Goal: Task Accomplishment & Management: Complete application form

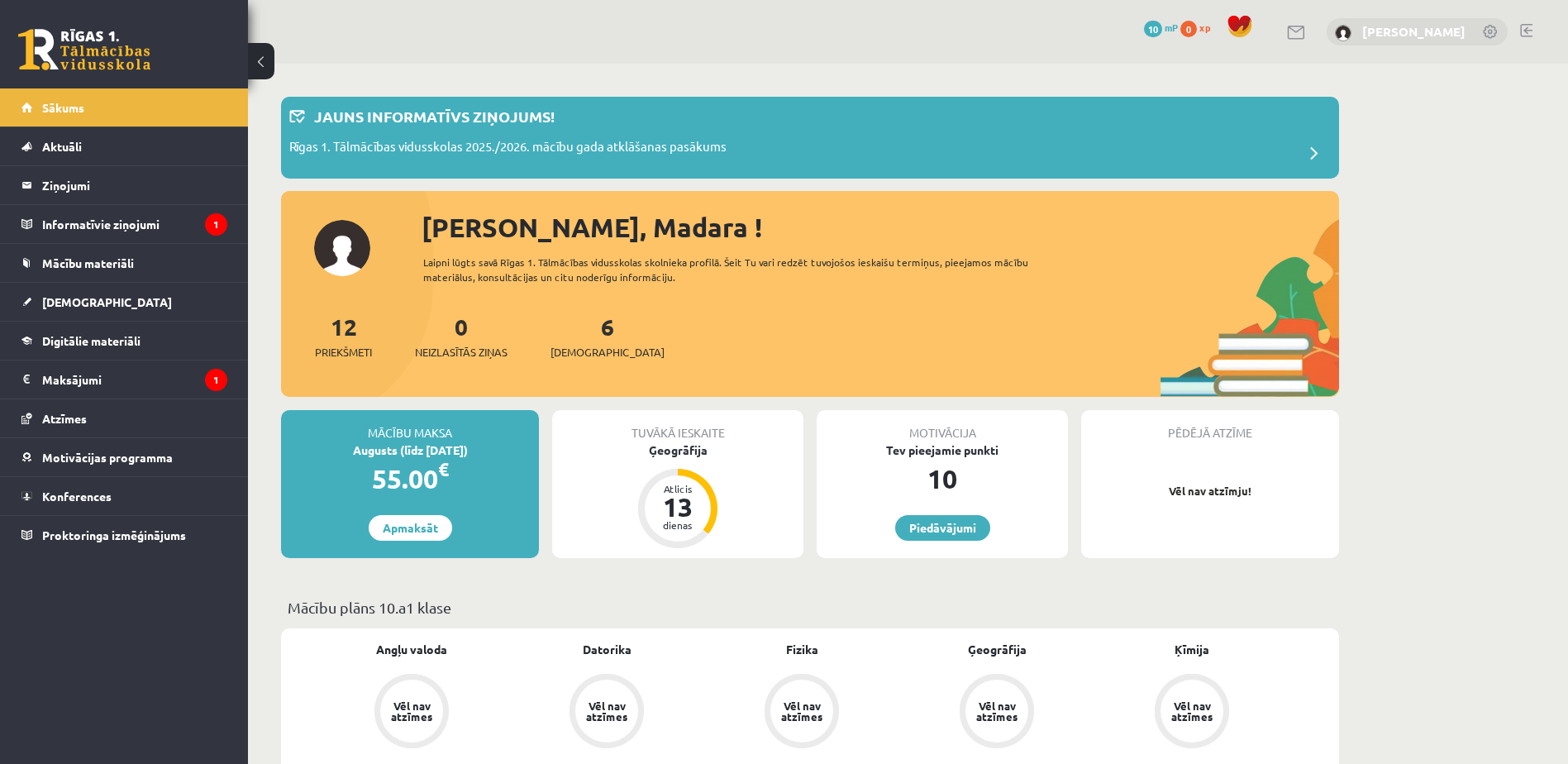
click at [1386, 28] on link "[PERSON_NAME]" at bounding box center [1414, 32] width 103 height 17
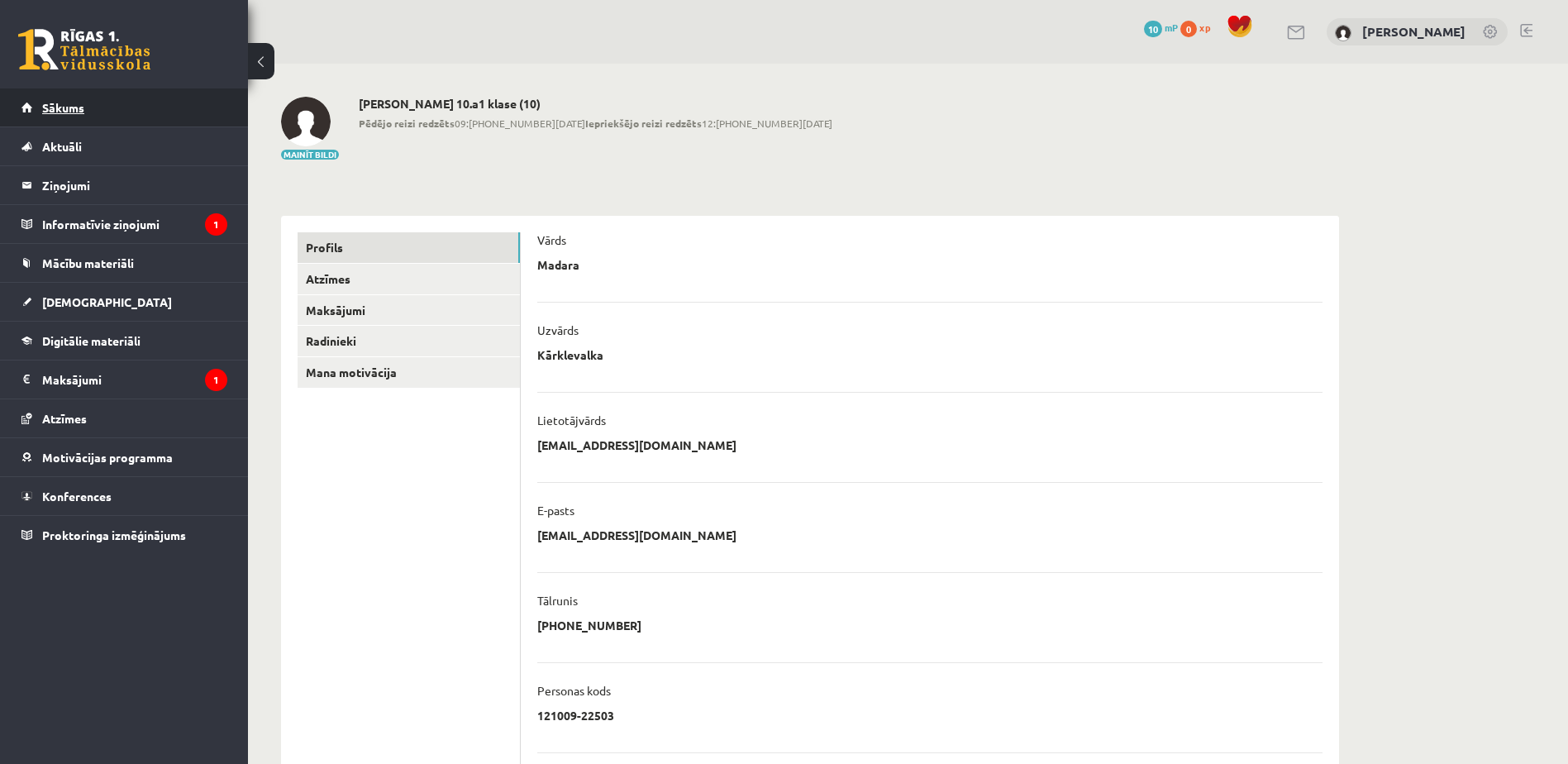
click at [145, 111] on link "Sākums" at bounding box center [125, 107] width 206 height 38
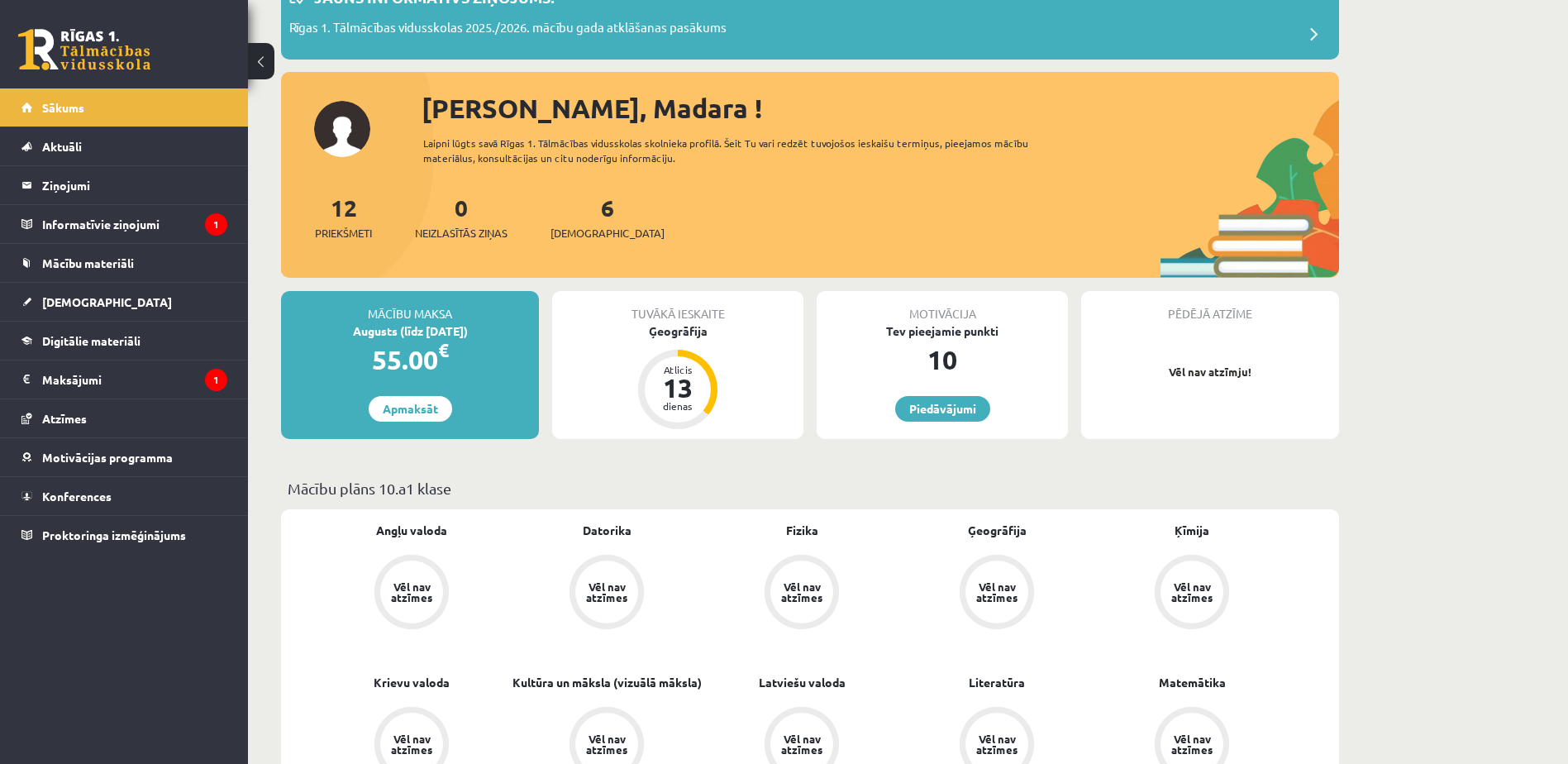
scroll to position [118, 0]
click at [670, 335] on div "Ģeogrāfija" at bounding box center [678, 331] width 252 height 17
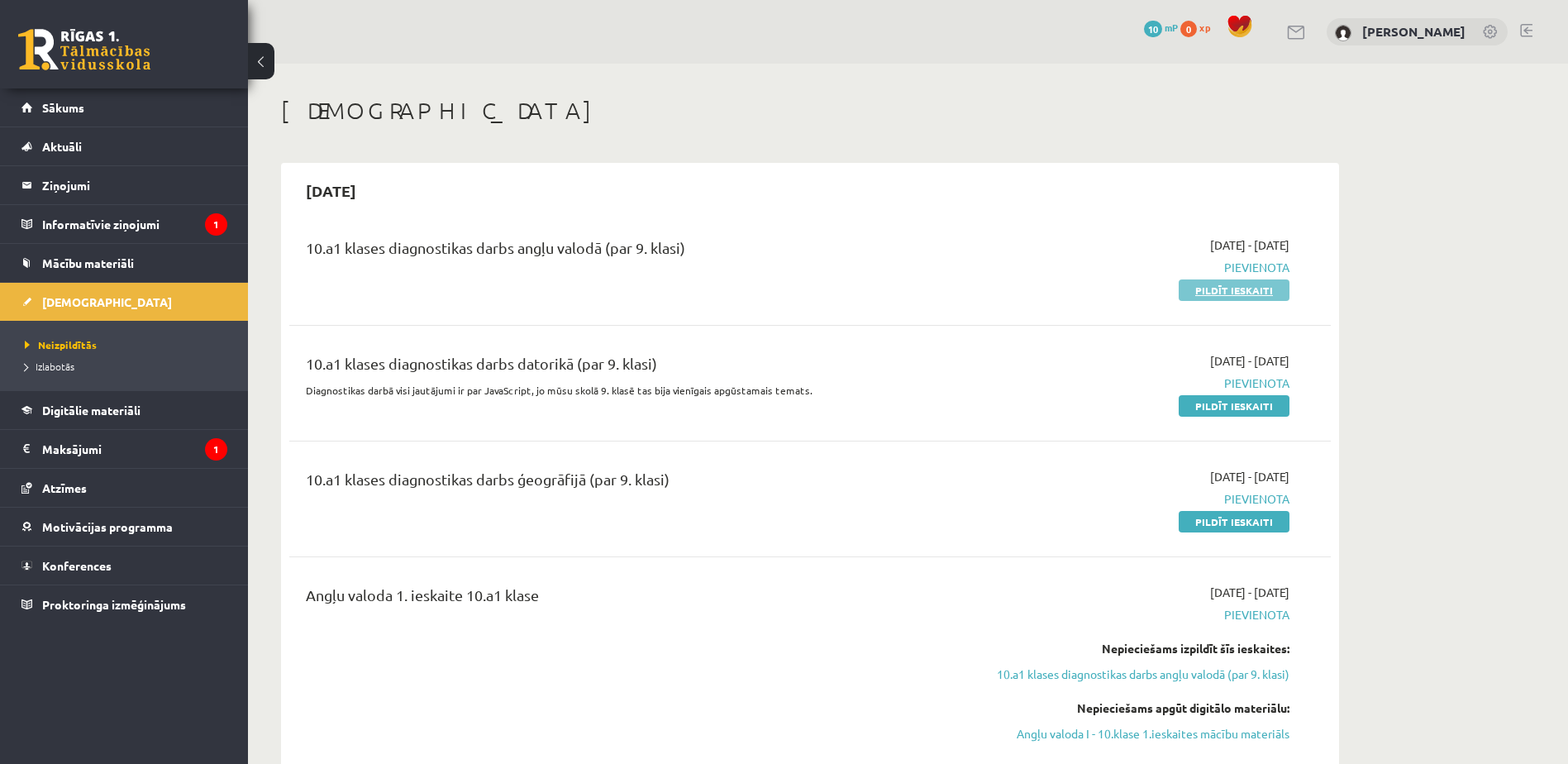
click at [1249, 286] on link "Pildīt ieskaiti" at bounding box center [1233, 290] width 110 height 22
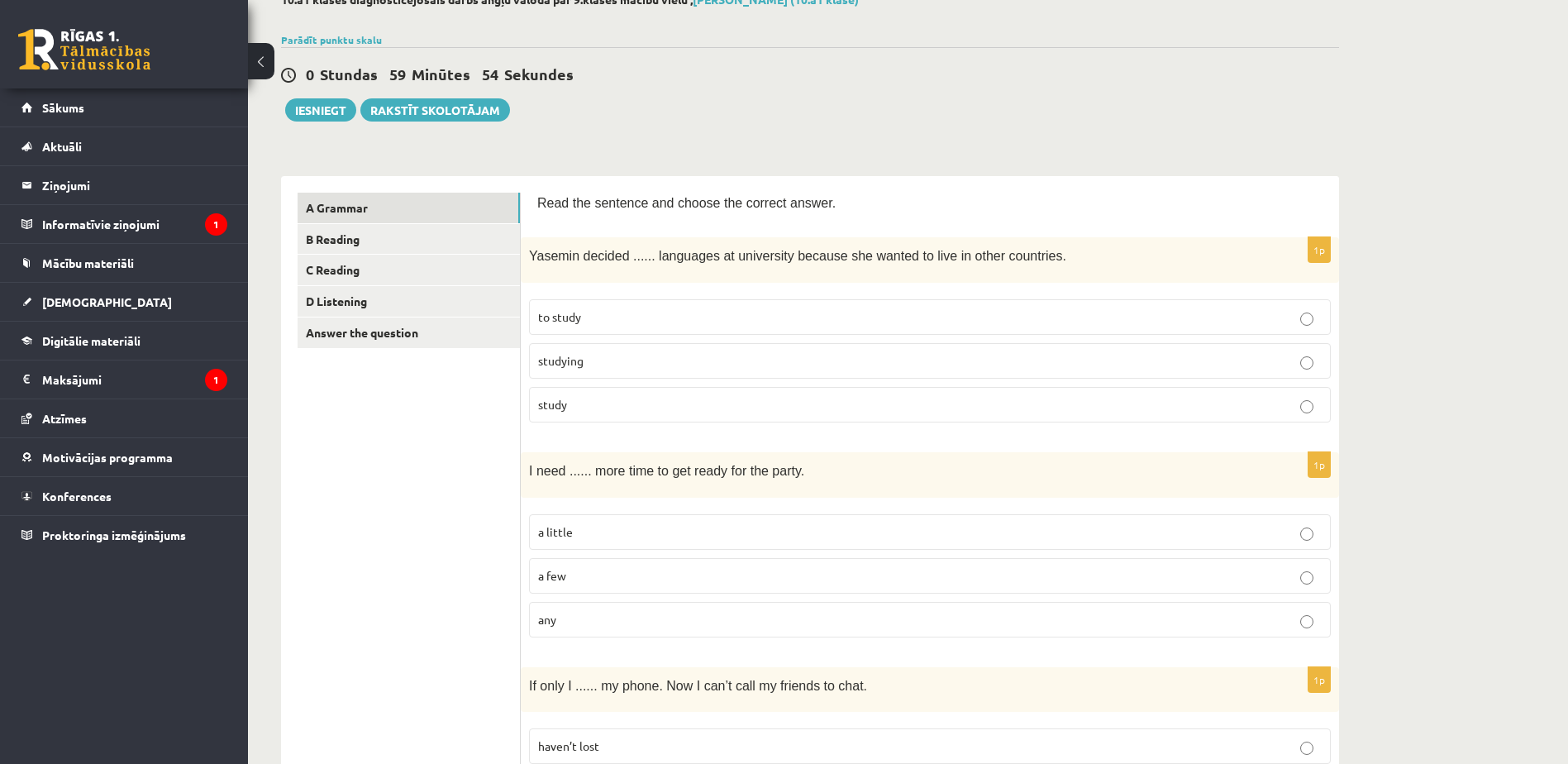
scroll to position [106, 0]
click at [827, 303] on label "to study" at bounding box center [929, 314] width 801 height 36
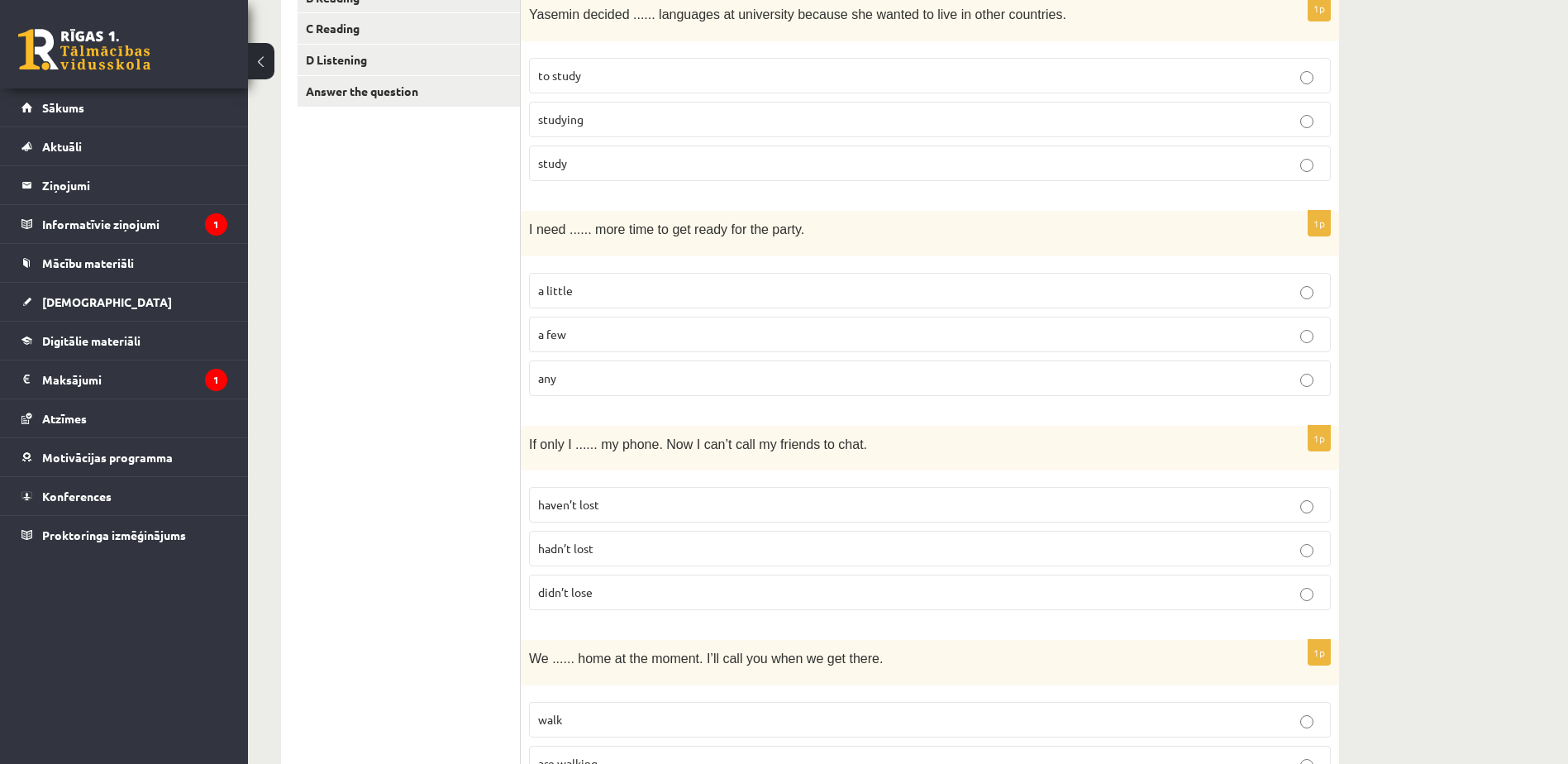
scroll to position [346, 0]
click at [777, 285] on p "a little" at bounding box center [929, 289] width 783 height 17
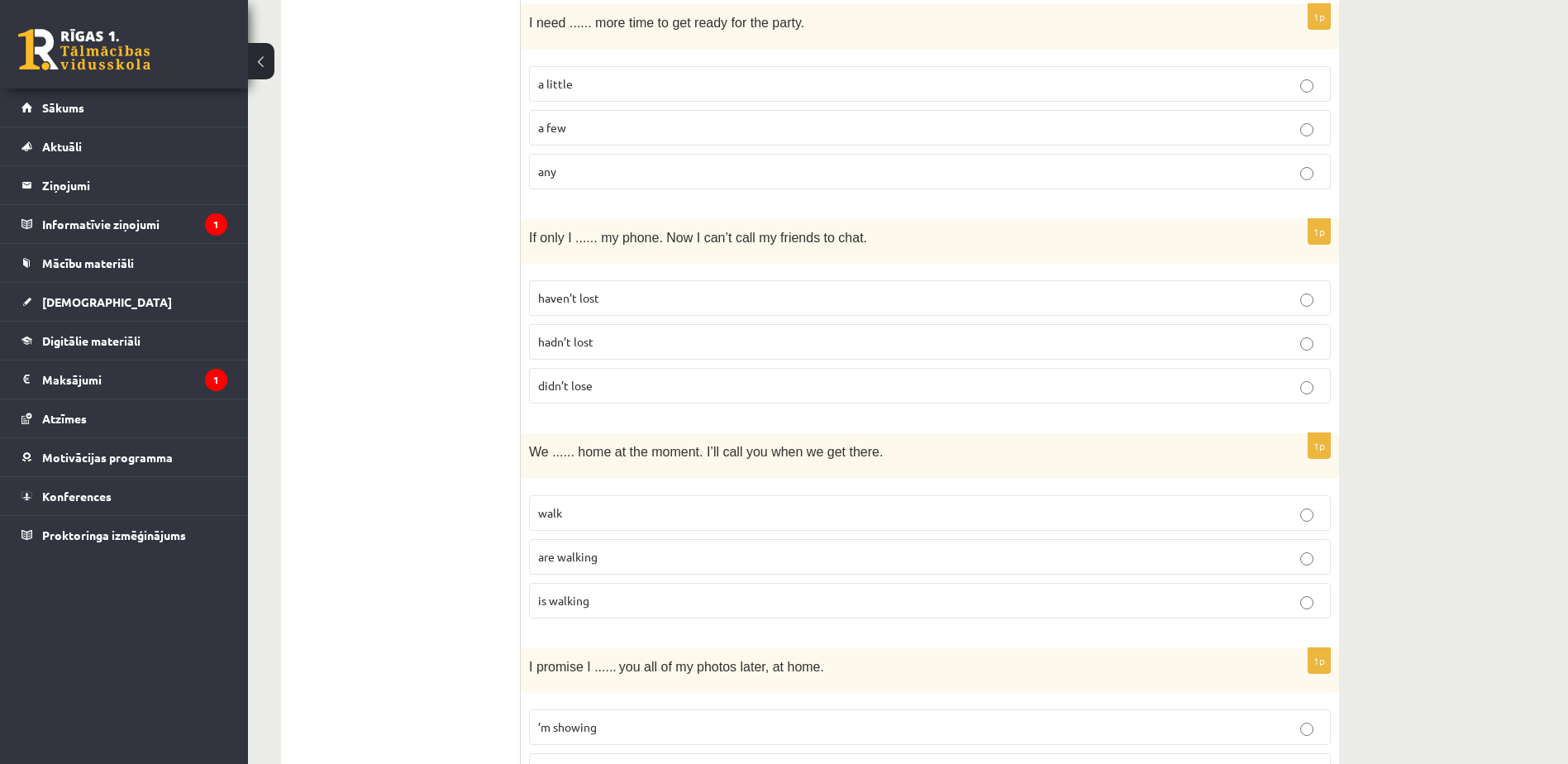
scroll to position [566, 0]
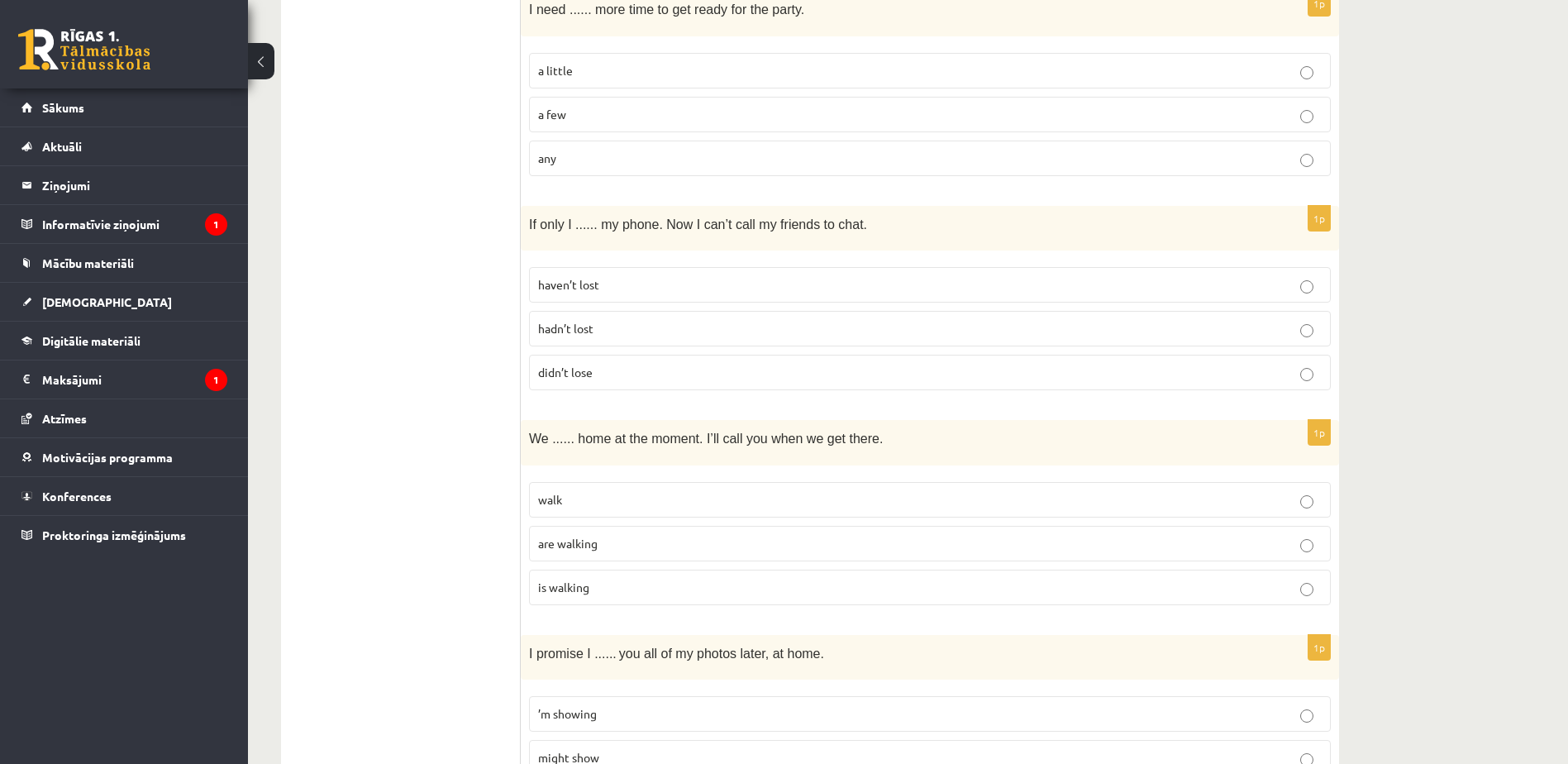
click at [777, 285] on p "haven’t lost" at bounding box center [929, 284] width 783 height 17
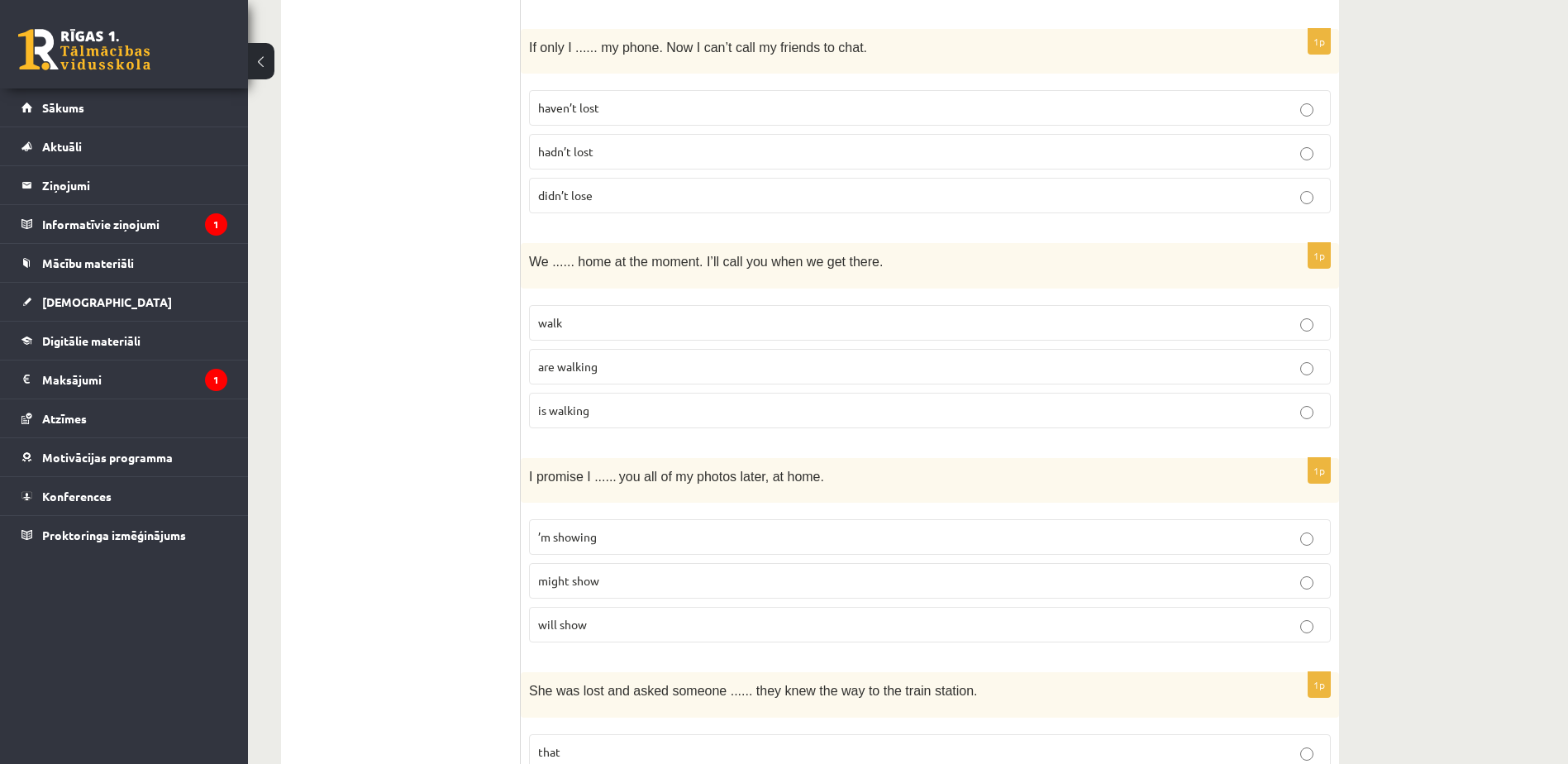
scroll to position [743, 0]
click at [724, 350] on label "are walking" at bounding box center [929, 365] width 801 height 36
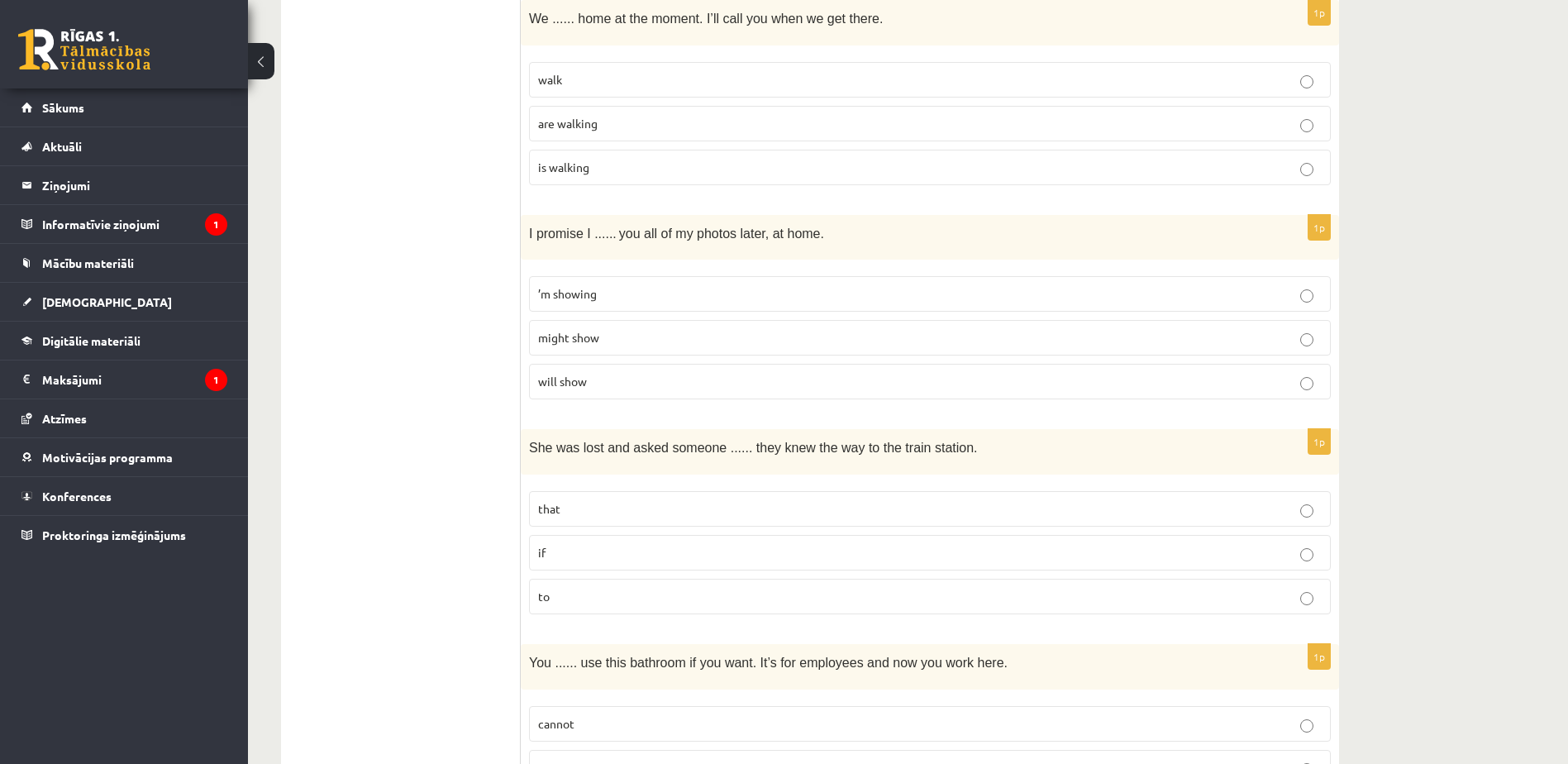
scroll to position [986, 0]
click at [661, 381] on p "will show" at bounding box center [929, 380] width 783 height 17
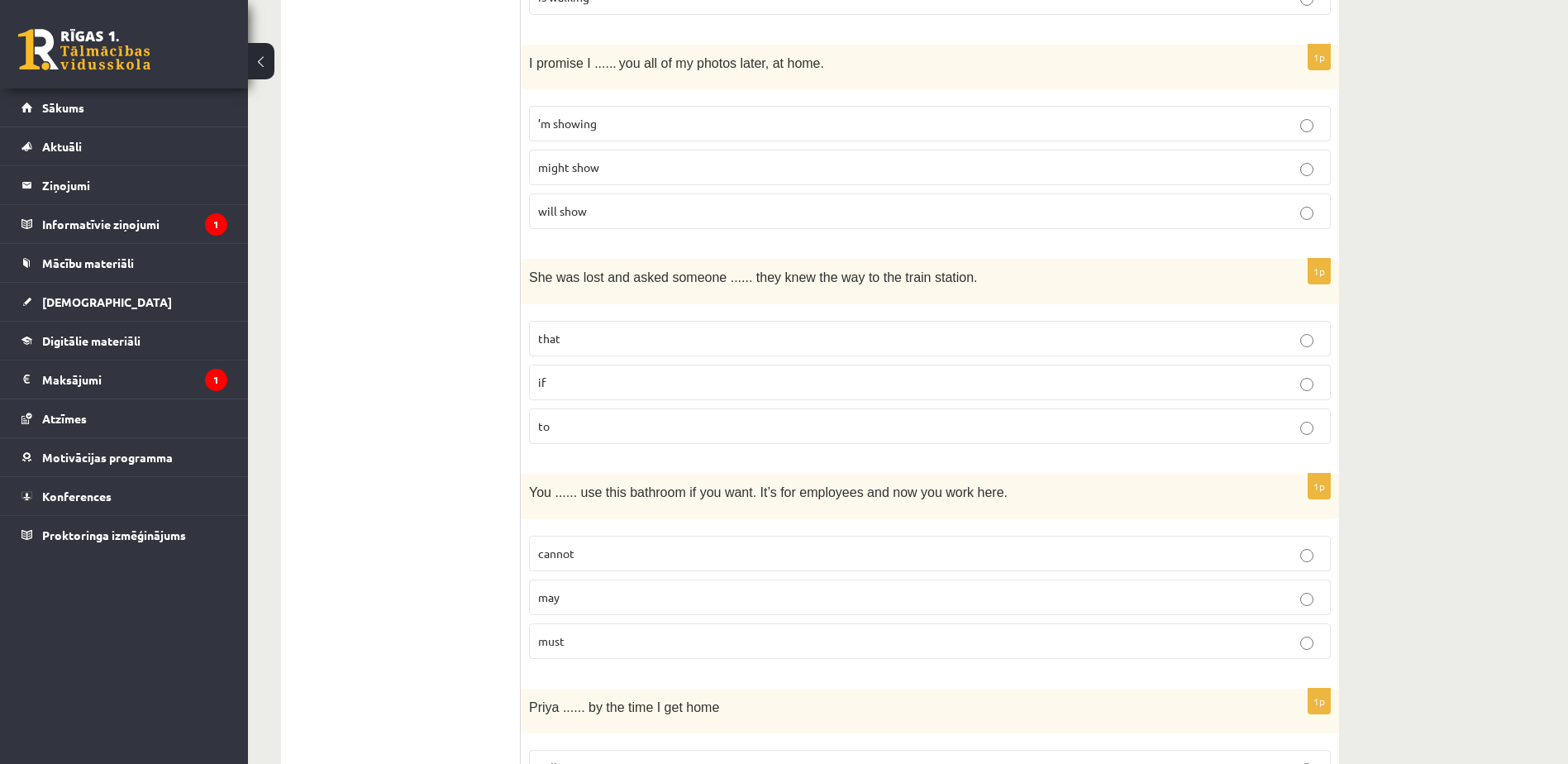
scroll to position [1158, 0]
click at [661, 378] on p "if" at bounding box center [929, 380] width 783 height 17
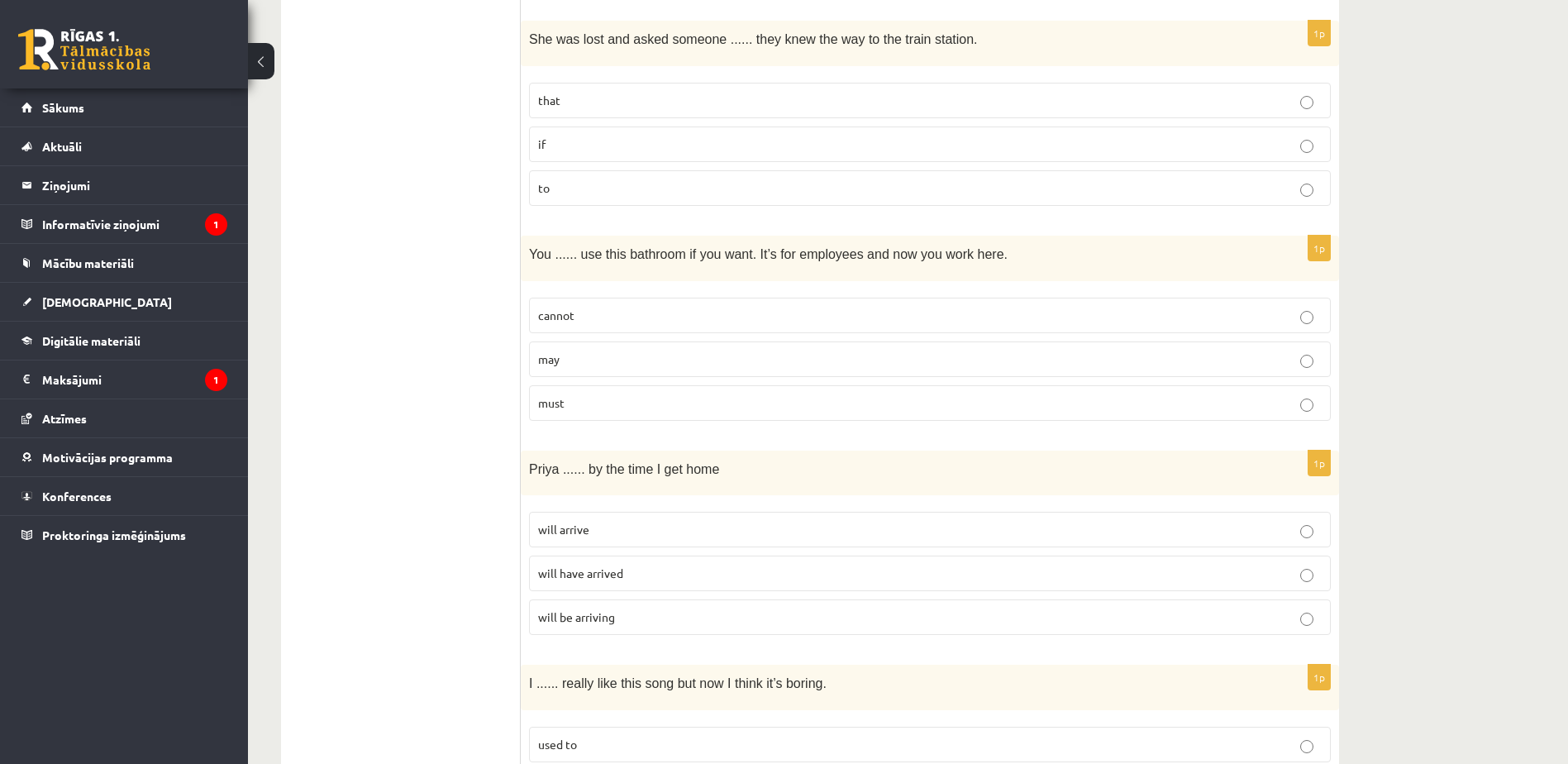
scroll to position [1394, 0]
click at [663, 358] on p "may" at bounding box center [929, 358] width 783 height 17
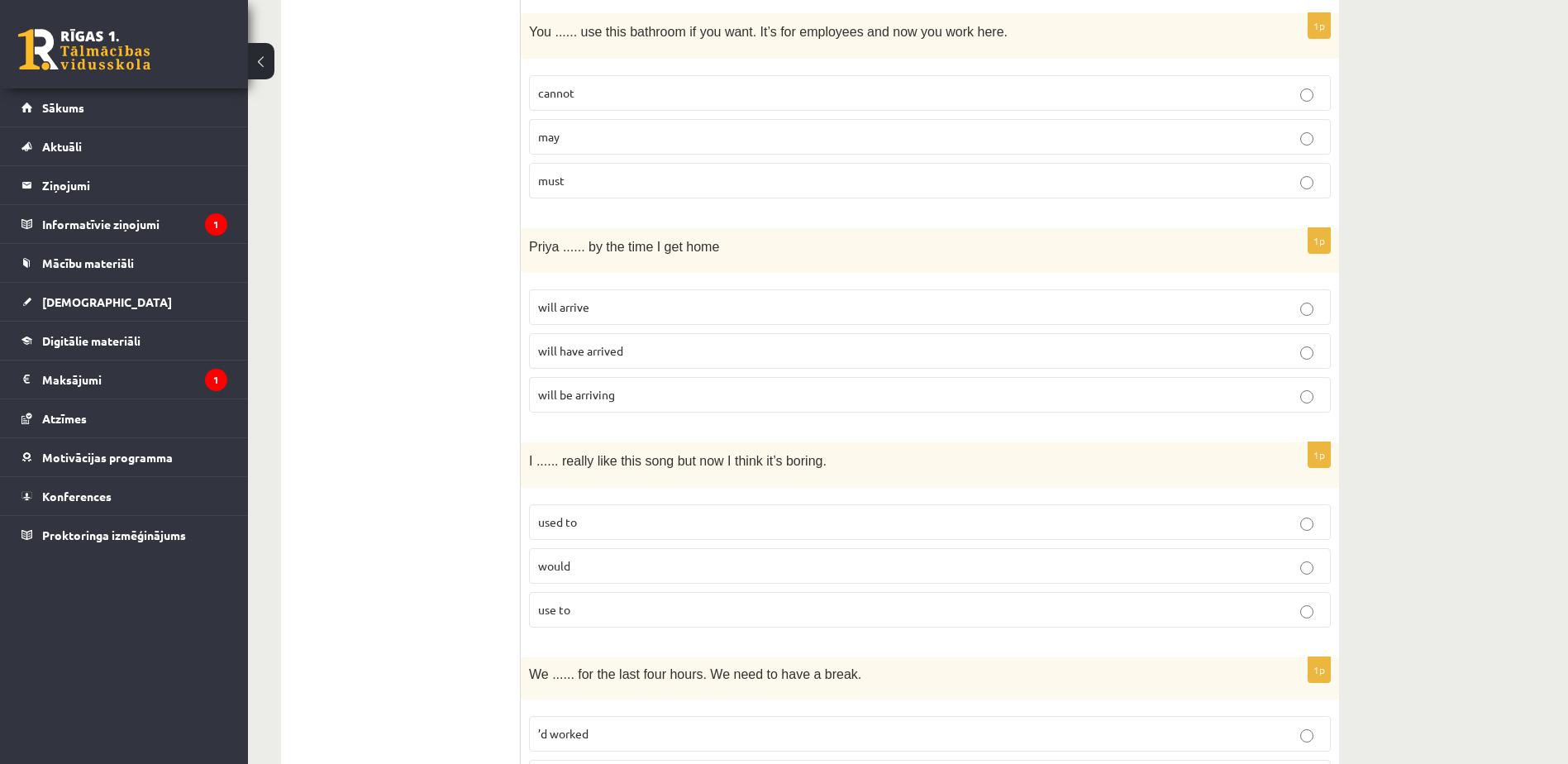
scroll to position [1617, 0]
click at [667, 307] on p "will arrive" at bounding box center [929, 306] width 783 height 17
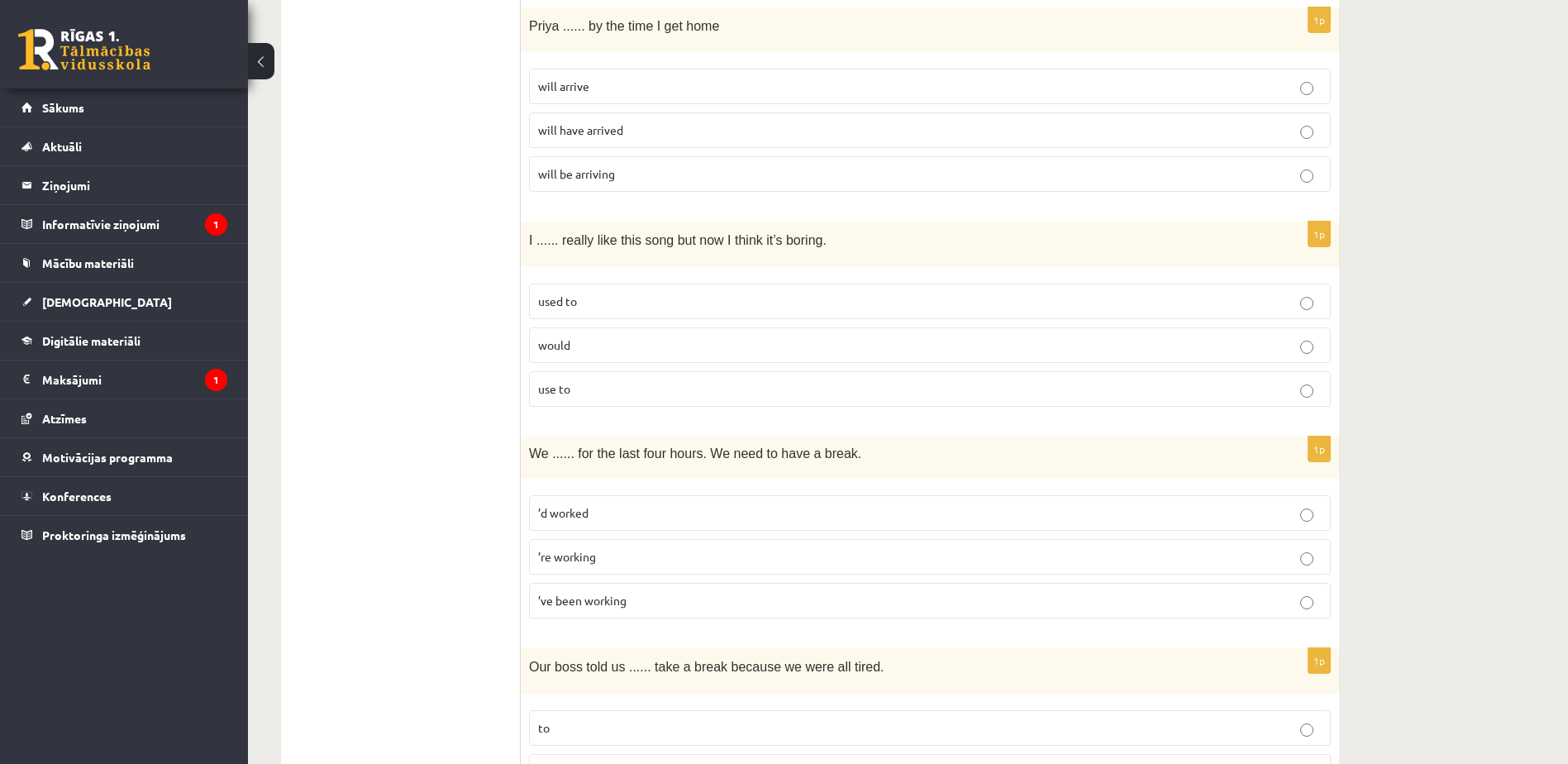
scroll to position [1839, 0]
click at [666, 294] on p "used to" at bounding box center [929, 297] width 783 height 17
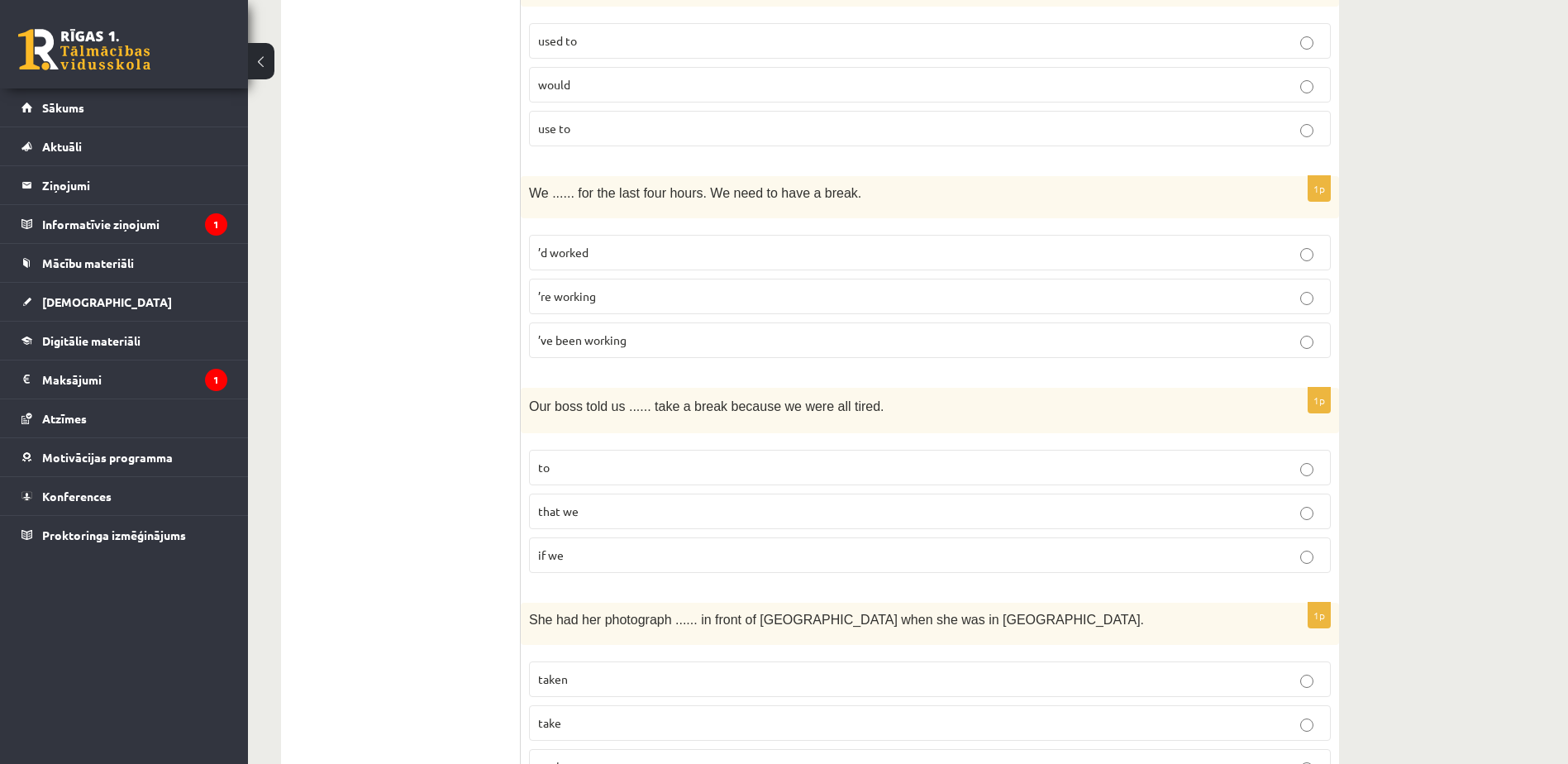
scroll to position [2098, 0]
click at [690, 337] on p "’ve been working" at bounding box center [929, 339] width 783 height 17
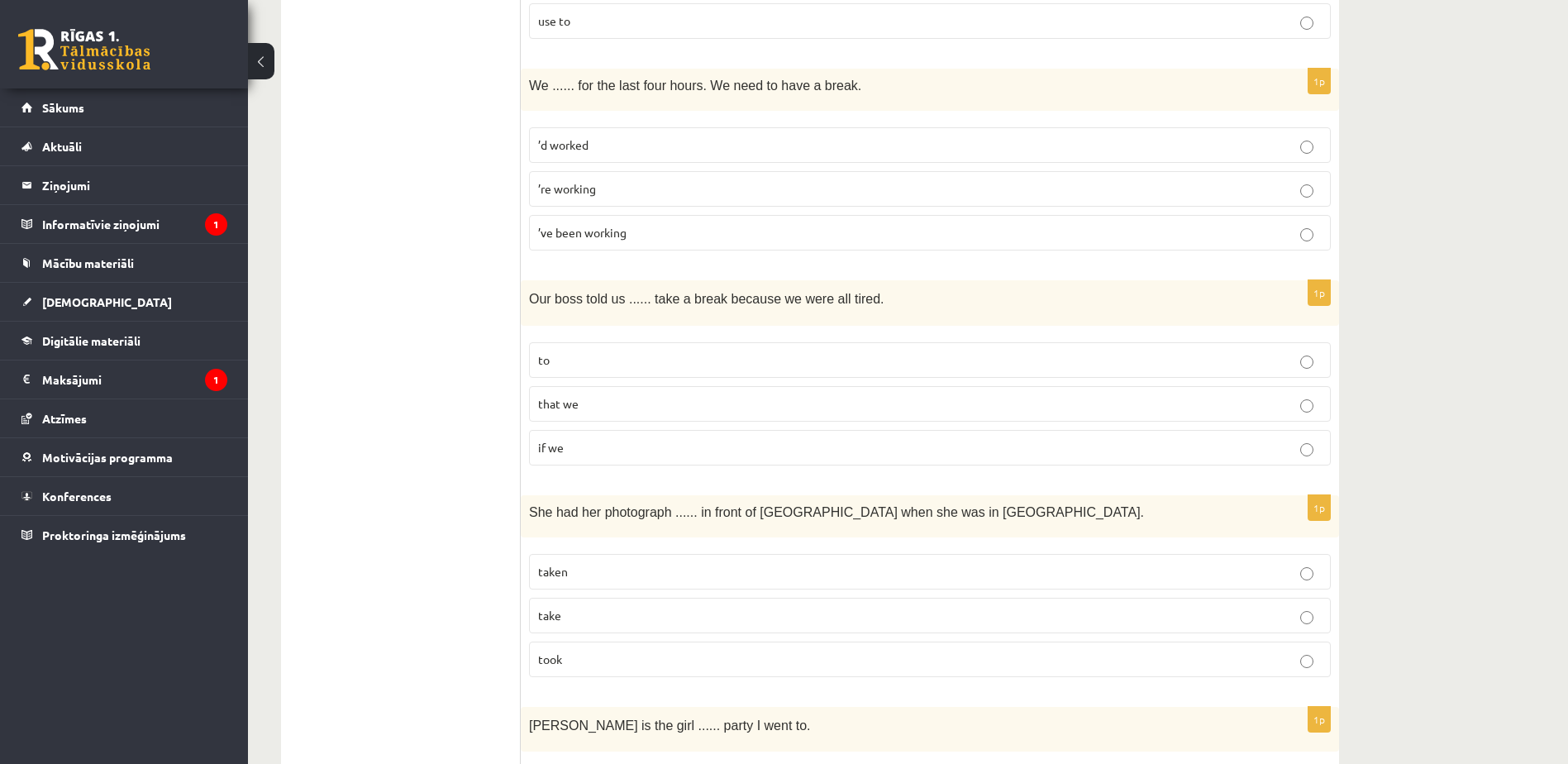
scroll to position [2205, 0]
click at [720, 365] on p "to" at bounding box center [929, 359] width 783 height 17
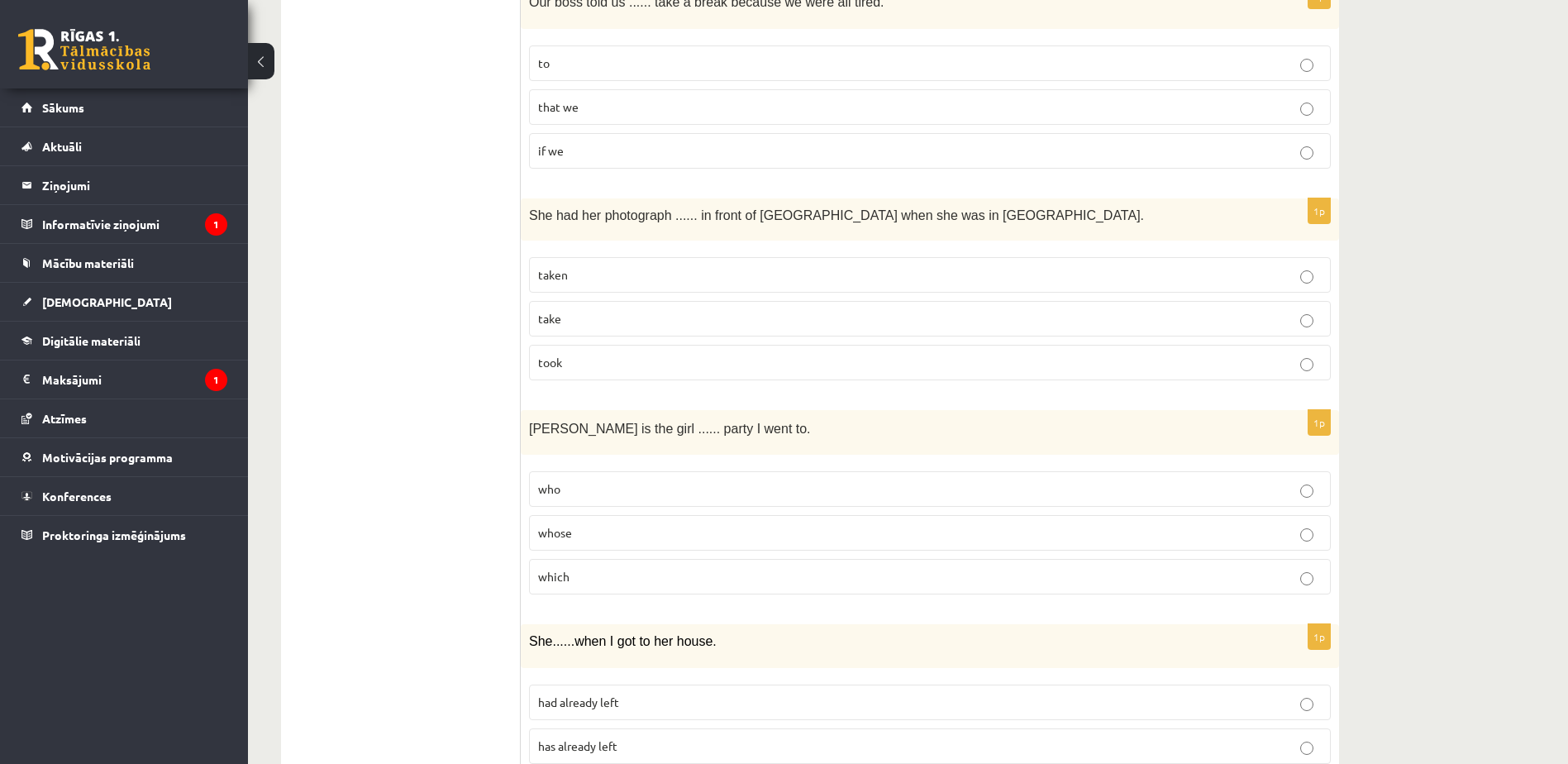
scroll to position [2501, 0]
click at [688, 266] on p "taken" at bounding box center [929, 273] width 783 height 17
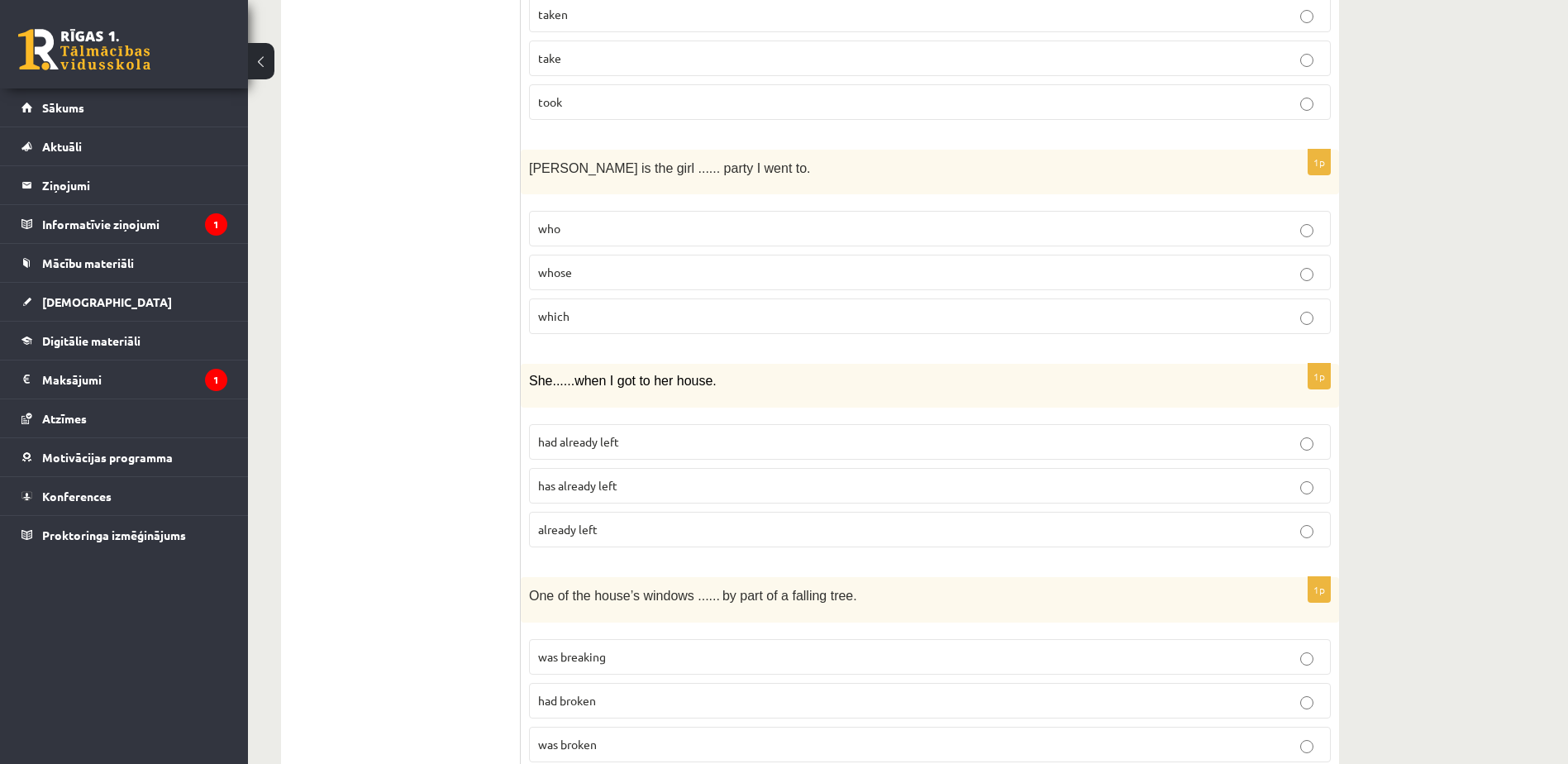
scroll to position [2762, 0]
click at [677, 223] on p "who" at bounding box center [929, 228] width 783 height 17
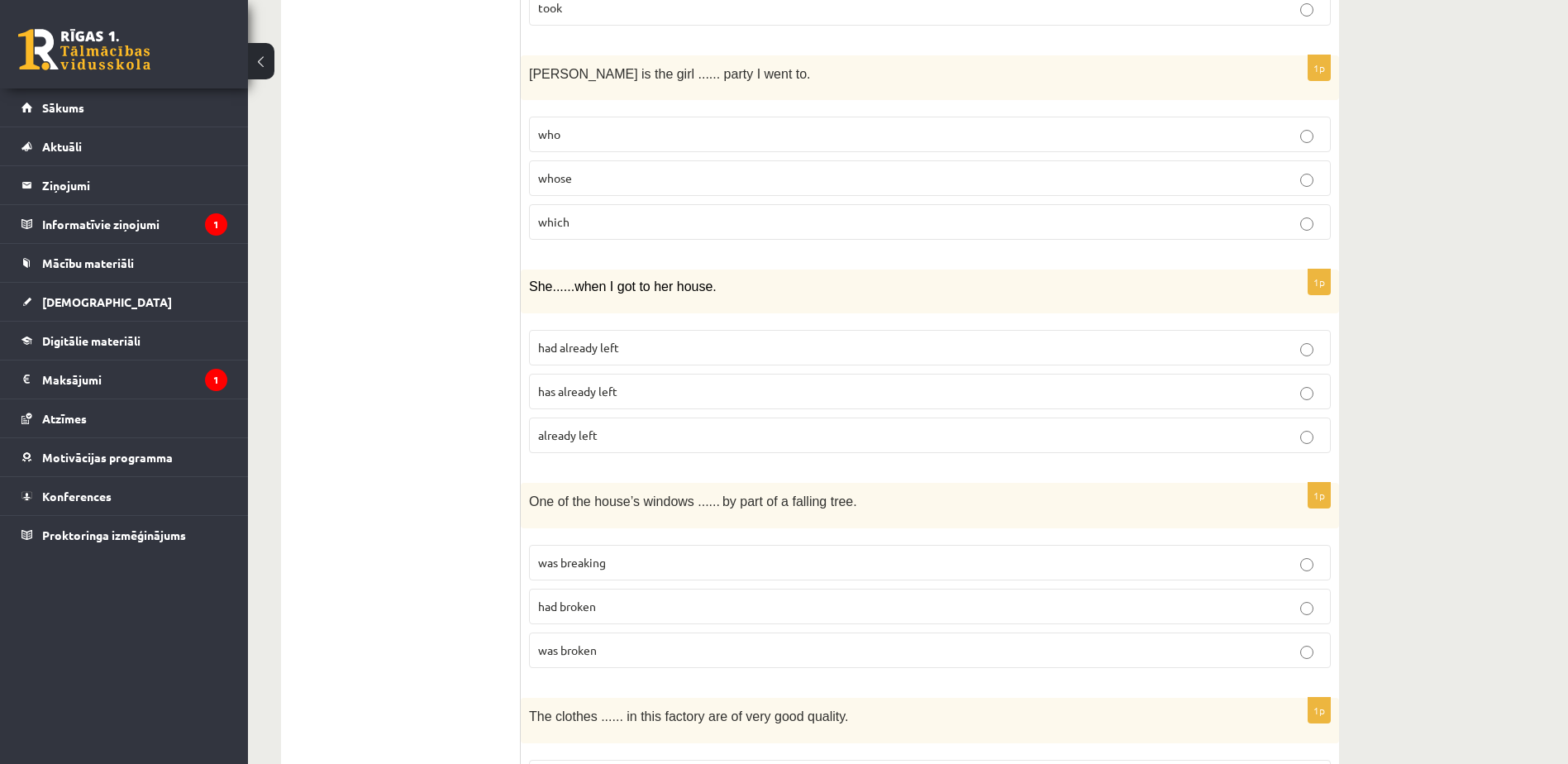
scroll to position [2858, 0]
click at [654, 352] on p "had already left" at bounding box center [929, 344] width 783 height 17
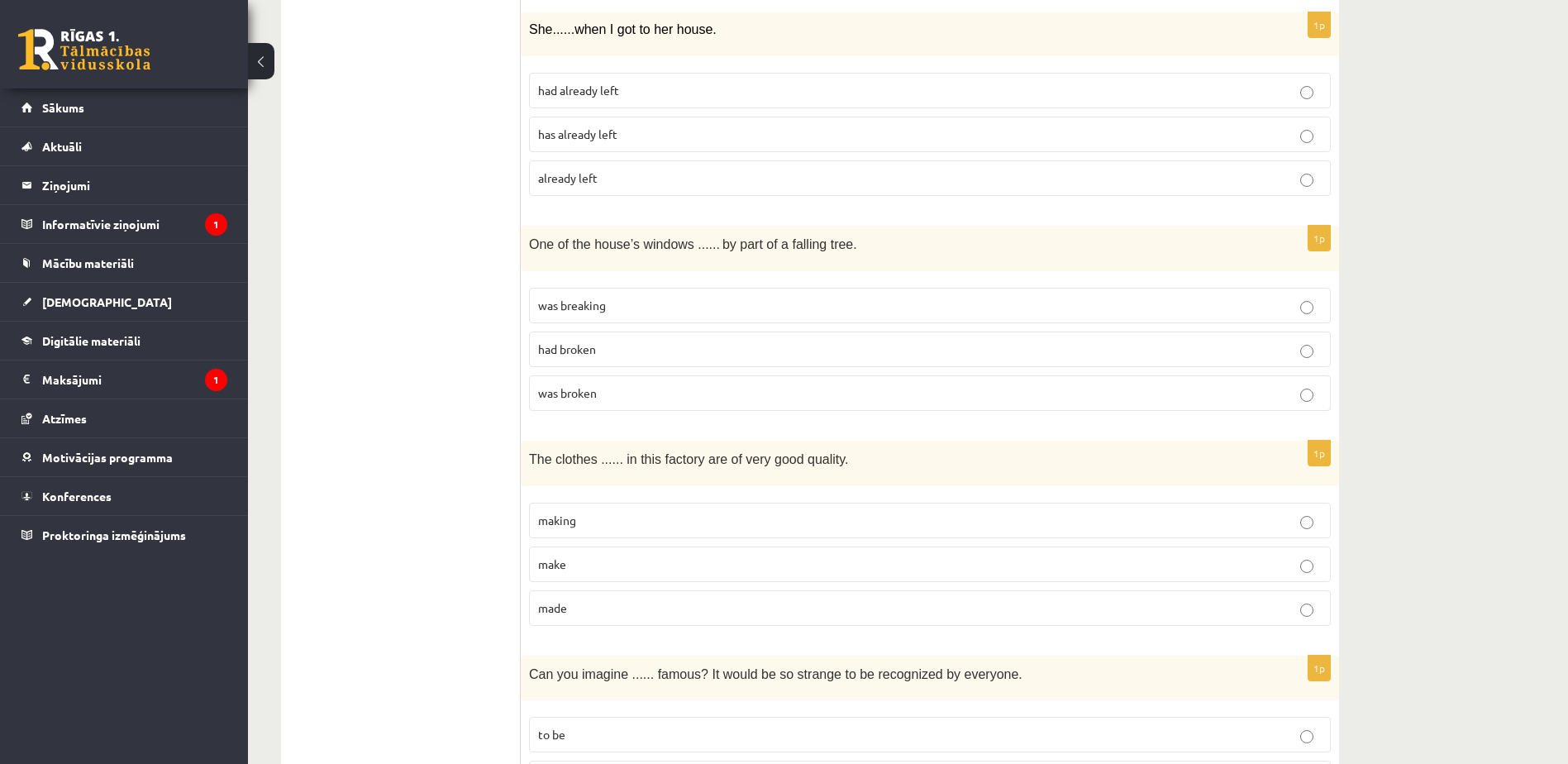
scroll to position [3113, 0]
click at [635, 350] on p "had broken" at bounding box center [929, 348] width 783 height 17
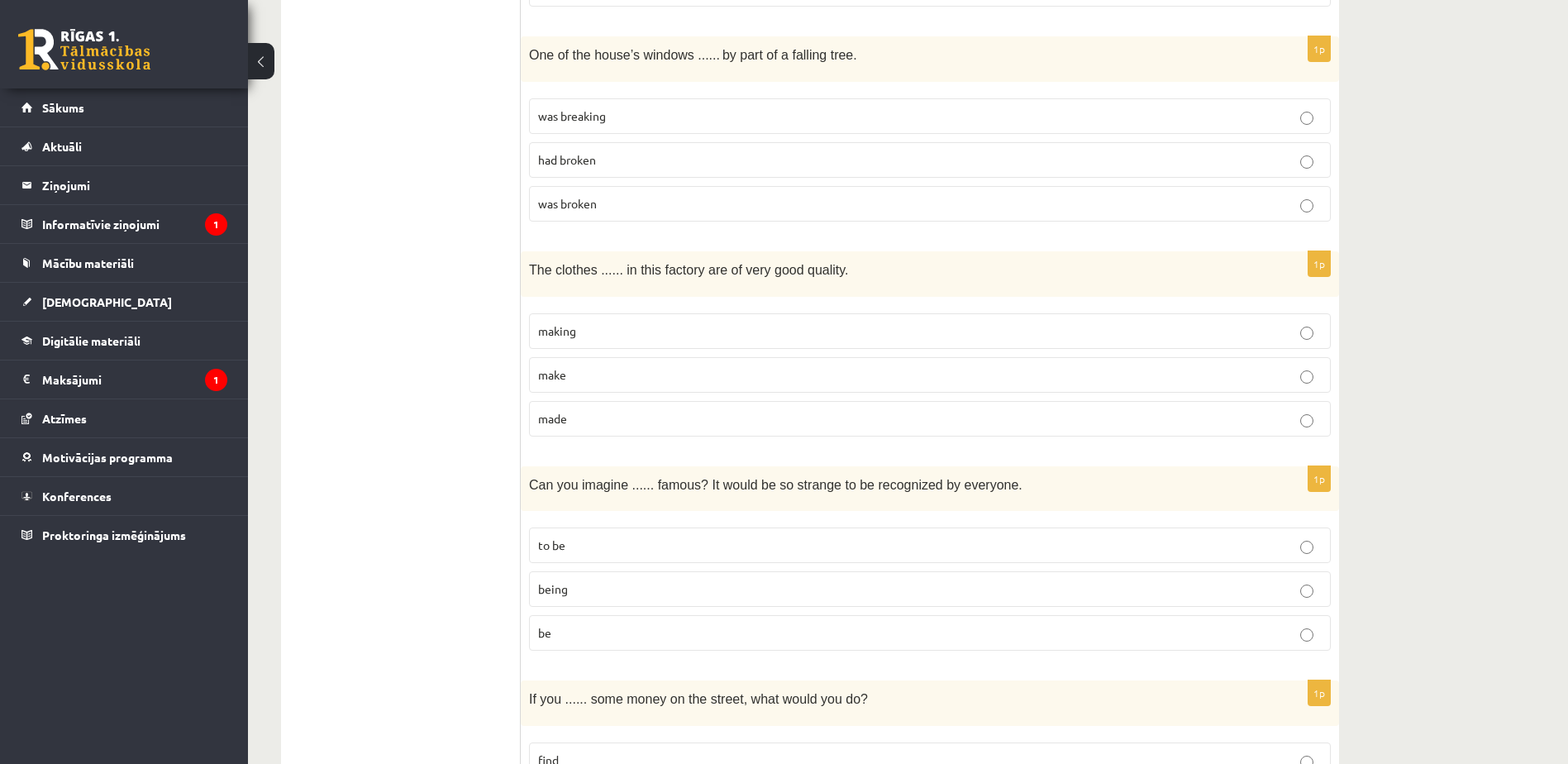
scroll to position [3305, 0]
click at [625, 417] on p "made" at bounding box center [929, 415] width 783 height 17
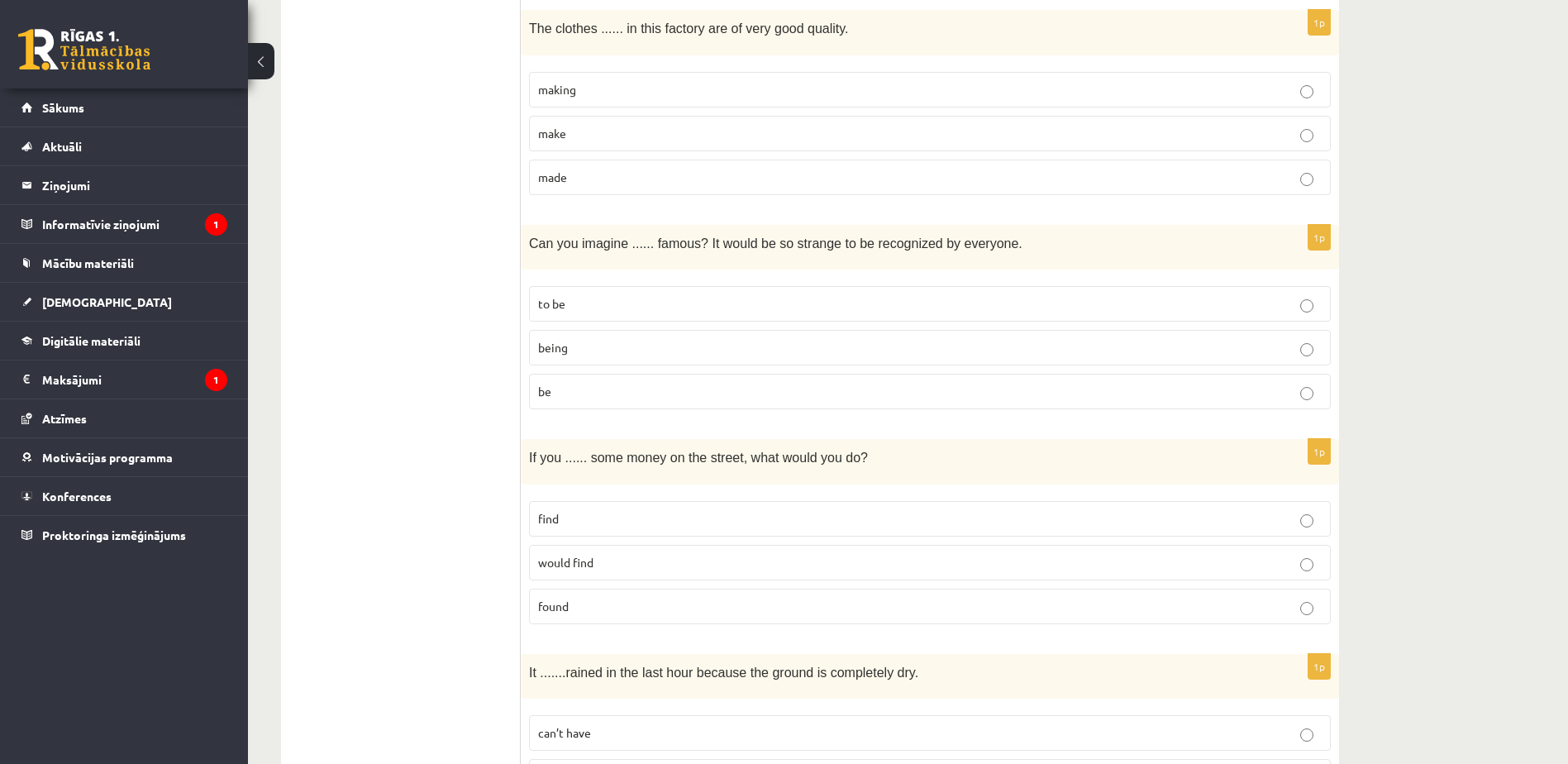
scroll to position [3542, 0]
click at [657, 355] on p "being" at bounding box center [929, 348] width 783 height 17
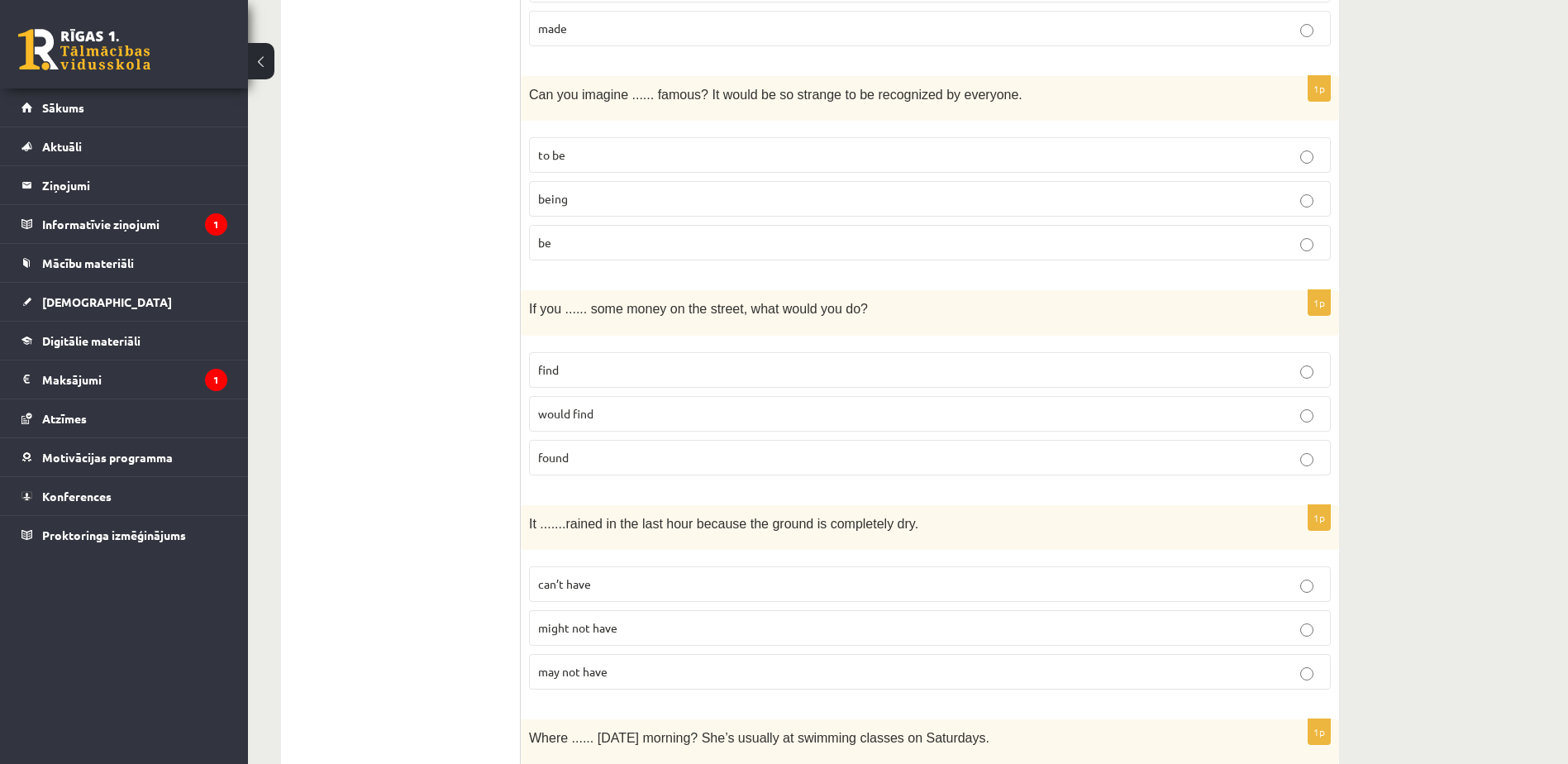
scroll to position [3692, 0]
click at [636, 421] on p "would find" at bounding box center [929, 413] width 783 height 17
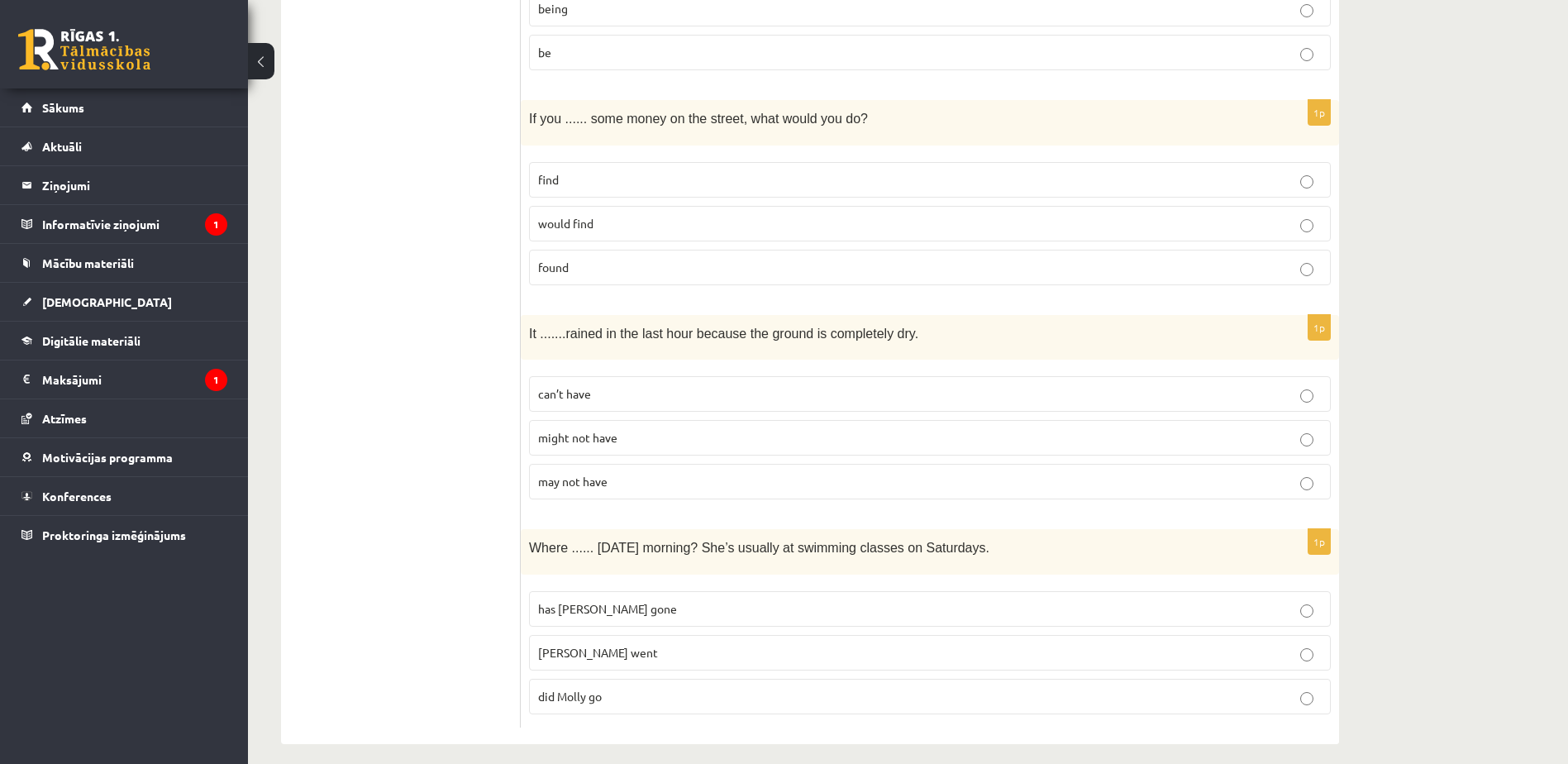
scroll to position [3896, 0]
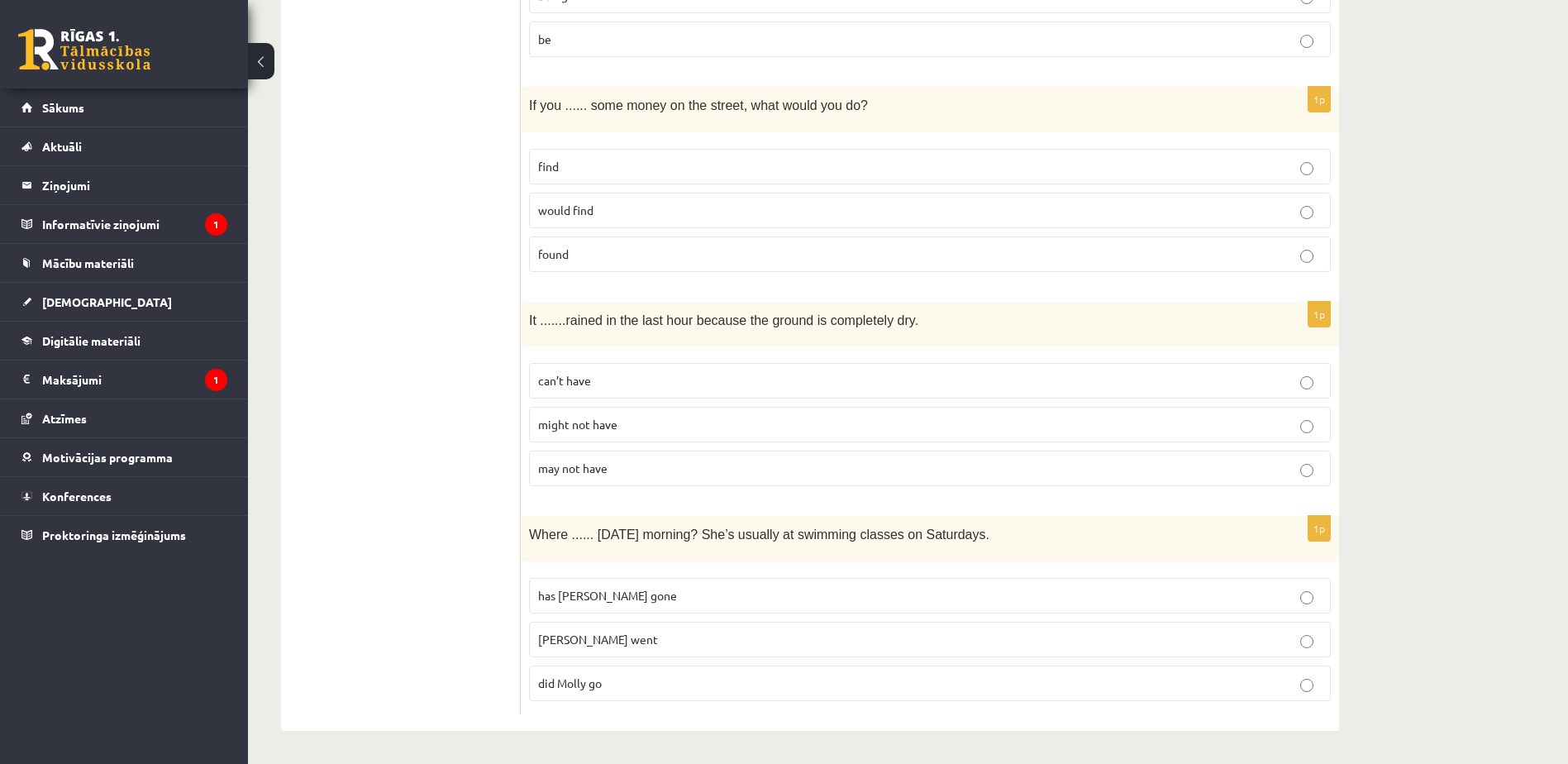
click at [640, 472] on p "may not have" at bounding box center [929, 468] width 783 height 17
click at [644, 635] on p "Molly went" at bounding box center [929, 639] width 783 height 17
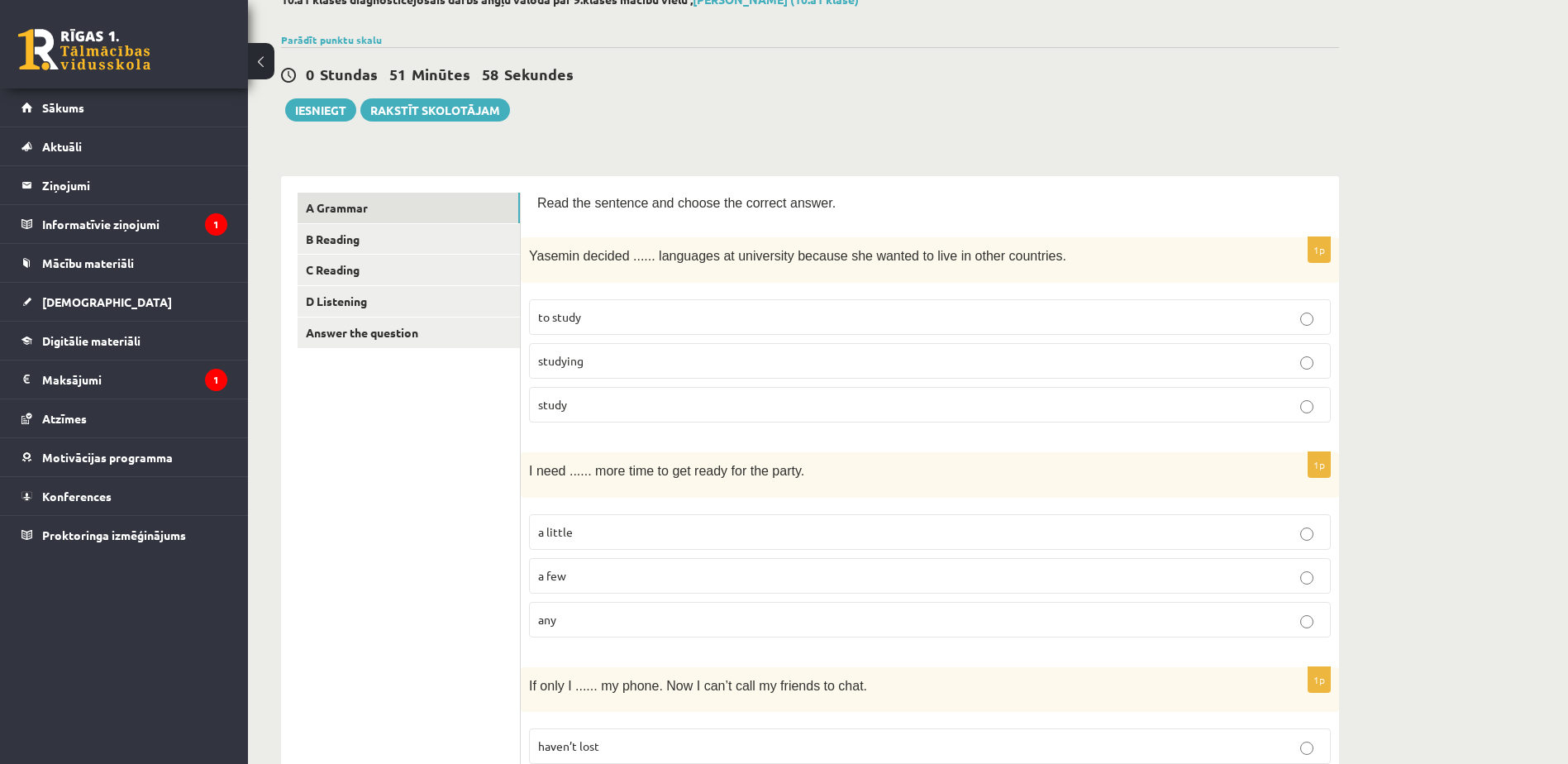
scroll to position [0, 0]
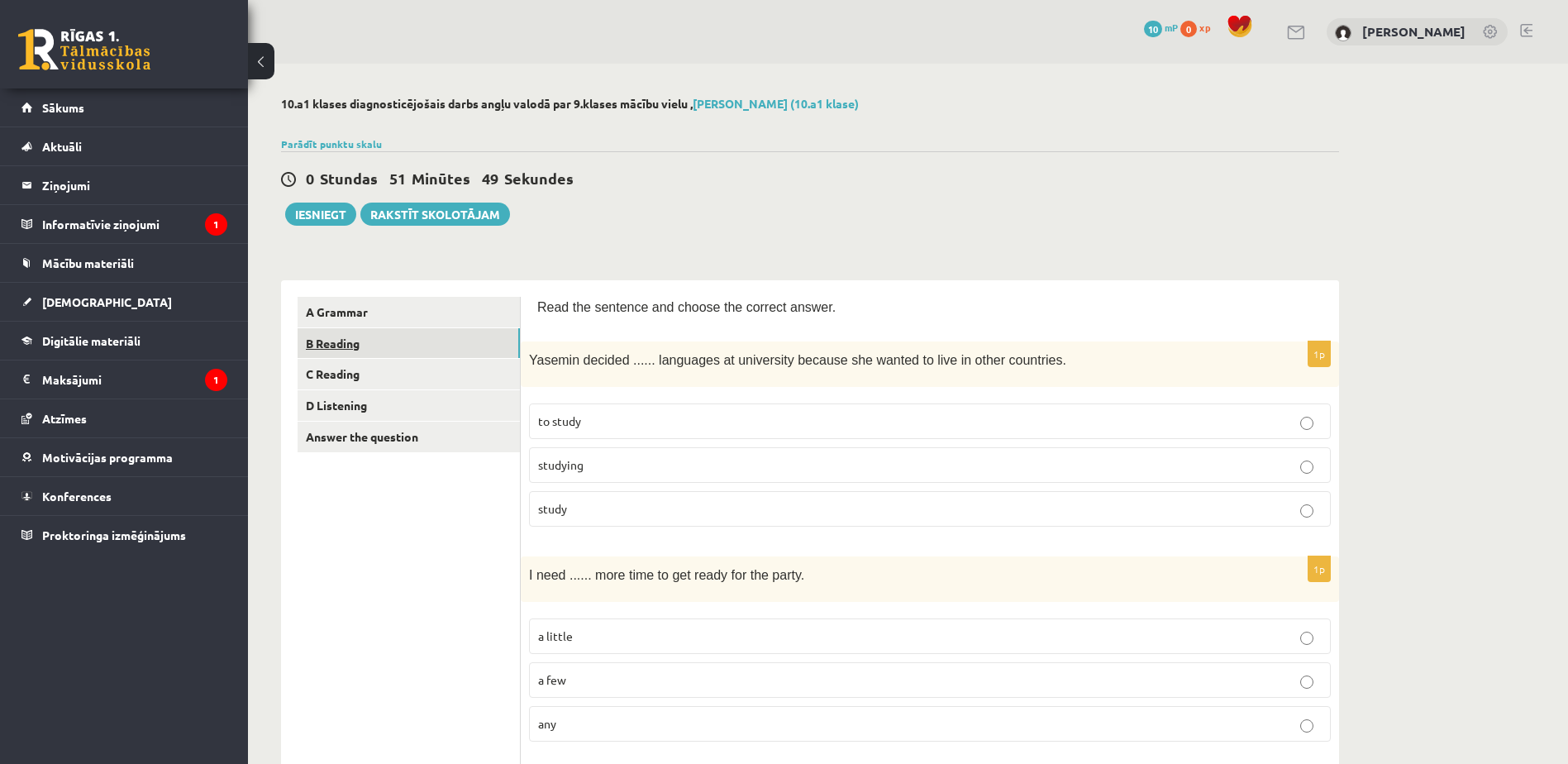
click at [343, 340] on link "B Reading" at bounding box center [409, 343] width 223 height 31
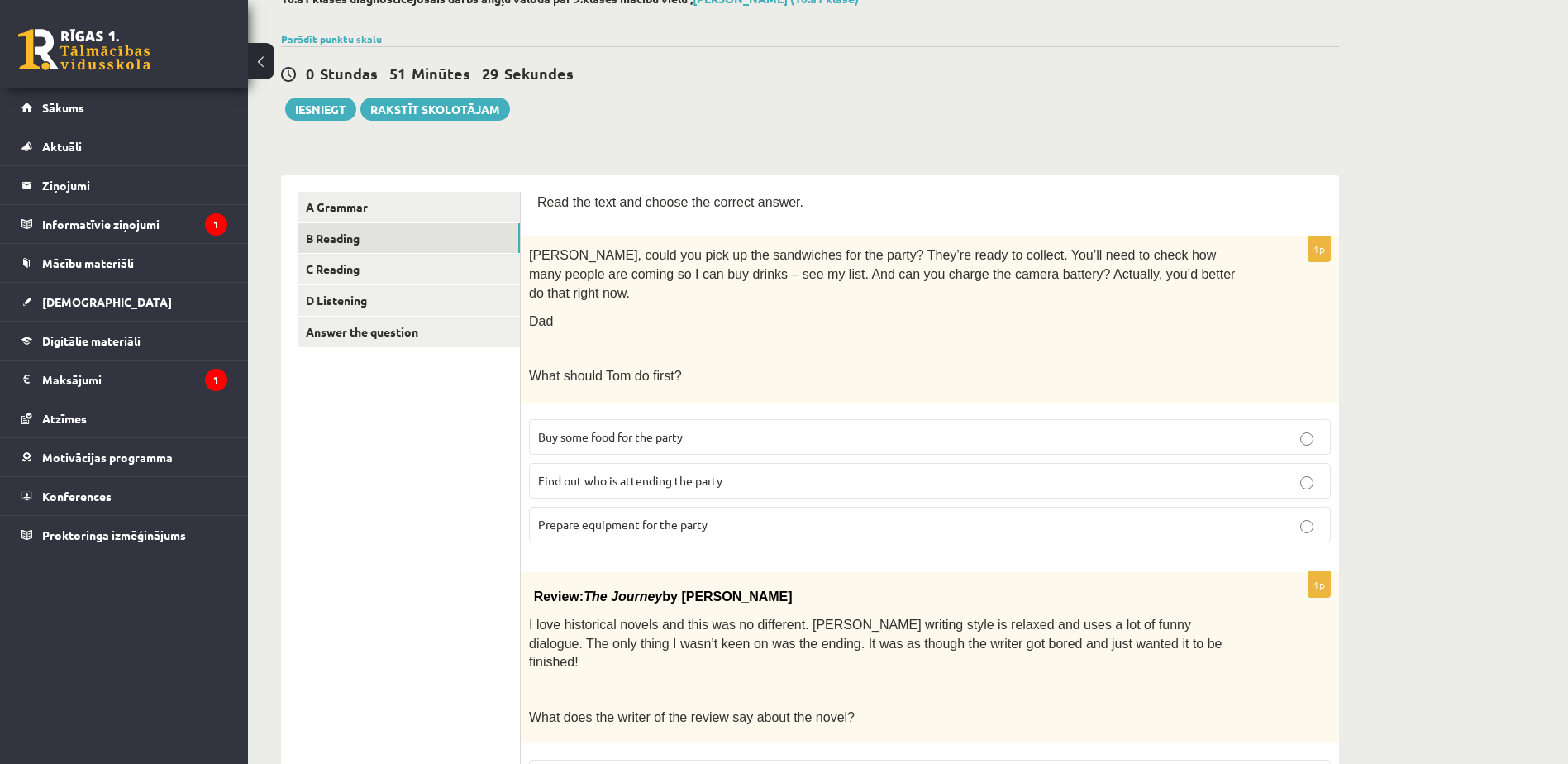
scroll to position [105, 0]
click at [806, 427] on p "Buy some food for the party" at bounding box center [929, 435] width 783 height 17
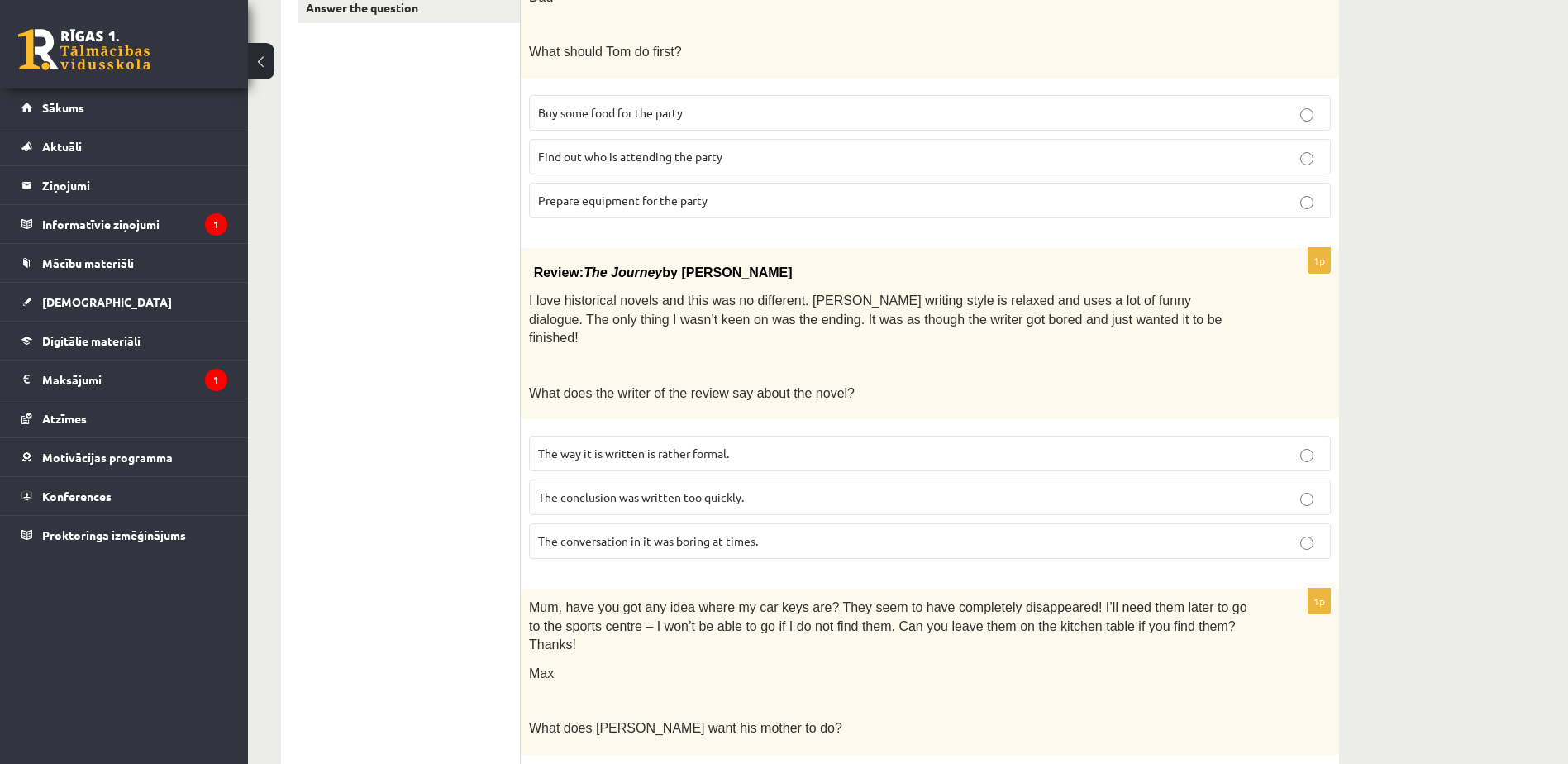
scroll to position [428, 0]
click at [806, 445] on p "The way it is written is rather formal." at bounding box center [929, 453] width 783 height 17
click at [787, 533] on p "The conversation in it was boring at times." at bounding box center [929, 541] width 783 height 17
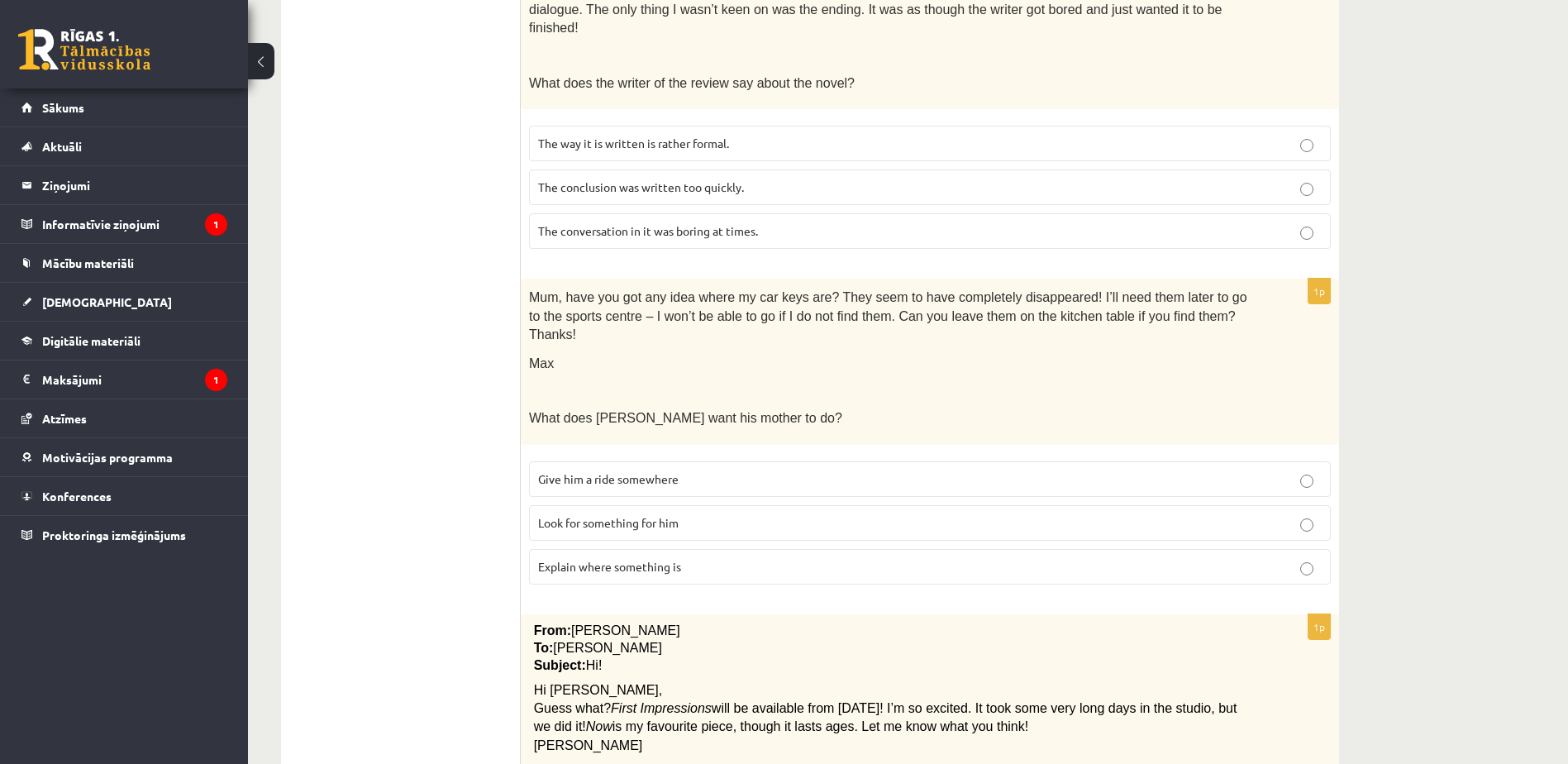
scroll to position [790, 0]
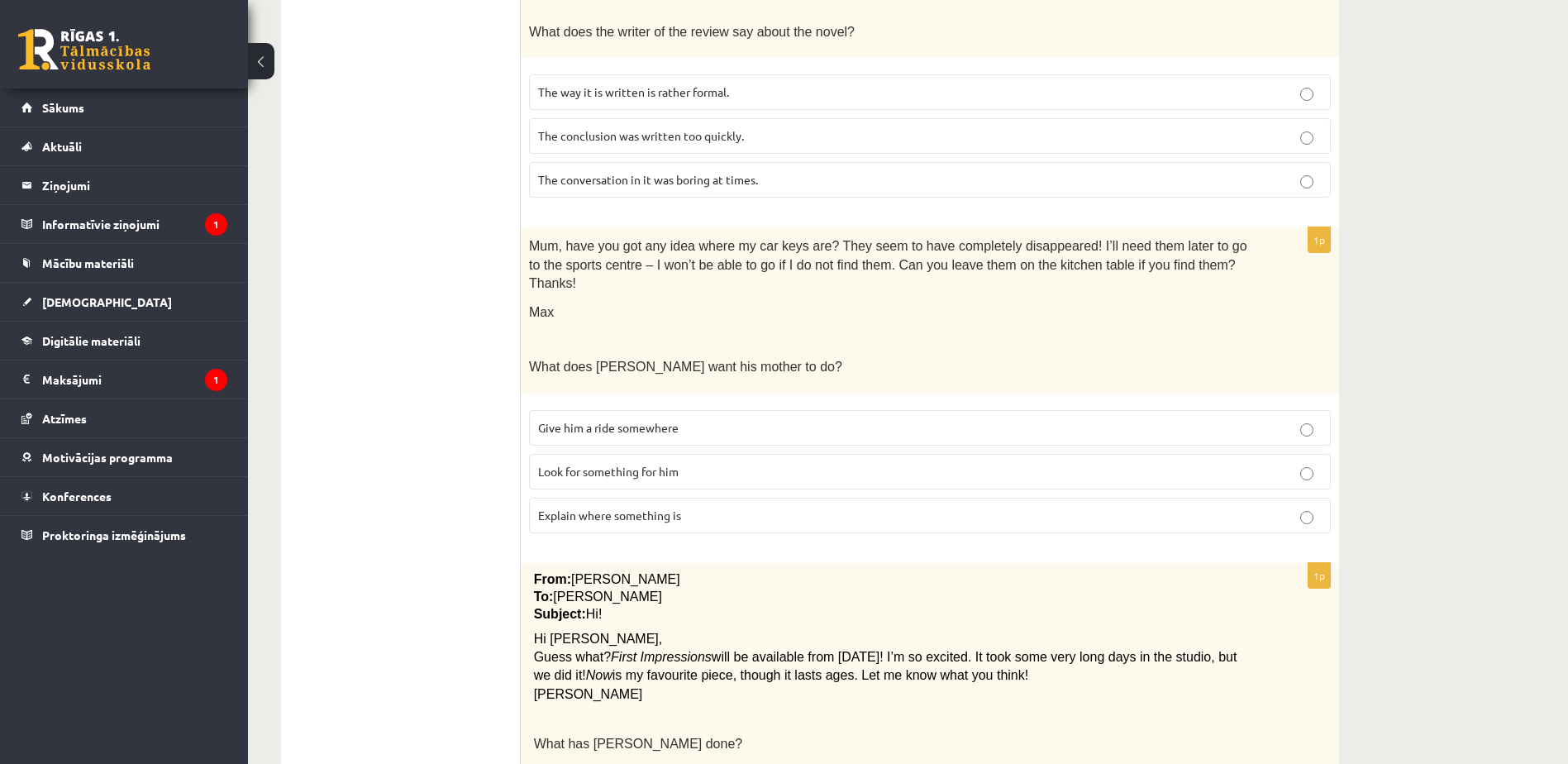
click at [727, 463] on p "Look for something for him" at bounding box center [929, 471] width 783 height 17
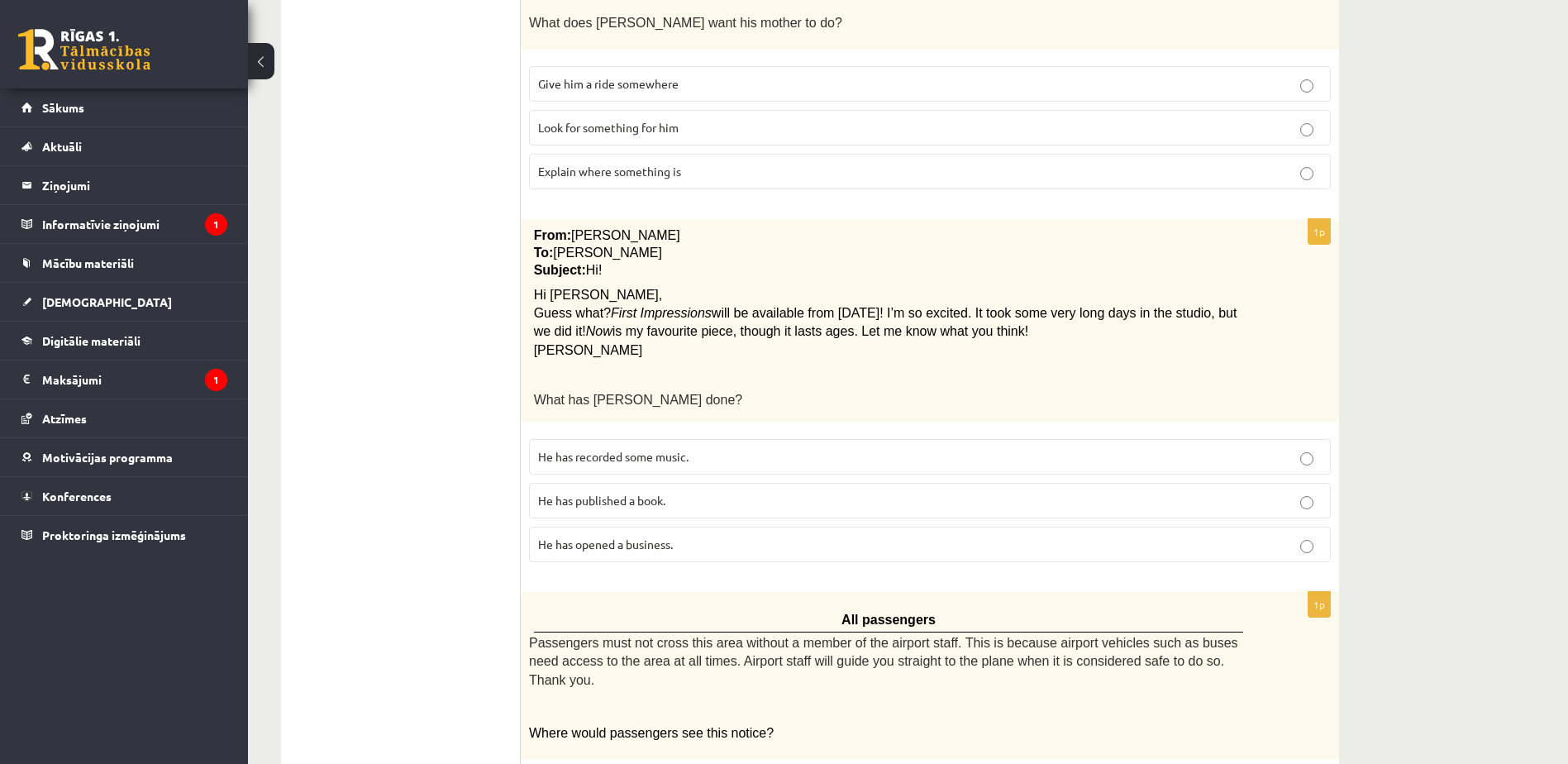
scroll to position [1137, 0]
click at [741, 444] on p "He has recorded some music." at bounding box center [929, 453] width 783 height 17
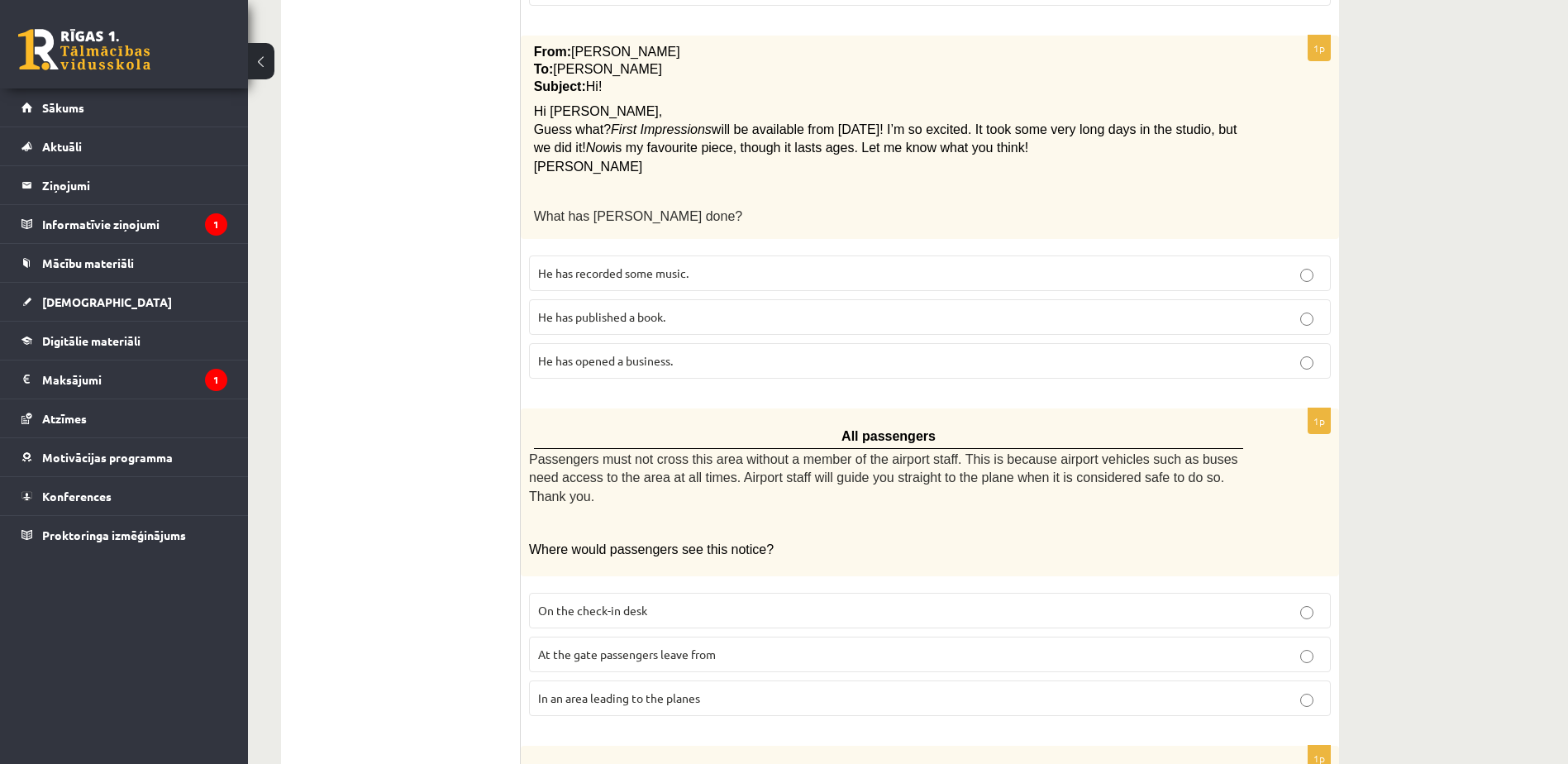
scroll to position [1330, 0]
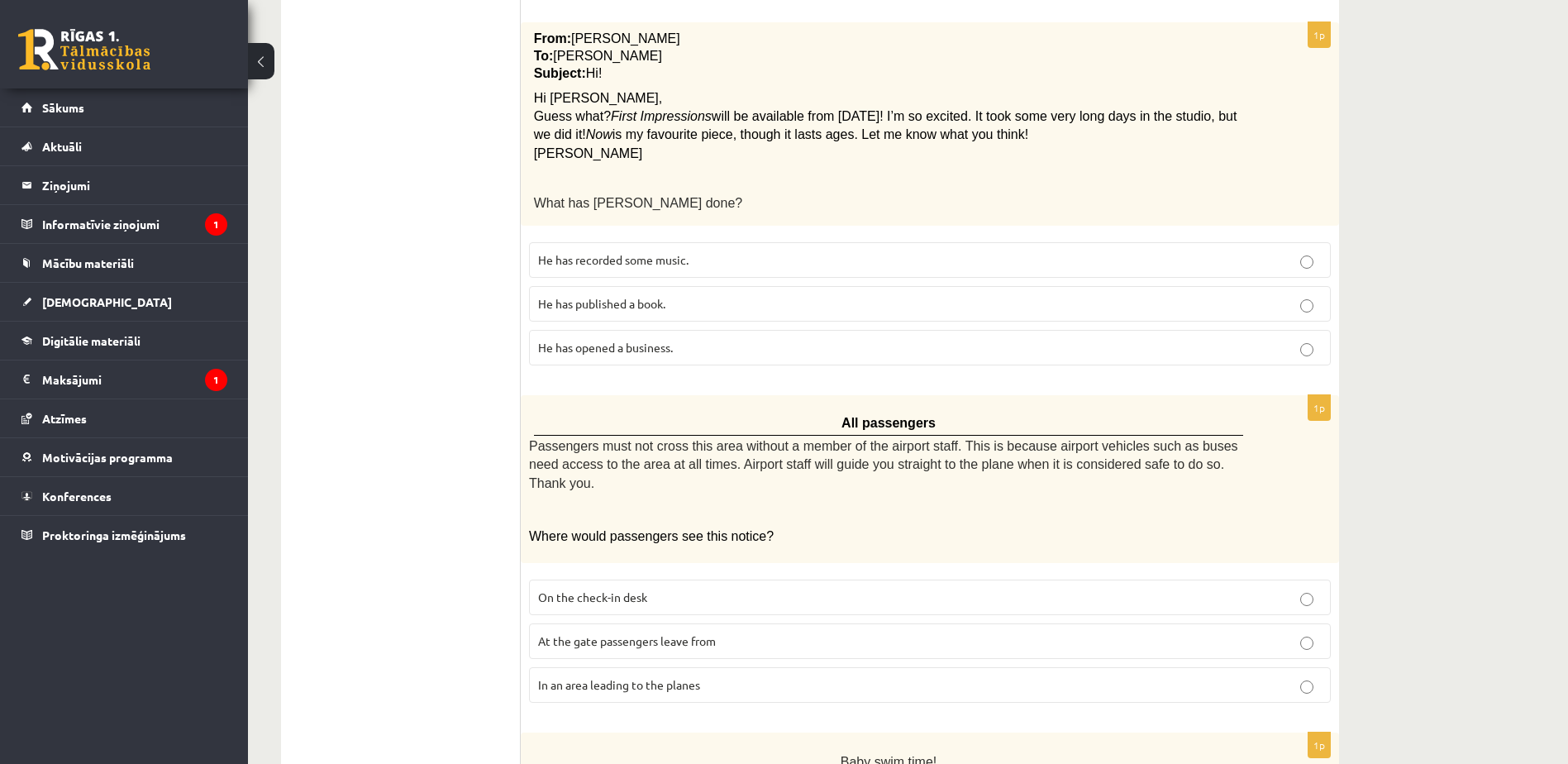
click at [722, 589] on p "On the check-in desk" at bounding box center [929, 597] width 783 height 17
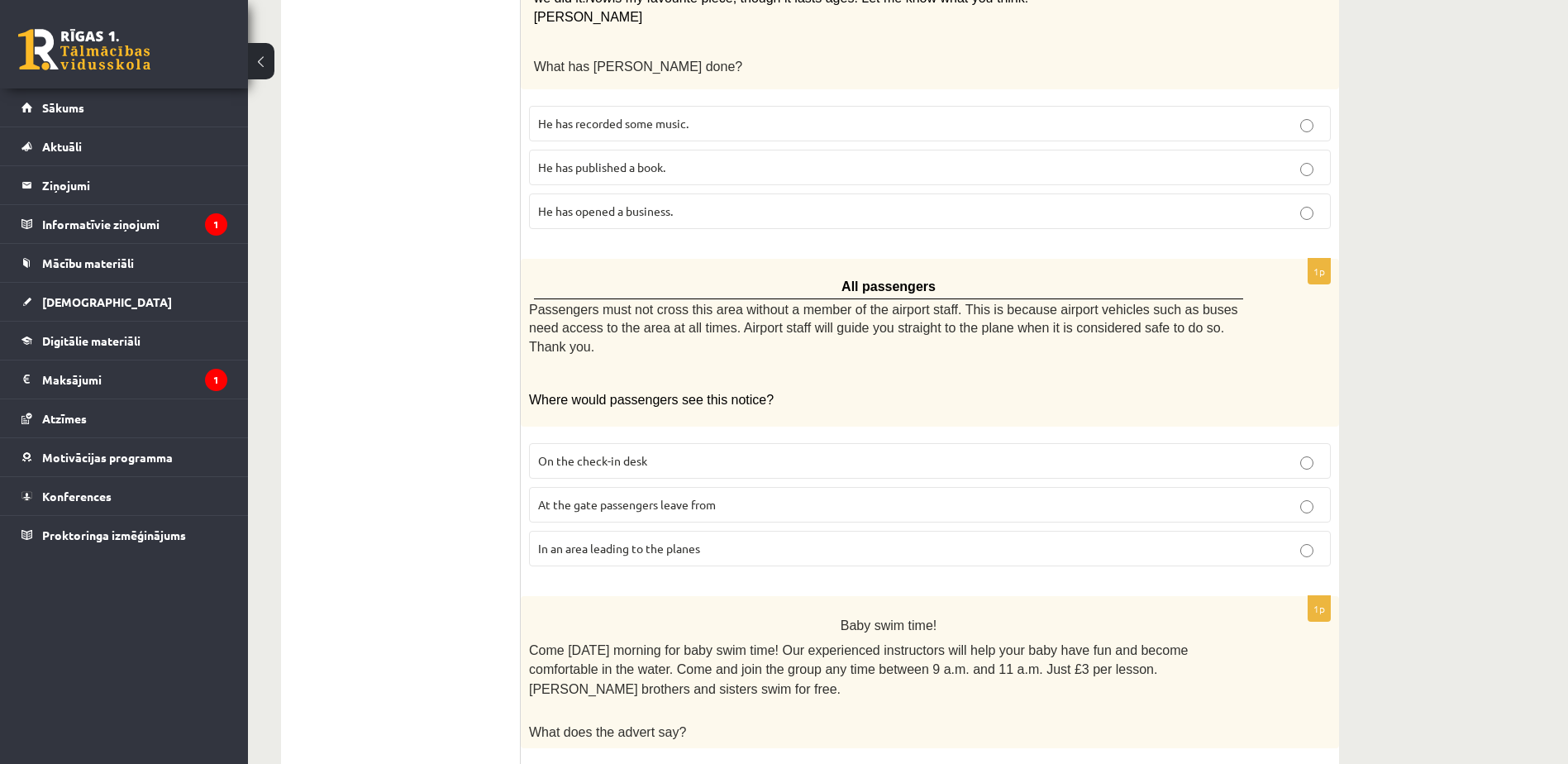
scroll to position [1555, 0]
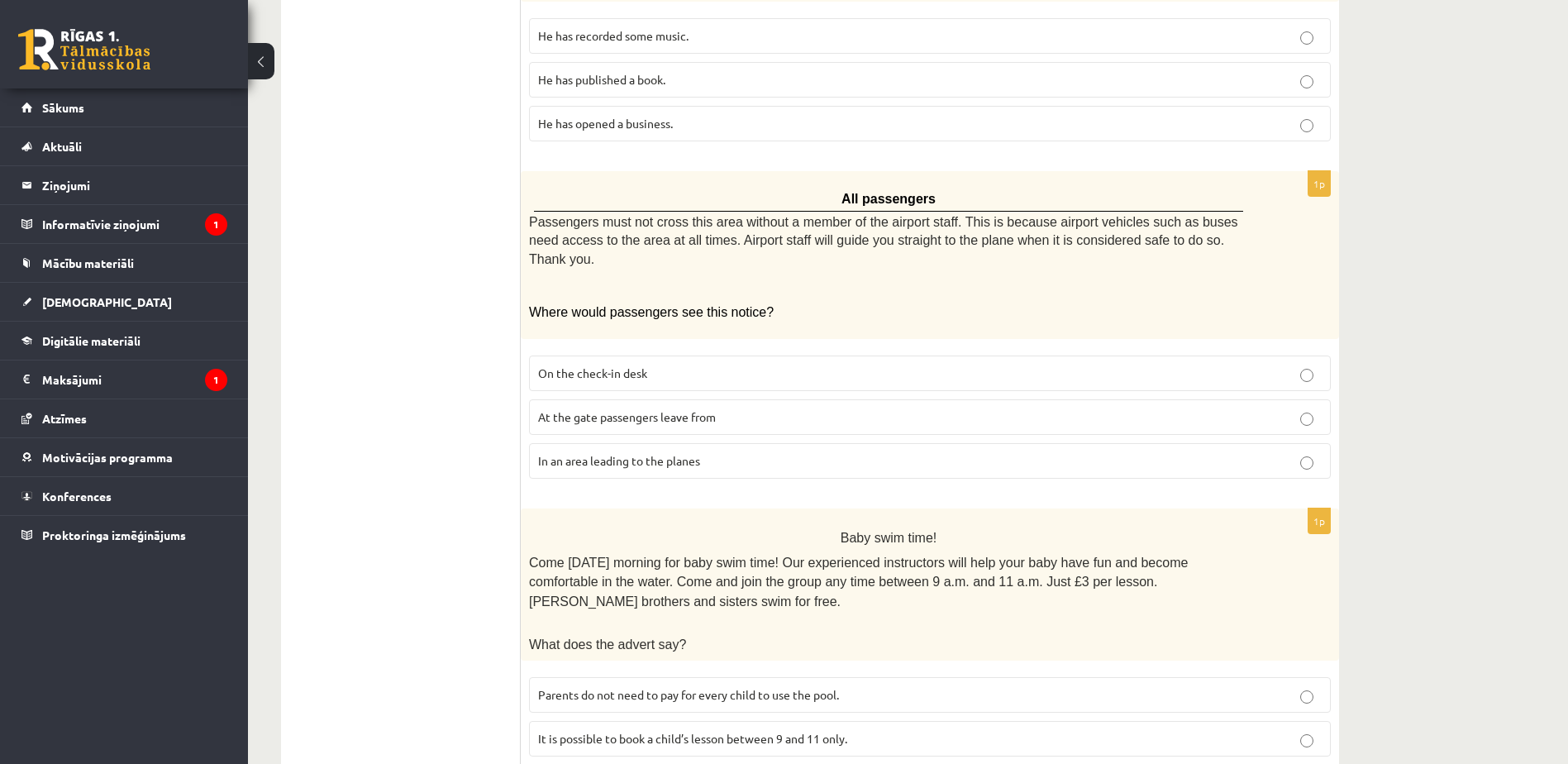
click at [762, 731] on span "It is possible to book a child’s lesson between 9 and 11 only." at bounding box center [693, 738] width 309 height 15
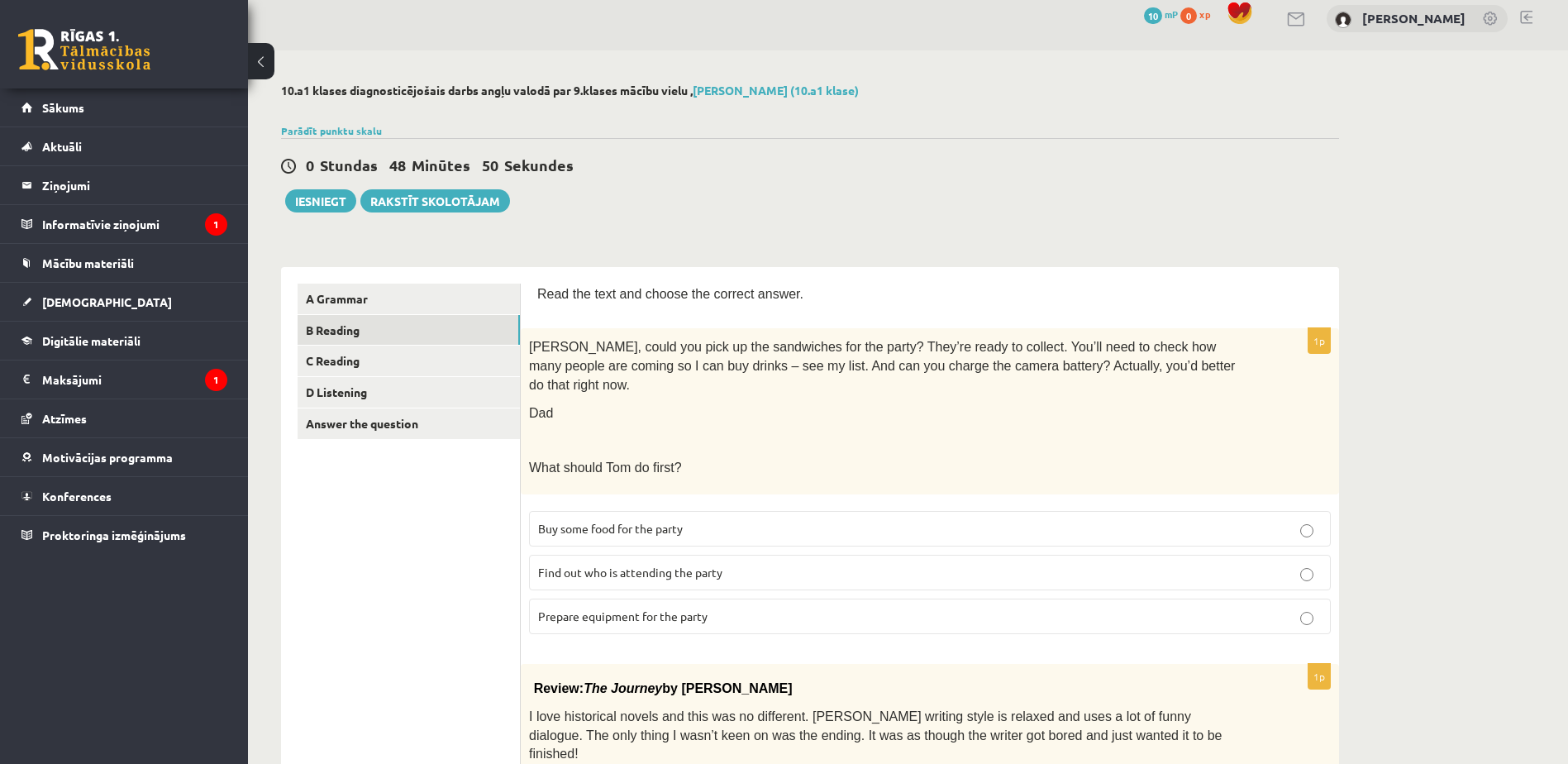
scroll to position [0, 0]
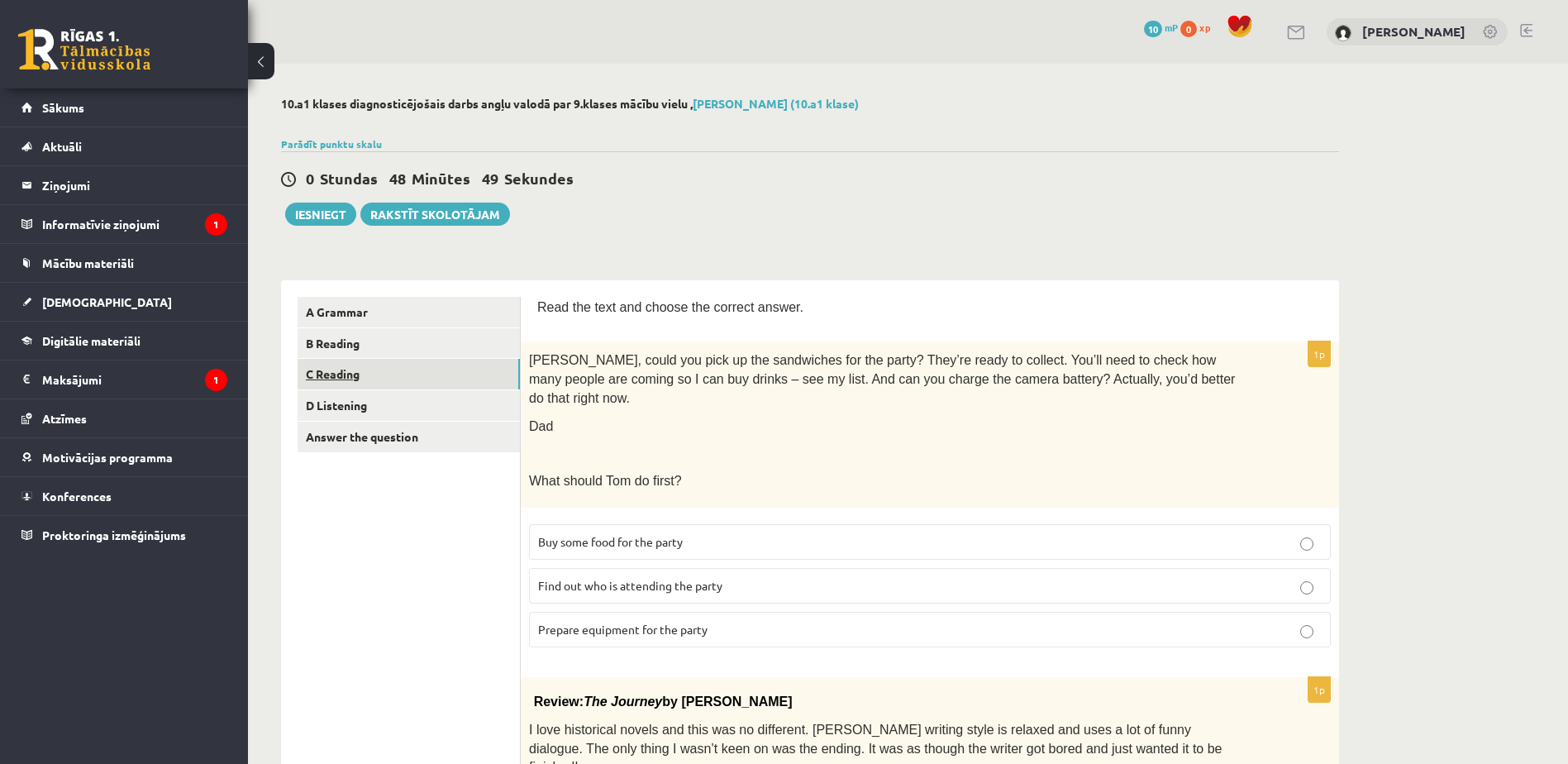
click at [394, 366] on link "C Reading" at bounding box center [409, 374] width 223 height 31
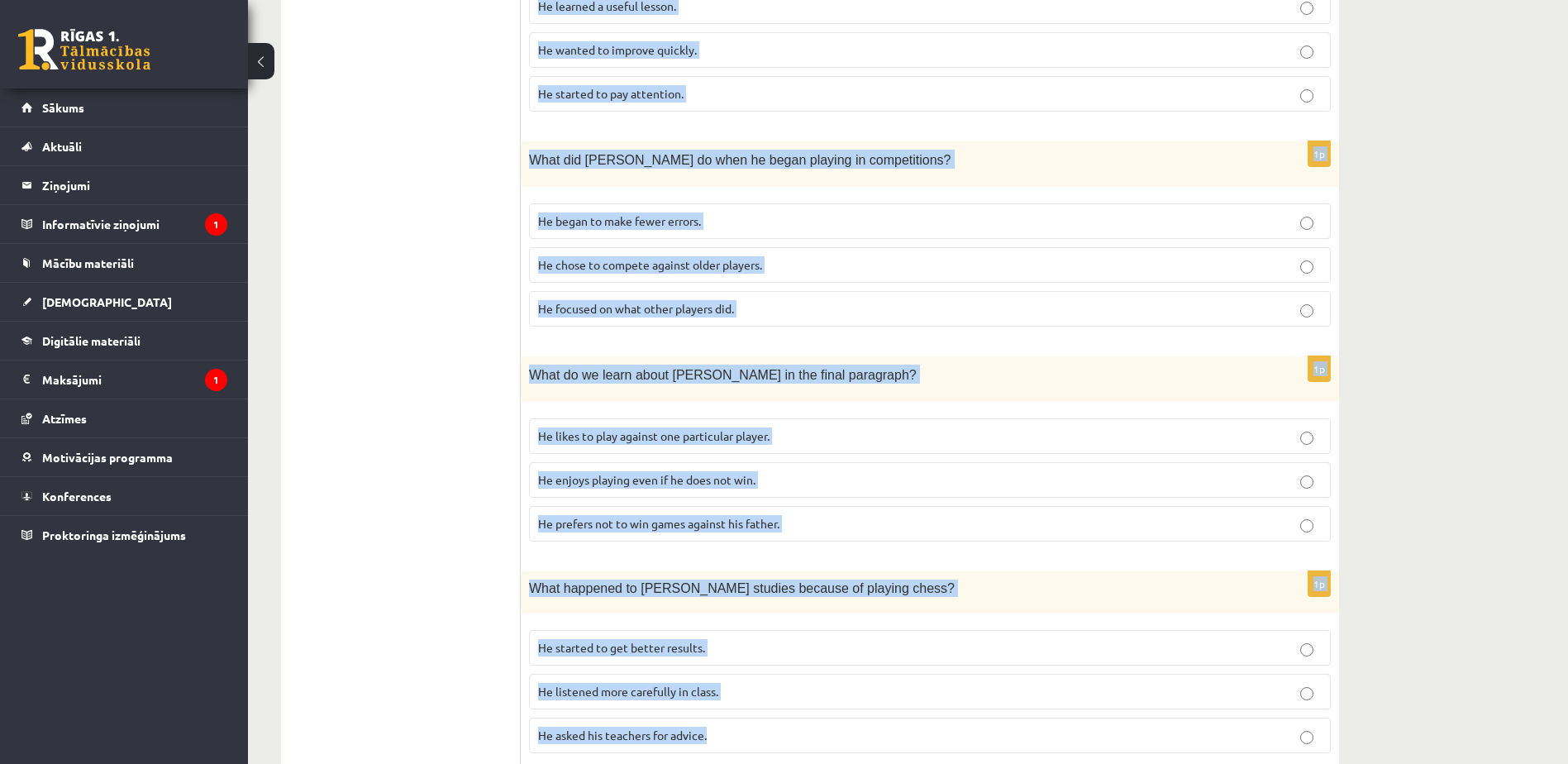
scroll to position [1310, 0]
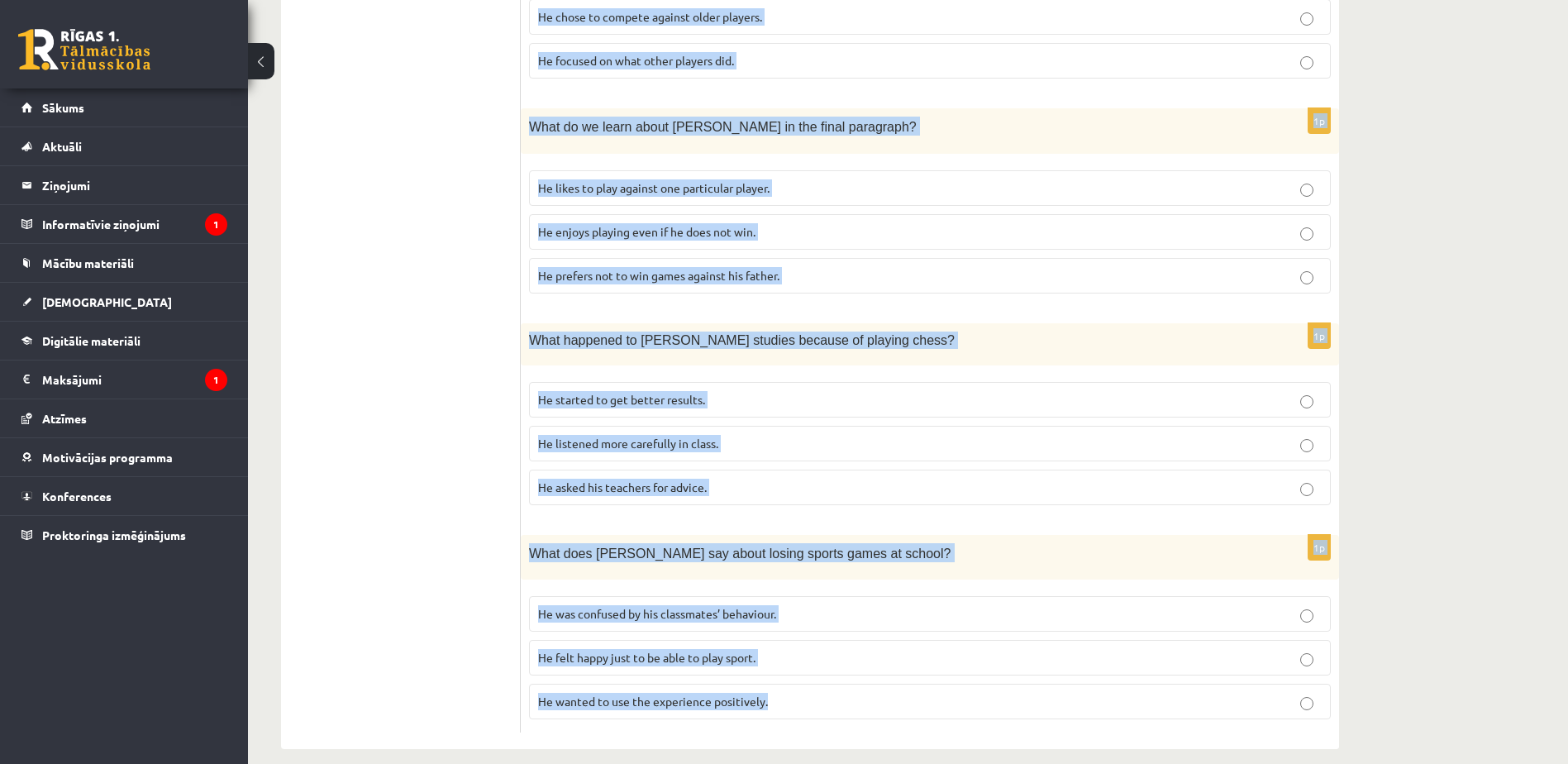
drag, startPoint x: 532, startPoint y: 66, endPoint x: 1009, endPoint y: 700, distance: 793.4
copy form "Playing chess By Sam Long, 16 When my dad used to get out the chess board when …"
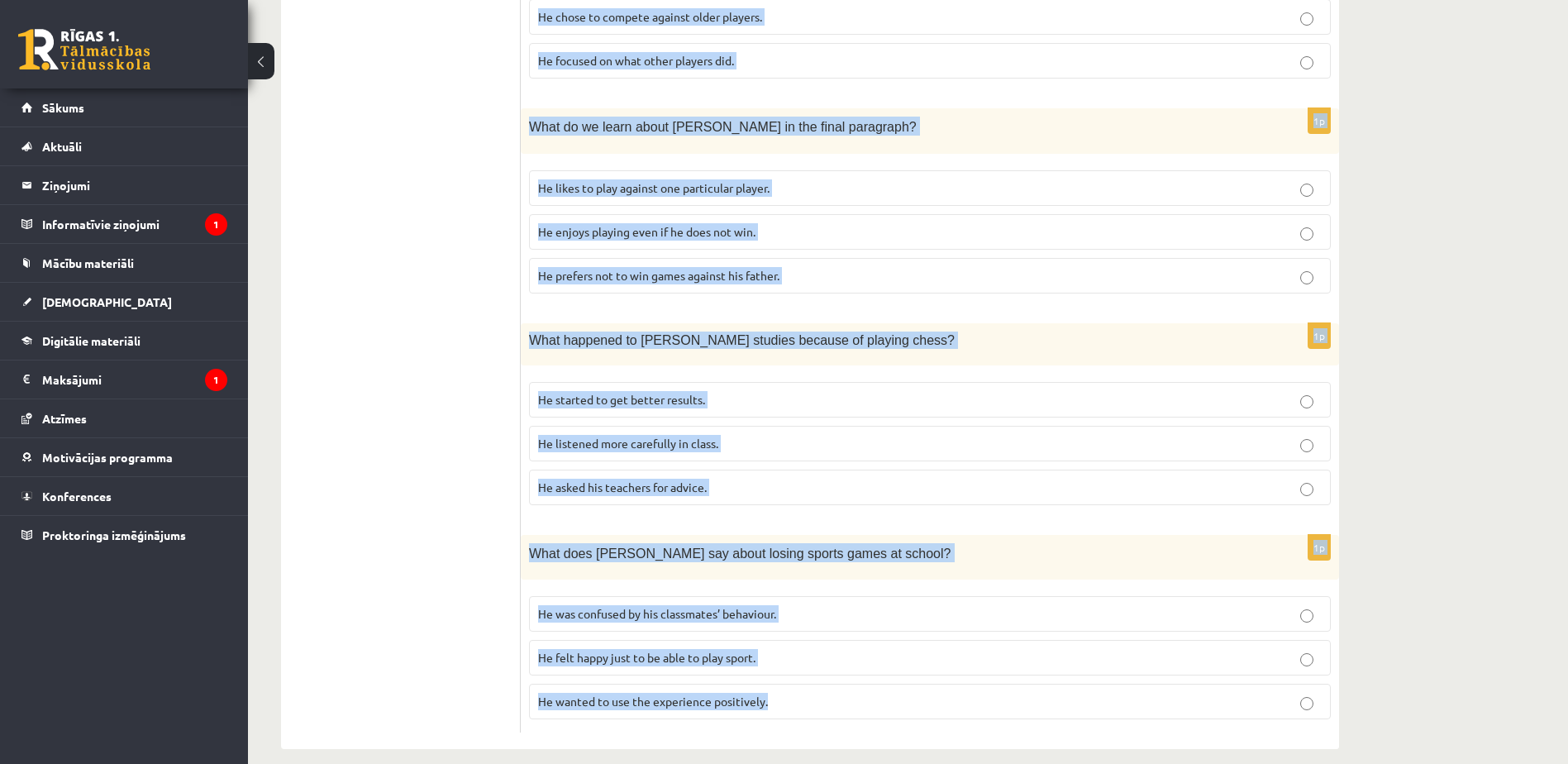
drag, startPoint x: 537, startPoint y: 296, endPoint x: 1253, endPoint y: 752, distance: 848.9
copy form "Read the article about chess and choose the correct answer for each question. P…"
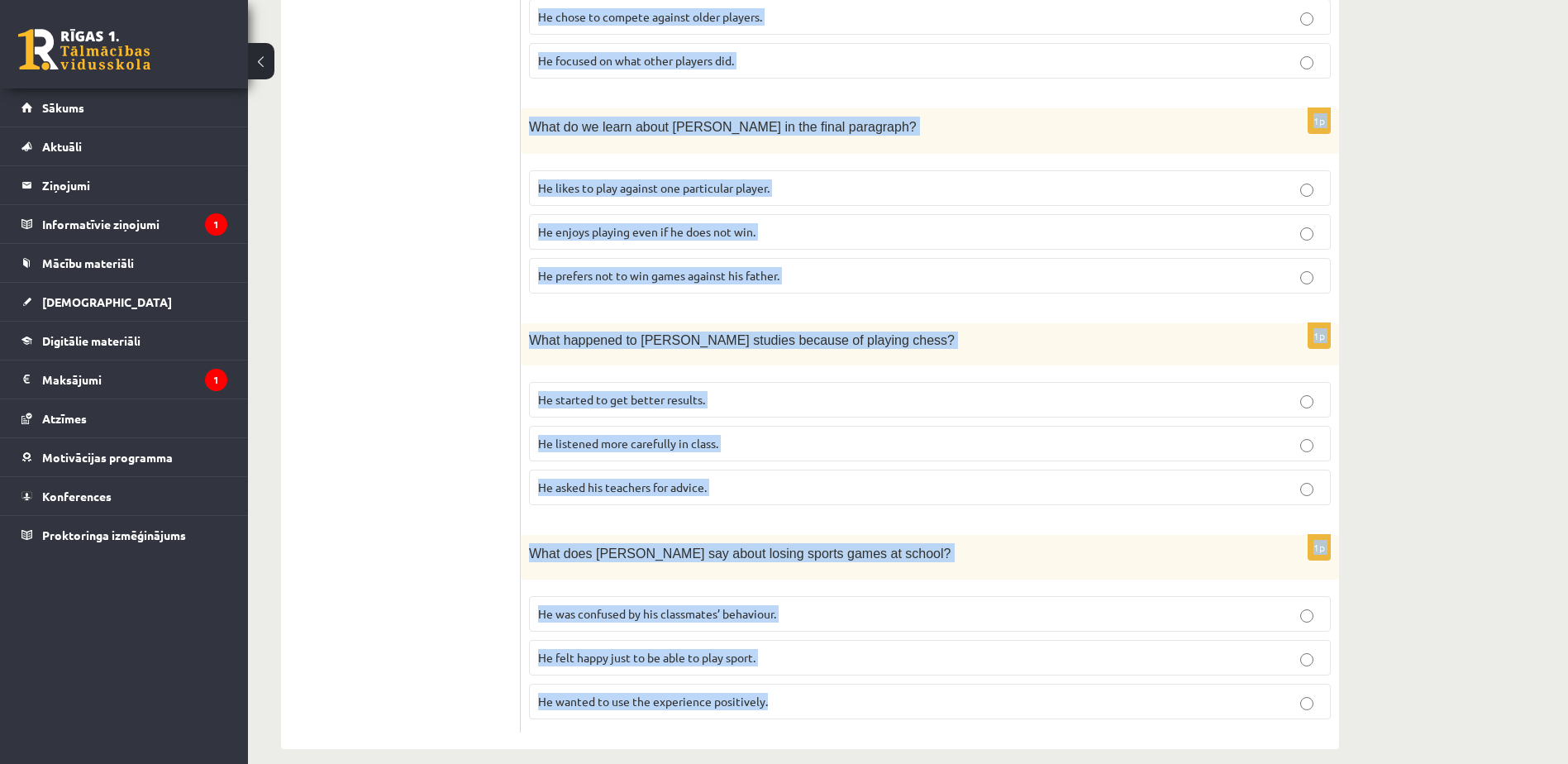
drag, startPoint x: 535, startPoint y: 35, endPoint x: 1131, endPoint y: 729, distance: 914.8
copy form "Read the article about chess and choose the correct answer for each question. P…"
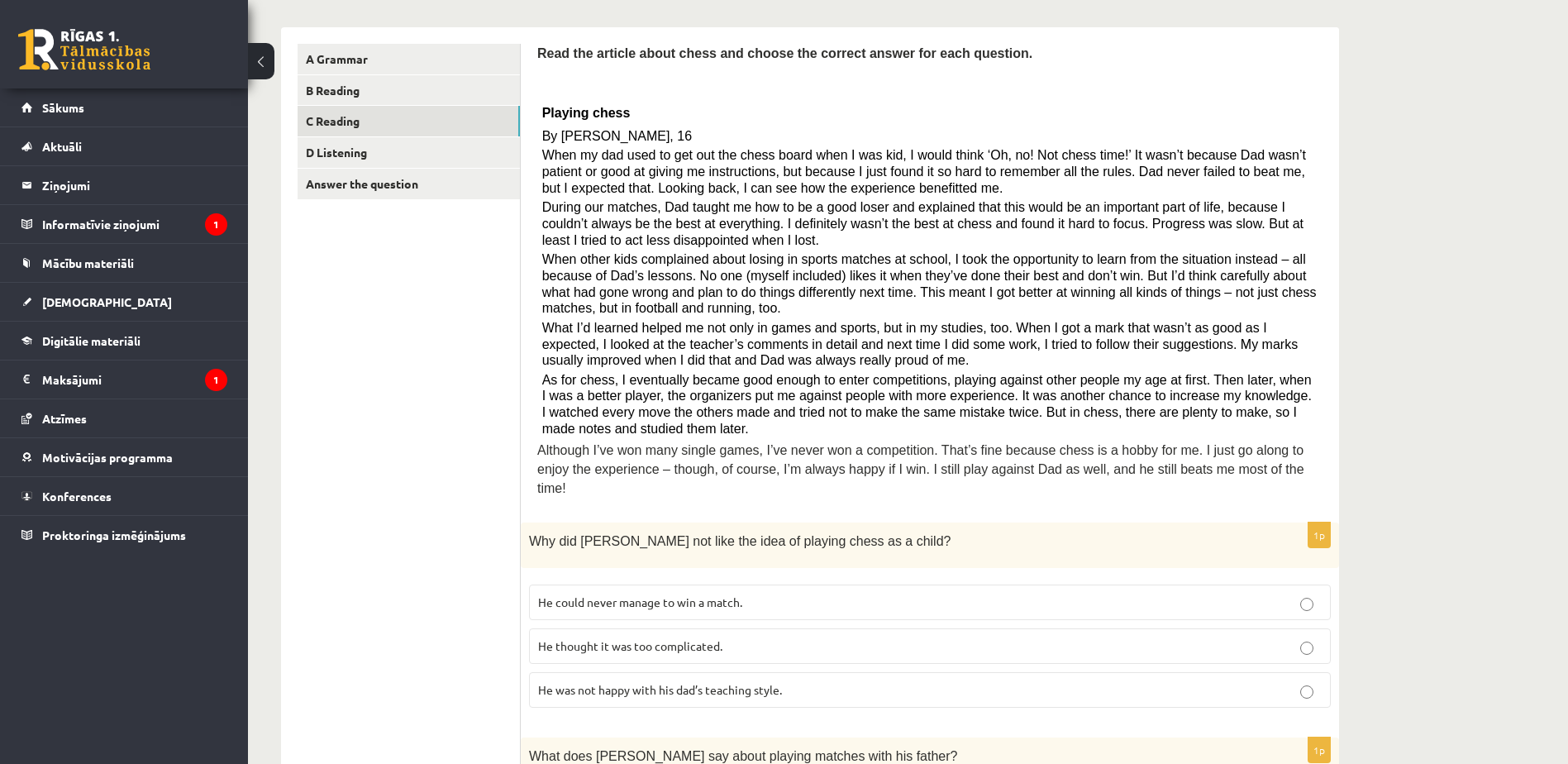
scroll to position [254, 0]
click at [775, 680] on p "He was not happy with his dad’s teaching style." at bounding box center [929, 688] width 783 height 17
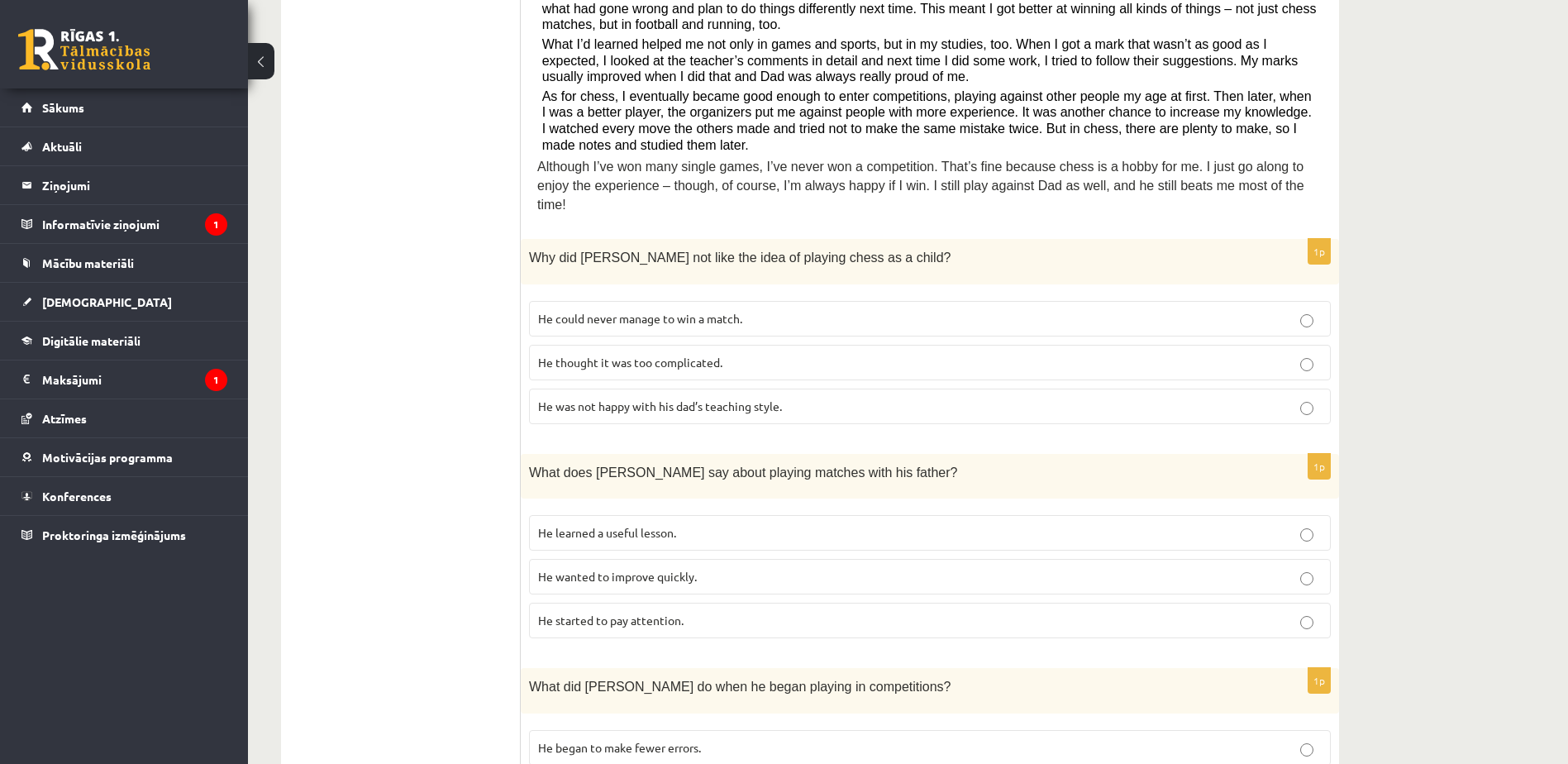
scroll to position [534, 0]
click at [755, 517] on label "He learned a useful lesson." at bounding box center [929, 535] width 801 height 36
click at [761, 571] on p "He wanted to improve quickly." at bounding box center [929, 579] width 783 height 17
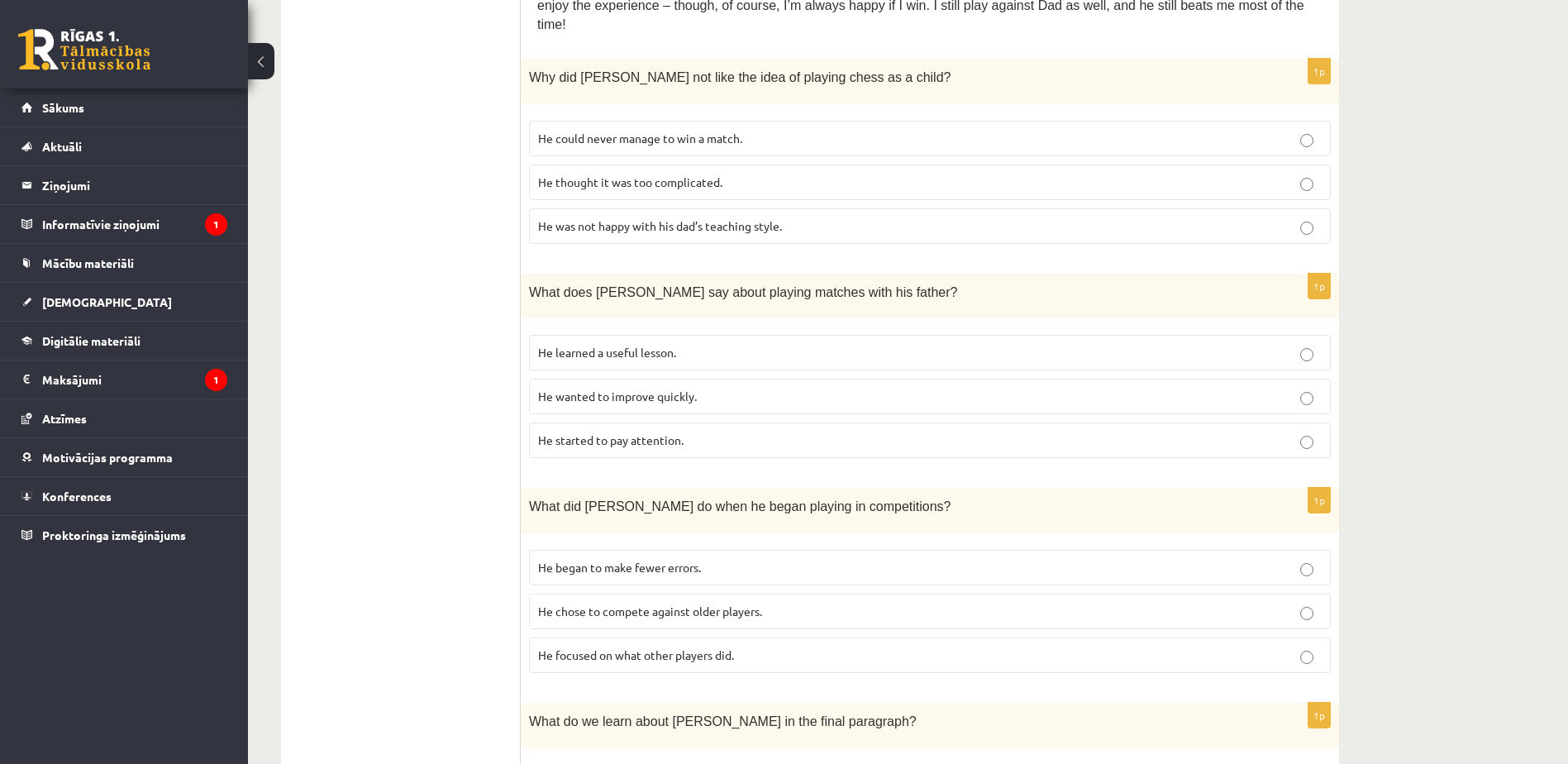
scroll to position [717, 0]
click at [732, 646] on span "He focused on what other players did." at bounding box center [636, 654] width 196 height 15
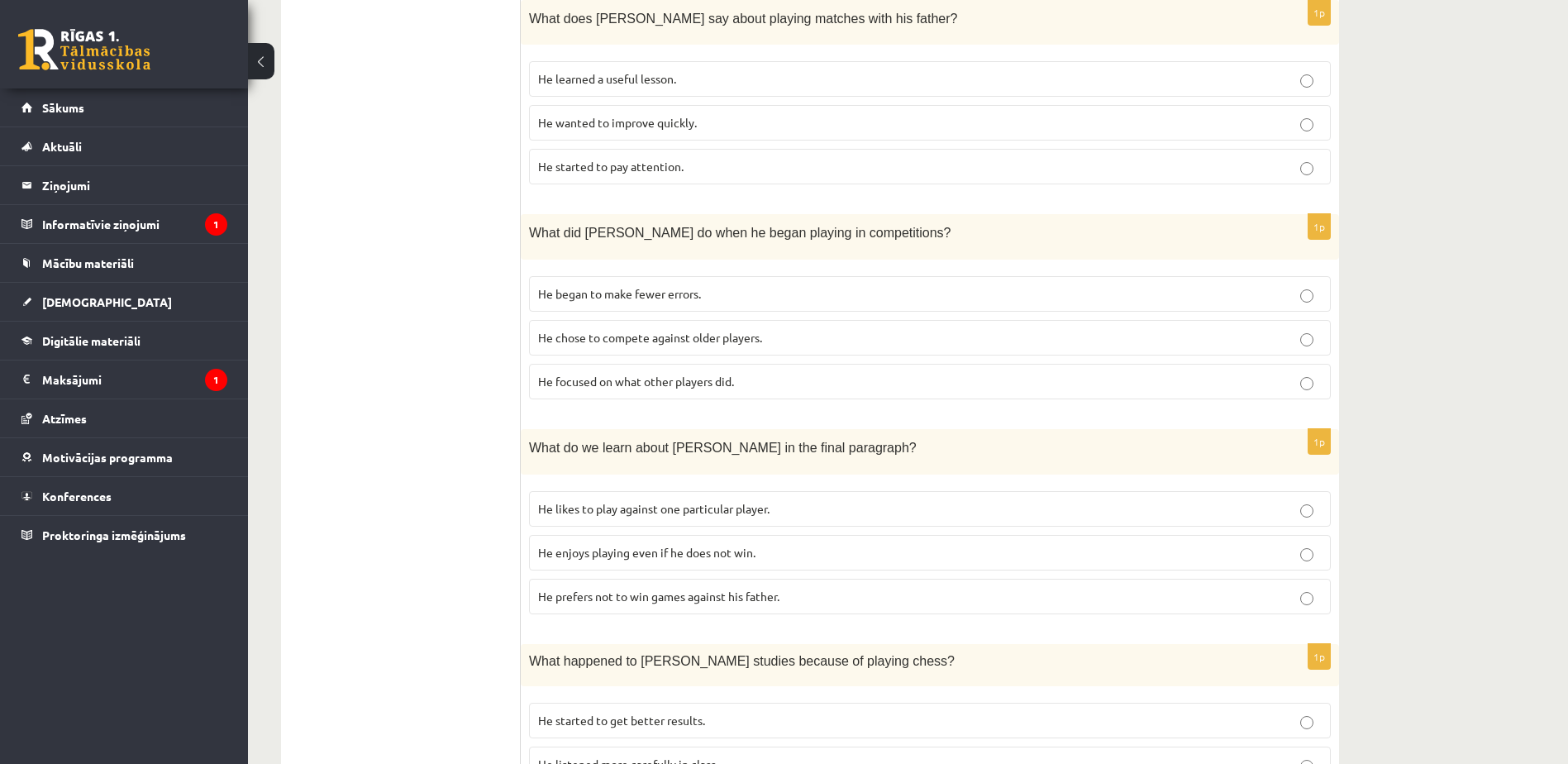
scroll to position [991, 0]
click at [777, 588] on span "He prefers not to win games against his father." at bounding box center [659, 595] width 242 height 15
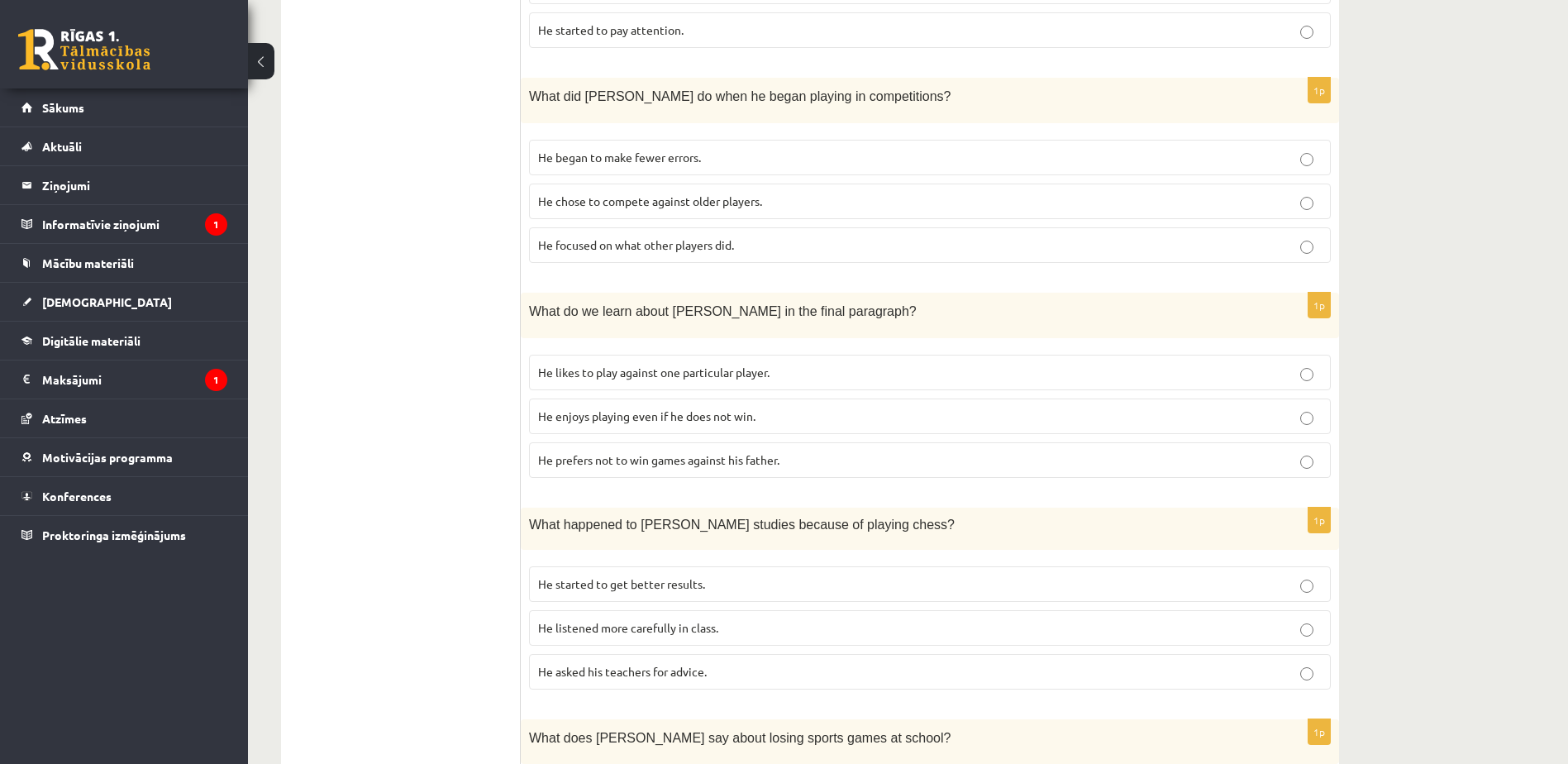
scroll to position [1127, 0]
click at [777, 575] on p "He started to get better results." at bounding box center [929, 583] width 783 height 17
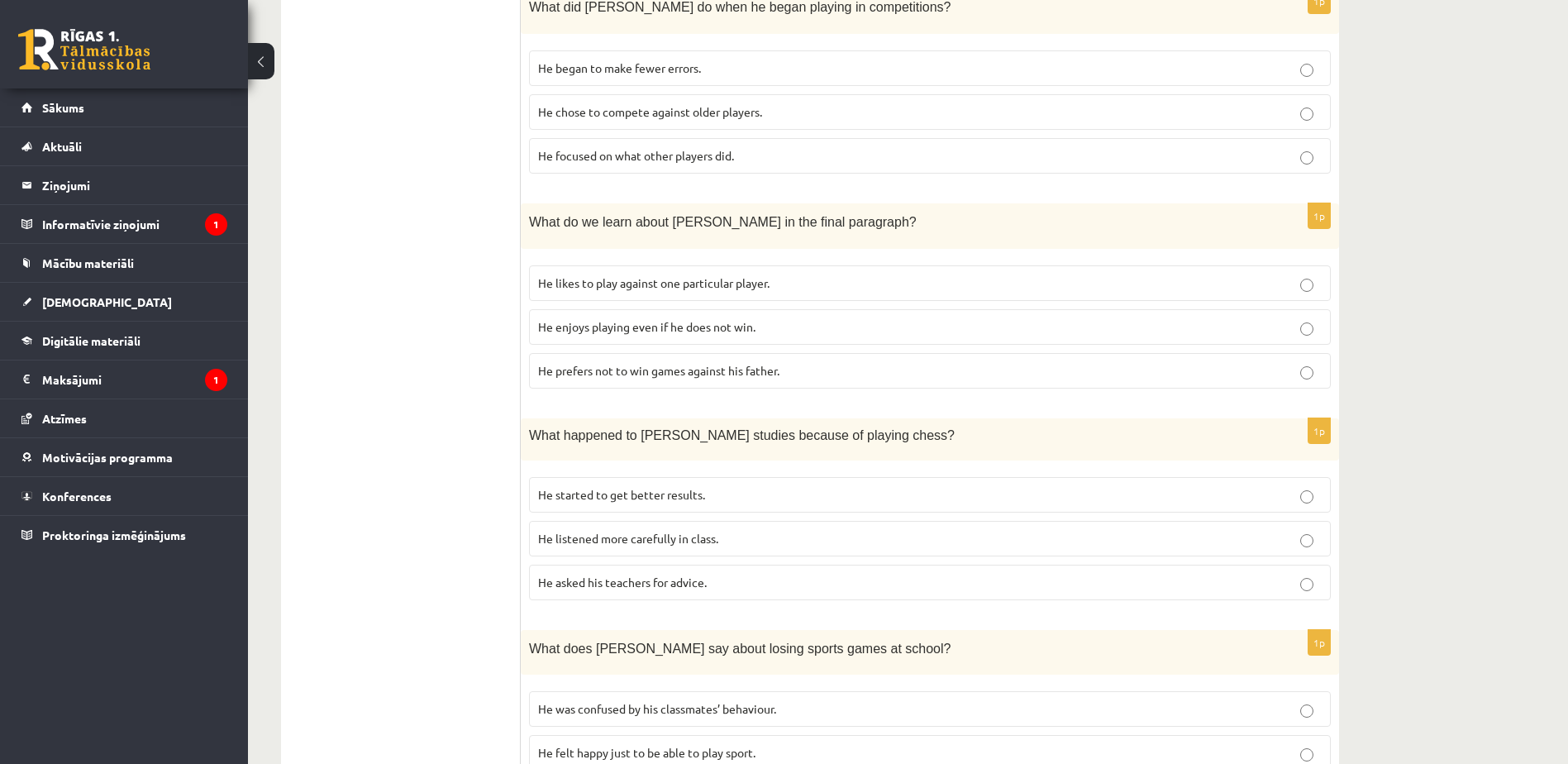
scroll to position [1217, 0]
click at [777, 529] on p "He listened more carefully in class." at bounding box center [929, 537] width 783 height 17
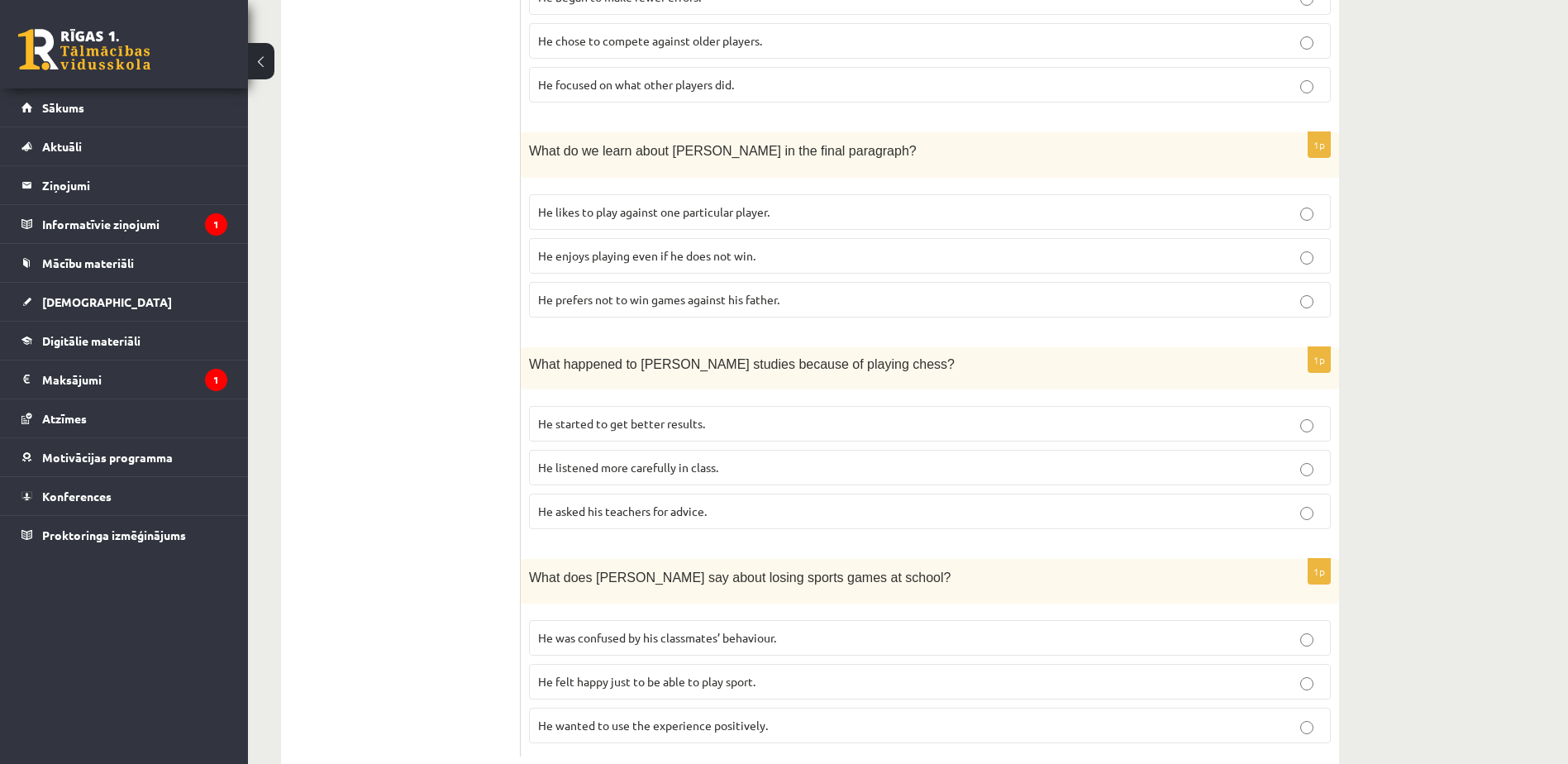
scroll to position [1310, 0]
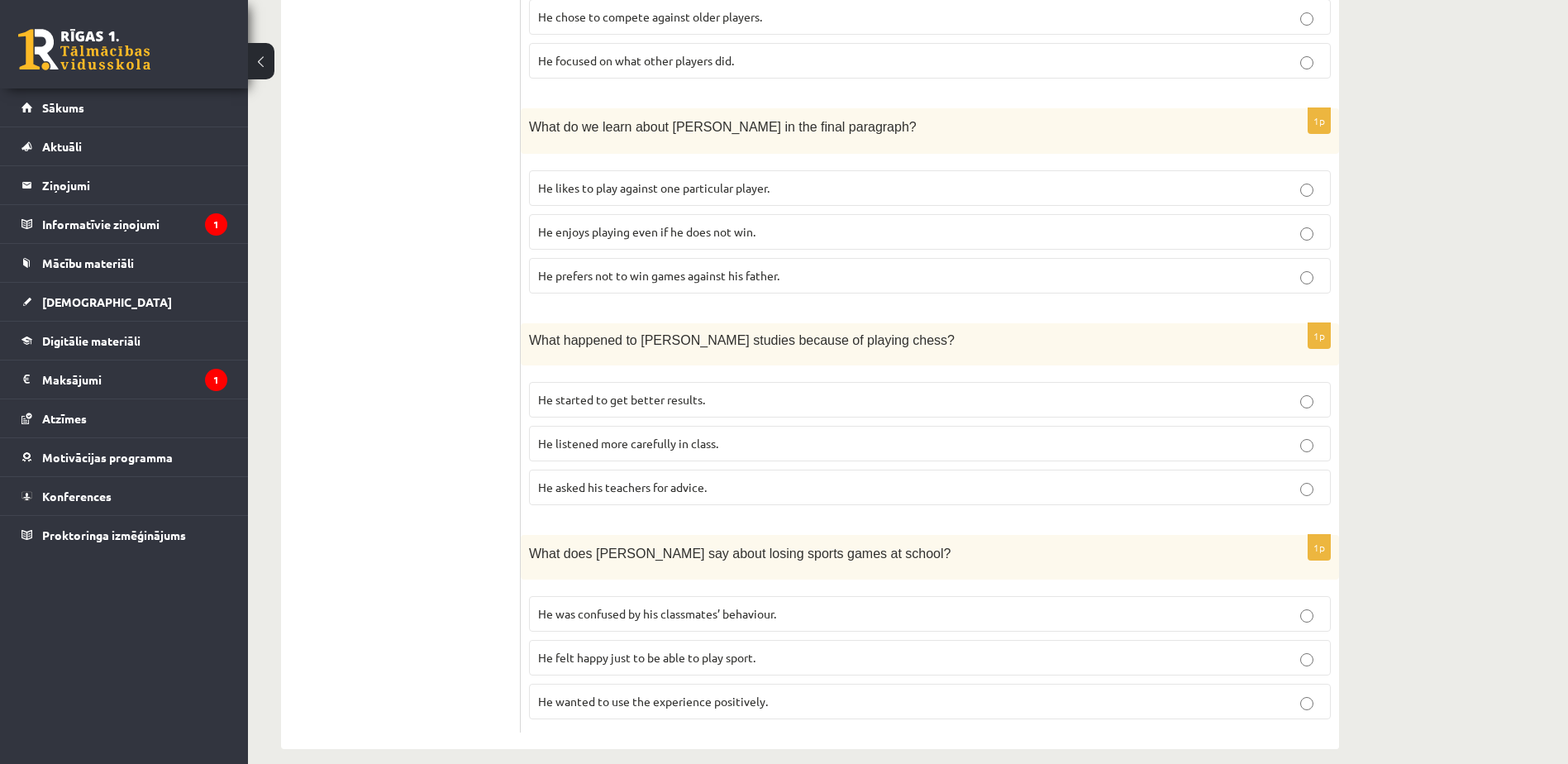
click at [786, 649] on p "He felt happy just to be able to play sport." at bounding box center [929, 657] width 783 height 17
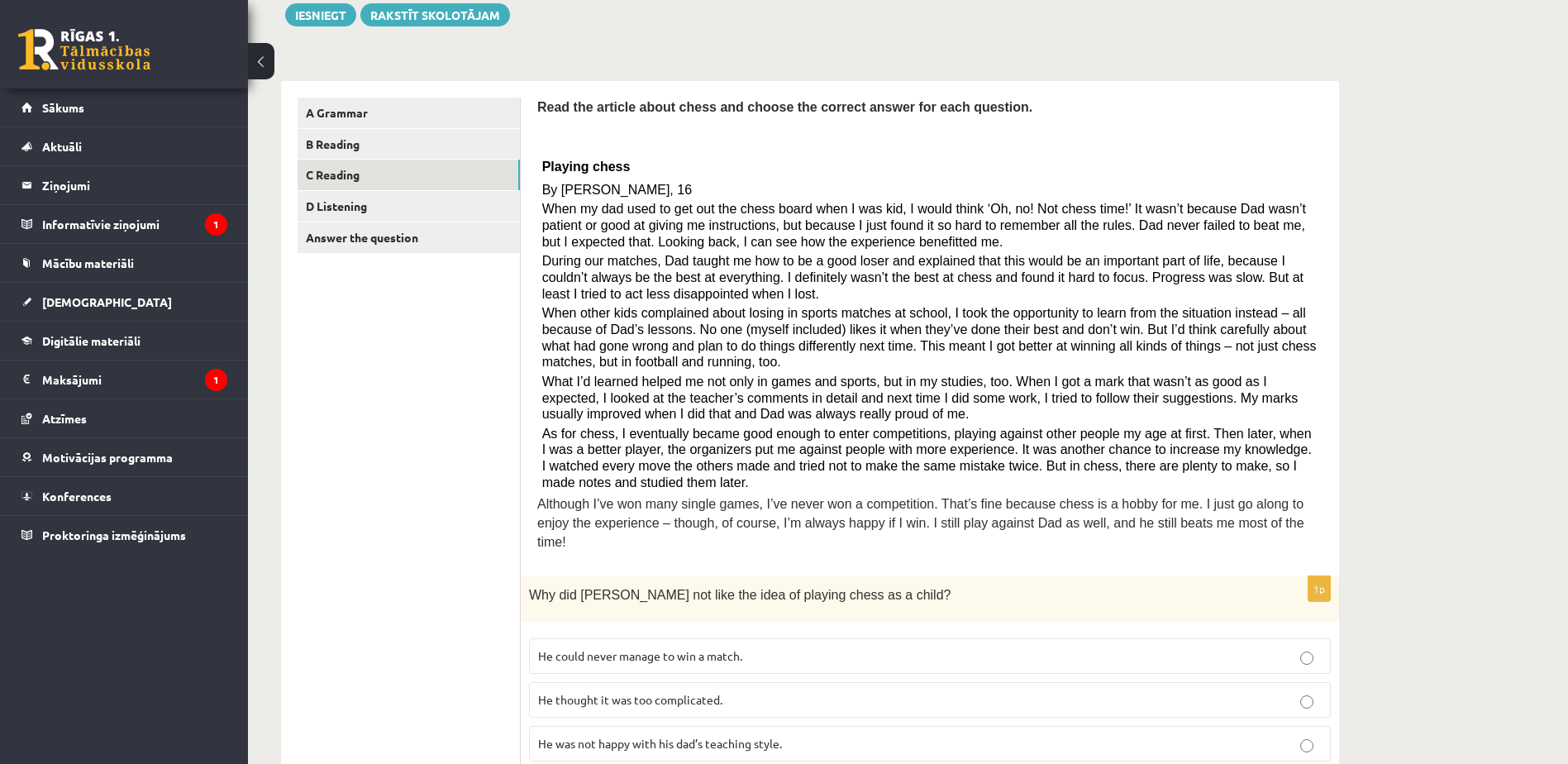
scroll to position [128, 0]
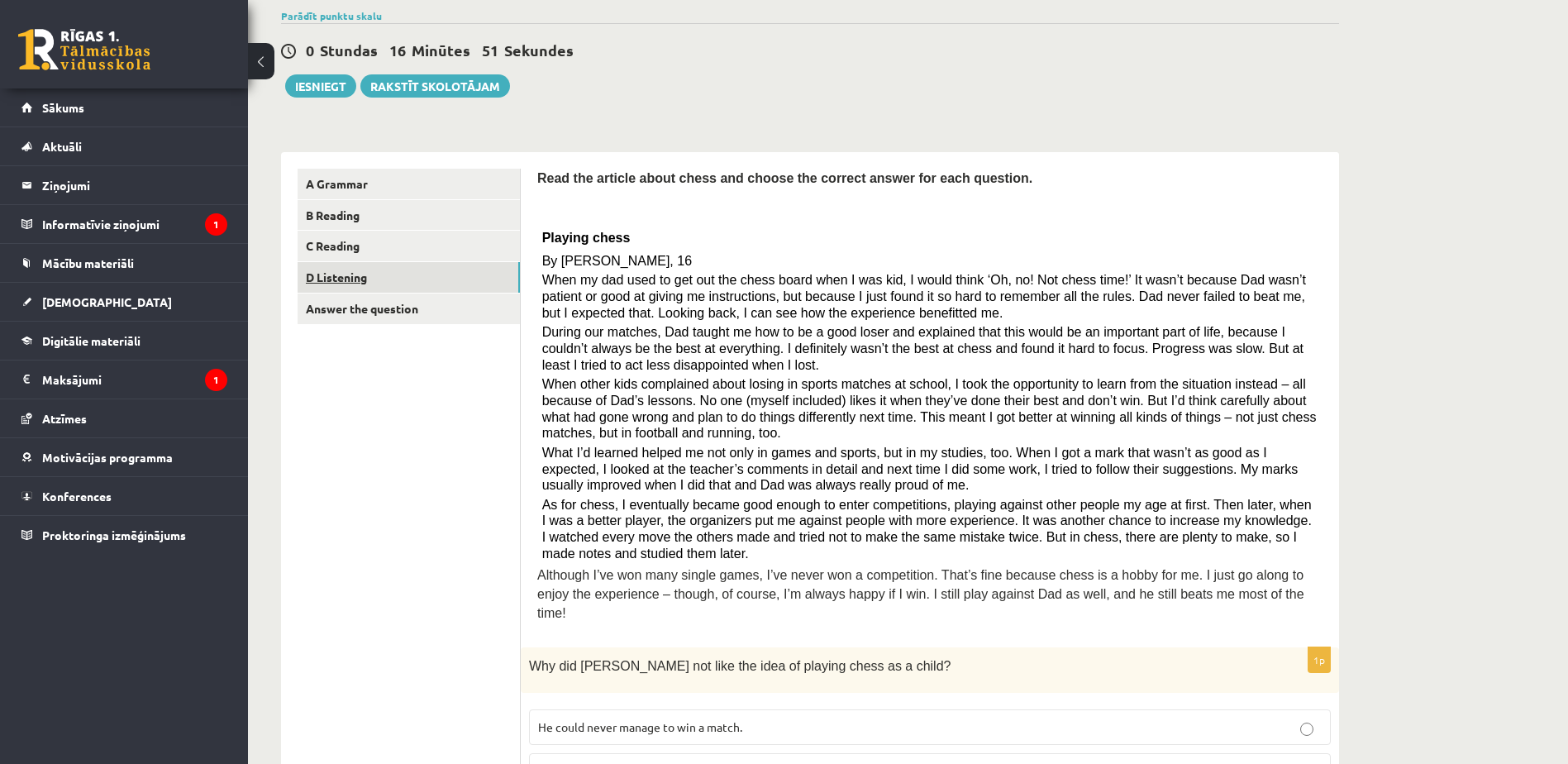
click at [326, 271] on link "D Listening" at bounding box center [409, 277] width 223 height 31
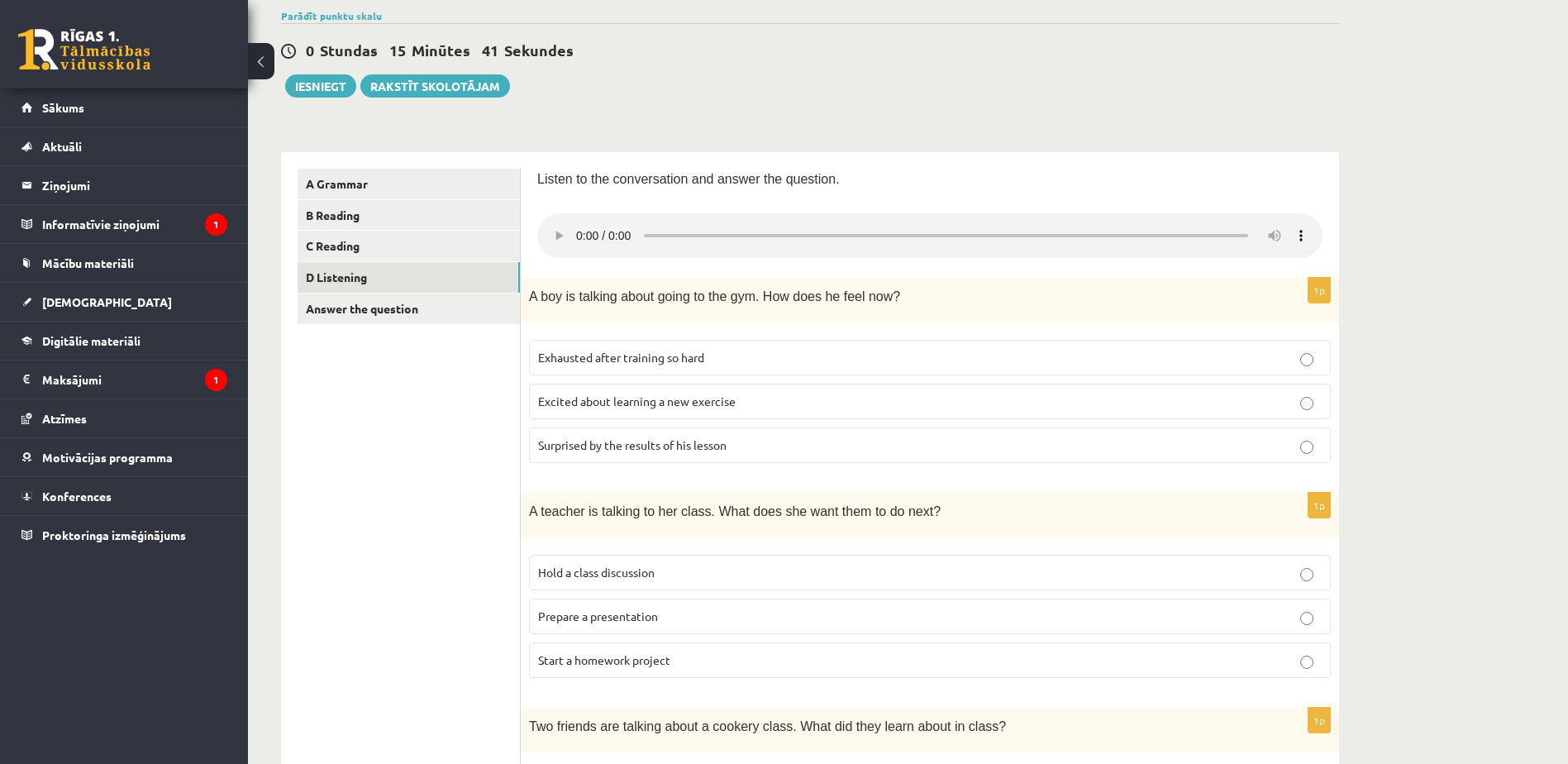
click at [674, 412] on label "Excited about learning a new exercise" at bounding box center [929, 401] width 801 height 36
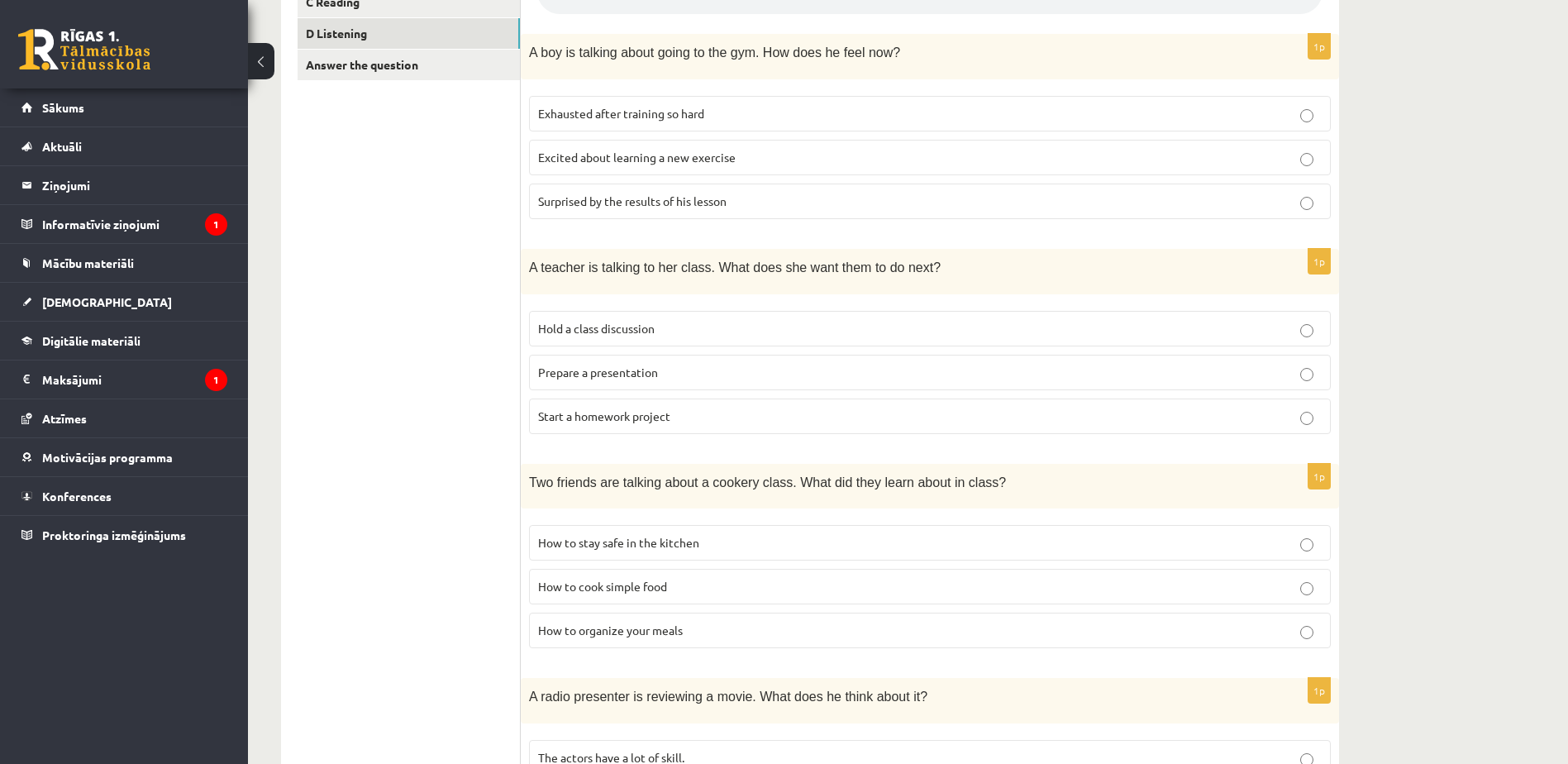
scroll to position [340, 0]
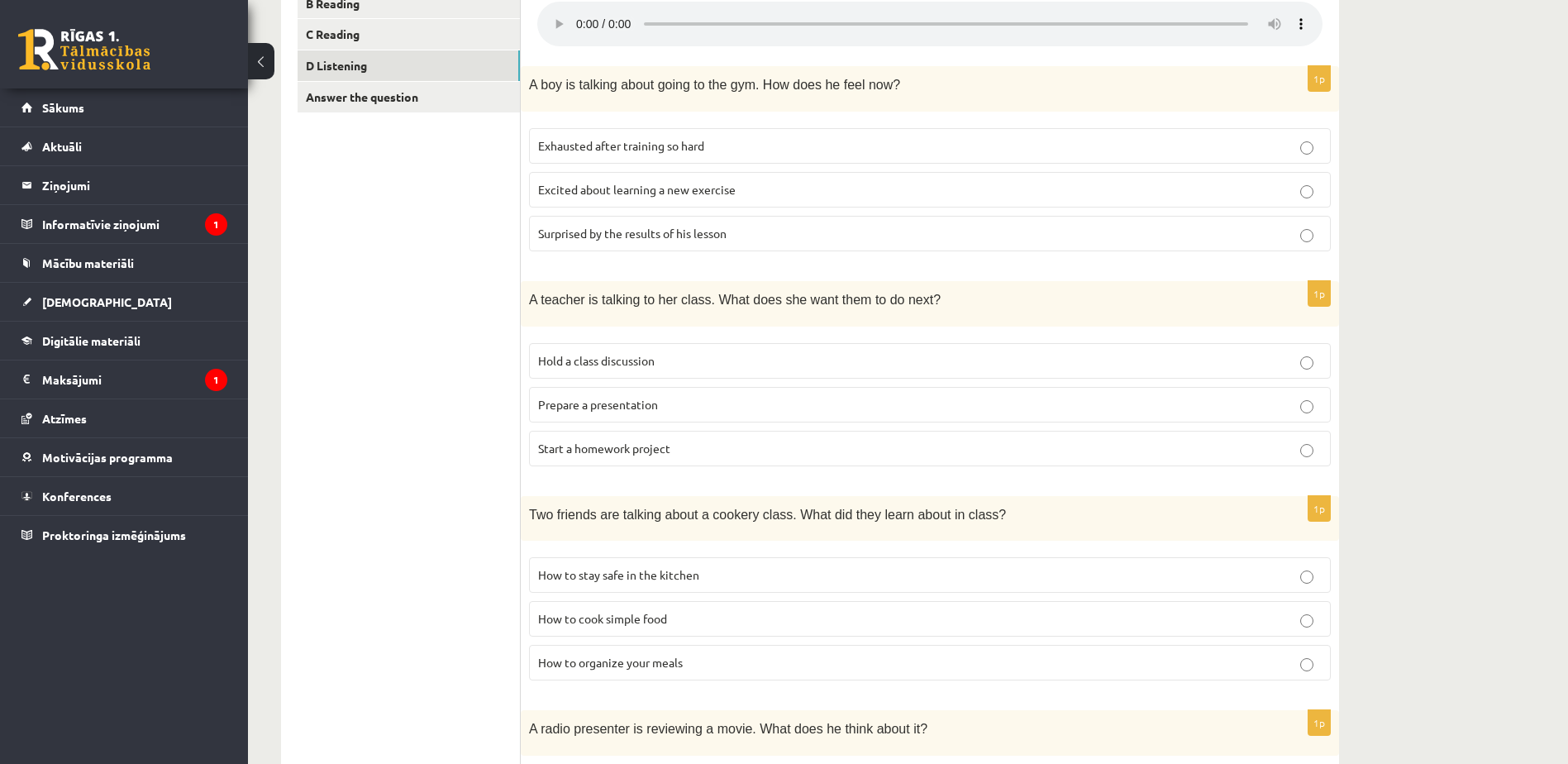
click at [759, 365] on p "Hold a class discussion" at bounding box center [929, 360] width 783 height 17
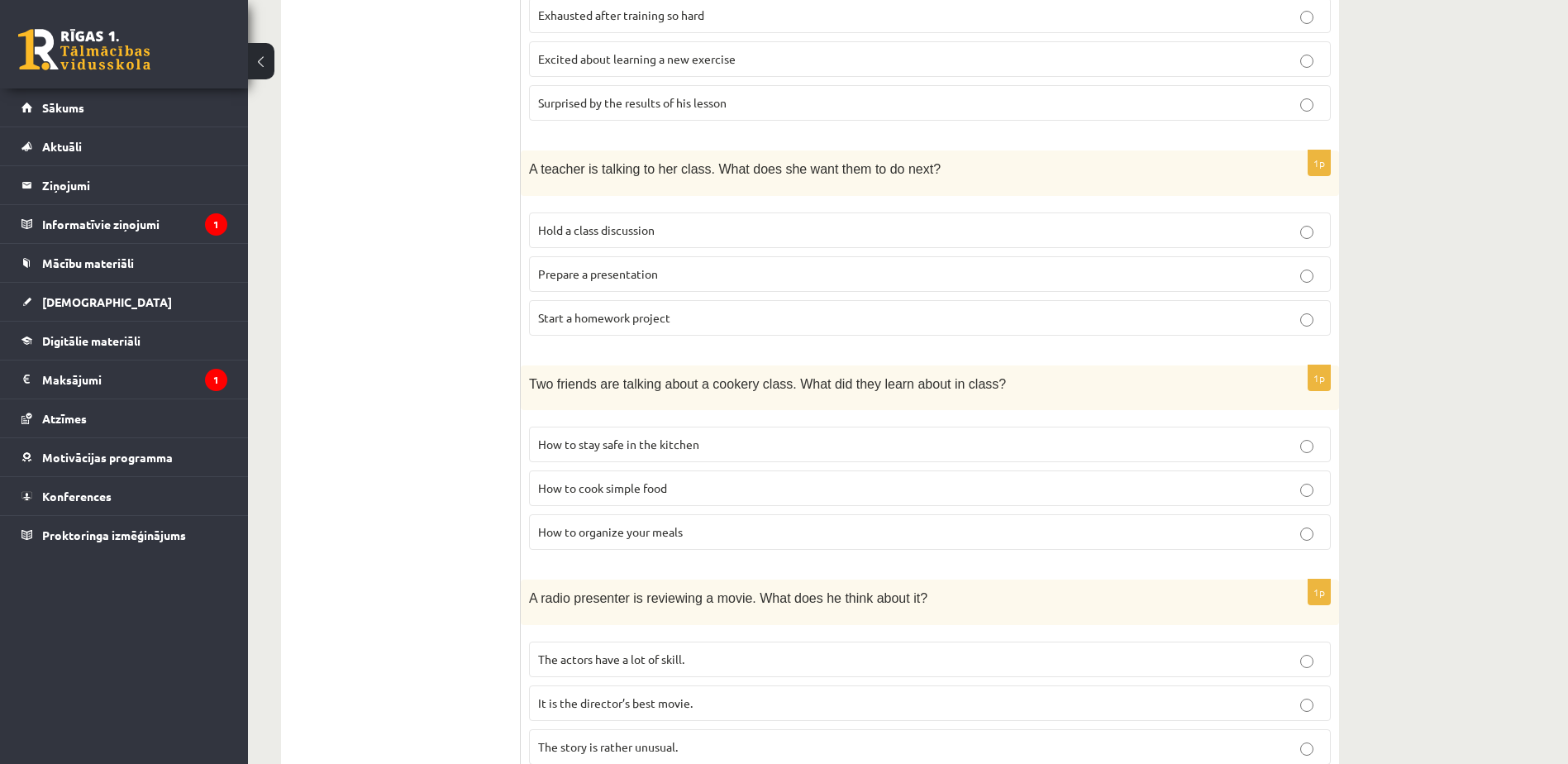
scroll to position [471, 0]
click at [770, 535] on p "How to organize your meals" at bounding box center [929, 531] width 783 height 17
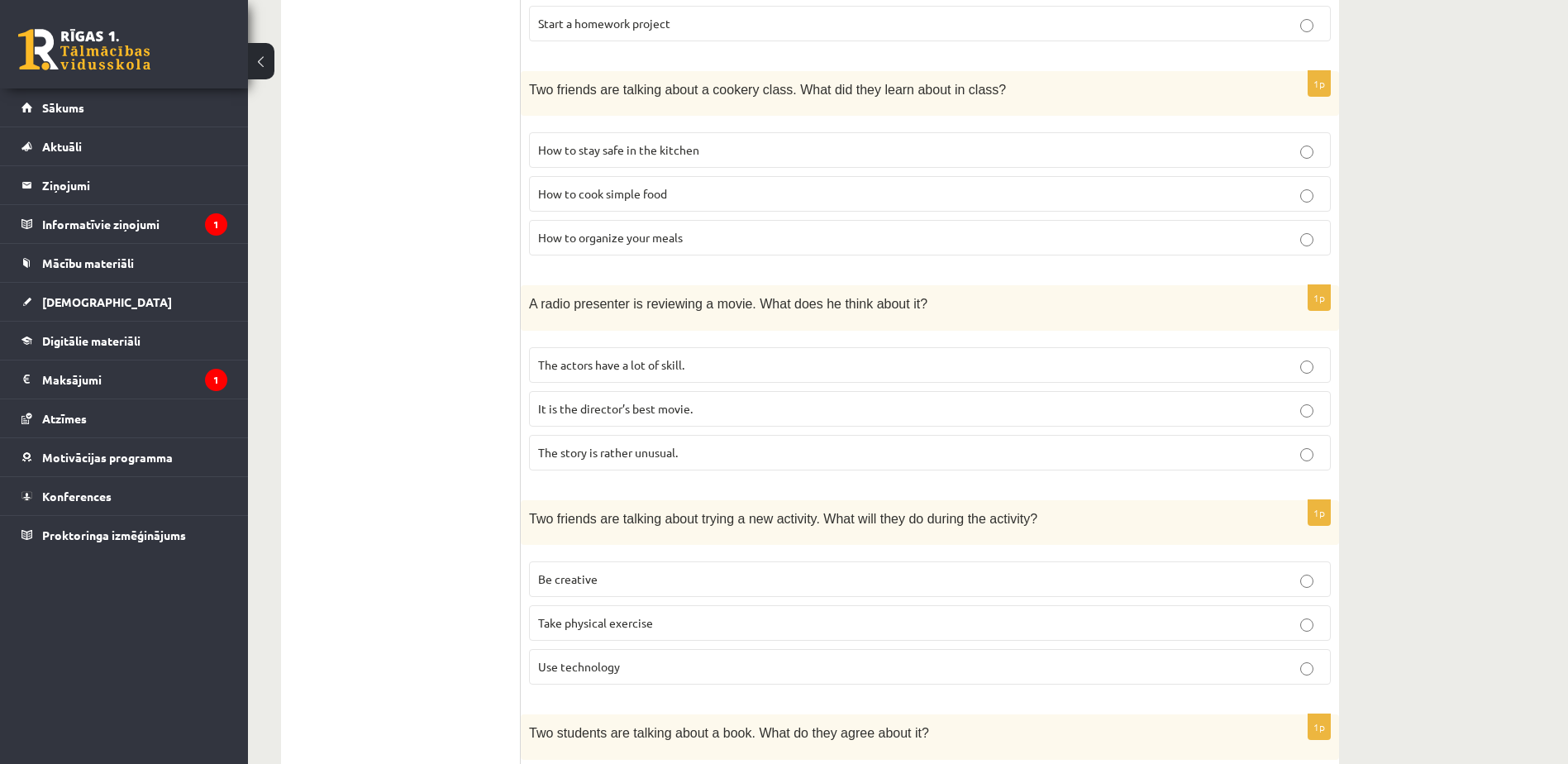
scroll to position [766, 0]
click at [771, 370] on p "The actors have a lot of skill." at bounding box center [929, 364] width 783 height 17
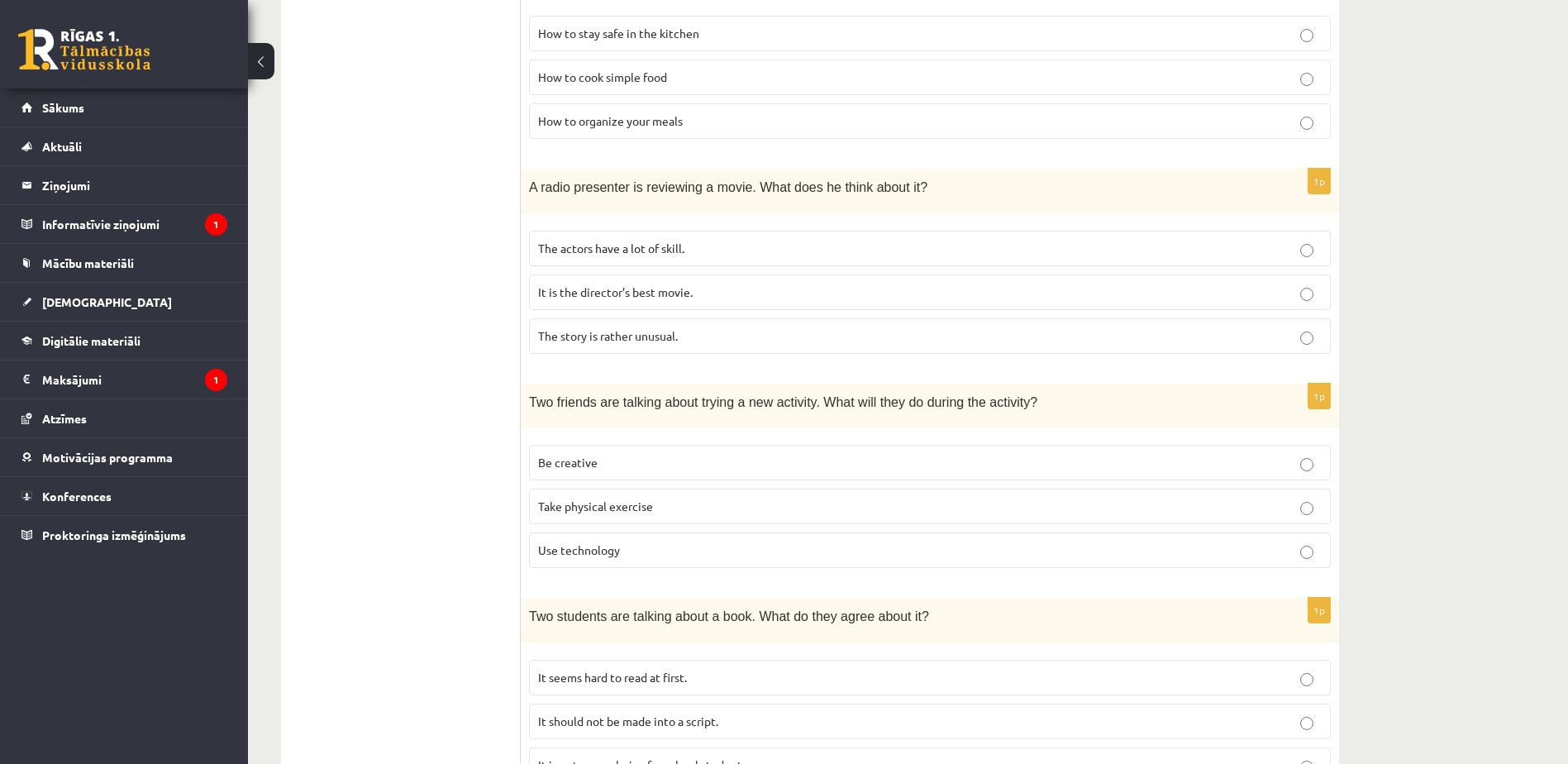
scroll to position [900, 0]
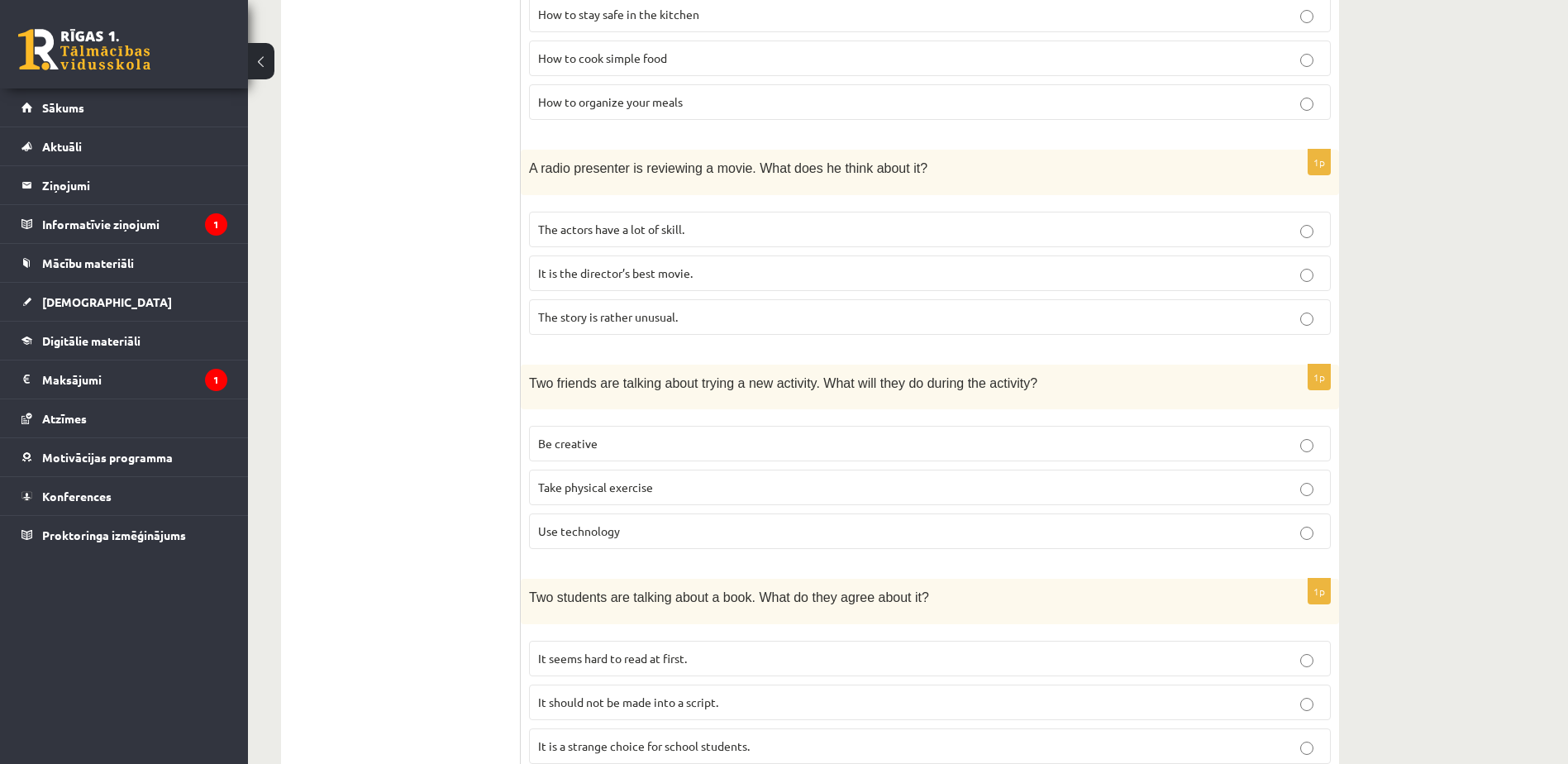
click at [731, 483] on p "Take physical exercise" at bounding box center [929, 487] width 783 height 17
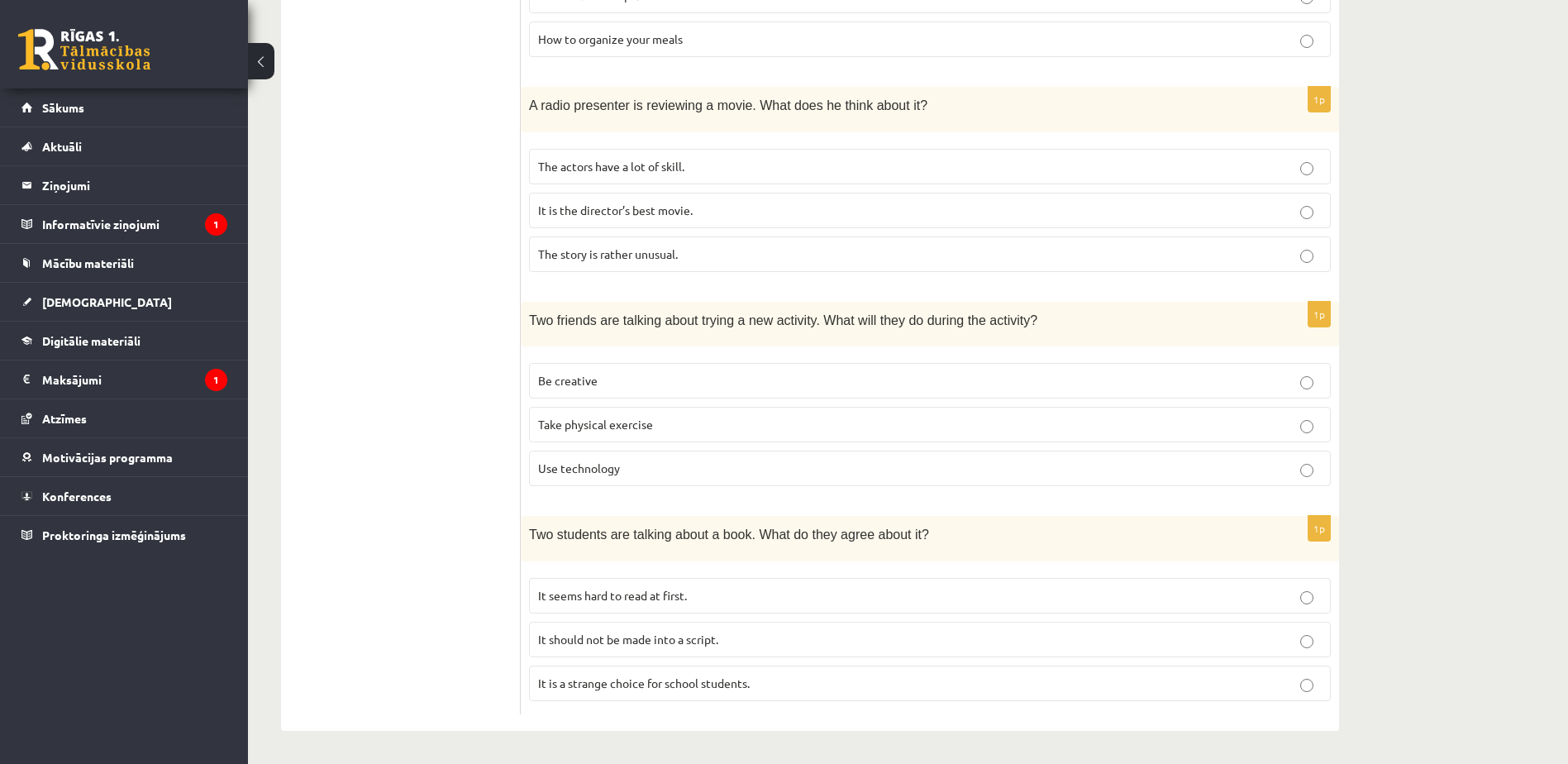
click at [726, 680] on span "It is a strange choice for school students." at bounding box center [644, 683] width 212 height 15
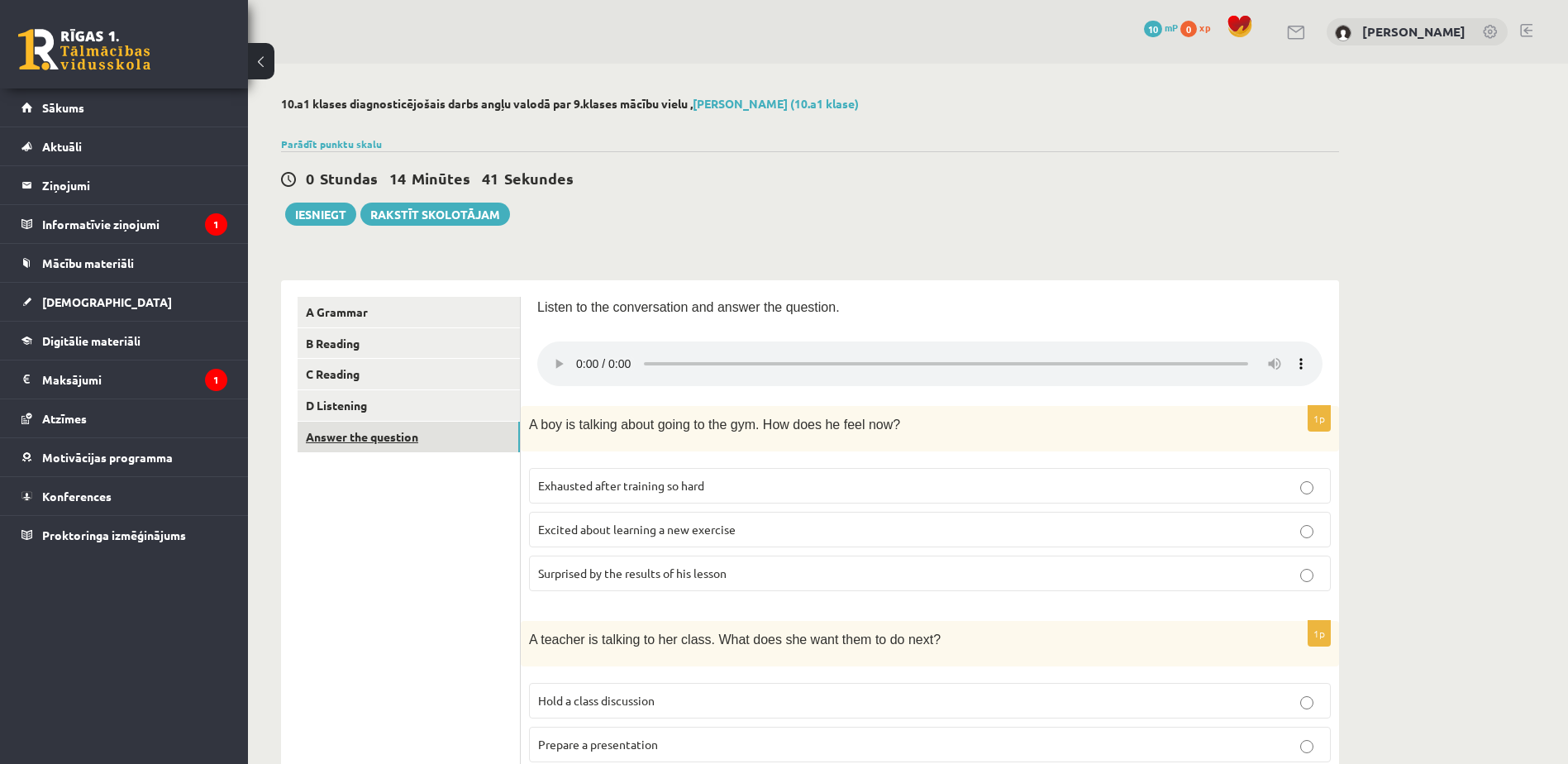
click at [488, 438] on link "Answer the question" at bounding box center [409, 437] width 223 height 31
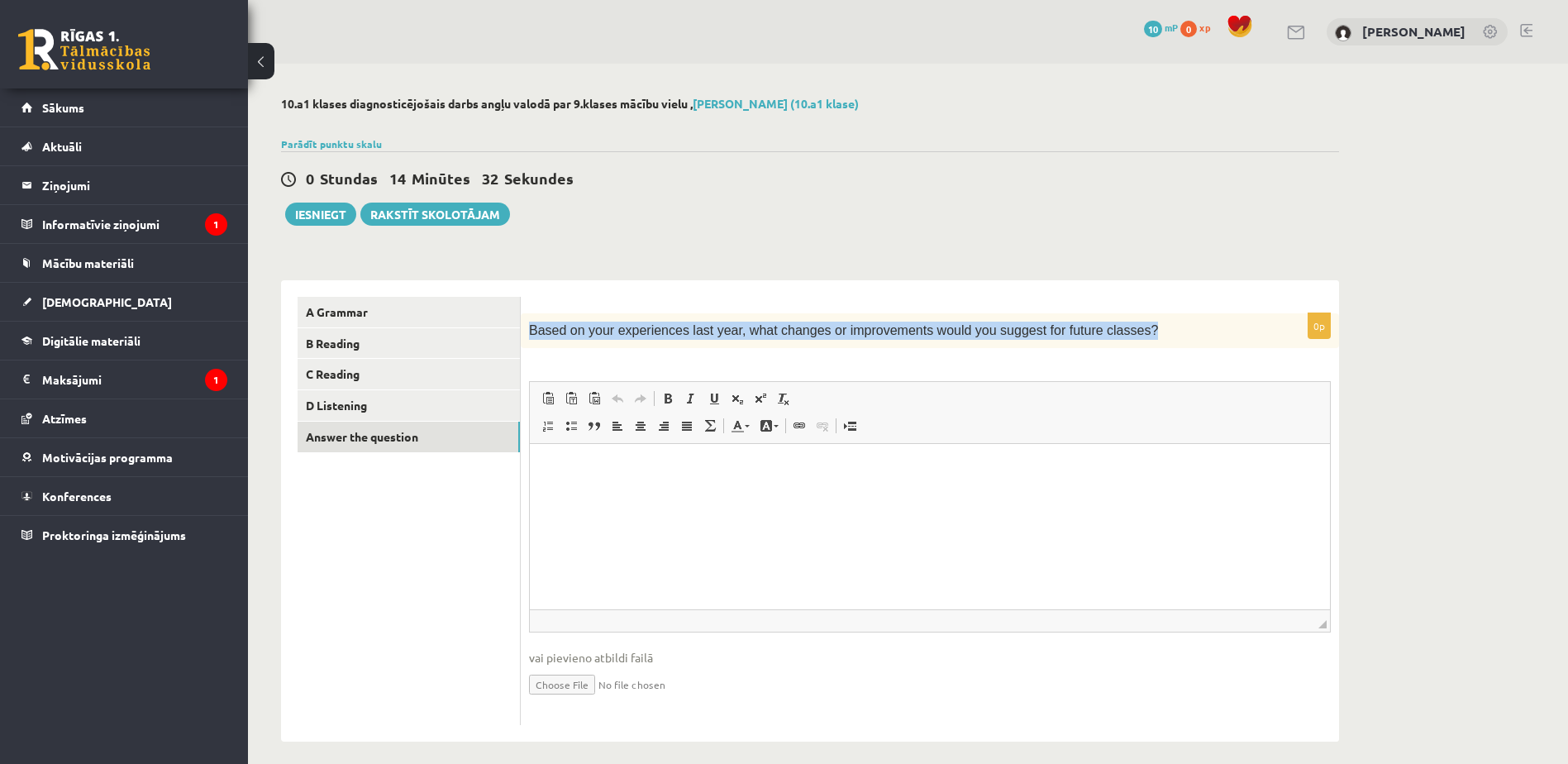
drag, startPoint x: 532, startPoint y: 325, endPoint x: 1185, endPoint y: 290, distance: 653.9
click at [1185, 290] on div "0p Based on your experiences last year, what changes or improvements would you …" at bounding box center [929, 510] width 818 height 461
copy span "Based on your experiences last year, what changes or improvements would you sug…"
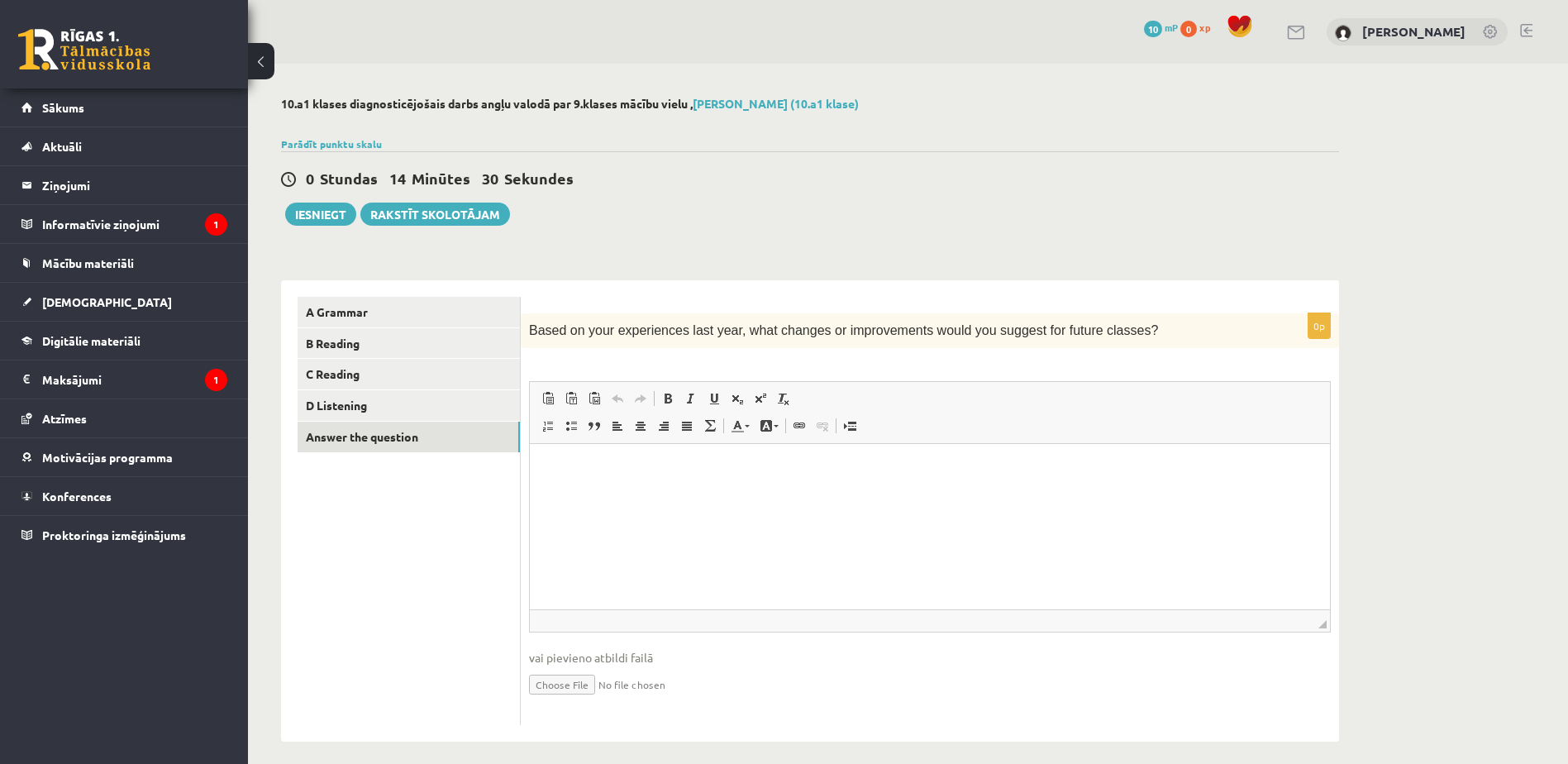
click at [1121, 214] on div "0 Stundas 14 Minūtes 30 Sekundes Ieskaite saglabāta! Iesniegt Rakstīt skolotājam" at bounding box center [810, 189] width 1058 height 75
click at [672, 456] on html at bounding box center [929, 468] width 800 height 51
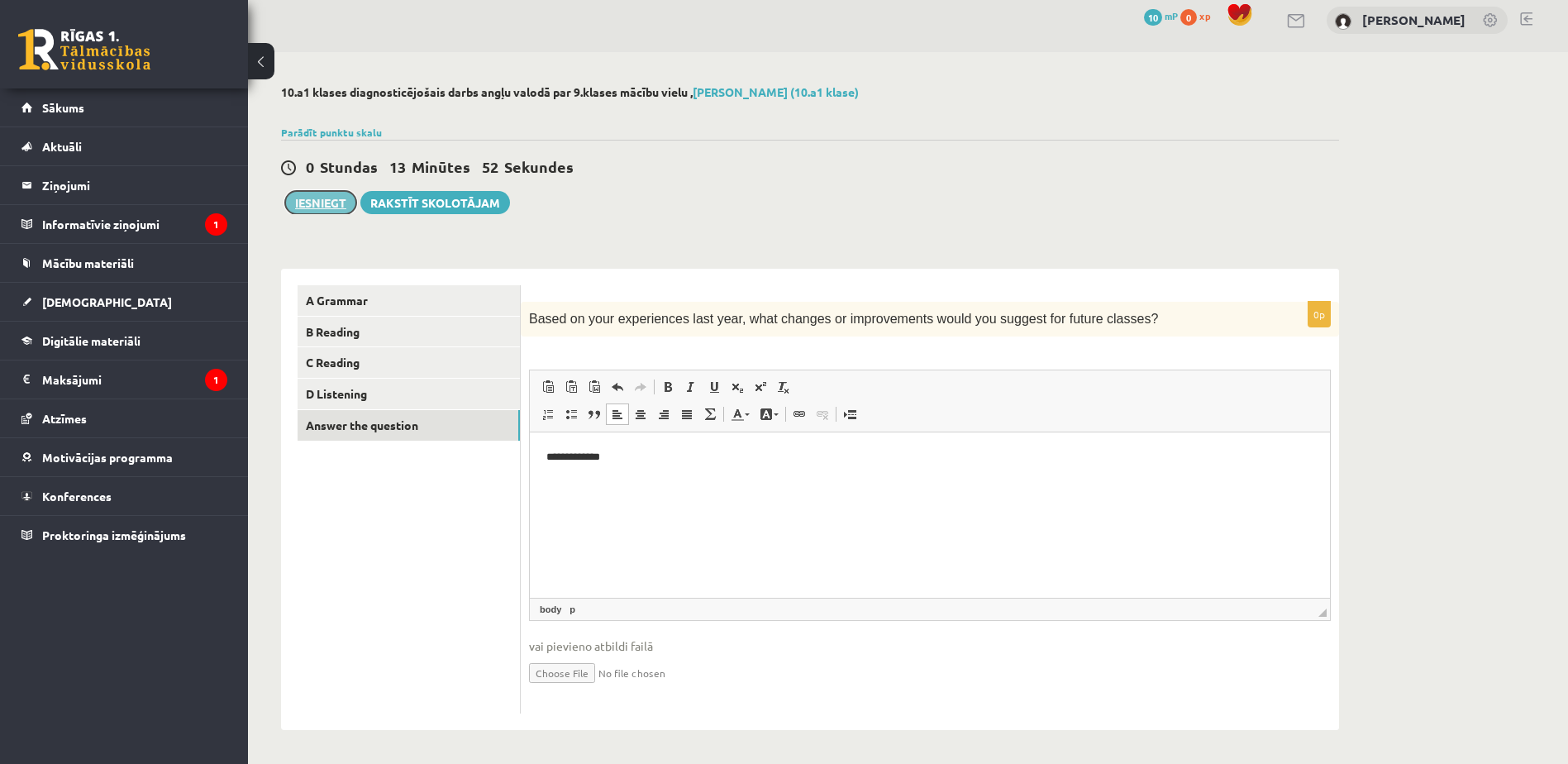
click at [341, 193] on button "Iesniegt" at bounding box center [321, 203] width 71 height 23
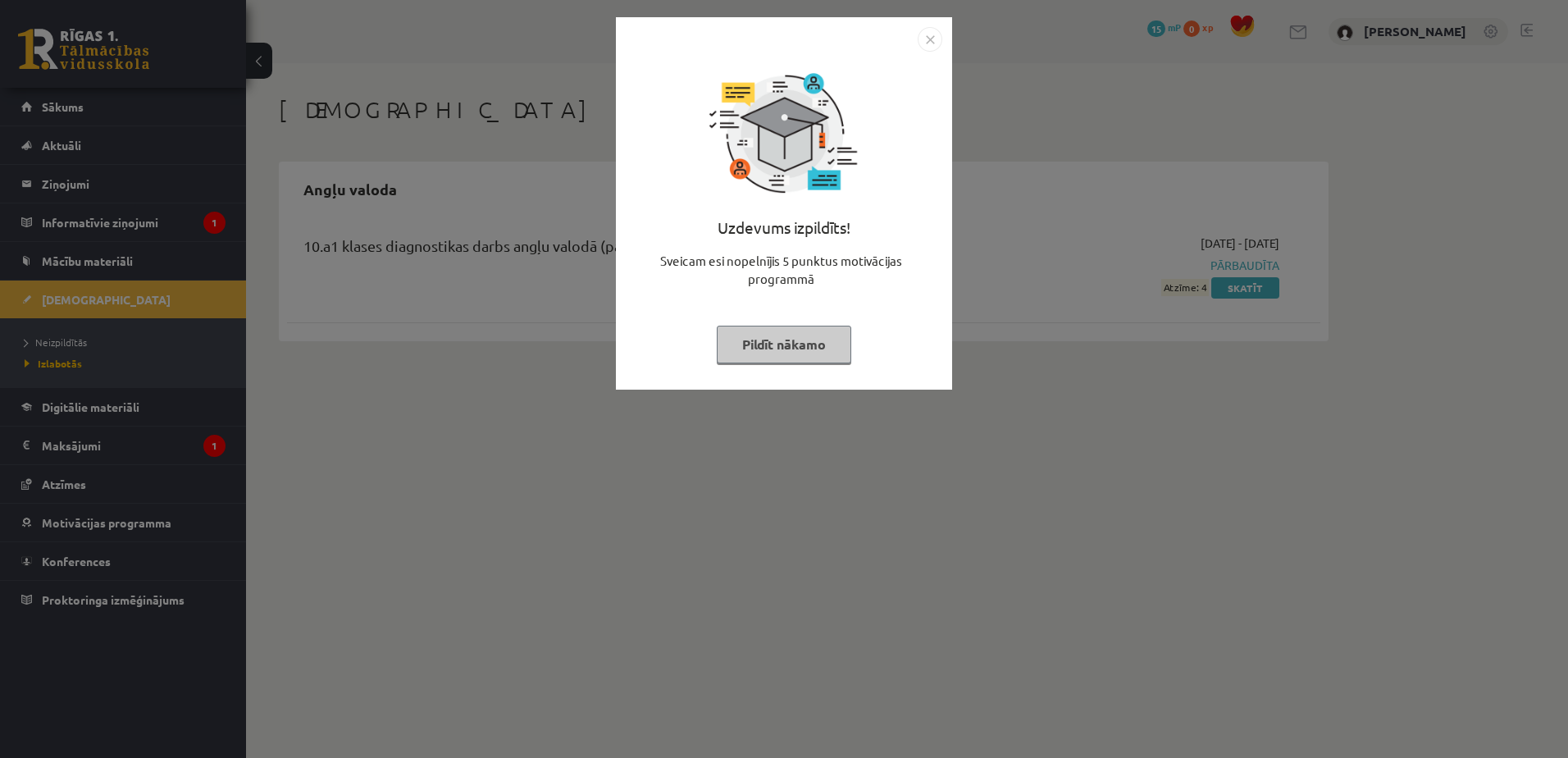
click at [799, 344] on button "Pildīt nākamo" at bounding box center [784, 344] width 134 height 38
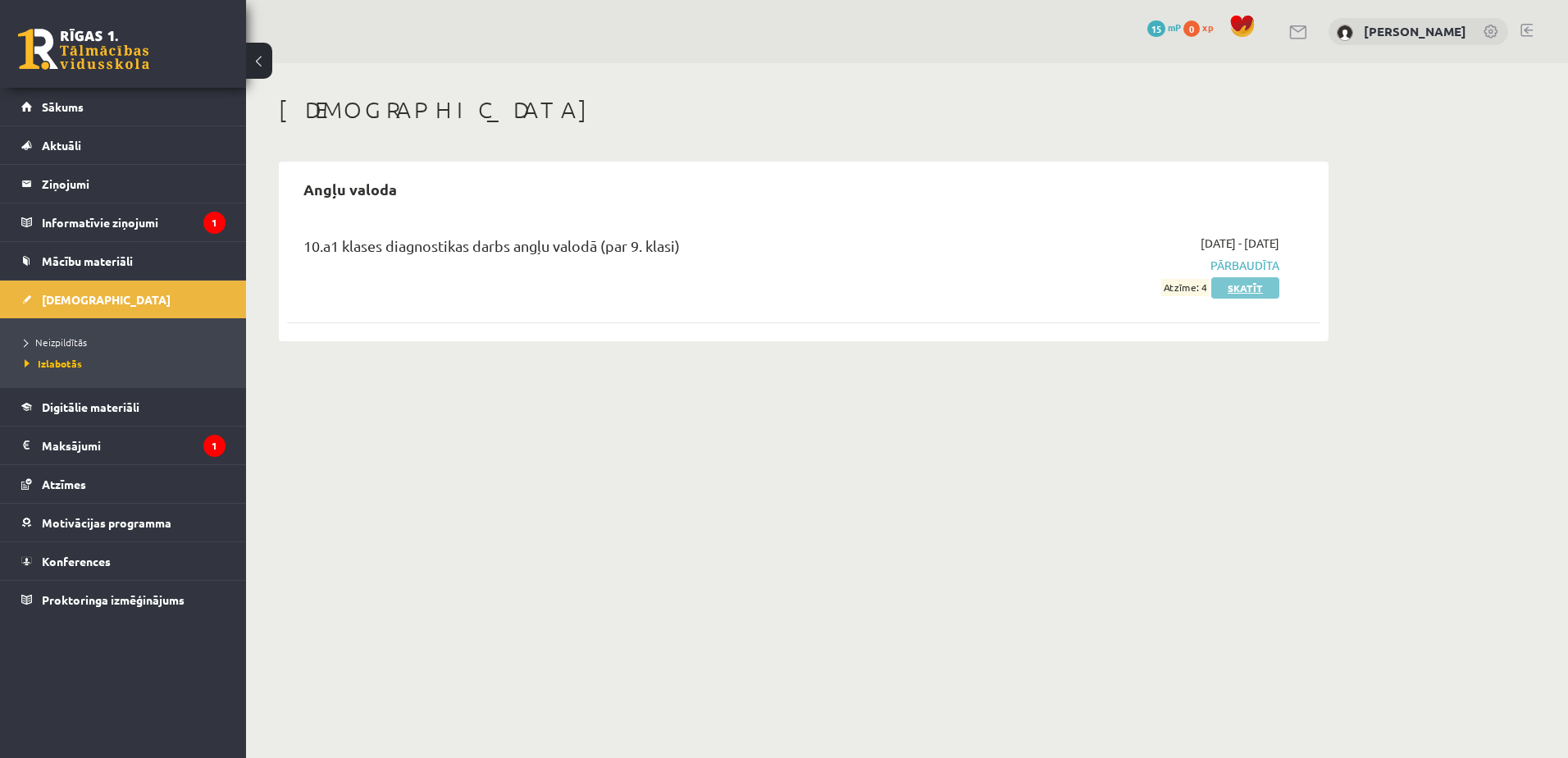
click at [1245, 288] on link "Skatīt" at bounding box center [1245, 288] width 68 height 21
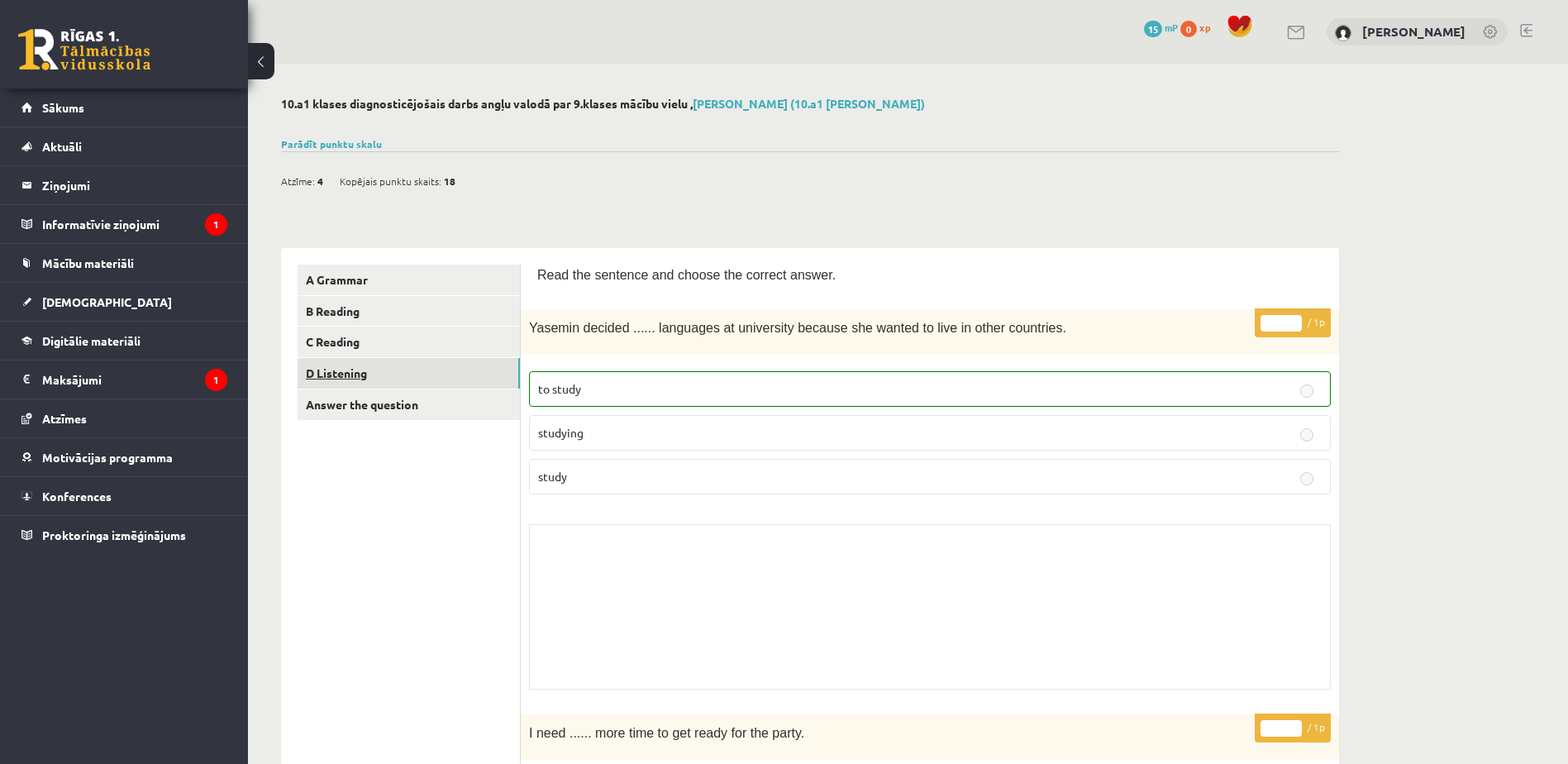
click at [385, 369] on link "D Listening" at bounding box center [409, 373] width 223 height 31
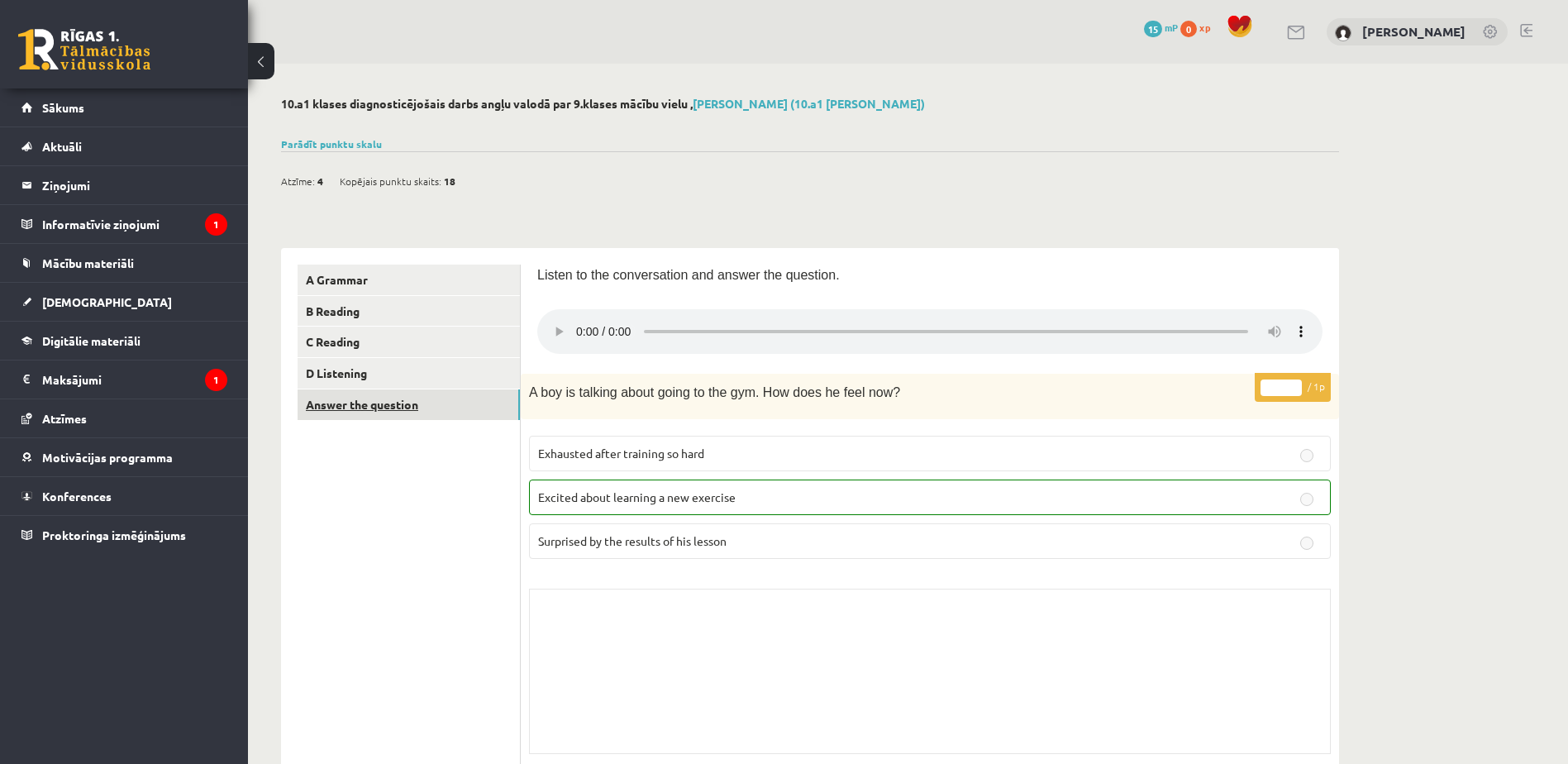
click at [405, 402] on link "Answer the question" at bounding box center [409, 404] width 223 height 31
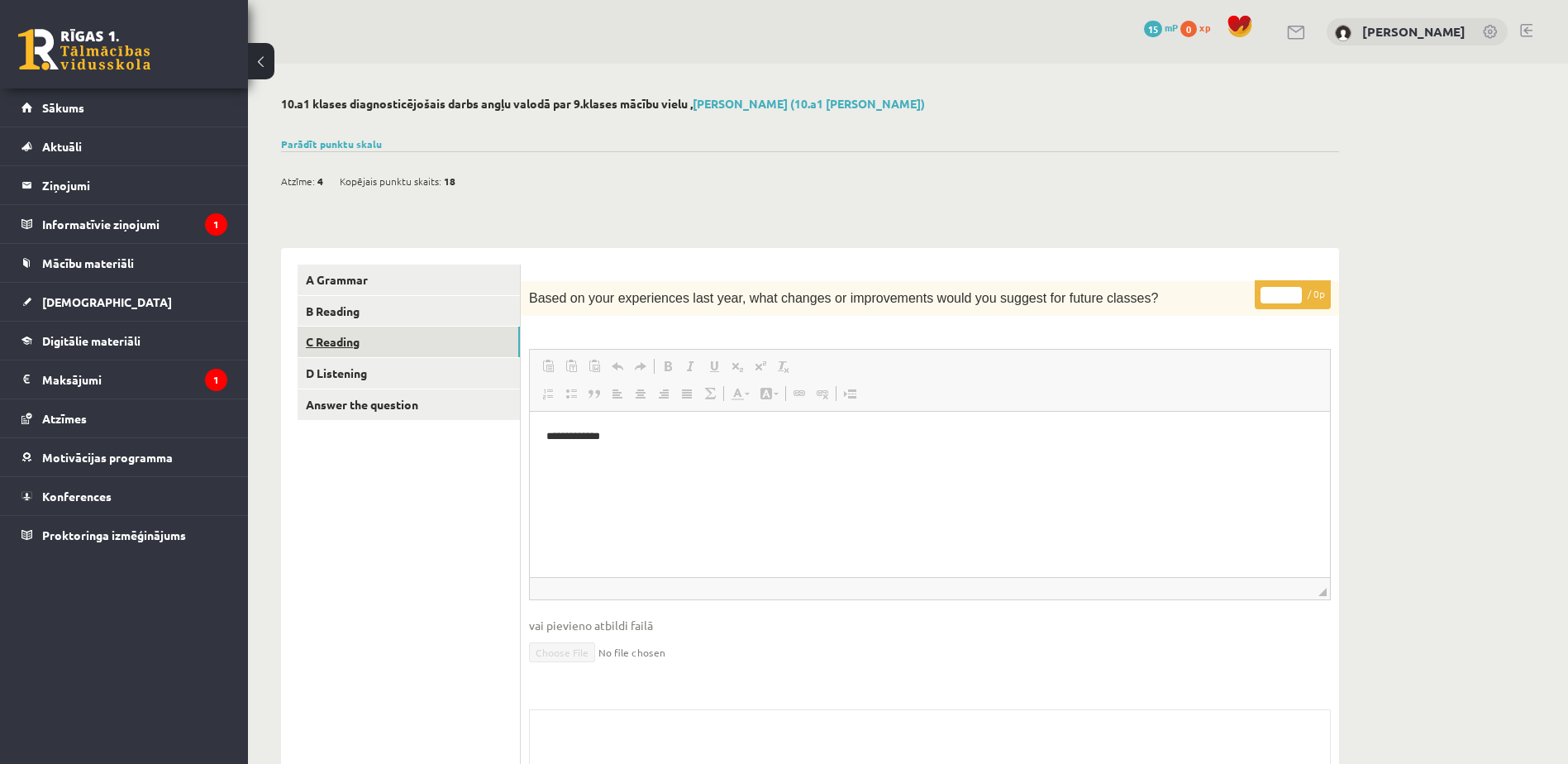
click at [355, 341] on link "C Reading" at bounding box center [409, 341] width 223 height 31
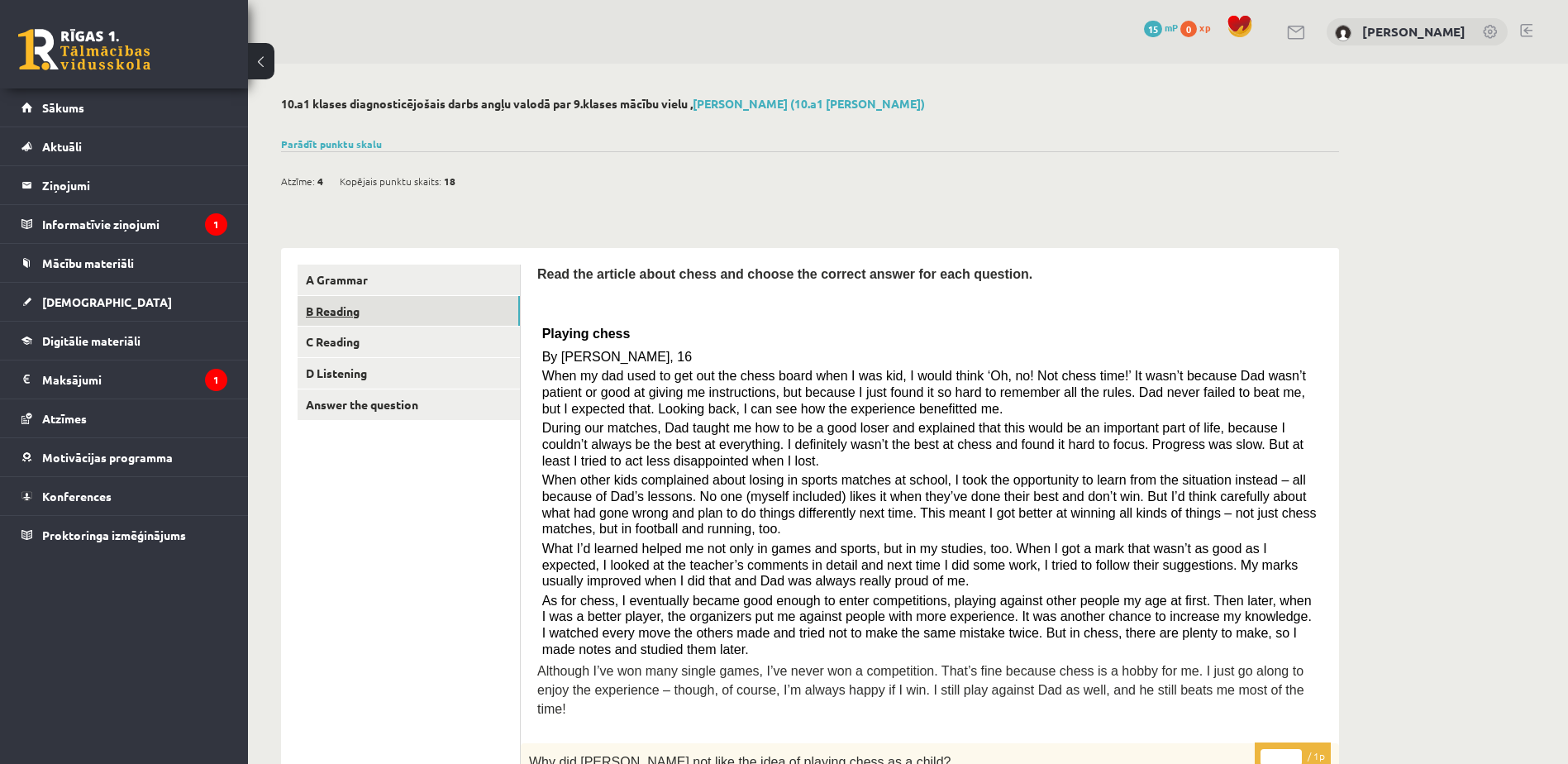
click at [435, 317] on link "B Reading" at bounding box center [409, 311] width 223 height 31
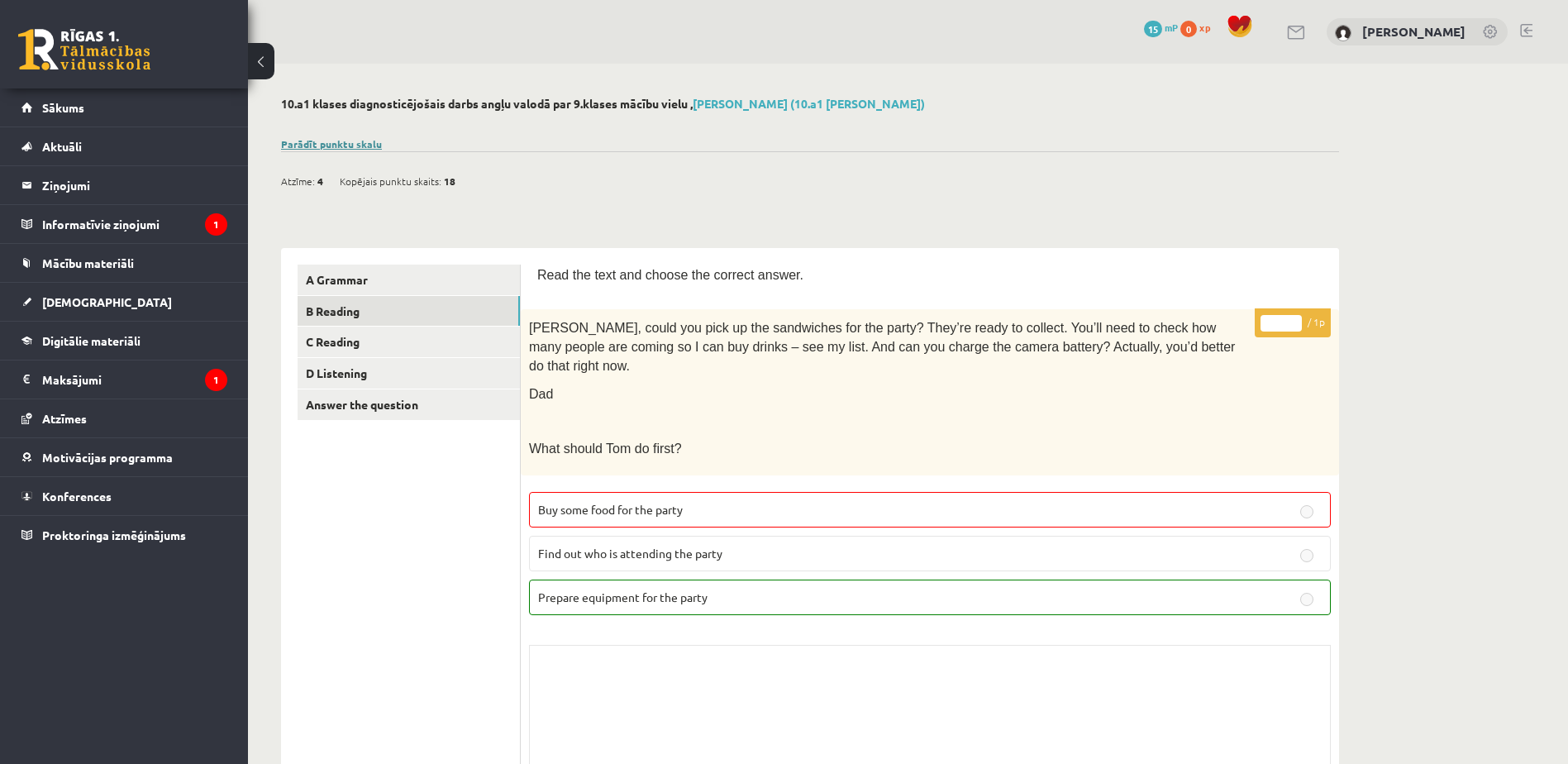
click at [356, 144] on link "Parādīt punktu skalu" at bounding box center [331, 144] width 100 height 13
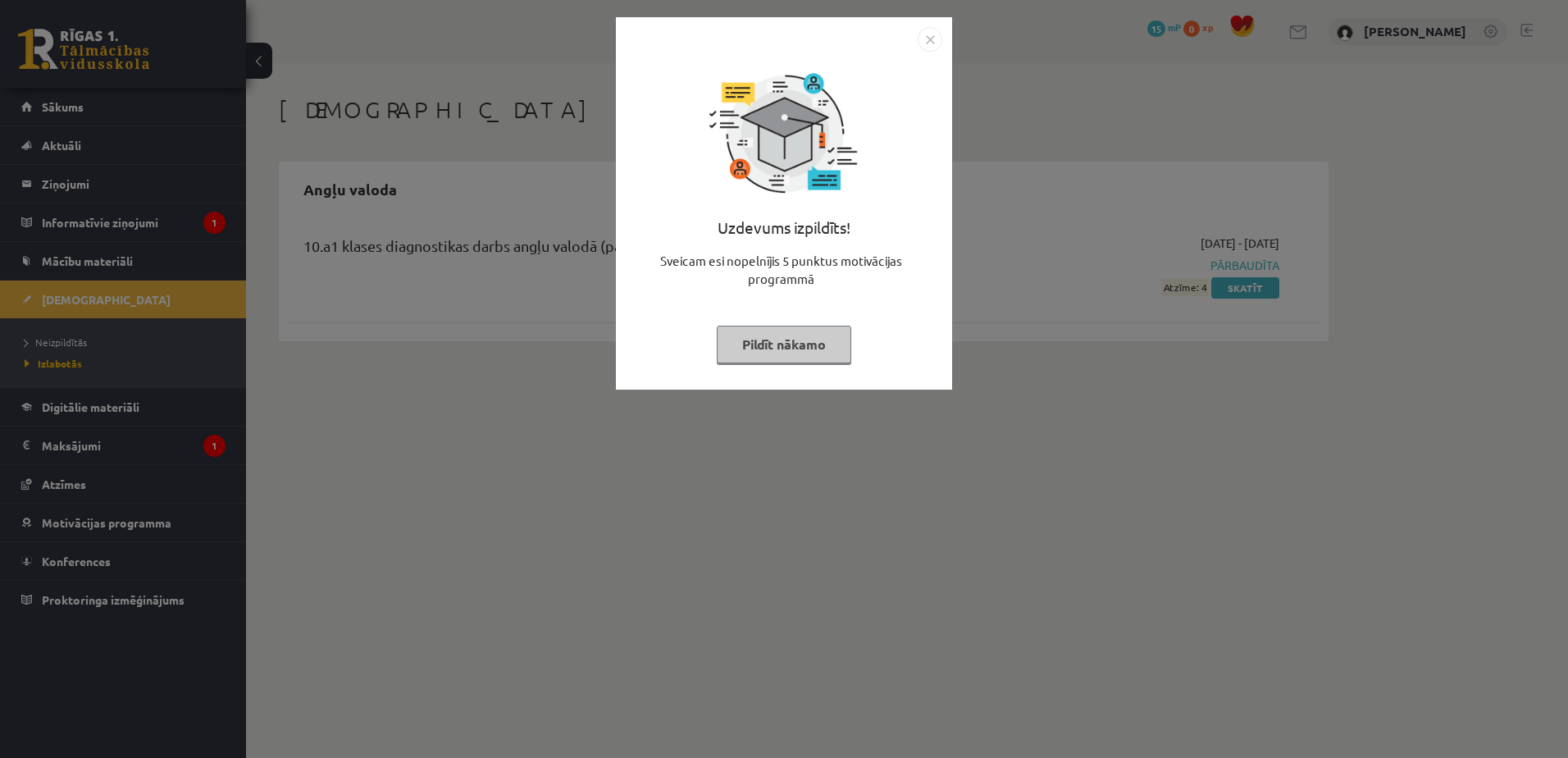
click at [763, 339] on button "Pildīt nākamo" at bounding box center [784, 344] width 134 height 38
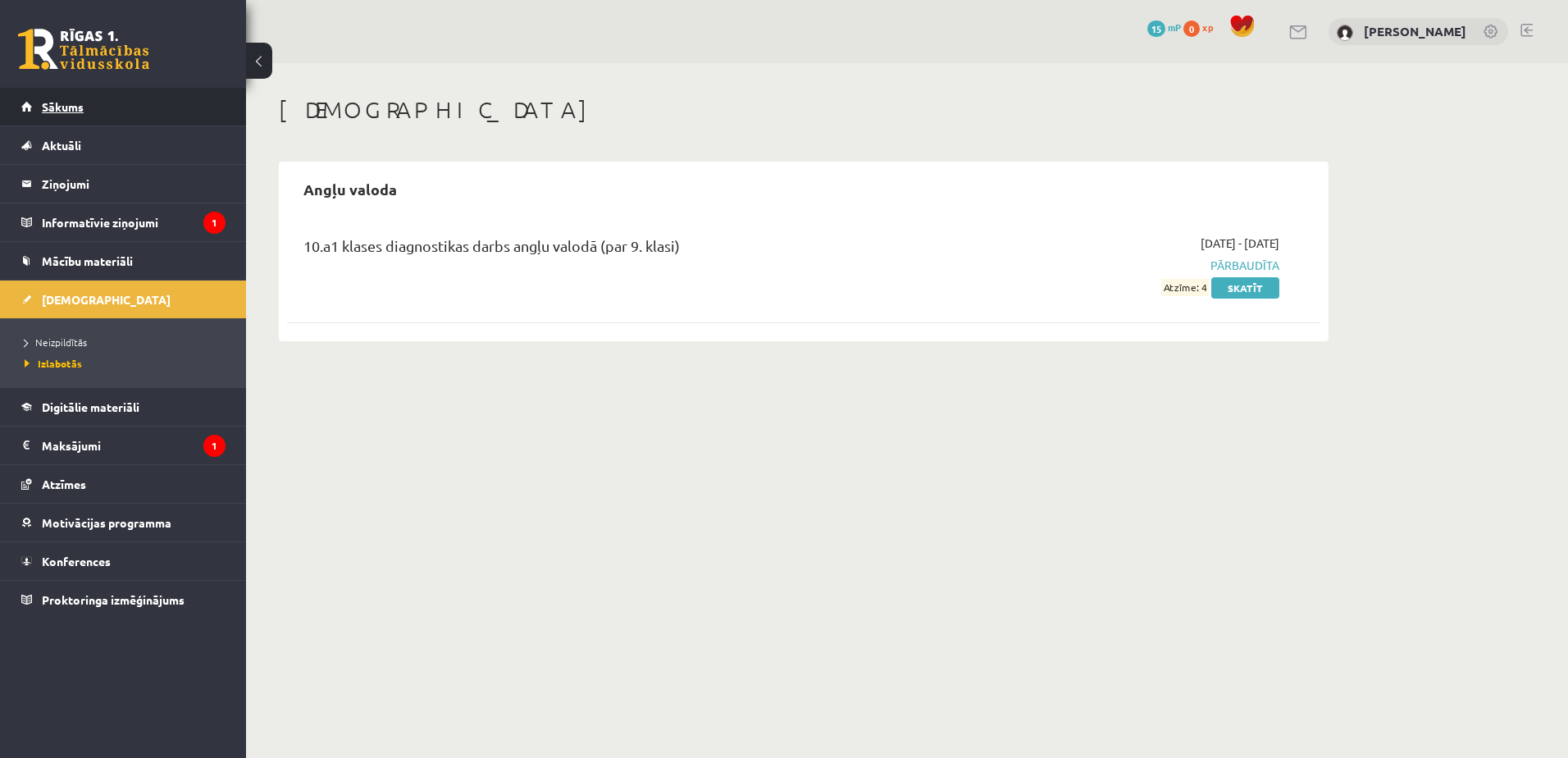
click at [96, 99] on link "Sākums" at bounding box center [124, 106] width 204 height 38
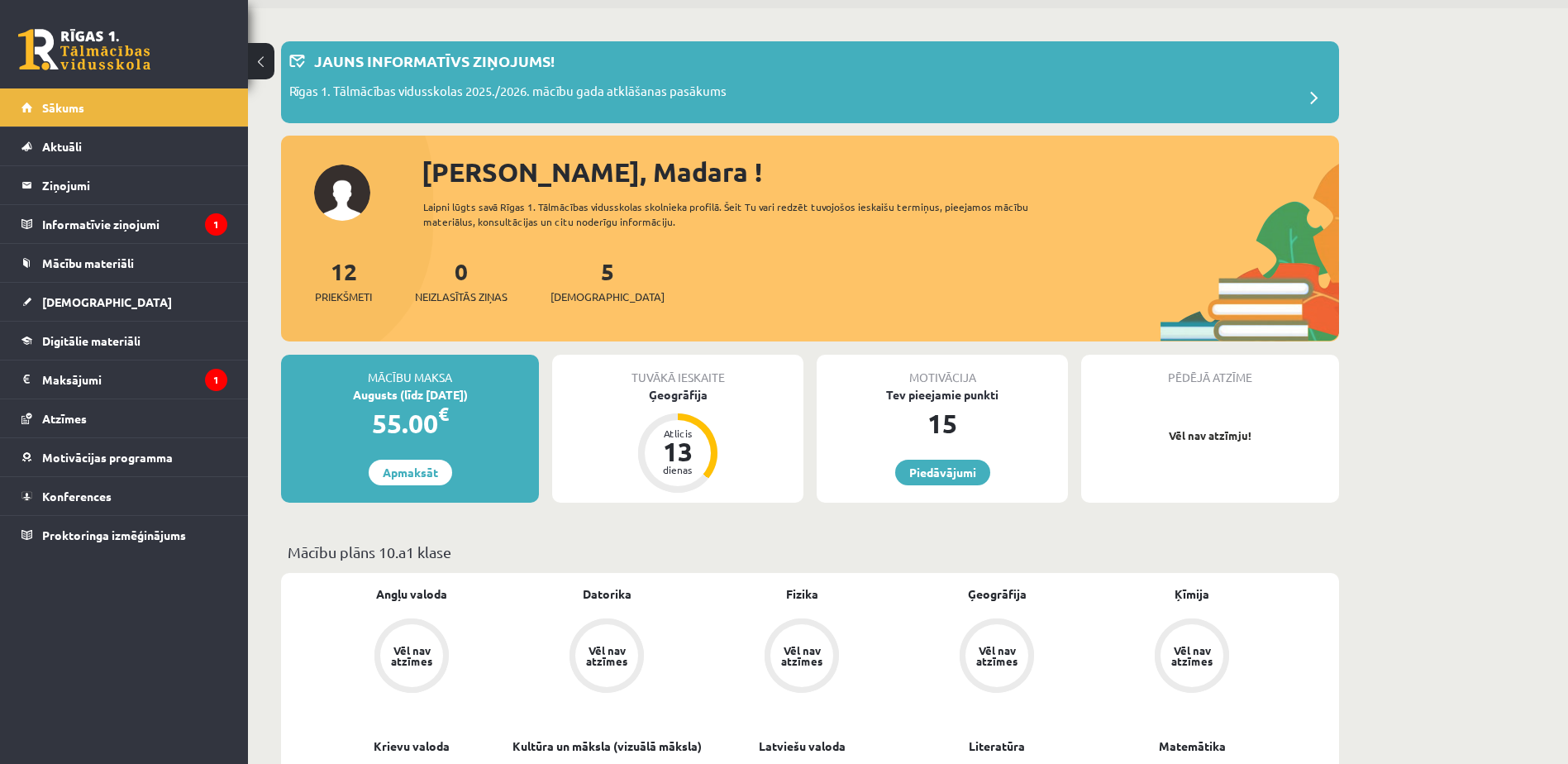
scroll to position [49, 0]
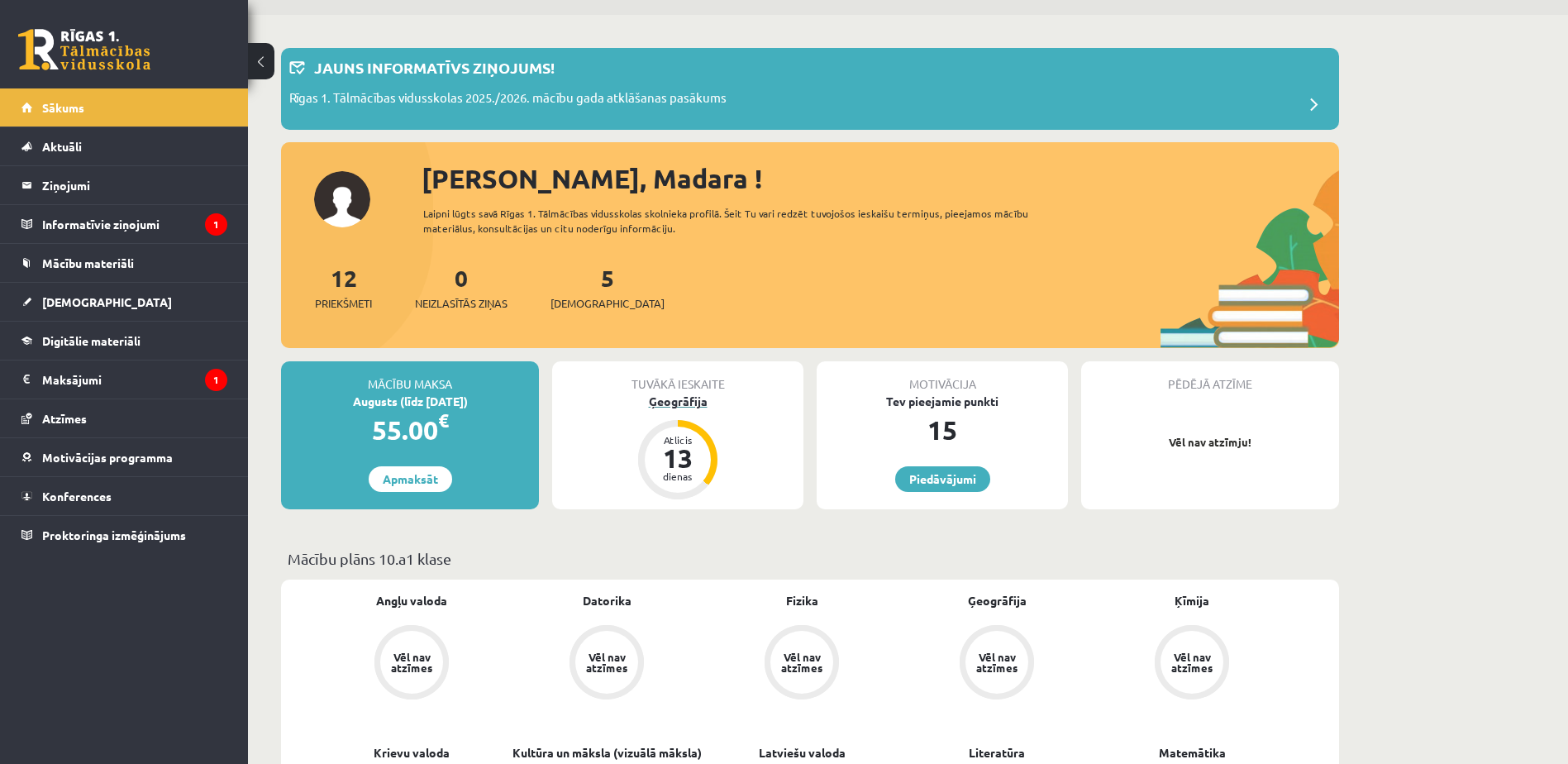
click at [683, 404] on div "Ģeogrāfija" at bounding box center [678, 401] width 252 height 17
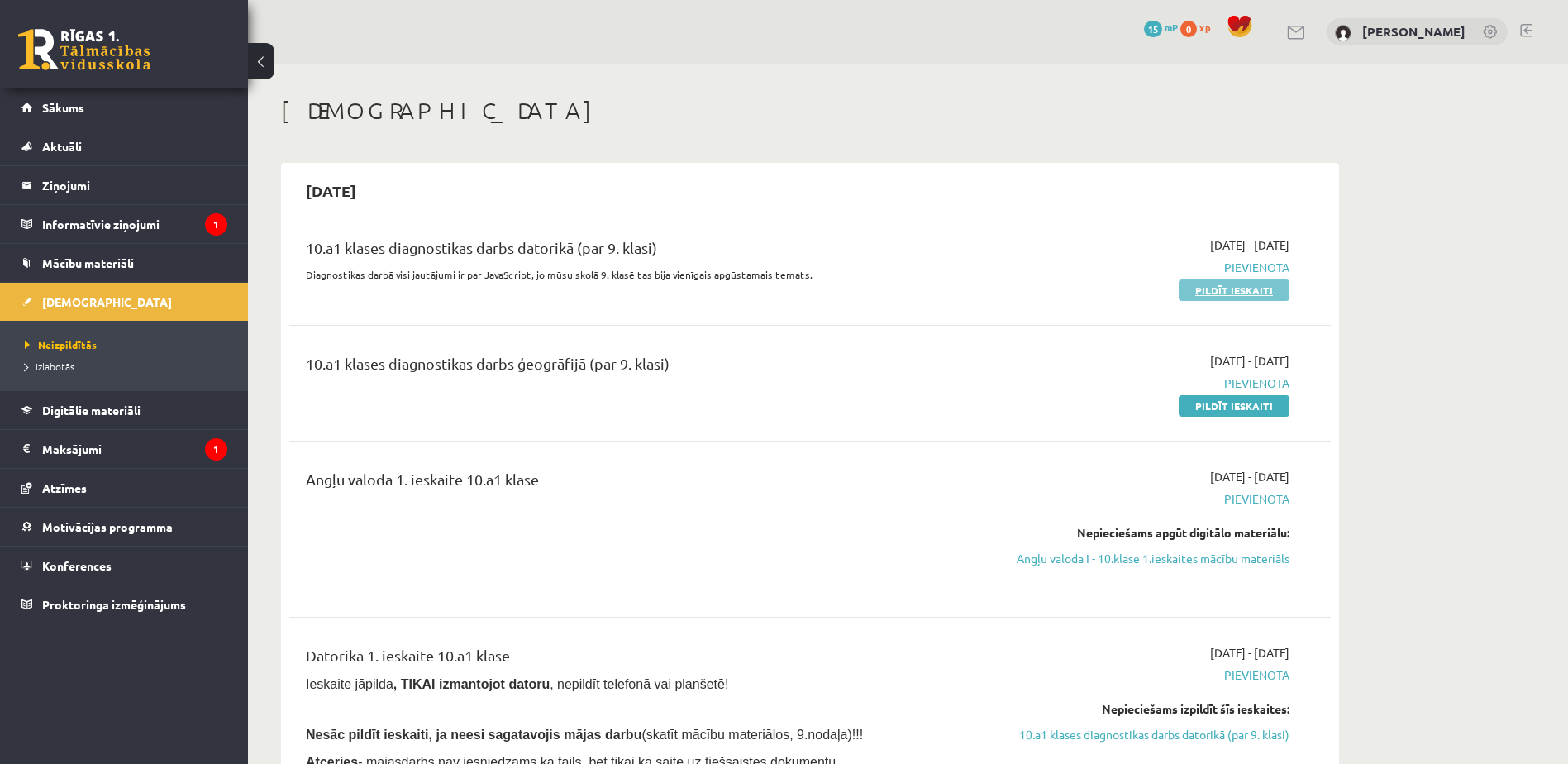
click at [1227, 286] on link "Pildīt ieskaiti" at bounding box center [1233, 290] width 110 height 22
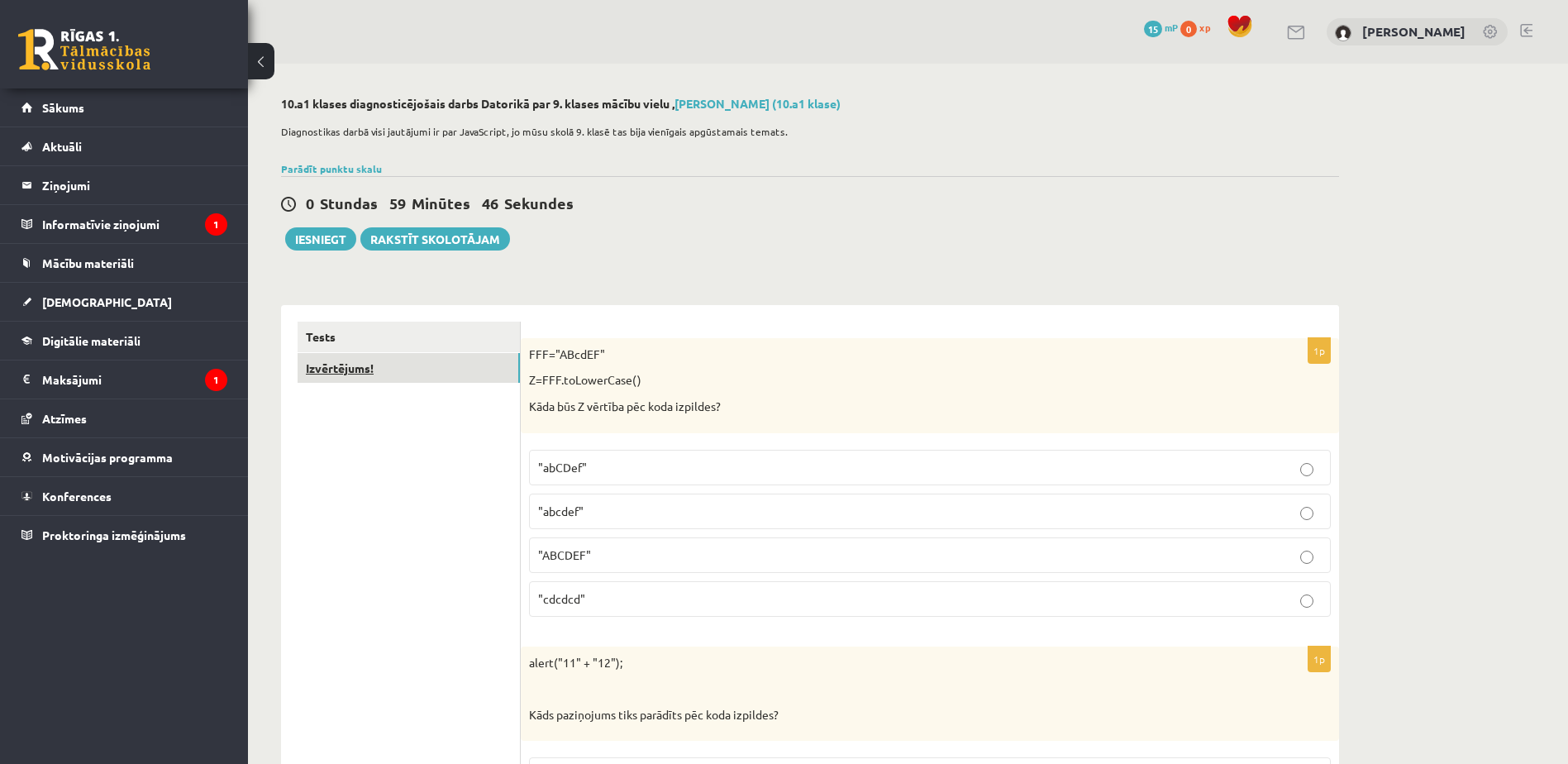
click at [510, 356] on link "Izvērtējums!" at bounding box center [409, 368] width 223 height 31
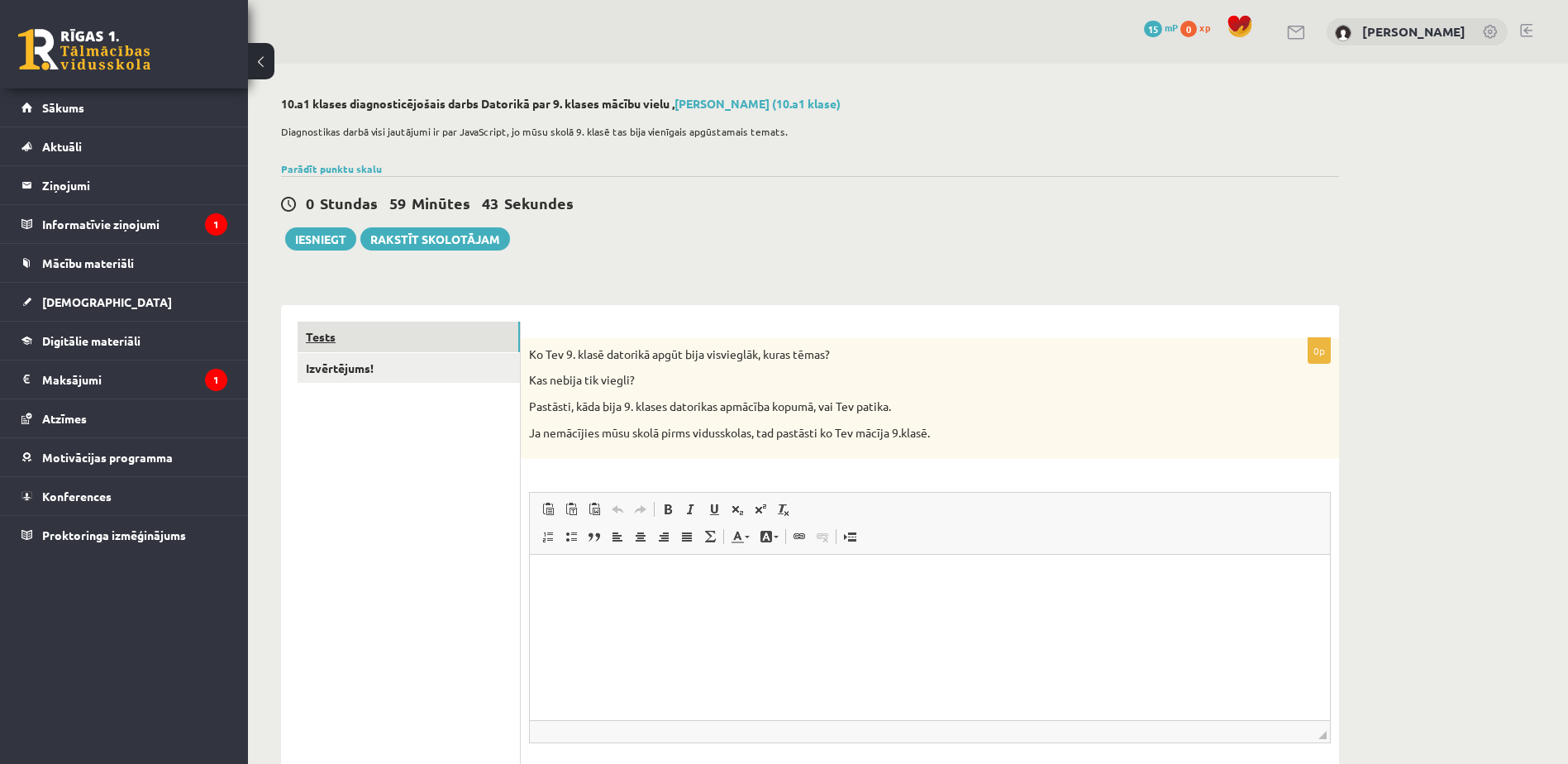
click at [439, 332] on link "Tests" at bounding box center [409, 336] width 223 height 31
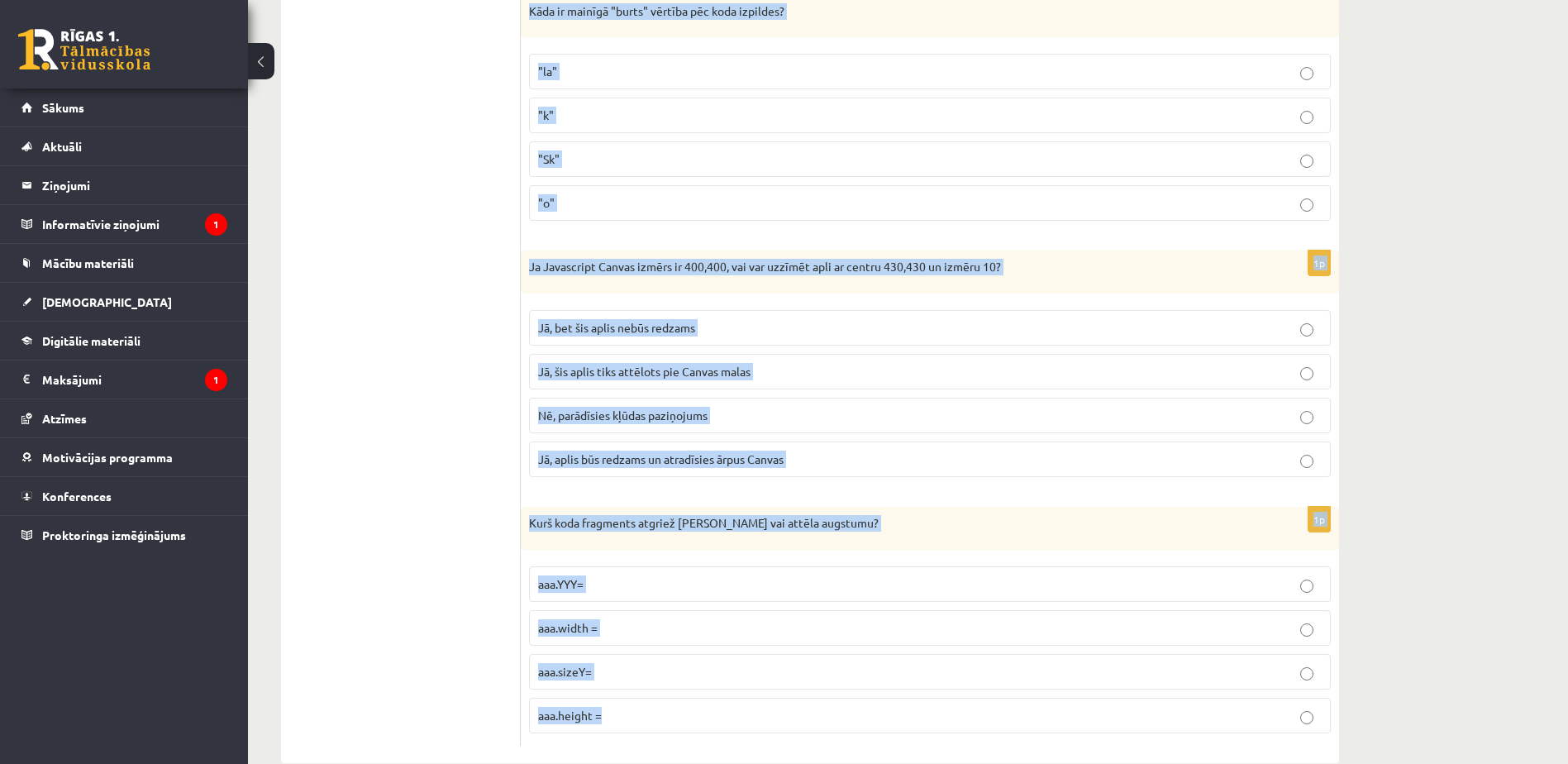
scroll to position [8221, 0]
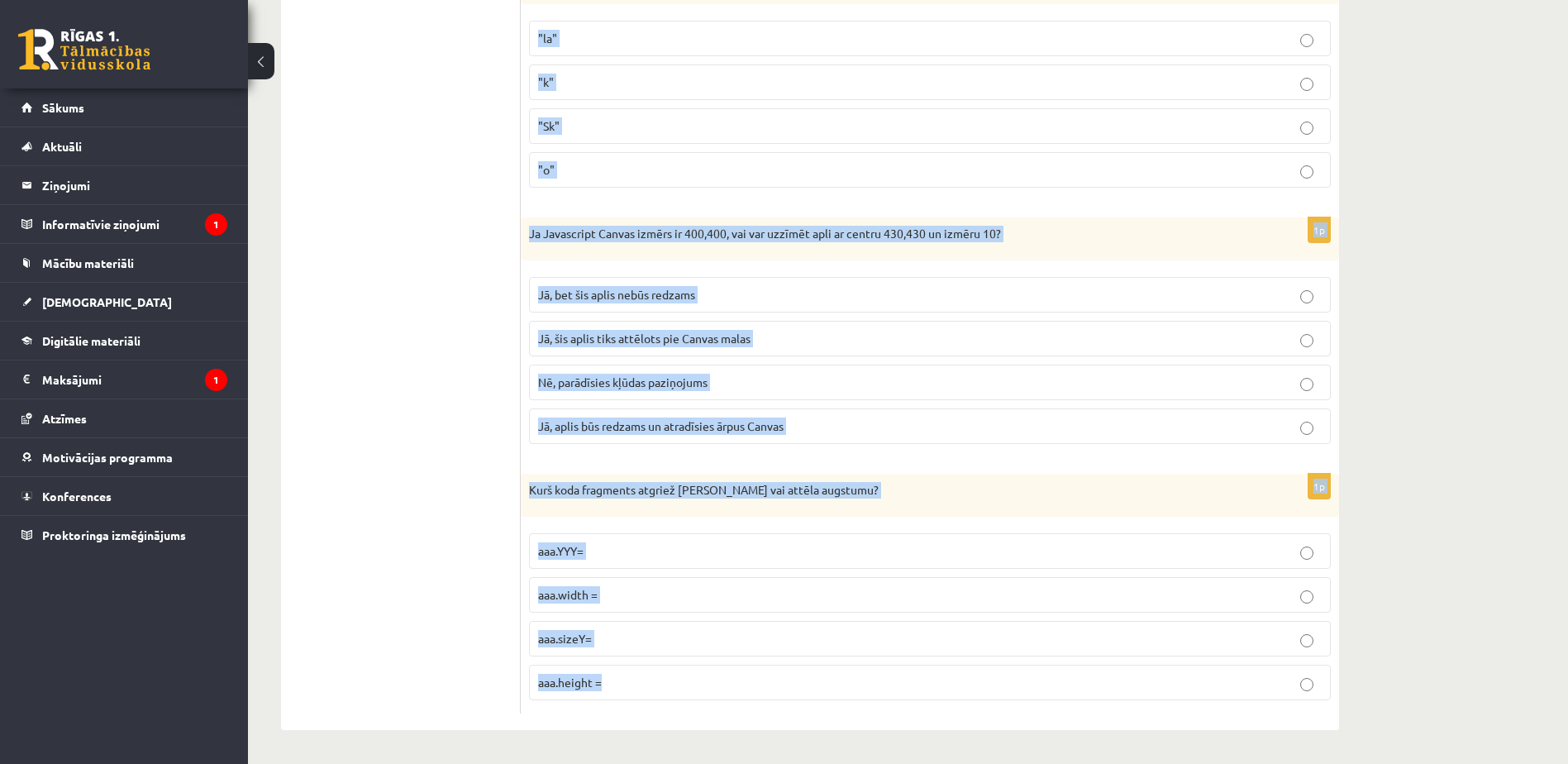
drag, startPoint x: 528, startPoint y: 267, endPoint x: 1014, endPoint y: 725, distance: 667.8
copy form "FFF="ABcdEF" Z=FFF.toLowerCase() Kāda būs Z vērtība pēc koda izpildes? "abCDef"…"
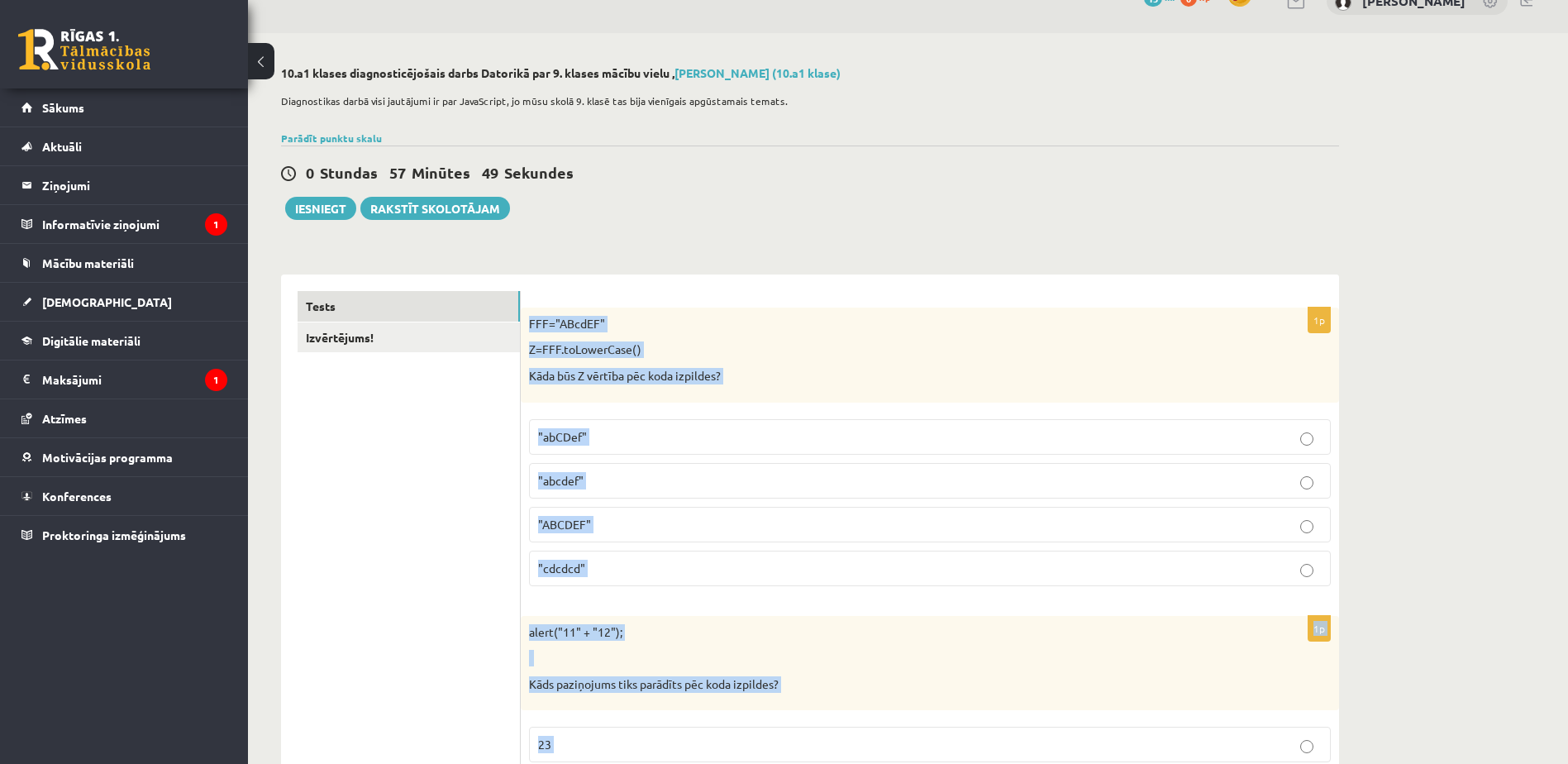
scroll to position [0, 0]
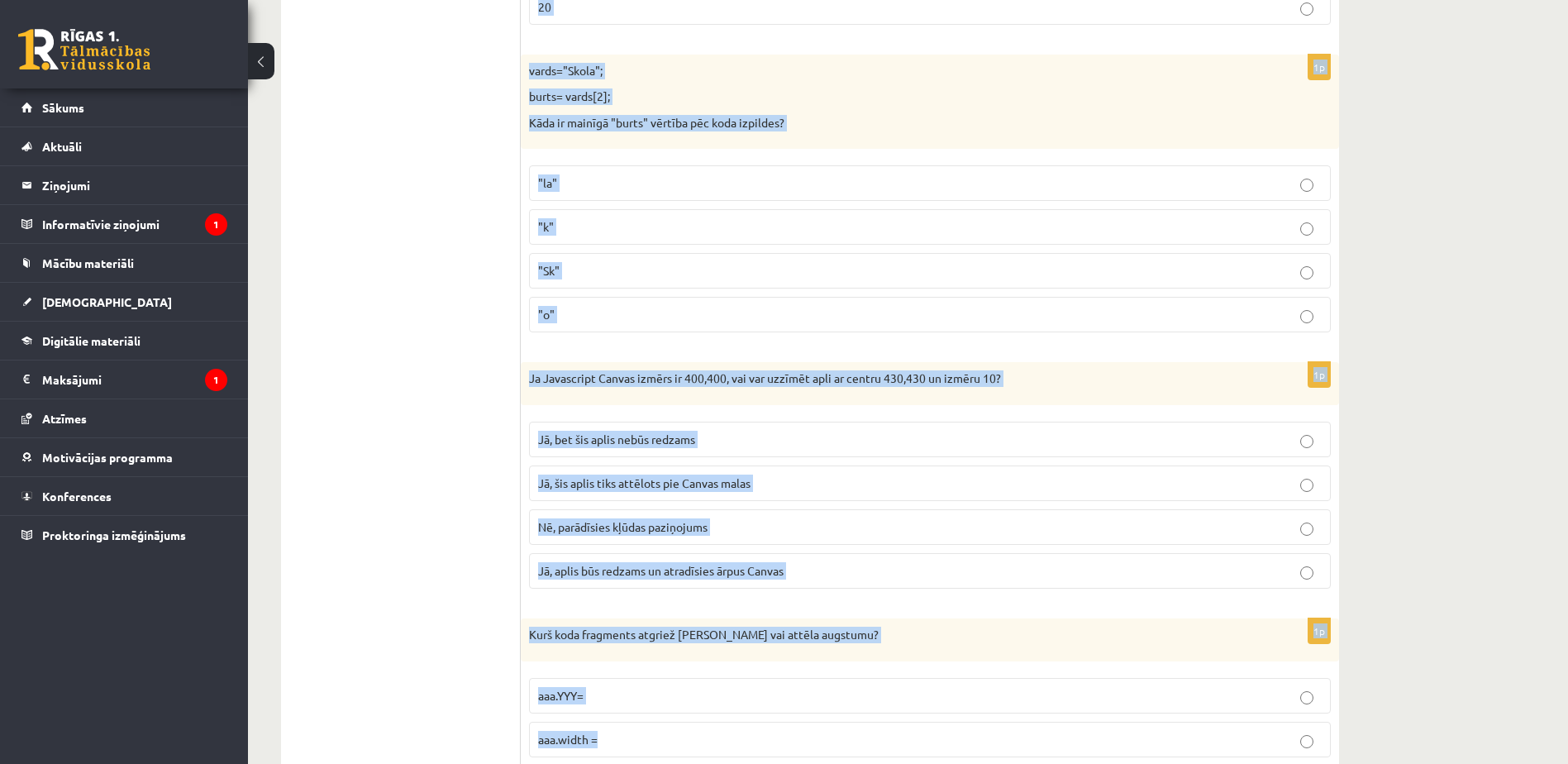
scroll to position [8221, 0]
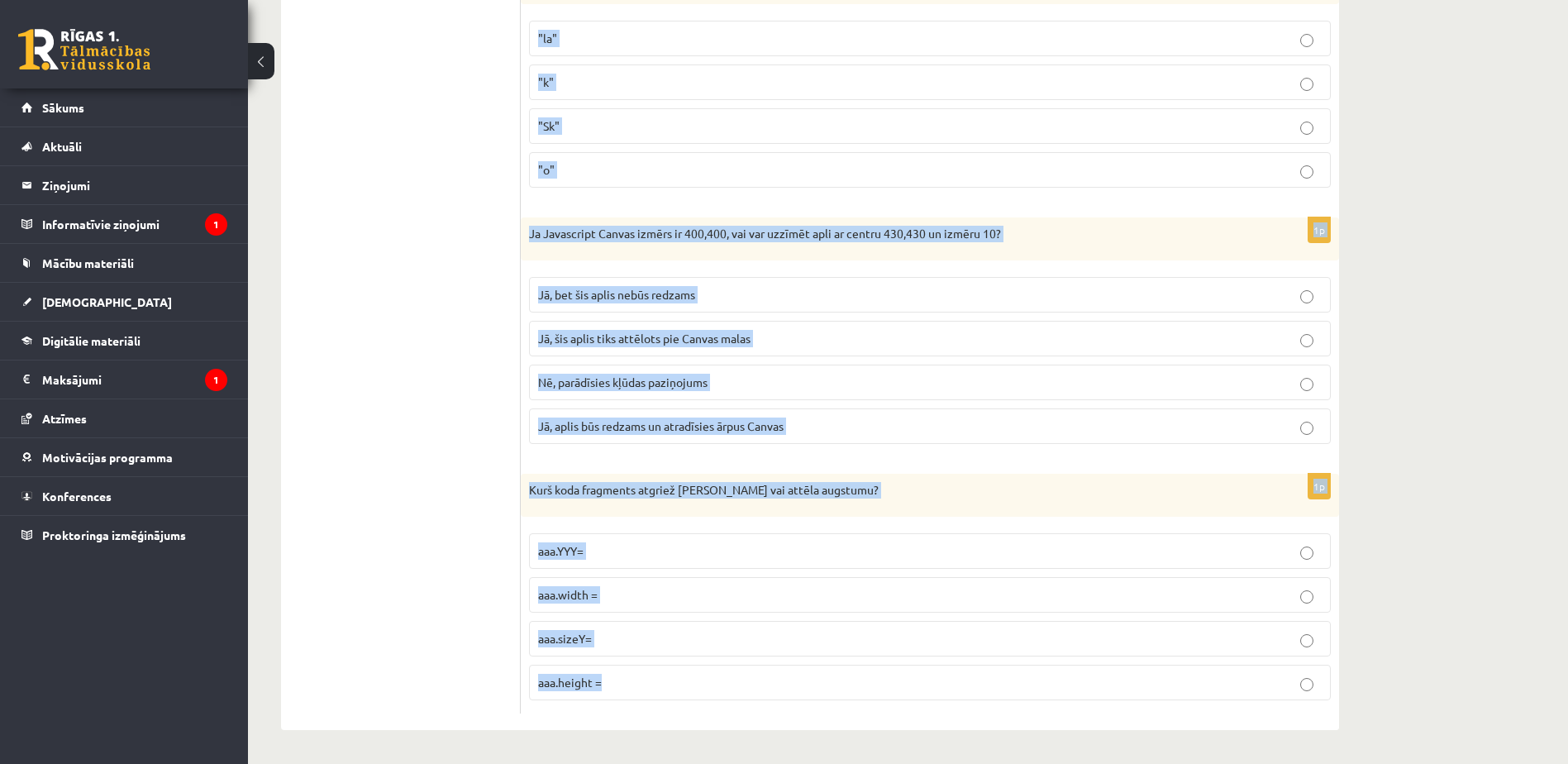
drag, startPoint x: 527, startPoint y: 351, endPoint x: 978, endPoint y: 782, distance: 623.8
copy form "FFF="ABcdEF" Z=FFF.toLowerCase() Kāda būs Z vērtība pēc koda izpildes? "abCDef"…"
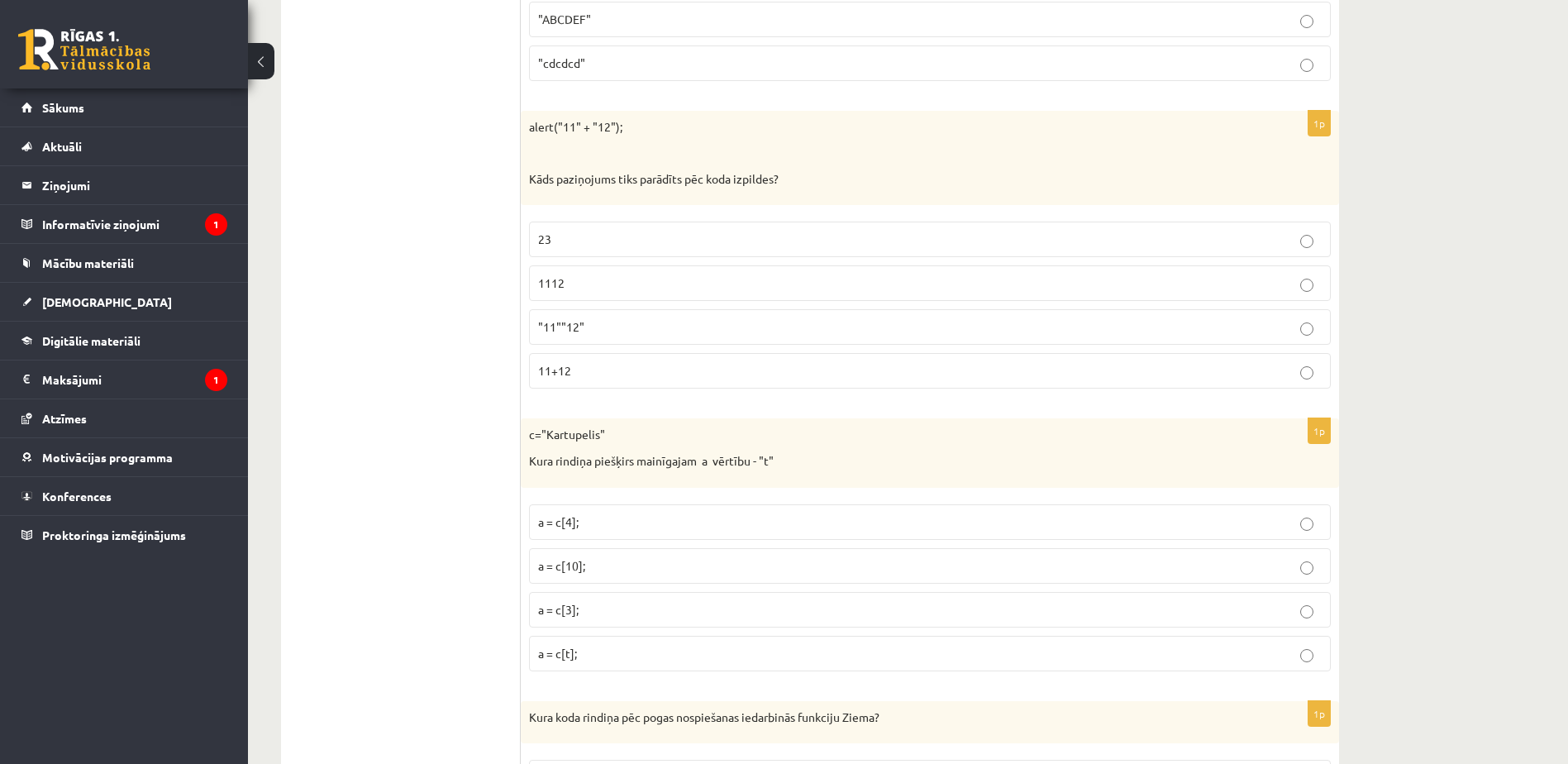
scroll to position [0, 0]
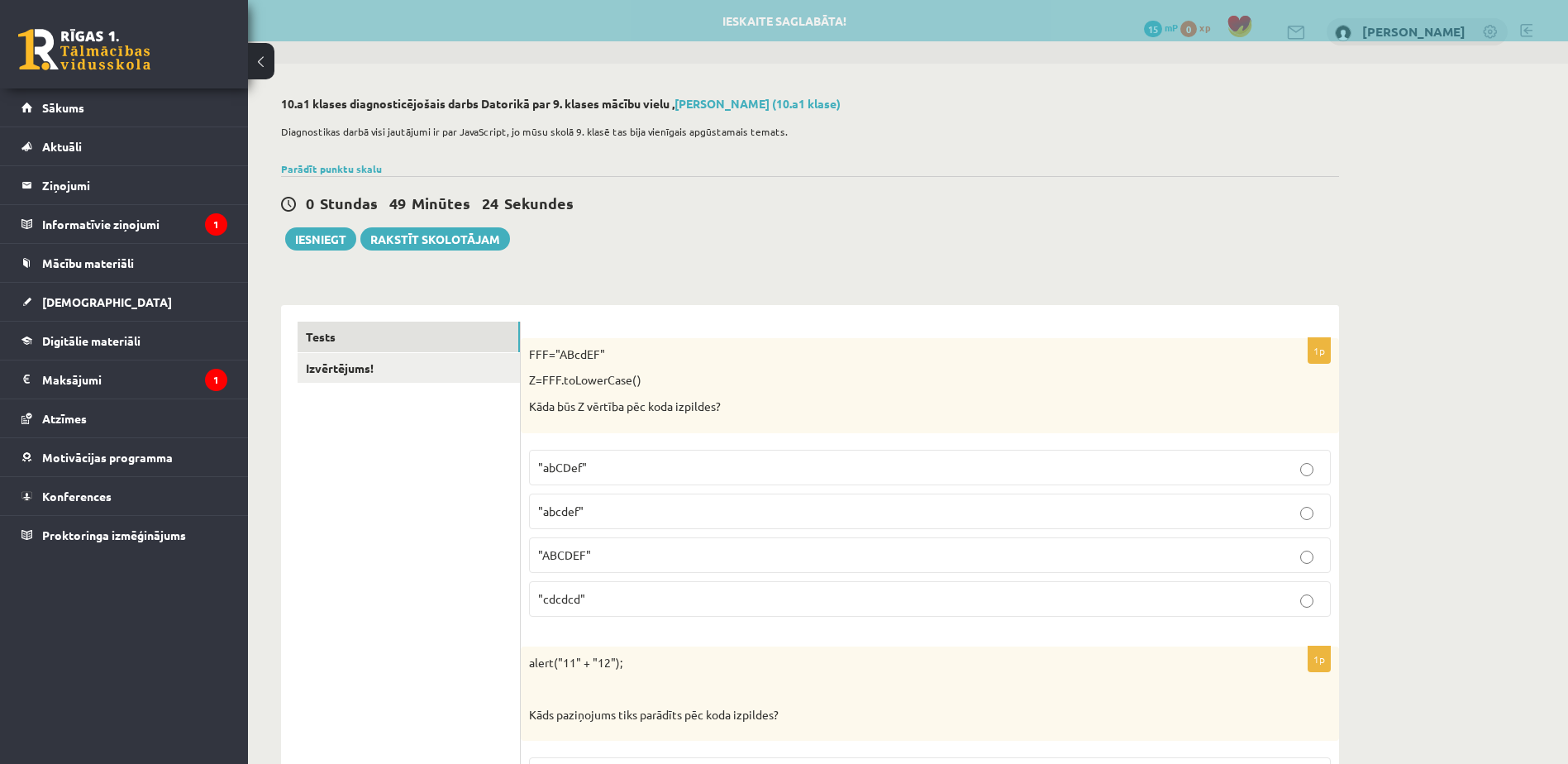
click at [707, 516] on p ""abcdef"" at bounding box center [929, 511] width 783 height 17
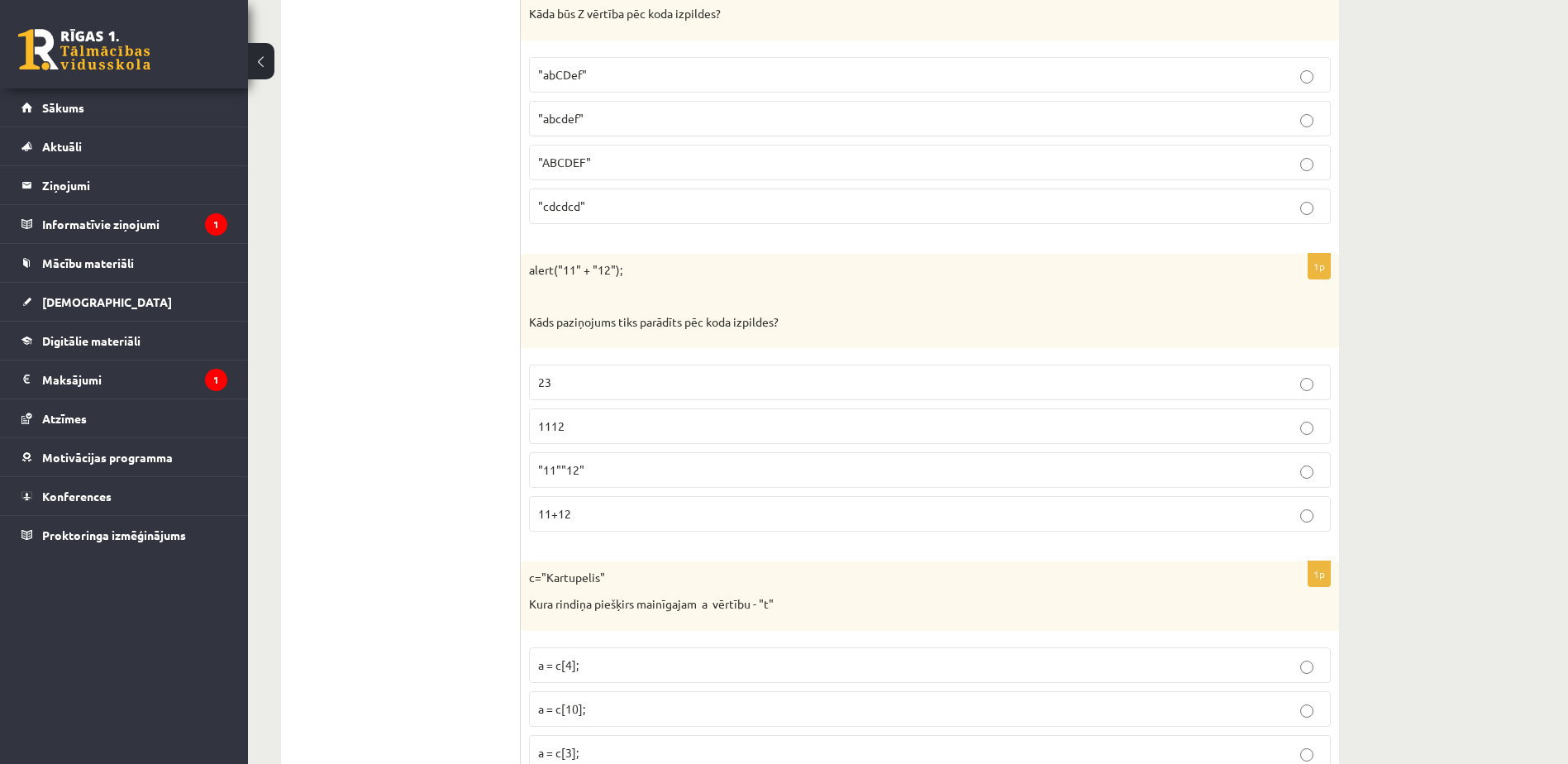
scroll to position [414, 0]
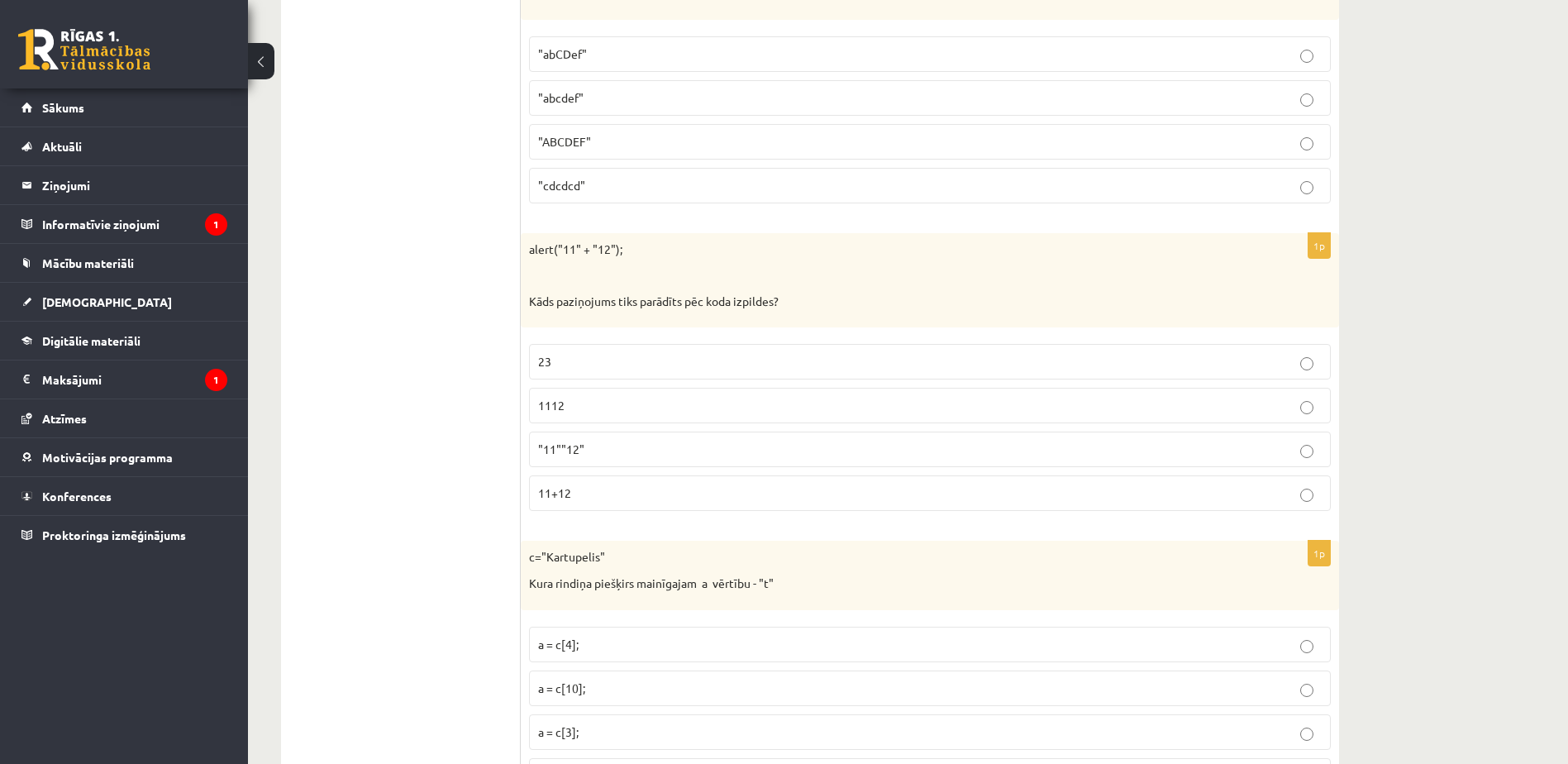
click at [664, 404] on p "1112" at bounding box center [929, 405] width 783 height 17
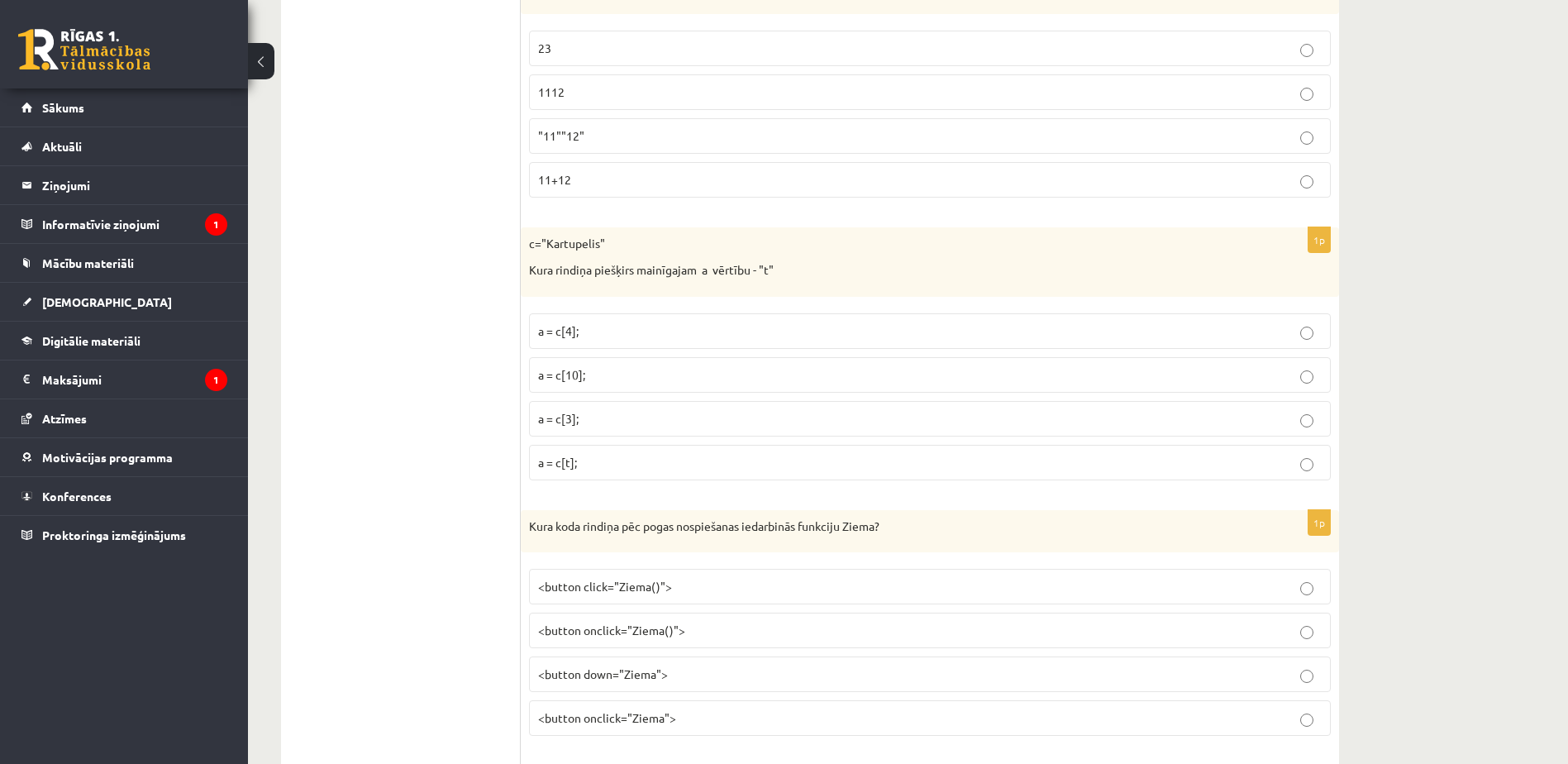
scroll to position [744, 0]
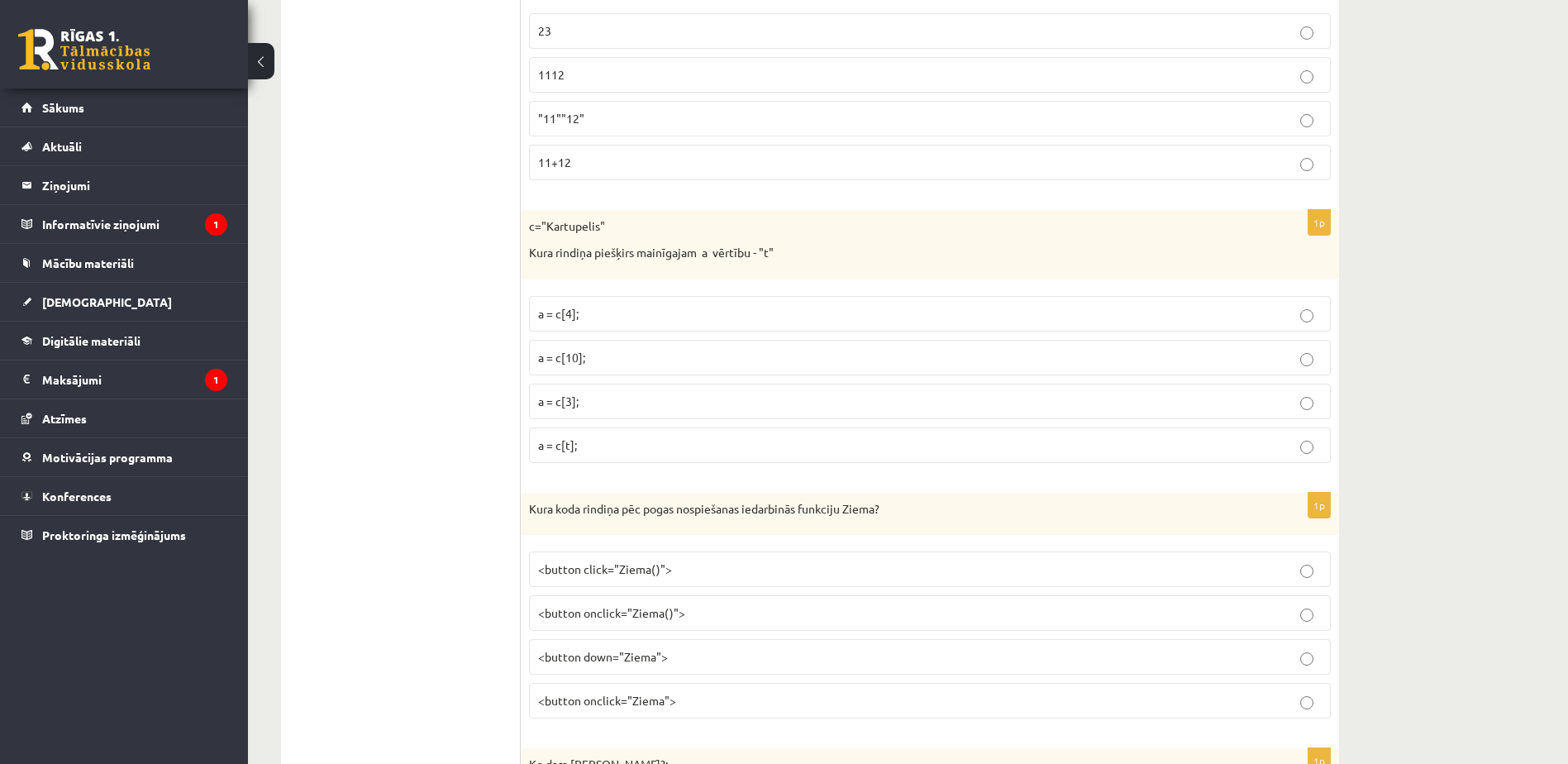
click at [683, 393] on p "a = c[3];" at bounding box center [929, 401] width 783 height 17
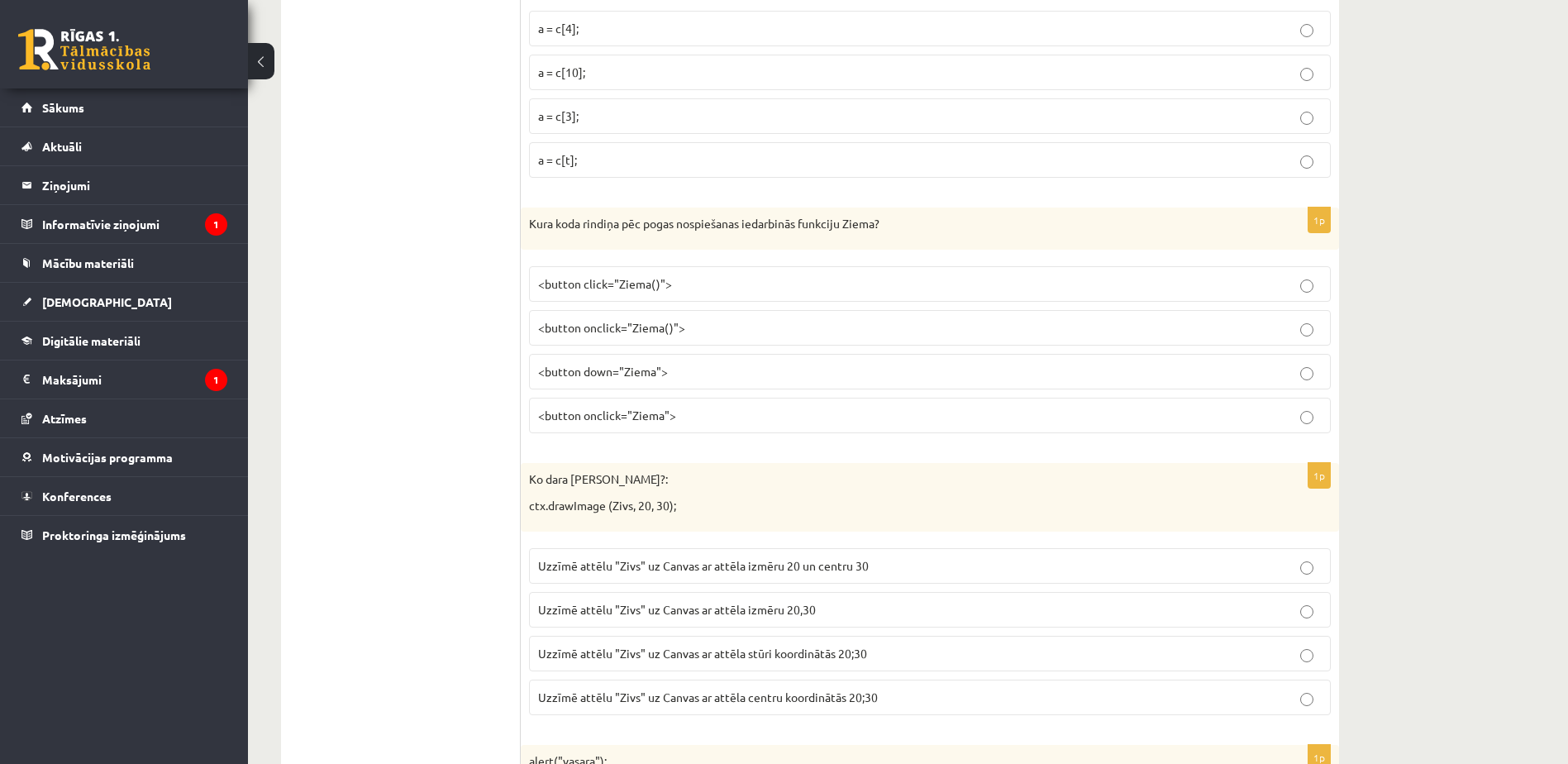
scroll to position [1075, 0]
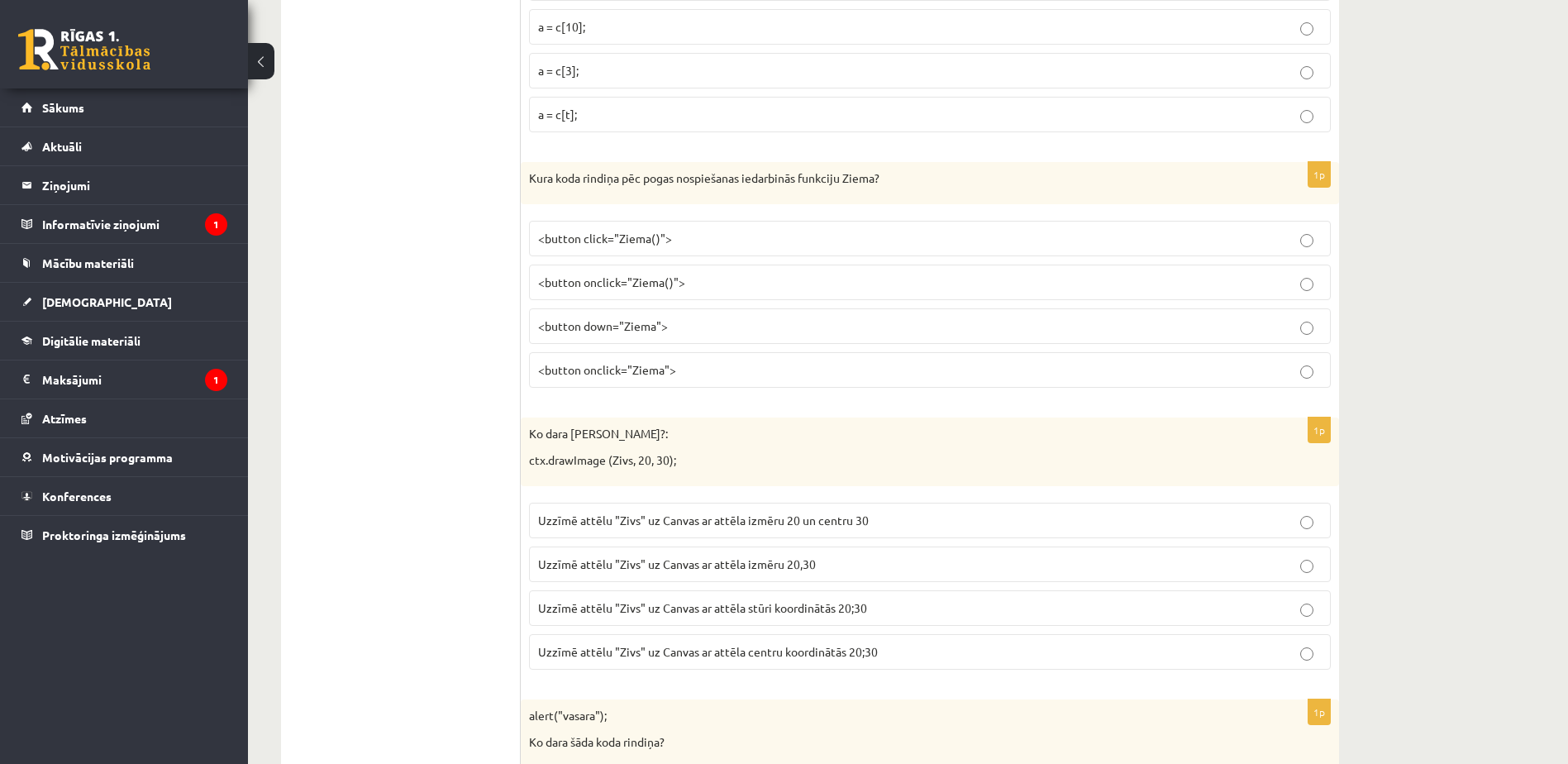
click at [706, 273] on label "<button onclick="Ziema()">" at bounding box center [929, 282] width 801 height 36
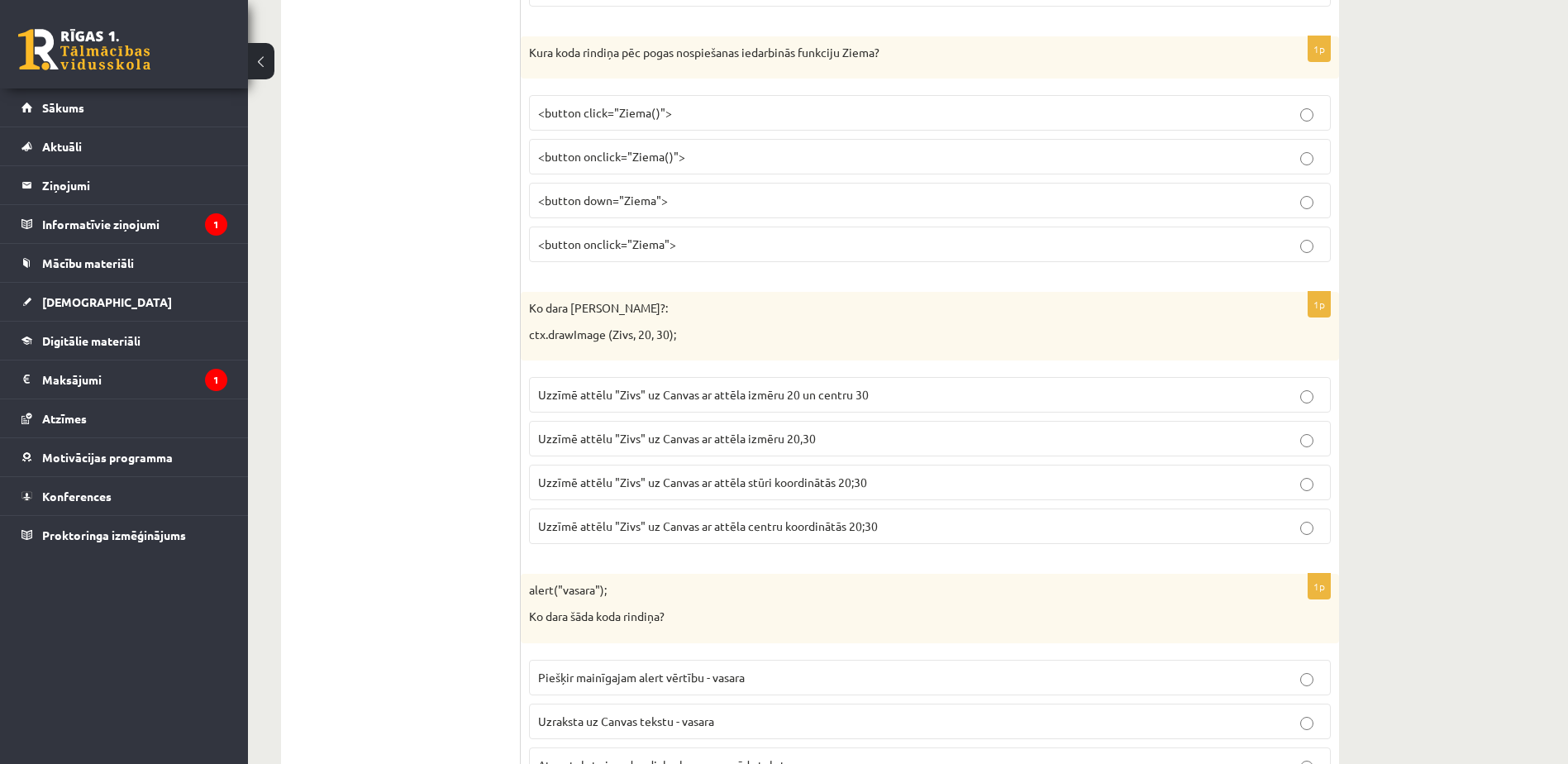
scroll to position [1240, 0]
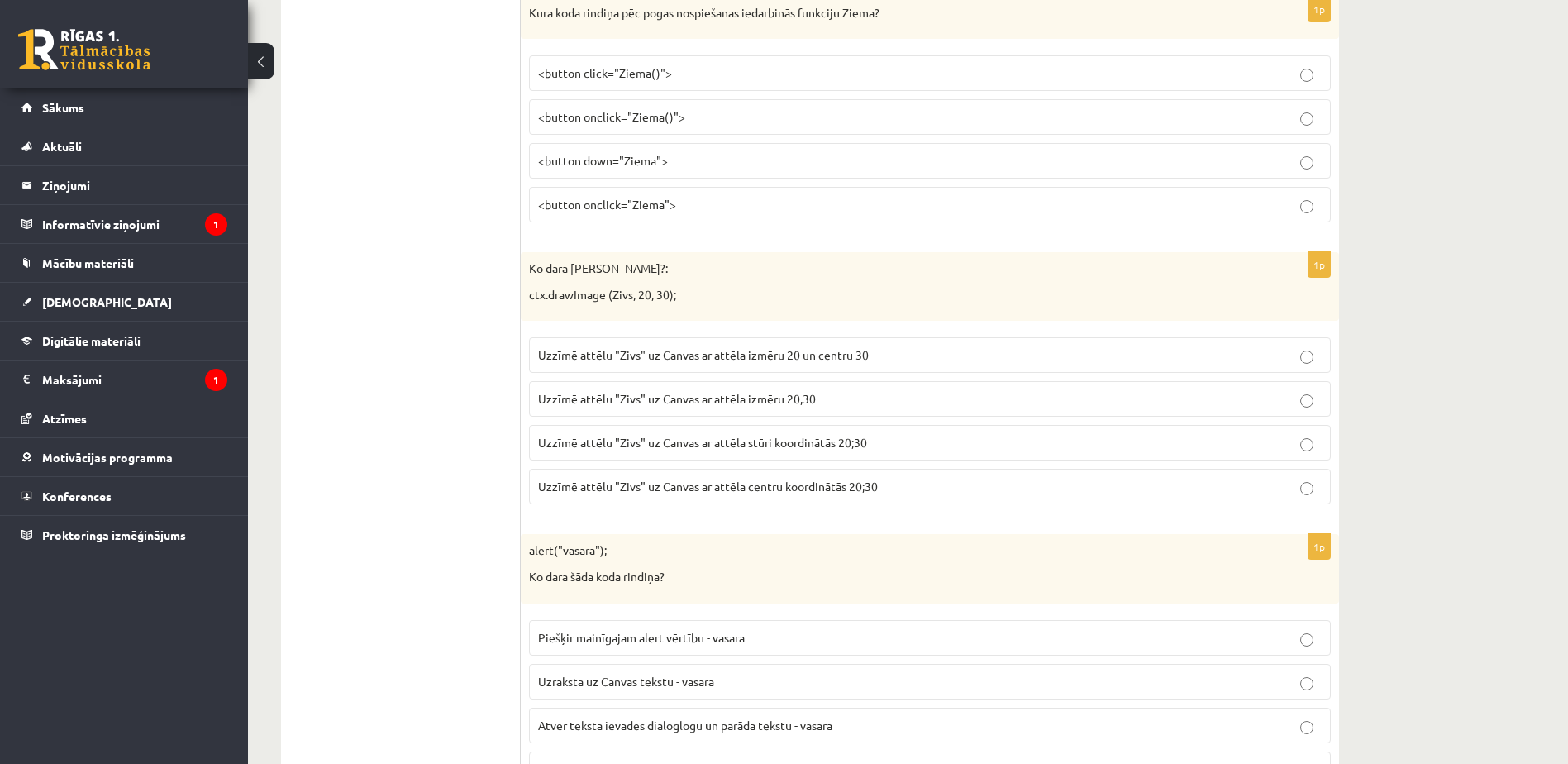
click at [810, 443] on span "Uzzīmē attēlu "Zivs" uz Canvas ar attēla stūri koordinātās 20;30" at bounding box center [703, 442] width 329 height 15
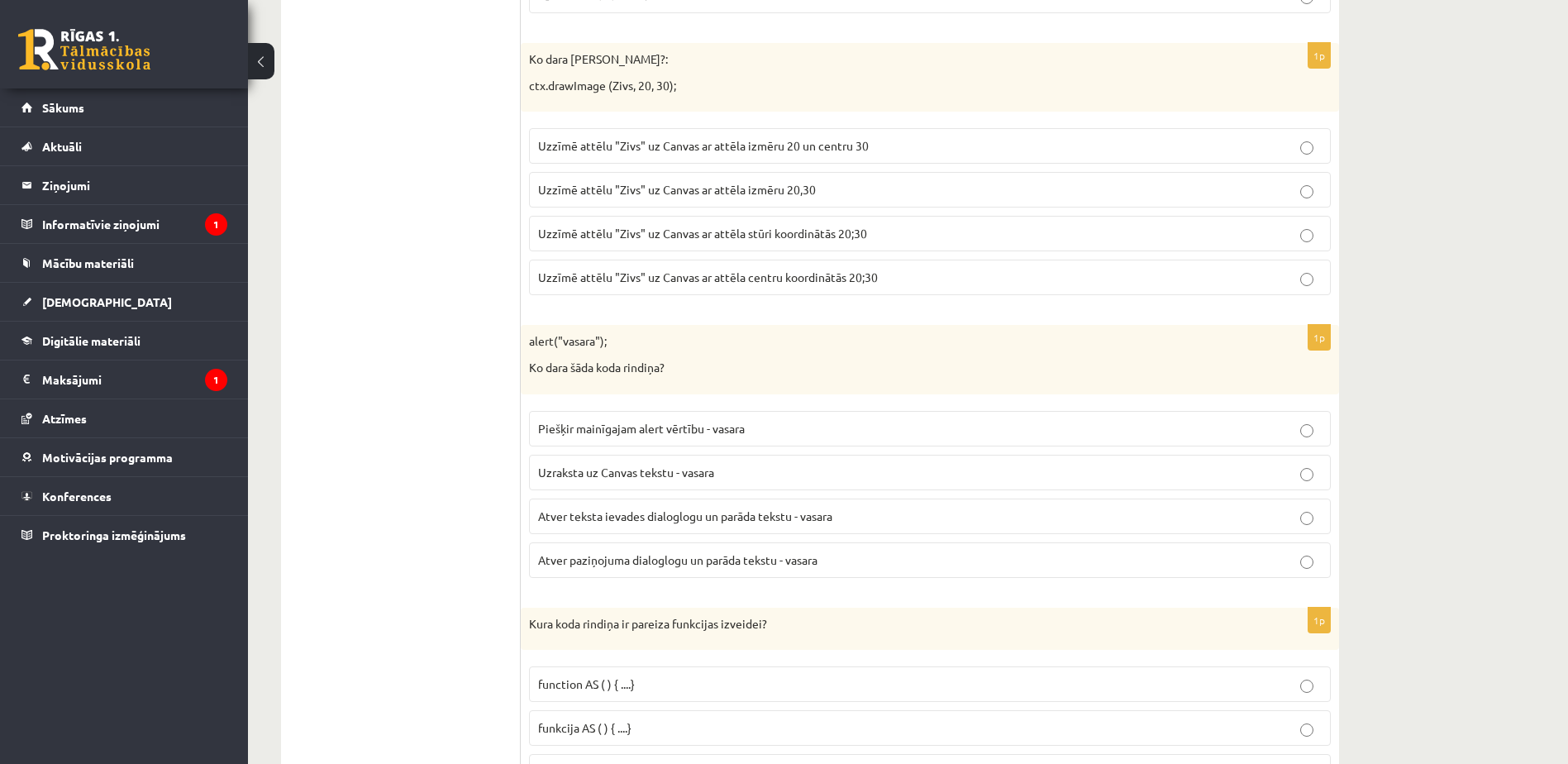
scroll to position [1570, 0]
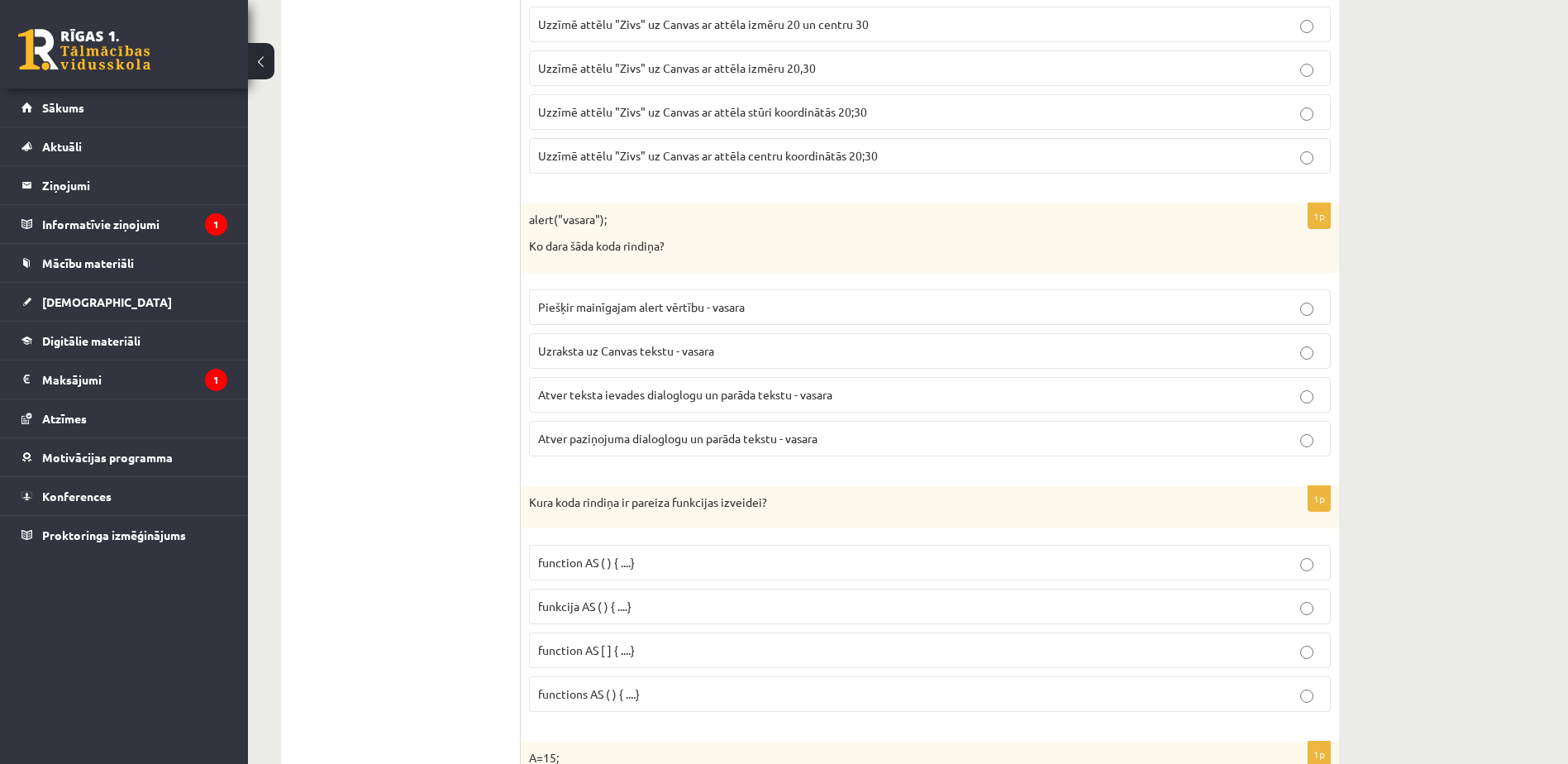
click at [851, 394] on p "Atver teksta ievades dialoglogu un parāda tekstu - vasara" at bounding box center [929, 394] width 783 height 17
click at [728, 426] on label "Atver paziņojuma dialoglogu un parāda tekstu - vasara" at bounding box center [929, 438] width 801 height 36
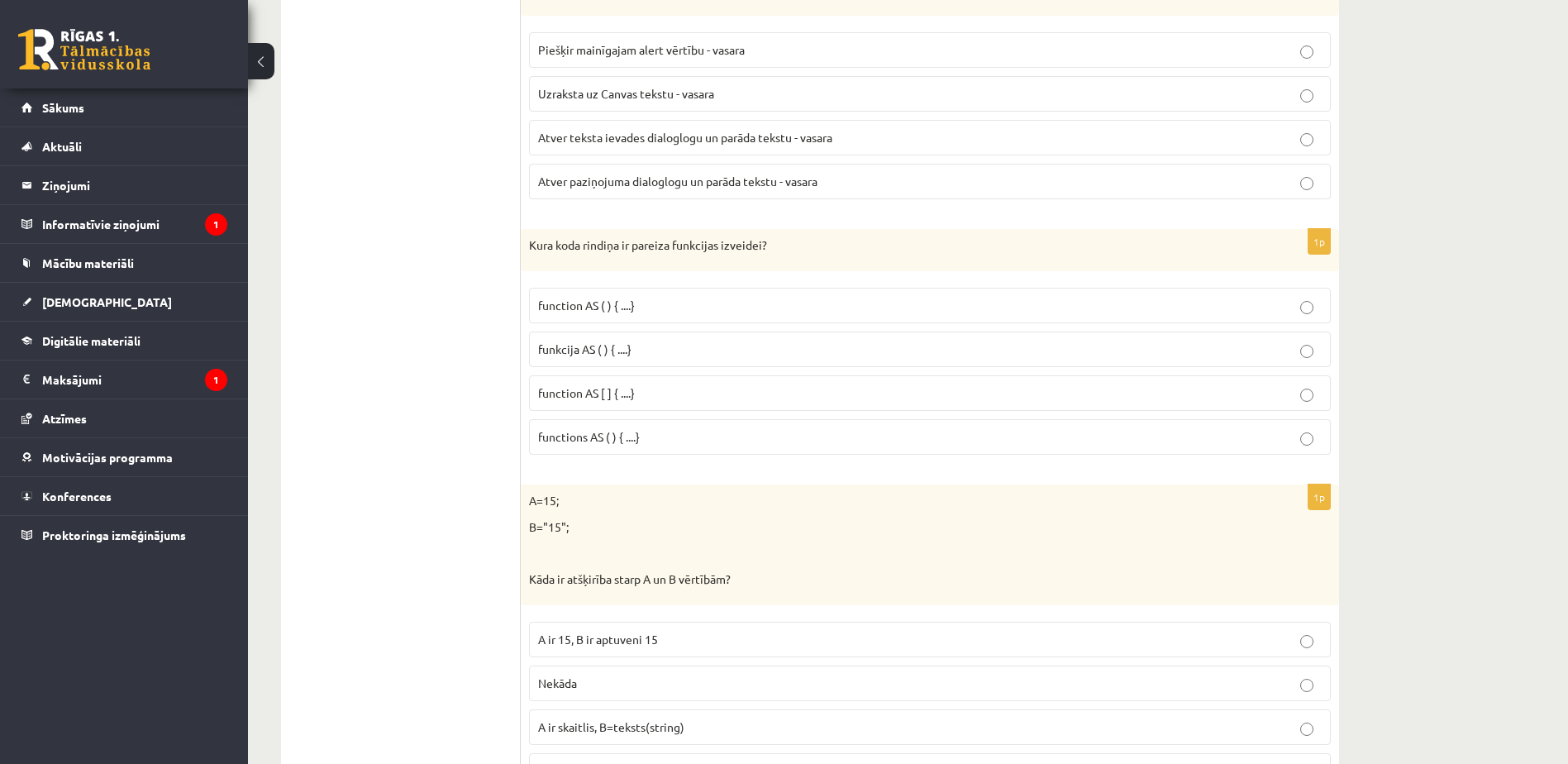
scroll to position [1828, 0]
click at [639, 424] on label "functions AS ( ) { ....}" at bounding box center [929, 436] width 801 height 36
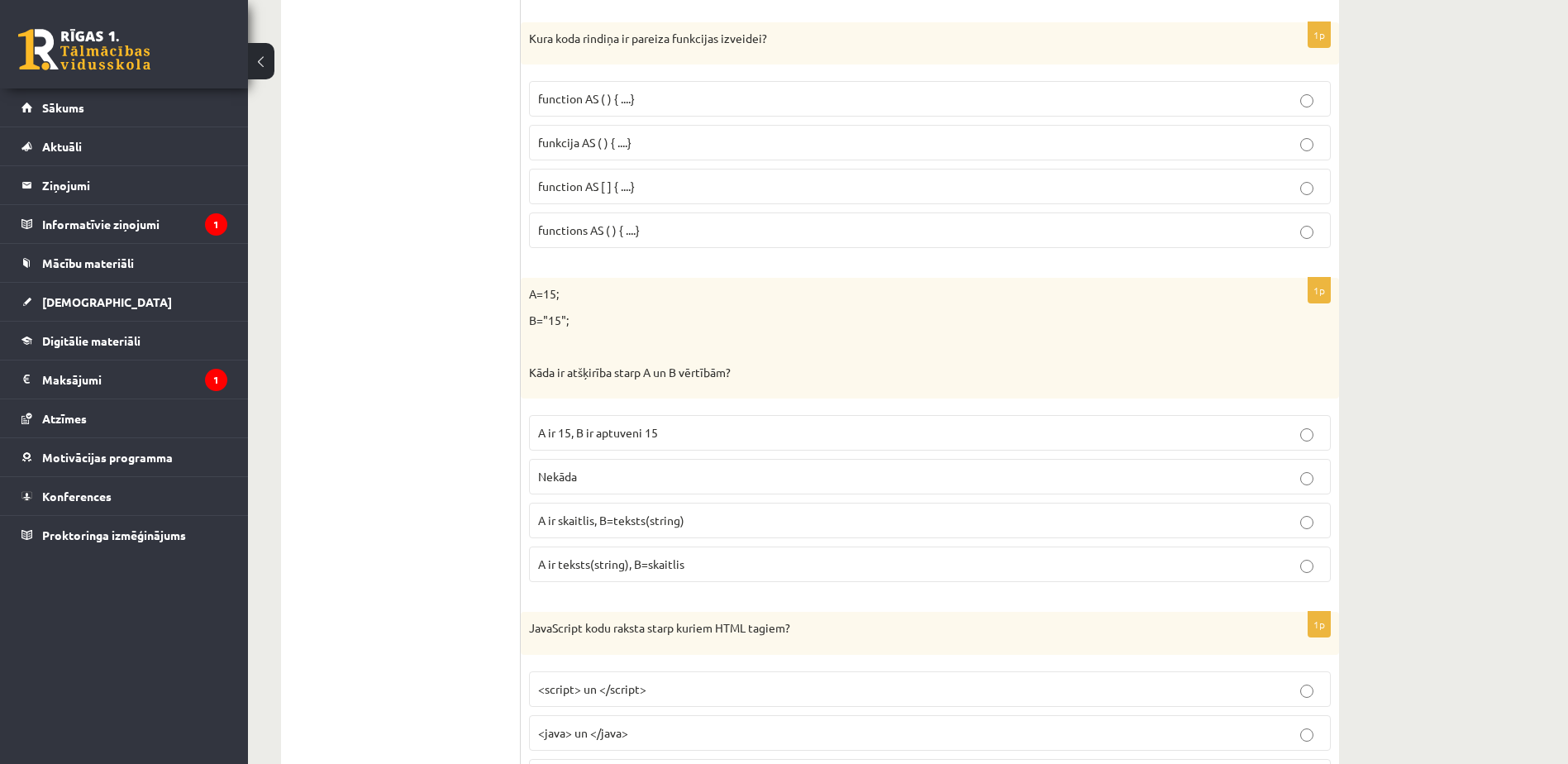
scroll to position [2091, 0]
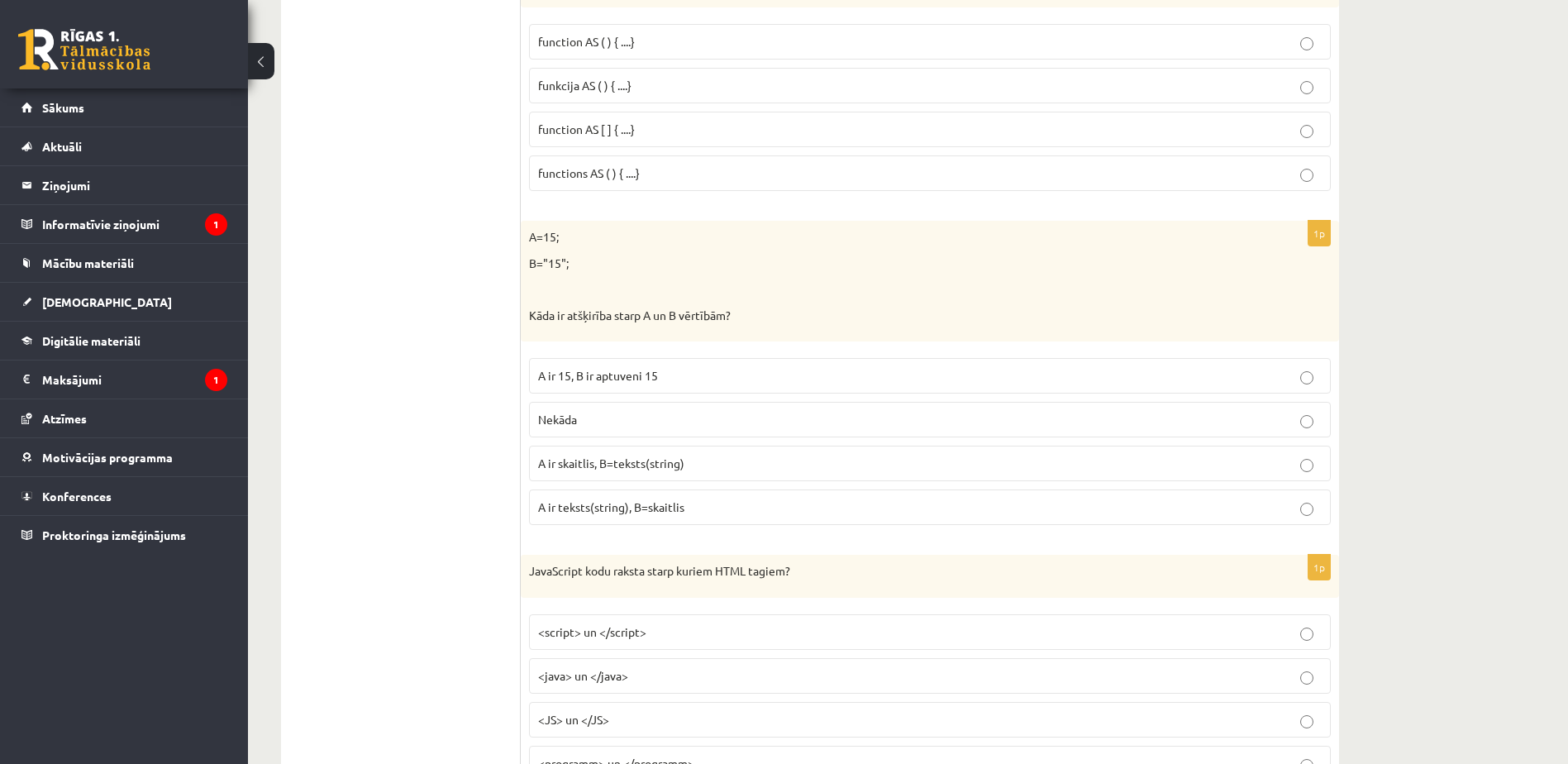
click at [708, 466] on p "A ir skaitlis, B=teksts(string)" at bounding box center [929, 463] width 783 height 17
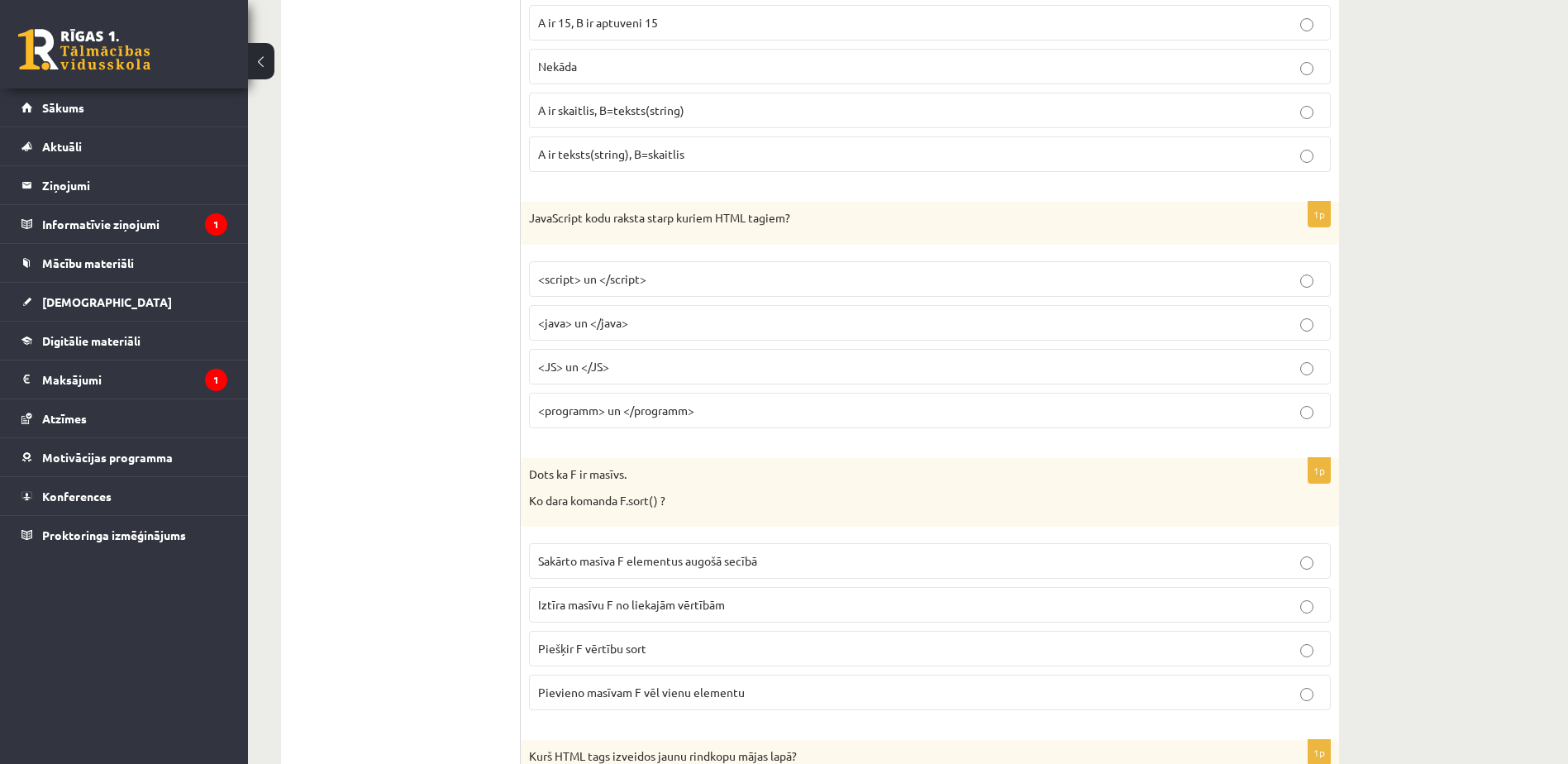
scroll to position [2446, 0]
click at [669, 285] on p "<script> un </script>" at bounding box center [929, 277] width 783 height 17
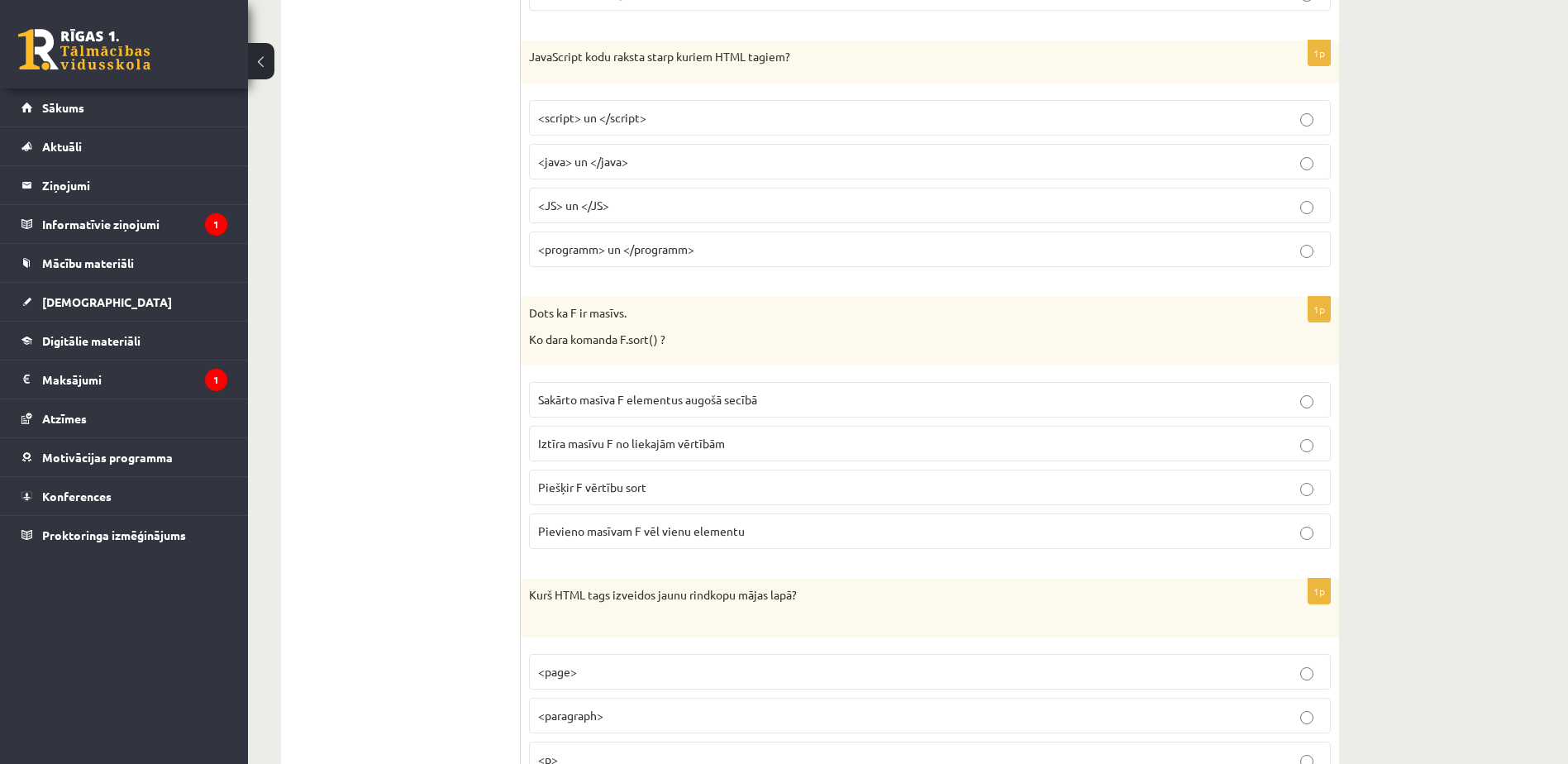
scroll to position [2606, 0]
click at [809, 394] on p "Sakārto masīva F elementus augošā secībā" at bounding box center [929, 399] width 783 height 17
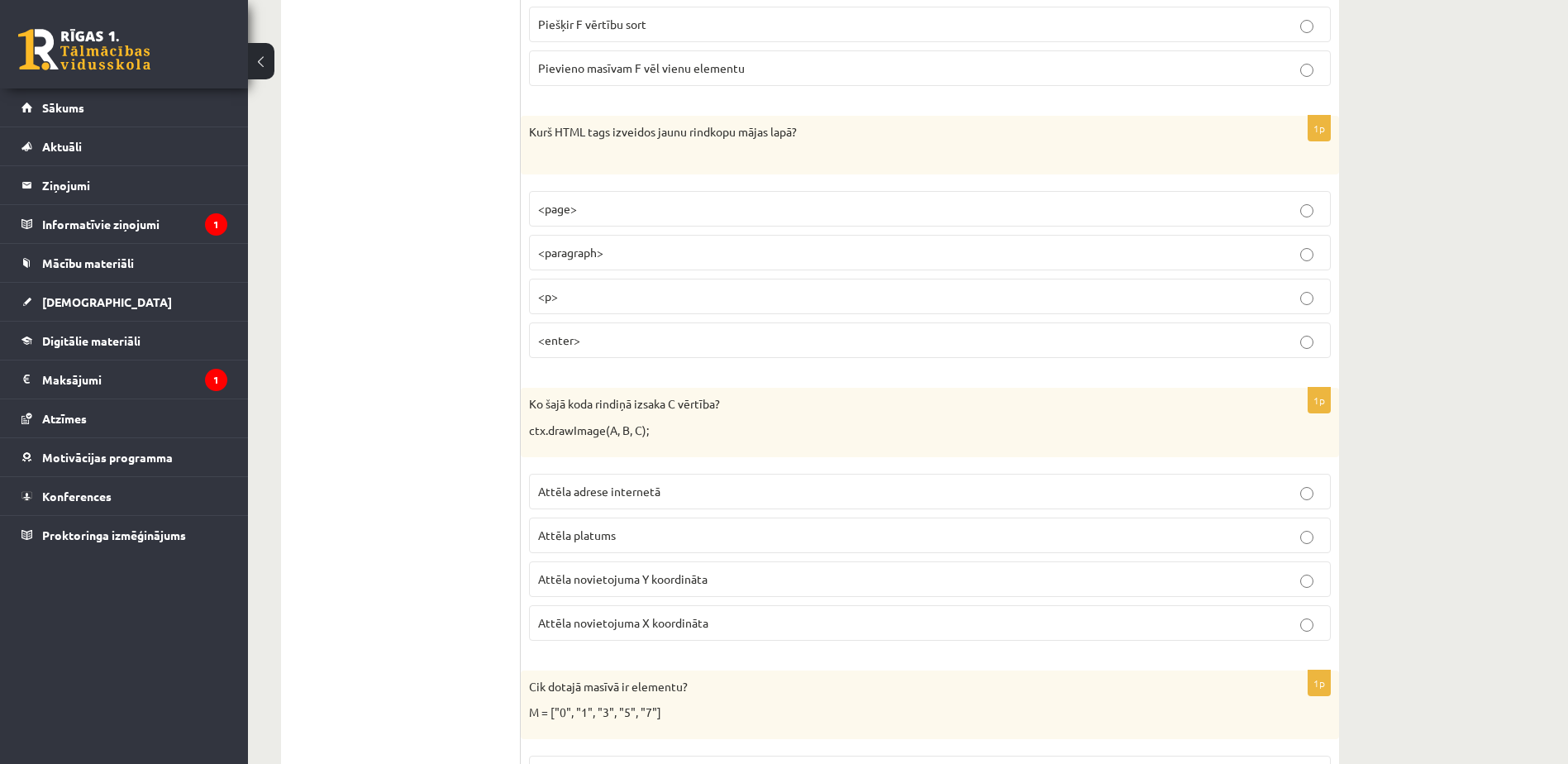
scroll to position [3068, 0]
click at [546, 299] on span "<p>" at bounding box center [548, 295] width 20 height 15
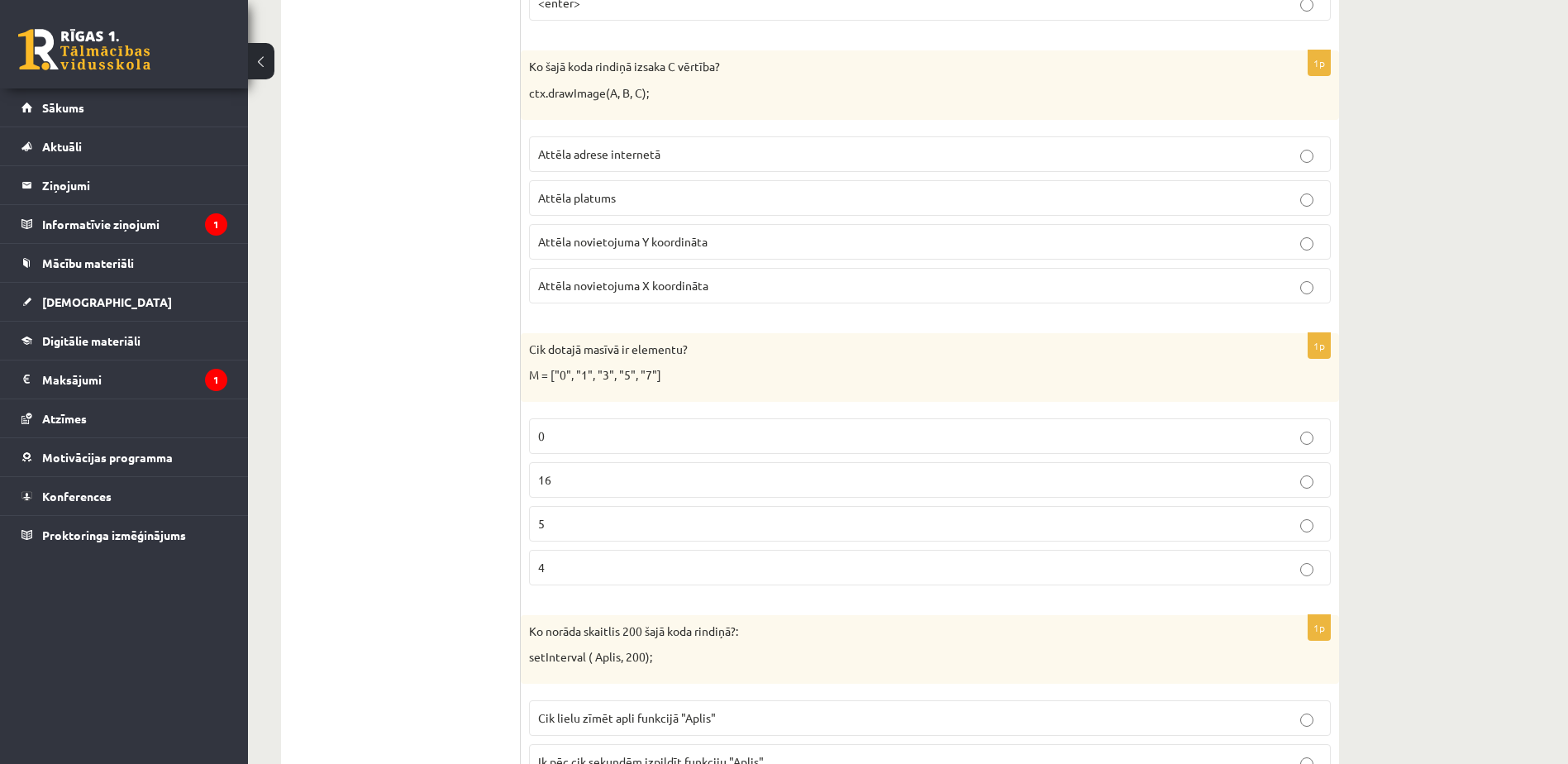
scroll to position [3406, 0]
click at [676, 239] on span "Attēla novietojuma Y koordināta" at bounding box center [623, 241] width 169 height 15
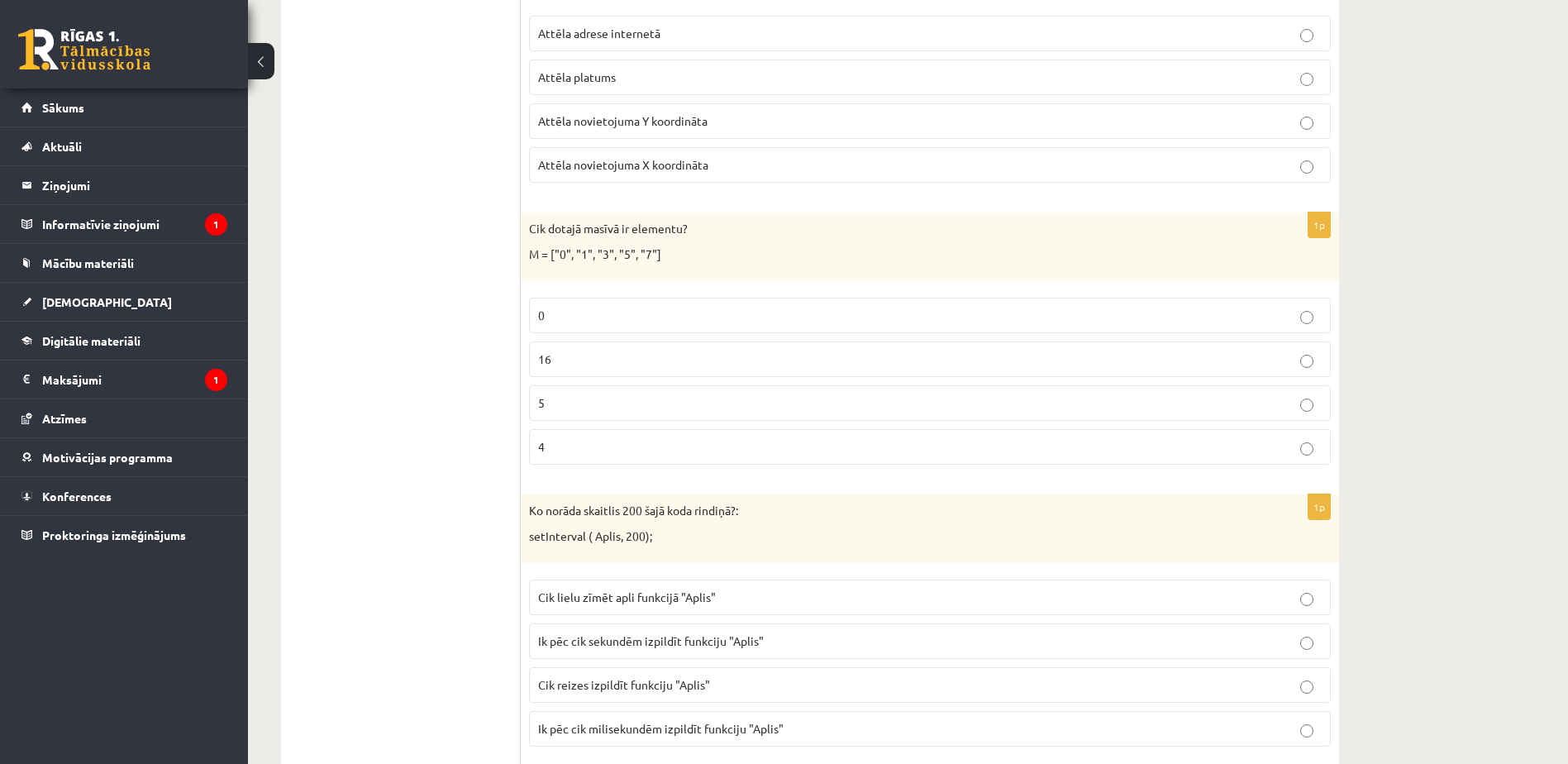
scroll to position [3540, 0]
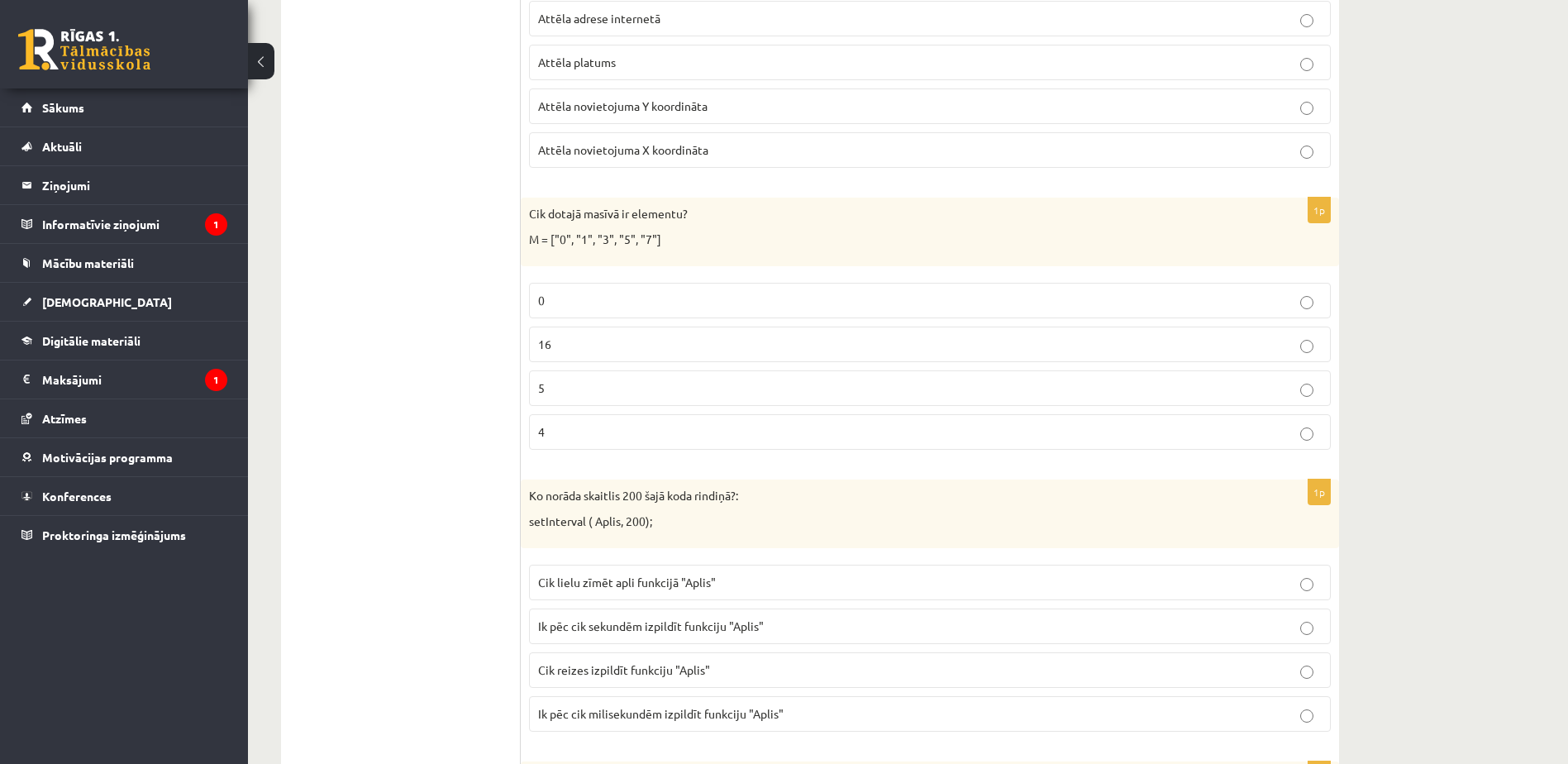
click at [586, 389] on p "5" at bounding box center [929, 388] width 783 height 17
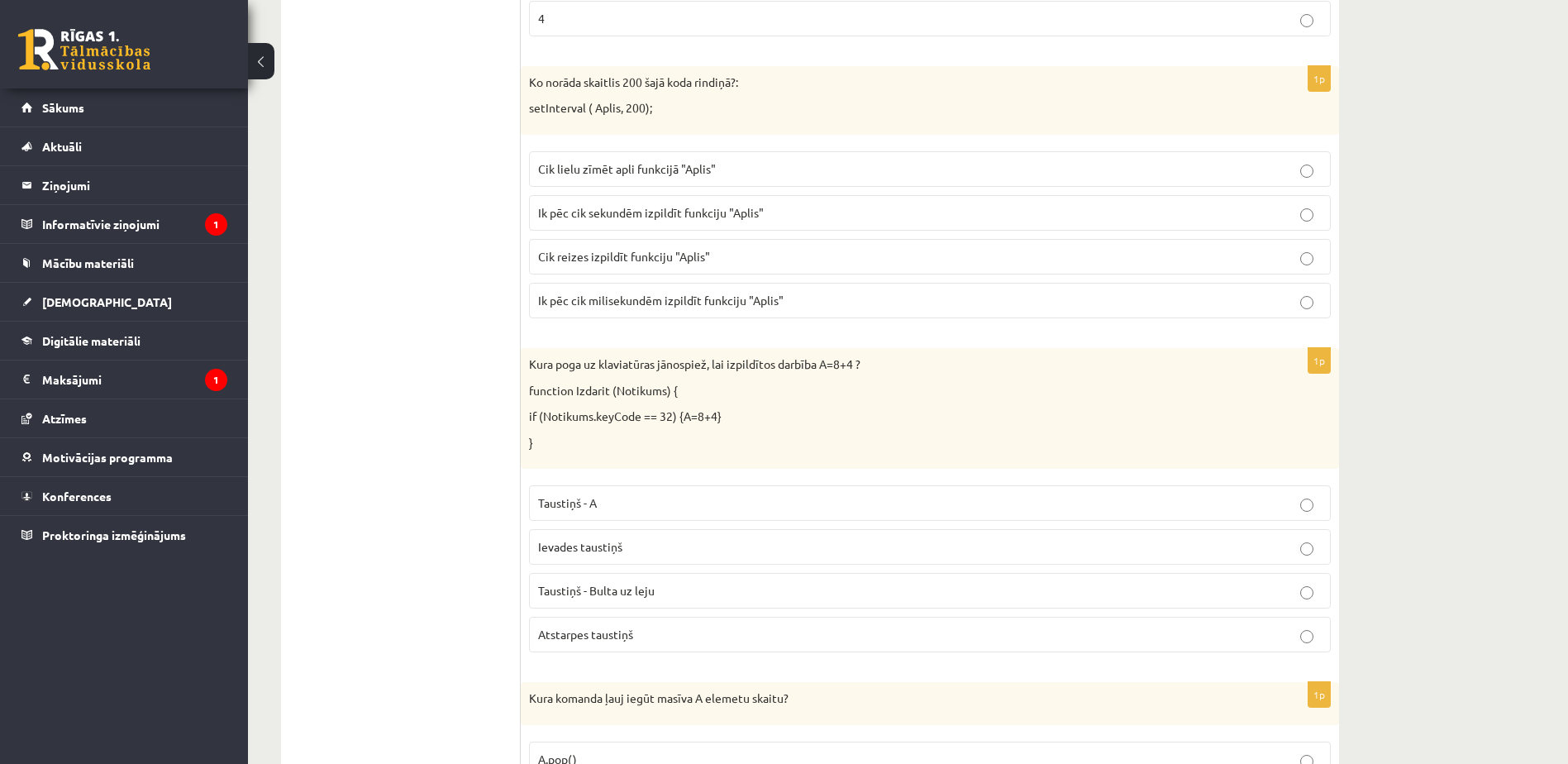
scroll to position [3955, 0]
click at [623, 301] on span "Ik pēc cik milisekundēm izpildīt funkciju "Aplis"" at bounding box center [661, 299] width 246 height 15
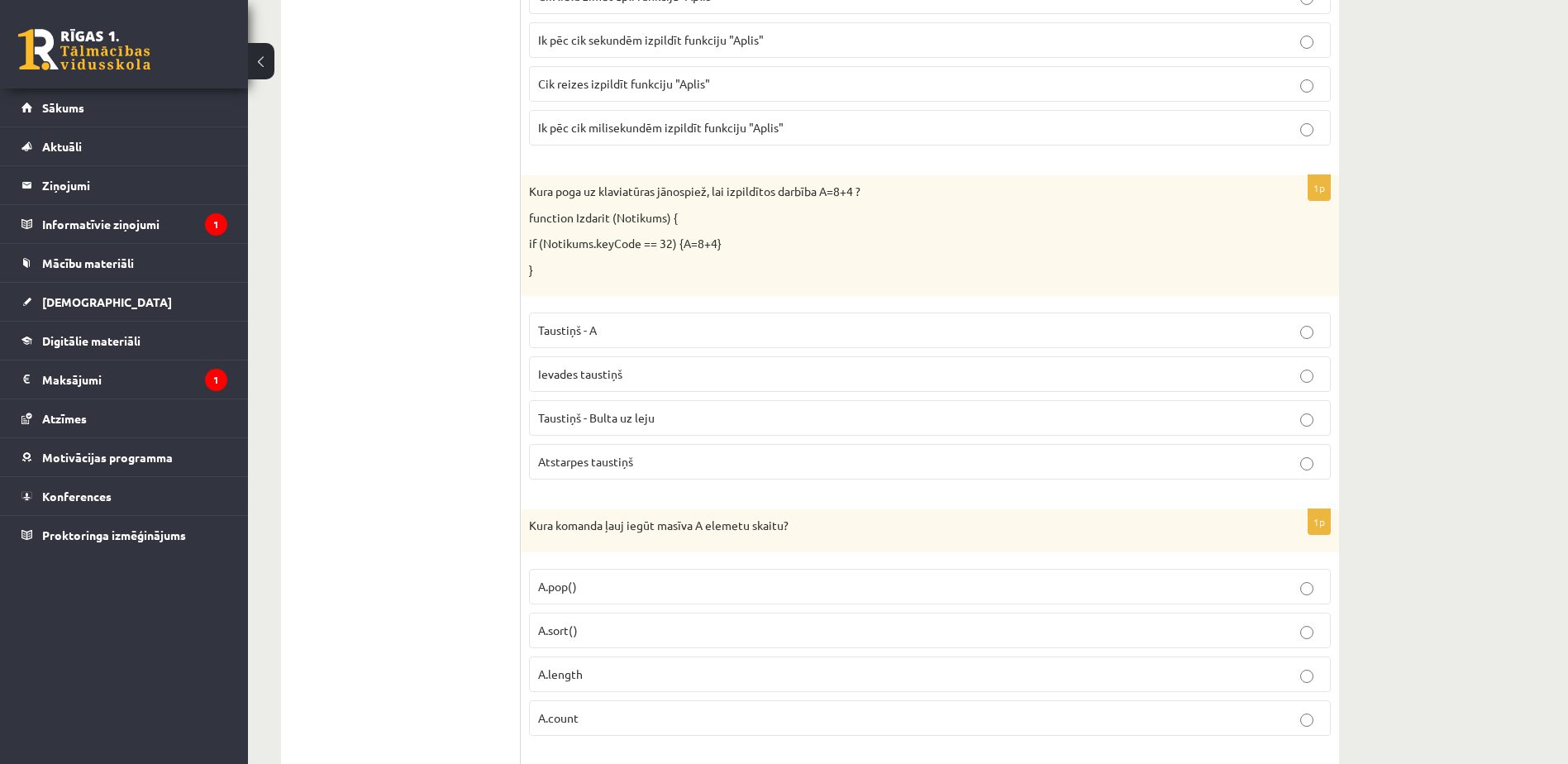
scroll to position [4129, 0]
click at [672, 458] on p "Atstarpes taustiņš" at bounding box center [929, 458] width 783 height 17
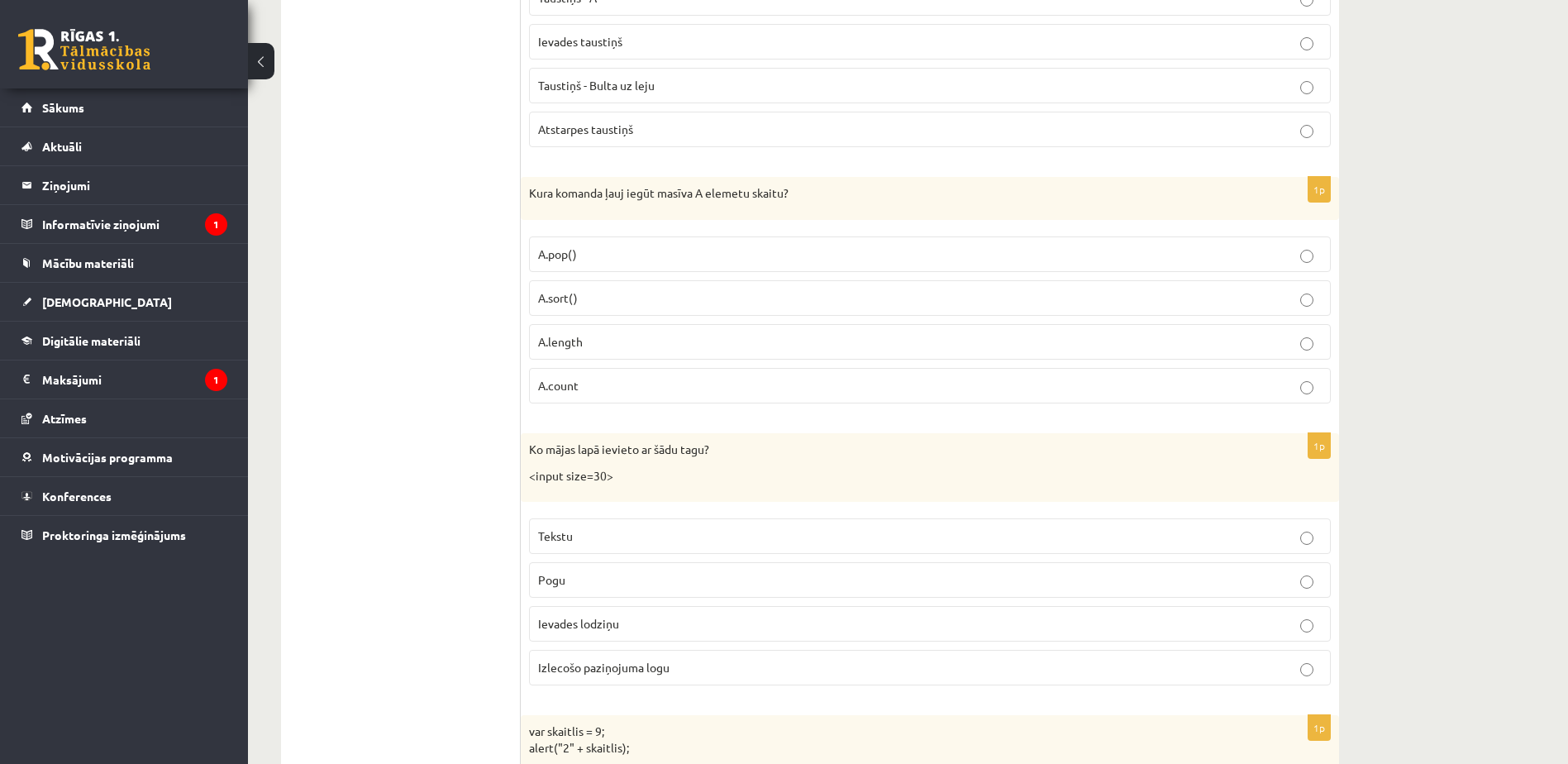
scroll to position [4459, 0]
click at [638, 336] on p "A.length" at bounding box center [929, 340] width 783 height 17
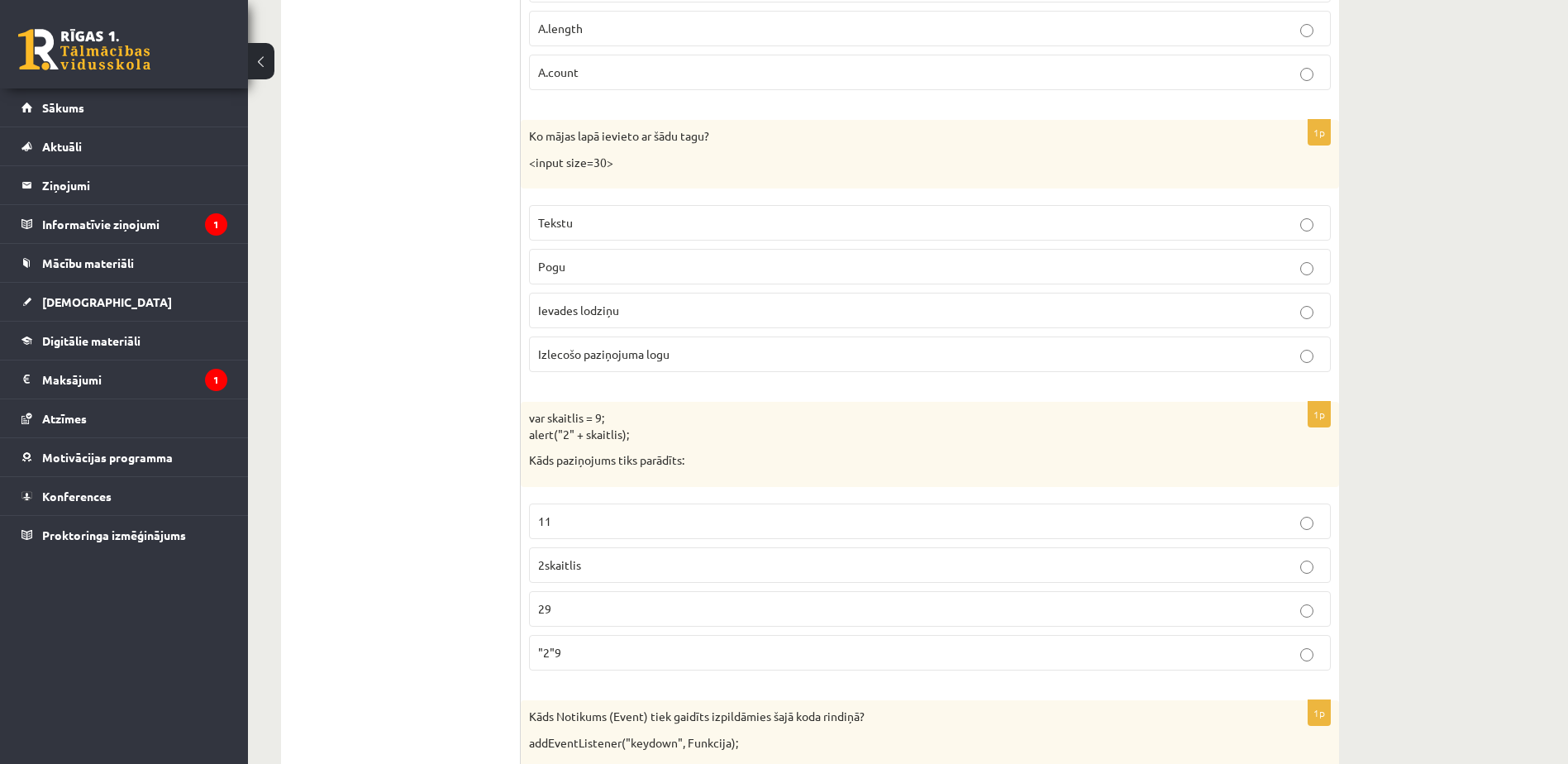
scroll to position [4773, 0]
click at [636, 304] on p "Ievades lodziņu" at bounding box center [929, 309] width 783 height 17
click at [648, 605] on p "29" at bounding box center [929, 607] width 783 height 17
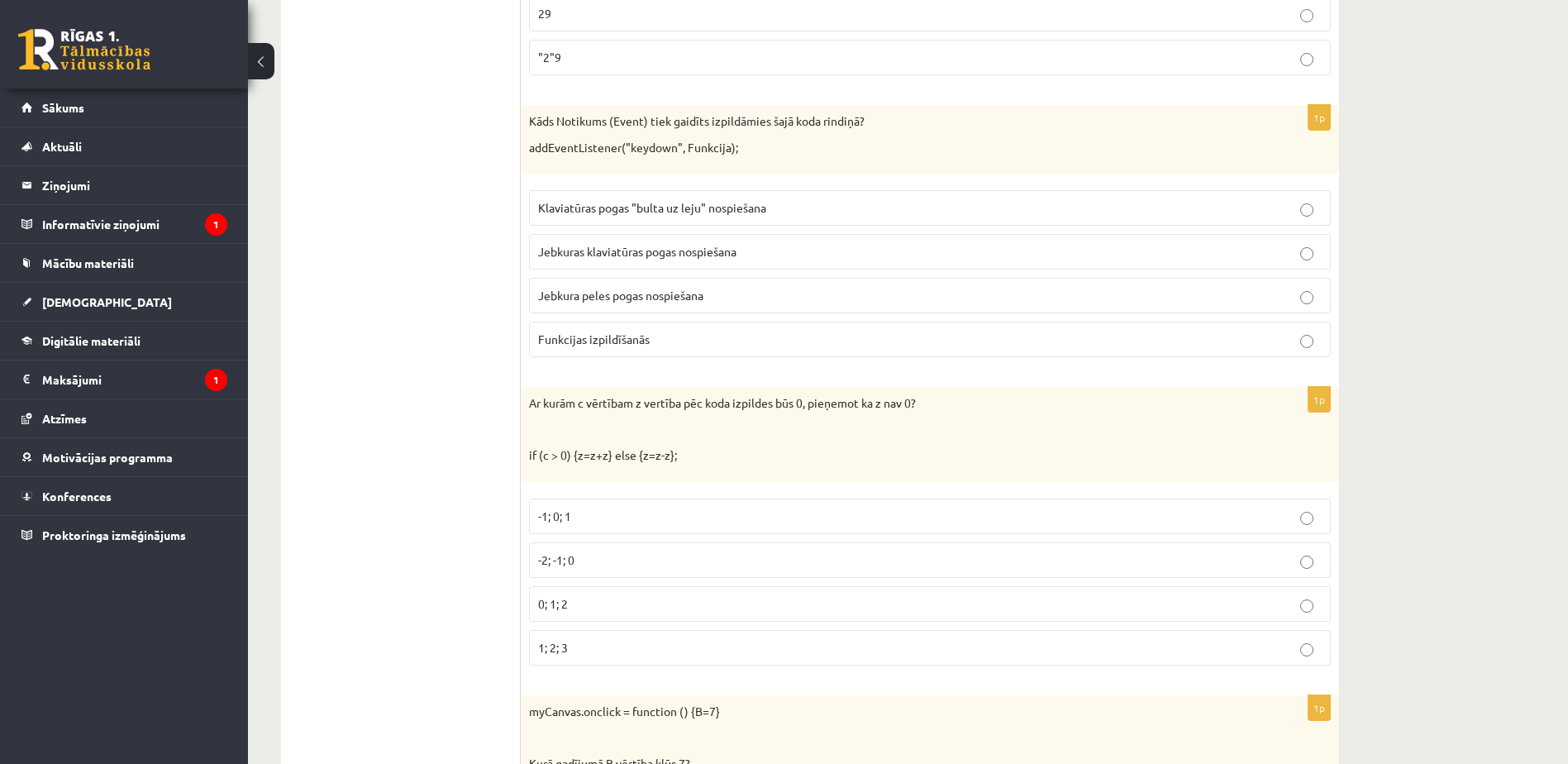
scroll to position [5368, 0]
click at [698, 245] on span "Jebkuras klaviatūras pogas nospiešana" at bounding box center [637, 251] width 198 height 15
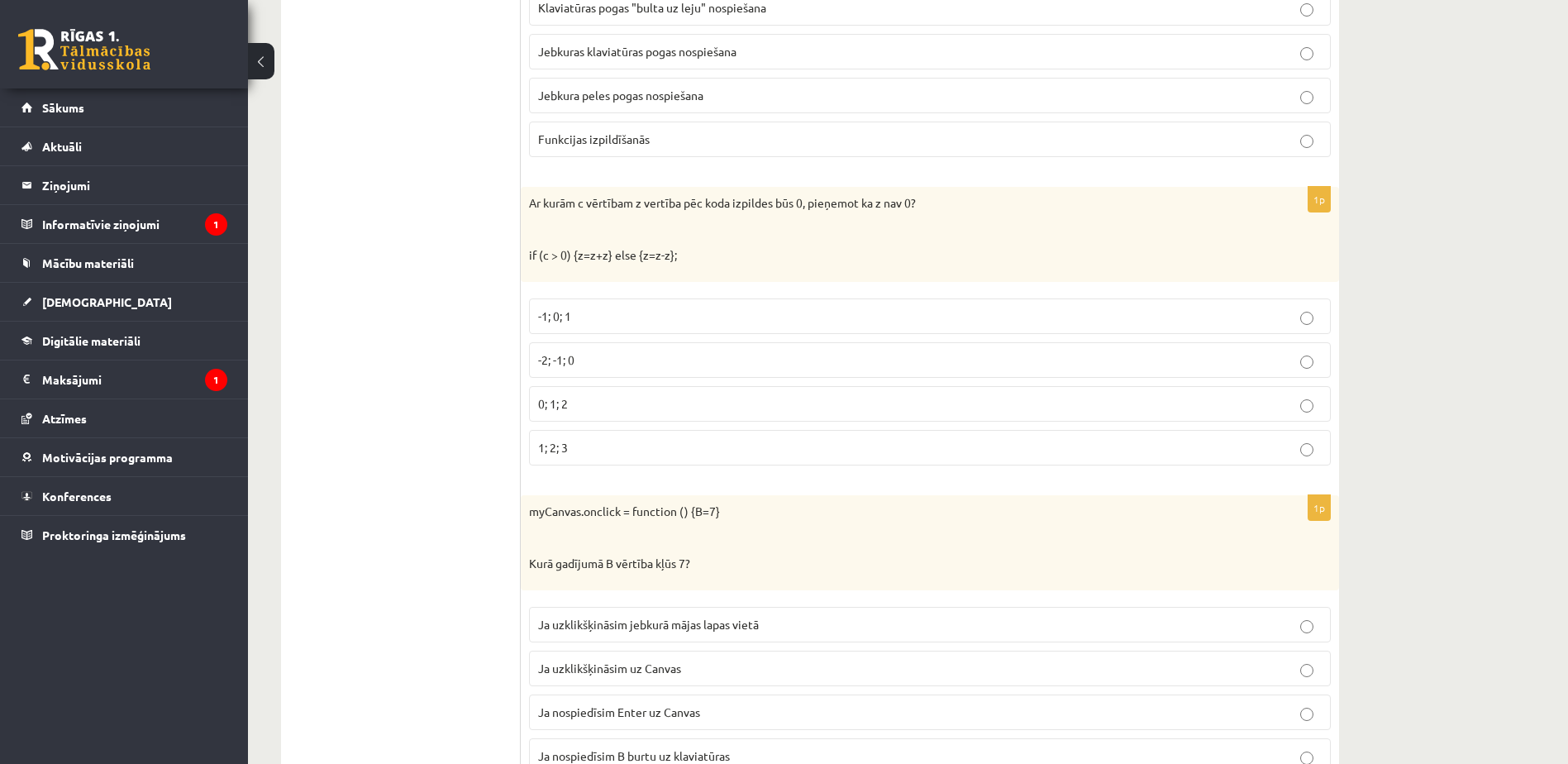
scroll to position [5639, 0]
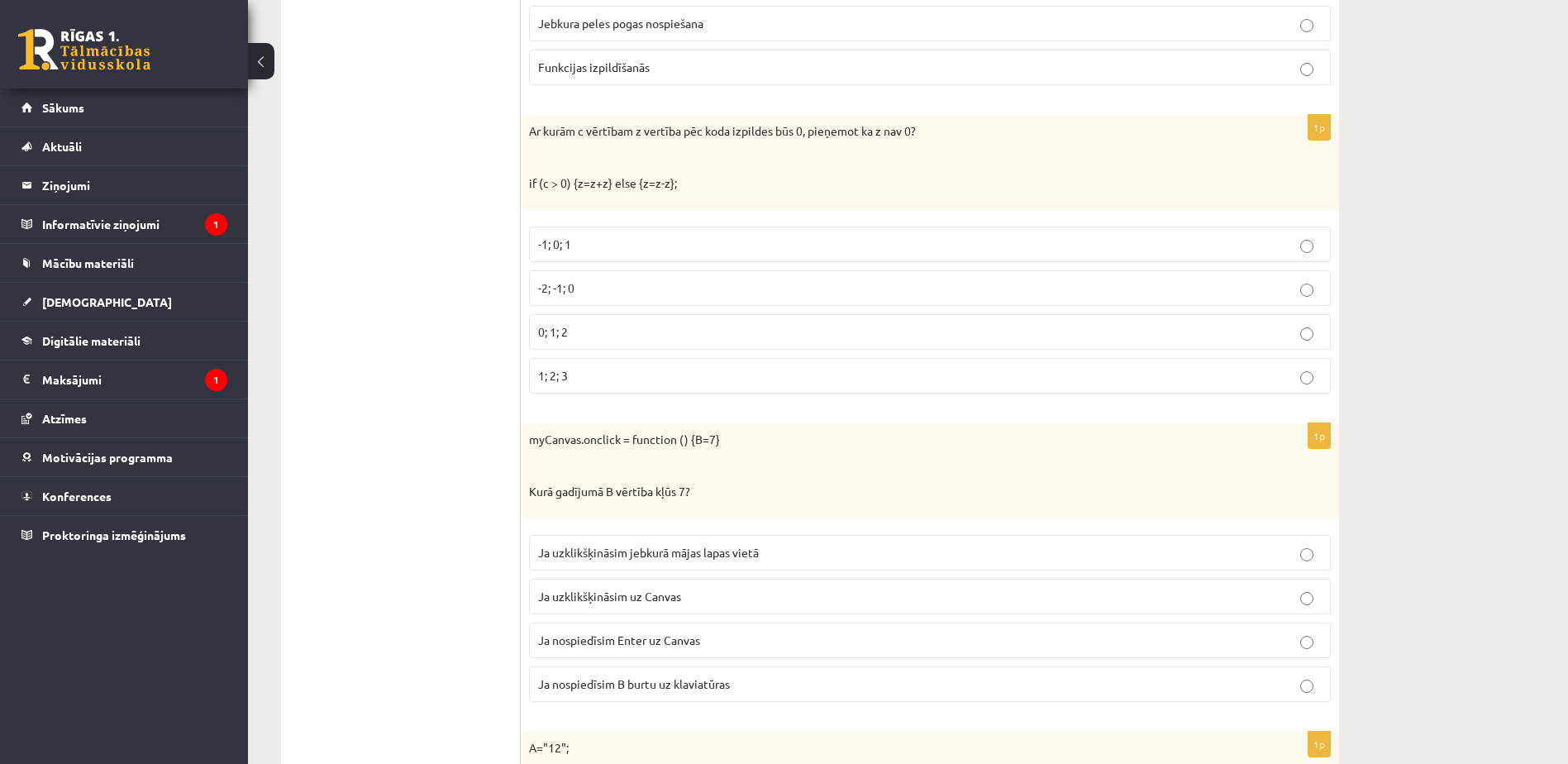
click at [616, 244] on p "-1; 0; 1" at bounding box center [929, 244] width 783 height 17
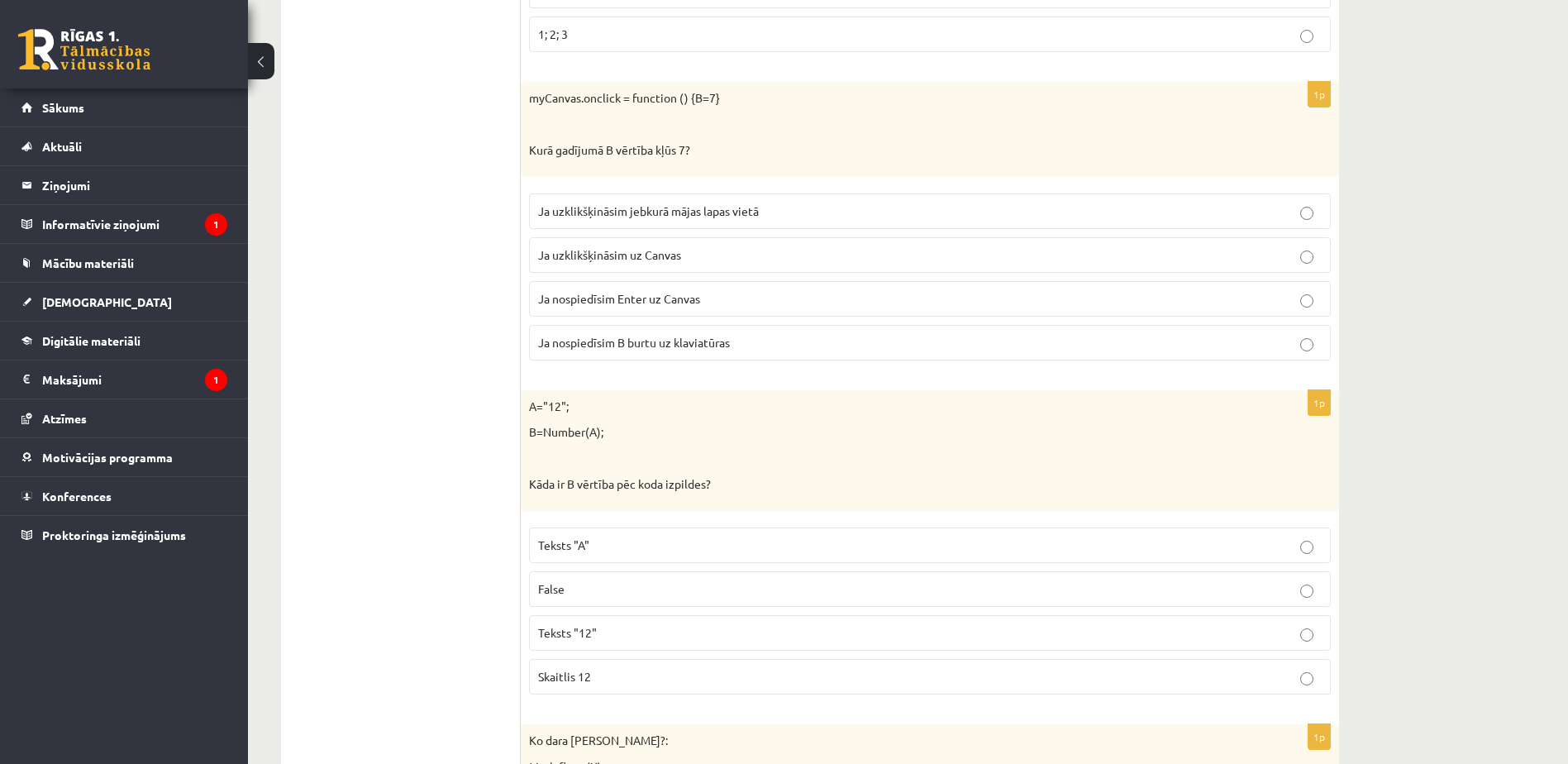
scroll to position [5981, 0]
click at [726, 247] on p "Ja uzklikšķināsim uz Canvas" at bounding box center [929, 254] width 783 height 17
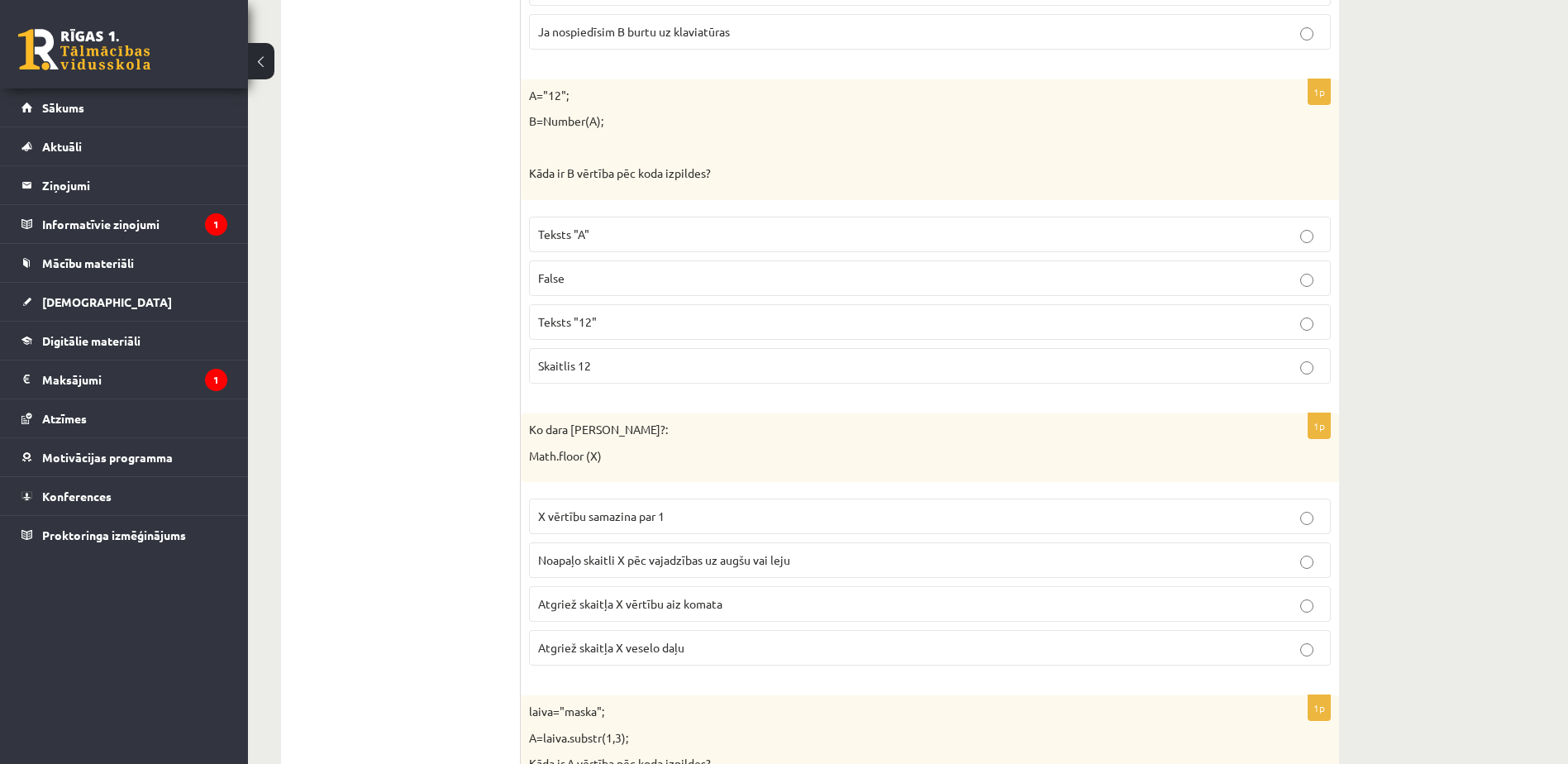
scroll to position [6294, 0]
click at [622, 356] on p "Skaitlis 12" at bounding box center [929, 362] width 783 height 17
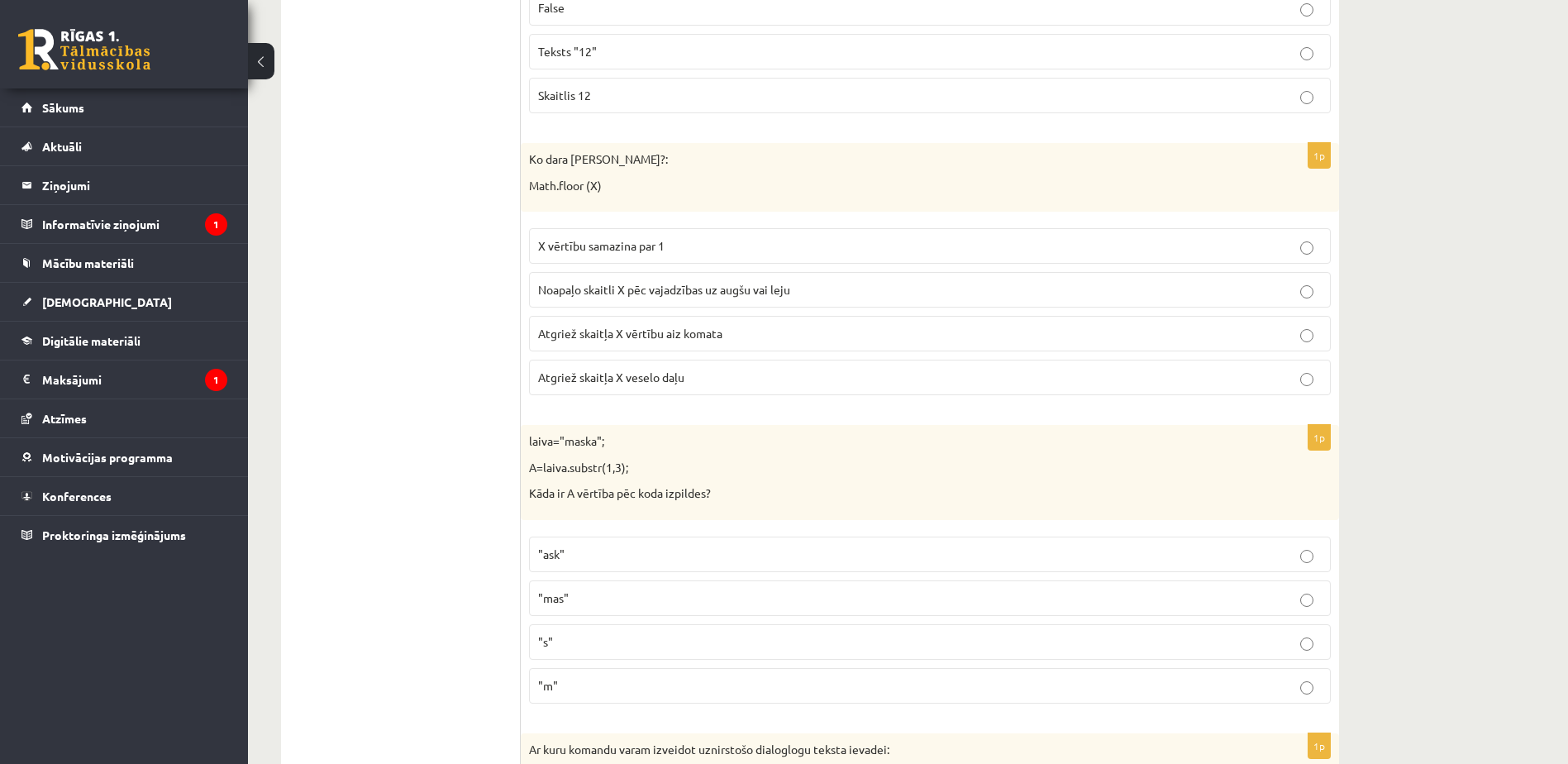
scroll to position [6562, 0]
click at [712, 381] on p "Atgriež skaitļa X veselo daļu" at bounding box center [929, 376] width 783 height 17
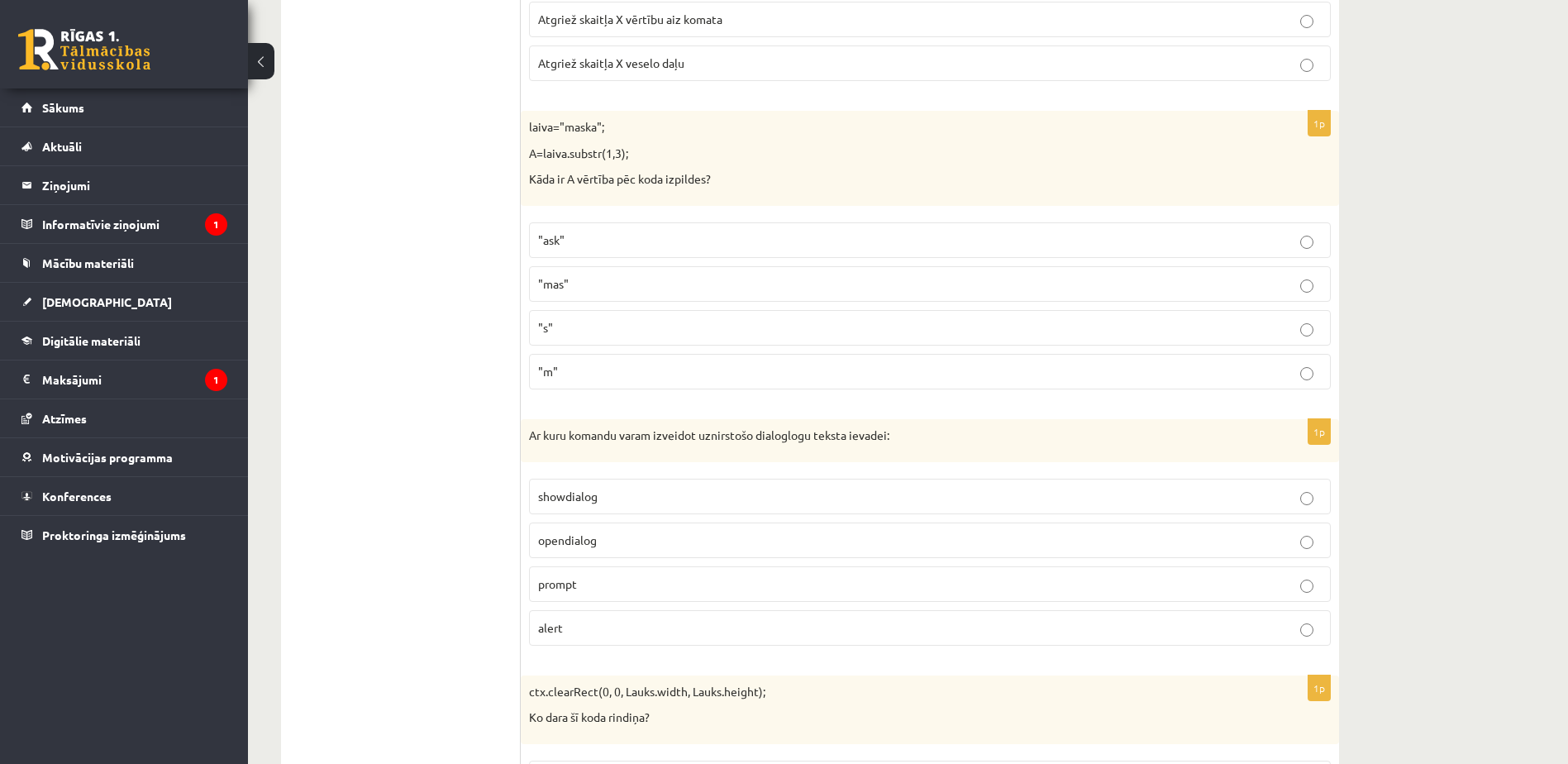
scroll to position [6876, 0]
click at [630, 244] on p ""ask"" at bounding box center [929, 239] width 783 height 17
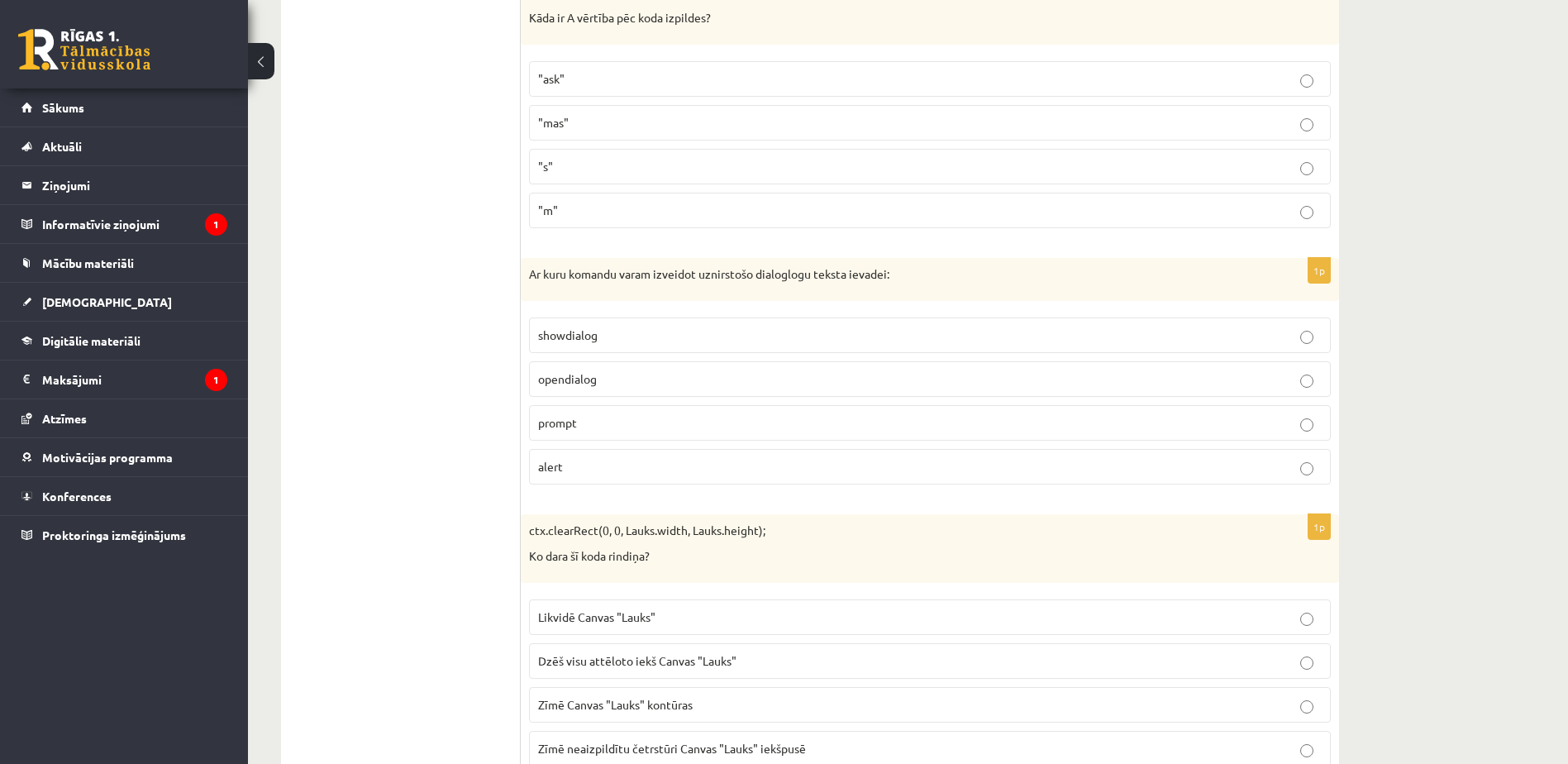
scroll to position [7160, 0]
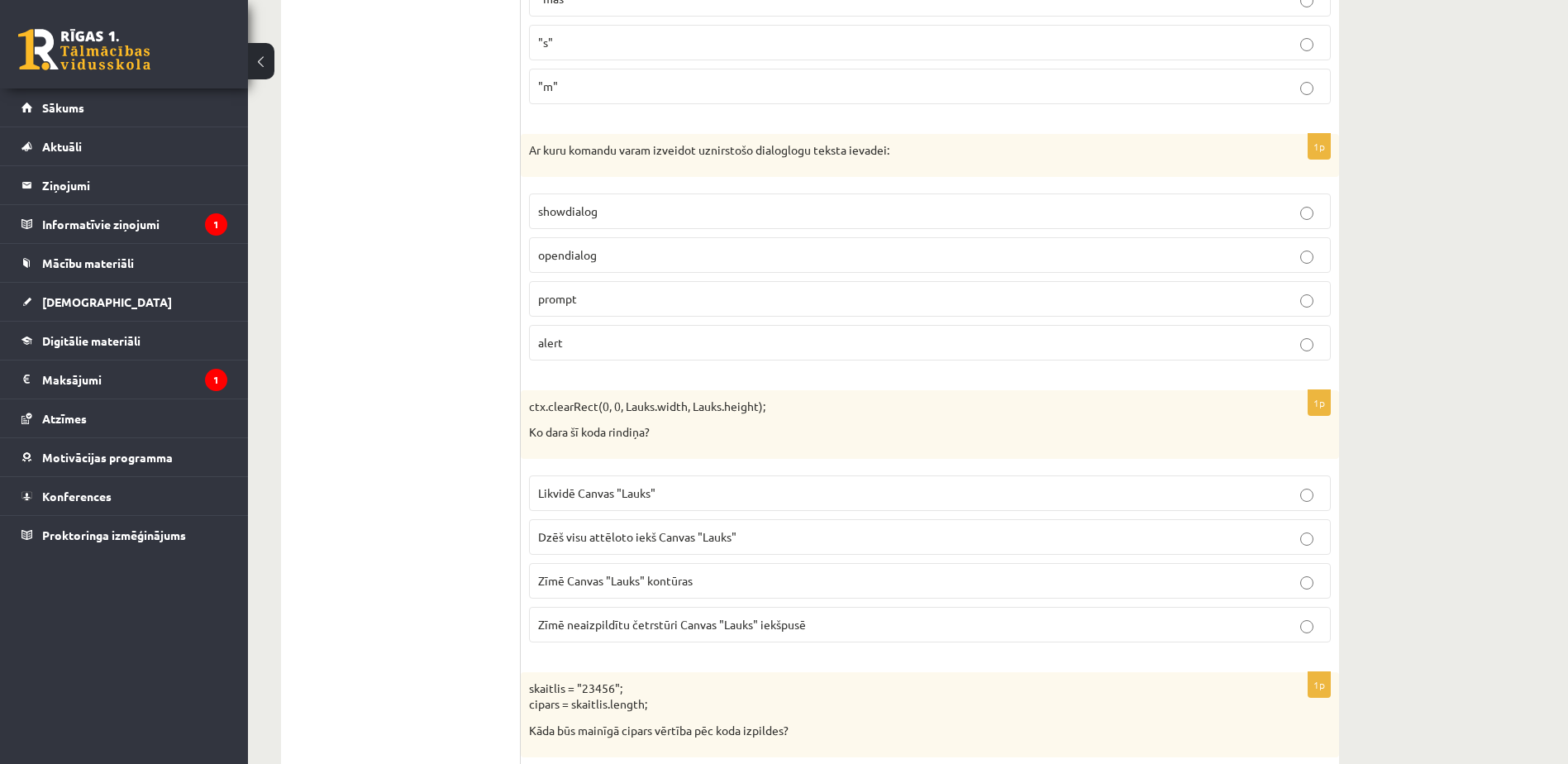
click at [638, 296] on p "prompt" at bounding box center [929, 298] width 783 height 17
click at [744, 543] on p "Dzēš visu attēloto iekš Canvas "Lauks"" at bounding box center [929, 536] width 783 height 17
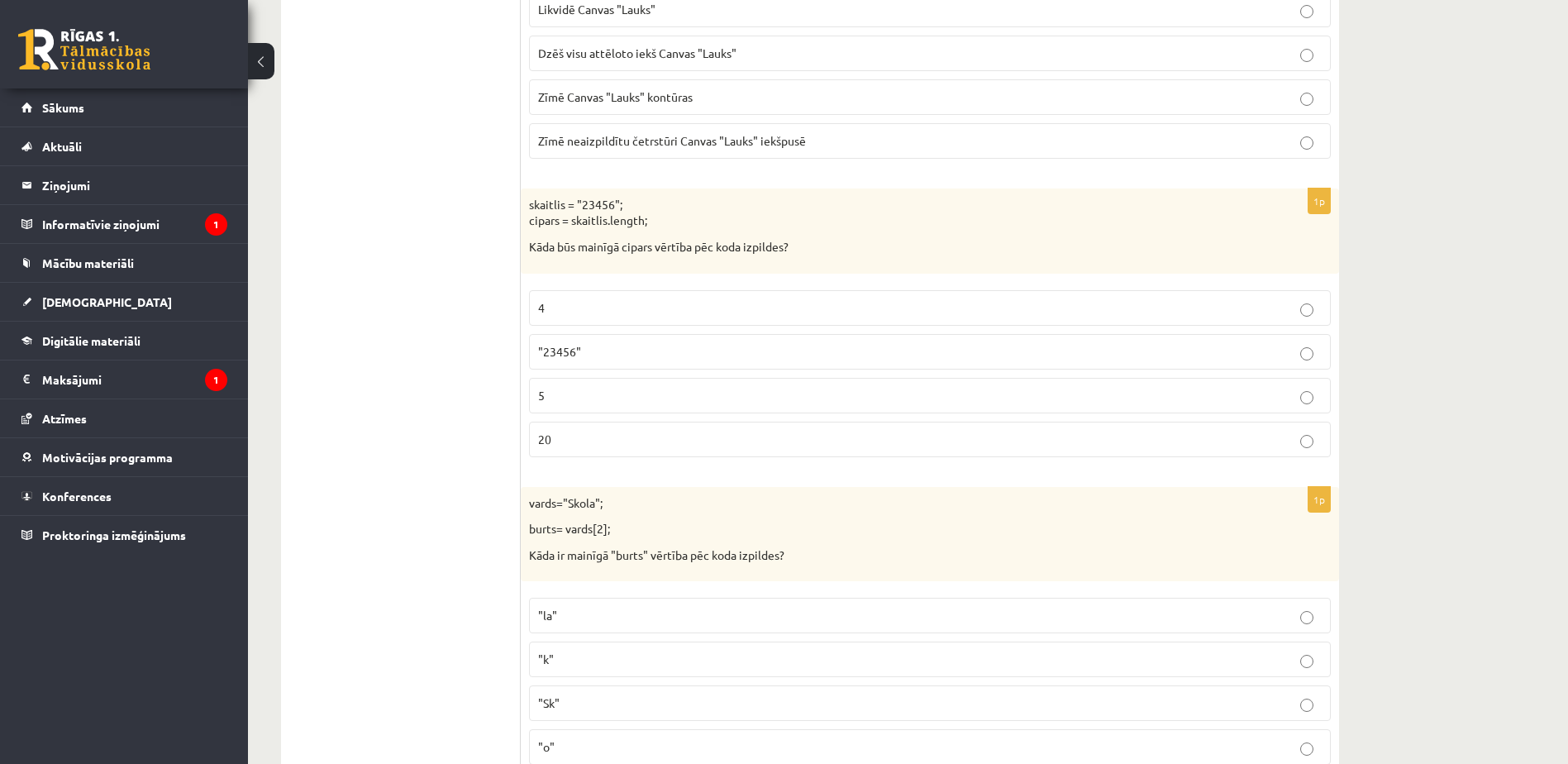
scroll to position [7648, 0]
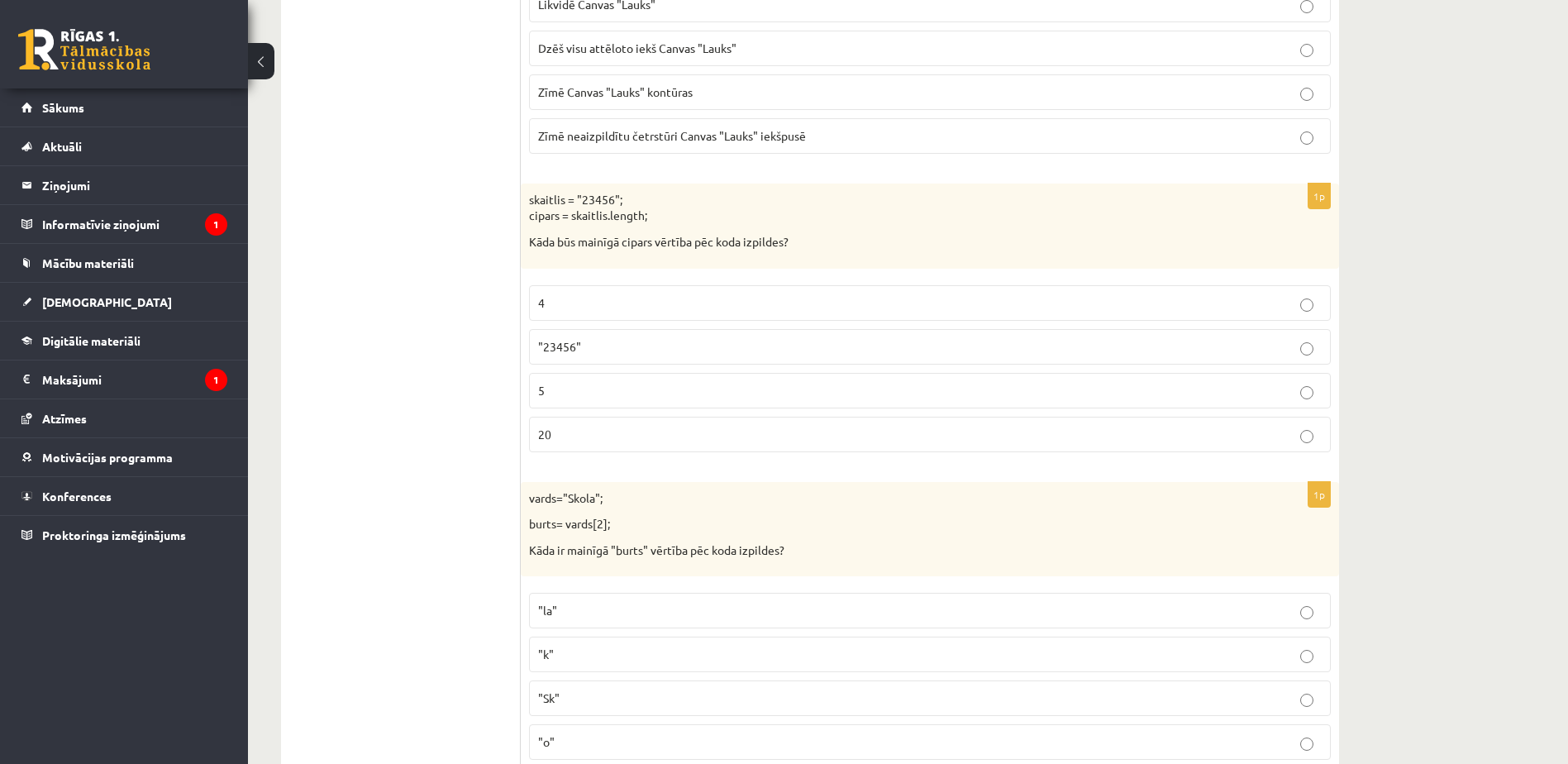
click at [635, 388] on p "5" at bounding box center [929, 390] width 783 height 17
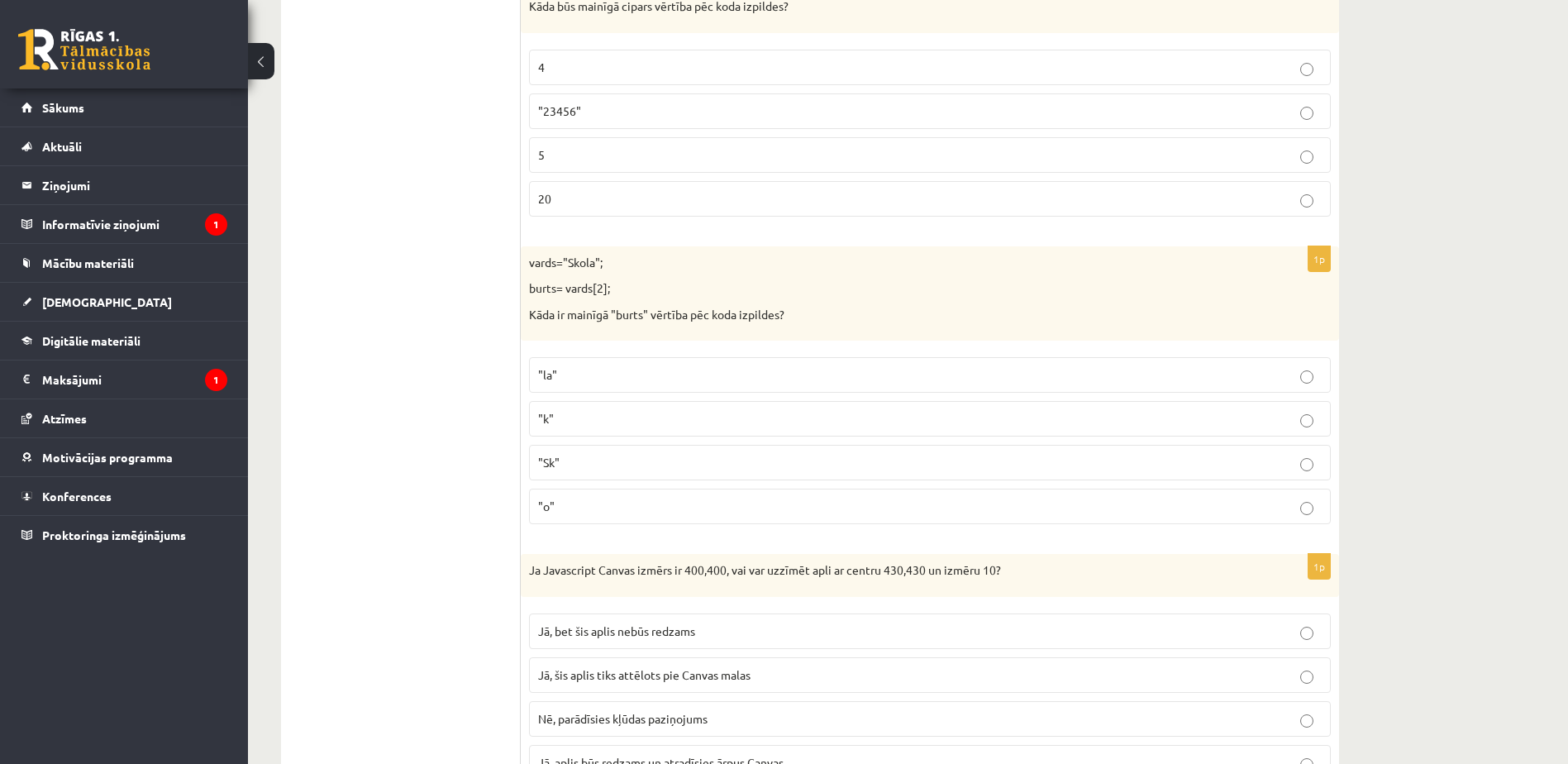
scroll to position [7887, 0]
click at [635, 496] on p ""o"" at bounding box center [929, 503] width 783 height 17
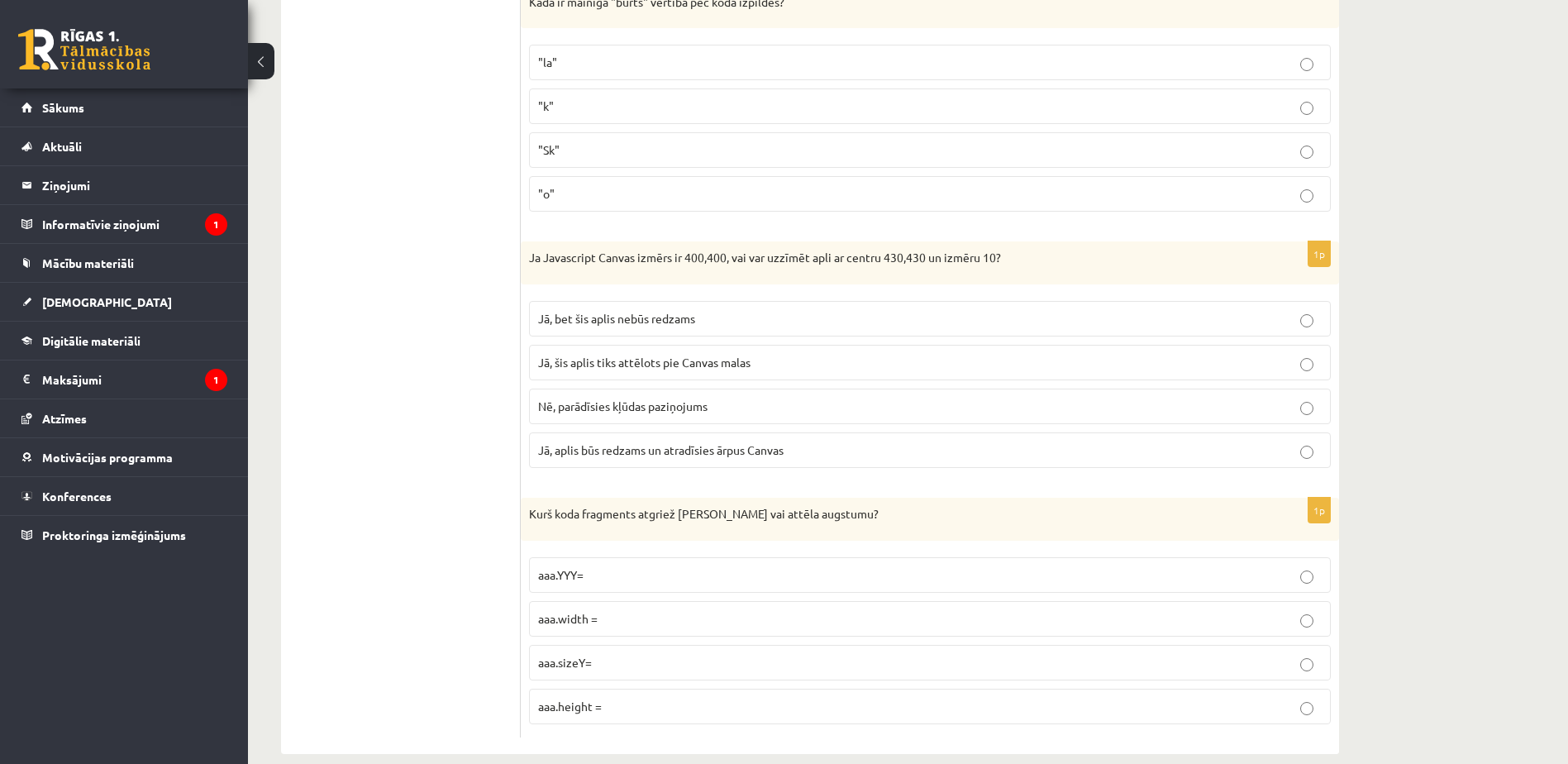
scroll to position [8201, 0]
click at [676, 309] on span "Jā, bet šis aplis nebūs redzams" at bounding box center [616, 314] width 157 height 15
click at [660, 700] on p "aaa.height =" at bounding box center [929, 702] width 783 height 17
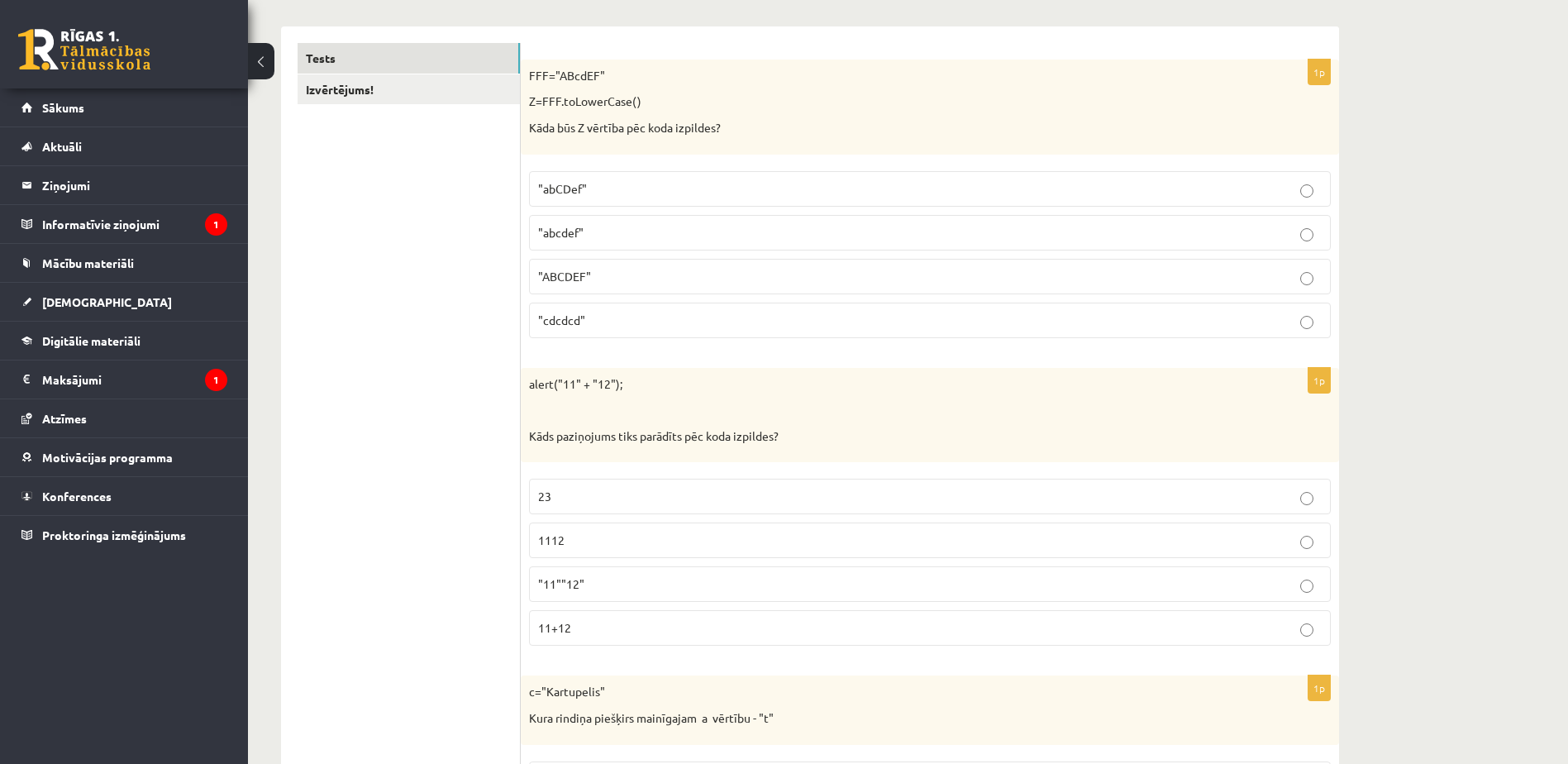
scroll to position [0, 0]
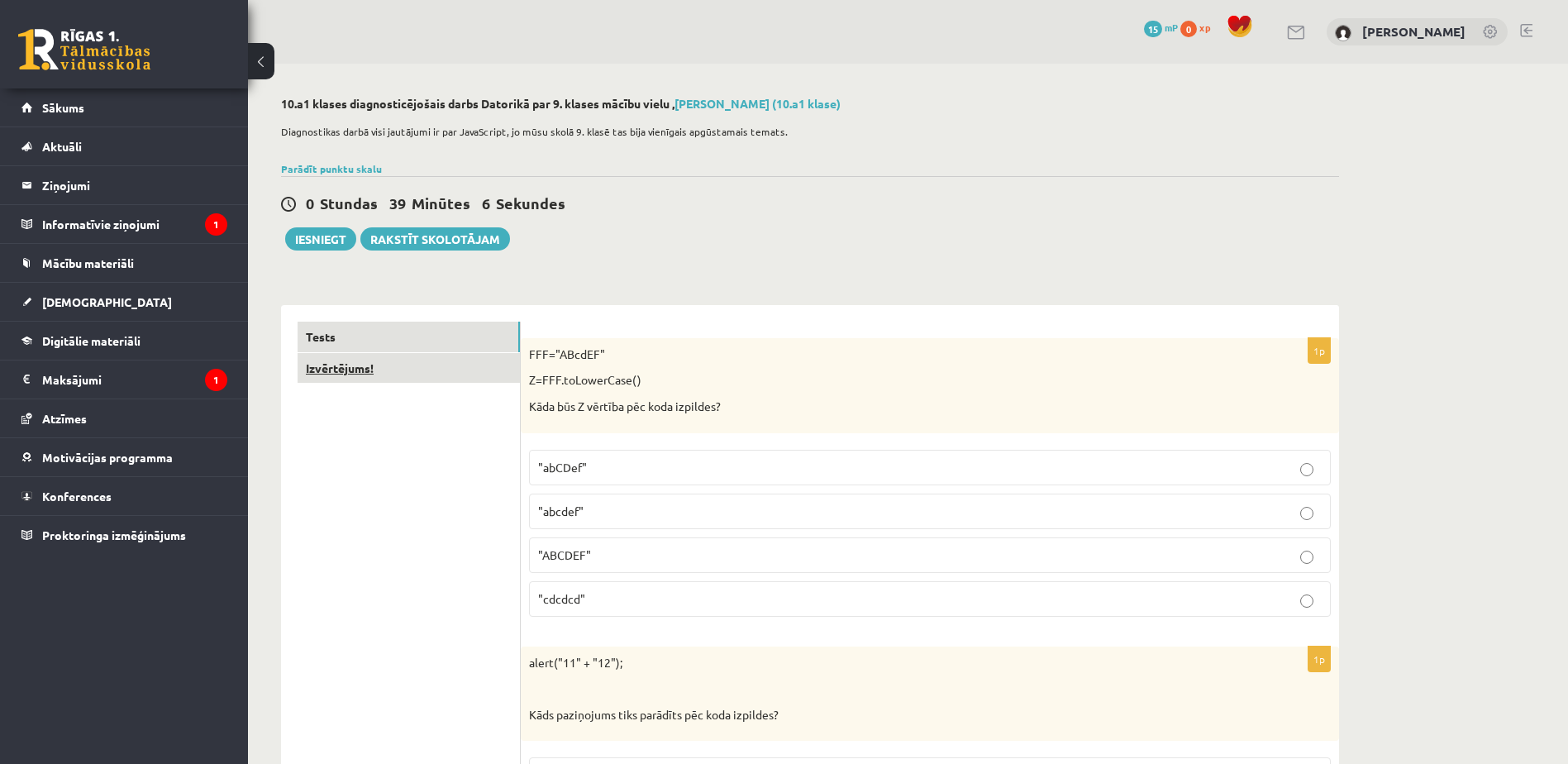
click at [375, 359] on link "Izvērtējums!" at bounding box center [409, 368] width 223 height 31
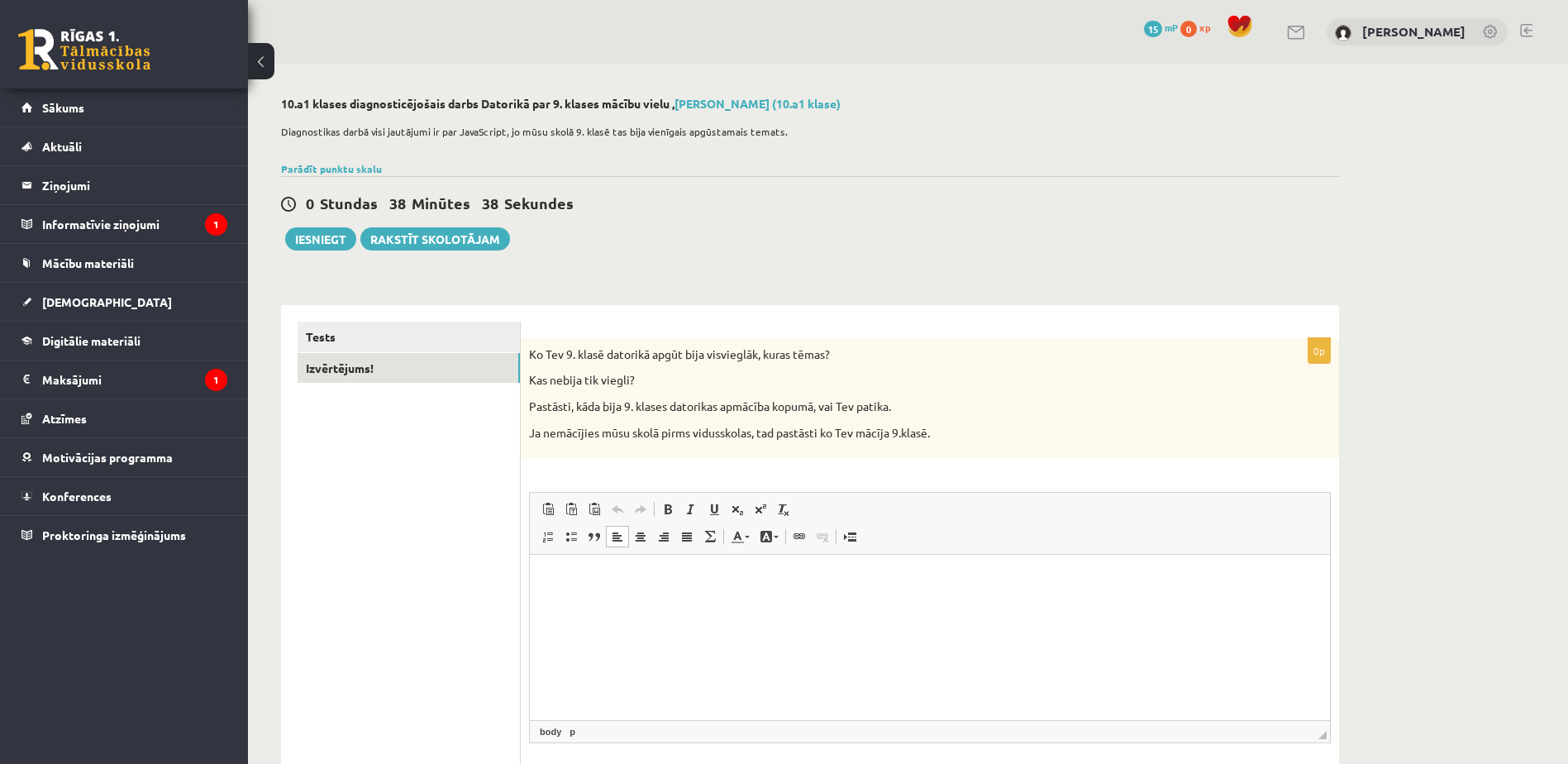
click at [632, 595] on html at bounding box center [929, 580] width 800 height 51
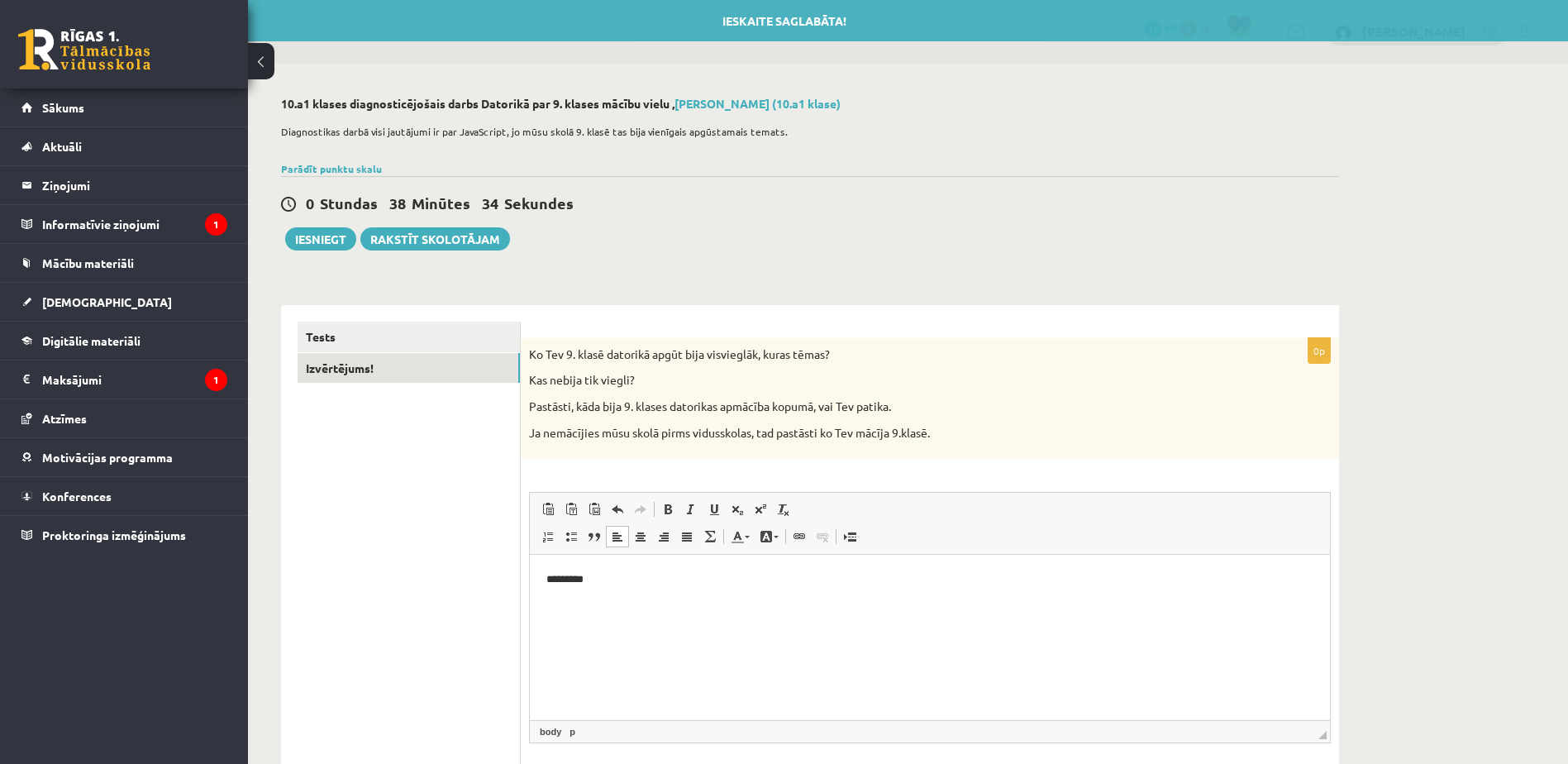
scroll to position [123, 0]
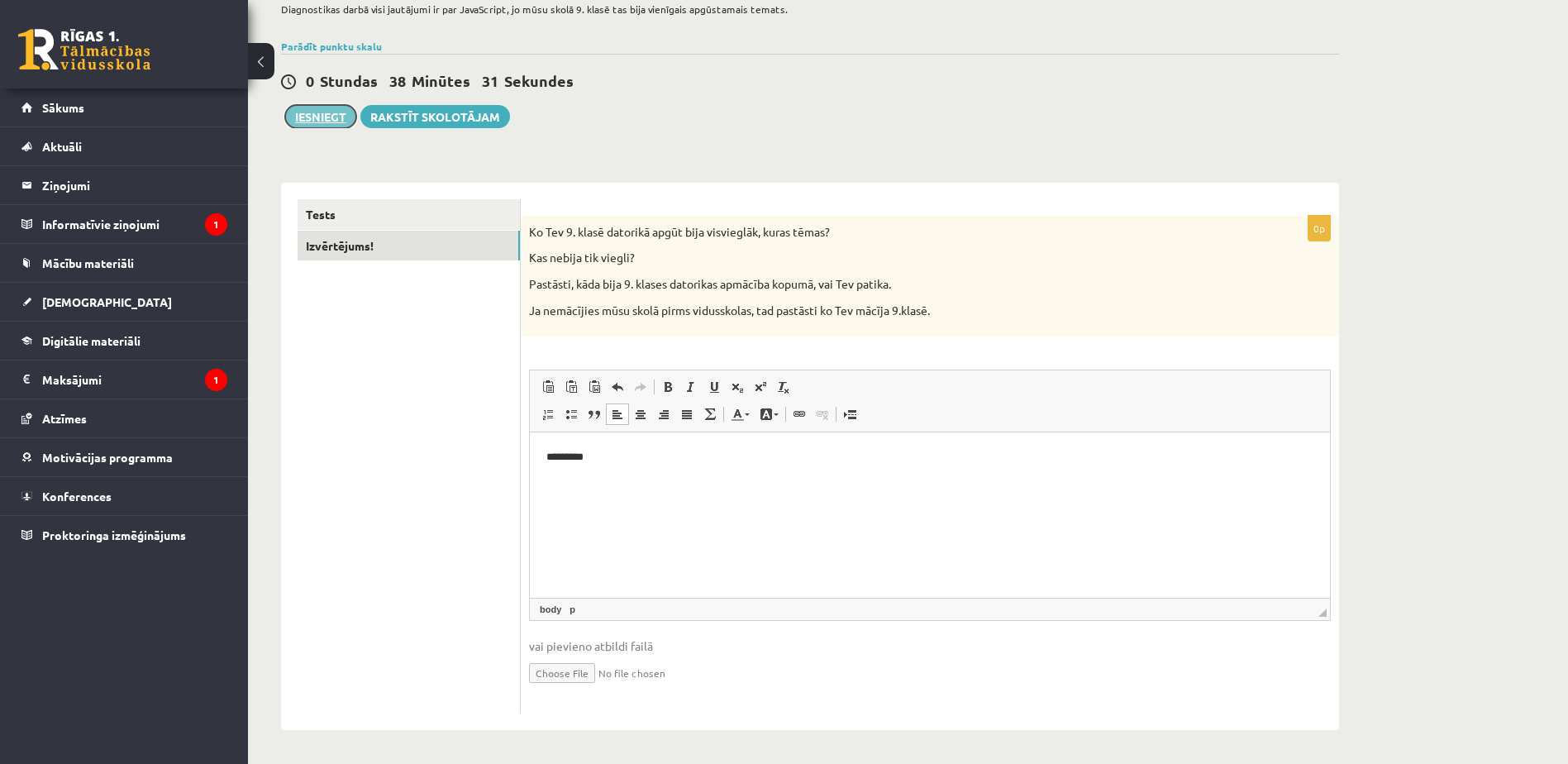
click at [321, 106] on button "Iesniegt" at bounding box center [321, 116] width 71 height 23
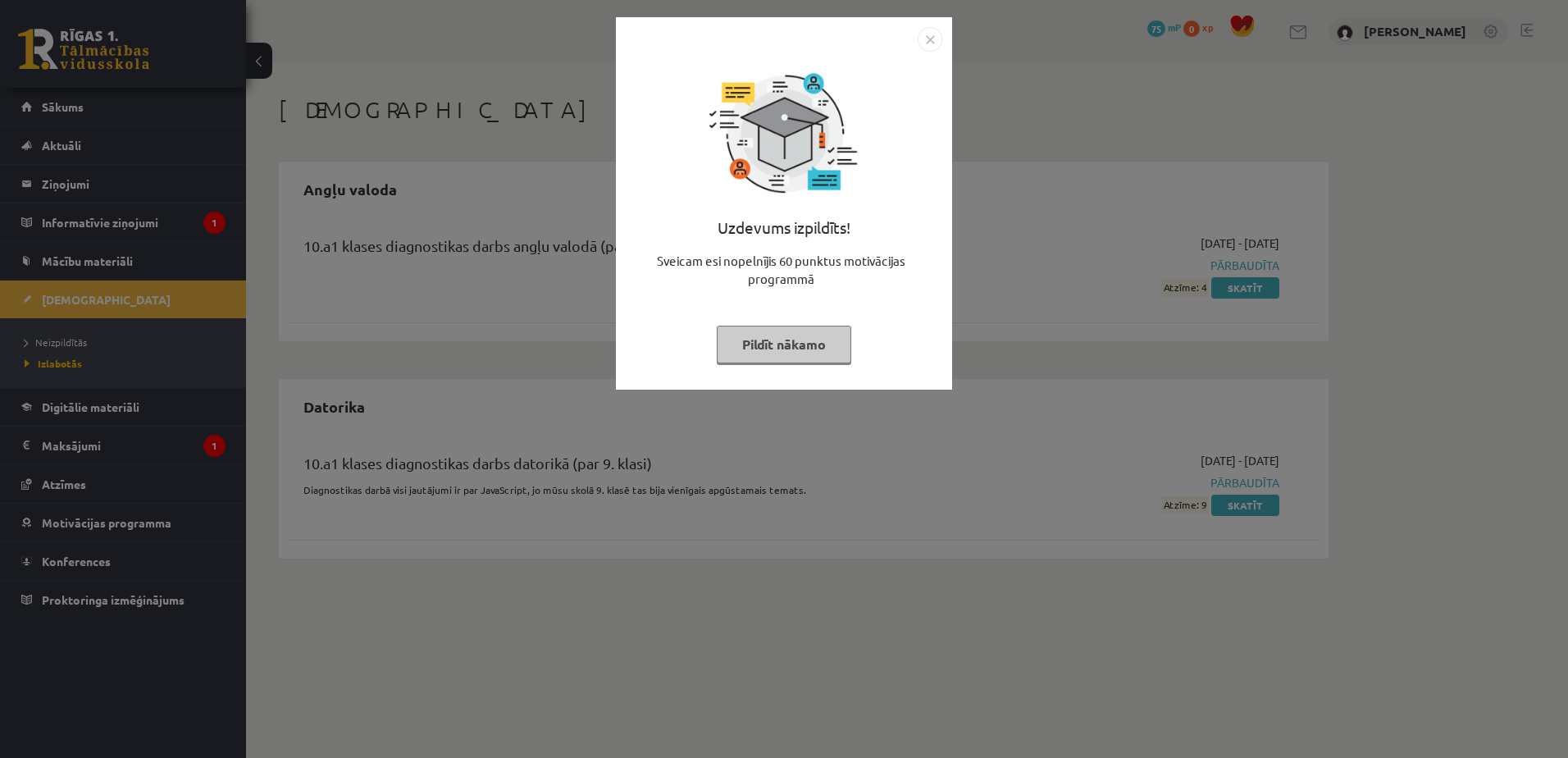
click at [812, 332] on button "Pildīt nākamo" at bounding box center [784, 344] width 134 height 38
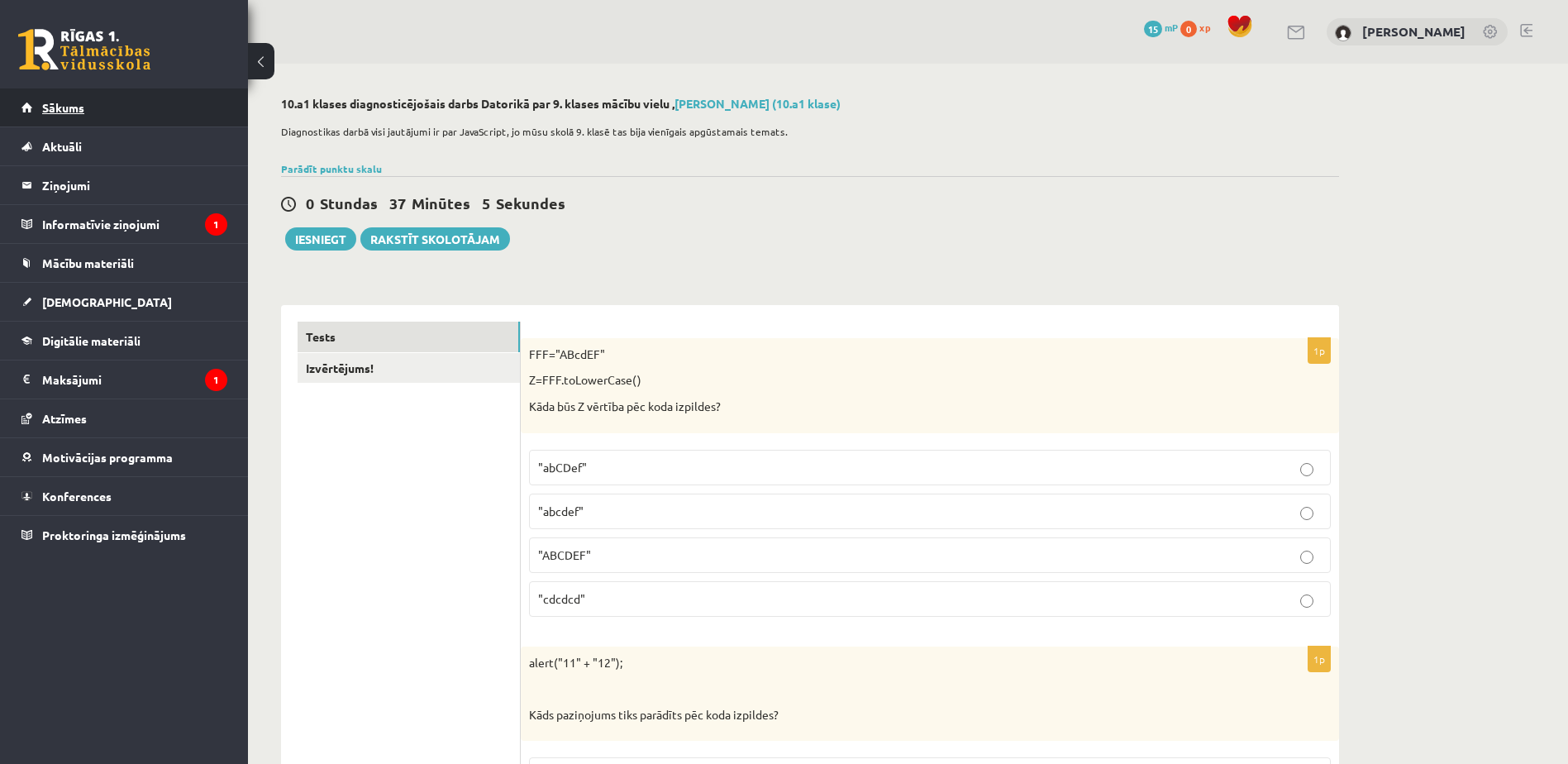
scroll to position [123, 0]
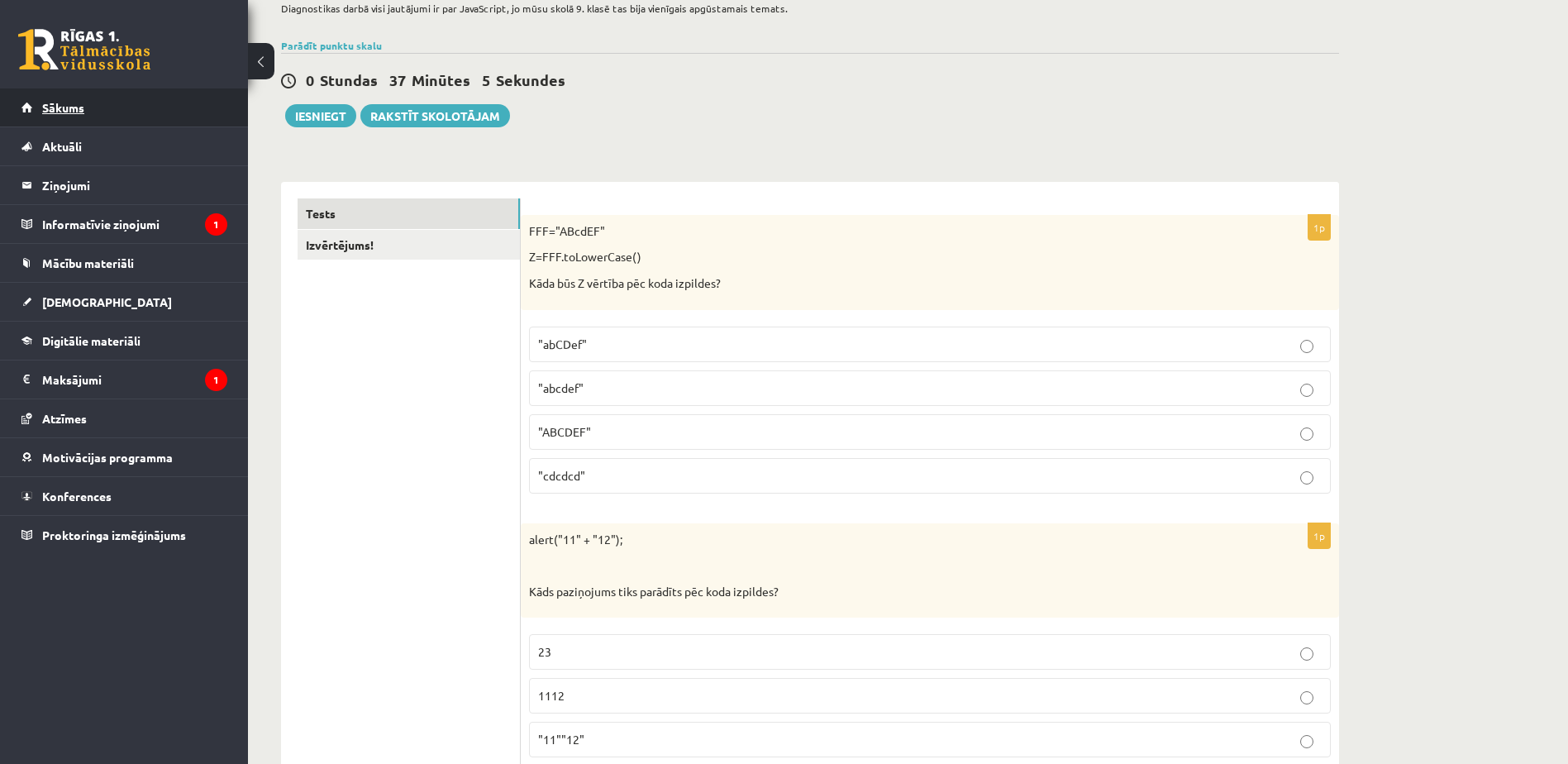
drag, startPoint x: 0, startPoint y: 0, endPoint x: 85, endPoint y: 110, distance: 139.0
click at [85, 110] on link "Sākums" at bounding box center [125, 107] width 206 height 38
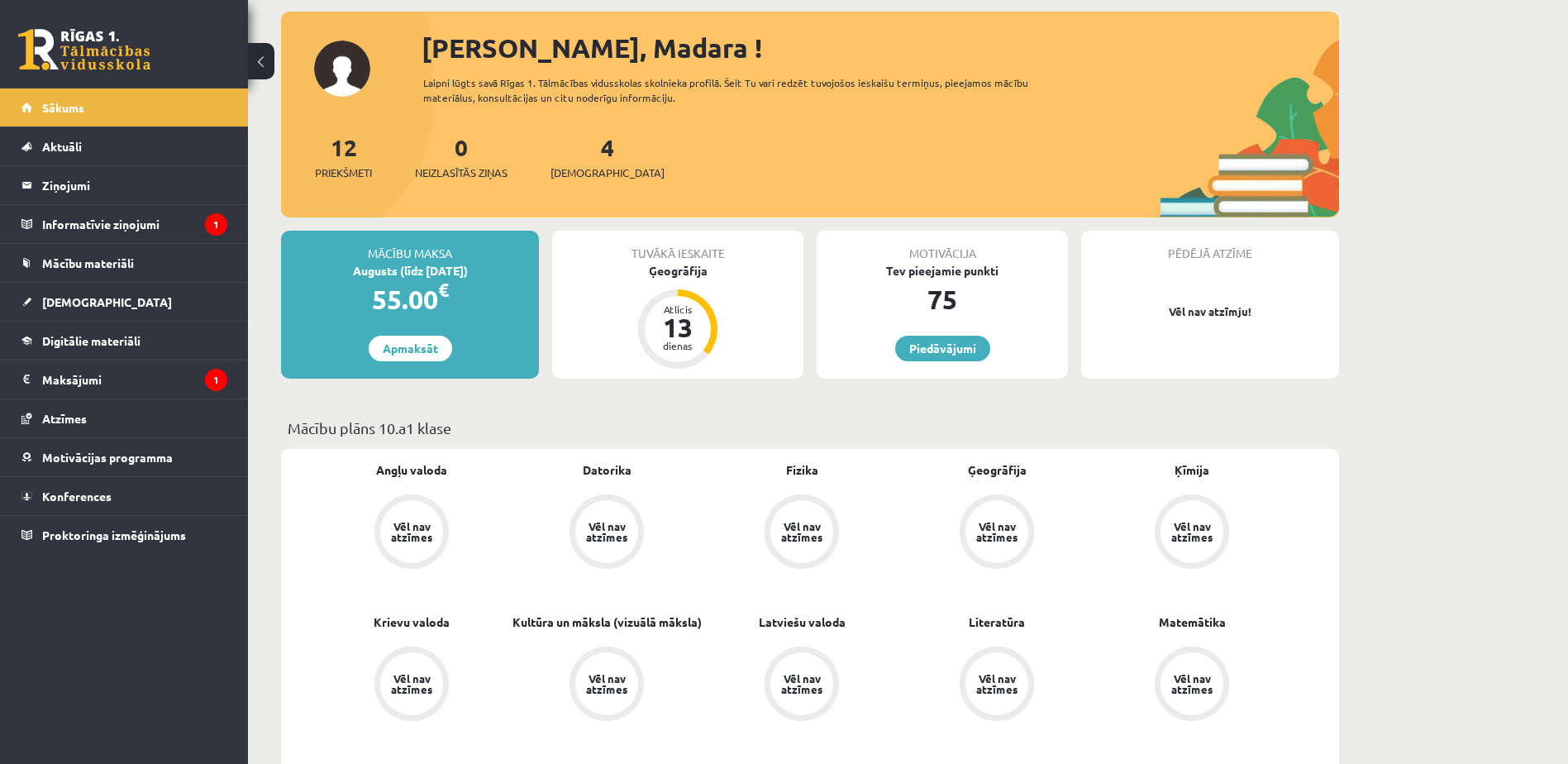
scroll to position [118, 0]
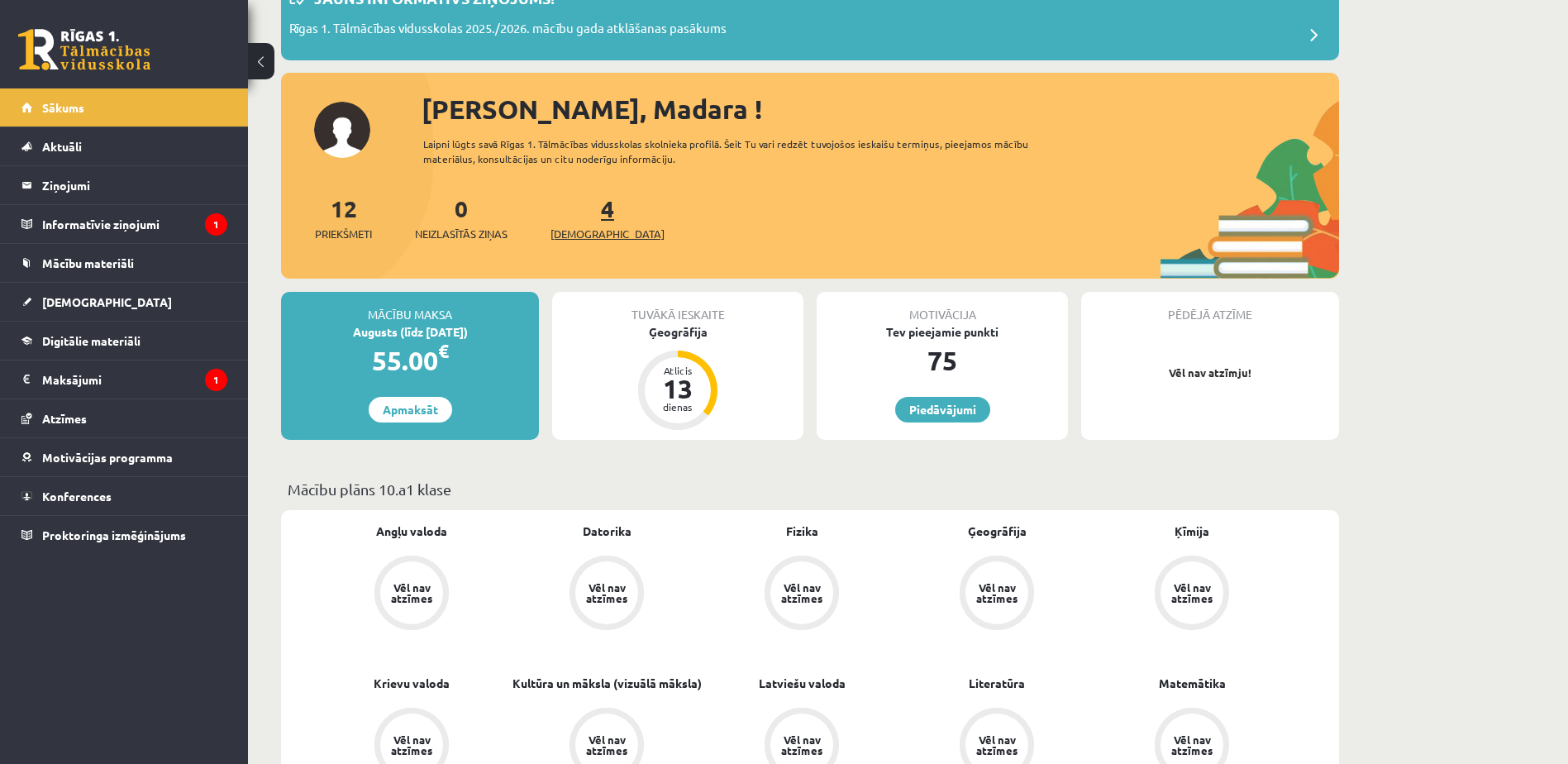
click at [579, 213] on link "4 Ieskaites" at bounding box center [607, 218] width 114 height 49
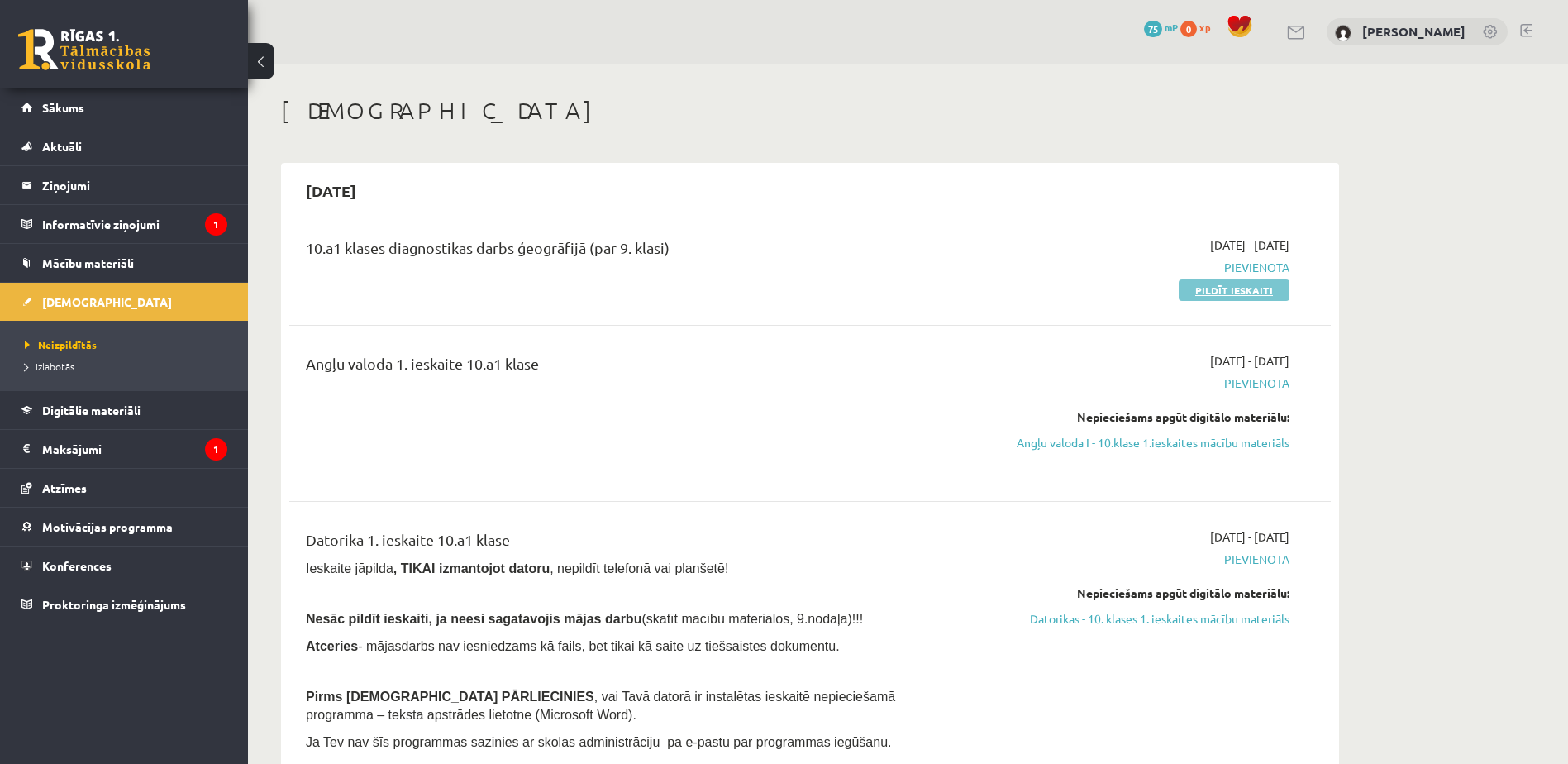
click at [1212, 290] on link "Pildīt ieskaiti" at bounding box center [1233, 290] width 110 height 22
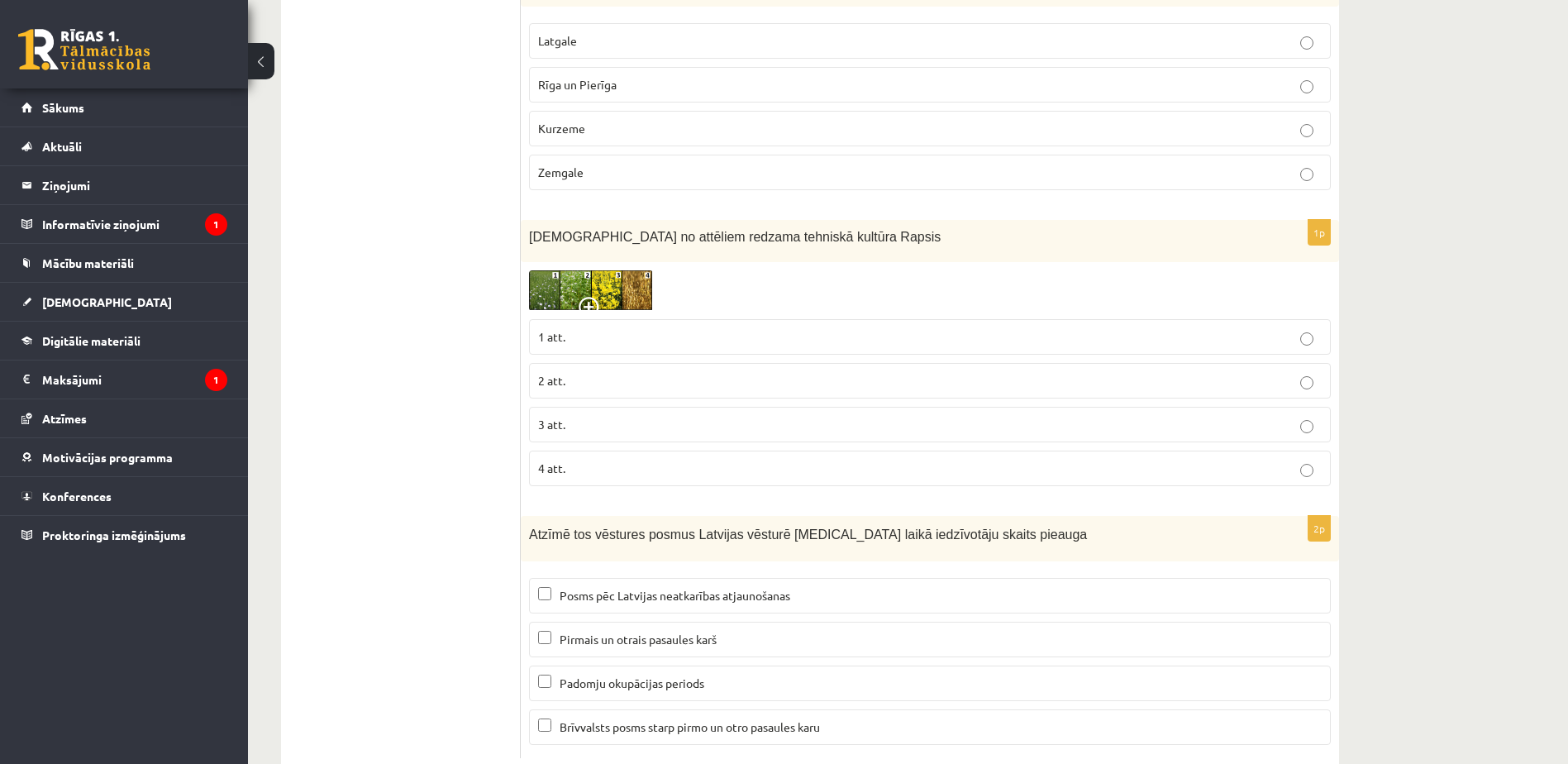
scroll to position [7520, 0]
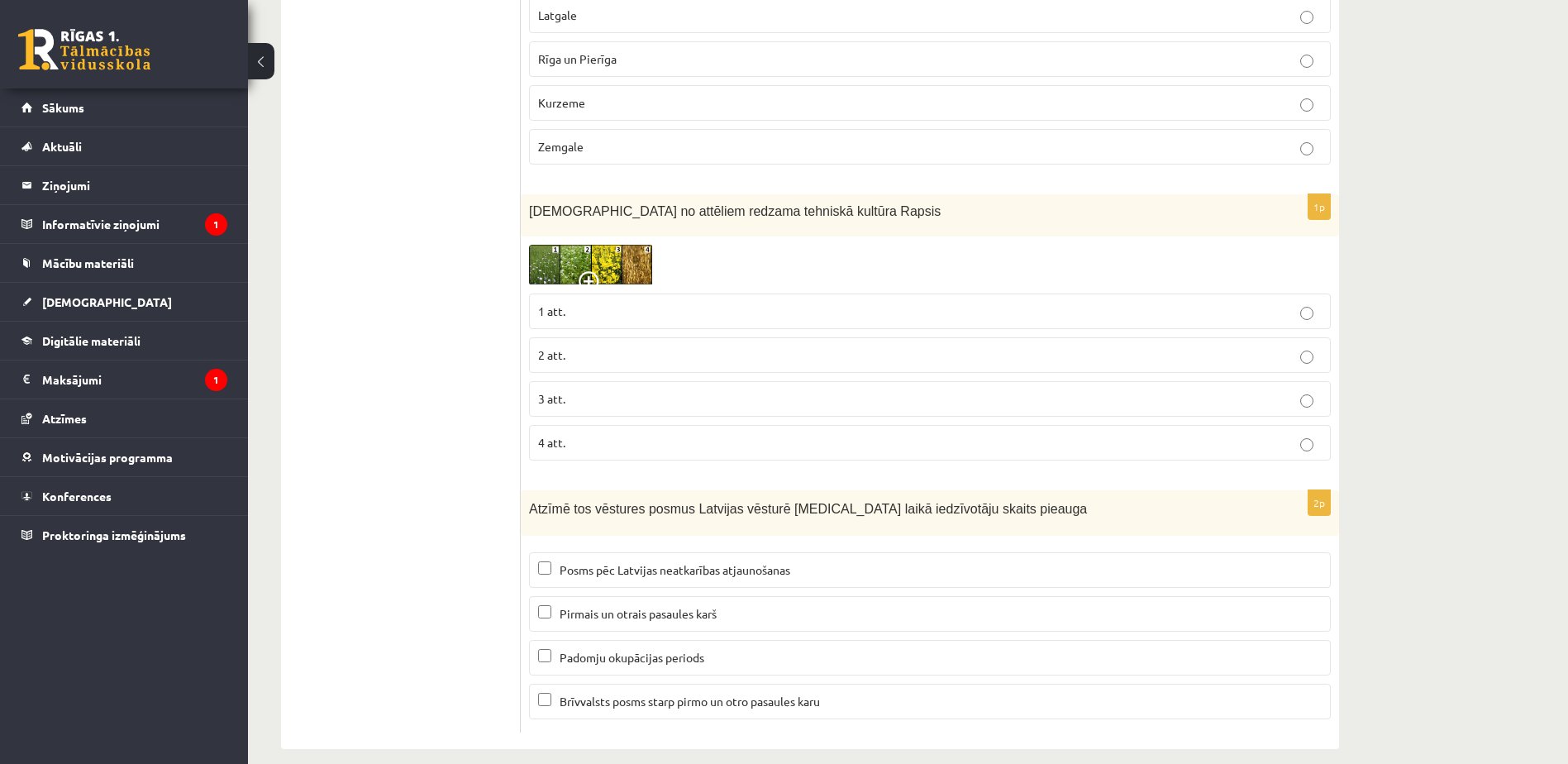
click at [649, 381] on label "3 att." at bounding box center [929, 399] width 801 height 36
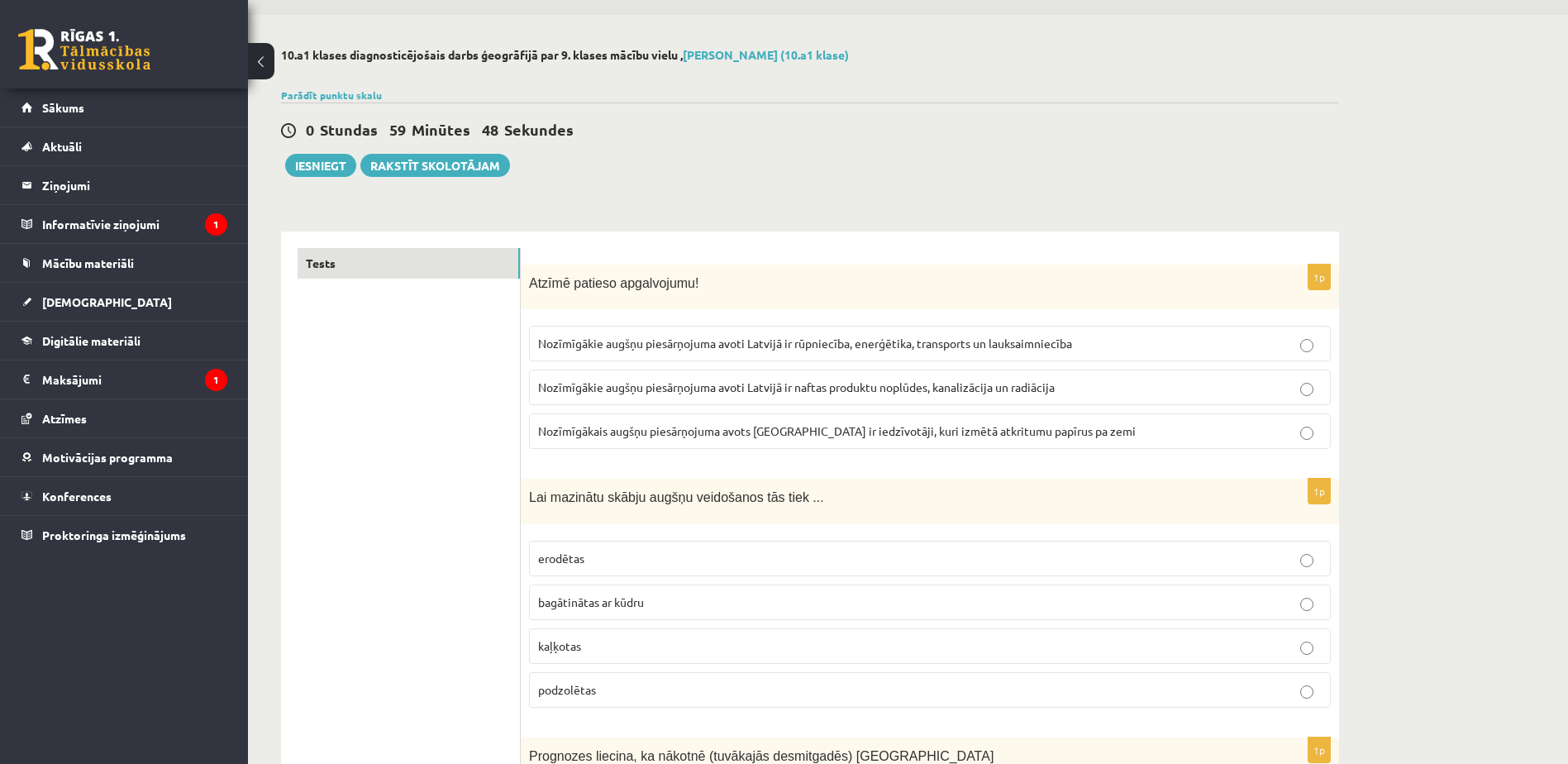
scroll to position [0, 0]
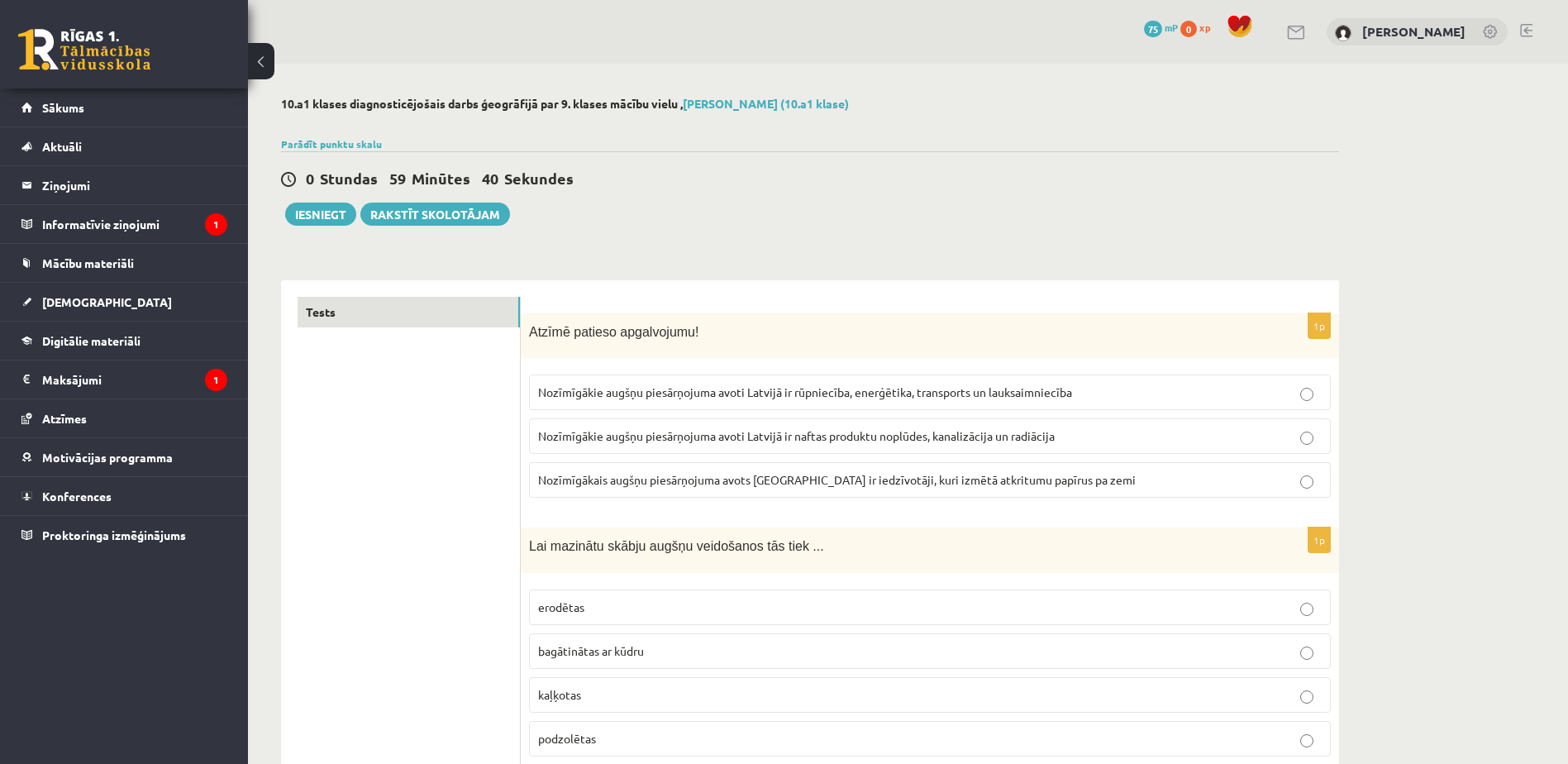
click at [801, 444] on p "Nozīmīgākie augšņu piesārņojuma avoti Latvijā ir naftas produktu noplūdes, kana…" at bounding box center [929, 435] width 783 height 17
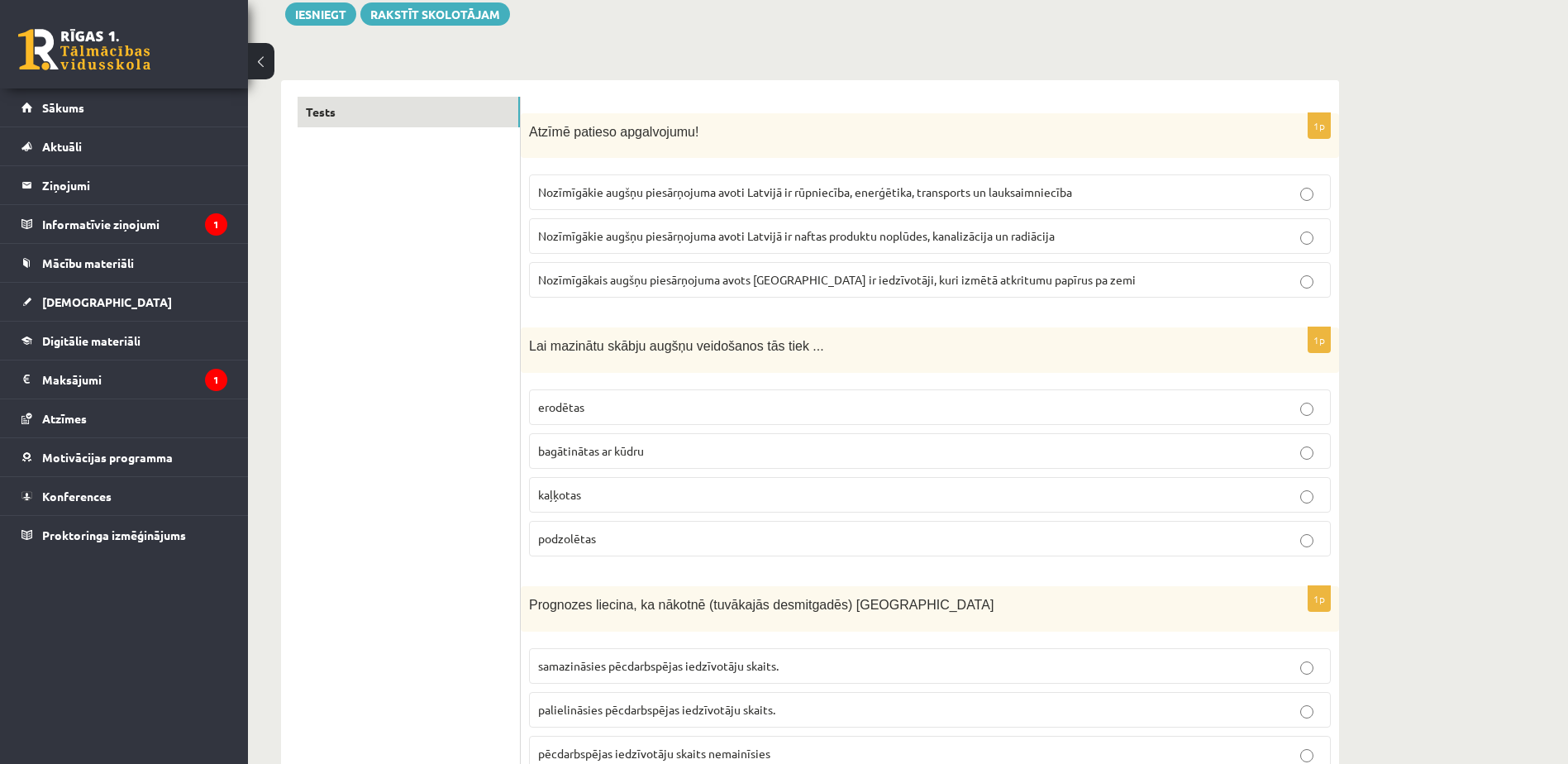
scroll to position [201, 0]
click at [856, 532] on p "podzolētas" at bounding box center [929, 537] width 783 height 17
click at [713, 462] on label "bagātinātas ar kūdru" at bounding box center [929, 449] width 801 height 36
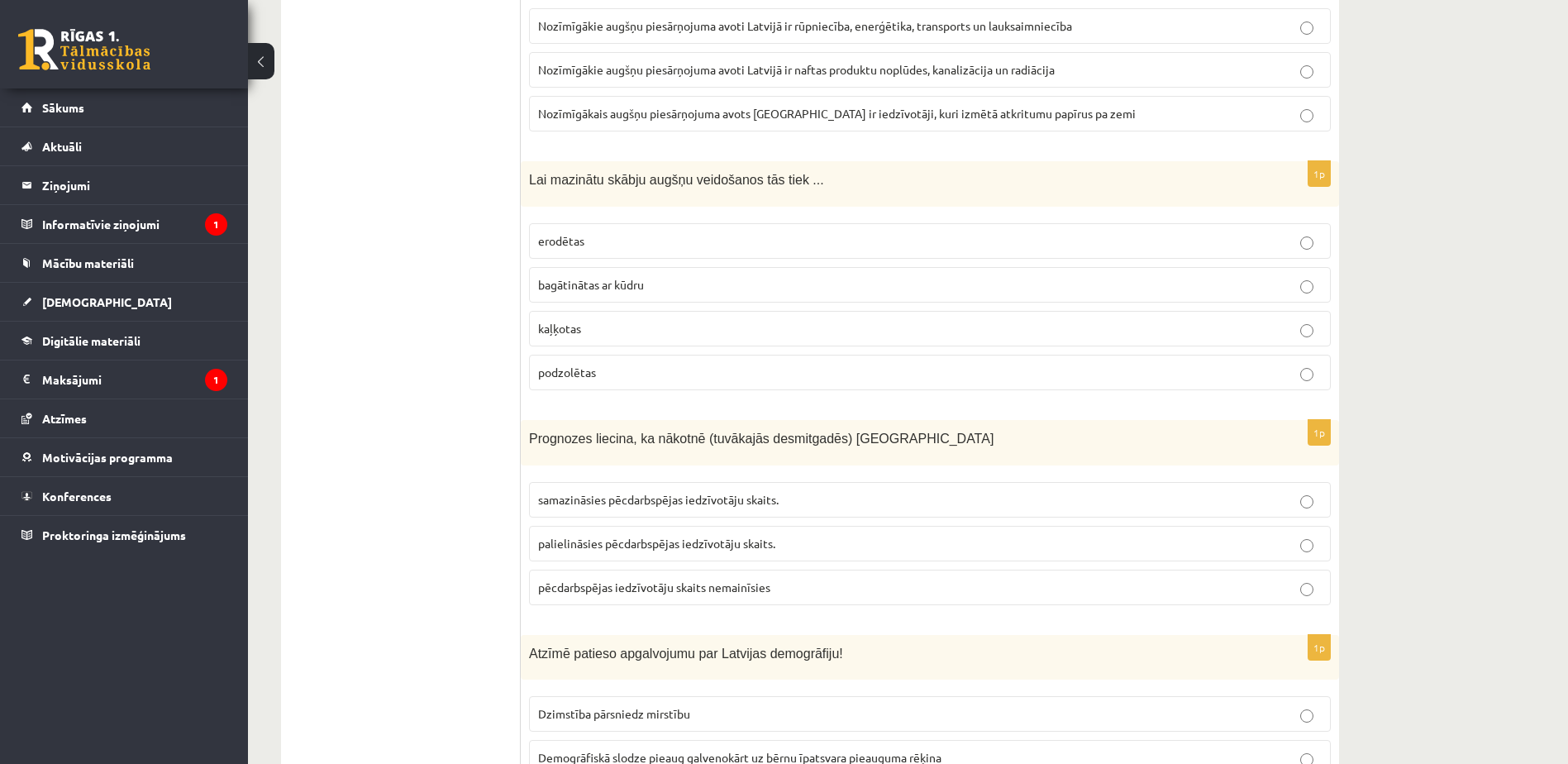
scroll to position [369, 0]
click at [770, 500] on span "samazināsies pēcdarbspējas iedzīvotāju skaits." at bounding box center [659, 497] width 241 height 15
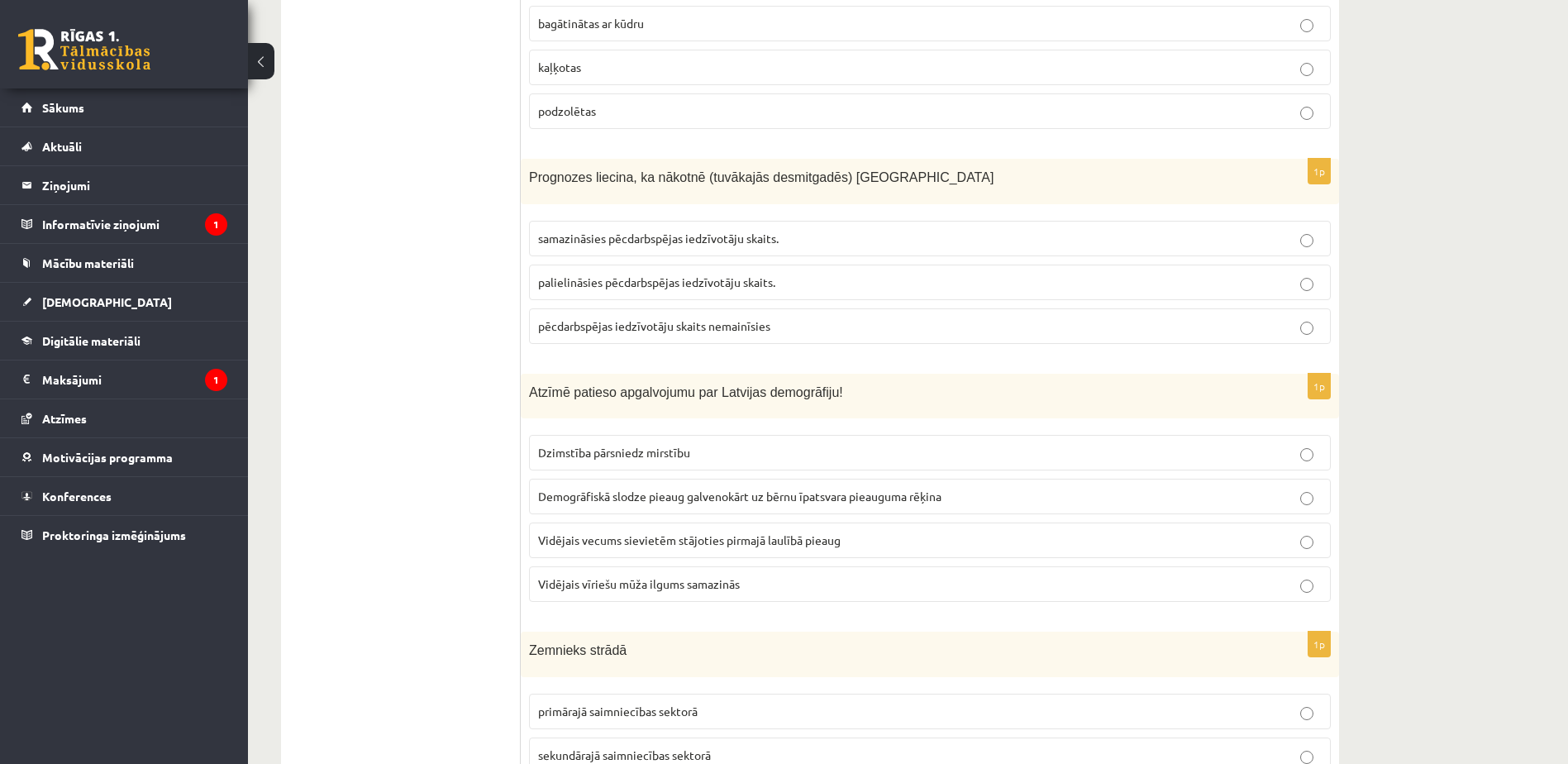
scroll to position [628, 0]
click at [855, 456] on p "Dzimstība pārsniedz mirstību" at bounding box center [929, 451] width 783 height 17
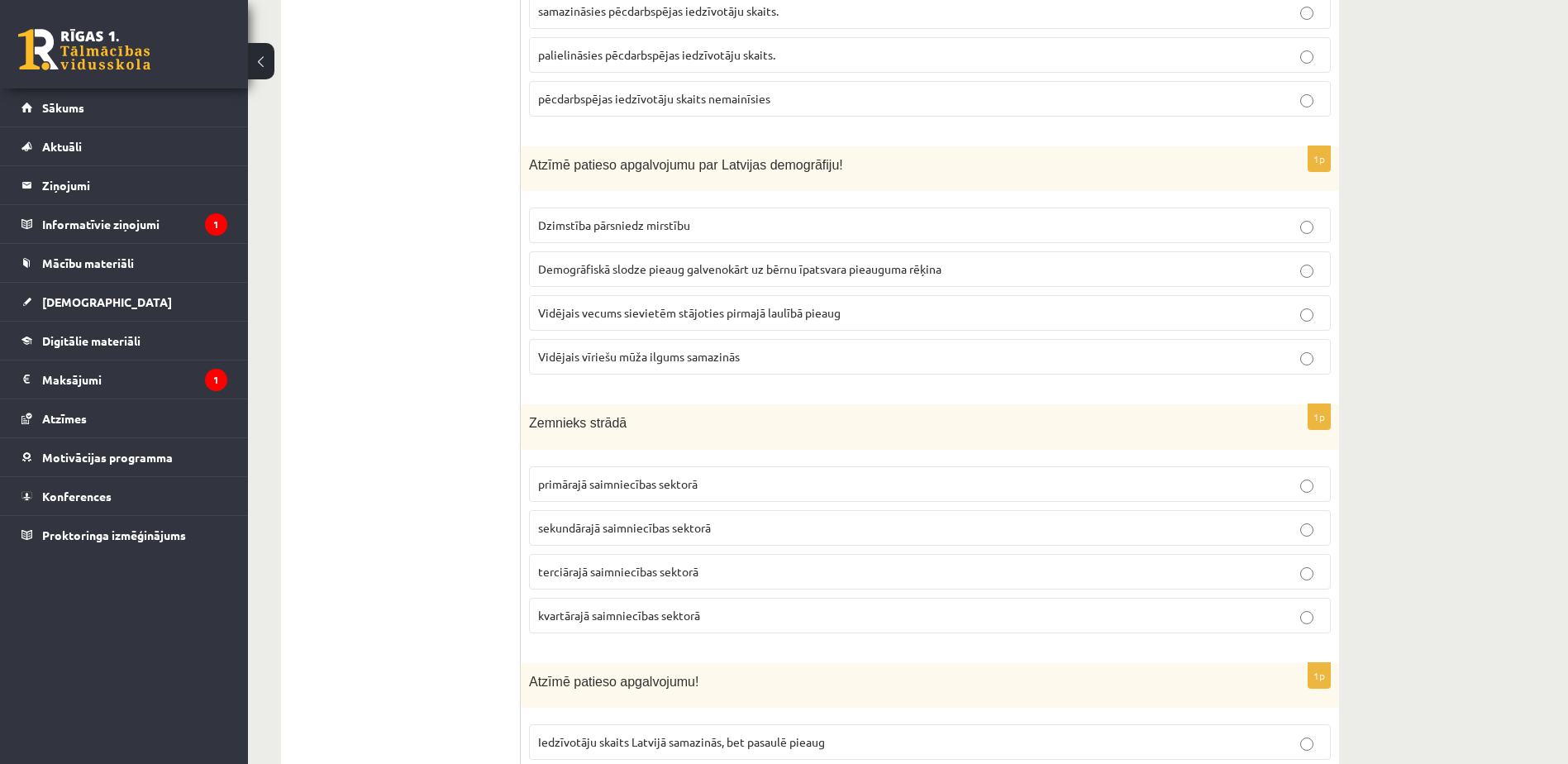
scroll to position [864, 0]
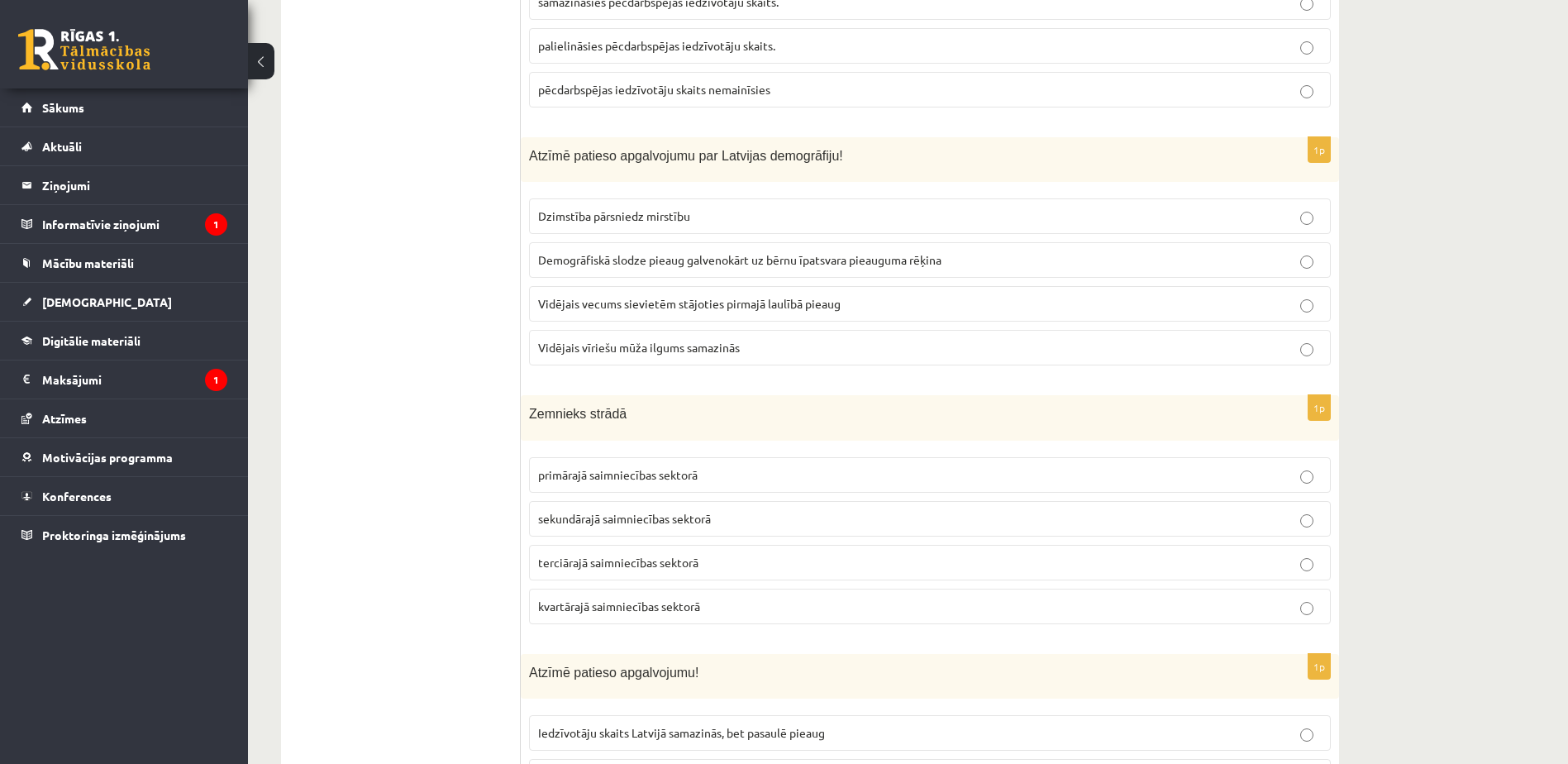
click at [819, 469] on p "primārajā saimniecības sektorā" at bounding box center [929, 474] width 783 height 17
click at [737, 556] on p "terciārajā saimniecības sektorā" at bounding box center [929, 562] width 783 height 17
click at [737, 522] on p "sekundārajā saimniecības sektorā" at bounding box center [929, 518] width 783 height 17
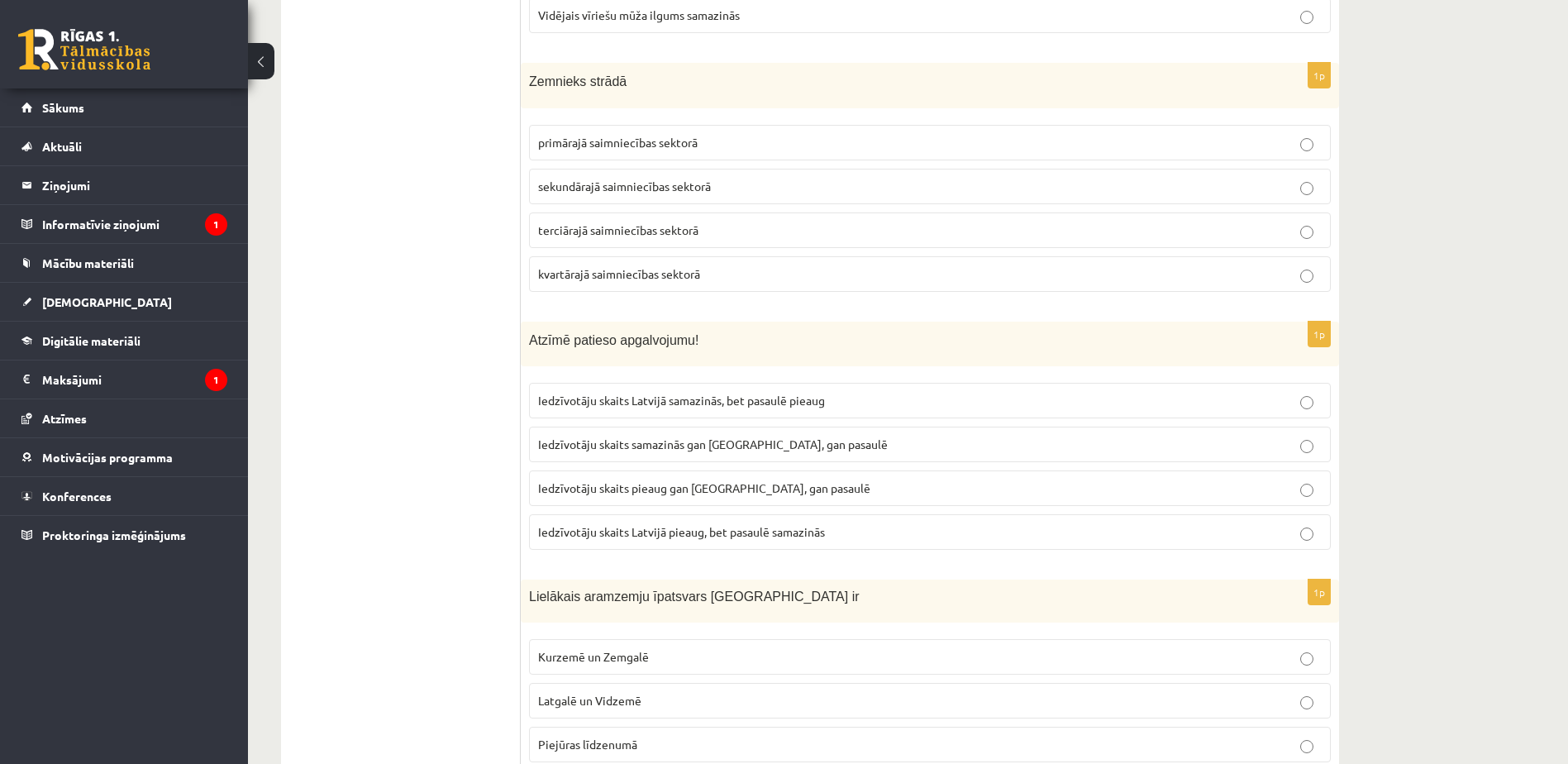
scroll to position [1197, 0]
click at [841, 458] on label "Iedzīvotāju skaits samazinās gan Latvijā, gan pasaulē" at bounding box center [929, 443] width 801 height 36
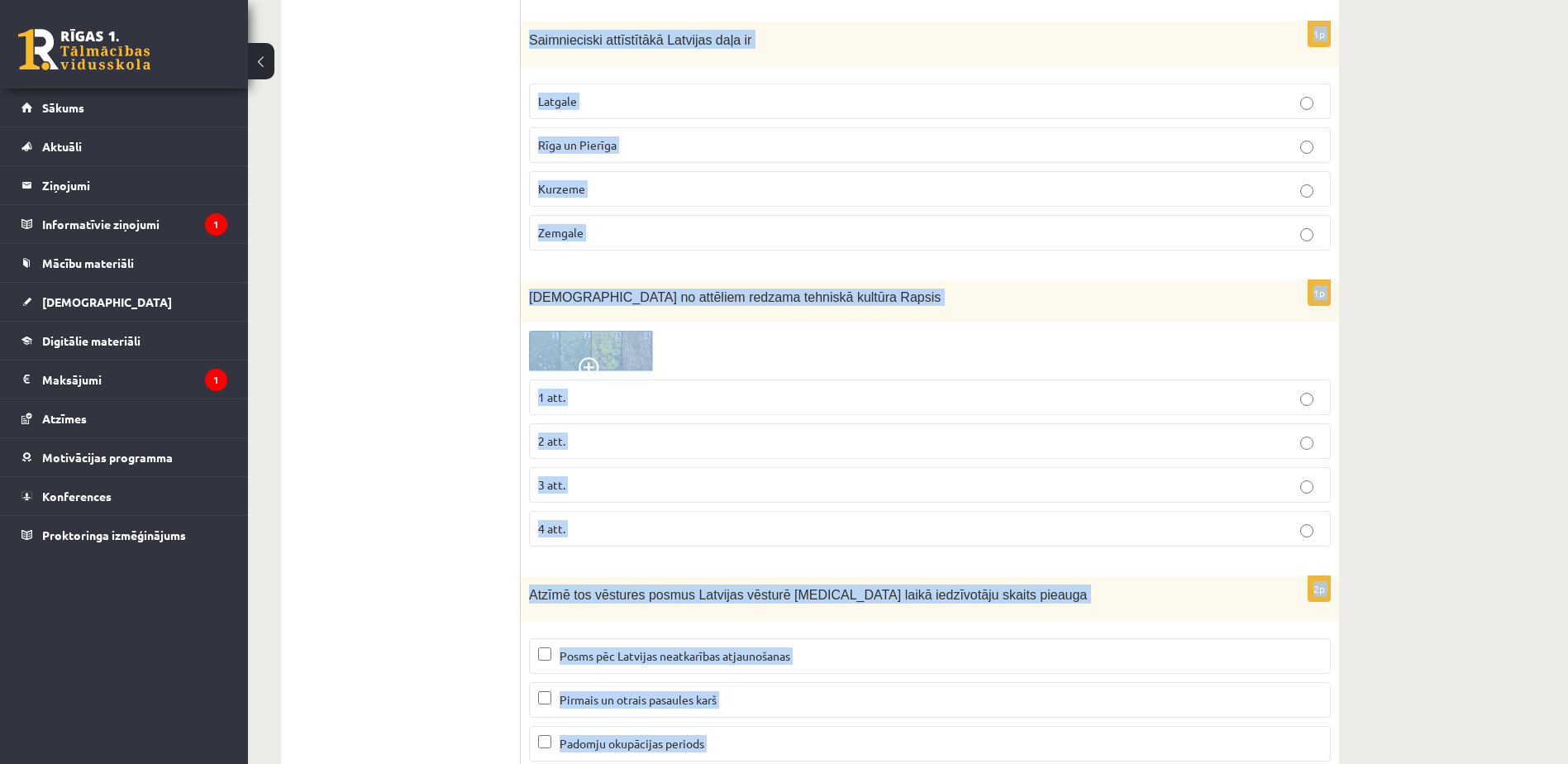
scroll to position [7520, 0]
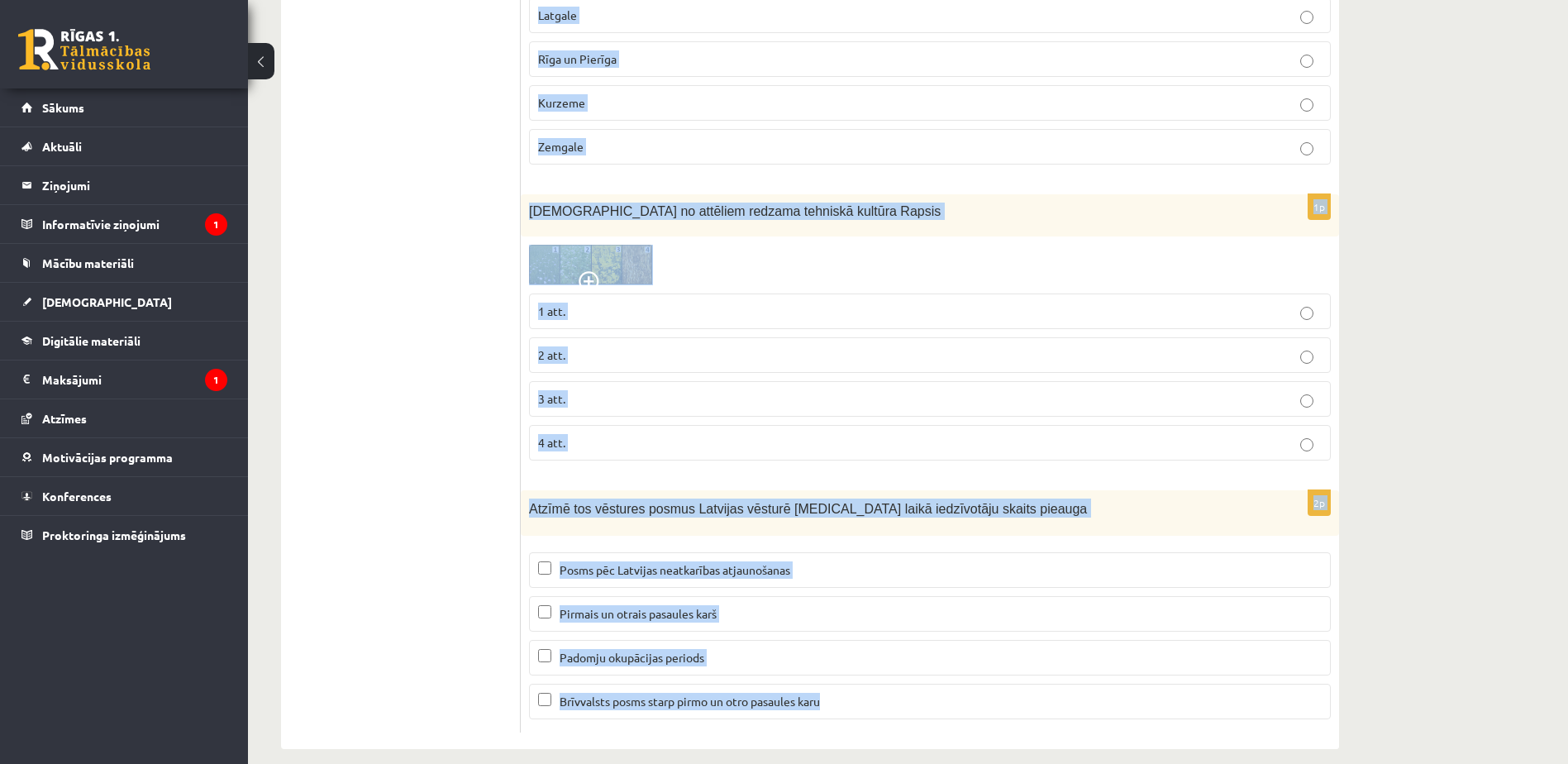
drag, startPoint x: 526, startPoint y: 319, endPoint x: 1100, endPoint y: 806, distance: 752.8
copy form "Atzīmē patieso apgalvojumu! Nozīmīgākie augšņu piesārņojuma avoti Latvijā ir rū…"
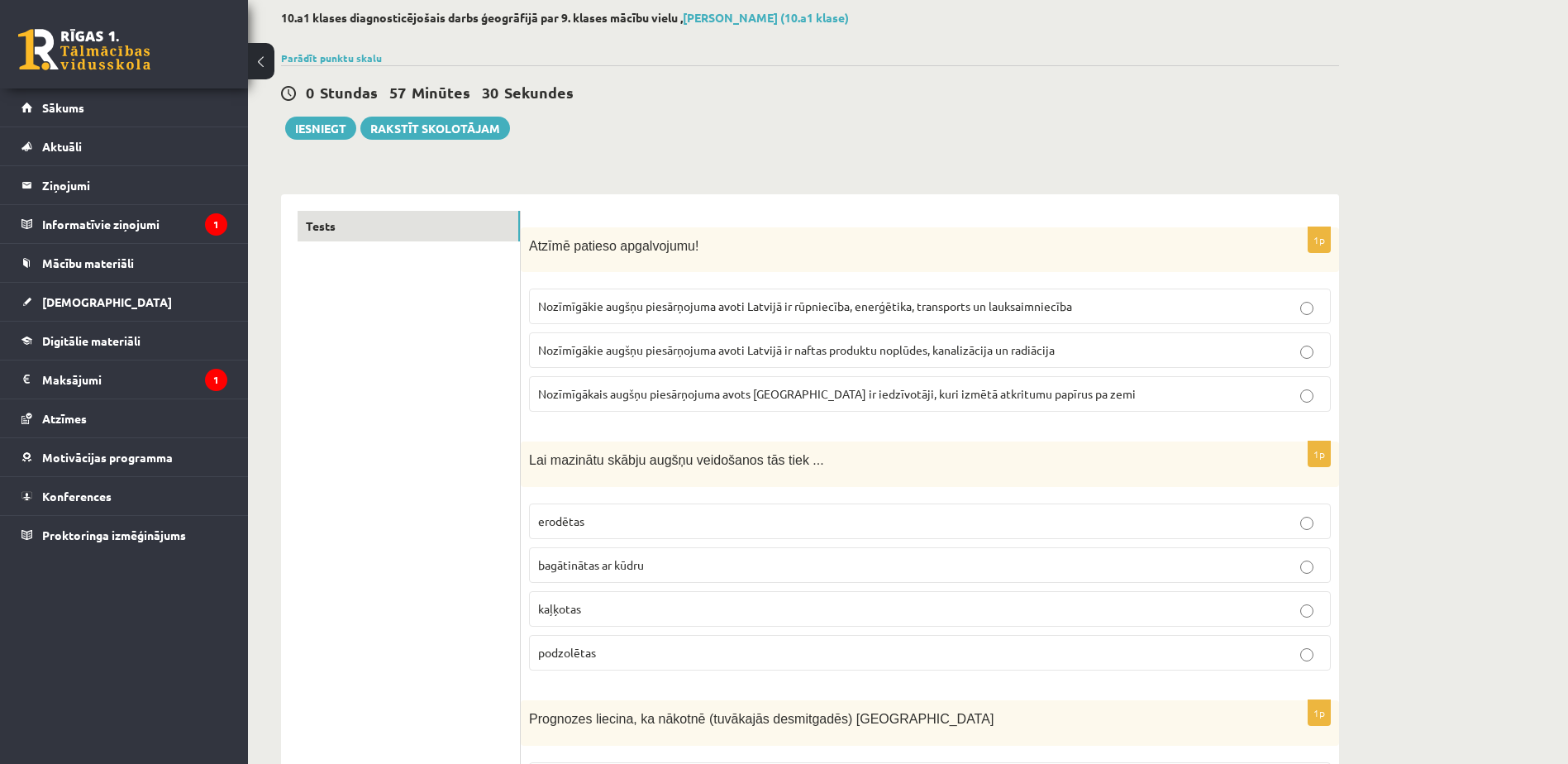
scroll to position [0, 0]
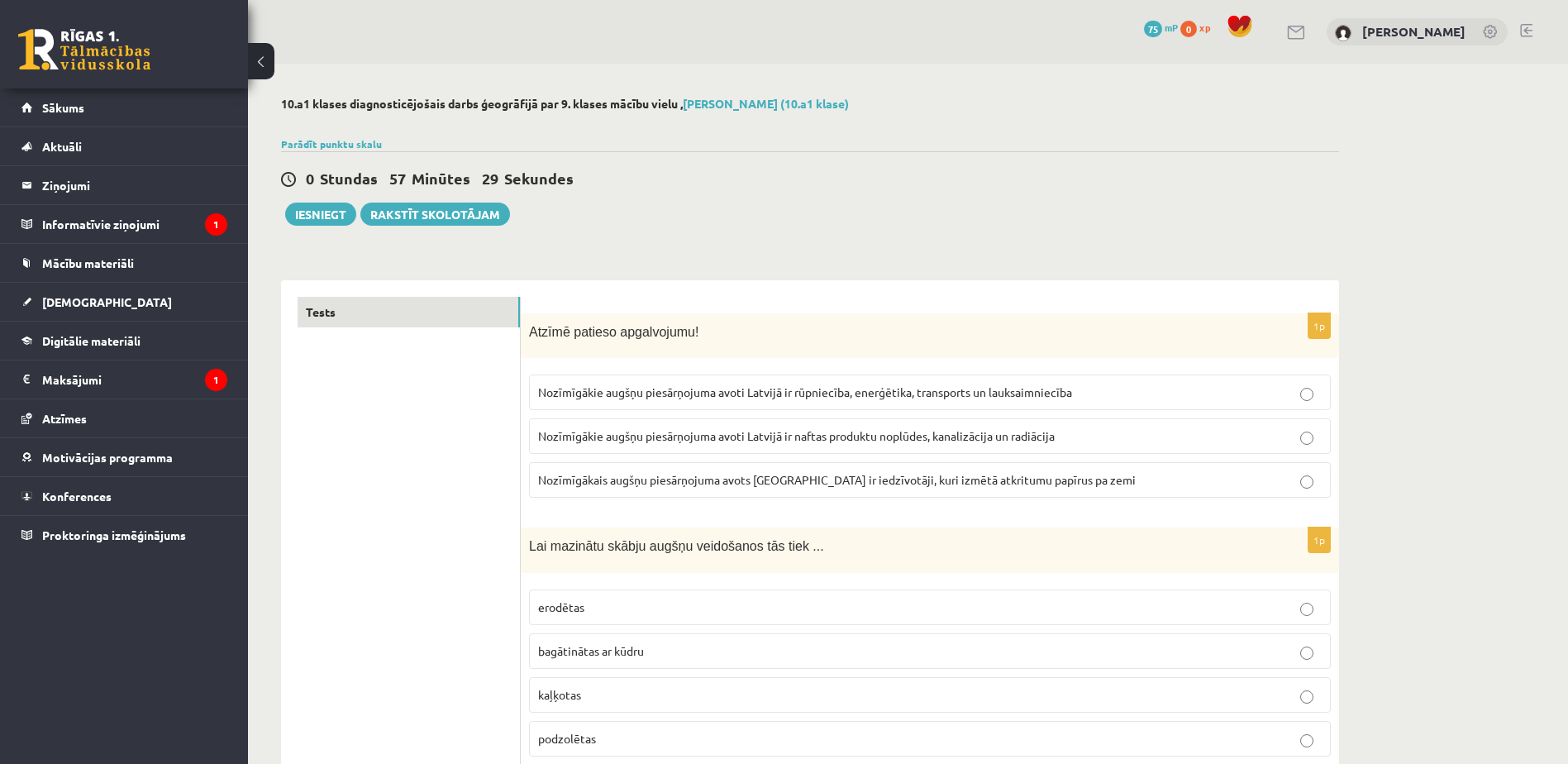
click at [586, 394] on span "Nozīmīgākie augšņu piesārņojuma avoti Latvijā ir rūpniecība, enerģētika, transp…" at bounding box center [805, 392] width 534 height 15
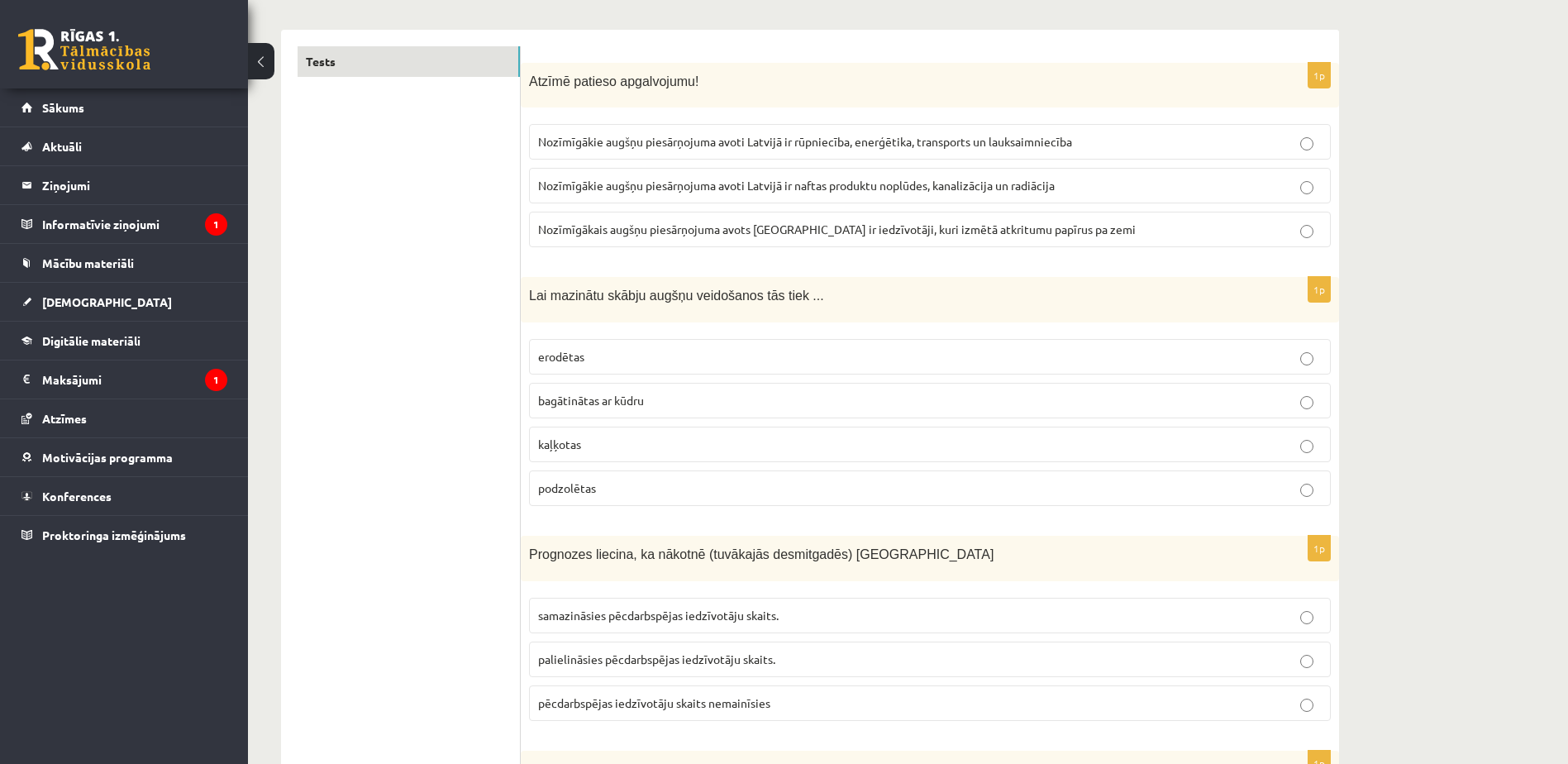
scroll to position [253, 0]
click at [688, 442] on p "kaļķotas" at bounding box center [929, 441] width 783 height 17
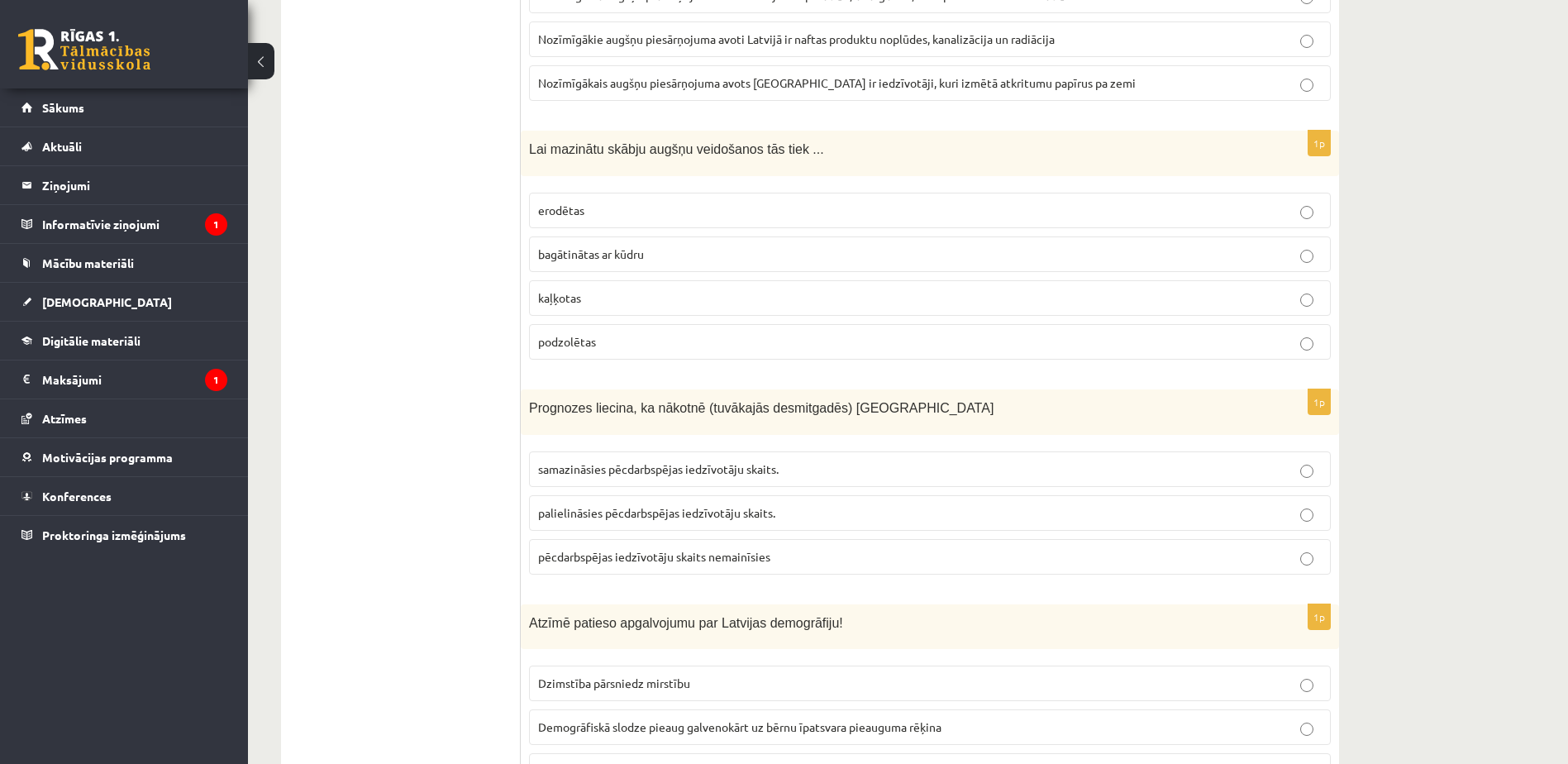
scroll to position [398, 0]
click at [615, 512] on span "palielināsies pēcdarbspējas iedzīvotāju skaits." at bounding box center [657, 512] width 238 height 15
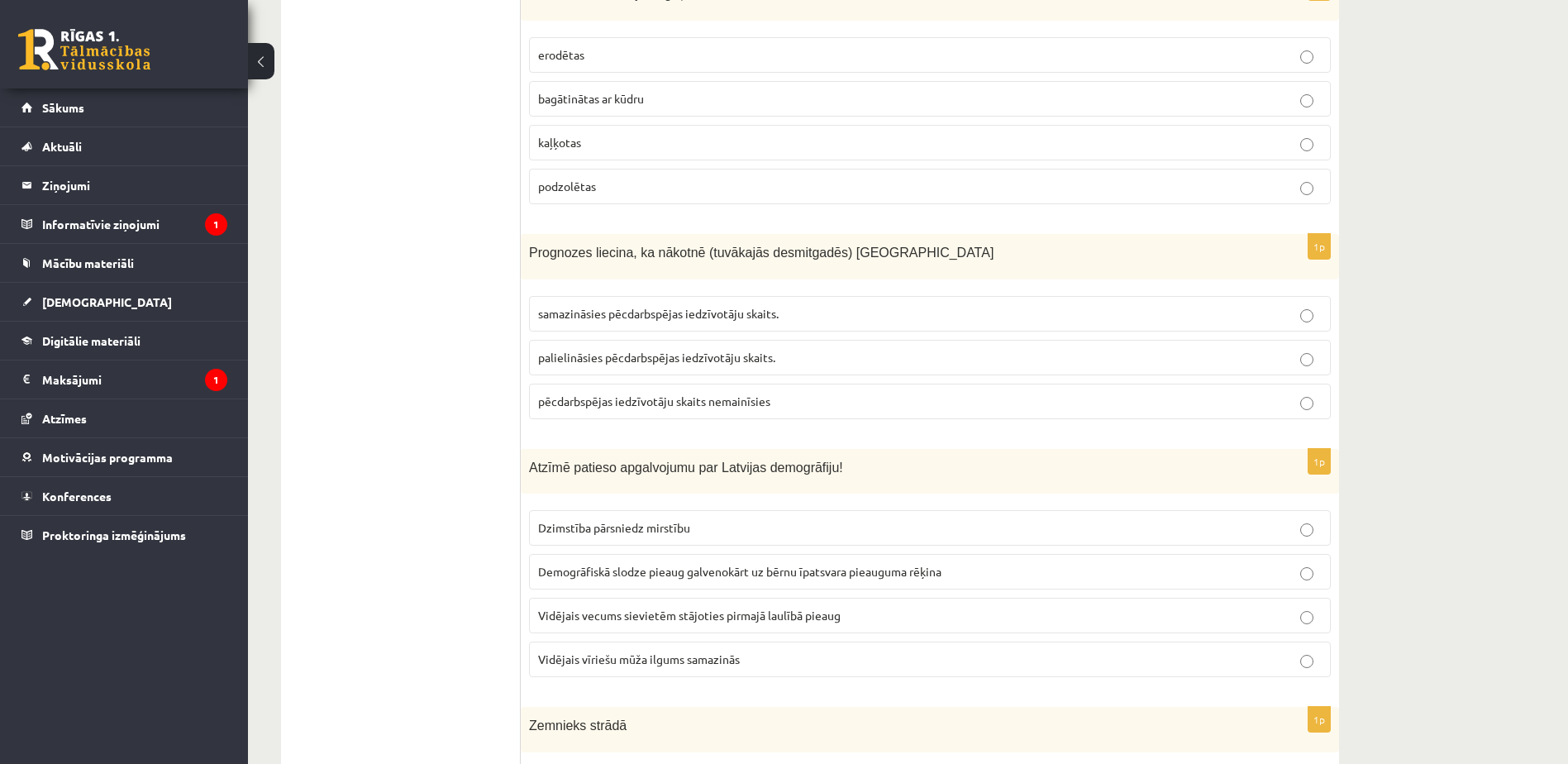
scroll to position [553, 0]
click at [753, 632] on label "Vidējais vecums sievietēm stājoties pirmajā laulībā pieaug" at bounding box center [929, 615] width 801 height 36
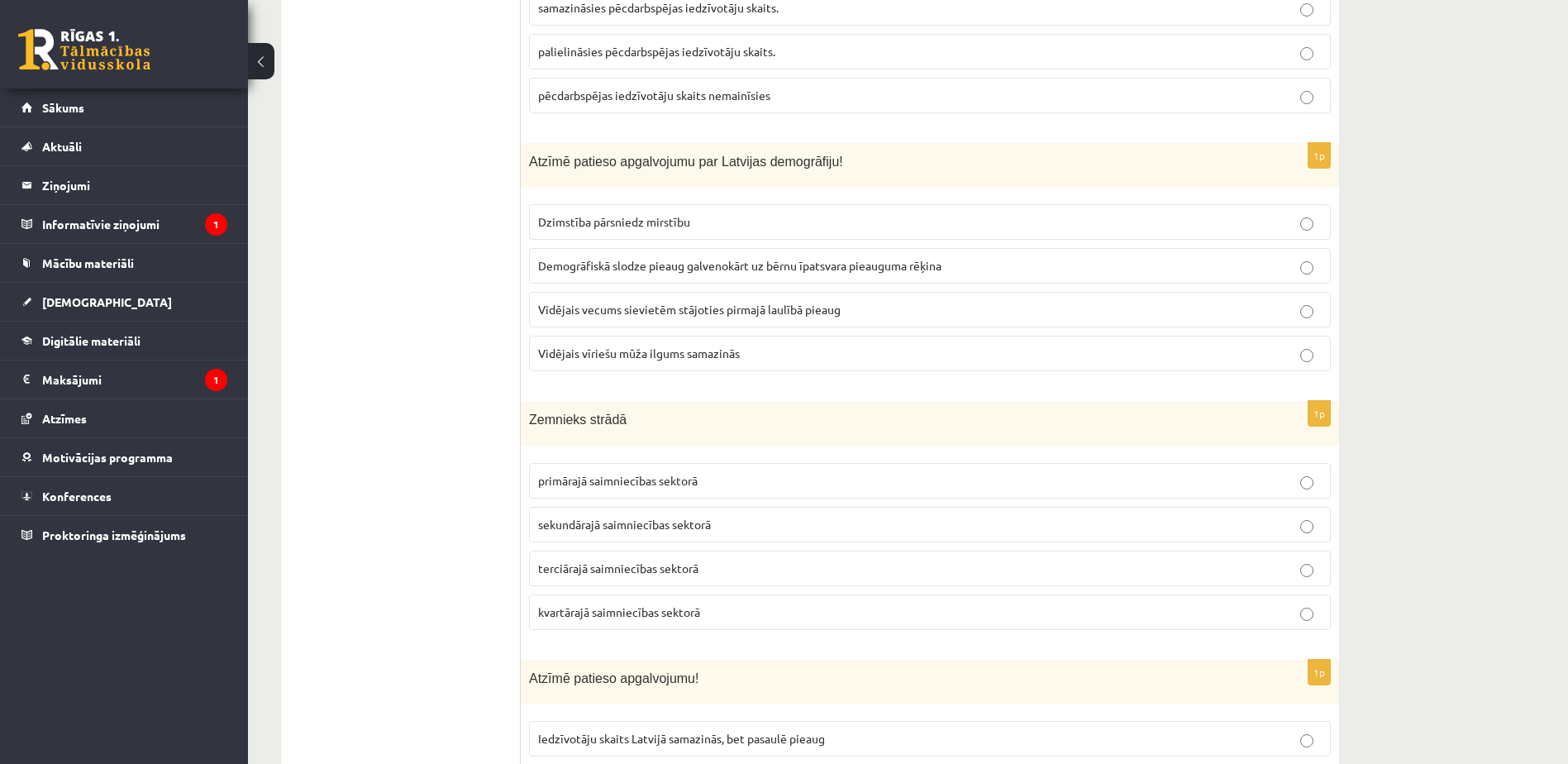
scroll to position [879, 0]
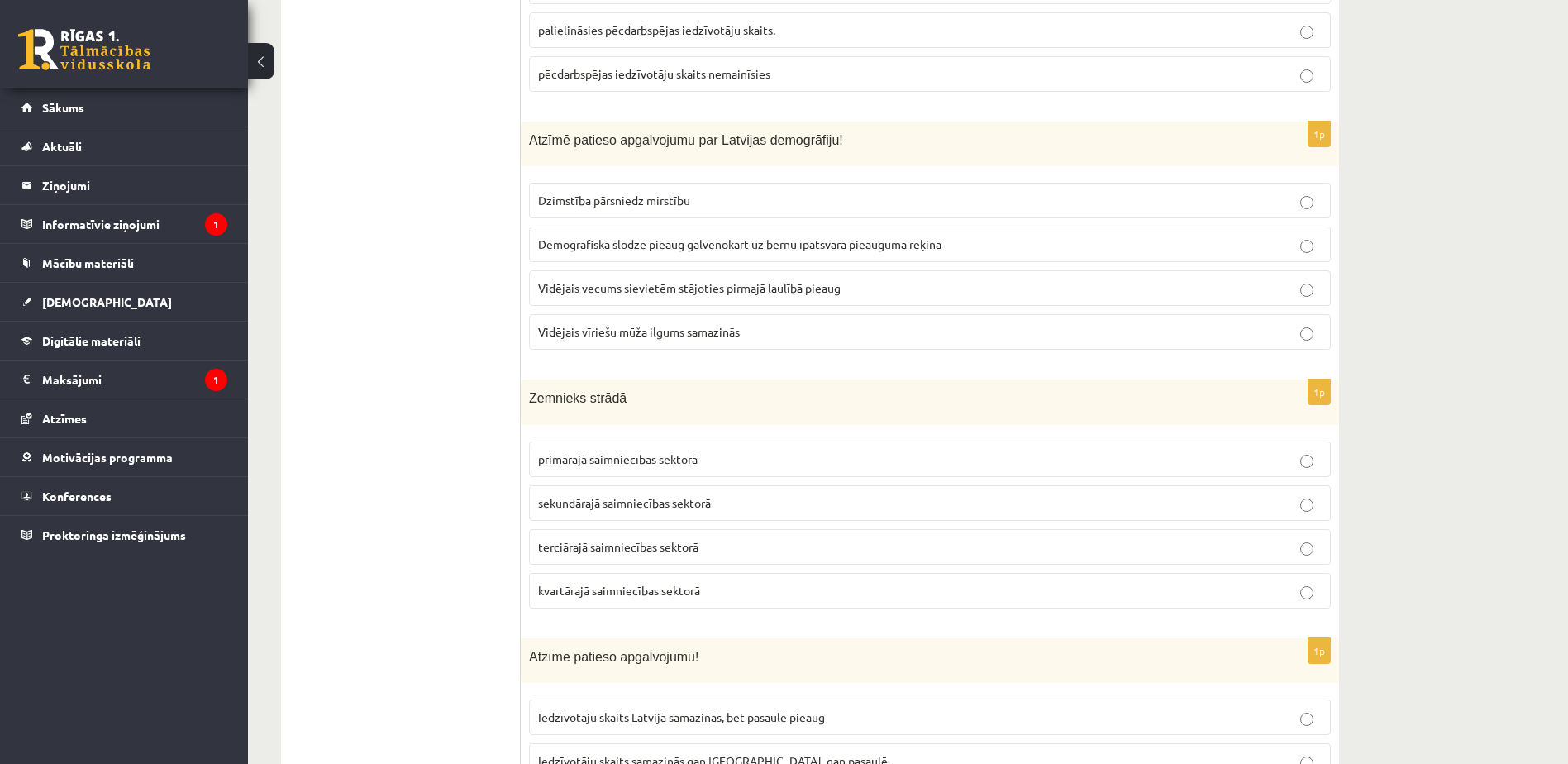
click at [661, 458] on span "primārajā saimniecības sektorā" at bounding box center [618, 458] width 159 height 15
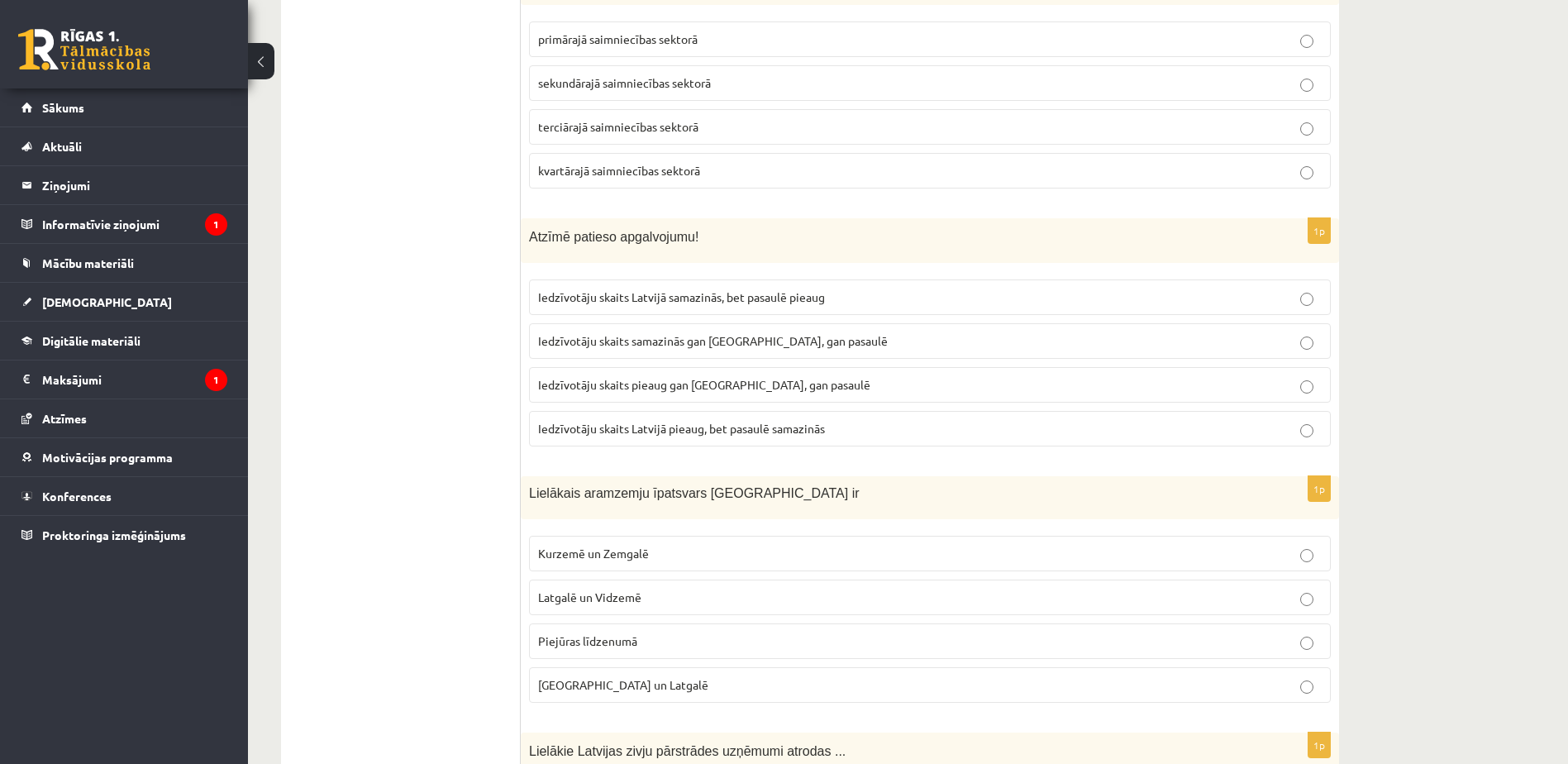
scroll to position [1301, 0]
click at [812, 287] on p "Iedzīvotāju skaits Latvijā samazinās, bet pasaulē pieaug" at bounding box center [929, 294] width 783 height 17
click at [767, 558] on p "Kurzemē un Zemgalē" at bounding box center [929, 551] width 783 height 17
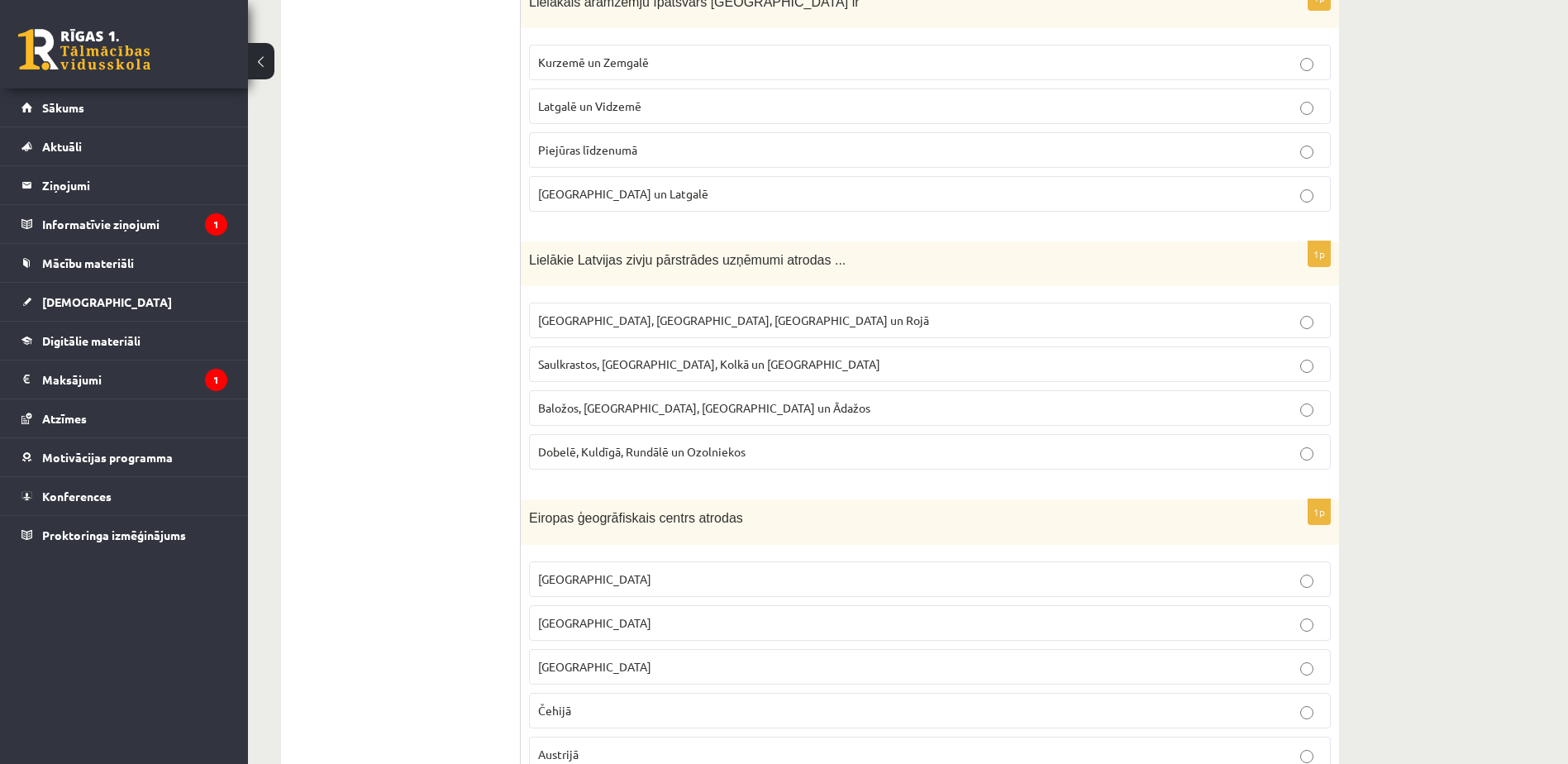
scroll to position [1805, 0]
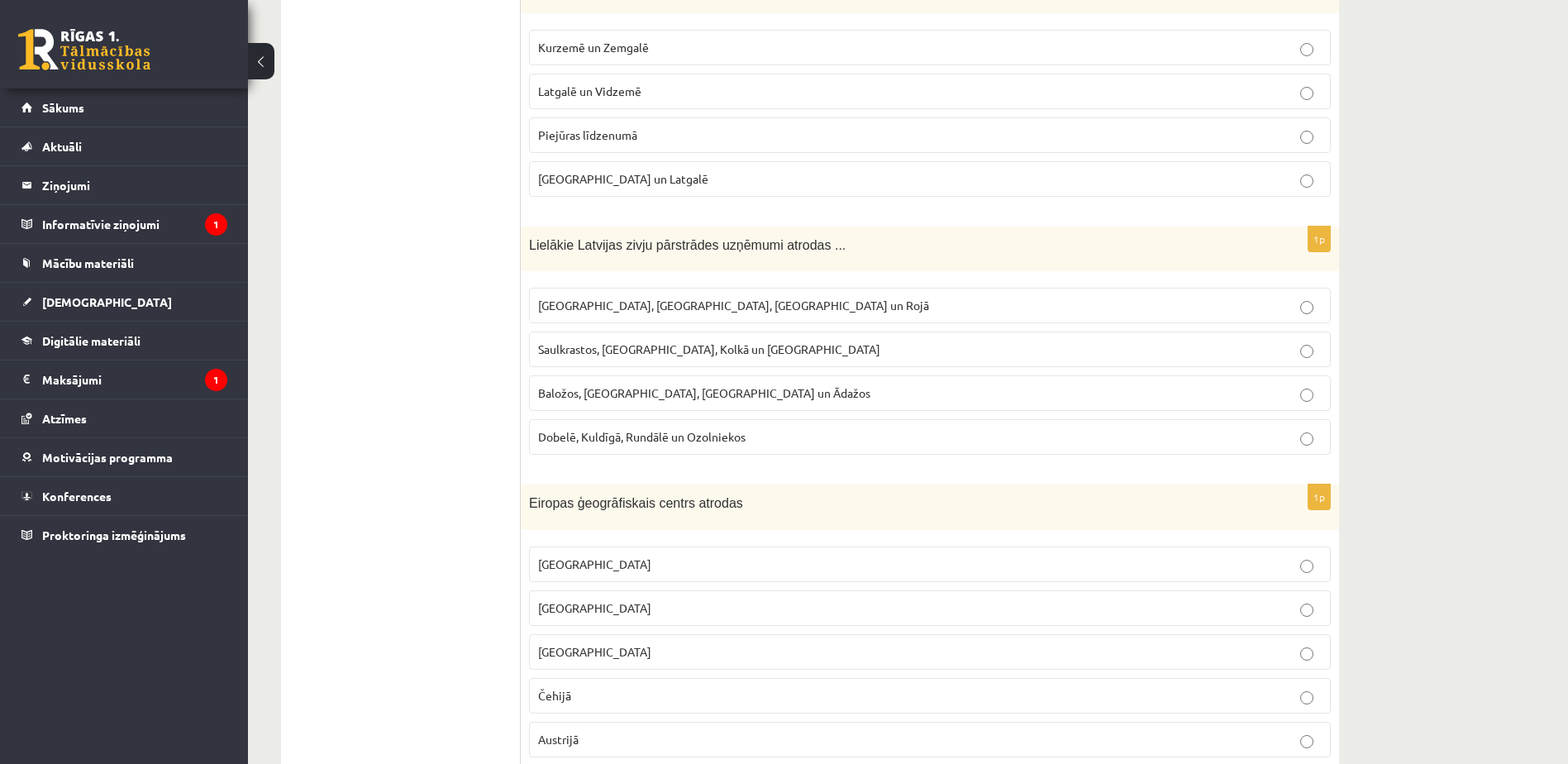
click at [690, 293] on label "Rīgā, Liepājā, Salacgrīvā un Rojā" at bounding box center [929, 305] width 801 height 36
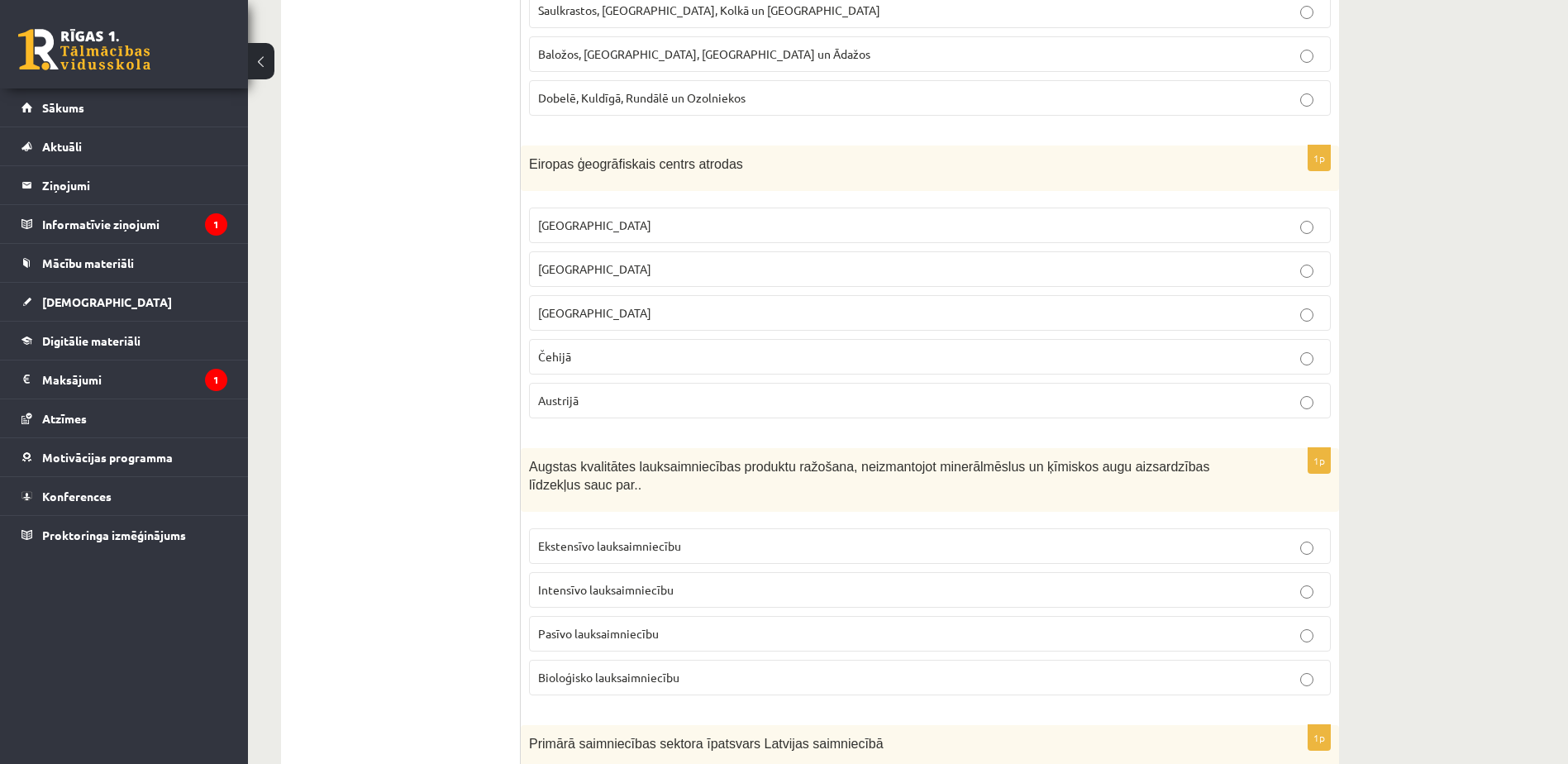
scroll to position [2144, 0]
click at [654, 259] on p "Lietuvā" at bounding box center [929, 267] width 783 height 17
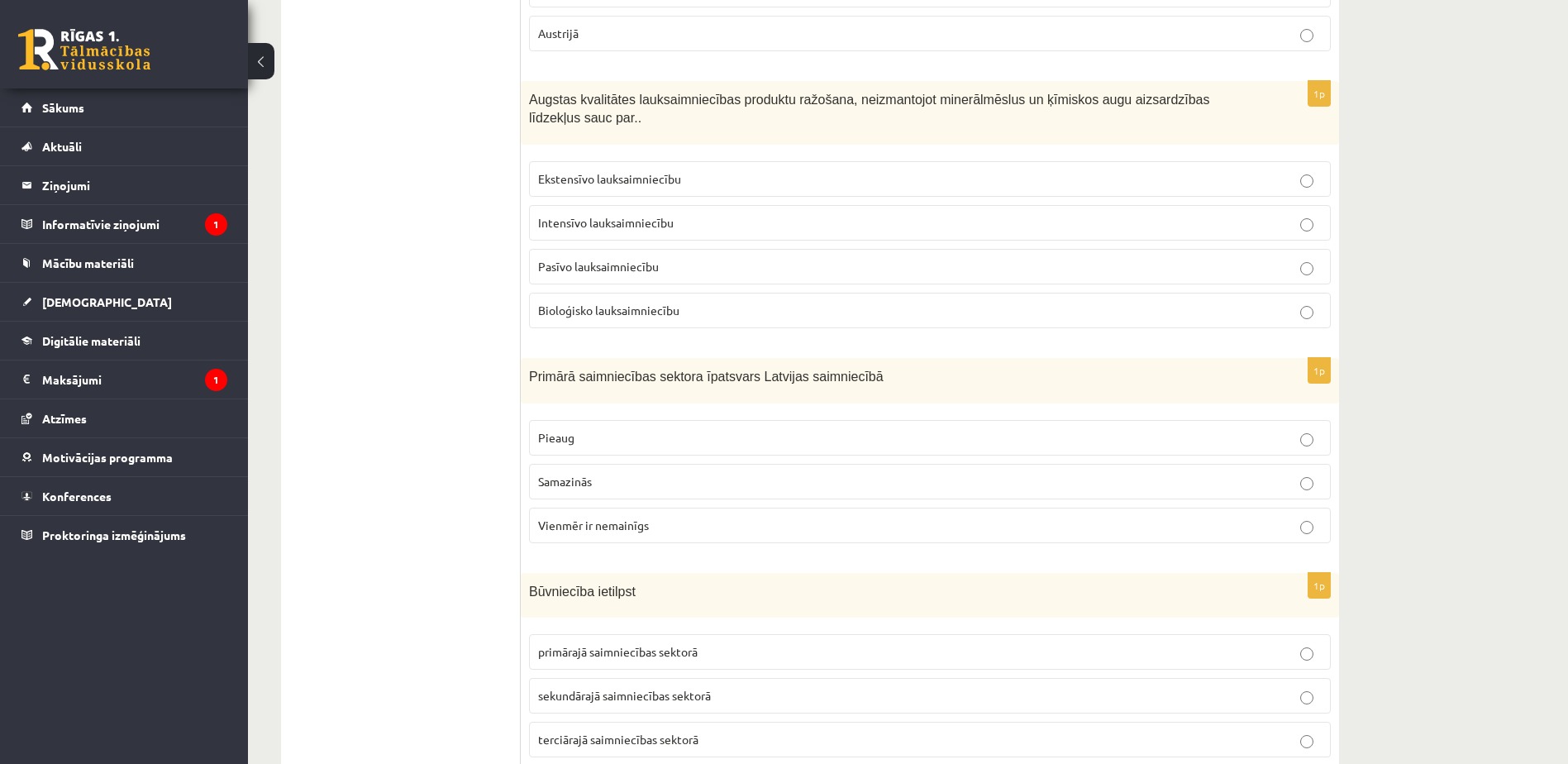
scroll to position [2511, 0]
click at [685, 301] on label "Bioloģisko lauksaimniecību" at bounding box center [929, 309] width 801 height 36
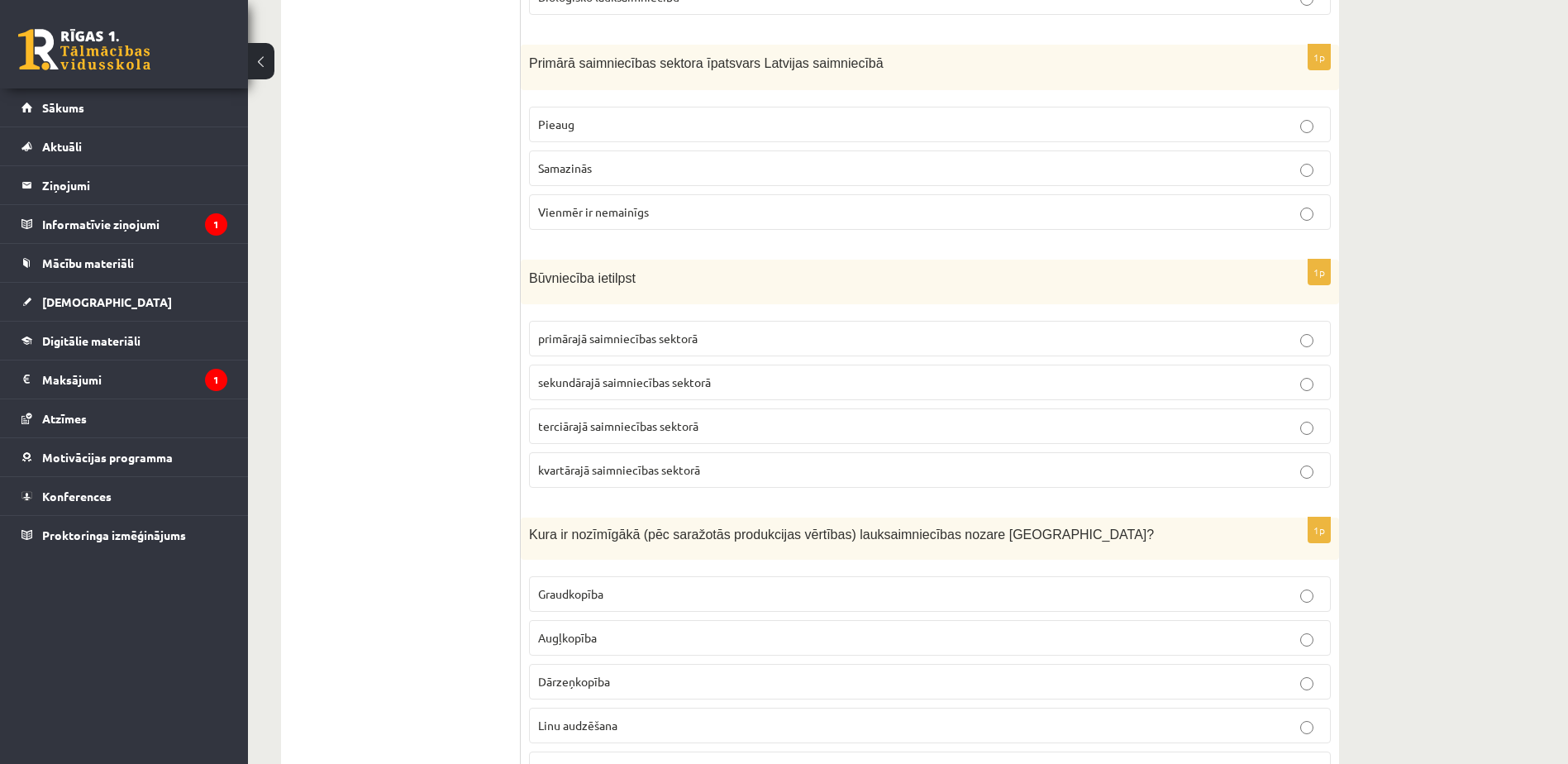
scroll to position [2824, 0]
click at [606, 159] on p "Samazinās" at bounding box center [929, 167] width 783 height 17
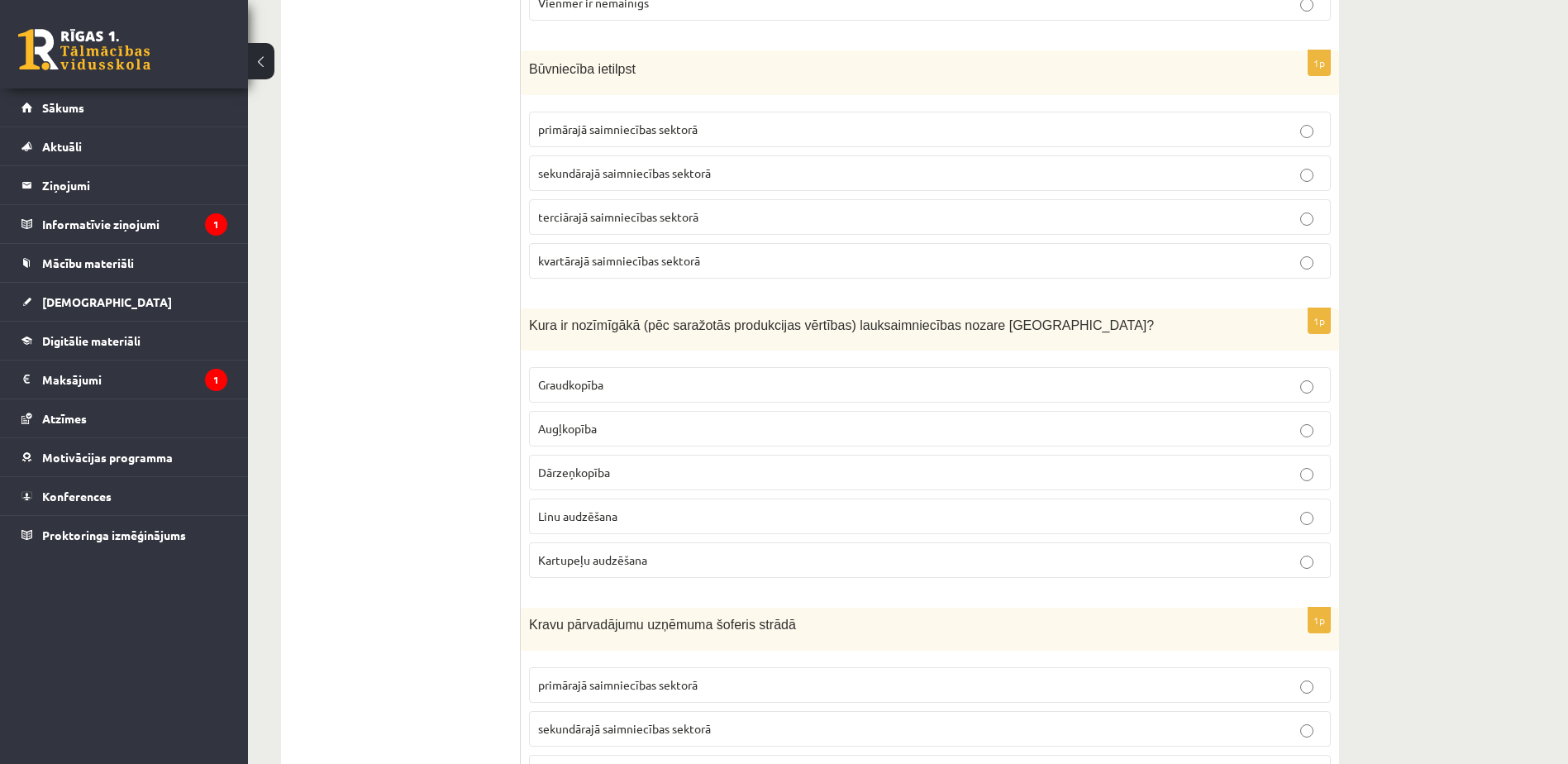
scroll to position [3037, 0]
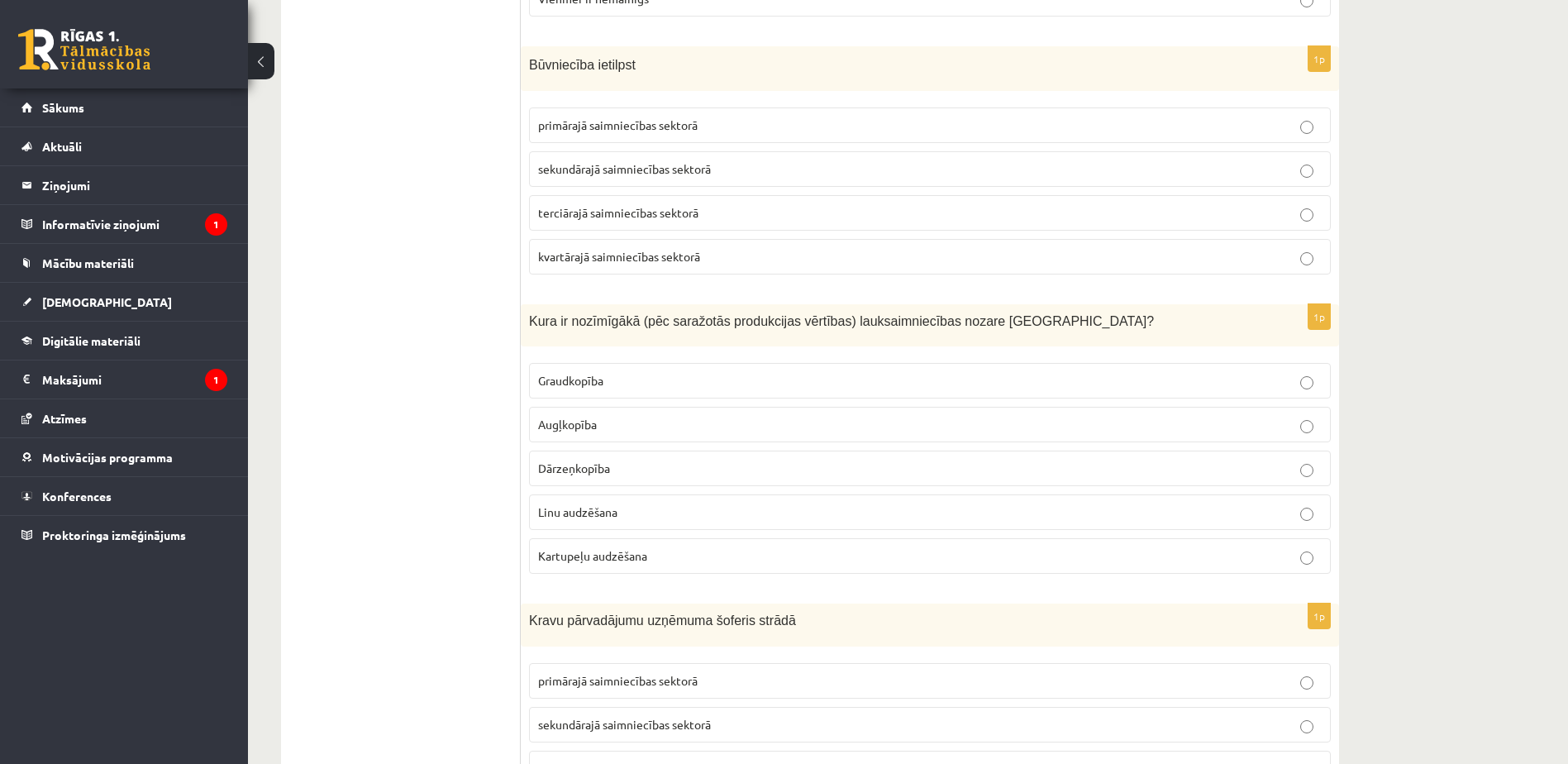
click at [684, 161] on span "sekundārajā saimniecības sektorā" at bounding box center [625, 169] width 173 height 15
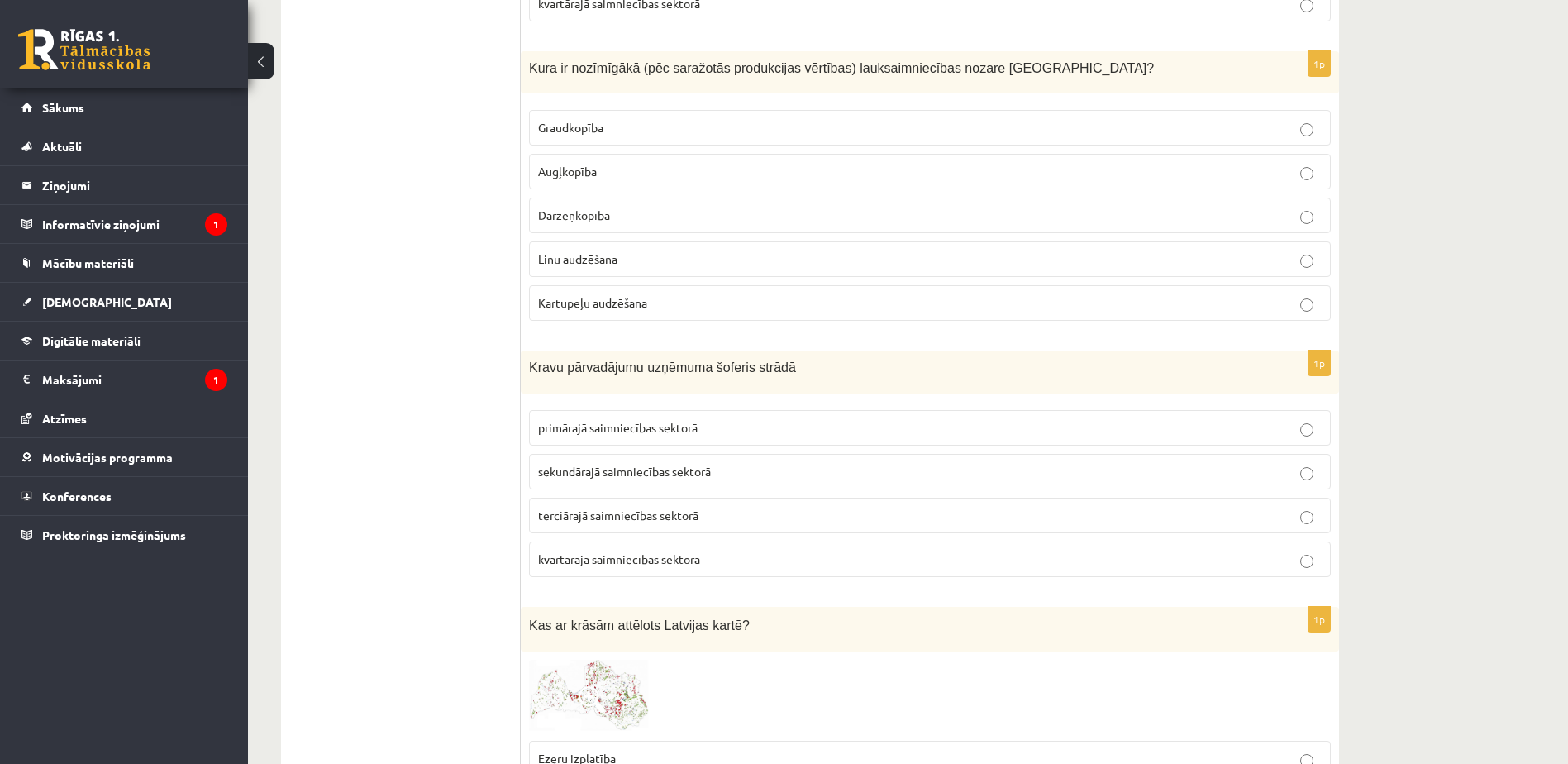
scroll to position [3295, 0]
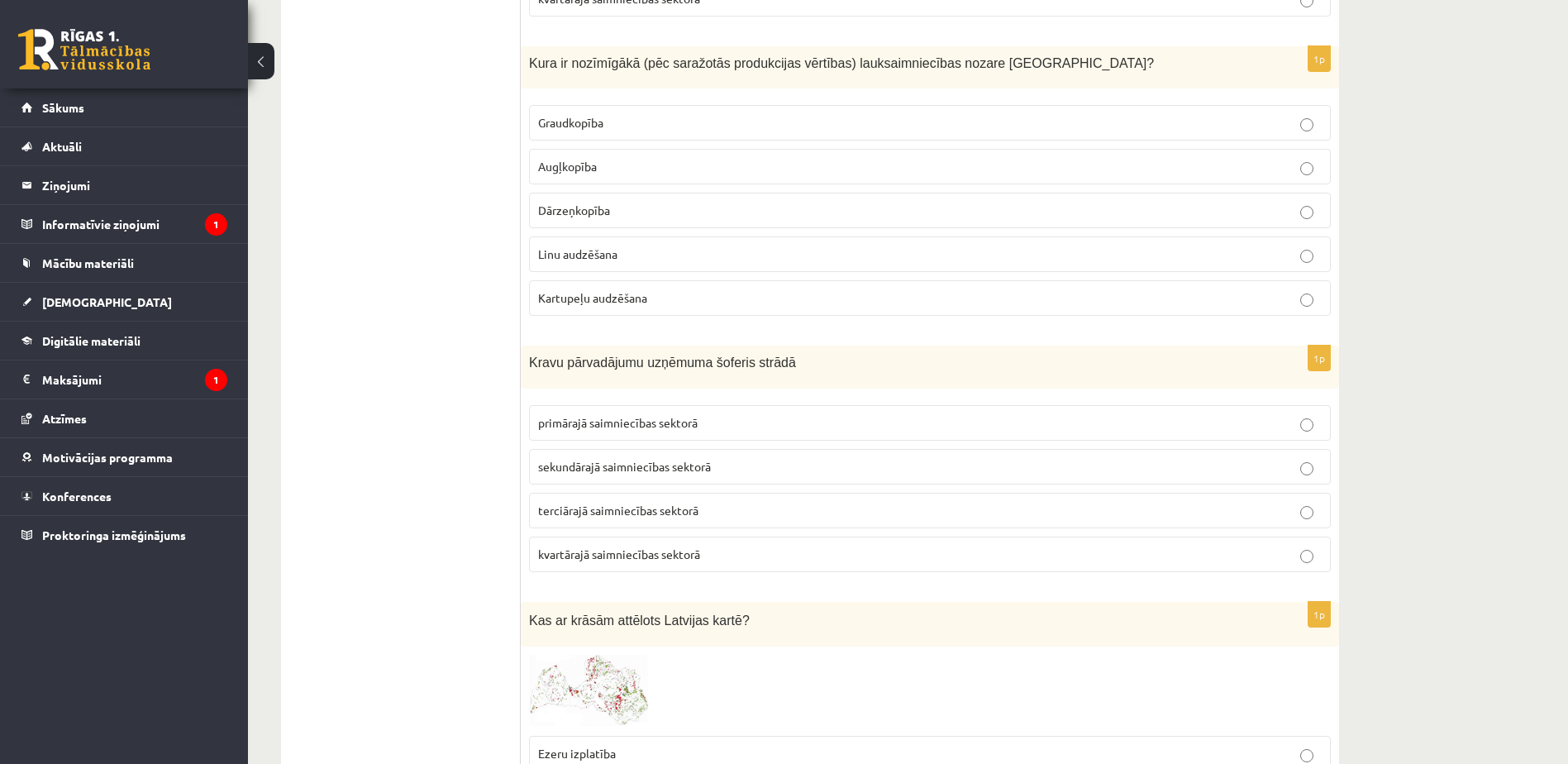
click at [571, 116] on label "Graudkopība" at bounding box center [929, 122] width 801 height 36
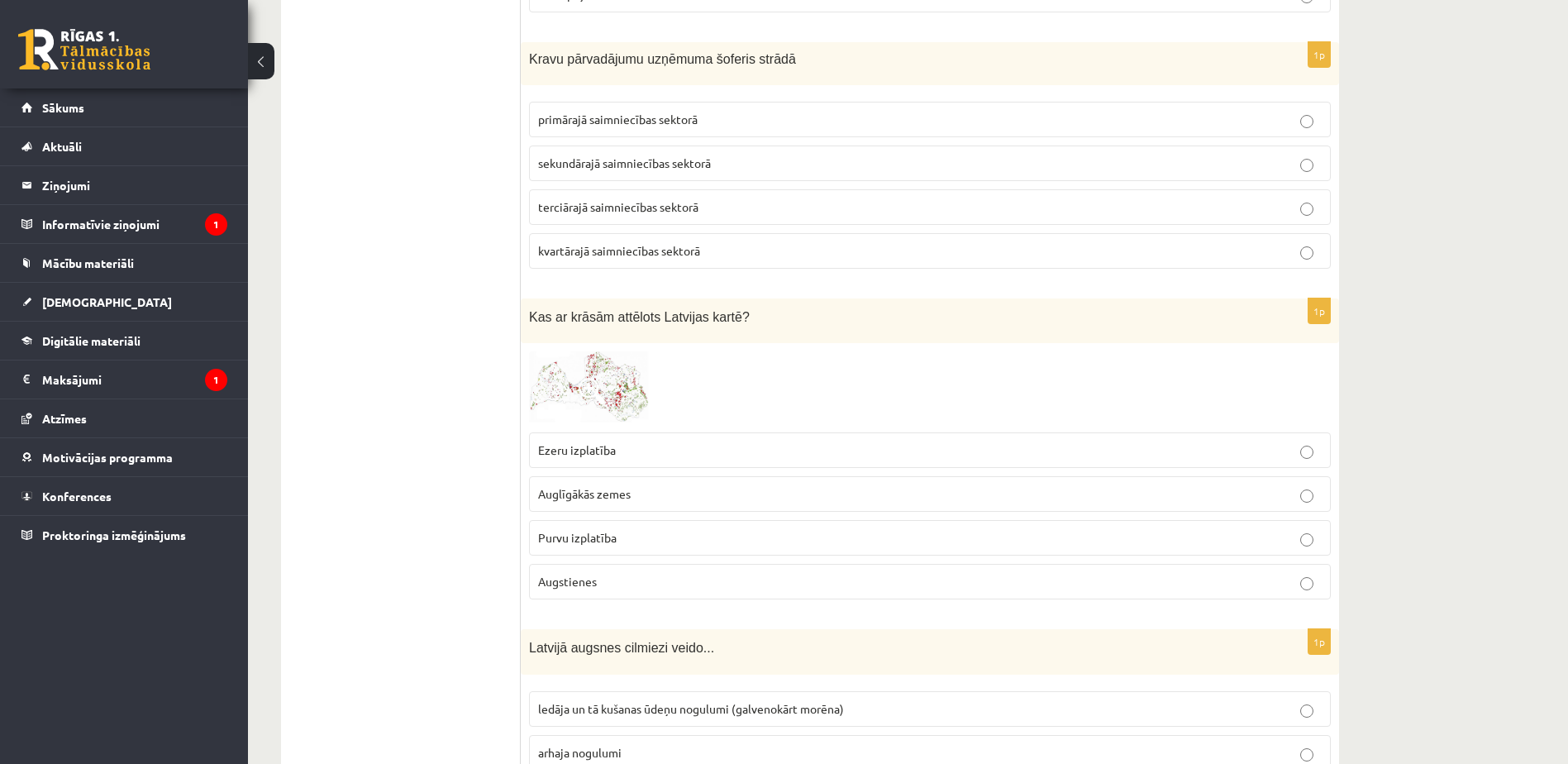
scroll to position [3599, 0]
click at [696, 198] on label "terciārajā saimniecības sektorā" at bounding box center [929, 206] width 801 height 36
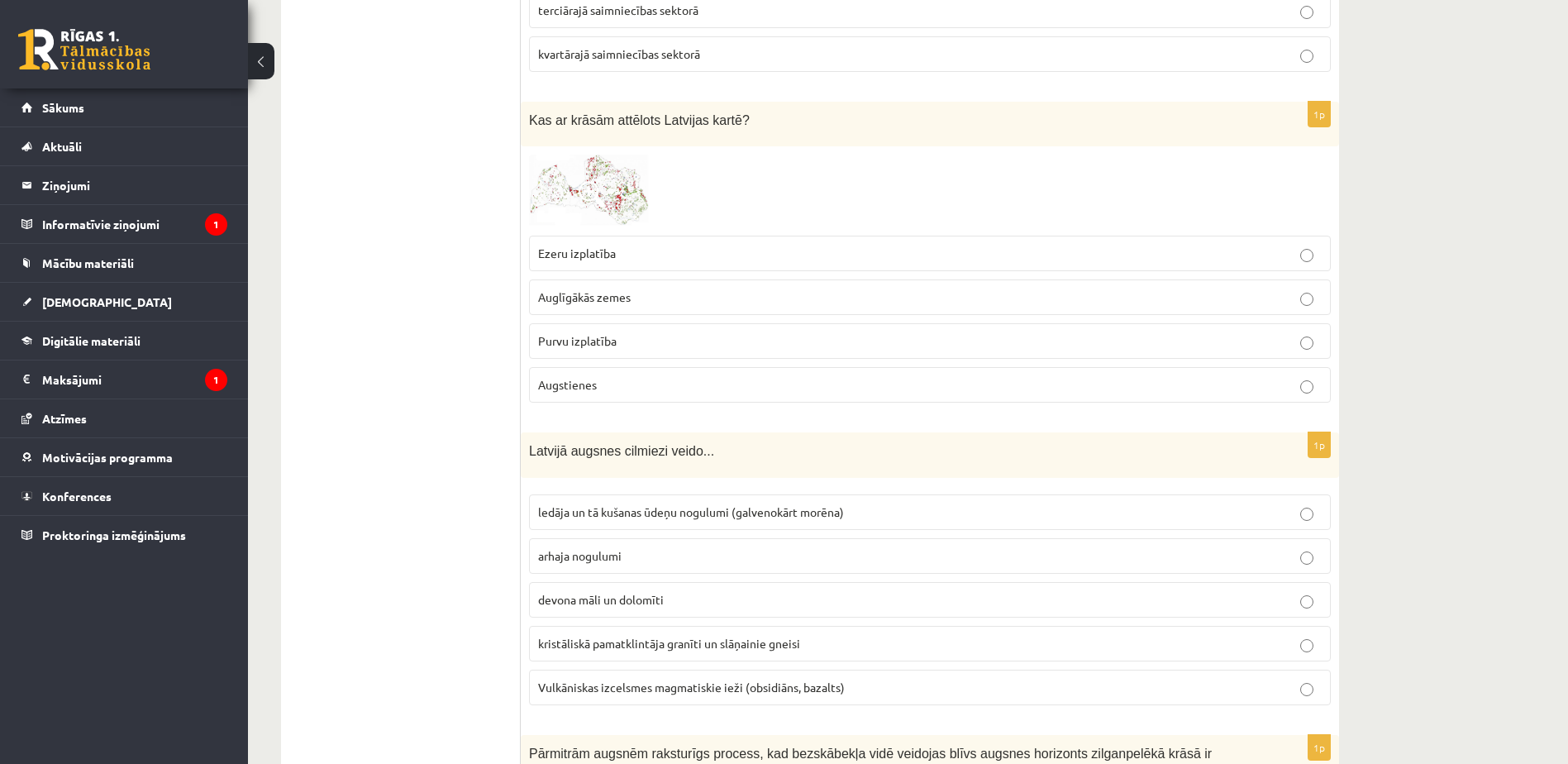
scroll to position [3796, 0]
click at [649, 375] on p "Augstienes" at bounding box center [929, 384] width 783 height 17
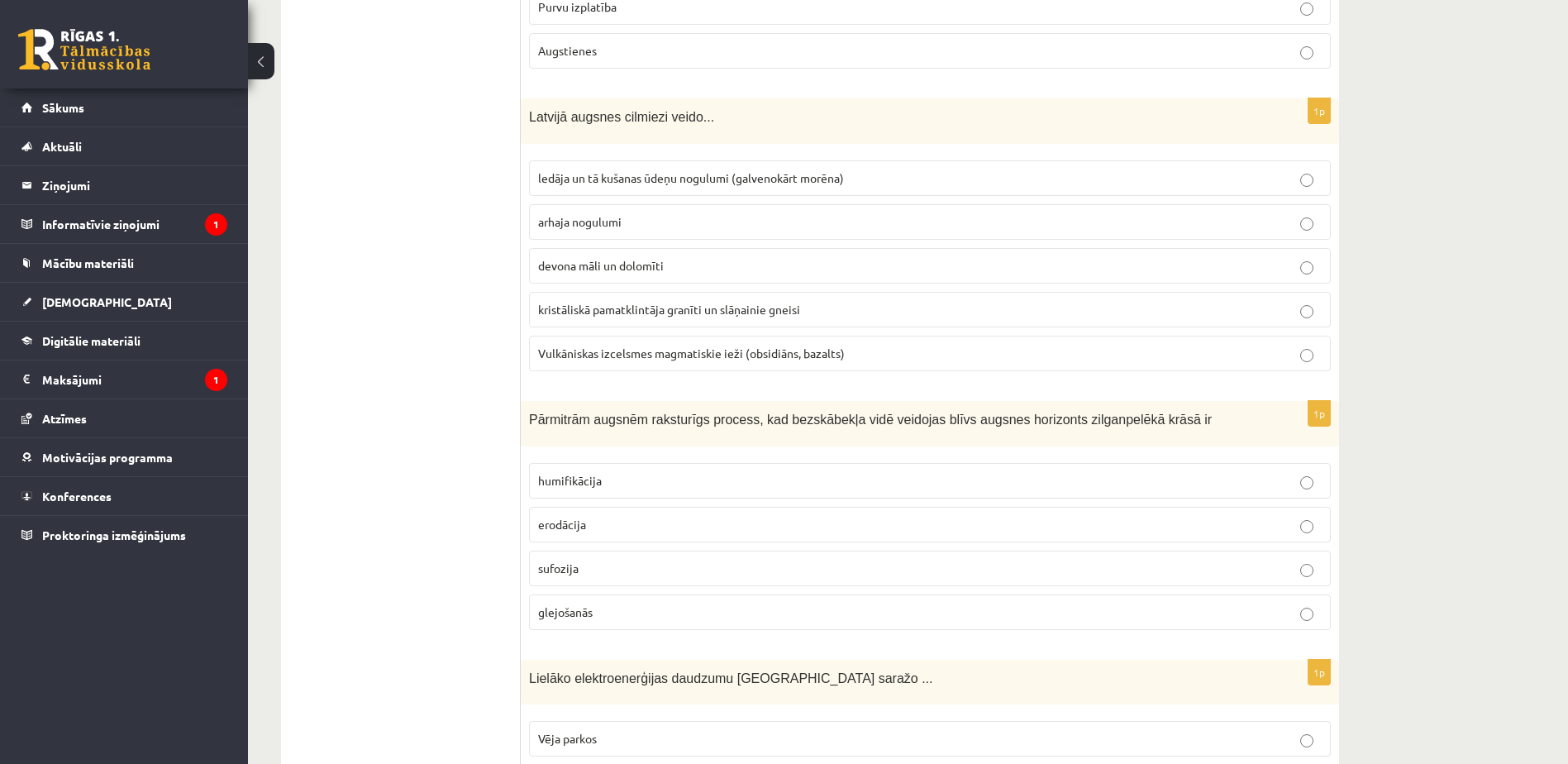
scroll to position [4131, 0]
click at [747, 169] on span "ledāja un tā kušanas ūdeņu nogulumi (galvenokārt morēna)" at bounding box center [691, 176] width 306 height 15
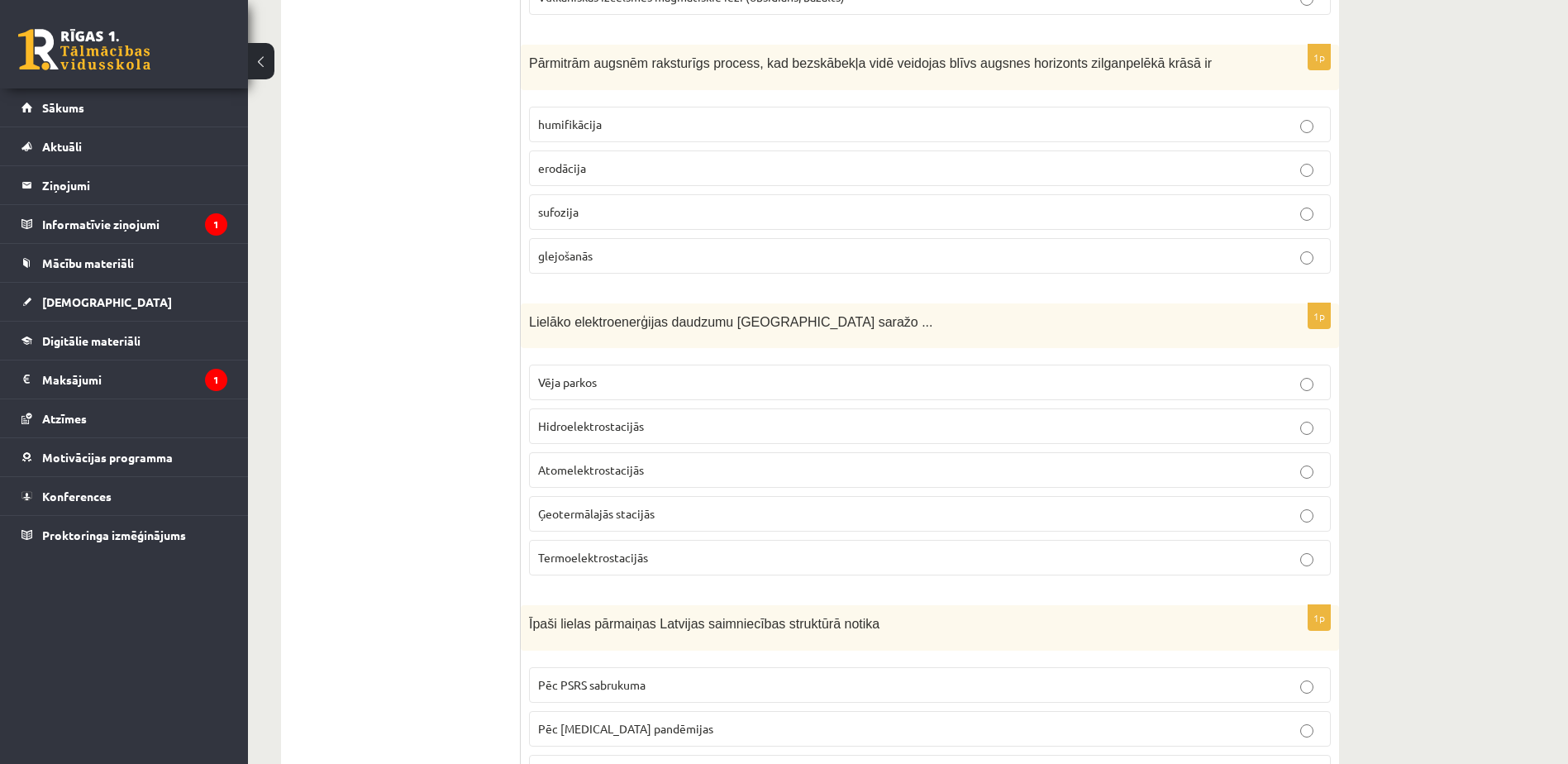
scroll to position [4486, 0]
click at [626, 247] on p "glejošanās" at bounding box center [929, 255] width 783 height 17
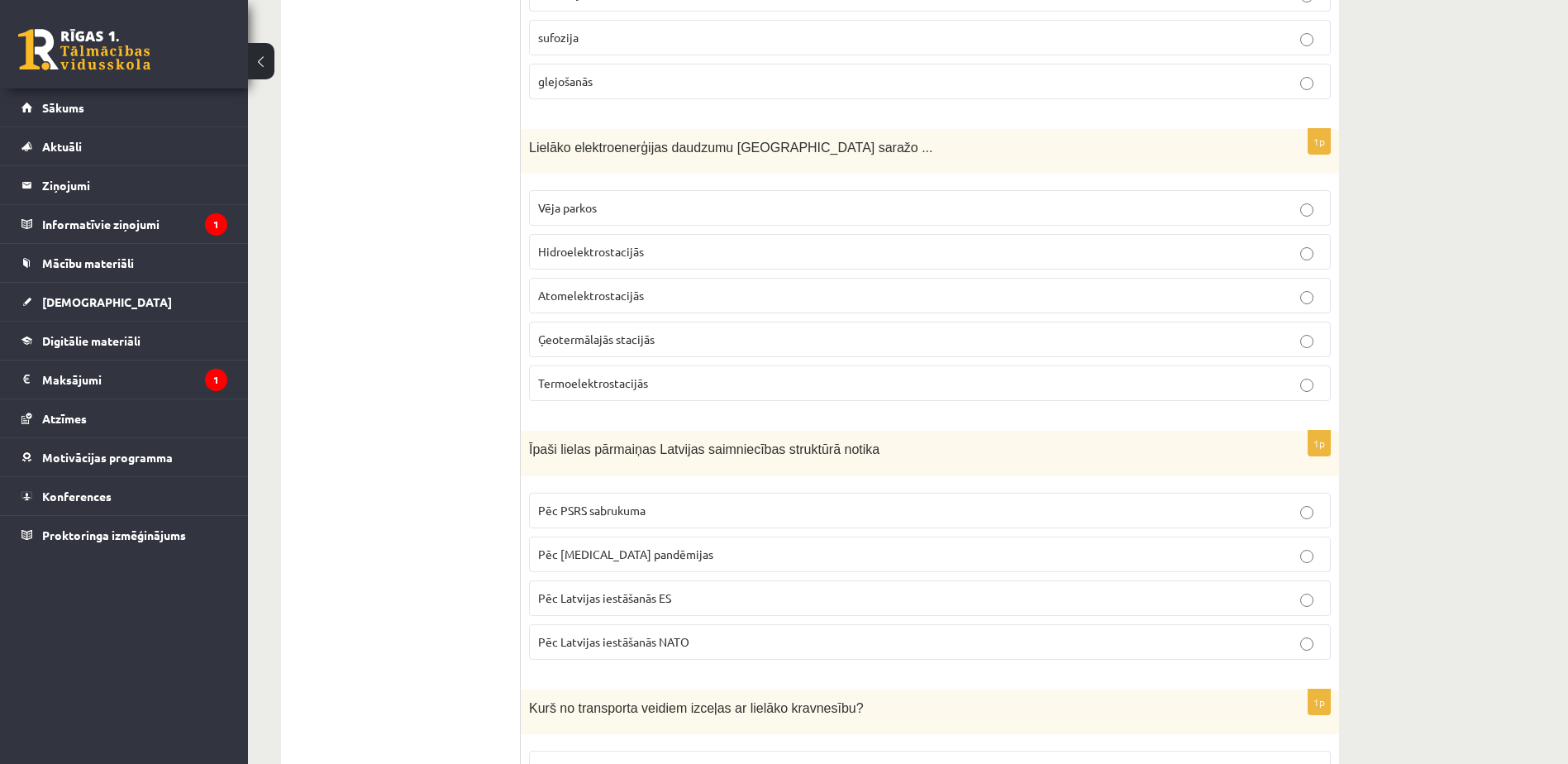
scroll to position [4660, 0]
click at [605, 243] on span "Hidroelektrostacijās" at bounding box center [590, 251] width 105 height 15
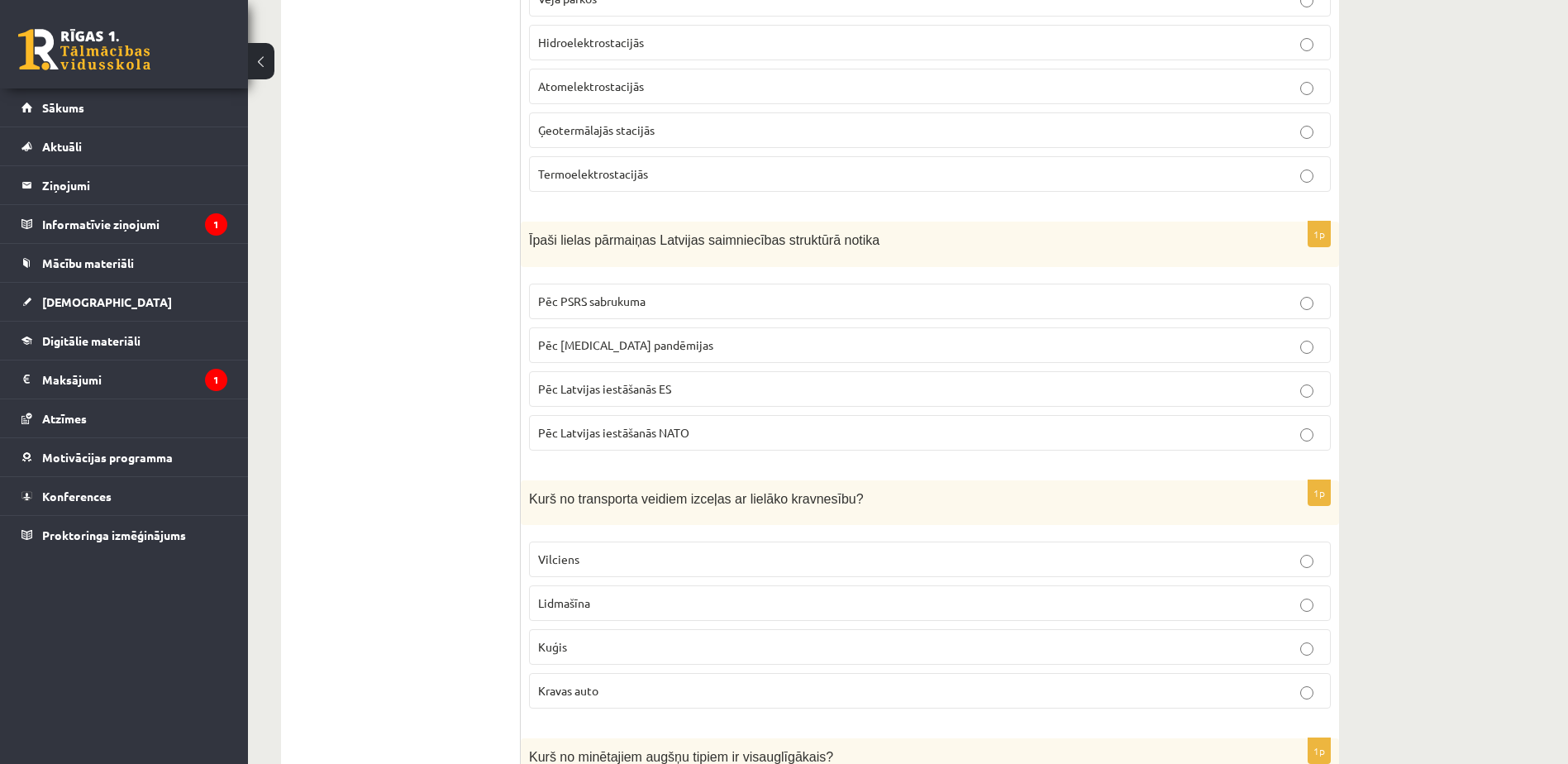
scroll to position [4940, 0]
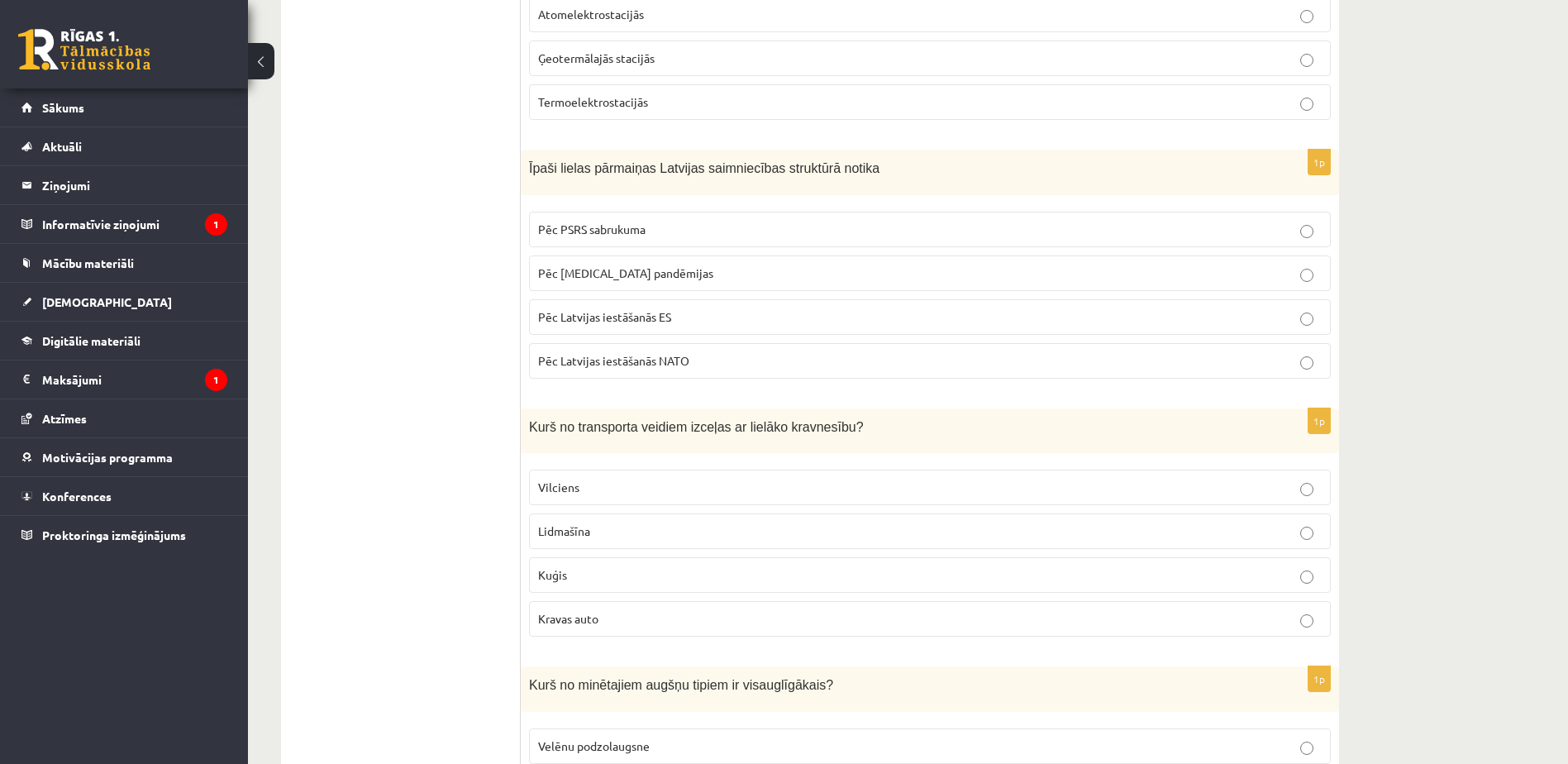
click at [583, 212] on label "Pēc PSRS sabrukuma" at bounding box center [929, 229] width 801 height 36
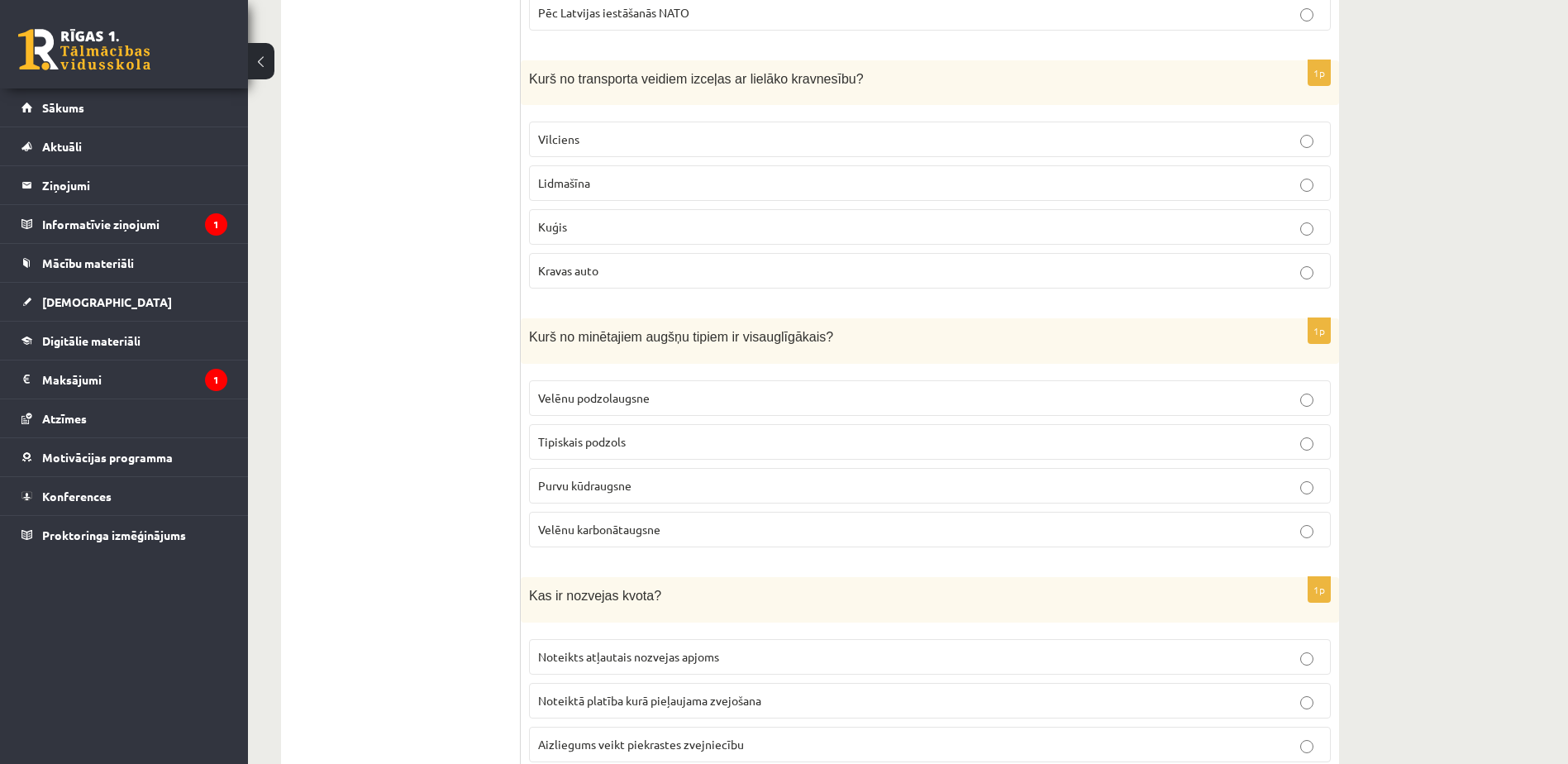
scroll to position [5289, 0]
click at [604, 208] on label "Kuģis" at bounding box center [929, 226] width 801 height 36
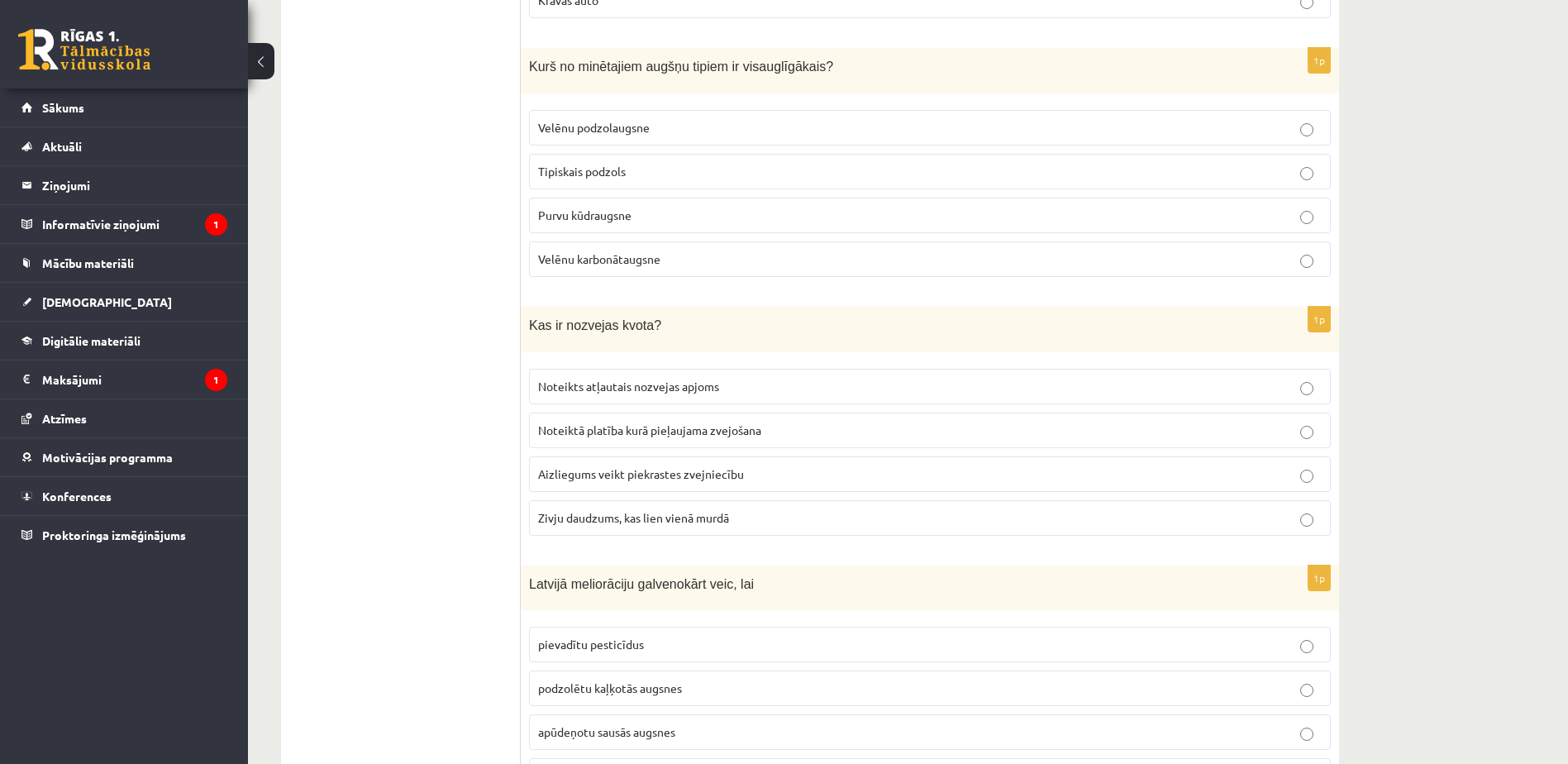
scroll to position [5563, 0]
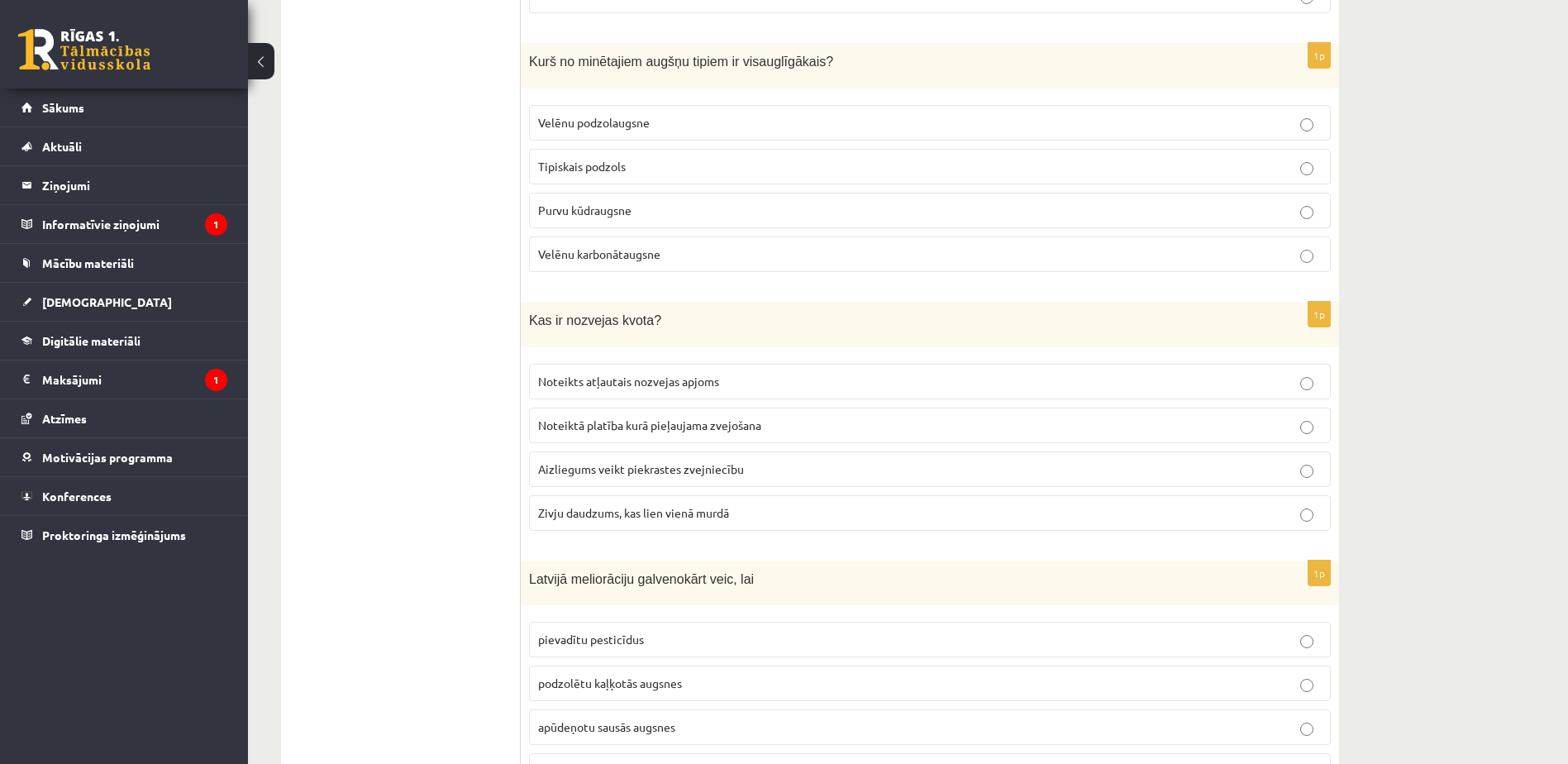
click at [591, 114] on p "Velēnu podzolaugsne" at bounding box center [929, 122] width 783 height 17
click at [651, 247] on span "Velēnu karbonātaugsne" at bounding box center [599, 254] width 122 height 15
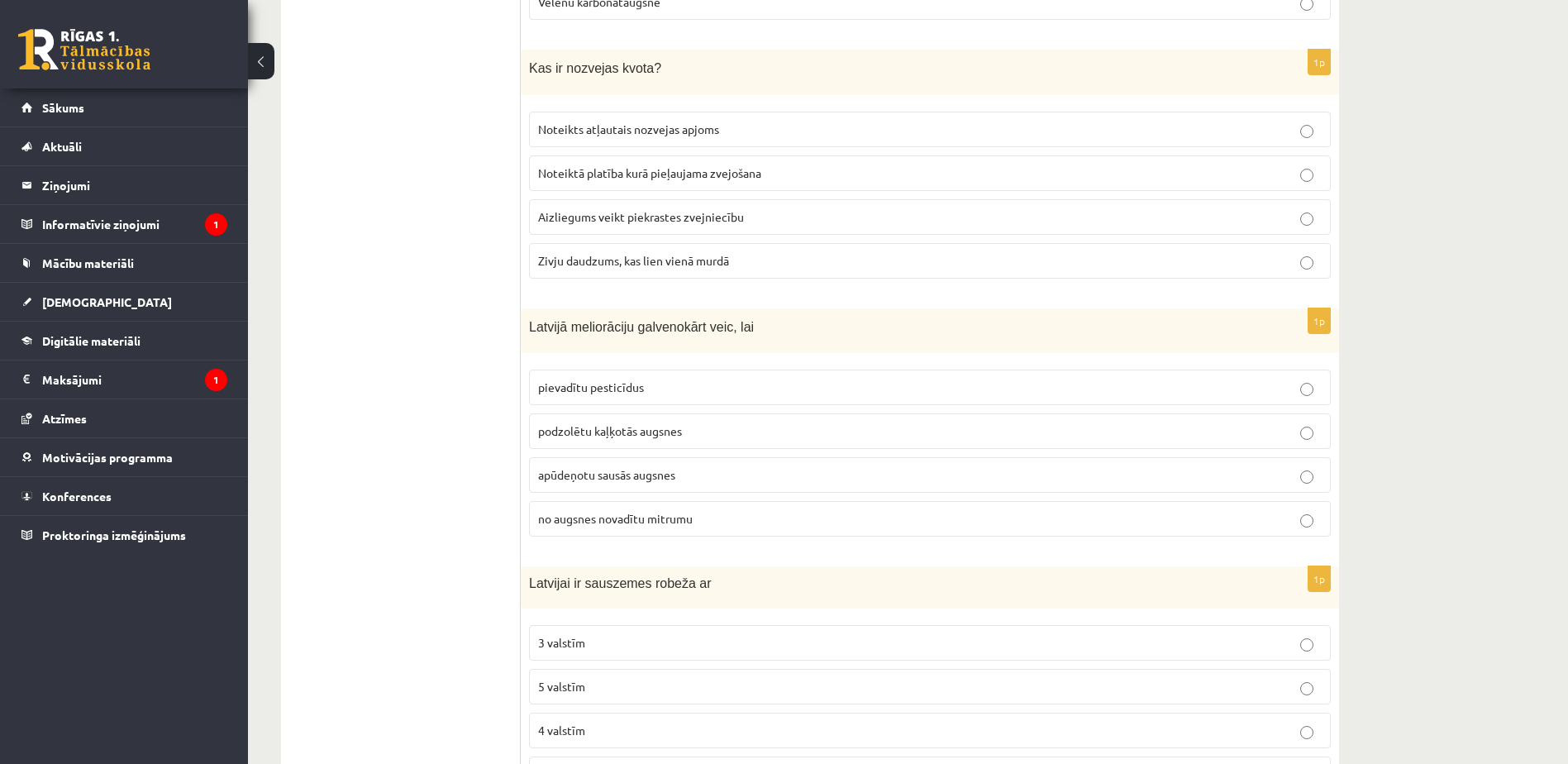
scroll to position [5820, 0]
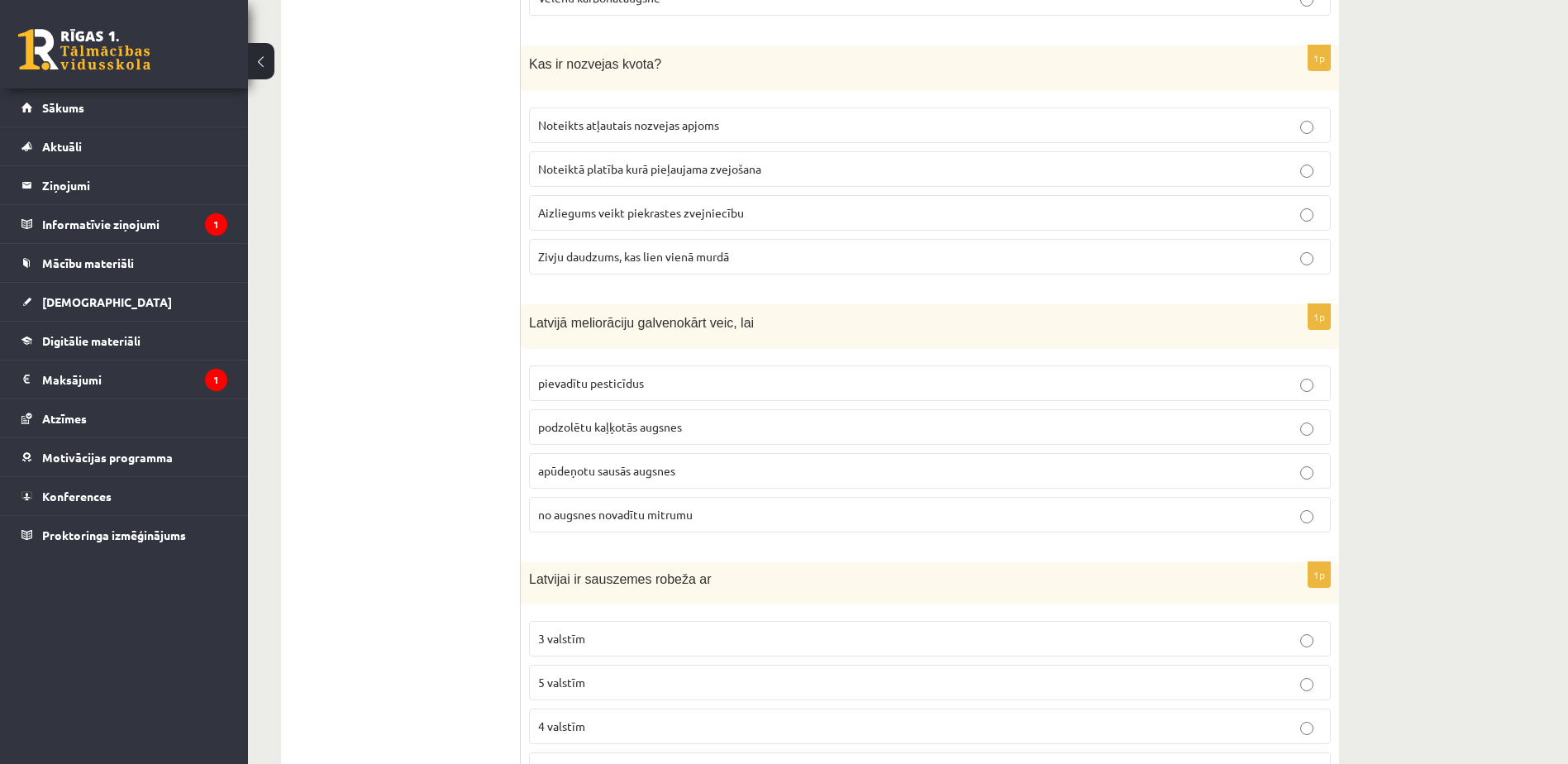
click at [581, 117] on span "Noteikts atļautais nozvejas apjoms" at bounding box center [629, 125] width 181 height 15
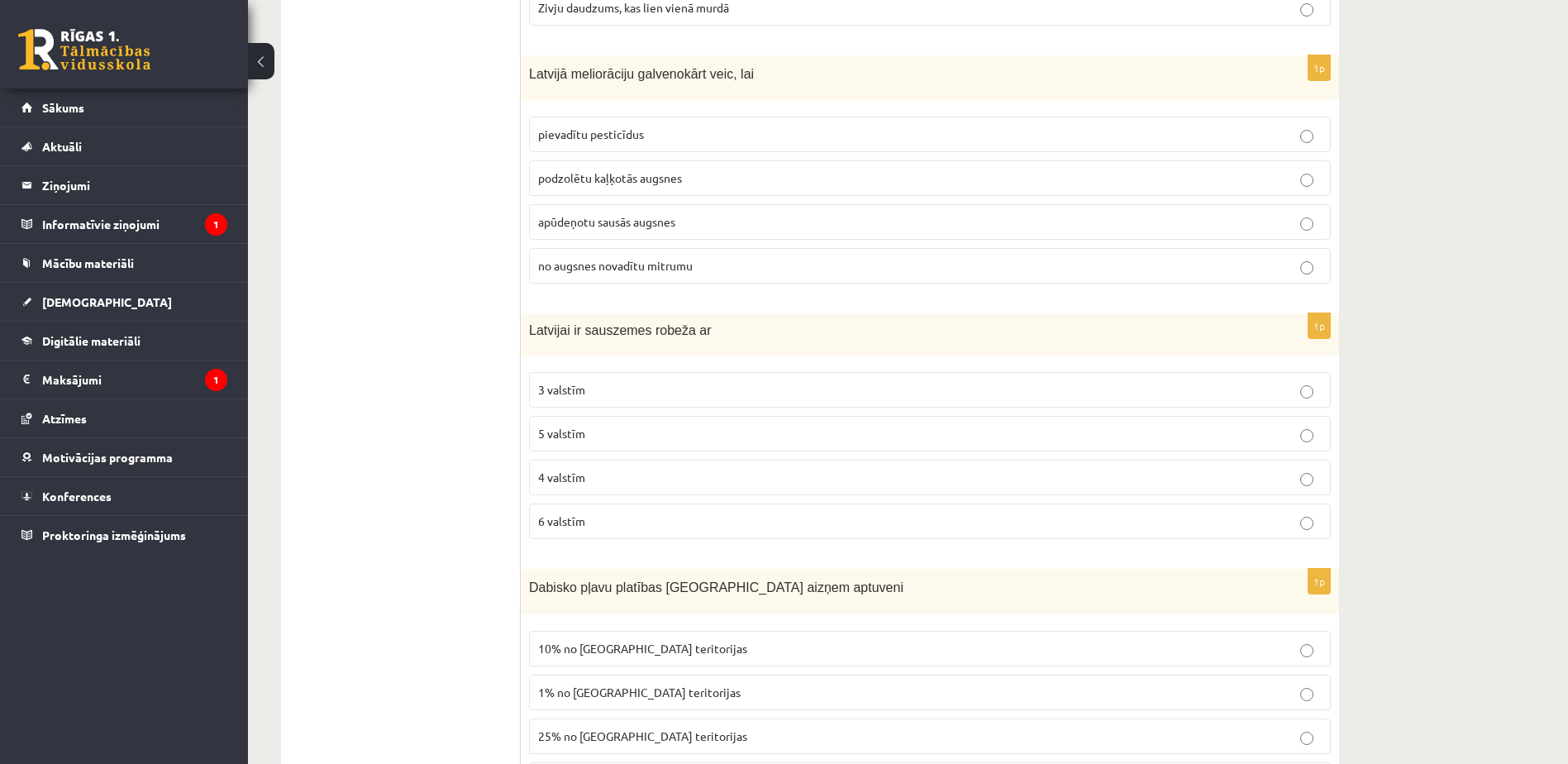
scroll to position [6069, 0]
click at [620, 257] on p "no augsnes novadītu mitrumu" at bounding box center [929, 265] width 783 height 17
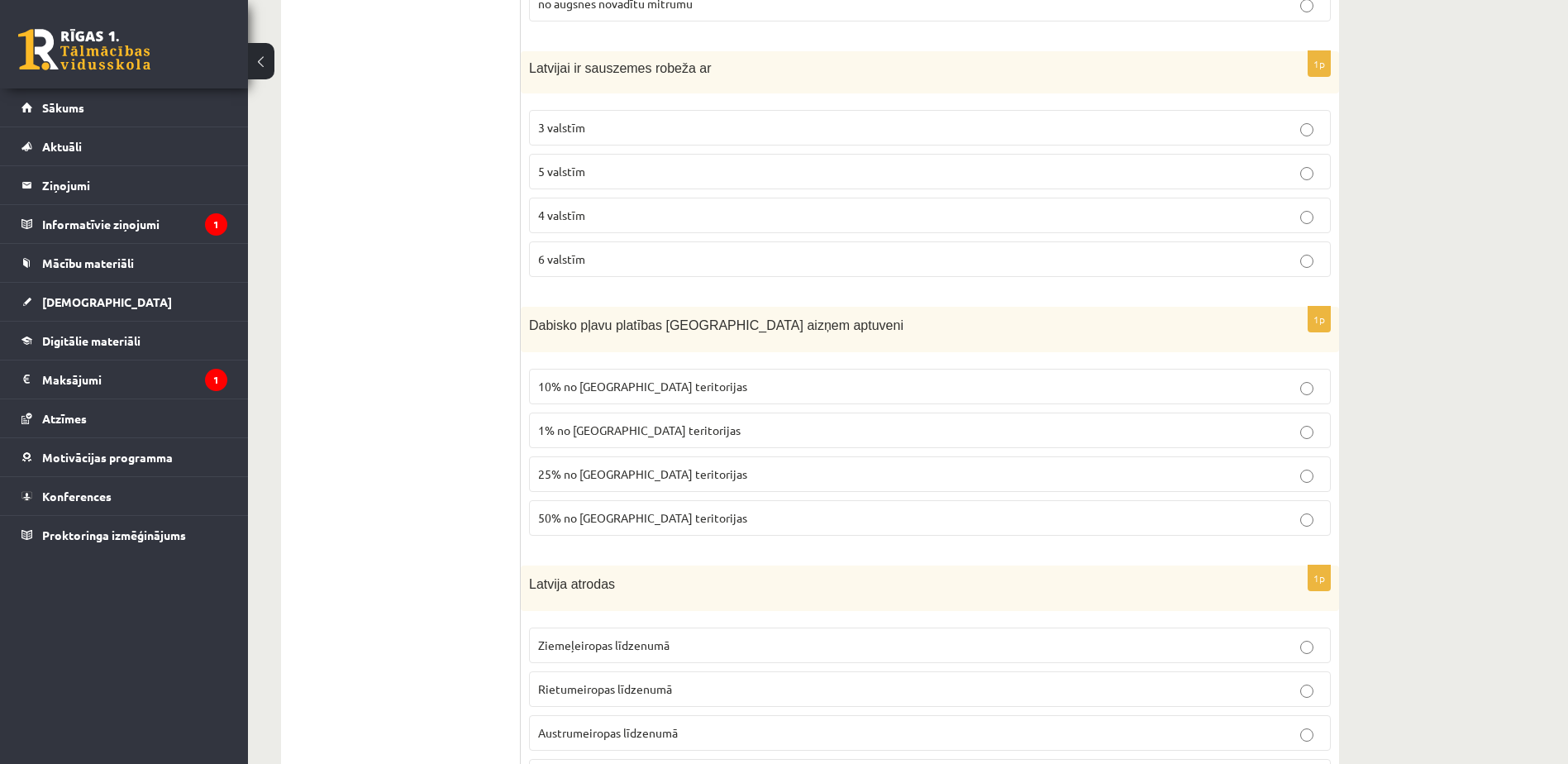
scroll to position [6331, 0]
click at [587, 206] on p "4 valstīm" at bounding box center [929, 214] width 783 height 17
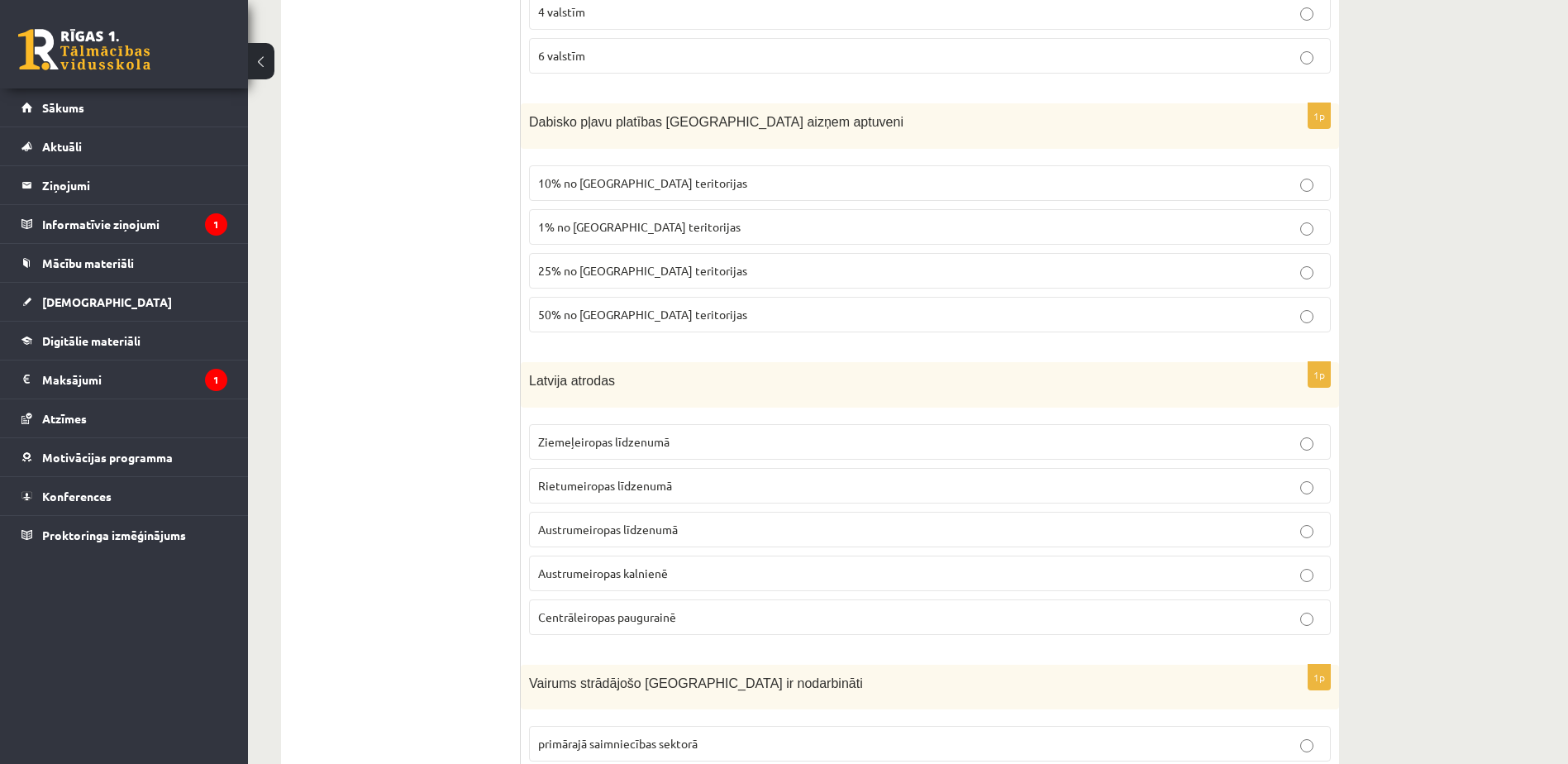
scroll to position [6536, 0]
click at [586, 216] on p "1% no Latvijas teritorijas" at bounding box center [929, 224] width 783 height 17
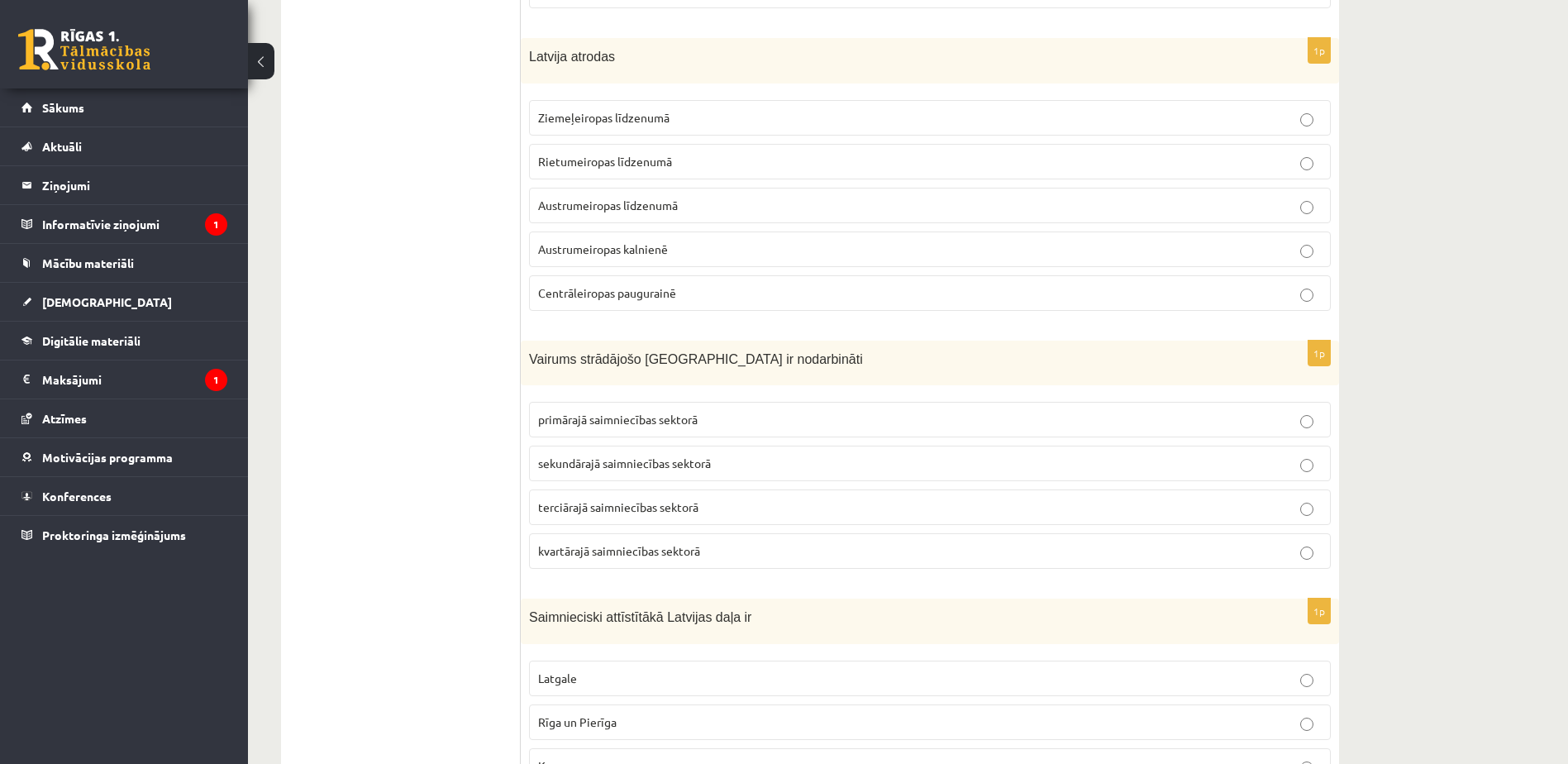
scroll to position [6868, 0]
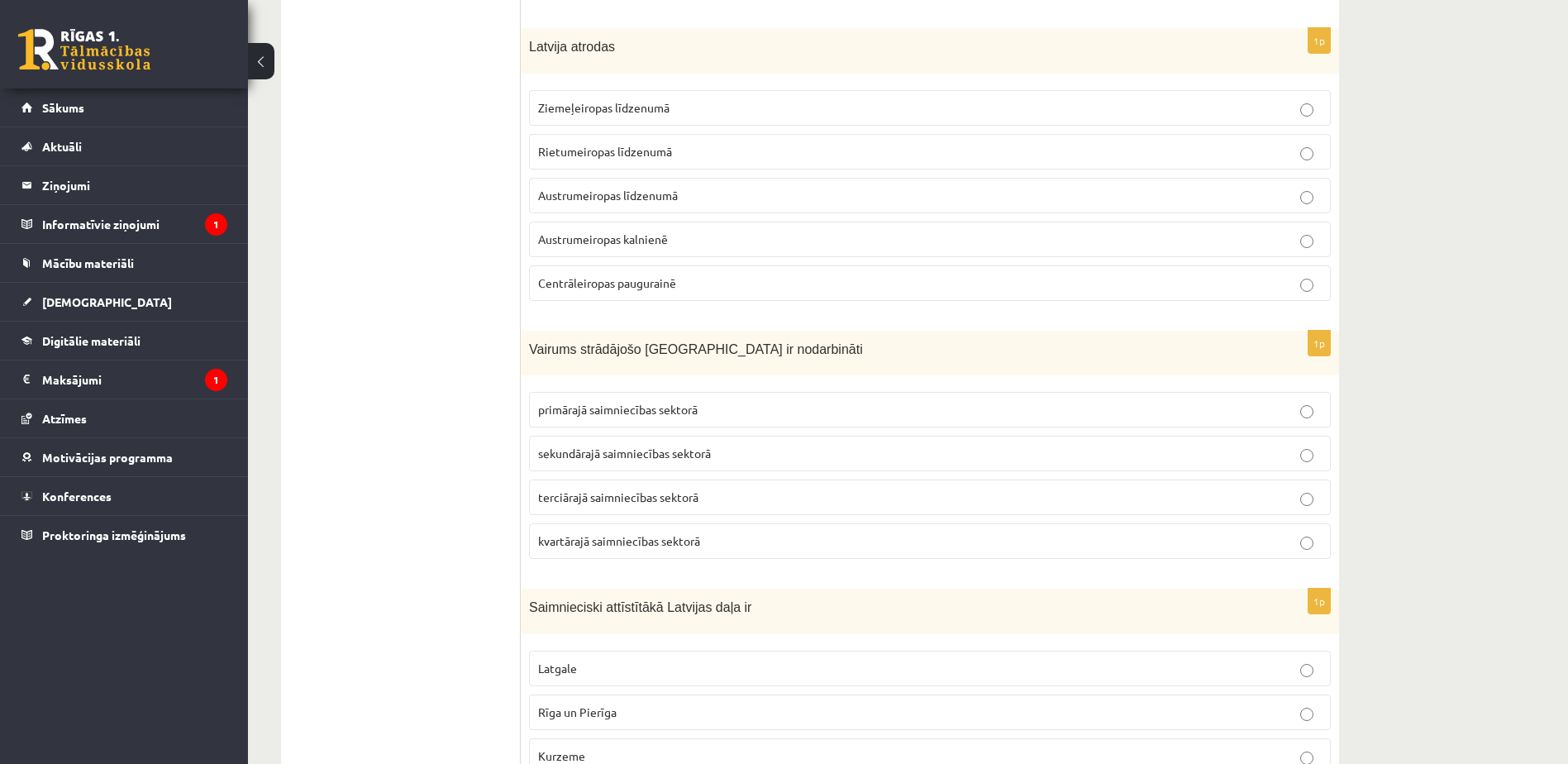
click at [579, 188] on span "Austrumeiropas līdzenumā" at bounding box center [608, 195] width 140 height 15
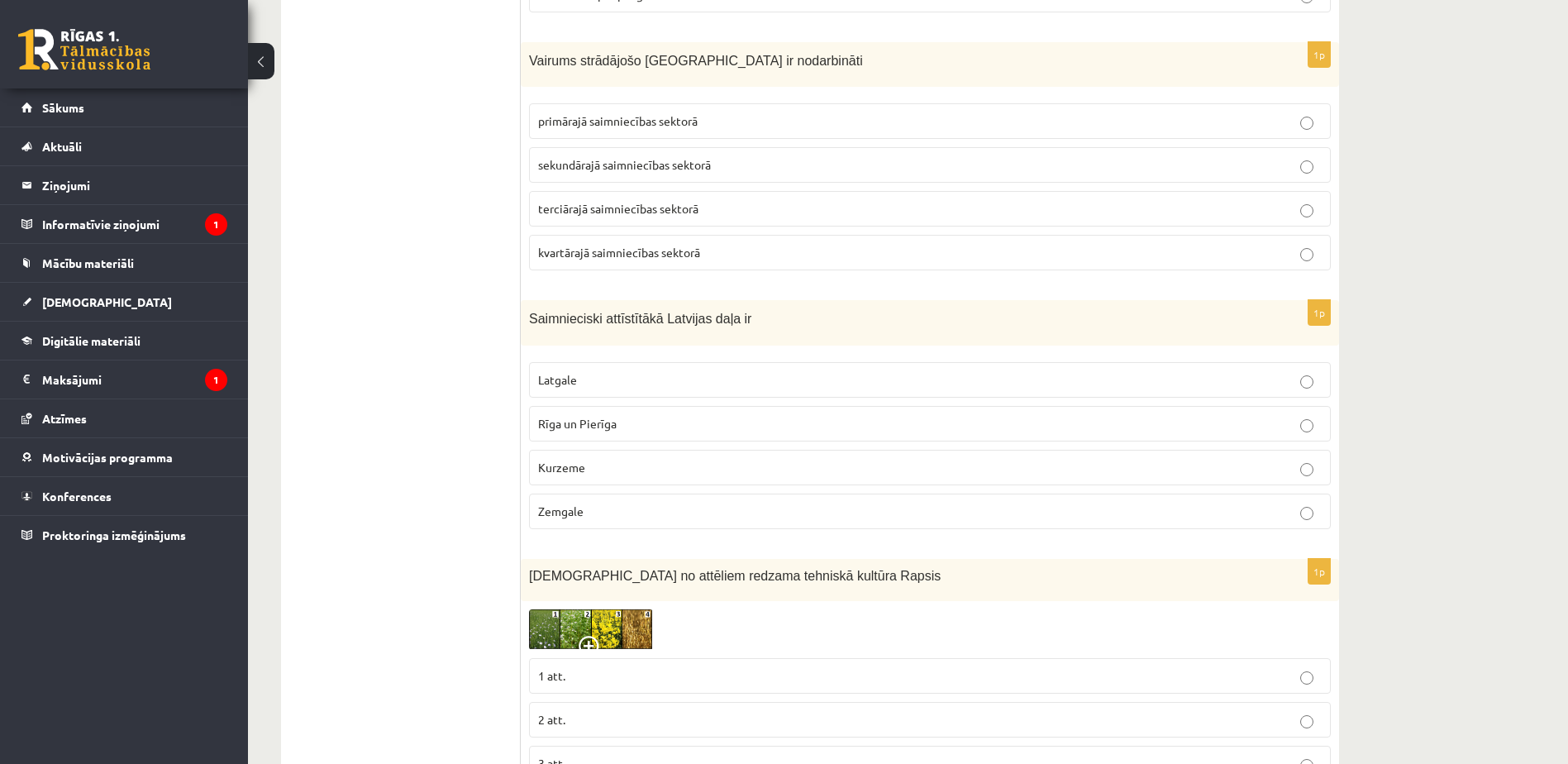
scroll to position [7157, 0]
click at [692, 200] on span "terciārajā saimniecības sektorā" at bounding box center [618, 208] width 160 height 15
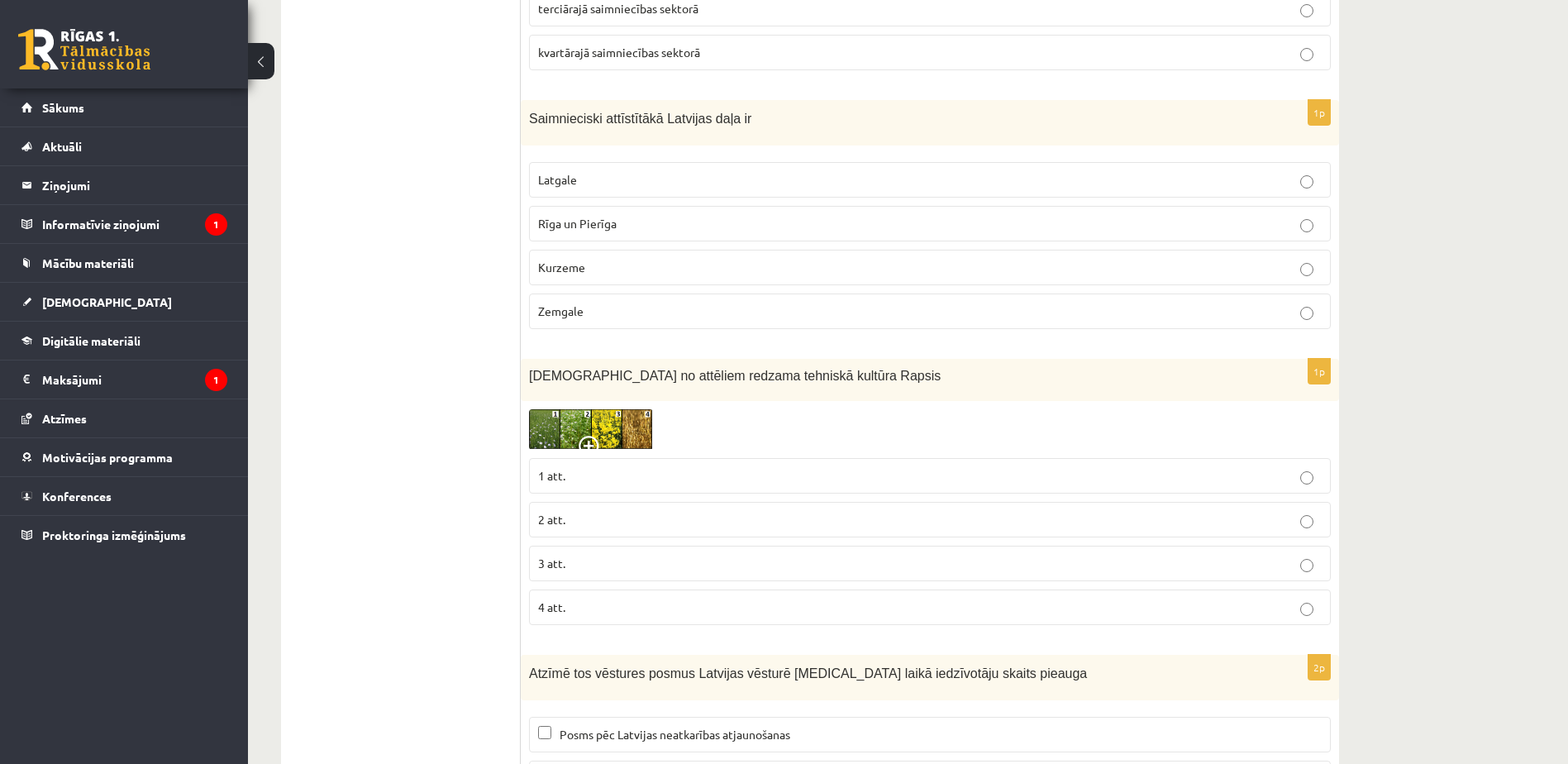
scroll to position [7357, 0]
click at [777, 214] on p "Rīga un Pierīga" at bounding box center [929, 223] width 783 height 17
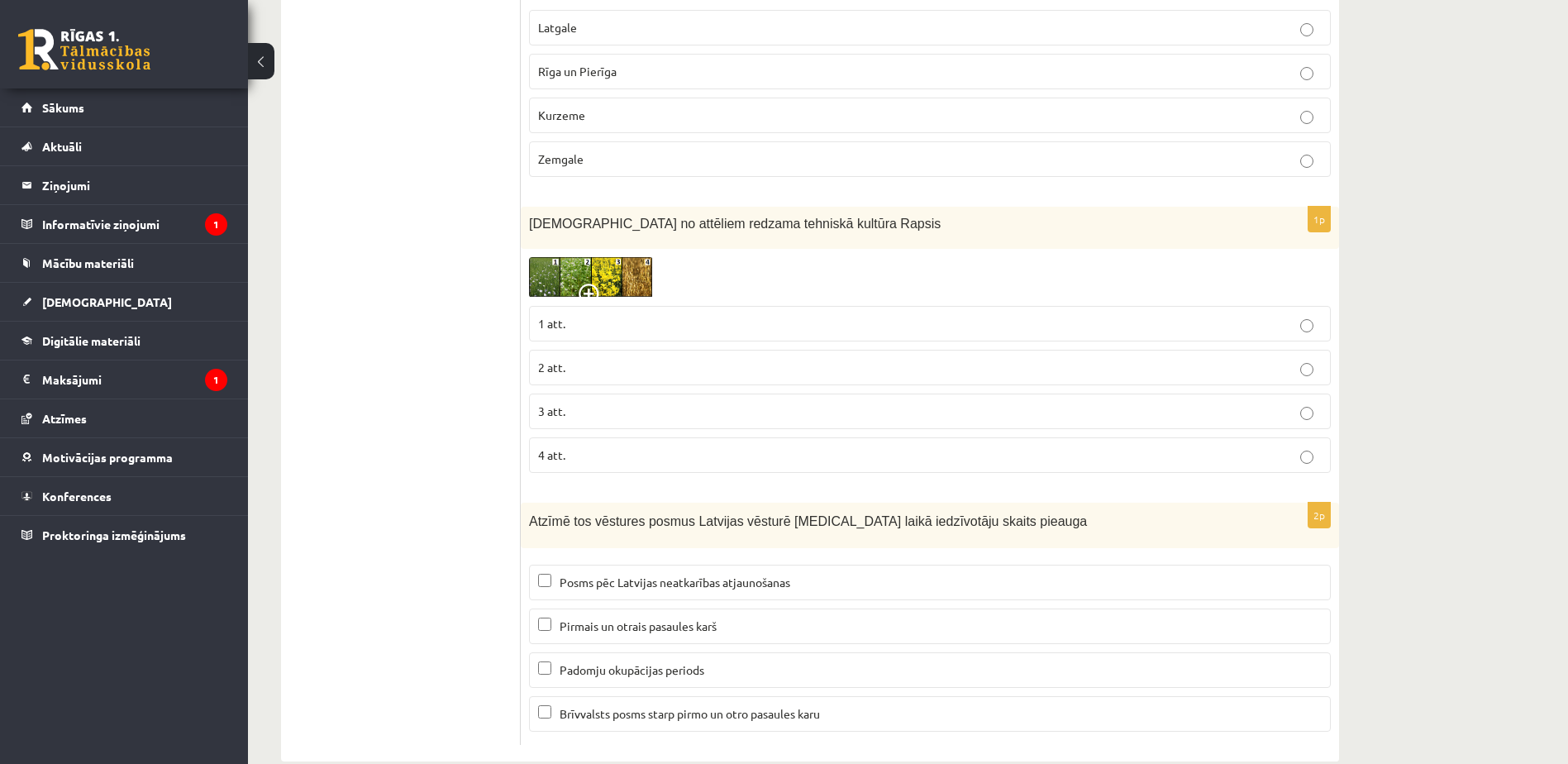
scroll to position [7520, 0]
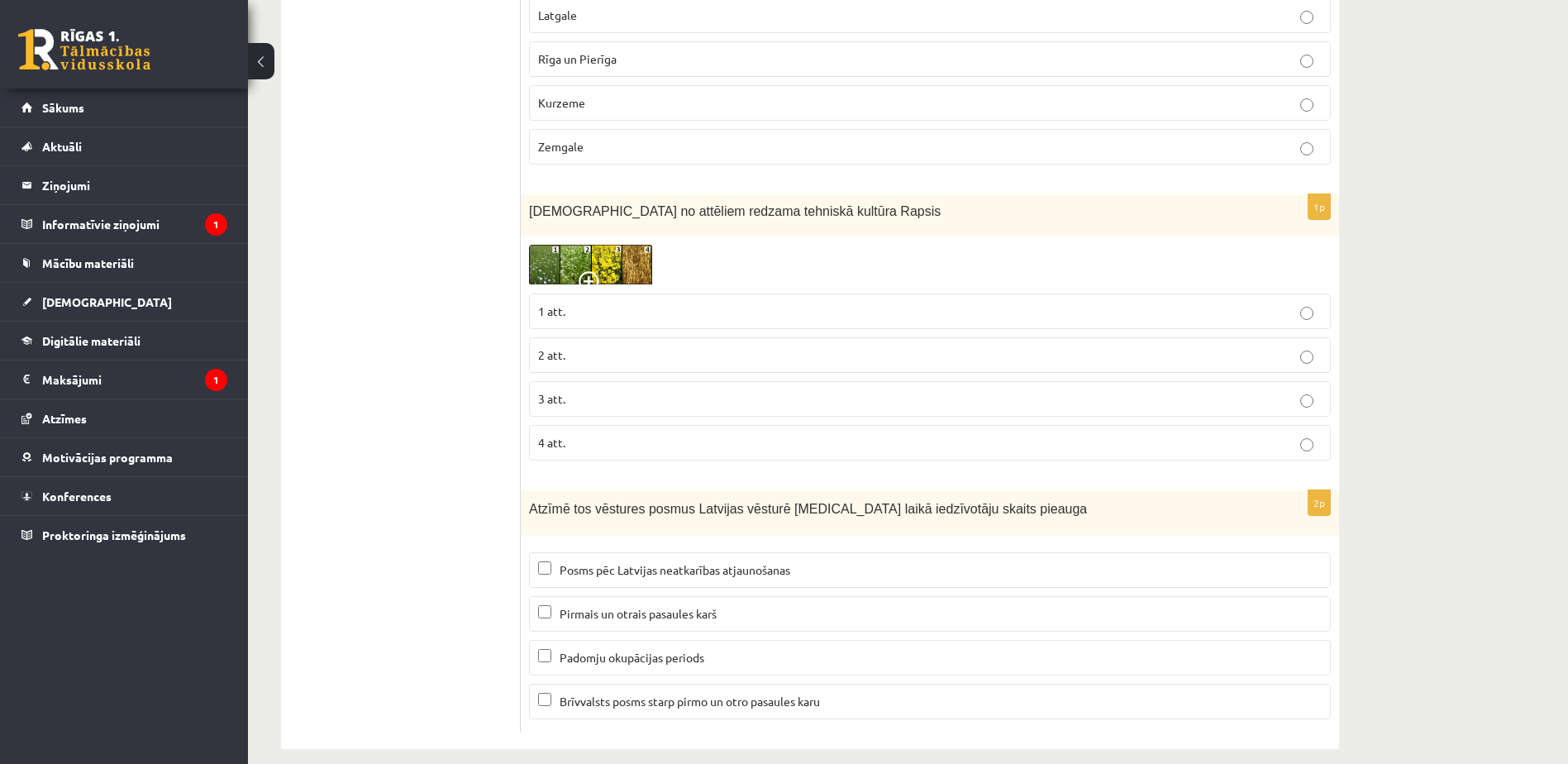
click at [657, 649] on span "Padomju okupācijas periods" at bounding box center [632, 657] width 145 height 15
click at [698, 693] on span "Brīvvalsts posms starp pirmo un otro pasaules karu" at bounding box center [689, 701] width 260 height 15
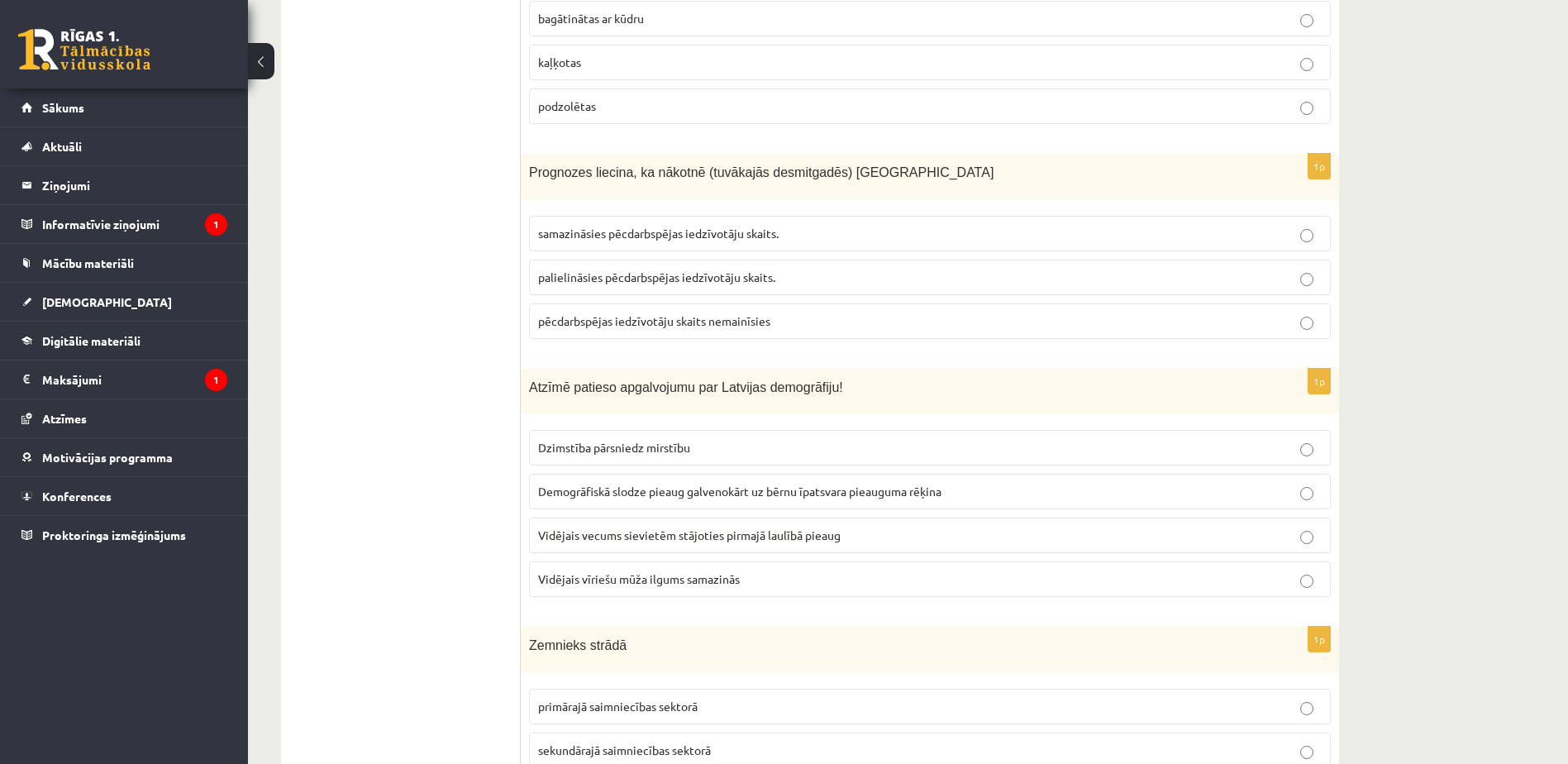
scroll to position [0, 0]
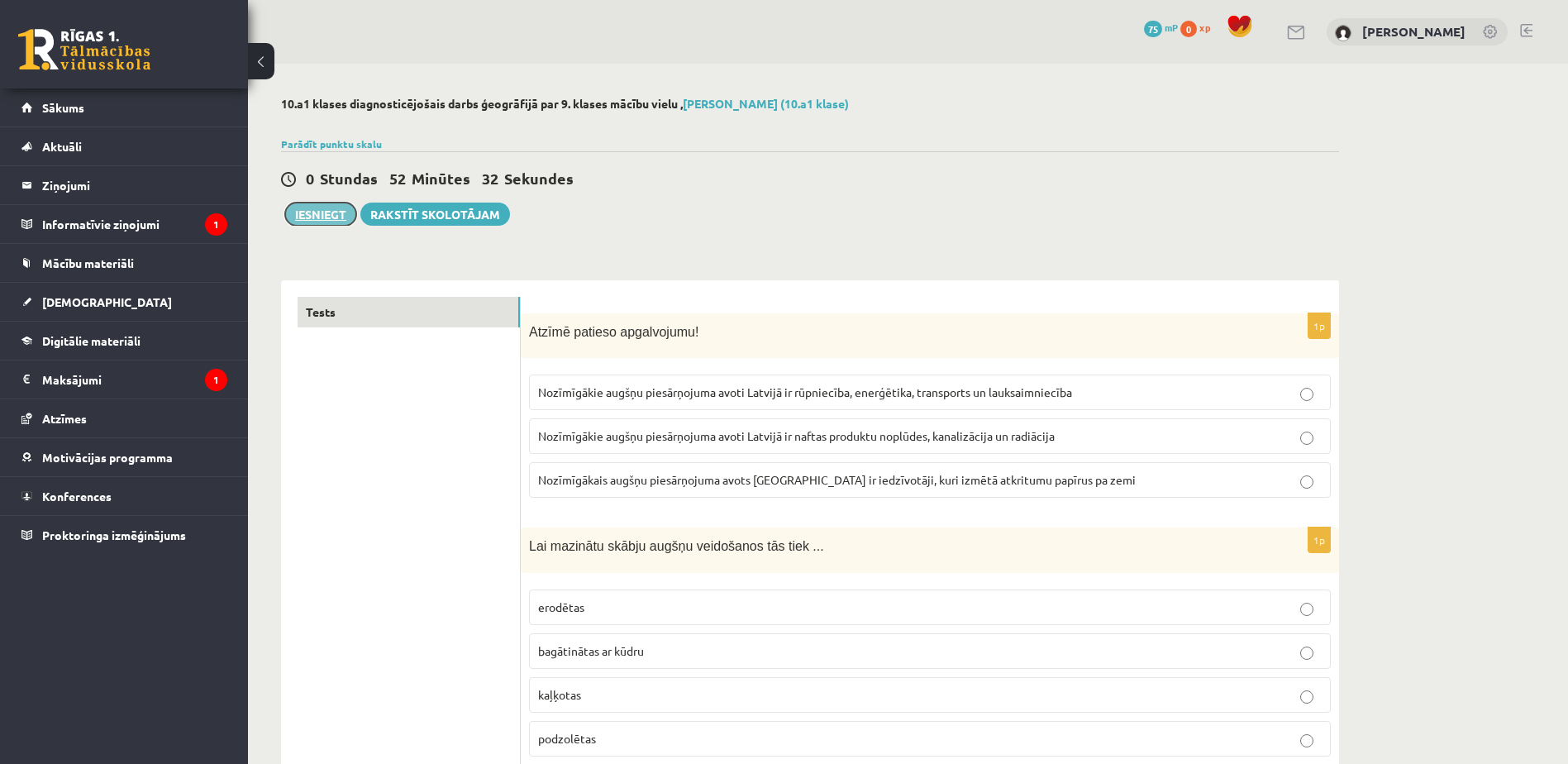
click at [321, 213] on button "Iesniegt" at bounding box center [321, 214] width 71 height 23
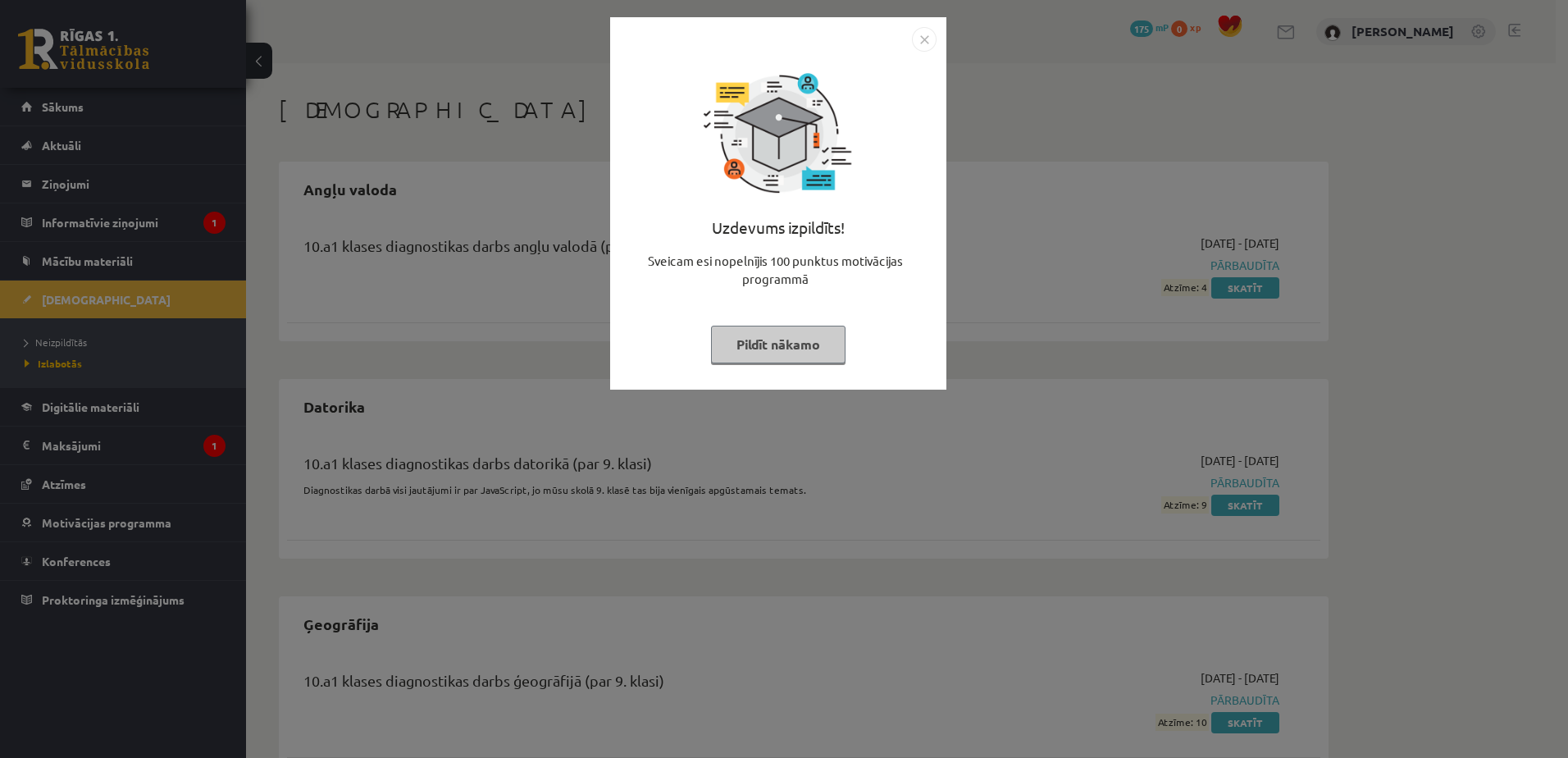
click at [798, 353] on button "Pildīt nākamo" at bounding box center [778, 344] width 134 height 38
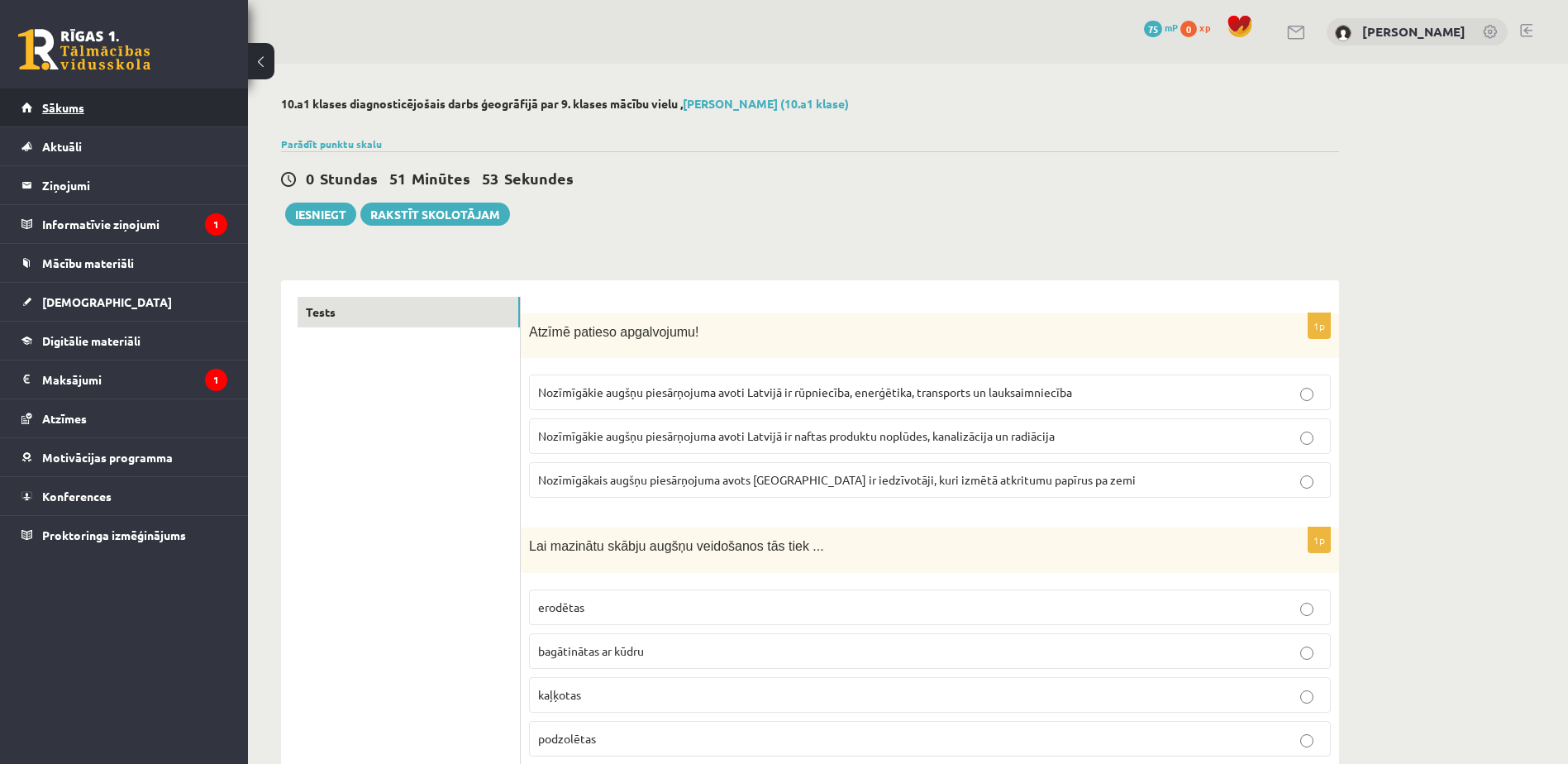
click at [110, 107] on link "Sākums" at bounding box center [125, 107] width 206 height 38
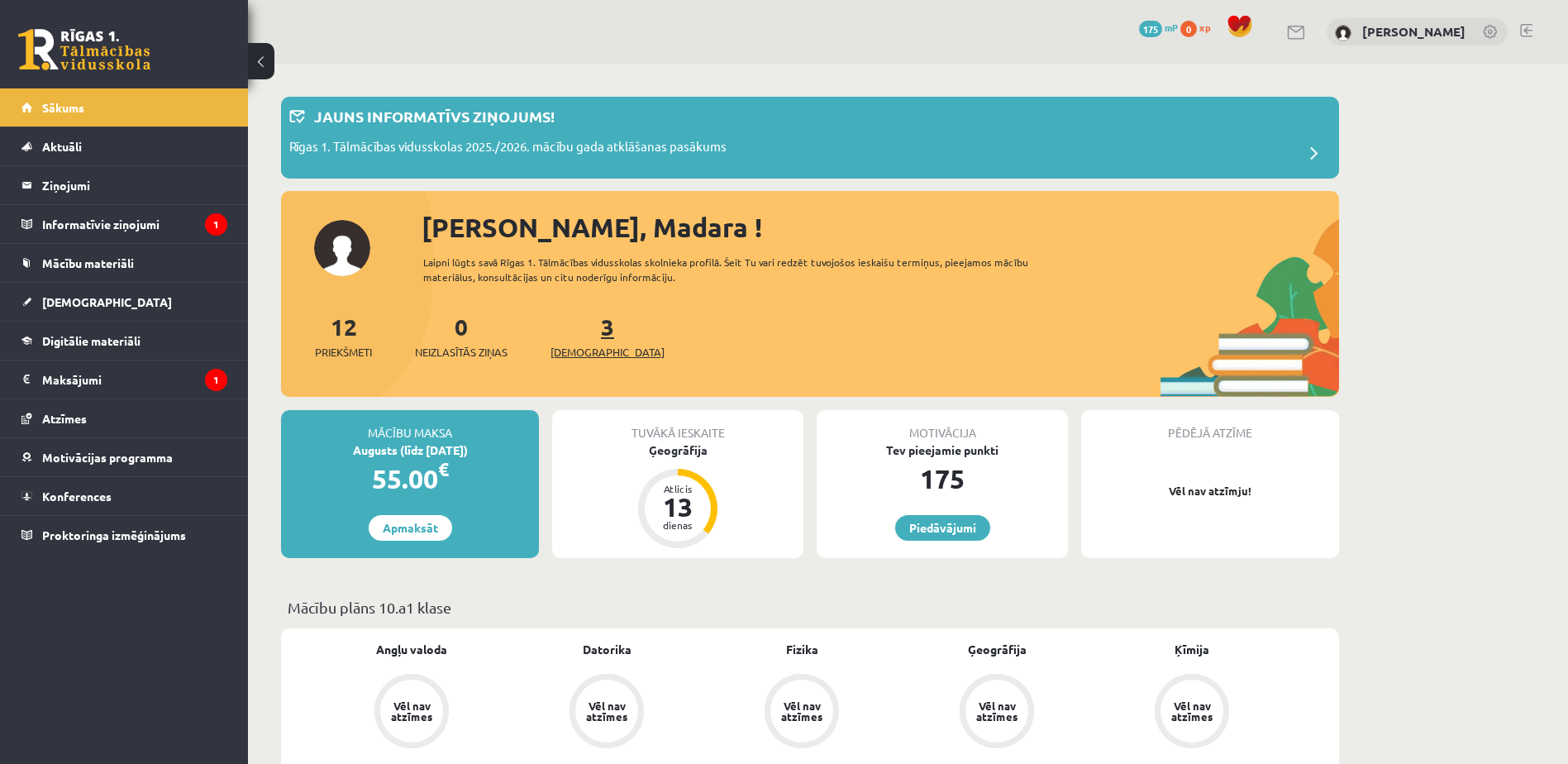
click at [577, 327] on link "3 Ieskaites" at bounding box center [607, 335] width 114 height 49
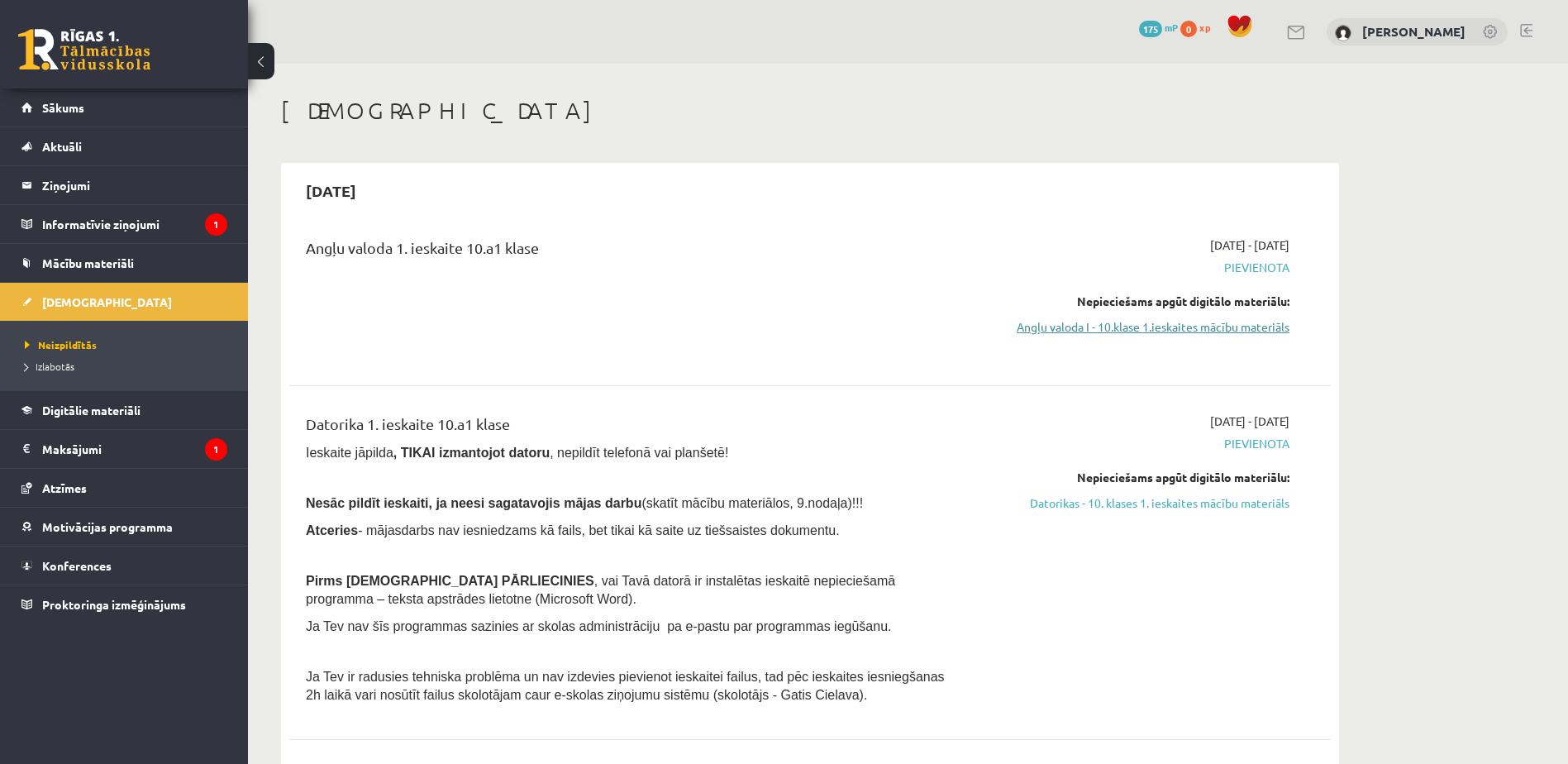
click at [1218, 334] on link "Angļu valoda I - 10.klase 1.ieskaites mācību materiāls" at bounding box center [1133, 326] width 311 height 17
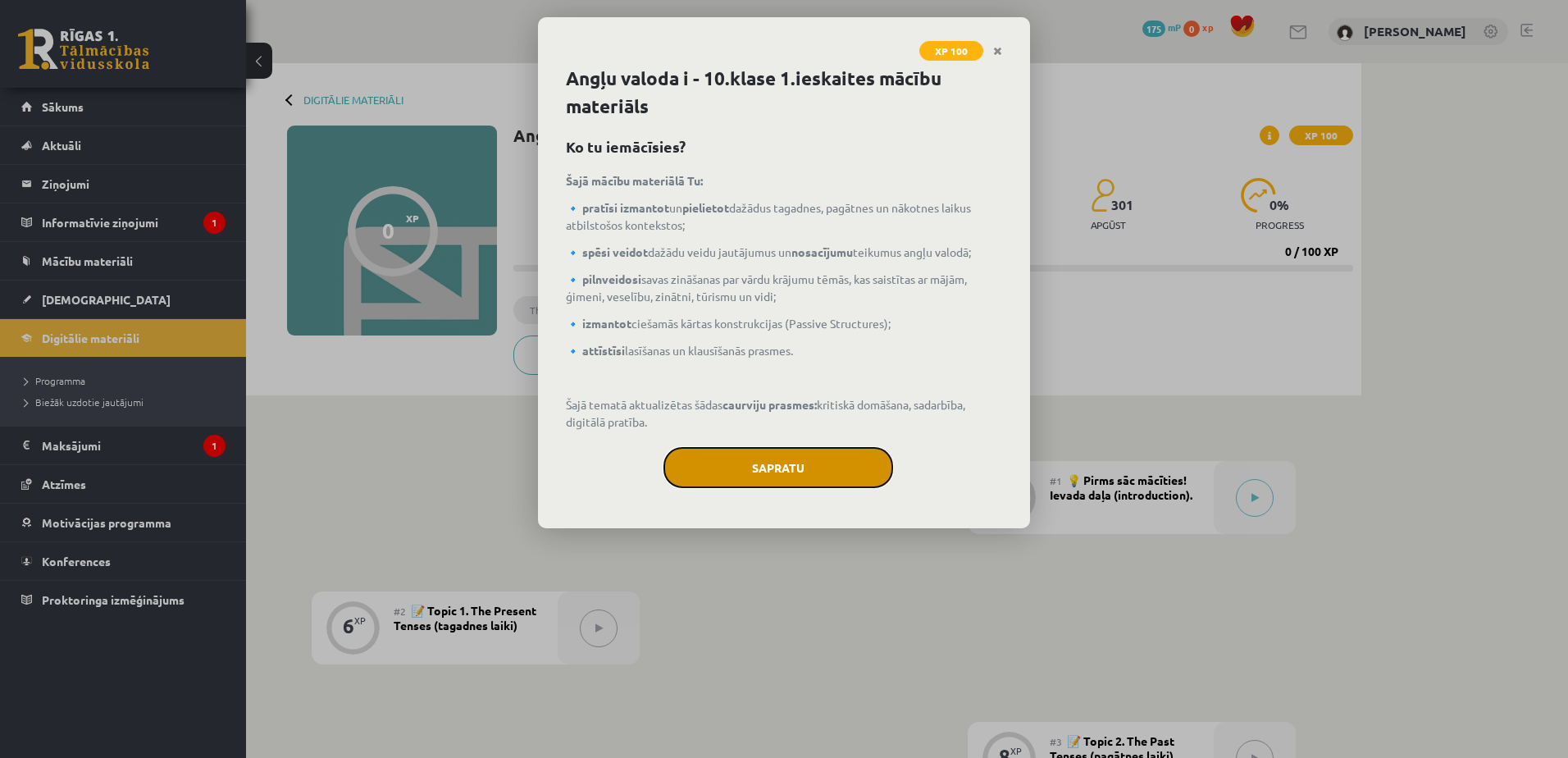
click at [786, 471] on button "Sapratu" at bounding box center [778, 467] width 230 height 41
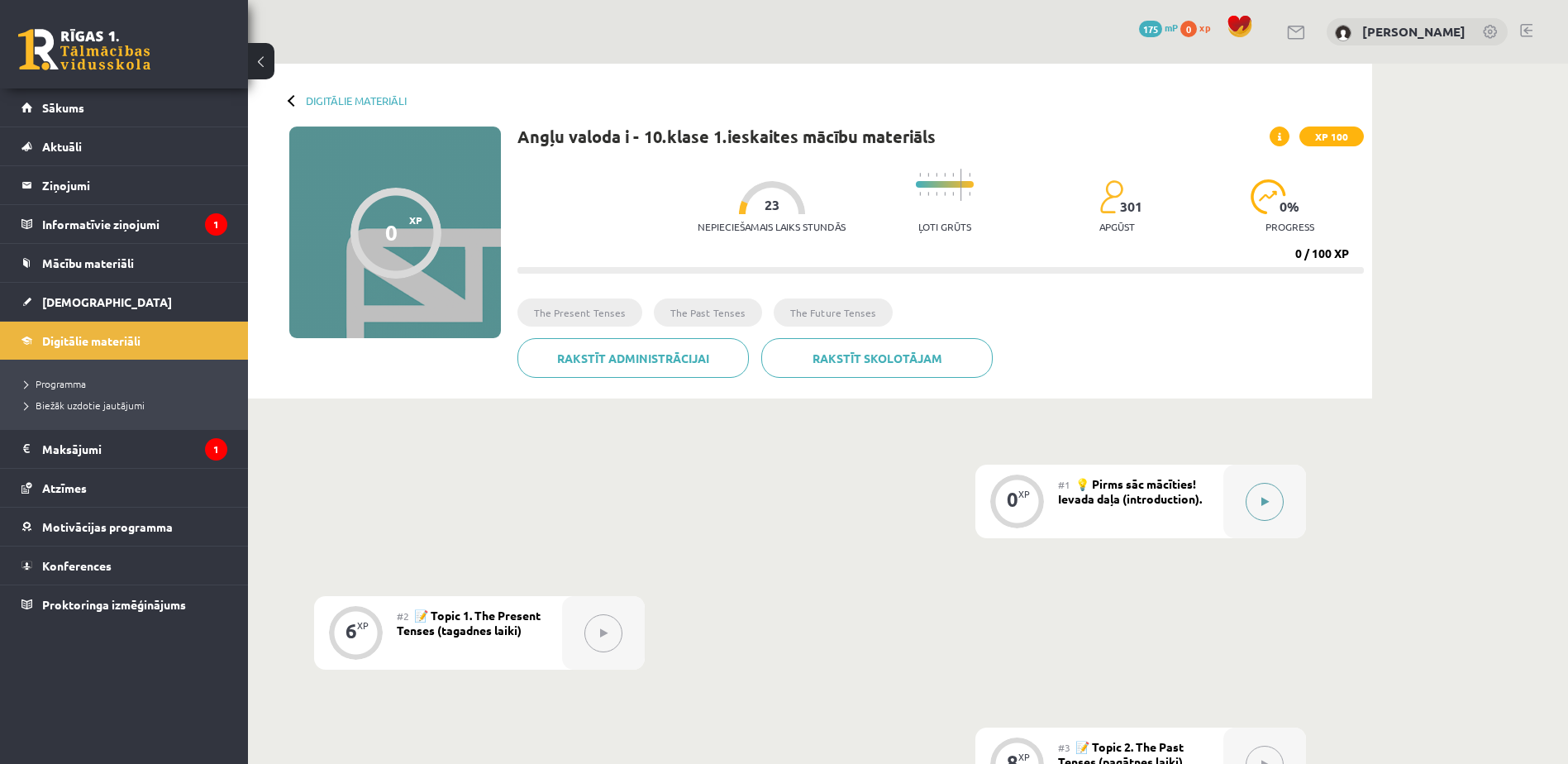
click at [1276, 521] on div at bounding box center [1265, 501] width 83 height 74
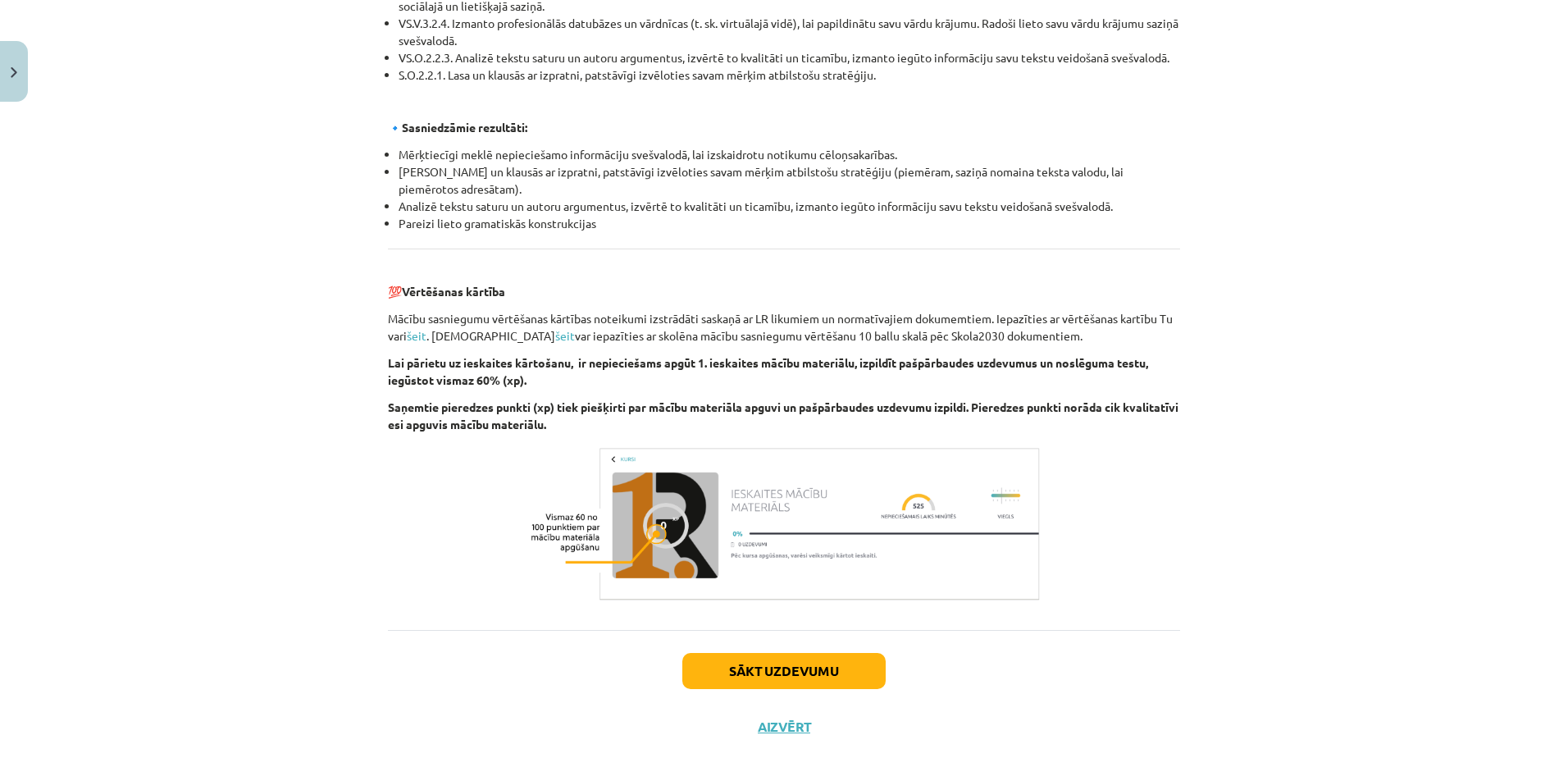
scroll to position [1709, 0]
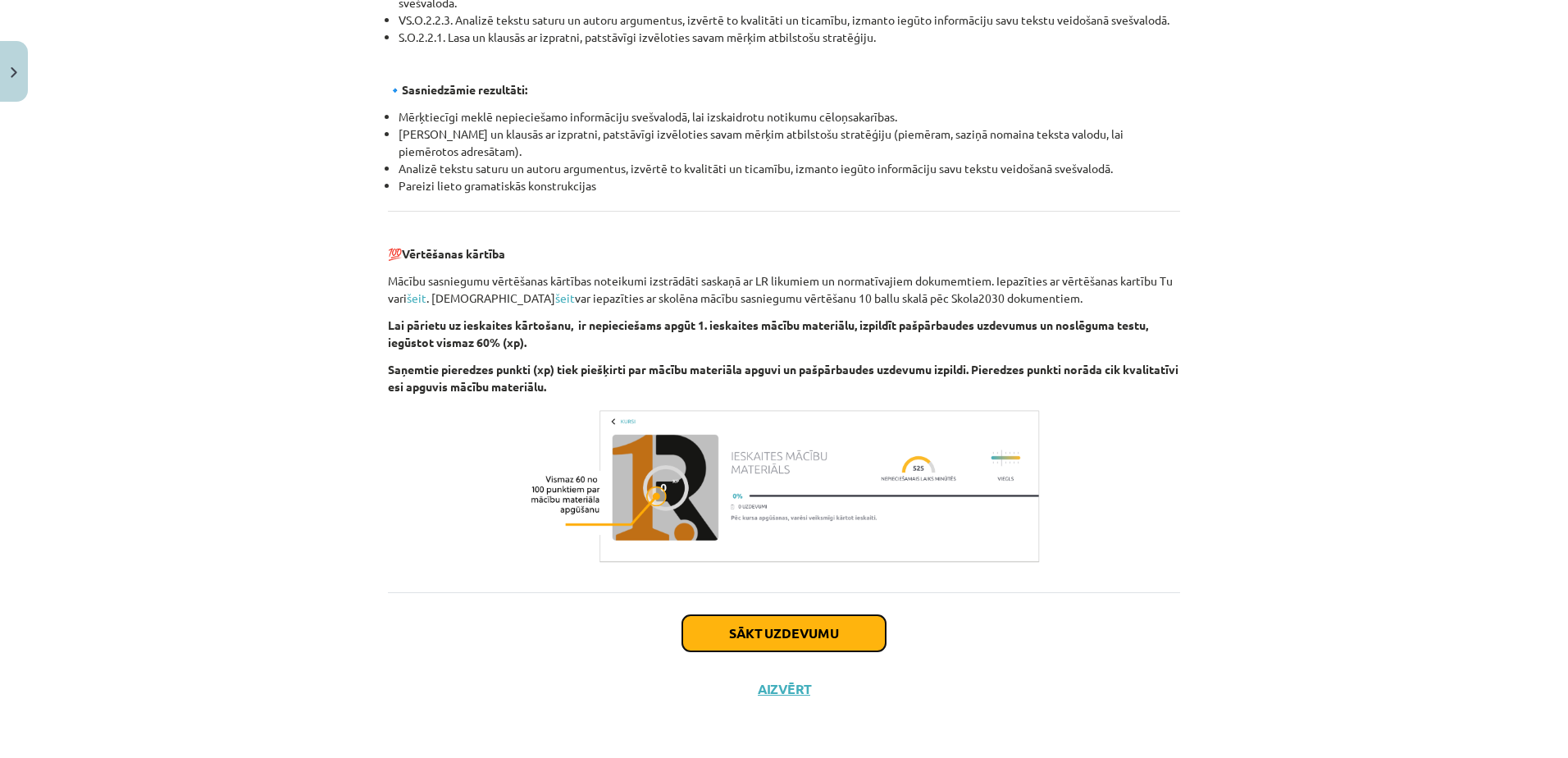
click at [825, 648] on button "Sākt uzdevumu" at bounding box center [784, 633] width 204 height 36
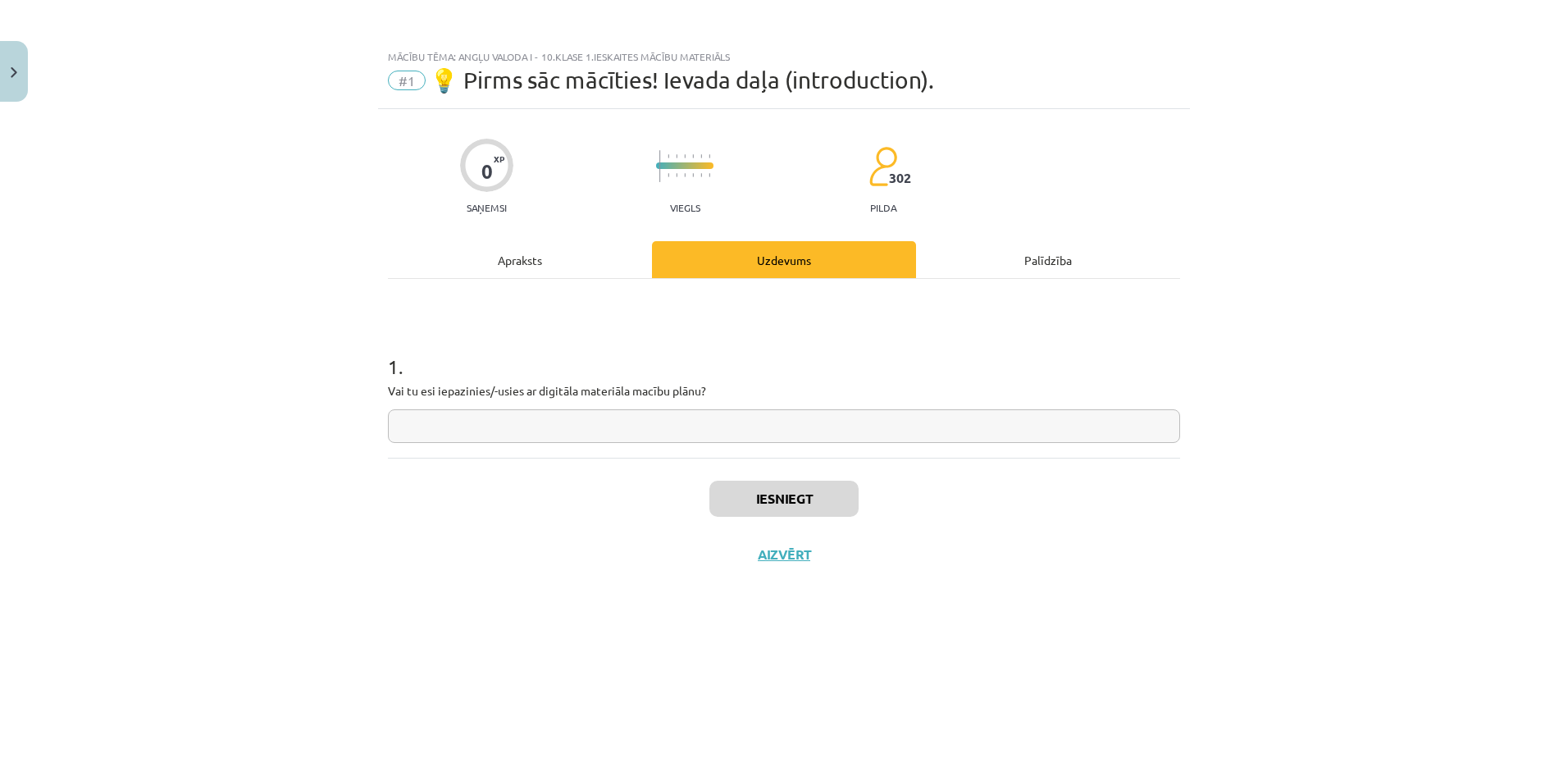
click at [651, 428] on input "text" at bounding box center [784, 426] width 792 height 34
type input "**"
click at [818, 499] on button "Iesniegt" at bounding box center [784, 498] width 149 height 36
click at [835, 560] on button "Nākamā nodarbība" at bounding box center [784, 565] width 161 height 38
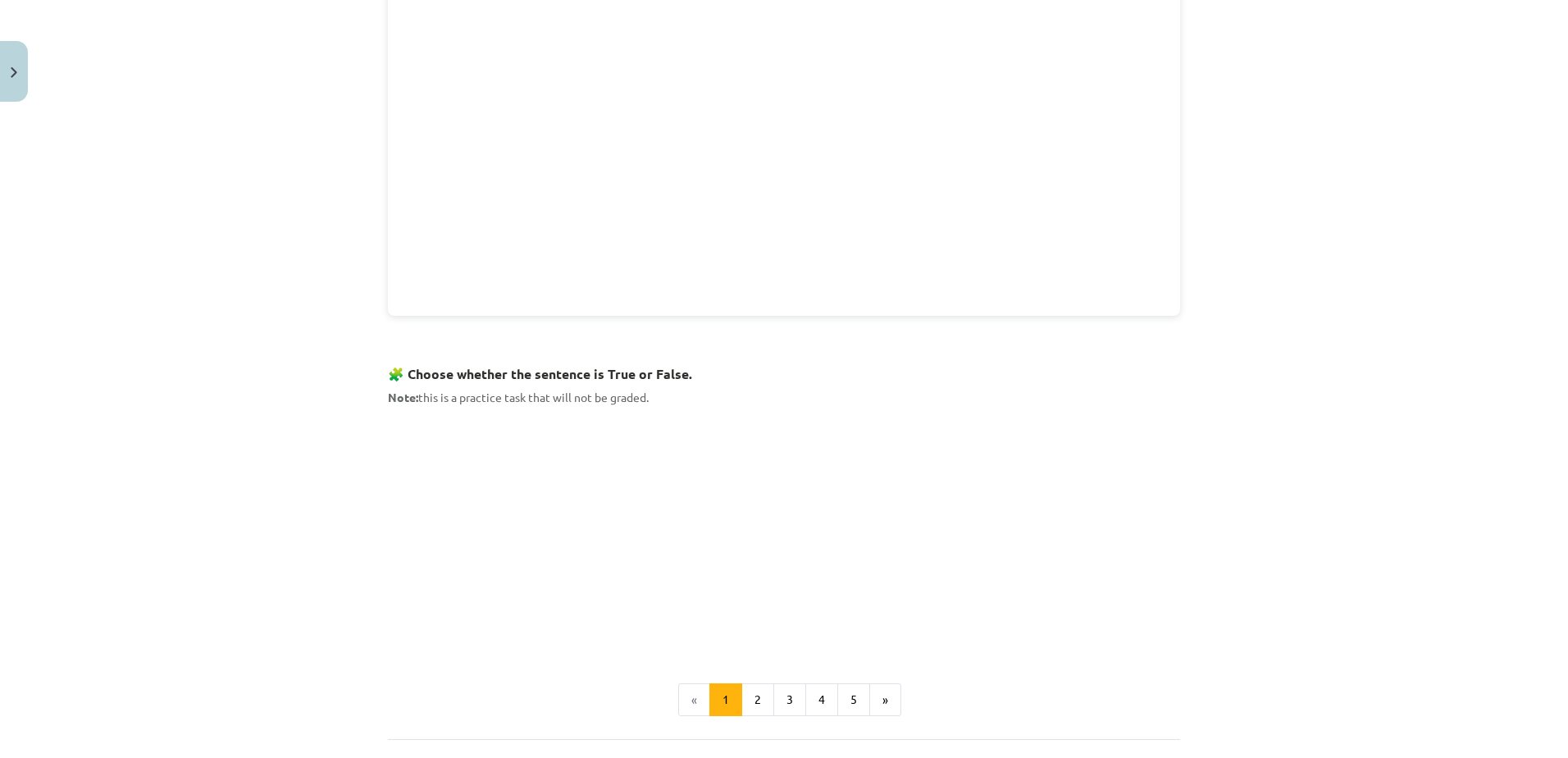
scroll to position [756, 0]
click at [801, 736] on button "Sākt uzdevumu" at bounding box center [784, 732] width 204 height 36
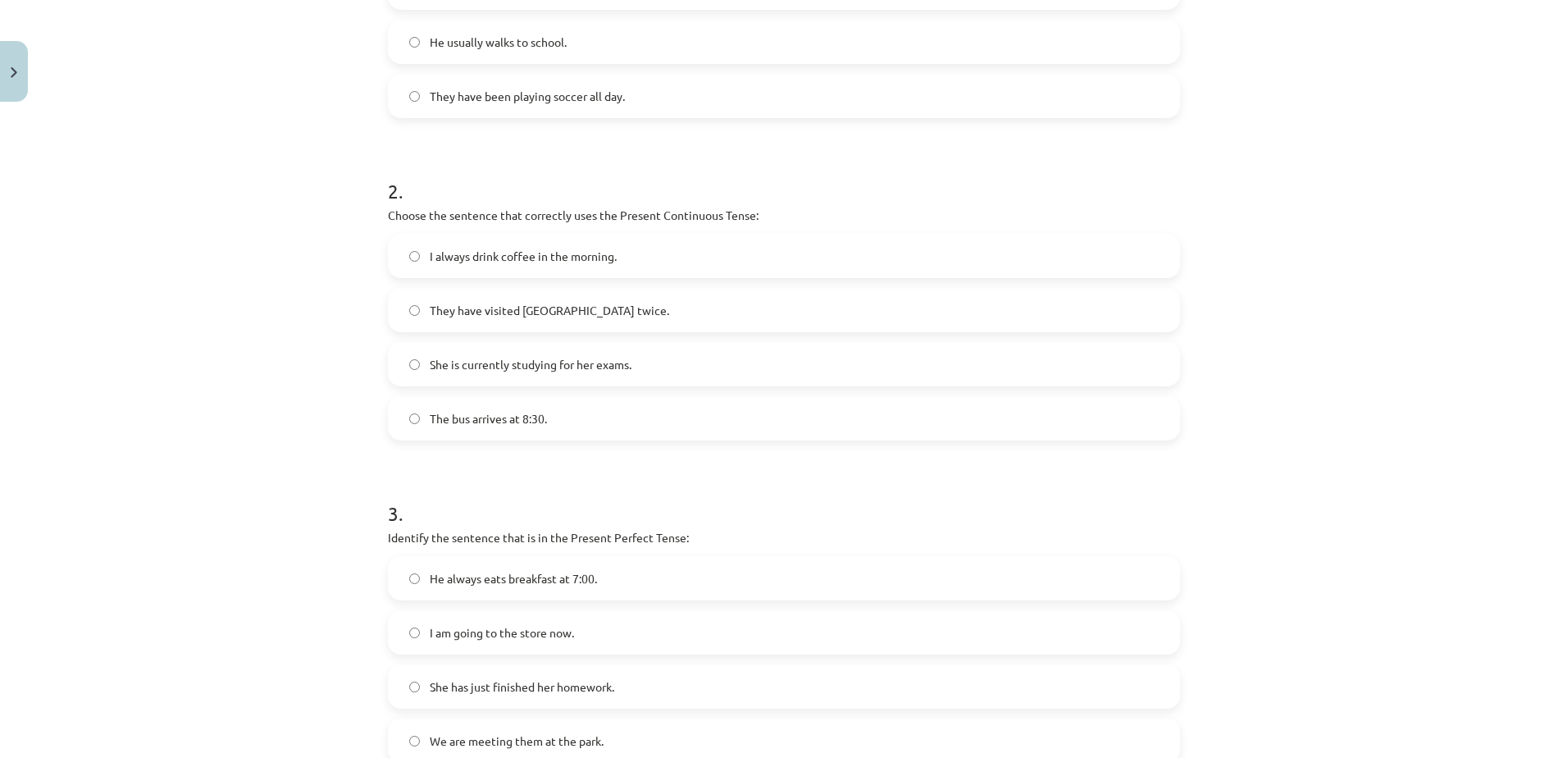
scroll to position [693, 0]
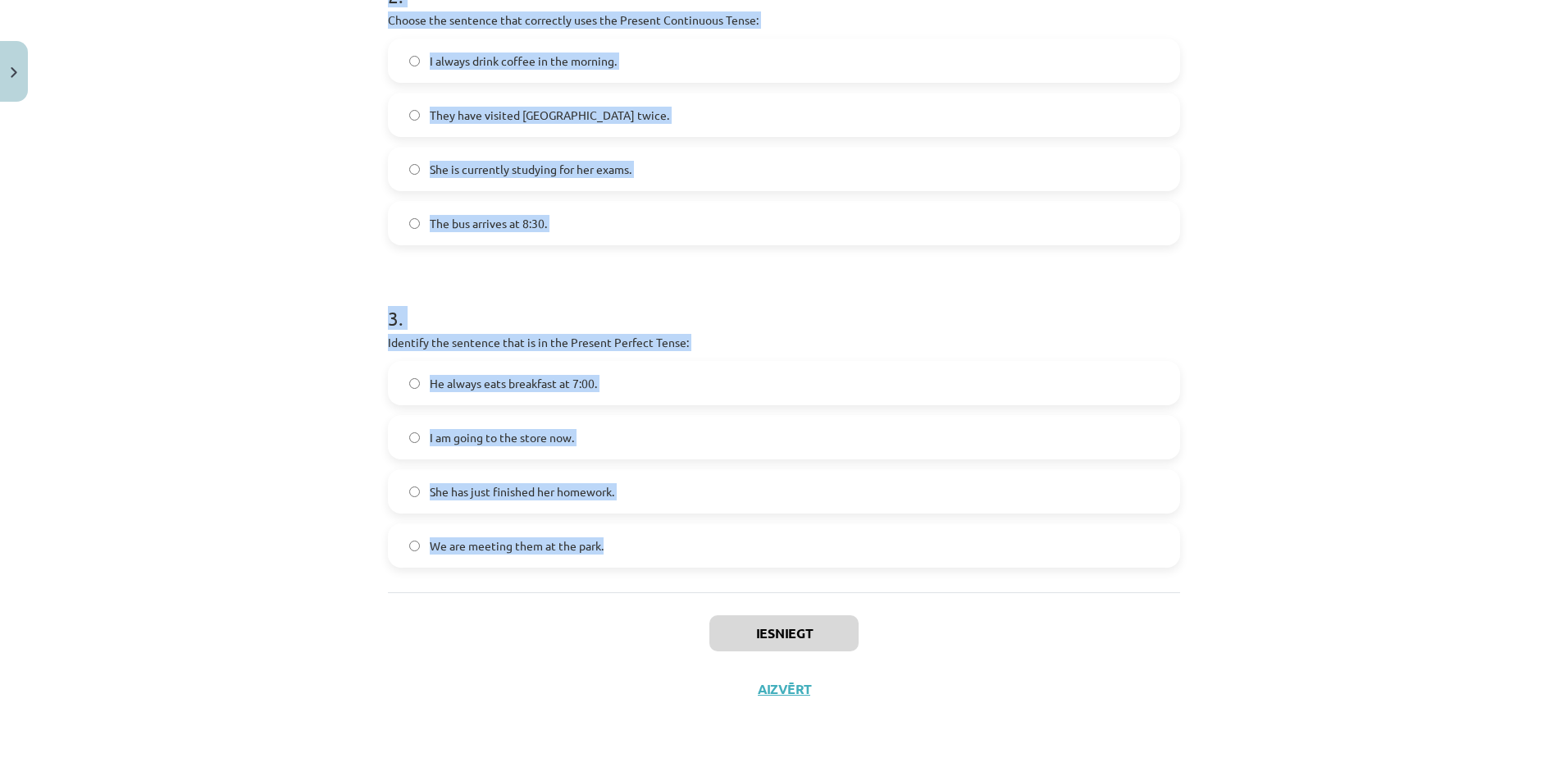
drag, startPoint x: 387, startPoint y: 342, endPoint x: 815, endPoint y: 573, distance: 486.4
click at [815, 573] on div "1 . Which sentence is in the Simple Present Tense? I am learning to play the gu…" at bounding box center [784, 88] width 792 height 1006
copy form "Which sentence is in the Simple Present Tense? I am learning to play the guitar…"
click at [52, 458] on div "Mācību tēma: Angļu valoda i - 10.[PERSON_NAME] 1.ieskaites mācību materiāls #2 …" at bounding box center [784, 379] width 1568 height 758
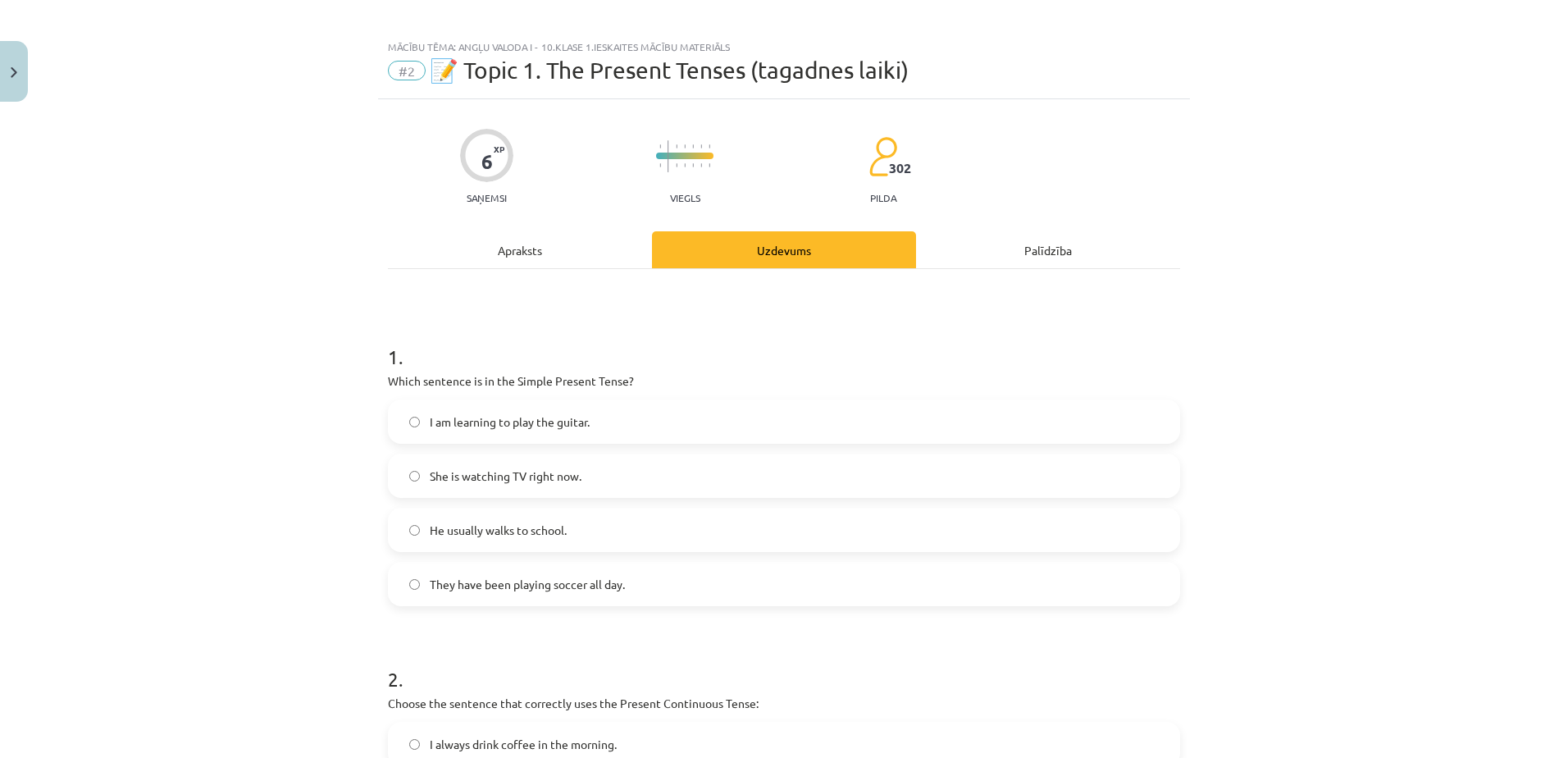
scroll to position [9, 0]
click at [563, 546] on label "He usually walks to school." at bounding box center [784, 531] width 789 height 41
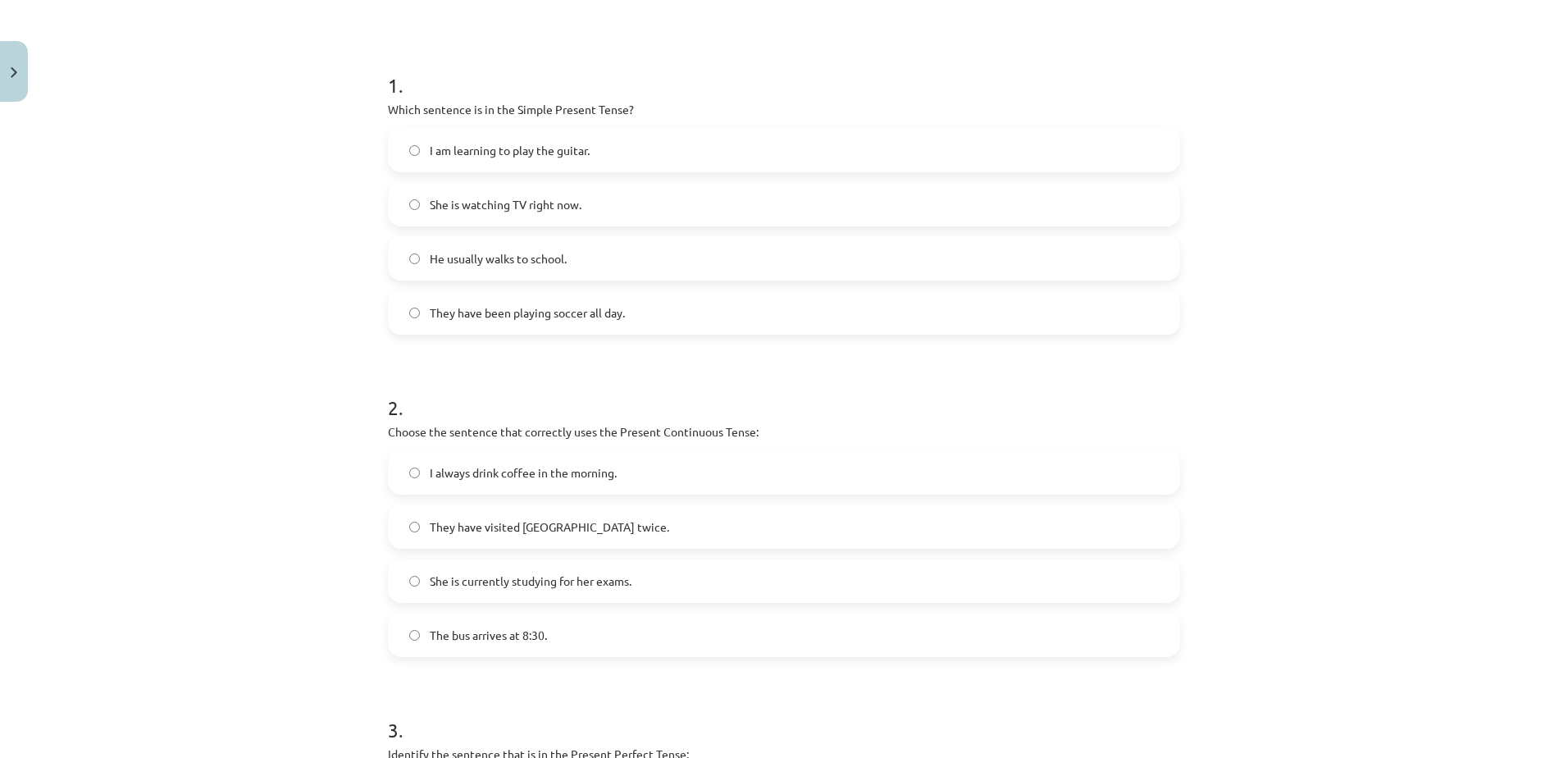
scroll to position [282, 0]
click at [520, 578] on span "She is currently studying for her exams." at bounding box center [530, 580] width 202 height 17
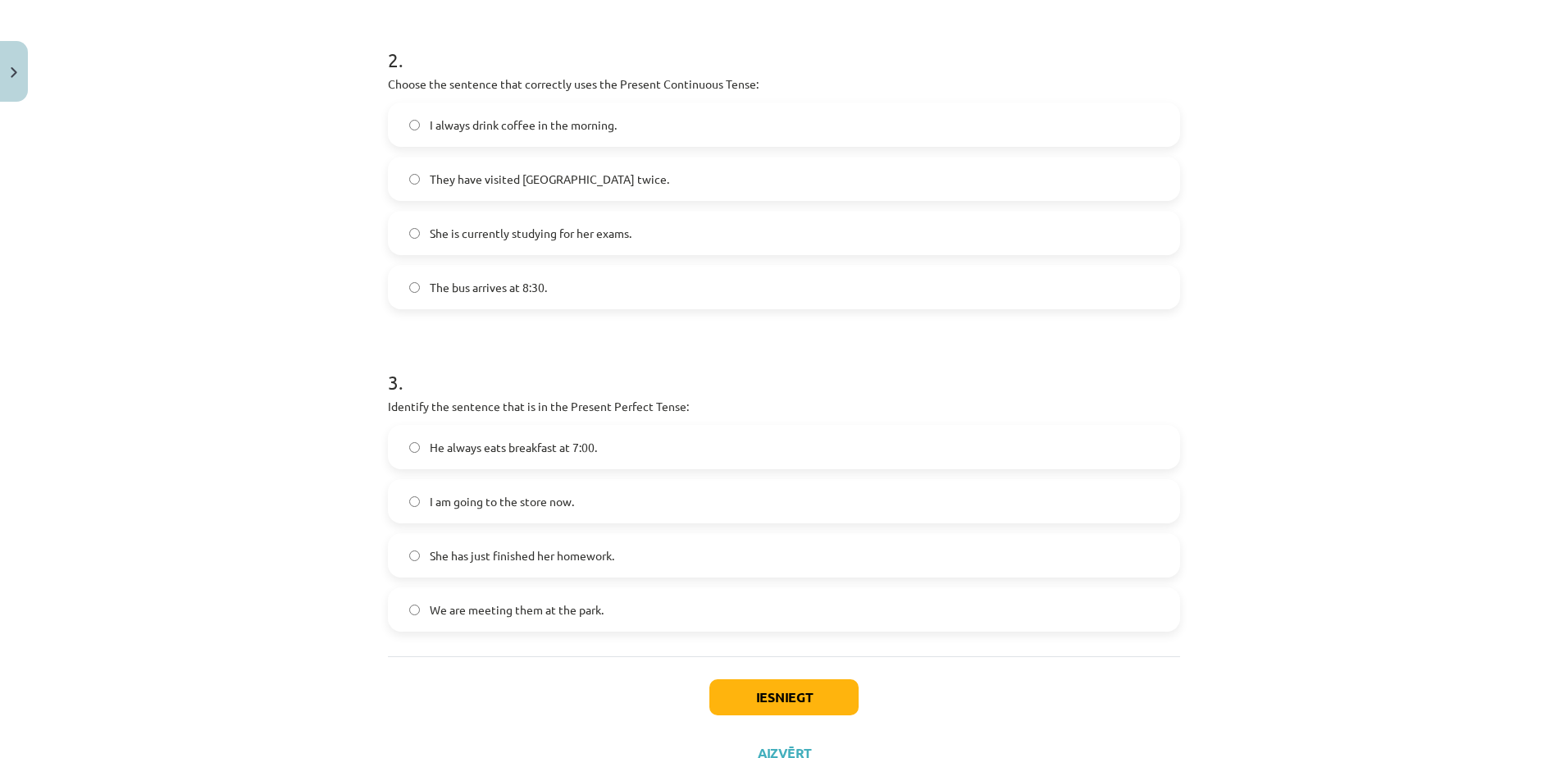
scroll to position [630, 0]
click at [635, 554] on label "She has just finished her homework." at bounding box center [784, 554] width 789 height 41
click at [779, 700] on button "Iesniegt" at bounding box center [784, 695] width 149 height 36
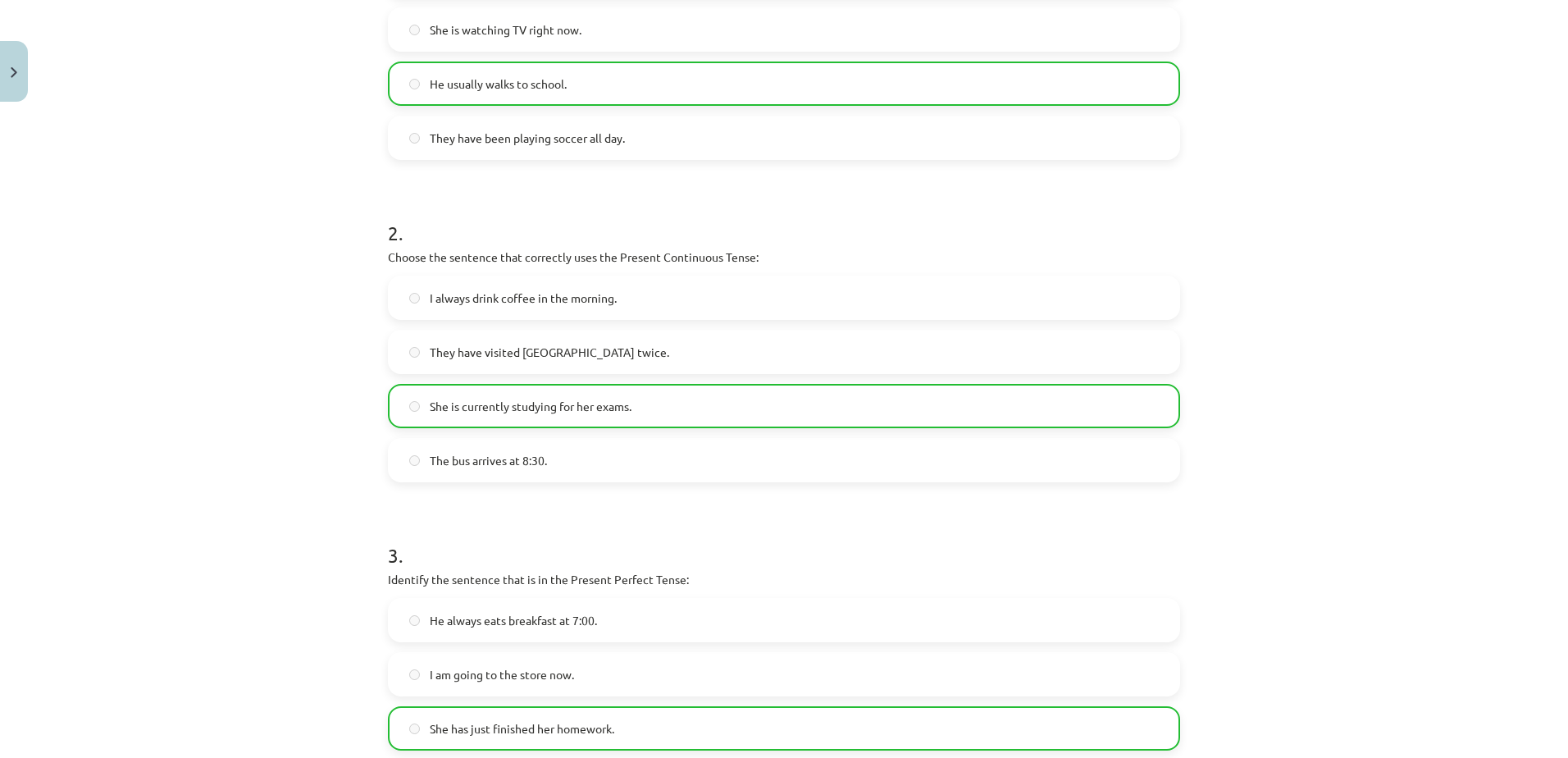
scroll to position [746, 0]
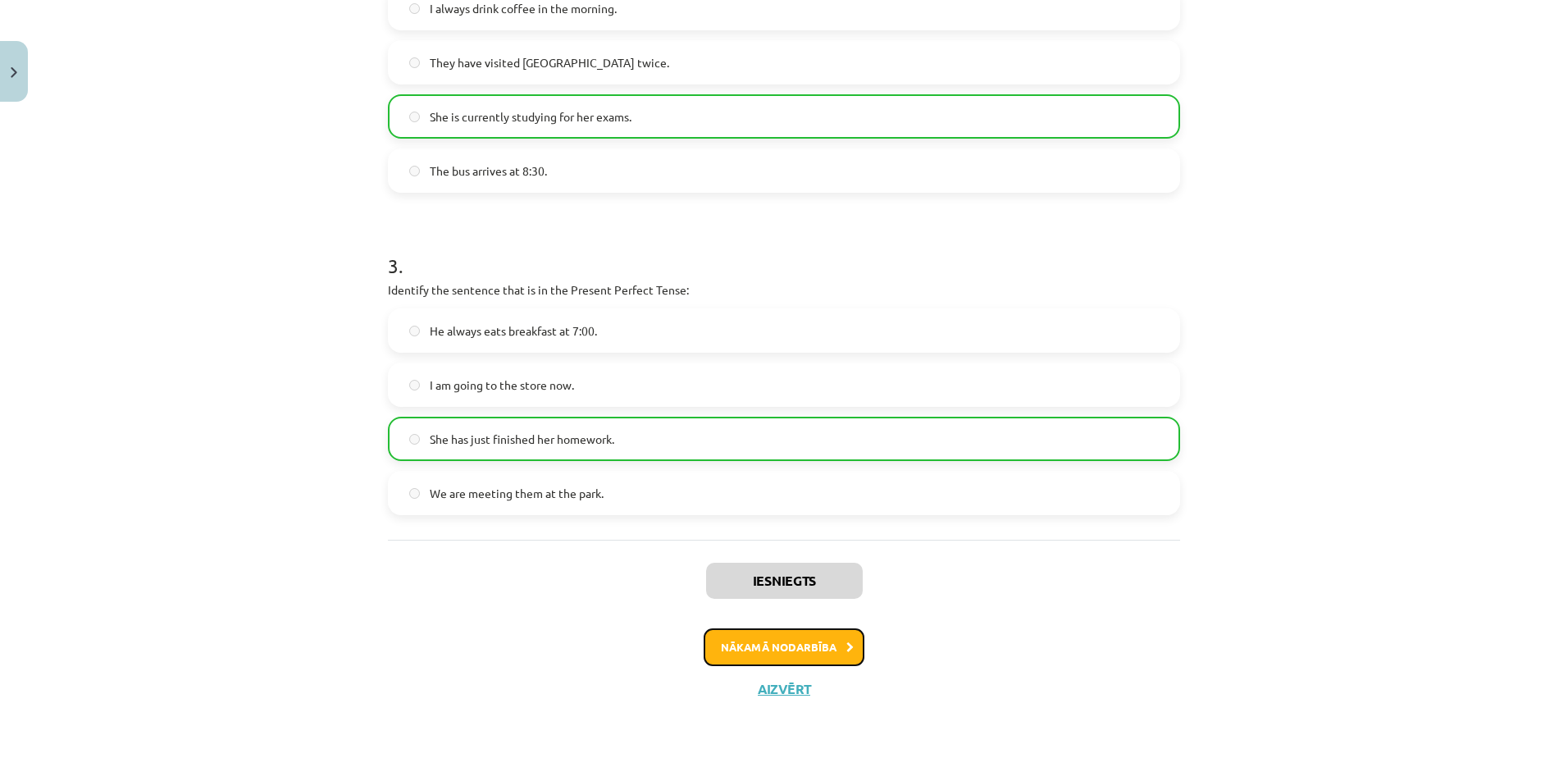
click at [813, 648] on button "Nākamā nodarbība" at bounding box center [784, 647] width 161 height 38
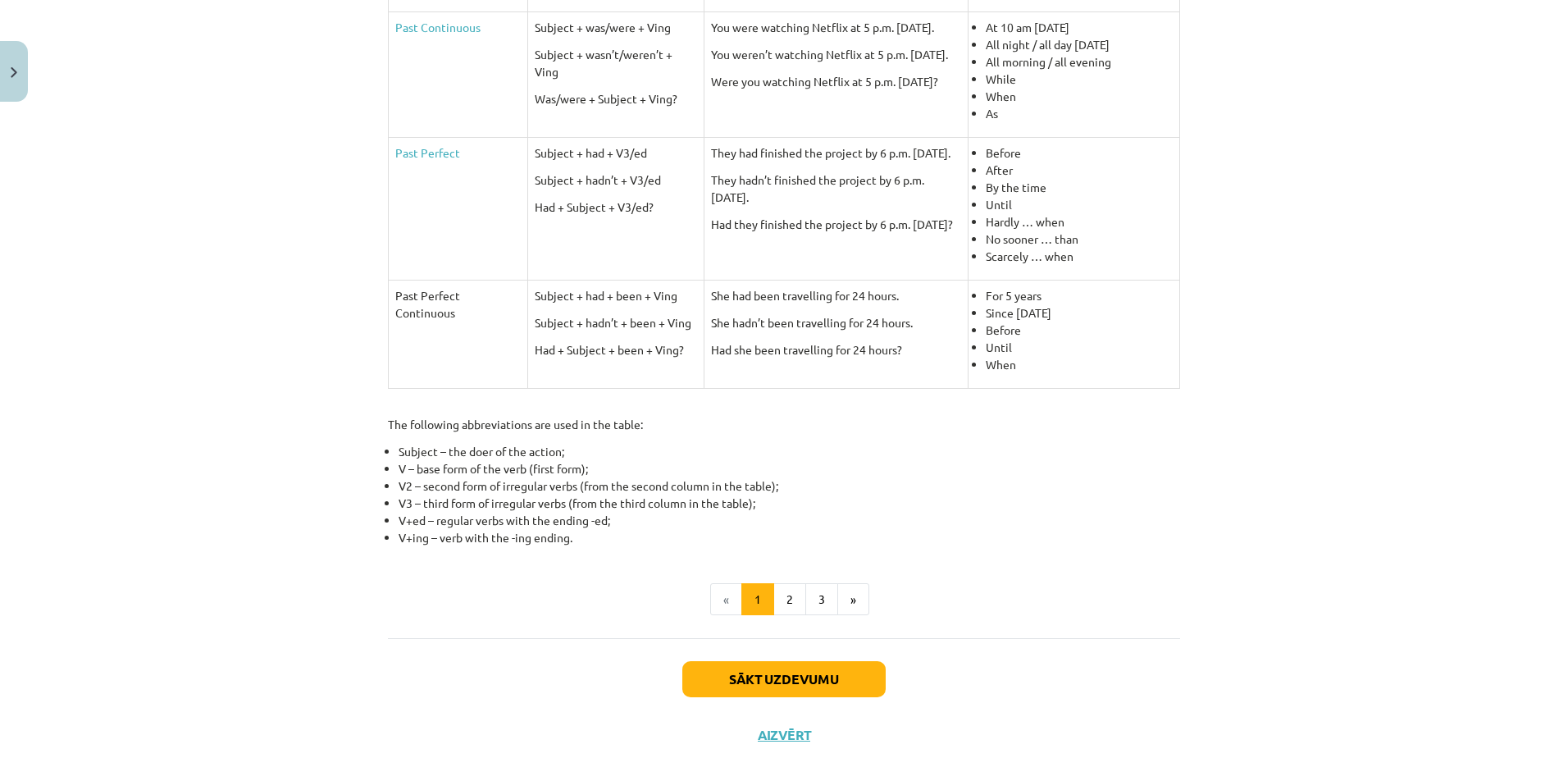
scroll to position [603, 0]
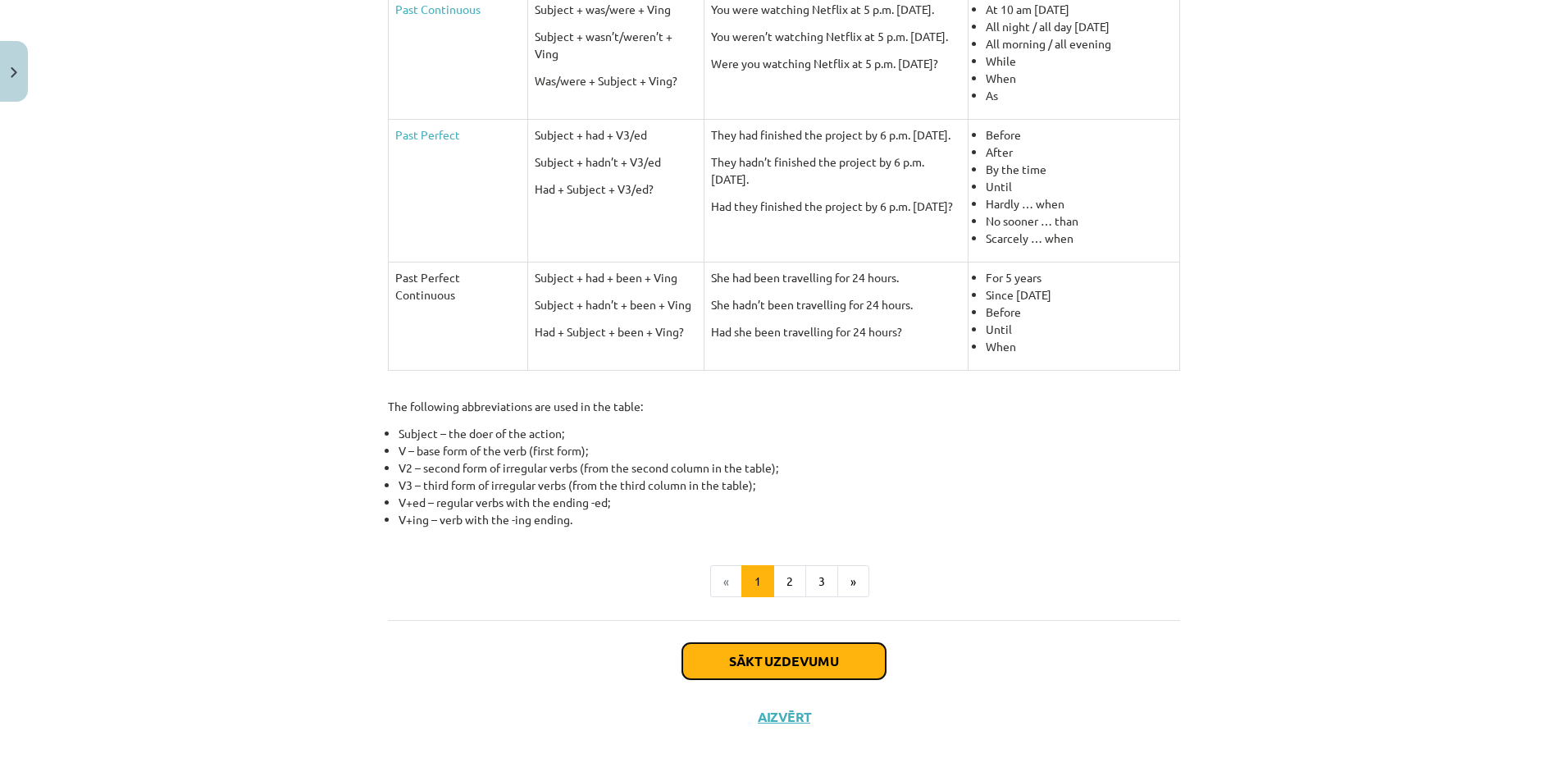
click at [813, 648] on button "Sākt uzdevumu" at bounding box center [784, 661] width 204 height 36
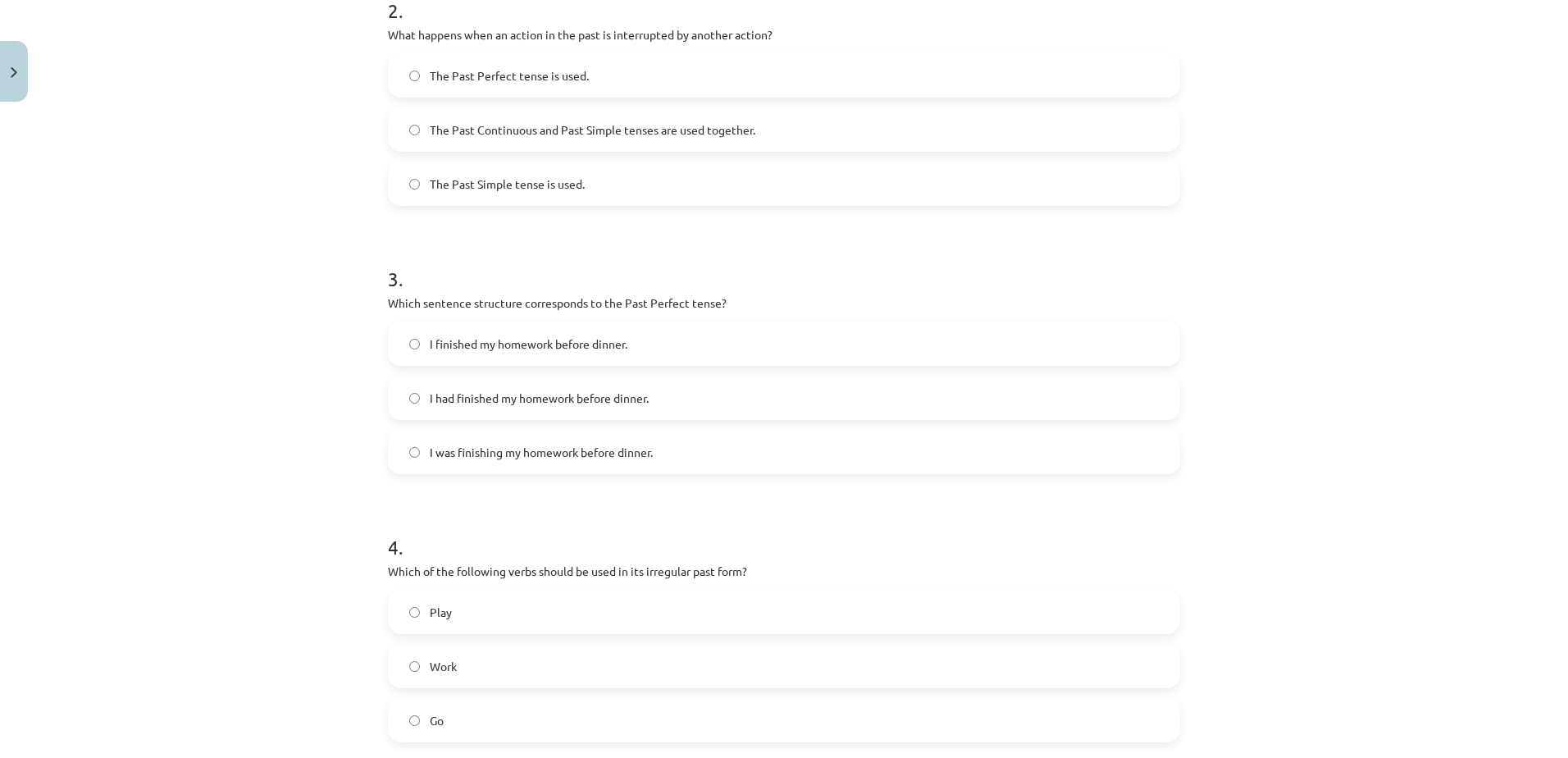
scroll to position [798, 0]
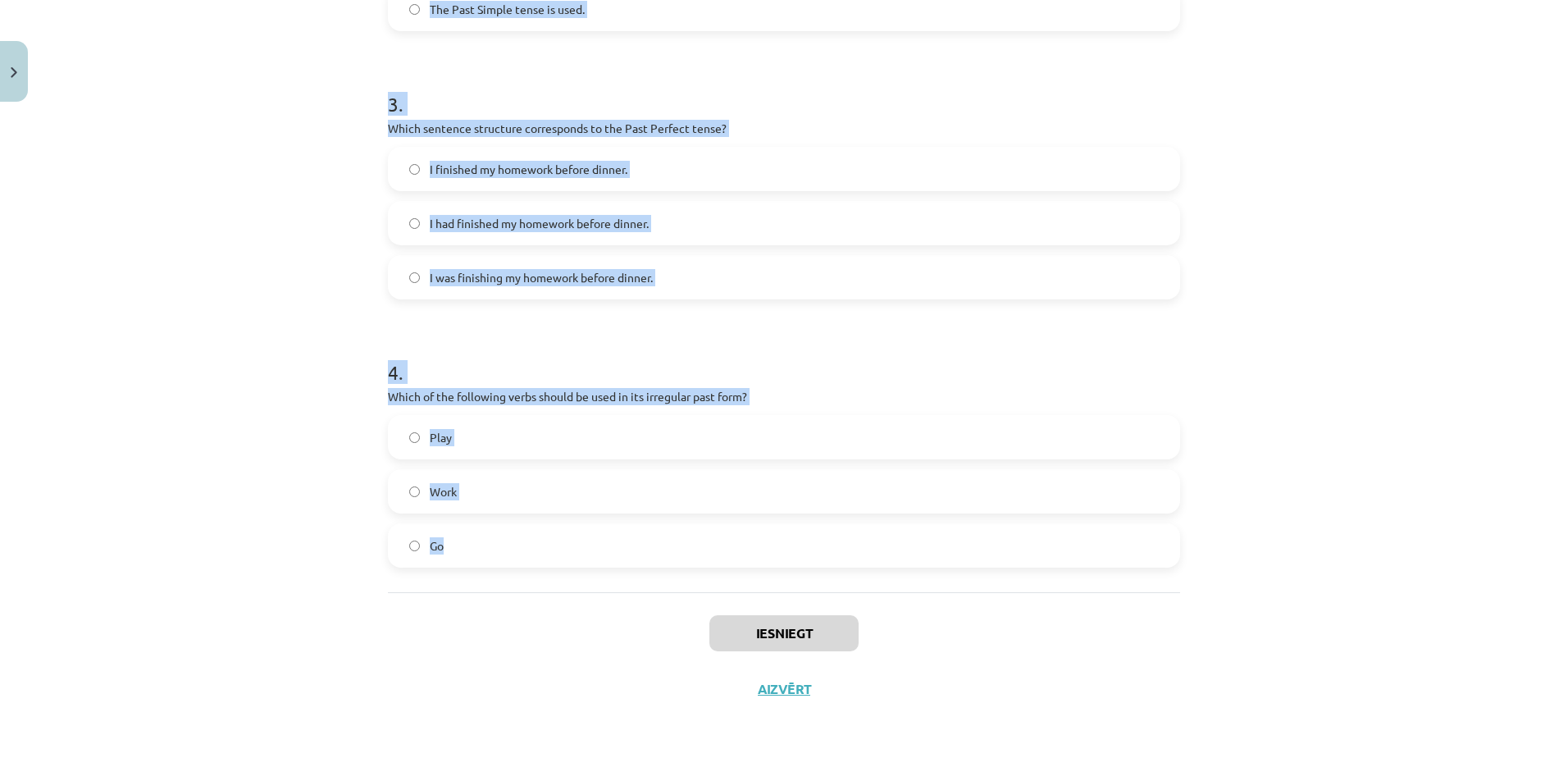
drag, startPoint x: 363, startPoint y: 340, endPoint x: 750, endPoint y: 576, distance: 453.3
click at [750, 576] on div "Mācību tēma: Angļu valoda i - 10.[PERSON_NAME] 1.ieskaites mācību materiāls #3 …" at bounding box center [784, 379] width 1568 height 758
copy form "Which of the following sentences is correct in the Past Simple tense? He was go…"
click at [285, 363] on div "Mācību tēma: Angļu valoda i - 10.[PERSON_NAME] 1.ieskaites mācību materiāls #3 …" at bounding box center [784, 379] width 1568 height 758
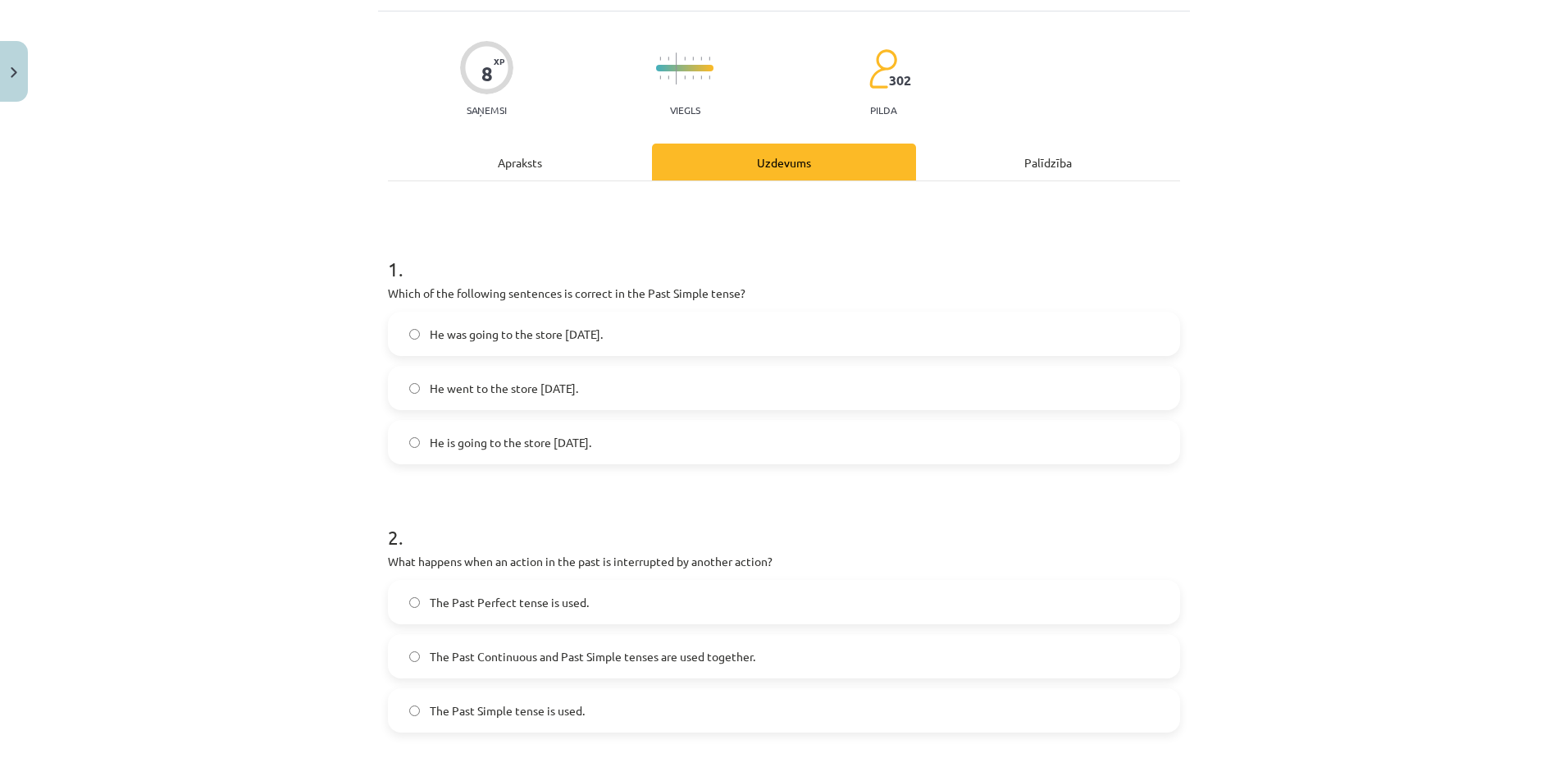
scroll to position [0, 0]
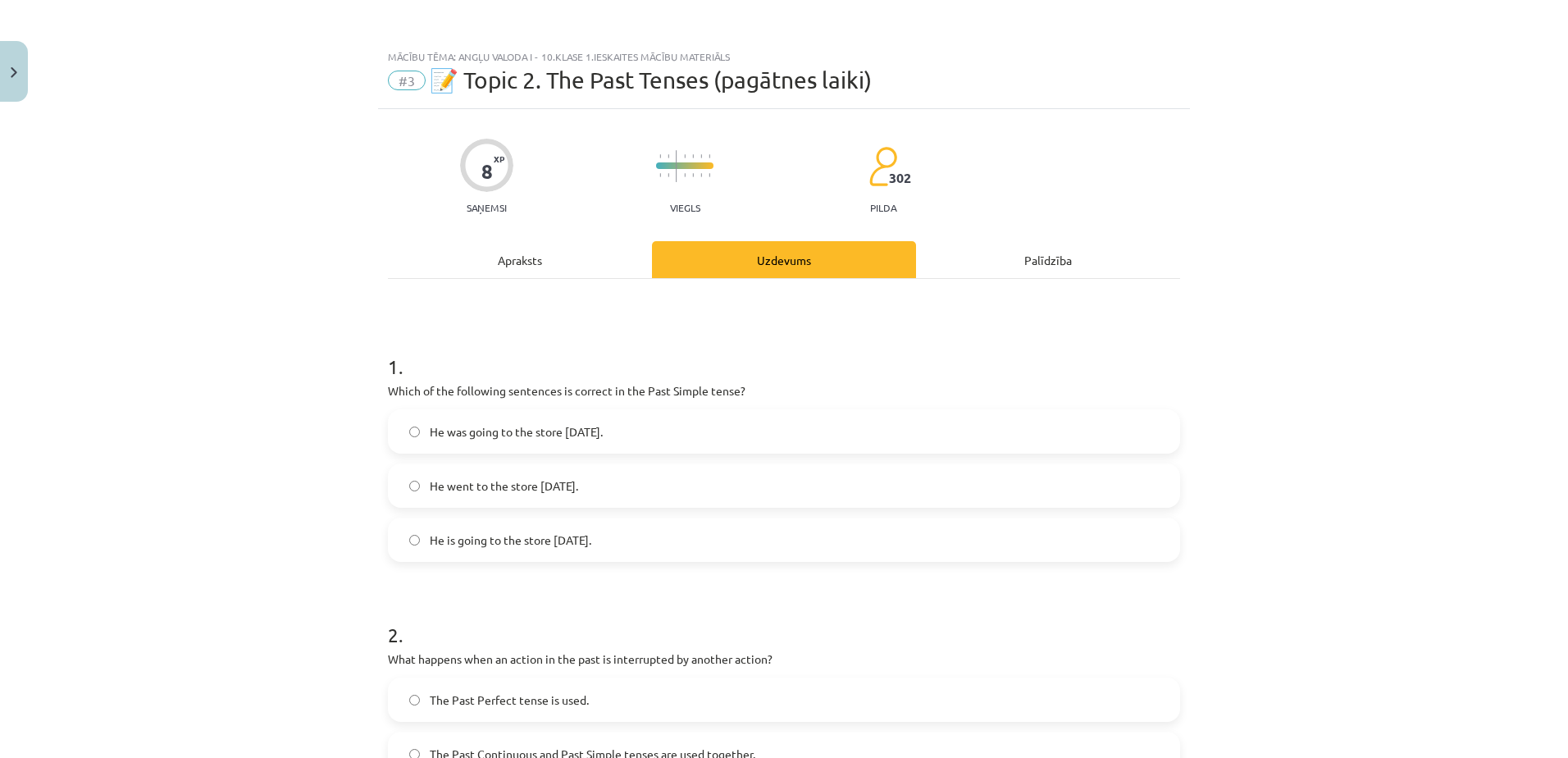
click at [496, 484] on span "He went to the store yesterday." at bounding box center [503, 485] width 148 height 17
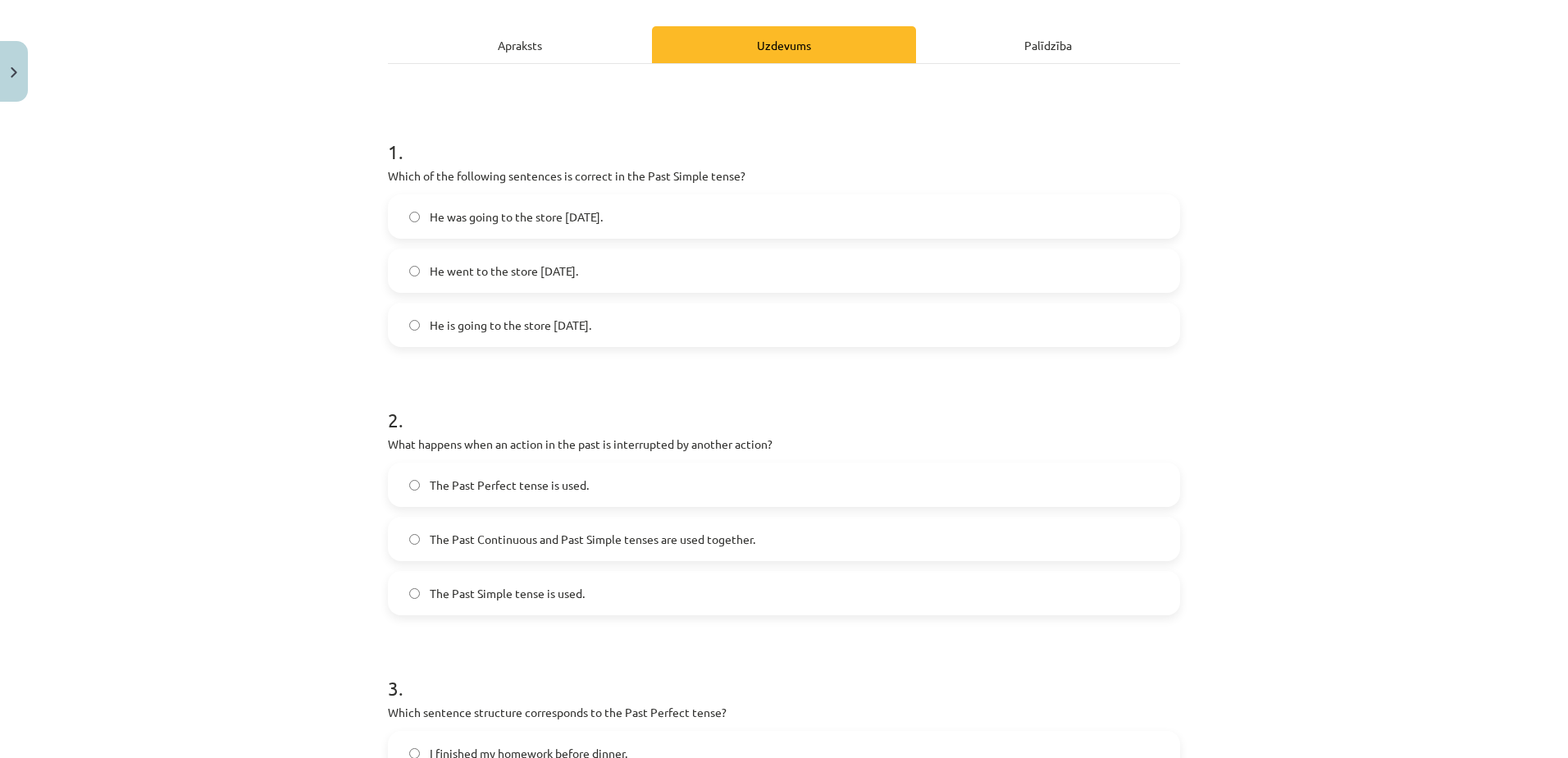
scroll to position [216, 0]
click at [535, 546] on span "The Past Continuous and Past Simple tenses are used together." at bounding box center [592, 538] width 325 height 17
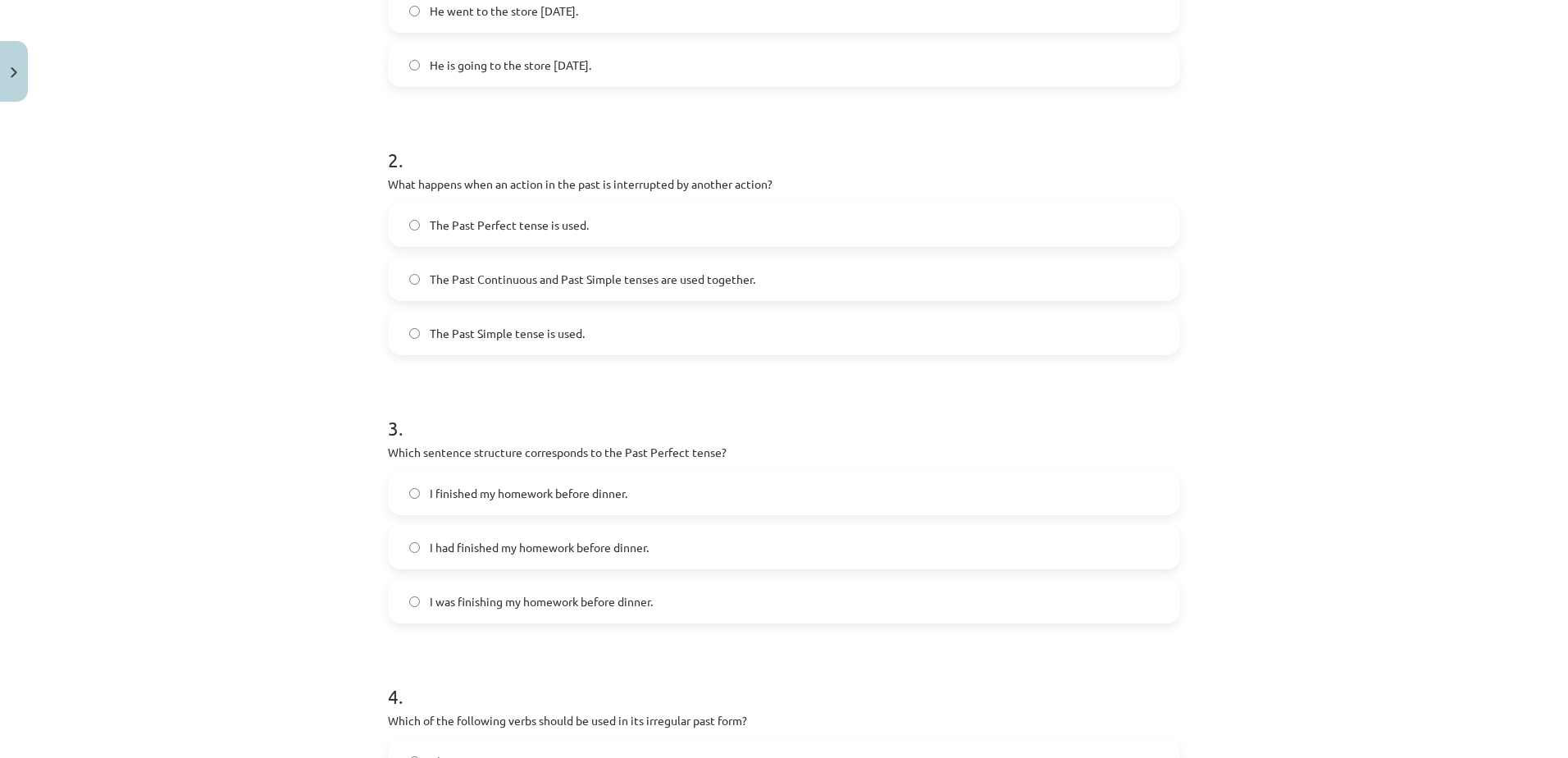
scroll to position [555, 0]
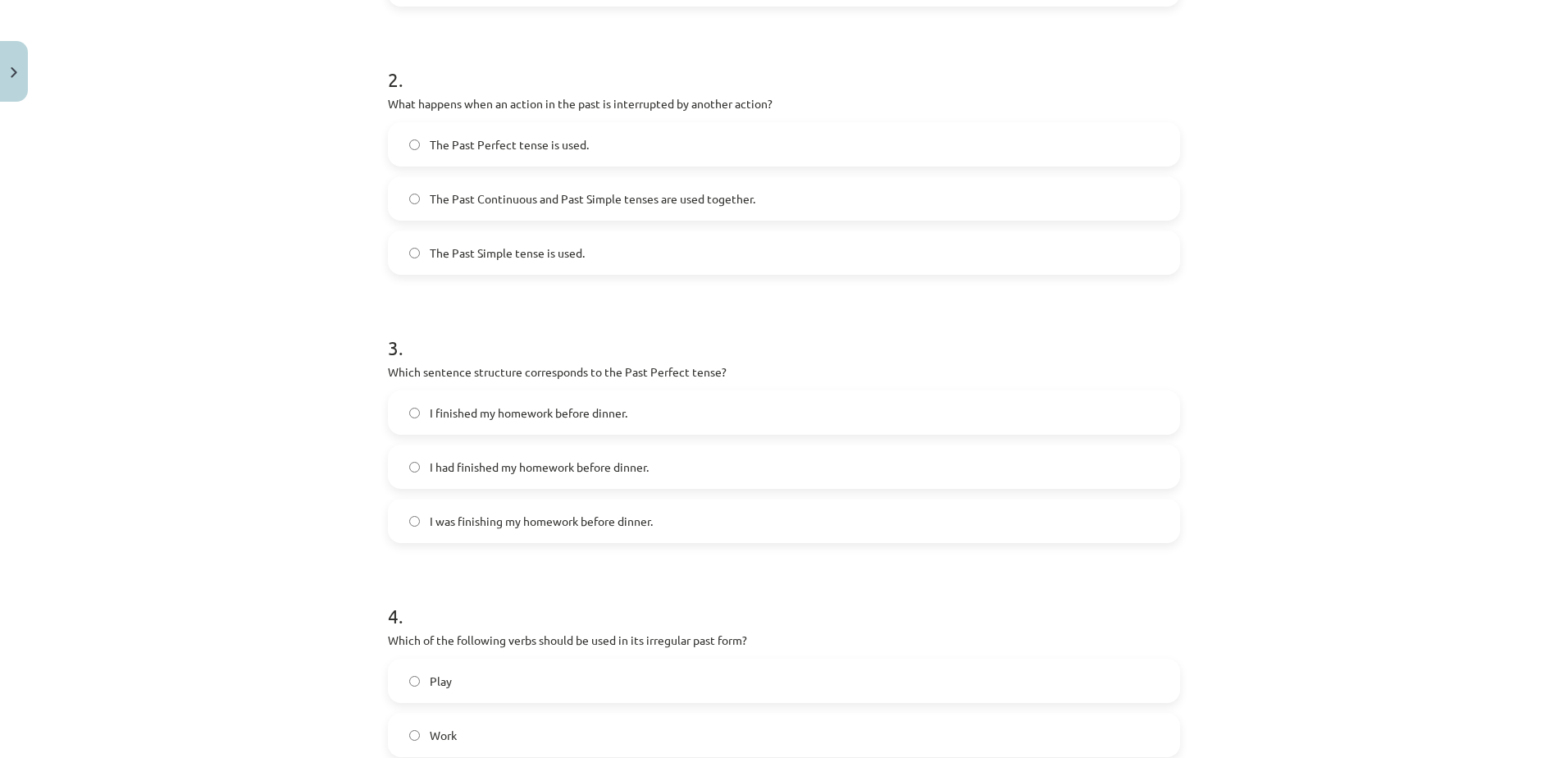
click at [498, 452] on label "I had finished my homework before dinner." at bounding box center [784, 466] width 789 height 41
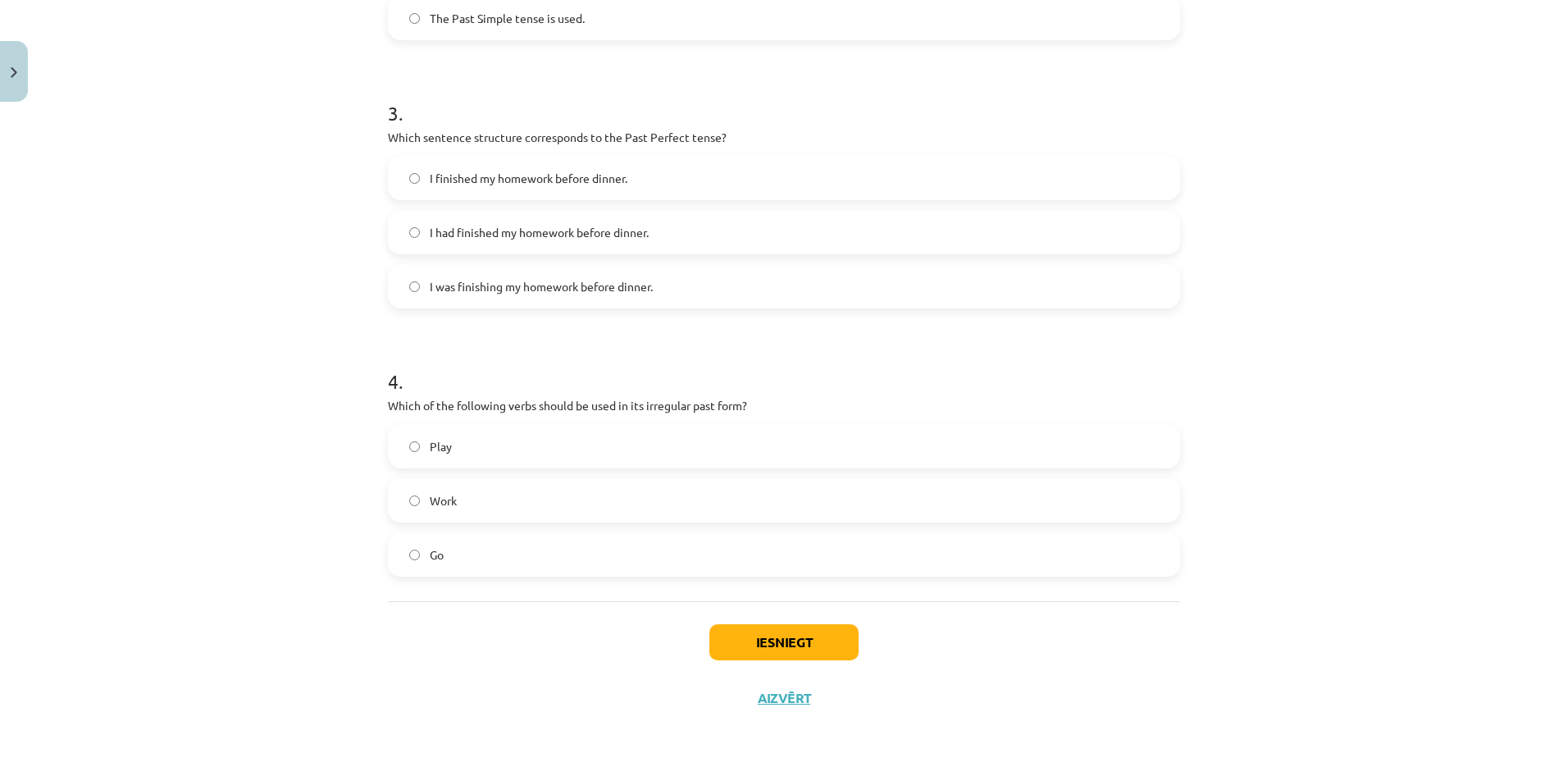
scroll to position [798, 0]
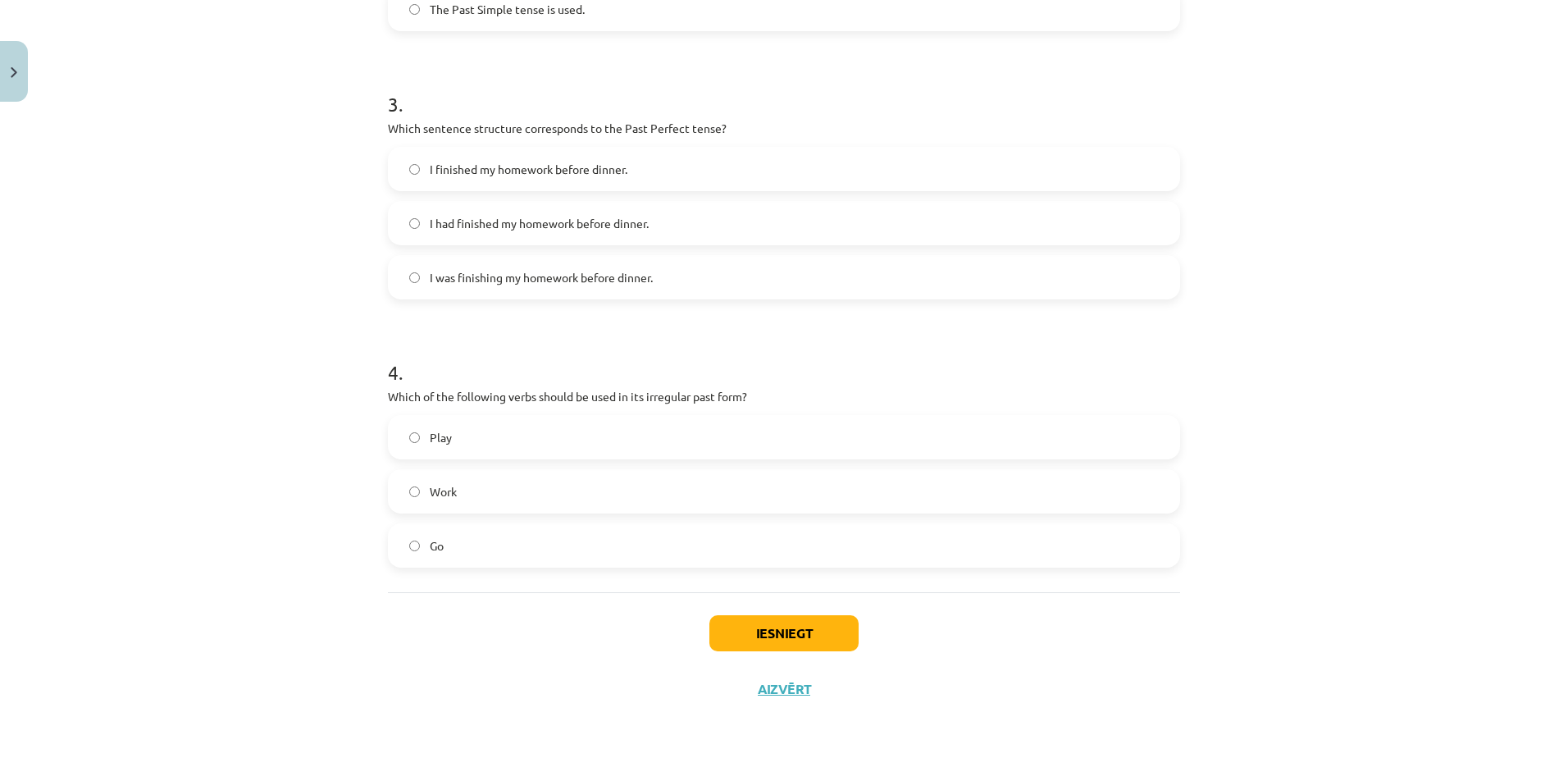
click at [495, 540] on label "Go" at bounding box center [784, 545] width 789 height 41
click at [761, 629] on button "Iesniegt" at bounding box center [784, 633] width 149 height 36
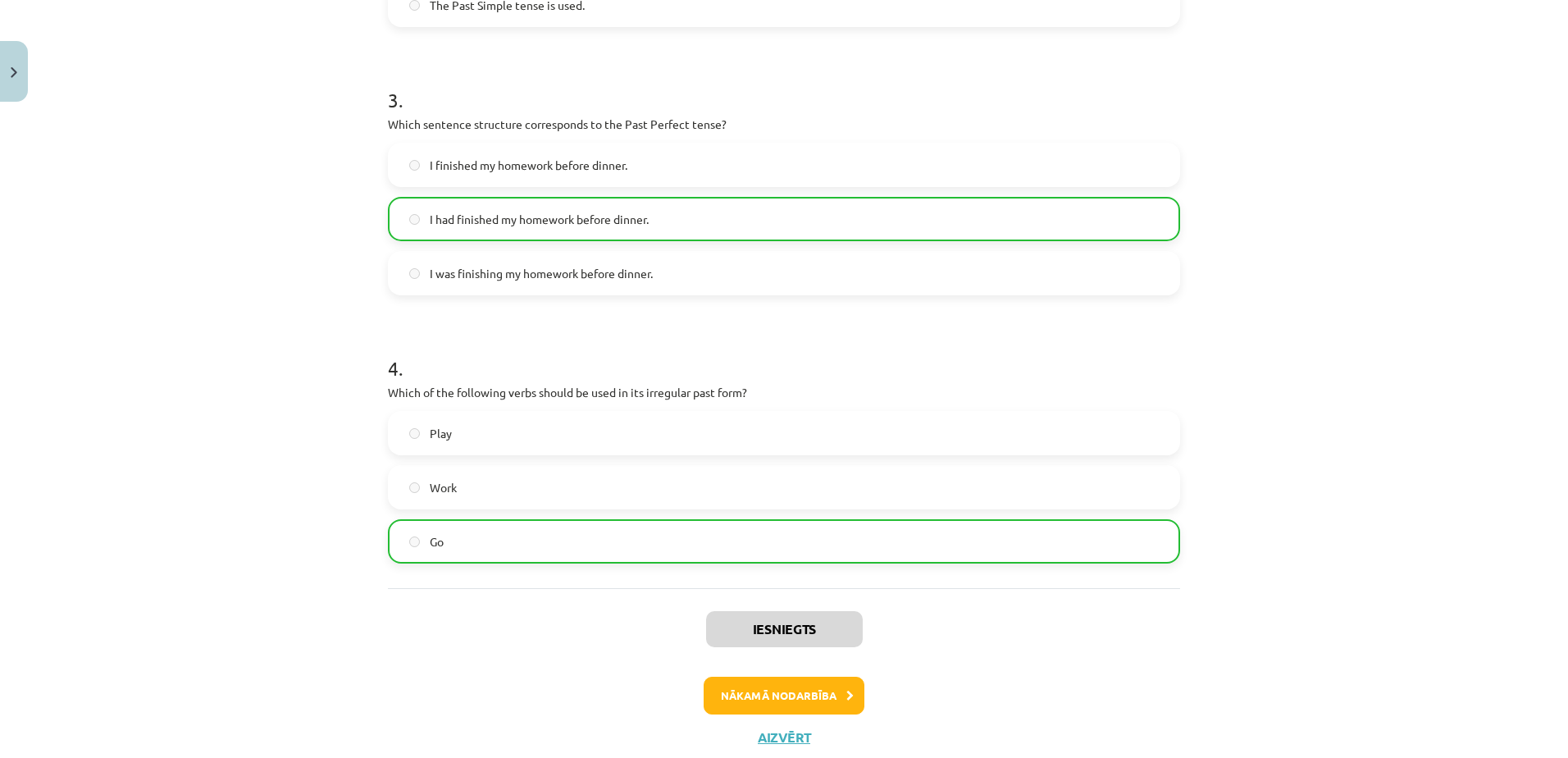
scroll to position [851, 0]
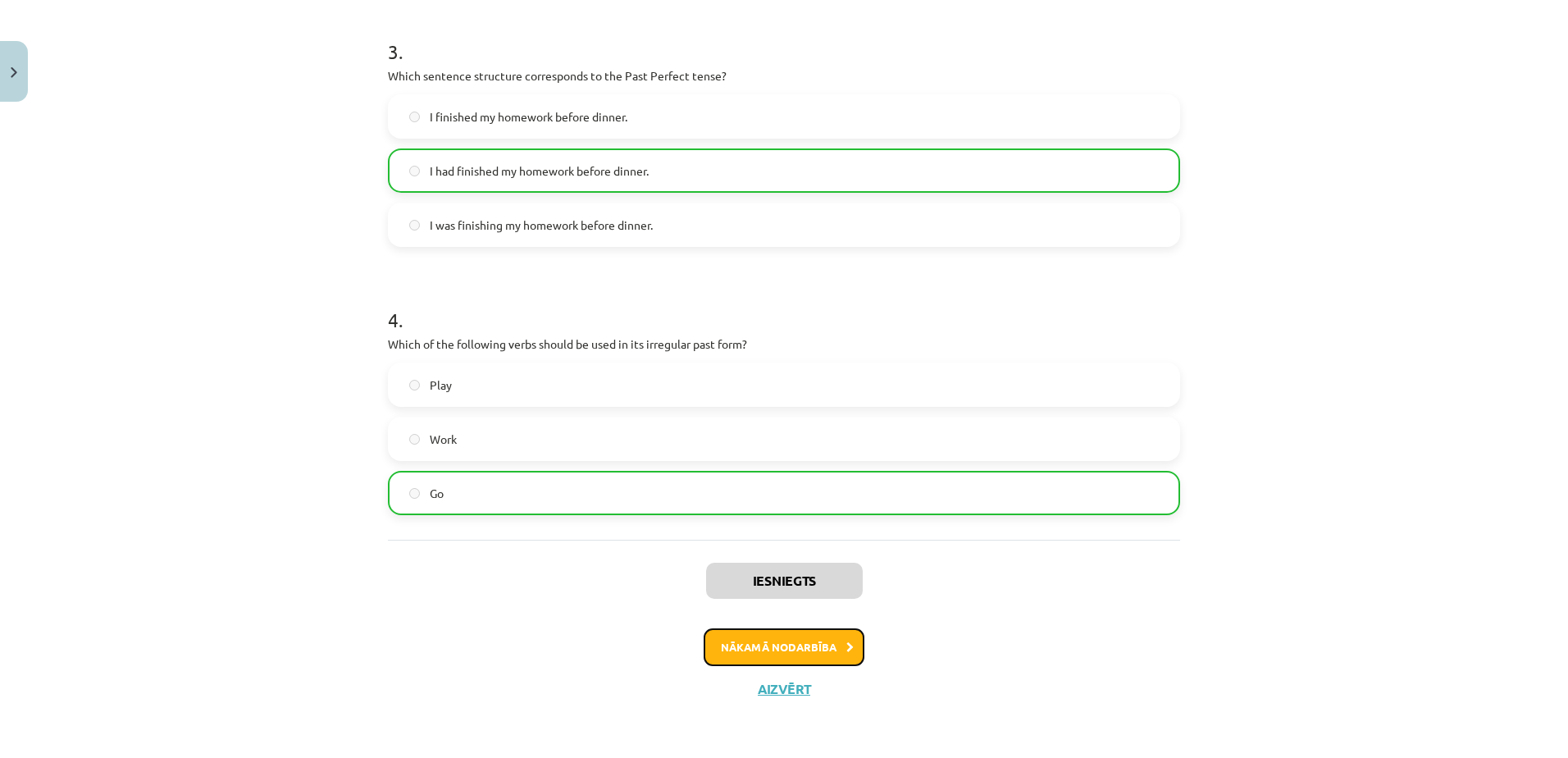
click at [784, 650] on button "Nākamā nodarbība" at bounding box center [784, 647] width 161 height 38
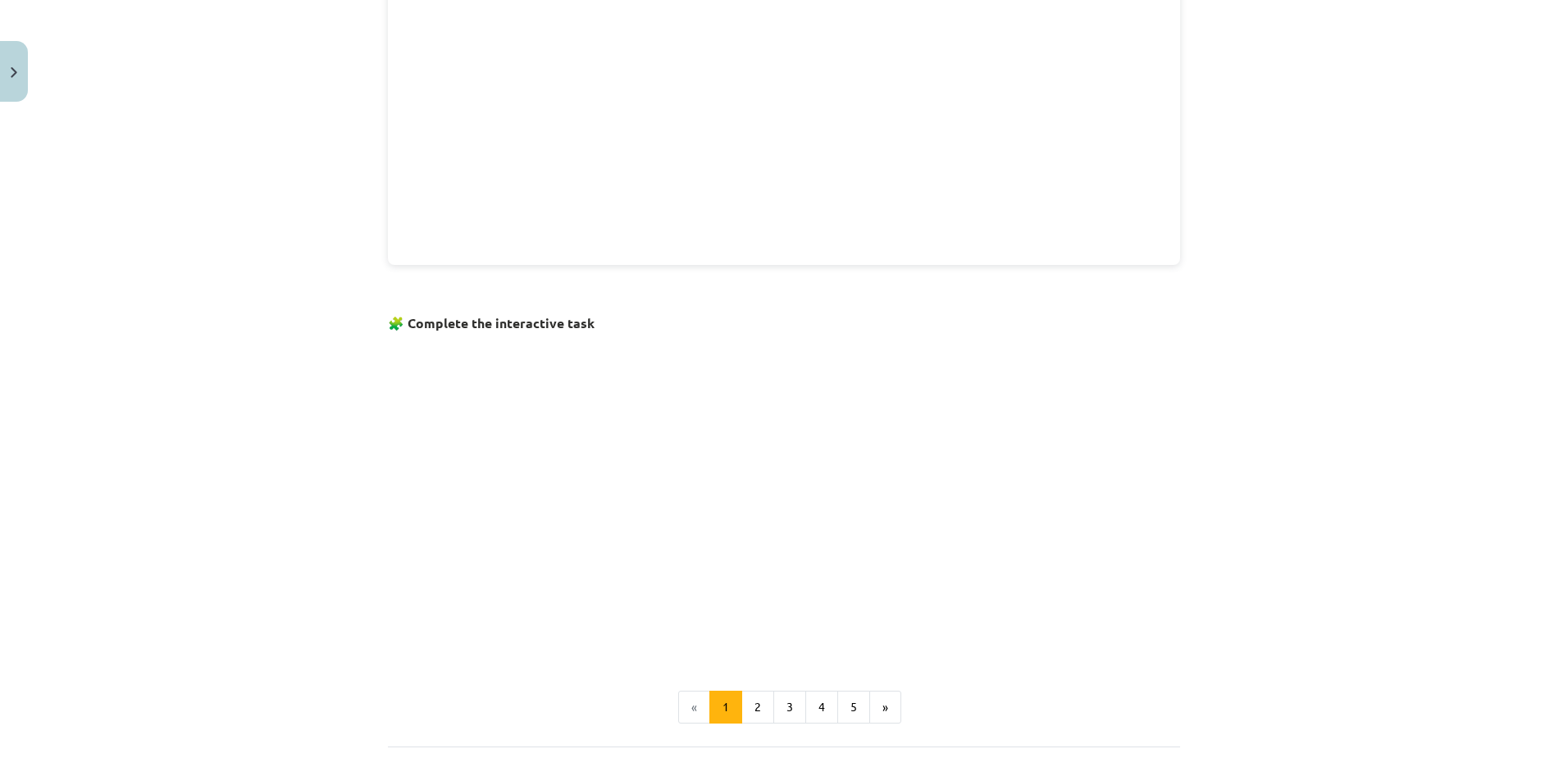
scroll to position [905, 0]
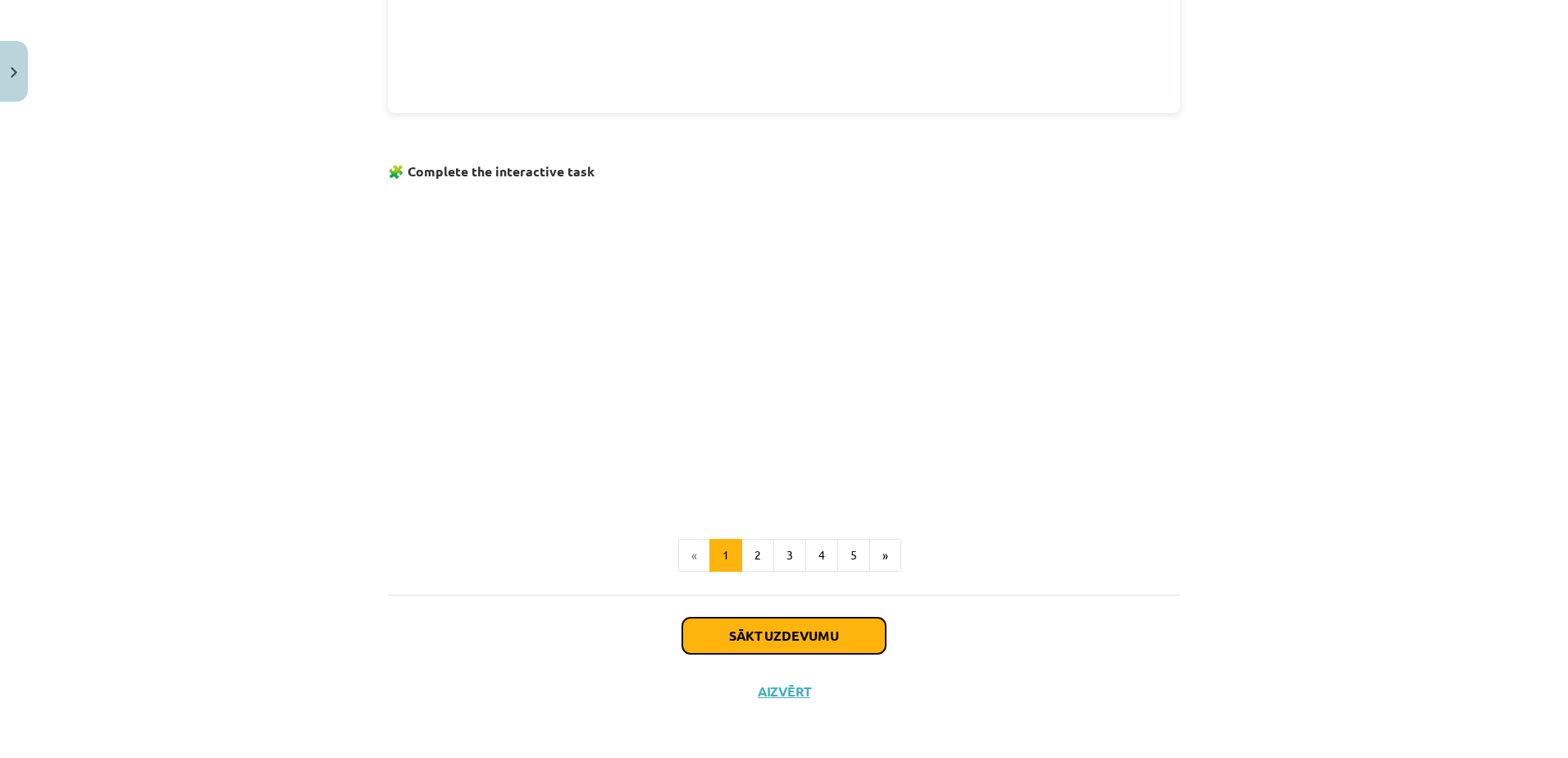
click at [748, 634] on button "Sākt uzdevumu" at bounding box center [784, 635] width 204 height 36
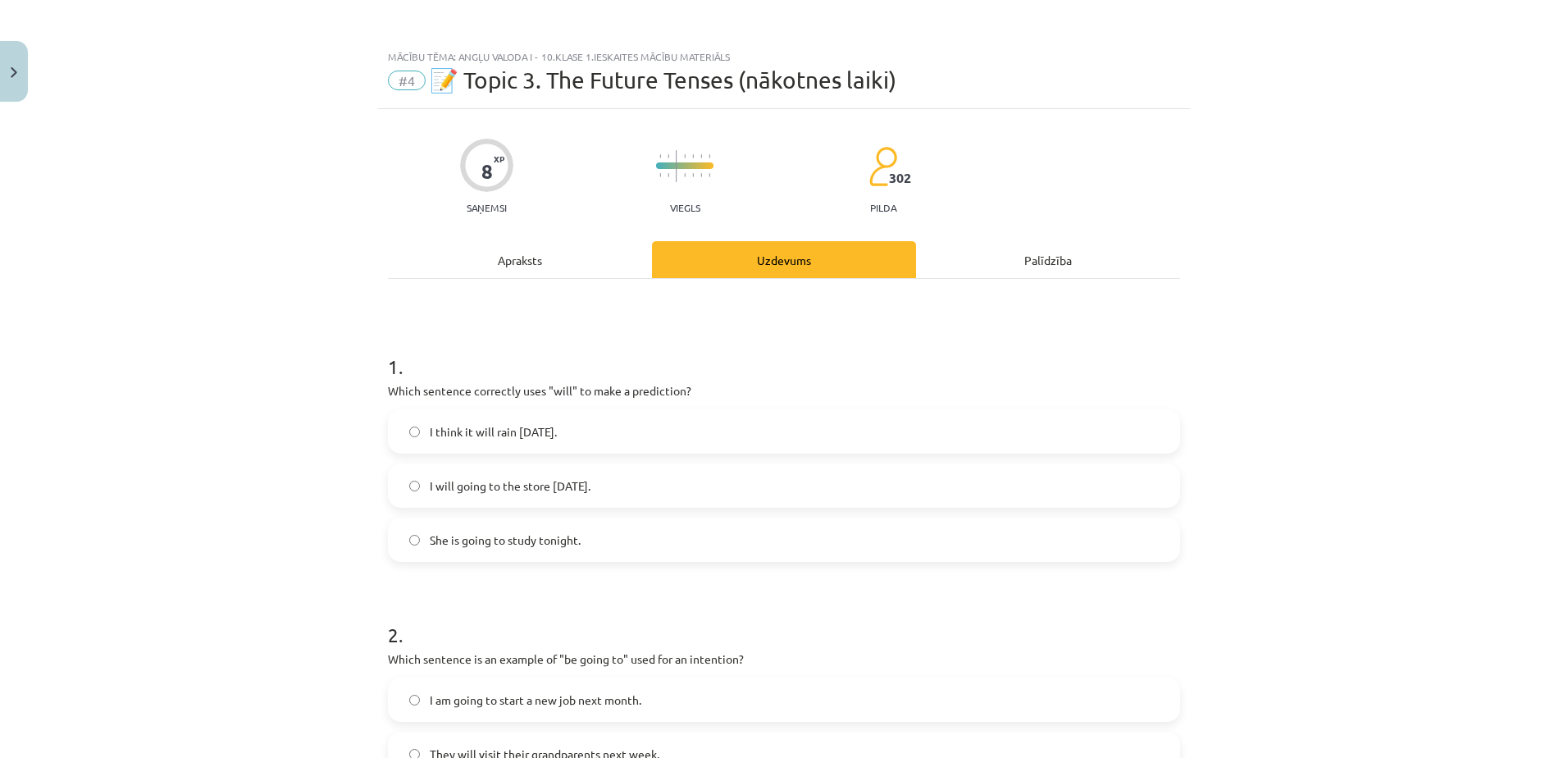
scroll to position [1, 0]
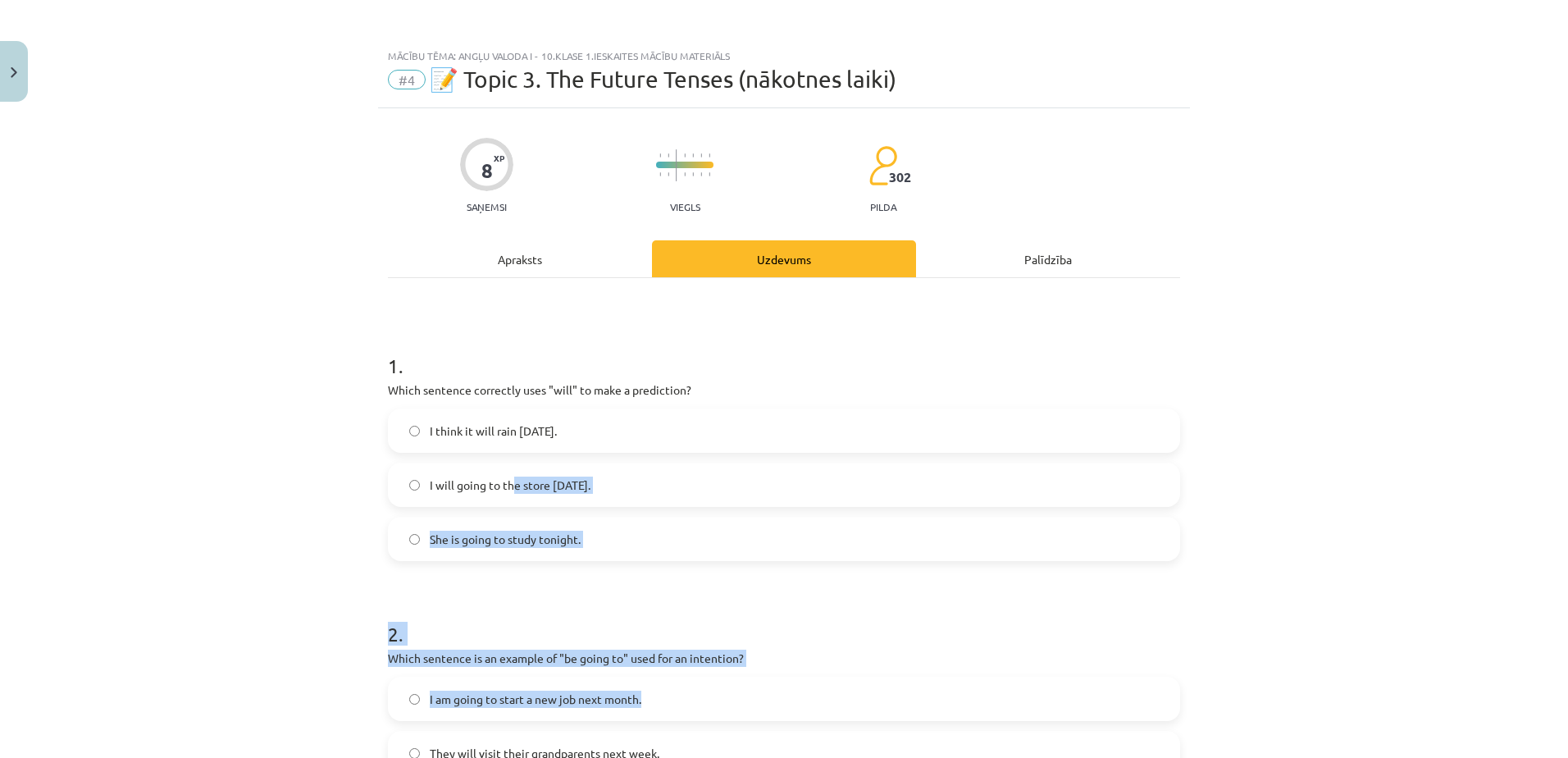
drag, startPoint x: 540, startPoint y: 494, endPoint x: 707, endPoint y: 691, distance: 258.3
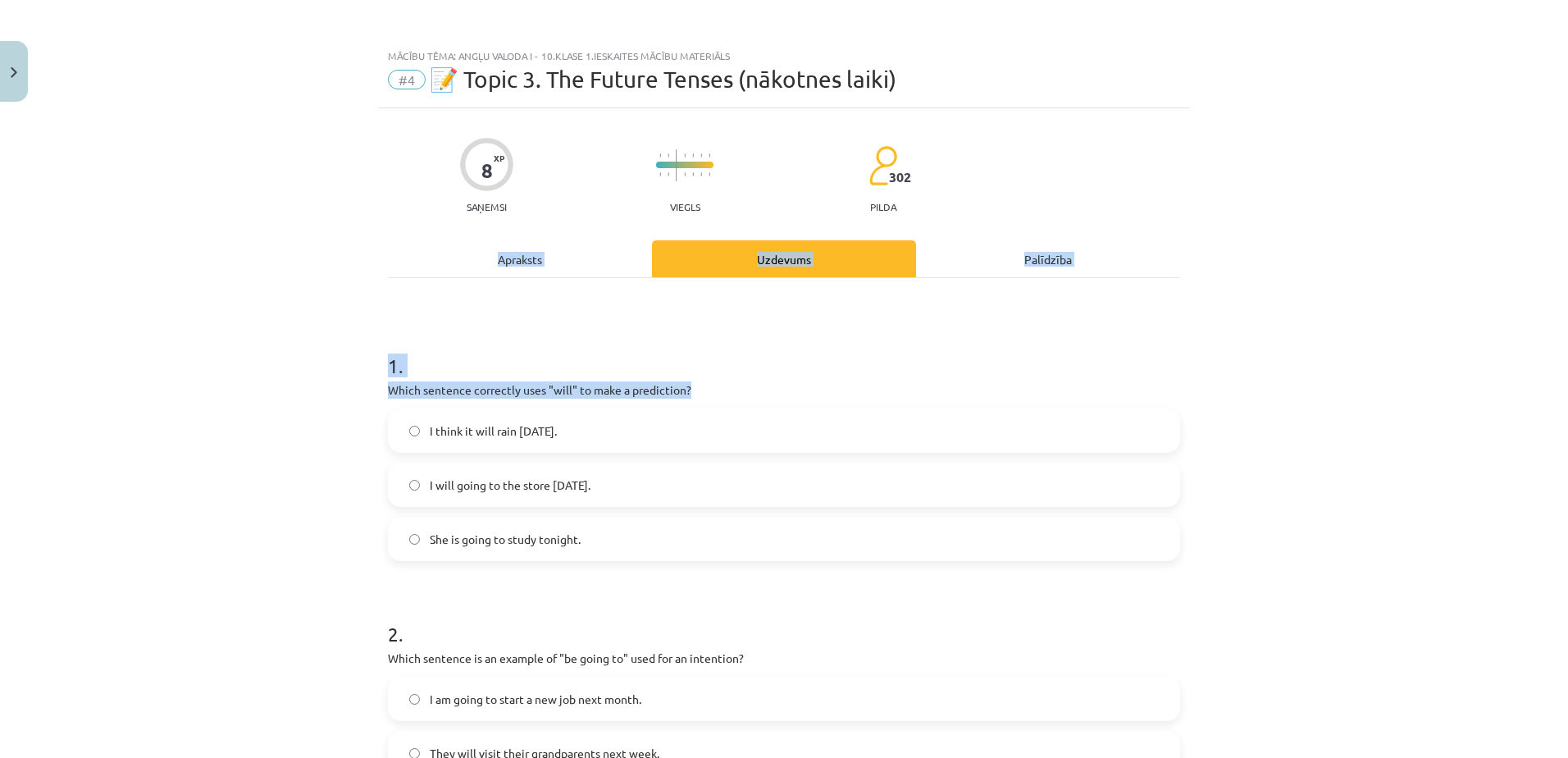
drag, startPoint x: 308, startPoint y: 431, endPoint x: 335, endPoint y: 270, distance: 163.2
click at [335, 270] on div "Mācību tēma: Angļu valoda i - 10.klase 1.ieskaites mācību materiāls #4 📝 Topic …" at bounding box center [784, 379] width 1568 height 758
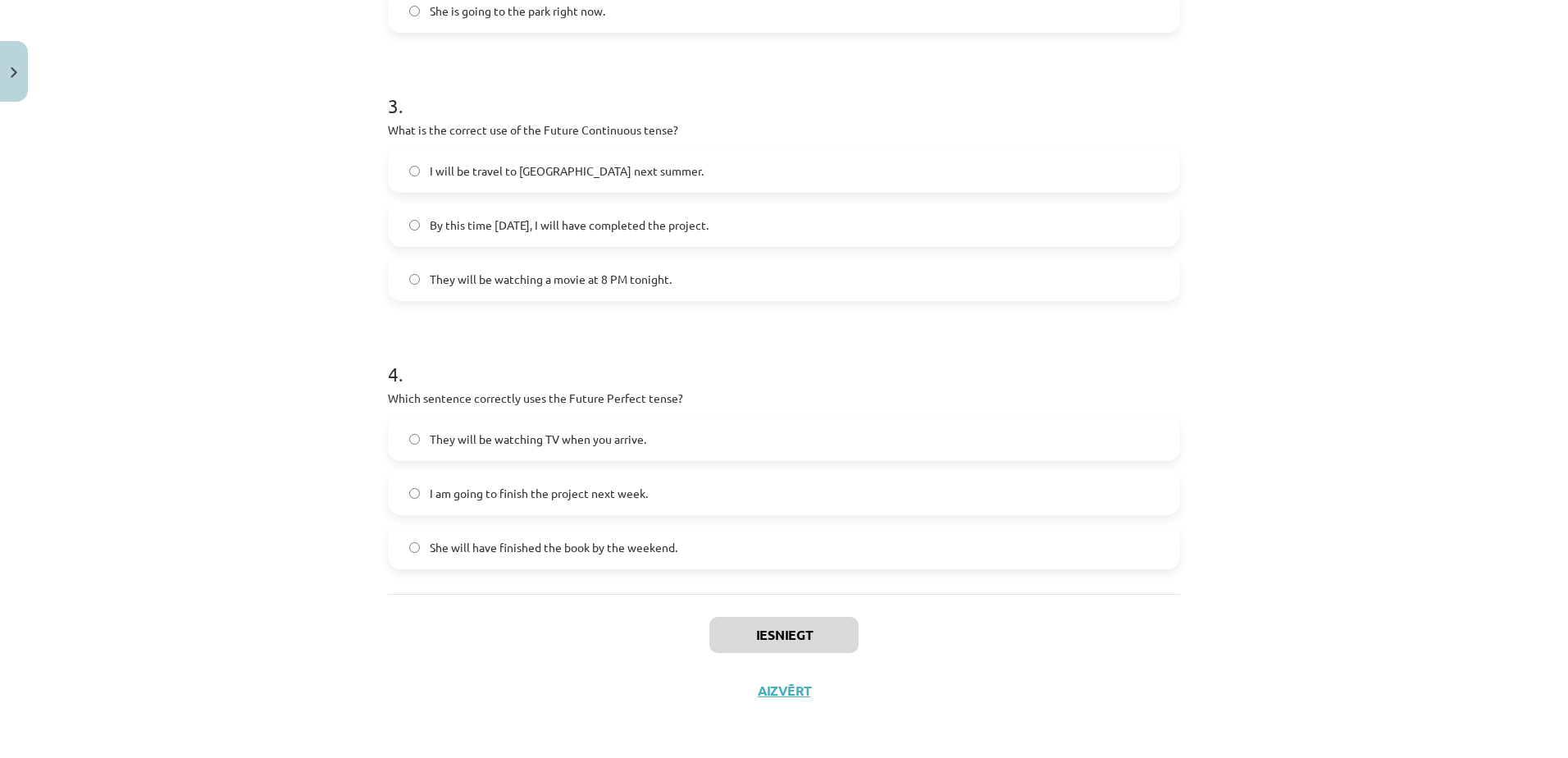
scroll to position [798, 0]
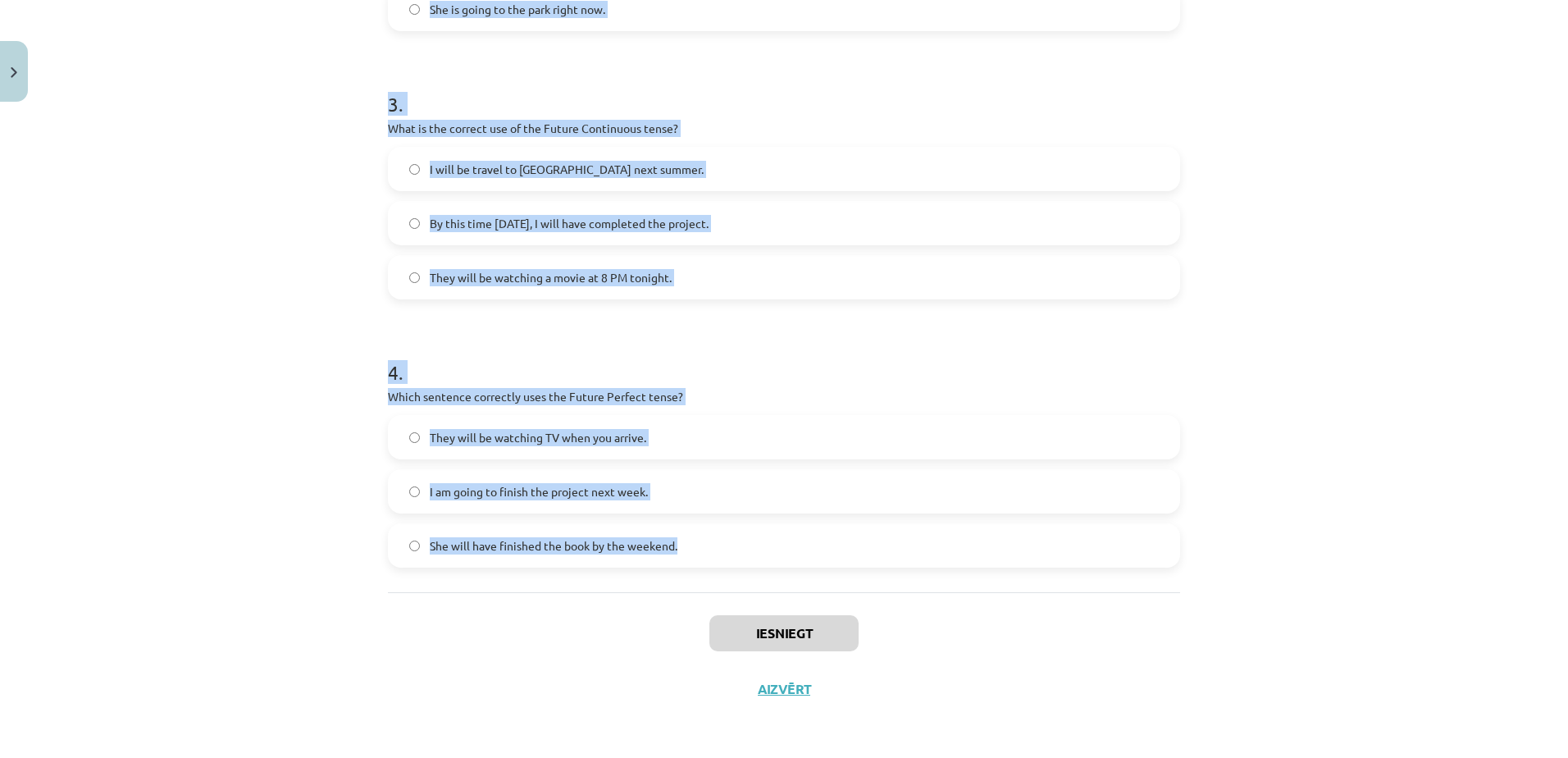
drag, startPoint x: 372, startPoint y: 346, endPoint x: 693, endPoint y: 573, distance: 393.2
click at [693, 573] on div "8 XP Saņemsi Viegls 302 pilda Apraksts Uzdevums Palīdzība 1 . Which sentence co…" at bounding box center [784, 13] width 812 height 1406
copy form "1 . Which sentence correctly uses "will" to make a prediction? I think it will …"
click at [253, 317] on div "Mācību tēma: Angļu valoda i - 10.klase 1.ieskaites mācību materiāls #4 📝 Topic …" at bounding box center [784, 379] width 1568 height 758
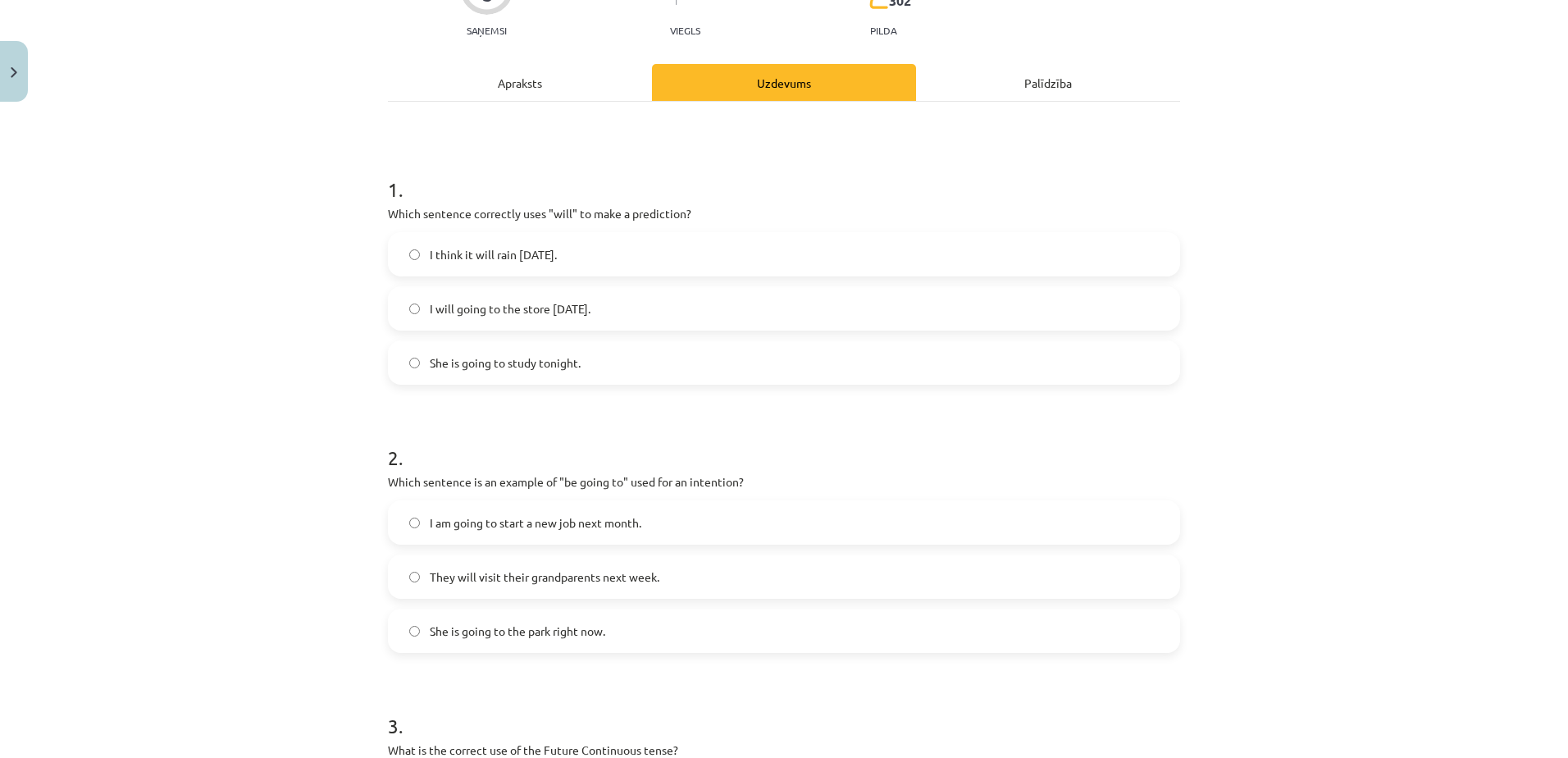
scroll to position [176, 0]
click at [504, 243] on label "I think it will rain tomorrow." at bounding box center [784, 255] width 789 height 41
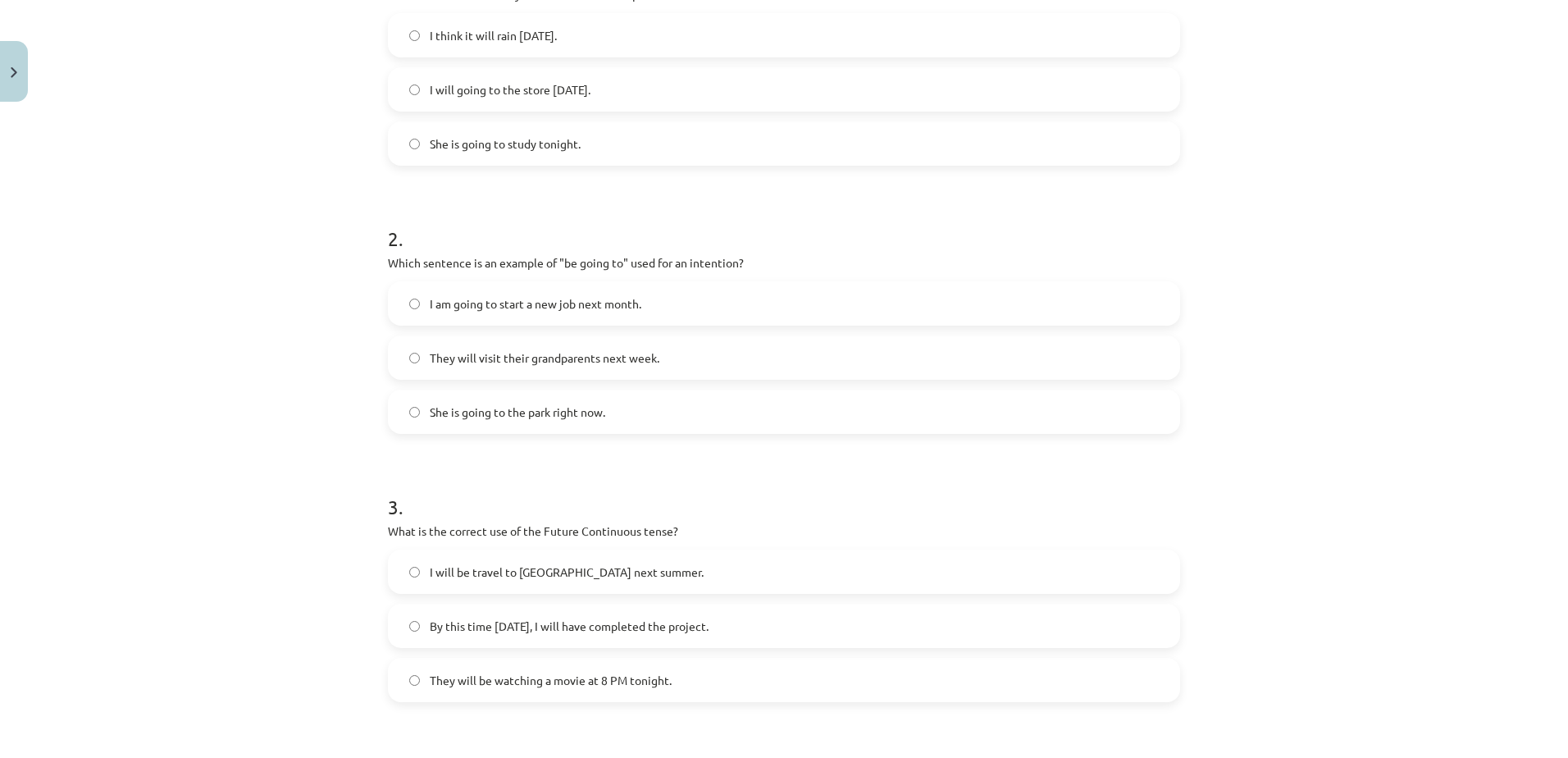
scroll to position [399, 0]
click at [502, 297] on span "I am going to start a new job next month." at bounding box center [535, 301] width 212 height 17
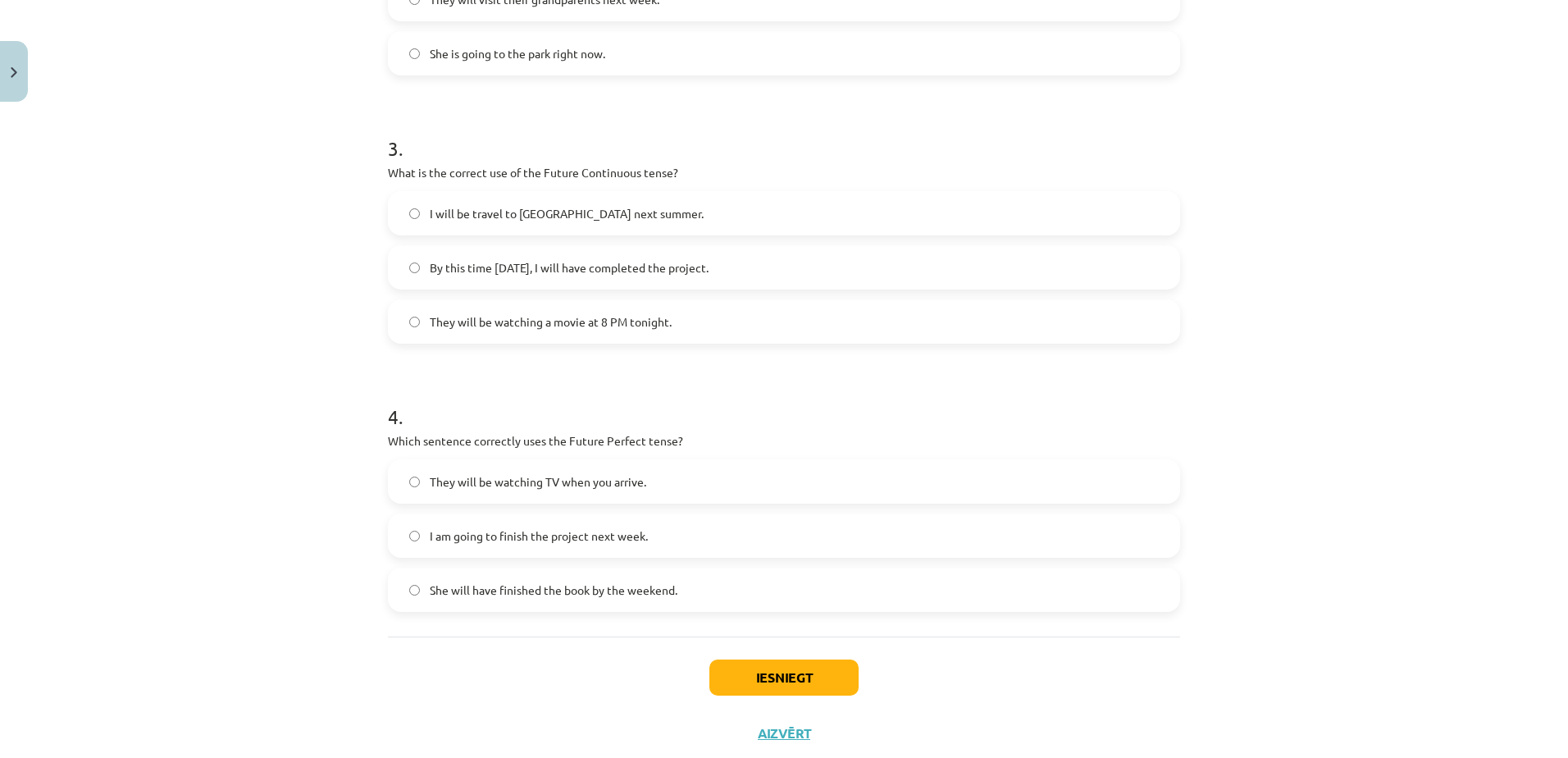
scroll to position [756, 0]
click at [608, 316] on span "They will be watching a movie at 8 PM tonight." at bounding box center [550, 321] width 242 height 17
click at [709, 589] on label "She will have finished the book by the weekend." at bounding box center [784, 589] width 789 height 41
click at [781, 682] on button "Iesniegt" at bounding box center [784, 676] width 149 height 36
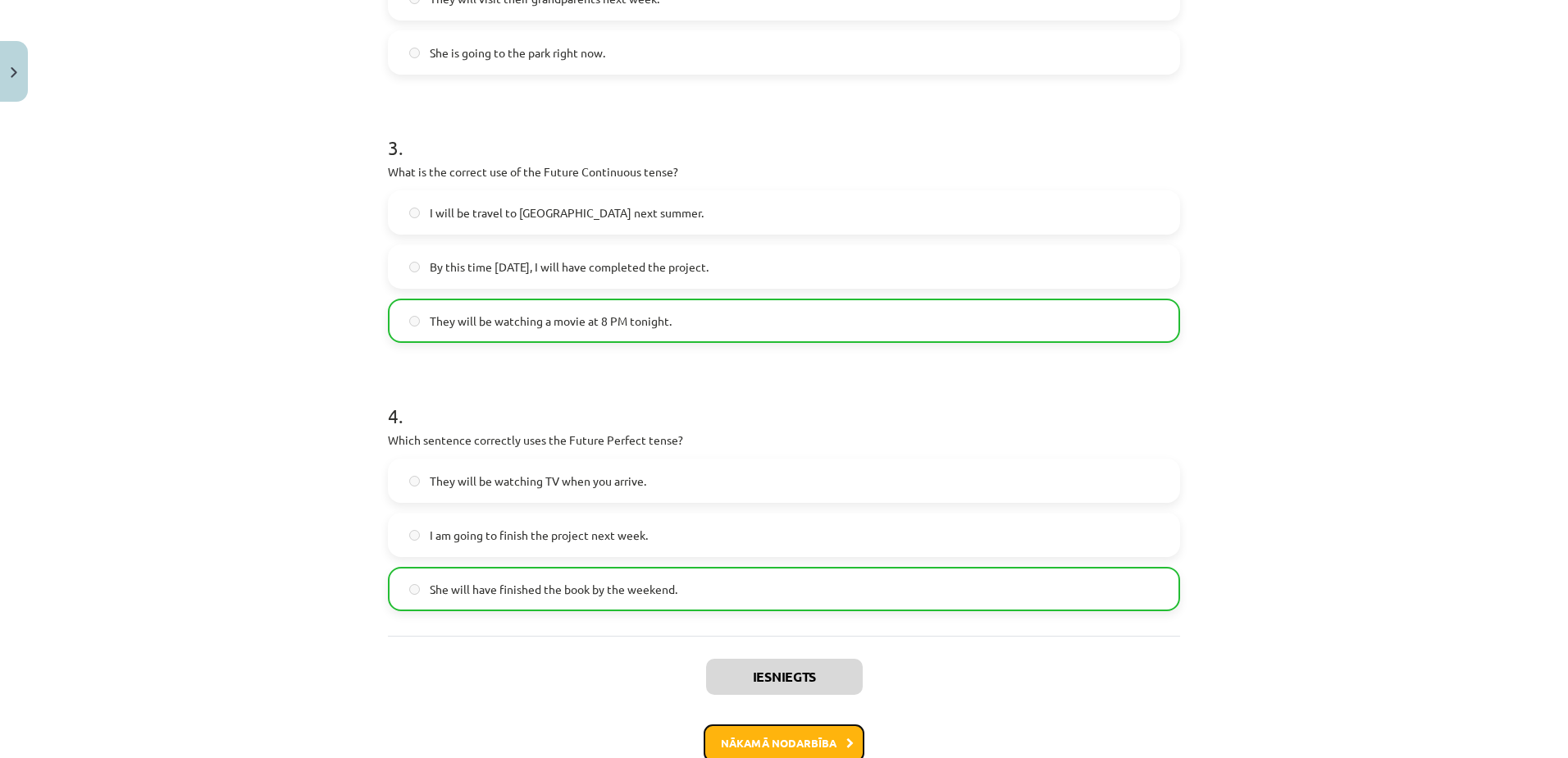
click at [832, 744] on button "Nākamā nodarbība" at bounding box center [784, 743] width 161 height 38
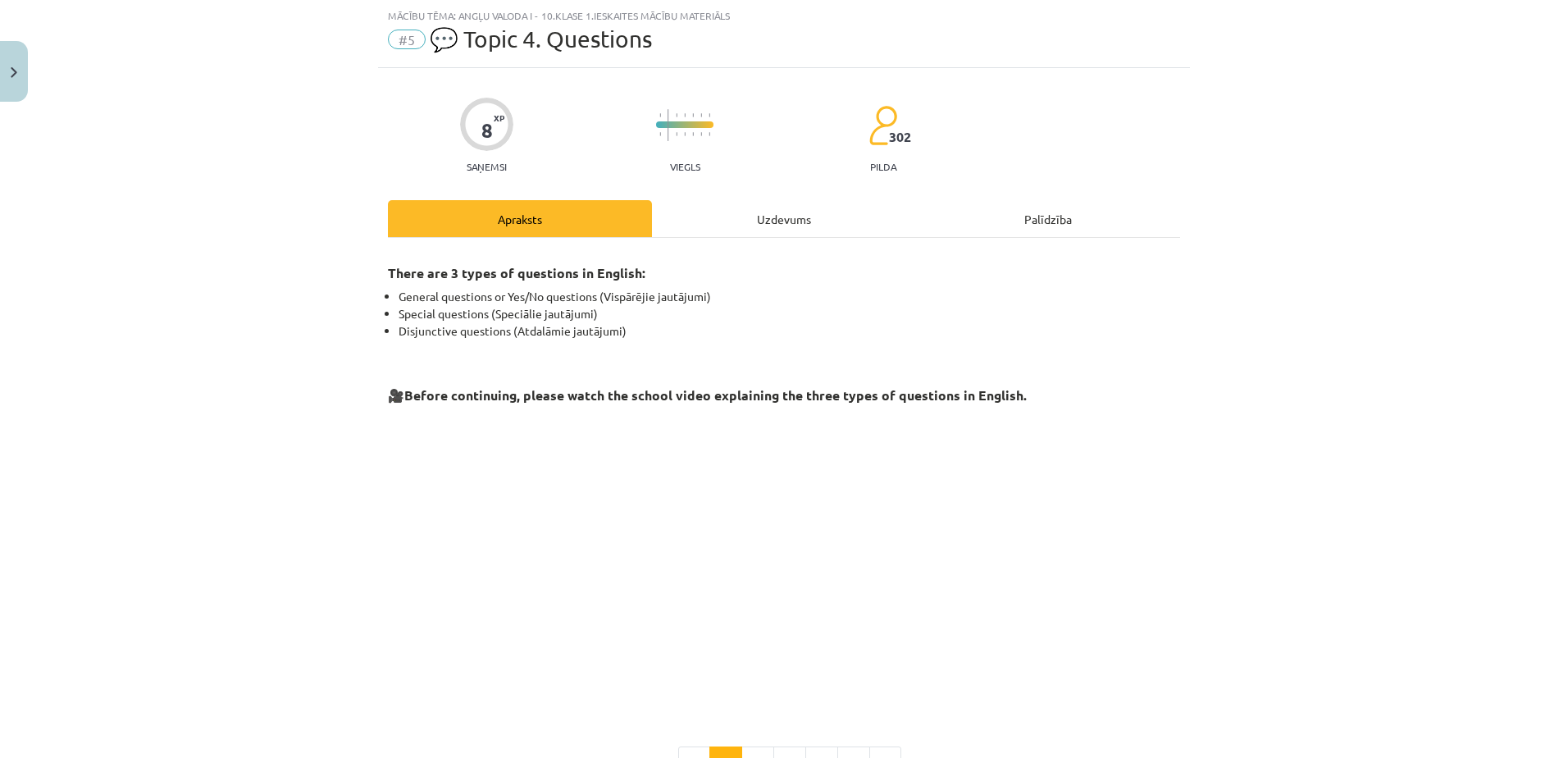
scroll to position [250, 0]
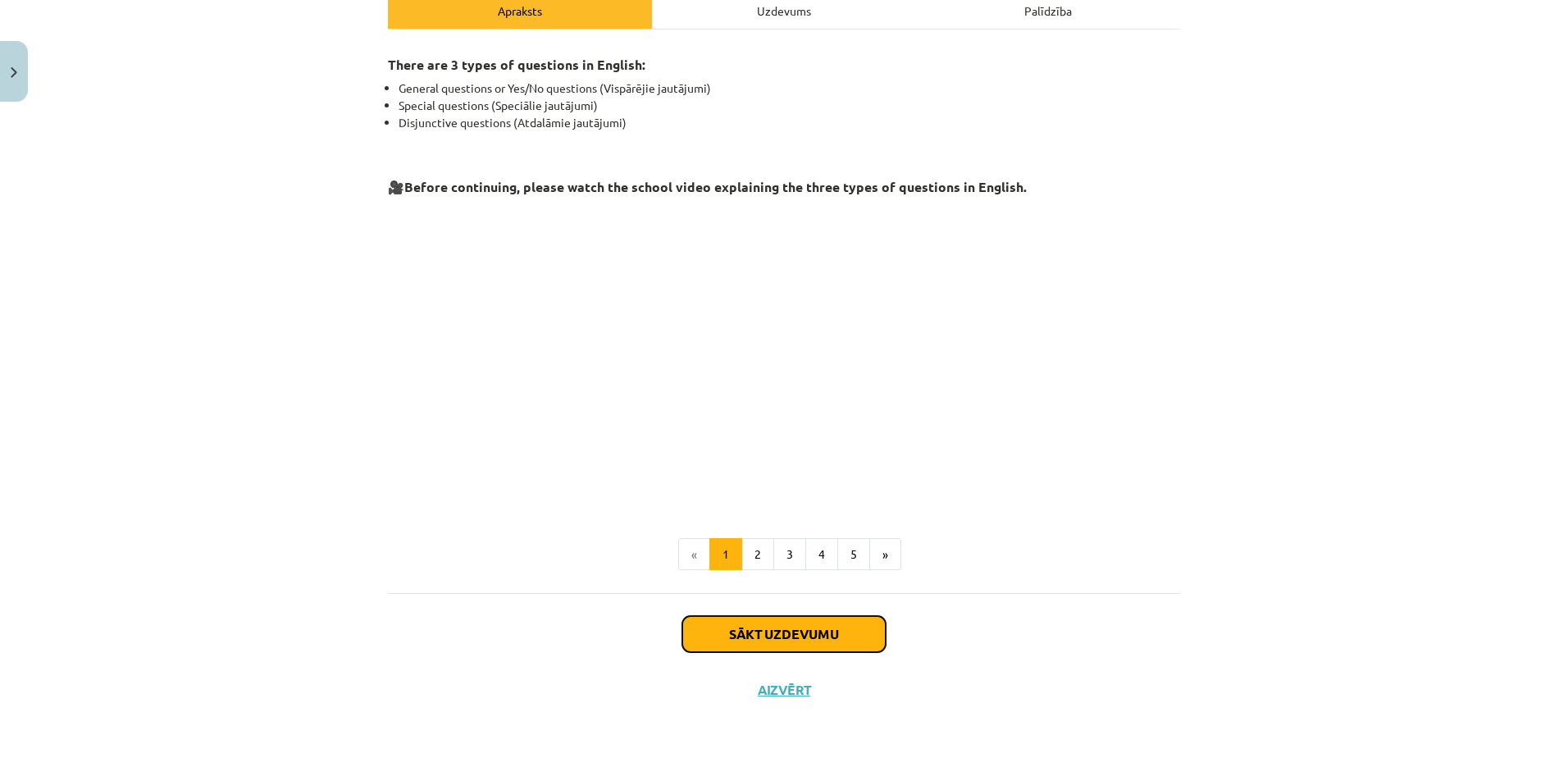
click at [838, 629] on button "Sākt uzdevumu" at bounding box center [784, 634] width 204 height 36
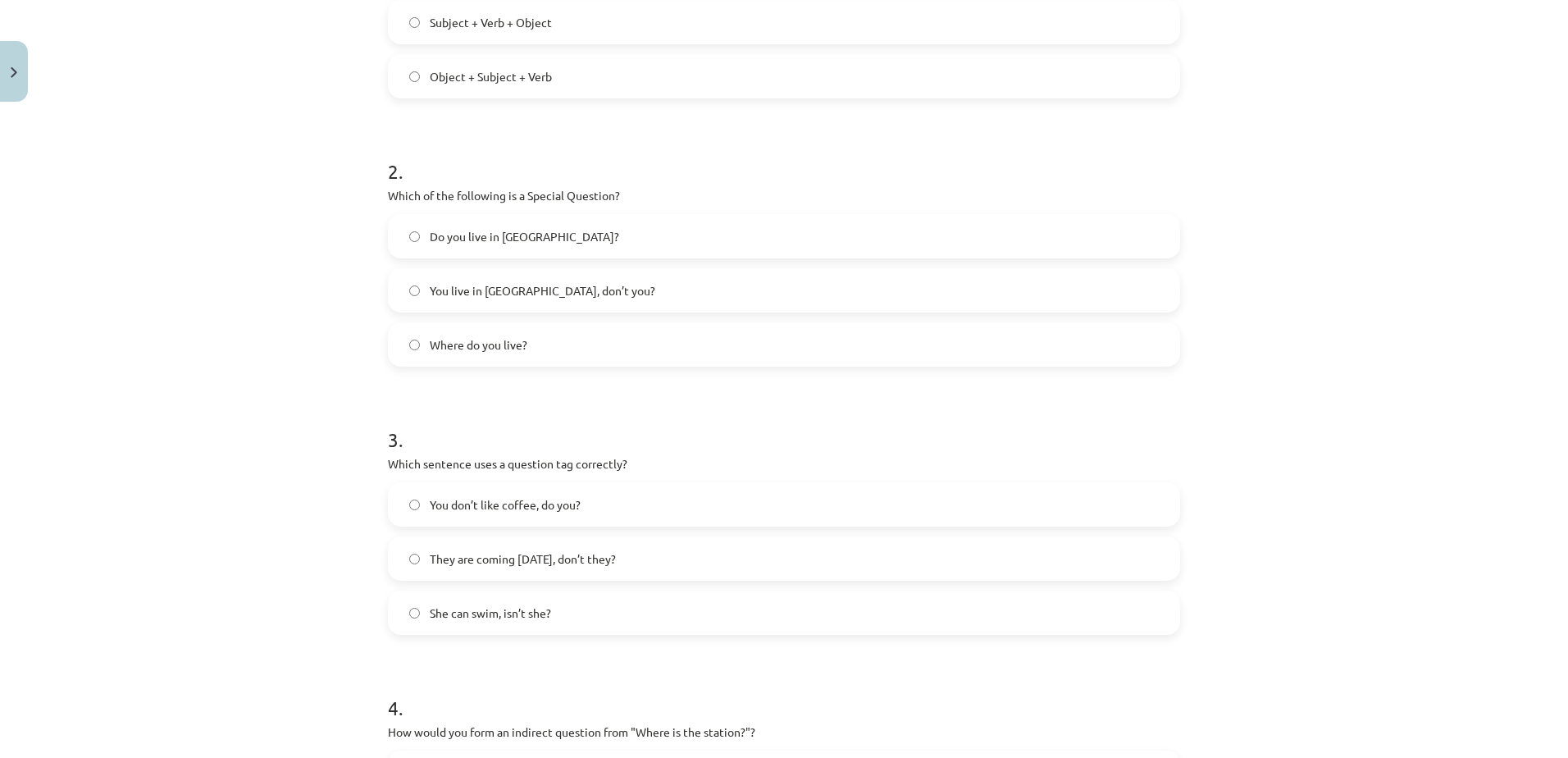
scroll to position [798, 0]
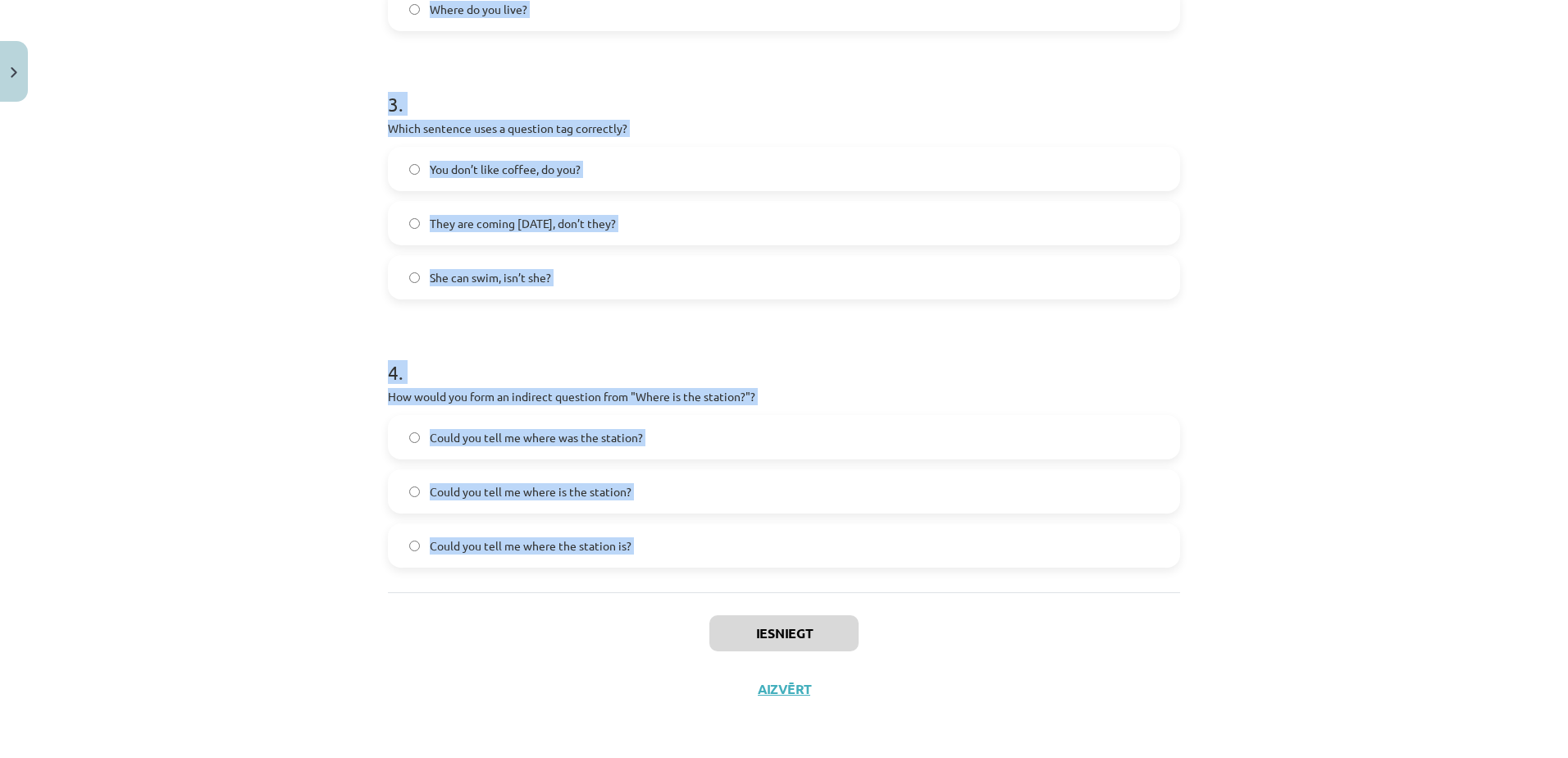
drag, startPoint x: 367, startPoint y: 290, endPoint x: 657, endPoint y: 598, distance: 423.0
click at [657, 598] on div "Mācību tēma: Angļu valoda i - 10.klase 1.ieskaites mācību materiāls #5 💬 Topic …" at bounding box center [784, 379] width 1568 height 758
copy form "1 . What is the correct word order for a question in the Present Simple tense? …"
click at [274, 347] on div "Mācību tēma: Angļu valoda i - 10.klase 1.ieskaites mācību materiāls #5 💬 Topic …" at bounding box center [784, 379] width 1568 height 758
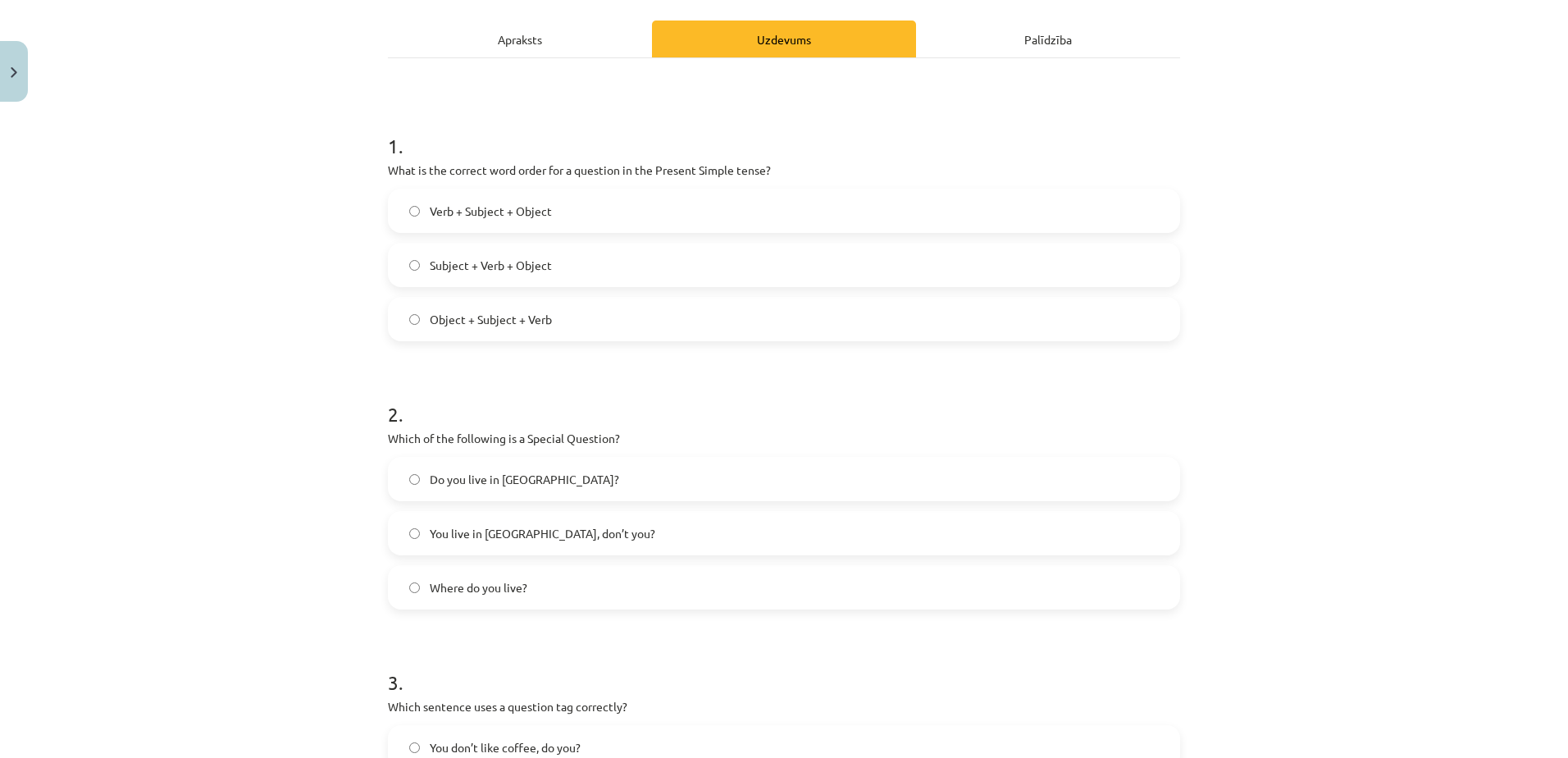
scroll to position [218, 0]
click at [480, 210] on span "Verb + Subject + Object" at bounding box center [490, 214] width 122 height 17
click at [541, 590] on label "Where do you live?" at bounding box center [784, 591] width 789 height 41
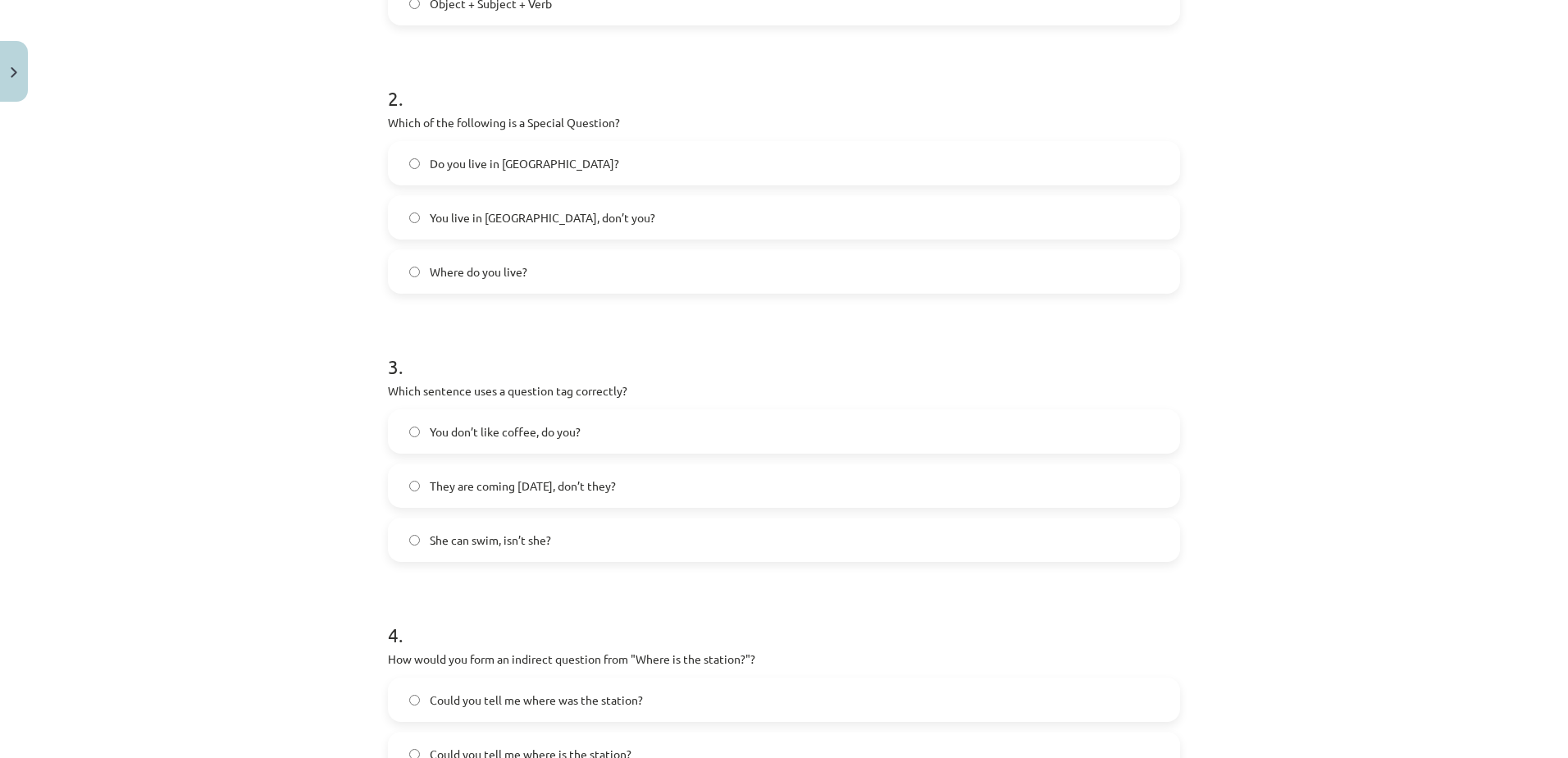
scroll to position [537, 0]
click at [537, 433] on span "You don’t like coffee, do you?" at bounding box center [504, 431] width 151 height 17
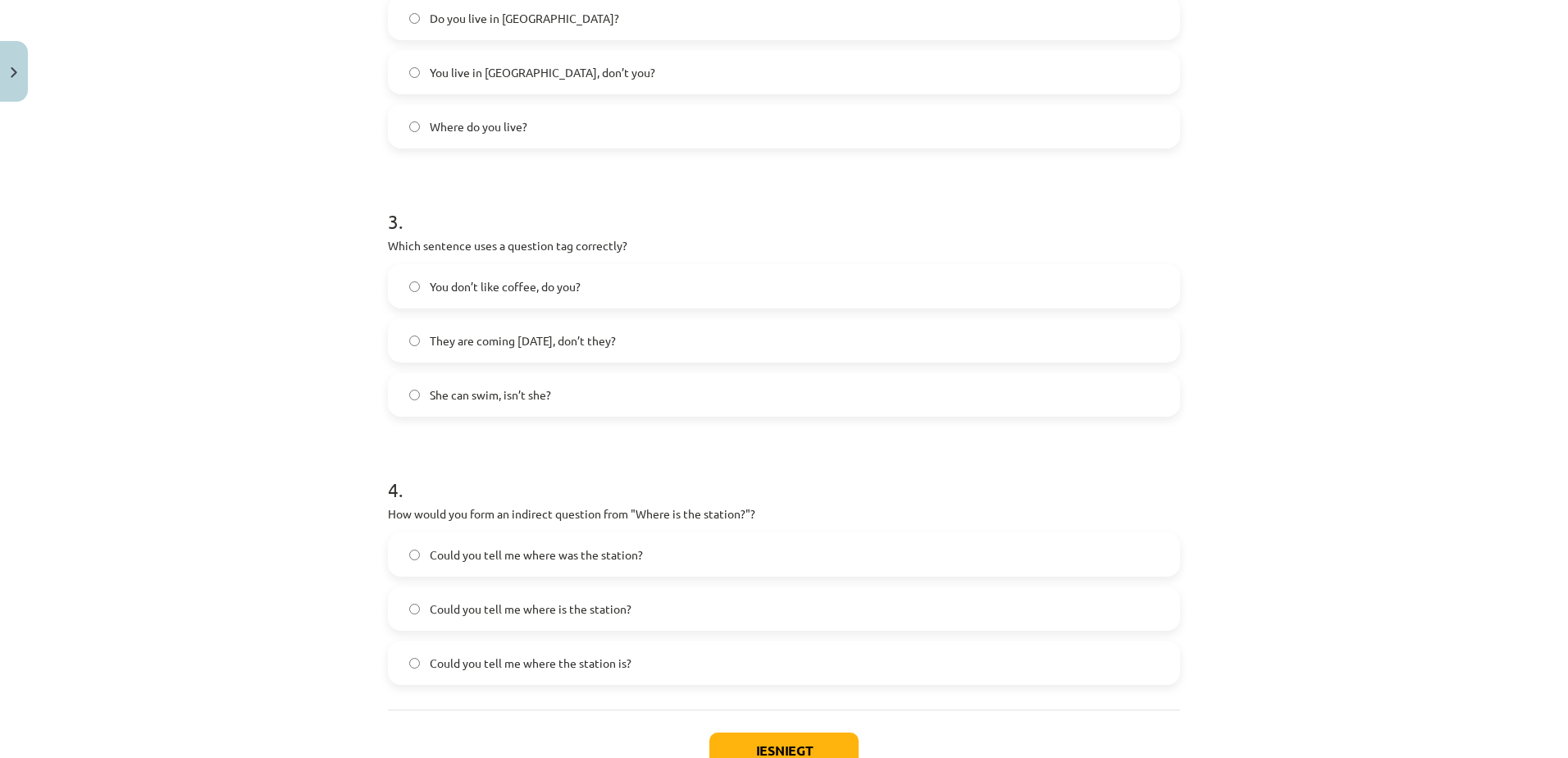
scroll to position [798, 0]
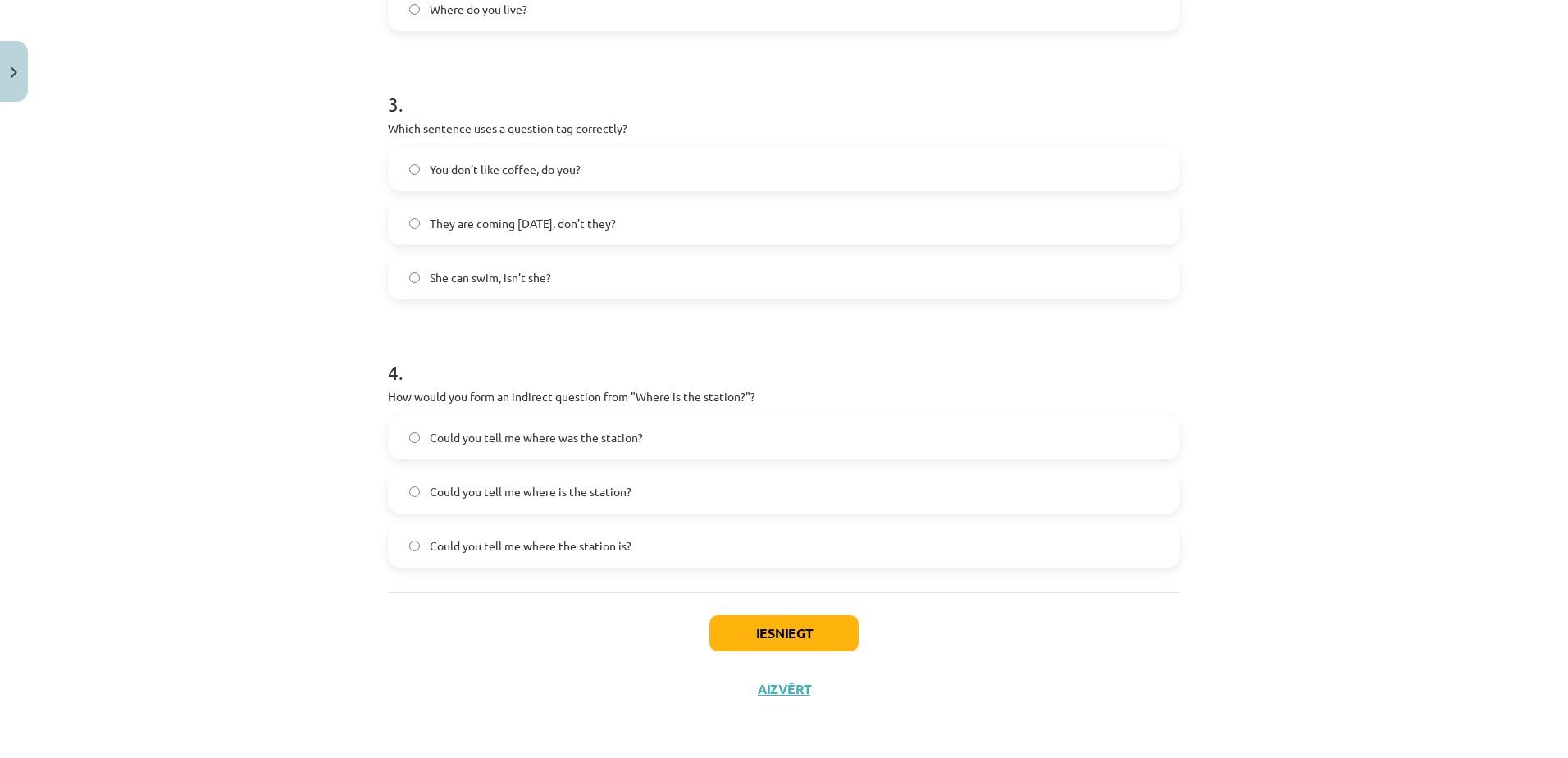
click at [622, 549] on span "Could you tell me where the station is?" at bounding box center [530, 545] width 202 height 17
click at [770, 634] on button "Iesniegt" at bounding box center [784, 633] width 149 height 36
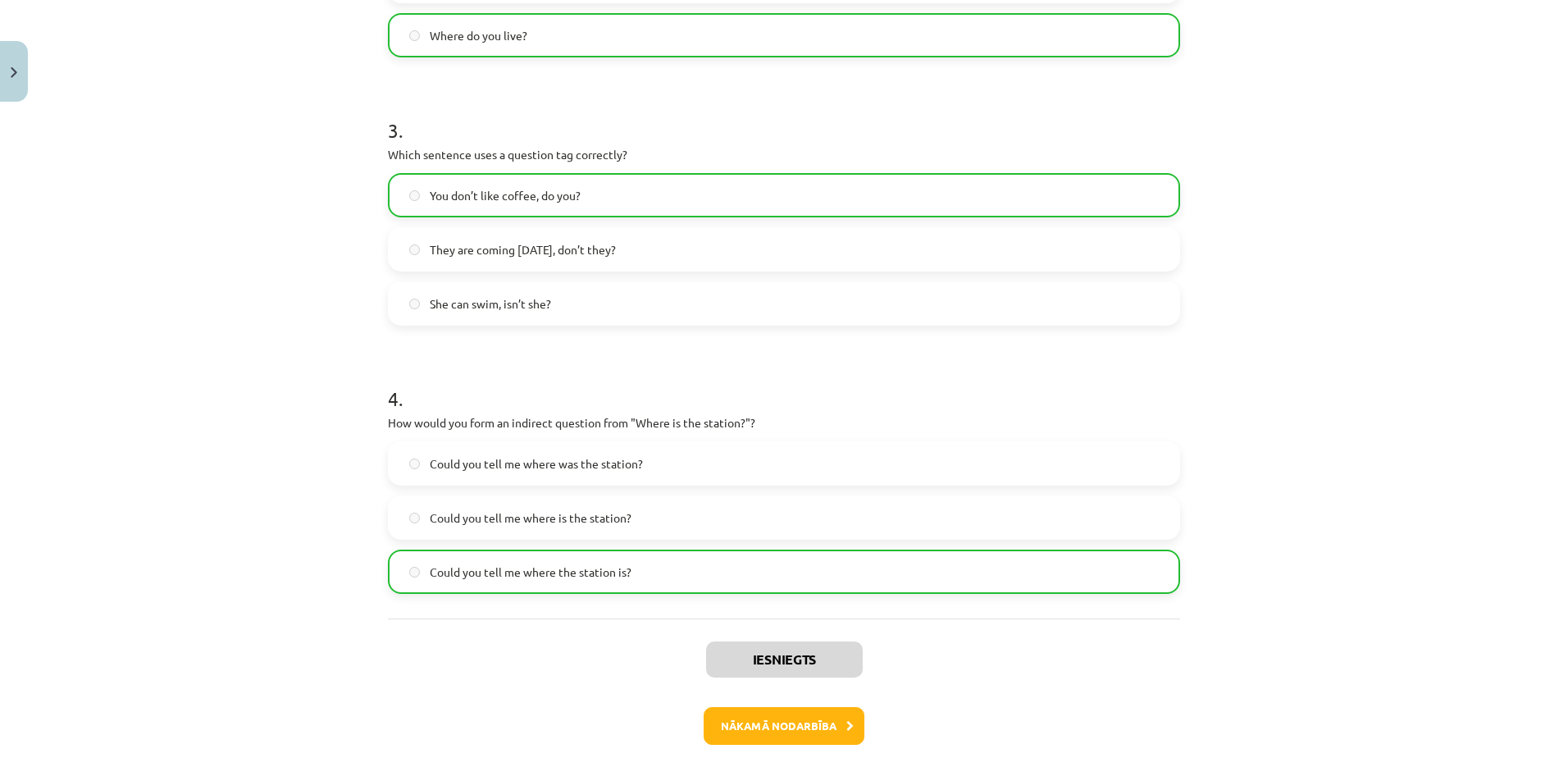
scroll to position [794, 0]
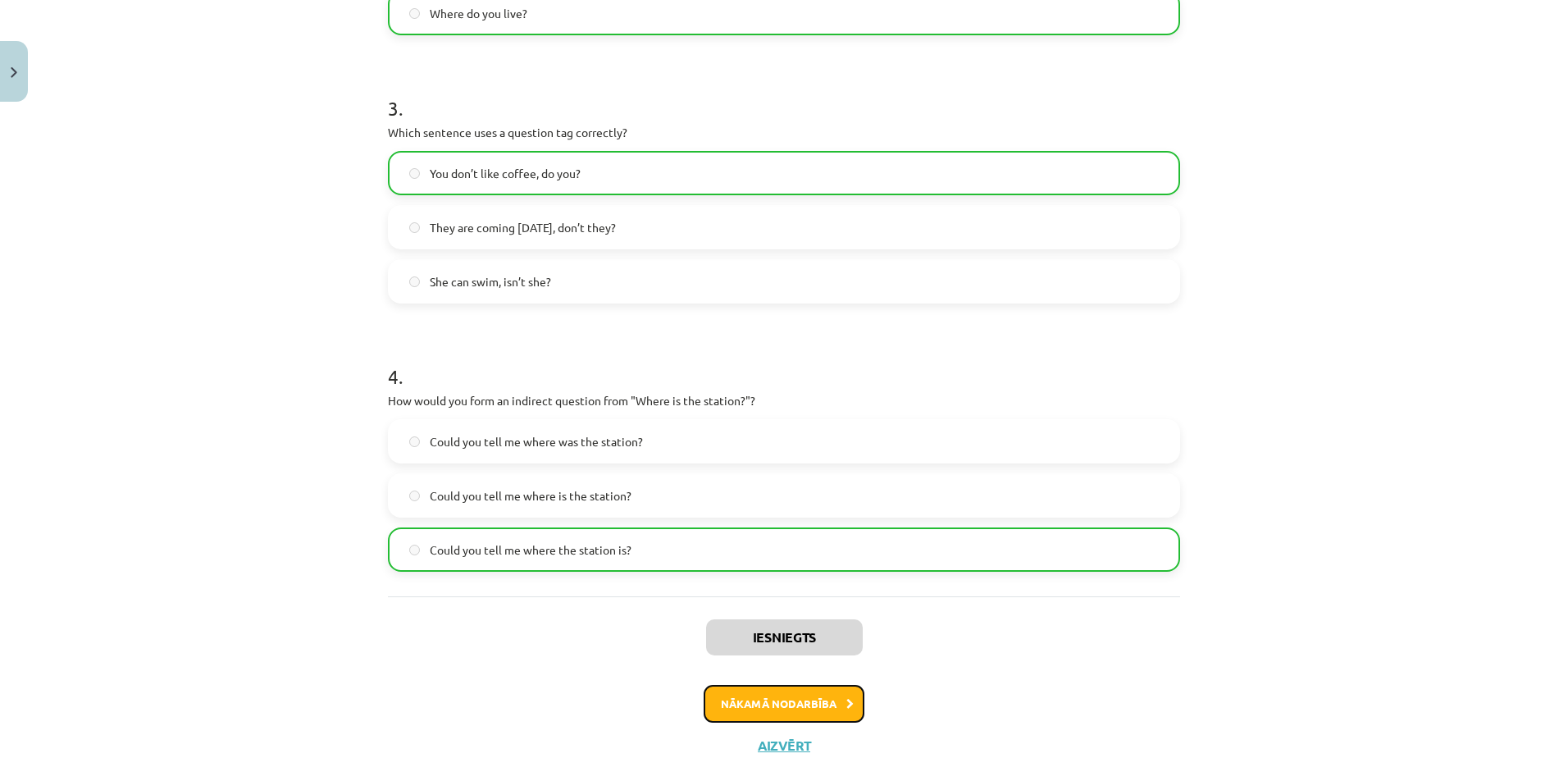
click at [812, 701] on button "Nākamā nodarbība" at bounding box center [784, 704] width 161 height 38
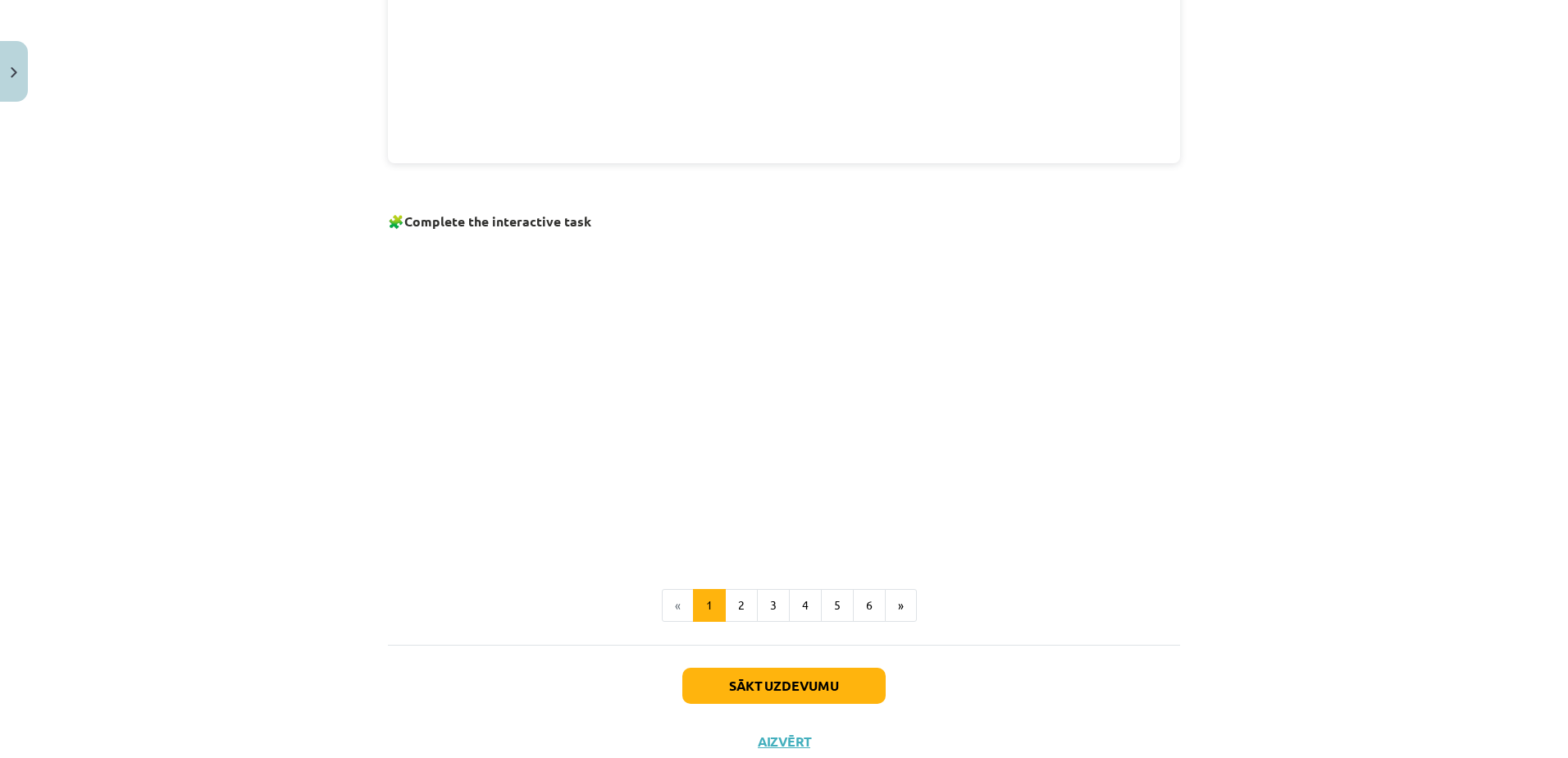
scroll to position [959, 0]
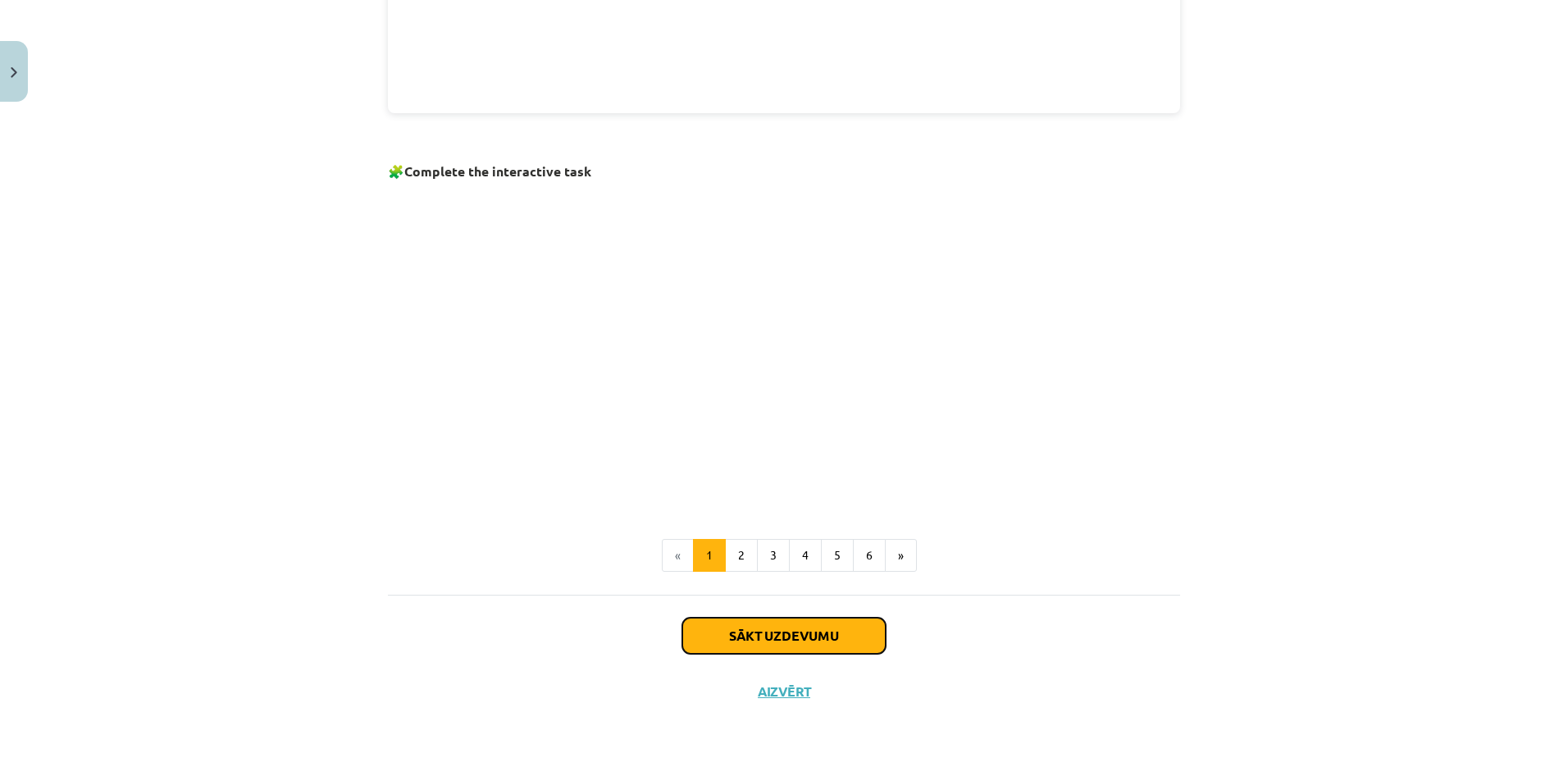
click at [780, 627] on button "Sākt uzdevumu" at bounding box center [784, 635] width 204 height 36
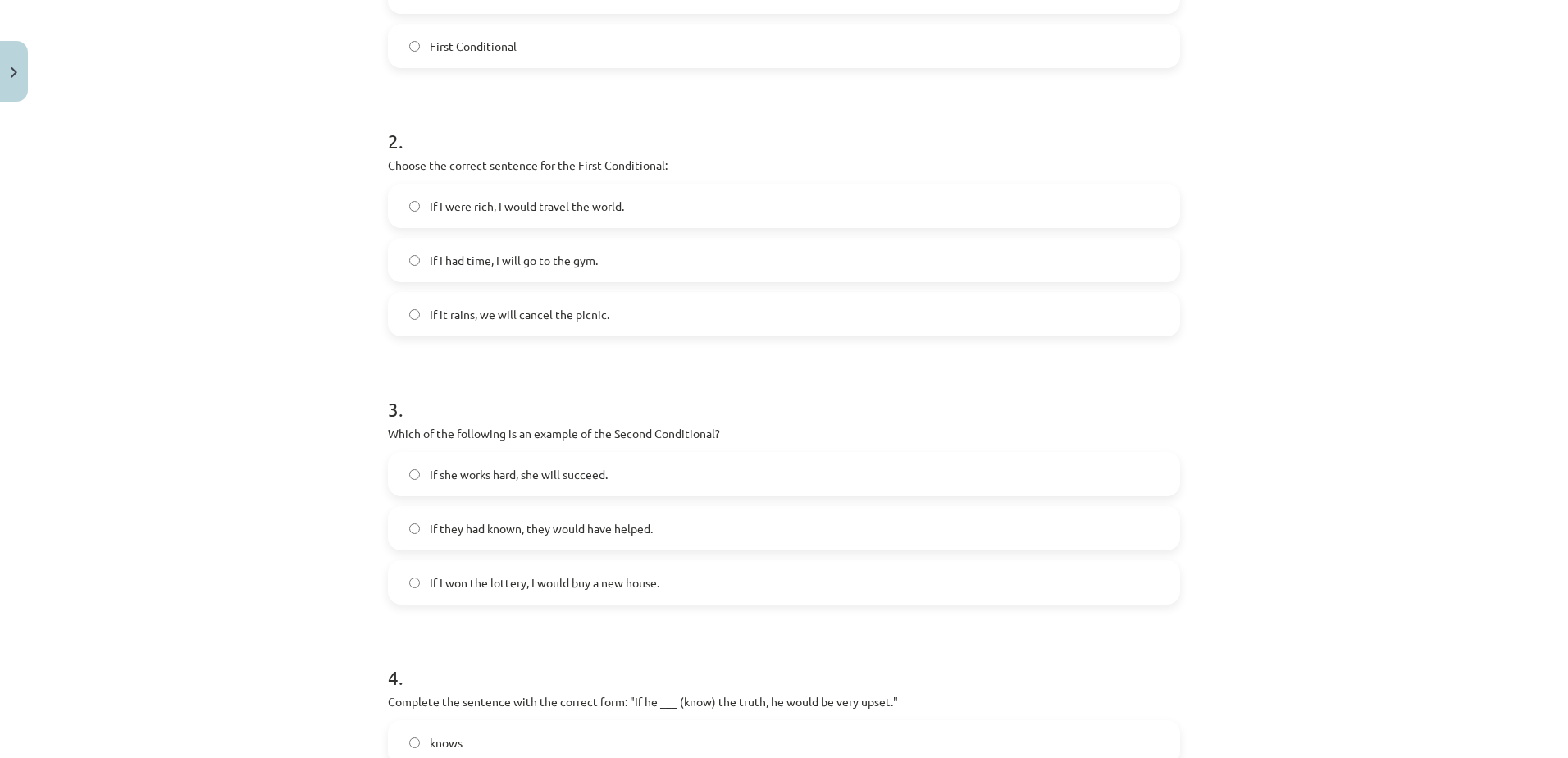
scroll to position [798, 0]
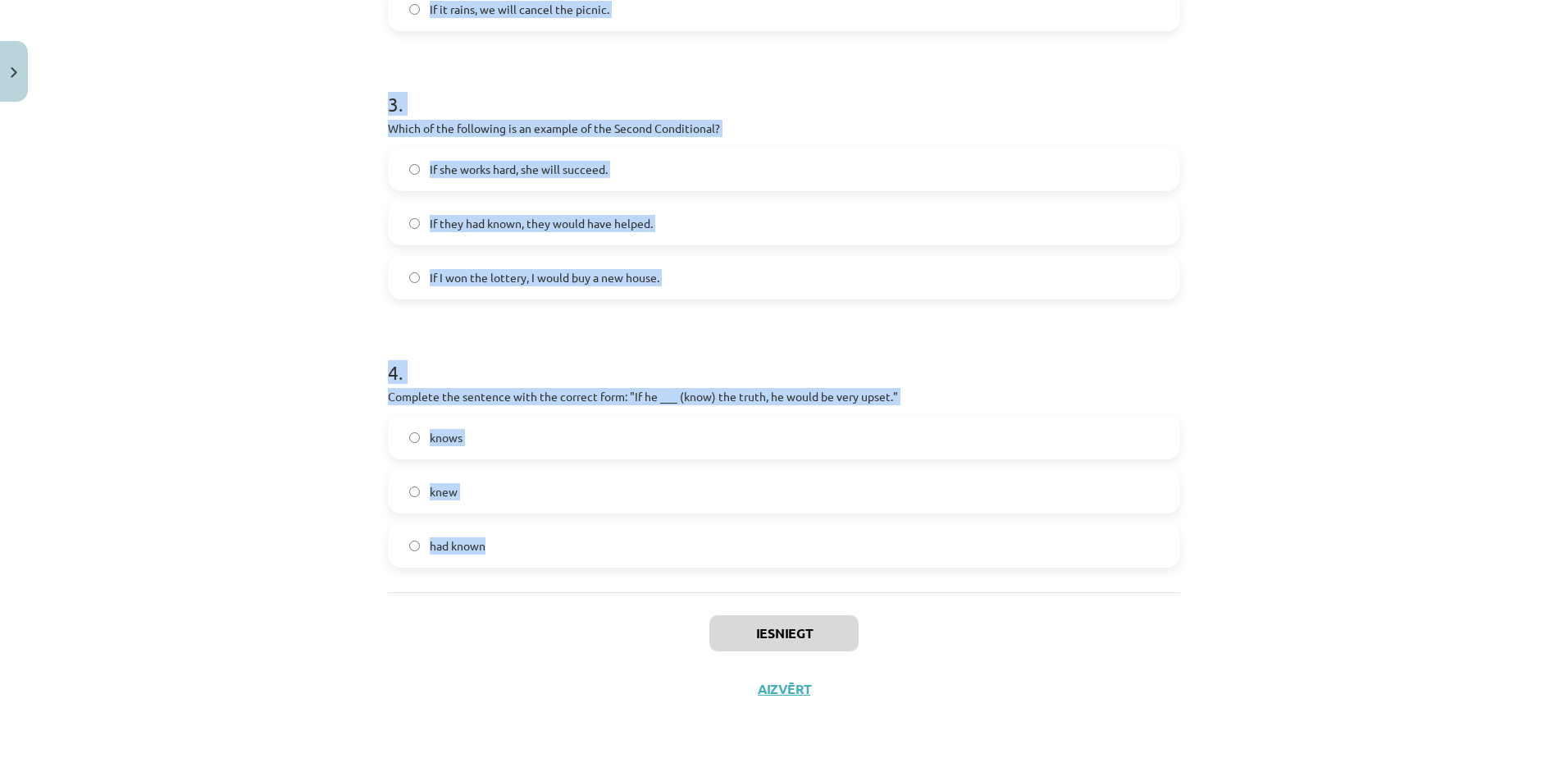
drag, startPoint x: 377, startPoint y: 323, endPoint x: 630, endPoint y: 576, distance: 357.8
click at [630, 576] on div "Mācību tēma: Angļu valoda i - 10.klase 1.ieskaites mācību materiāls #6 📝 Topic …" at bounding box center [784, 379] width 1568 height 758
copy form "1 . Which conditional is used to express a general truth? Second Conditional Ze…"
click at [297, 244] on div "Mācību tēma: Angļu valoda i - 10.klase 1.ieskaites mācību materiāls #6 📝 Topic …" at bounding box center [784, 379] width 1568 height 758
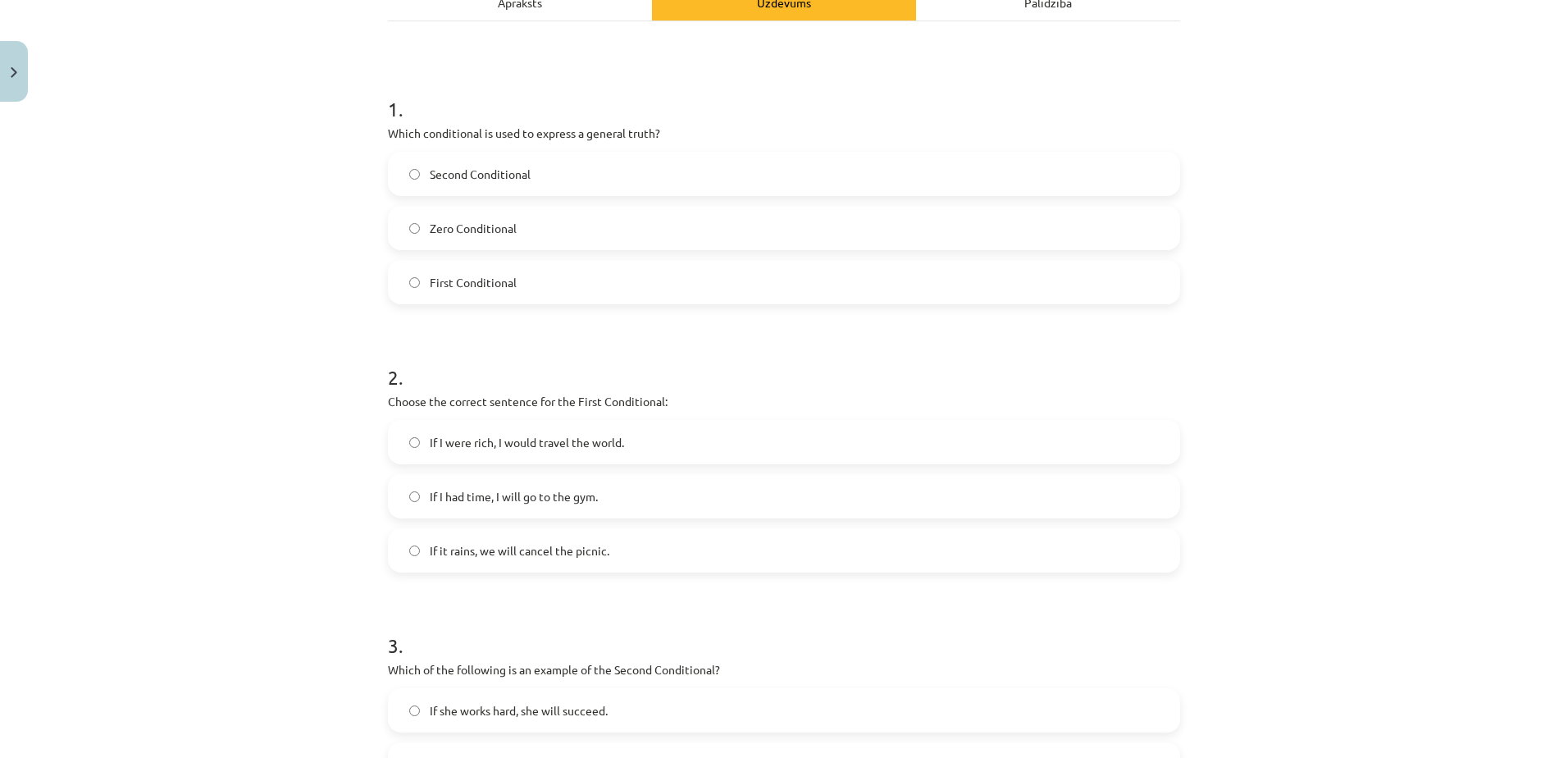
scroll to position [256, 0]
click at [461, 250] on div "Zero Conditional" at bounding box center [784, 229] width 792 height 44
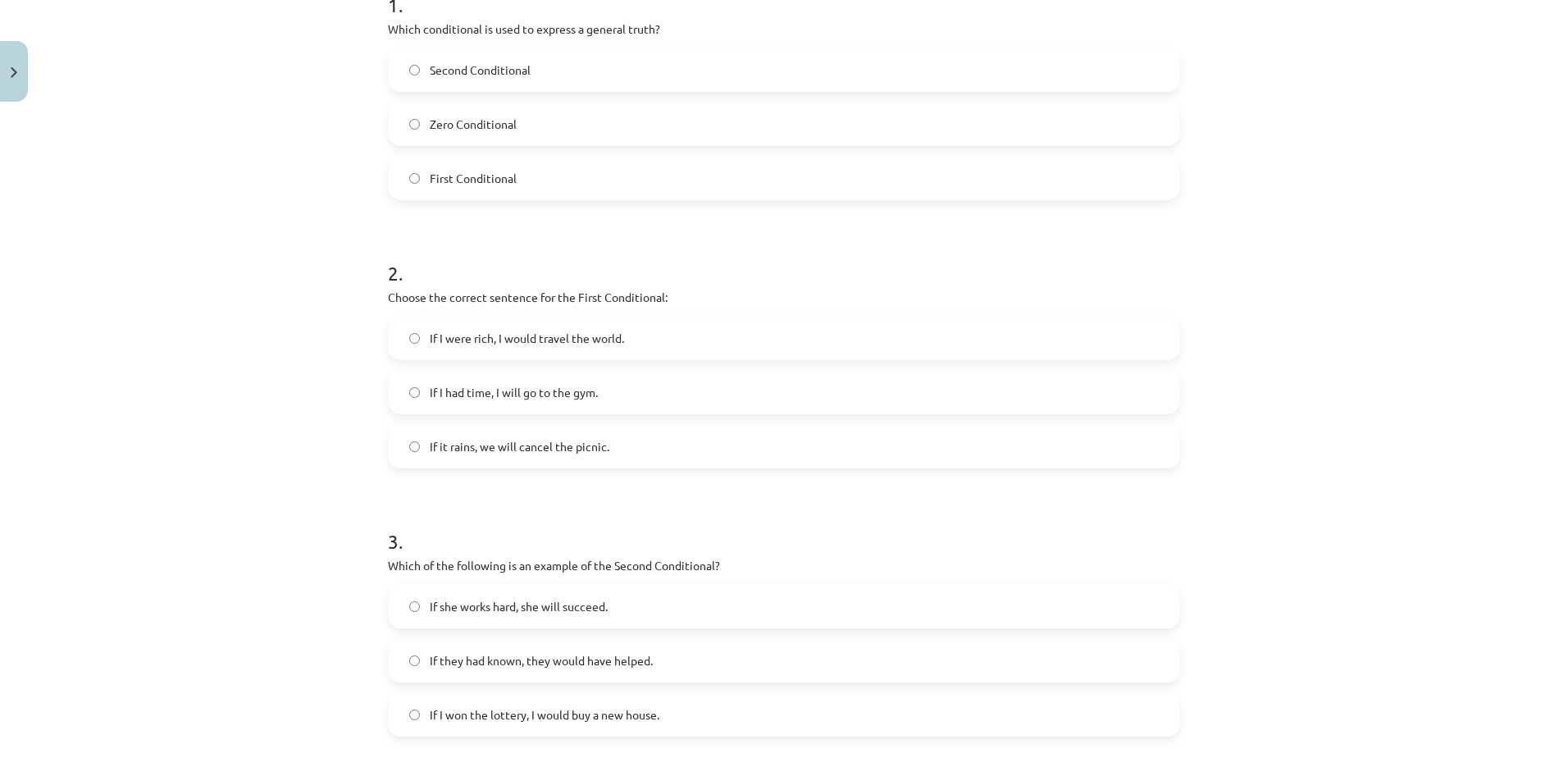
scroll to position [391, 0]
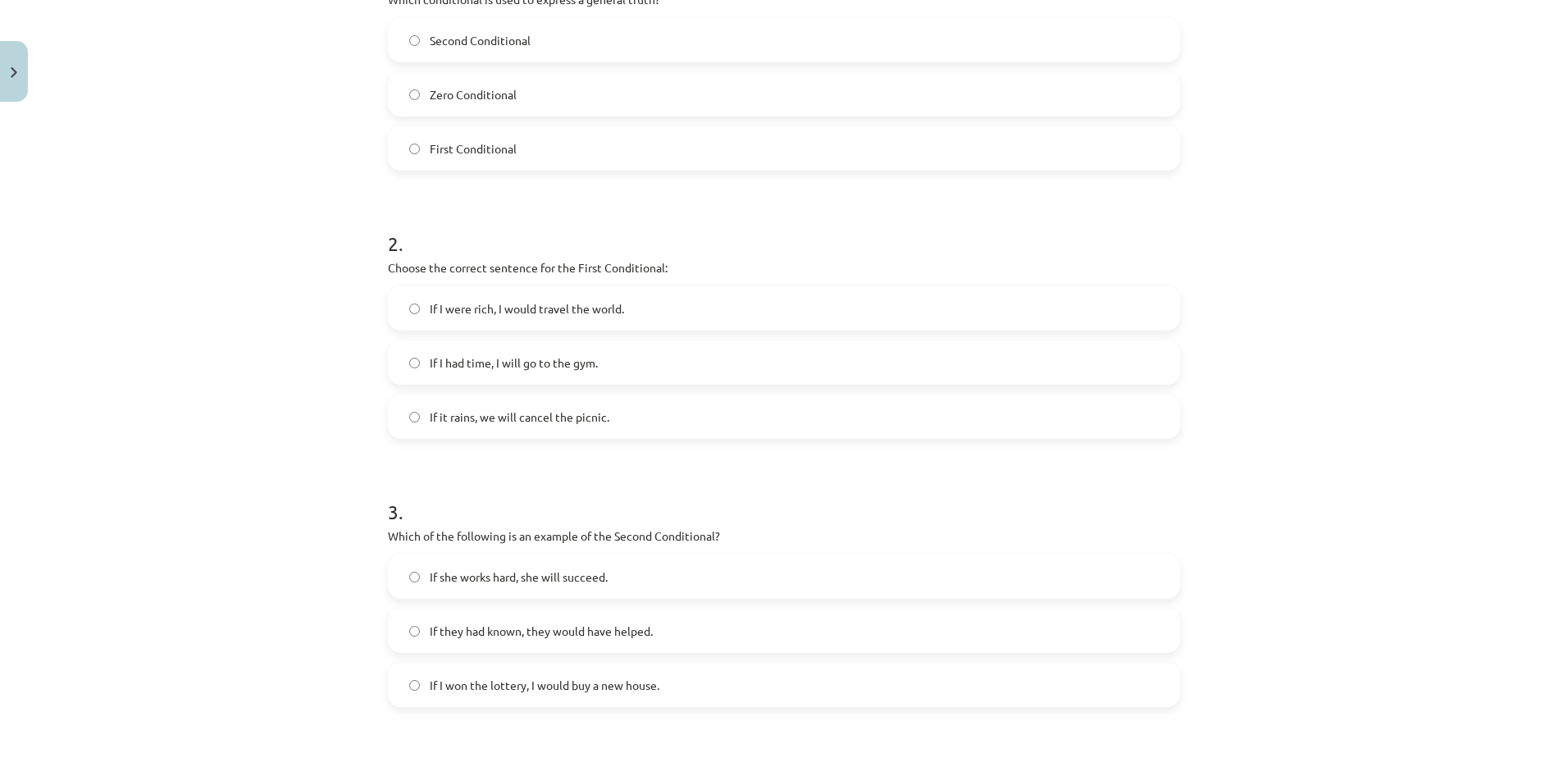
click at [491, 105] on label "Zero Conditional" at bounding box center [784, 95] width 789 height 41
click at [586, 407] on label "If it rains, we will cancel the picnic." at bounding box center [784, 417] width 789 height 41
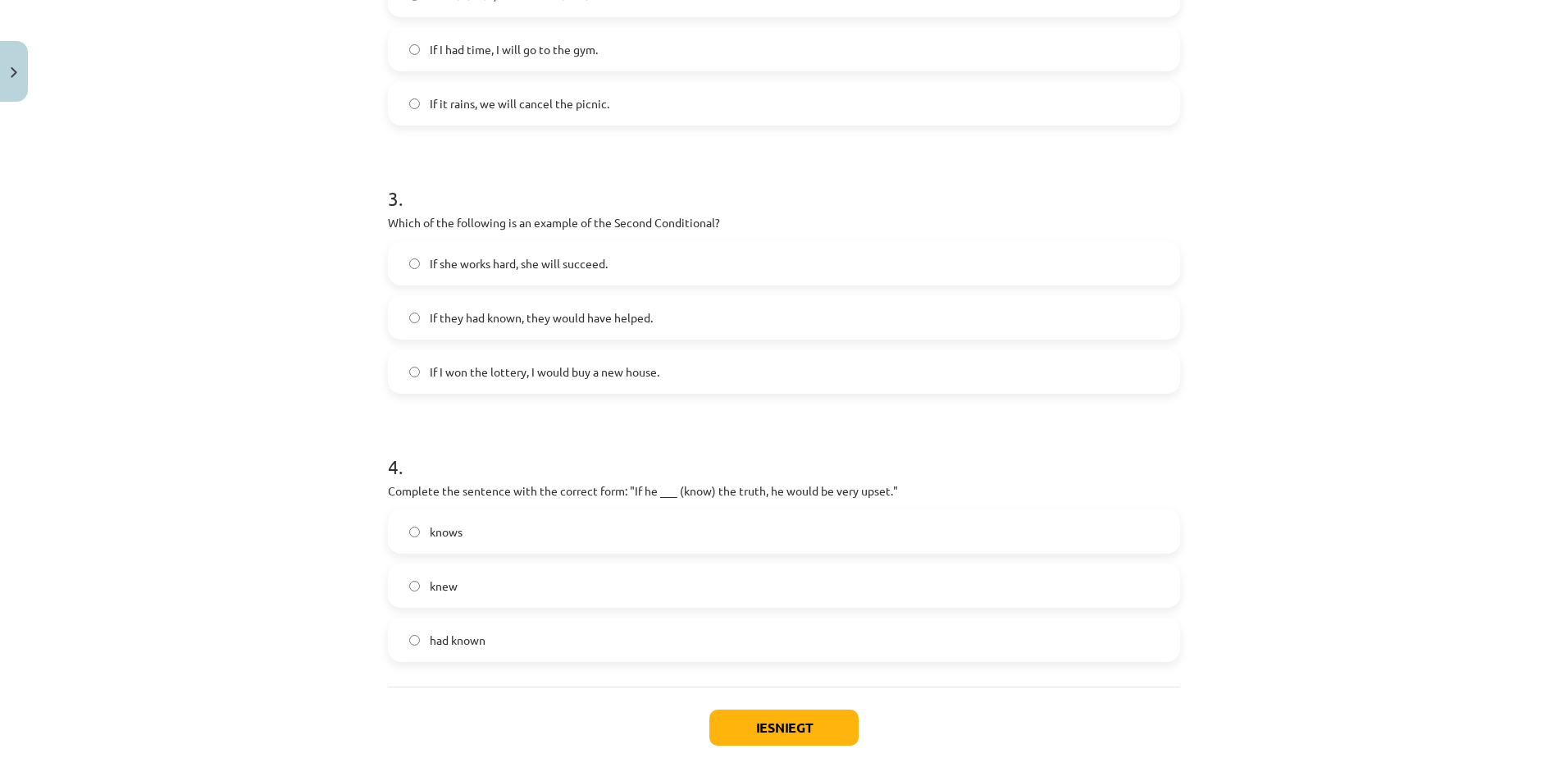
scroll to position [705, 0]
click at [660, 386] on label "If I won the lottery, I would buy a new house." at bounding box center [784, 371] width 789 height 41
click at [605, 567] on label "knew" at bounding box center [784, 585] width 789 height 41
click at [801, 726] on button "Iesniegt" at bounding box center [784, 727] width 149 height 36
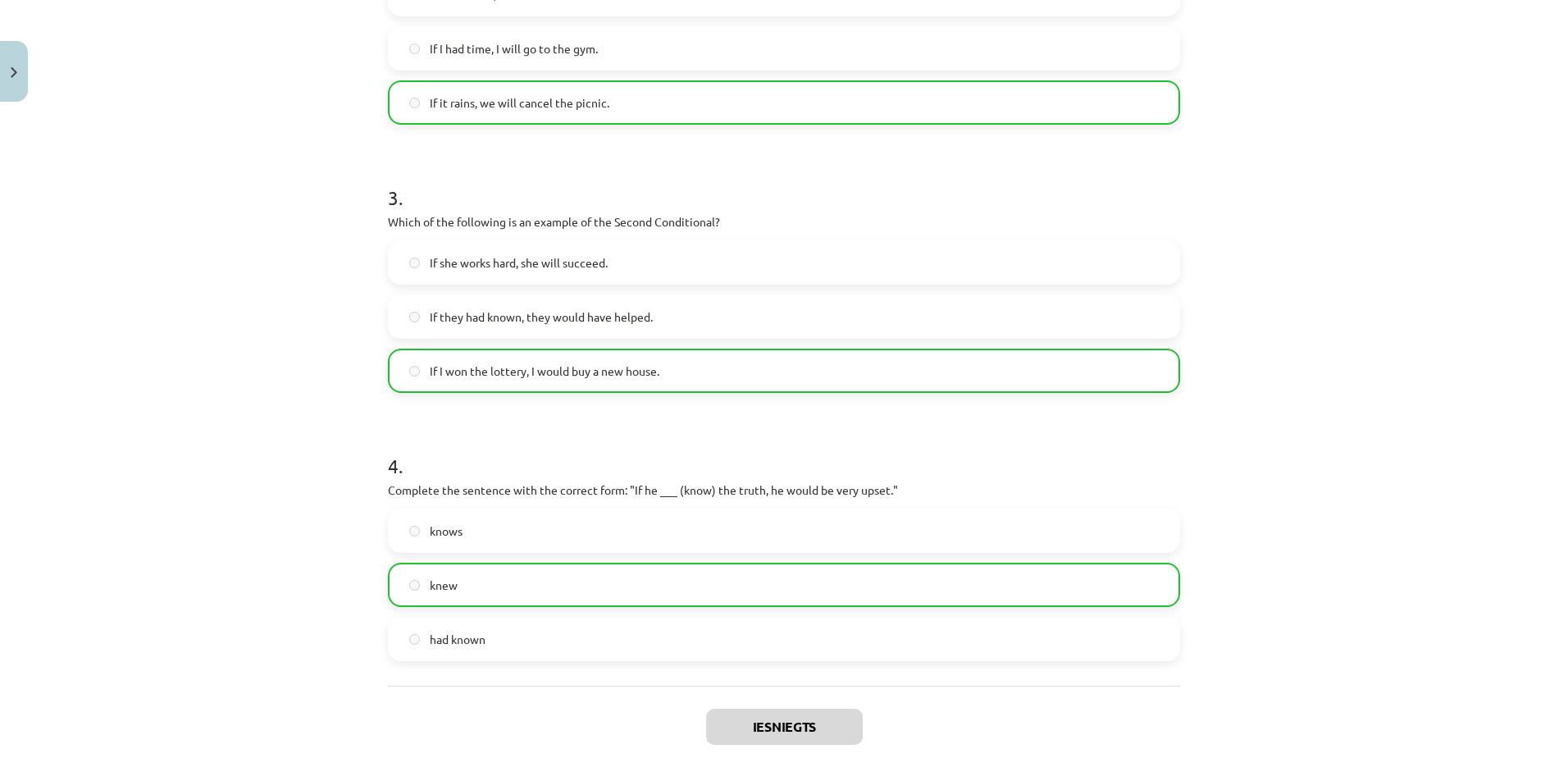
scroll to position [851, 0]
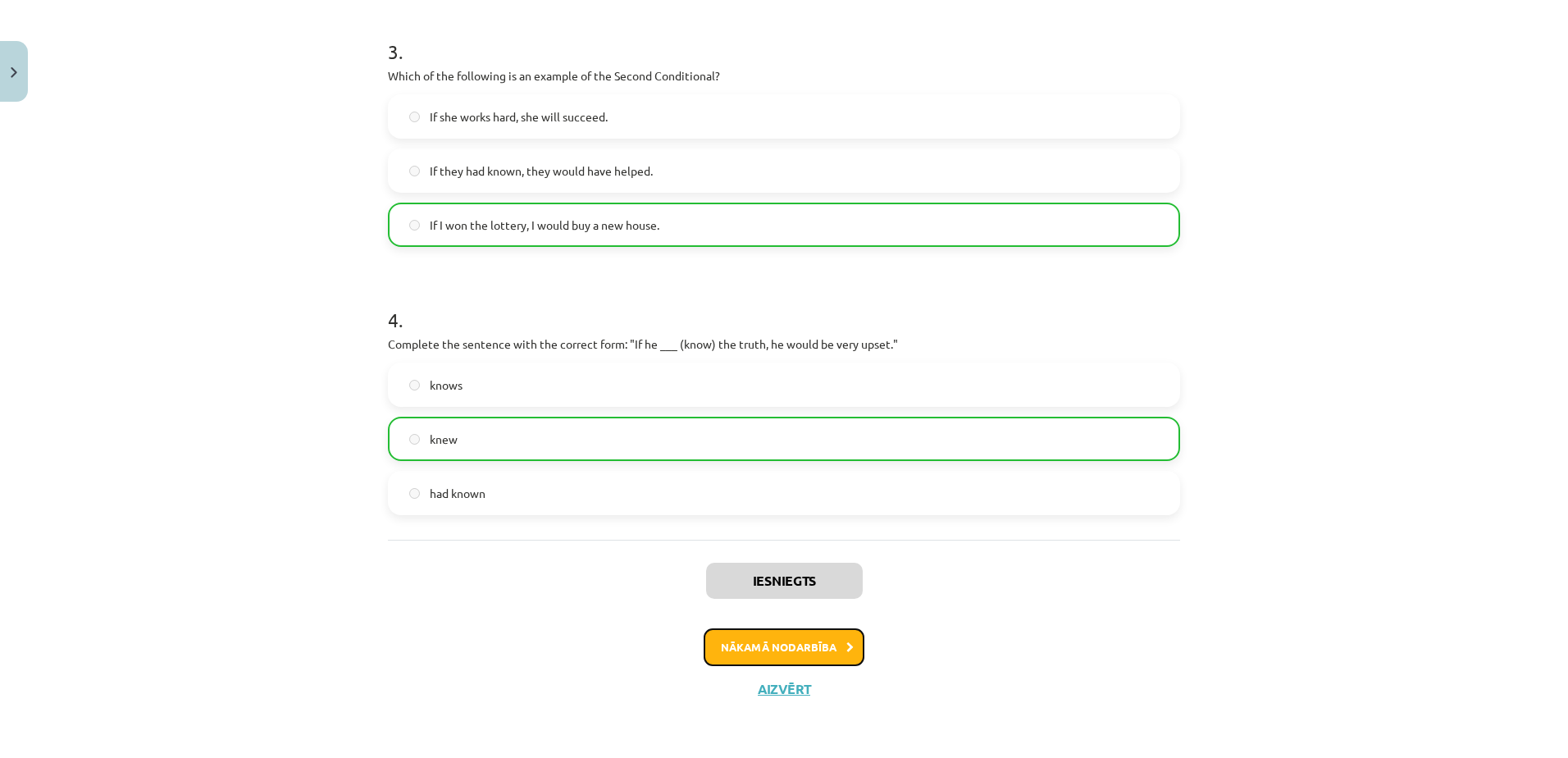
click at [789, 639] on button "Nākamā nodarbība" at bounding box center [784, 647] width 161 height 38
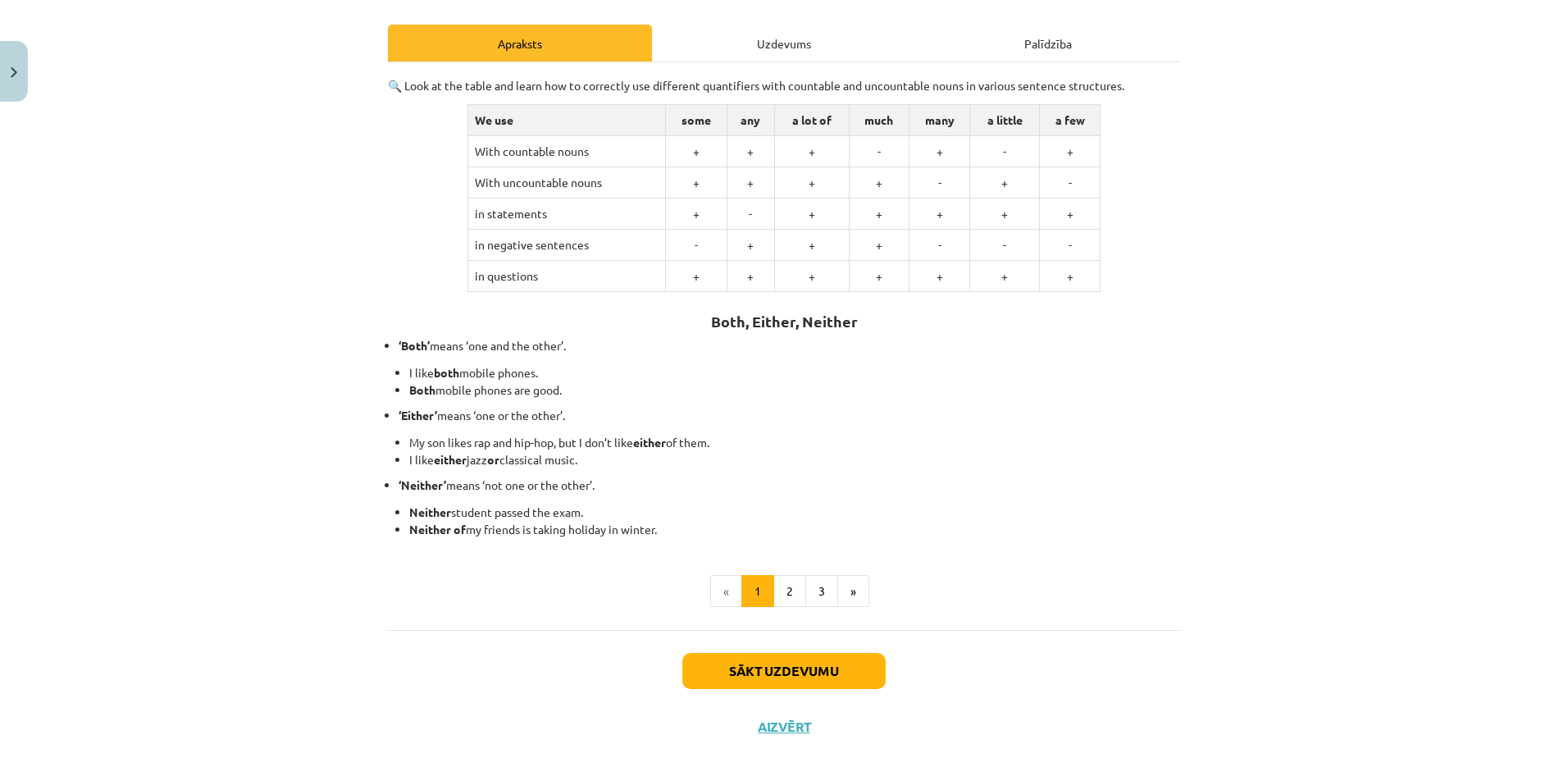
scroll to position [218, 0]
click at [794, 680] on button "Sākt uzdevumu" at bounding box center [784, 670] width 204 height 36
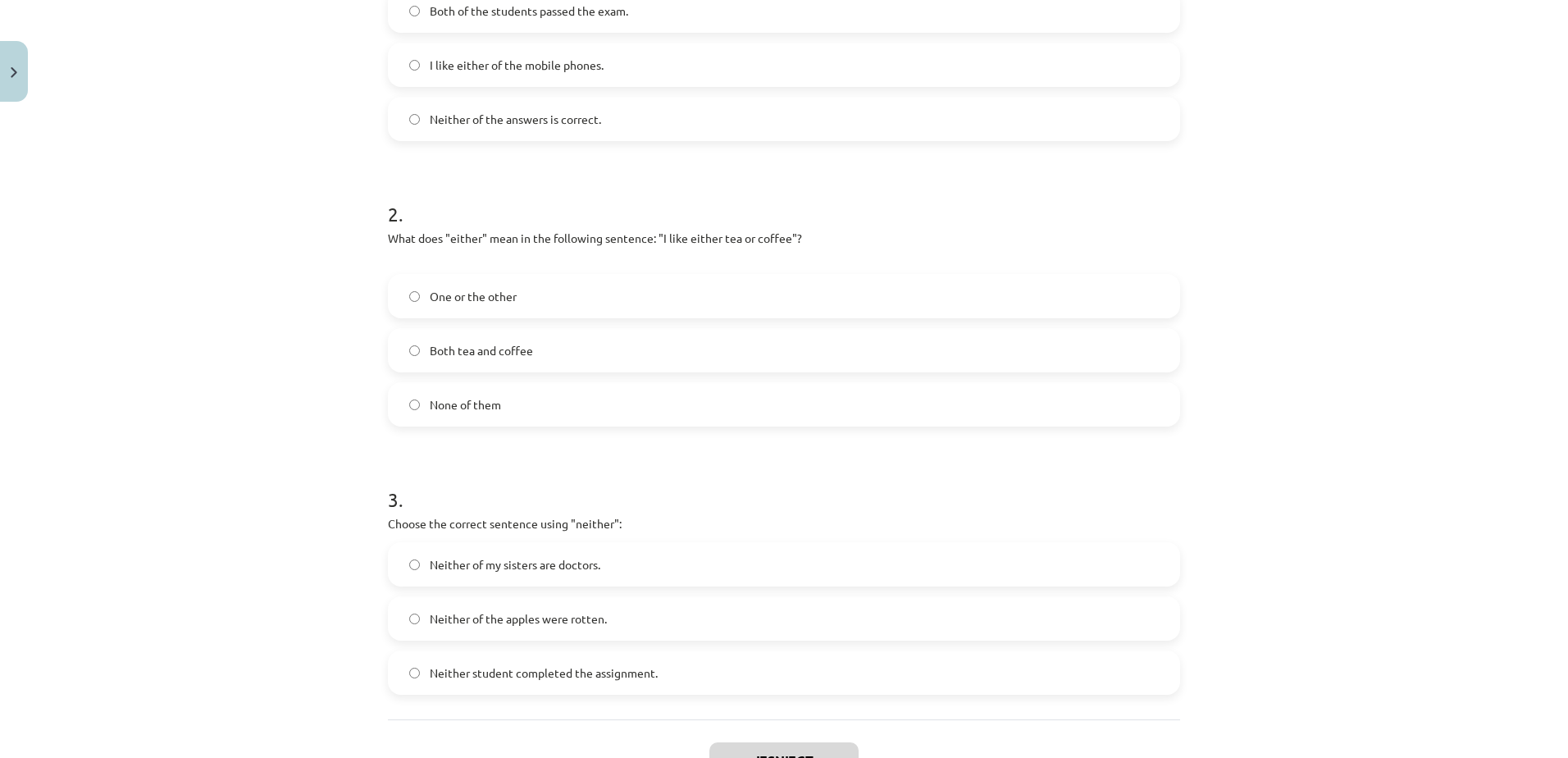
scroll to position [548, 0]
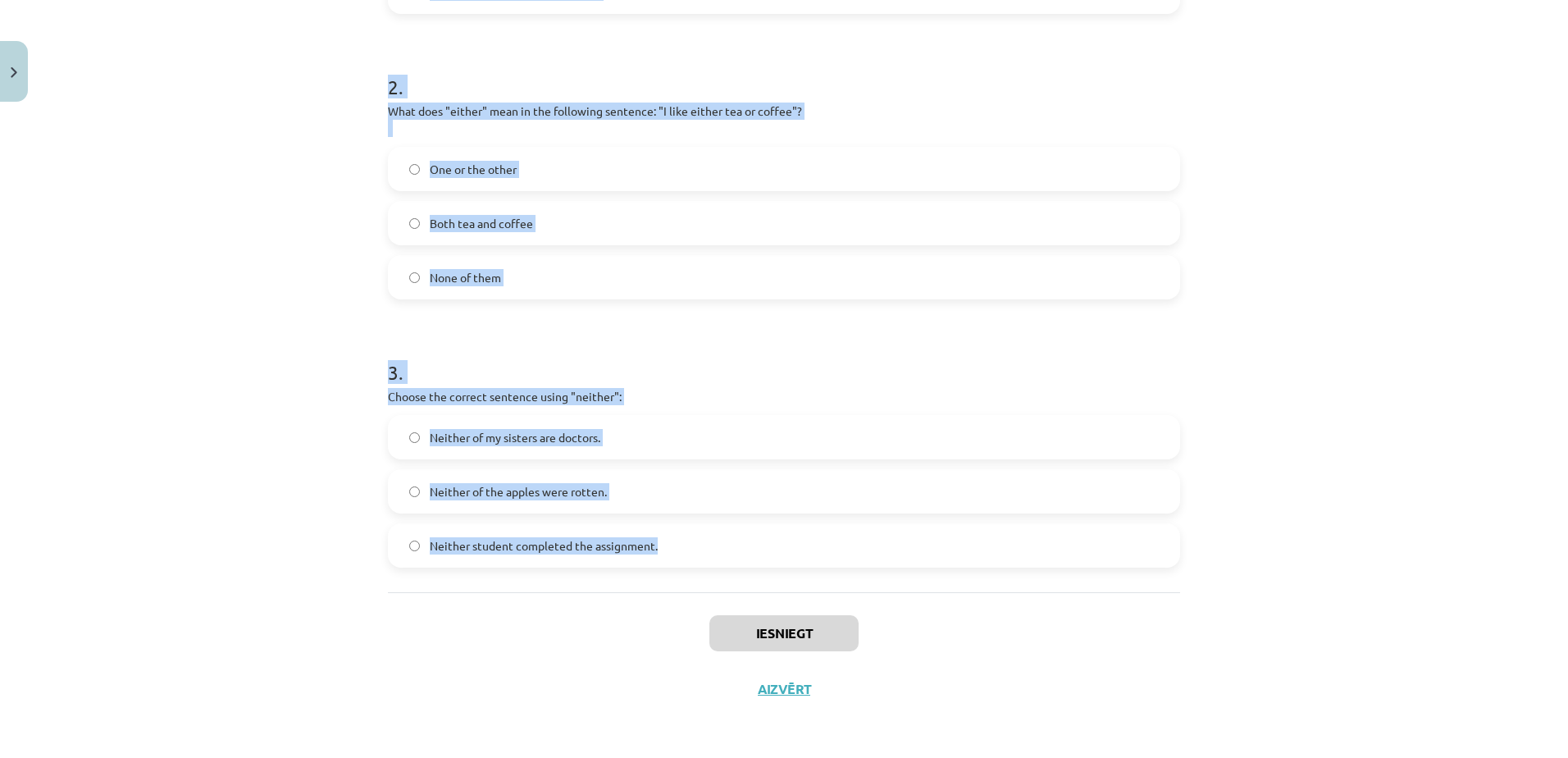
drag, startPoint x: 384, startPoint y: 307, endPoint x: 671, endPoint y: 575, distance: 392.7
click at [671, 575] on div "1 . Which sentence correctly uses the word "both"? Both of the students passed …" at bounding box center [784, 161] width 792 height 861
copy form "1 . Which sentence correctly uses the word "both"? Both of the students passed …"
click at [245, 236] on div "Mācību tēma: Angļu valoda i - 10.klase 1.ieskaites mācību materiāls #7 📝 Topic …" at bounding box center [784, 379] width 1568 height 758
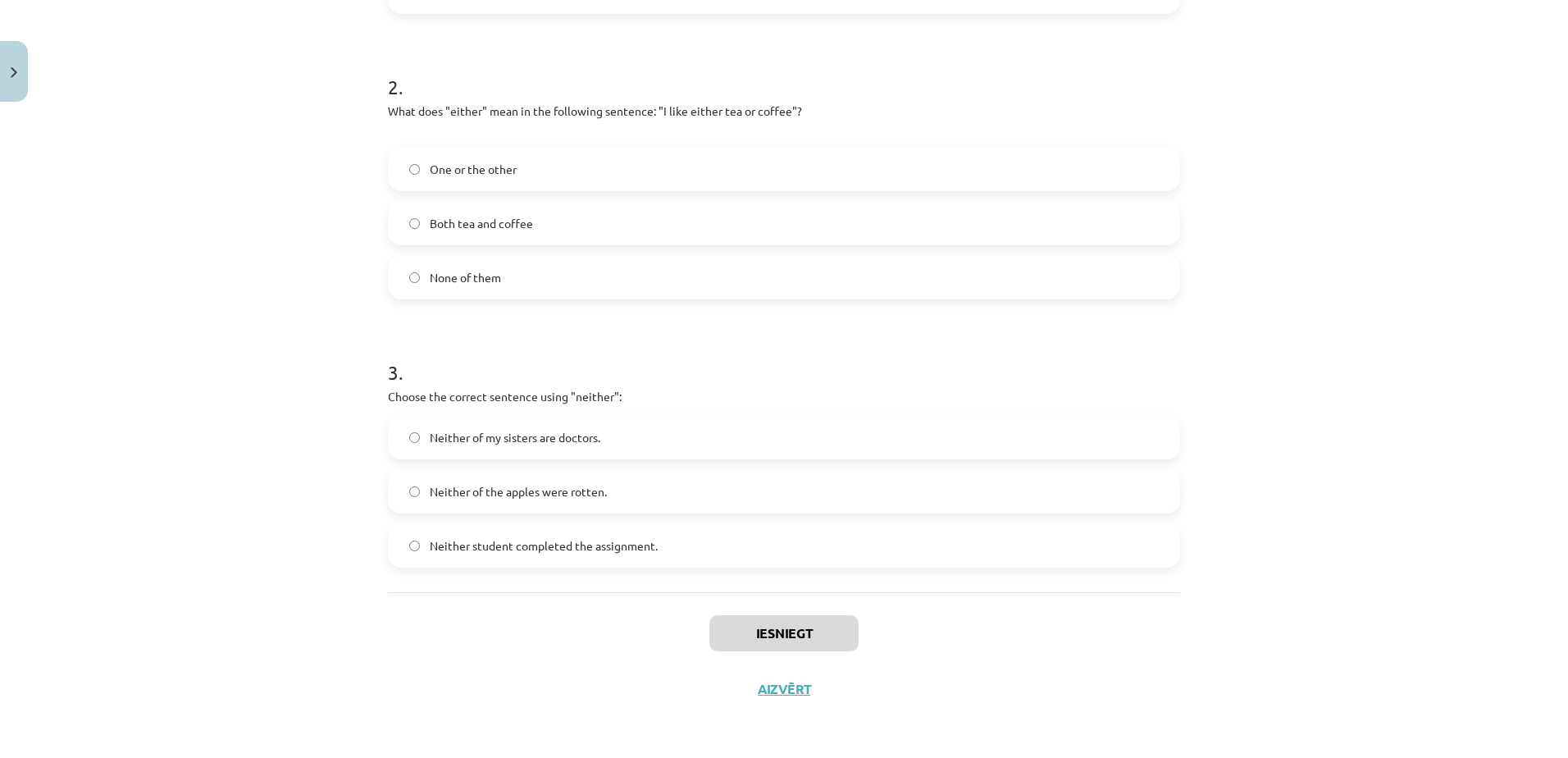
click at [468, 174] on span "One or the other" at bounding box center [472, 169] width 87 height 17
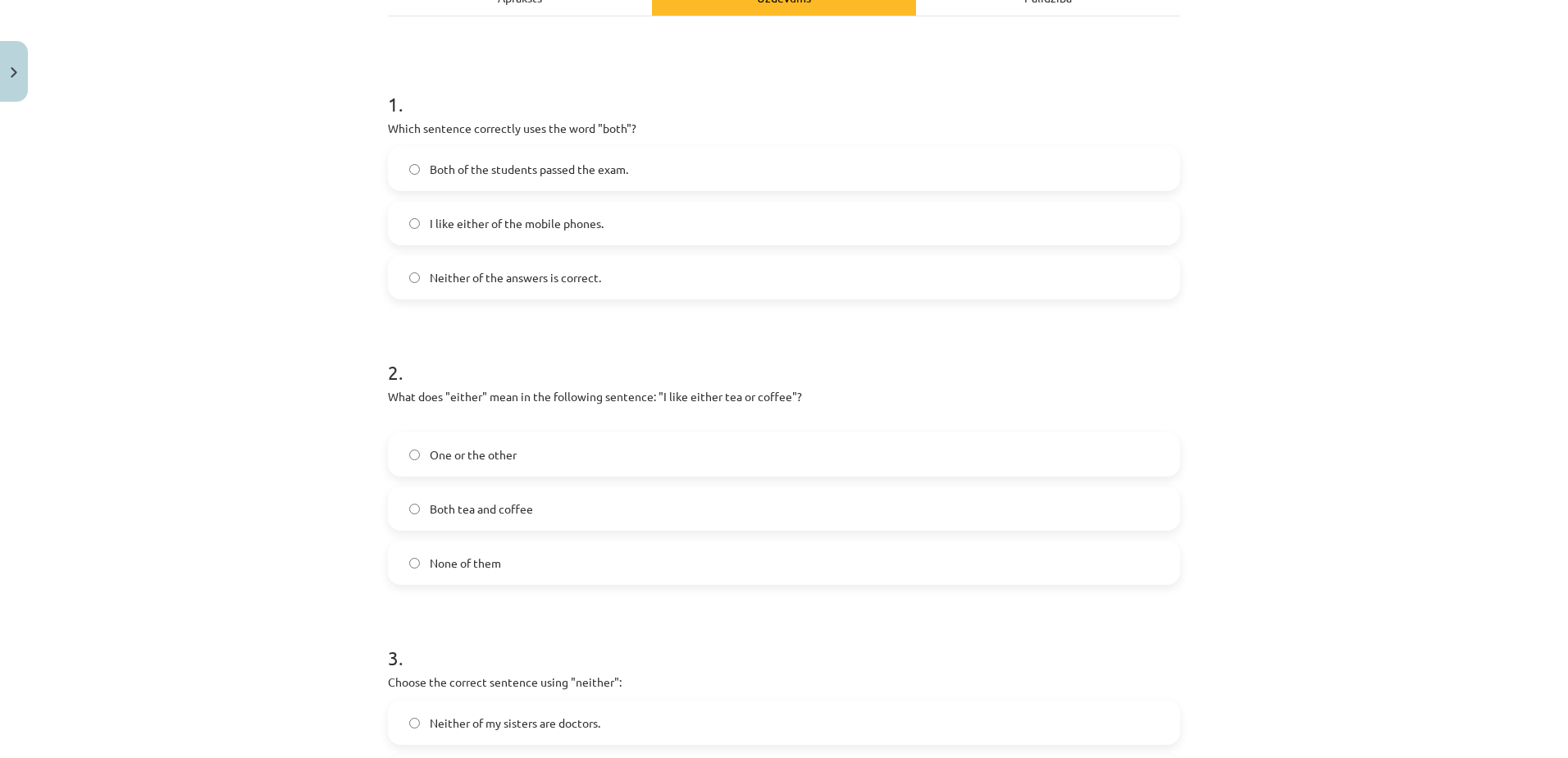
scroll to position [260, 0]
click at [559, 166] on span "Both of the students passed the exam." at bounding box center [528, 171] width 199 height 17
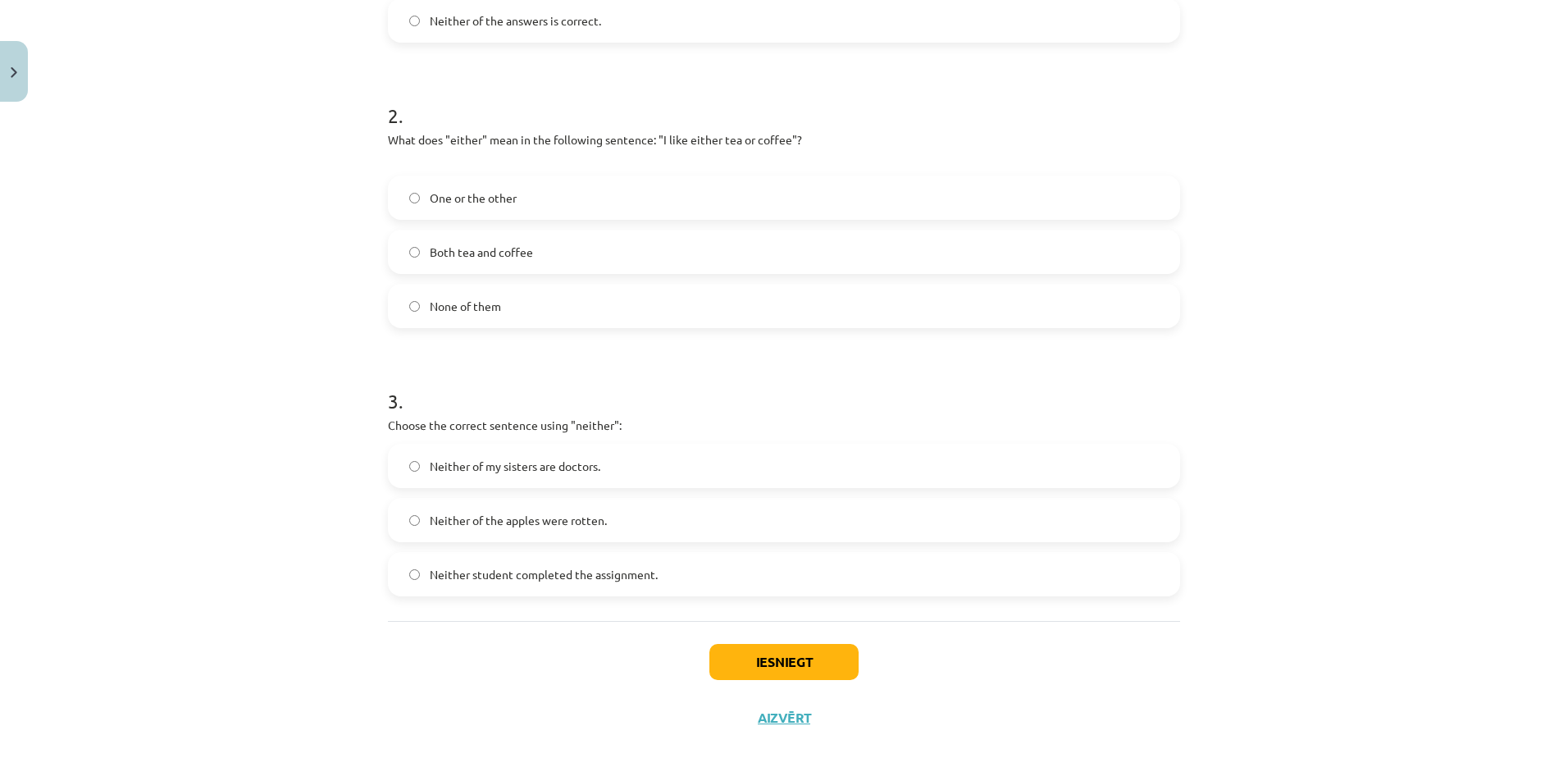
scroll to position [520, 0]
click at [583, 563] on label "Neither student completed the assignment." at bounding box center [784, 573] width 789 height 41
click at [814, 662] on button "Iesniegt" at bounding box center [784, 661] width 149 height 36
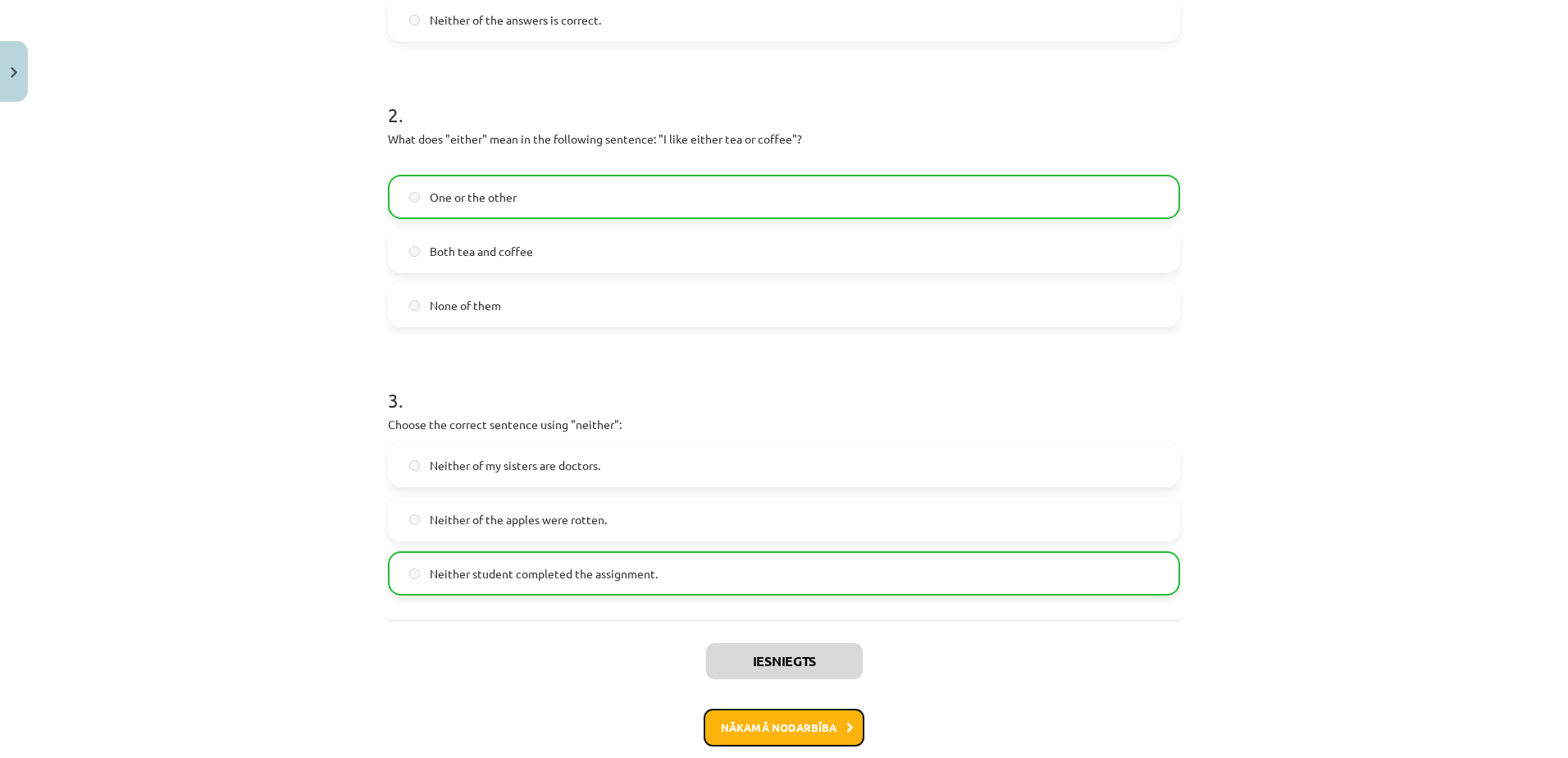
click at [773, 710] on button "Nākamā nodarbība" at bounding box center [784, 728] width 161 height 38
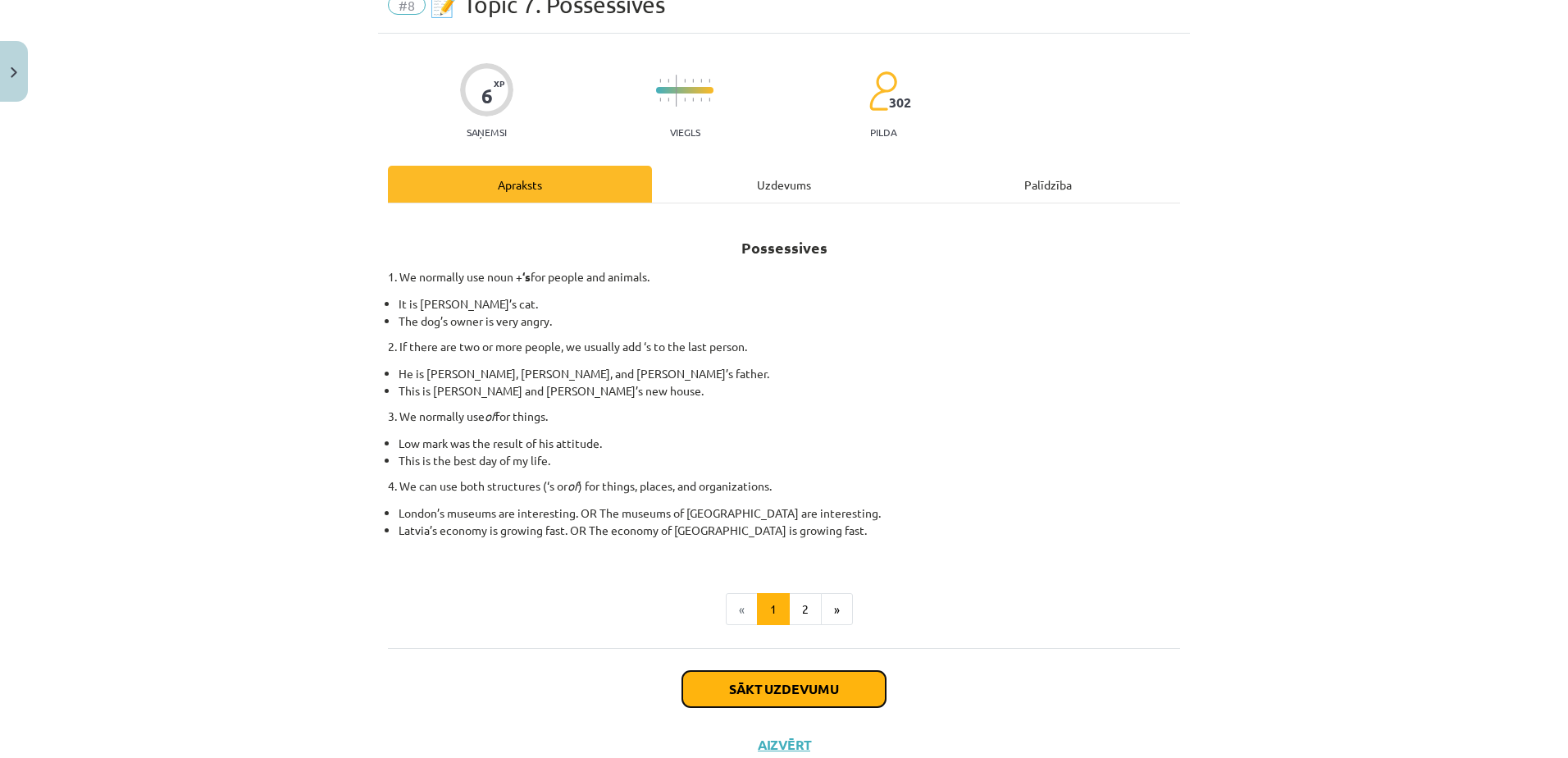
scroll to position [41, 0]
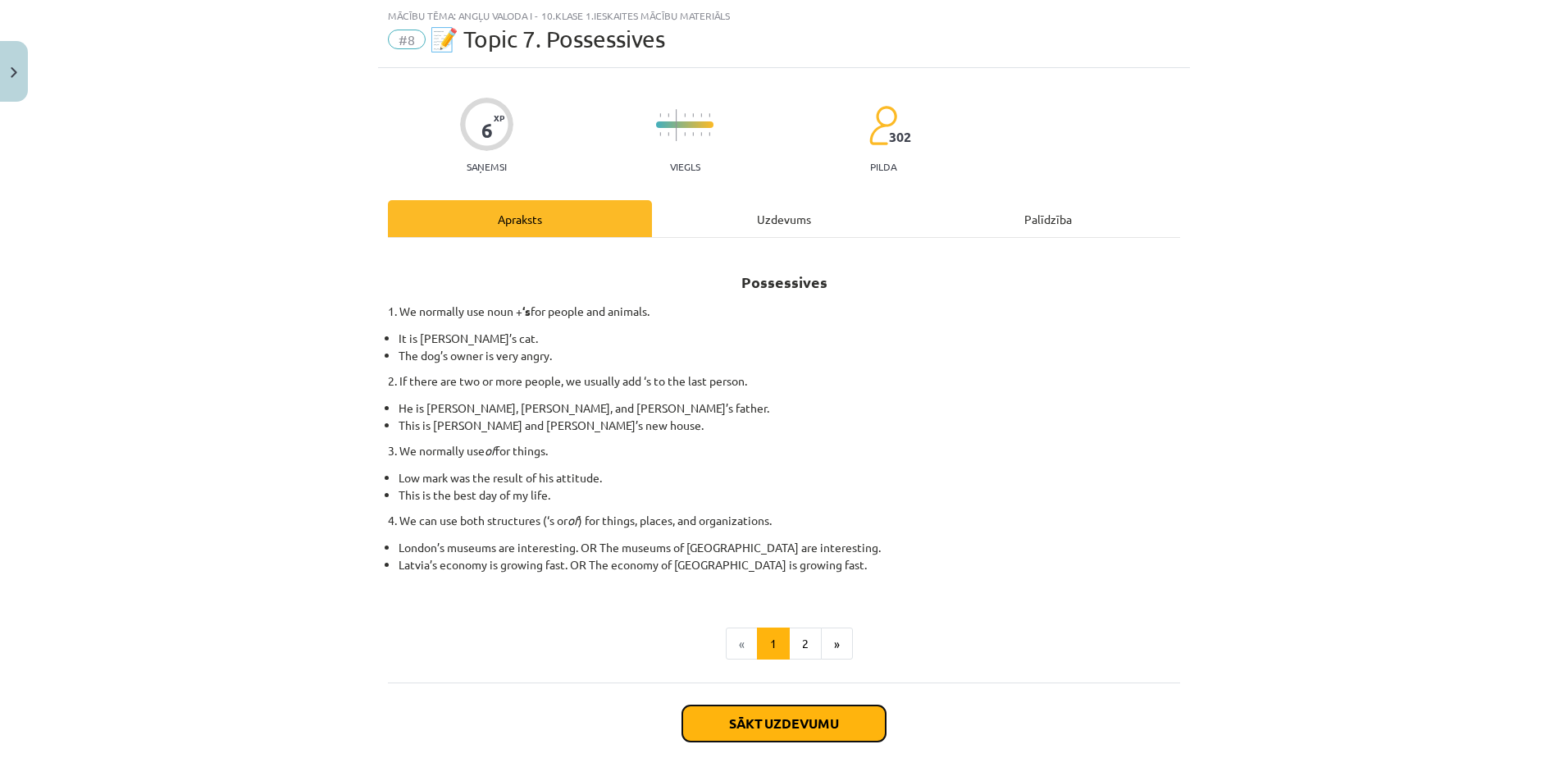
click at [773, 710] on button "Sākt uzdevumu" at bounding box center [784, 723] width 204 height 36
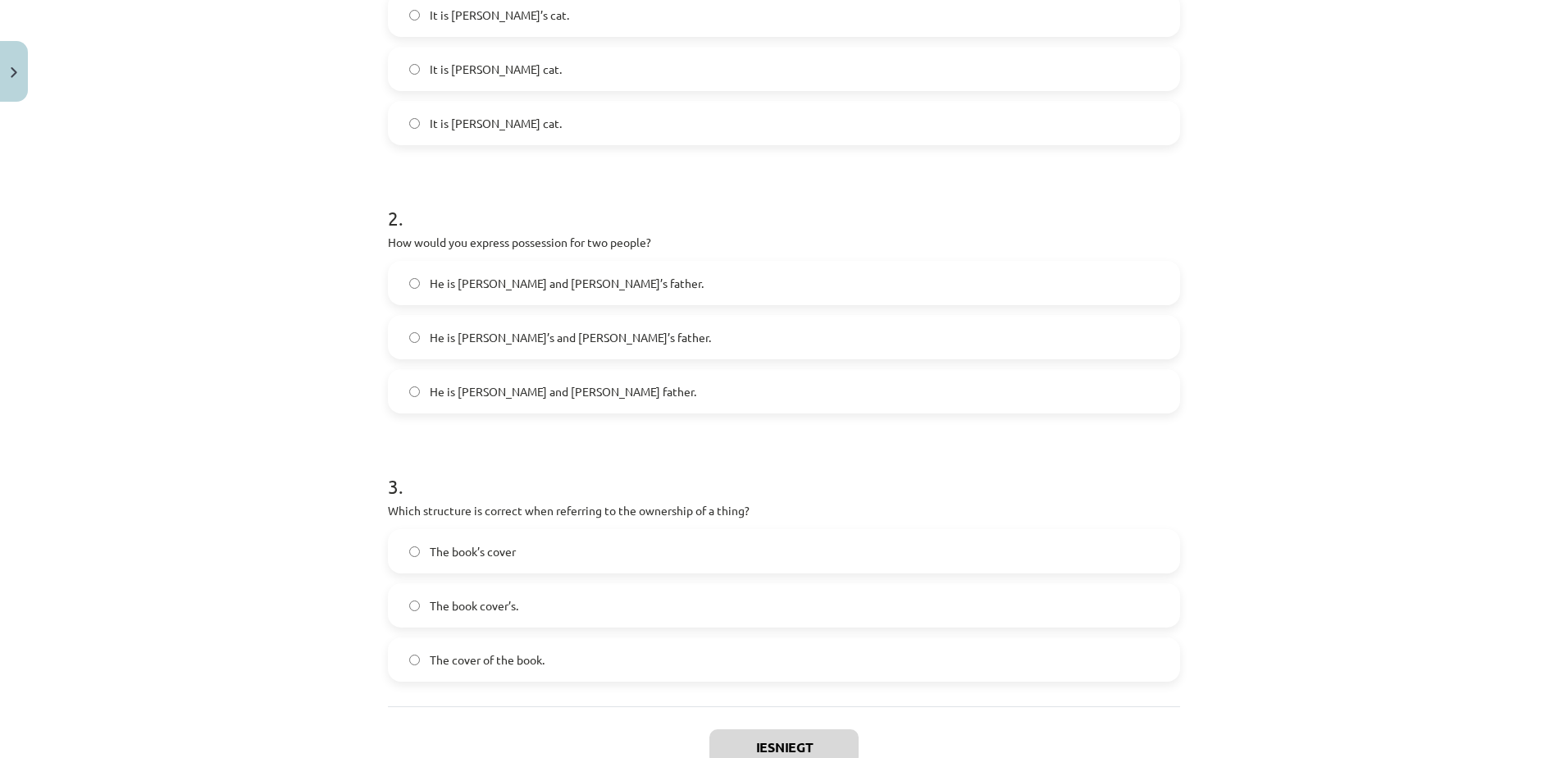
scroll to position [531, 0]
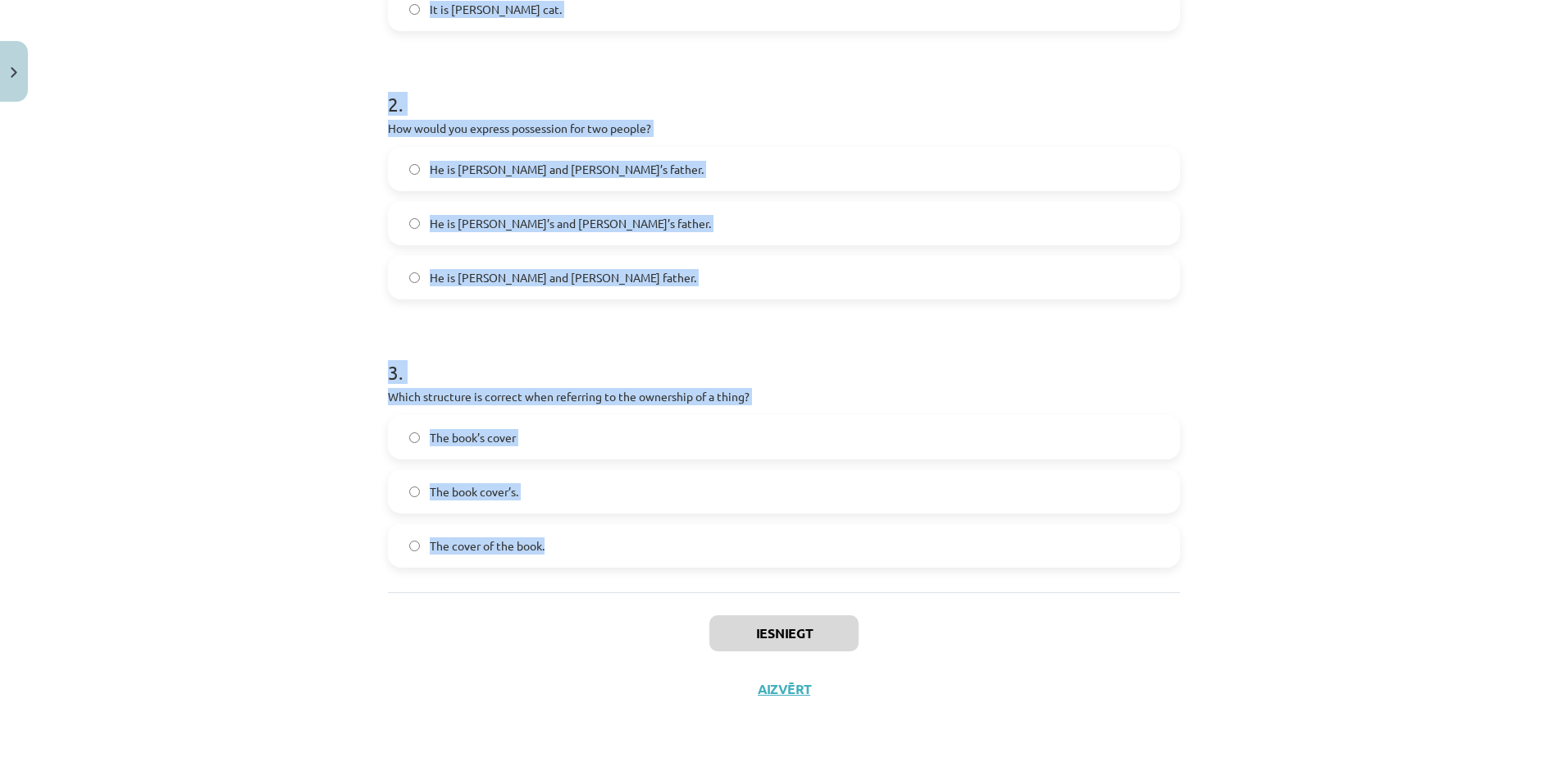
drag, startPoint x: 362, startPoint y: 334, endPoint x: 754, endPoint y: 585, distance: 465.5
click at [754, 585] on div "Mācību tēma: Angļu valoda i - 10.klase 1.ieskaites mācību materiāls #8 📝 Topic …" at bounding box center [784, 379] width 1568 height 758
copy form "1 . Which sentence correctly shows possession for a single person? It is Jane’s…"
click at [754, 585] on div "1 . Which sentence correctly shows possession for a single person? It is Jane’s…" at bounding box center [784, 170] width 792 height 844
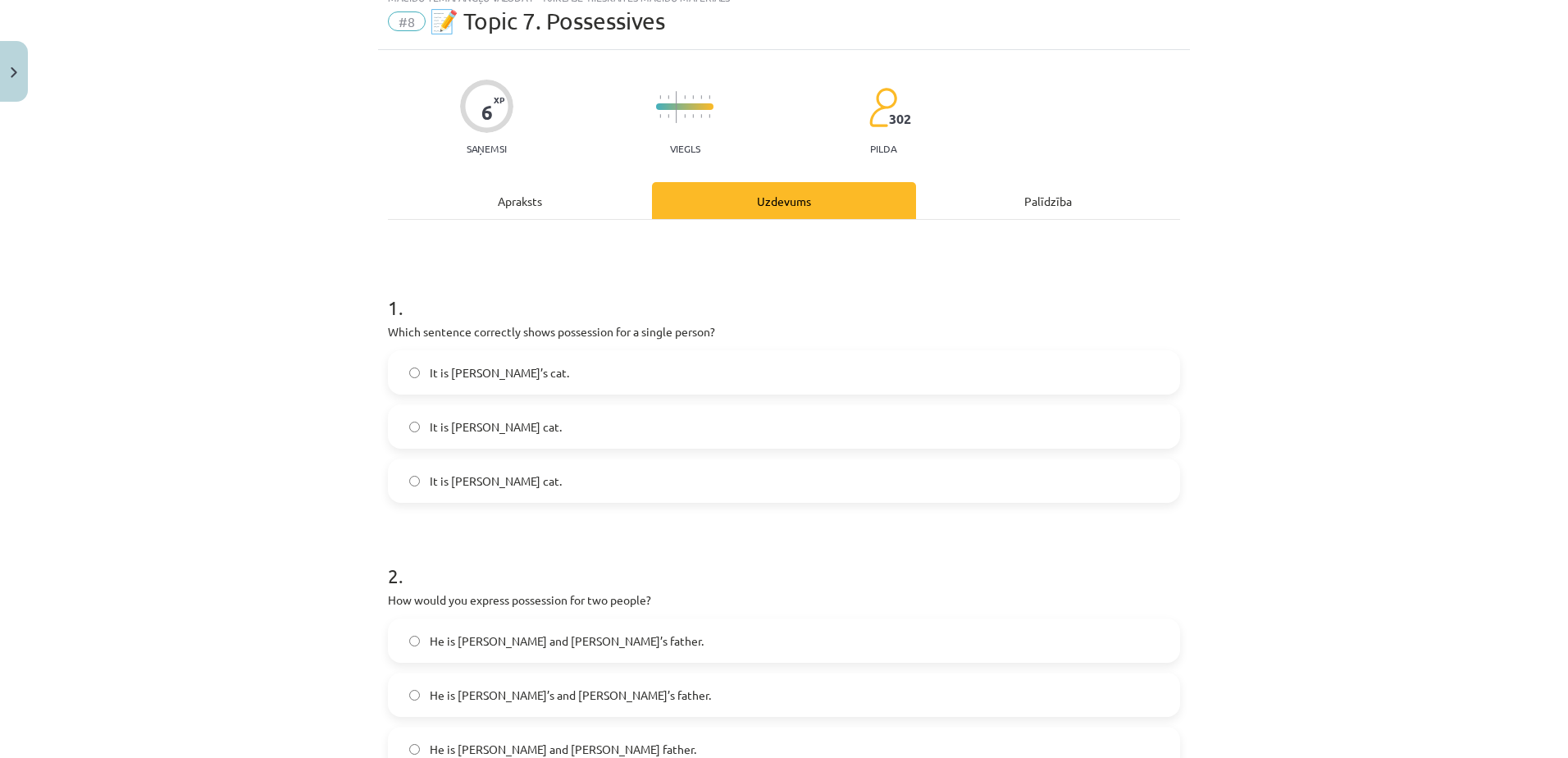
scroll to position [58, 0]
click at [536, 372] on label "It is Jane’s cat." at bounding box center [784, 373] width 789 height 41
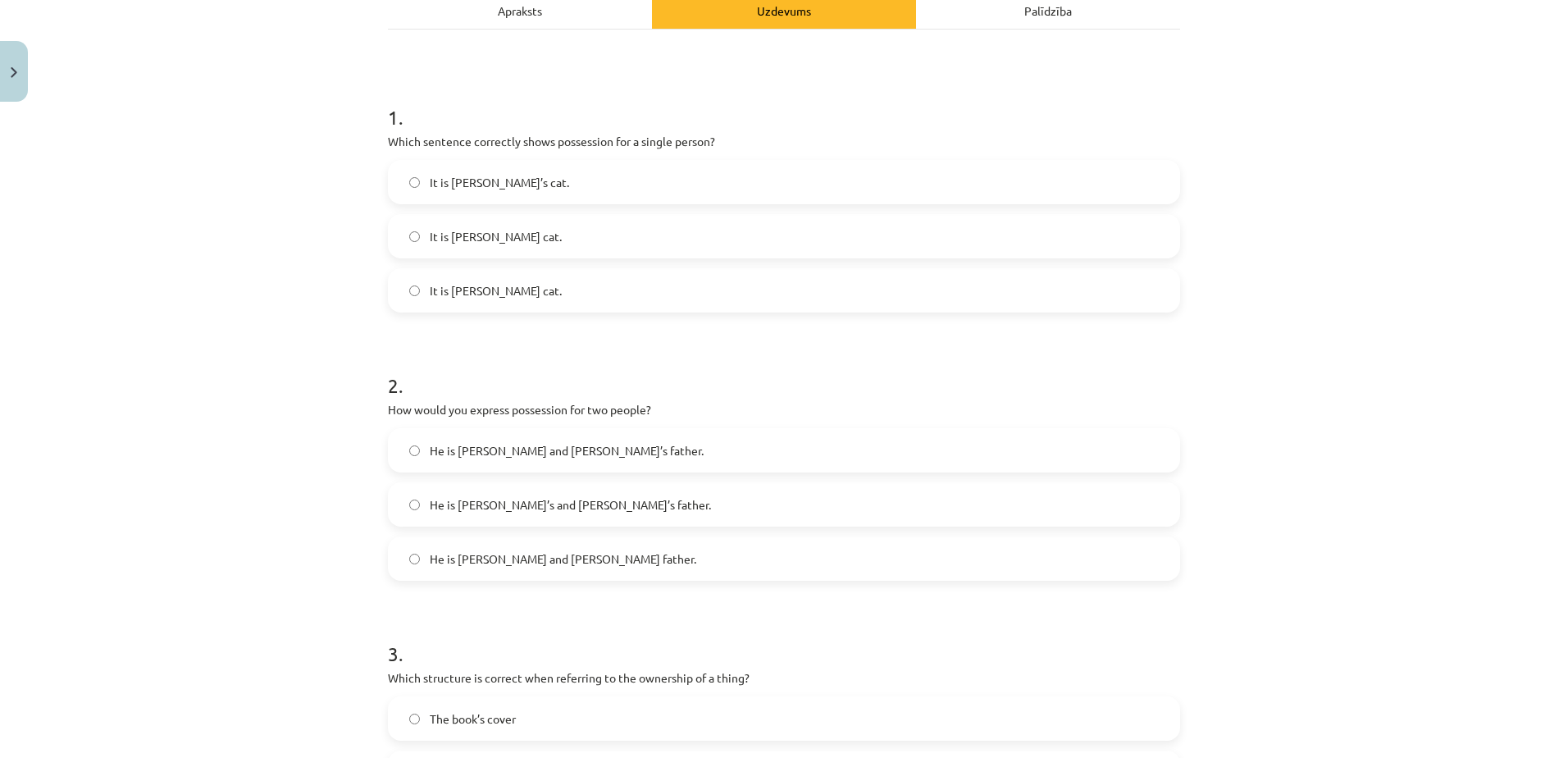
scroll to position [253, 0]
click at [581, 446] on label "He is Alice and James’s father." at bounding box center [784, 447] width 789 height 41
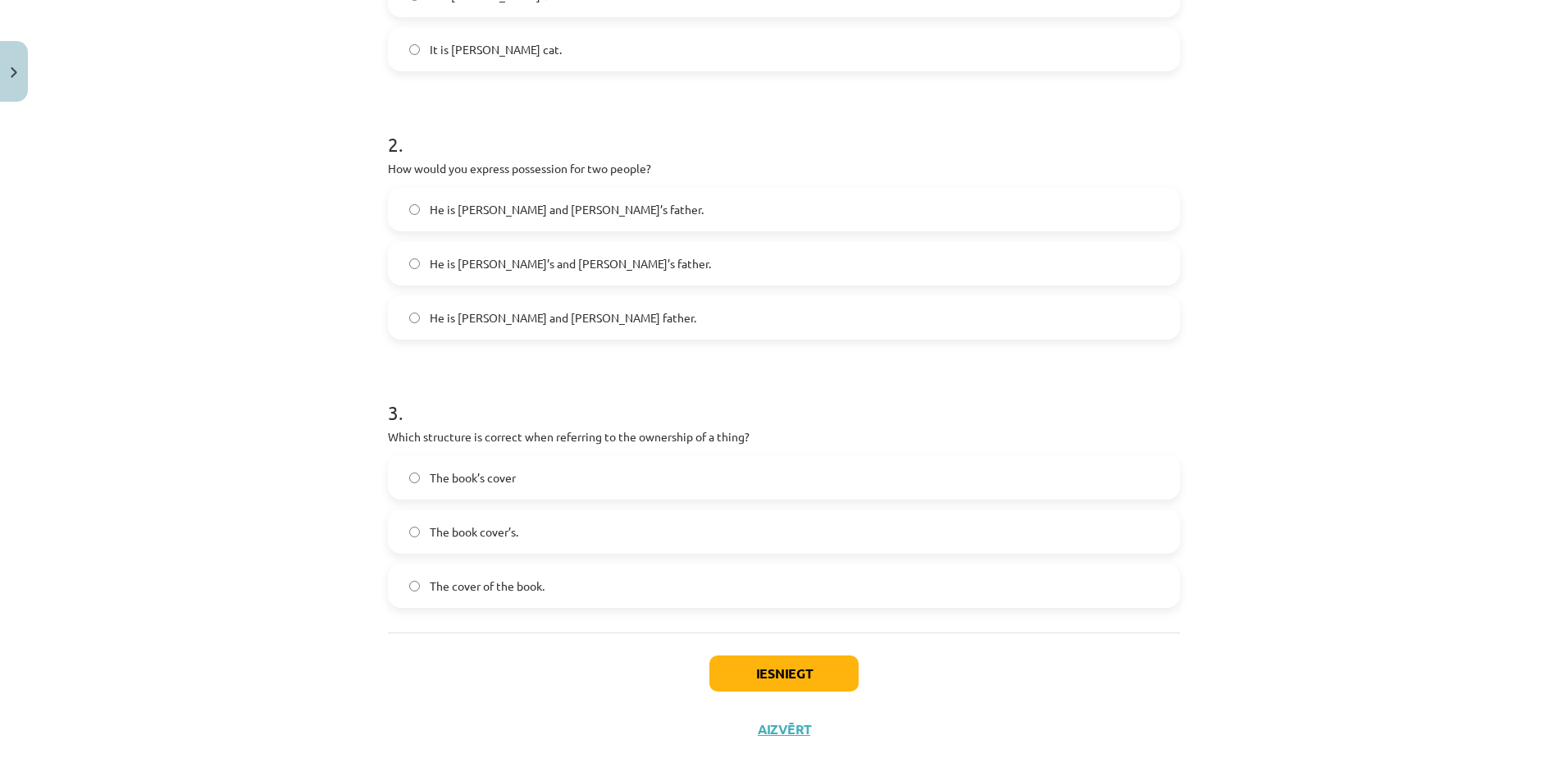
scroll to position [531, 0]
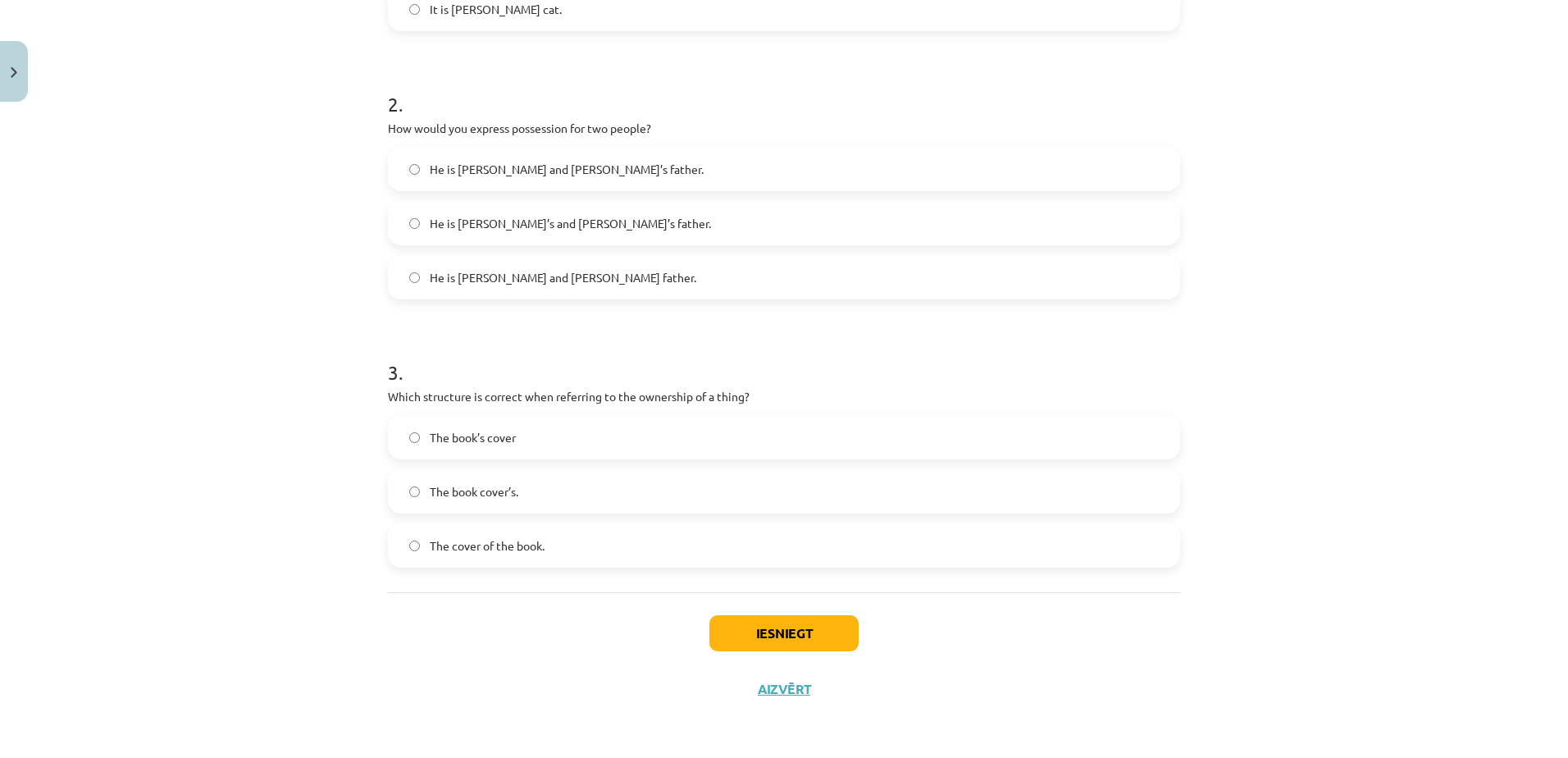
click at [517, 552] on span "The cover of the book." at bounding box center [486, 545] width 115 height 17
click at [798, 617] on button "Iesniegt" at bounding box center [784, 633] width 149 height 36
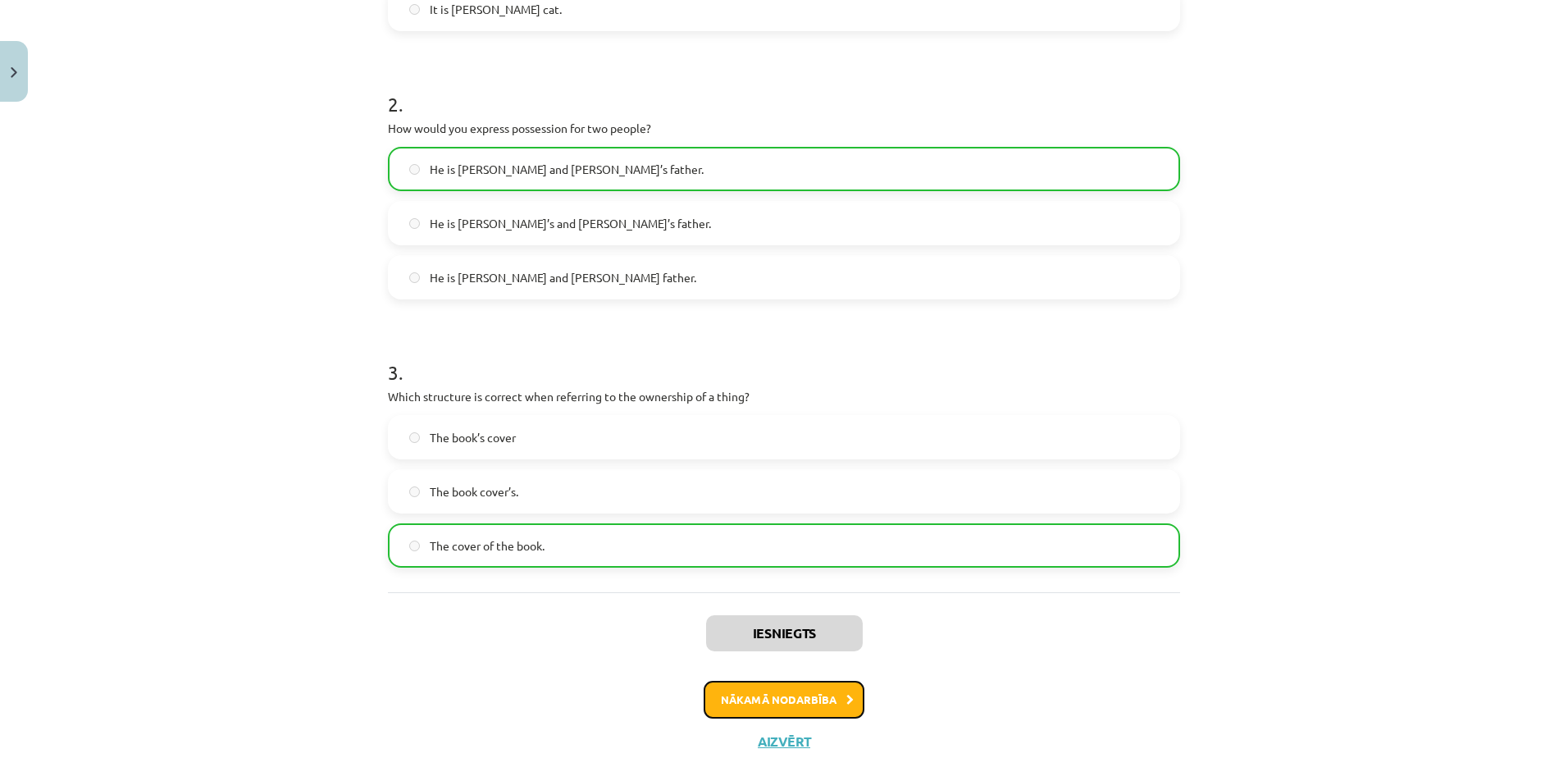
click at [793, 695] on button "Nākamā nodarbība" at bounding box center [784, 700] width 161 height 38
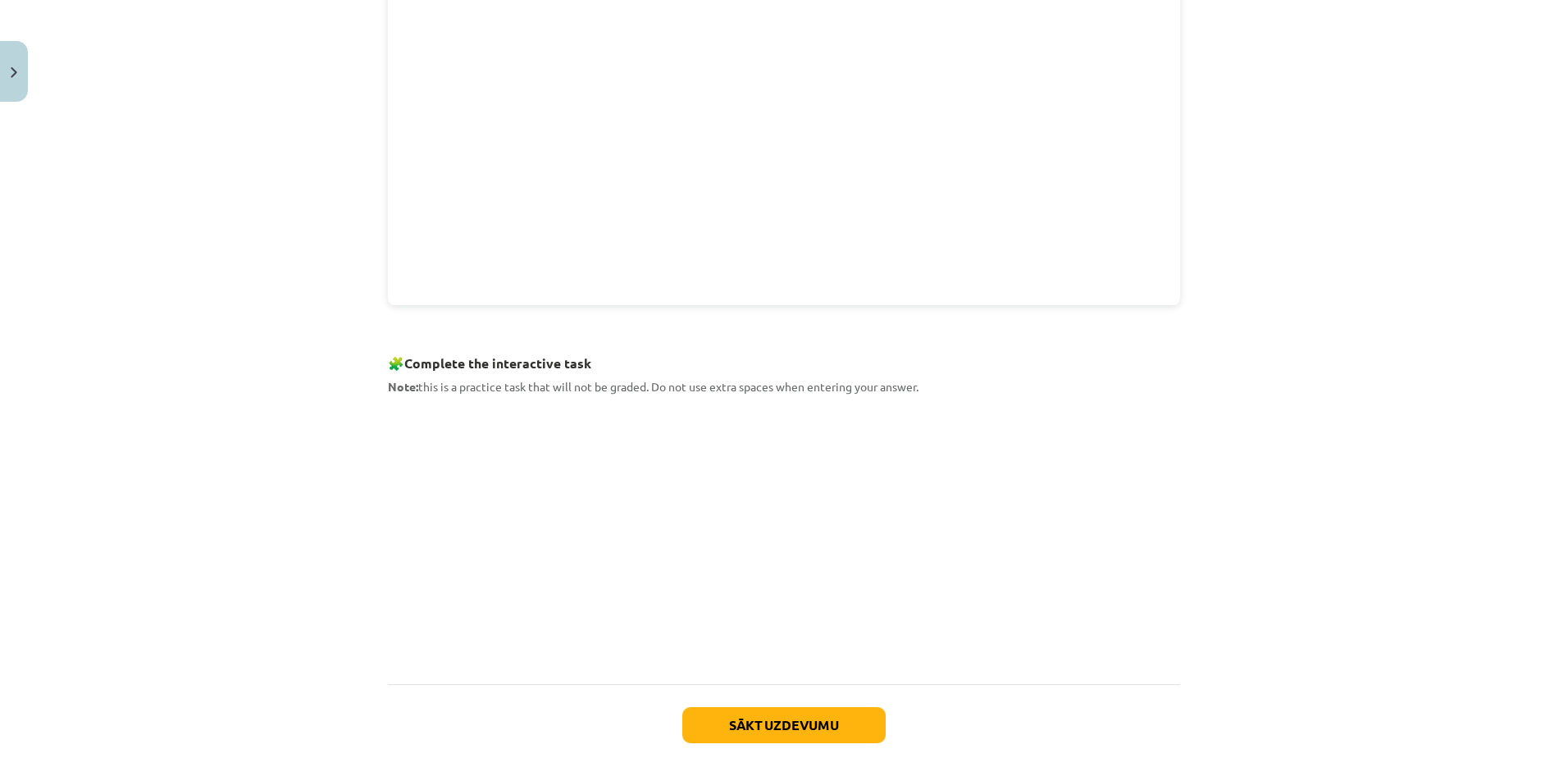
scroll to position [629, 0]
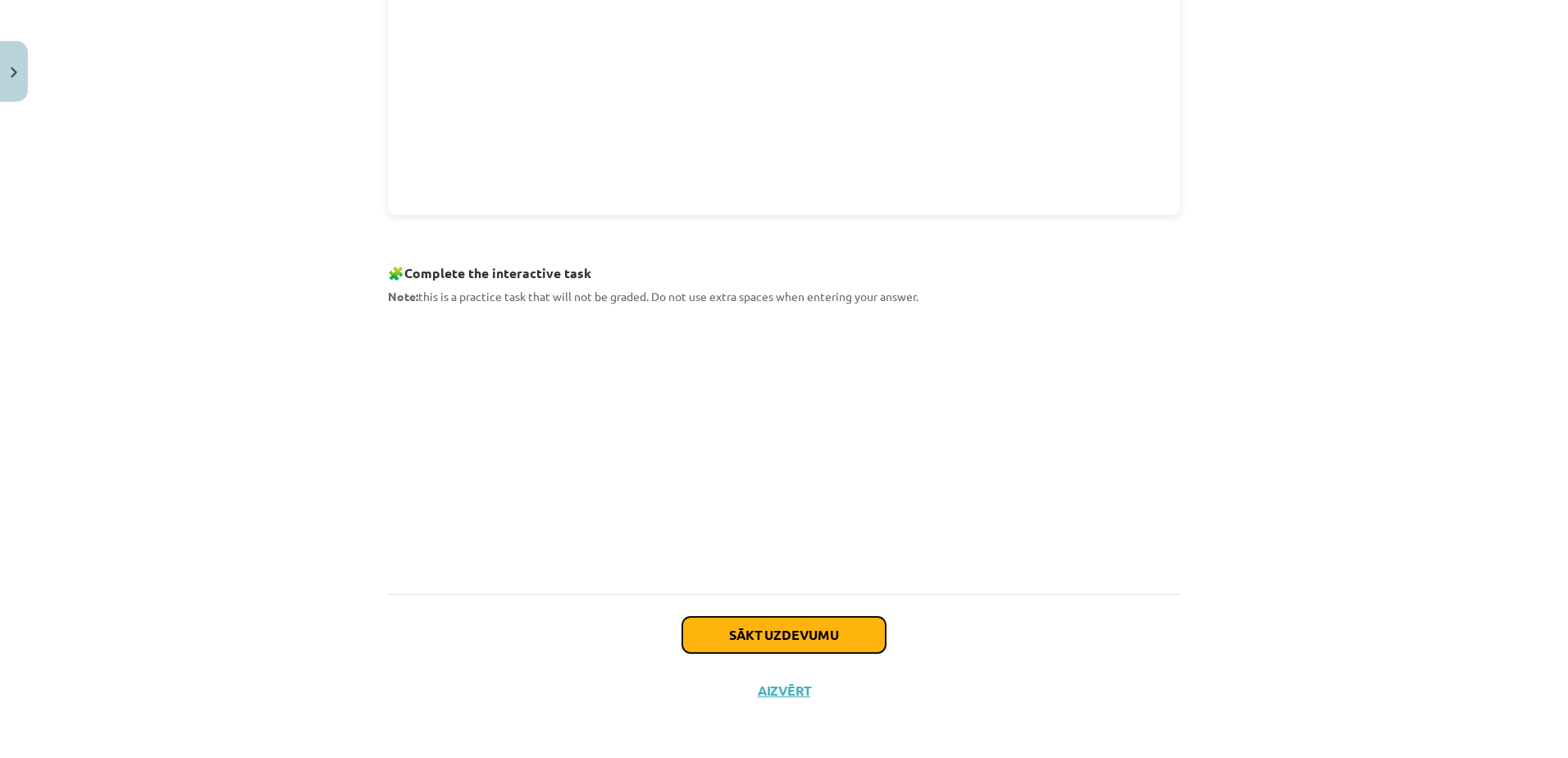
click at [770, 625] on button "Sākt uzdevumu" at bounding box center [784, 634] width 204 height 36
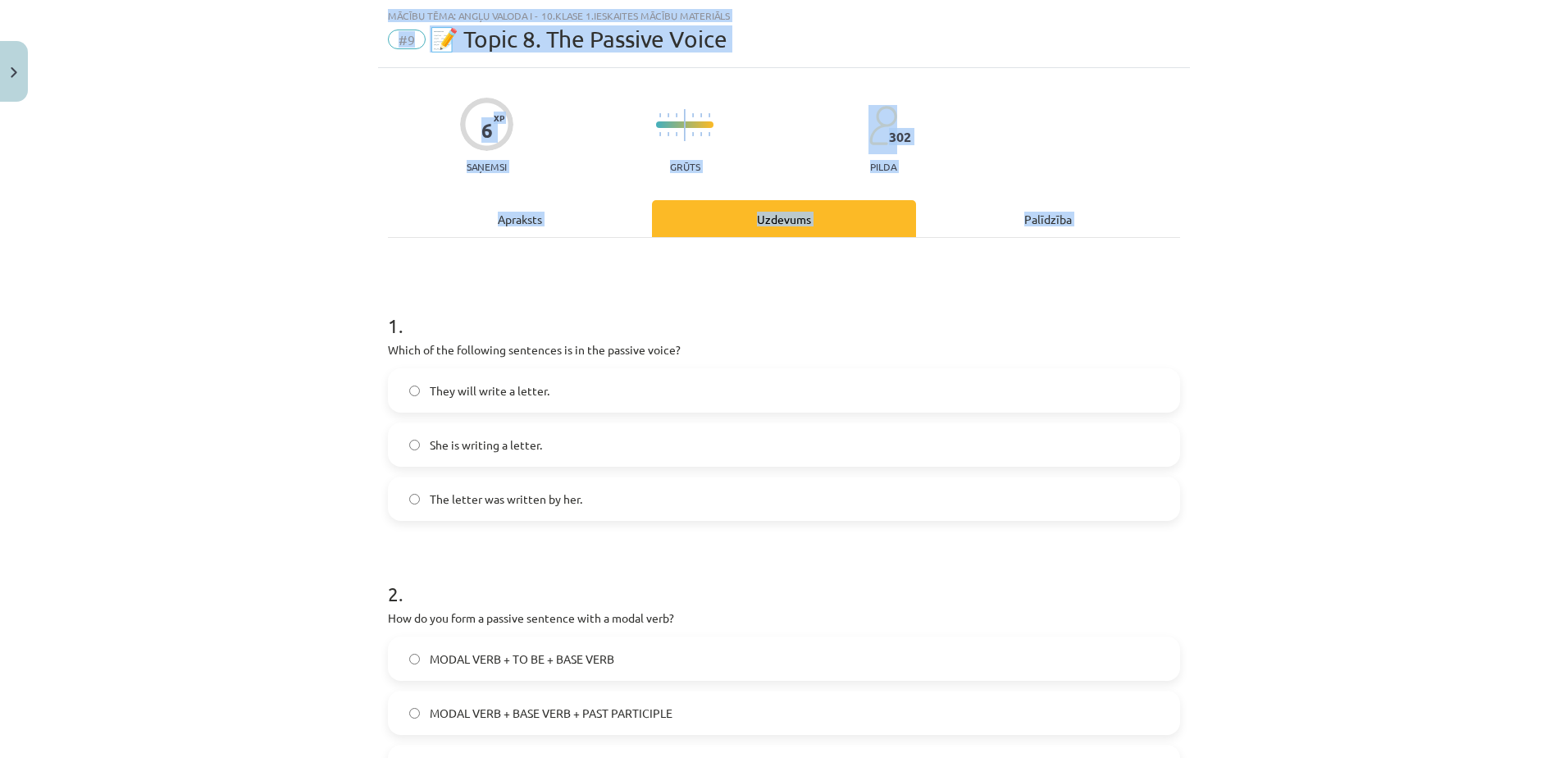
scroll to position [531, 0]
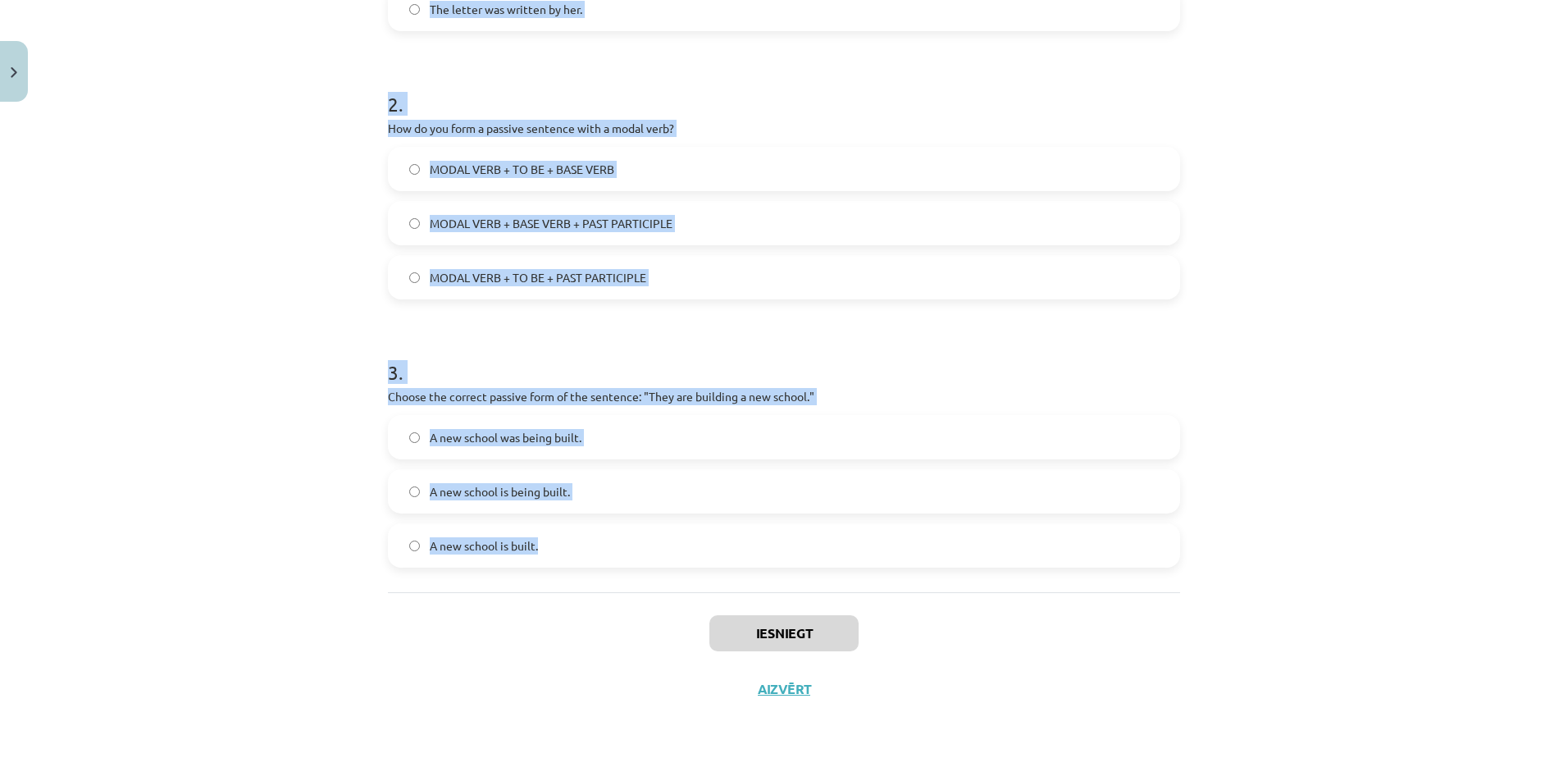
drag, startPoint x: 369, startPoint y: 303, endPoint x: 677, endPoint y: 563, distance: 403.1
click at [677, 563] on div "Mācību tēma: Angļu valoda i - 10.klase 1.ieskaites mācību materiāls #9 📝 Topic …" at bounding box center [784, 379] width 1568 height 758
copy form "1 . Which of the following sentences is in the passive voice? They will write a…"
click at [519, 279] on span "MODAL VERB + TO BE + PAST PARTICIPLE" at bounding box center [537, 277] width 217 height 17
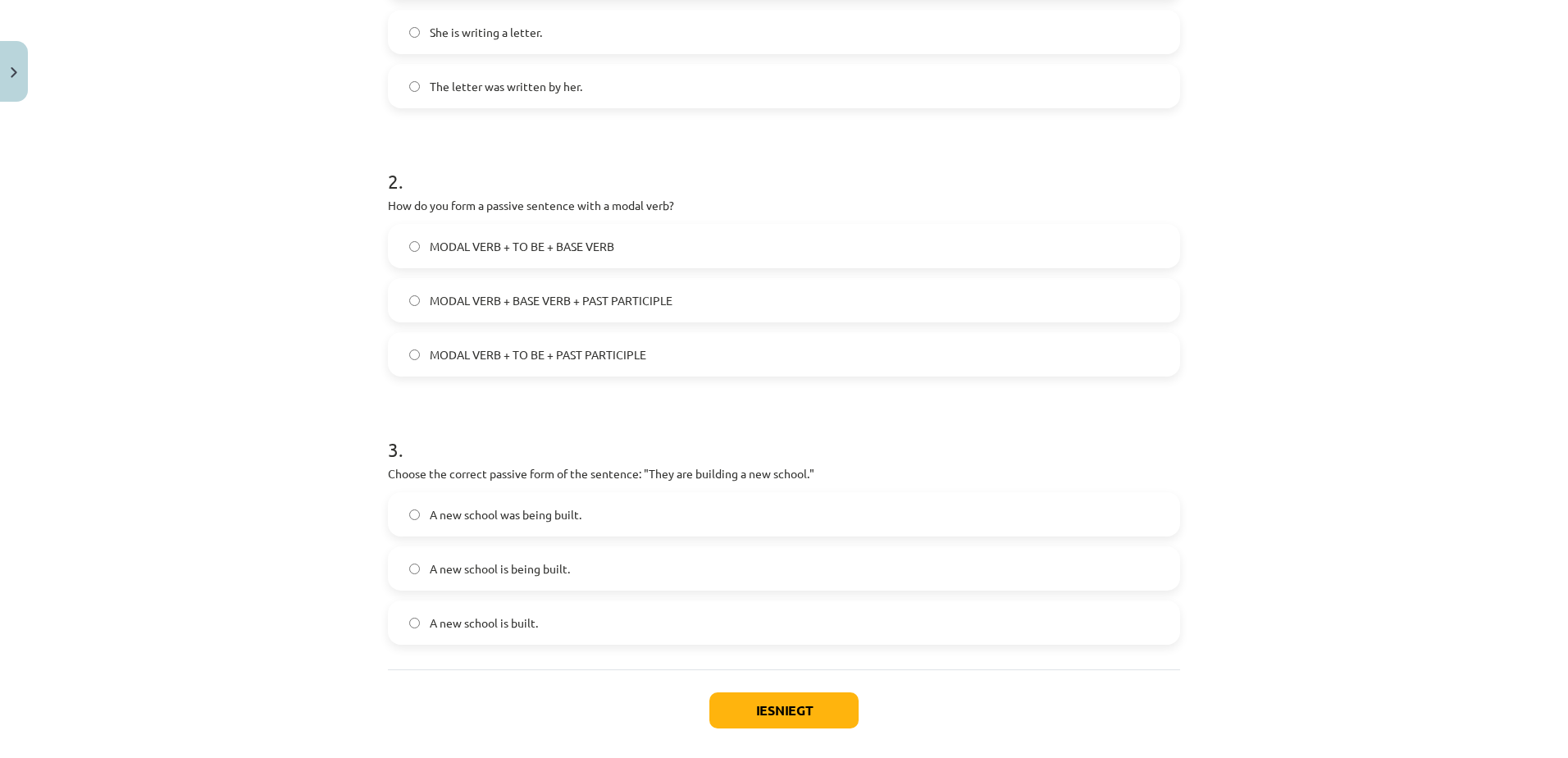
scroll to position [452, 0]
click at [463, 74] on label "The letter was written by her." at bounding box center [784, 88] width 789 height 41
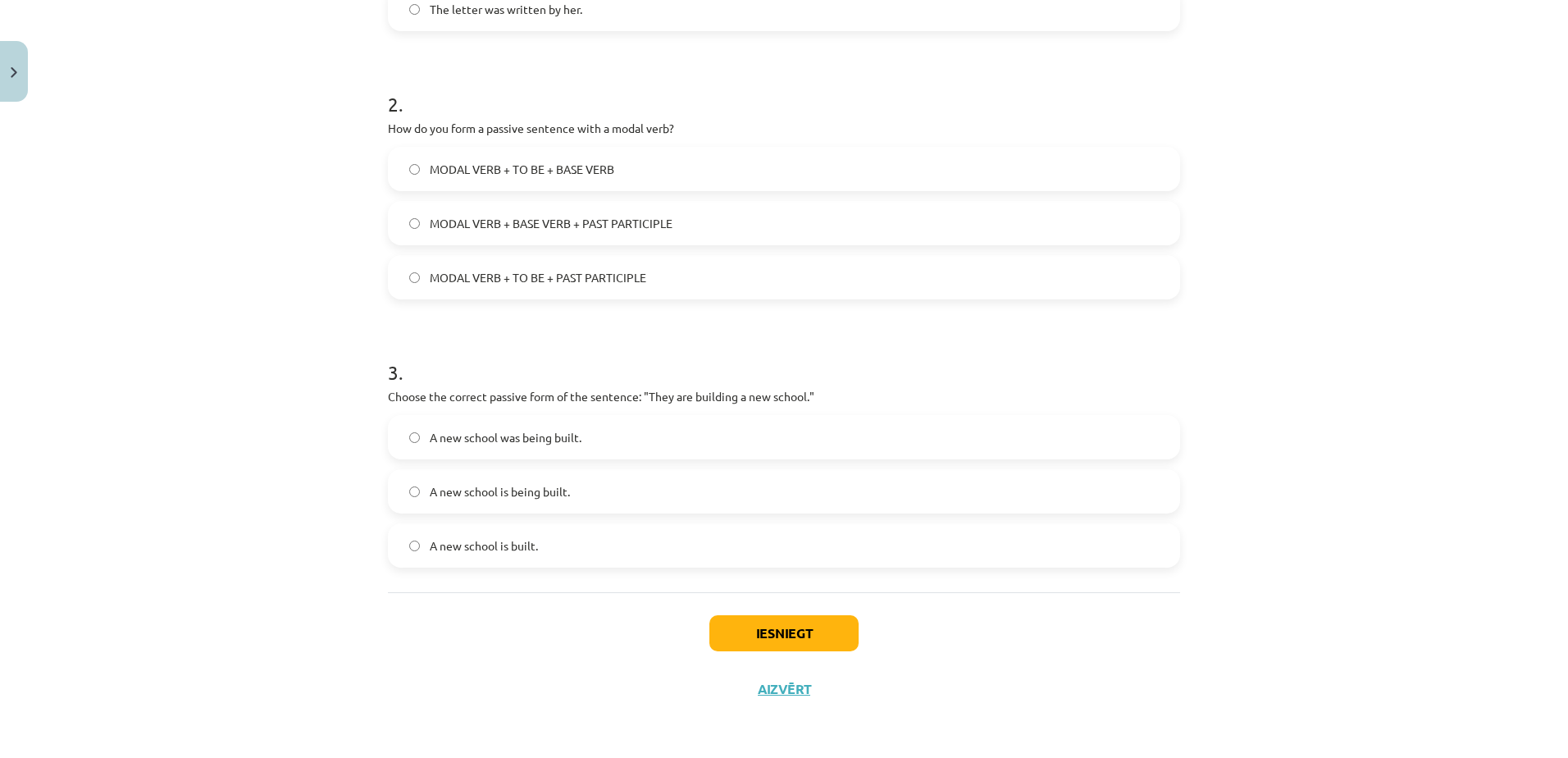
click at [544, 500] on label "A new school is being built." at bounding box center [784, 491] width 789 height 41
click at [746, 636] on button "Iesniegt" at bounding box center [784, 633] width 149 height 36
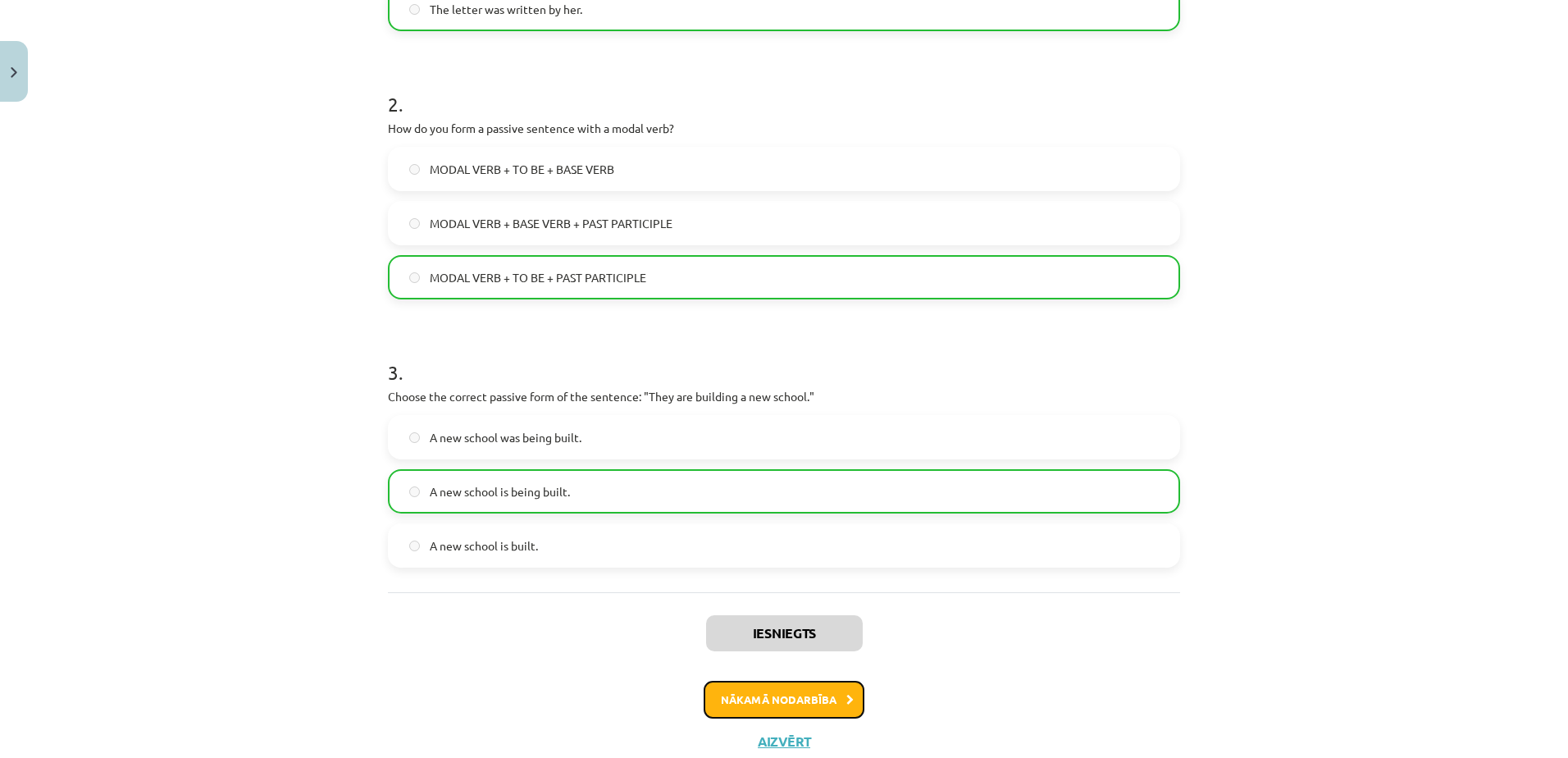
click at [826, 707] on button "Nākamā nodarbība" at bounding box center [784, 700] width 161 height 38
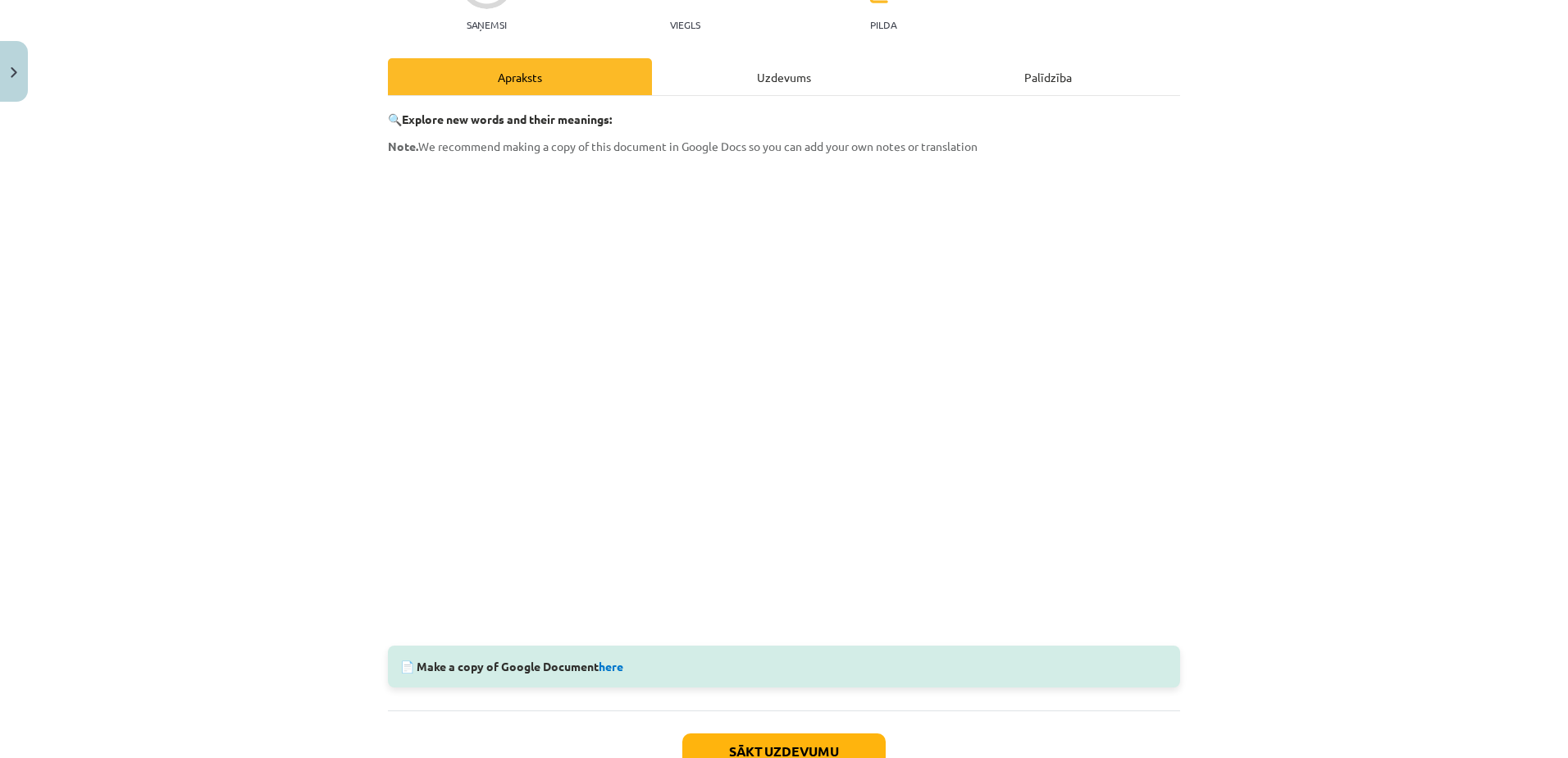
scroll to position [302, 0]
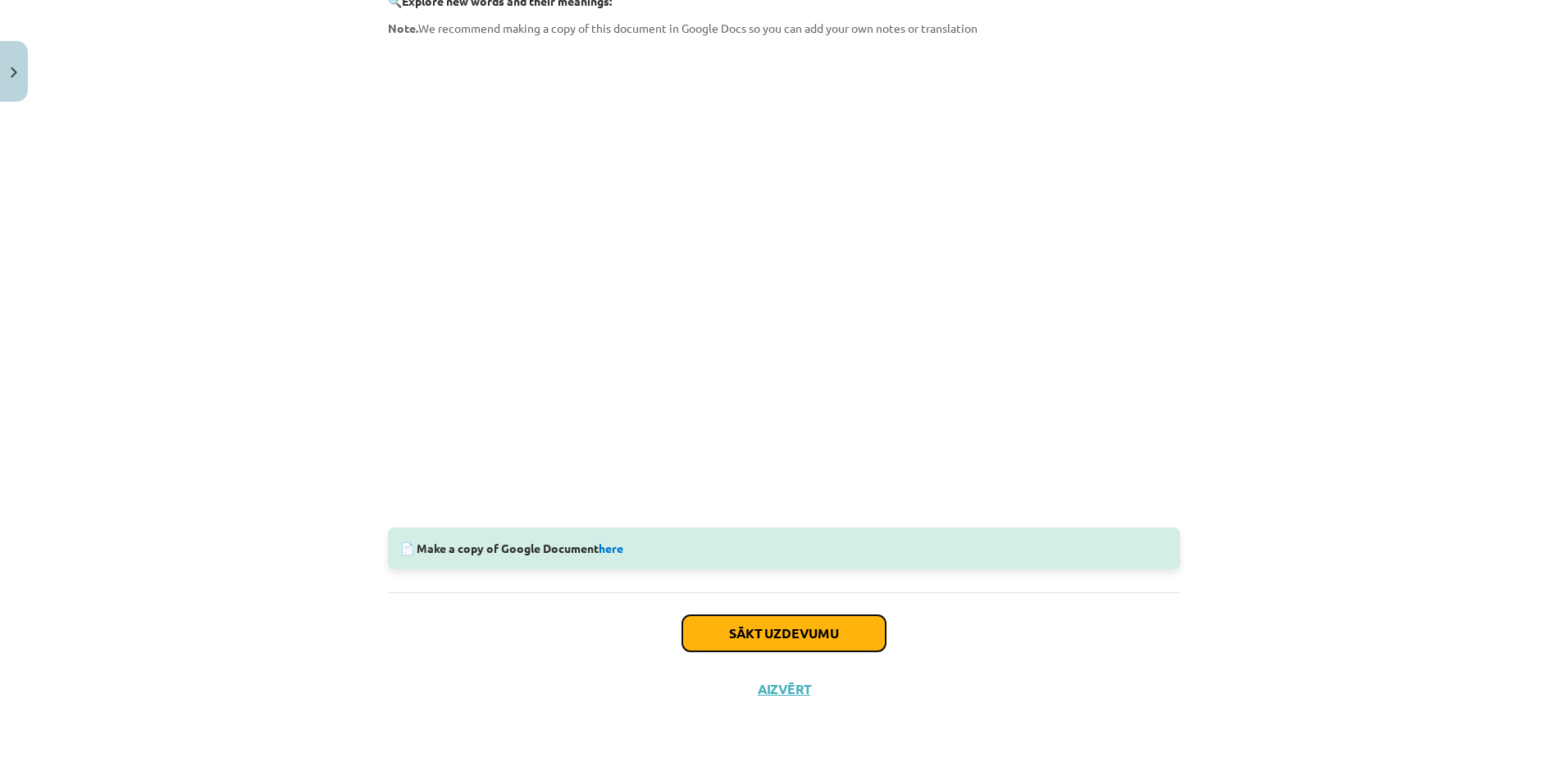
click at [810, 633] on button "Sākt uzdevumu" at bounding box center [784, 633] width 204 height 36
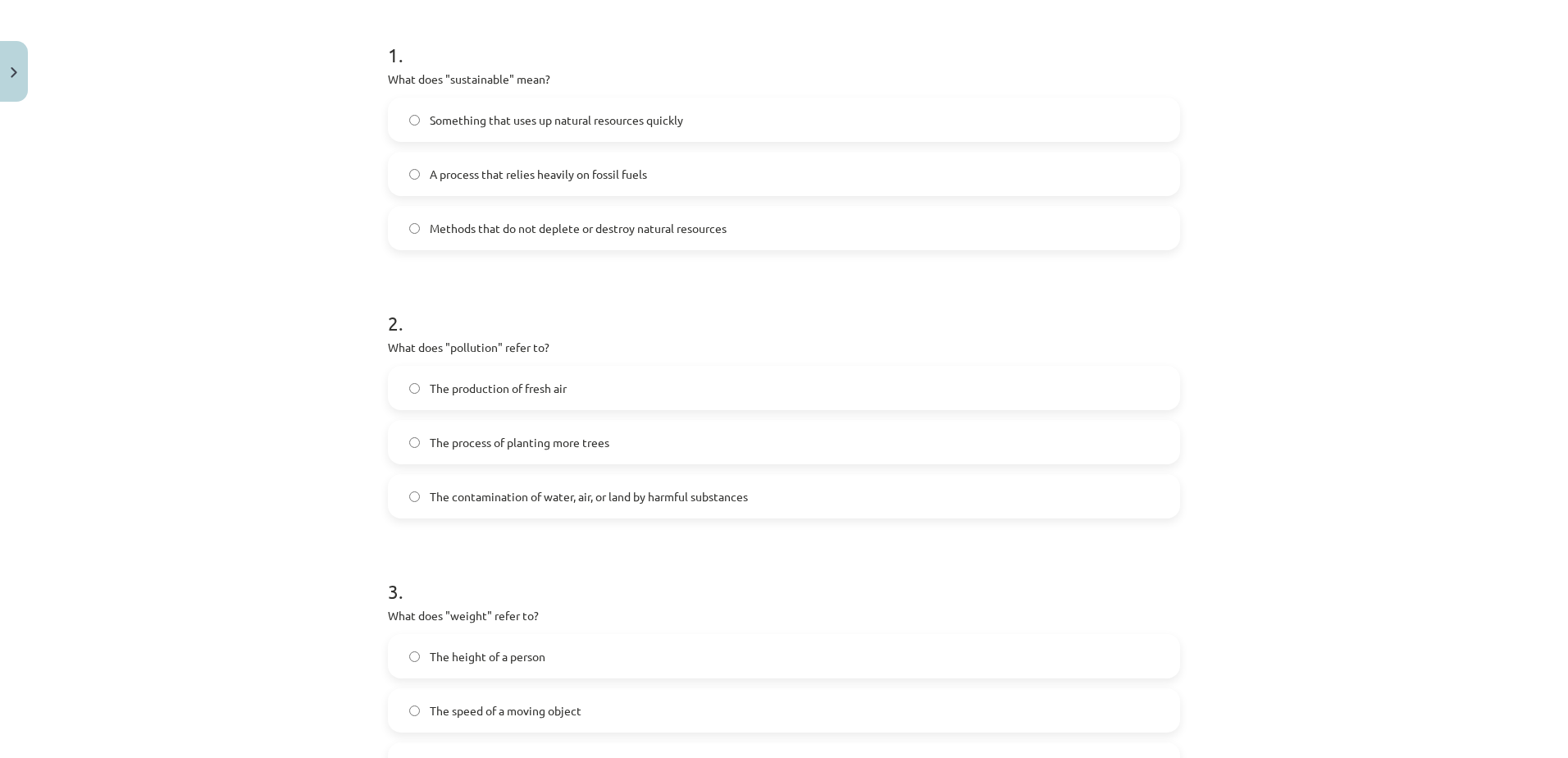
scroll to position [531, 0]
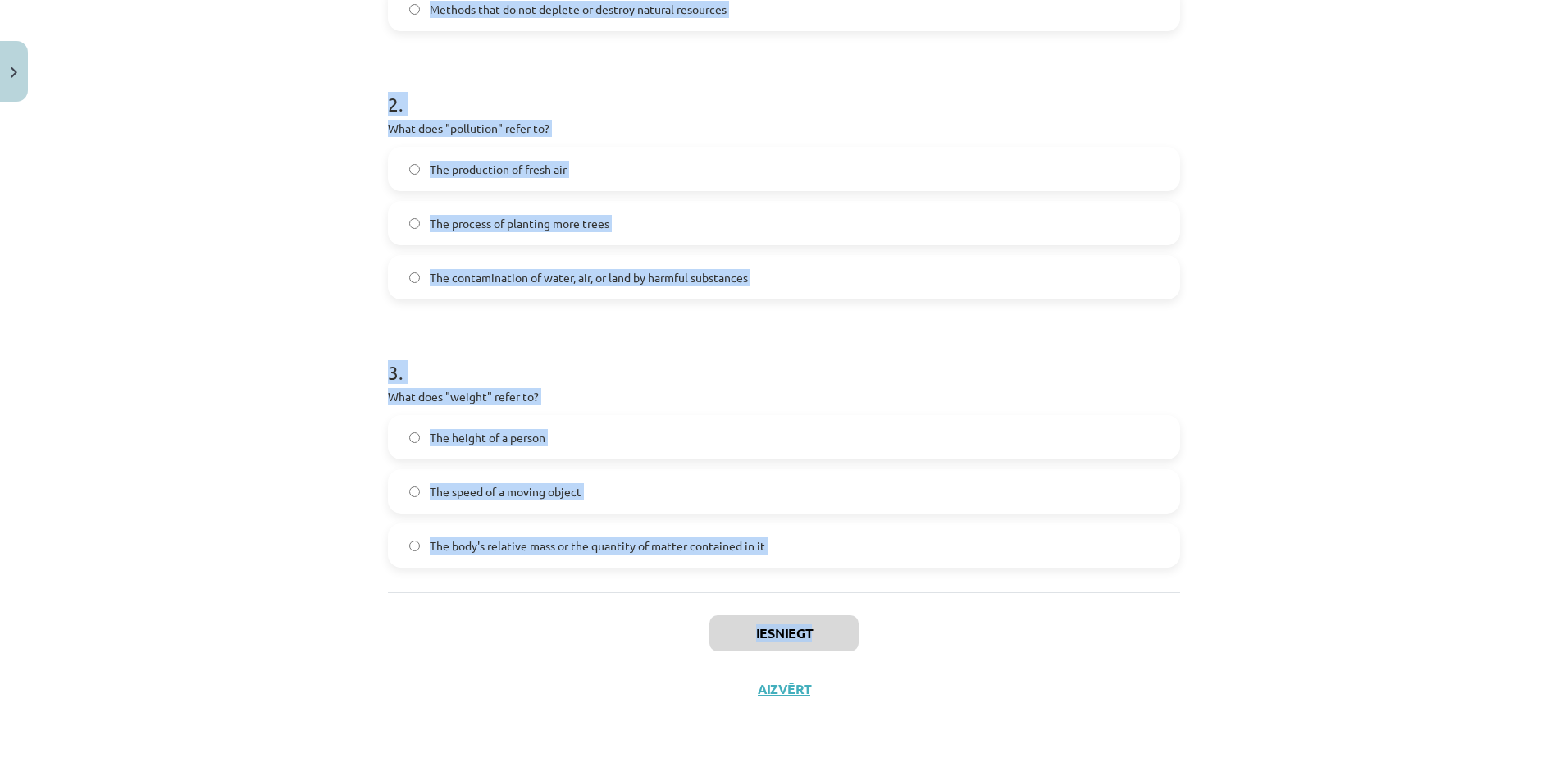
drag, startPoint x: 360, startPoint y: 303, endPoint x: 825, endPoint y: 594, distance: 548.5
click at [825, 594] on div "Mācību tēma: Angļu valoda i - 10.klase 1.ieskaites mācību materiāls #10 🔤 Topic…" at bounding box center [784, 379] width 1568 height 758
drag, startPoint x: 825, startPoint y: 594, endPoint x: 770, endPoint y: 587, distance: 55.4
click at [770, 587] on div "1 . What does "sustainable" mean? Something that uses up natural resources quic…" at bounding box center [784, 170] width 792 height 844
drag, startPoint x: 358, startPoint y: 72, endPoint x: 784, endPoint y: 566, distance: 652.3
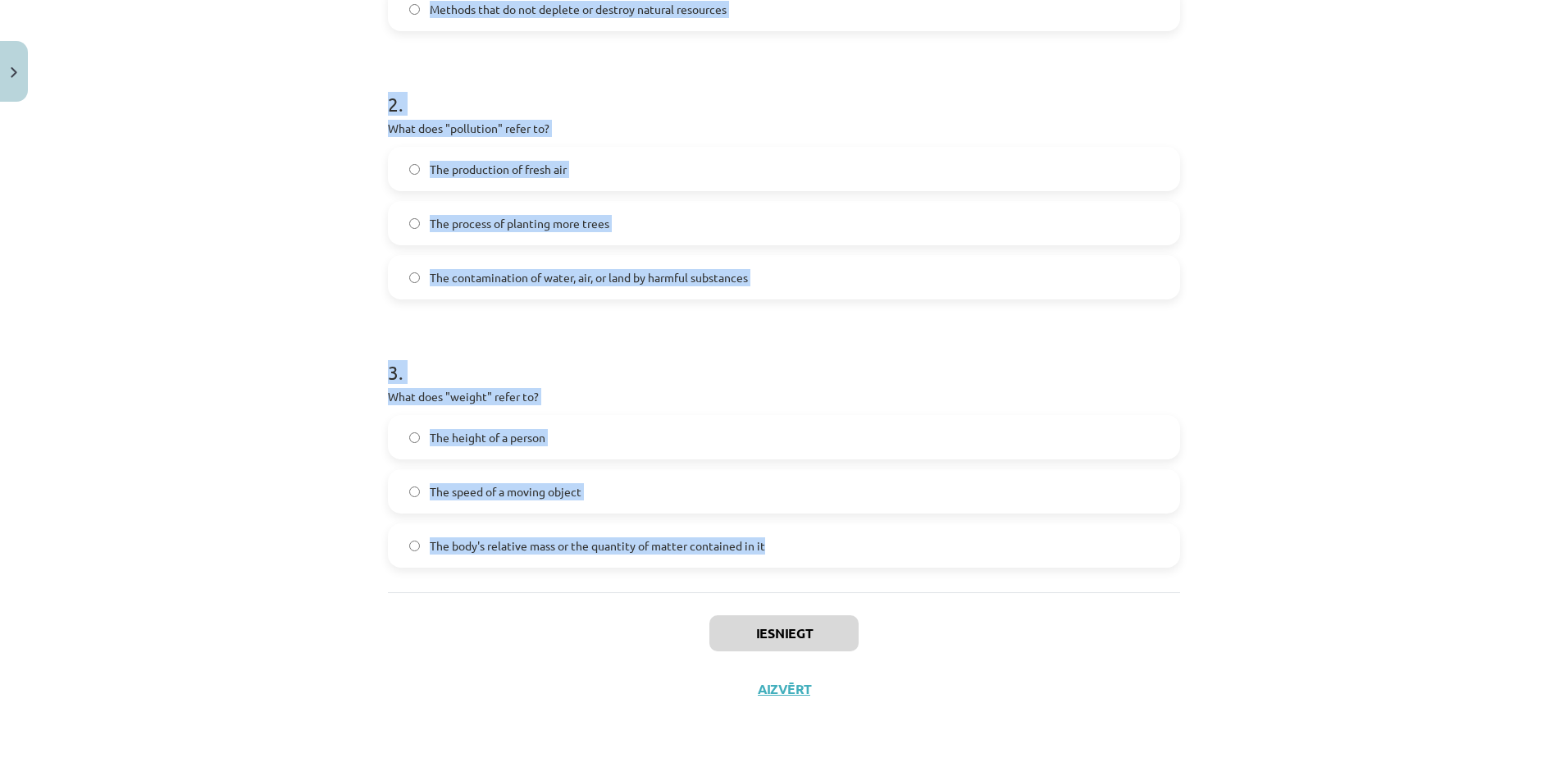
click at [784, 566] on div "Mācību tēma: Angļu valoda i - 10.klase 1.ieskaites mācību materiāls #10 🔤 Topic…" at bounding box center [784, 379] width 1568 height 758
copy form "1 . What does "sustainable" mean? Something that uses up natural resources quic…"
click at [266, 294] on div "Mācību tēma: Angļu valoda i - 10.klase 1.ieskaites mācību materiāls #10 🔤 Topic…" at bounding box center [784, 379] width 1568 height 758
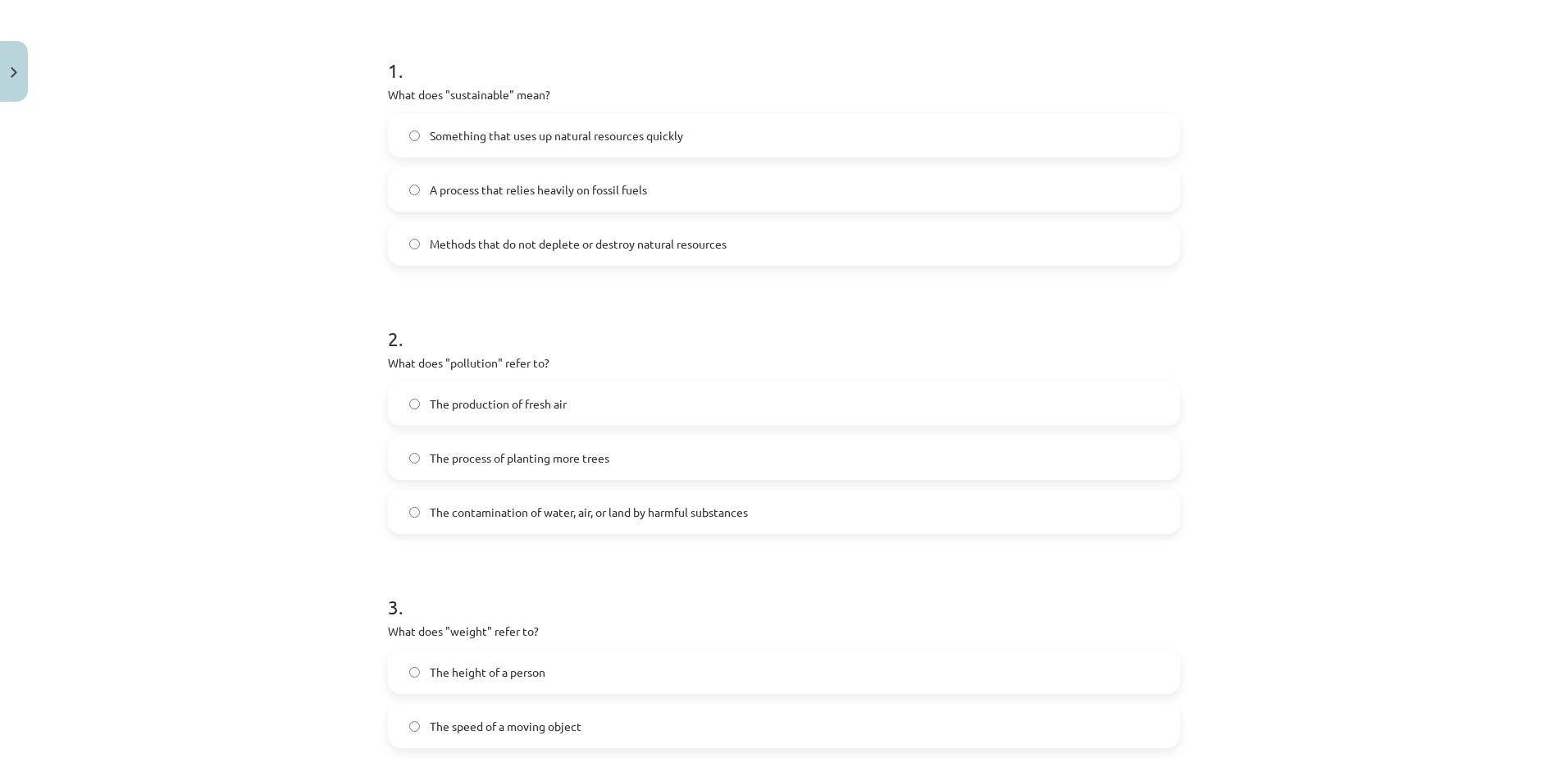
scroll to position [295, 0]
click at [500, 243] on span "Methods that do not deplete or destroy natural resources" at bounding box center [578, 245] width 297 height 17
click at [580, 511] on span "The contamination of water, air, or land by harmful substances" at bounding box center [588, 512] width 318 height 17
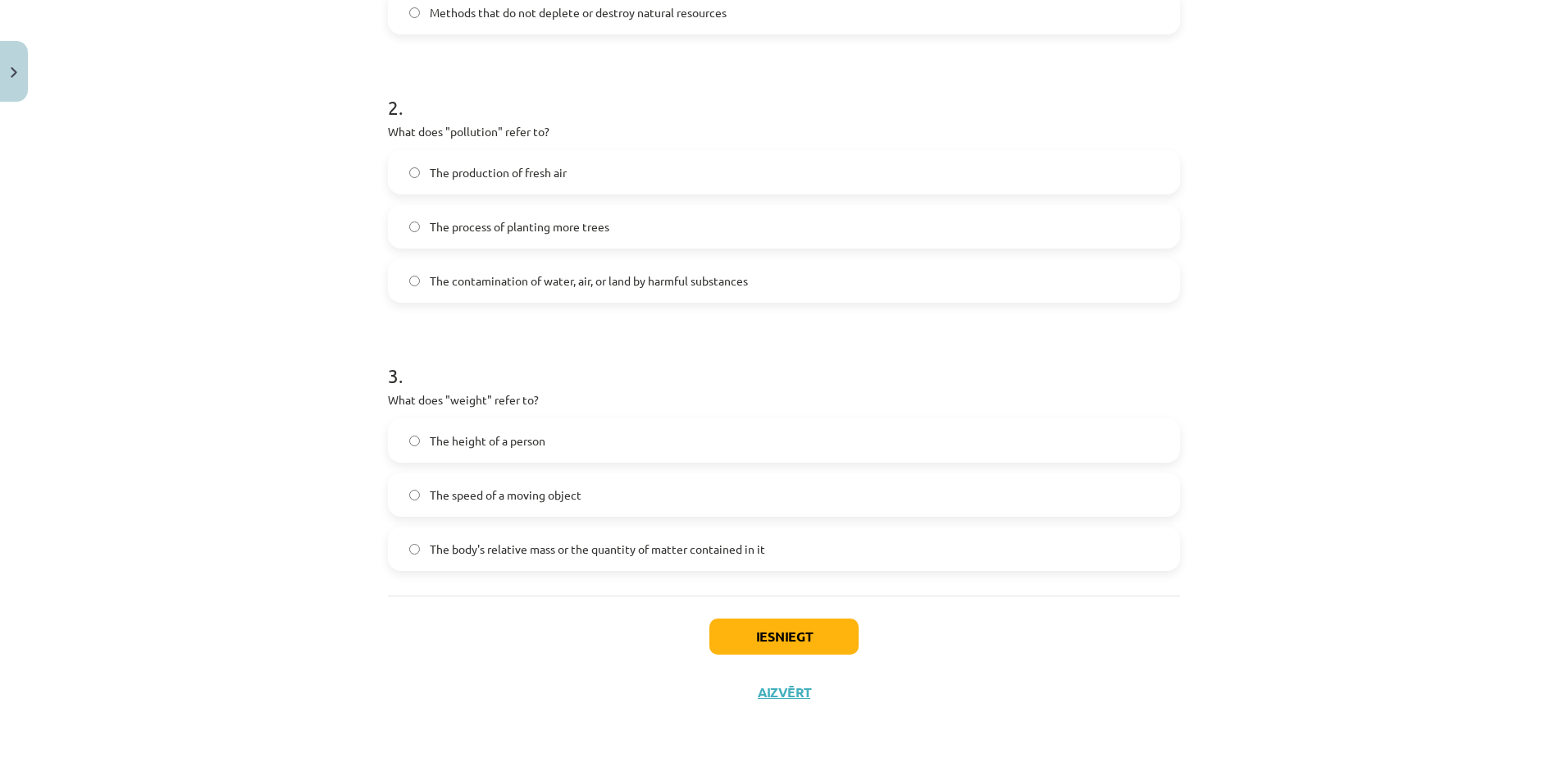
scroll to position [531, 0]
click at [600, 552] on span "The body's relative mass or the quantity of matter contained in it" at bounding box center [597, 545] width 335 height 17
click at [782, 634] on button "Iesniegt" at bounding box center [784, 633] width 149 height 36
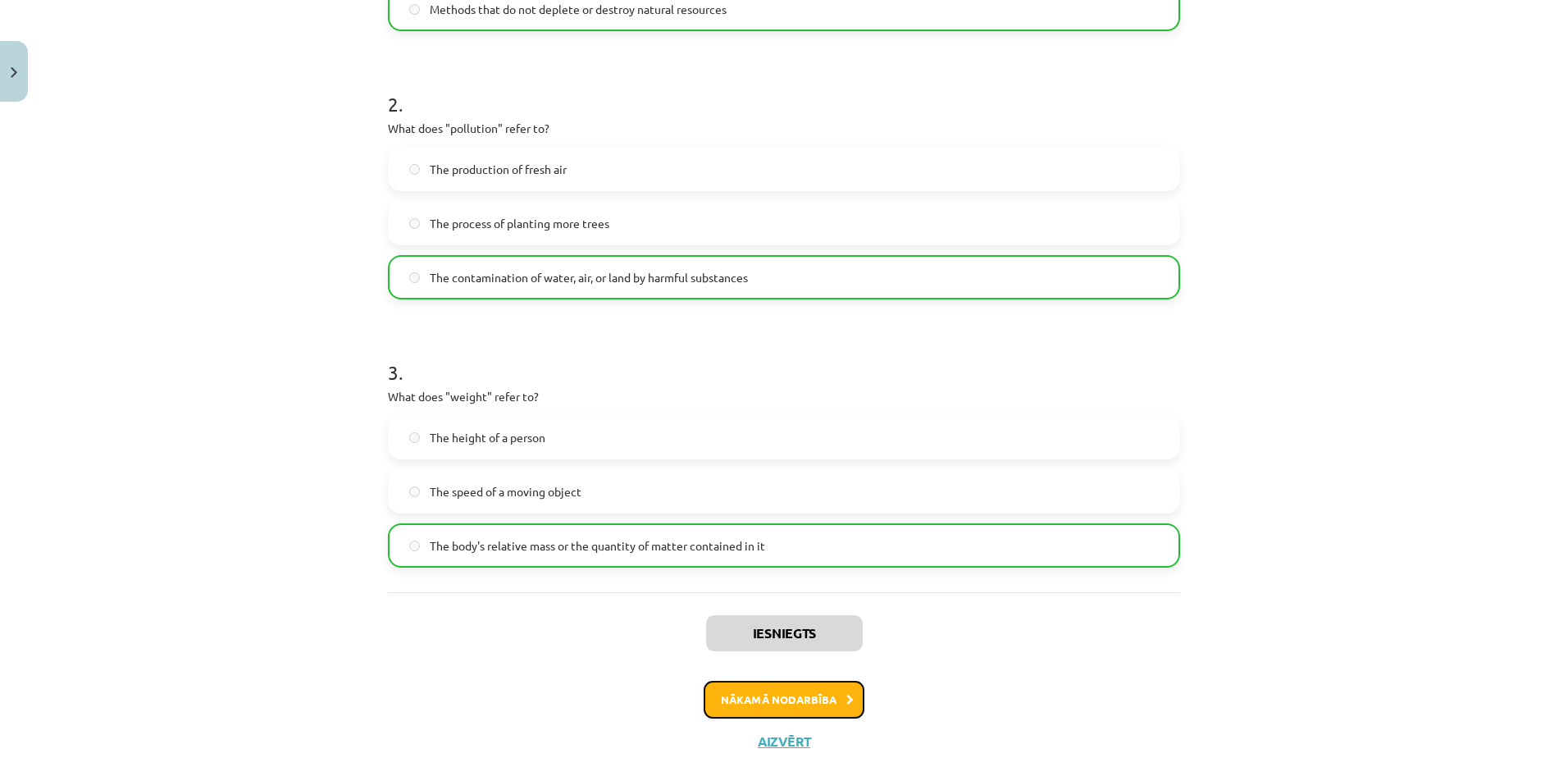
click at [793, 695] on button "Nākamā nodarbība" at bounding box center [784, 700] width 161 height 38
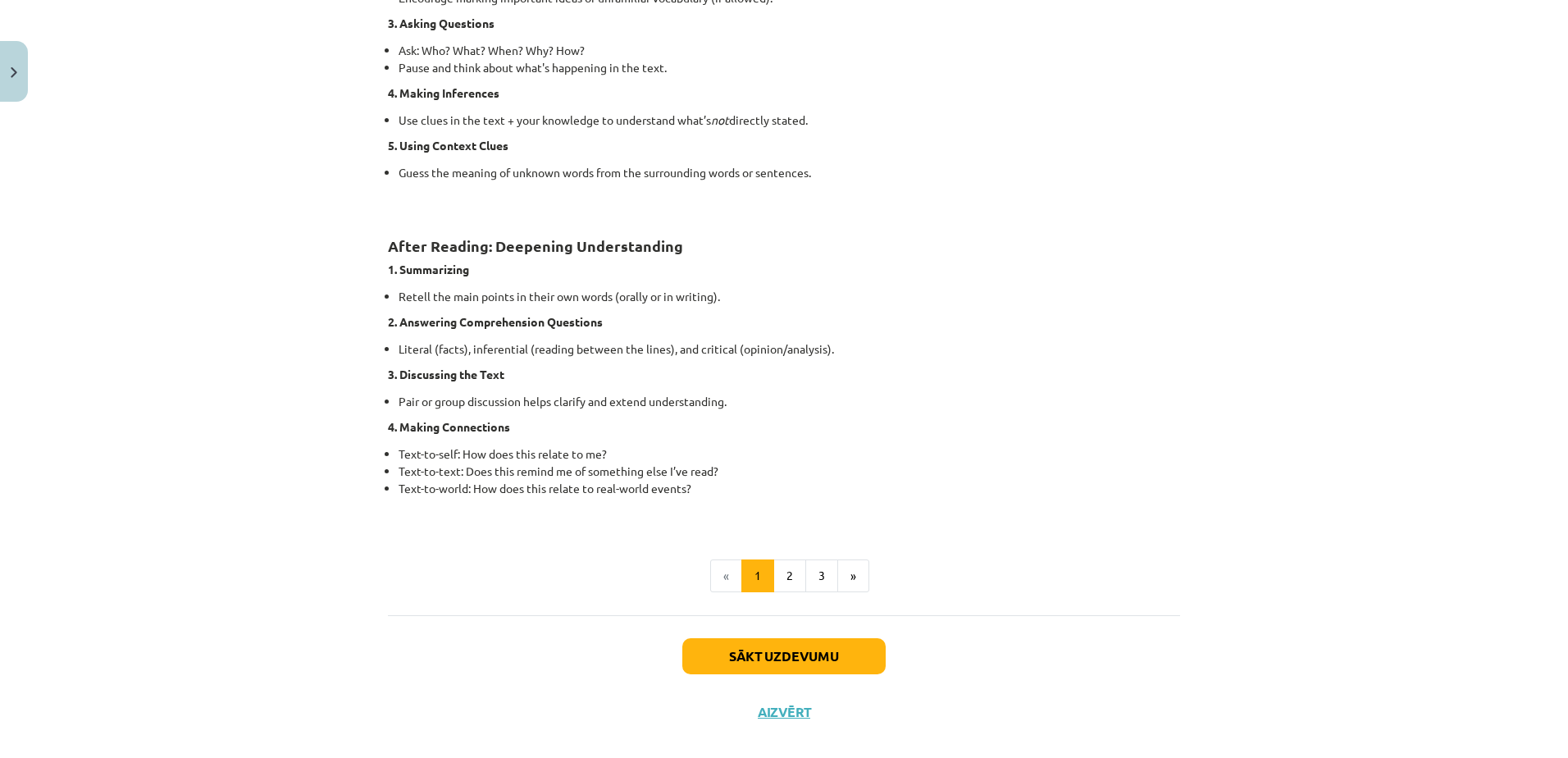
scroll to position [1137, 0]
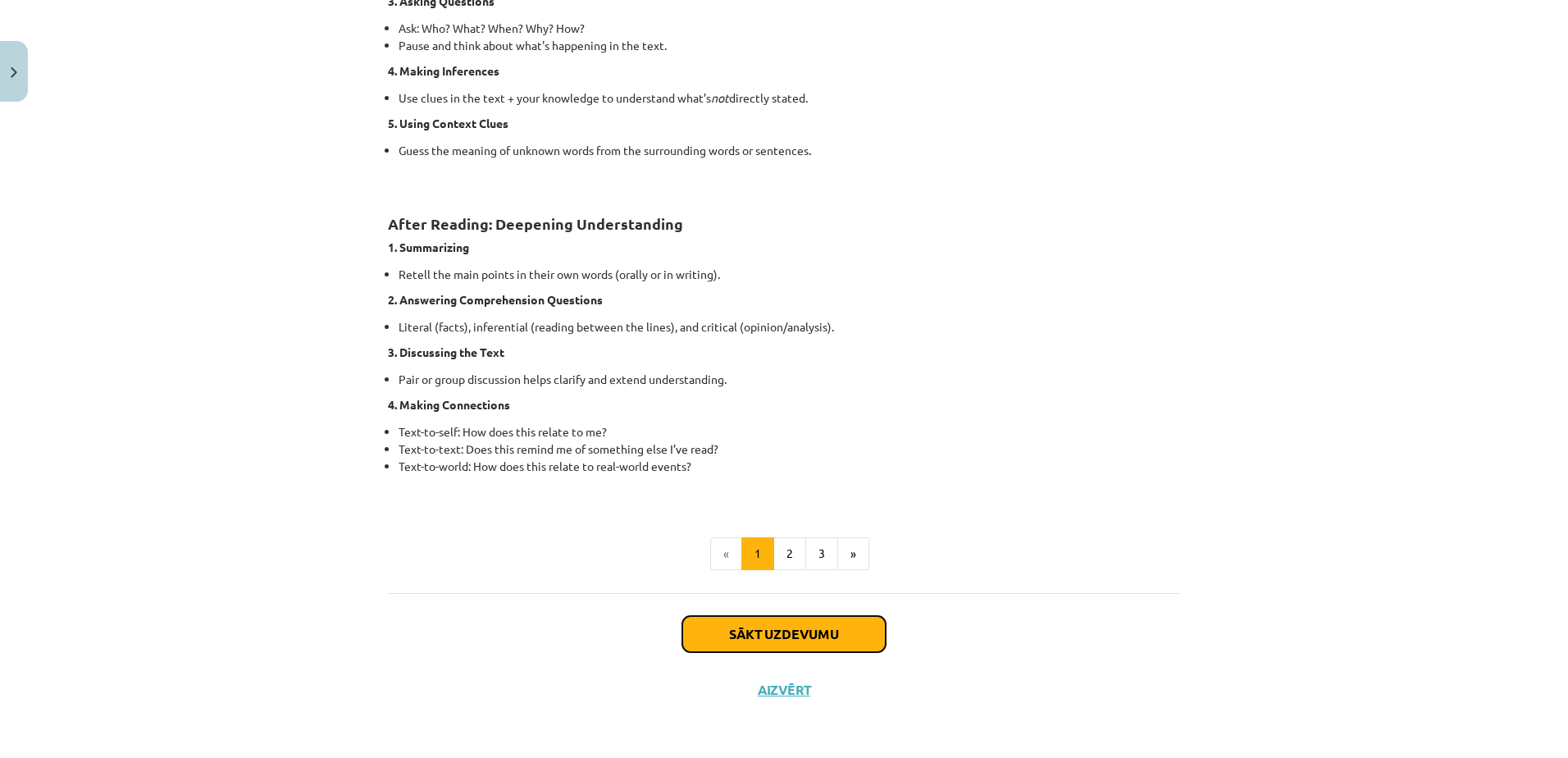
click at [758, 627] on button "Sākt uzdevumu" at bounding box center [784, 634] width 204 height 36
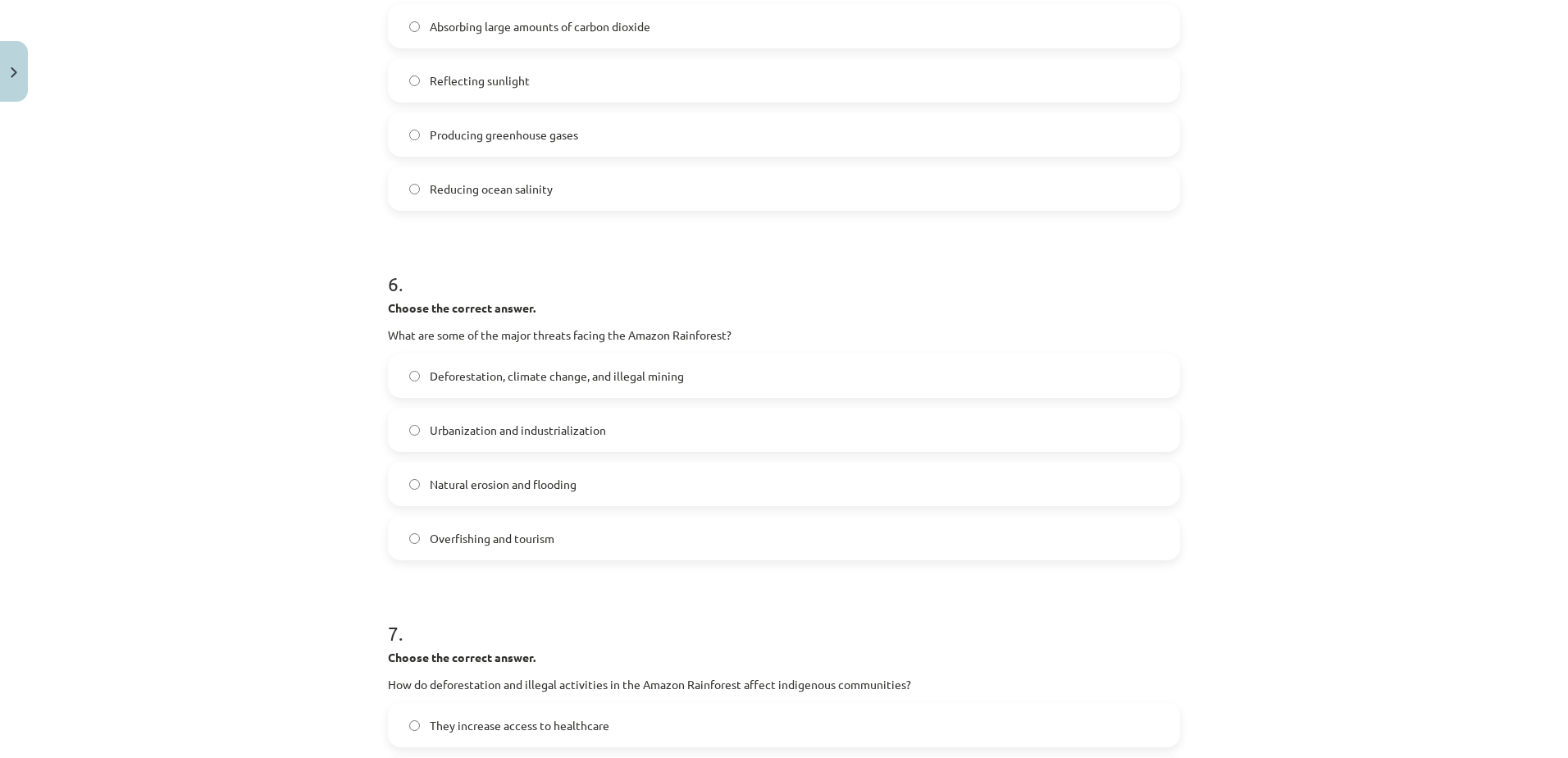
scroll to position [1738, 0]
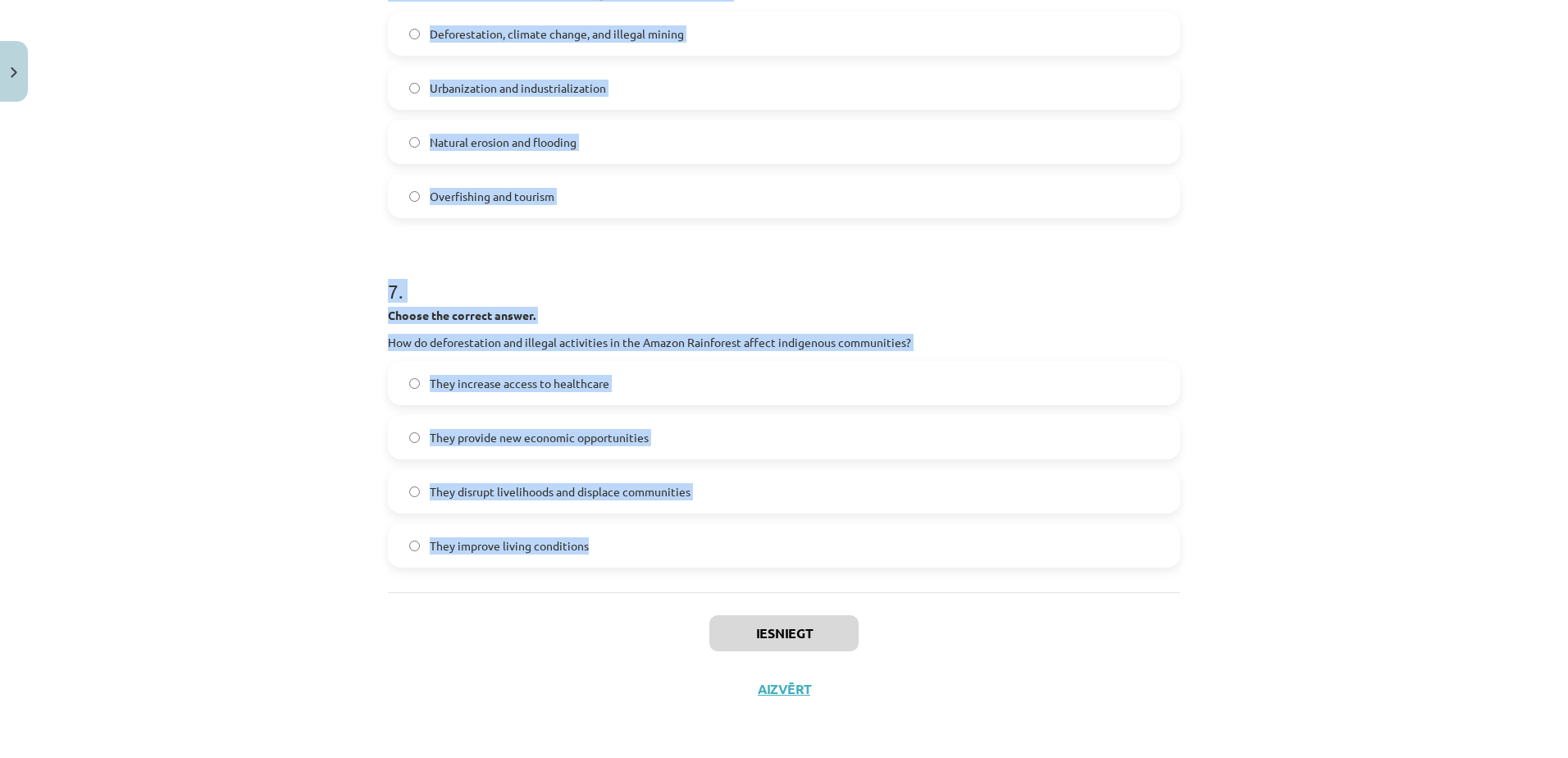
drag, startPoint x: 375, startPoint y: 291, endPoint x: 647, endPoint y: 568, distance: 388.2
copy form "1 . Choose whether the sentence is True or False. The Amazon Rainforest is ofte…"
click at [211, 435] on div "Mācību tēma: Angļu valoda i - 10.klase 1.ieskaites mācību materiāls #11 📖 🎧 Top…" at bounding box center [784, 379] width 1568 height 758
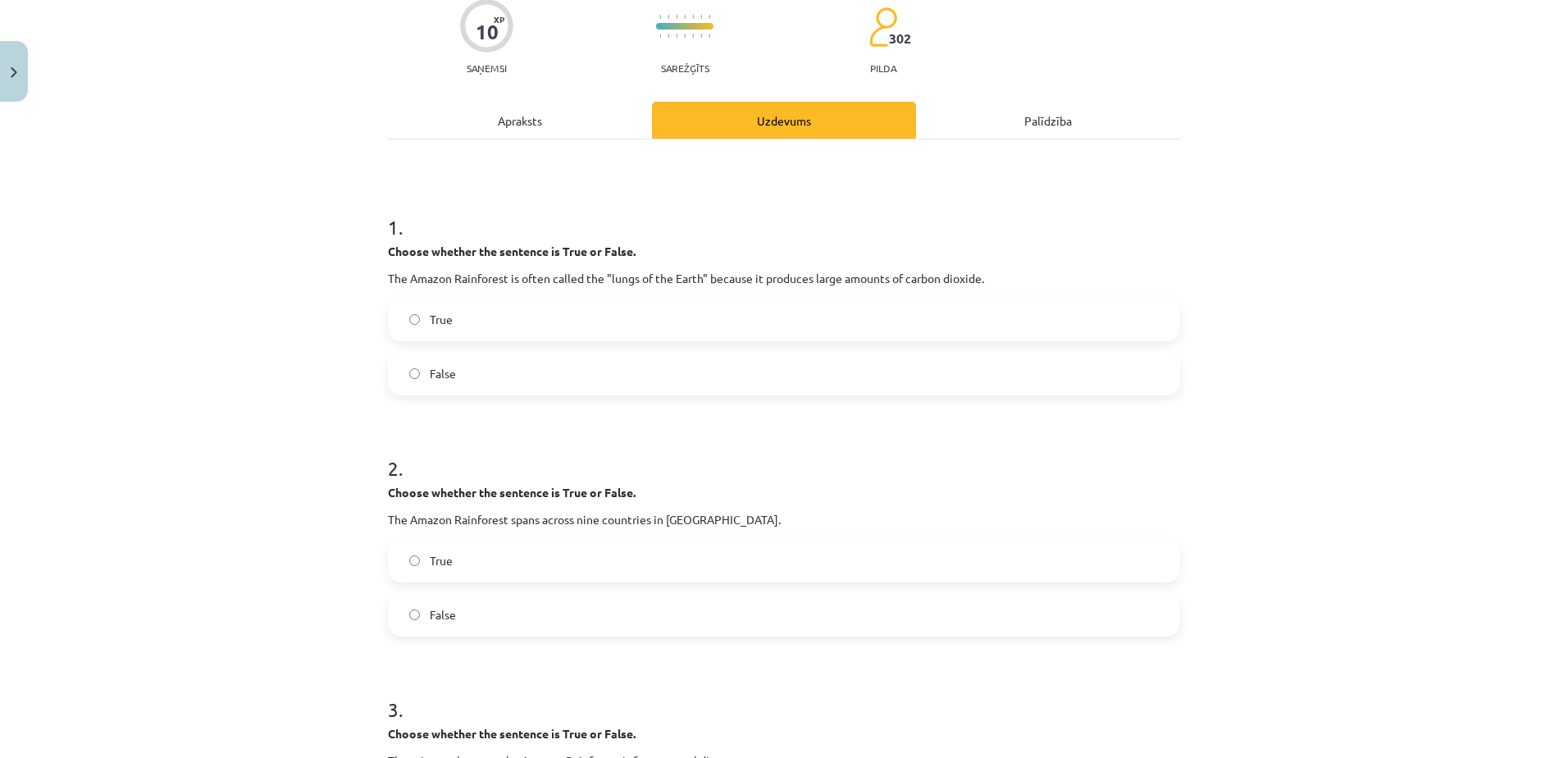
scroll to position [138, 0]
click at [498, 385] on label "False" at bounding box center [784, 375] width 789 height 41
click at [511, 582] on label "True" at bounding box center [784, 562] width 789 height 41
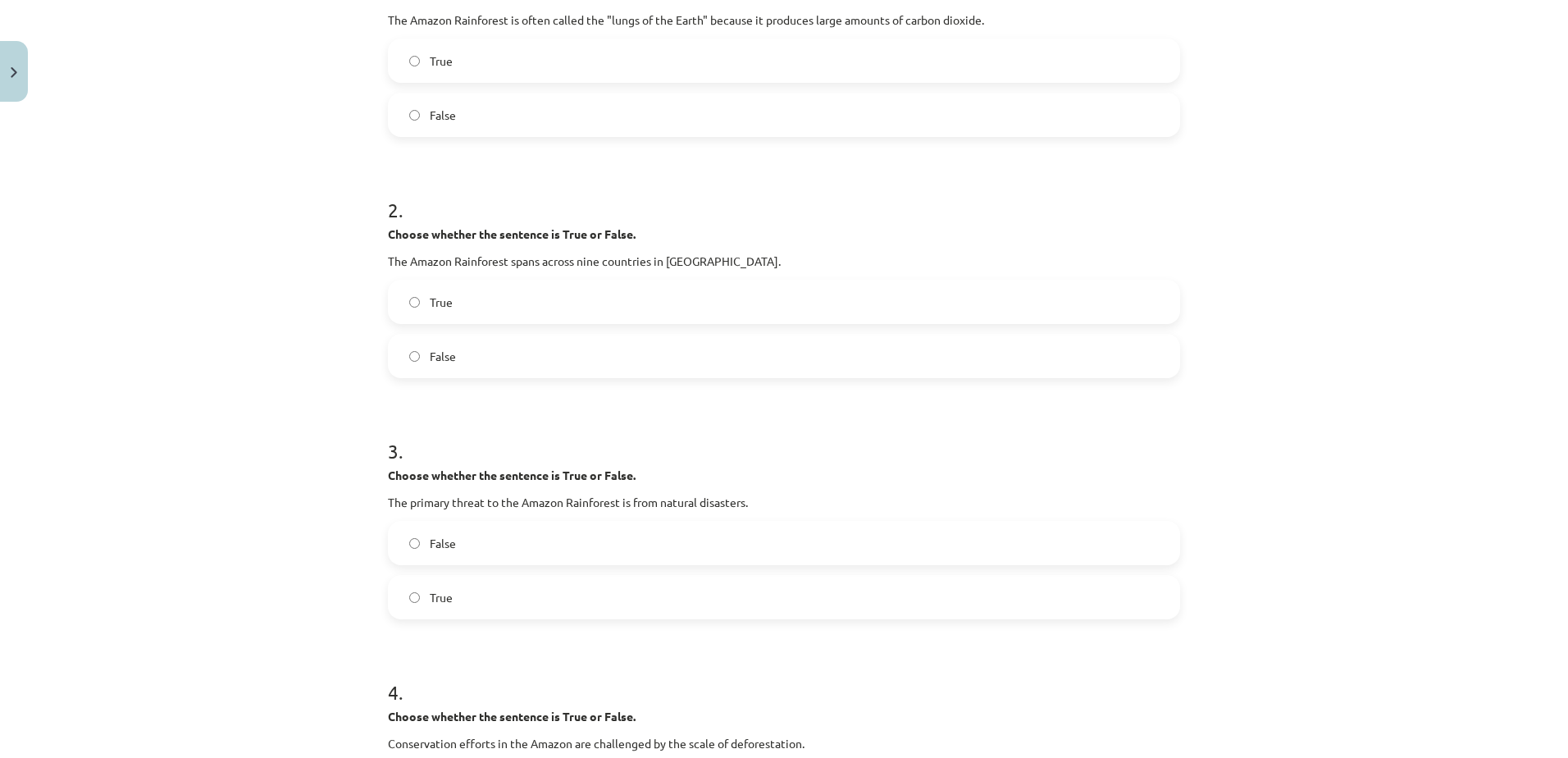
scroll to position [399, 0]
drag, startPoint x: 506, startPoint y: 625, endPoint x: 525, endPoint y: 568, distance: 60.1
drag, startPoint x: 525, startPoint y: 568, endPoint x: 527, endPoint y: 597, distance: 29.1
click at [527, 597] on label "True" at bounding box center [784, 597] width 789 height 41
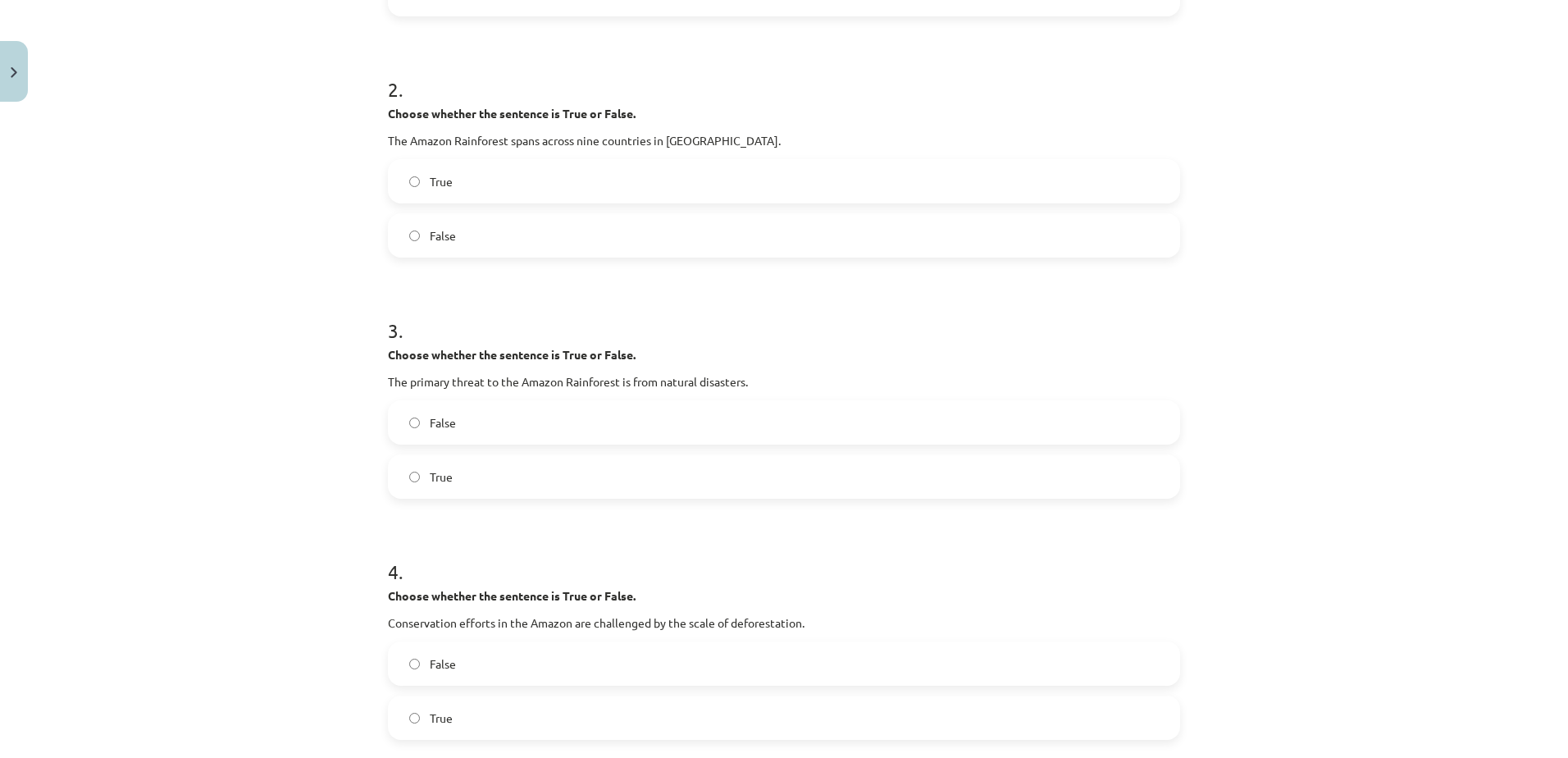
scroll to position [523, 0]
click at [461, 413] on label "False" at bounding box center [784, 418] width 789 height 41
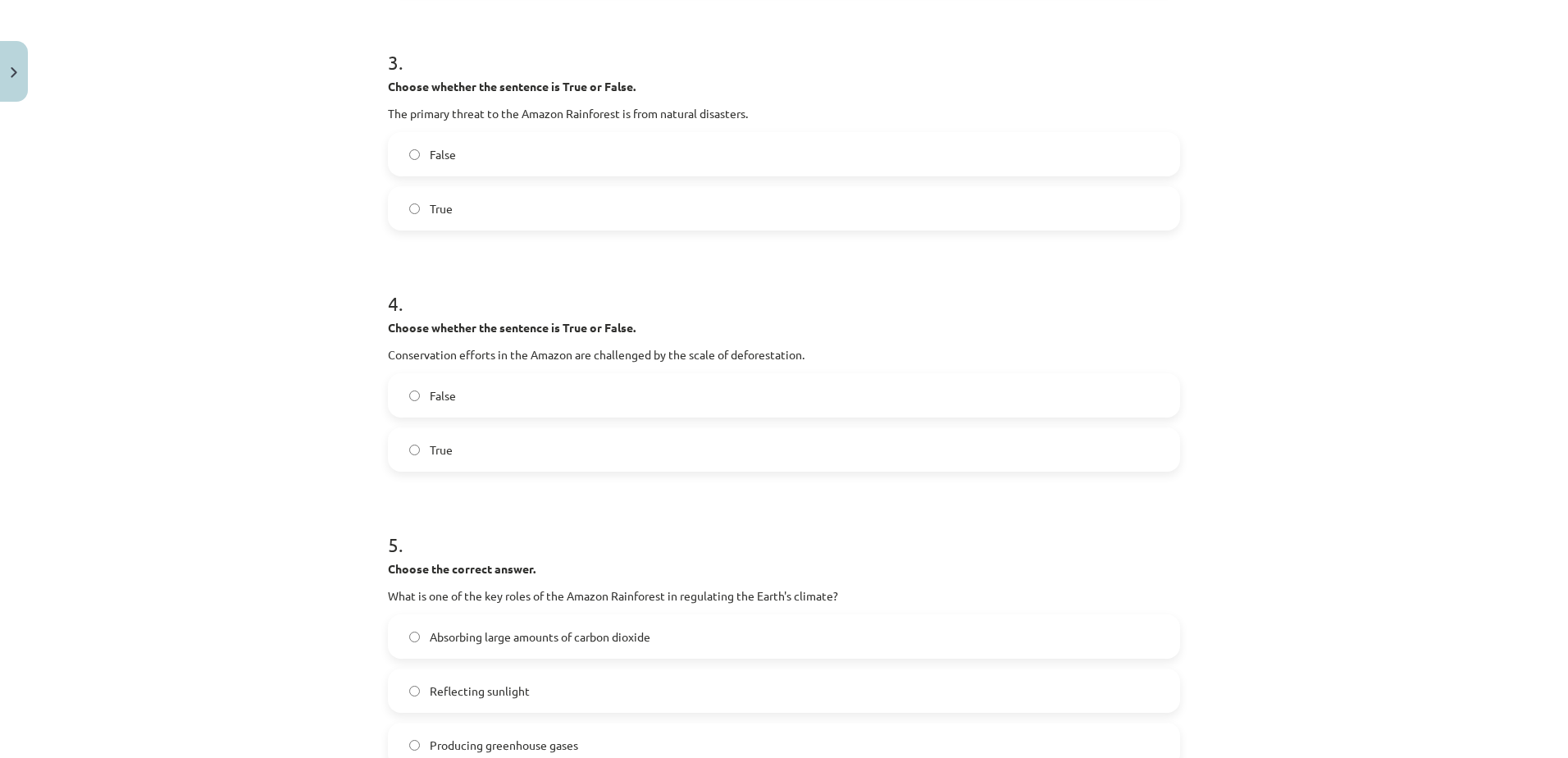
click at [475, 448] on label "True" at bounding box center [784, 449] width 789 height 41
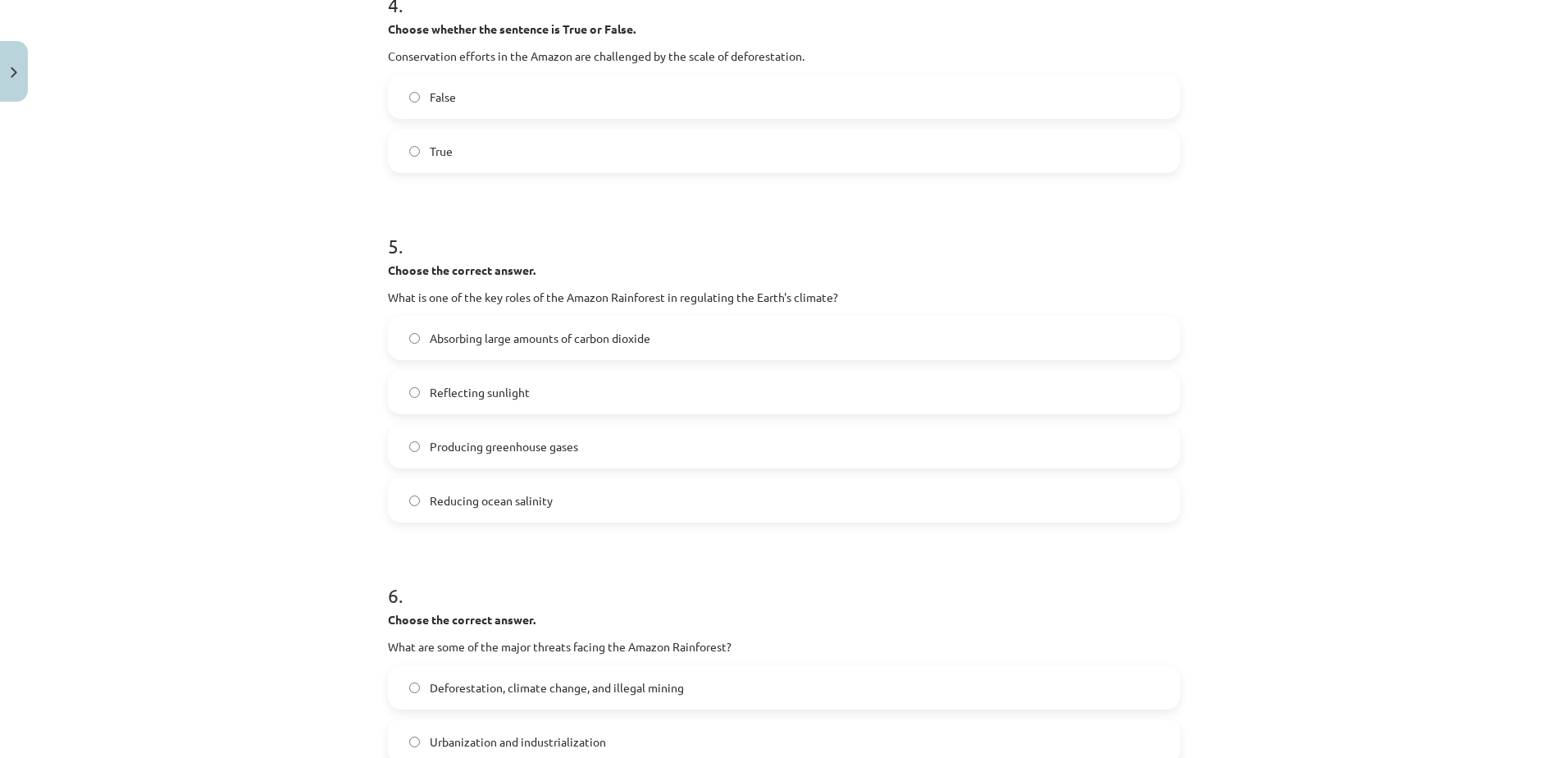
scroll to position [1086, 0]
click at [545, 330] on span "Absorbing large amounts of carbon dioxide" at bounding box center [540, 337] width 221 height 17
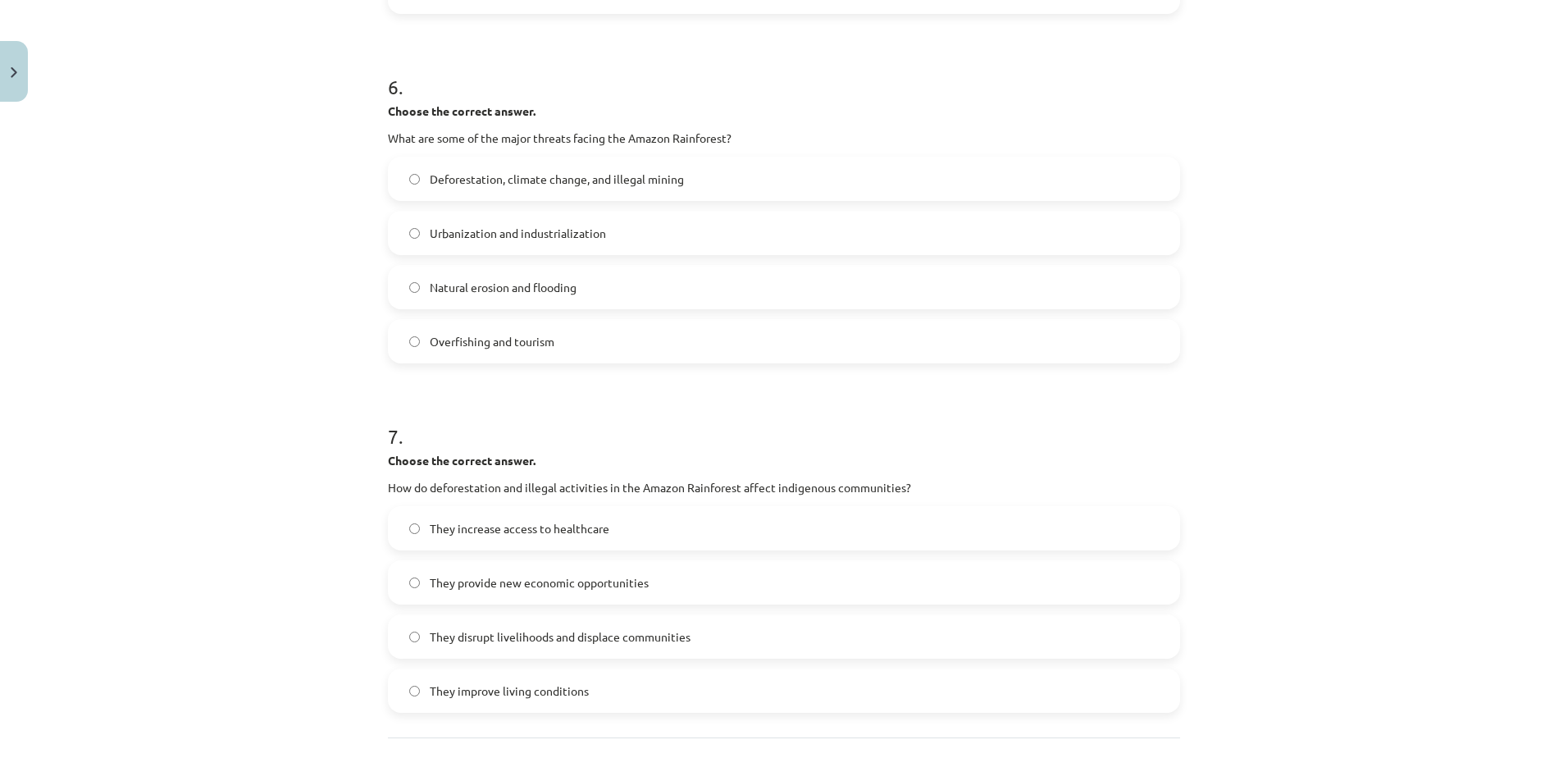
scroll to position [1626, 0]
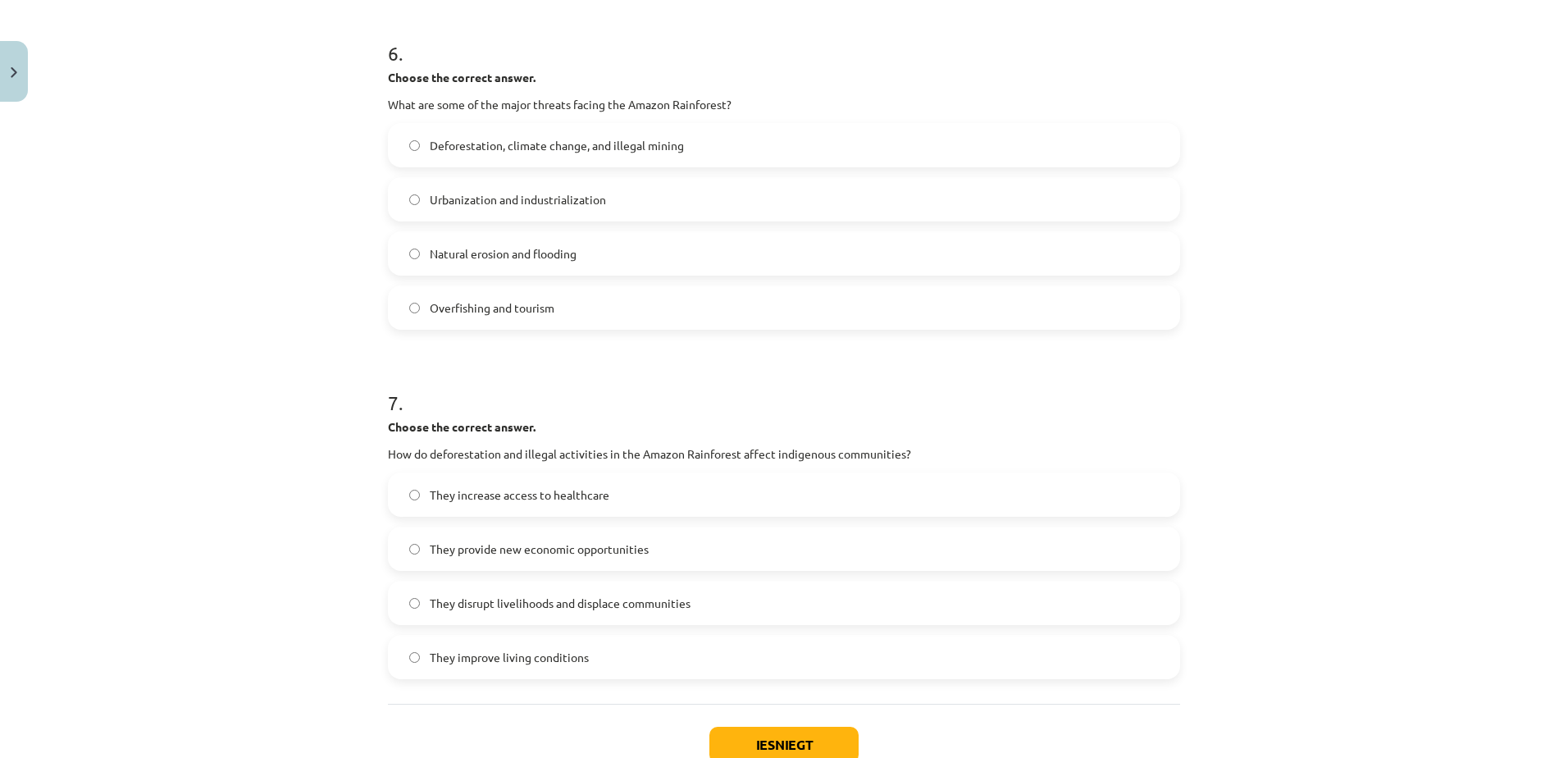
click at [547, 144] on span "Deforestation, climate change, and illegal mining" at bounding box center [556, 145] width 255 height 17
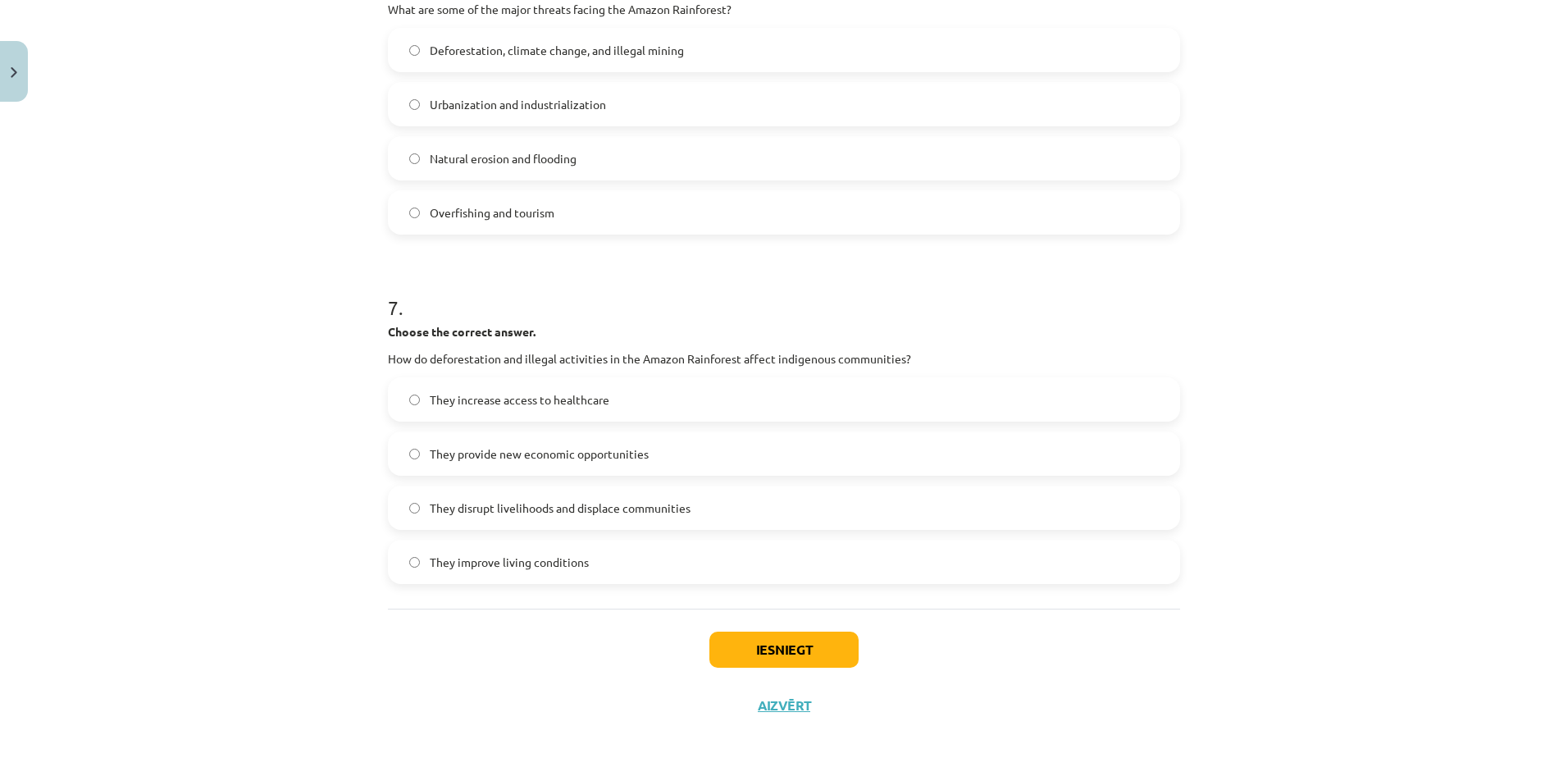
scroll to position [1738, 0]
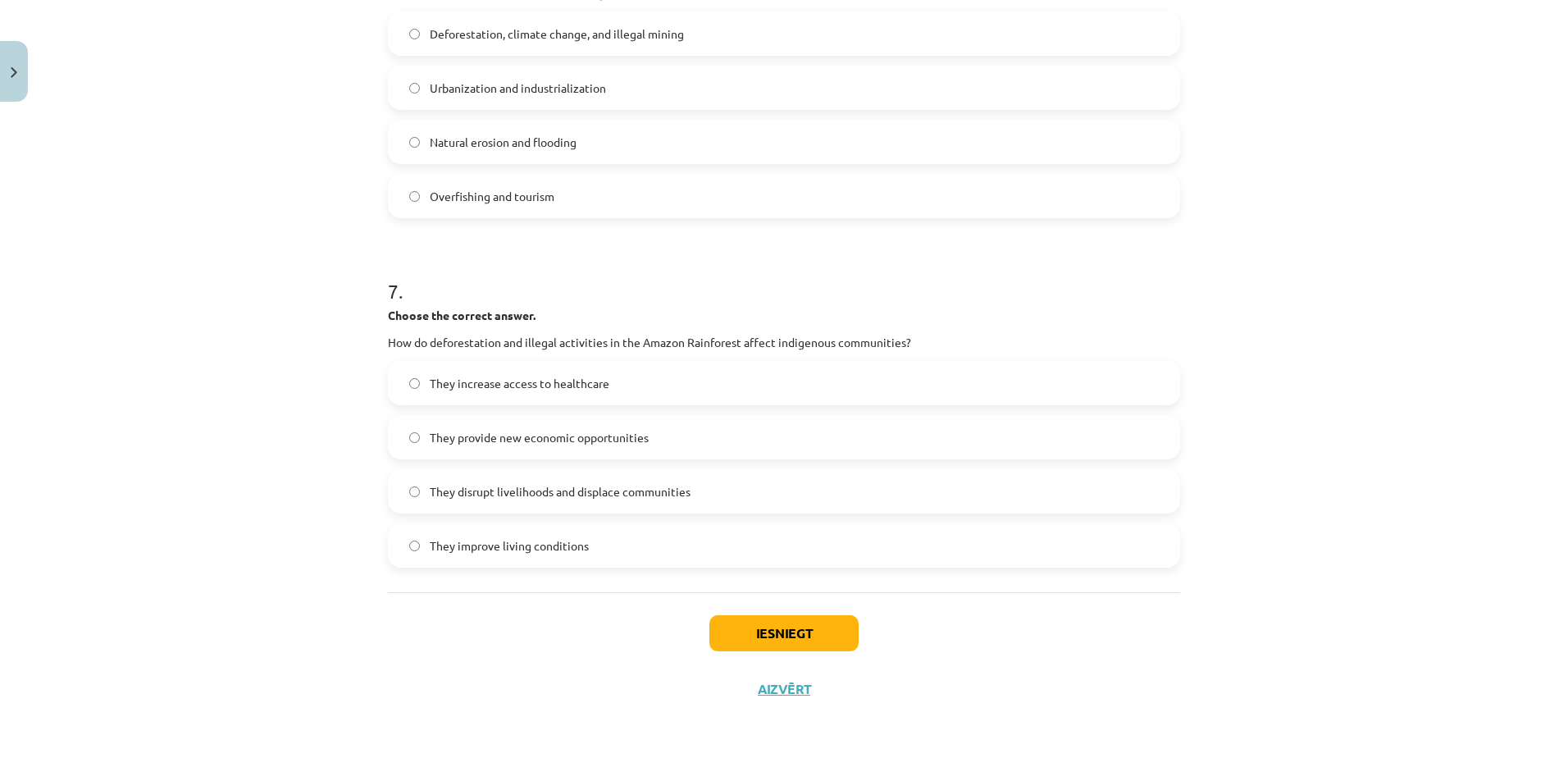
click at [636, 496] on span "They disrupt livelihoods and displace communities" at bounding box center [559, 491] width 260 height 17
click at [797, 626] on button "Iesniegt" at bounding box center [784, 633] width 149 height 36
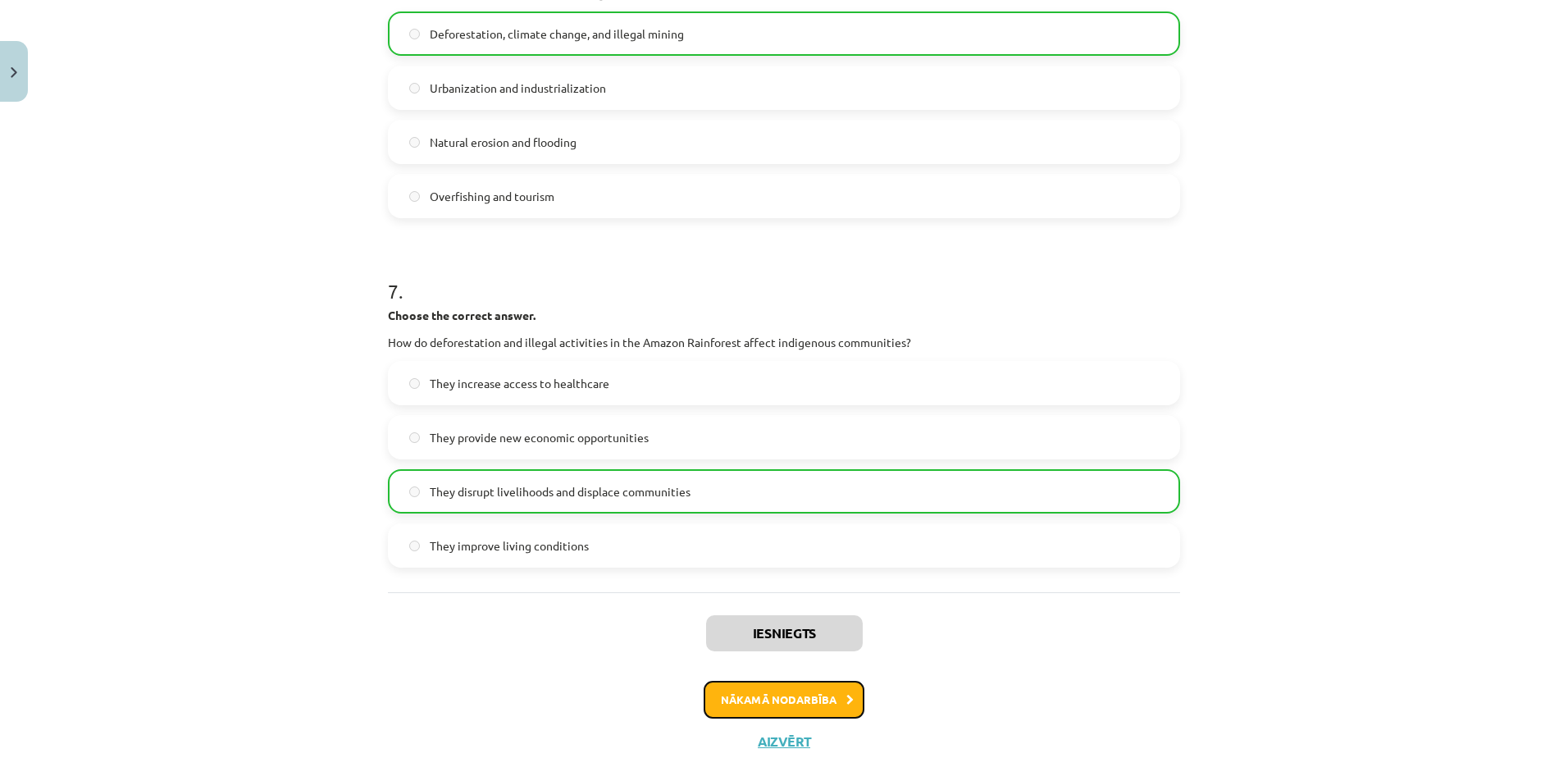
click at [765, 701] on button "Nākamā nodarbība" at bounding box center [784, 700] width 161 height 38
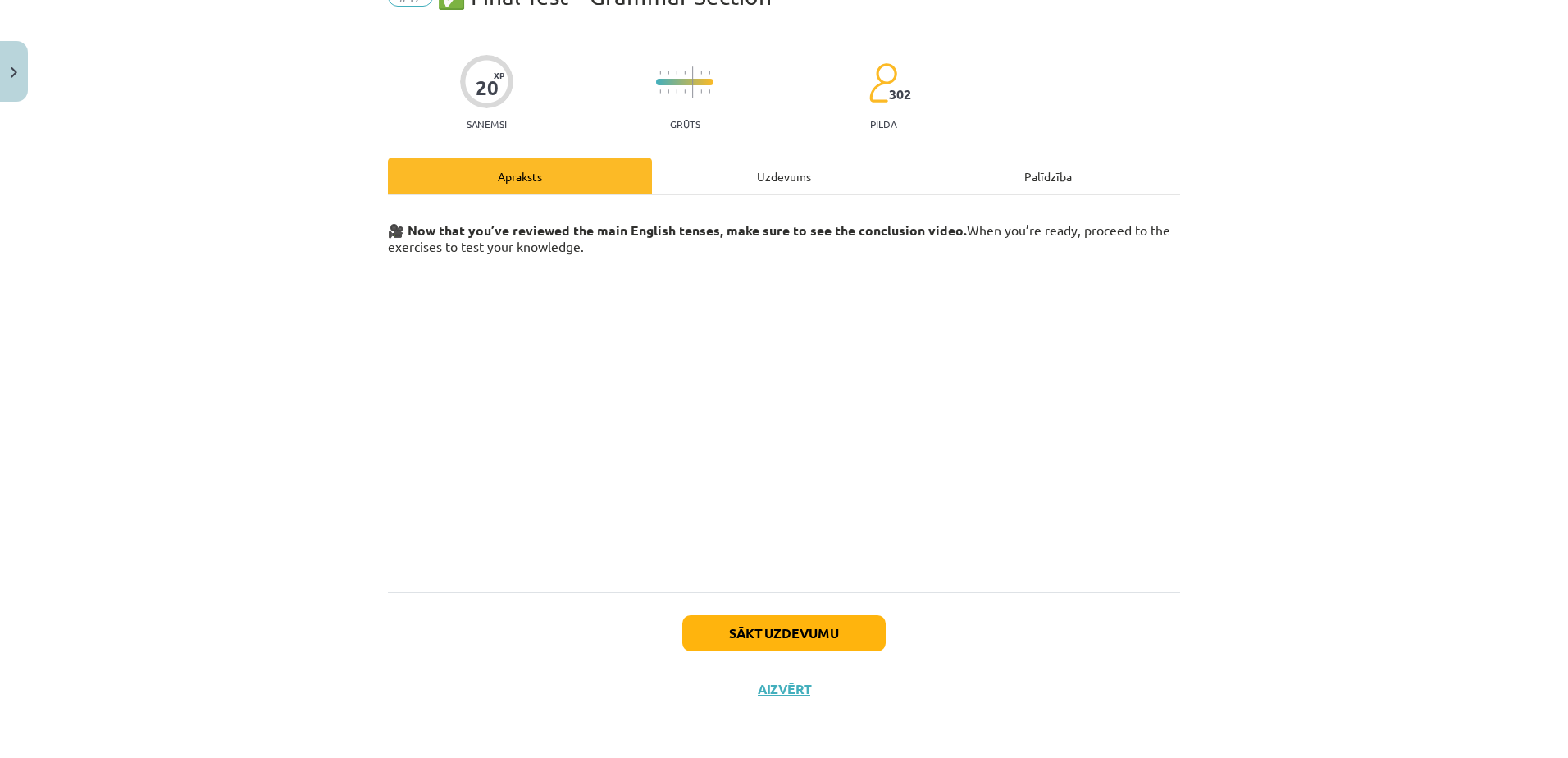
scroll to position [41, 0]
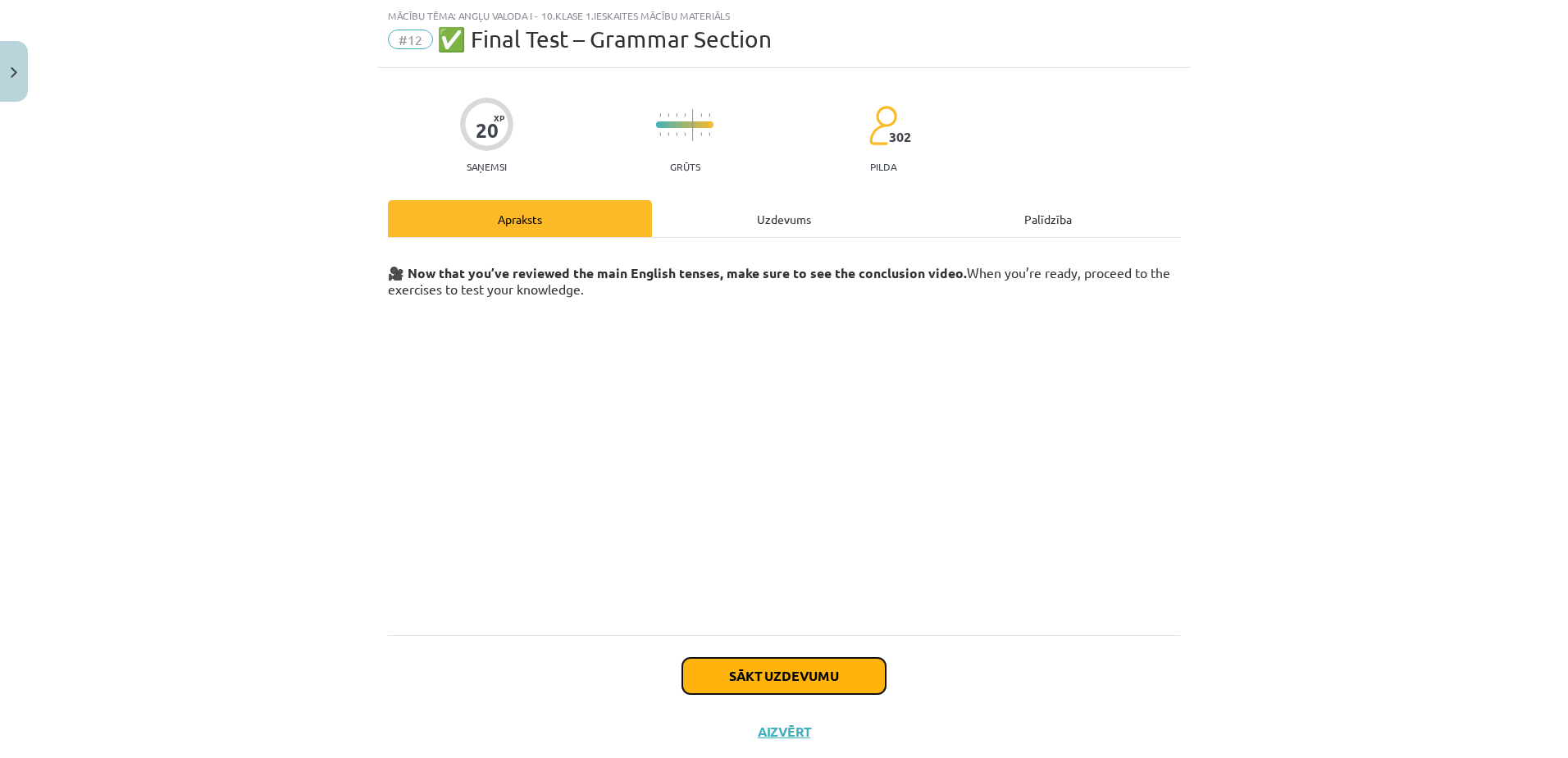
click at [770, 673] on button "Sākt uzdevumu" at bounding box center [784, 676] width 204 height 36
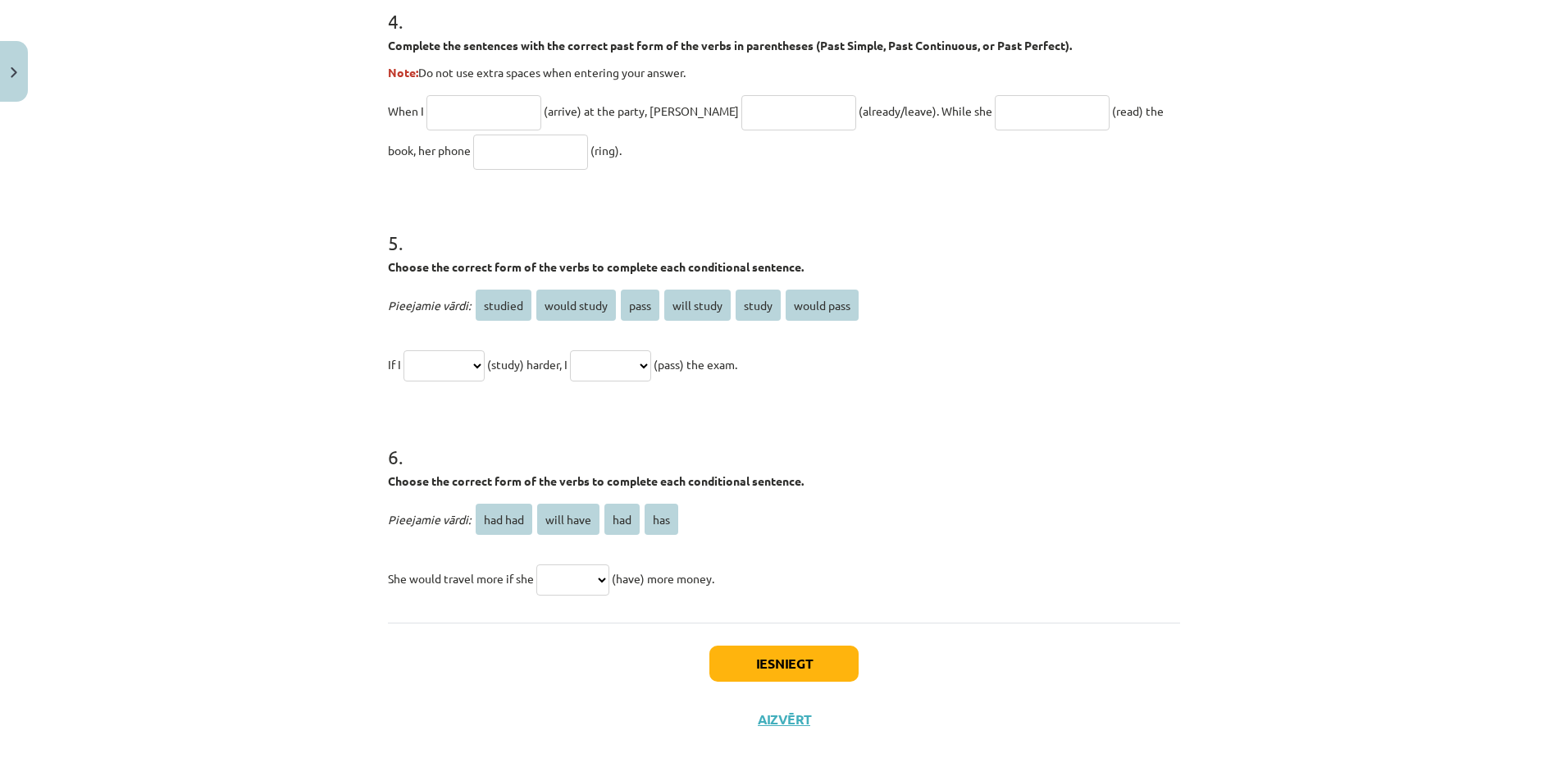
scroll to position [1256, 0]
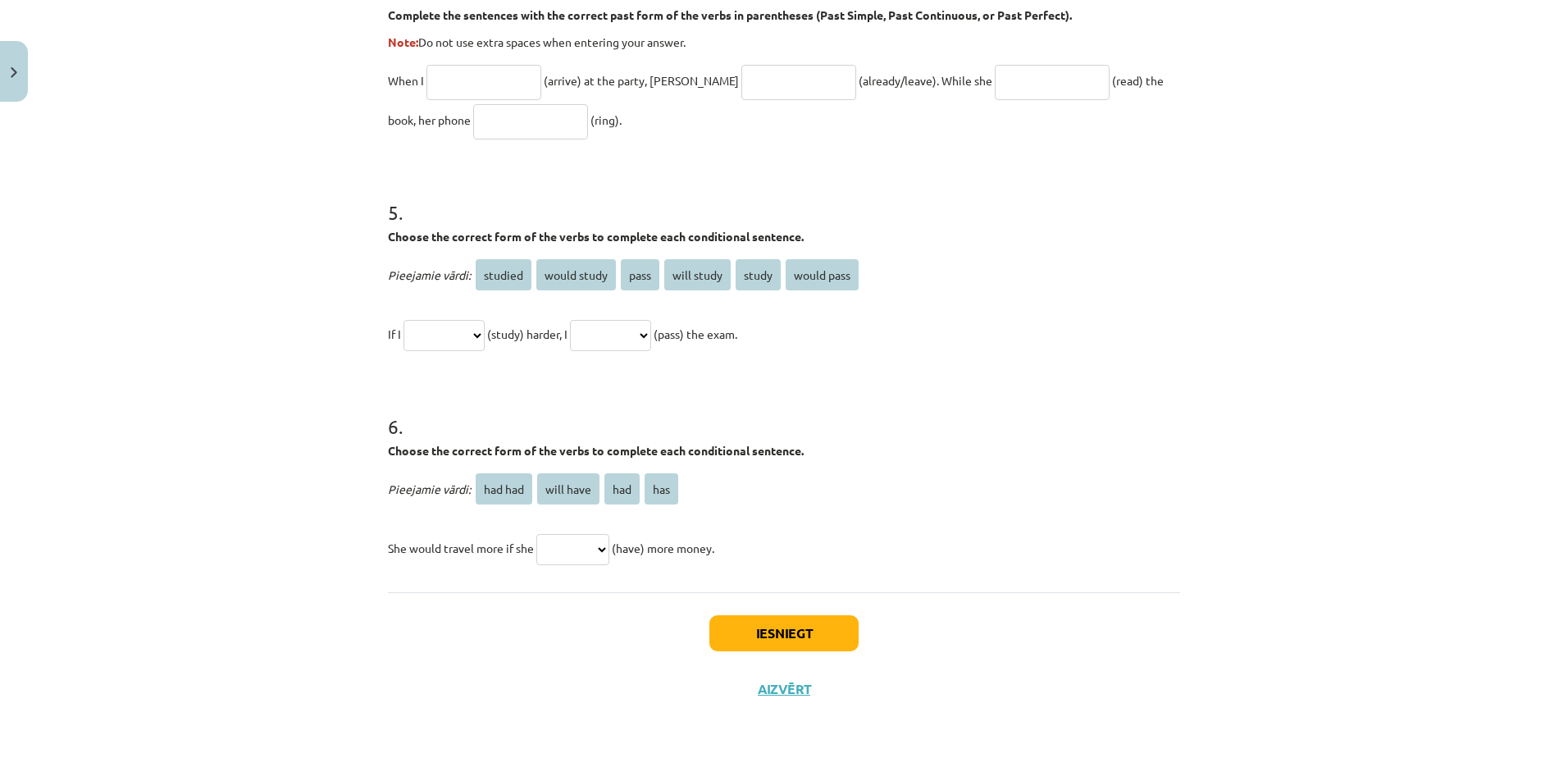
drag, startPoint x: 349, startPoint y: 307, endPoint x: 765, endPoint y: 572, distance: 493.2
click at [765, 572] on div "Mācību tēma: Angļu valoda i - 10.klase 1.ieskaites mācību materiāls #12 ✅ Final…" at bounding box center [784, 379] width 1568 height 758
click at [222, 228] on div "Mācību tēma: Angļu valoda i - 10.klase 1.ieskaites mācību materiāls #12 ✅ Final…" at bounding box center [784, 379] width 1568 height 758
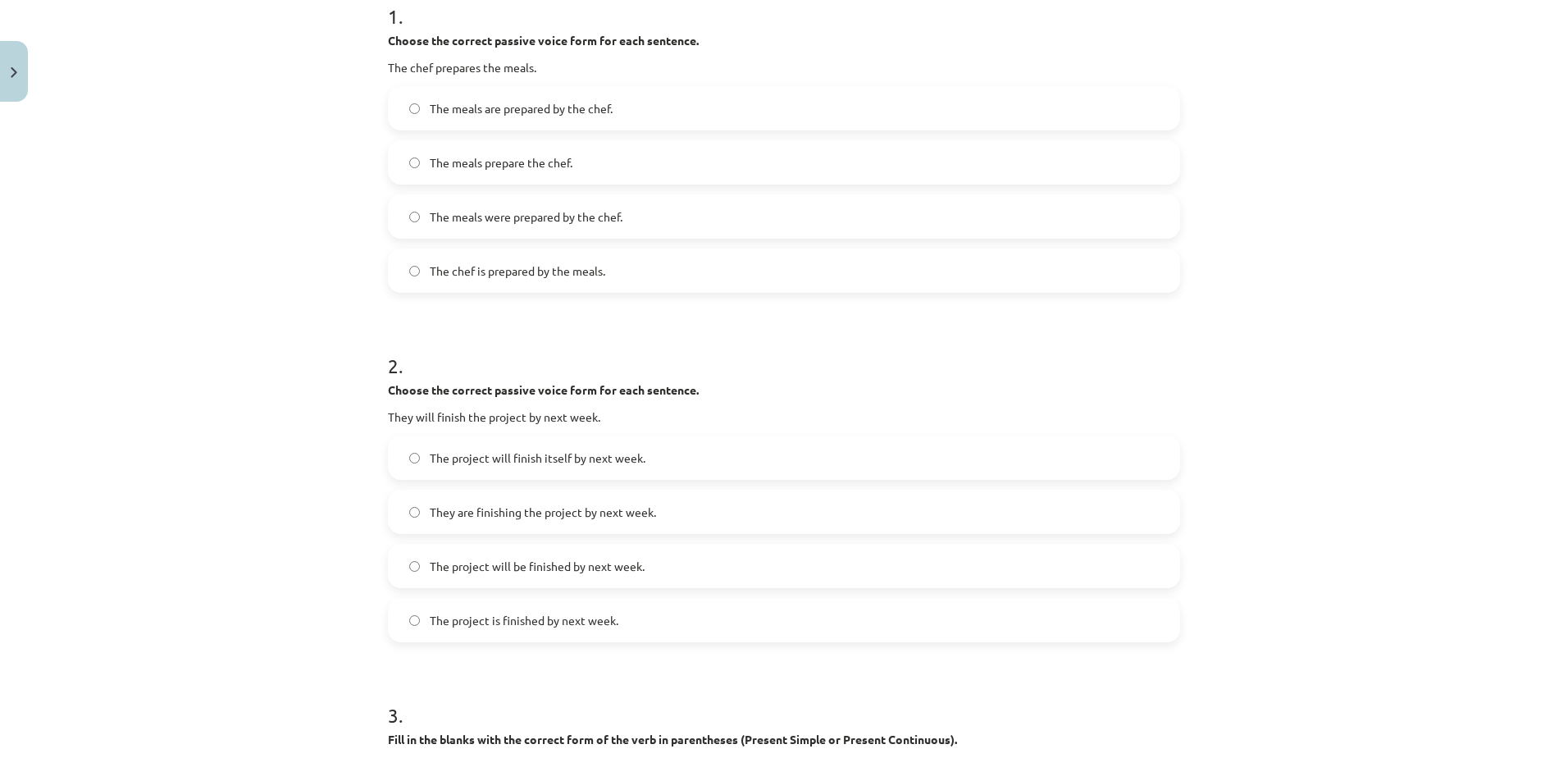
scroll to position [0, 0]
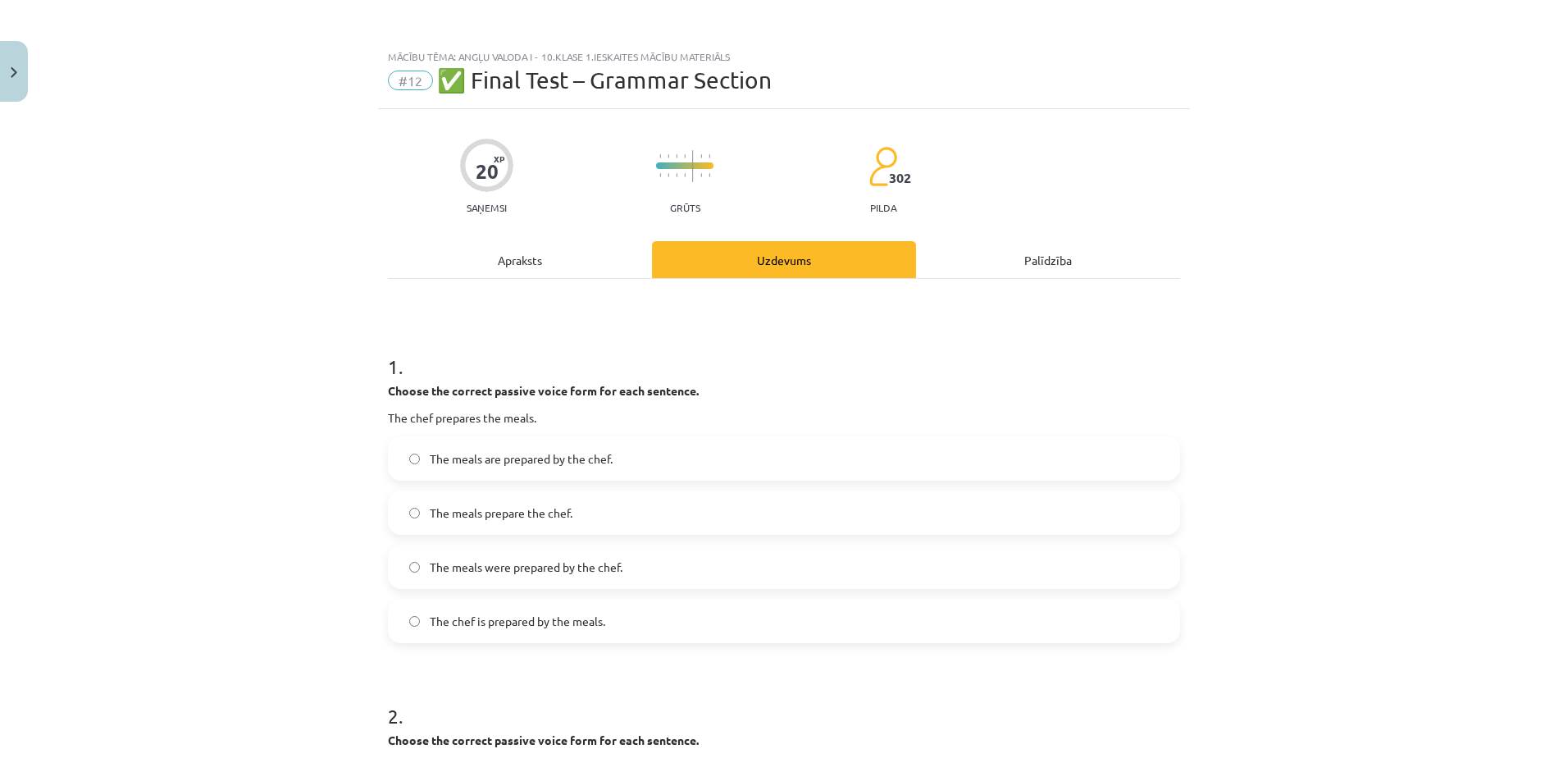
click at [472, 468] on label "The meals are prepared by the chef." at bounding box center [784, 458] width 789 height 41
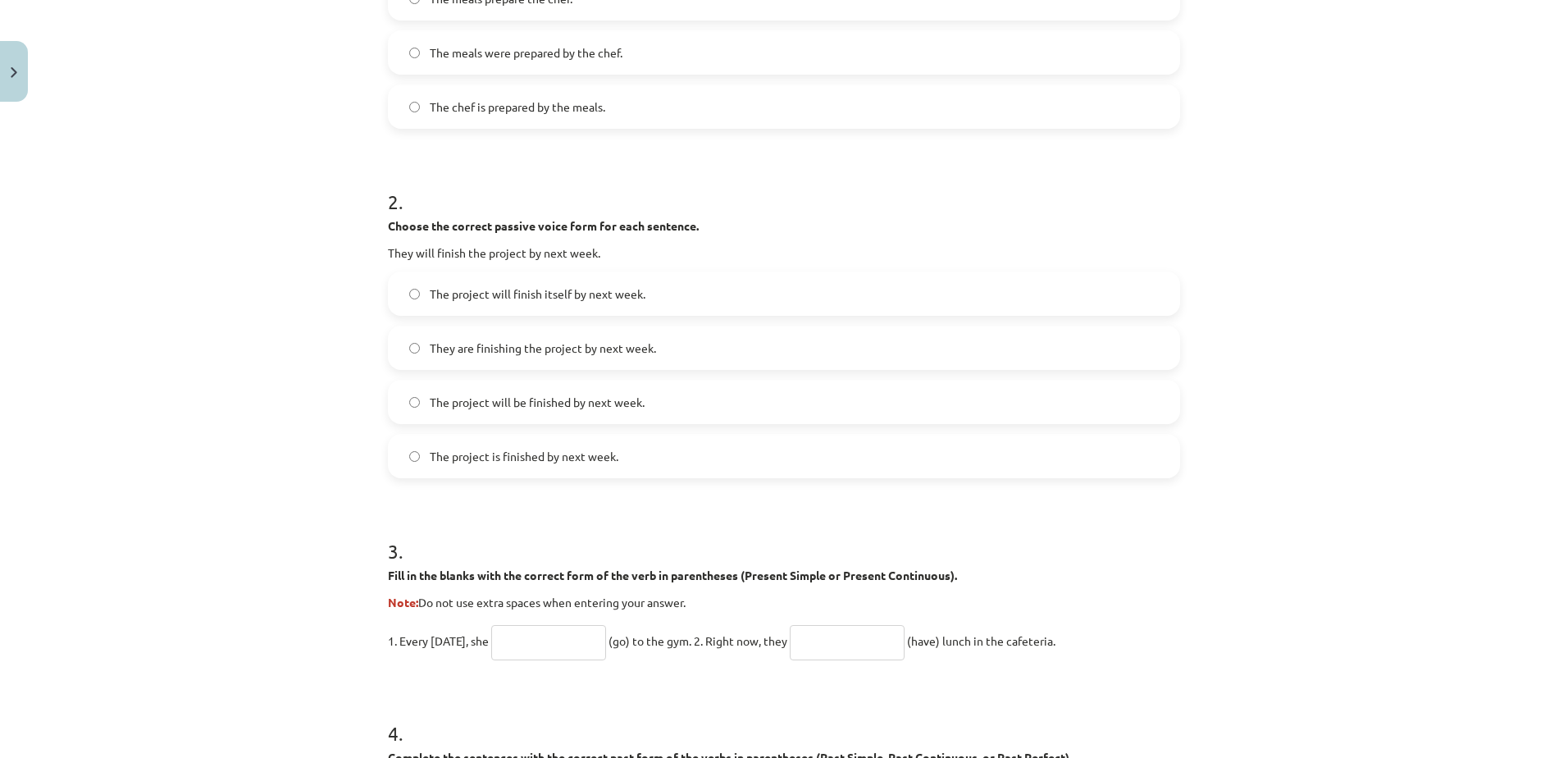
scroll to position [531, 0]
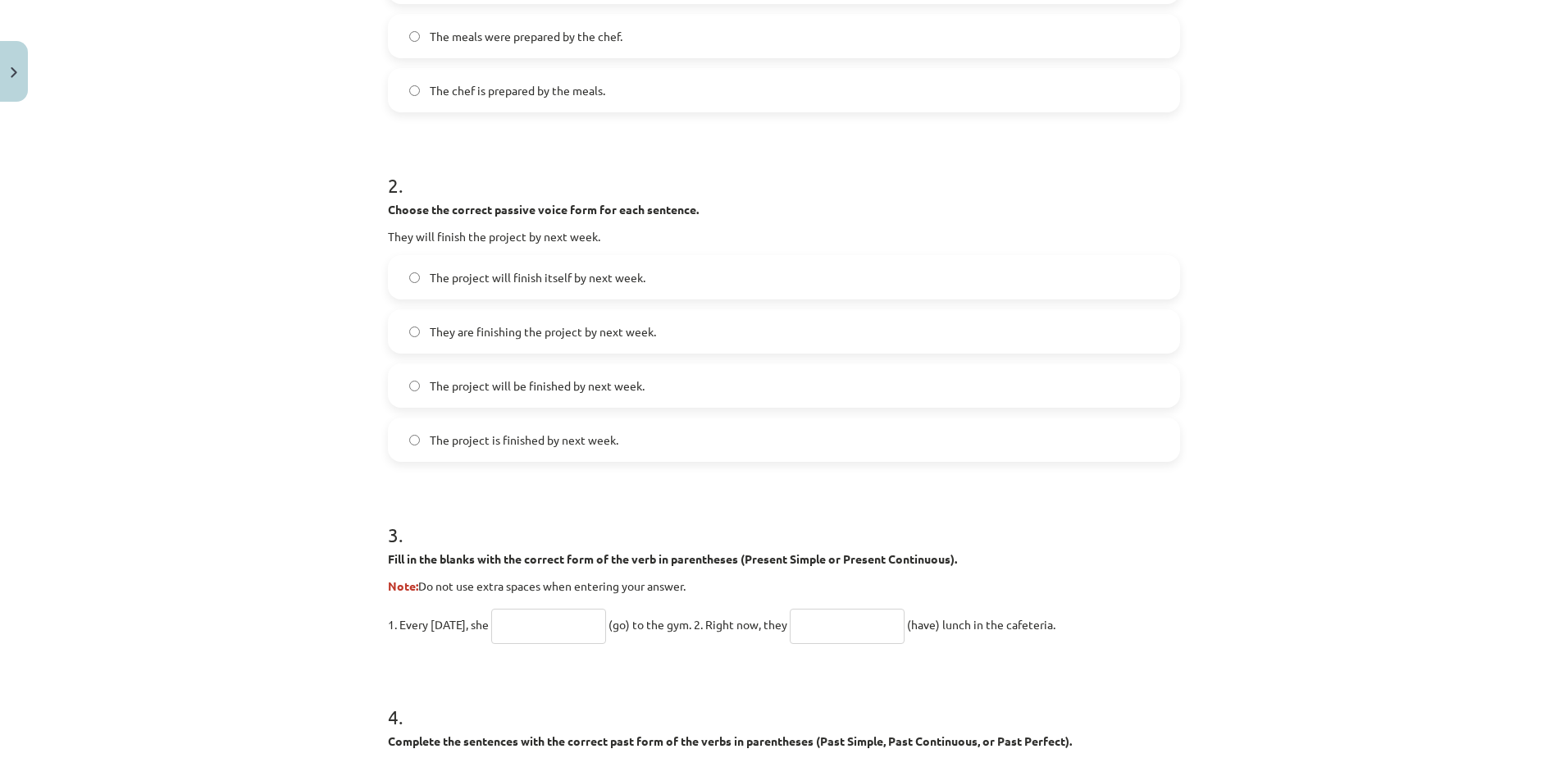
click at [559, 378] on span "The project will be finished by next week." at bounding box center [536, 386] width 215 height 17
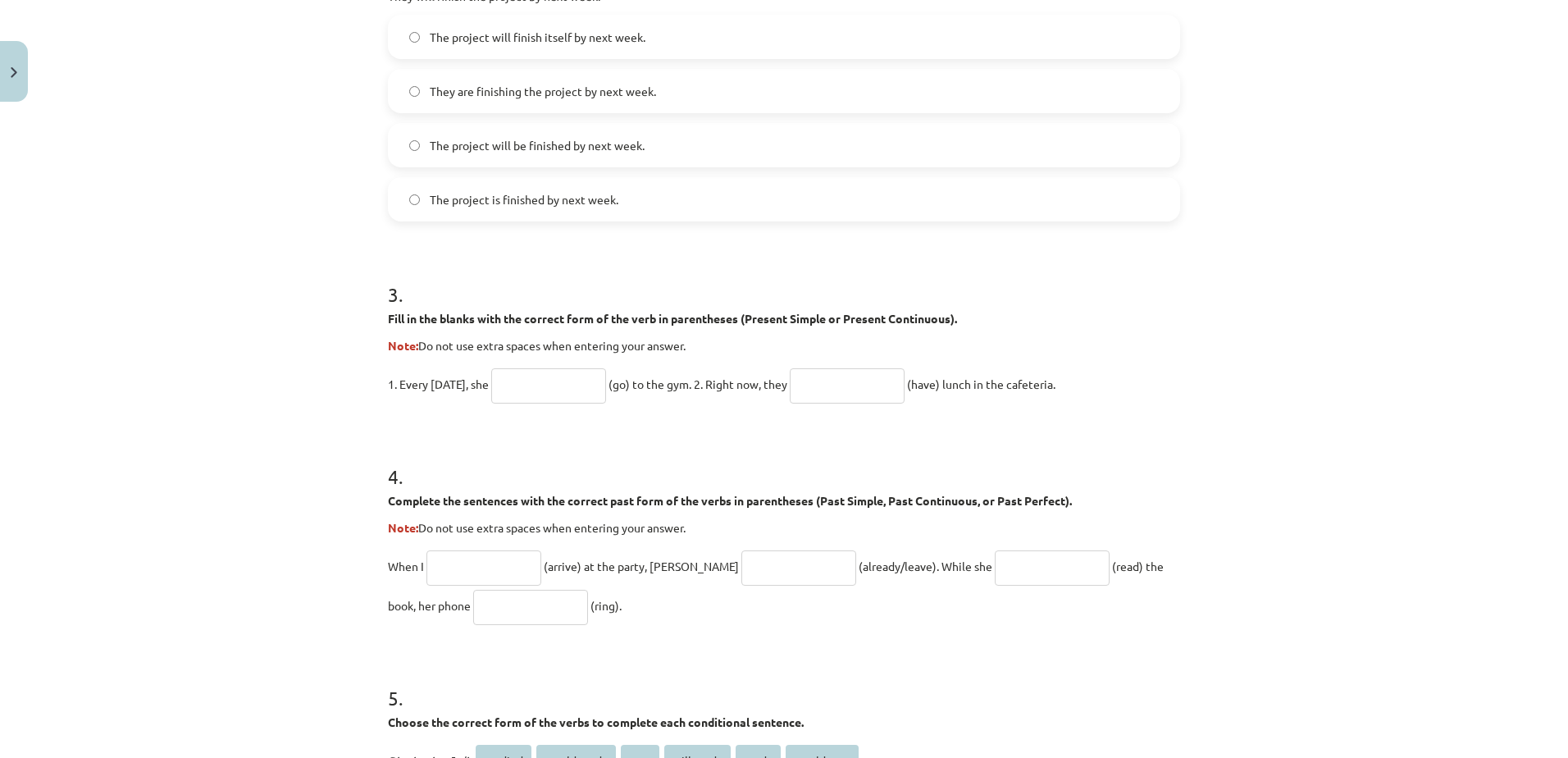
scroll to position [771, 0]
click at [511, 393] on input "text" at bounding box center [548, 385] width 115 height 35
type input "****"
click at [863, 367] on input "text" at bounding box center [846, 385] width 115 height 35
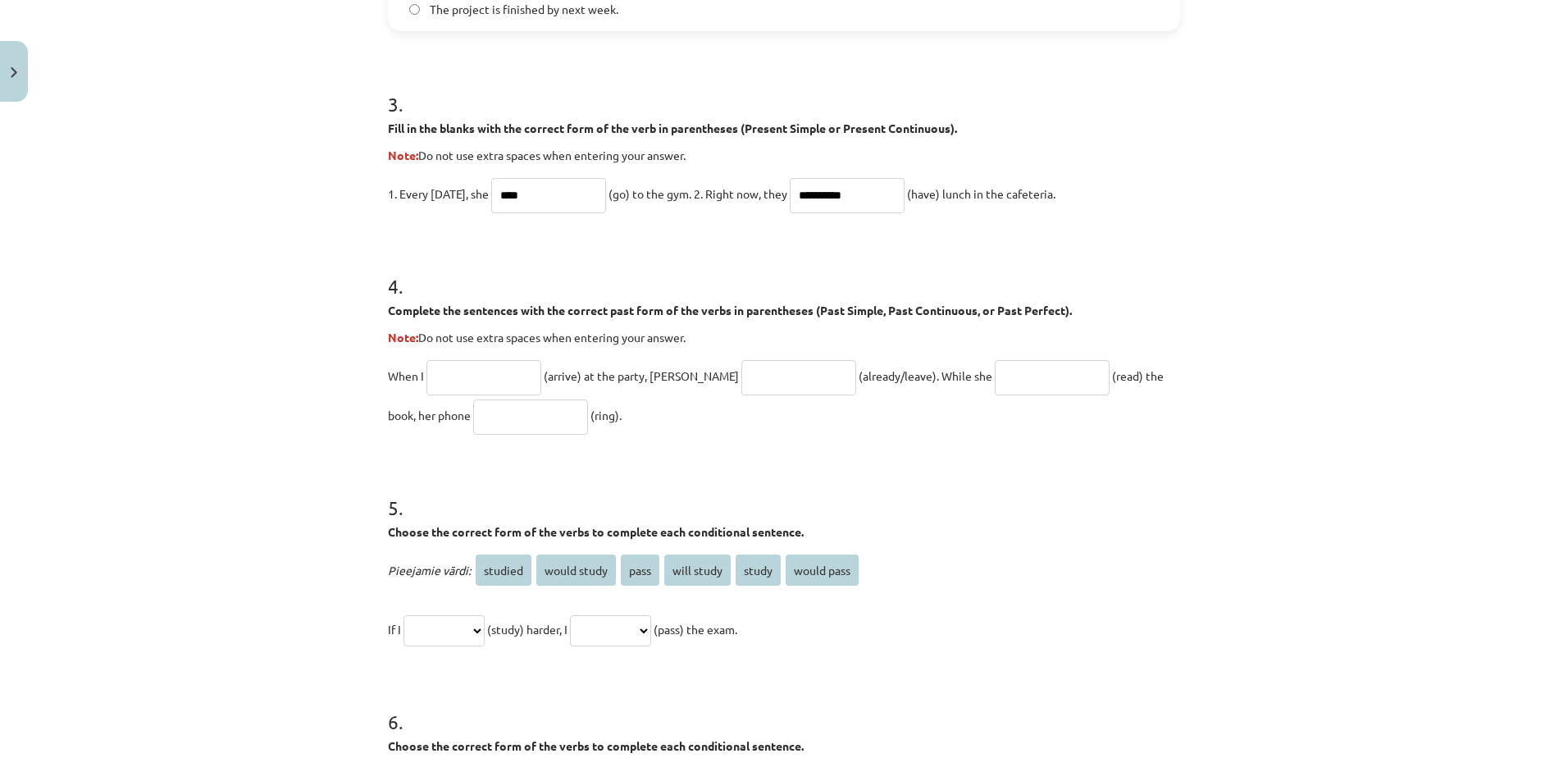
scroll to position [968, 0]
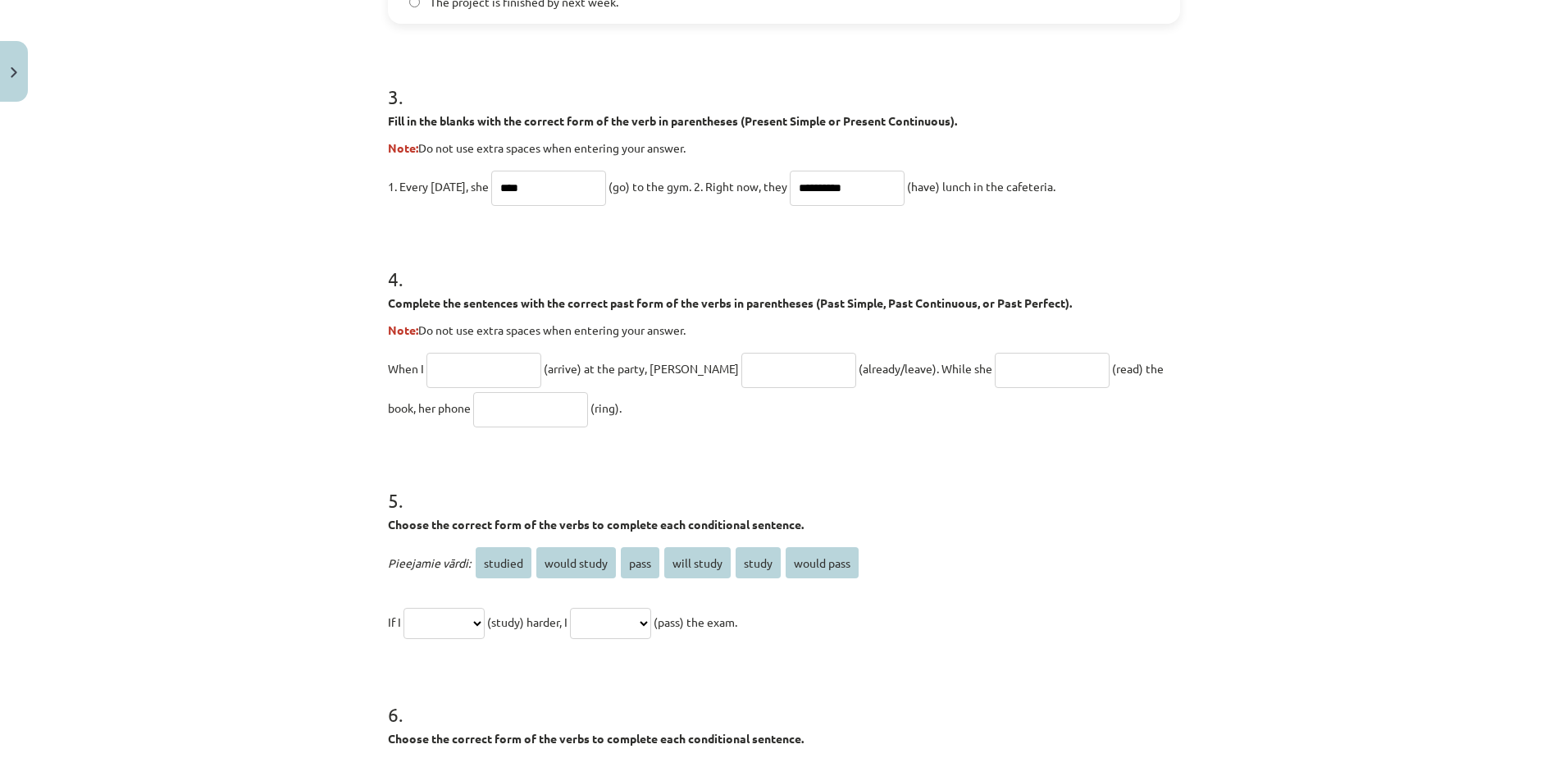
type input "**********"
click at [498, 363] on input "text" at bounding box center [483, 370] width 115 height 35
type input "*******"
click at [743, 383] on input "text" at bounding box center [798, 370] width 115 height 35
type input "**********"
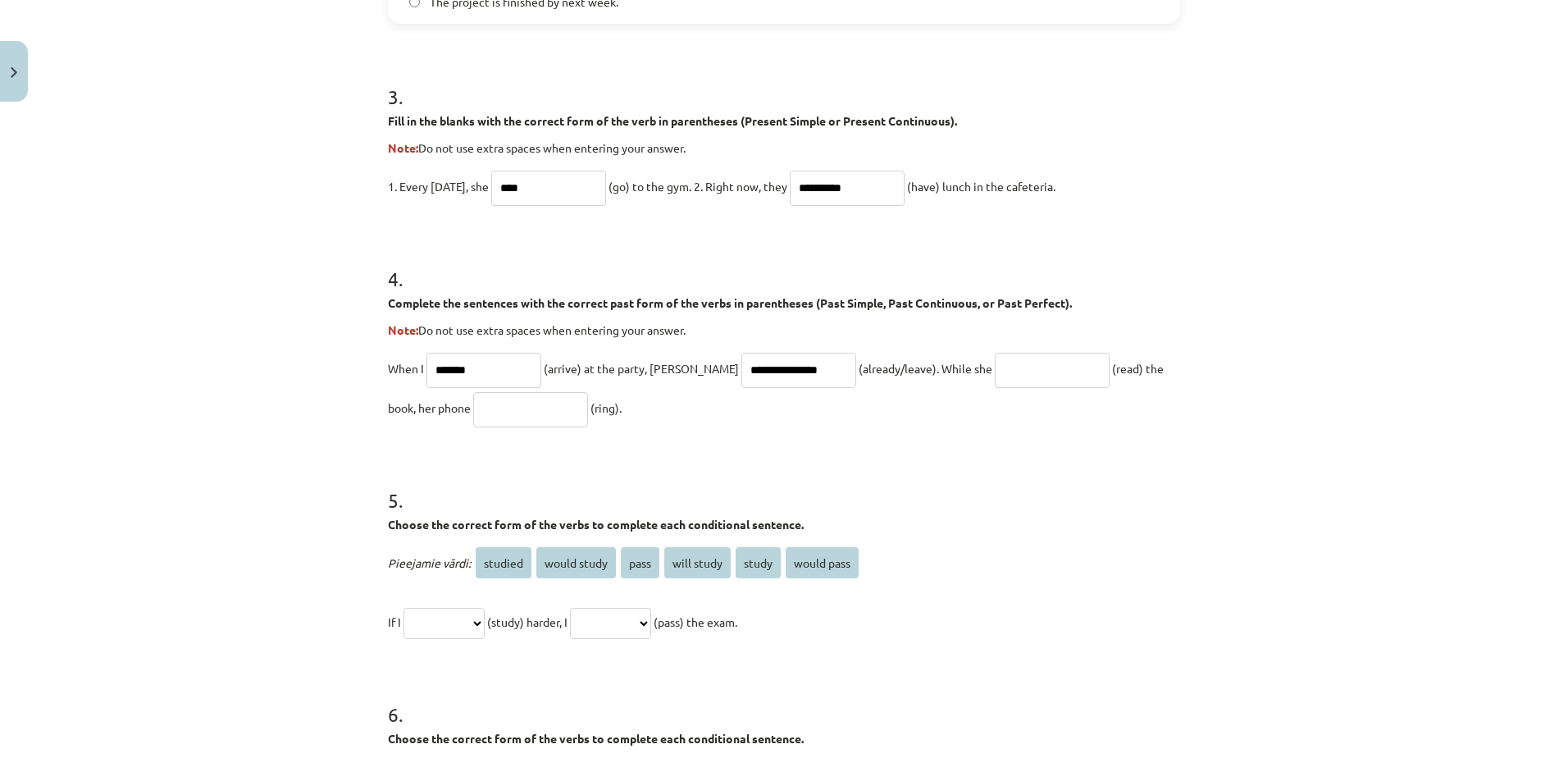
click at [995, 381] on input "text" at bounding box center [1051, 370] width 115 height 35
type input "**********"
drag, startPoint x: 475, startPoint y: 388, endPoint x: 488, endPoint y: 417, distance: 31.8
click at [488, 417] on p "**********" at bounding box center [784, 388] width 792 height 79
click at [488, 417] on input "text" at bounding box center [530, 409] width 115 height 35
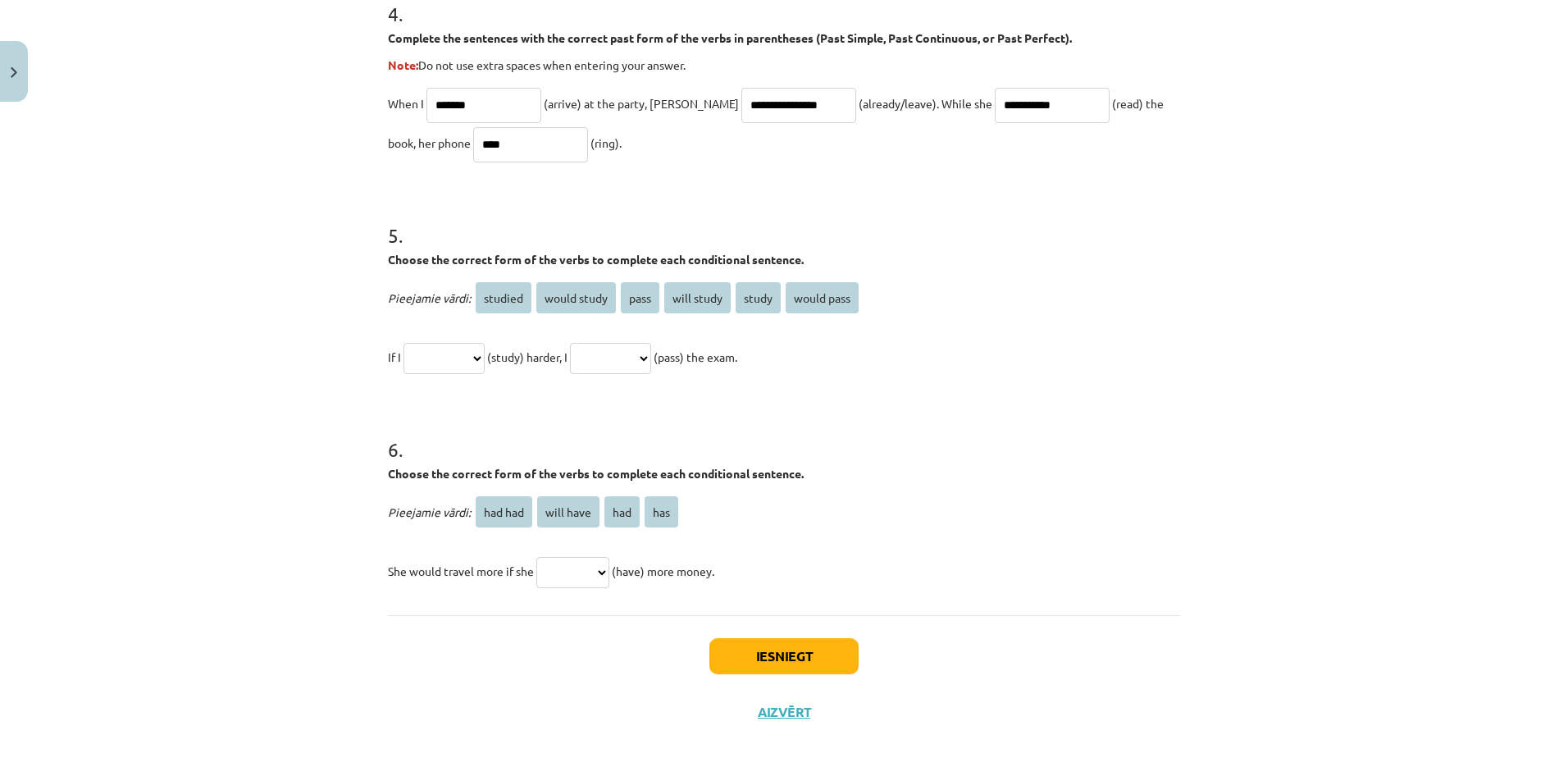
scroll to position [1256, 0]
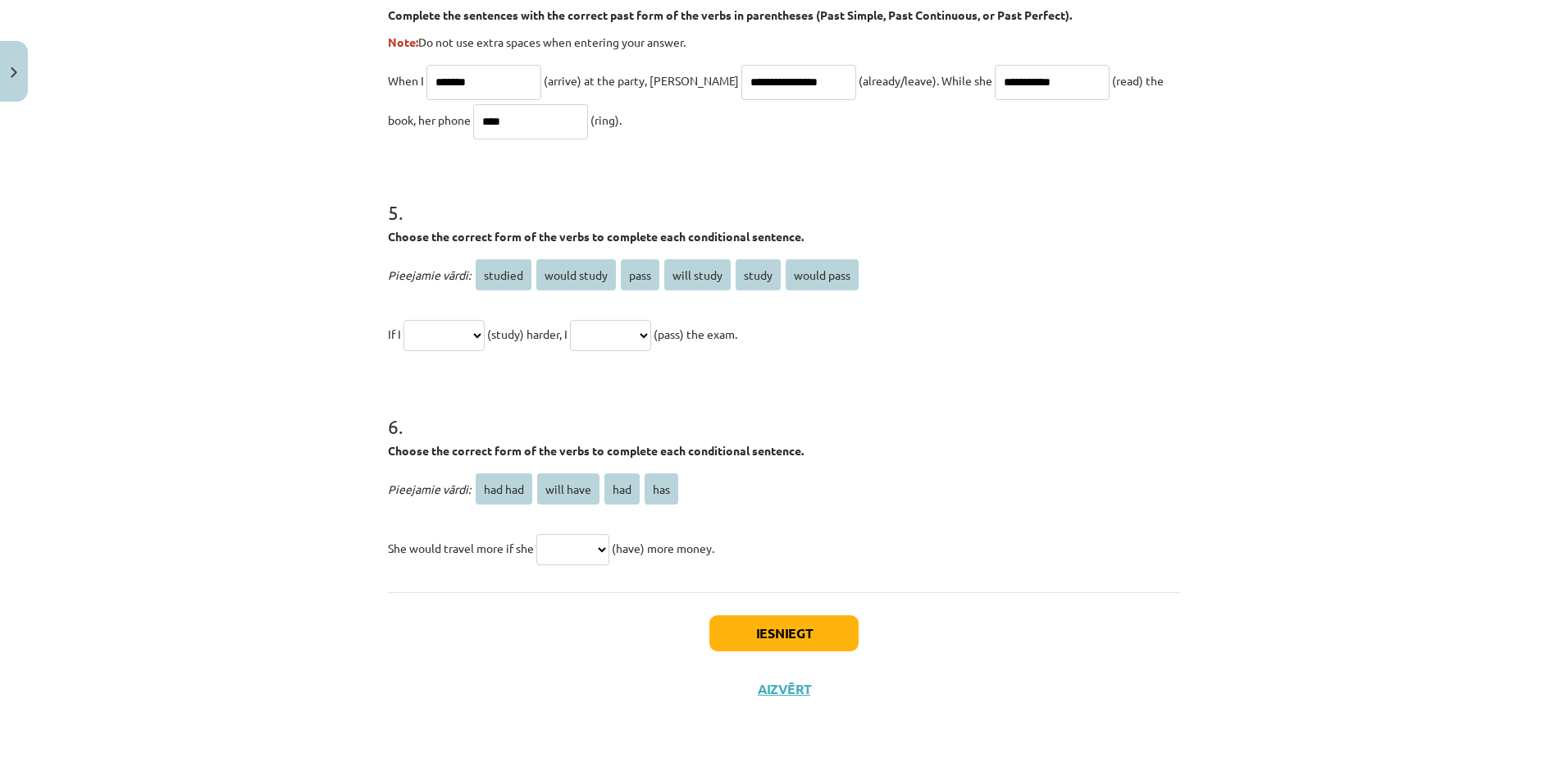
type input "****"
click at [475, 330] on select "**********" at bounding box center [444, 335] width 82 height 31
select select "*******"
click at [404, 320] on select "**********" at bounding box center [444, 335] width 82 height 31
click at [612, 321] on select "**********" at bounding box center [611, 335] width 82 height 31
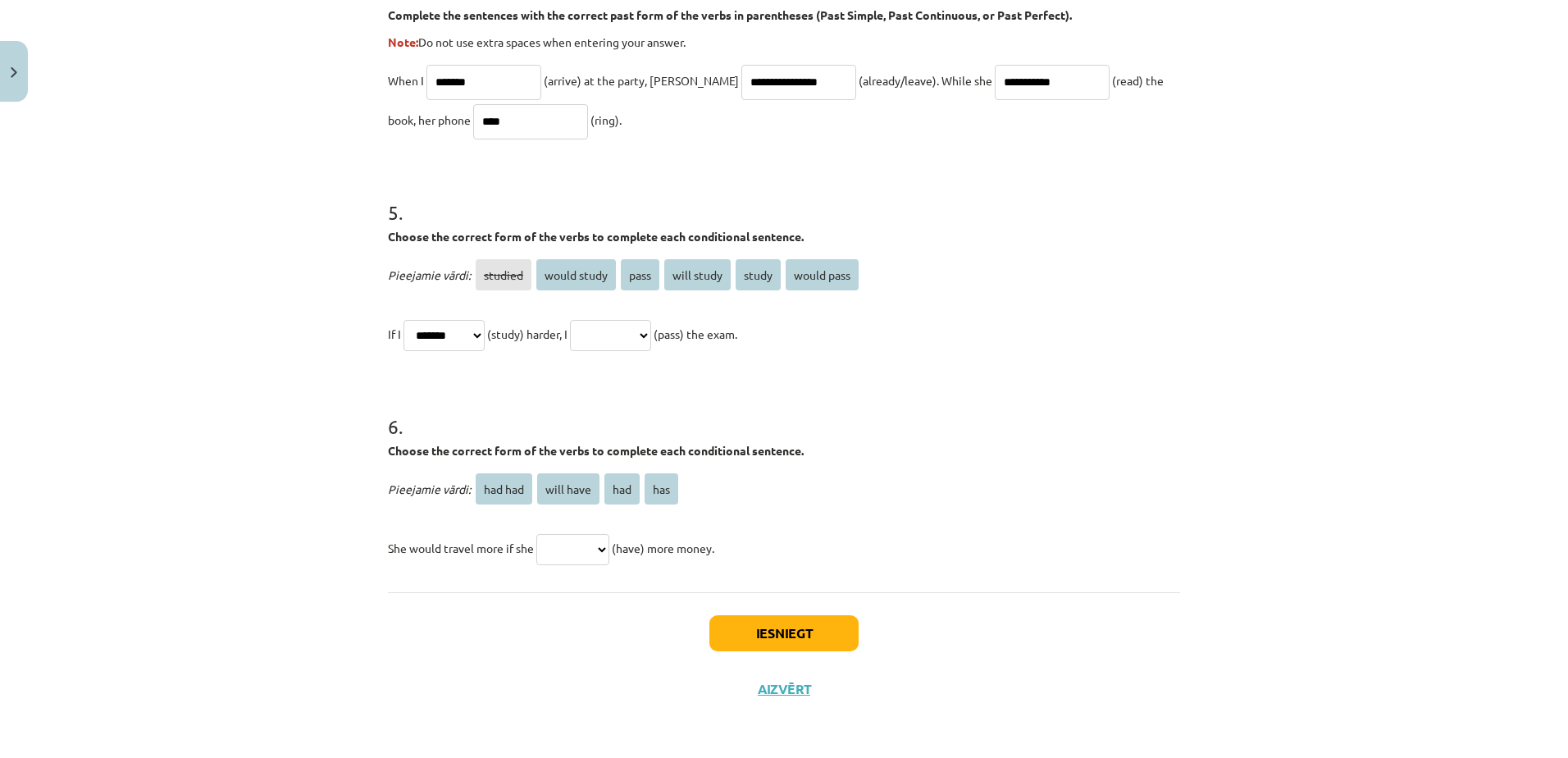
select select "**********"
click at [590, 320] on select "**********" at bounding box center [611, 335] width 82 height 31
click at [593, 545] on select "******* ********* *** ***" at bounding box center [573, 550] width 73 height 31
select select "***"
click at [536, 534] on select "******* ********* *** ***" at bounding box center [573, 550] width 73 height 31
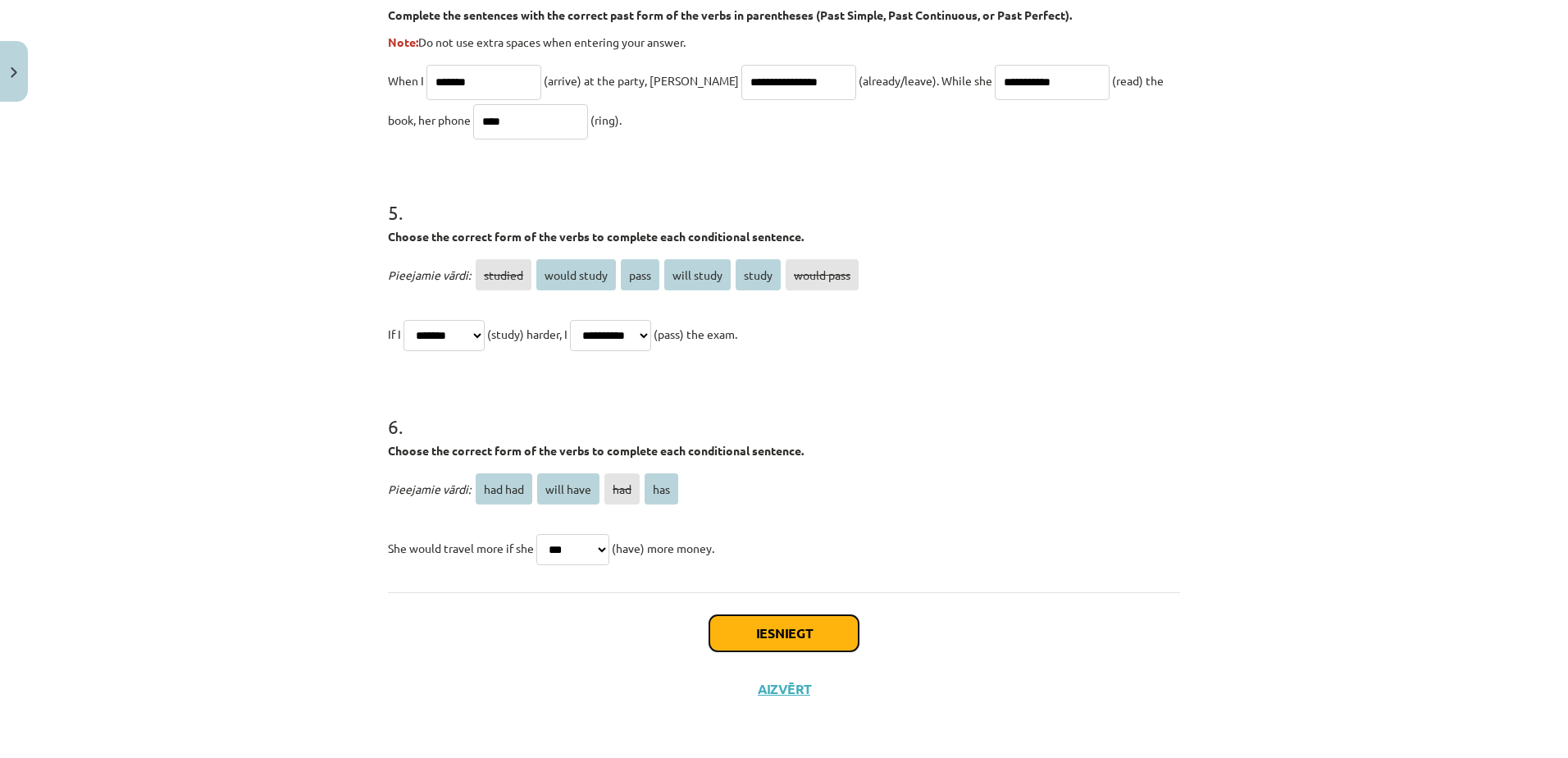
click at [768, 638] on button "Iesniegt" at bounding box center [784, 633] width 149 height 36
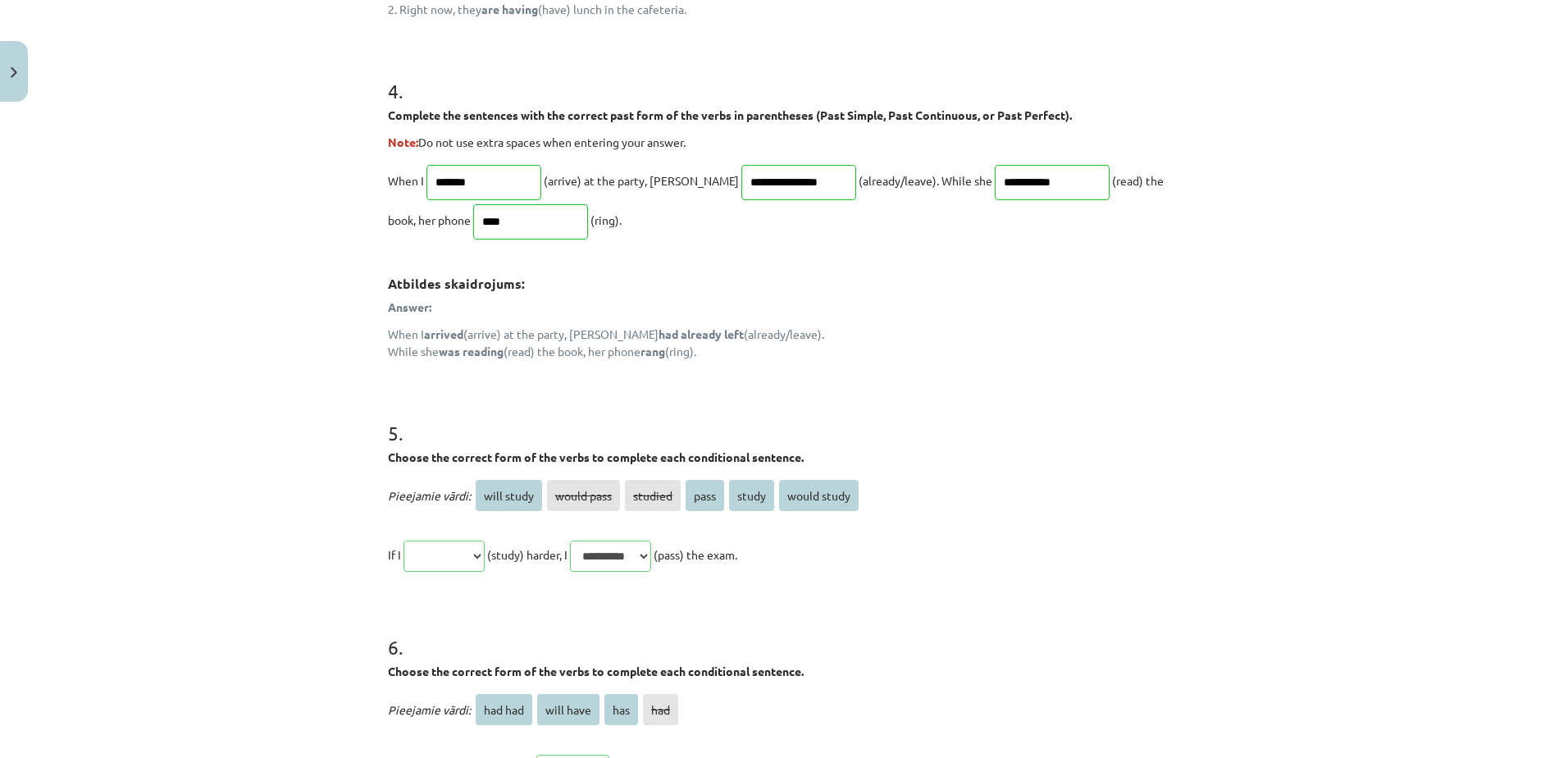
scroll to position [1549, 0]
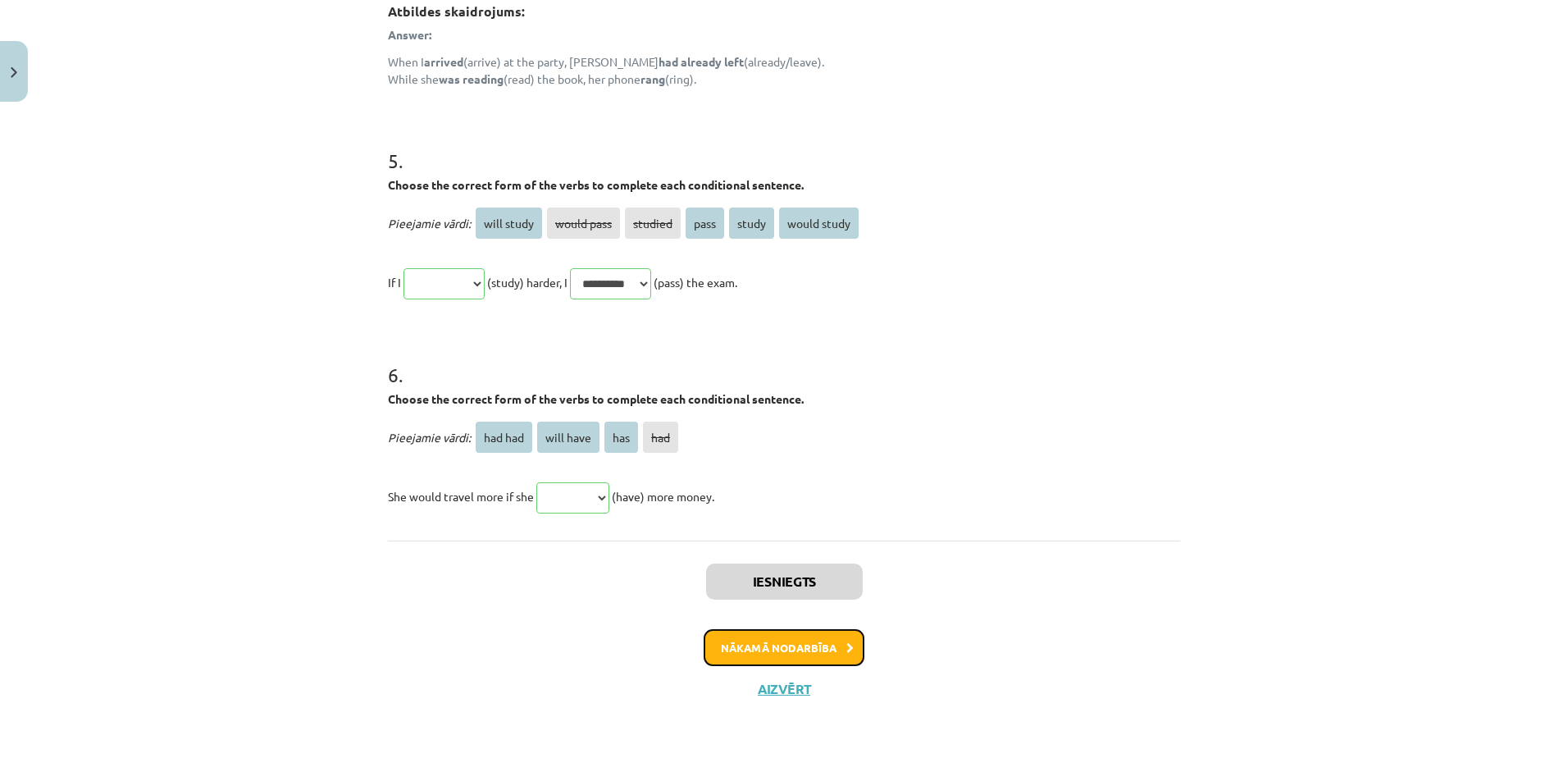
click at [804, 635] on button "Nākamā nodarbība" at bounding box center [784, 648] width 161 height 38
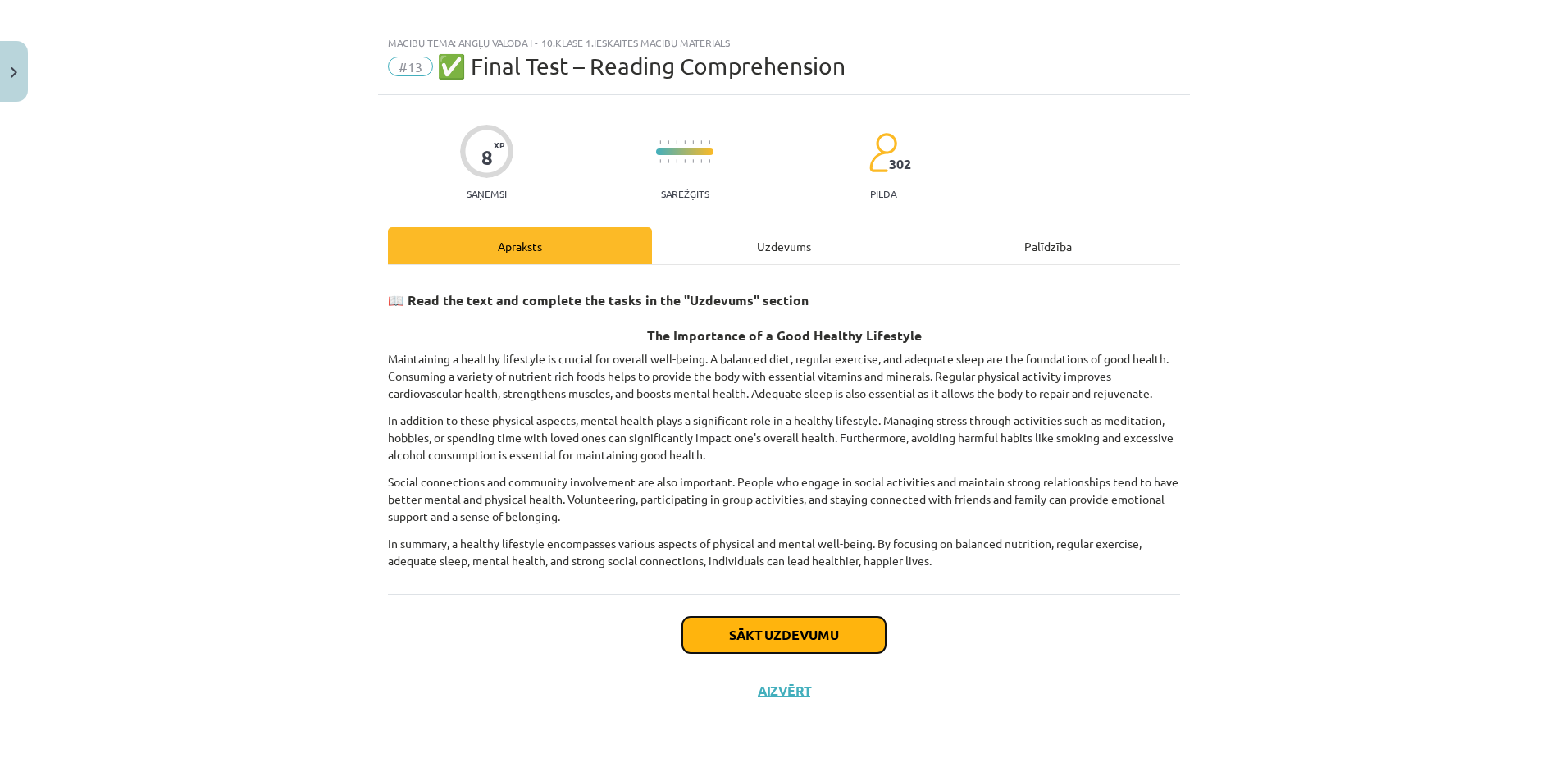
click at [804, 635] on button "Sākt uzdevumu" at bounding box center [784, 634] width 204 height 36
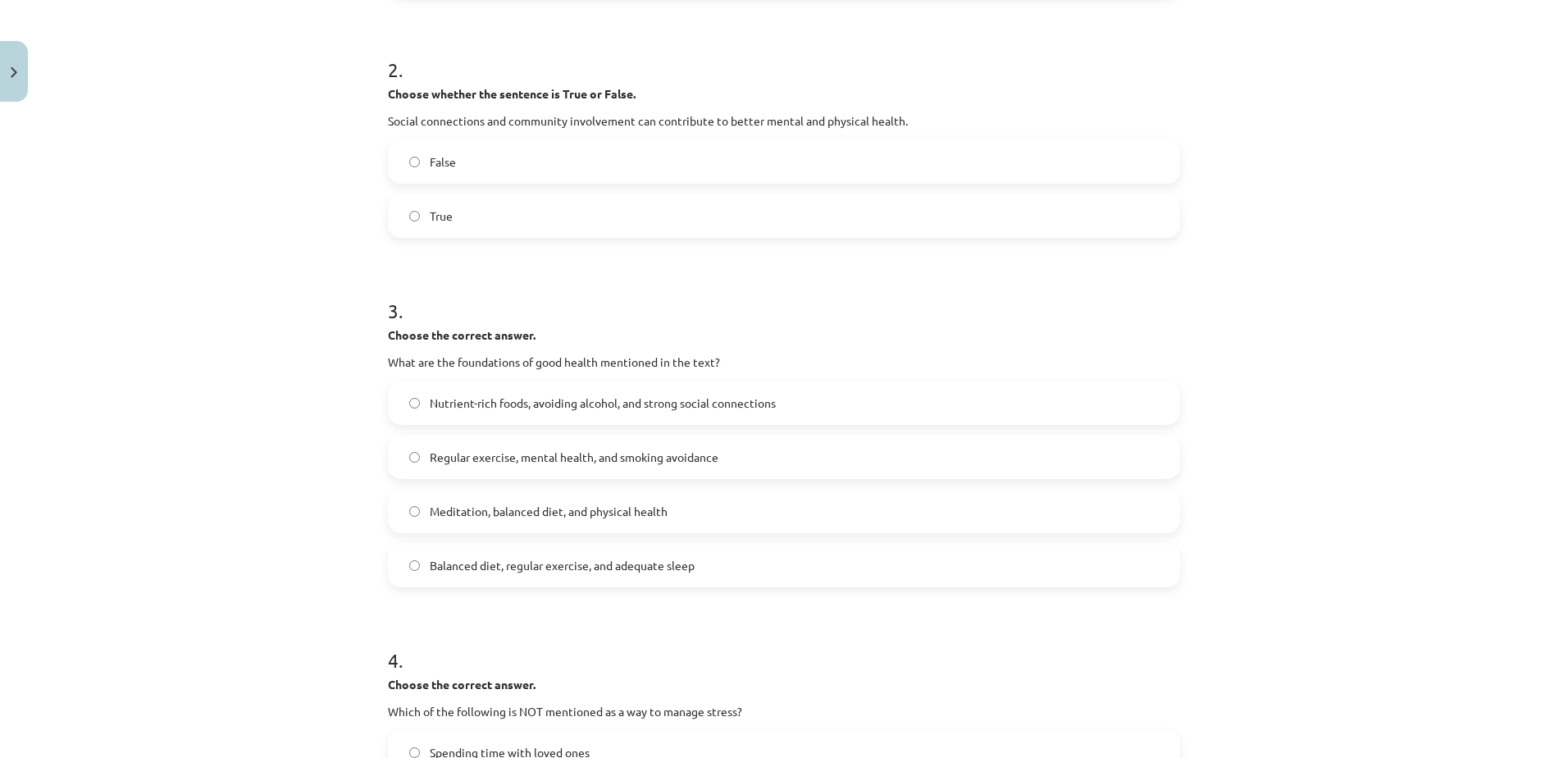
scroll to position [907, 0]
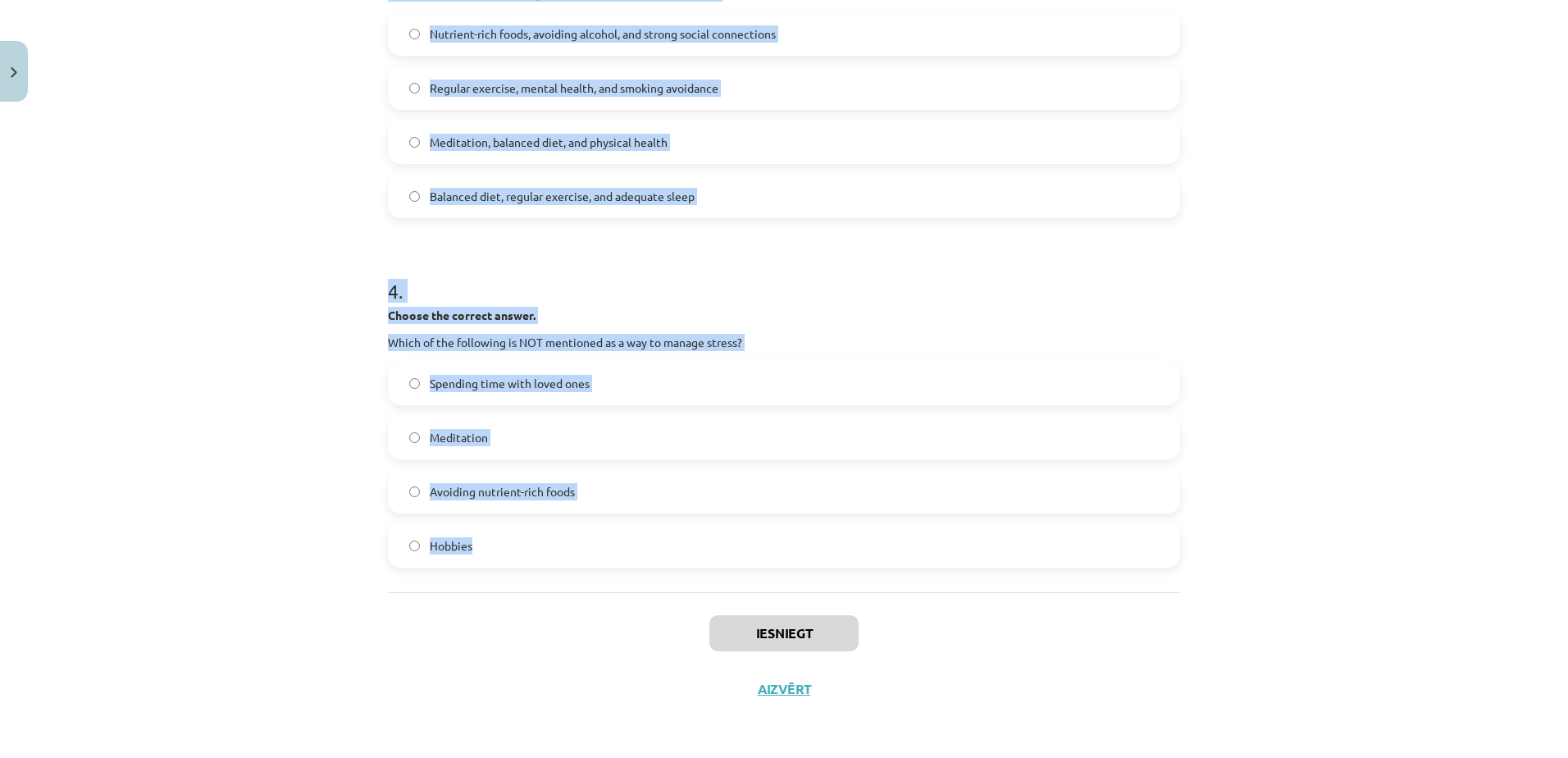
drag, startPoint x: 374, startPoint y: 239, endPoint x: 669, endPoint y: 586, distance: 455.4
click at [240, 218] on div "Mācību tēma: Angļu valoda i - 10.klase 1.ieskaites mācību materiāls #13 ✅ Final…" at bounding box center [784, 379] width 1568 height 758
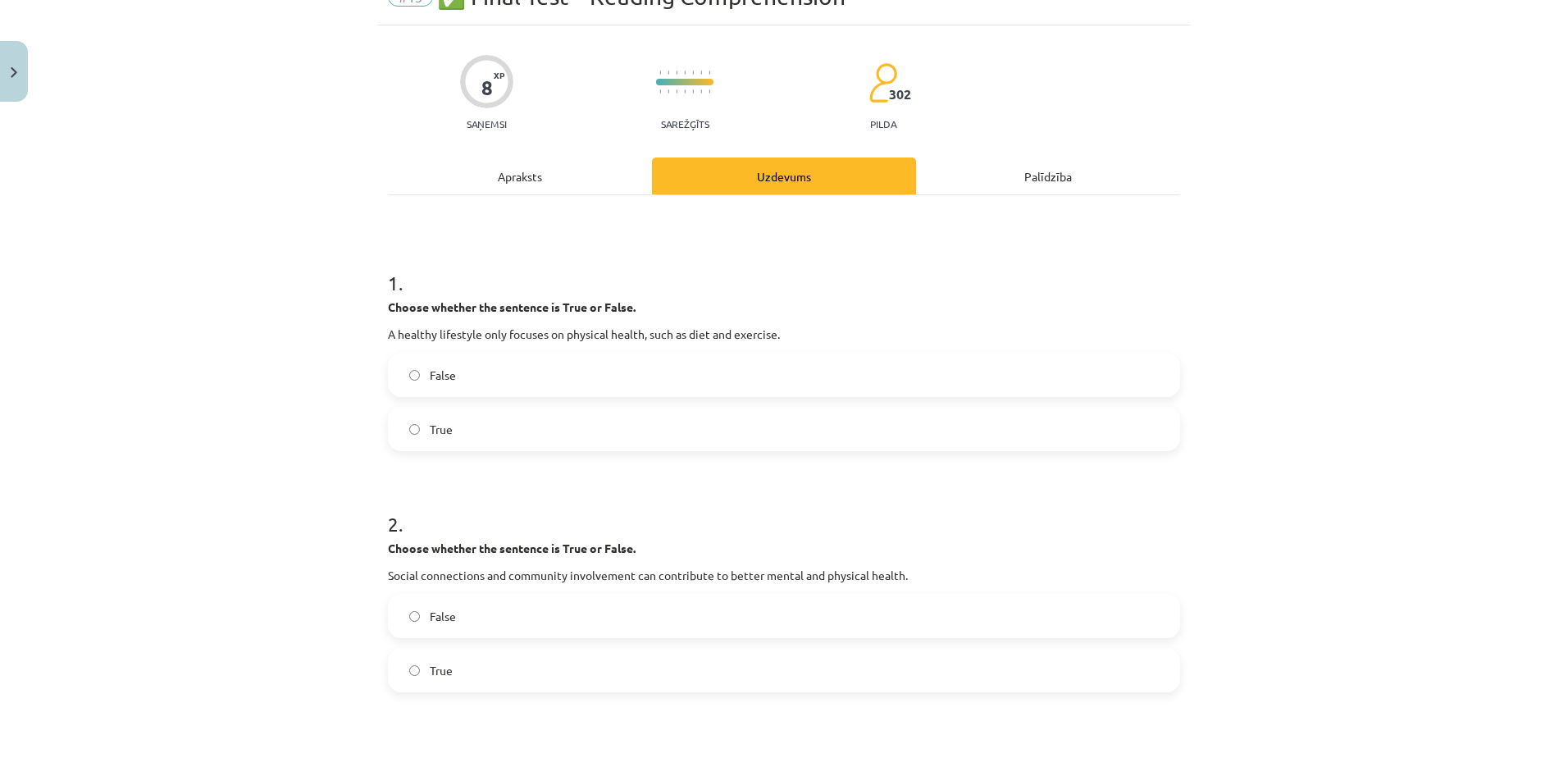
scroll to position [83, 0]
click at [484, 433] on label "True" at bounding box center [784, 430] width 789 height 41
click at [434, 357] on label "False" at bounding box center [784, 376] width 789 height 41
click at [469, 671] on label "True" at bounding box center [784, 671] width 789 height 41
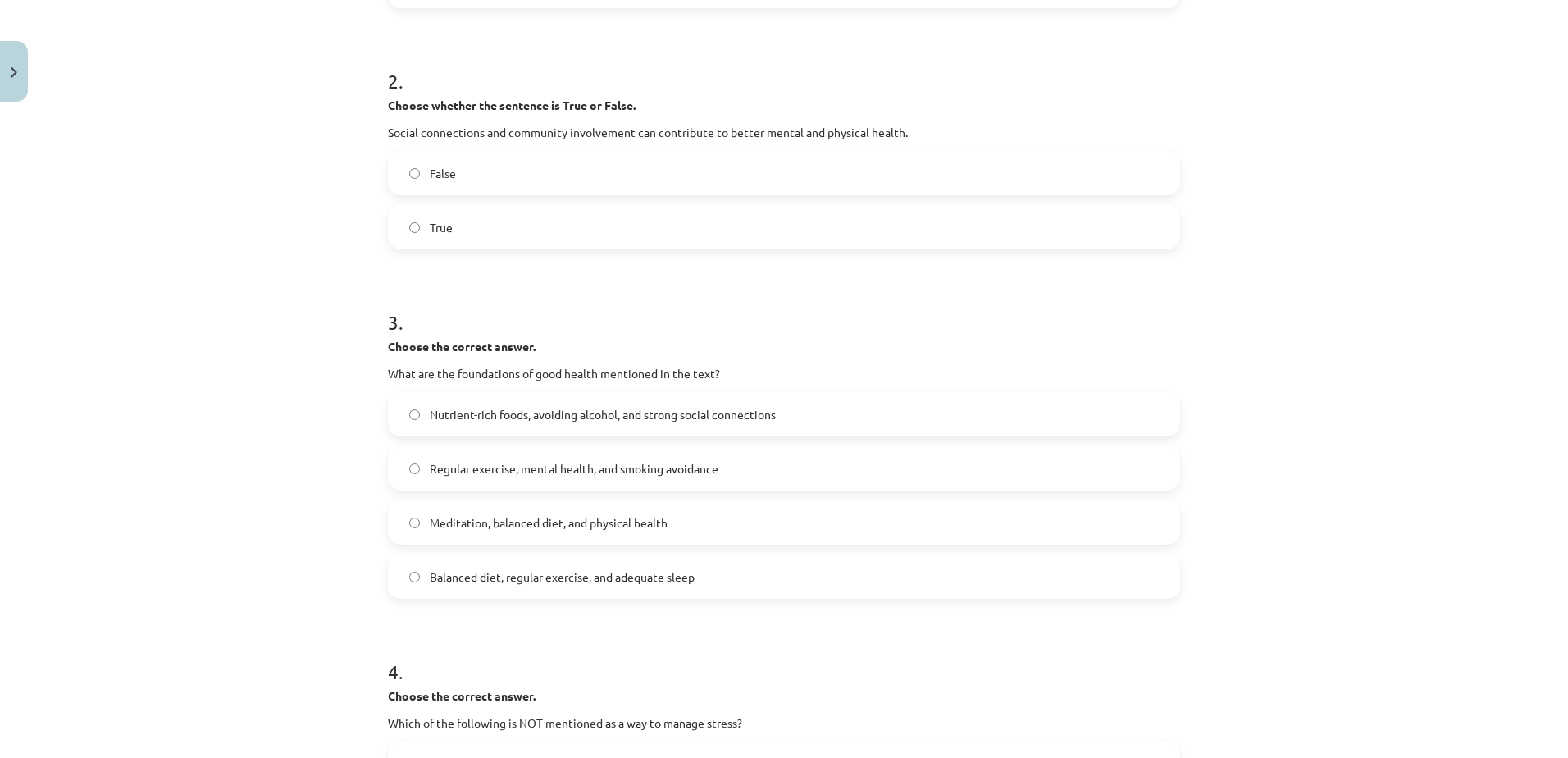
scroll to position [527, 0]
click at [489, 580] on span "Balanced diet, regular exercise, and adequate sleep" at bounding box center [561, 576] width 264 height 17
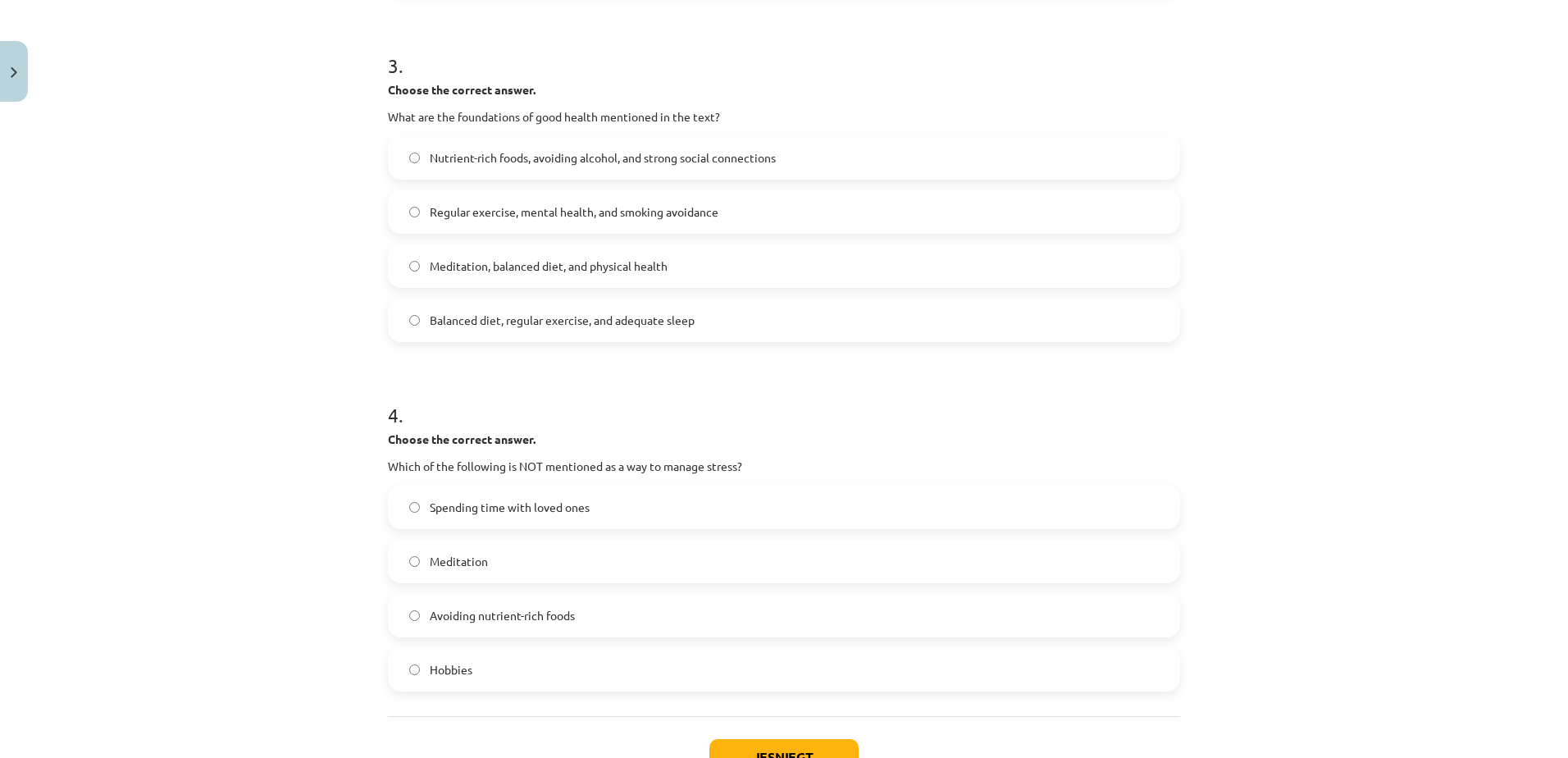
scroll to position [831, 0]
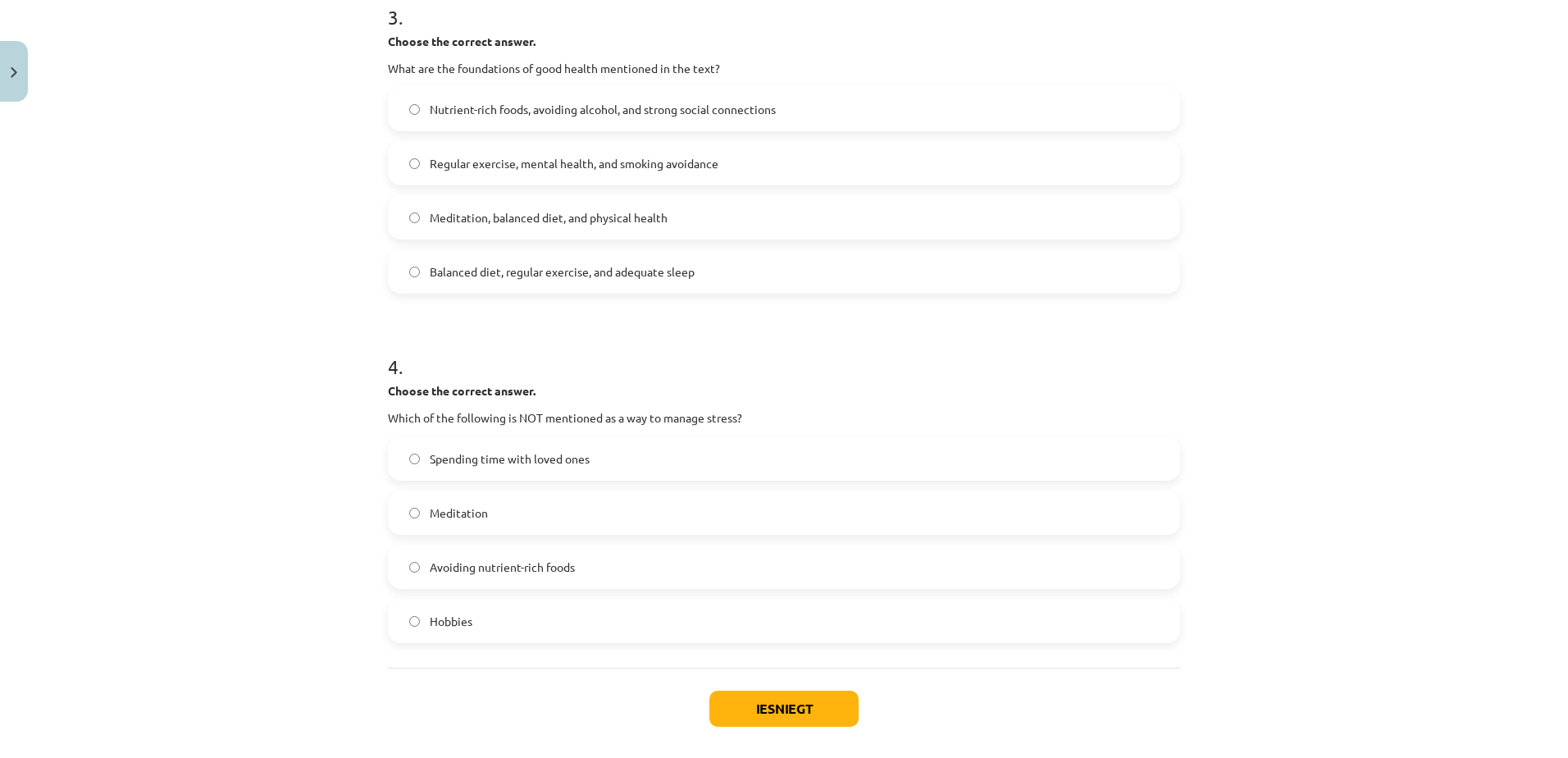
click at [593, 565] on label "Avoiding nutrient-rich foods" at bounding box center [784, 567] width 789 height 41
click at [784, 718] on button "Iesniegt" at bounding box center [784, 709] width 149 height 36
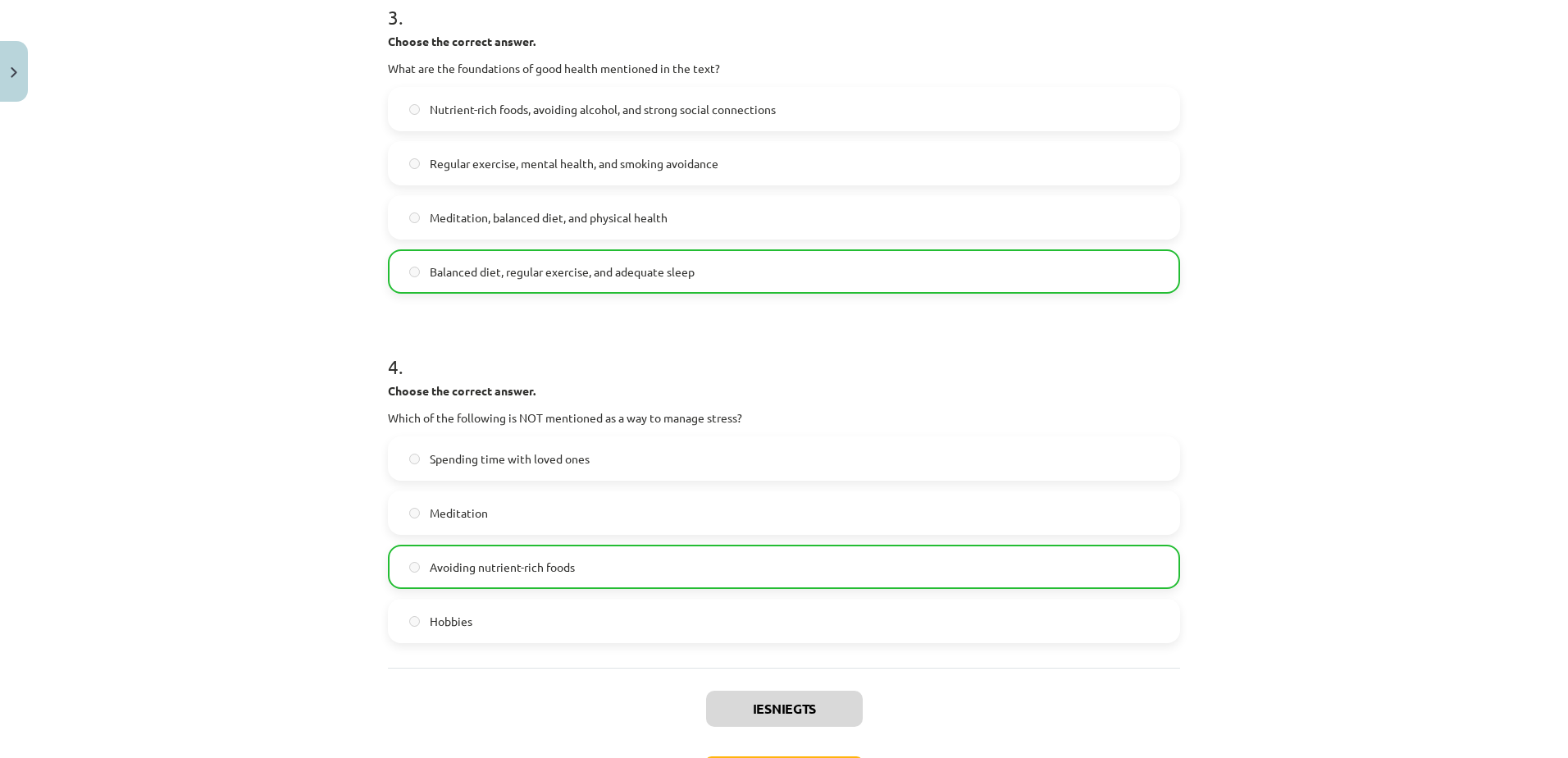
scroll to position [959, 0]
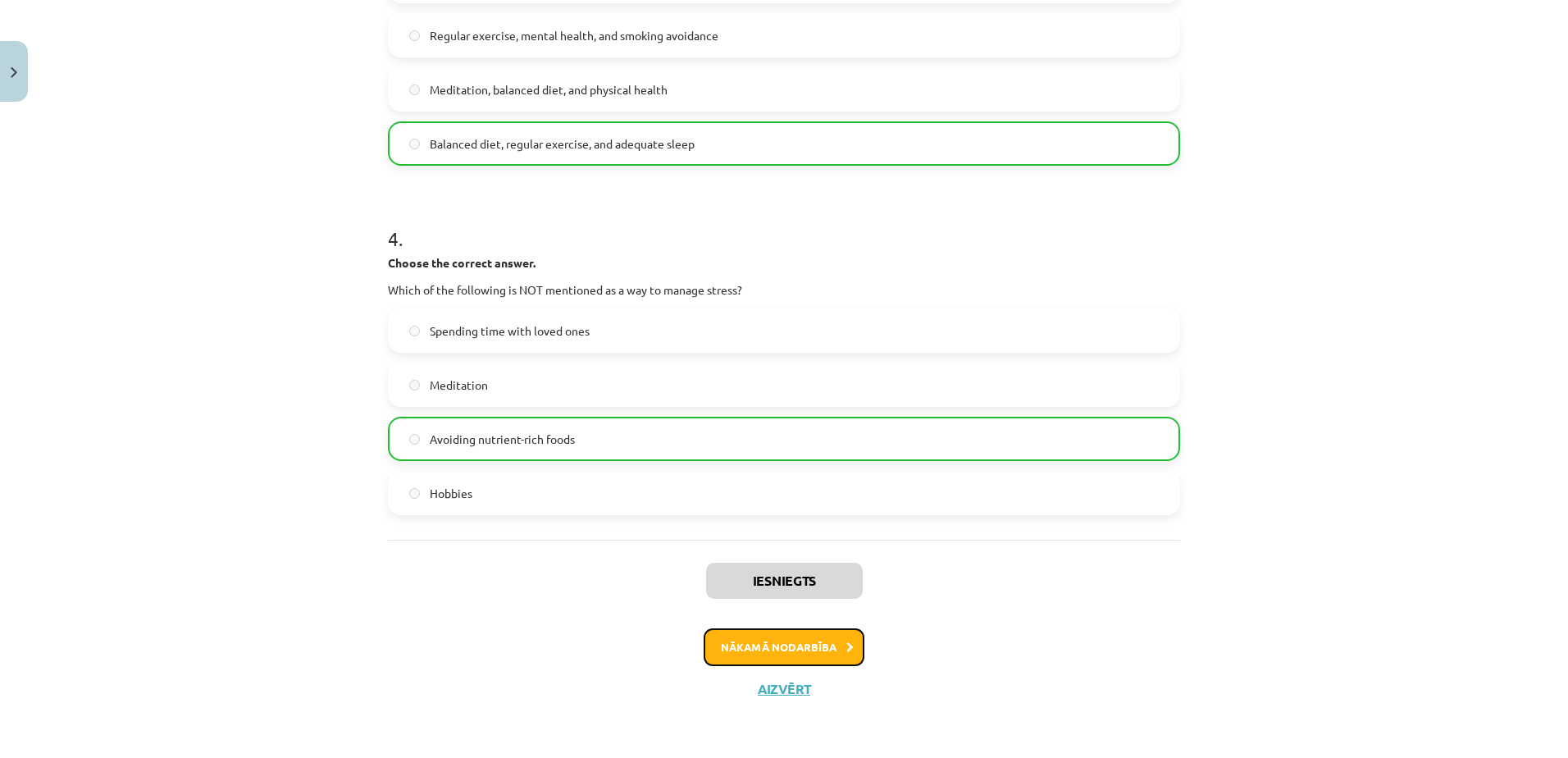
click at [792, 632] on button "Nākamā nodarbība" at bounding box center [784, 647] width 161 height 38
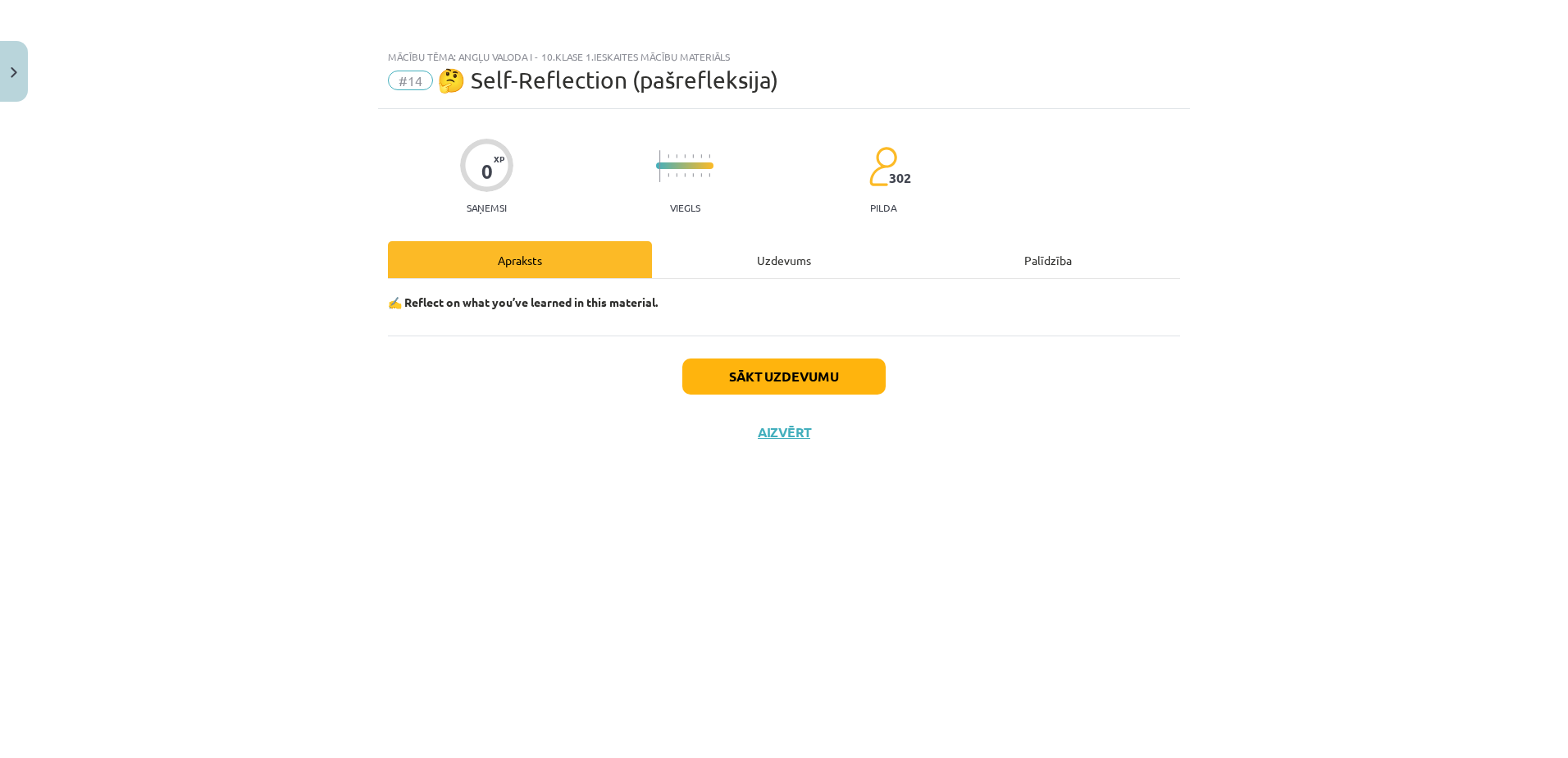
scroll to position [0, 0]
click at [776, 377] on button "Sākt uzdevumu" at bounding box center [784, 377] width 204 height 36
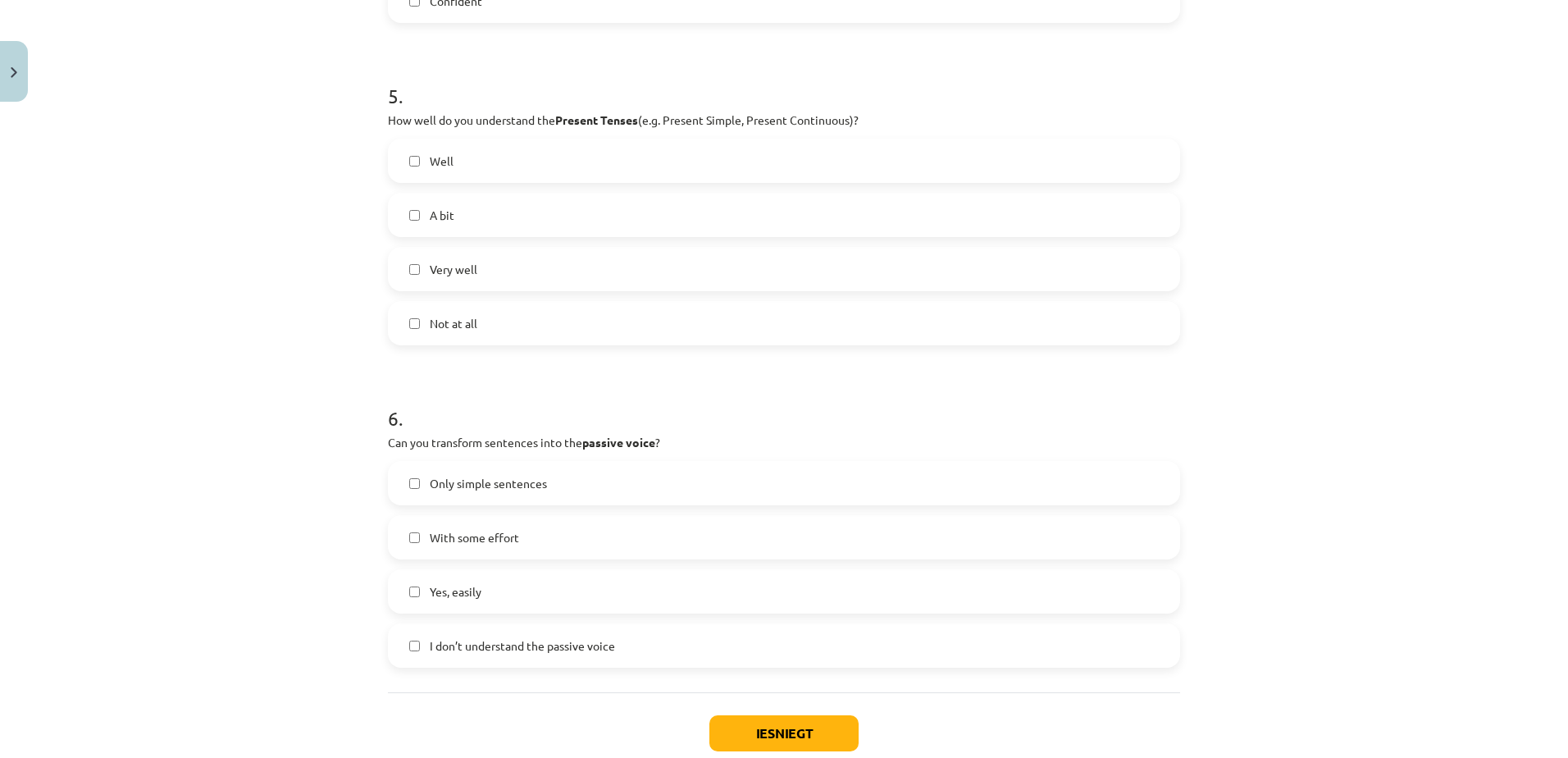
scroll to position [1606, 0]
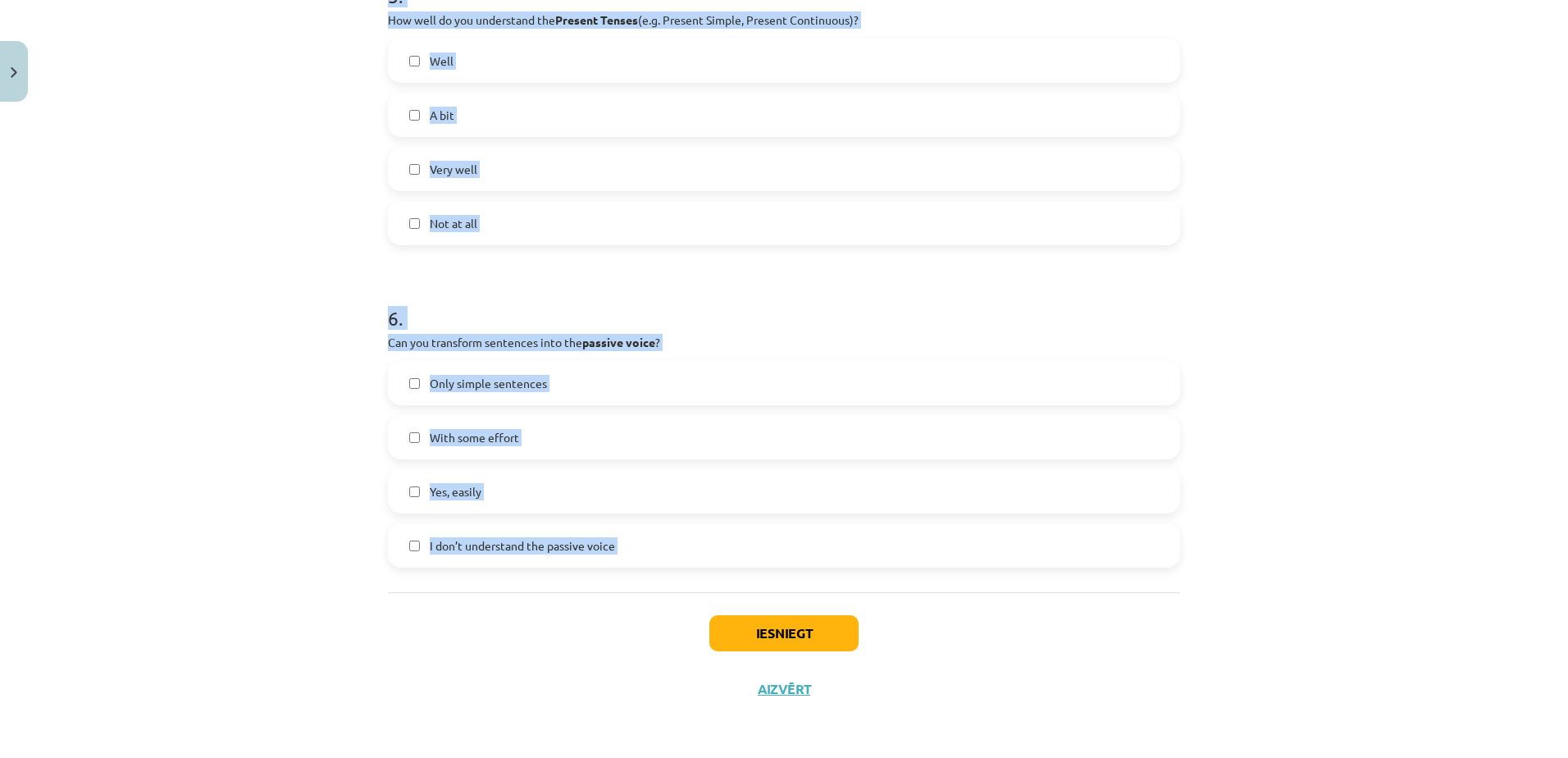
drag, startPoint x: 372, startPoint y: 361, endPoint x: 595, endPoint y: 638, distance: 355.6
drag, startPoint x: 595, startPoint y: 638, endPoint x: 494, endPoint y: 620, distance: 102.6
click at [494, 620] on div "Iesniegt Aizvērt" at bounding box center [784, 649] width 792 height 115
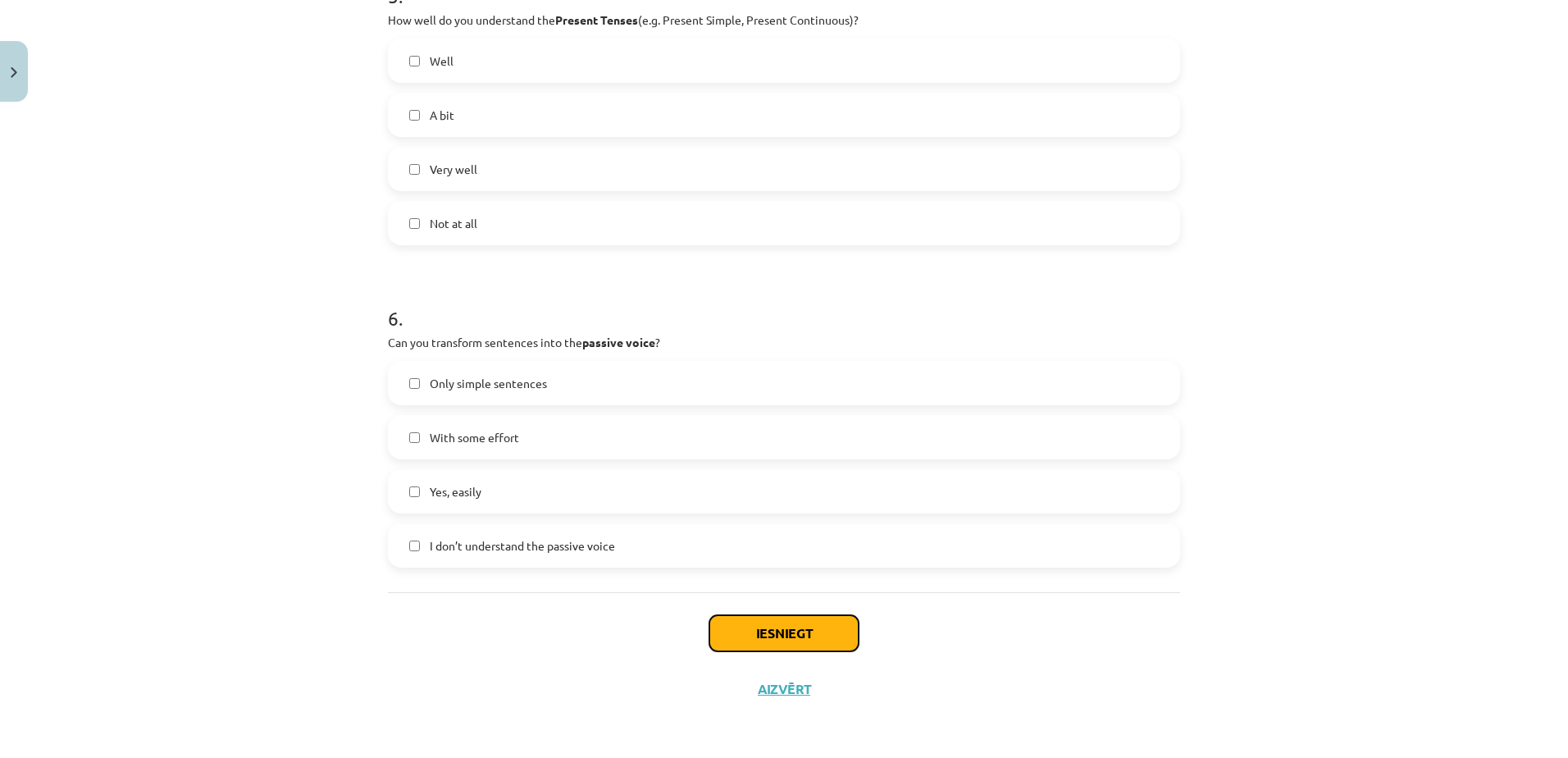
click at [764, 626] on button "Iesniegt" at bounding box center [784, 633] width 149 height 36
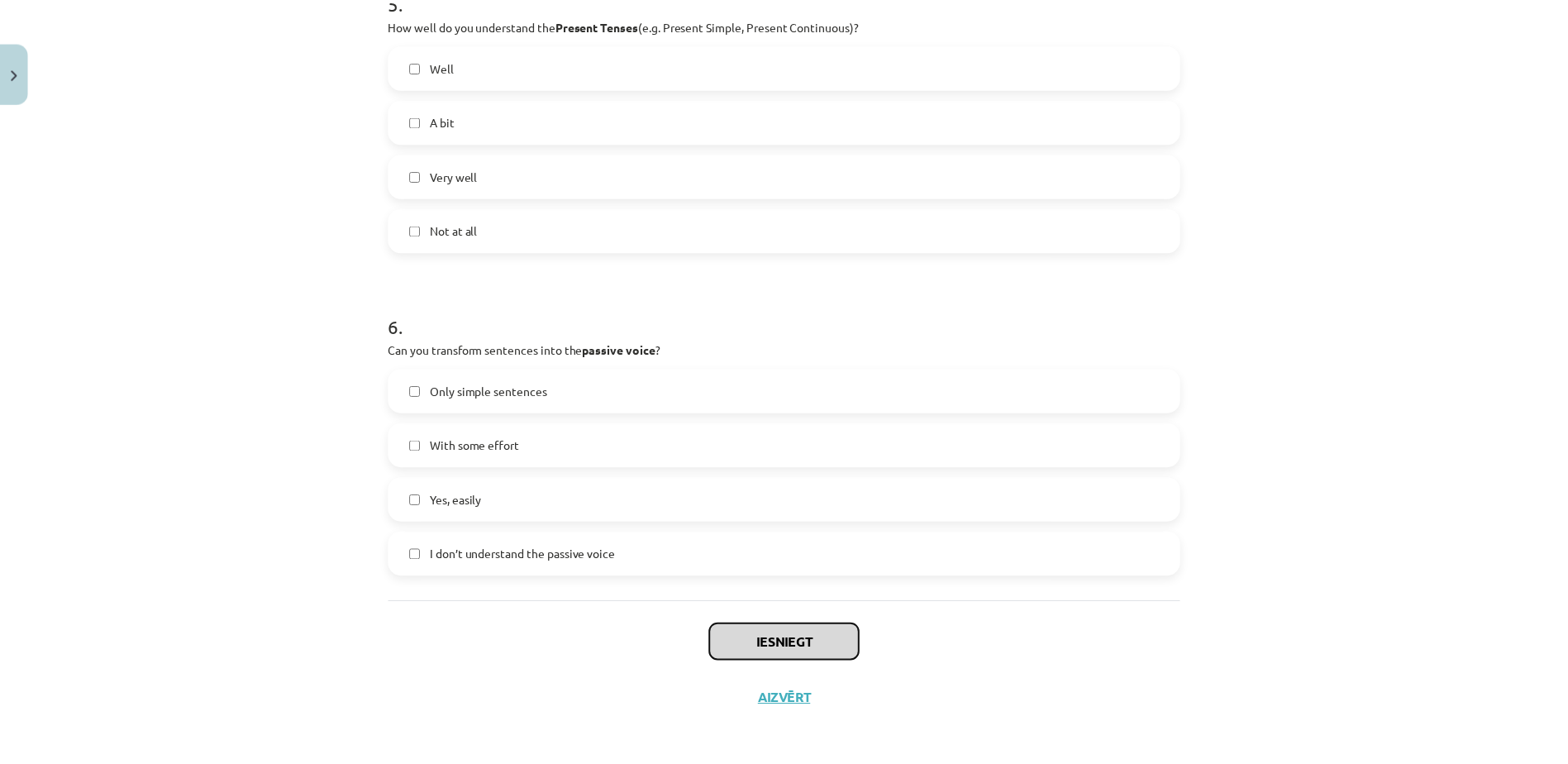
scroll to position [1614, 0]
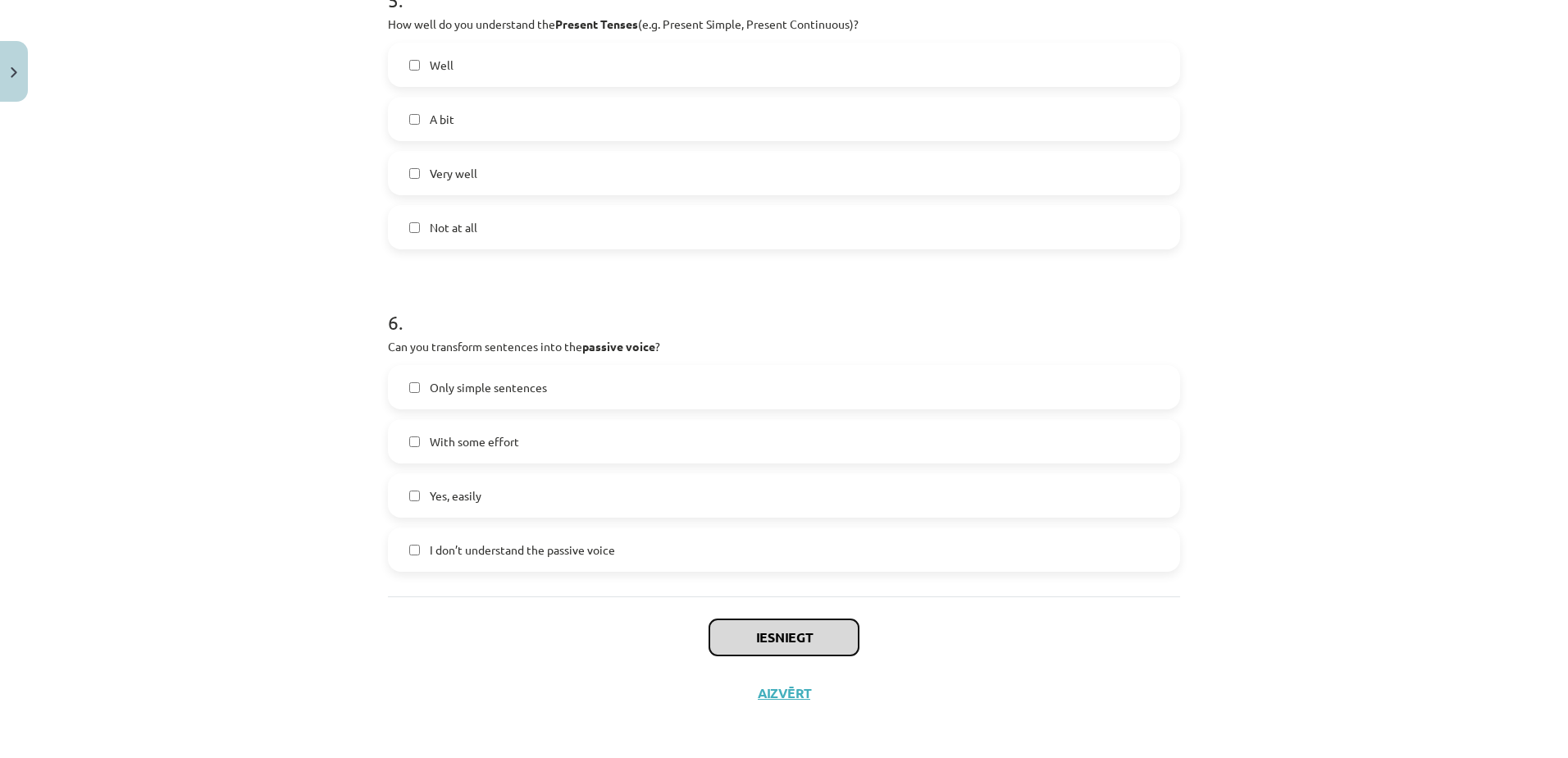
click at [814, 634] on button "Iesniegt" at bounding box center [784, 637] width 149 height 36
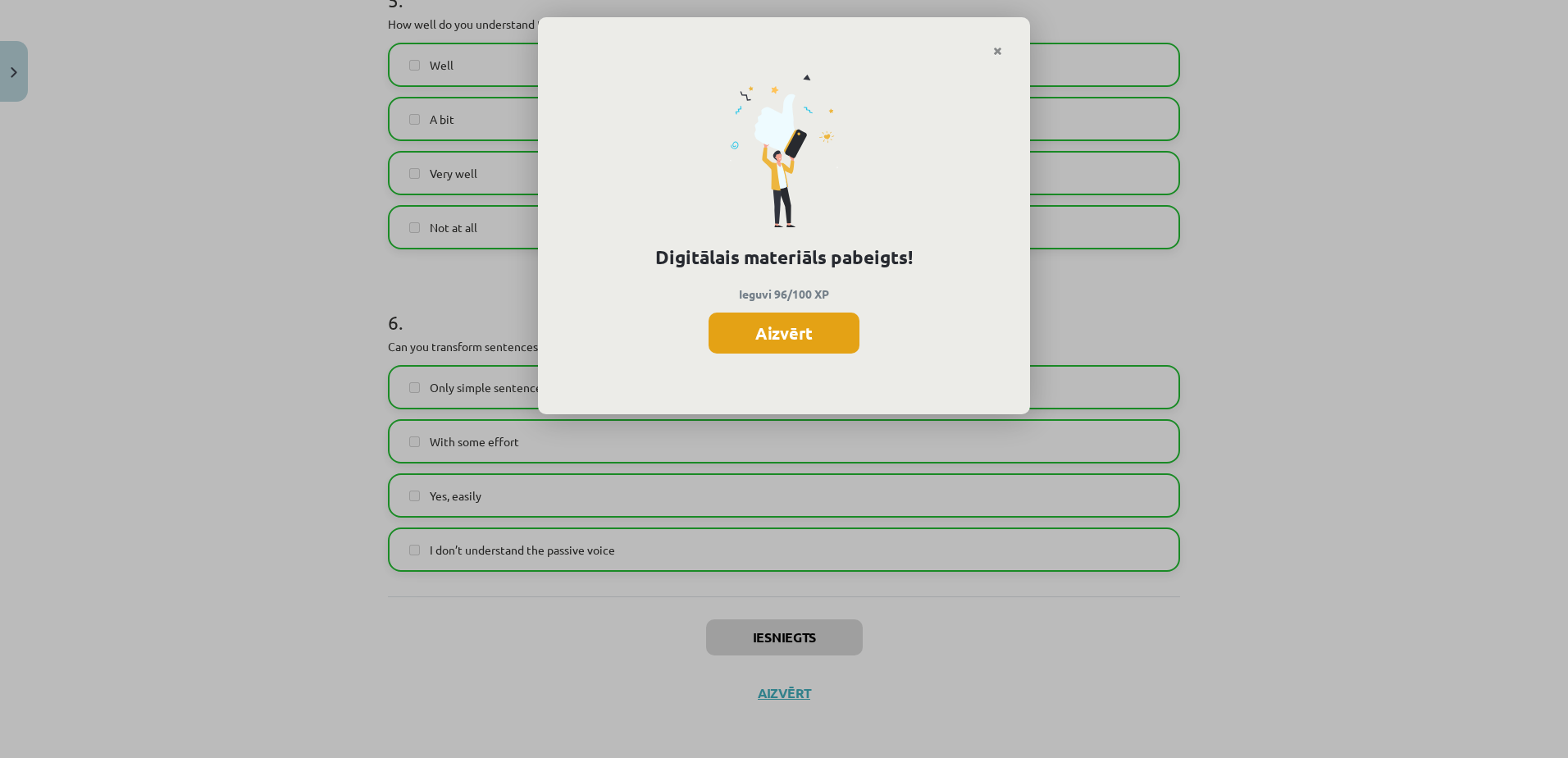
click at [817, 316] on button "Aizvērt" at bounding box center [784, 333] width 151 height 41
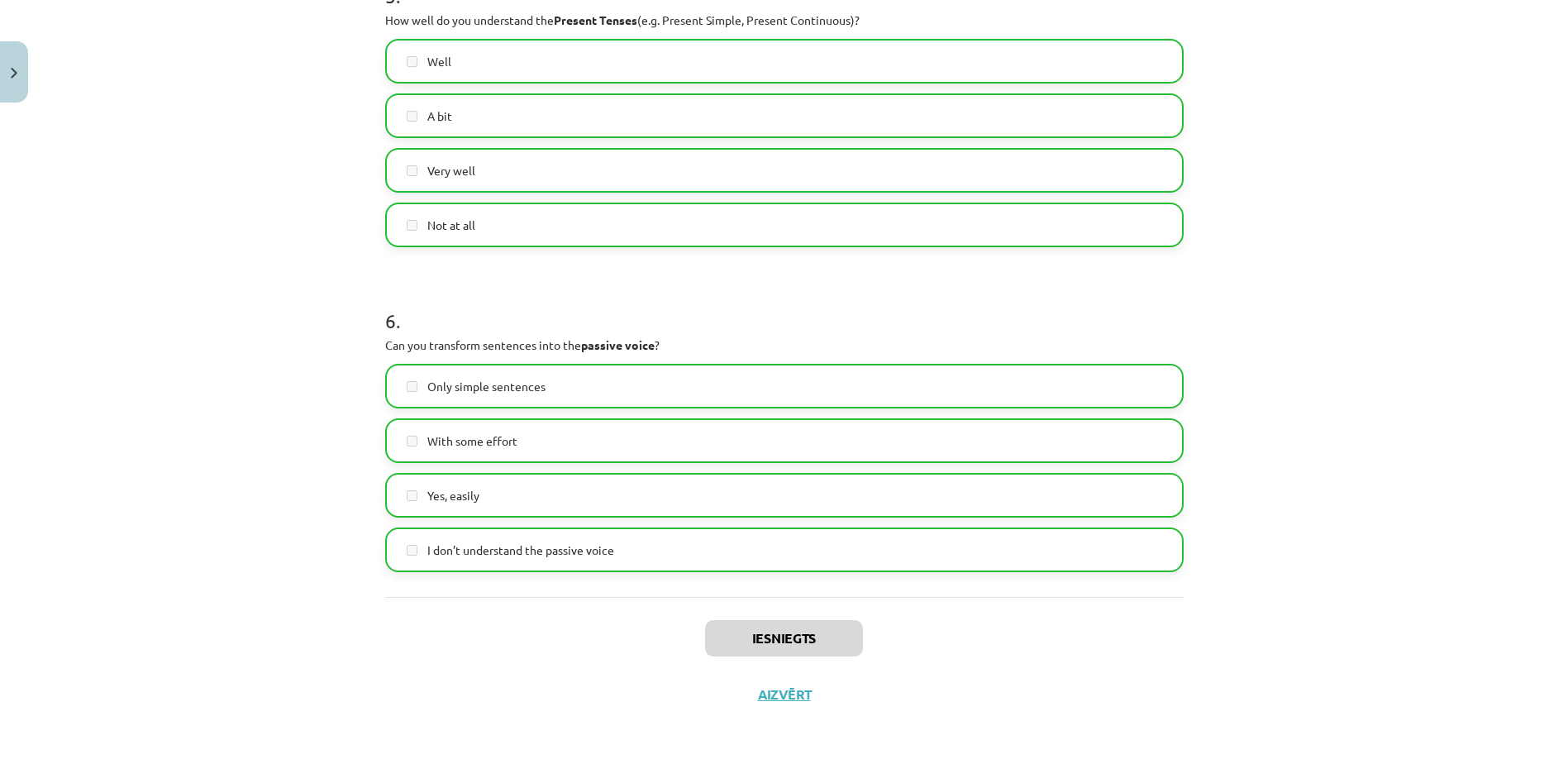
scroll to position [1618, 0]
click at [791, 693] on button "Aizvērt" at bounding box center [785, 695] width 63 height 17
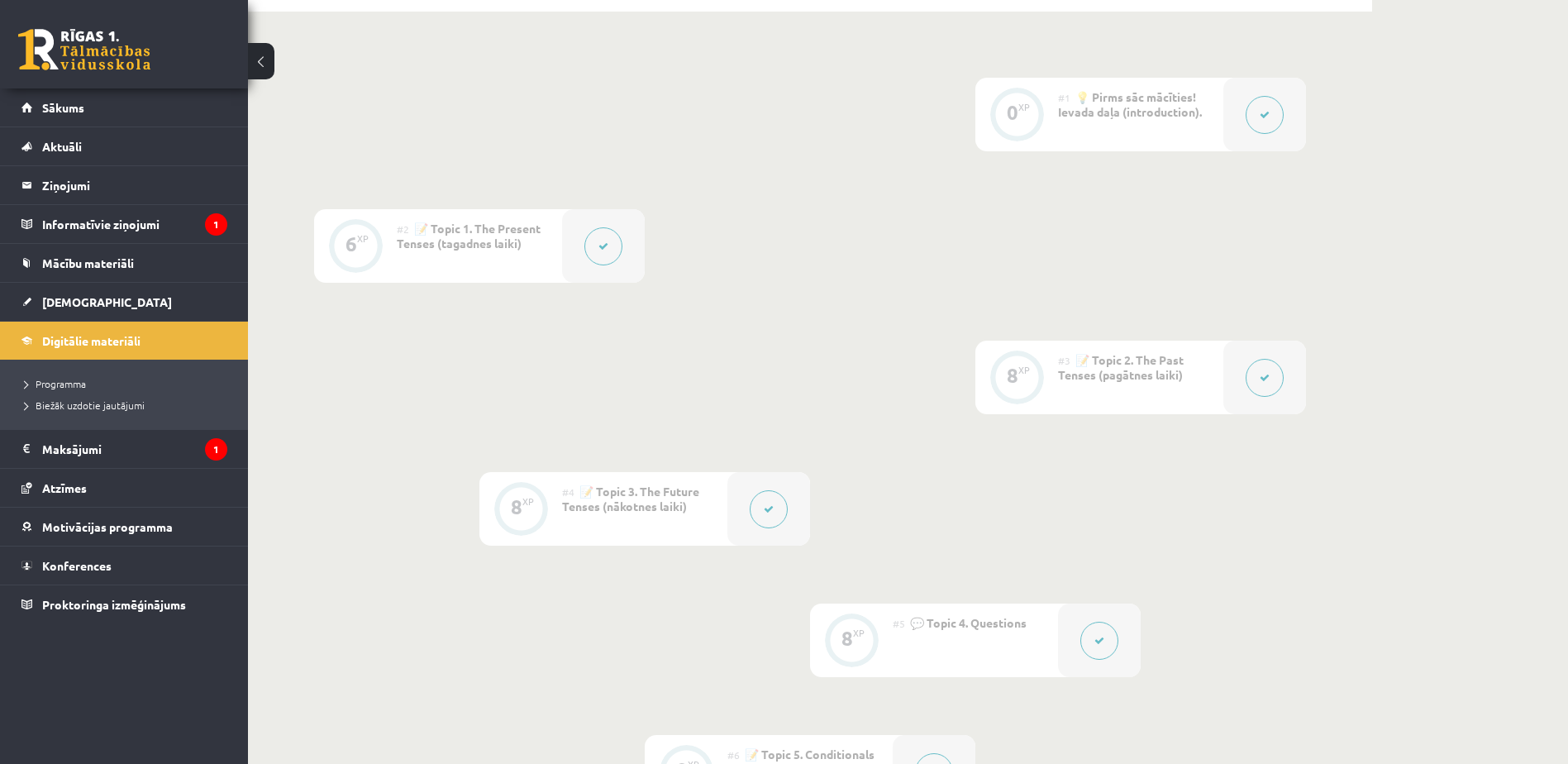
scroll to position [0, 0]
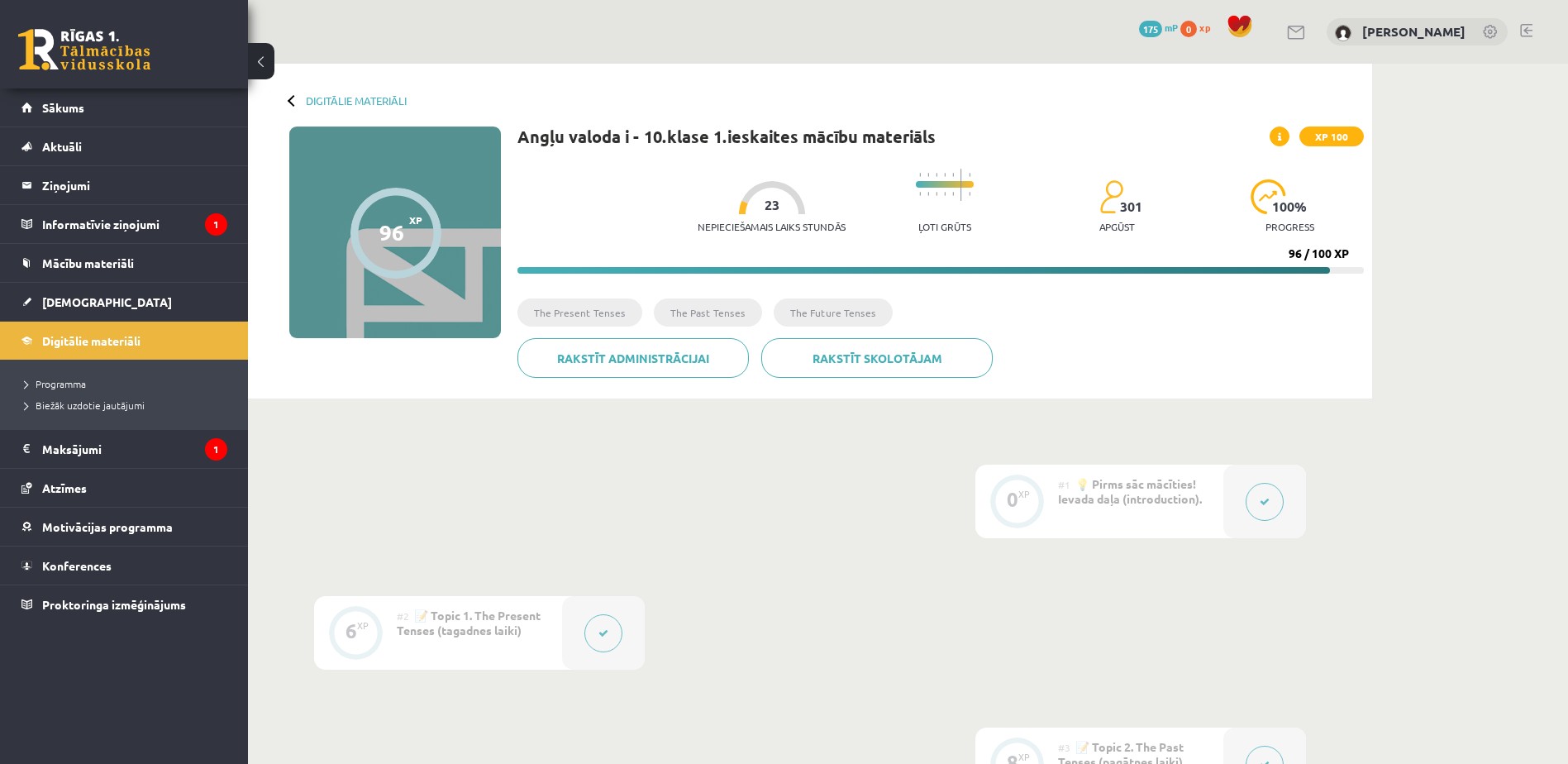
click at [1281, 136] on icon at bounding box center [1280, 137] width 3 height 10
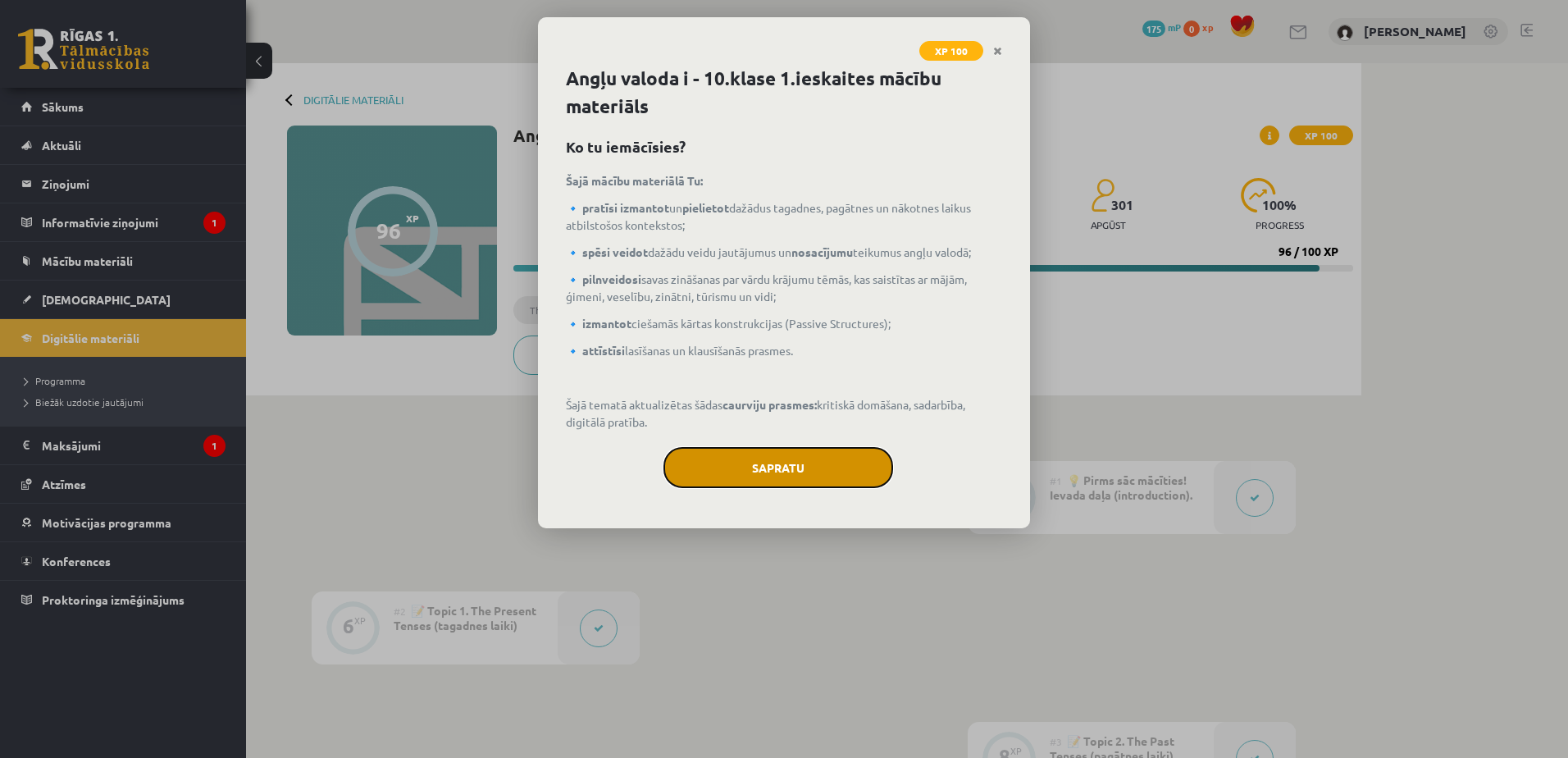
click at [788, 472] on button "Sapratu" at bounding box center [778, 467] width 230 height 41
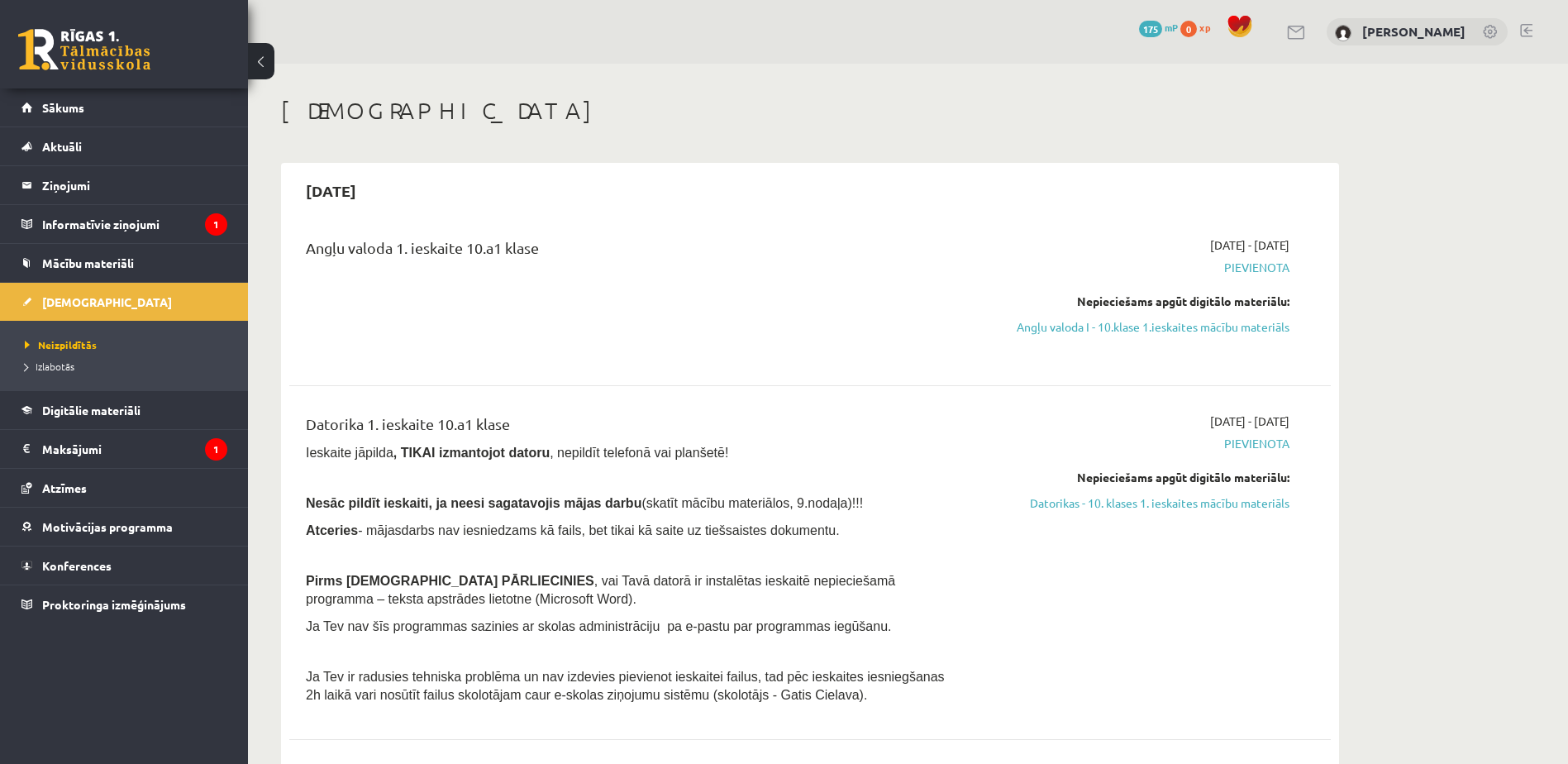
click at [1264, 267] on span "Pievienota" at bounding box center [1133, 267] width 311 height 17
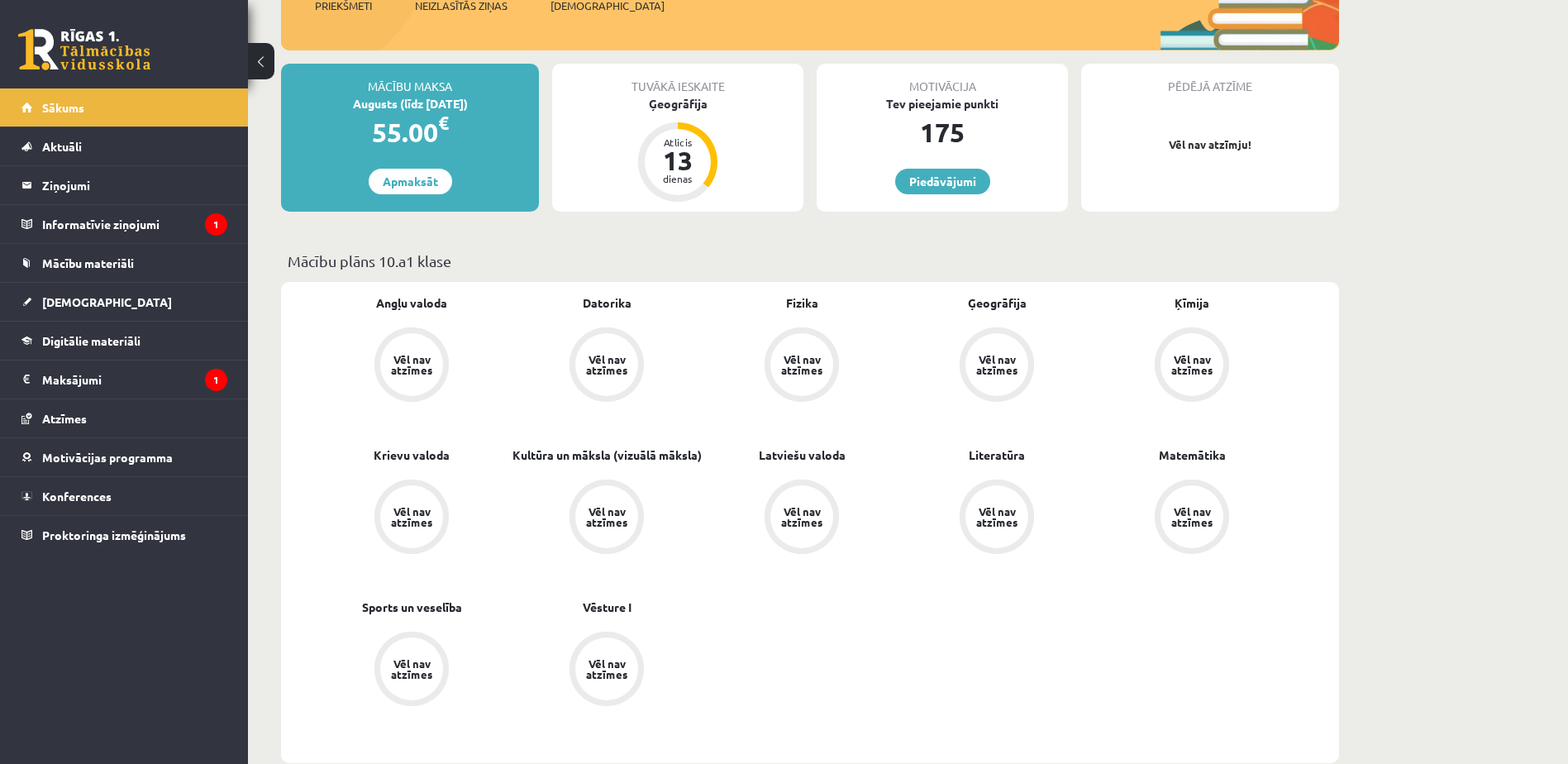
scroll to position [345, 0]
click at [953, 189] on link "Piedāvājumi" at bounding box center [943, 183] width 95 height 26
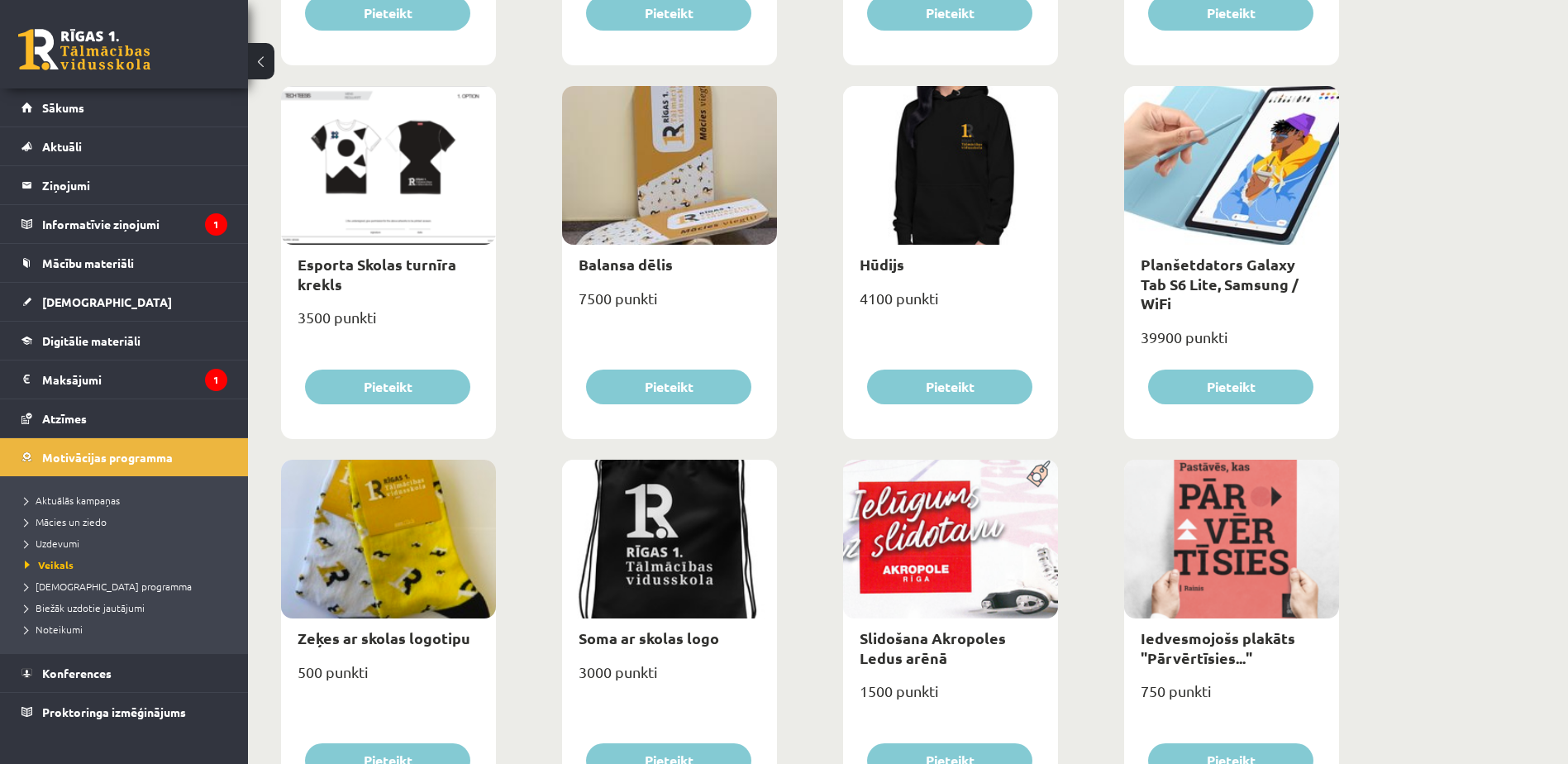
scroll to position [929, 0]
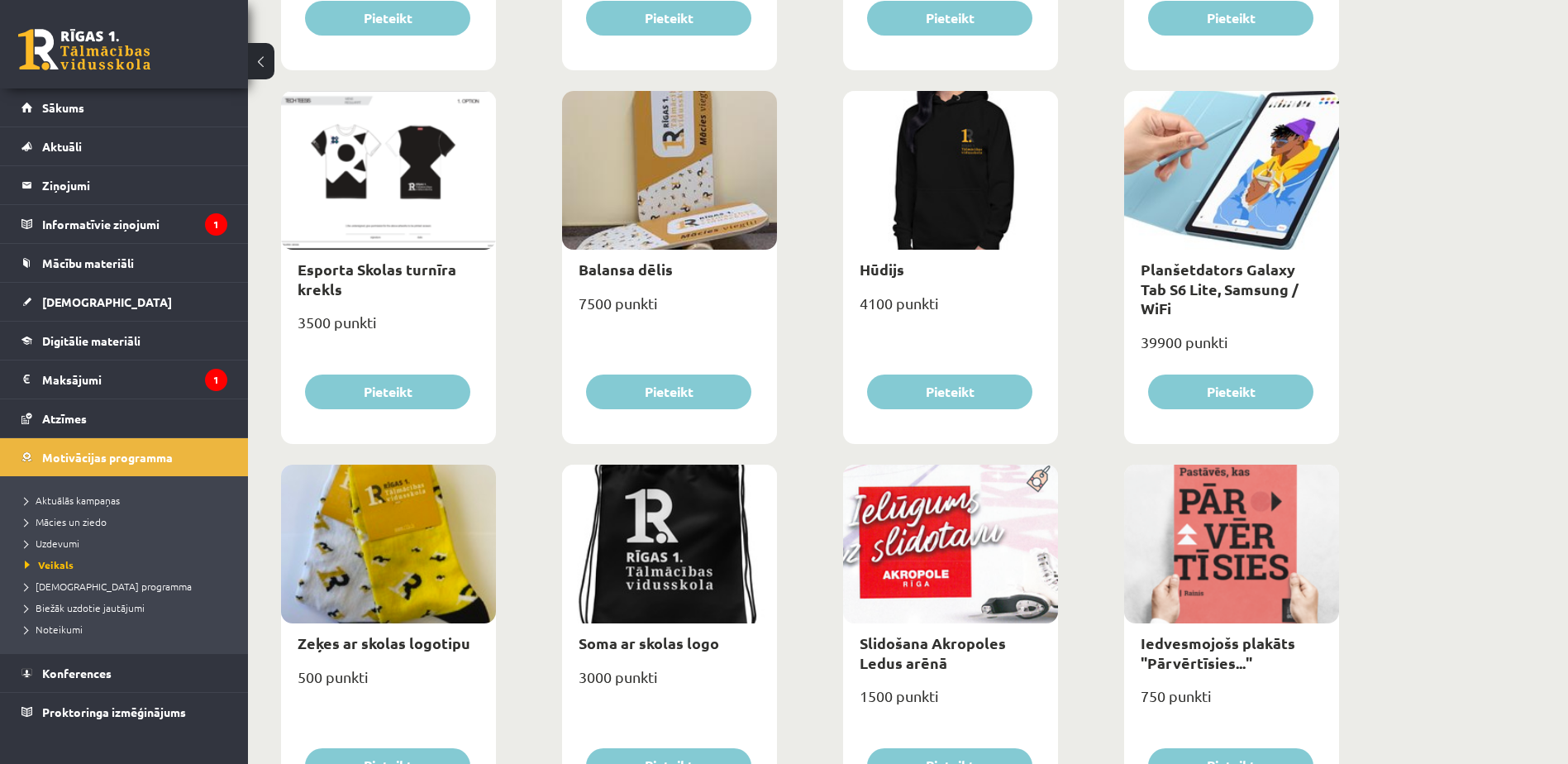
click at [1223, 247] on div at bounding box center [1231, 169] width 215 height 159
click at [1230, 275] on link "Planšetdators Galaxy Tab S6 Lite, Samsung / WiFi" at bounding box center [1219, 288] width 158 height 58
type input "*"
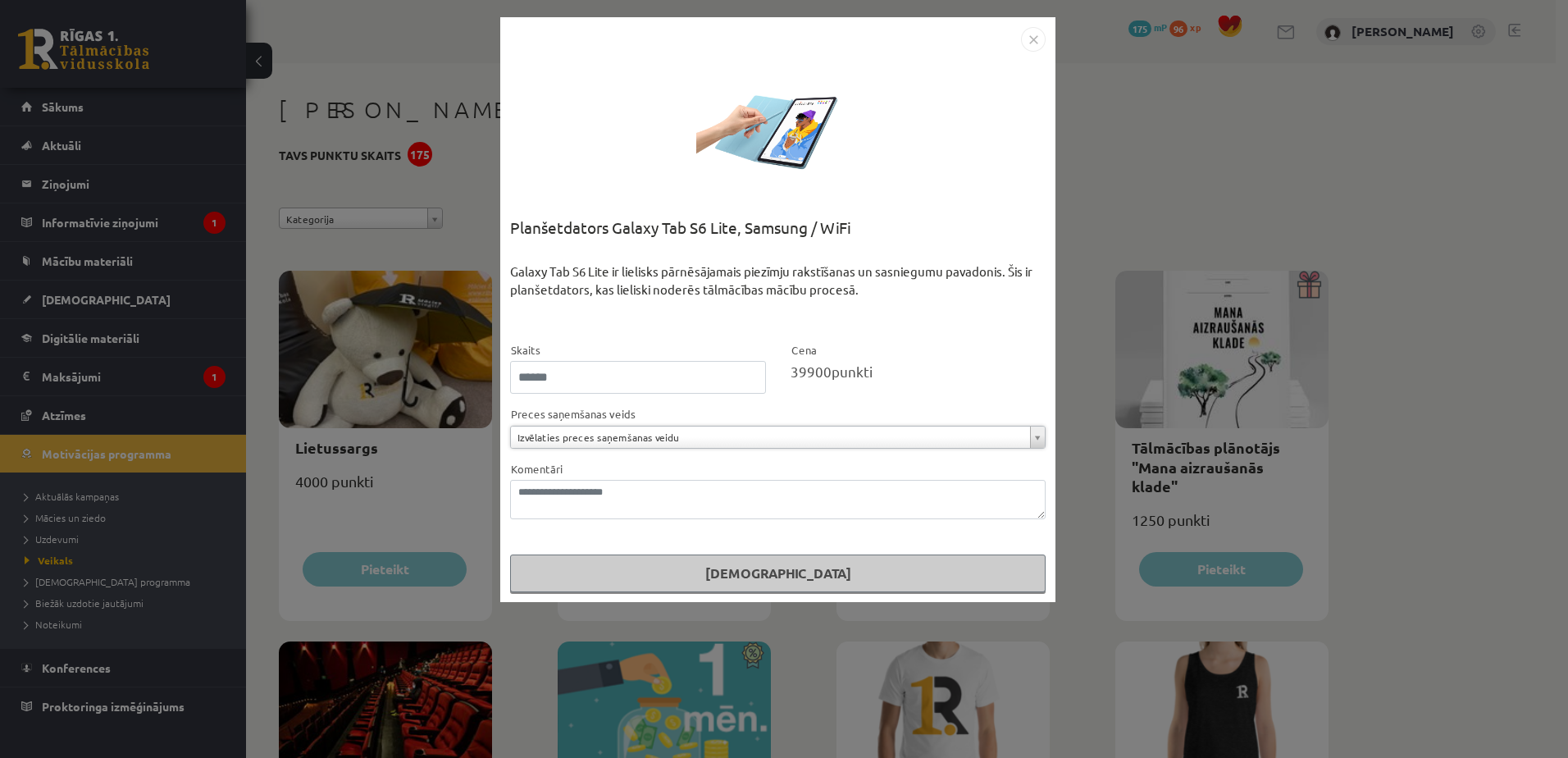
click at [1035, 33] on img "Close" at bounding box center [1033, 40] width 25 height 25
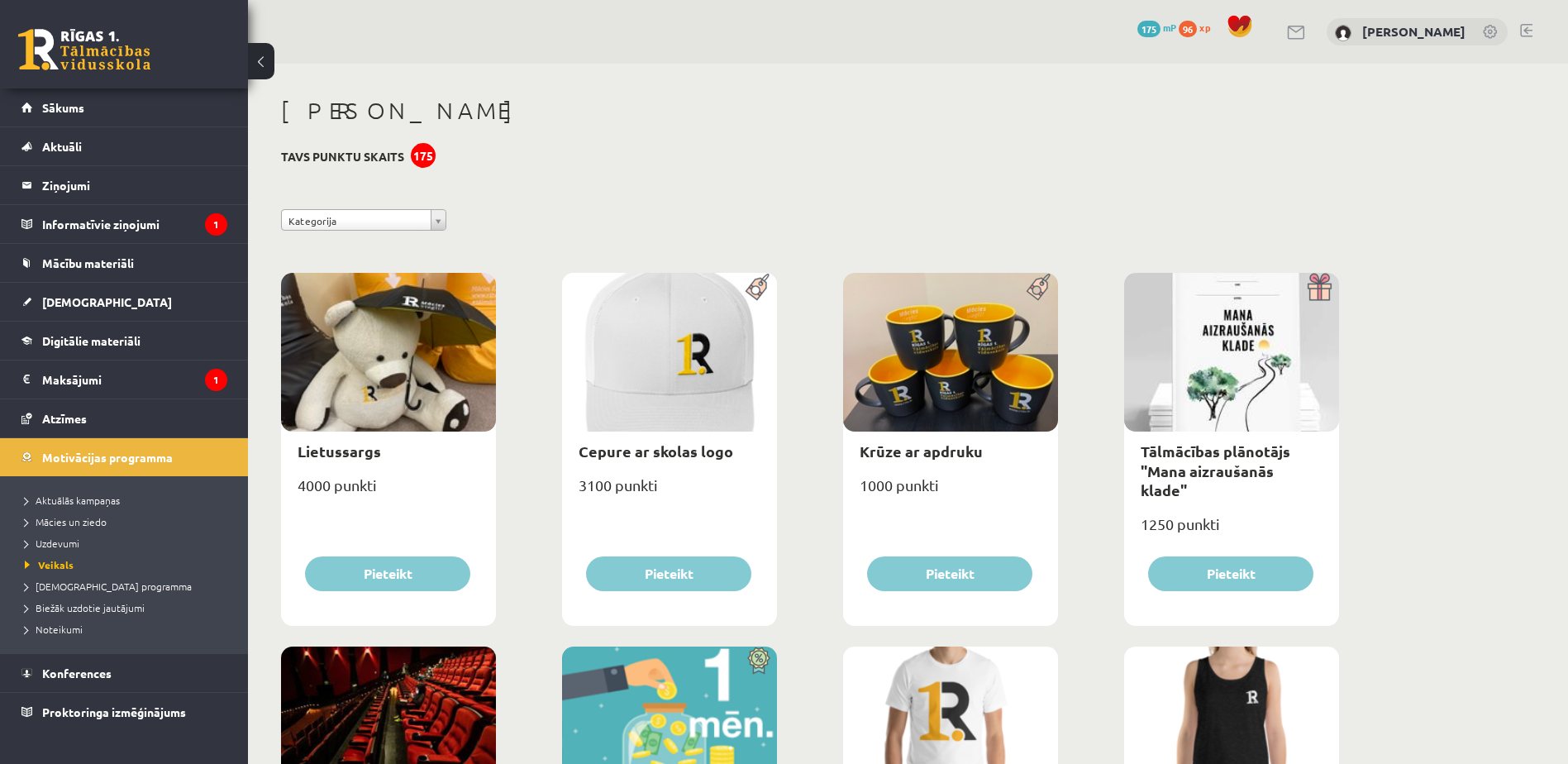
scroll to position [929, 0]
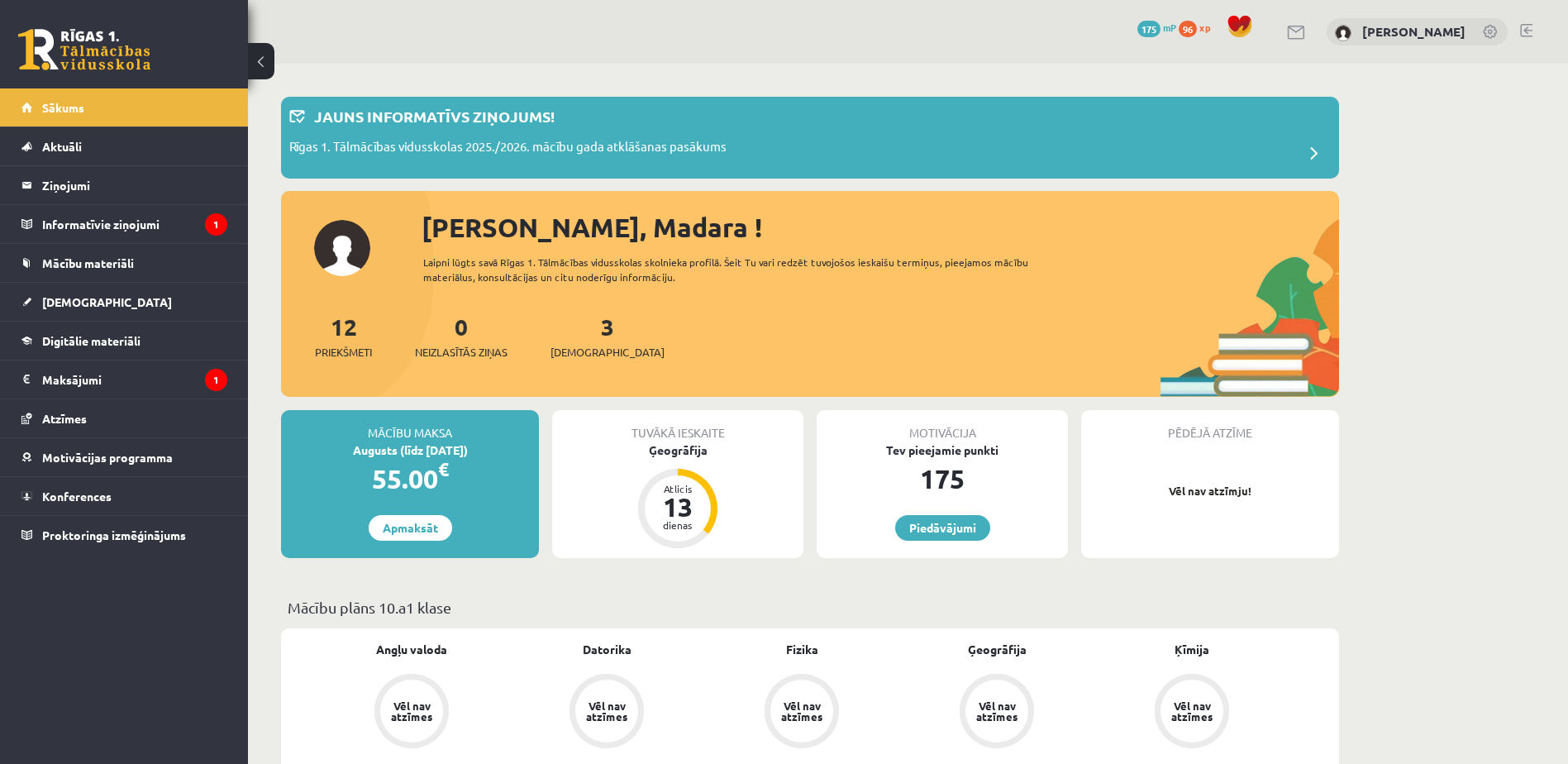
scroll to position [343, 0]
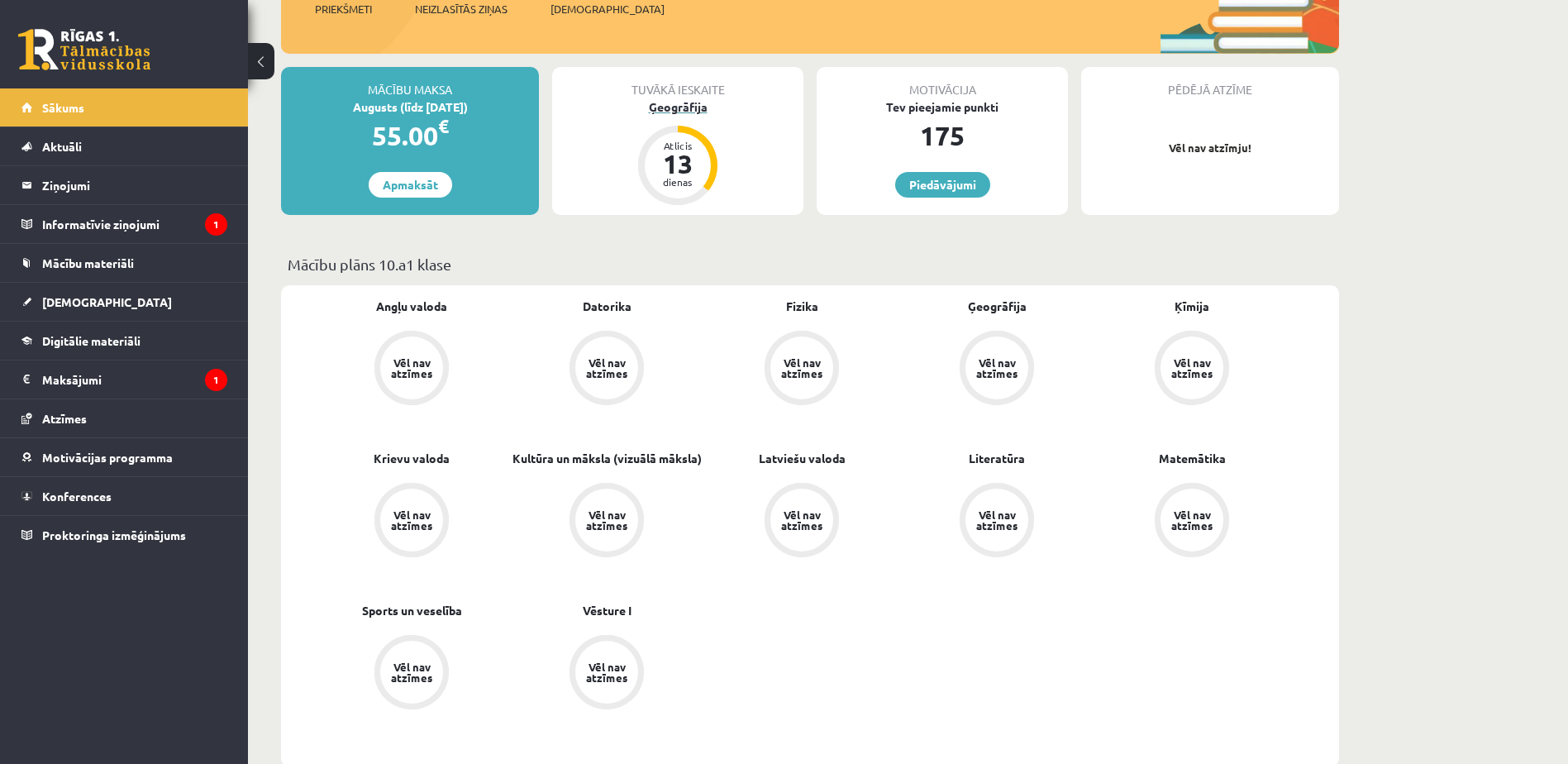
click at [662, 110] on div "Ģeogrāfija" at bounding box center [678, 106] width 252 height 17
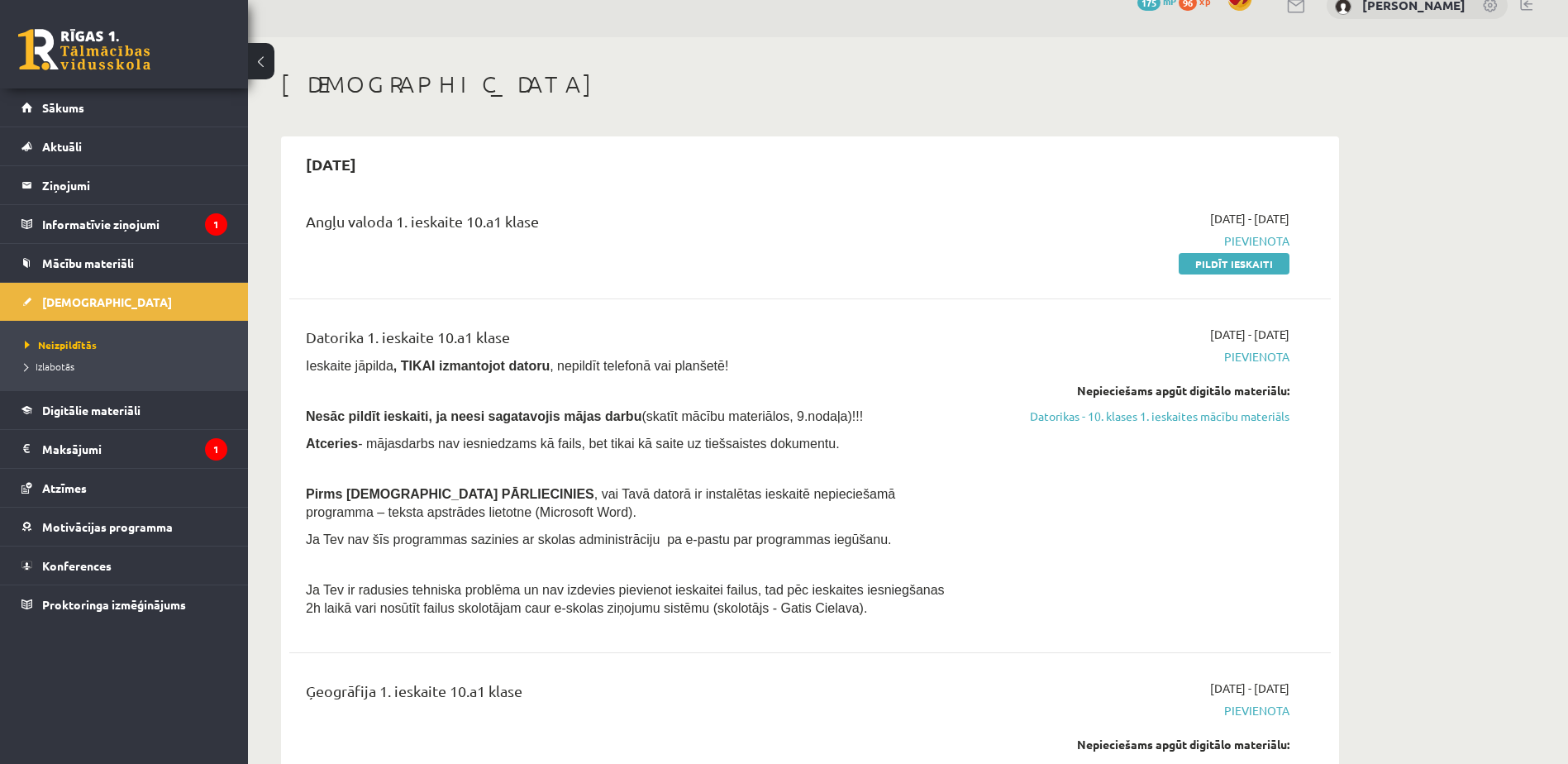
scroll to position [26, 0]
click at [1215, 261] on link "Pildīt ieskaiti" at bounding box center [1233, 265] width 110 height 22
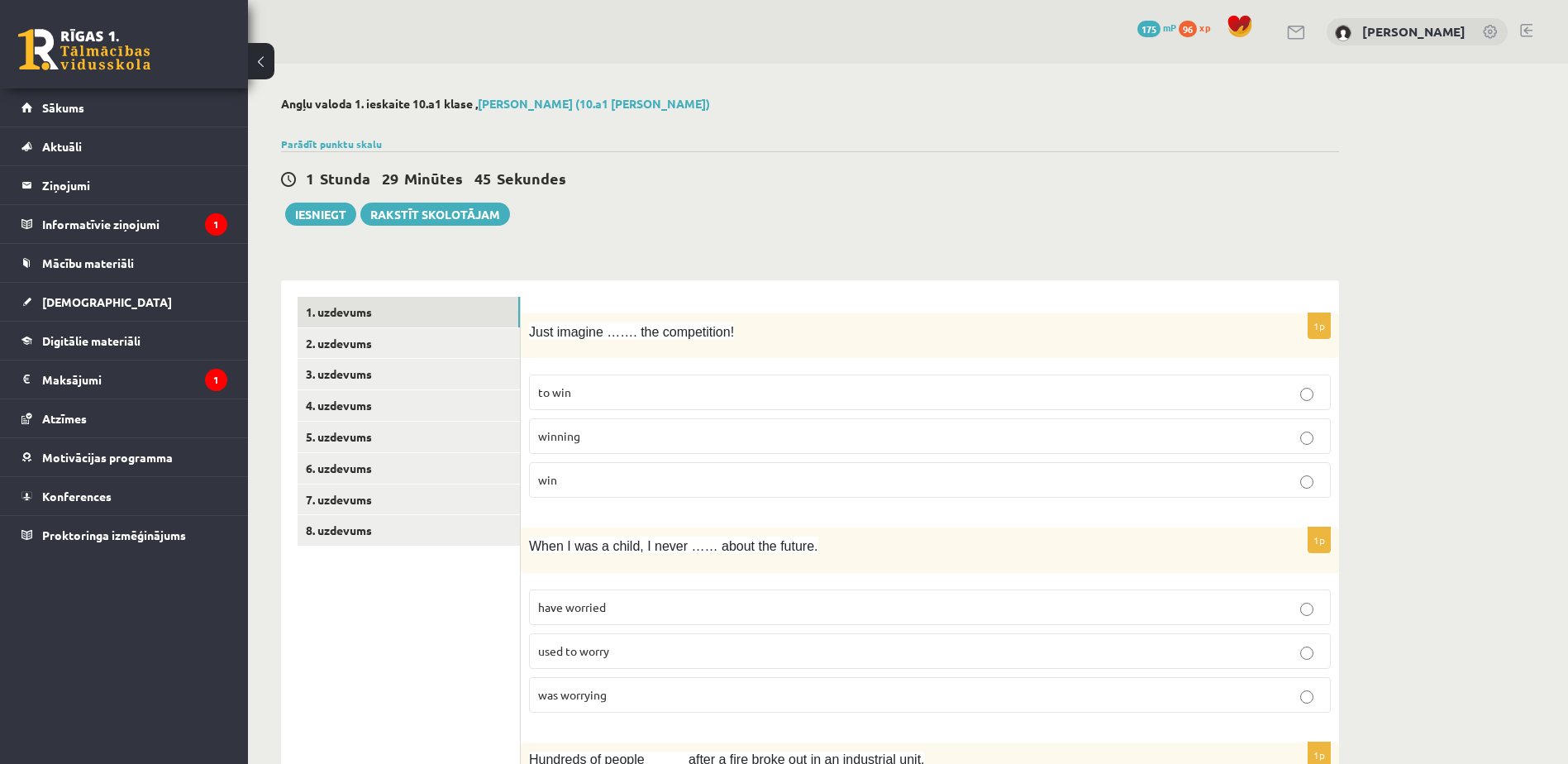
click at [627, 449] on label "winning" at bounding box center [929, 436] width 801 height 36
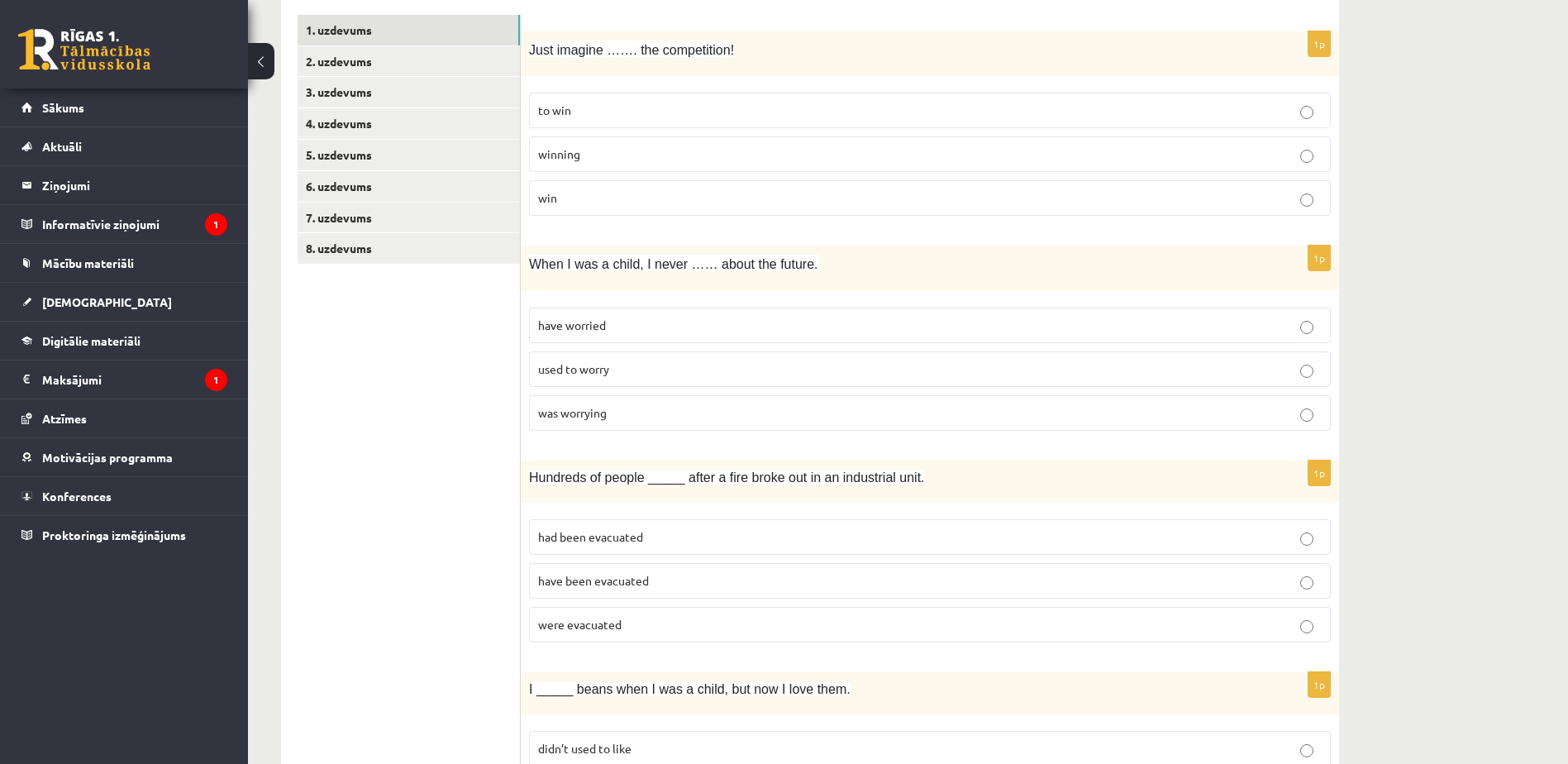
scroll to position [282, 0]
click at [618, 316] on p "have worried" at bounding box center [929, 324] width 783 height 17
click at [643, 422] on label "was worrying" at bounding box center [929, 412] width 801 height 36
click at [672, 324] on p "have worried" at bounding box center [929, 324] width 783 height 17
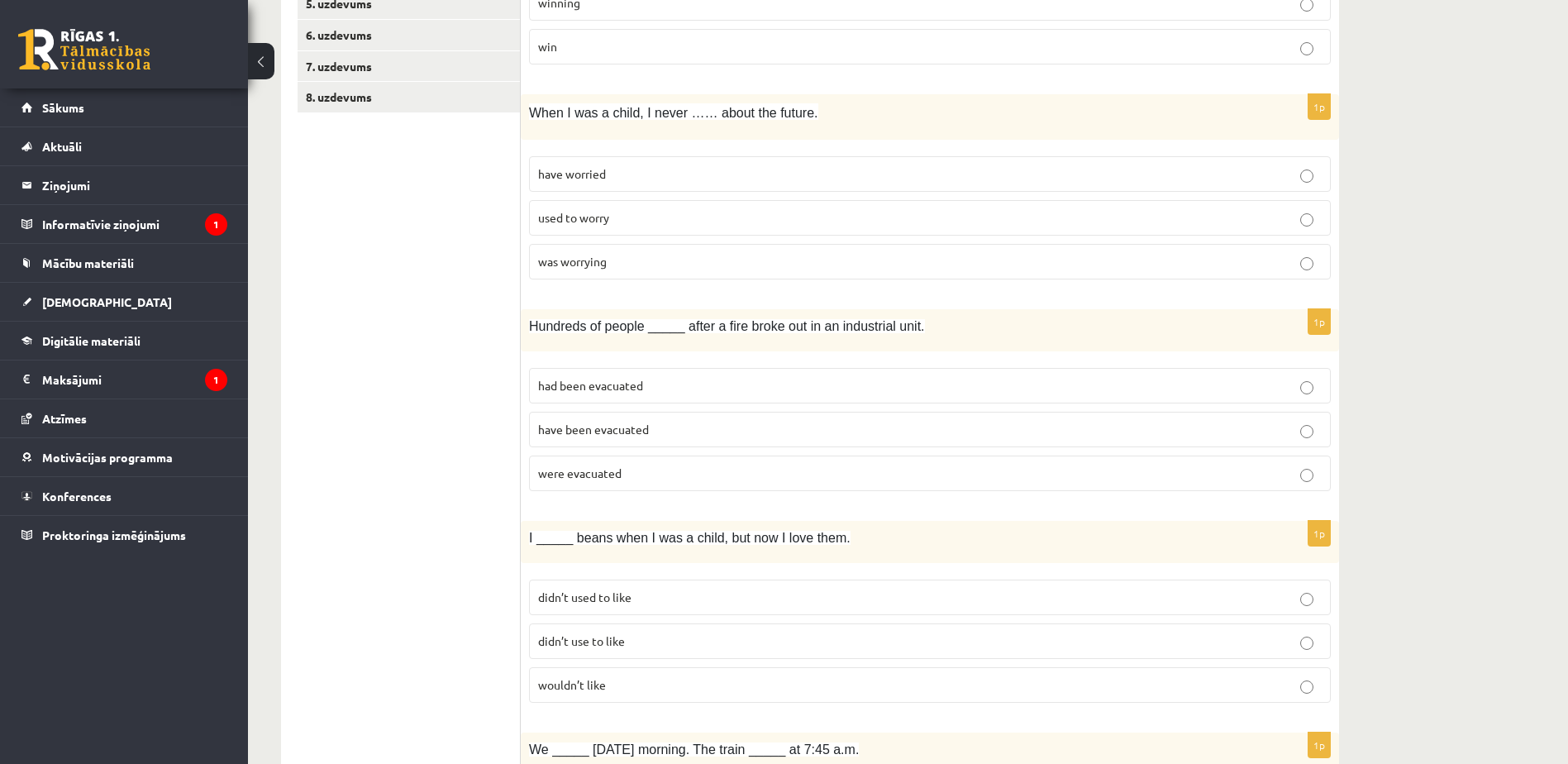
scroll to position [433, 0]
click at [668, 379] on p "had been evacuated" at bounding box center [929, 384] width 783 height 17
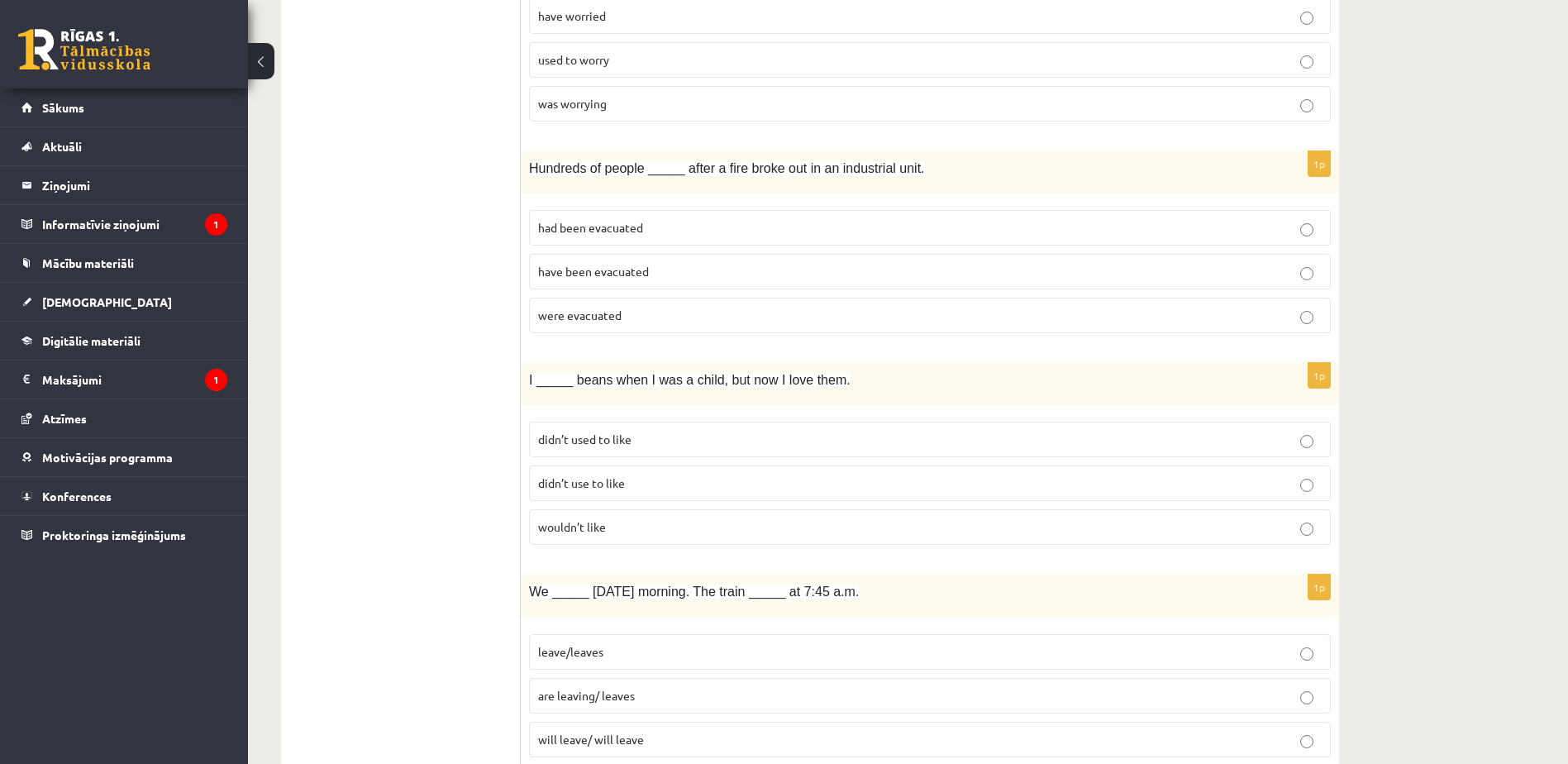
scroll to position [597, 0]
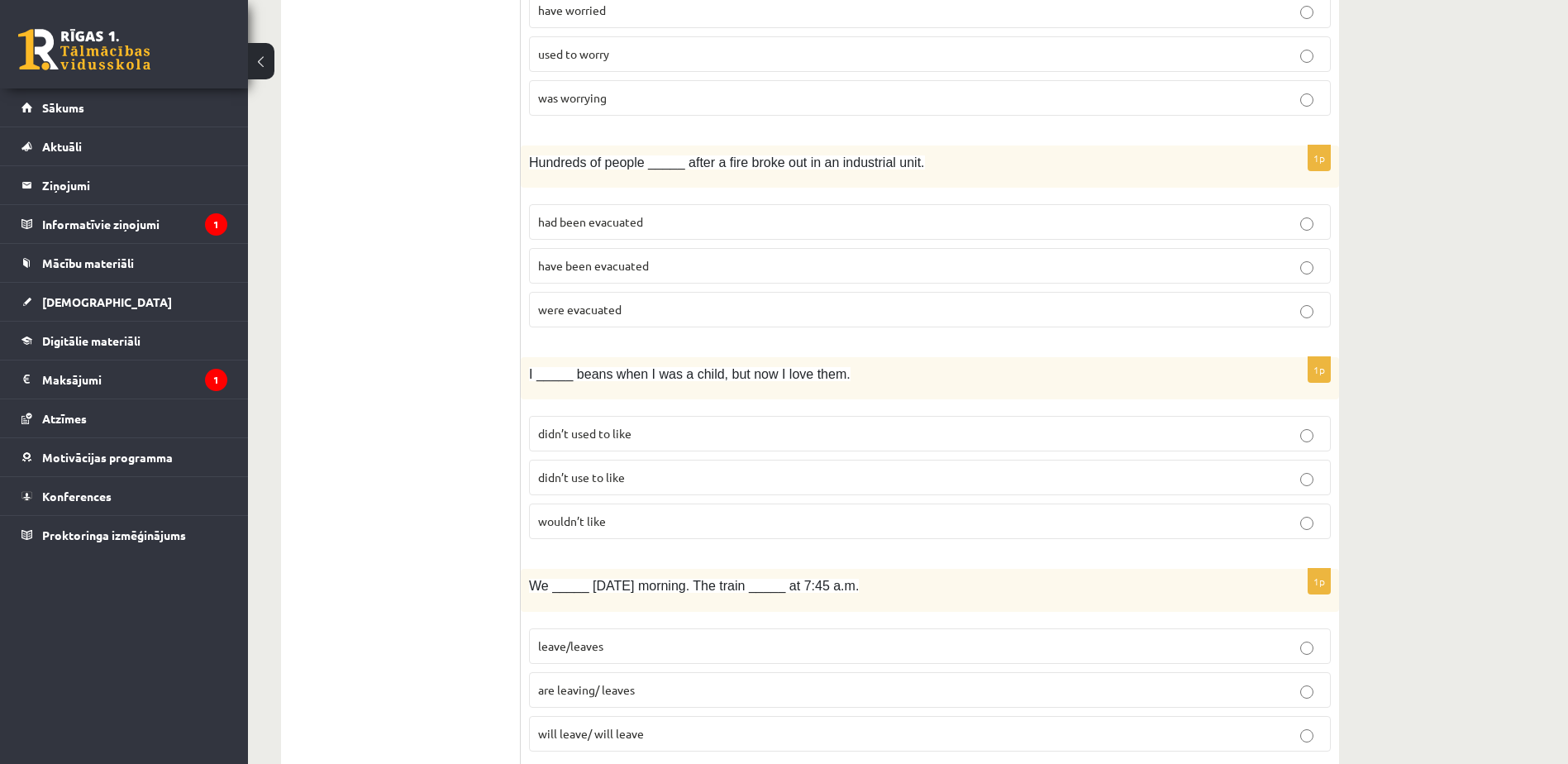
click at [635, 520] on p "wouldn’t like" at bounding box center [929, 521] width 783 height 17
click at [659, 478] on p "didn’t use to like" at bounding box center [929, 477] width 783 height 17
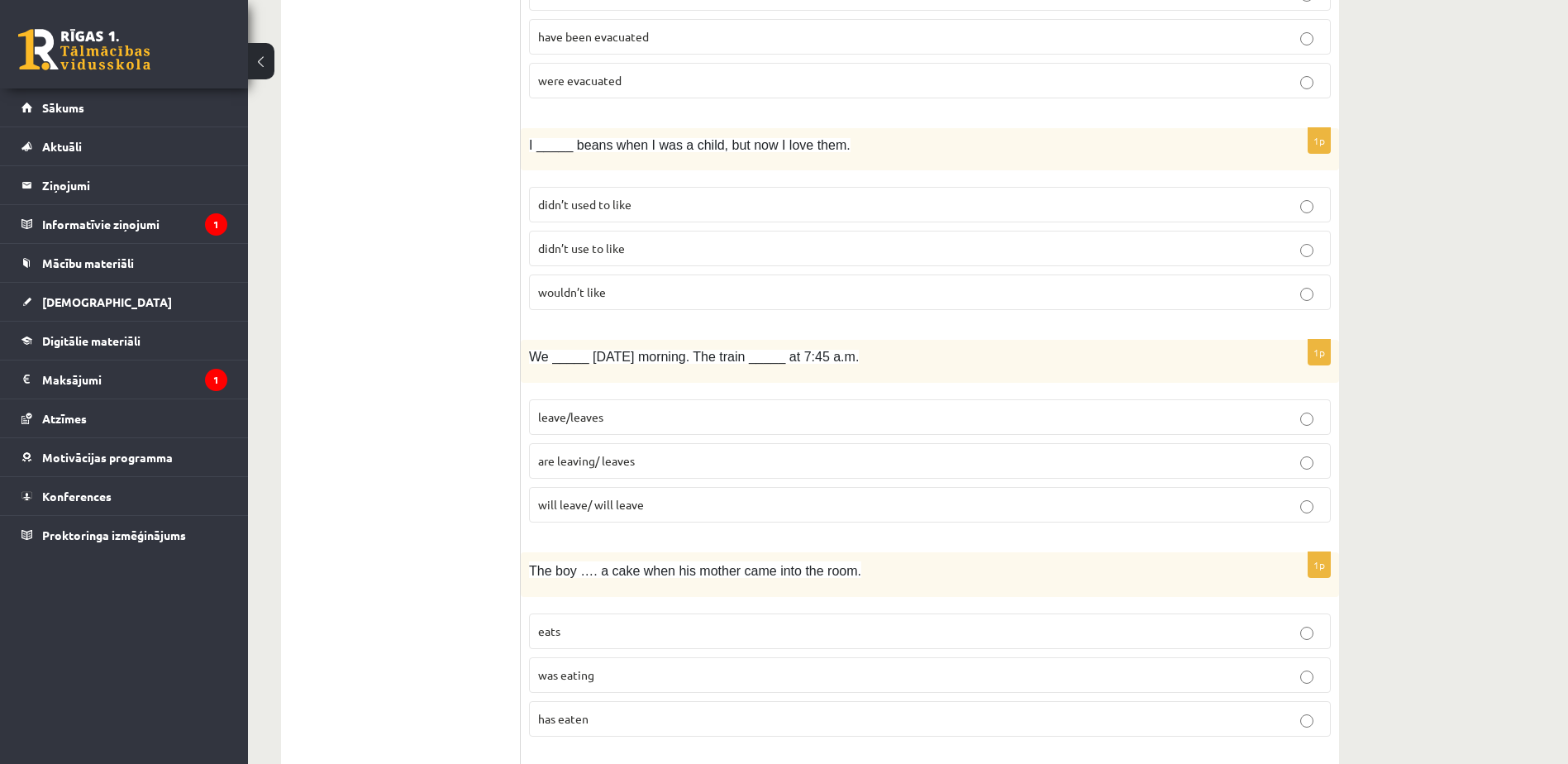
scroll to position [828, 0]
click at [640, 418] on p "leave/leaves" at bounding box center [929, 414] width 783 height 17
click at [631, 468] on label "are leaving/ leaves" at bounding box center [929, 458] width 801 height 36
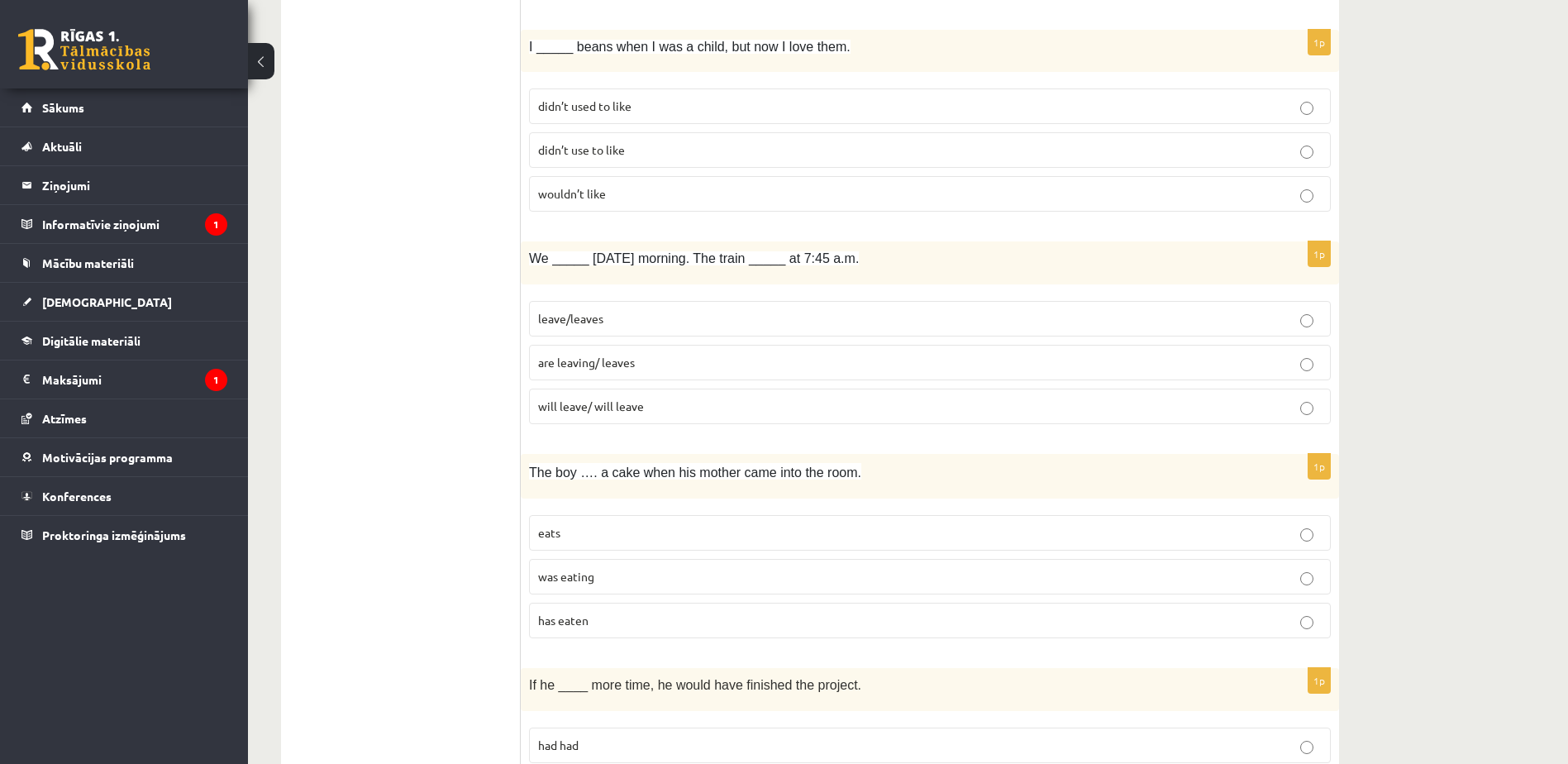
scroll to position [925, 0]
click at [673, 409] on p "will leave/ will leave" at bounding box center [929, 405] width 783 height 17
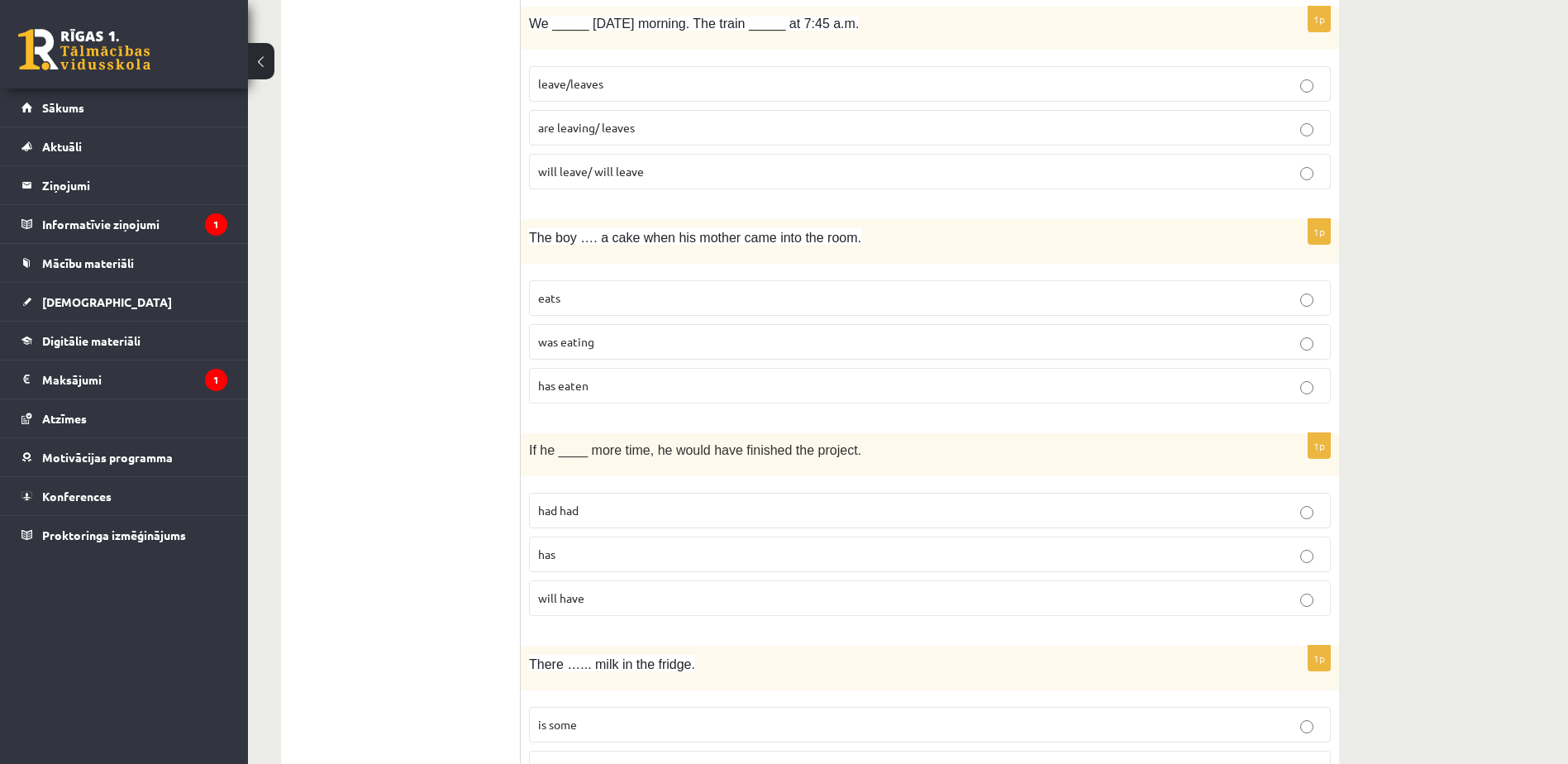
scroll to position [1161, 0]
click at [639, 331] on p "was eating" at bounding box center [929, 339] width 783 height 17
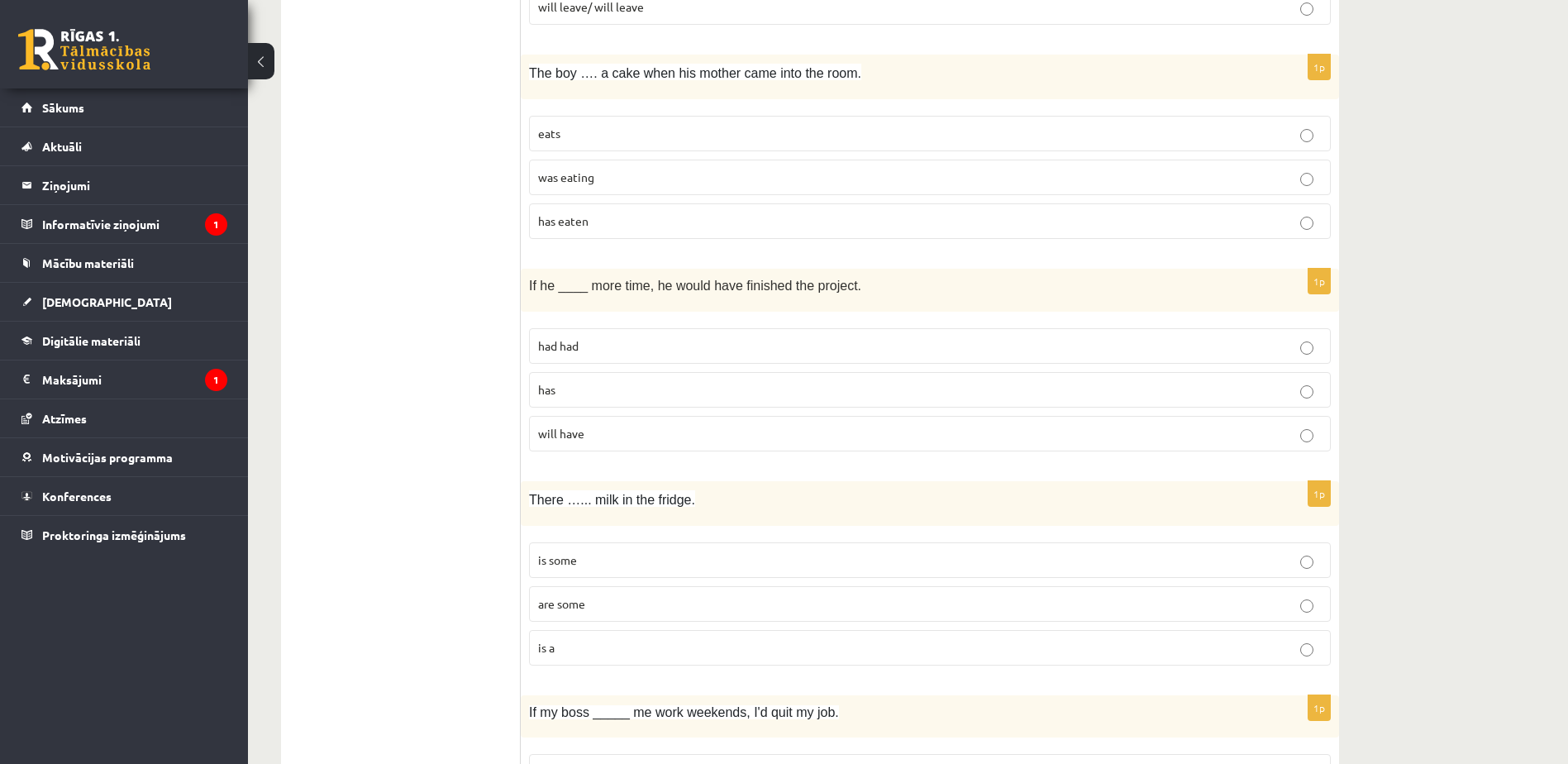
scroll to position [1326, 0]
click at [603, 341] on p "had had" at bounding box center [929, 342] width 783 height 17
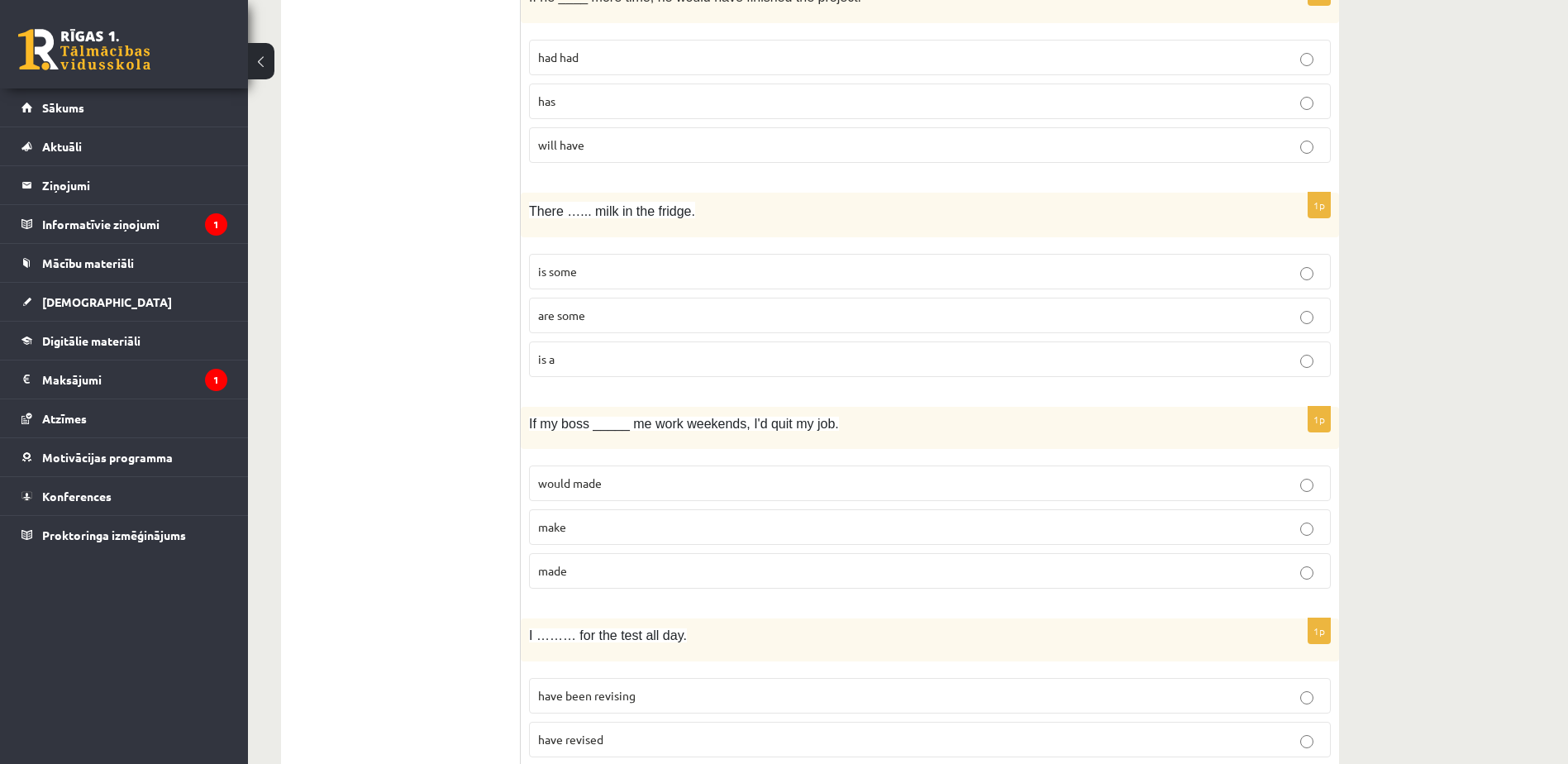
scroll to position [1614, 0]
click at [597, 260] on label "is some" at bounding box center [929, 270] width 801 height 36
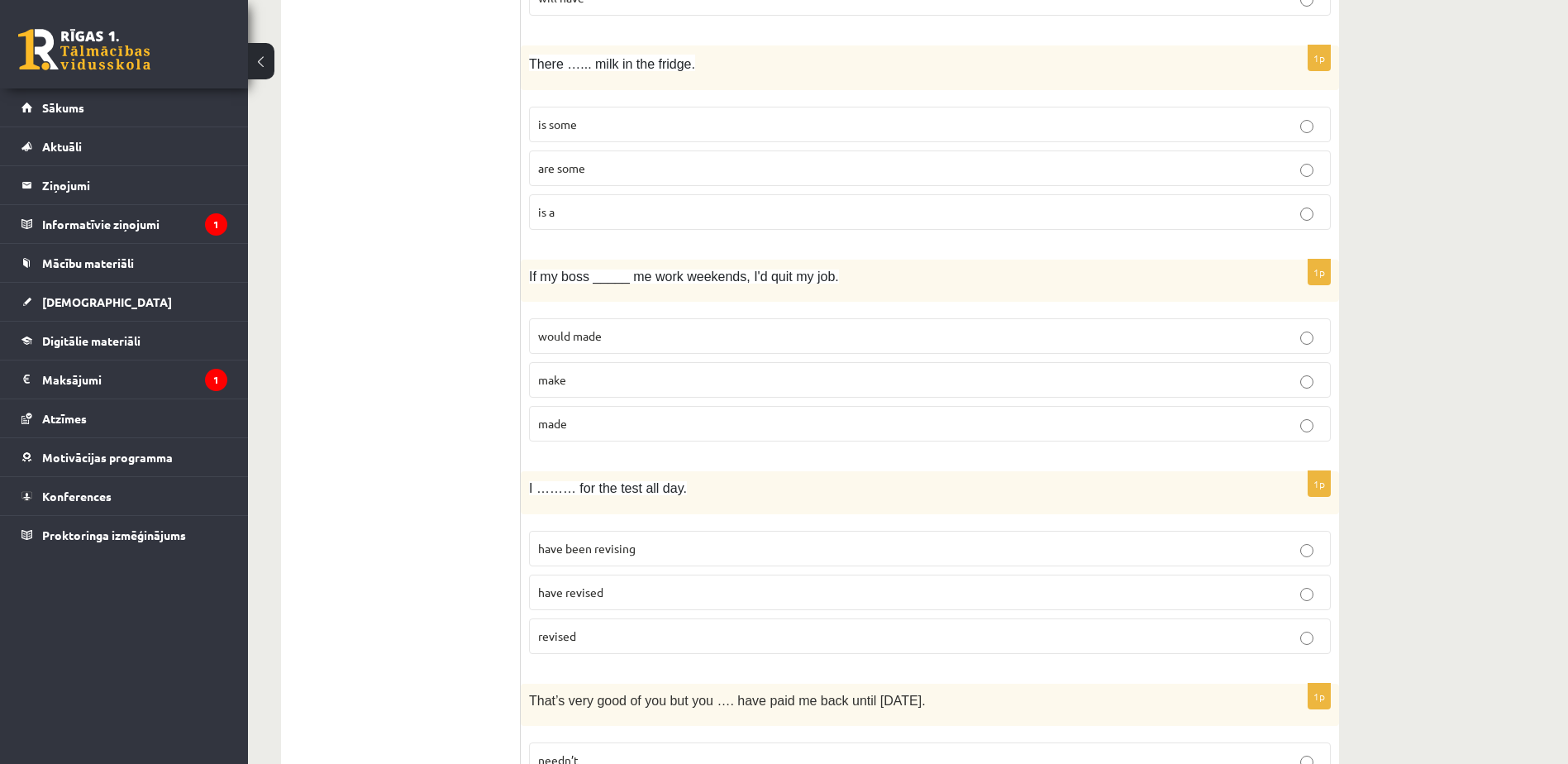
scroll to position [1760, 0]
click at [624, 424] on p "made" at bounding box center [929, 423] width 783 height 17
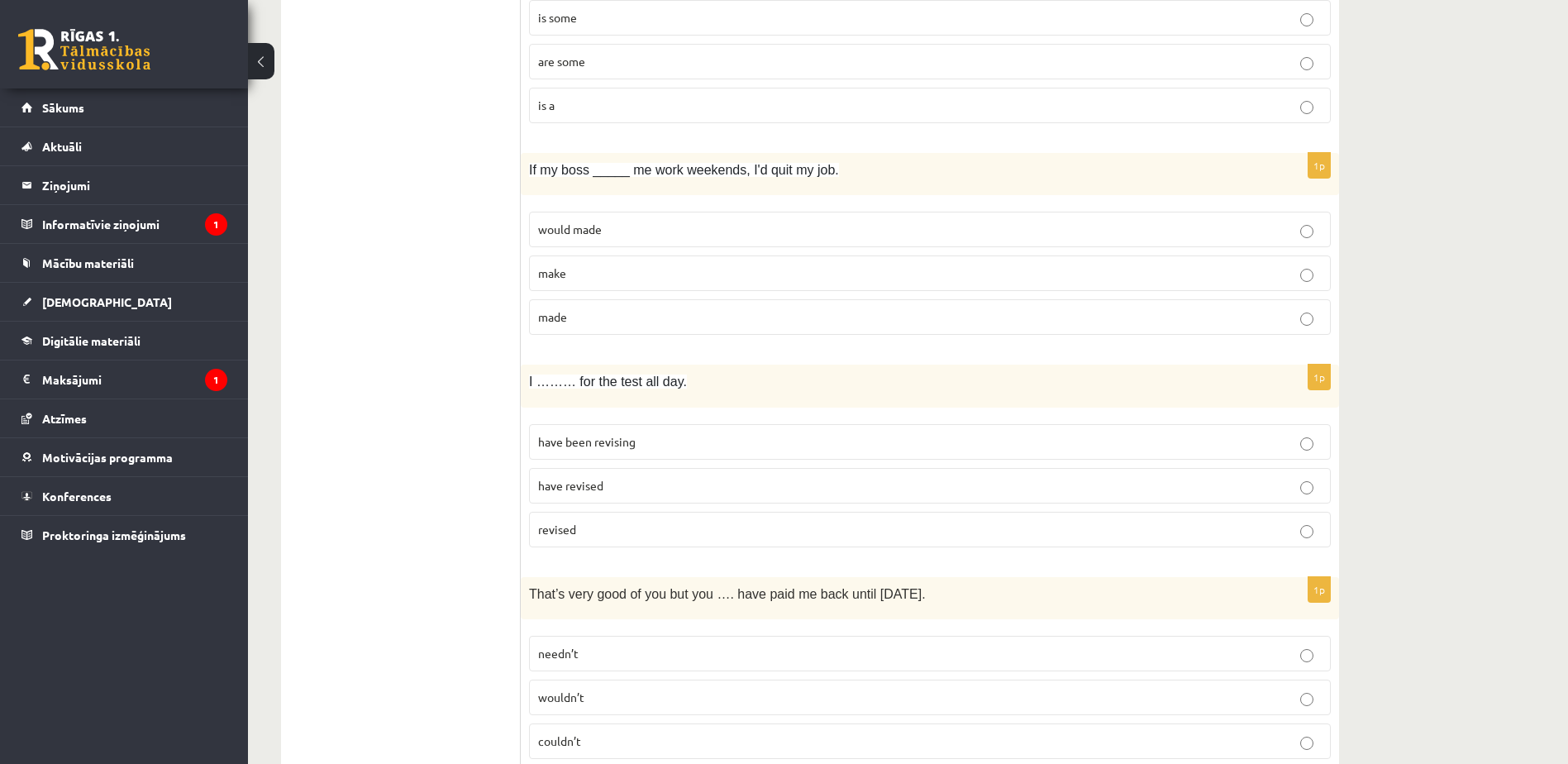
scroll to position [1876, 0]
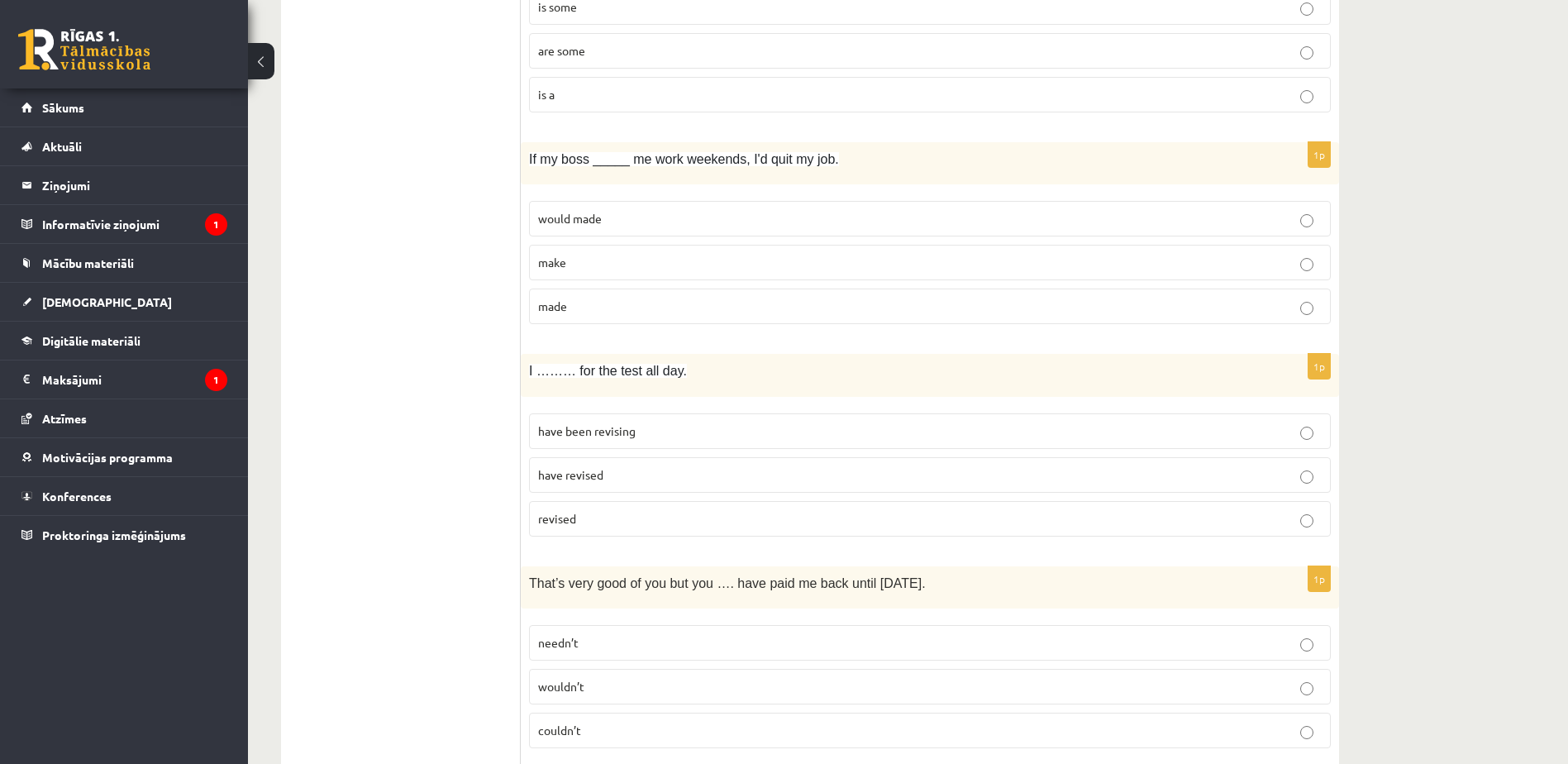
click at [610, 271] on p "make" at bounding box center [929, 262] width 783 height 17
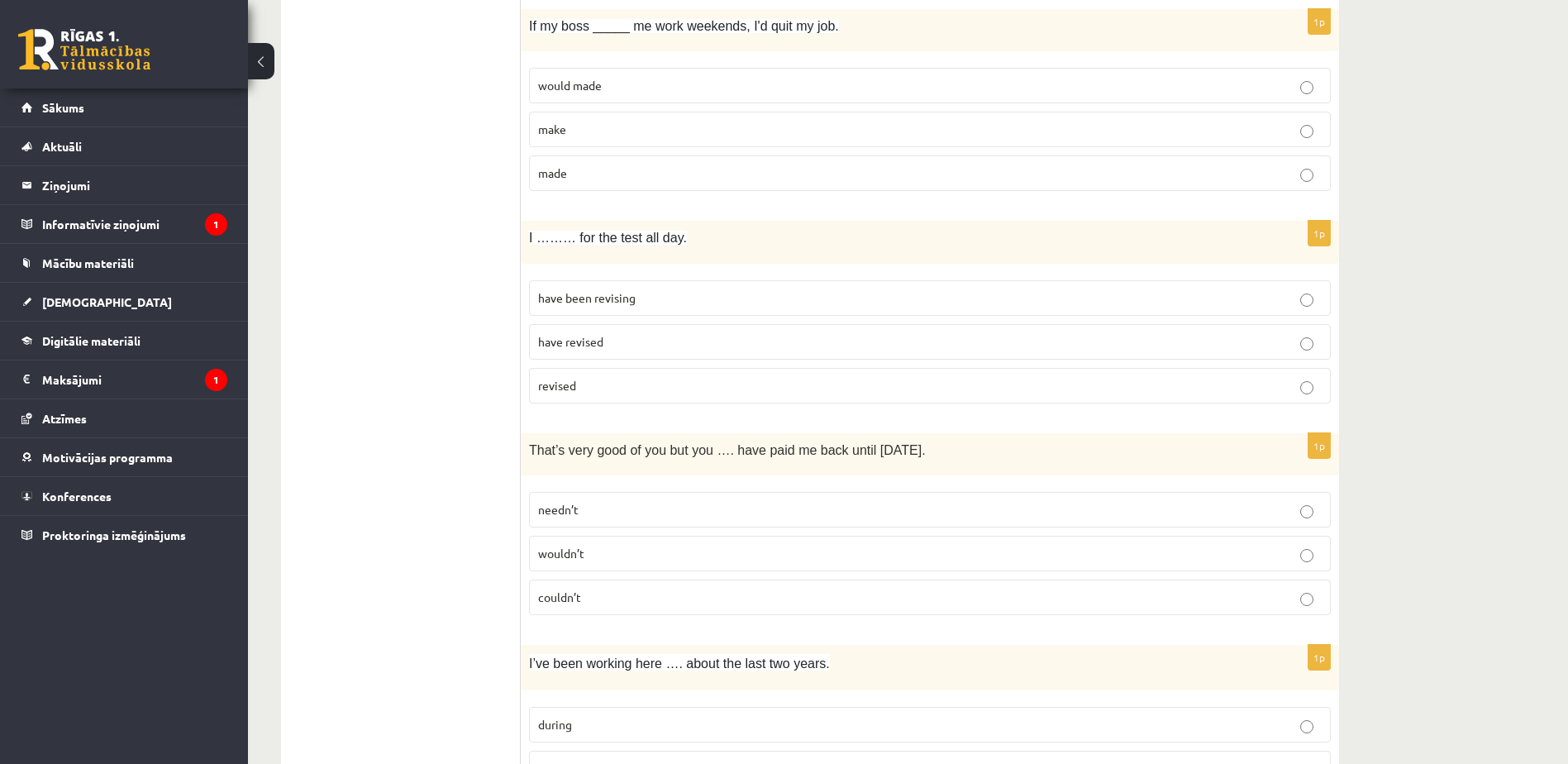
scroll to position [2020, 0]
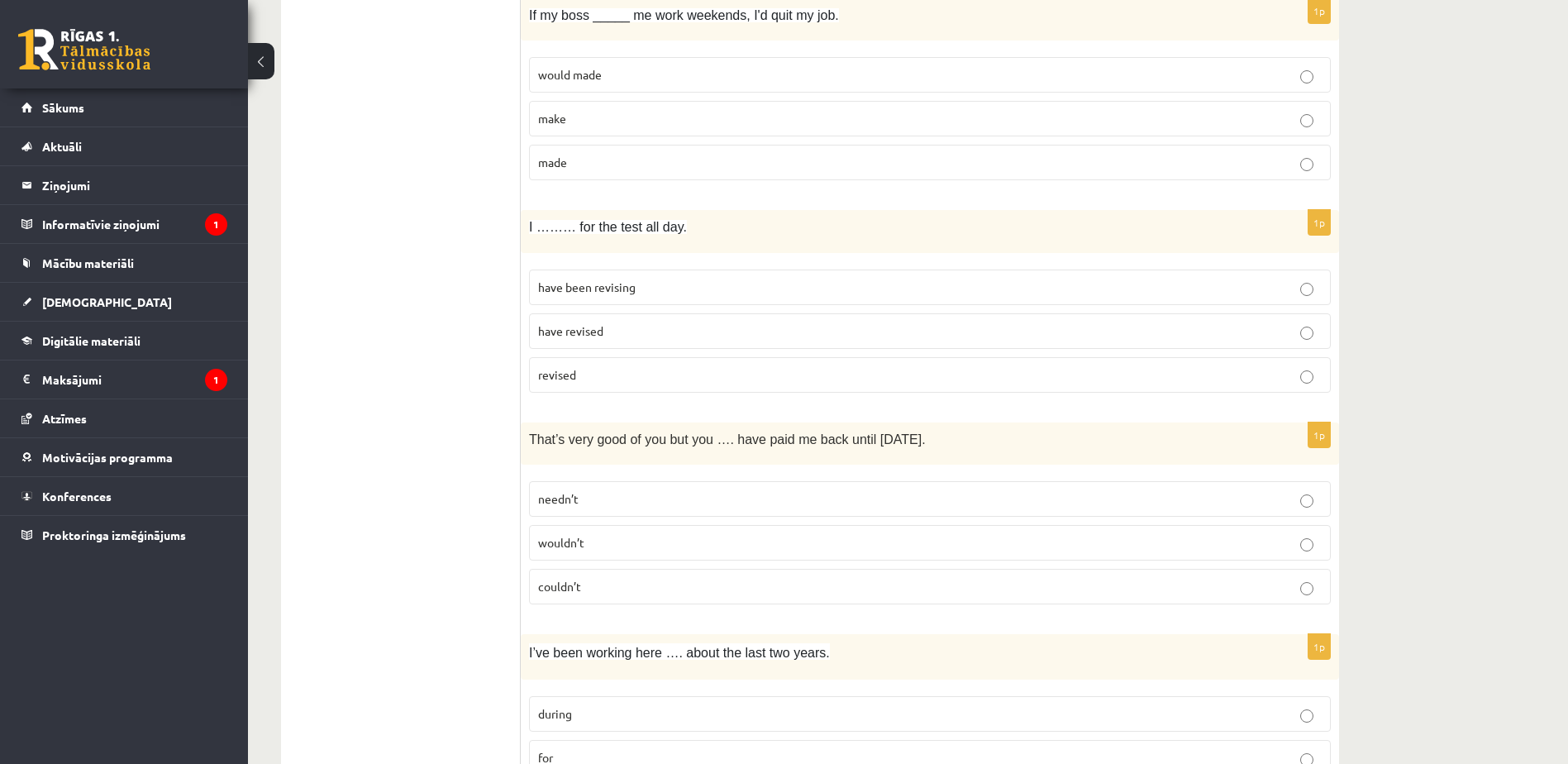
click at [636, 337] on p "have revised" at bounding box center [929, 331] width 783 height 17
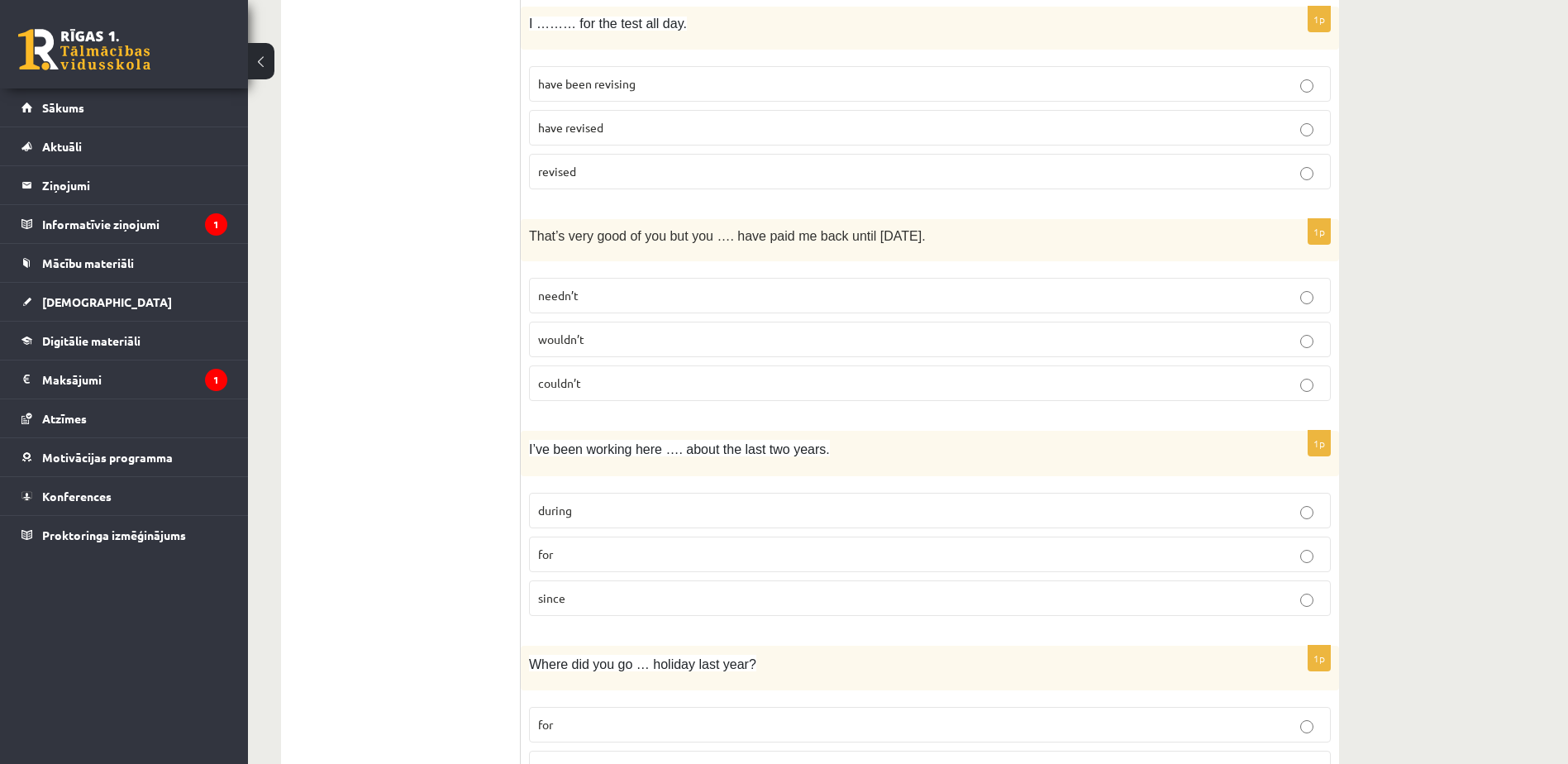
scroll to position [2225, 0]
click at [622, 329] on p "wouldn’t" at bounding box center [929, 337] width 783 height 17
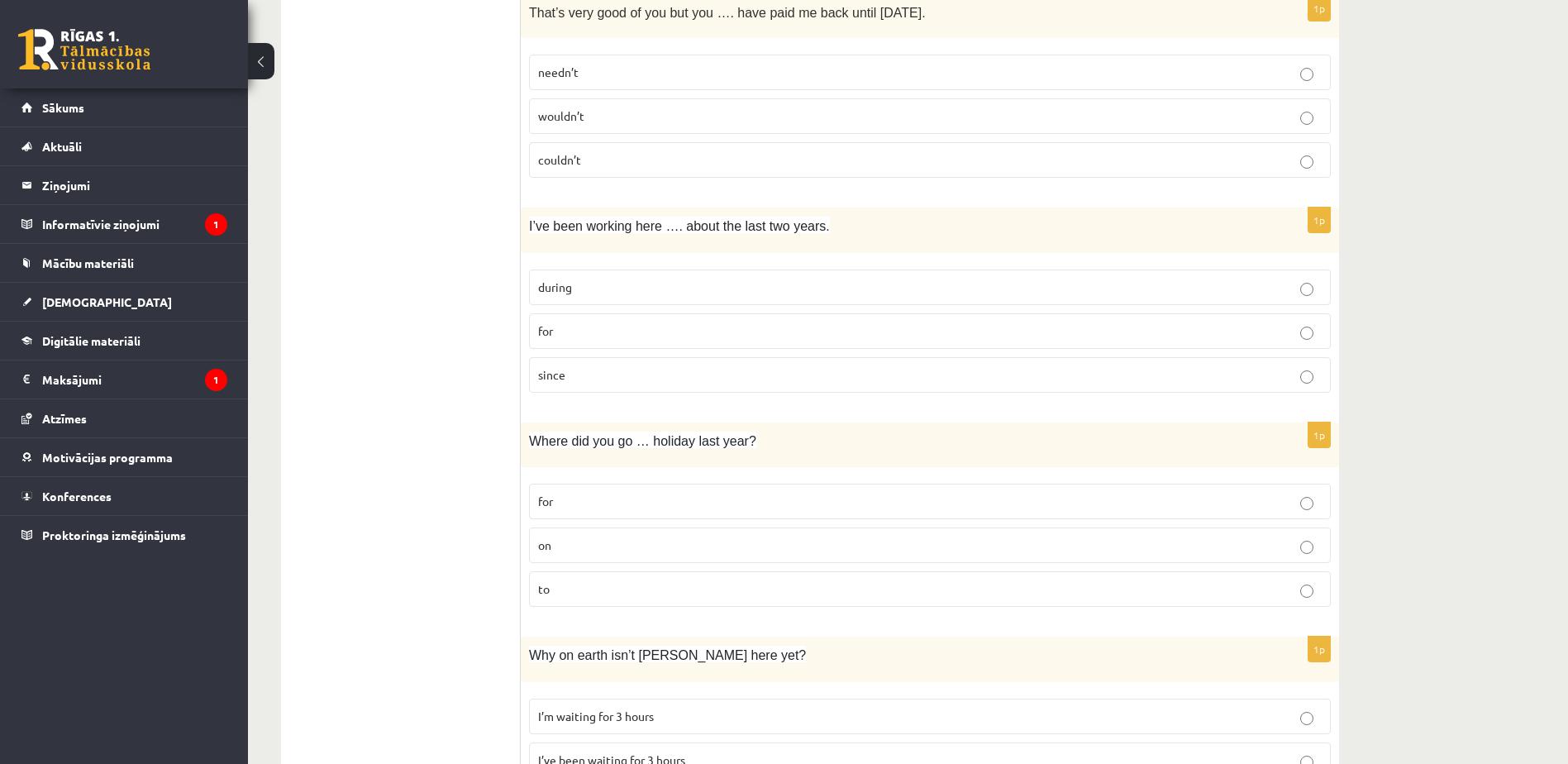
scroll to position [2448, 0]
click at [604, 332] on p "for" at bounding box center [929, 329] width 783 height 17
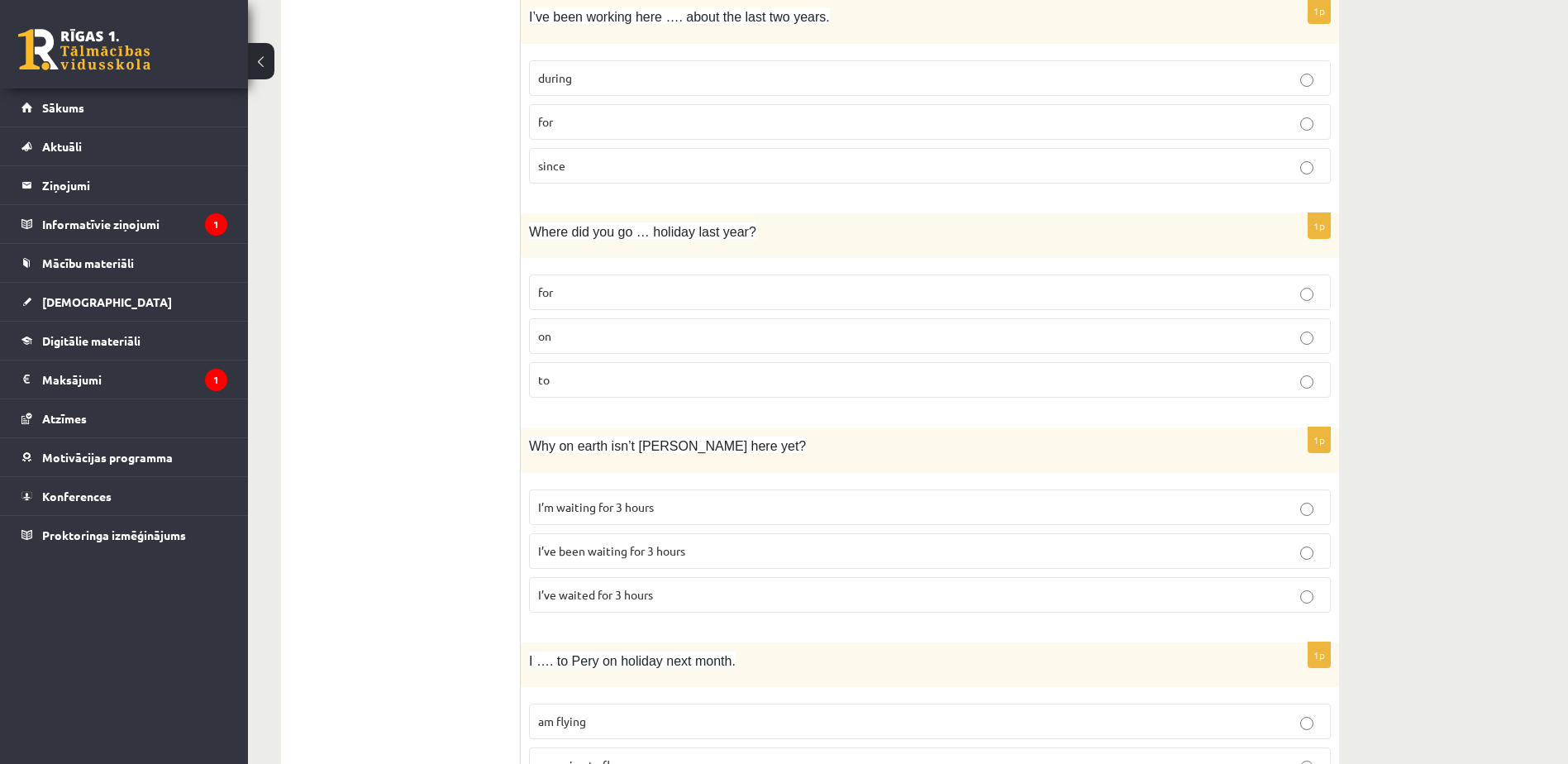
scroll to position [2657, 0]
click at [637, 336] on p "on" at bounding box center [929, 334] width 783 height 17
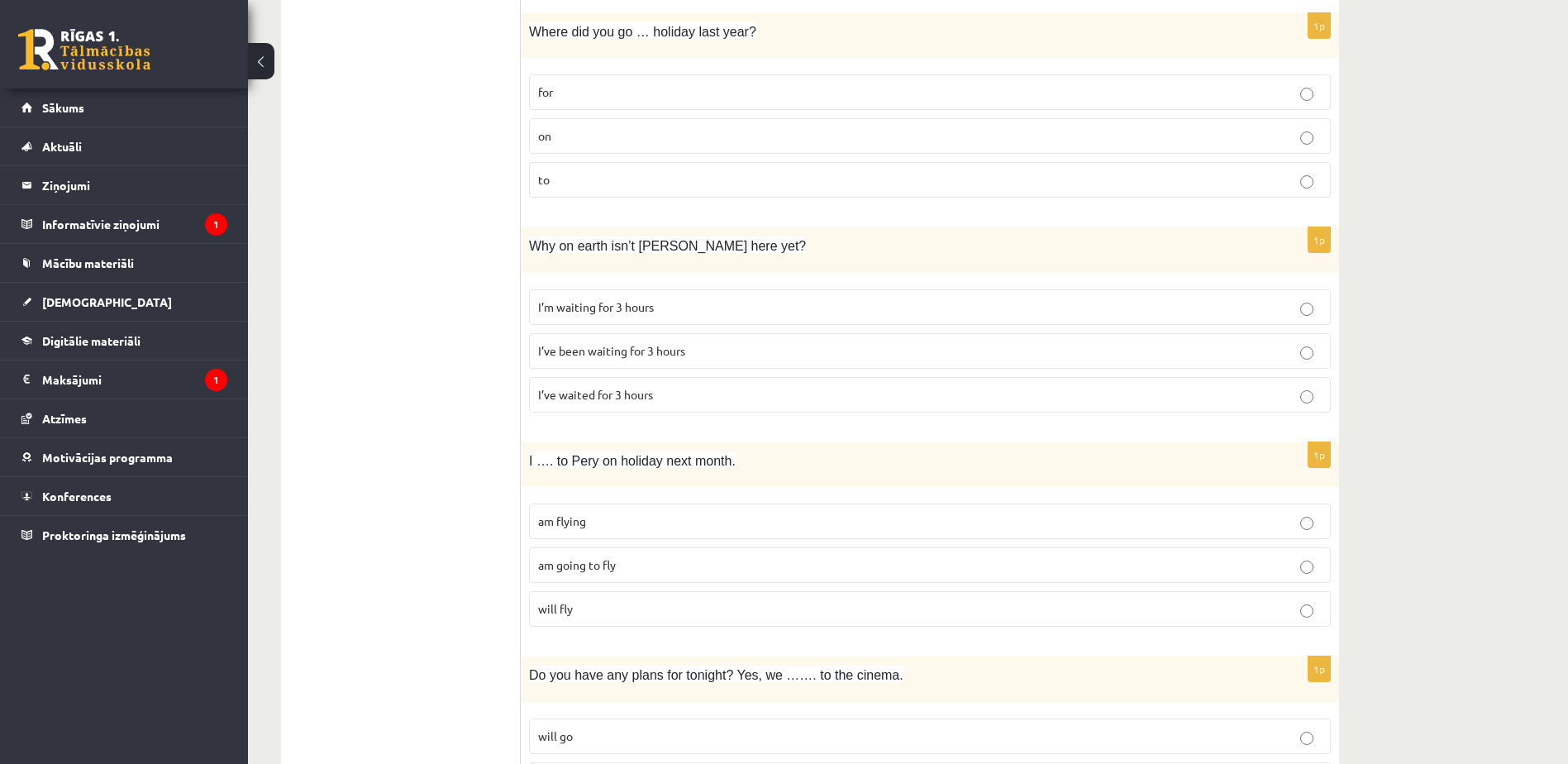
scroll to position [2865, 0]
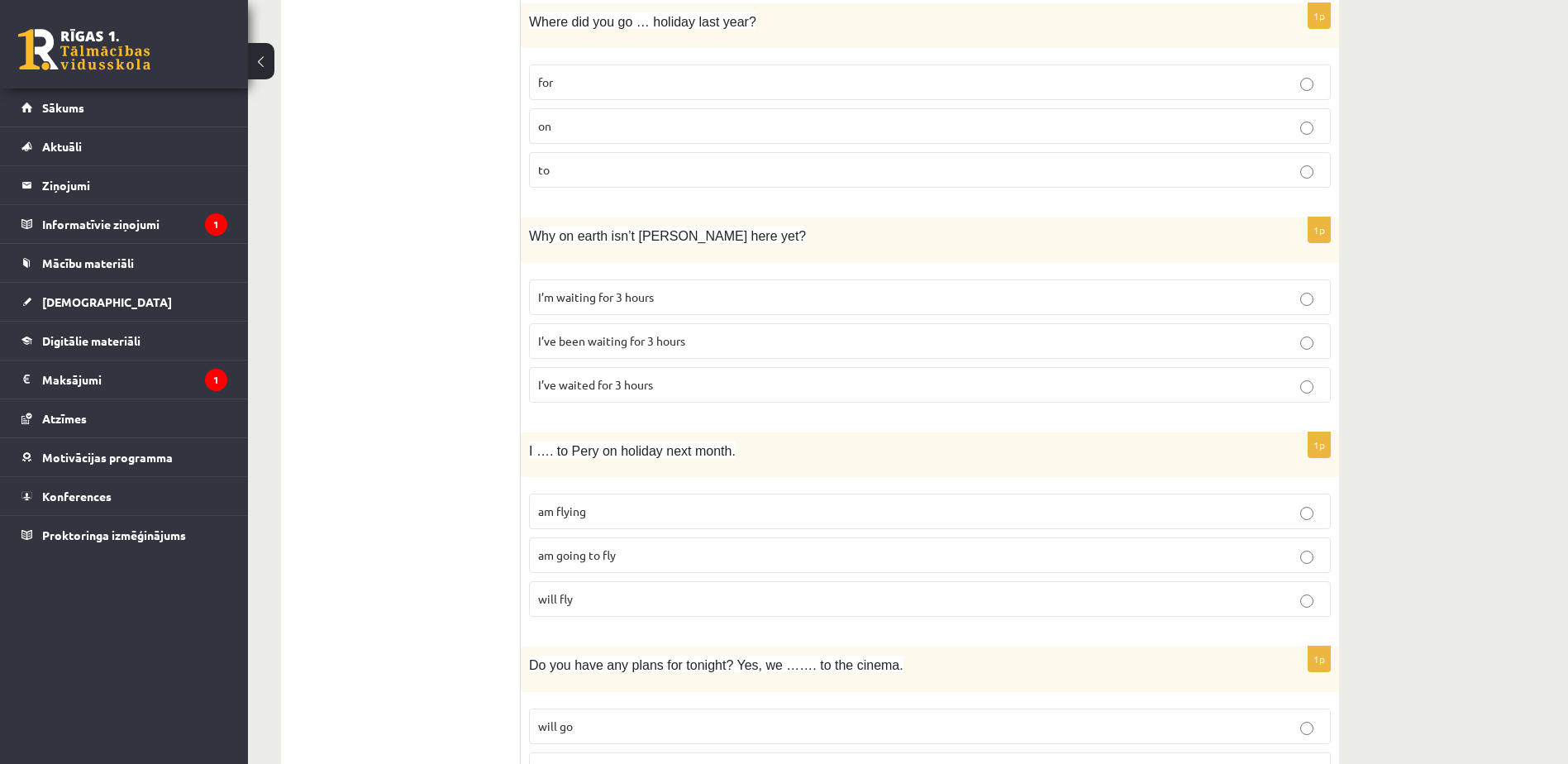
click at [680, 350] on label "I’ve been waiting for 3 hours" at bounding box center [929, 340] width 801 height 36
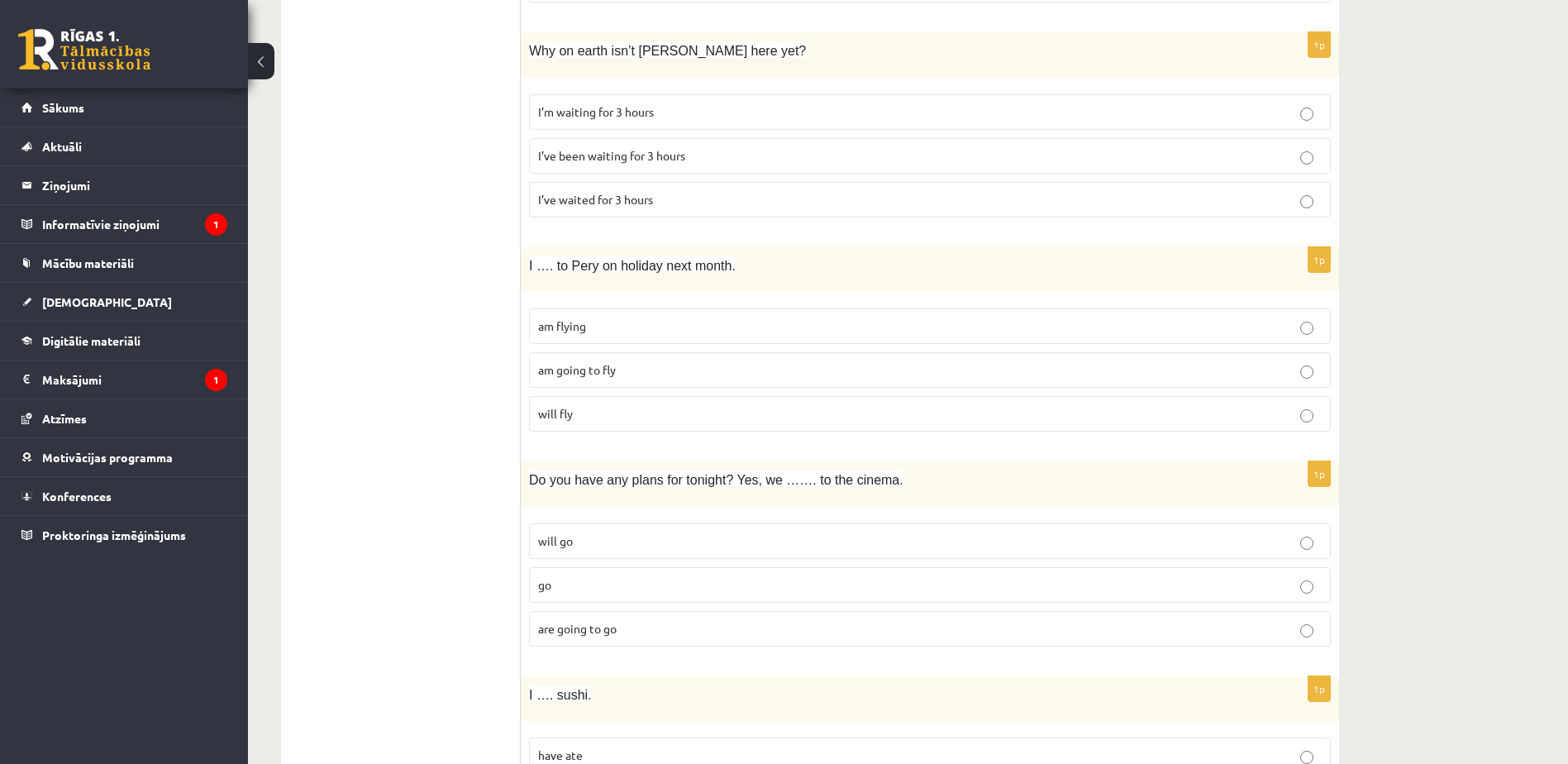
scroll to position [3051, 0]
click at [654, 376] on p "am going to fly" at bounding box center [929, 369] width 783 height 17
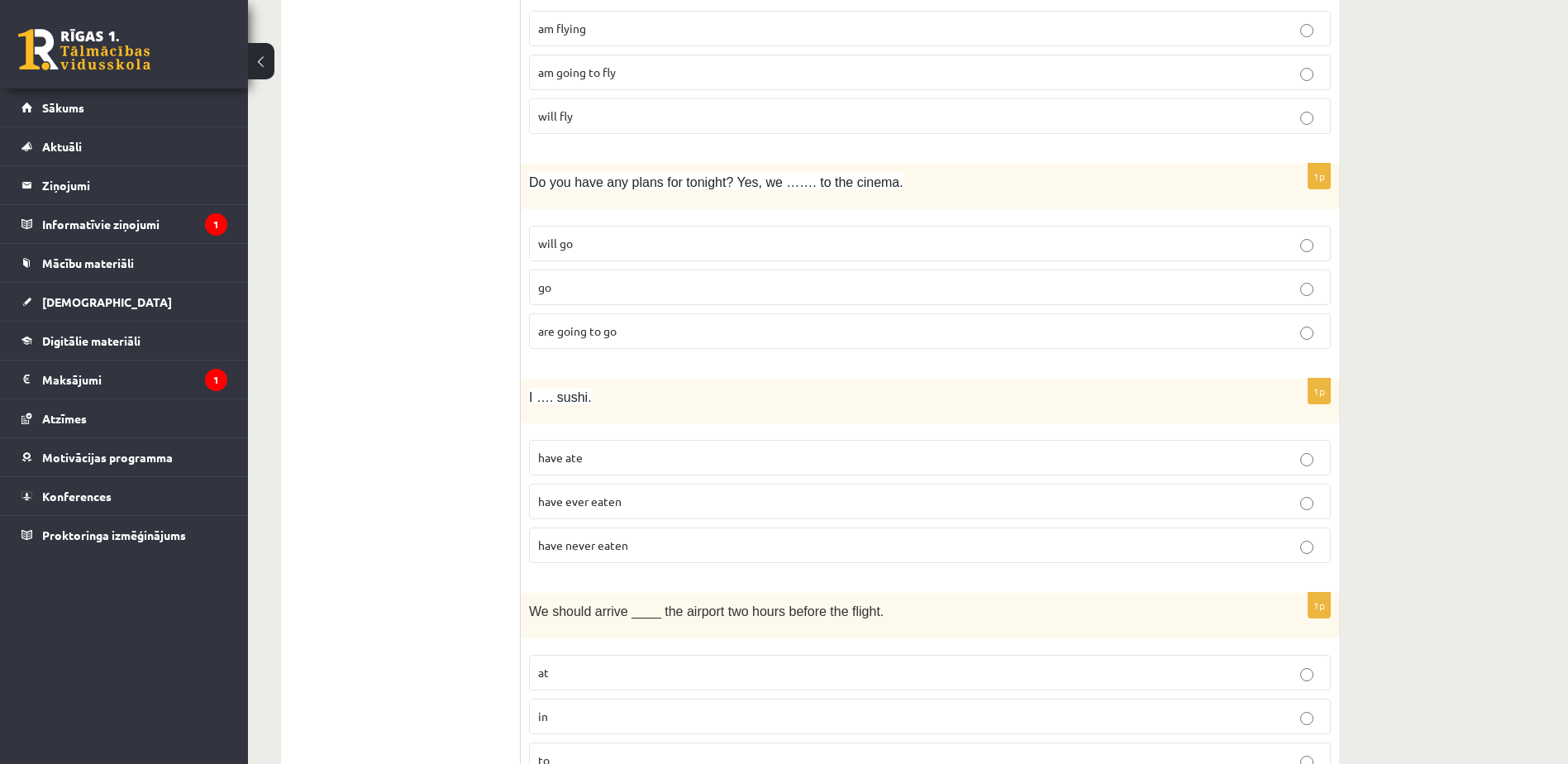
scroll to position [3356, 0]
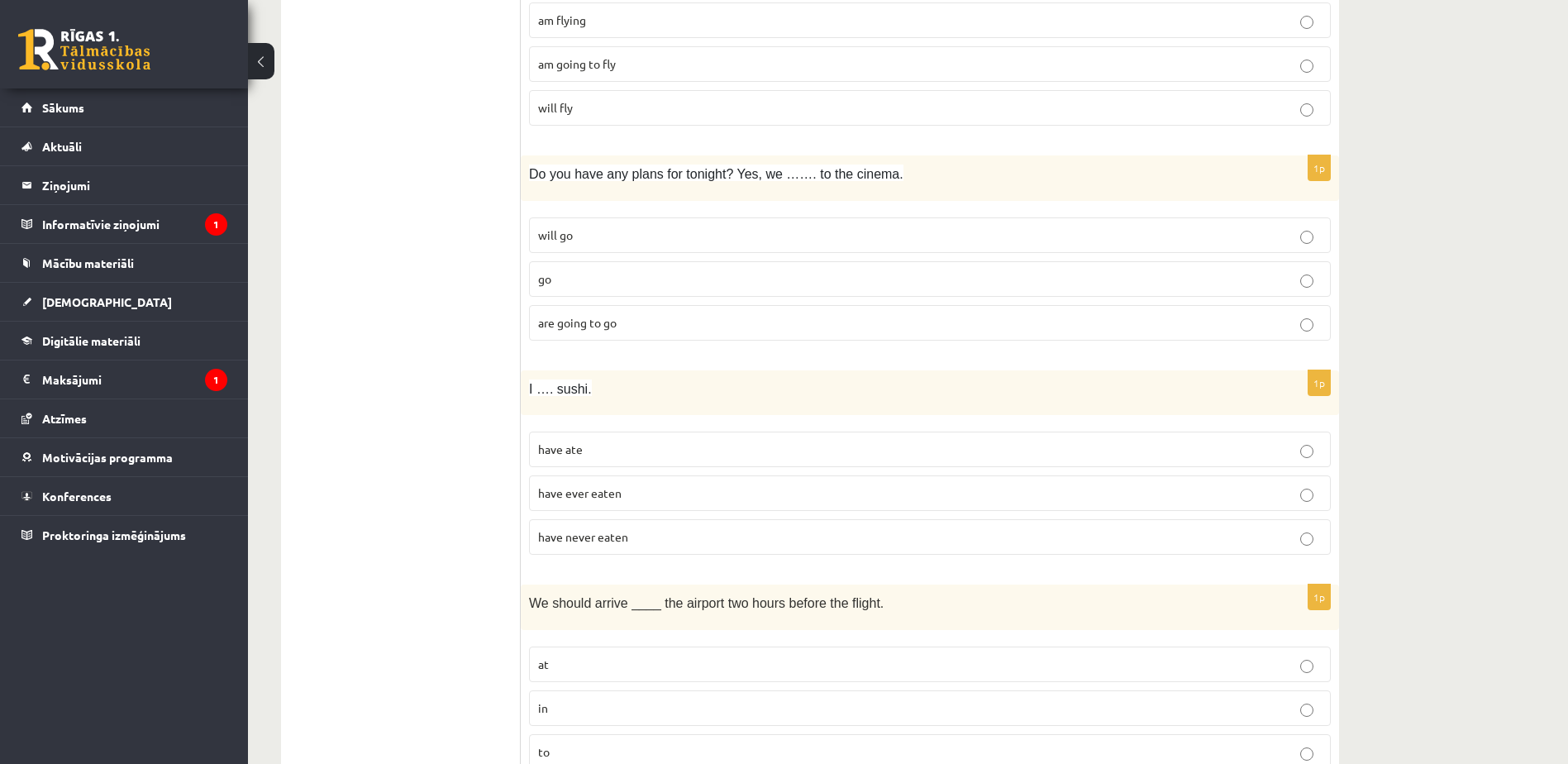
click at [607, 241] on p "will go" at bounding box center [929, 235] width 783 height 17
click at [636, 331] on p "are going to go" at bounding box center [929, 322] width 783 height 17
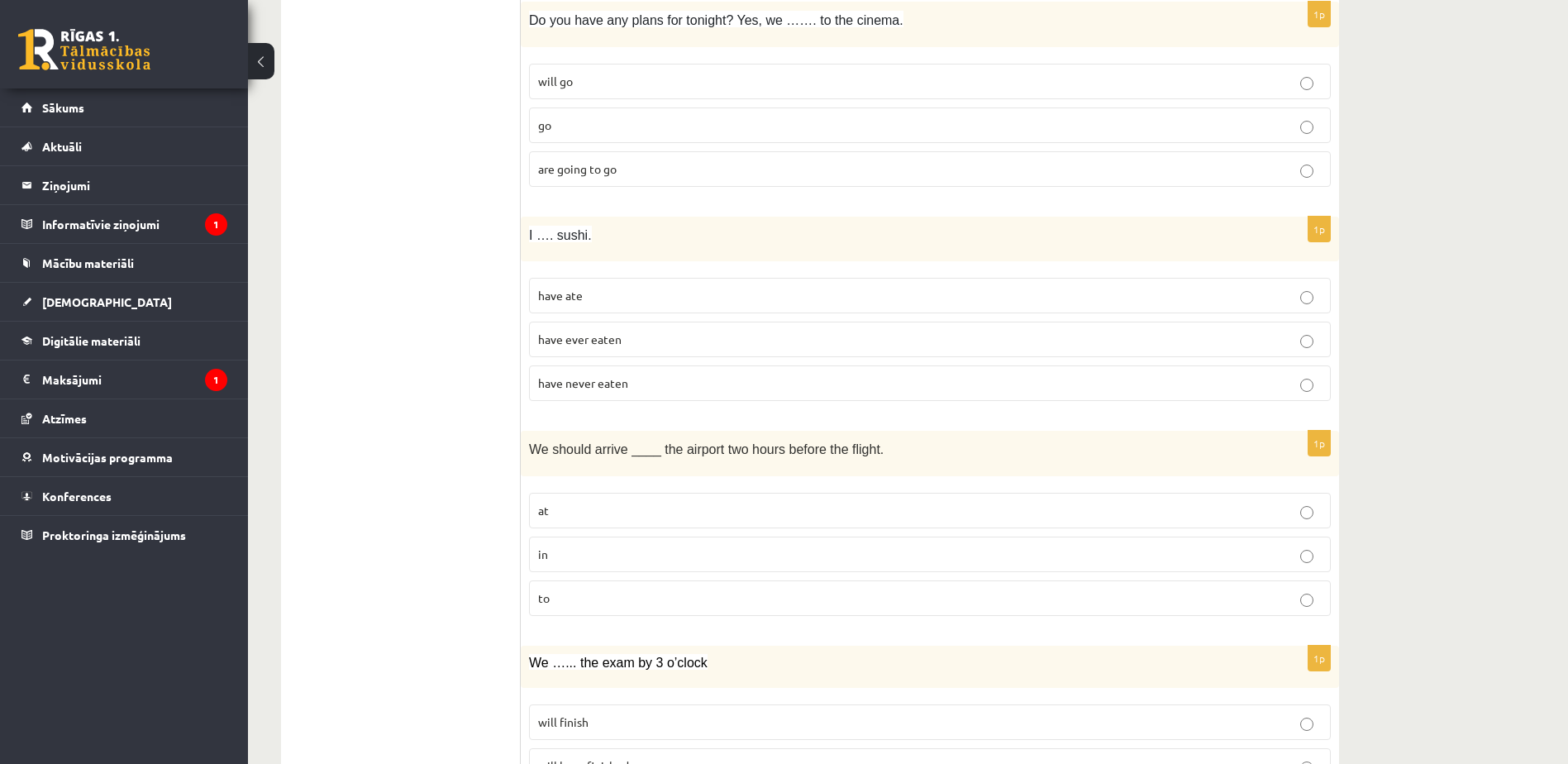
scroll to position [3511, 0]
click at [620, 126] on p "go" at bounding box center [929, 123] width 783 height 17
click at [614, 83] on p "will go" at bounding box center [929, 80] width 783 height 17
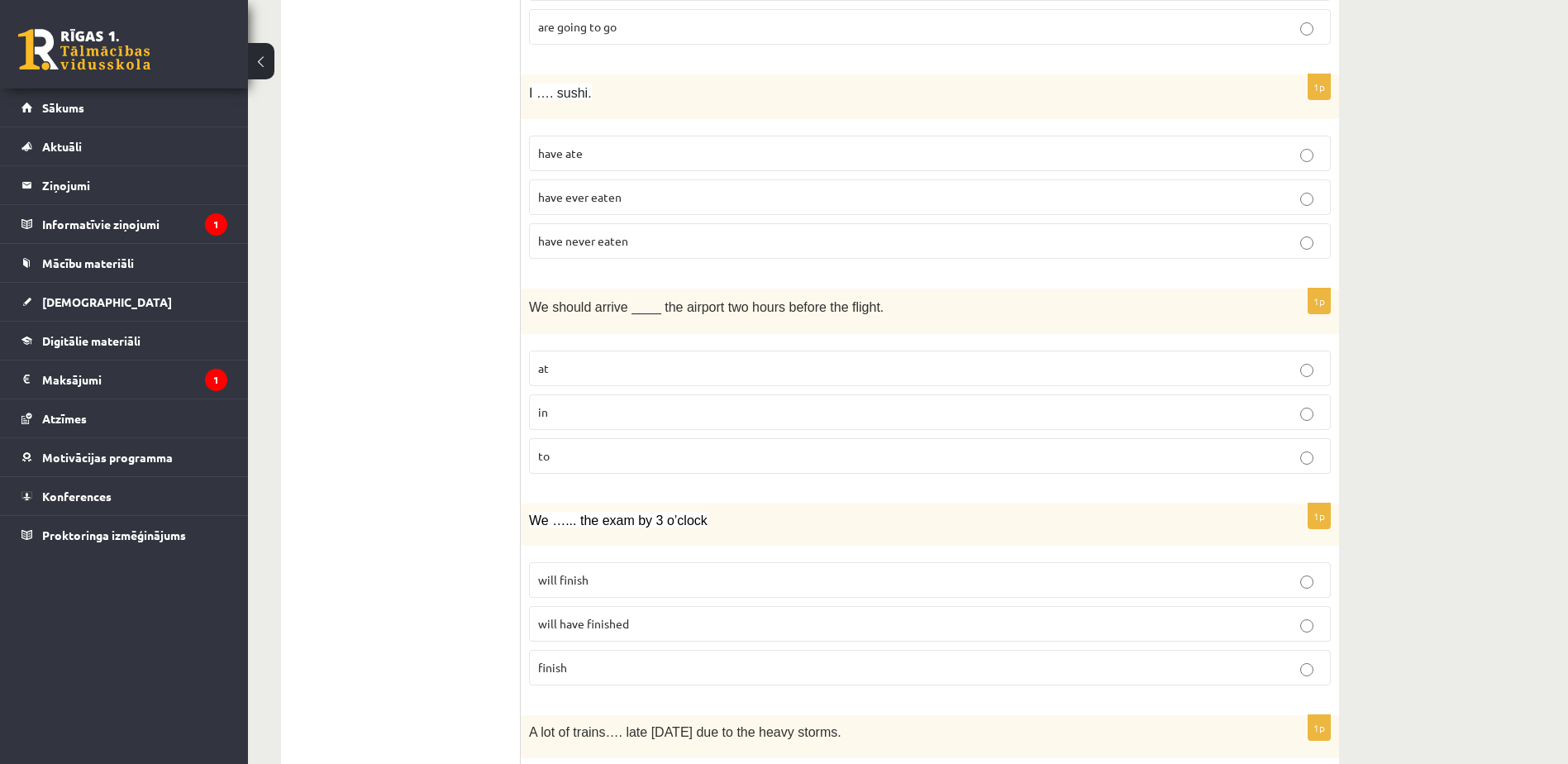
scroll to position [3654, 0]
click at [669, 240] on p "have never eaten" at bounding box center [929, 239] width 783 height 17
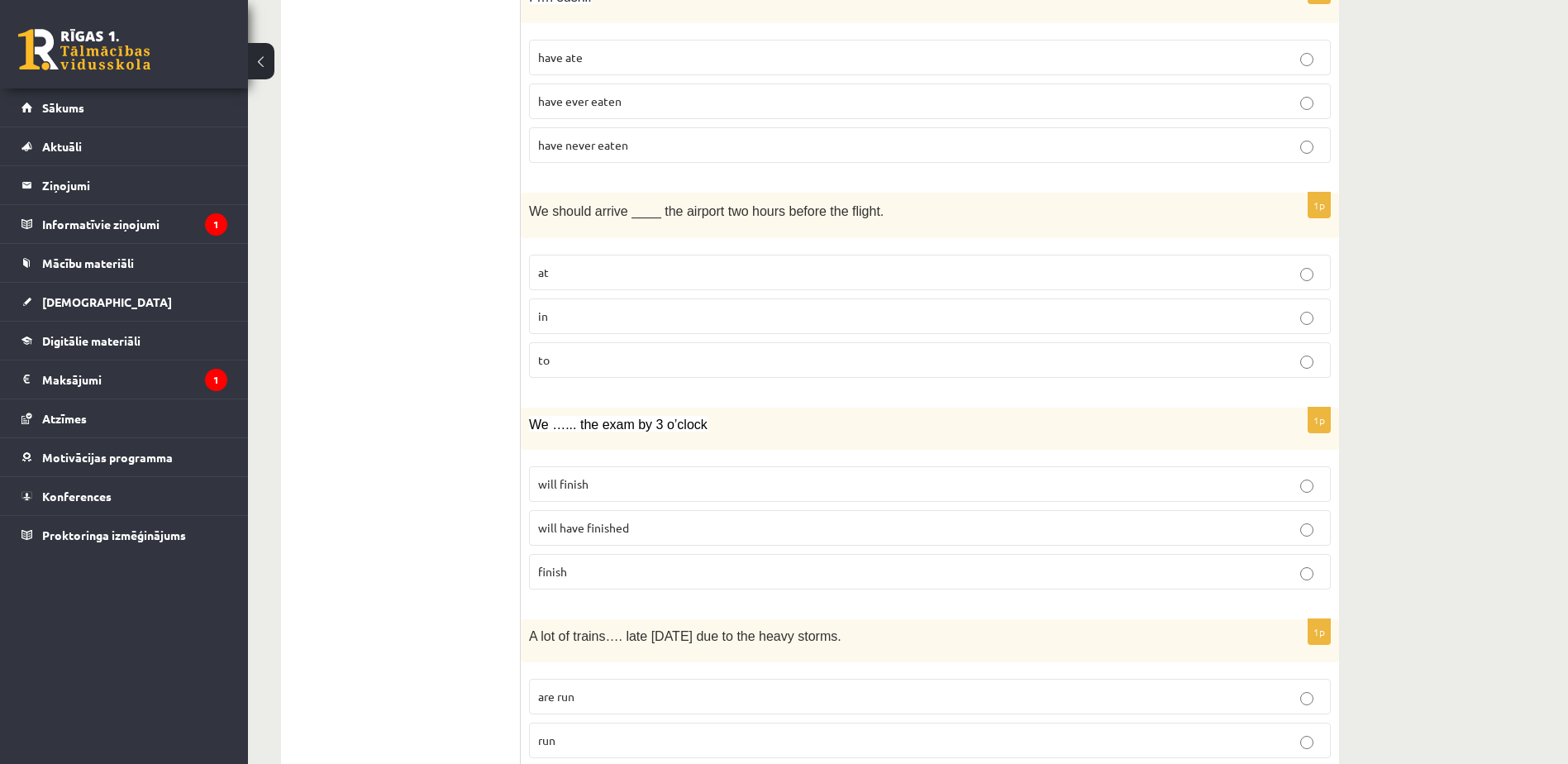
scroll to position [3759, 0]
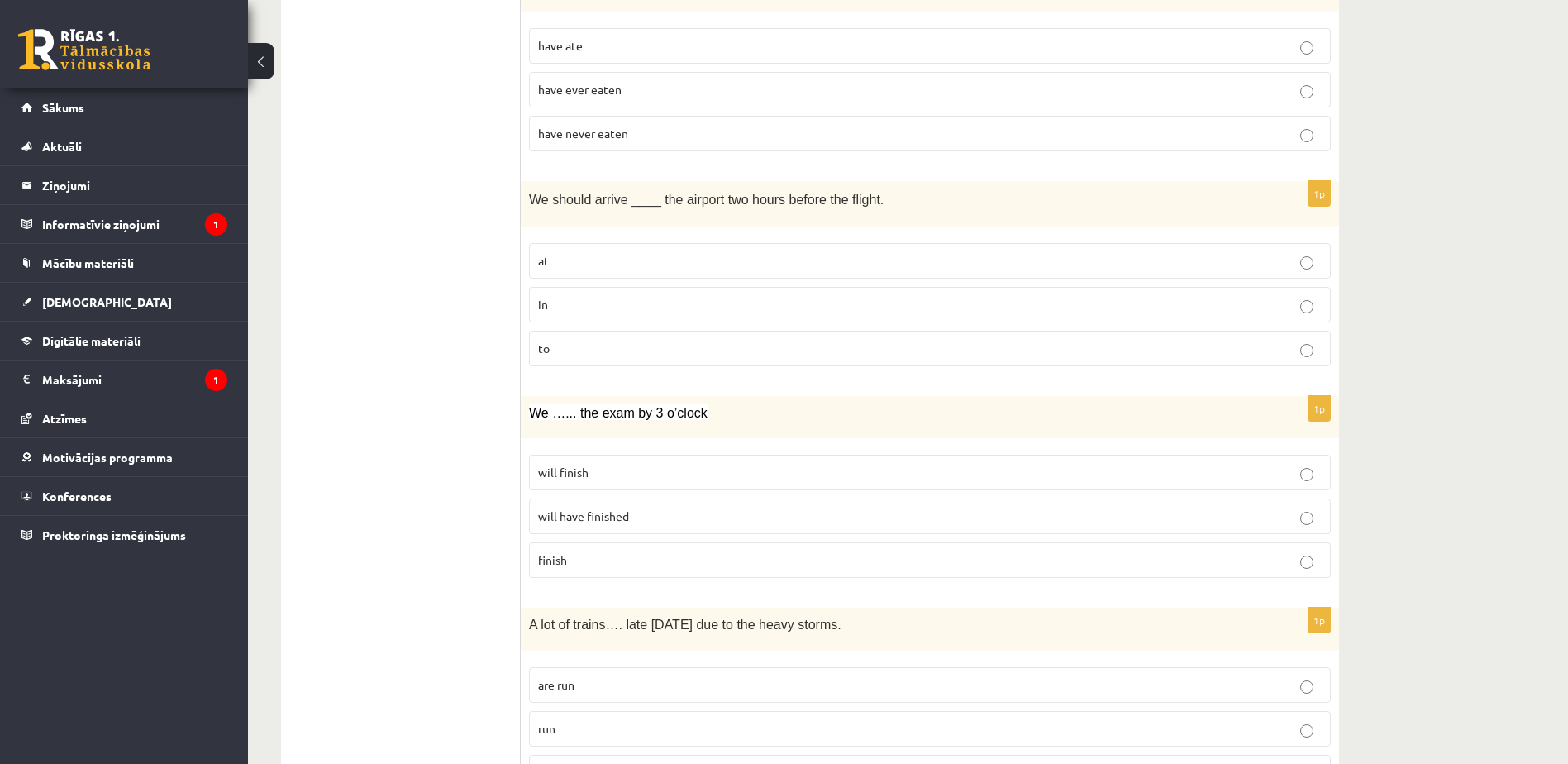
click at [669, 282] on fieldset "at in to" at bounding box center [929, 303] width 801 height 136
click at [668, 257] on p "at" at bounding box center [929, 261] width 783 height 17
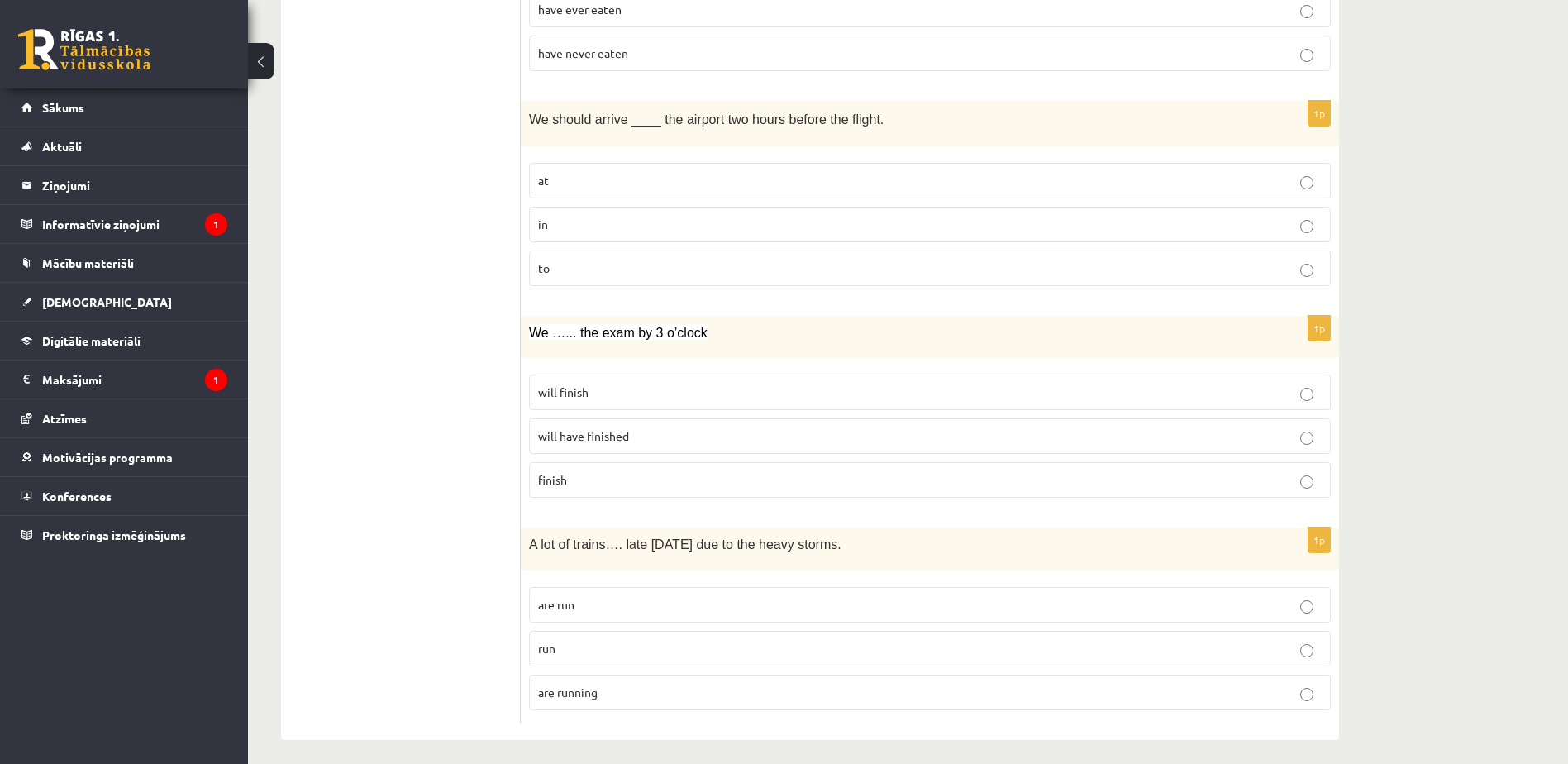
scroll to position [3849, 0]
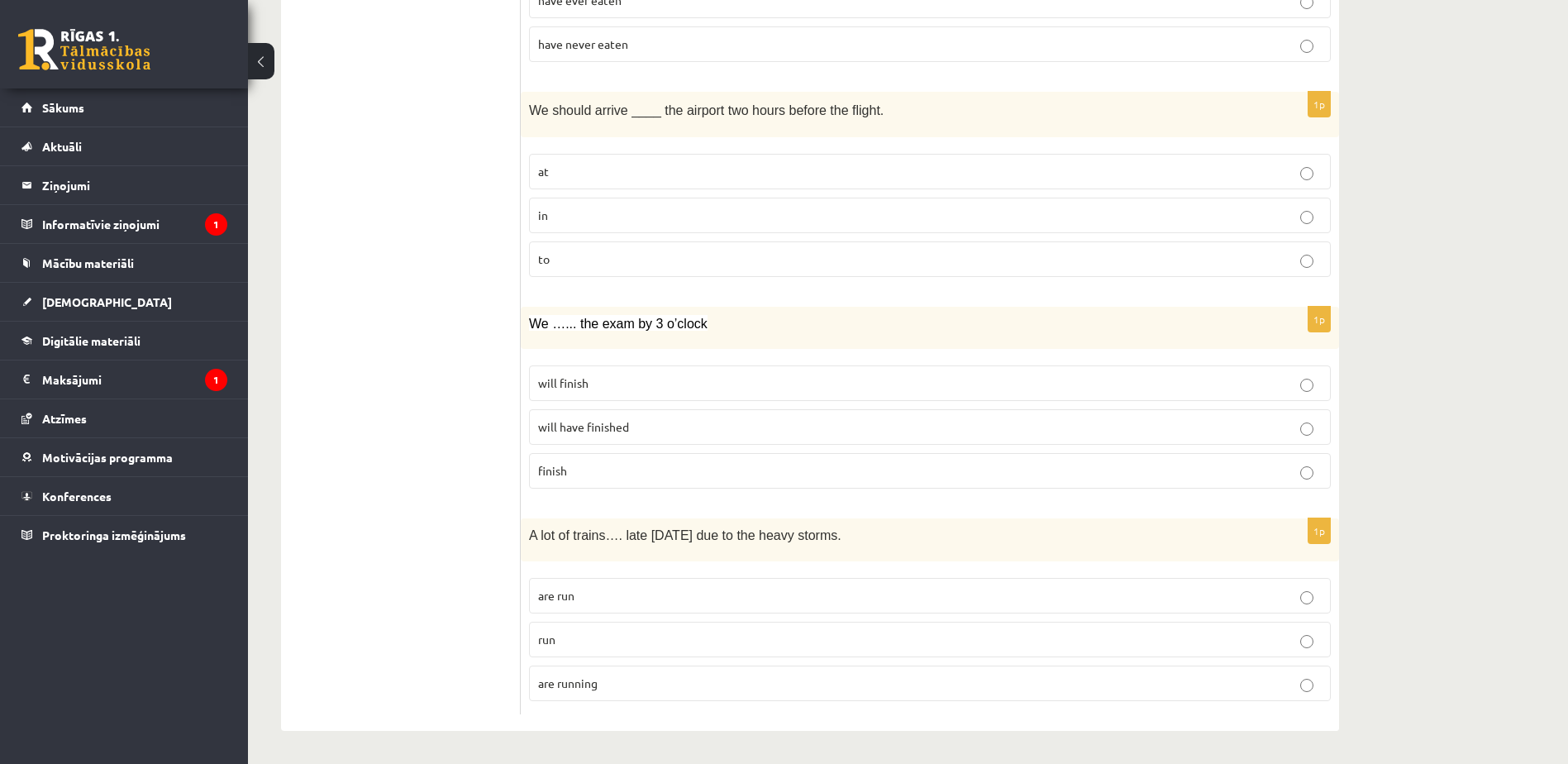
click at [630, 380] on p "will finish" at bounding box center [929, 383] width 783 height 17
click at [614, 685] on p "are running" at bounding box center [929, 683] width 783 height 17
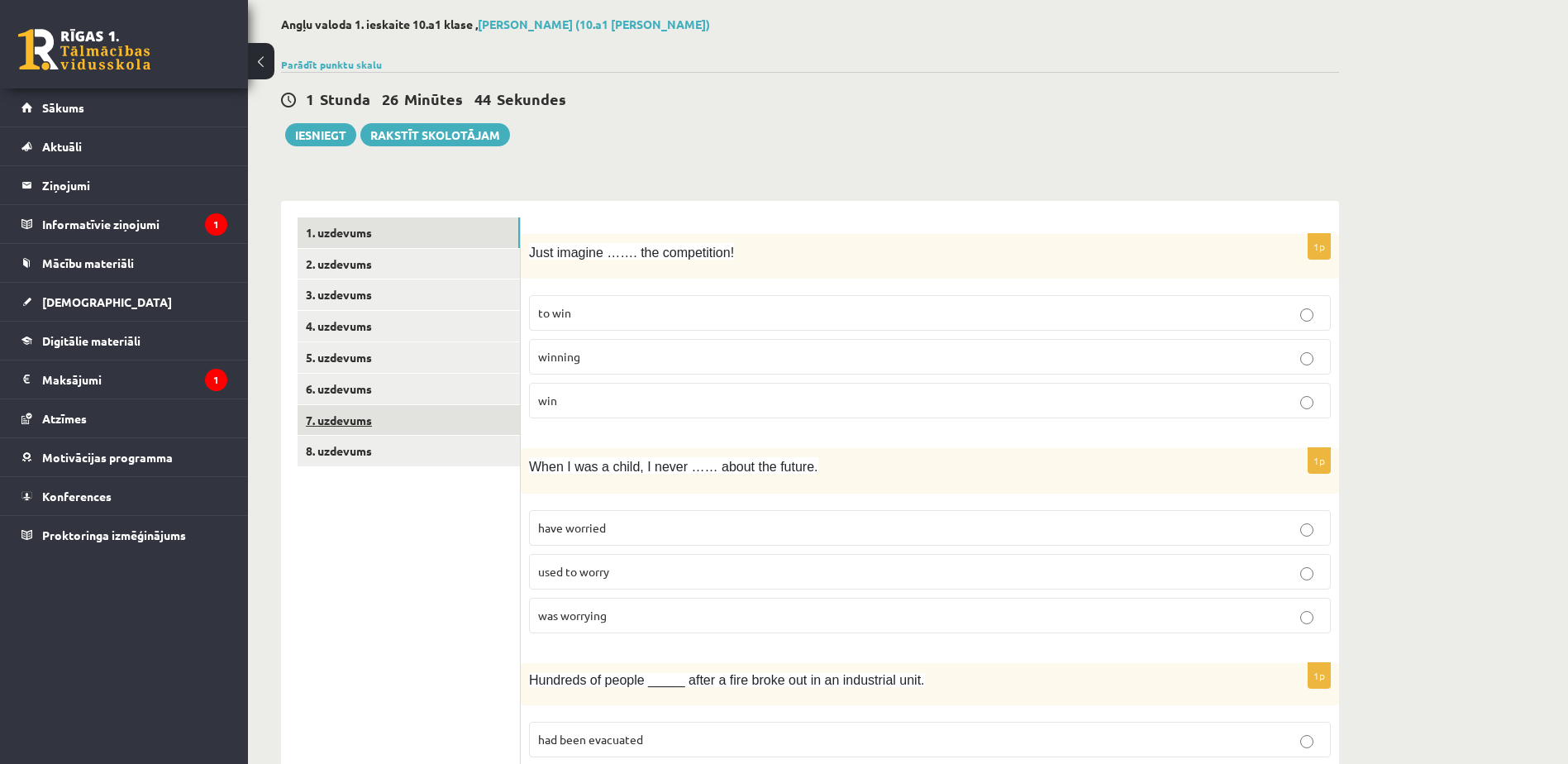
scroll to position [49, 0]
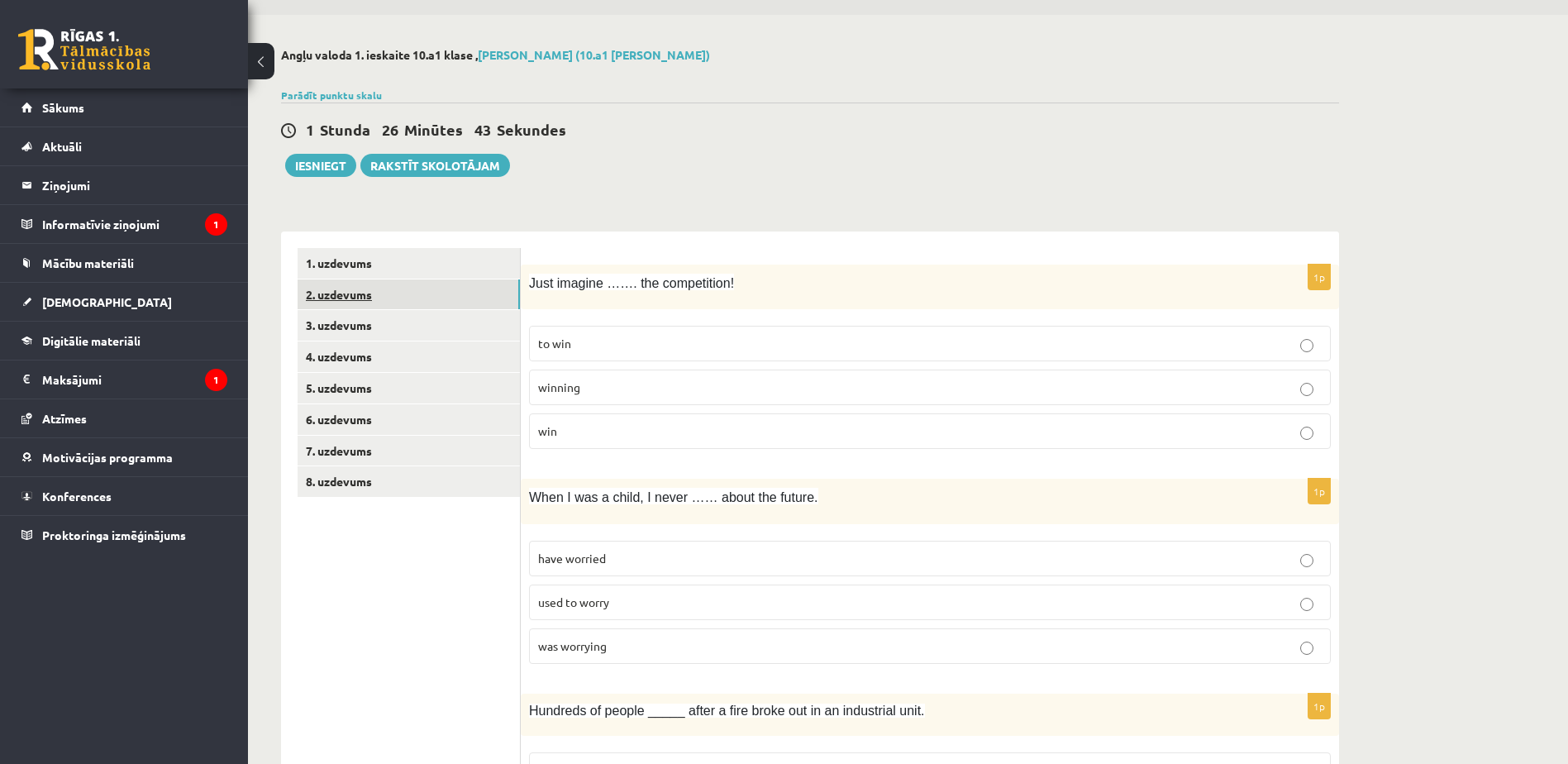
click at [342, 294] on link "2. uzdevums" at bounding box center [409, 294] width 223 height 31
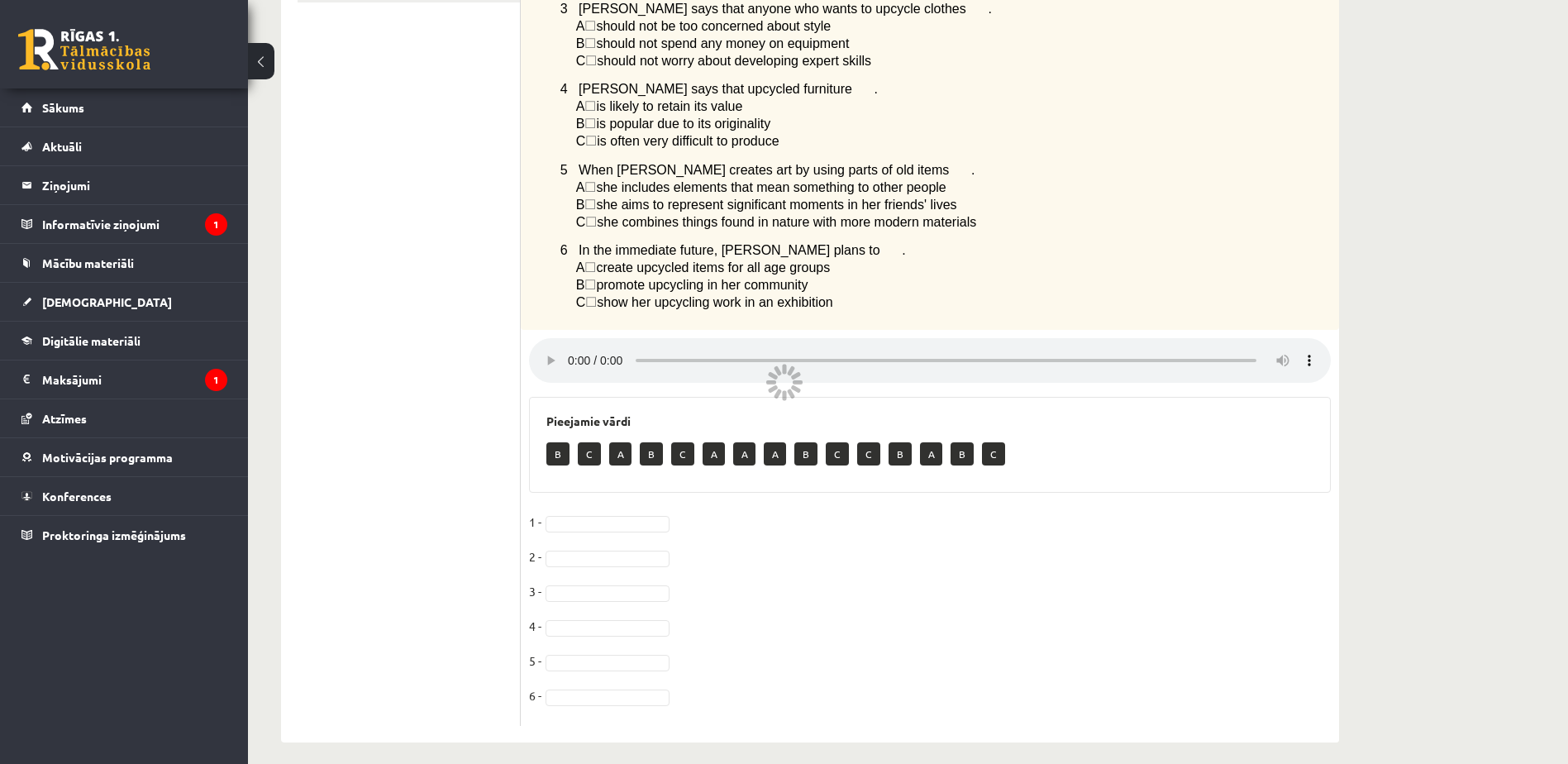
scroll to position [563, 0]
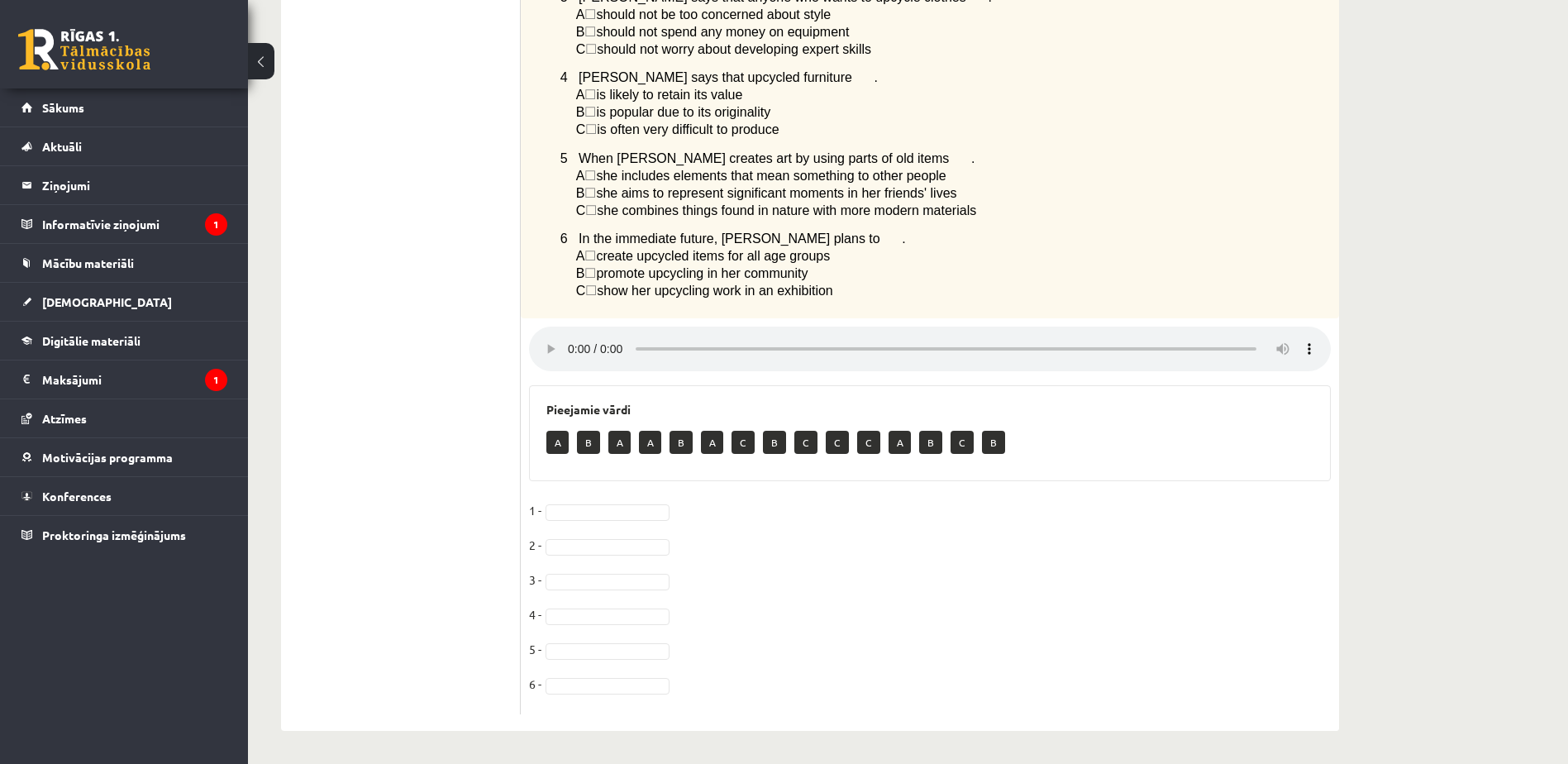
click at [596, 252] on span "☐" at bounding box center [590, 256] width 12 height 14
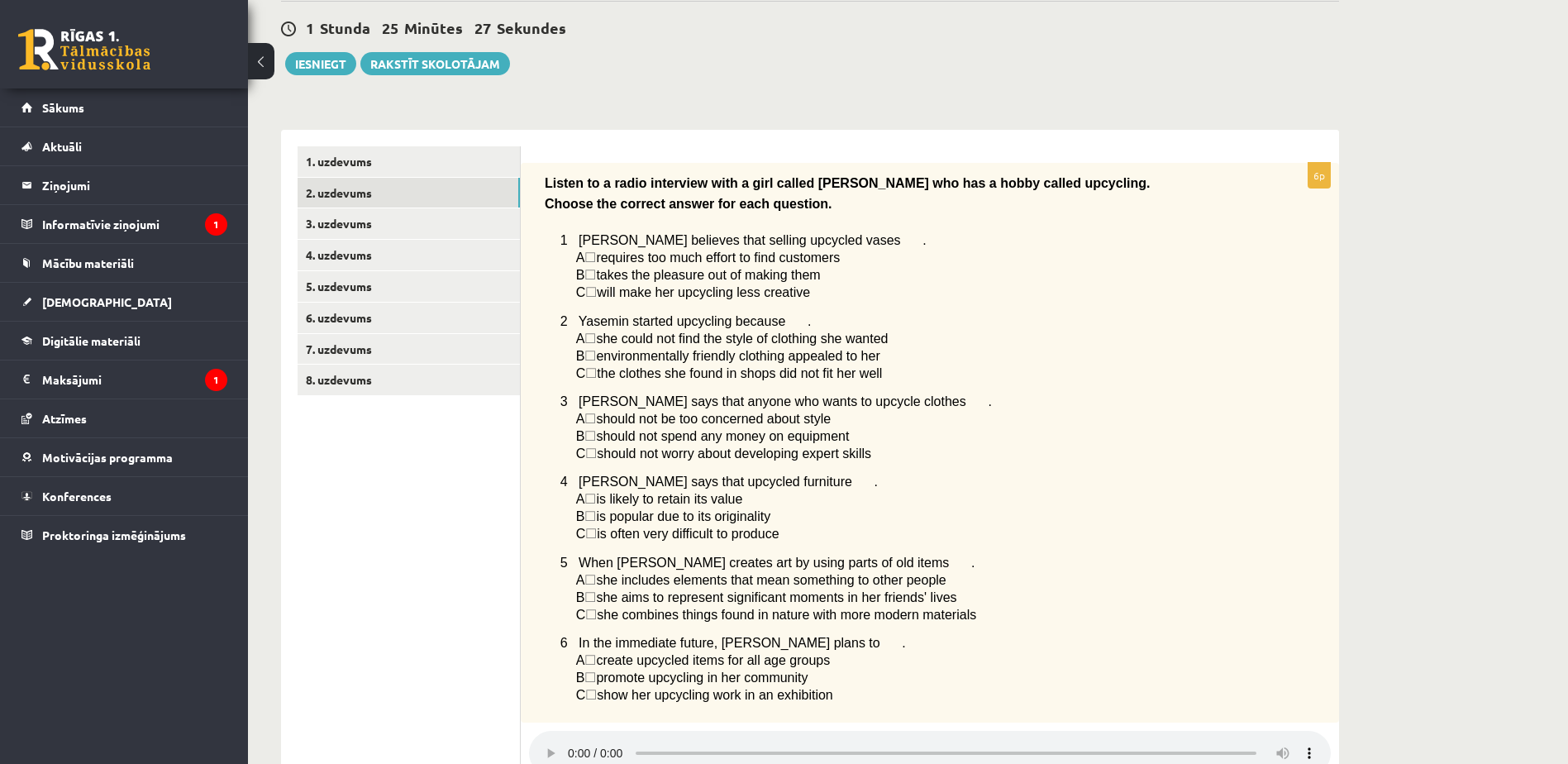
scroll to position [189, 0]
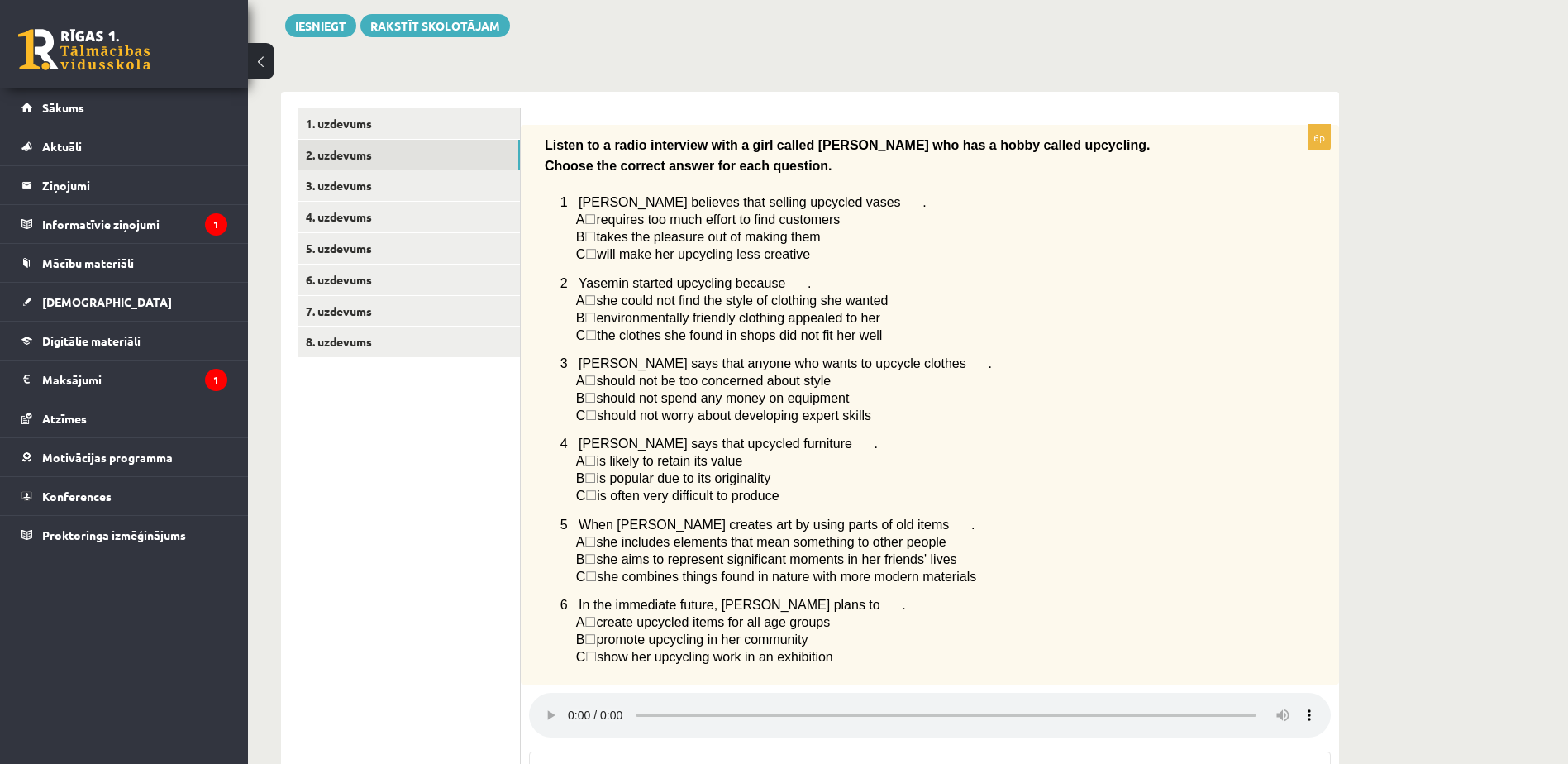
drag, startPoint x: 539, startPoint y: 136, endPoint x: 811, endPoint y: 577, distance: 518.1
click at [811, 577] on div "Listen to a radio interview with a girl called Yasemin who has a hobby called u…" at bounding box center [929, 404] width 818 height 561
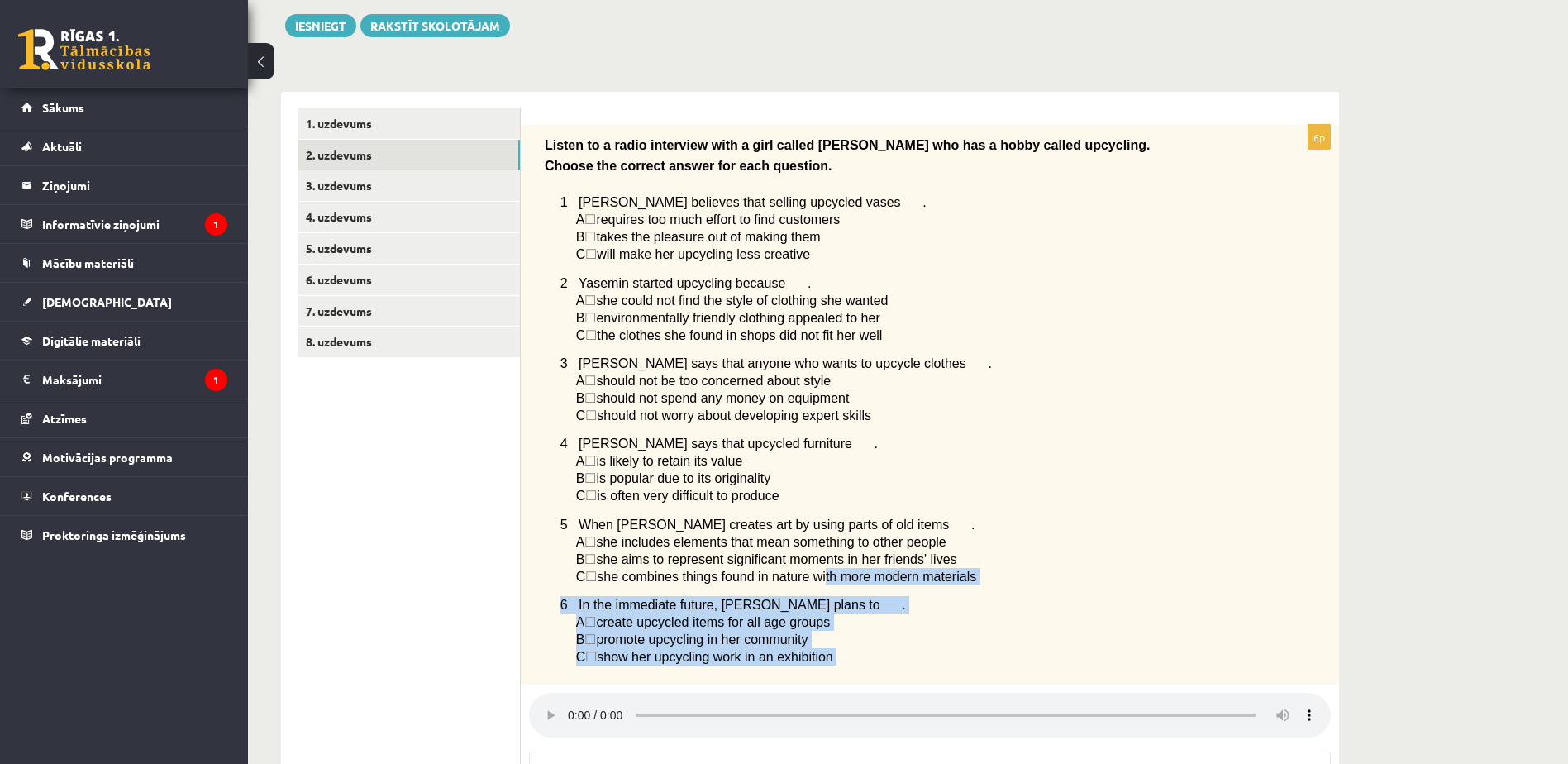
click at [869, 724] on div "6p Listen to a radio interview with a girl called Yasemin who has a hobby calle…" at bounding box center [929, 602] width 818 height 955
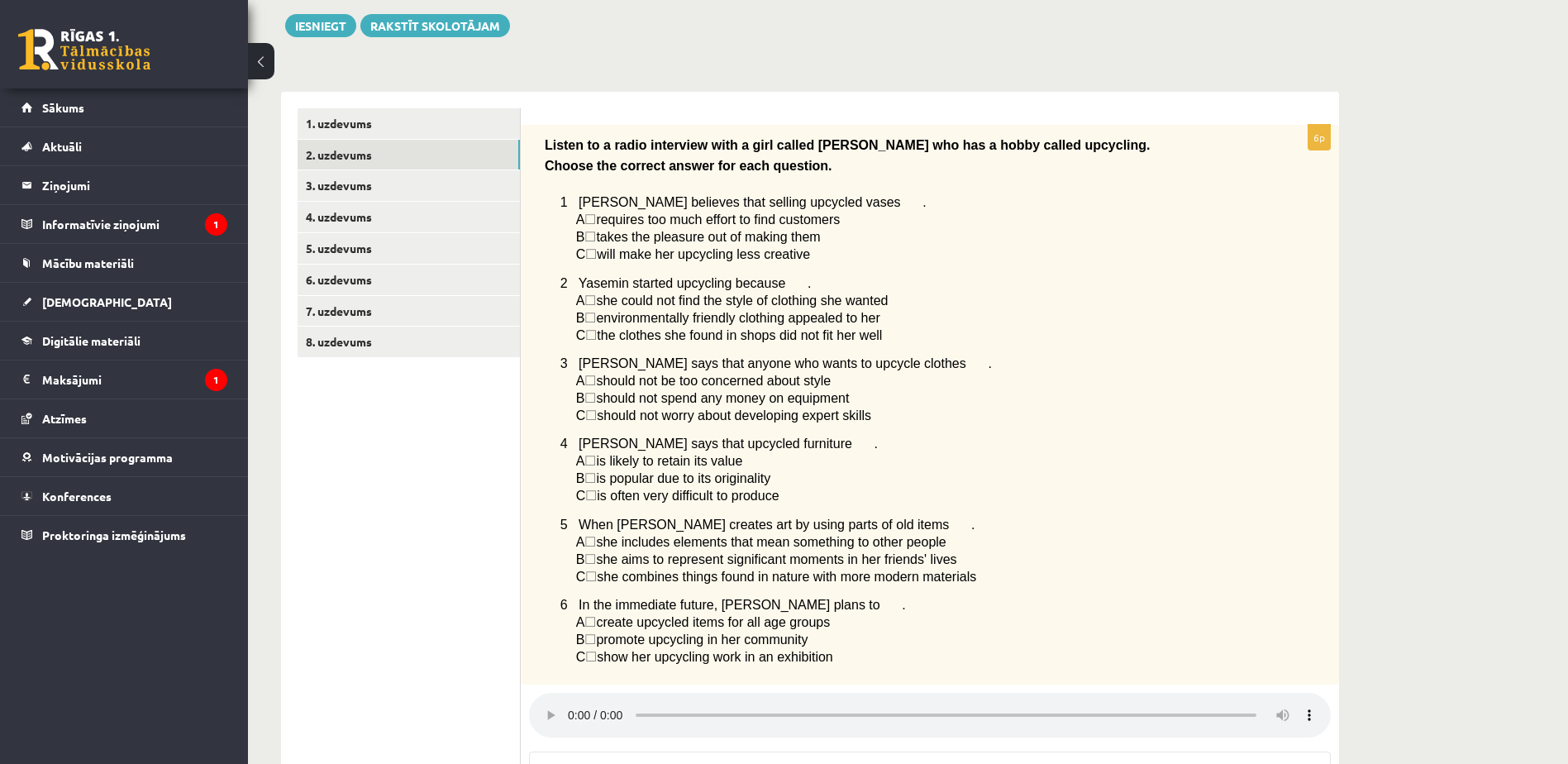
click at [504, 578] on ul "1. uzdevums 2. uzdevums 3. uzdevums 4. uzdevums 5. uzdevums 6. uzdevums 7. uzde…" at bounding box center [409, 594] width 223 height 972
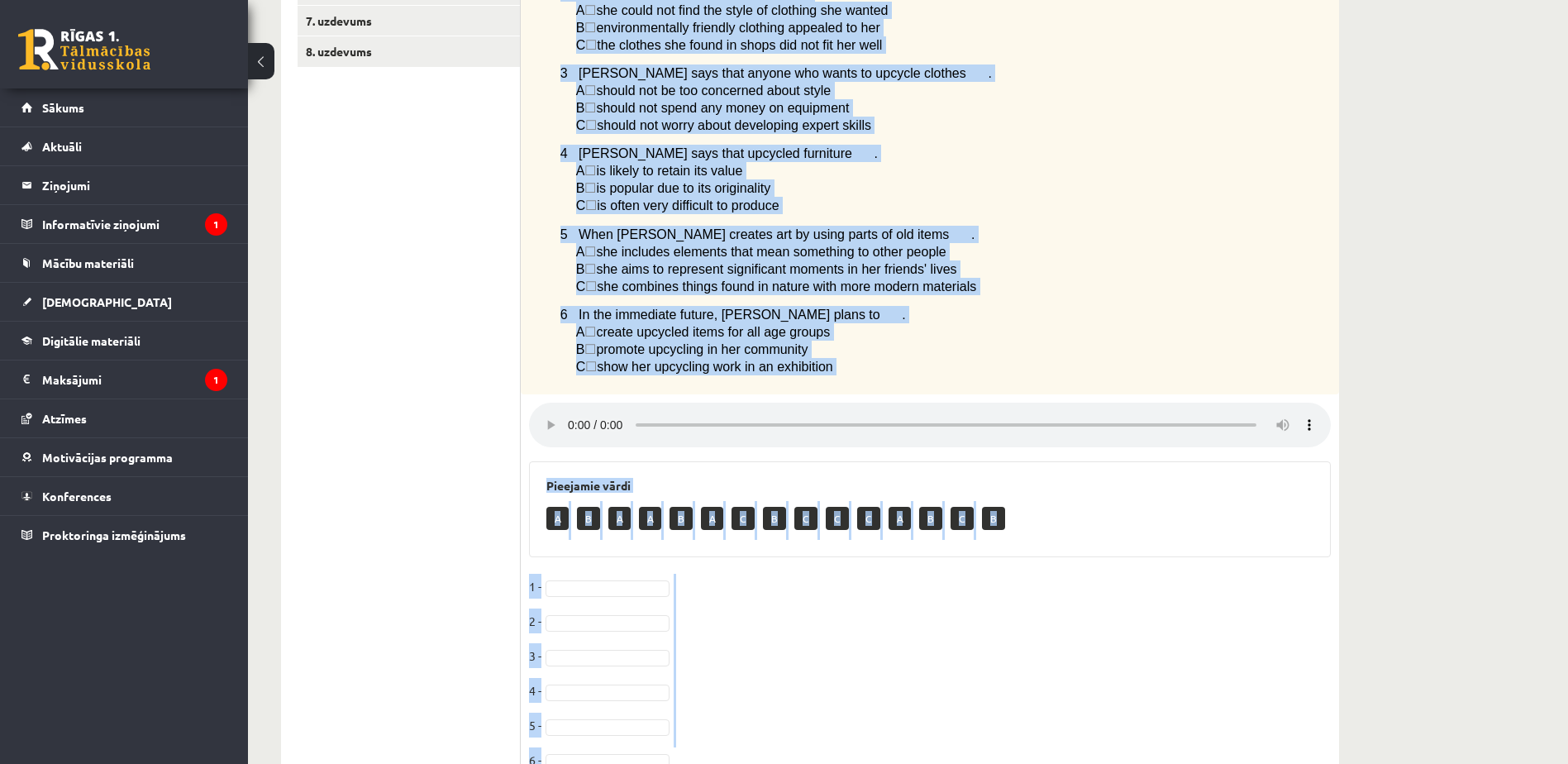
scroll to position [563, 0]
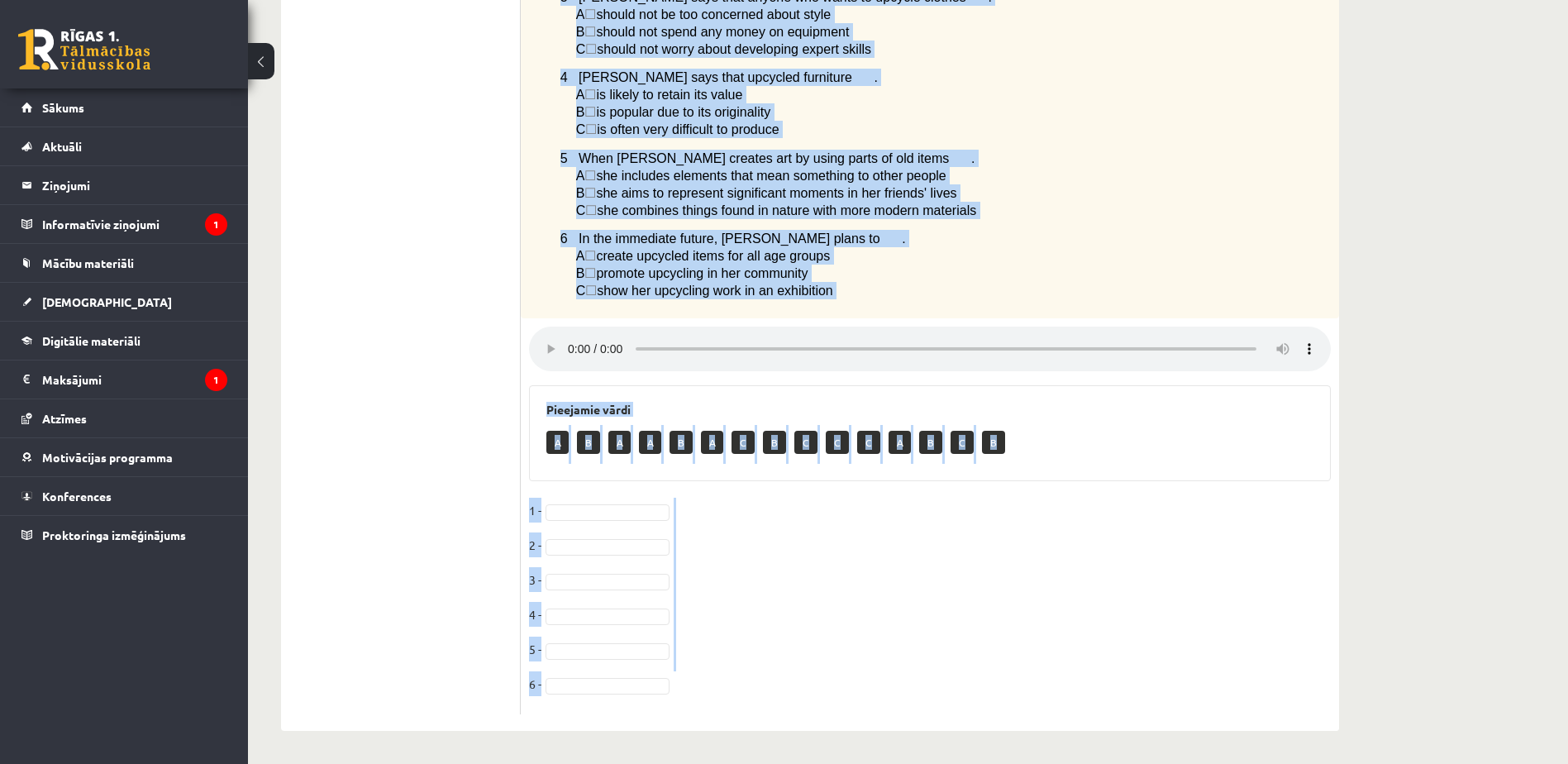
drag, startPoint x: 537, startPoint y: 135, endPoint x: 847, endPoint y: 740, distance: 679.8
click at [847, 740] on div "Angļu valoda 1. ieskaite 10.a1 klase , Madara Kārklevalka (10.a1 klase) Parādīt…" at bounding box center [810, 136] width 1124 height 1255
copy div "Listen to a radio interview with a girl called Yasemin who has a hobby called u…"
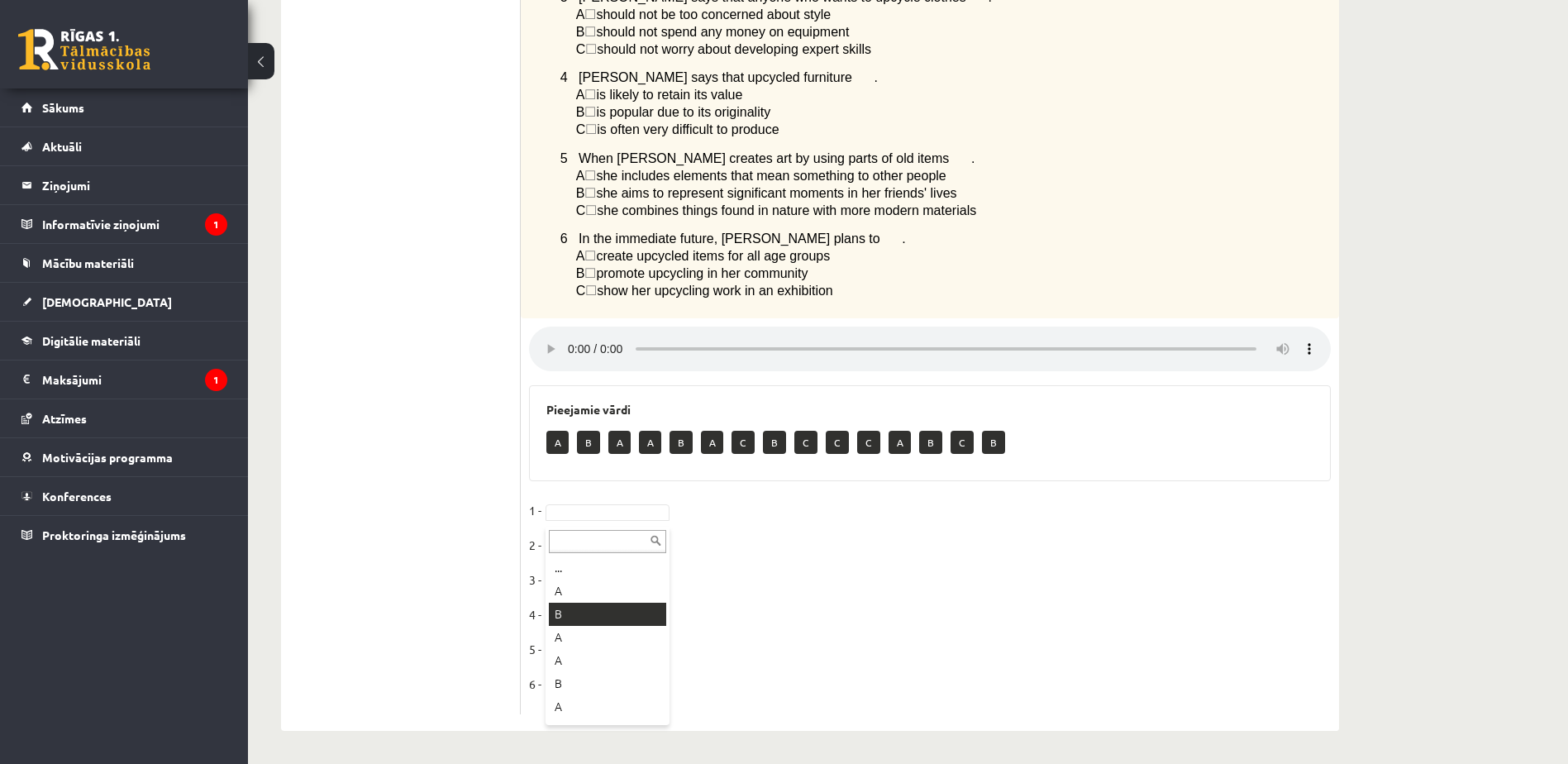
drag, startPoint x: 595, startPoint y: 599, endPoint x: 605, endPoint y: 606, distance: 12.2
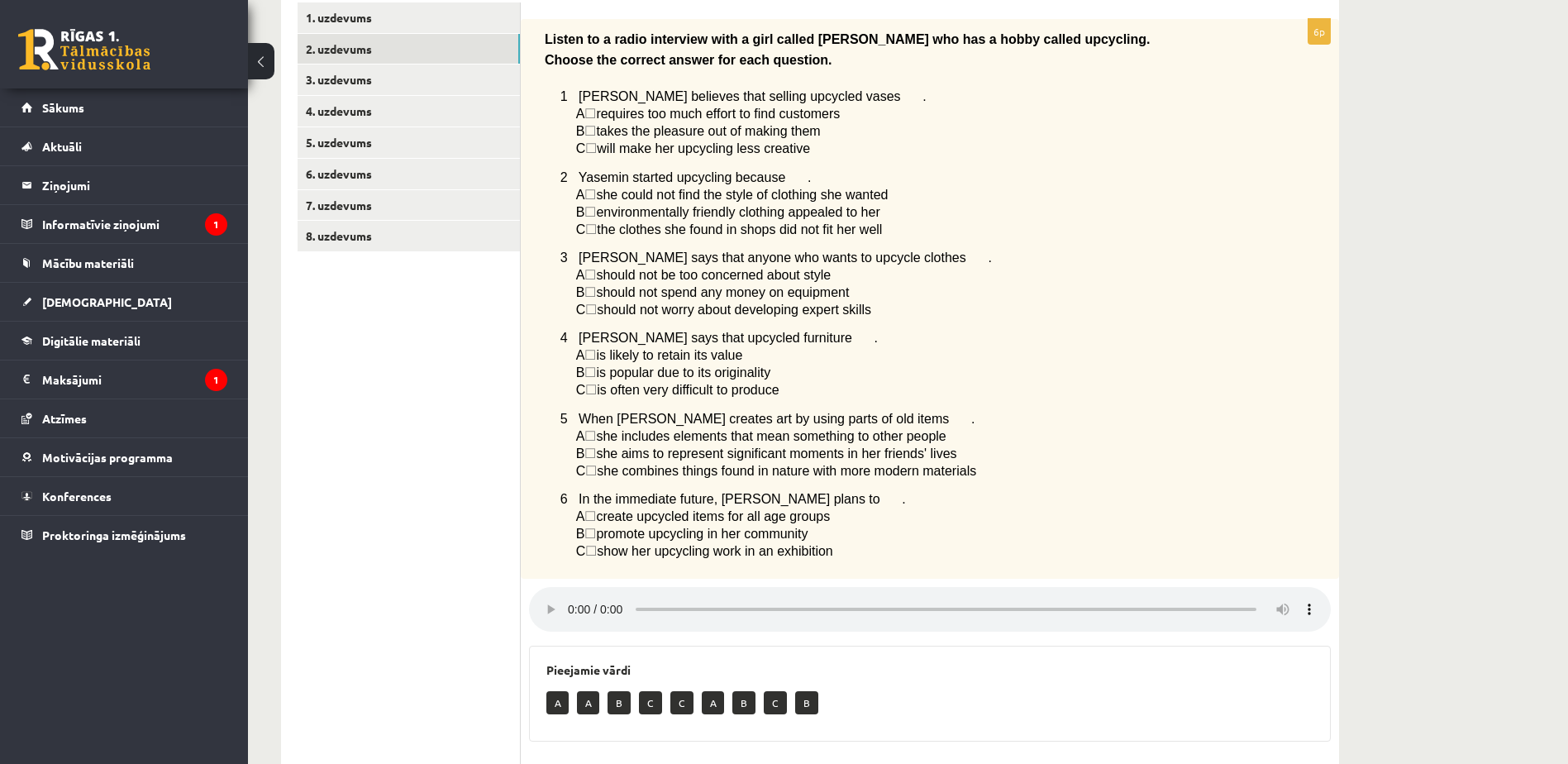
scroll to position [293, 0]
click at [378, 81] on link "3. uzdevums" at bounding box center [409, 81] width 223 height 31
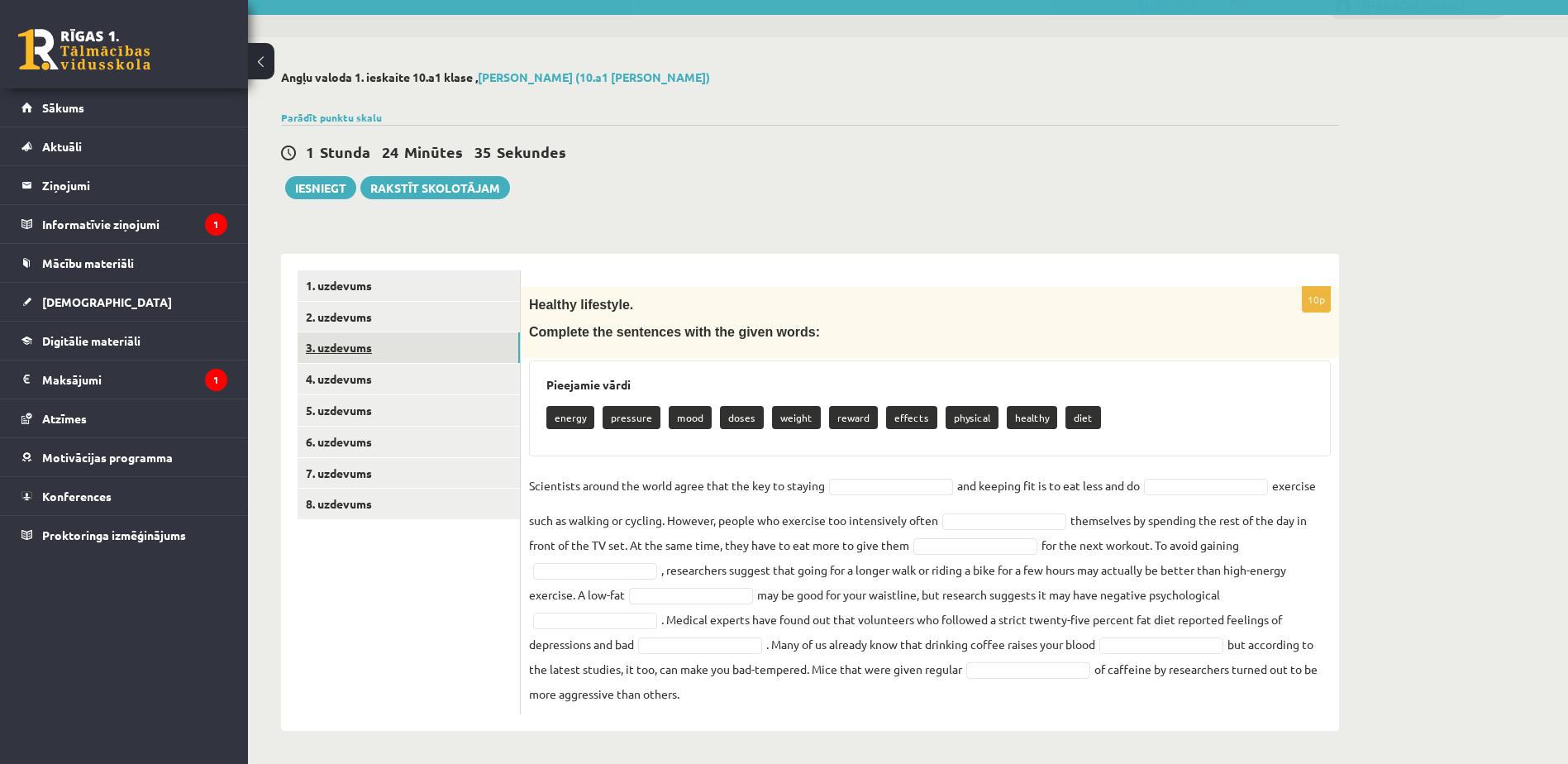
scroll to position [27, 0]
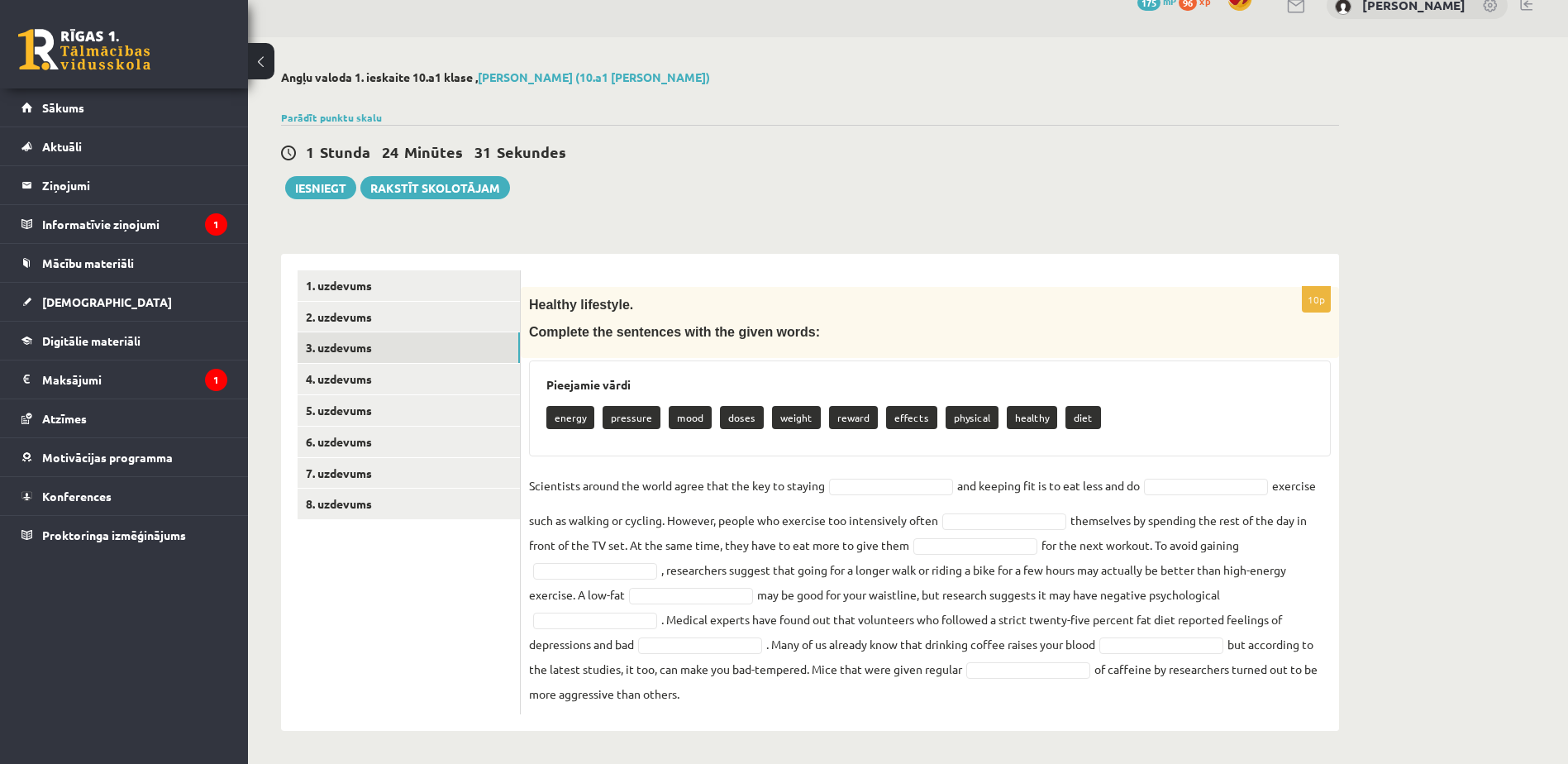
drag, startPoint x: 528, startPoint y: 300, endPoint x: 1201, endPoint y: 708, distance: 787.0
click at [1201, 708] on div "10p Healthy lifestyle. Complete the sentences with the given words: Pieejamie v…" at bounding box center [929, 500] width 818 height 427
copy div "Healthy lifestyle. Complete the sentences with the given words: Pieejamie vārdi…"
click at [860, 273] on form "10p Healthy lifestyle. Complete the sentences with the given words: Pieejamie v…" at bounding box center [929, 492] width 785 height 443
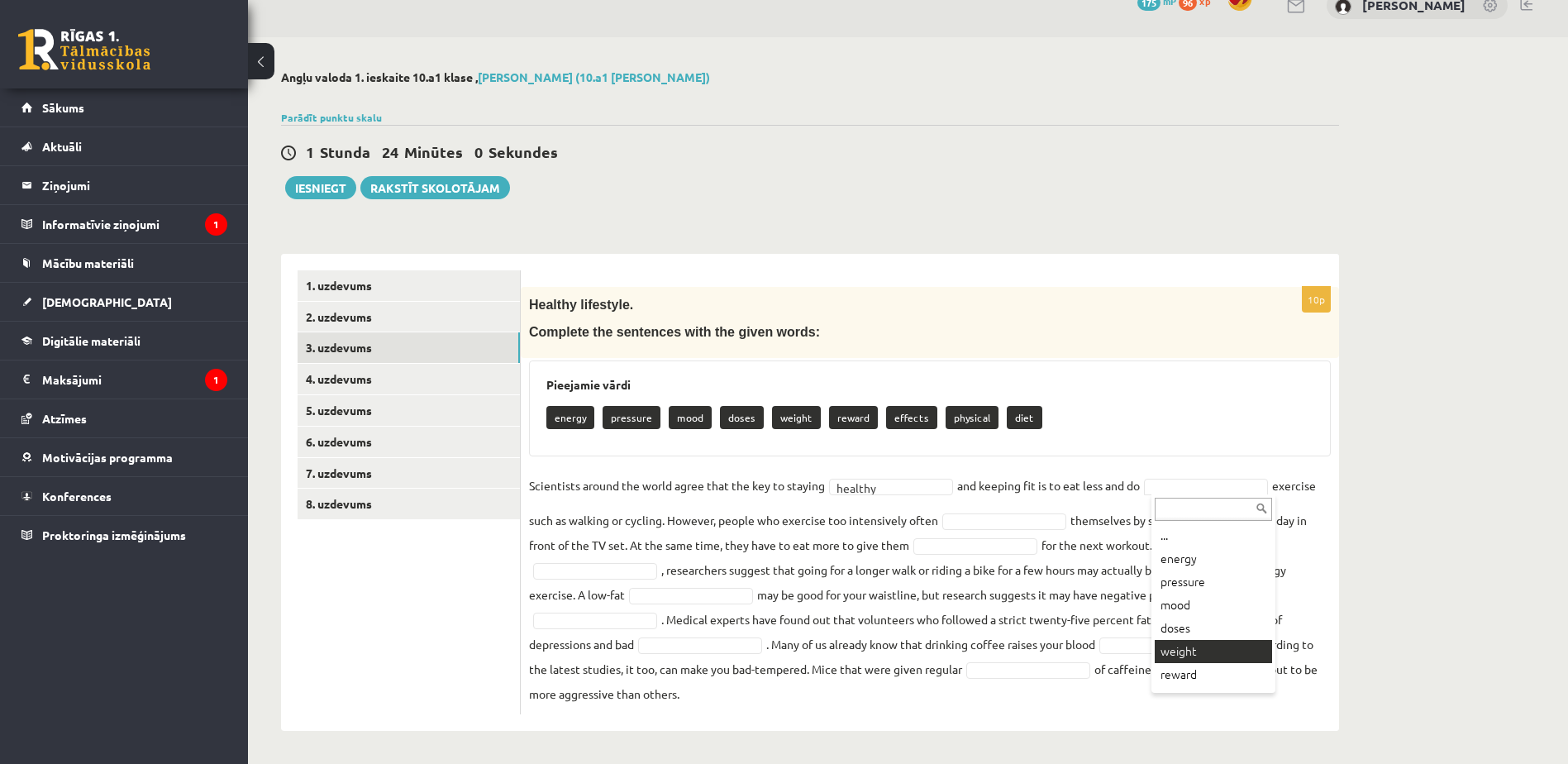
scroll to position [66, 0]
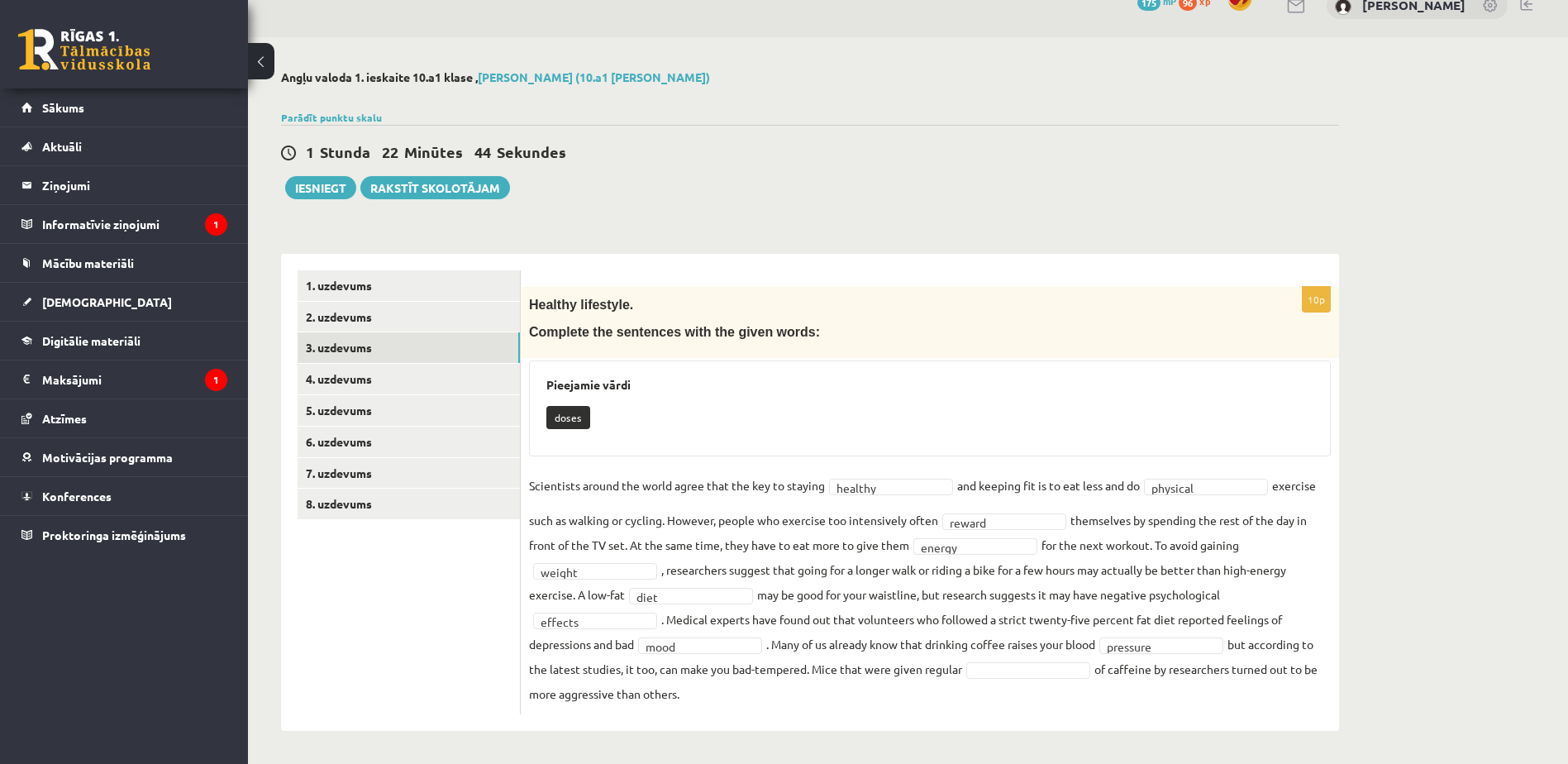
click at [1060, 659] on fieldset "Scientists around the world agree that the key to staying healthy ******* and k…" at bounding box center [929, 589] width 801 height 233
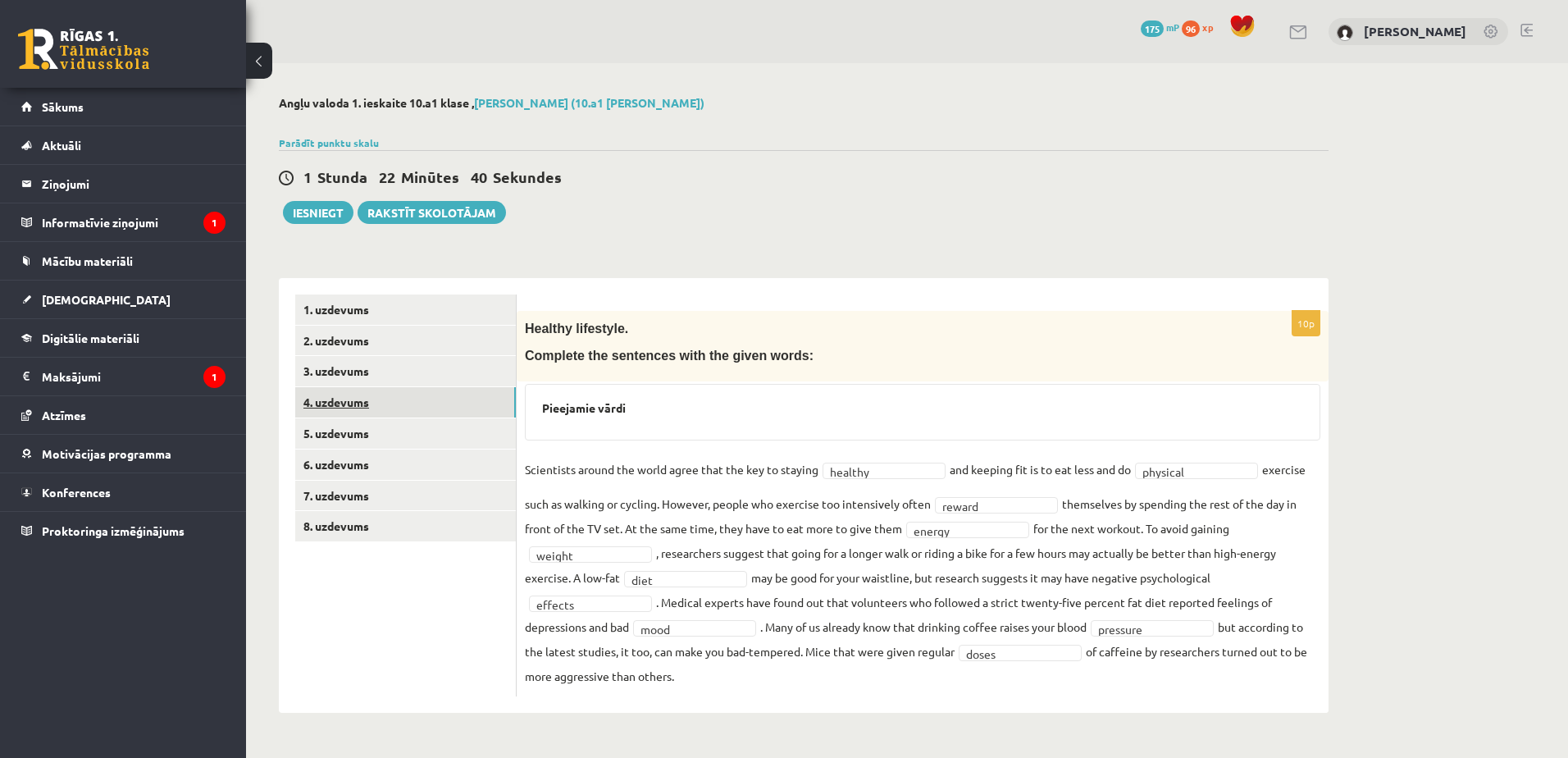
click at [379, 405] on link "4. uzdevums" at bounding box center [405, 402] width 221 height 30
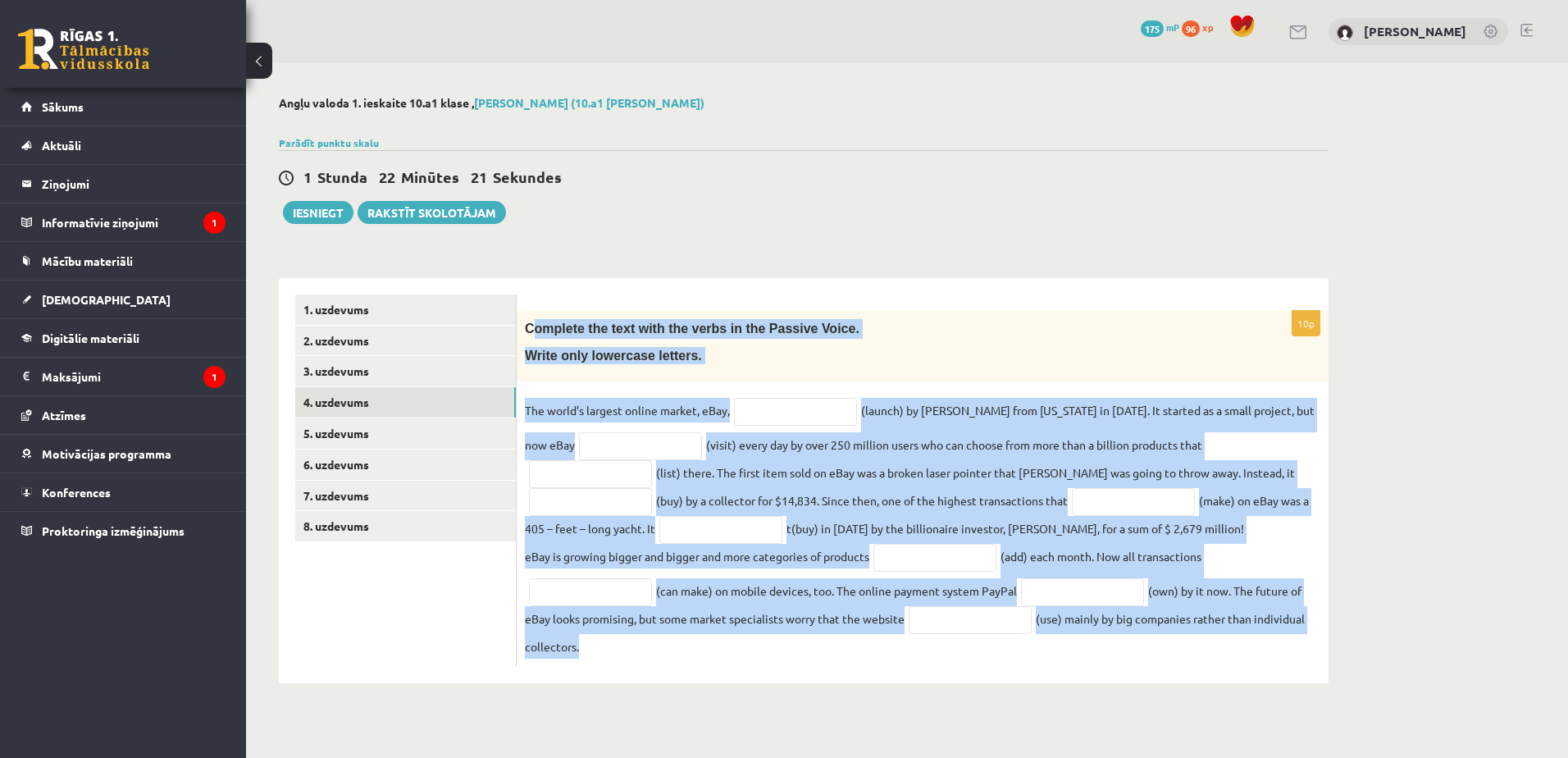
drag, startPoint x: 532, startPoint y: 325, endPoint x: 1098, endPoint y: 691, distance: 674.0
click at [1098, 691] on div "Angļu valoda 1. ieskaite 10.a1 klase , Madara Kārklevalka (10.a1 klase) Parādīt…" at bounding box center [803, 390] width 1115 height 653
copy div "omplete the text with the verbs in the Passive Voice. Write only lowercase lett…"
click at [894, 321] on p "Complete the text with the verbs in the Passive Voice." at bounding box center [882, 329] width 714 height 20
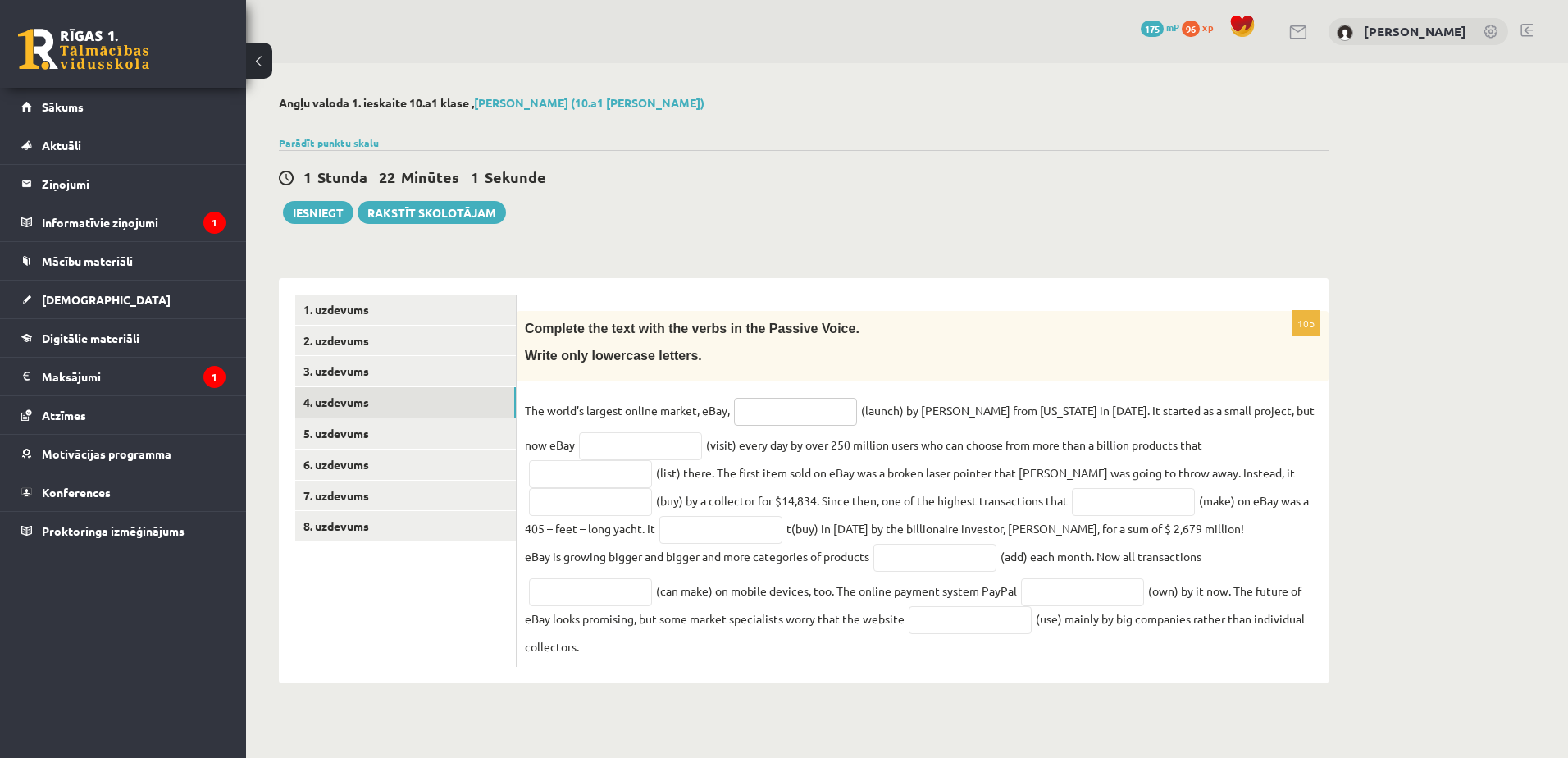
click at [778, 412] on input "text" at bounding box center [795, 412] width 123 height 28
type input "**********"
click at [644, 437] on input "text" at bounding box center [640, 446] width 123 height 28
type input "**********"
click at [652, 460] on input "text" at bounding box center [590, 474] width 123 height 28
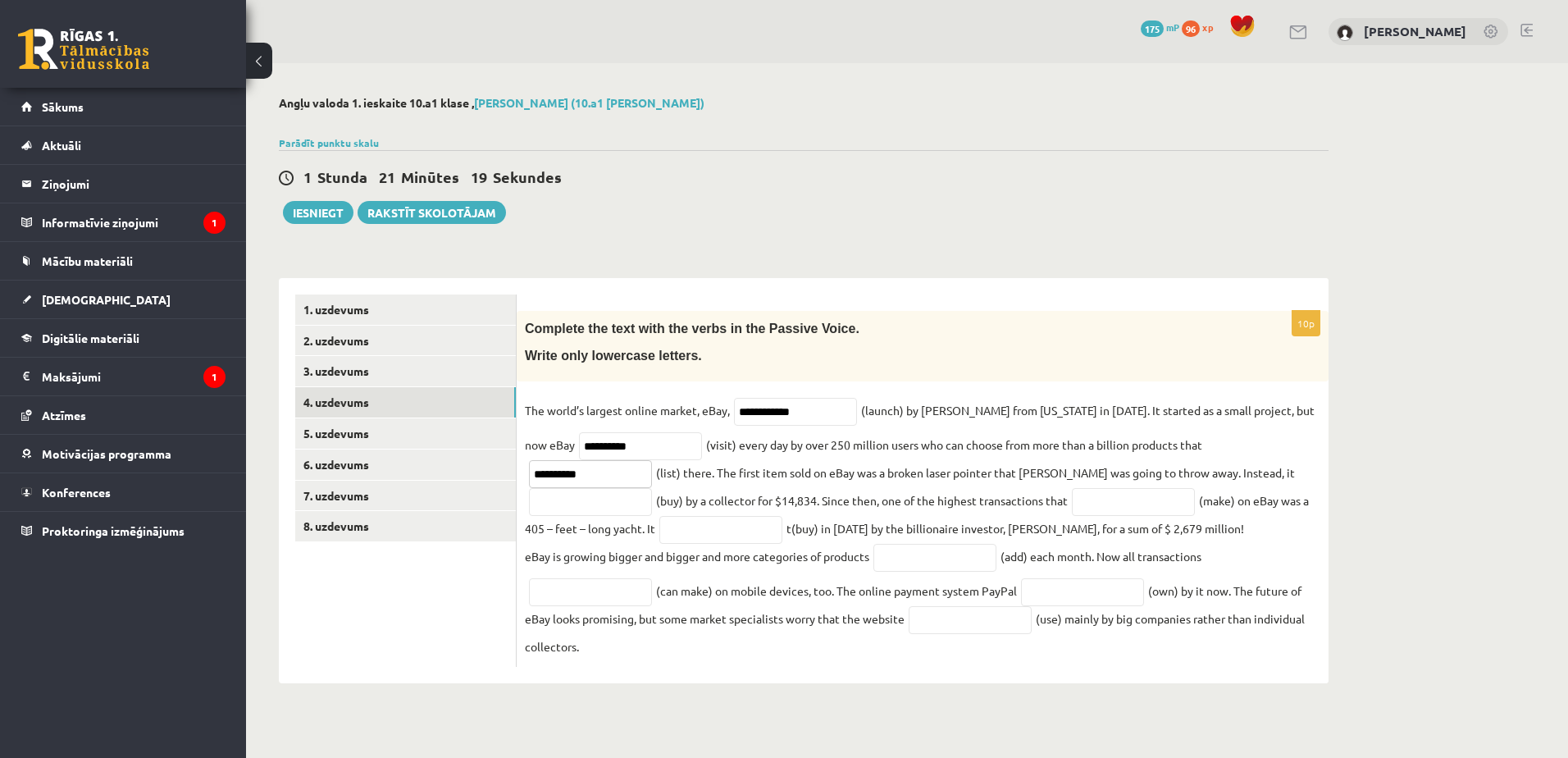
type input "**********"
click at [652, 488] on input "text" at bounding box center [590, 502] width 123 height 28
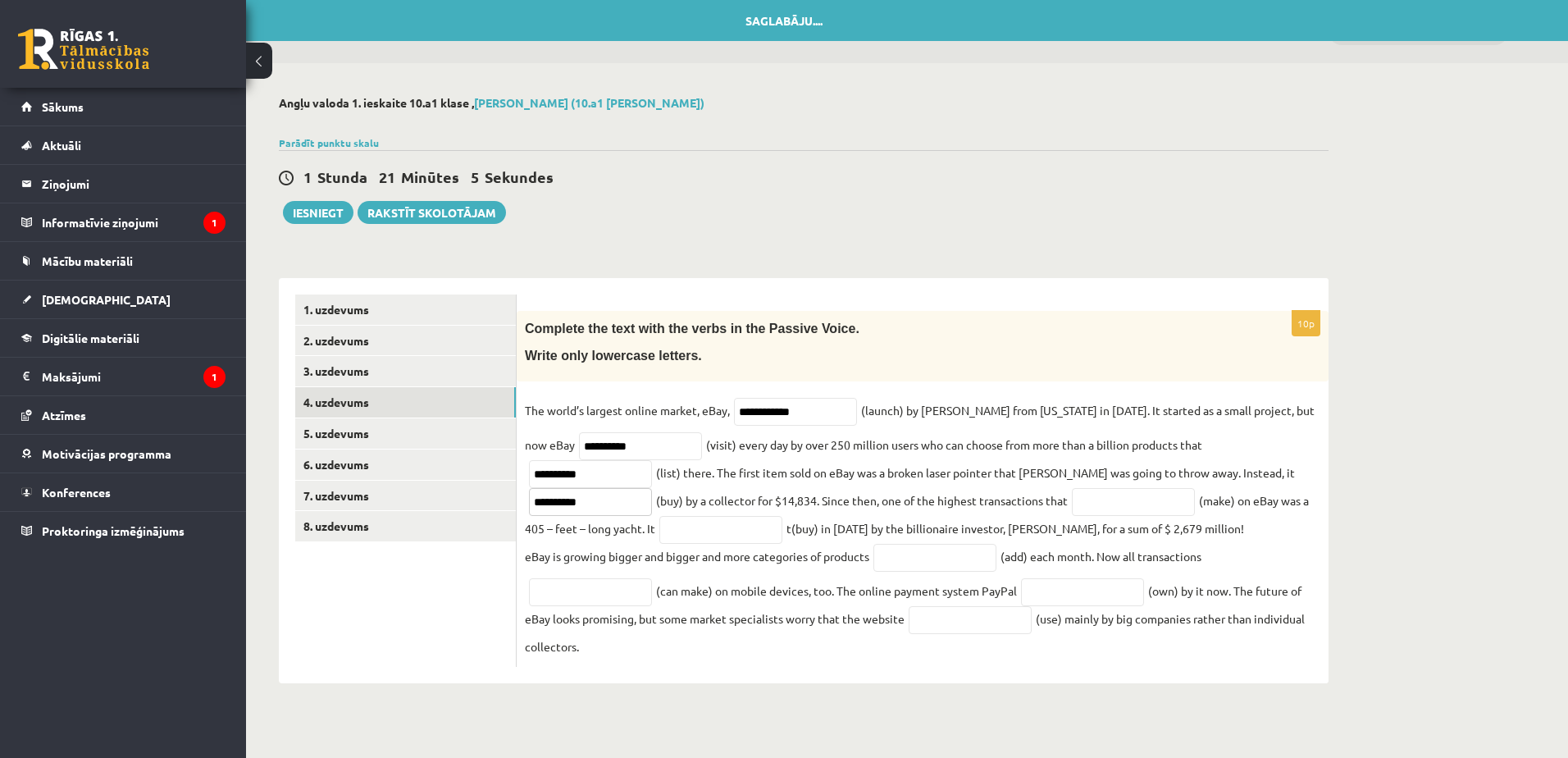
type input "**********"
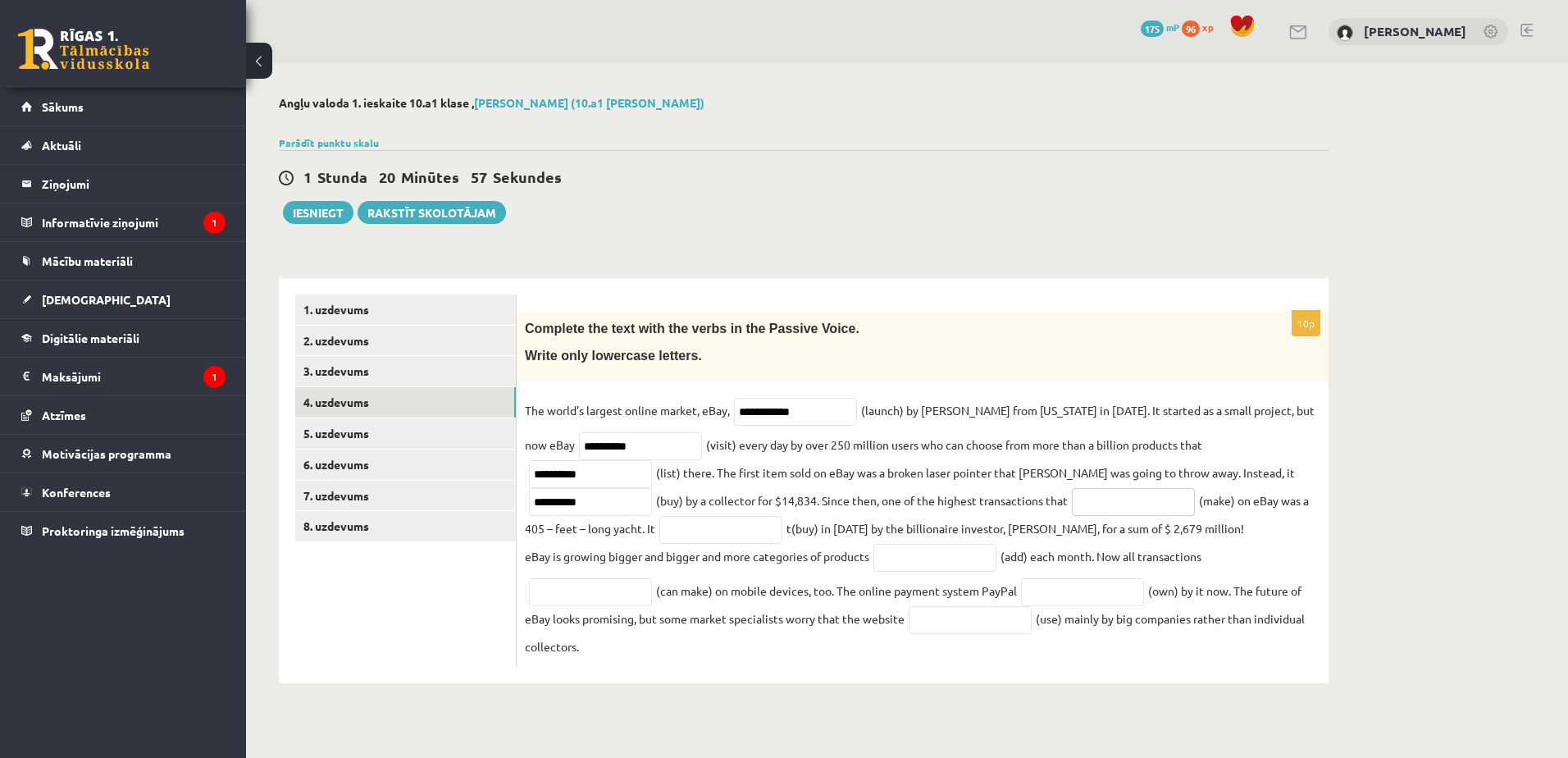
click at [1072, 493] on input "text" at bounding box center [1133, 502] width 123 height 28
type input "**********"
click at [659, 524] on input "text" at bounding box center [720, 530] width 123 height 28
type input "**********"
click at [943, 559] on input "text" at bounding box center [934, 558] width 123 height 28
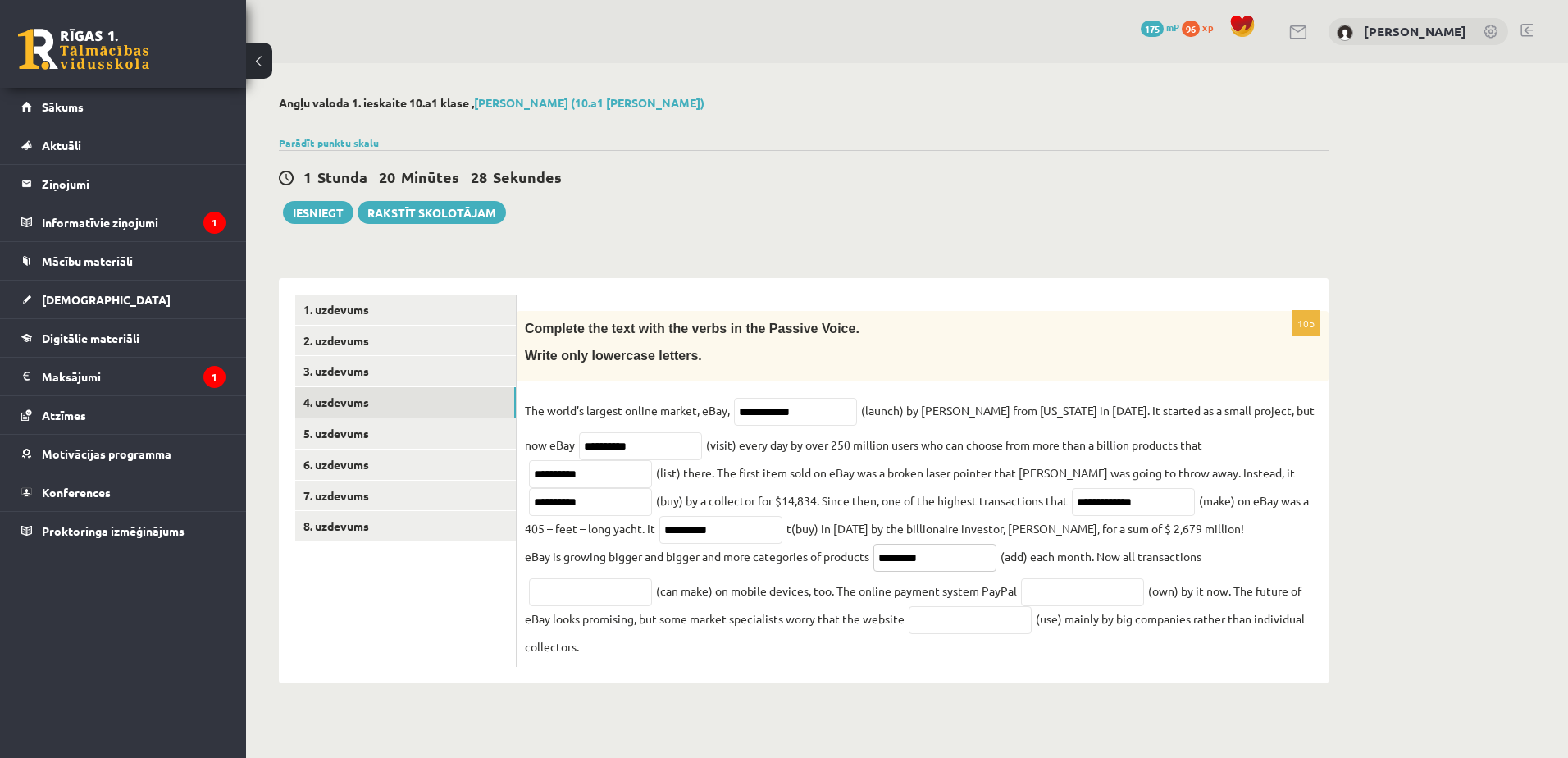
type input "*********"
click at [612, 601] on input "text" at bounding box center [590, 592] width 123 height 28
type input "**********"
click at [1083, 596] on input "text" at bounding box center [1082, 592] width 123 height 28
type input "********"
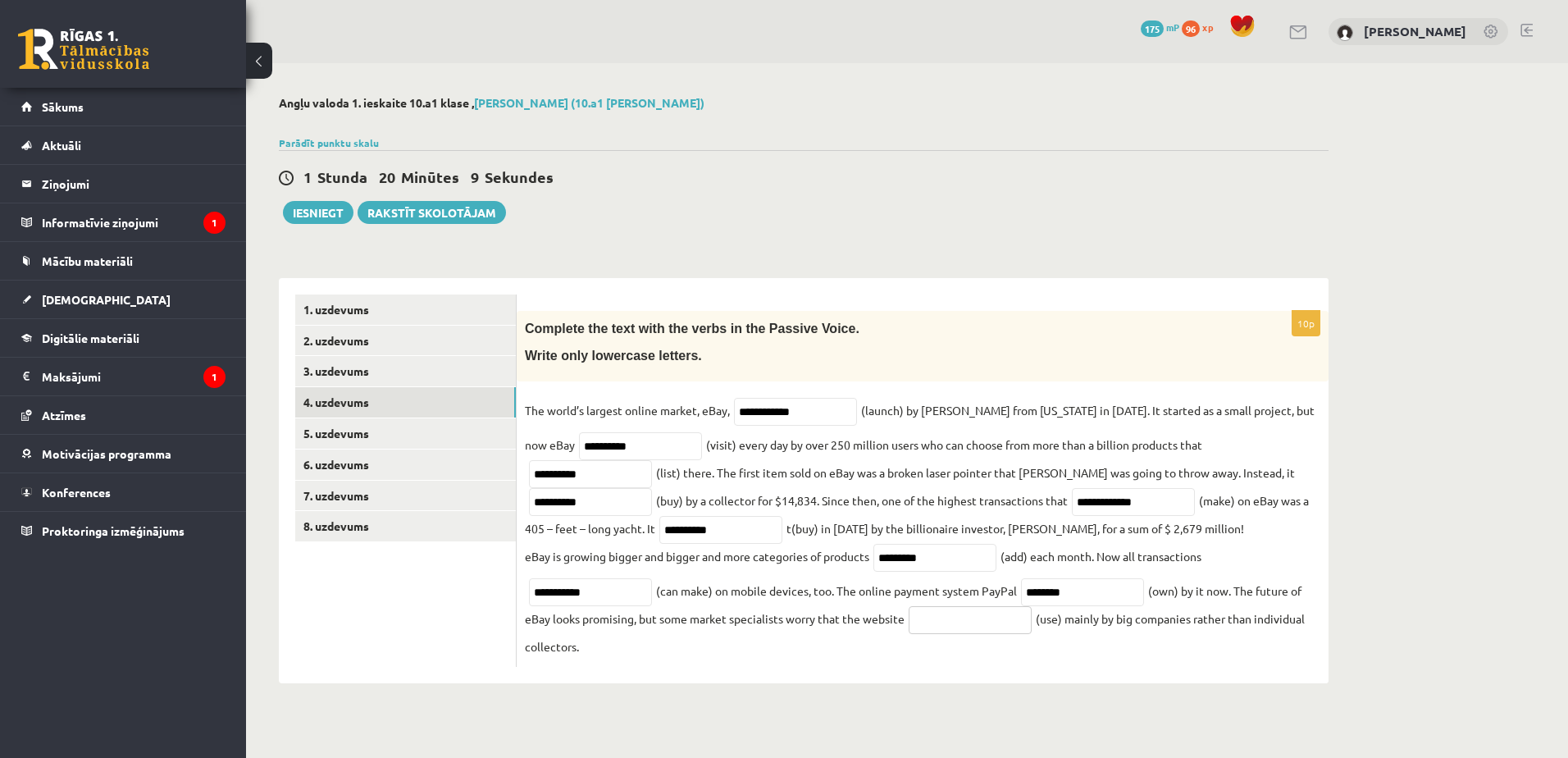
click at [988, 629] on input "text" at bounding box center [970, 620] width 123 height 28
type input "*******"
click at [370, 419] on link "5. uzdevums" at bounding box center [405, 433] width 221 height 30
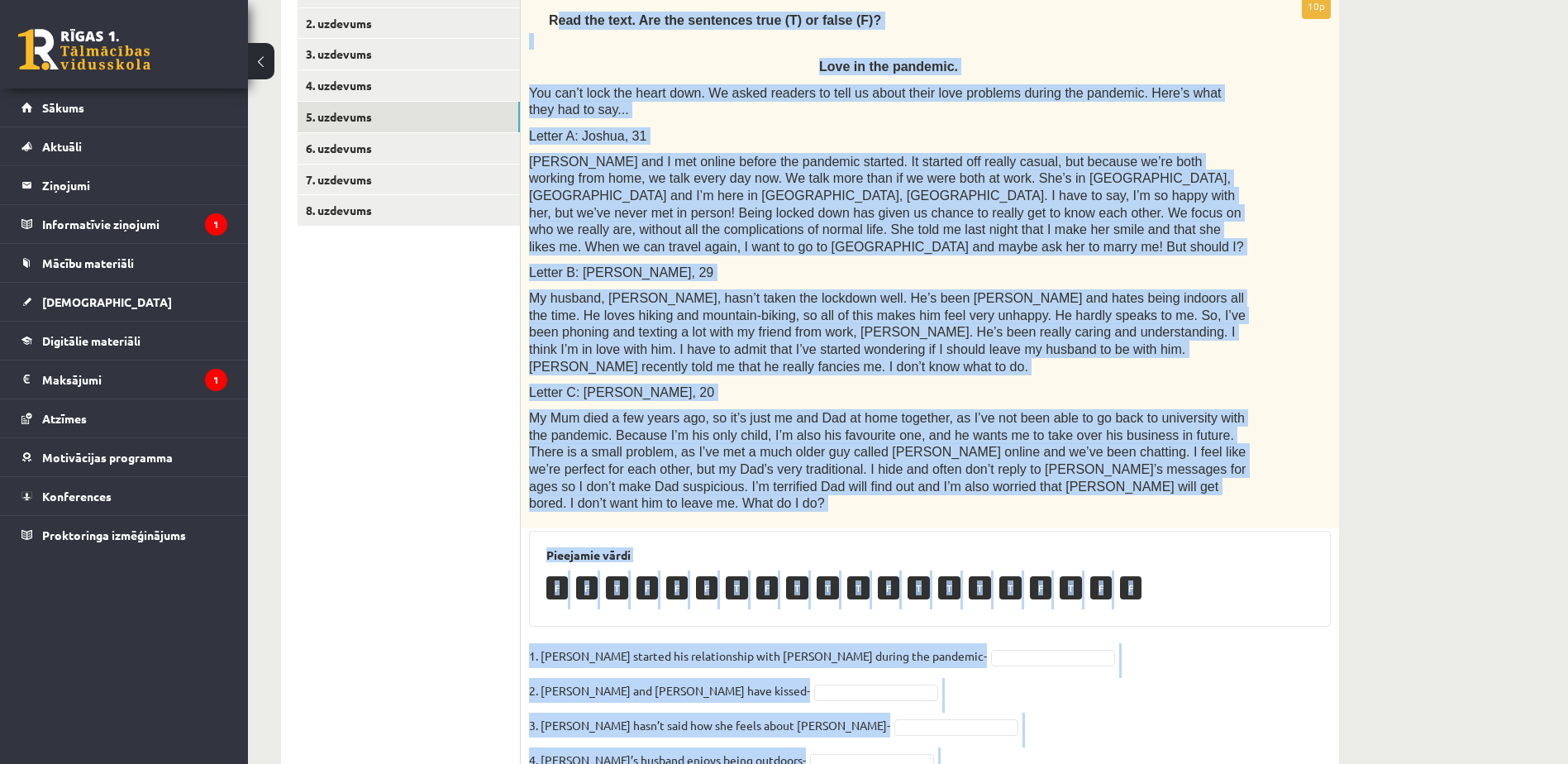
scroll to position [554, 0]
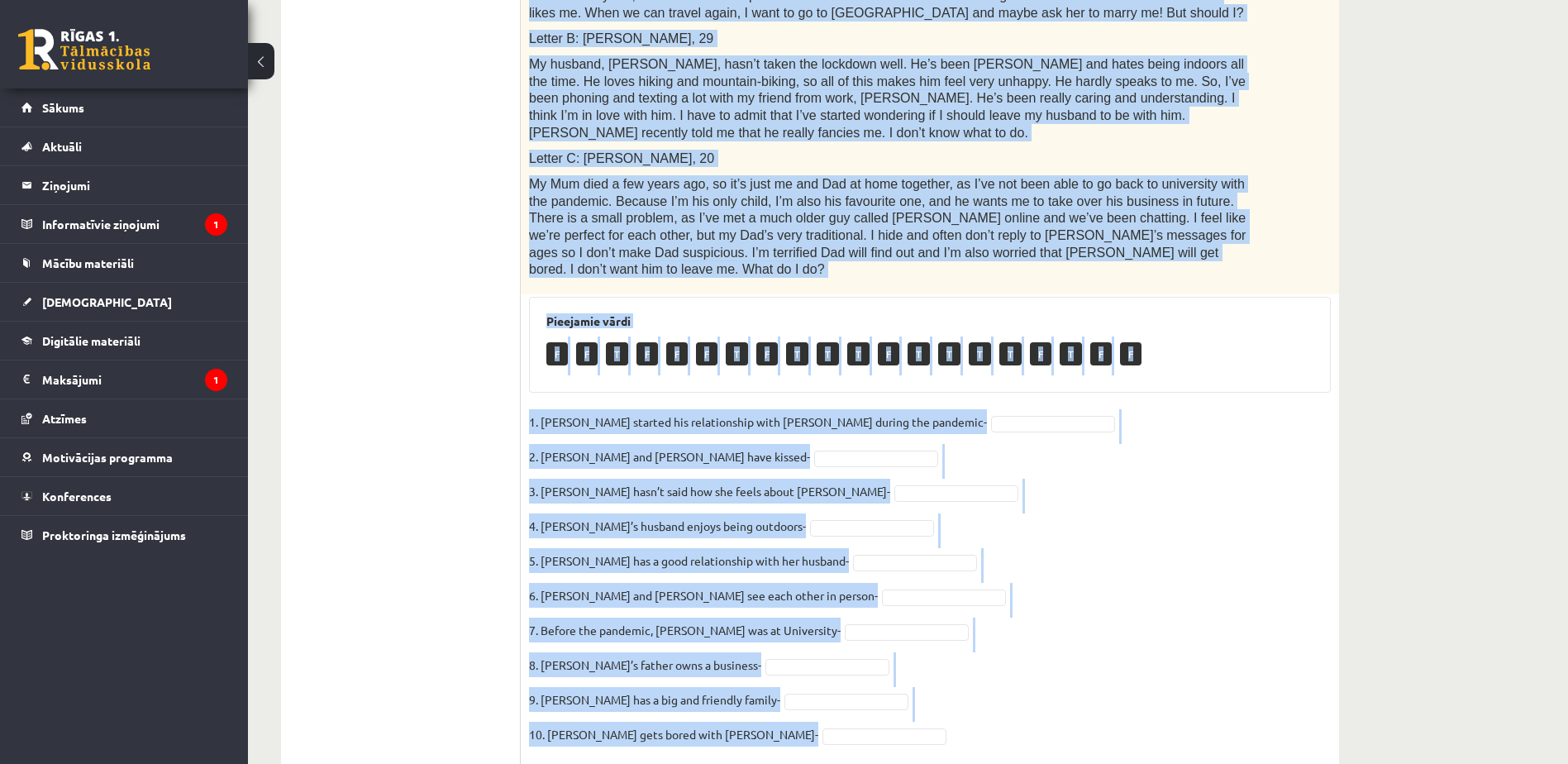
drag, startPoint x: 555, startPoint y: 299, endPoint x: 1047, endPoint y: 707, distance: 639.2
click at [1047, 707] on div "10p Read the text. Are the sentences true (T) or false (F)? Love in the pandemi…" at bounding box center [929, 262] width 818 height 1005
copy div "ead the text. Are the sentences true (T) or false (F)? Love in the pandemic. Yo…"
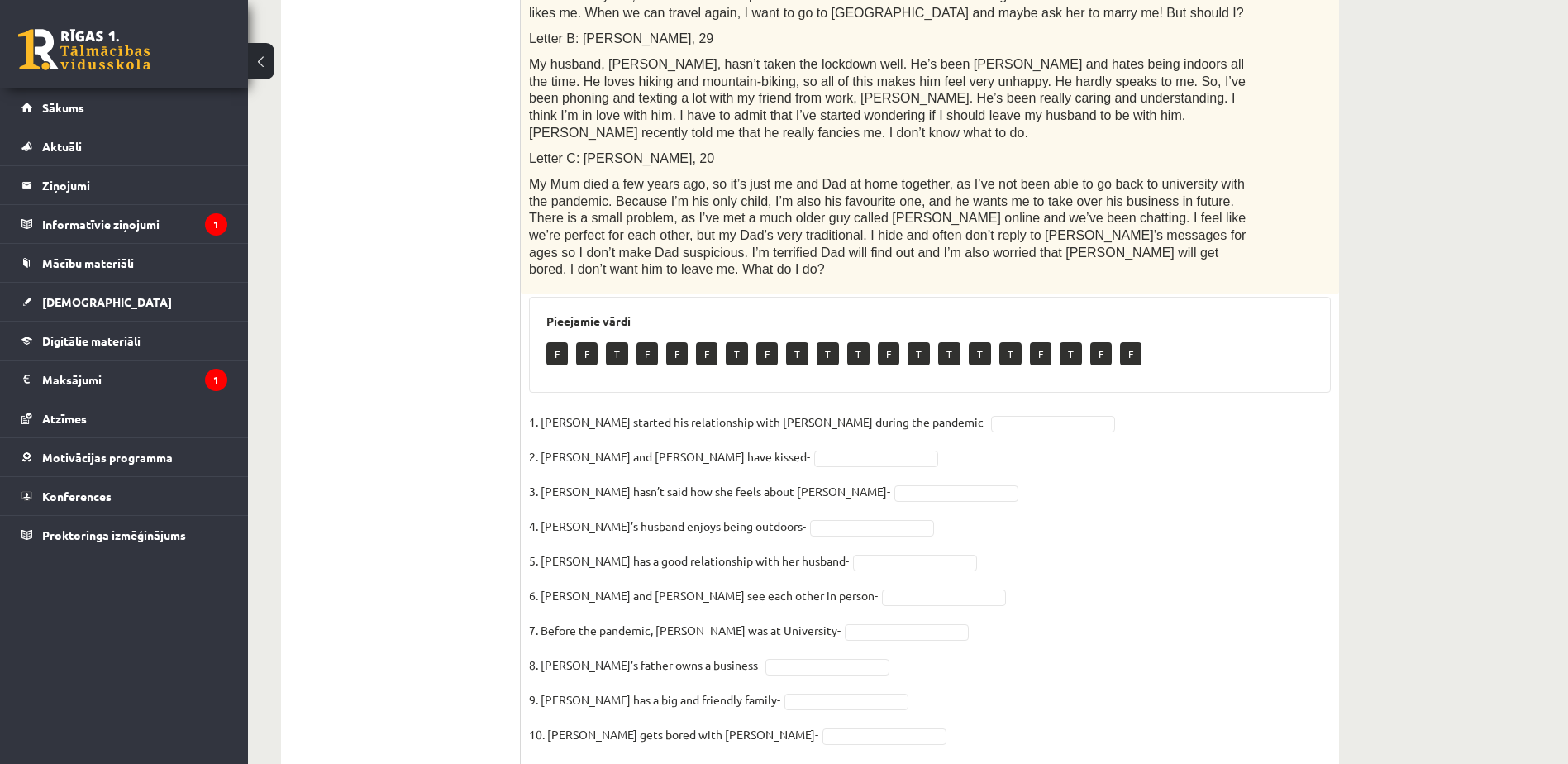
click at [341, 478] on ul "1. uzdevums 2. uzdevums 3. uzdevums 4. uzdevums 5. uzdevums 6. uzdevums 7. uzde…" at bounding box center [409, 254] width 223 height 1021
drag, startPoint x: 930, startPoint y: 450, endPoint x: 922, endPoint y: 451, distance: 8.1
click at [922, 451] on fieldset "1. Joshua started his relationship with Penny during the pandemic- F * 2. Joshu…" at bounding box center [929, 583] width 801 height 347
click at [786, 472] on fieldset "1. Joshua started his relationship with Penny during the pandemic- F * 2. Joshu…" at bounding box center [929, 583] width 801 height 347
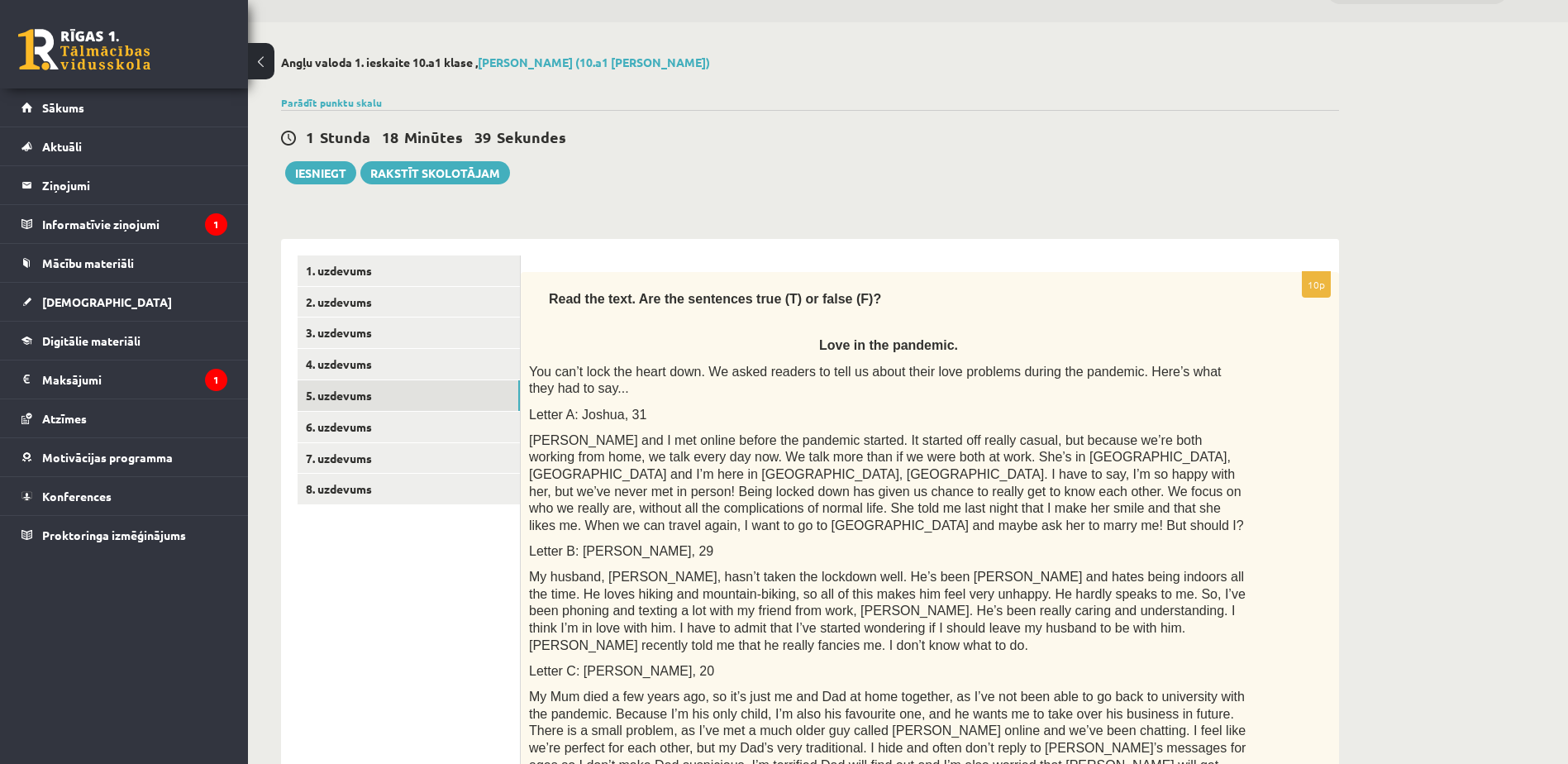
scroll to position [41, 0]
click at [370, 433] on link "6. uzdevums" at bounding box center [409, 428] width 223 height 31
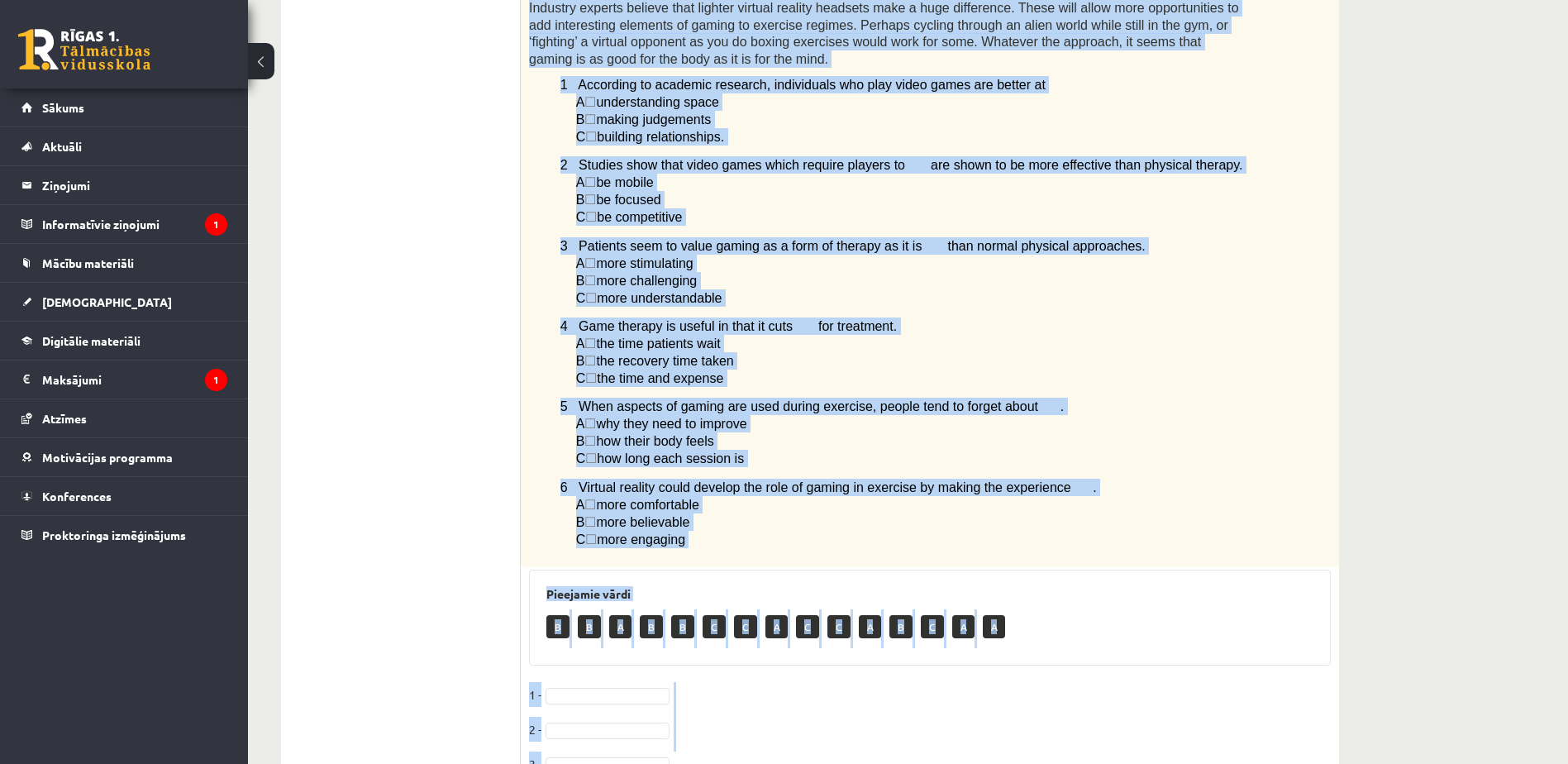
scroll to position [1052, 0]
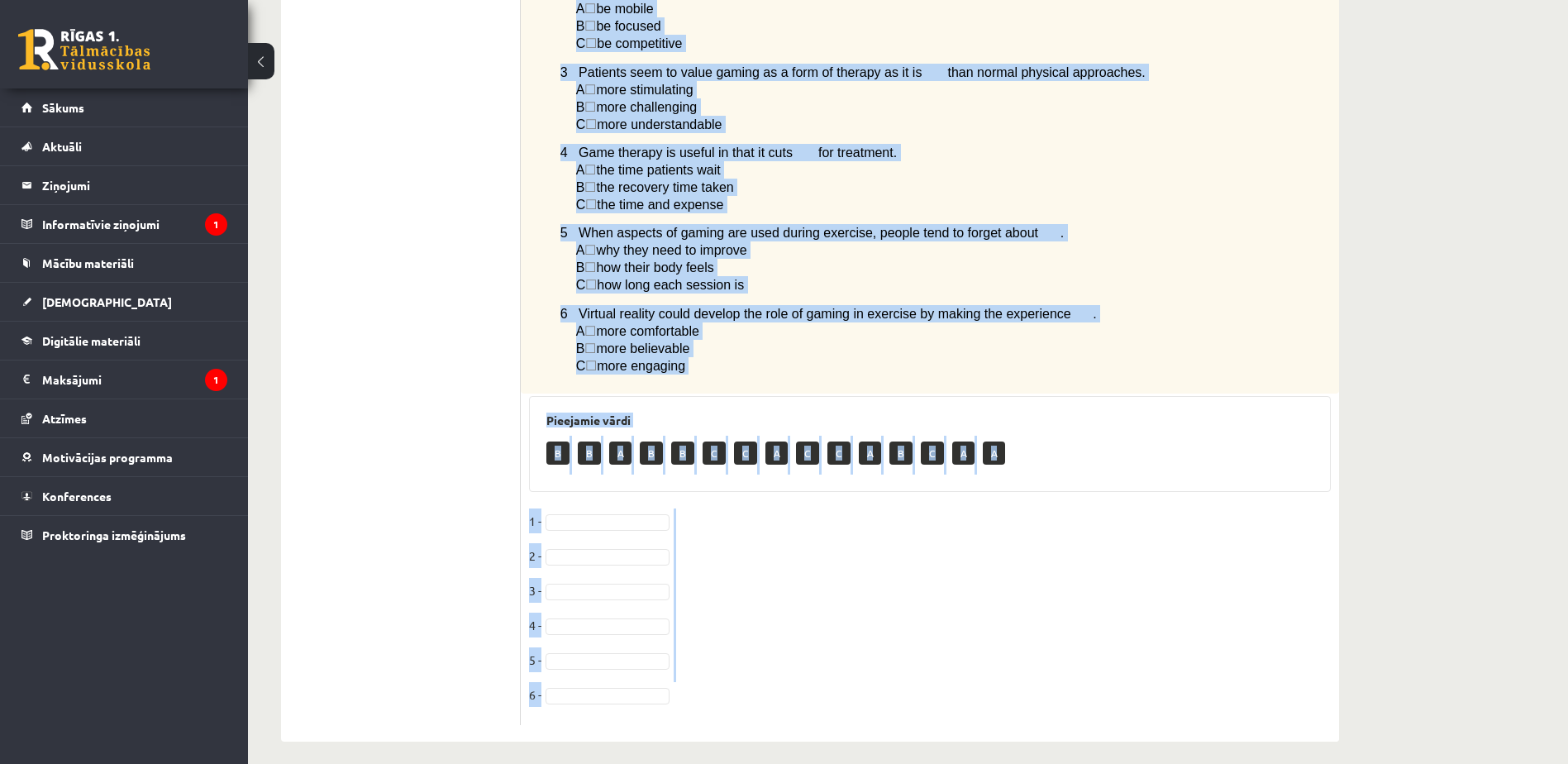
drag, startPoint x: 541, startPoint y: 260, endPoint x: 940, endPoint y: 775, distance: 651.5
copy div "Read the article about gaming and choose the correct answer for each question. …"
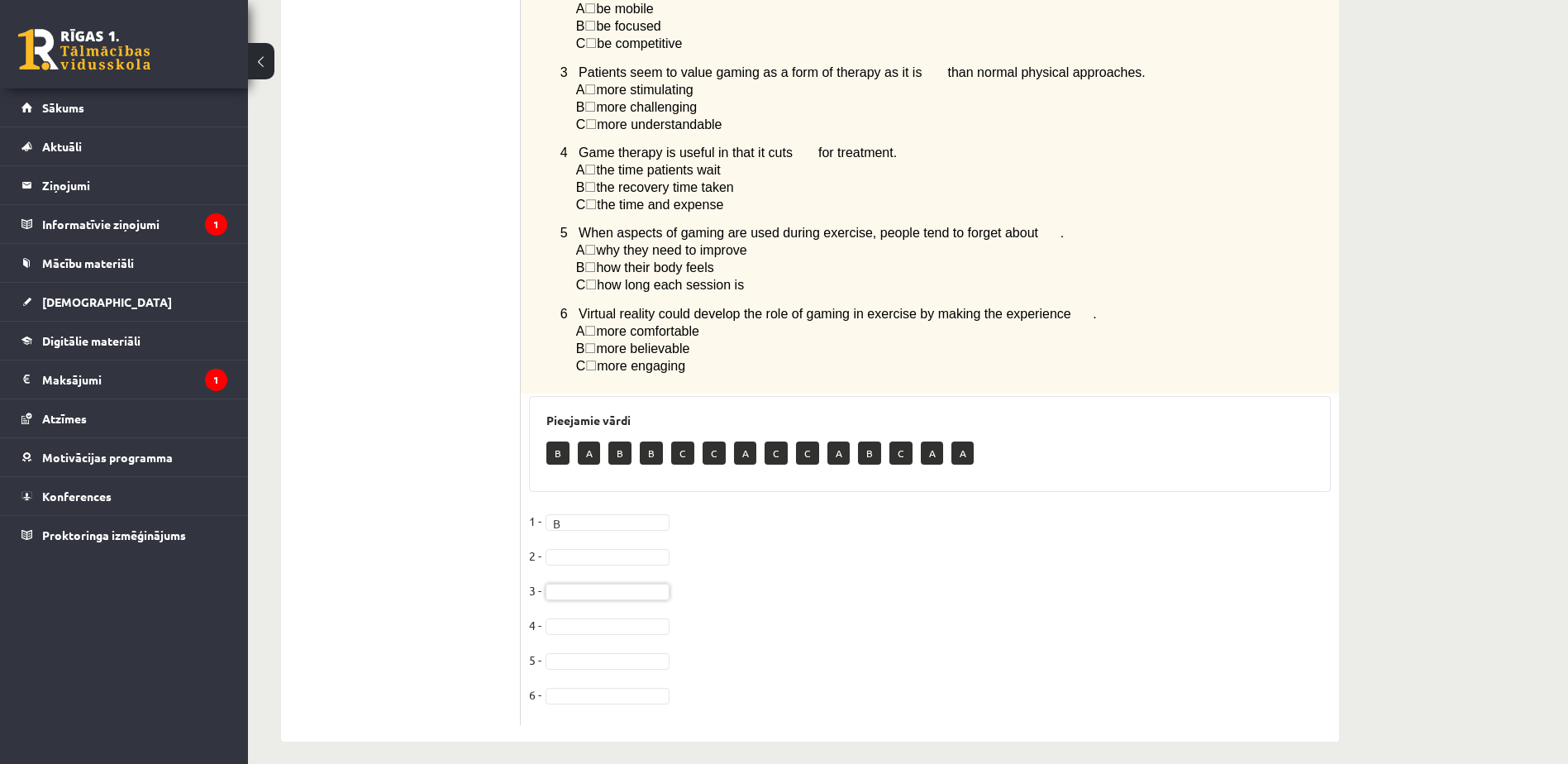
drag, startPoint x: 488, startPoint y: 577, endPoint x: 571, endPoint y: 540, distance: 90.9
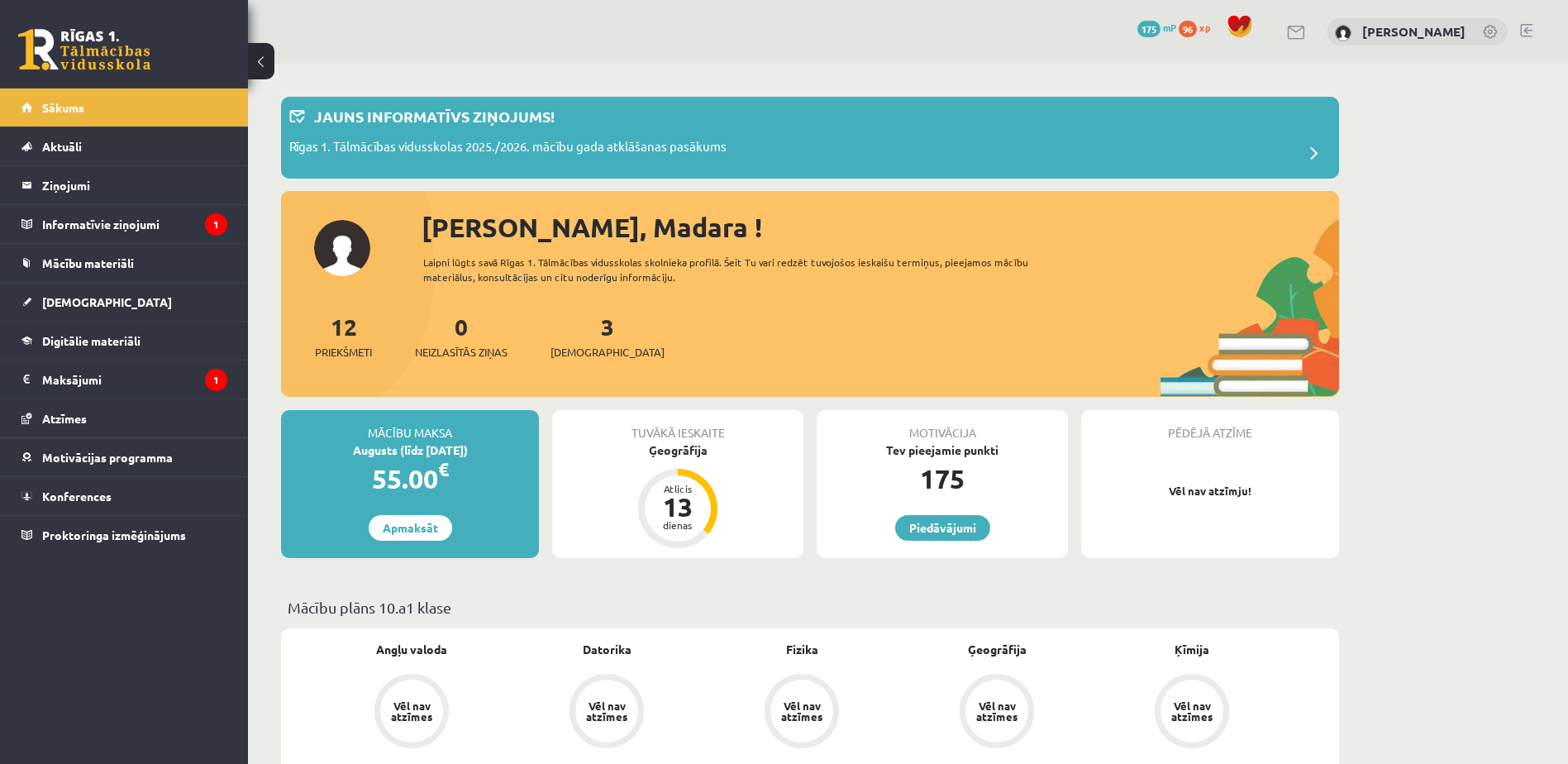
click at [590, 337] on div "3 Ieskaites" at bounding box center [607, 335] width 114 height 51
click at [589, 350] on span "[DEMOGRAPHIC_DATA]" at bounding box center [607, 352] width 114 height 17
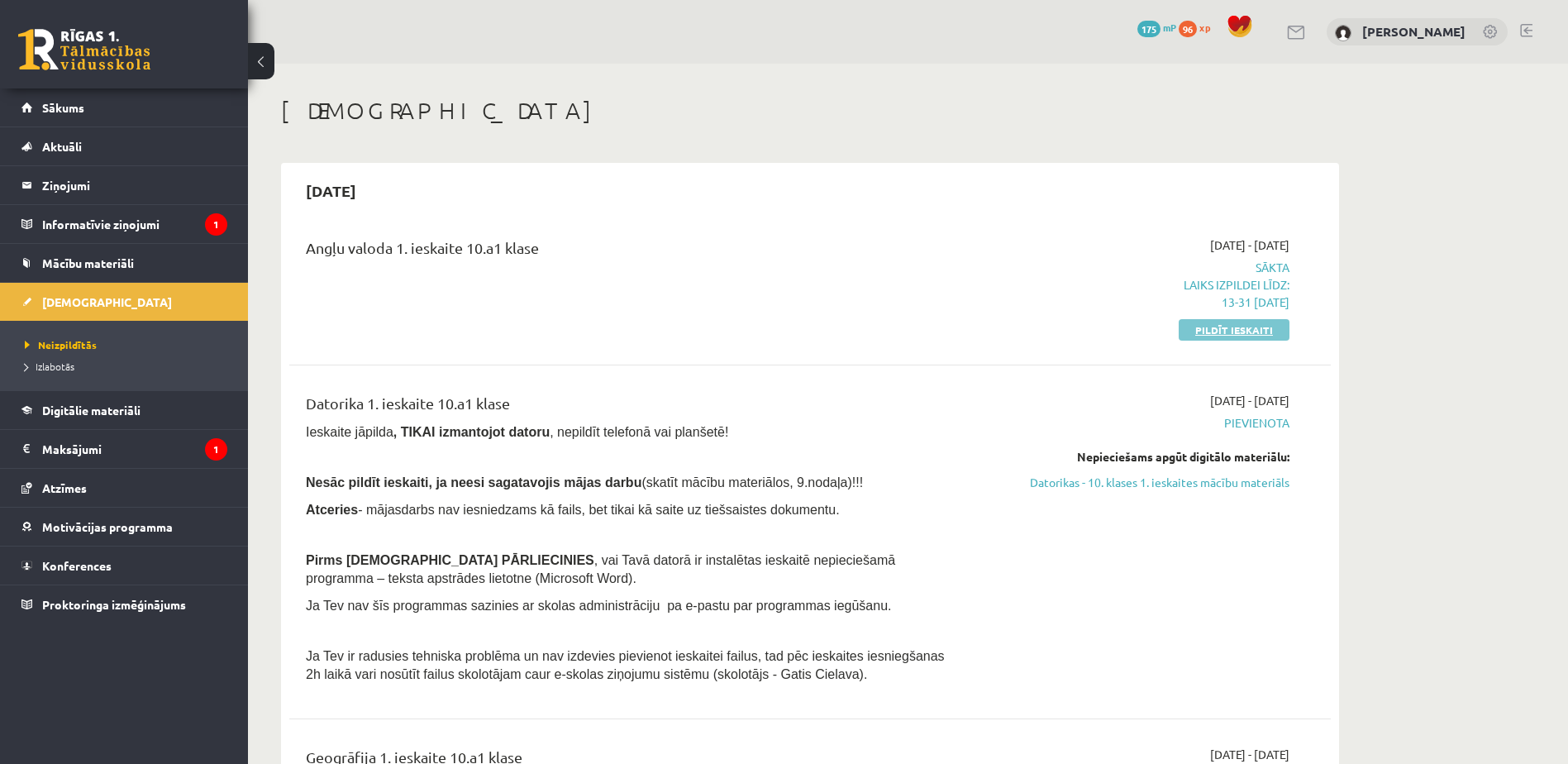
click at [1273, 325] on link "Pildīt ieskaiti" at bounding box center [1233, 330] width 110 height 22
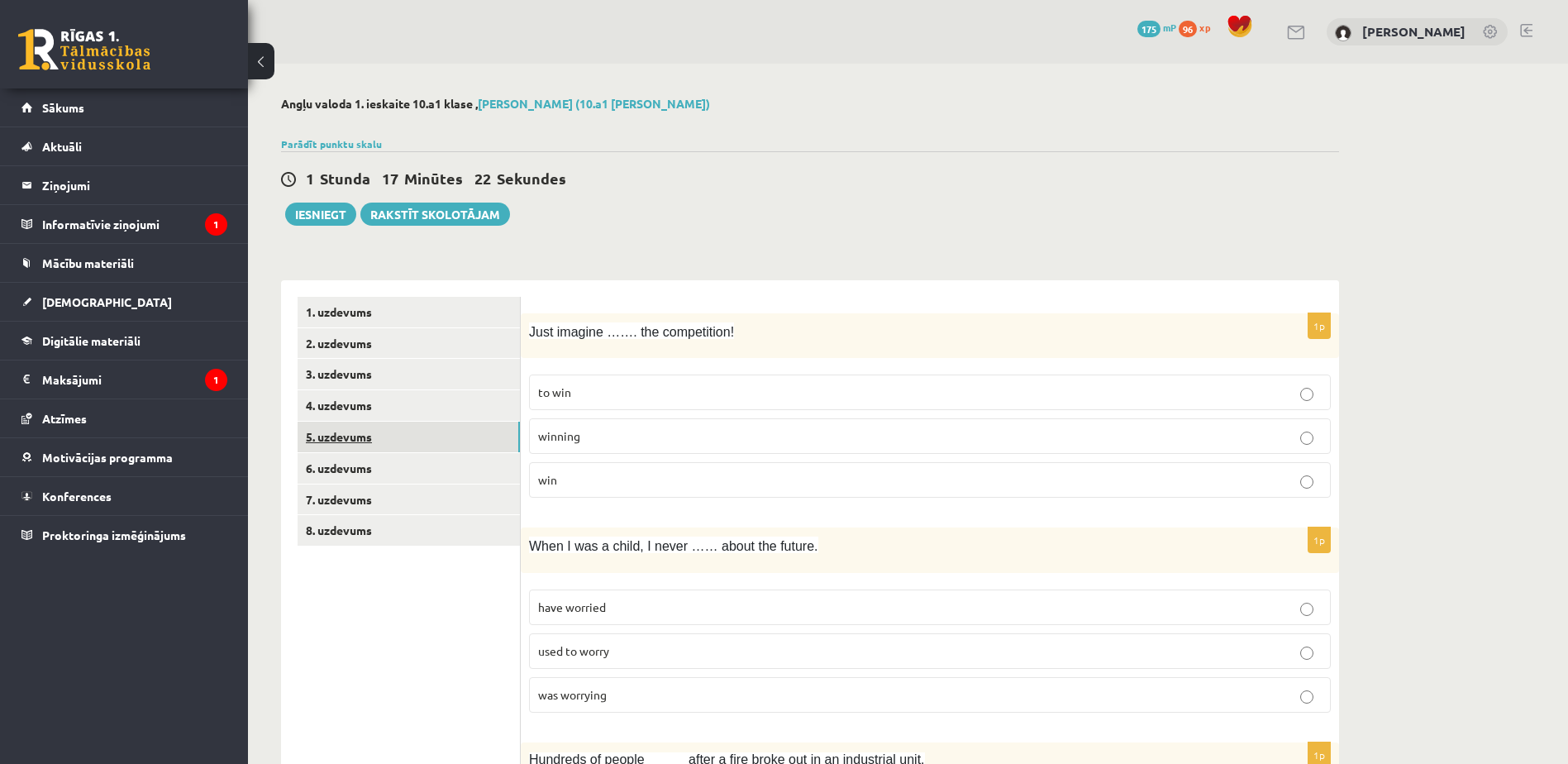
click at [432, 428] on link "5. uzdevums" at bounding box center [409, 437] width 223 height 31
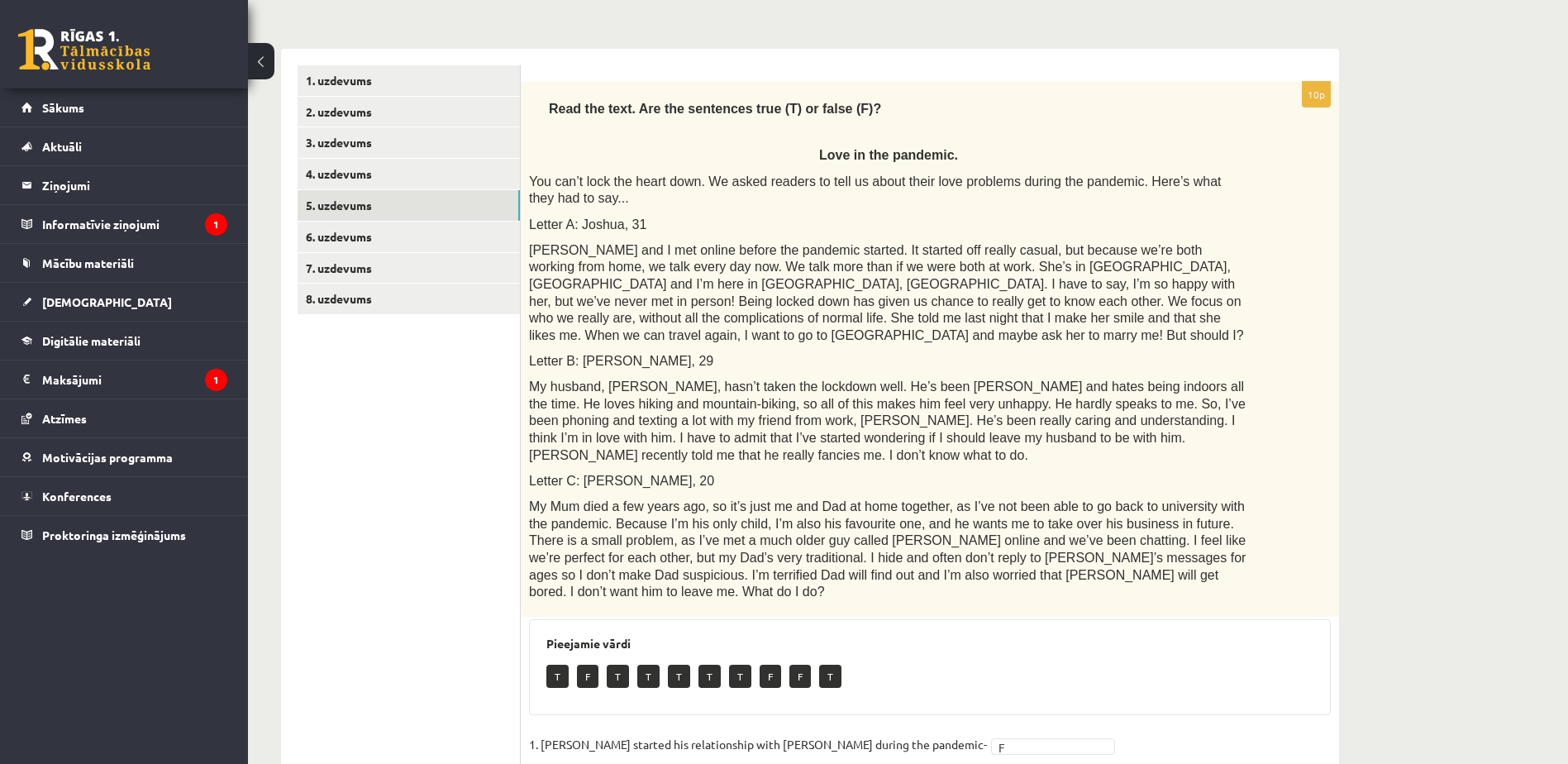
scroll to position [230, 0]
click at [426, 232] on link "6. uzdevums" at bounding box center [409, 238] width 223 height 31
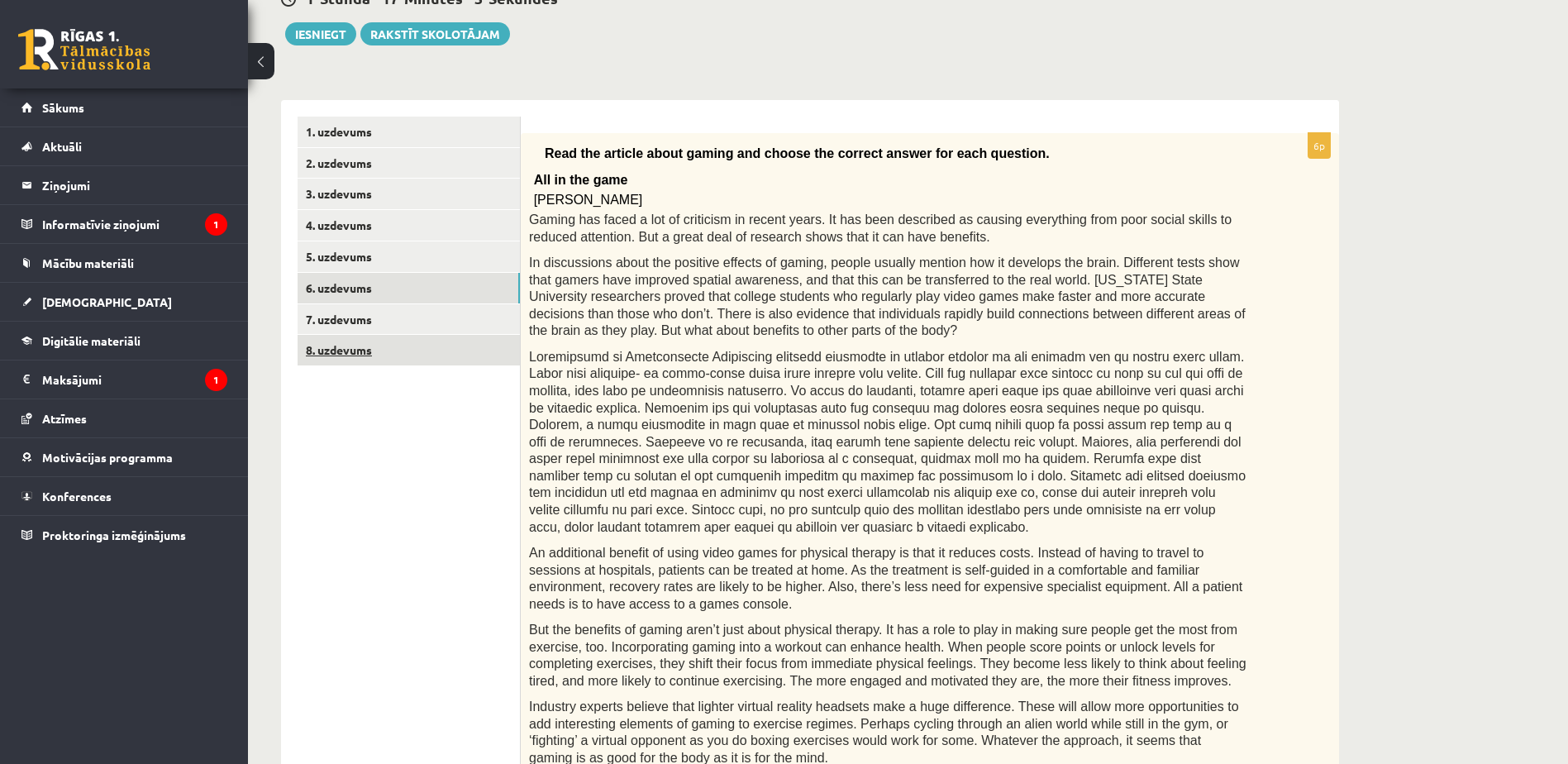
scroll to position [174, 0]
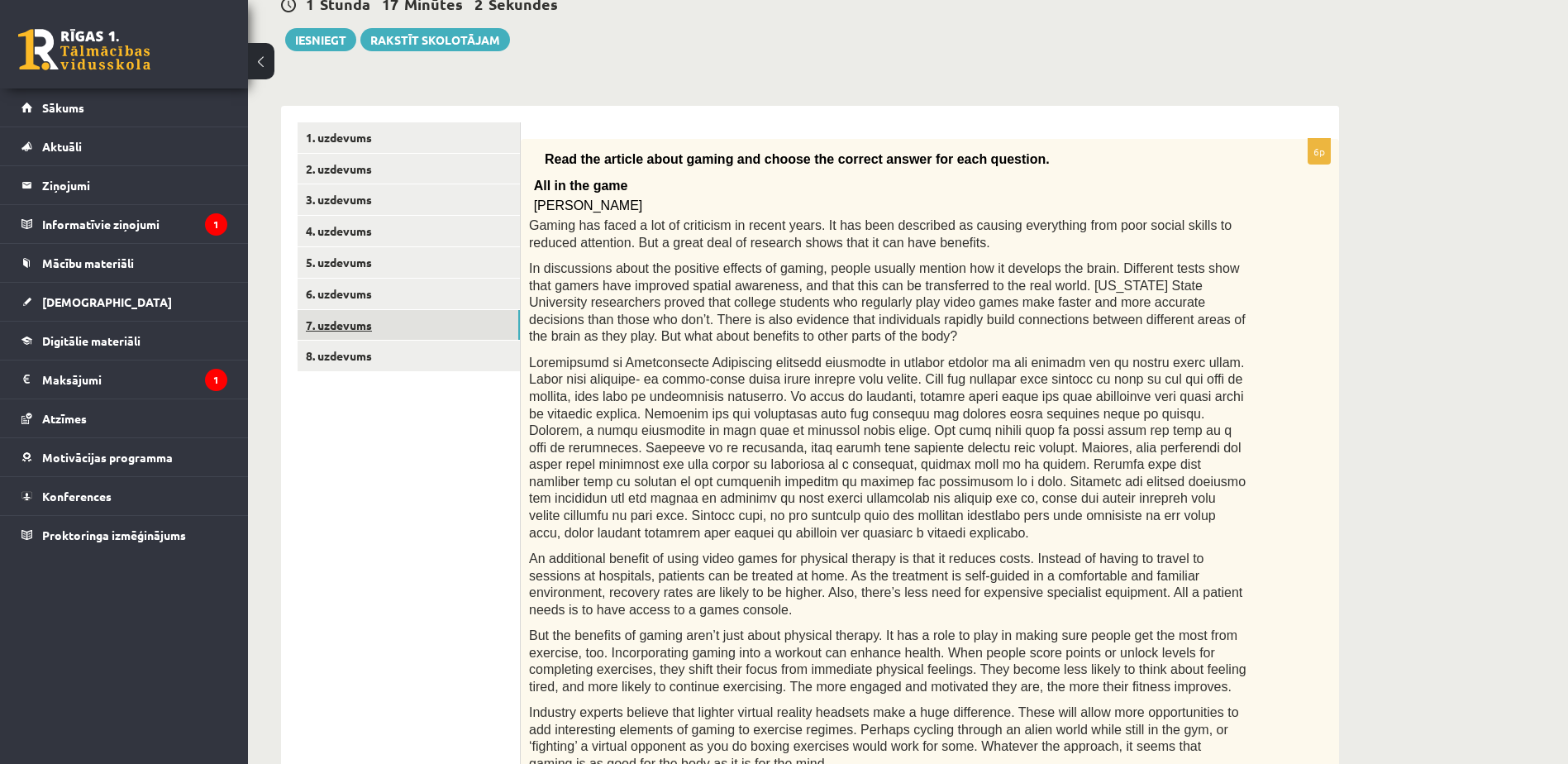
click at [385, 326] on link "7. uzdevums" at bounding box center [409, 325] width 223 height 31
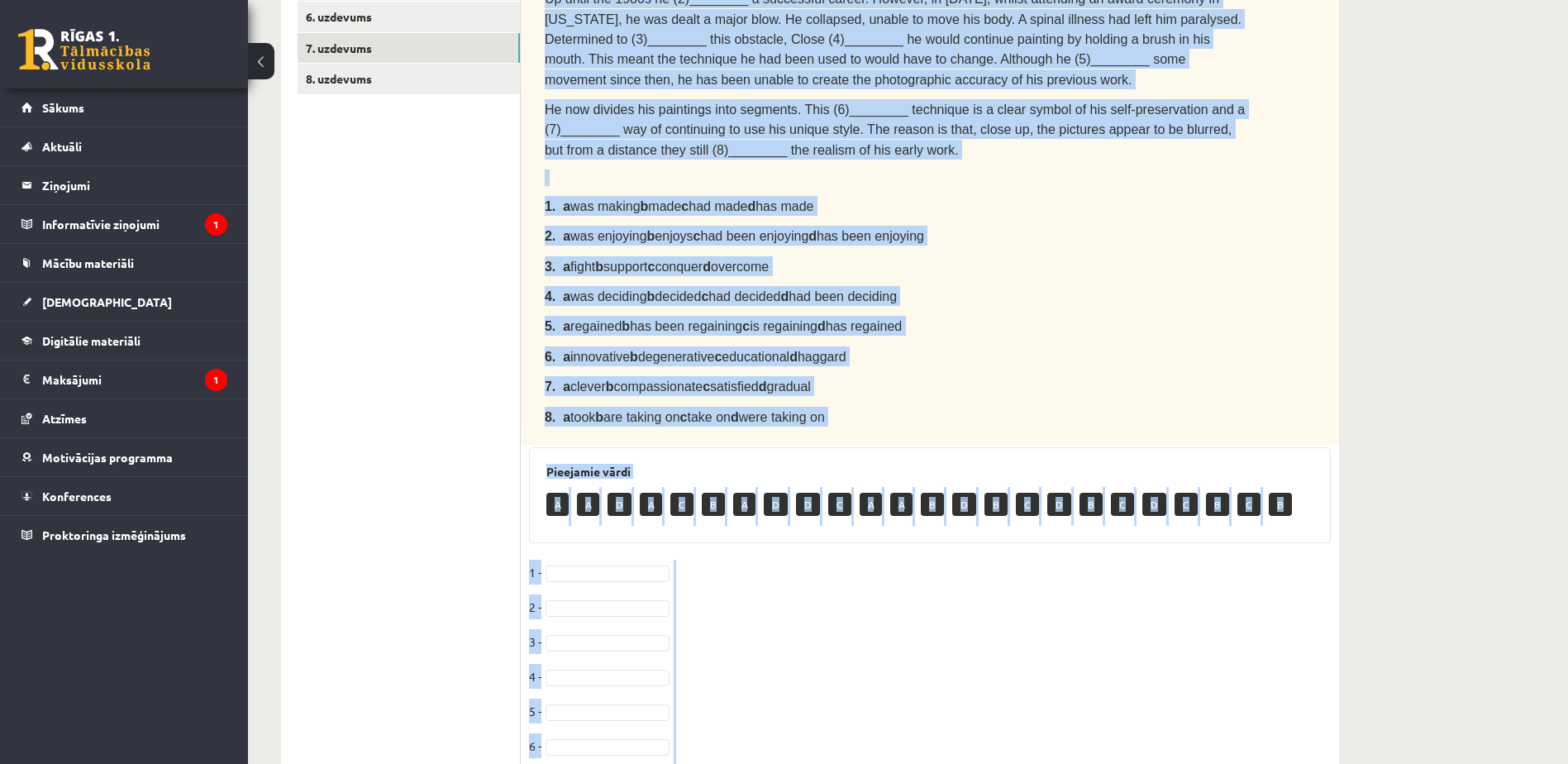
scroll to position [567, 0]
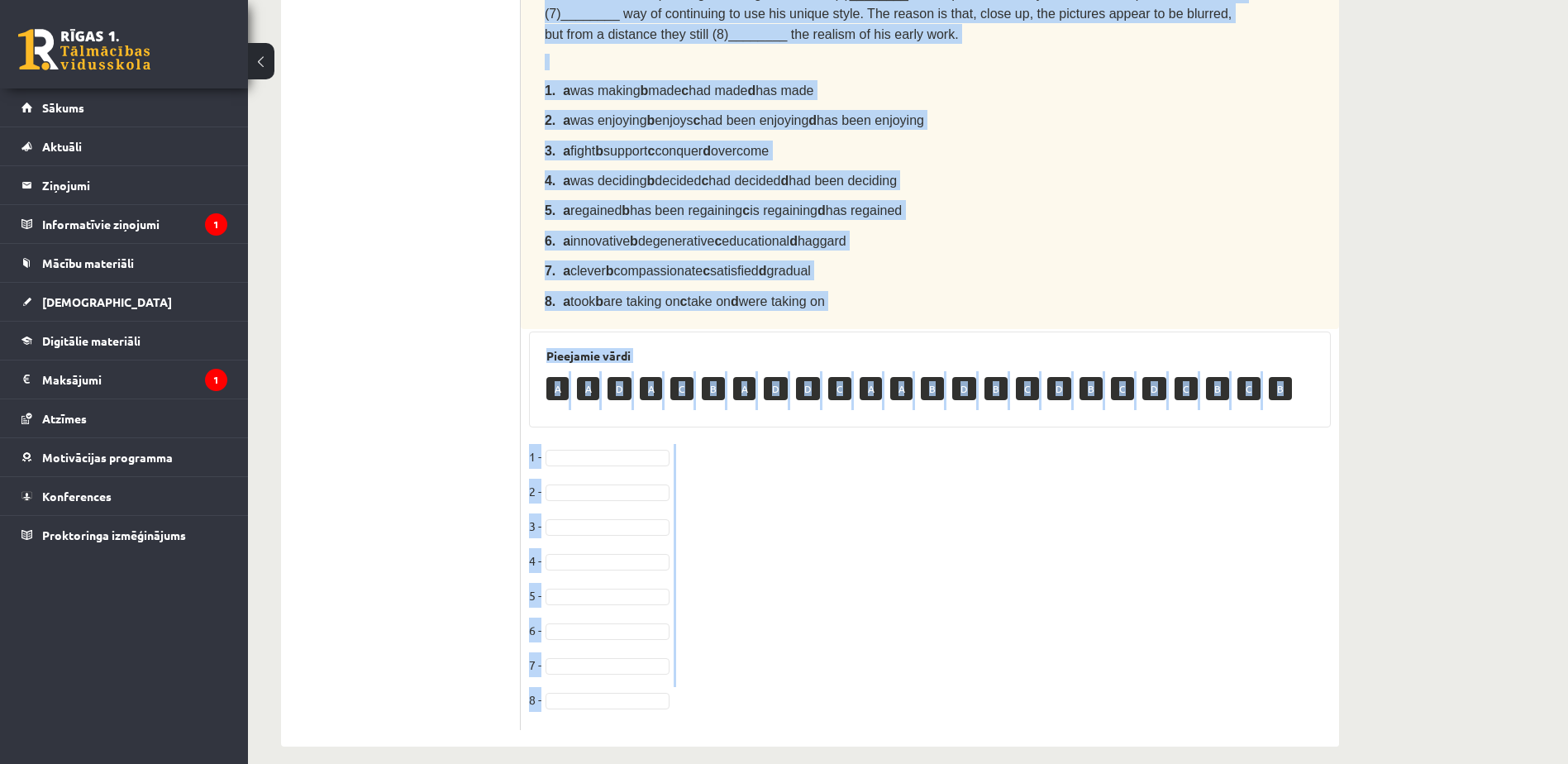
drag, startPoint x: 547, startPoint y: 157, endPoint x: 1063, endPoint y: 742, distance: 780.1
click at [1063, 742] on div "Angļu valoda 1. ieskaite 10.a1 klase , Madara Kārklevalka (10.a1 klase) Parādīt…" at bounding box center [810, 138] width 1124 height 1282
copy div "Complete the text with the correct words (a–d). Chuck Close The American portra…"
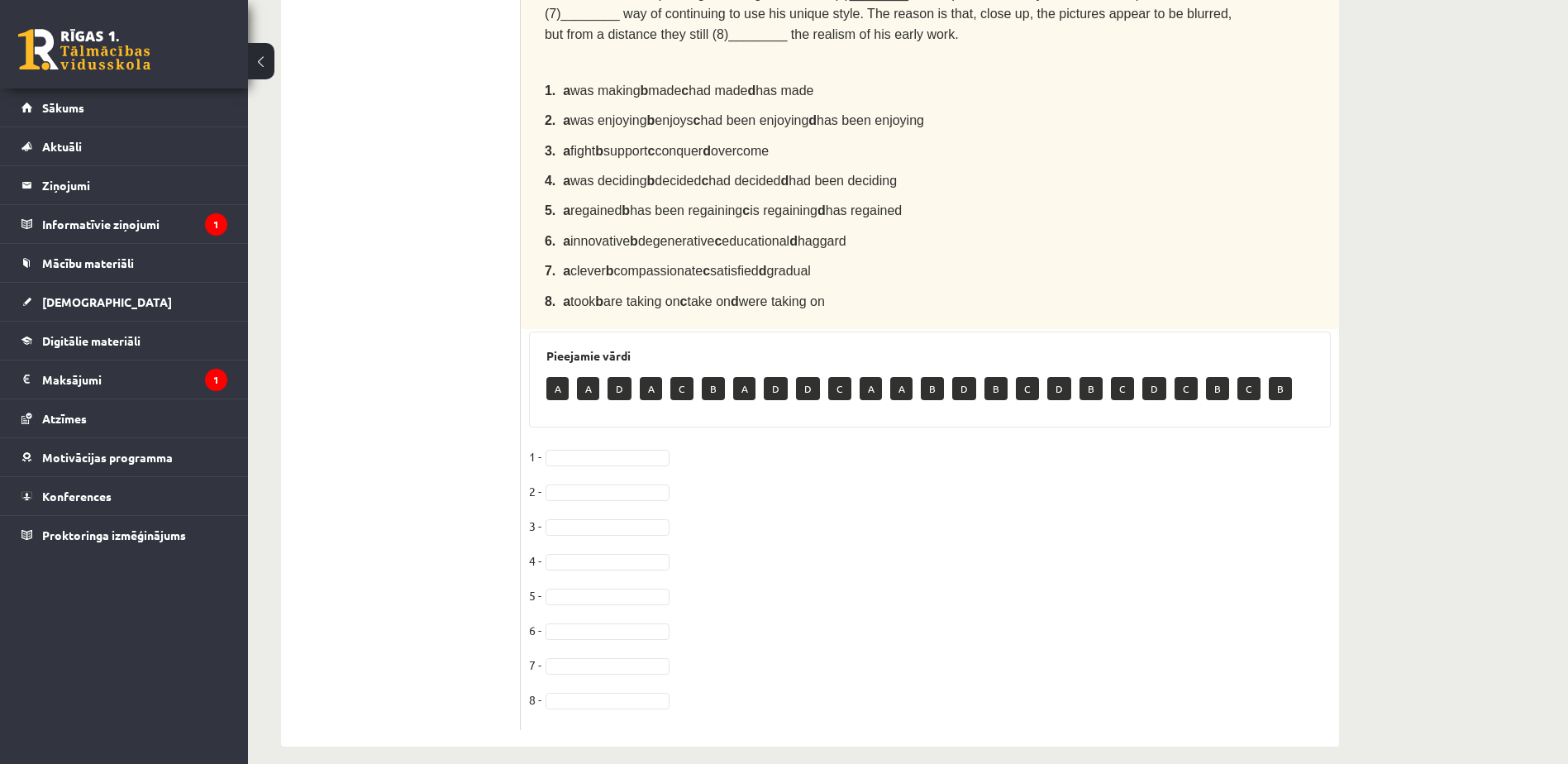
drag, startPoint x: 445, startPoint y: 567, endPoint x: 443, endPoint y: 420, distance: 147.0
click at [443, 420] on ul "1. uzdevums 2. uzdevums 3. uzdevums 4. uzdevums 5. uzdevums 6. uzdevums 7. uzde…" at bounding box center [409, 230] width 223 height 1000
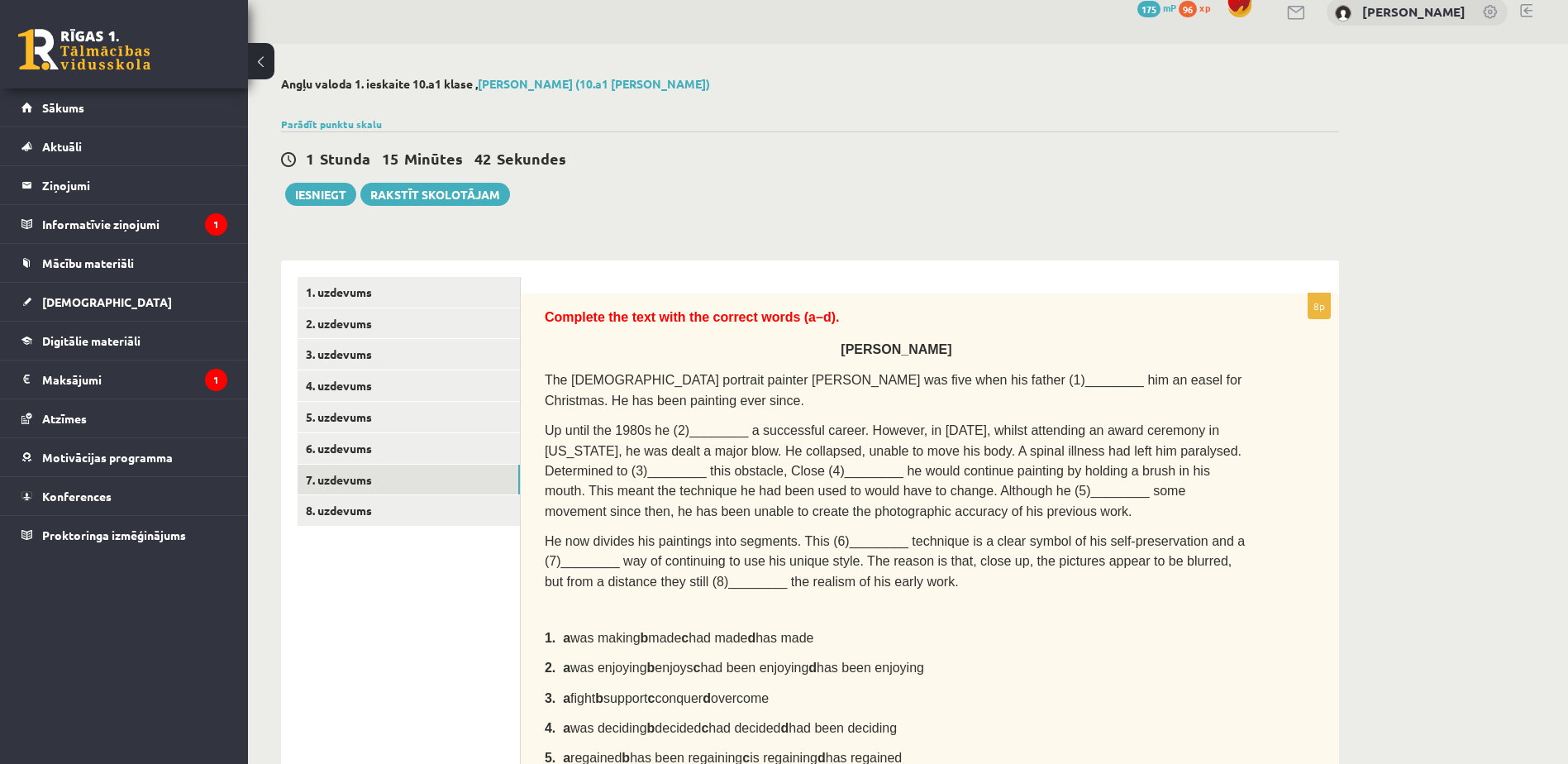
scroll to position [0, 0]
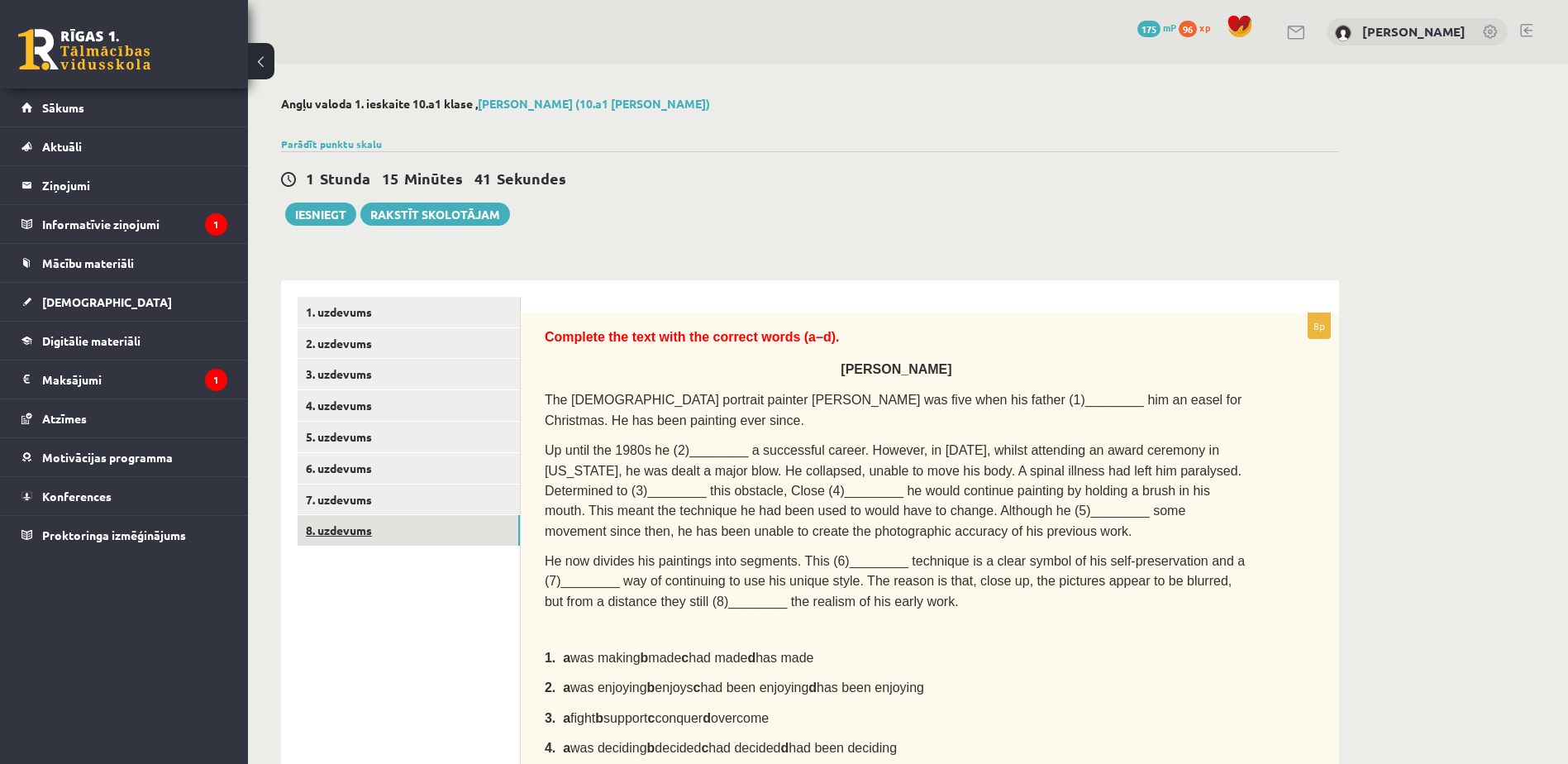
click at [350, 521] on link "8. uzdevums" at bounding box center [409, 530] width 223 height 31
click at [360, 528] on link "8. uzdevums" at bounding box center [409, 530] width 223 height 31
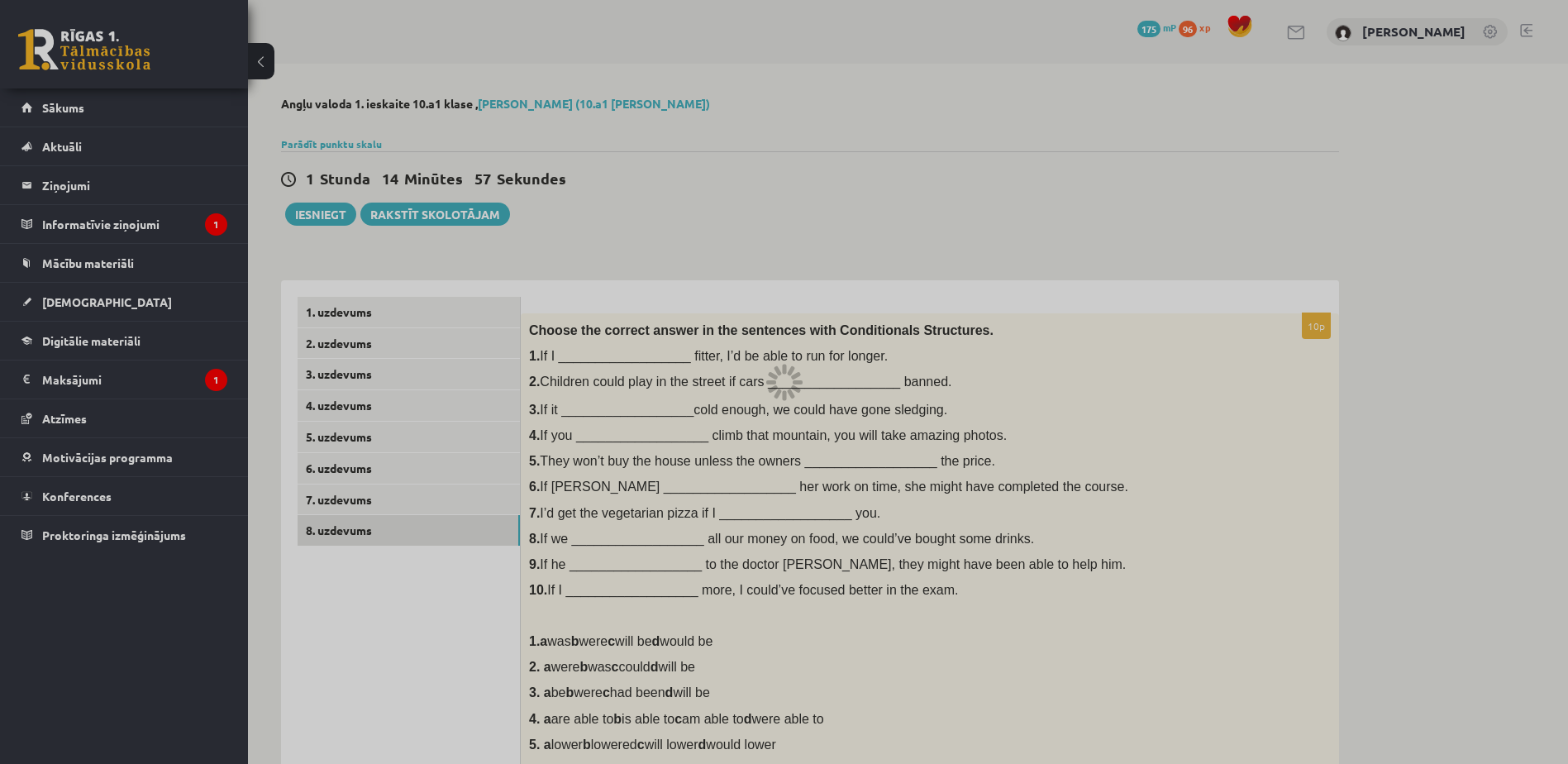
click at [641, 306] on div at bounding box center [784, 382] width 1568 height 764
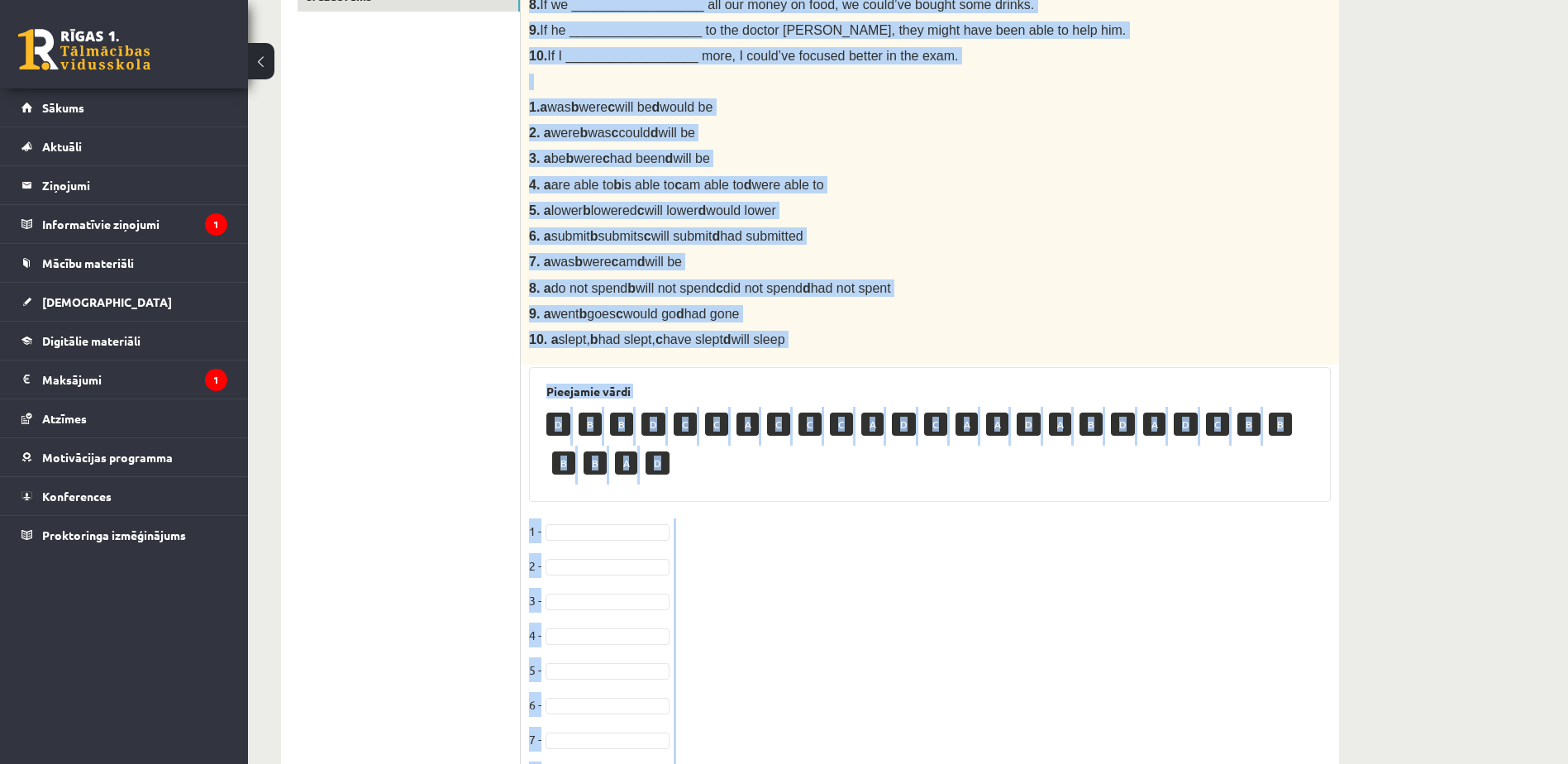
scroll to position [694, 0]
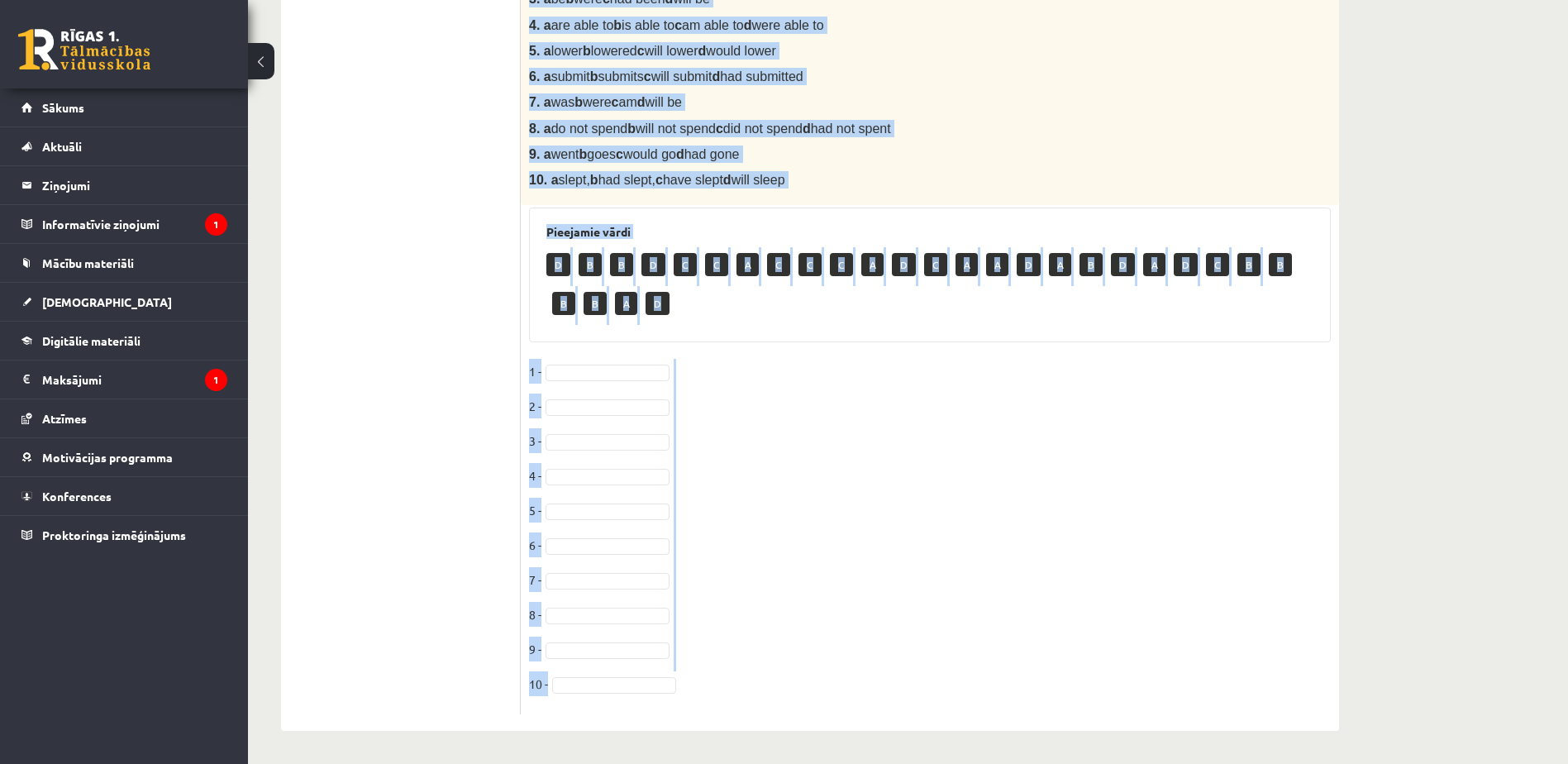
drag, startPoint x: 527, startPoint y: 197, endPoint x: 893, endPoint y: 693, distance: 616.4
click at [893, 693] on div "10p Choose the correct answer in the sentences with Conditionals Structures. 1.…" at bounding box center [929, 167] width 818 height 1095
copy div "Choose the correct answer in the sentences with Conditionals Structures. 1. If …"
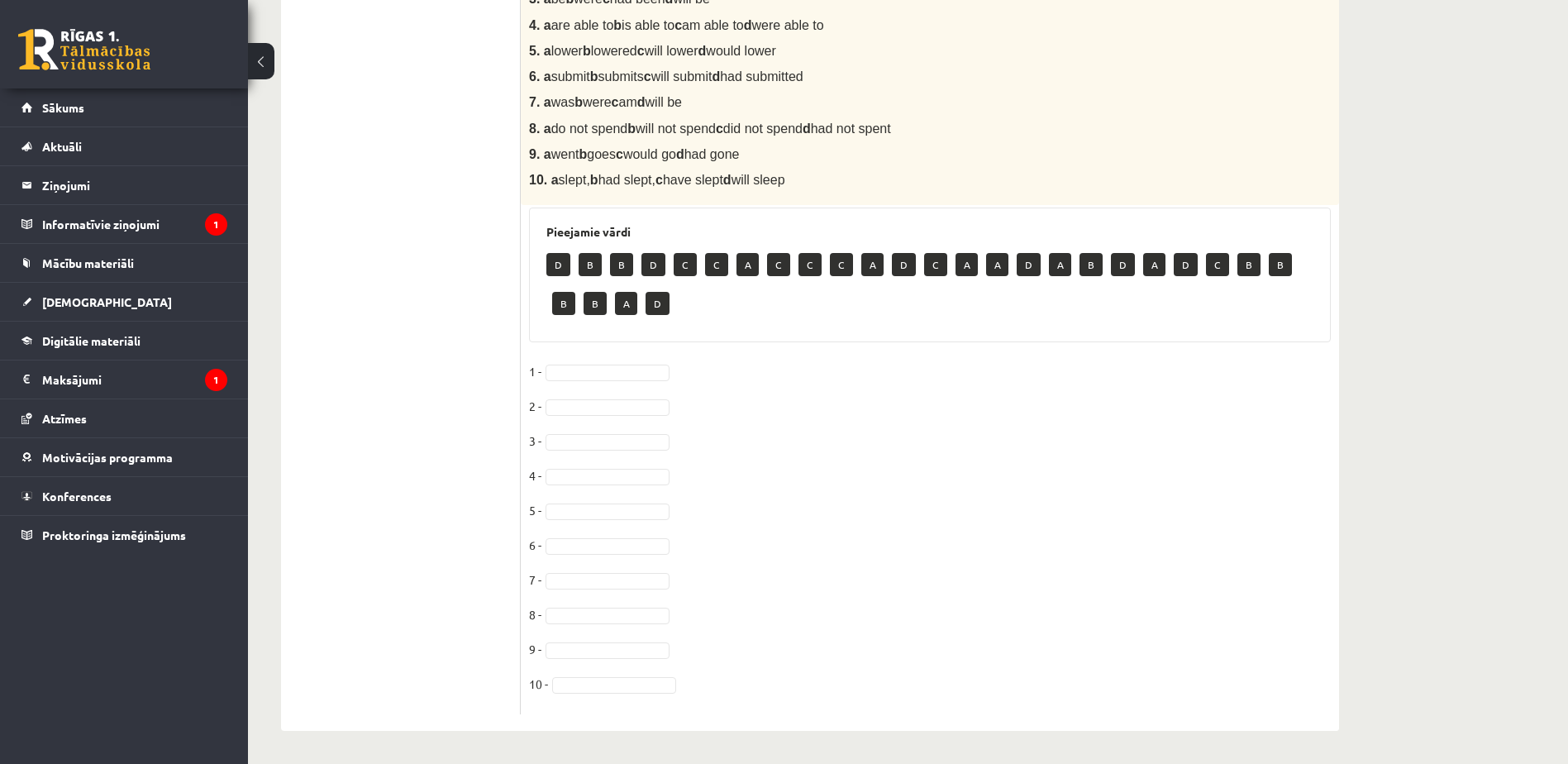
click at [440, 476] on ul "1. uzdevums 2. uzdevums 3. uzdevums 4. uzdevums 5. uzdevums 6. uzdevums 7. uzde…" at bounding box center [409, 158] width 223 height 1110
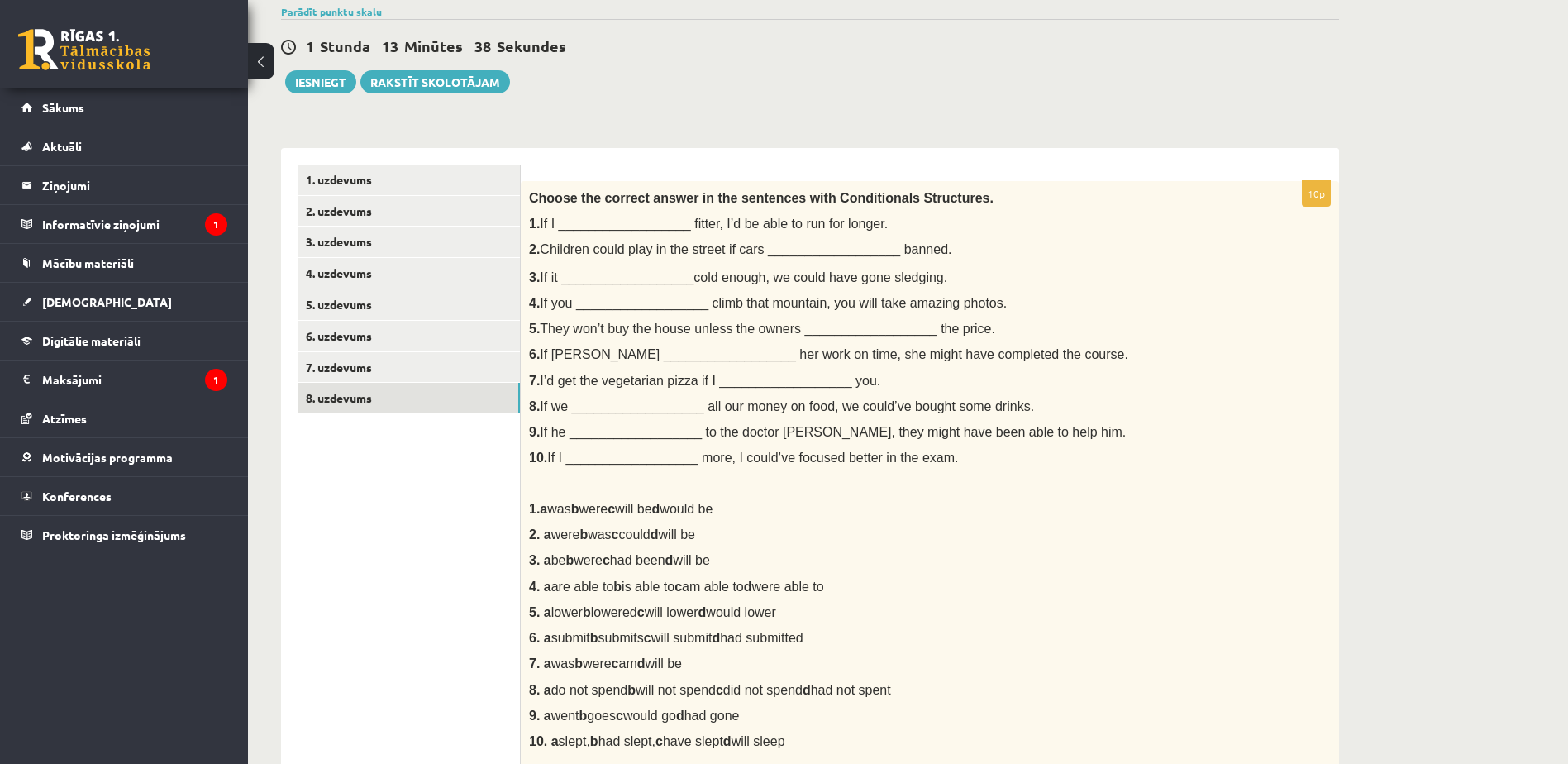
scroll to position [122, 0]
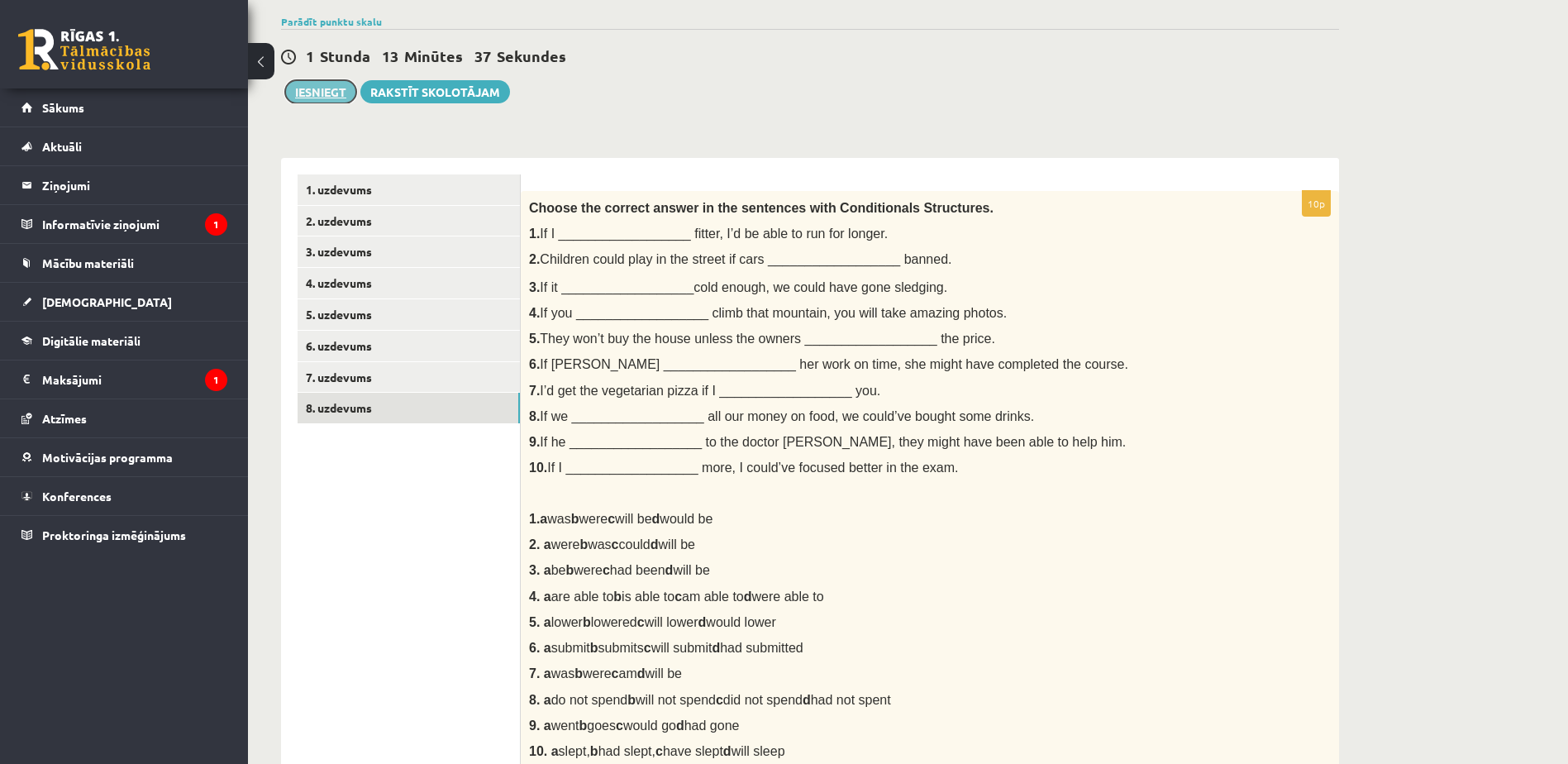
click at [331, 83] on button "Iesniegt" at bounding box center [321, 92] width 71 height 23
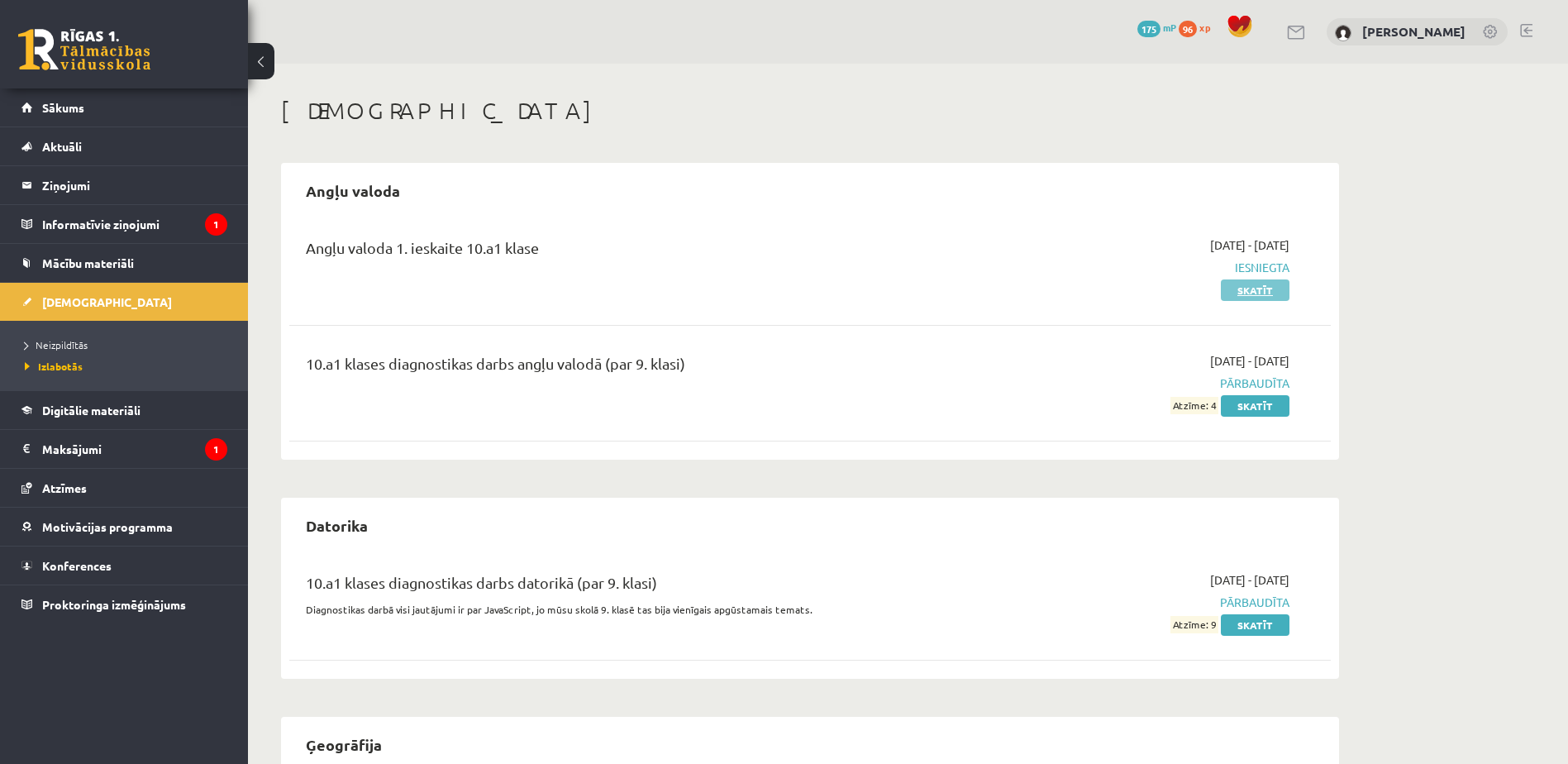
click at [1260, 291] on link "Skatīt" at bounding box center [1255, 290] width 69 height 22
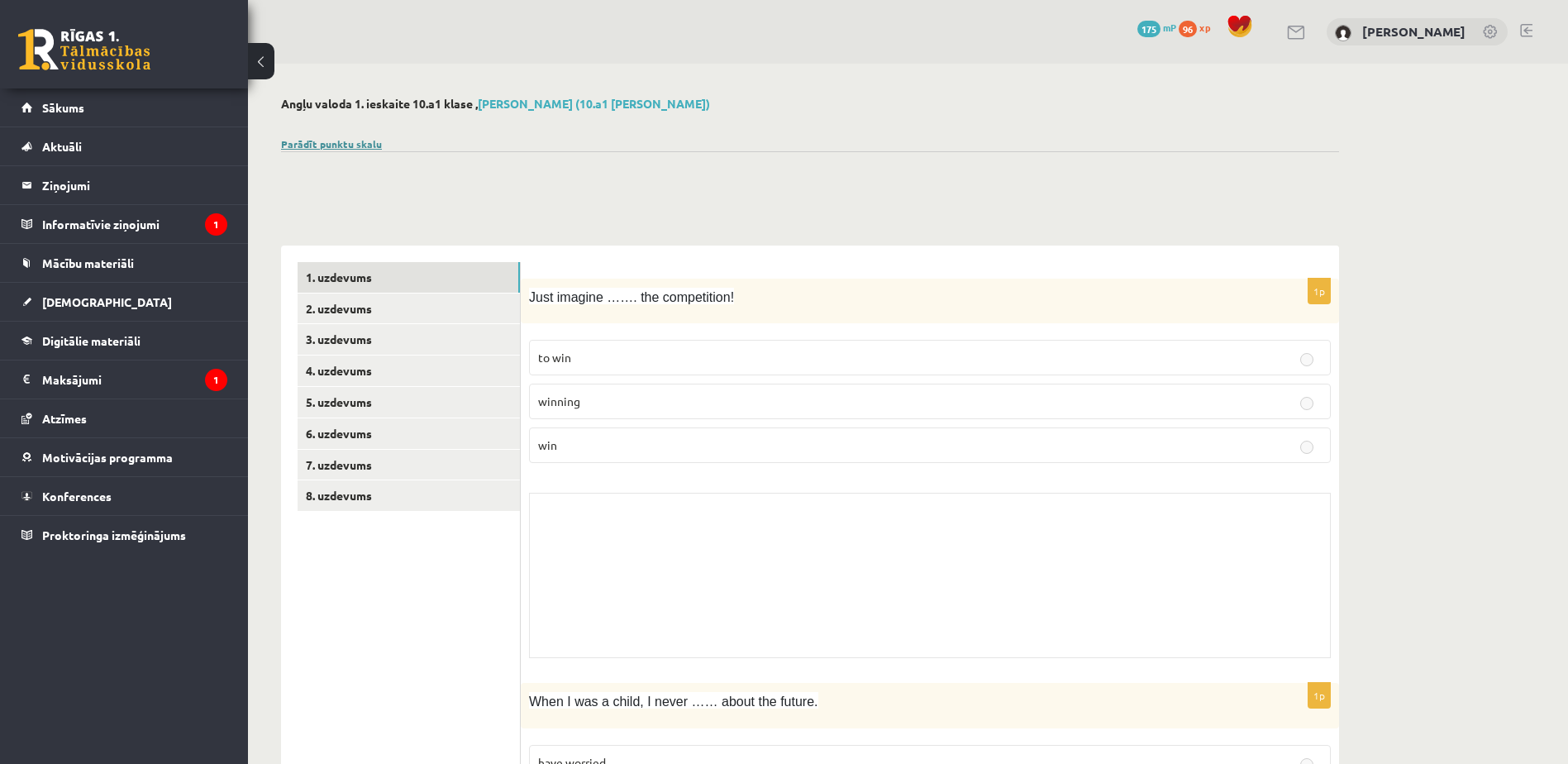
click at [357, 141] on link "Parādīt punktu skalu" at bounding box center [331, 144] width 100 height 13
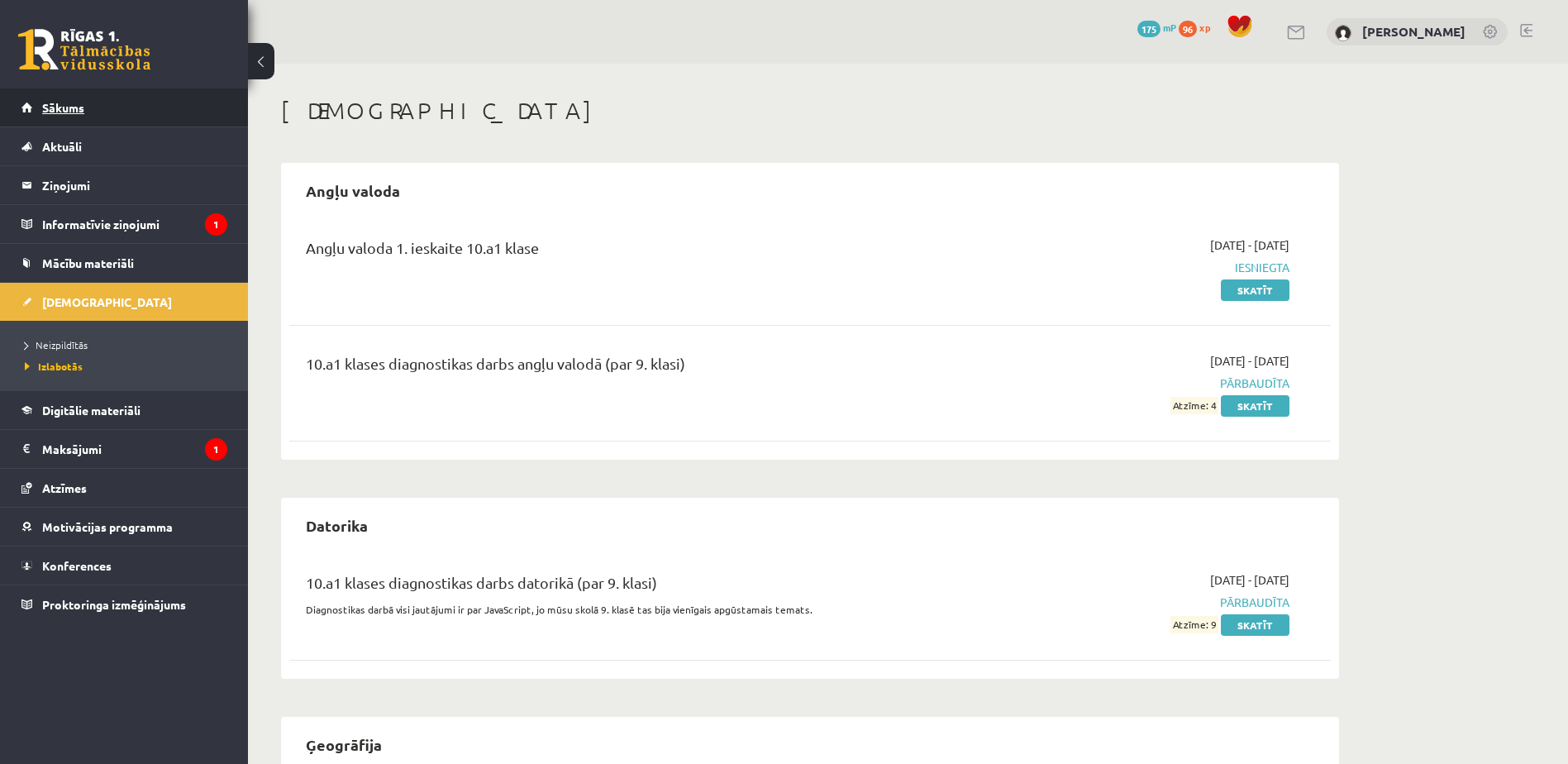
click at [84, 109] on span "Sākums" at bounding box center [63, 107] width 42 height 15
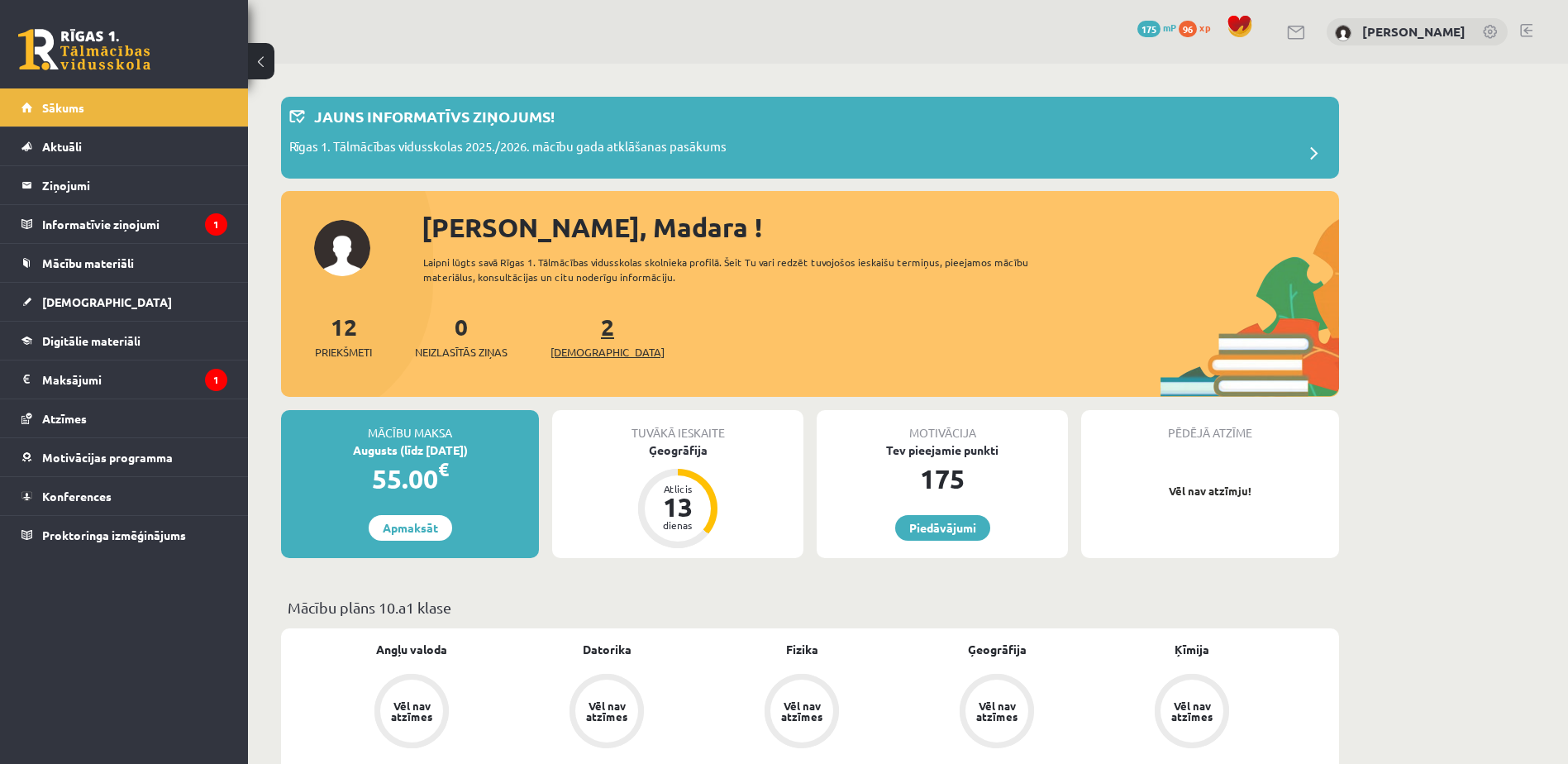
click at [586, 355] on span "[DEMOGRAPHIC_DATA]" at bounding box center [607, 352] width 114 height 17
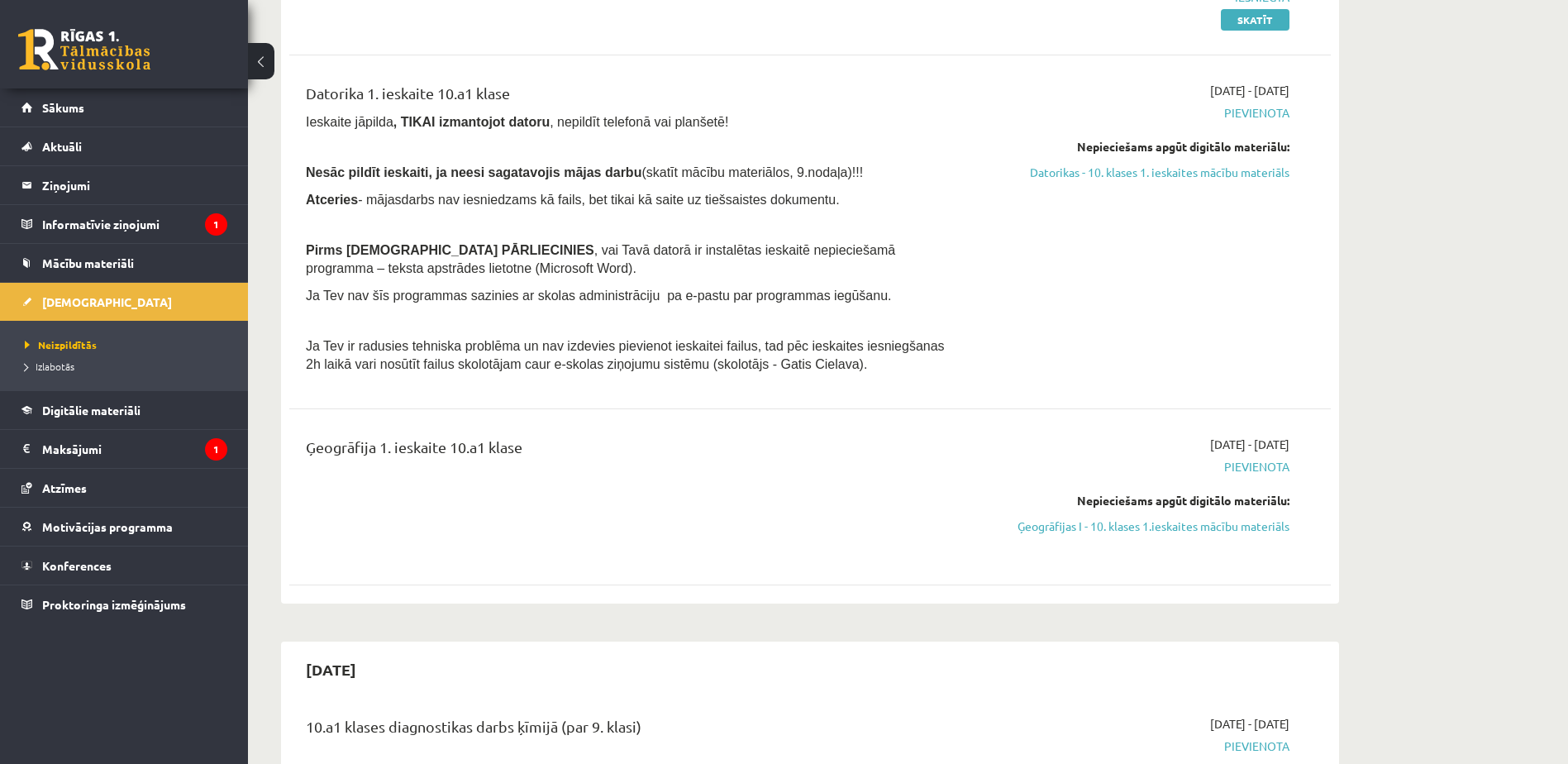
scroll to position [271, 0]
click at [1097, 529] on link "Ģeogrāfijas I - 10. klases 1.ieskaites mācību materiāls" at bounding box center [1133, 525] width 311 height 17
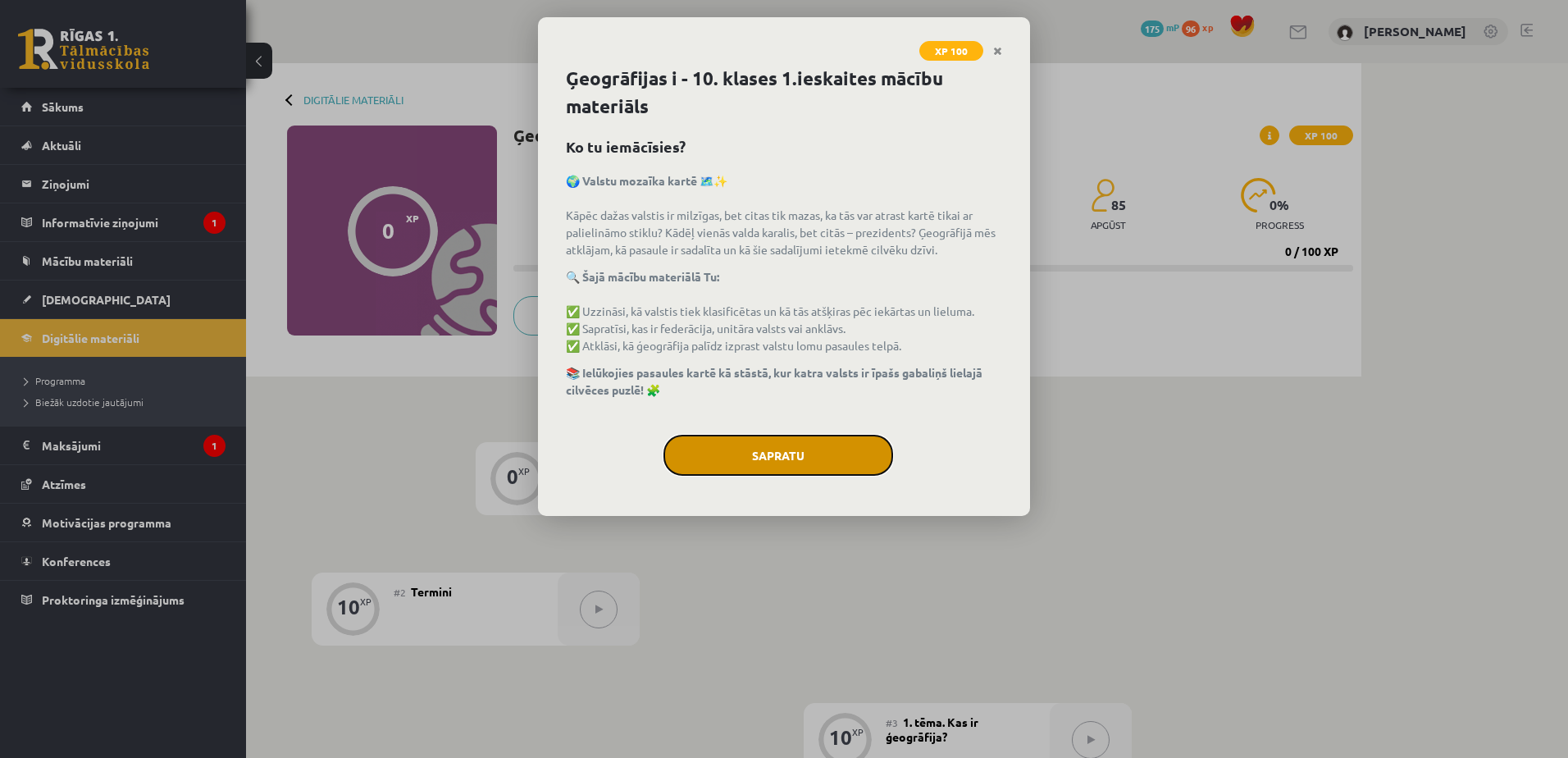
click at [803, 457] on button "Sapratu" at bounding box center [778, 455] width 230 height 41
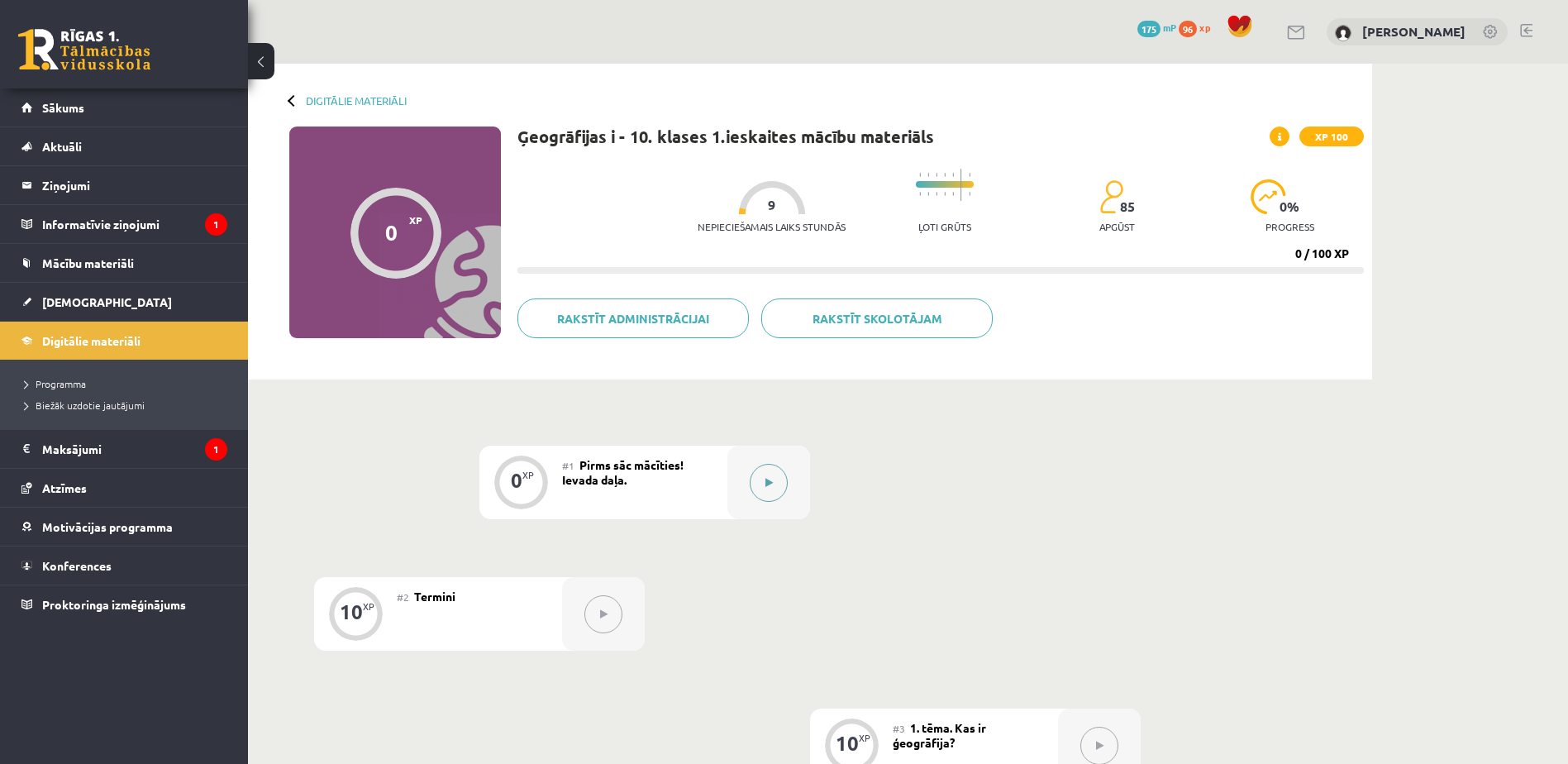
click at [769, 474] on button at bounding box center [769, 482] width 38 height 38
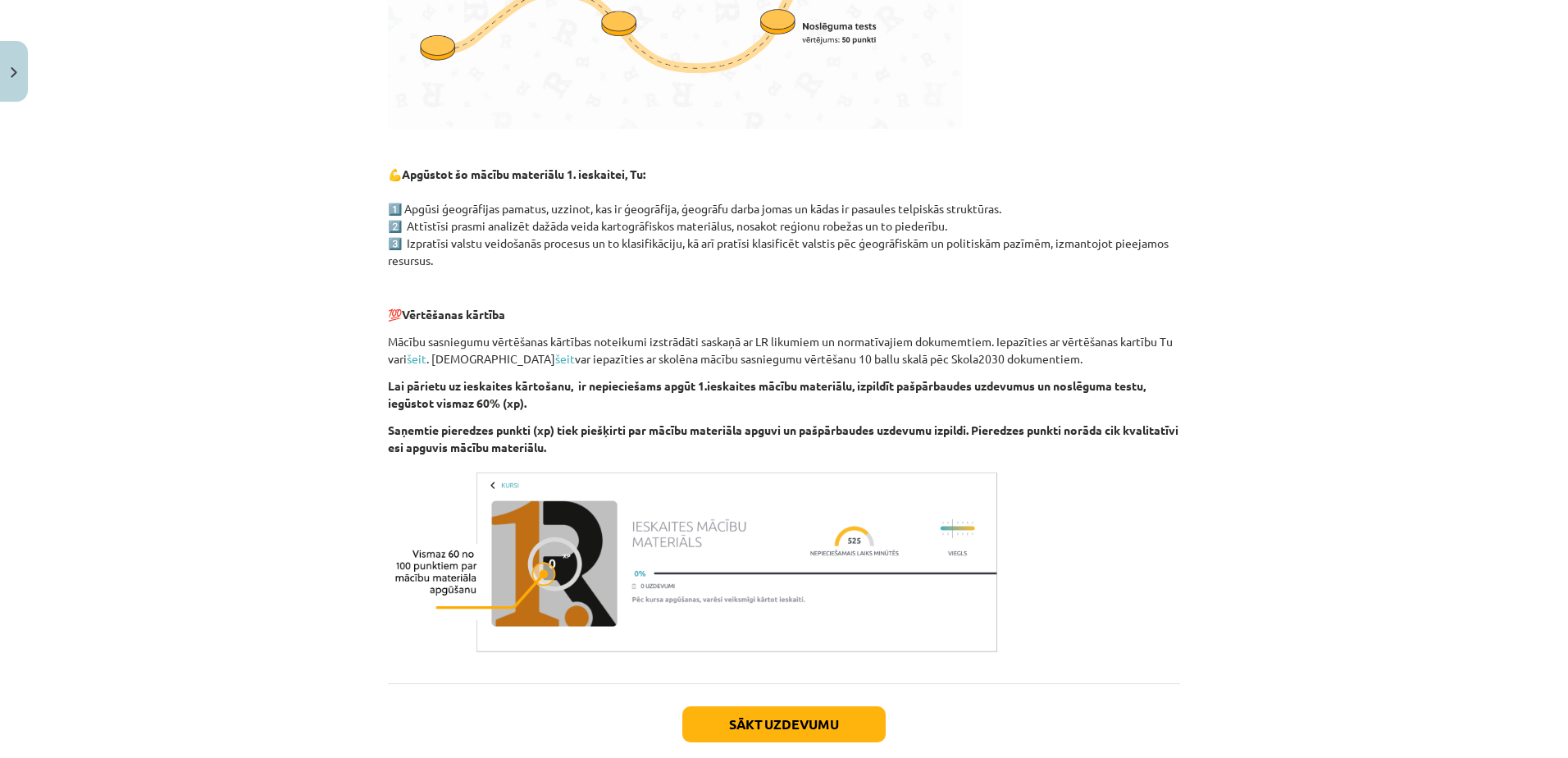
scroll to position [786, 0]
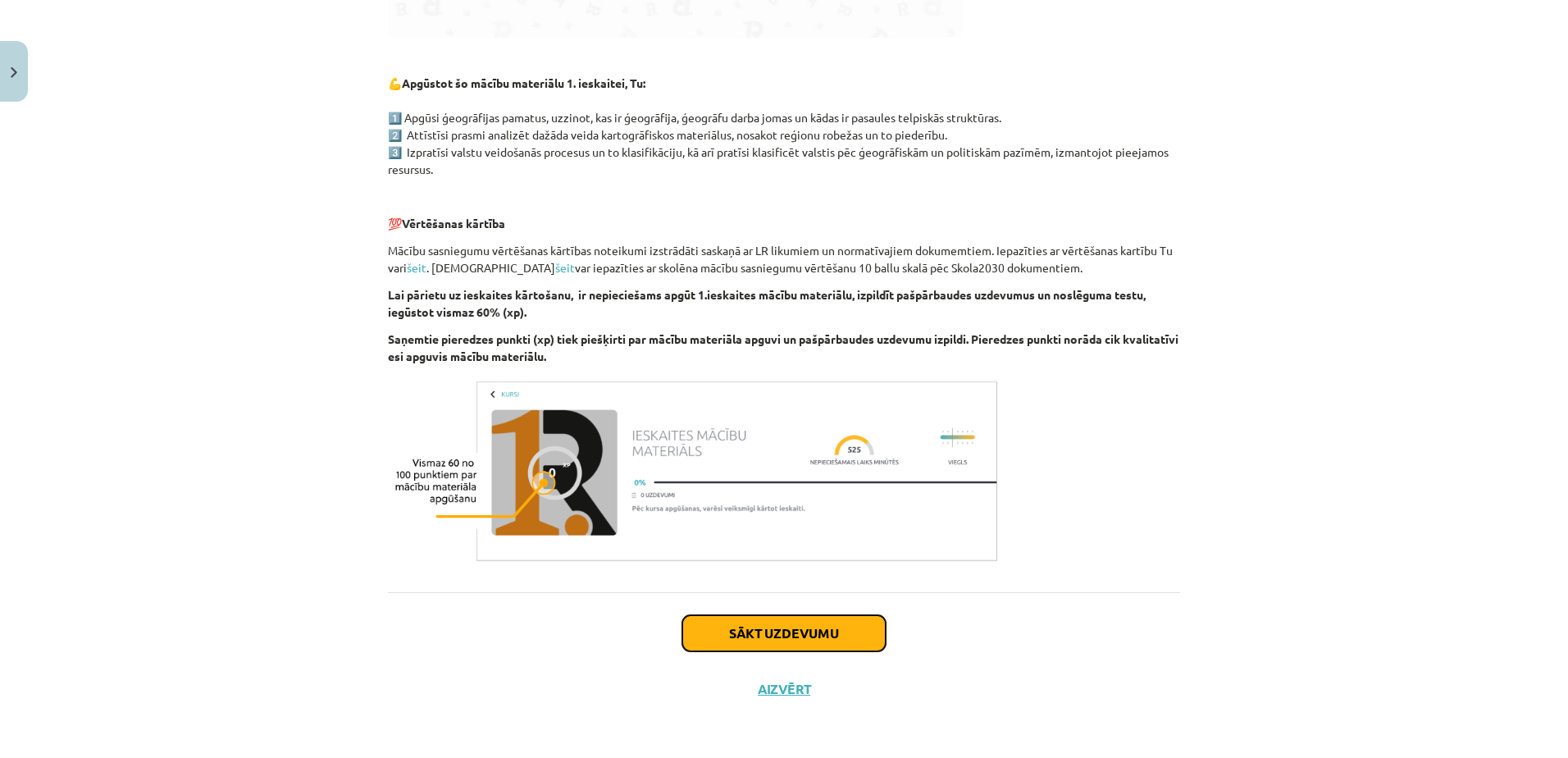
click at [769, 631] on button "Sākt uzdevumu" at bounding box center [784, 633] width 204 height 36
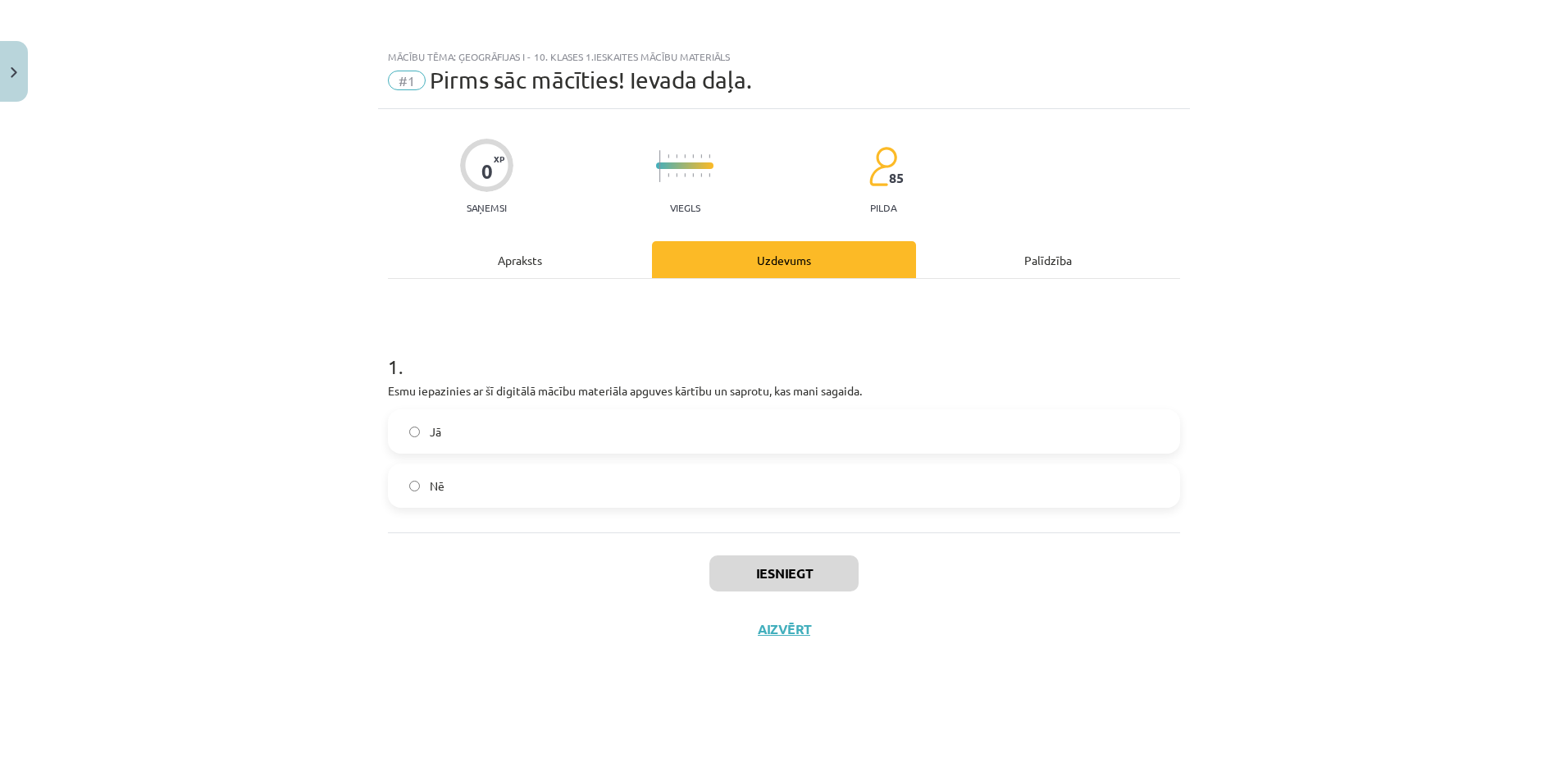
click at [813, 415] on label "Jā" at bounding box center [784, 432] width 789 height 41
click at [792, 575] on button "Iesniegt" at bounding box center [784, 573] width 149 height 36
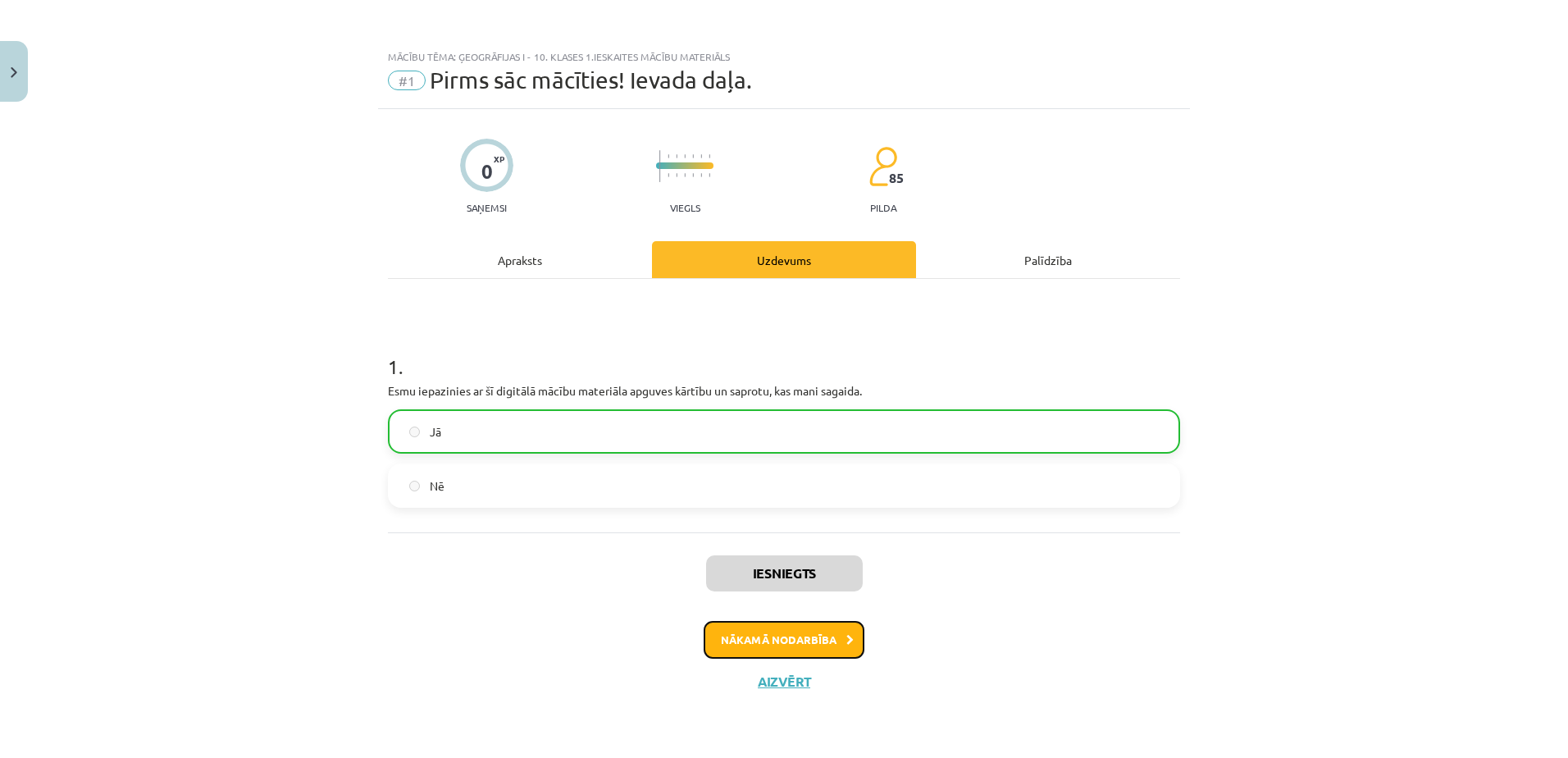
click at [800, 647] on button "Nākamā nodarbība" at bounding box center [784, 639] width 161 height 38
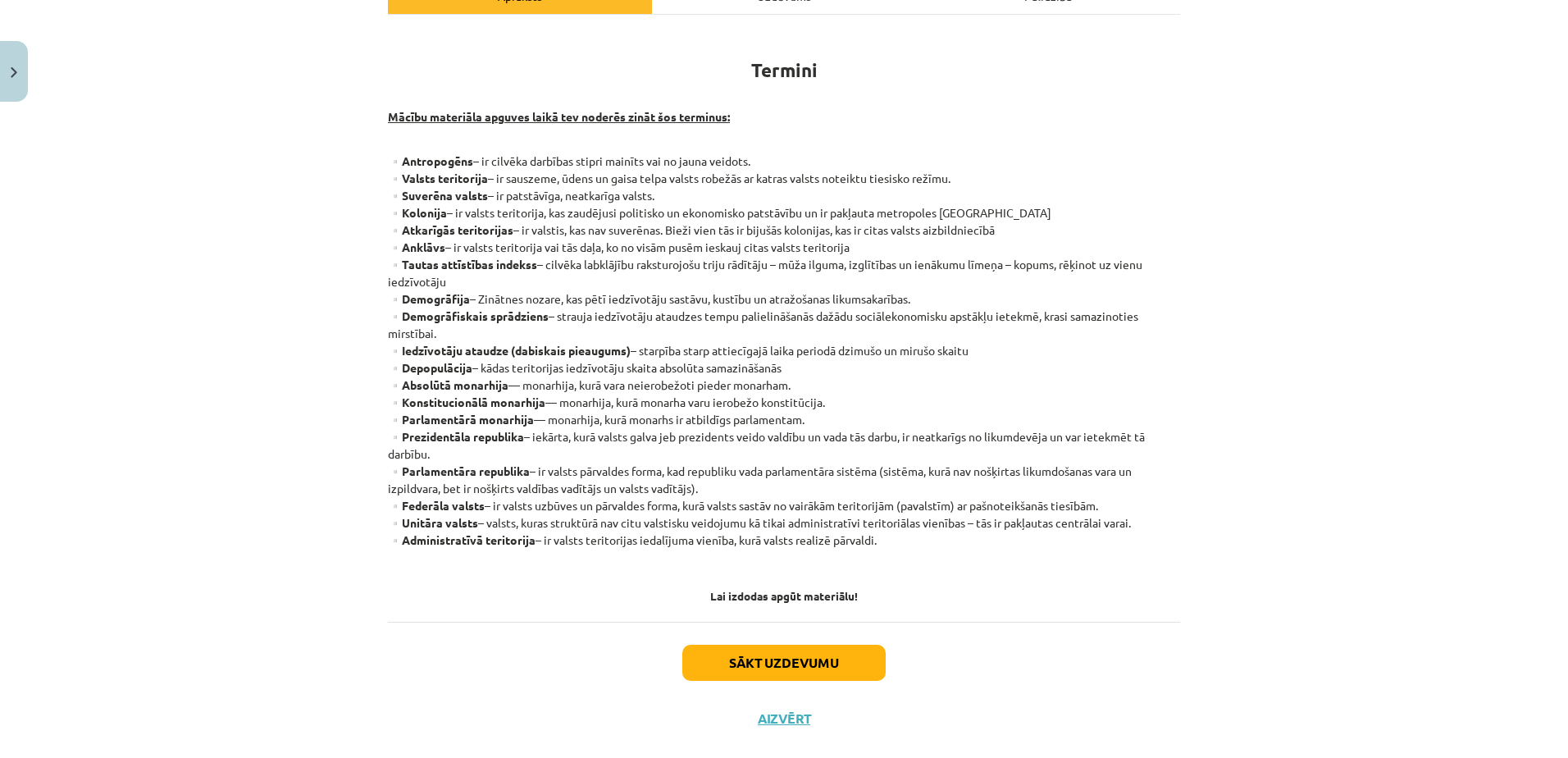
scroll to position [292, 0]
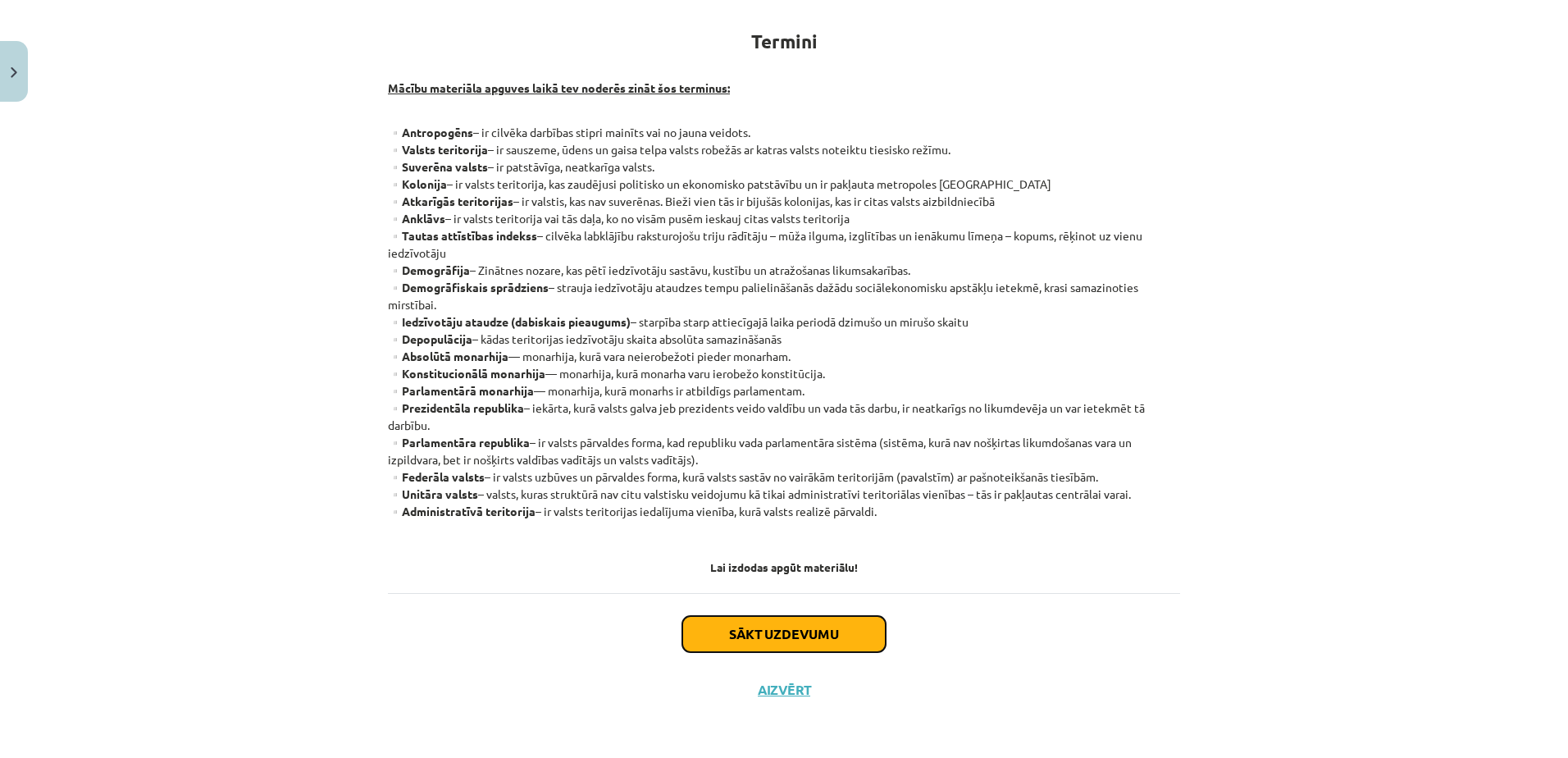
click at [800, 639] on button "Sākt uzdevumu" at bounding box center [784, 634] width 204 height 36
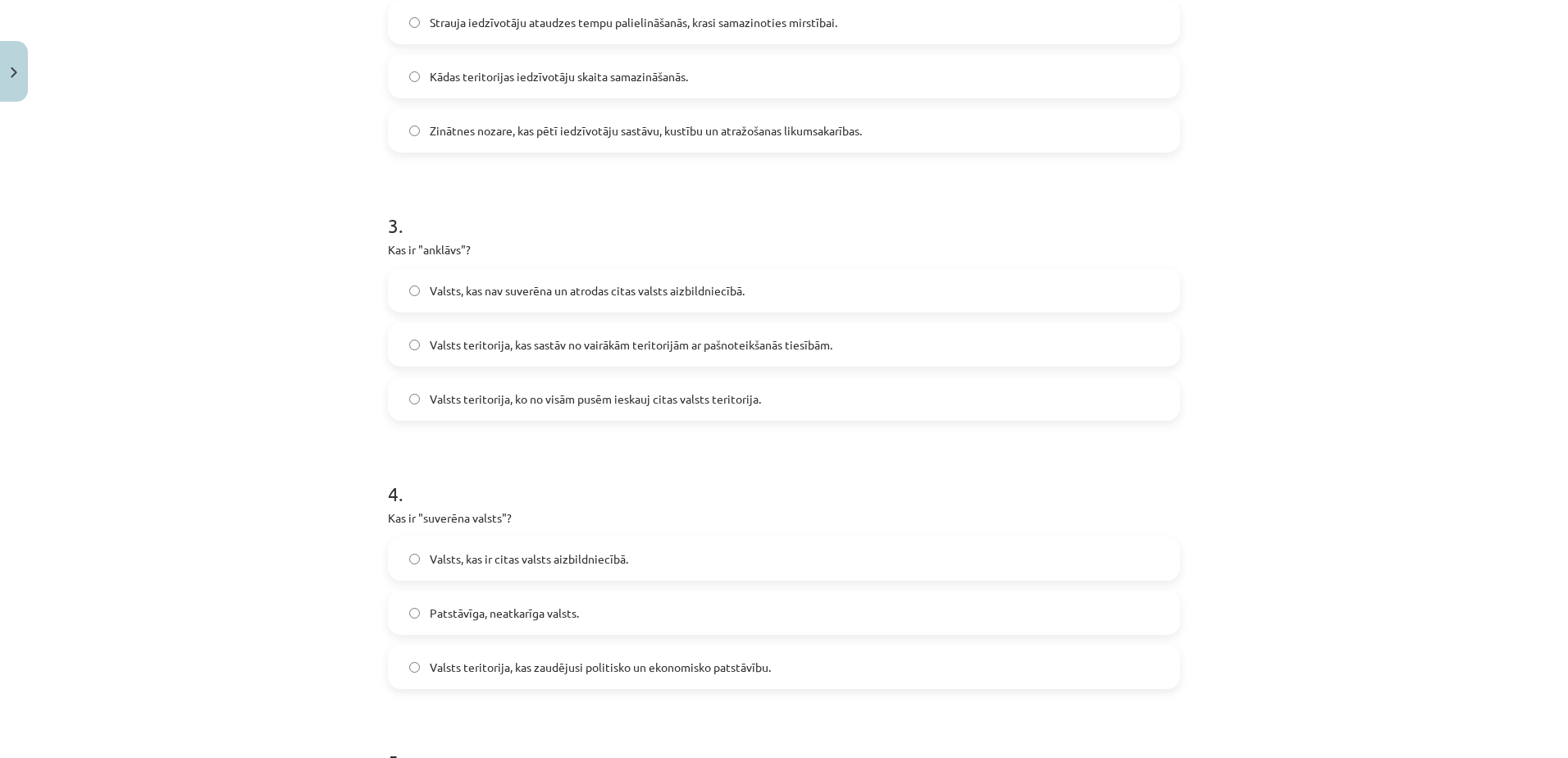
scroll to position [1067, 0]
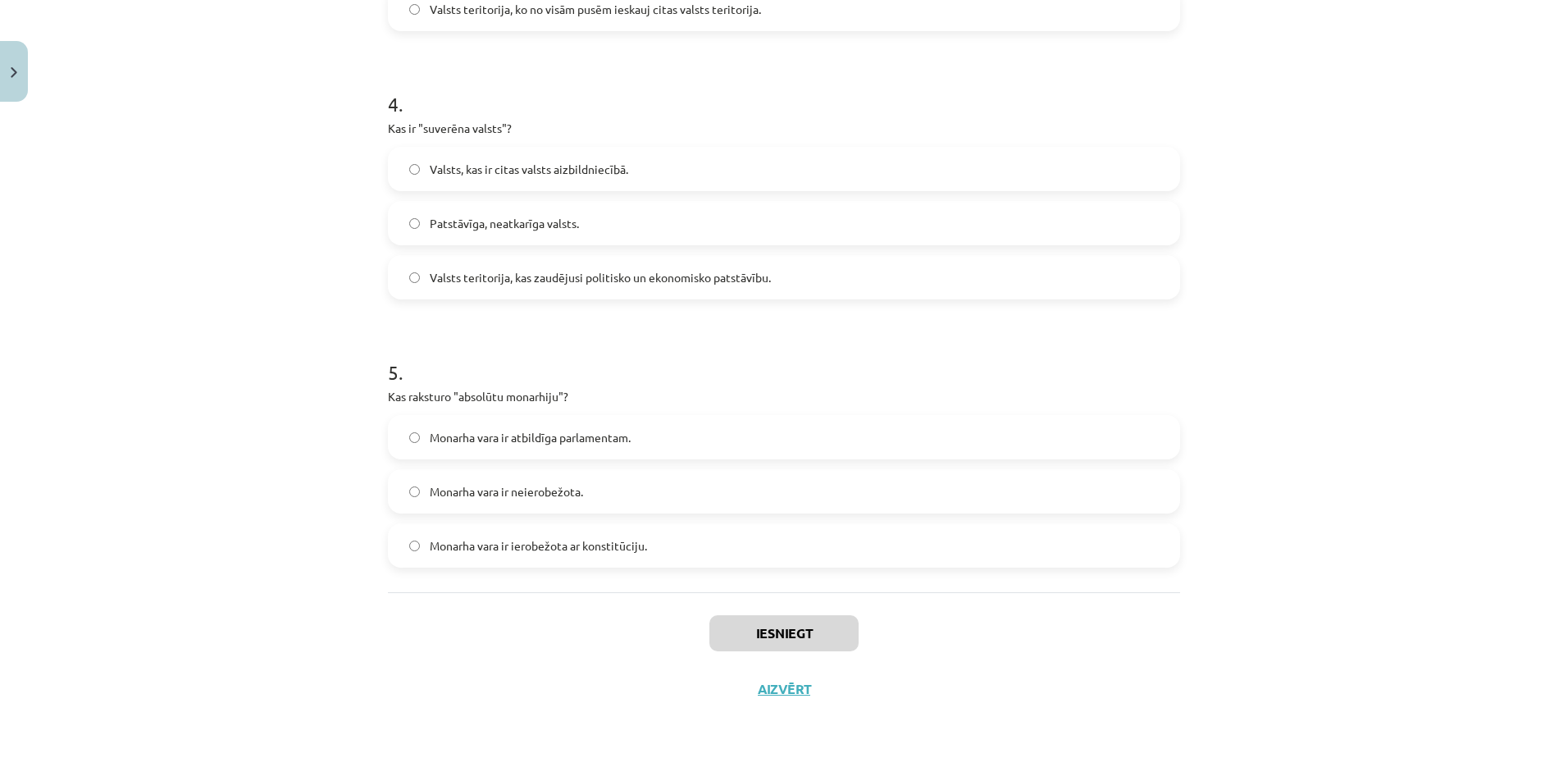
drag, startPoint x: 378, startPoint y: 297, endPoint x: 859, endPoint y: 575, distance: 555.6
copy form "1 . Lo ipsu dolorsitam consec adipiscing elitsed? Doeiusmodtem in utlaboreetd m…"
click at [241, 251] on div "Mācību tēma: Ģeogrāfijas i - 10. klases 1.ieskaites mācību materiāls #2 Termini…" at bounding box center [784, 379] width 1568 height 758
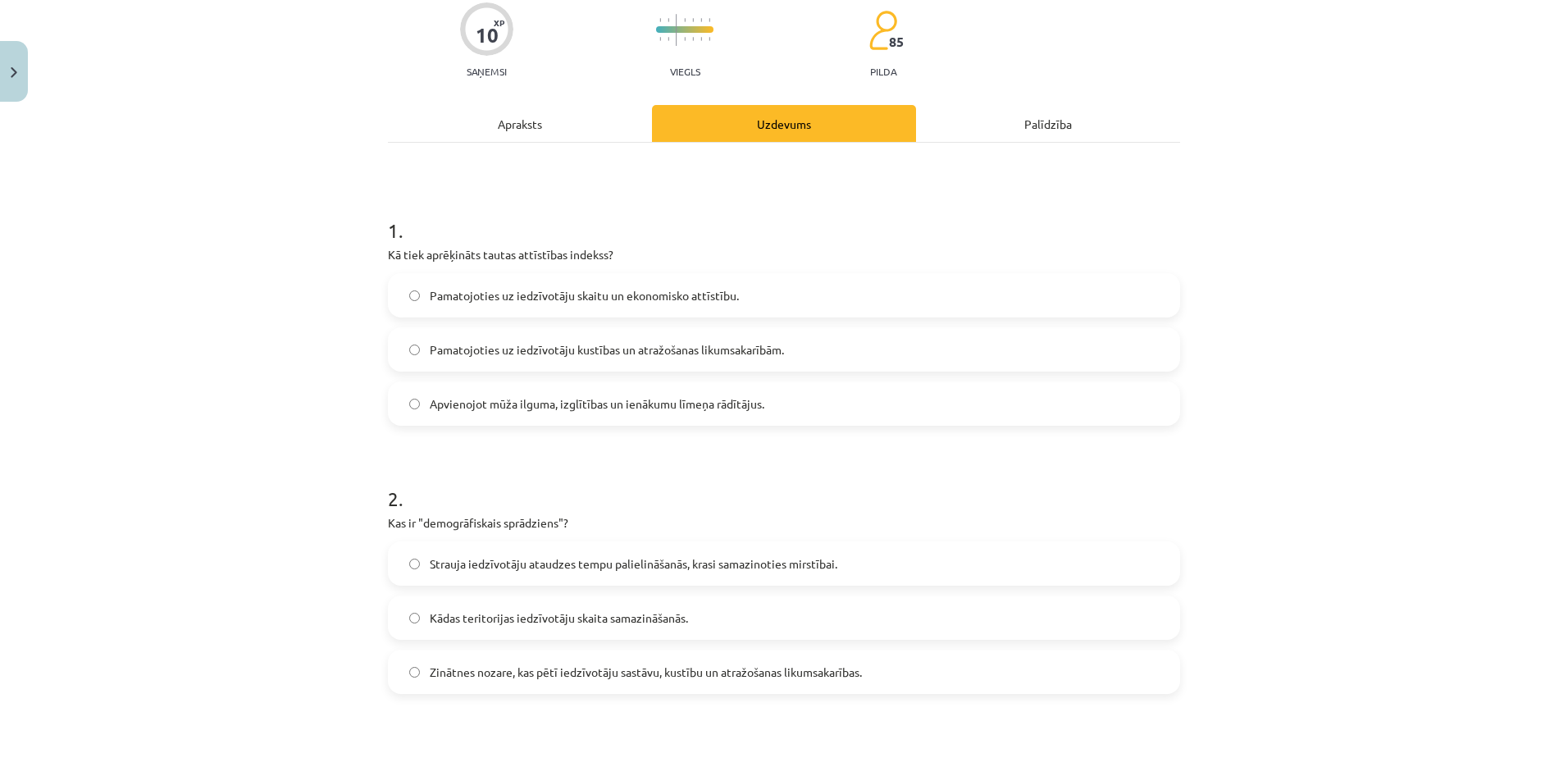
scroll to position [135, 0]
click at [487, 414] on label "Apvienojot mūža ilguma, izglītības un ienākumu līmeņa rādītājus." at bounding box center [784, 405] width 789 height 41
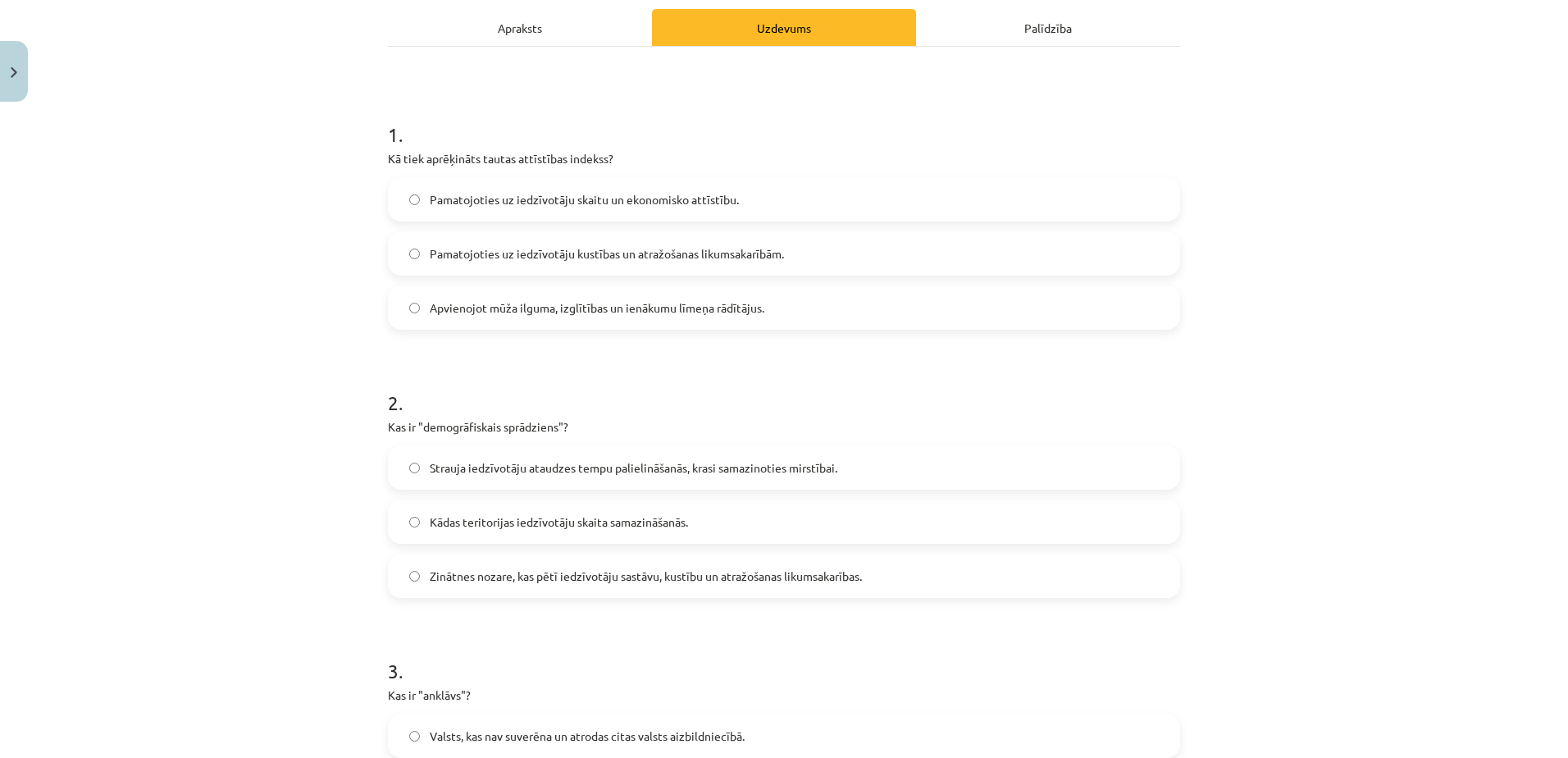
scroll to position [251, 0]
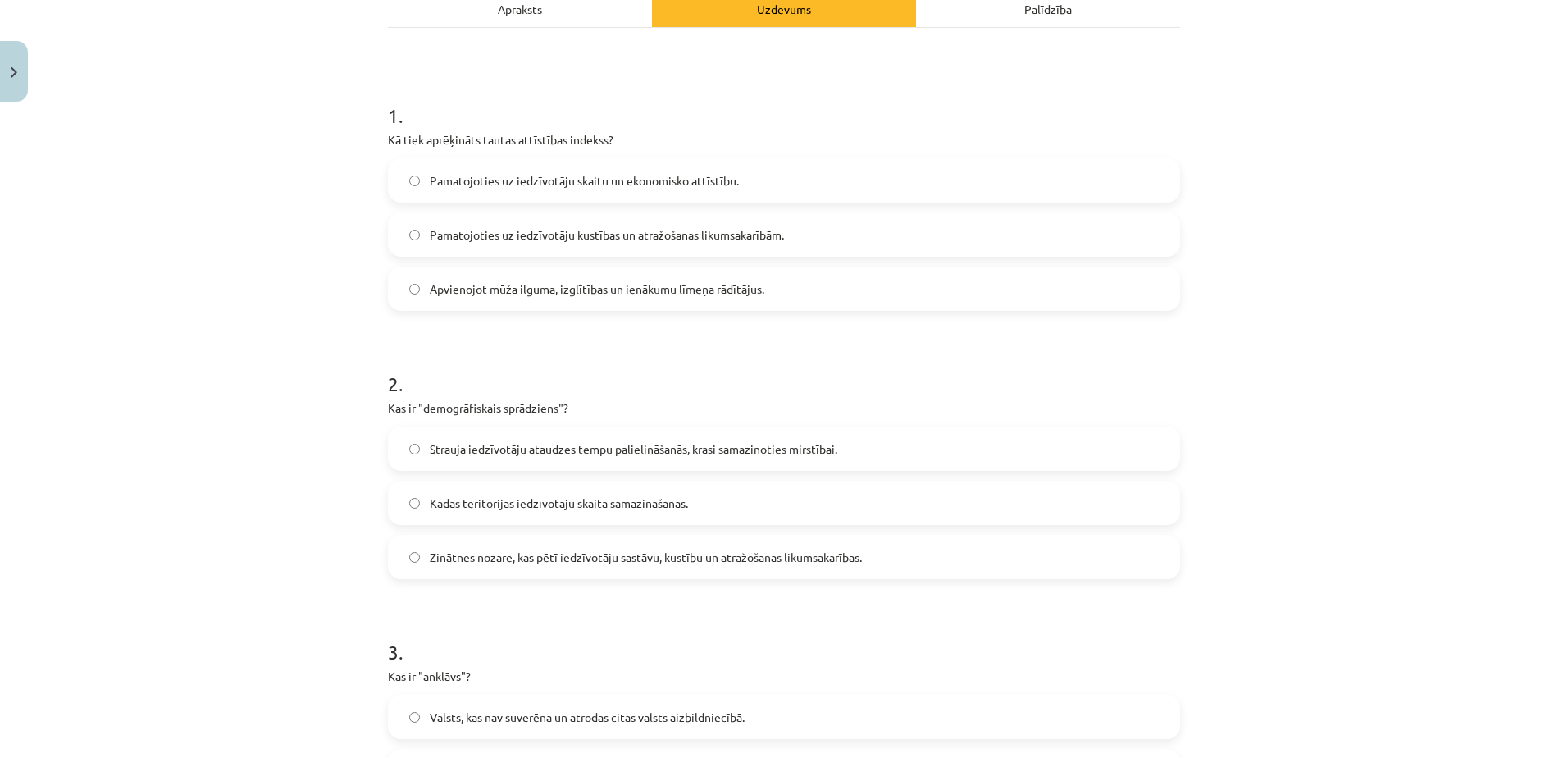
click at [494, 436] on label "Strauja iedzīvotāju ataudzes tempu palielināšanās, krasi samazinoties mirstībai." at bounding box center [784, 448] width 789 height 41
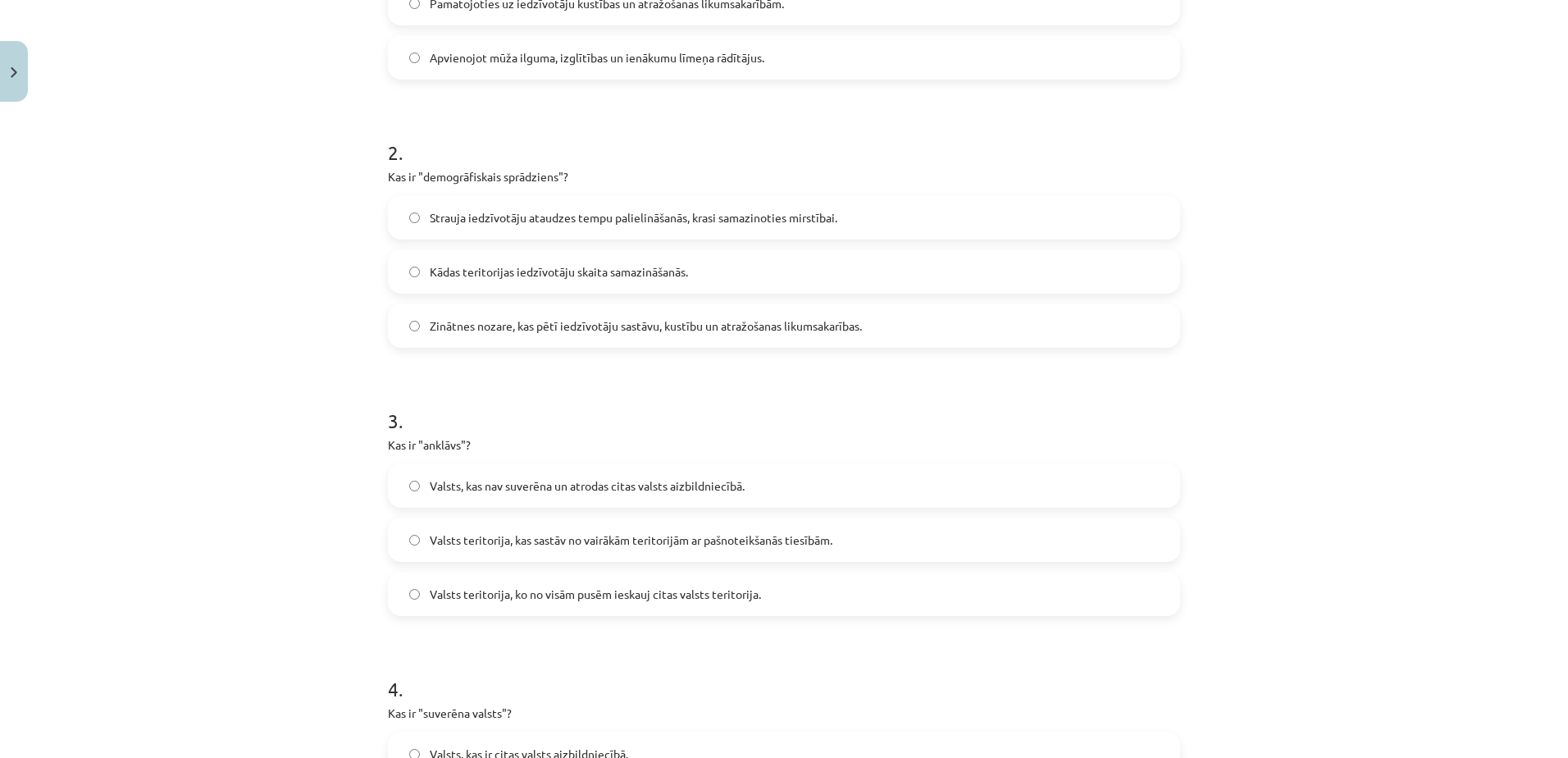
scroll to position [488, 0]
click at [578, 529] on span "Valsts teritorija, kas sastāv no vairākām teritorijām ar pašnoteikšanās tiesībā…" at bounding box center [630, 534] width 403 height 17
click at [572, 592] on span "Valsts teritorija, ko no visām pusēm ieskauj citas valsts teritorija." at bounding box center [595, 588] width 331 height 17
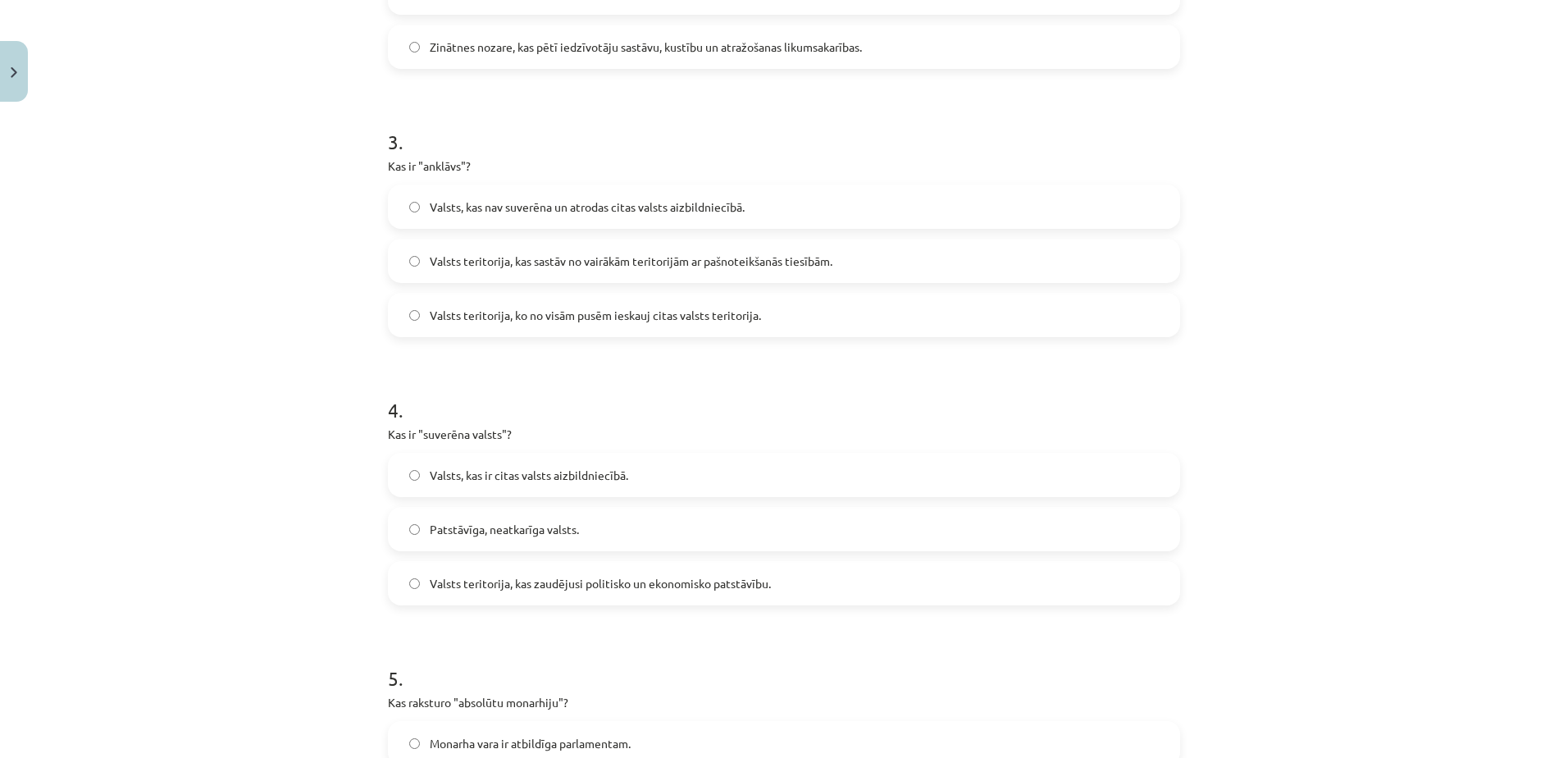
scroll to position [762, 0]
click at [530, 515] on label "Patstāvīga, neatkarīga valsts." at bounding box center [784, 528] width 789 height 41
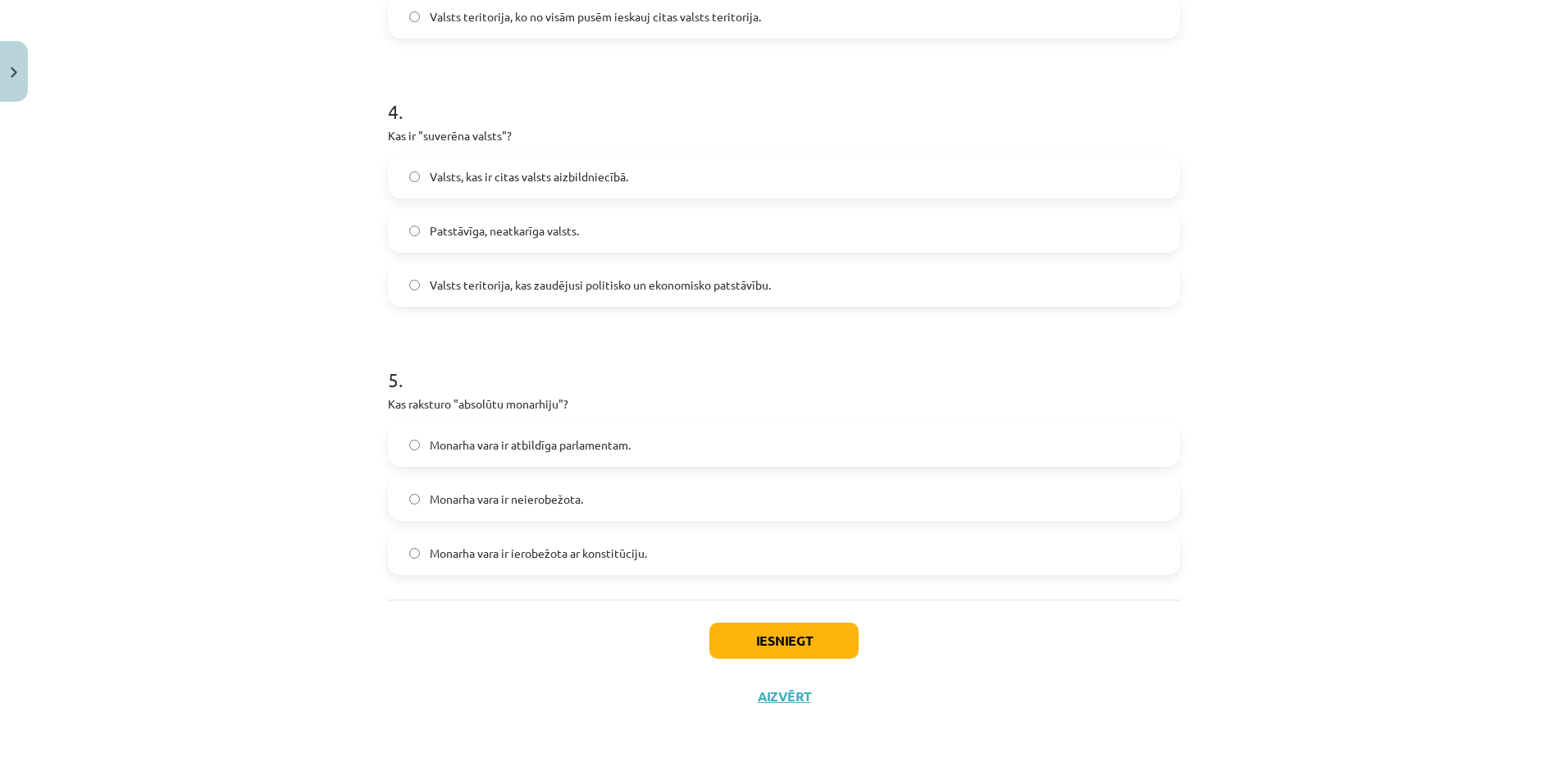
scroll to position [1067, 0]
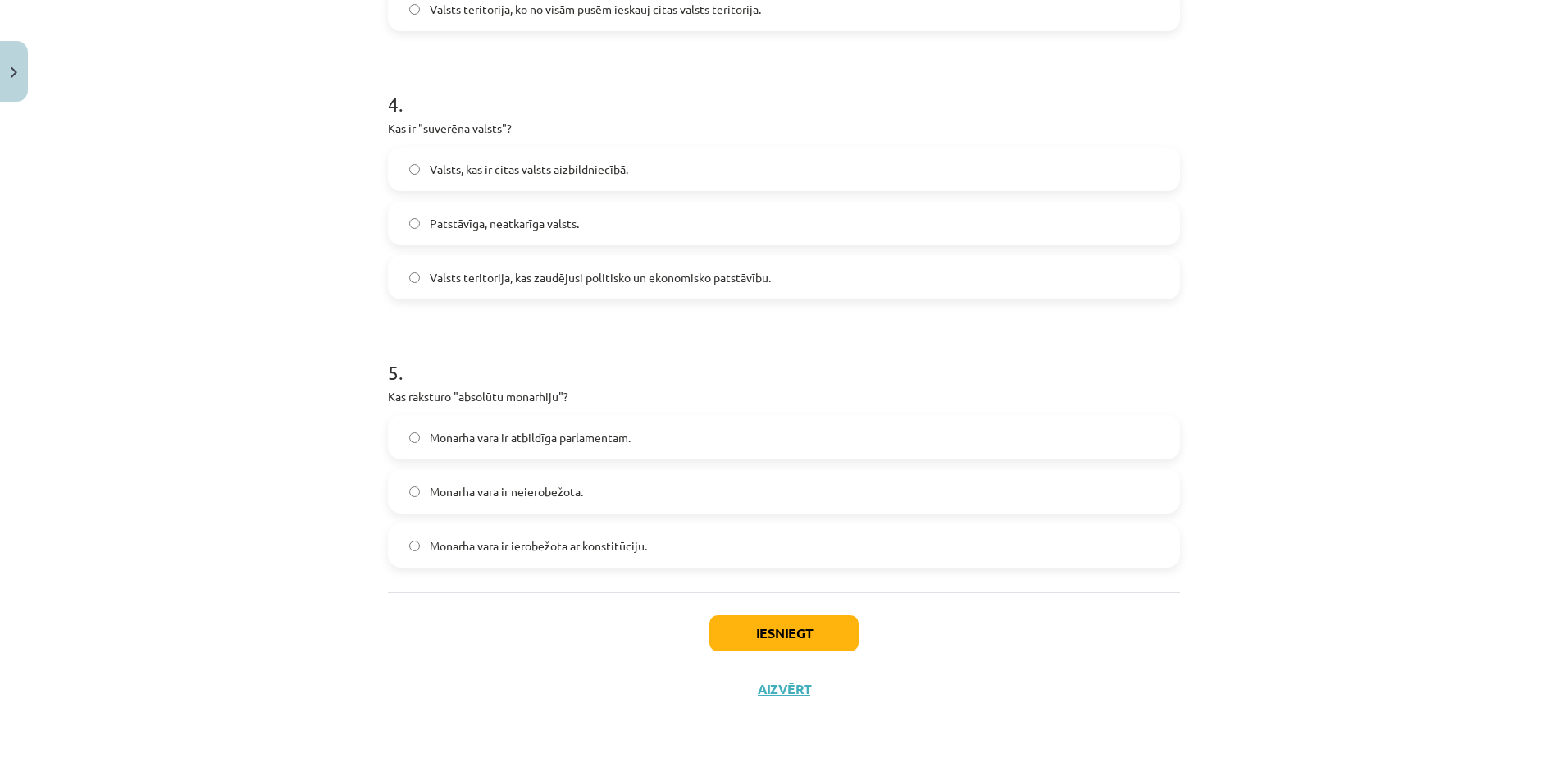
click at [531, 484] on span "Monarha vara ir neierobežota." at bounding box center [506, 491] width 153 height 17
click at [791, 634] on button "Iesniegt" at bounding box center [784, 633] width 149 height 36
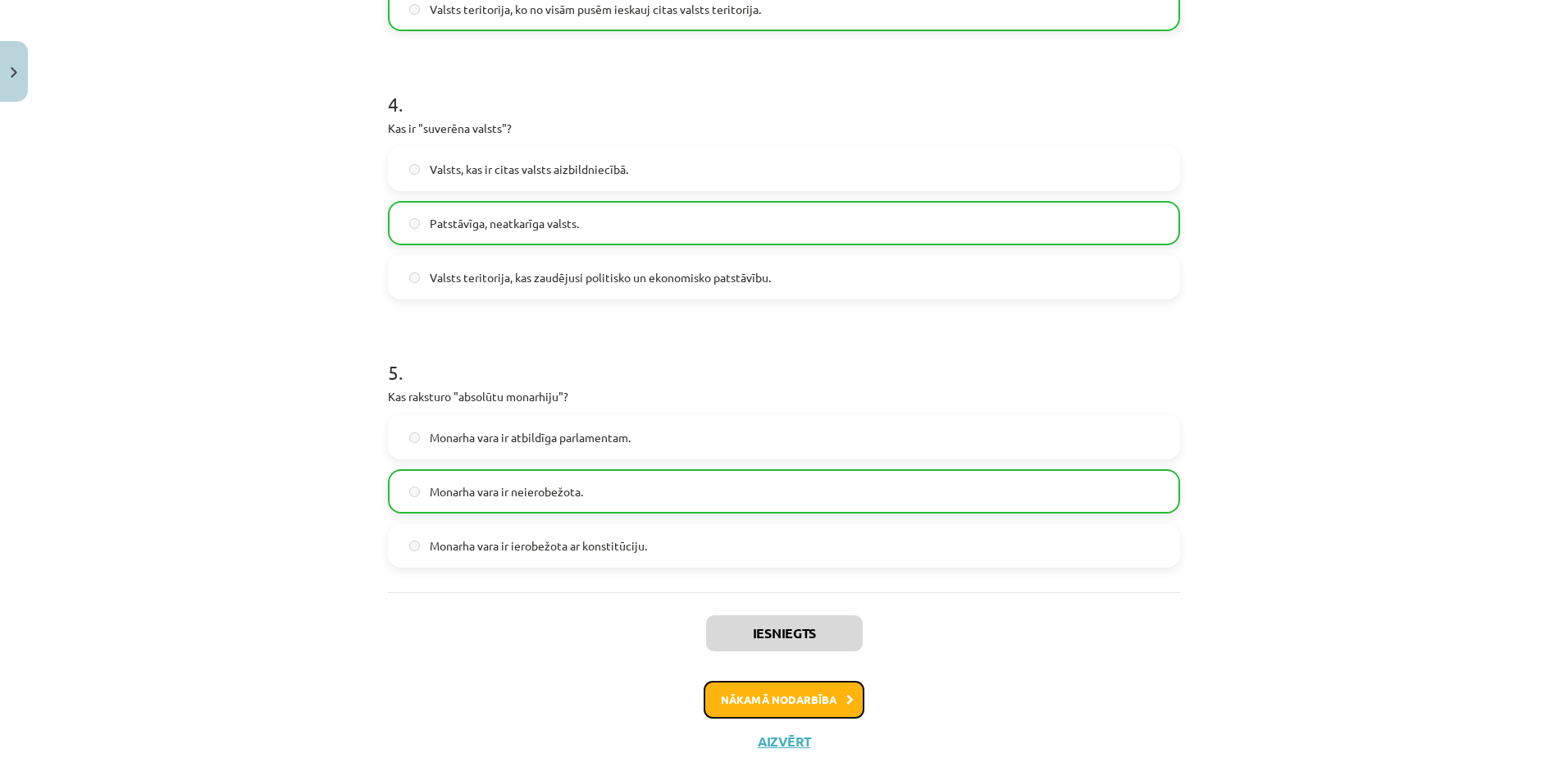
click at [806, 704] on button "Nākamā nodarbība" at bounding box center [784, 700] width 161 height 38
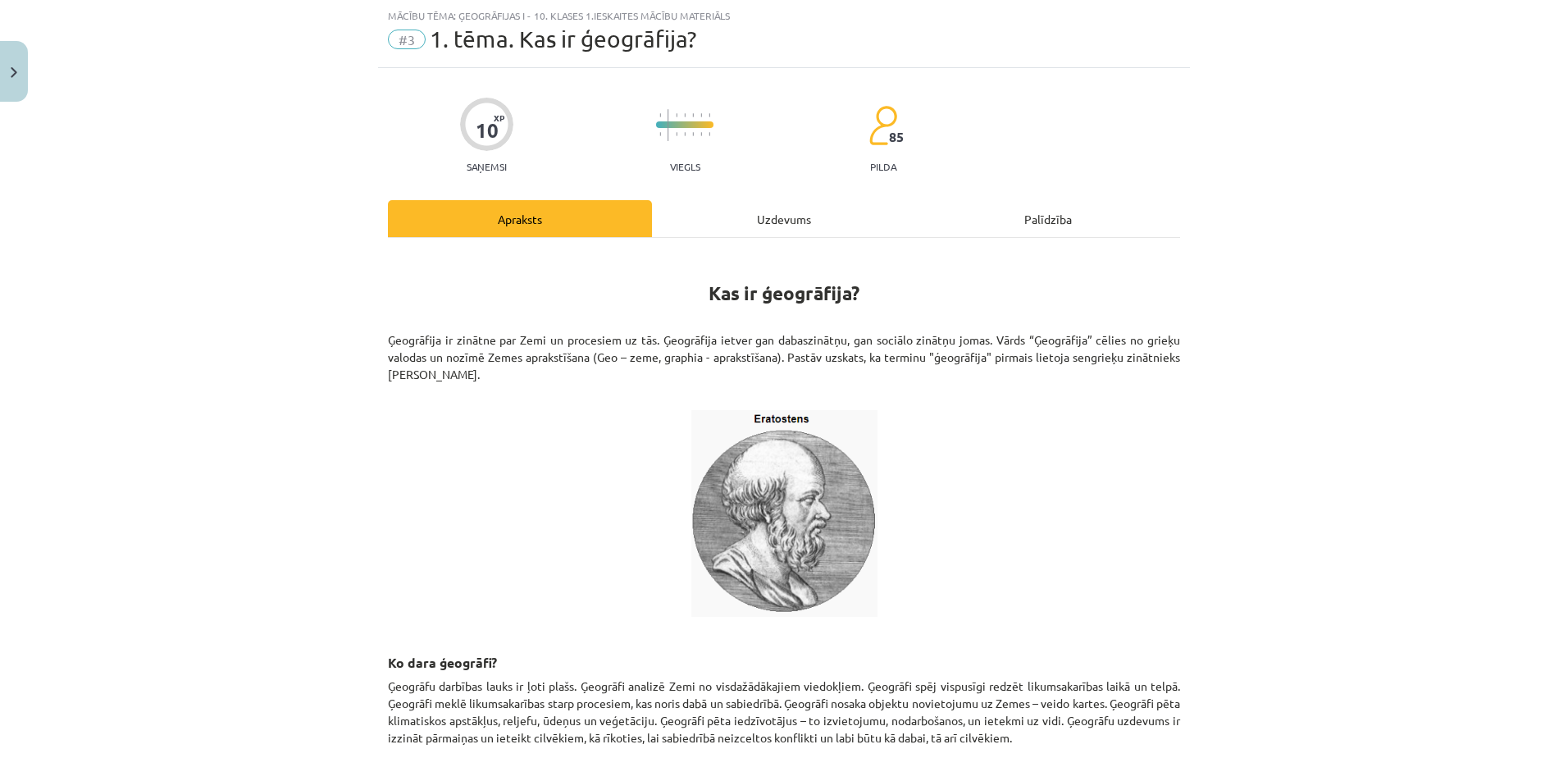
scroll to position [521, 0]
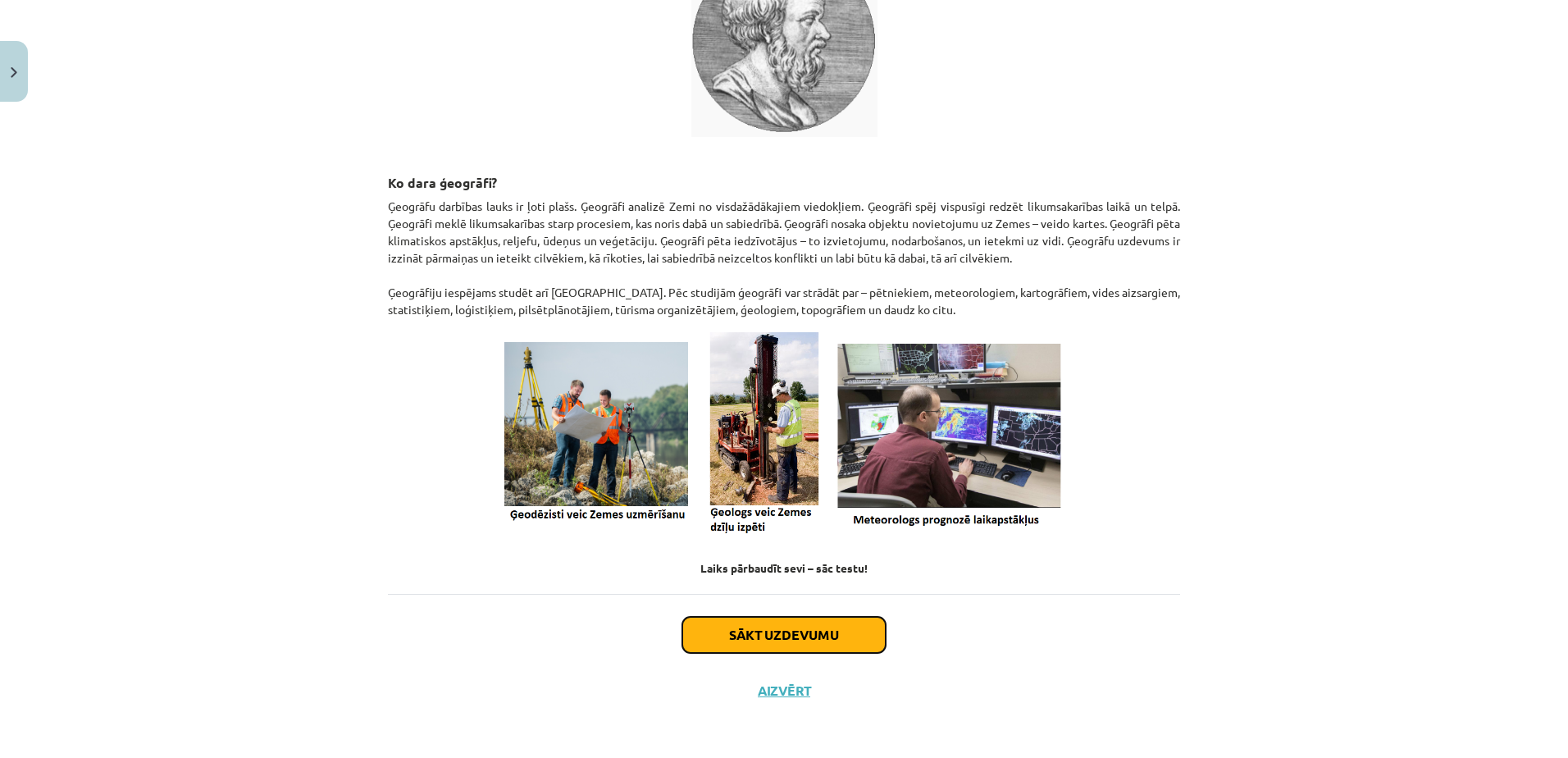
click at [795, 637] on button "Sākt uzdevumu" at bounding box center [784, 634] width 204 height 36
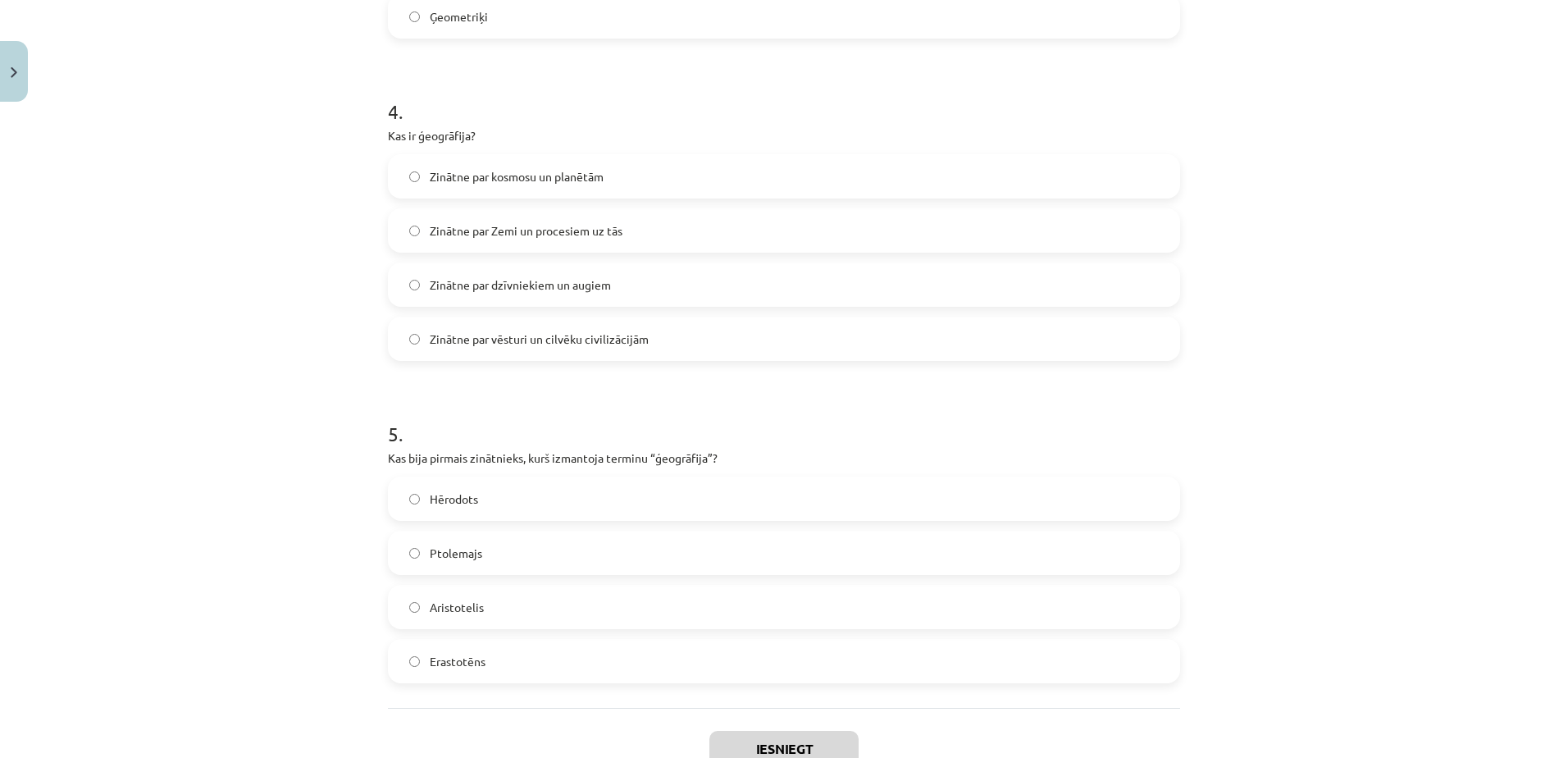
scroll to position [1337, 0]
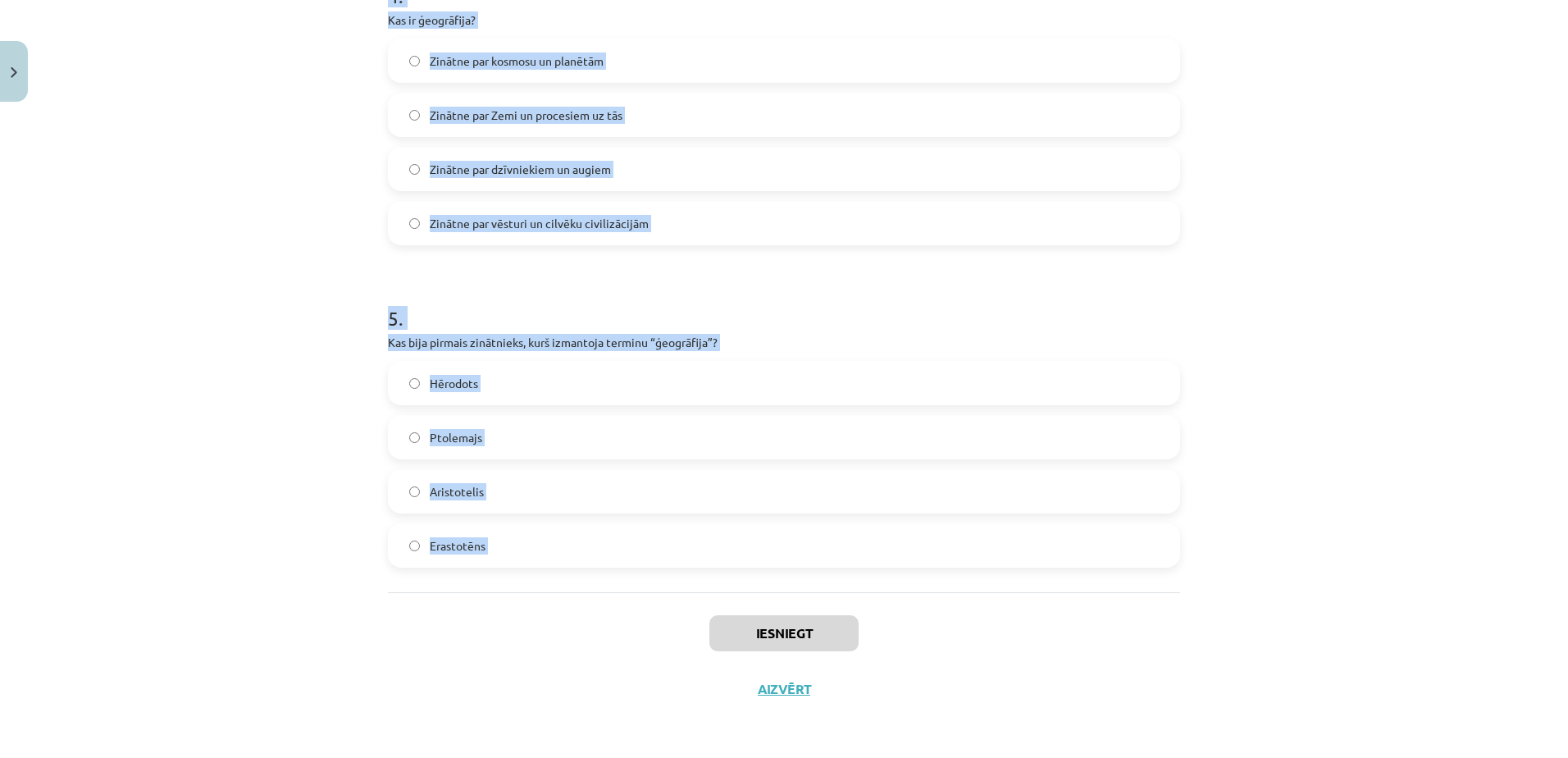
drag, startPoint x: 355, startPoint y: 302, endPoint x: 610, endPoint y: 615, distance: 403.7
click at [610, 615] on div "Mācību tēma: Ģeogrāfijas i - 10. klases 1.ieskaites mācību materiāls #3 1. tēma…" at bounding box center [784, 379] width 1568 height 758
copy form "1 . Kurā no šīm jomām ģeogrāfi nenodarbojas? Pilsētplānošana Kartogrāfija Medic…"
click at [302, 316] on div "Mācību tēma: Ģeogrāfijas i - 10. klases 1.ieskaites mācību materiāls #3 1. tēma…" at bounding box center [784, 379] width 1568 height 758
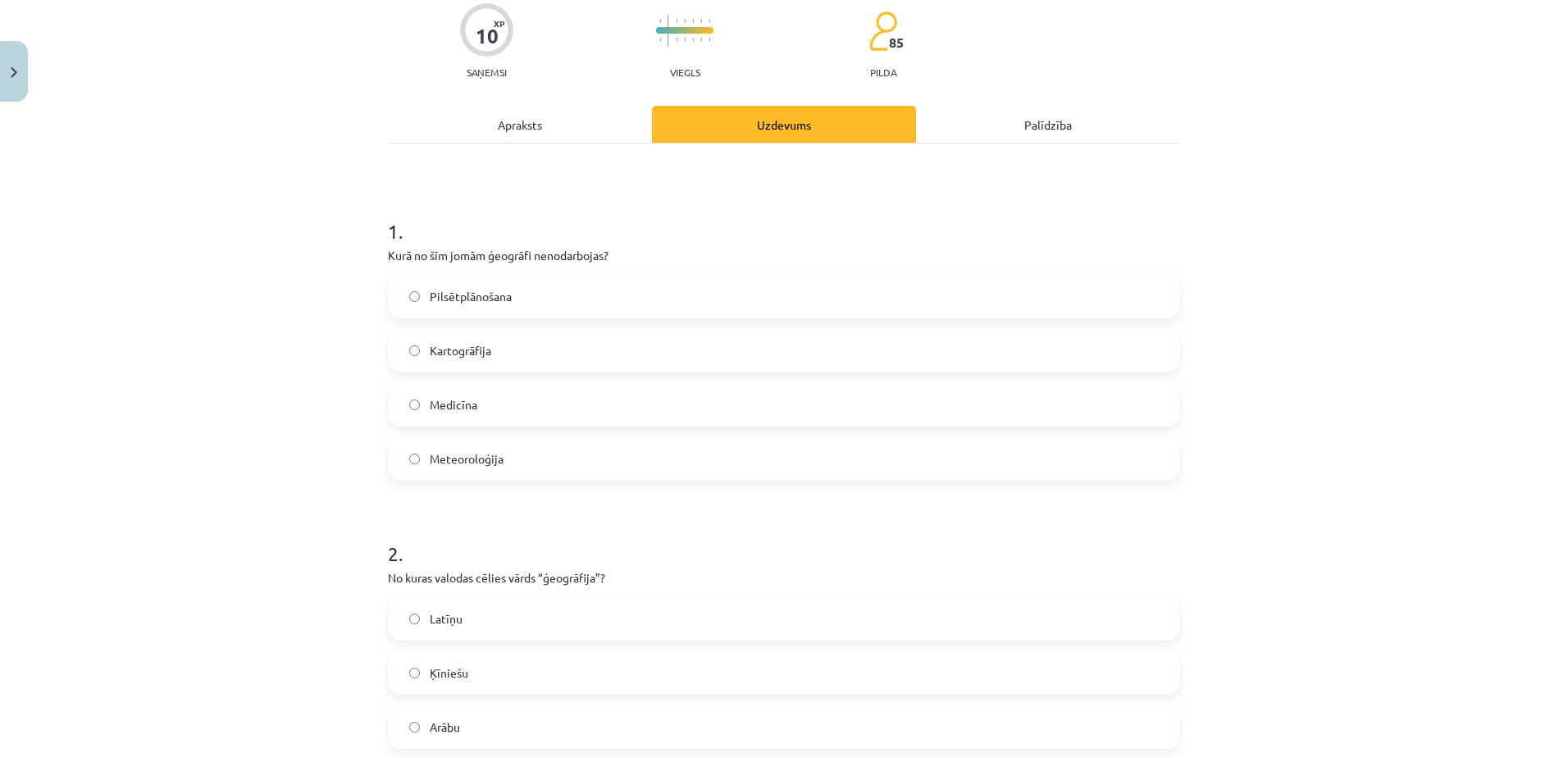
scroll to position [133, 0]
click at [504, 400] on label "Medicīna" at bounding box center [784, 407] width 789 height 41
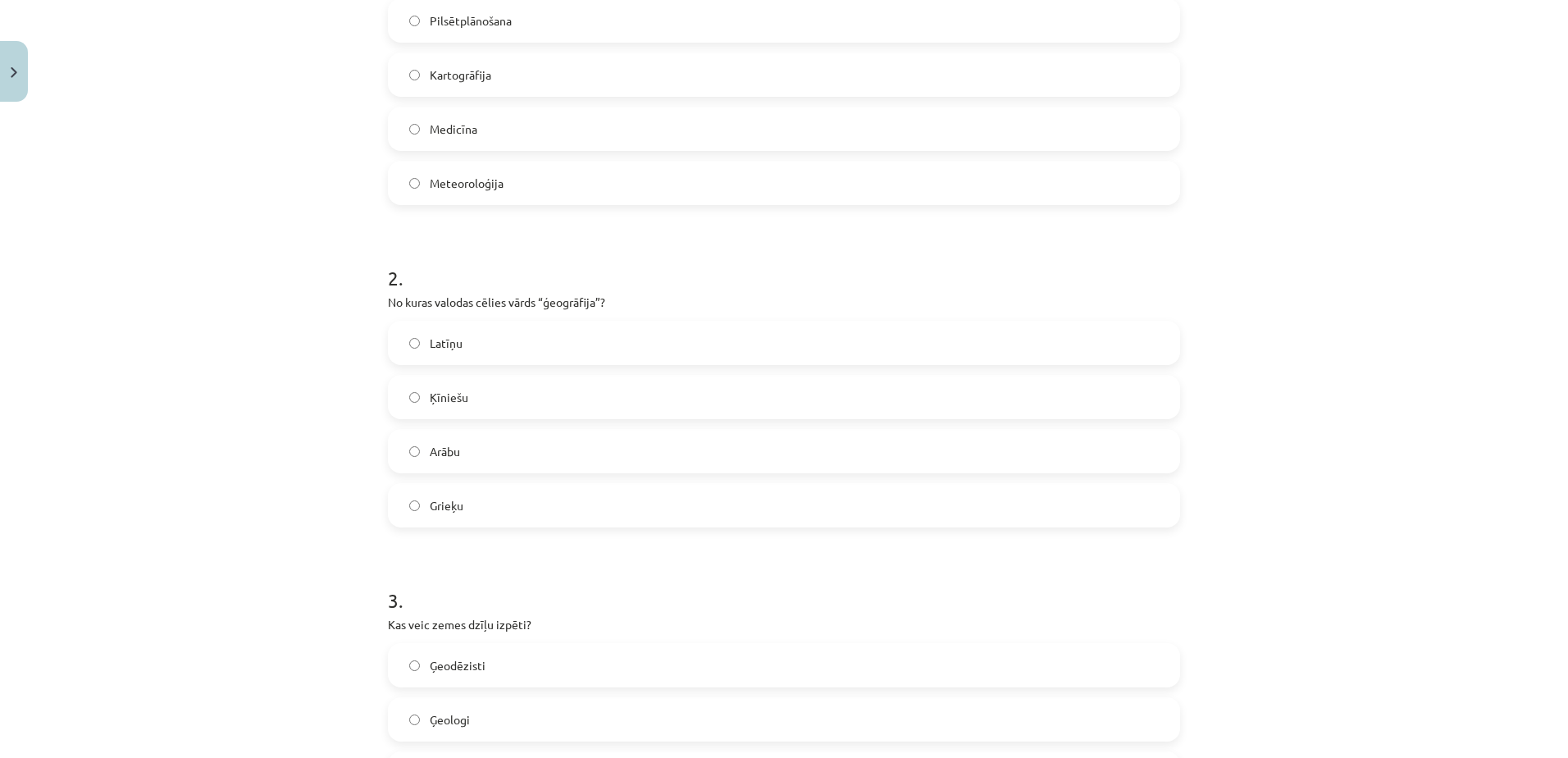
scroll to position [412, 0]
click at [488, 492] on label "Grieķu" at bounding box center [784, 504] width 789 height 41
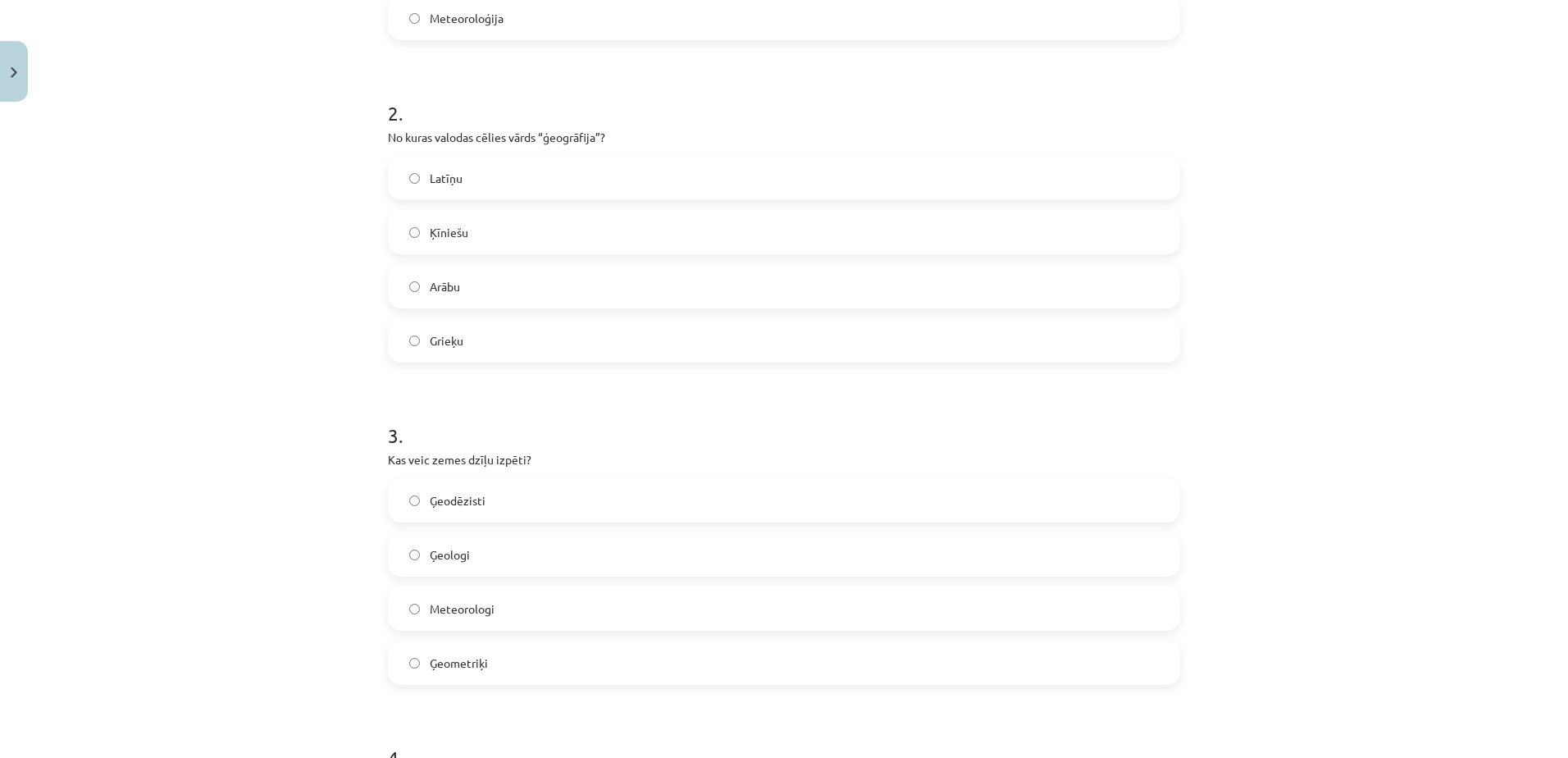
scroll to position [577, 0]
click at [494, 545] on label "Ģeologi" at bounding box center [784, 554] width 789 height 41
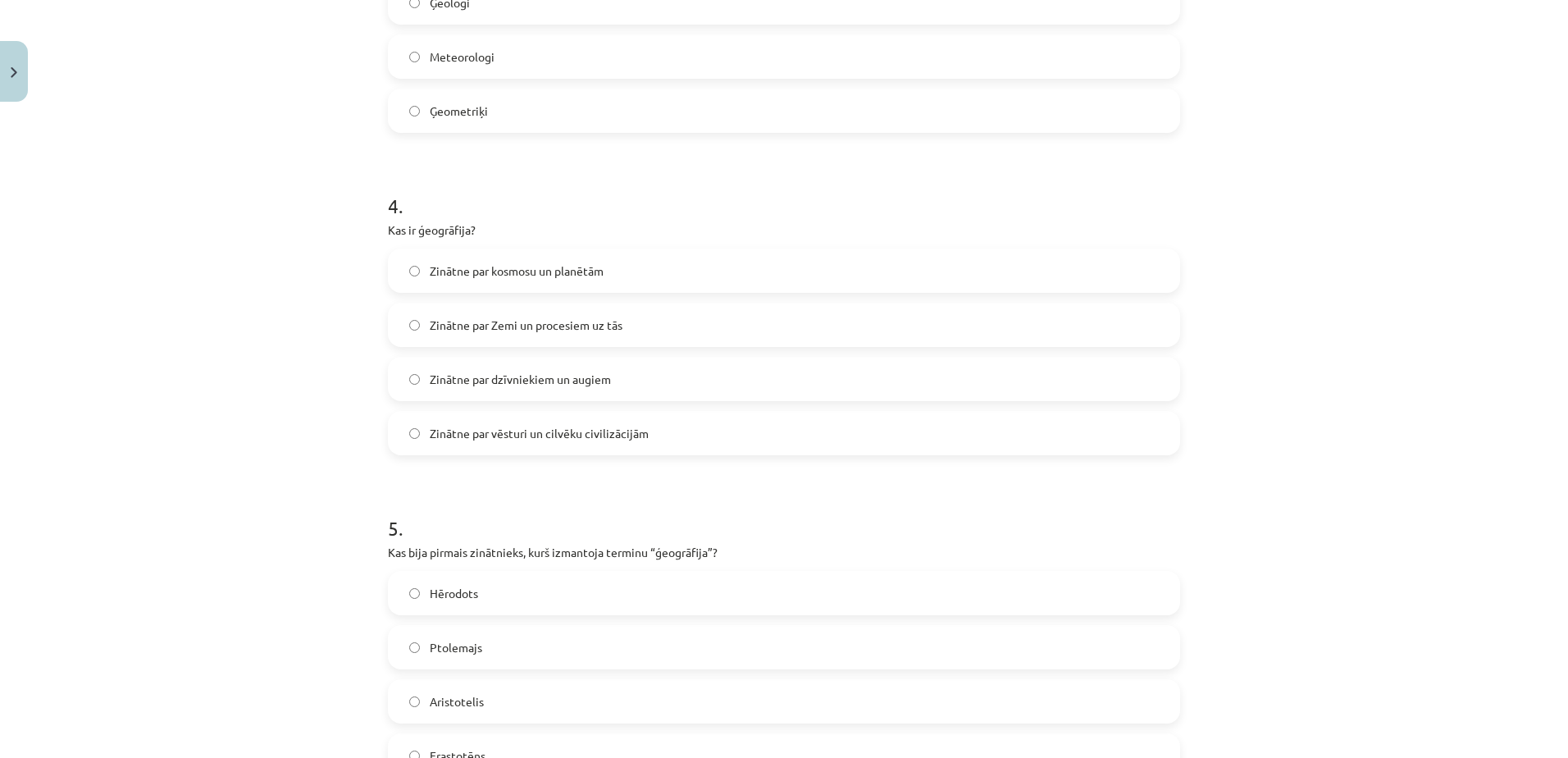
scroll to position [1131, 0]
click at [559, 314] on span "Zinātne par Zemi un procesiem uz tās" at bounding box center [526, 321] width 193 height 17
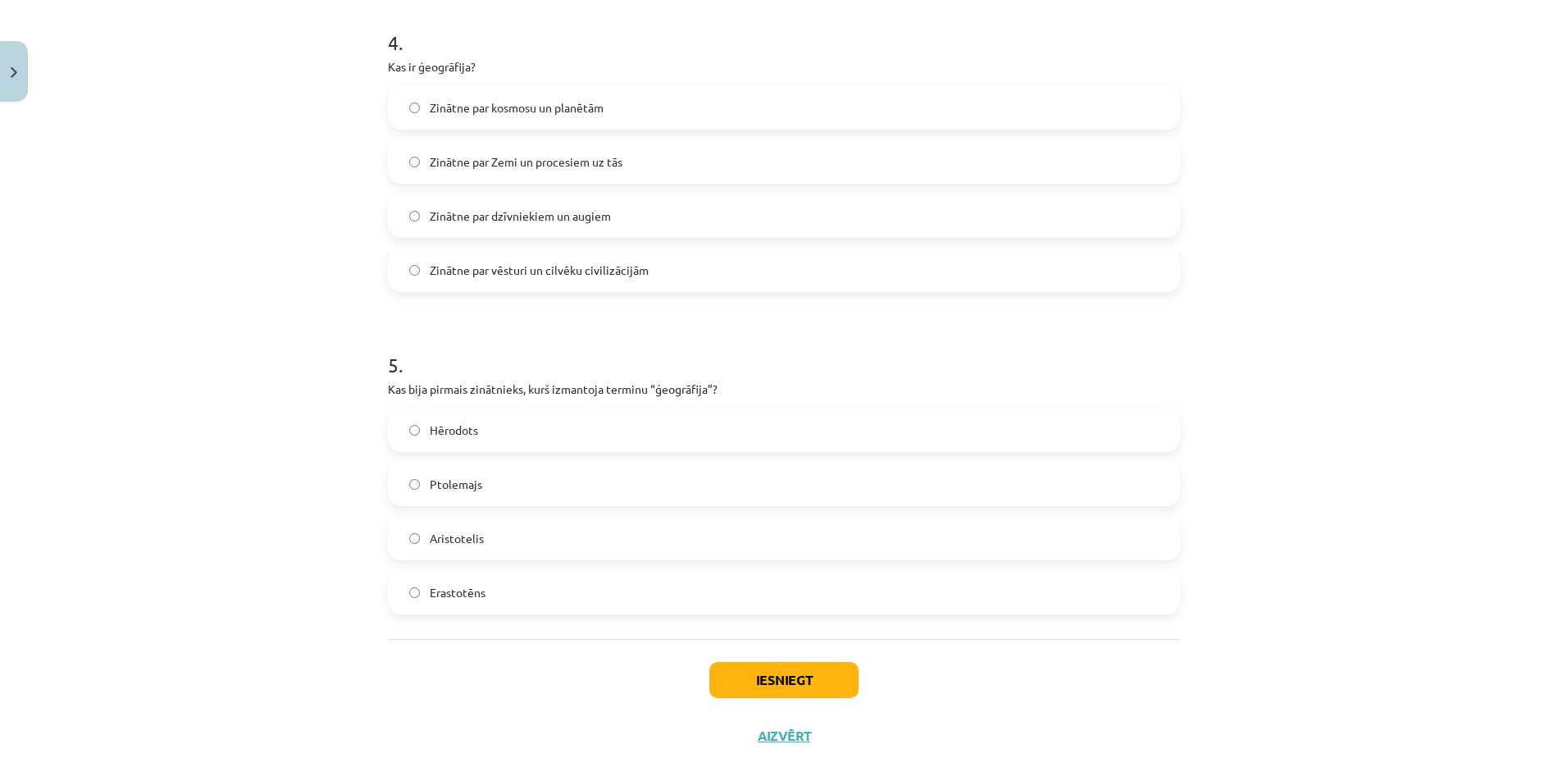
scroll to position [1329, 0]
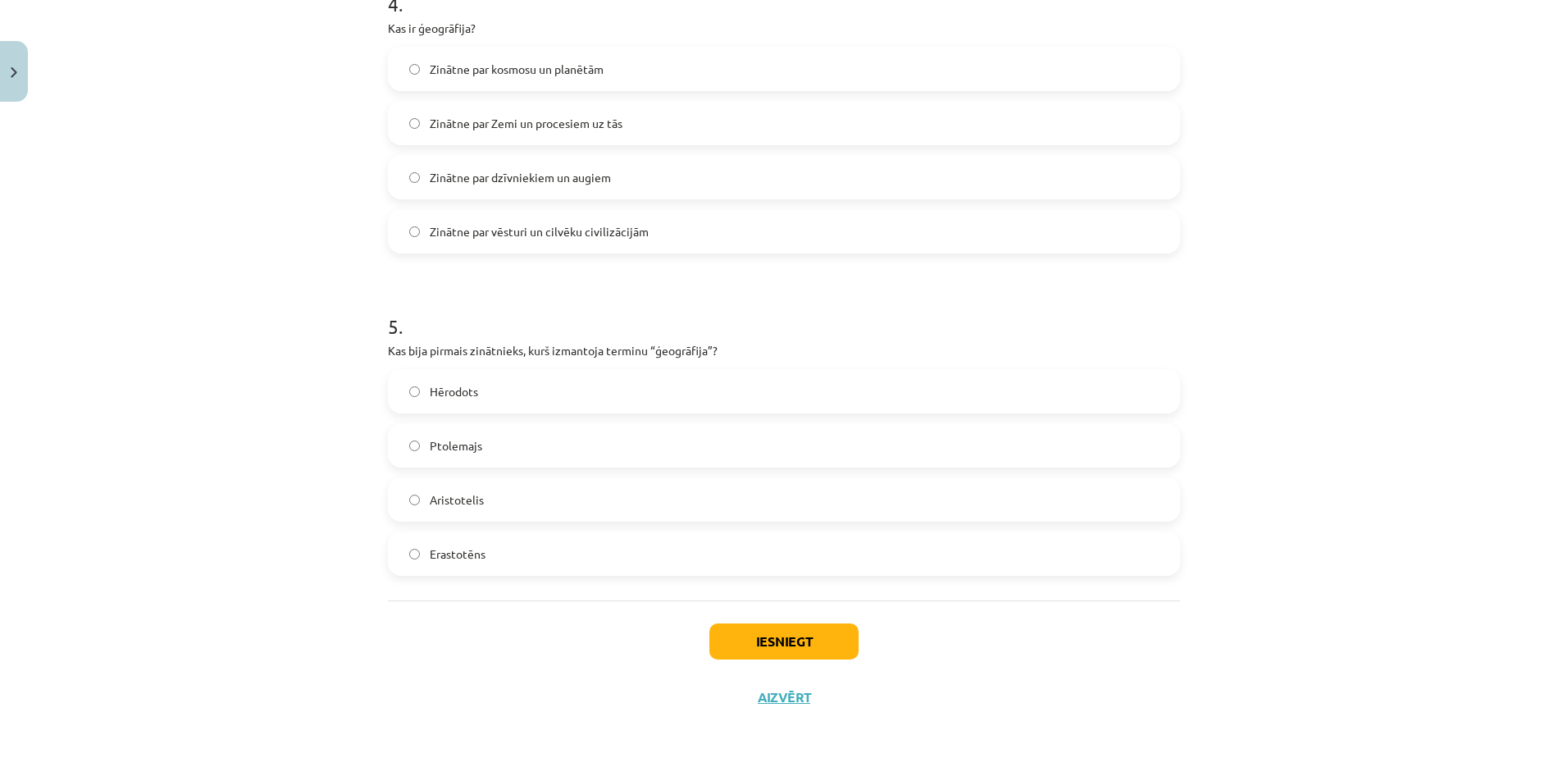
click at [583, 562] on label "Erastotēns" at bounding box center [784, 554] width 789 height 41
click at [765, 642] on button "Iesniegt" at bounding box center [784, 641] width 149 height 36
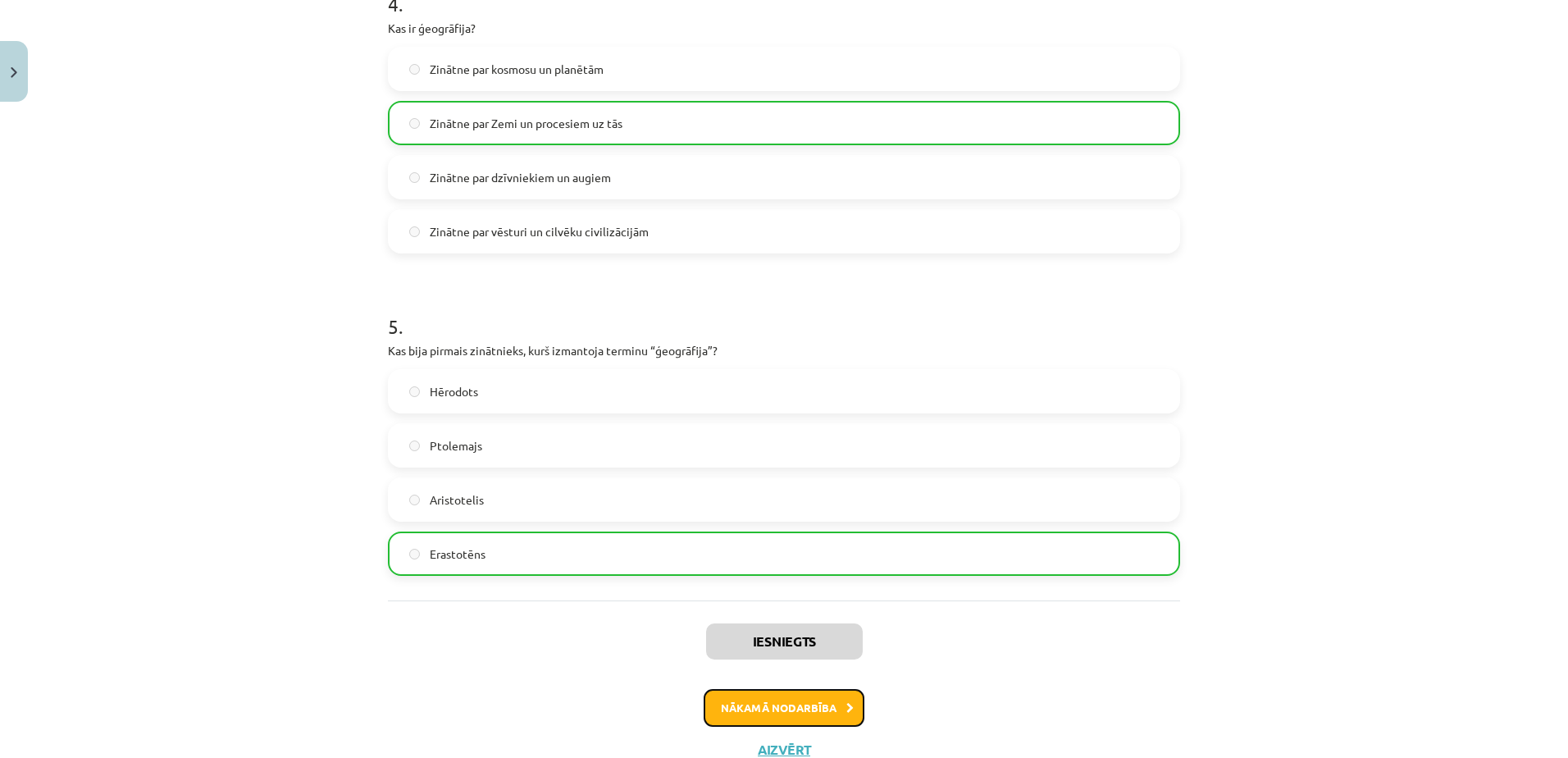
click at [789, 702] on button "Nākamā nodarbība" at bounding box center [784, 708] width 161 height 38
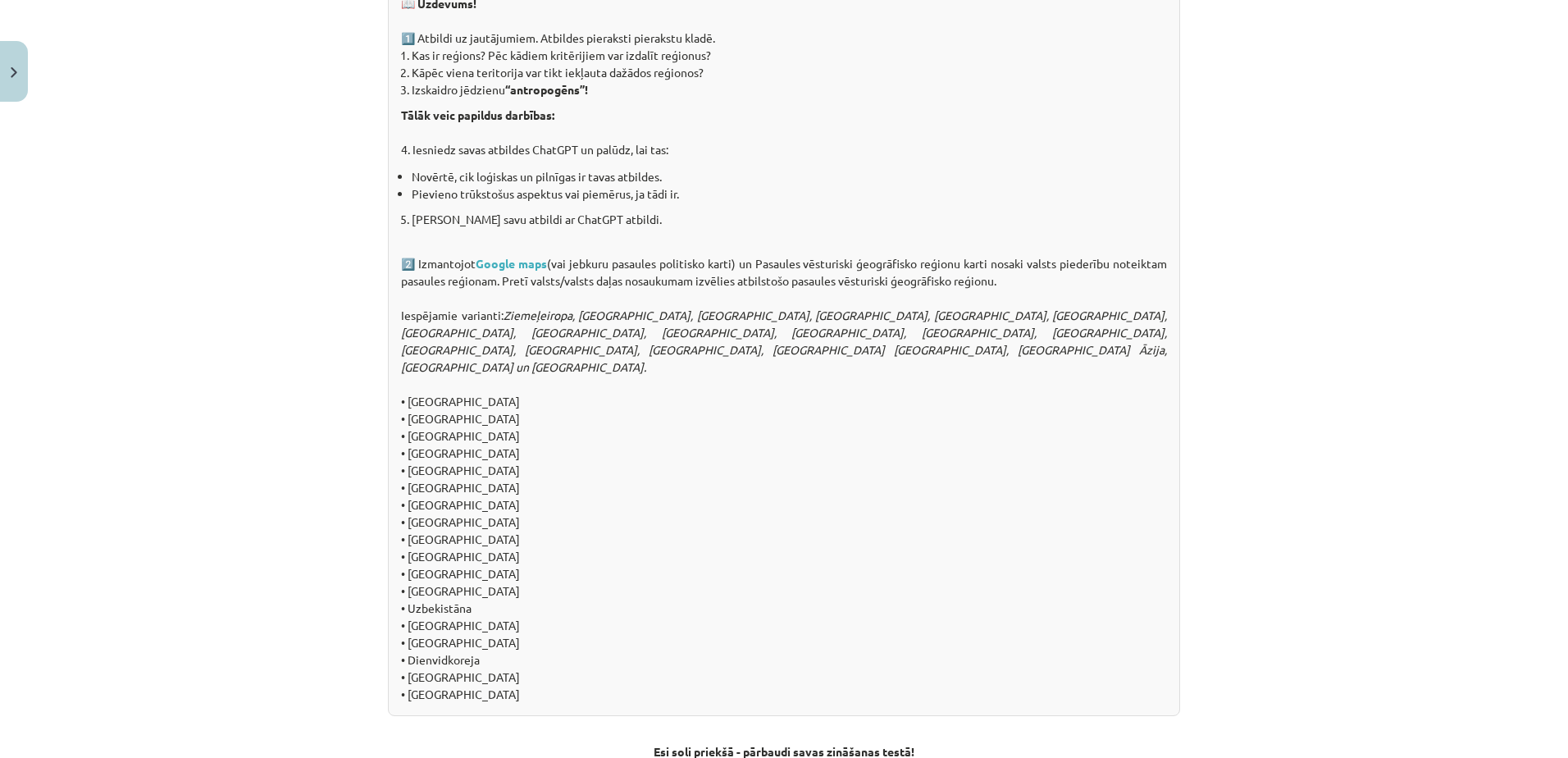
scroll to position [1623, 0]
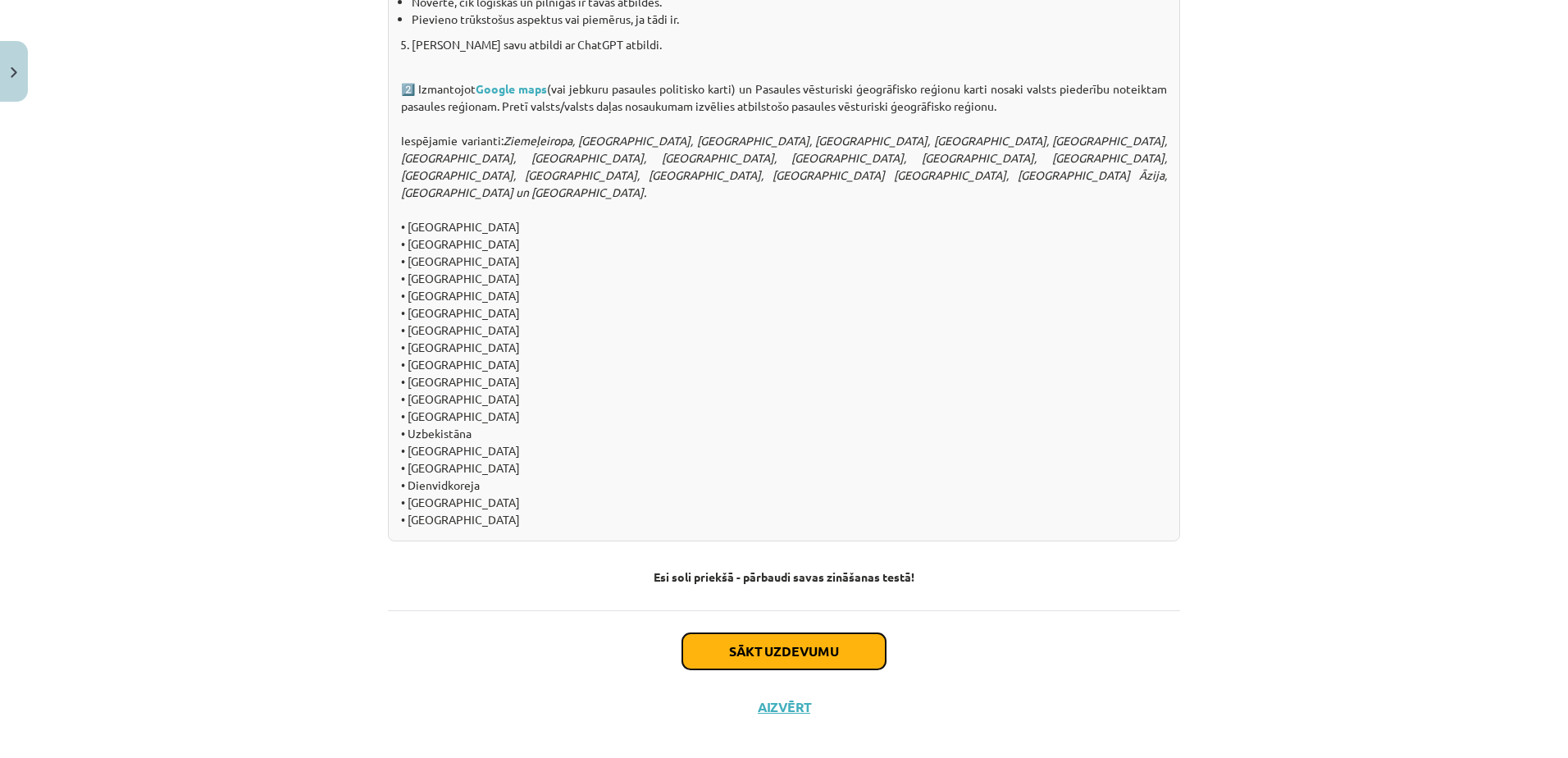
click at [788, 639] on button "Sākt uzdevumu" at bounding box center [784, 651] width 204 height 36
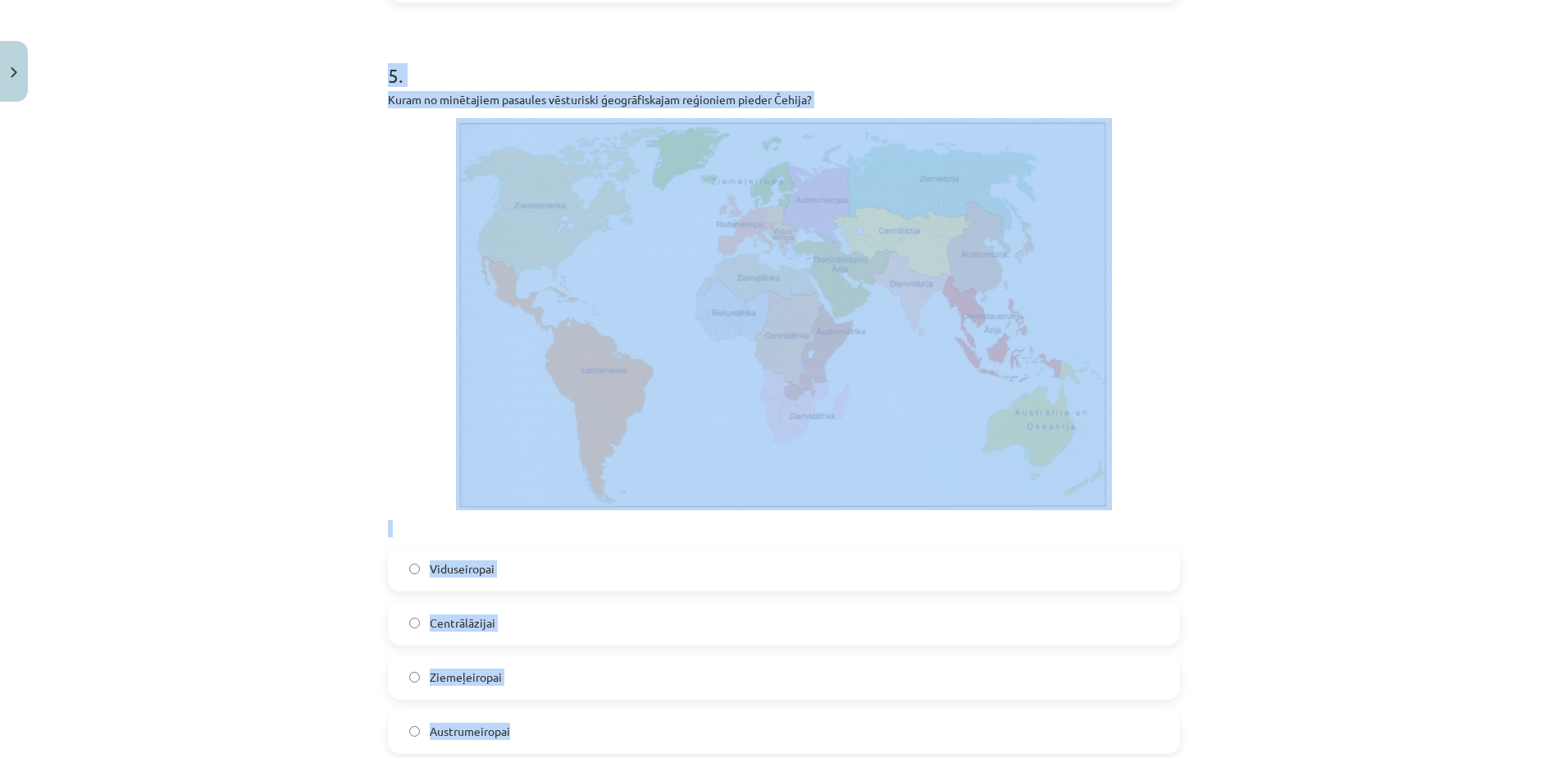
scroll to position [3726, 0]
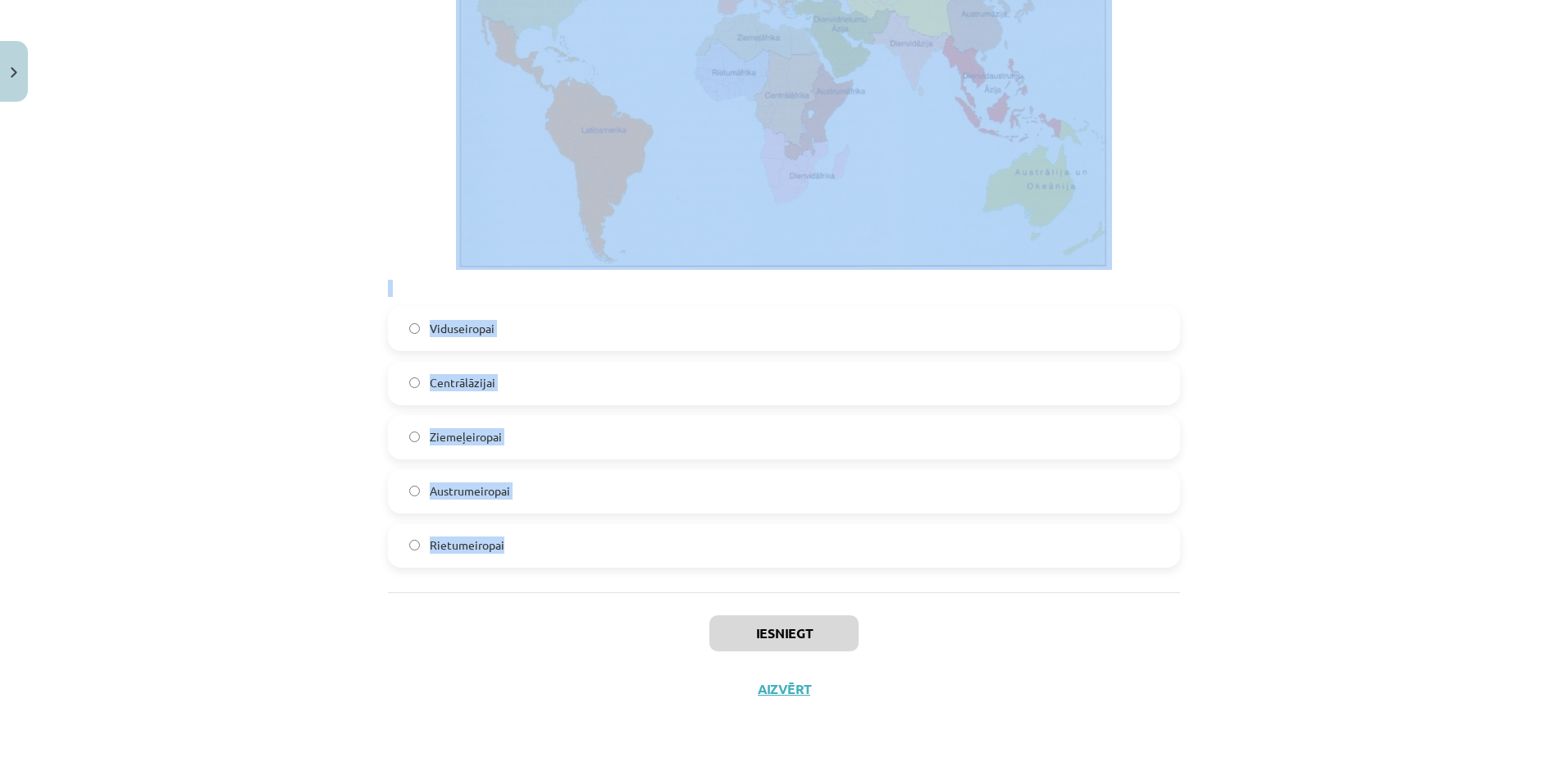
drag, startPoint x: 388, startPoint y: 116, endPoint x: 824, endPoint y: 579, distance: 636.0
copy form ". Kuram no minētajiem pasaules vēsturiski ģeogrāfiskajam reģioniem pieder Madag…"
click at [290, 225] on div "Mācību tēma: Ģeogrāfijas i - 10. klases 1.ieskaites mācību materiāls #4 2. tēma…" at bounding box center [784, 379] width 1568 height 758
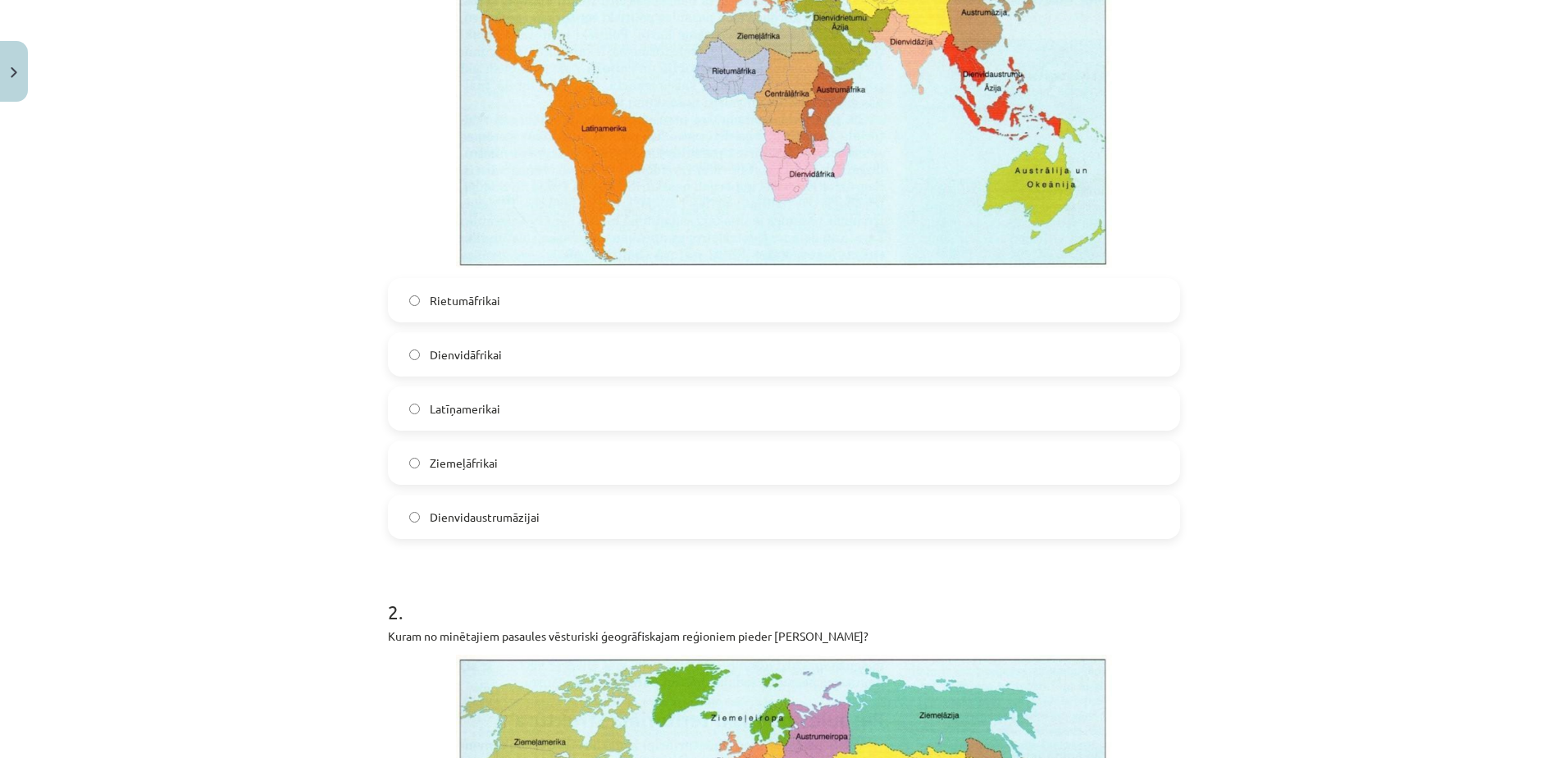
scroll to position [539, 0]
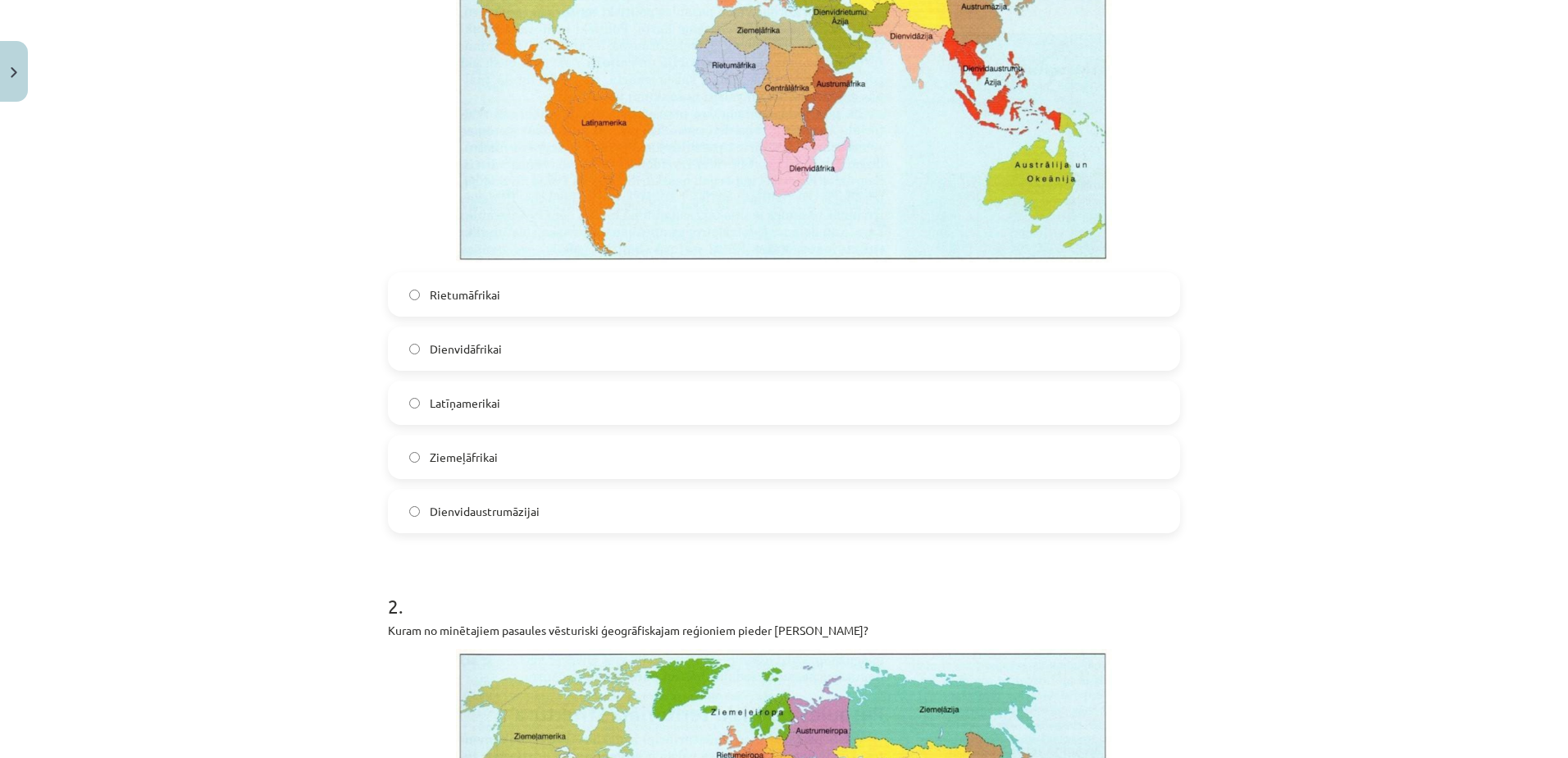
click at [503, 364] on label "Dienvidāfrikai" at bounding box center [784, 349] width 789 height 41
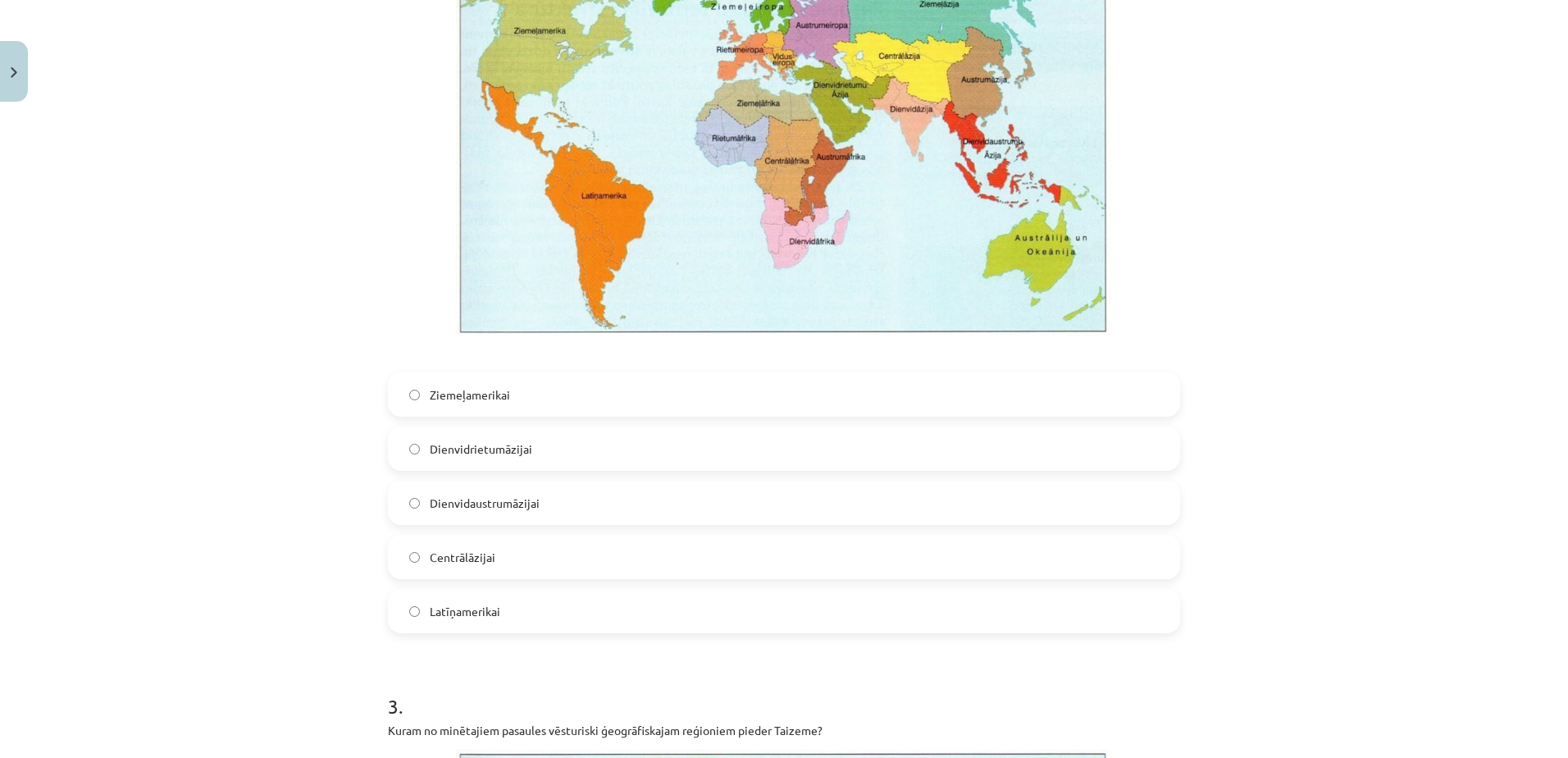
scroll to position [1245, 0]
click at [529, 459] on label "Dienvidrietumāzijai" at bounding box center [784, 447] width 789 height 41
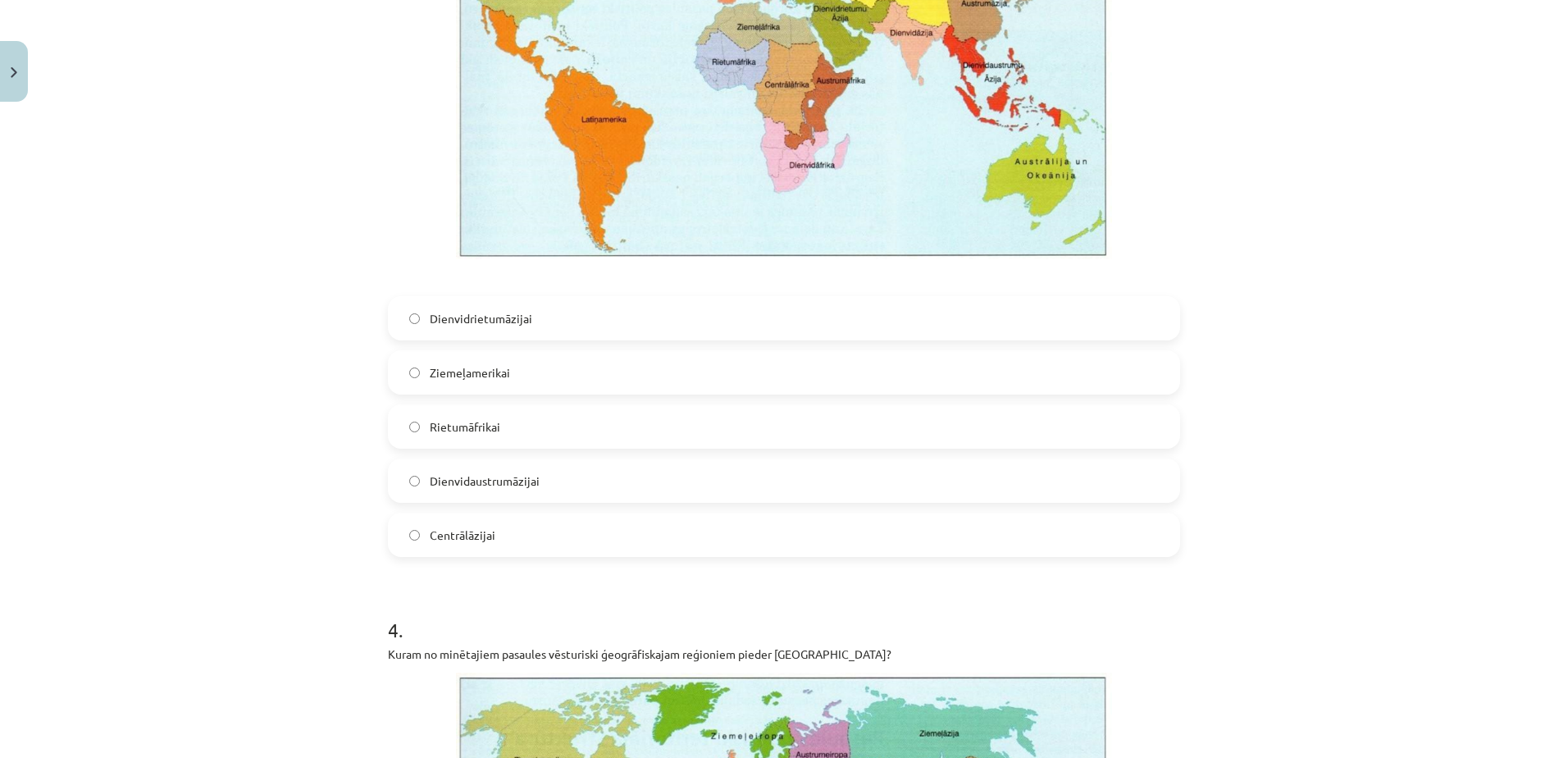
scroll to position [2126, 0]
click at [570, 473] on label "Dienvidaustrumāzijai" at bounding box center [784, 480] width 789 height 41
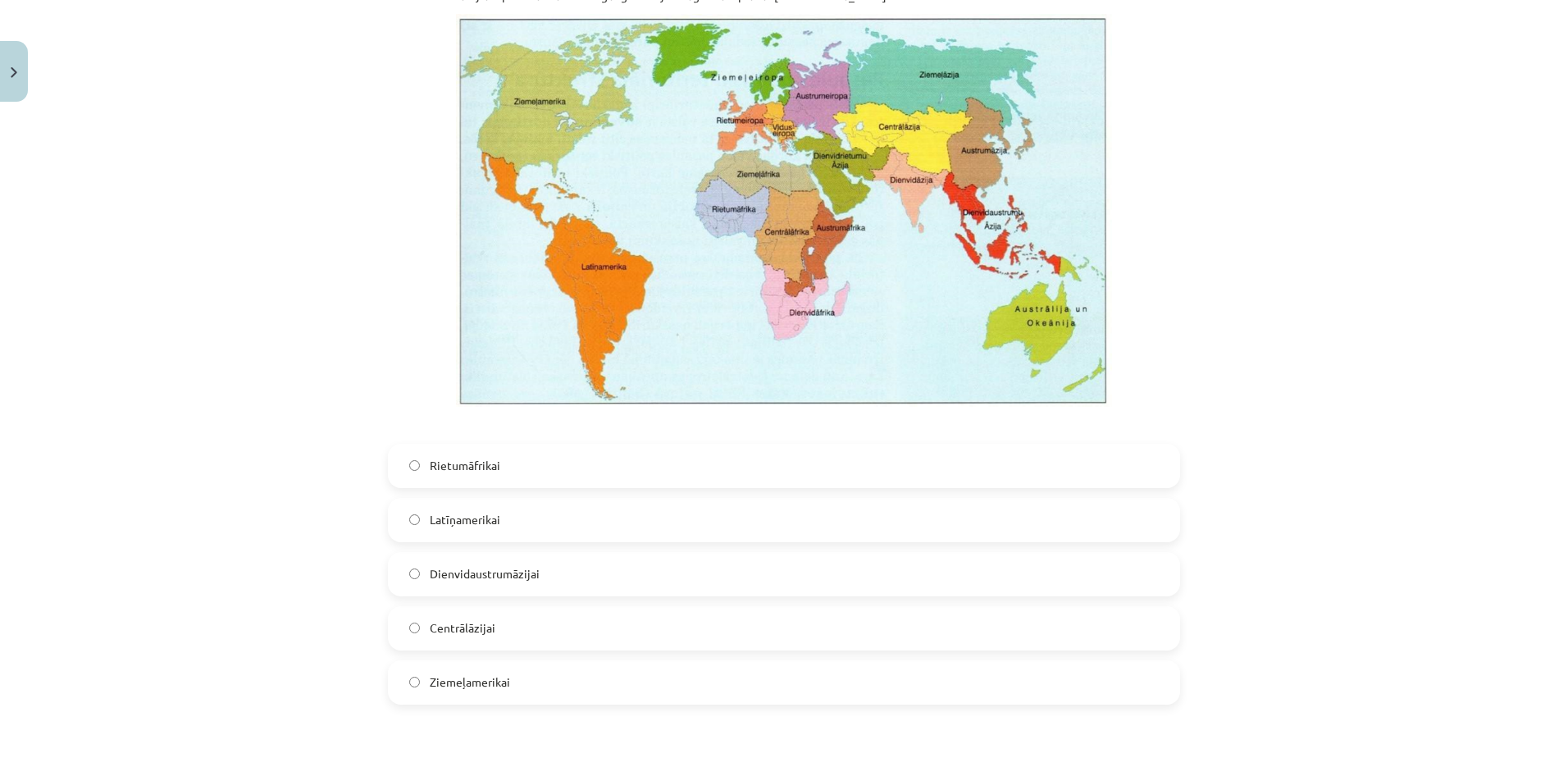
scroll to position [2840, 0]
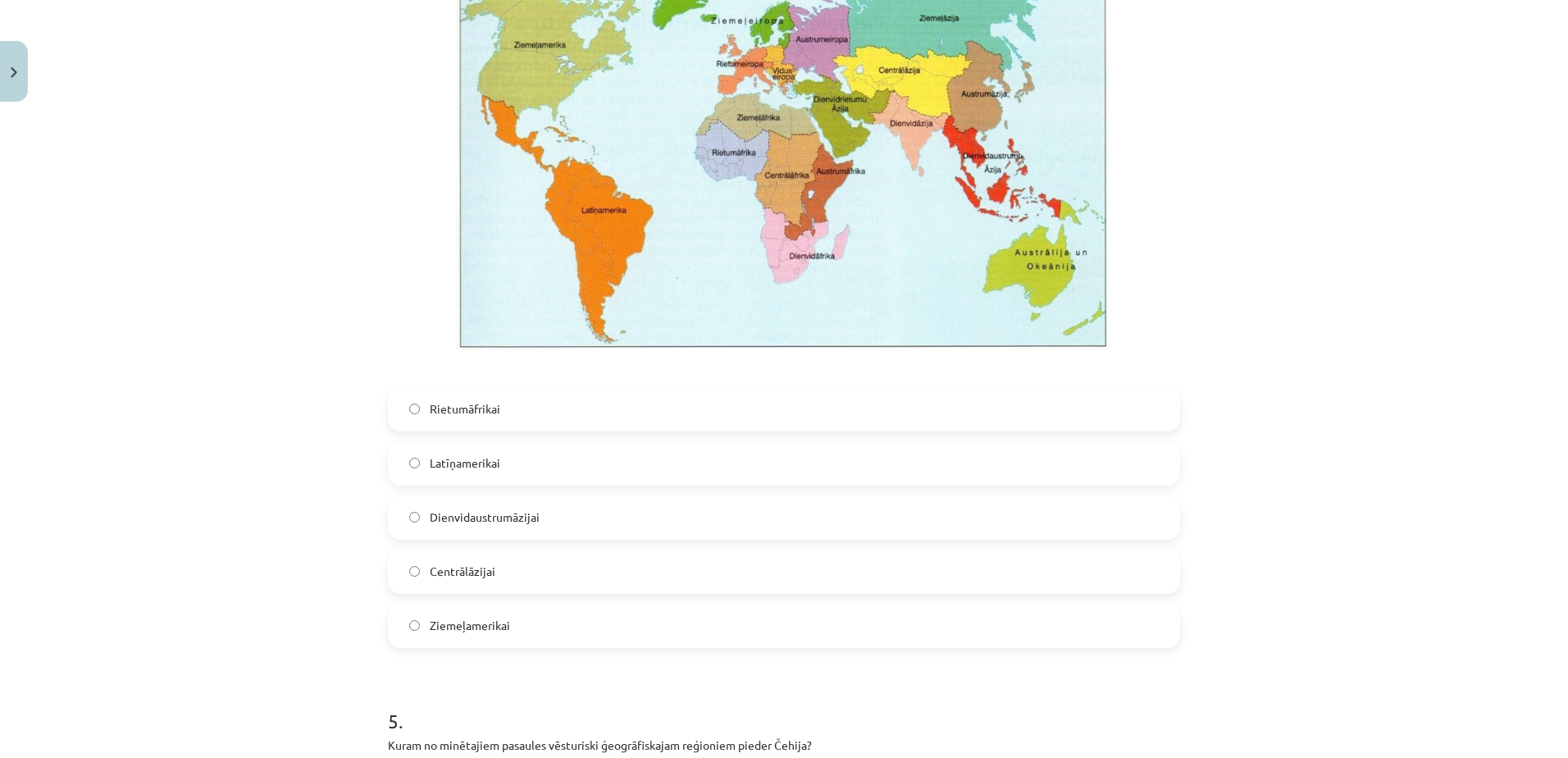
click at [476, 464] on span "Latīņamerikai" at bounding box center [465, 462] width 71 height 17
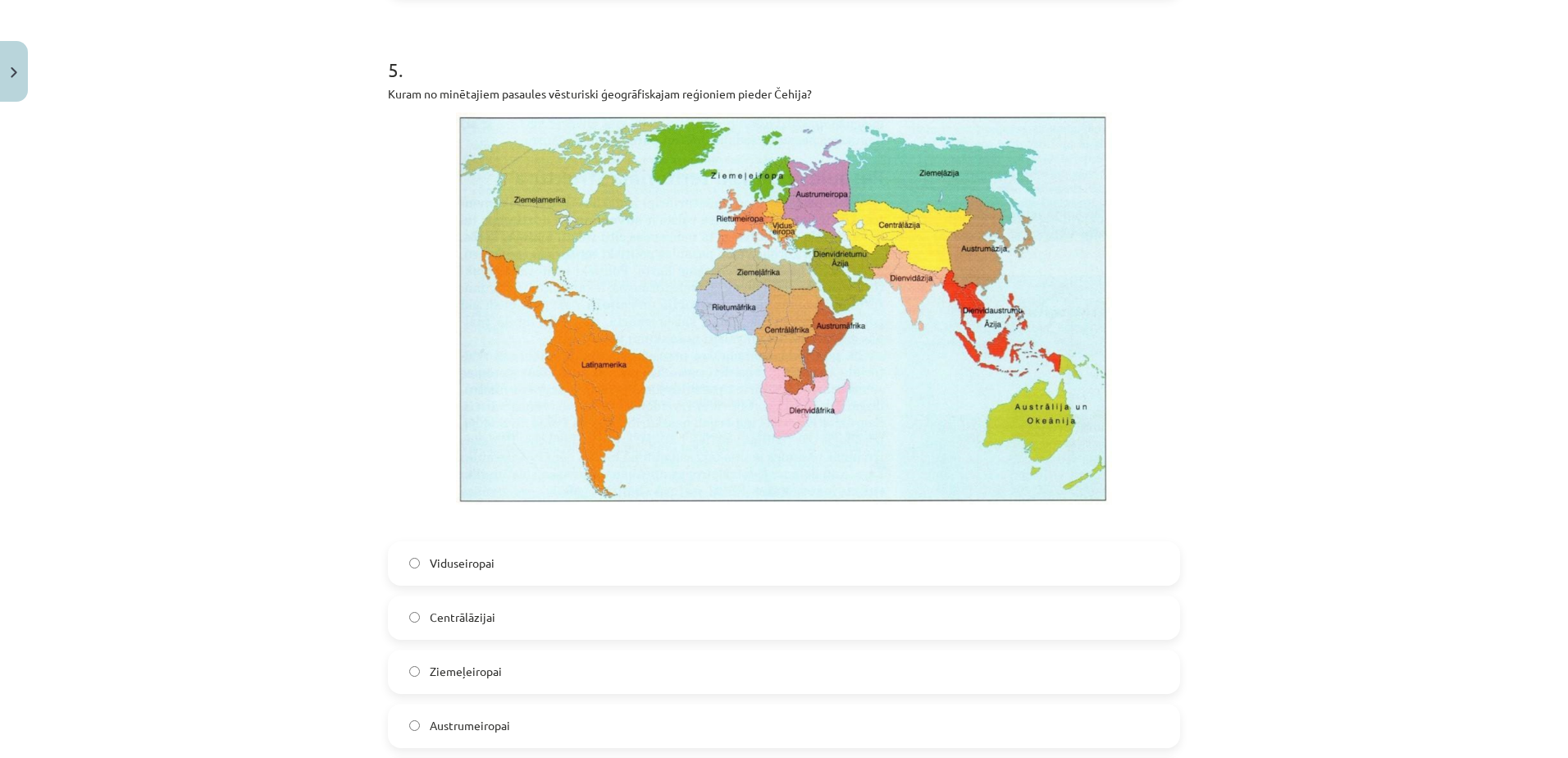
scroll to position [3495, 0]
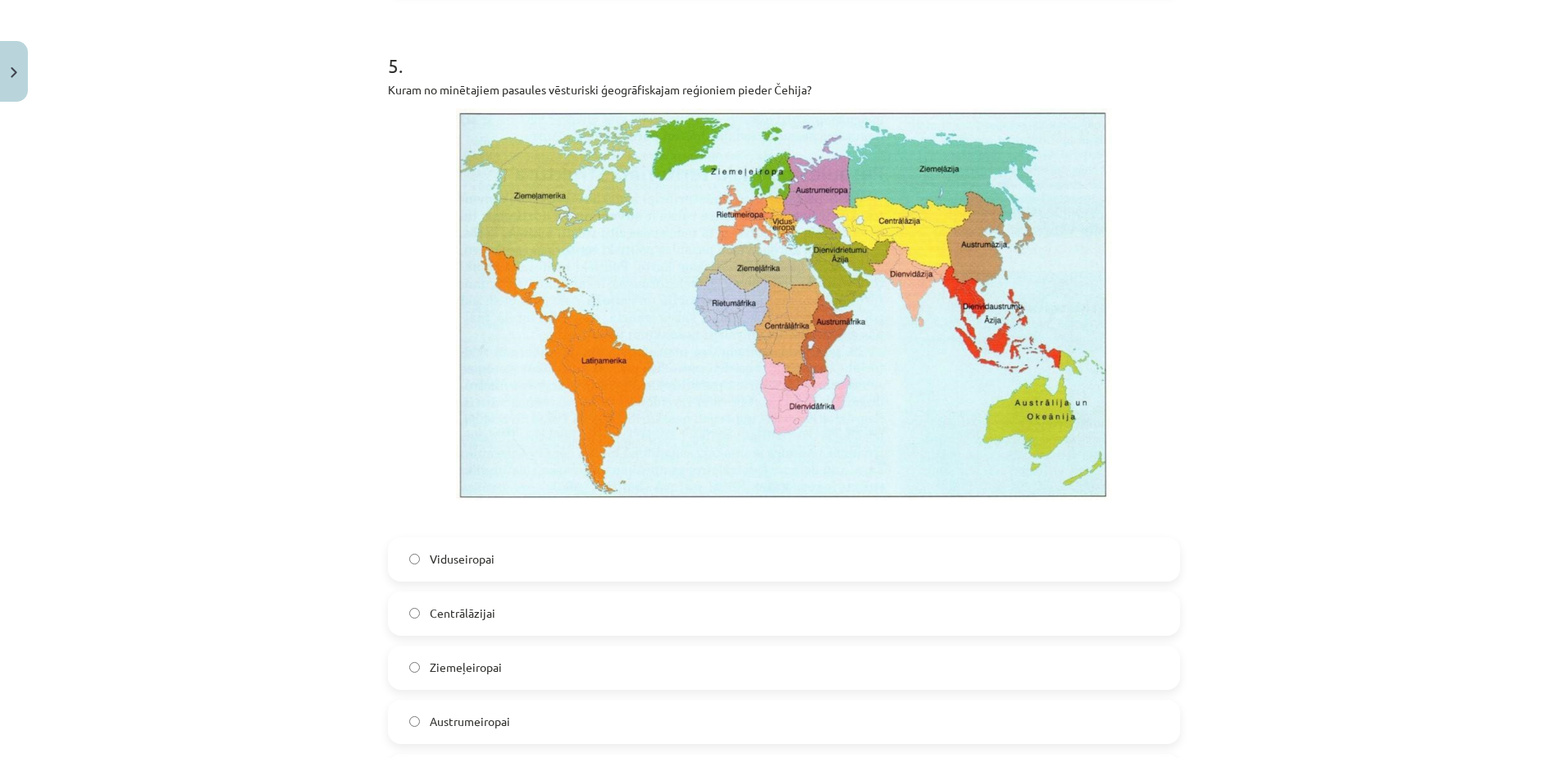
click at [484, 559] on span "Viduseiropai" at bounding box center [461, 559] width 65 height 17
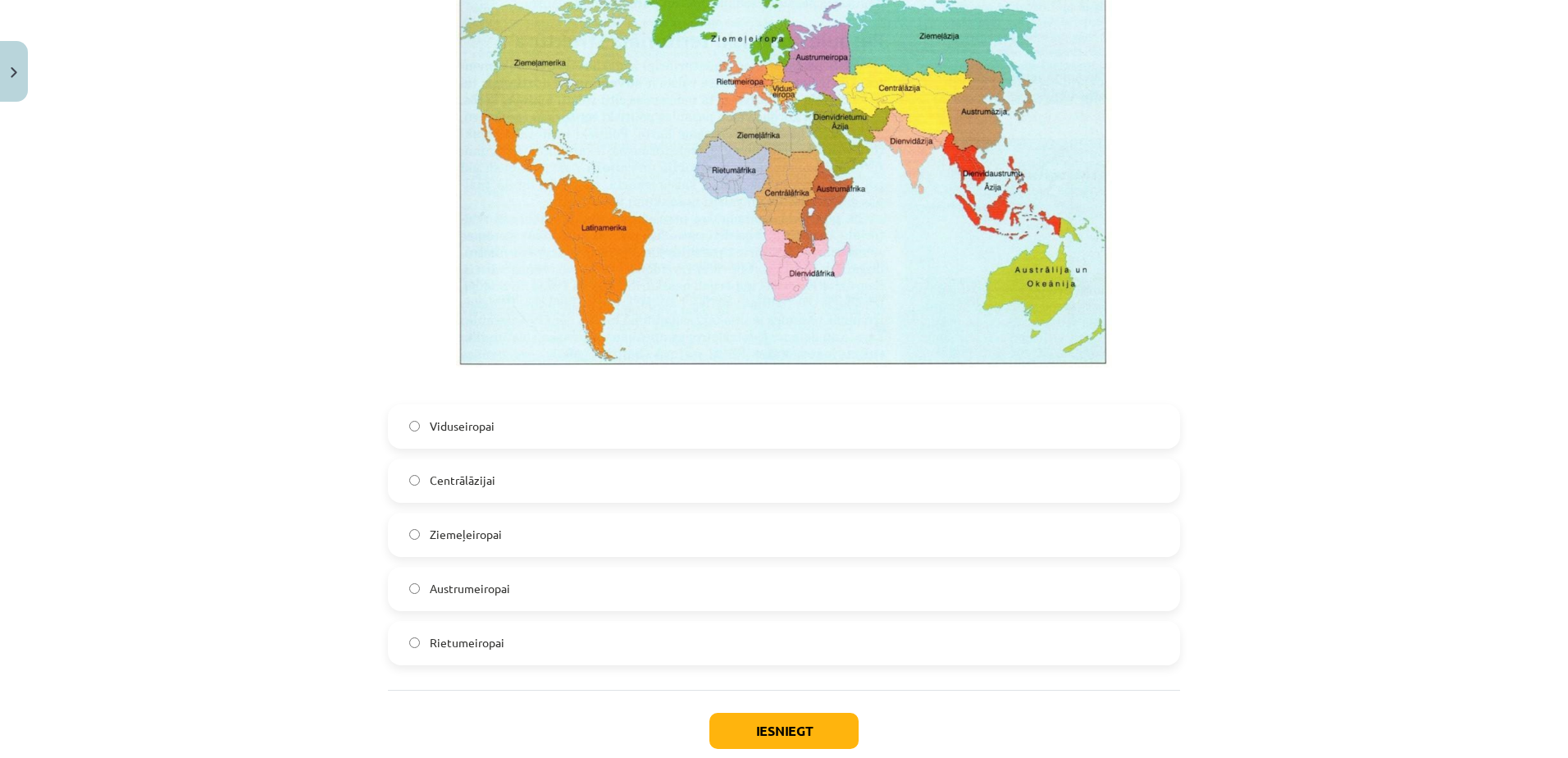
scroll to position [3726, 0]
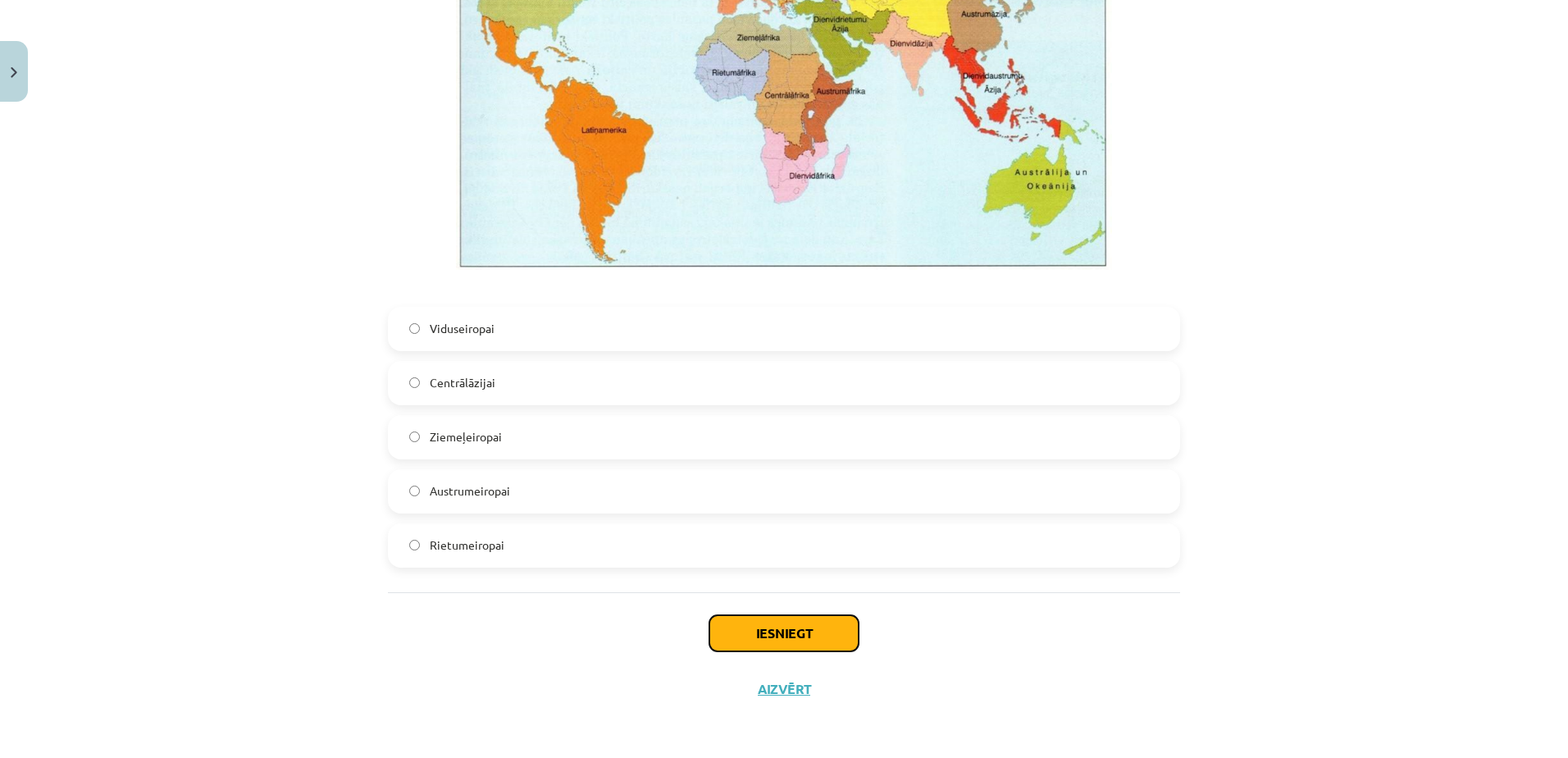
click at [788, 635] on button "Iesniegt" at bounding box center [784, 633] width 149 height 36
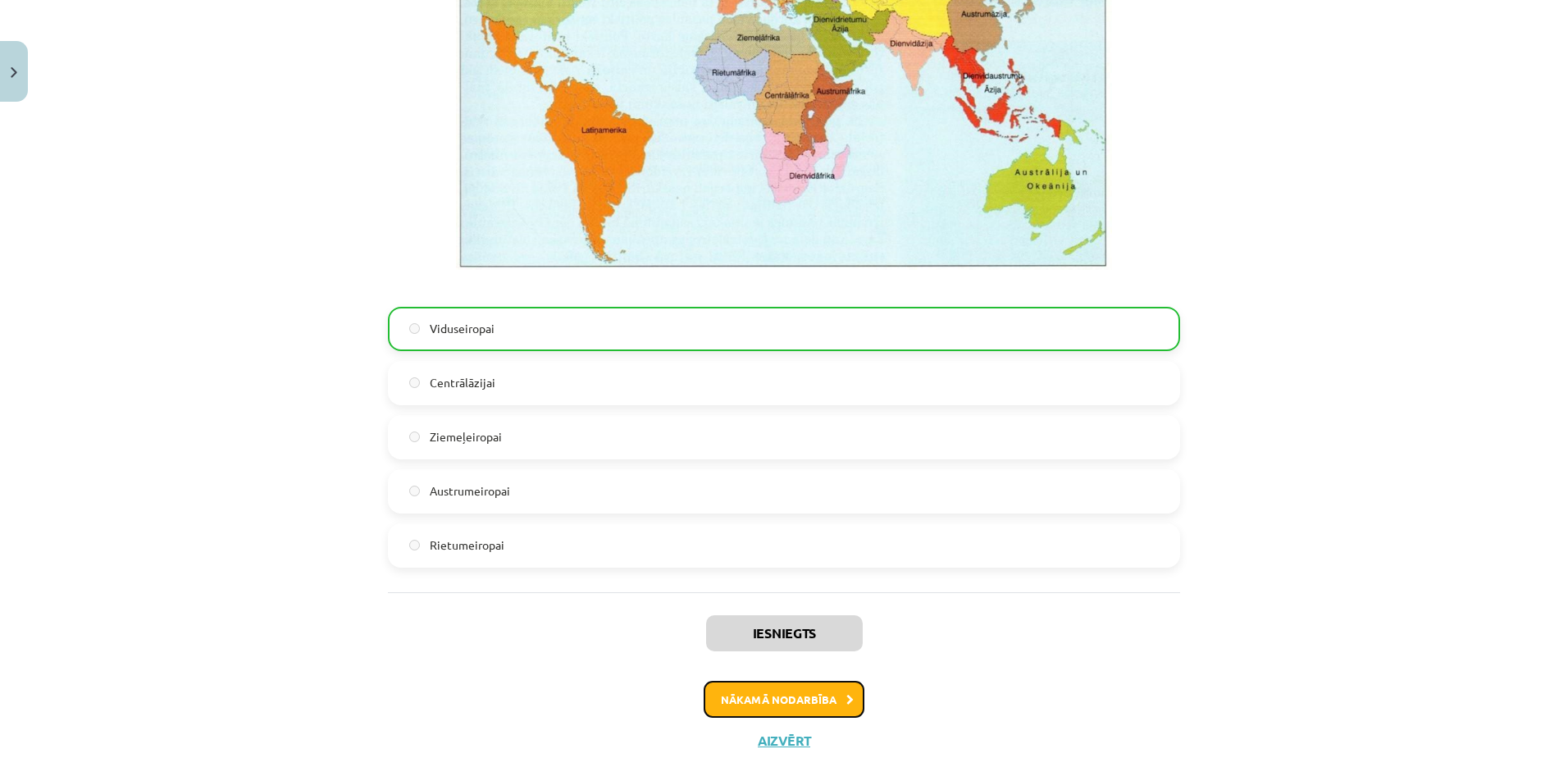
click at [810, 707] on button "Nākamā nodarbība" at bounding box center [784, 700] width 161 height 38
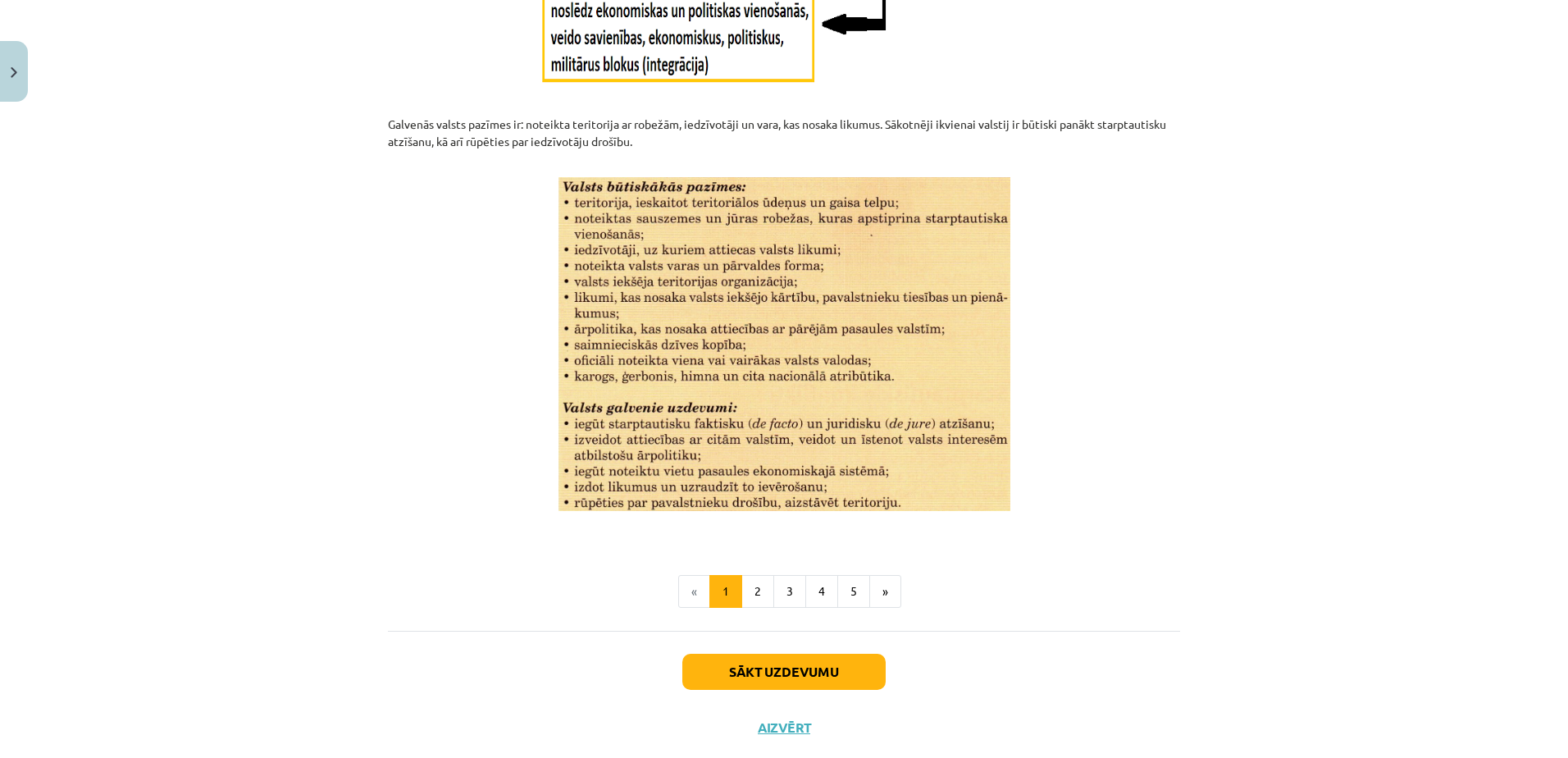
scroll to position [1997, 0]
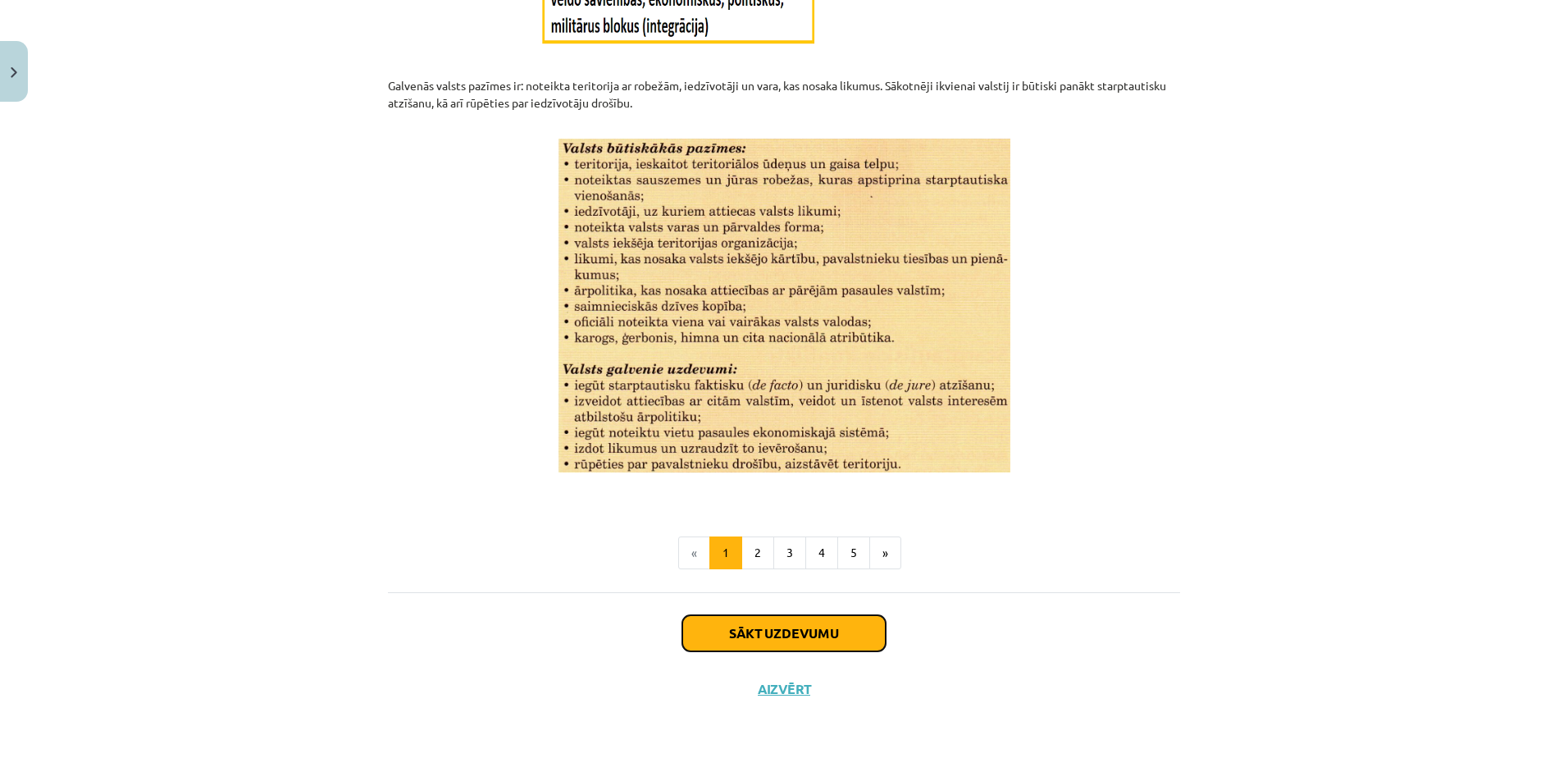
click at [796, 640] on button "Sākt uzdevumu" at bounding box center [784, 633] width 204 height 36
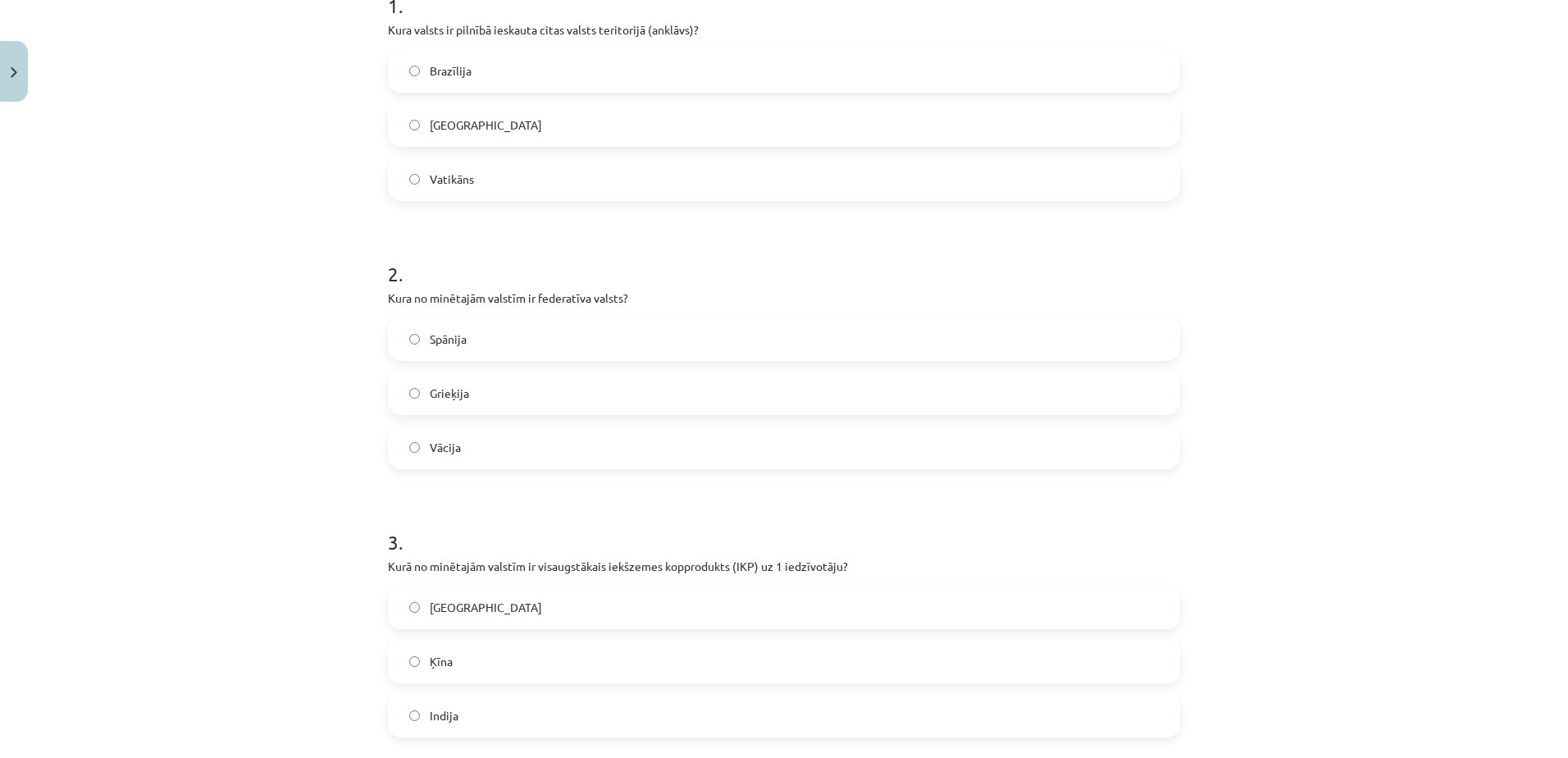
scroll to position [1067, 0]
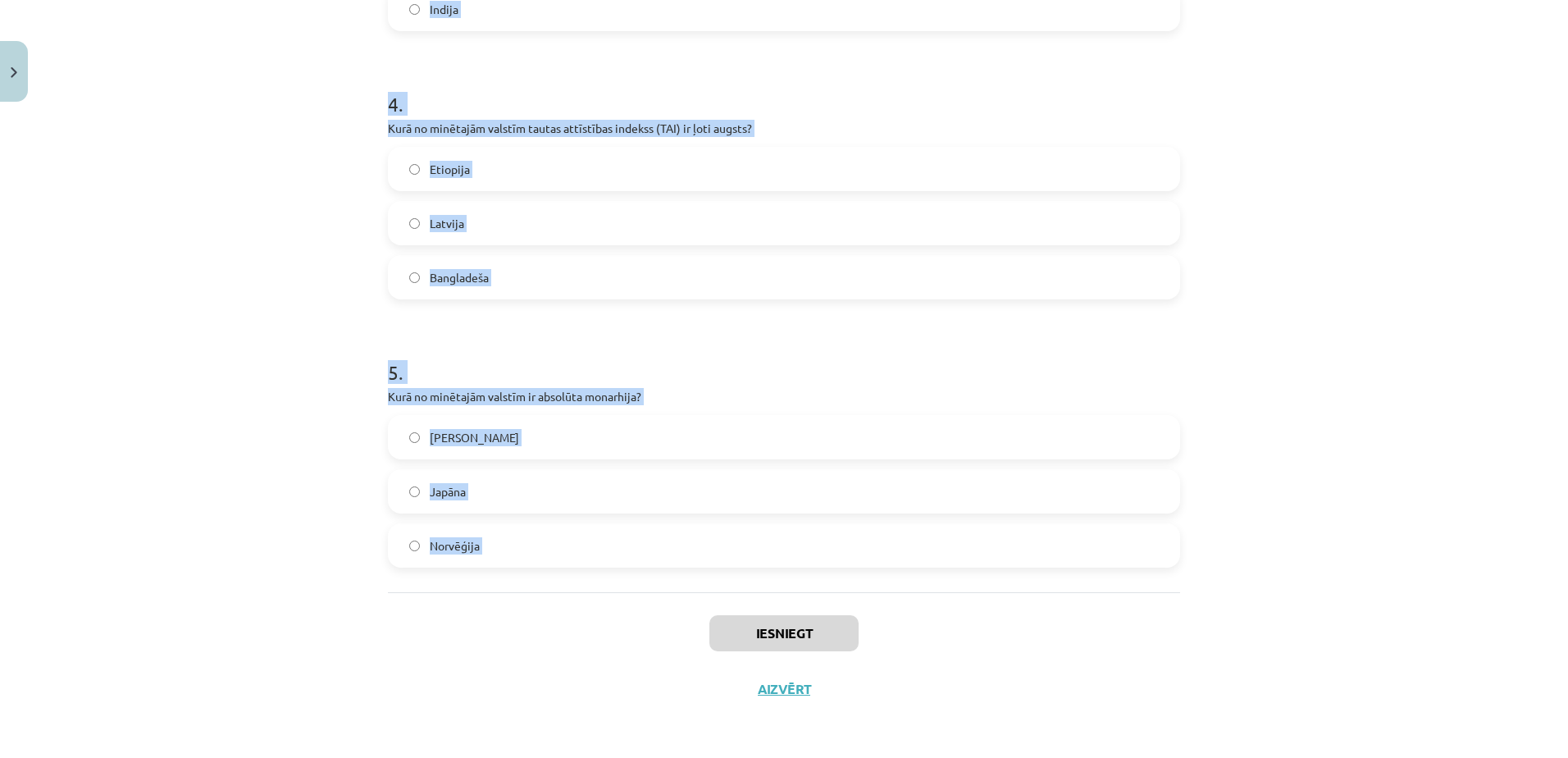
drag, startPoint x: 367, startPoint y: 289, endPoint x: 678, endPoint y: 598, distance: 438.4
click at [678, 598] on div "Mācību tēma: Ģeogrāfijas i - 10. klases 1.ieskaites mācību materiāls #5 3. tēma…" at bounding box center [784, 379] width 1568 height 758
copy form "1 . Kura valsts ir pilnībā ieskauta citas valsts teritorijā (anklāvs)? Brazīlij…"
click at [293, 219] on div "Mācību tēma: Ģeogrāfijas i - 10. klases 1.ieskaites mācību materiāls #5 3. tēma…" at bounding box center [784, 379] width 1568 height 758
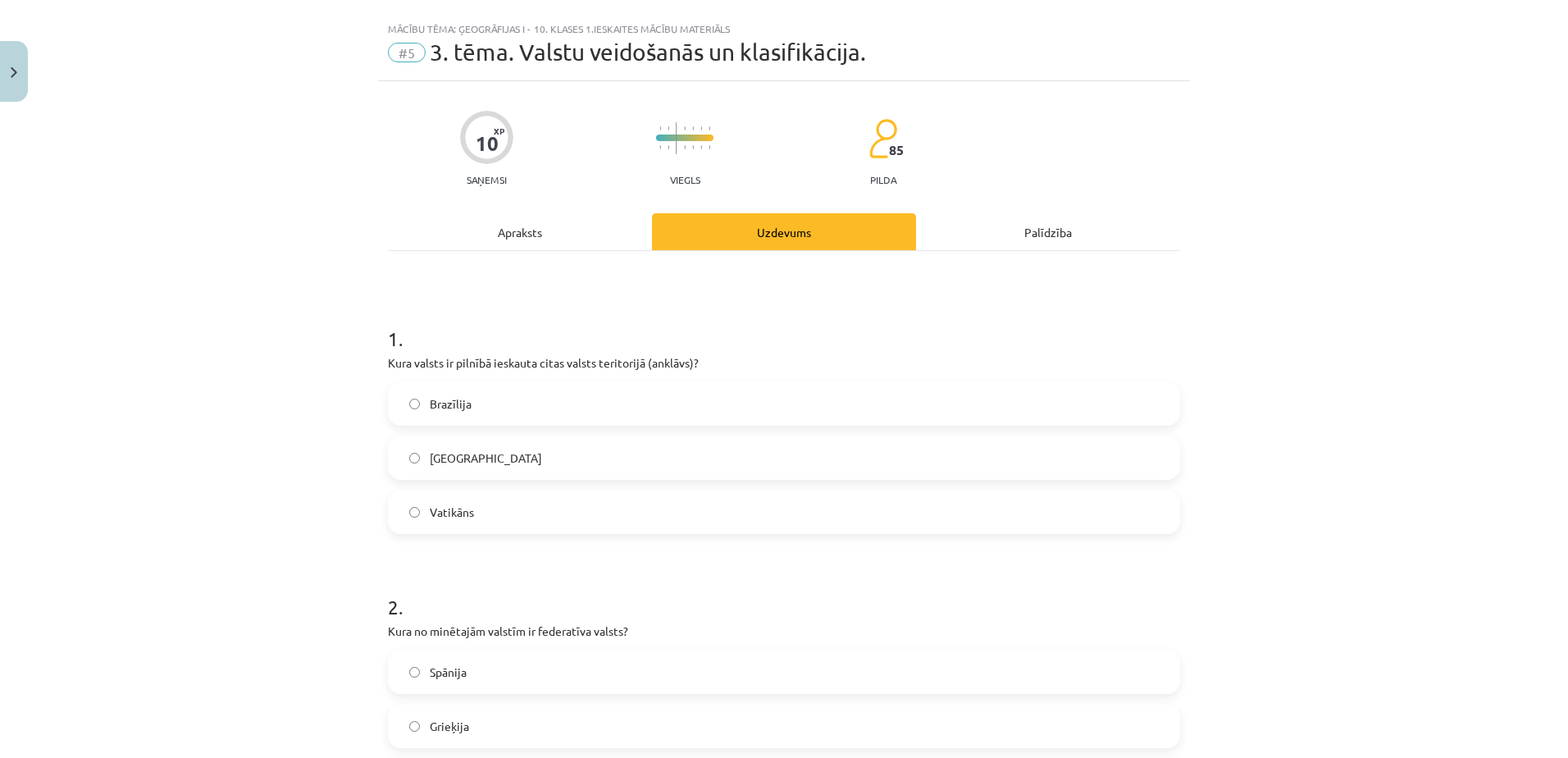
scroll to position [0, 0]
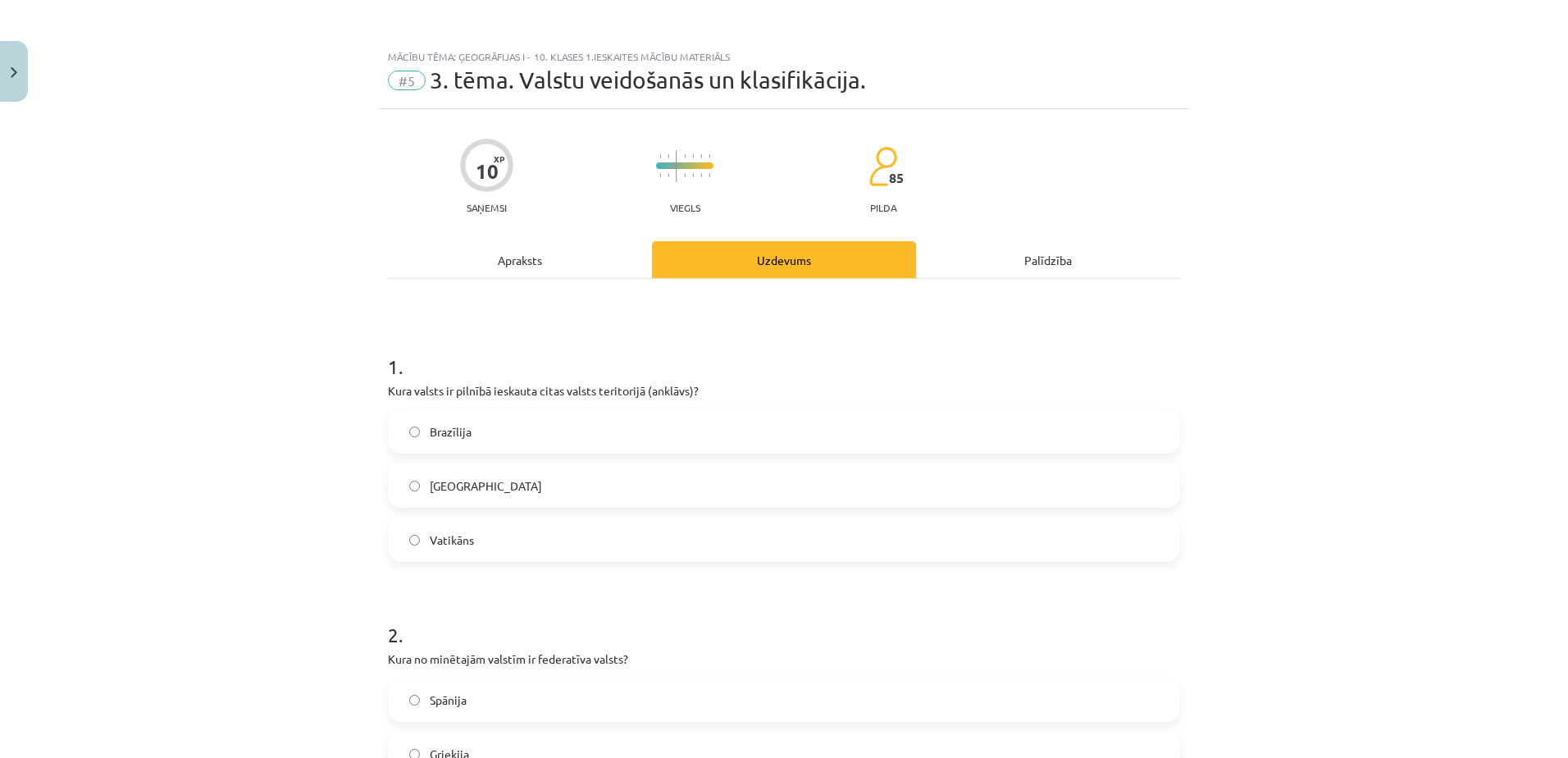
click at [538, 531] on label "Vatikāns" at bounding box center [784, 540] width 789 height 41
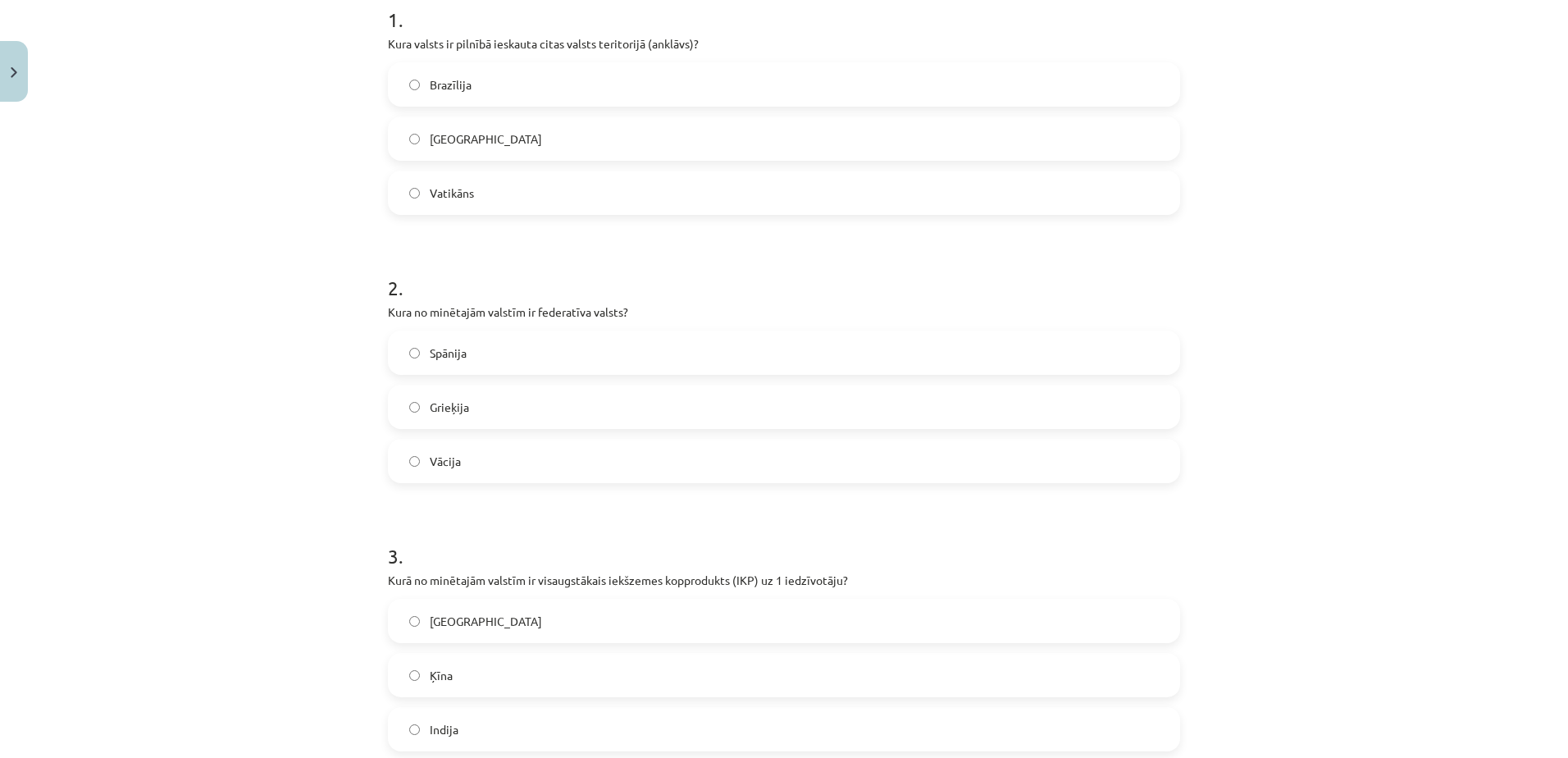
scroll to position [348, 0]
click at [550, 467] on label "Vācija" at bounding box center [784, 460] width 789 height 41
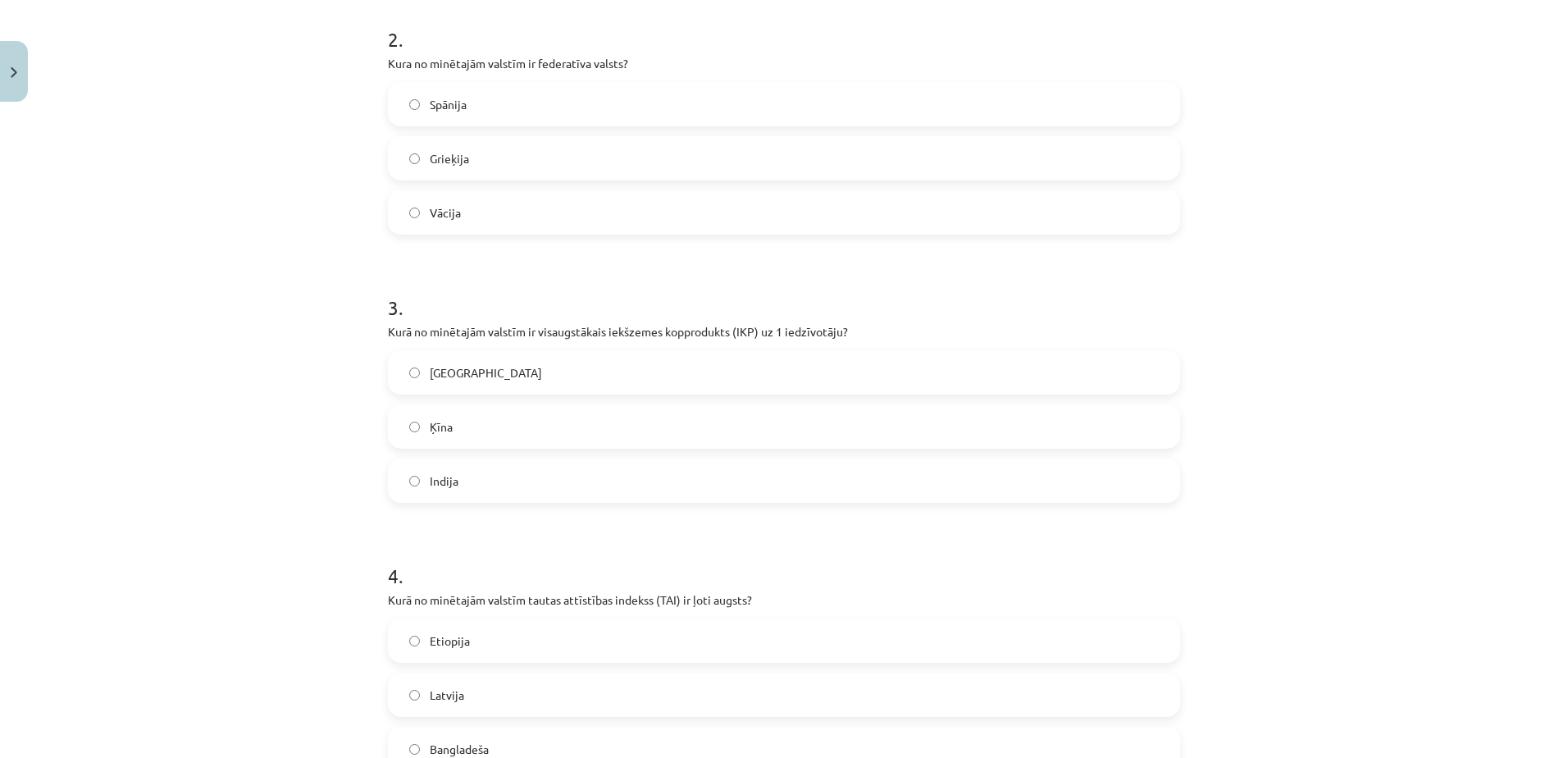
scroll to position [596, 0]
click at [522, 386] on label "[GEOGRAPHIC_DATA]" at bounding box center [784, 372] width 789 height 41
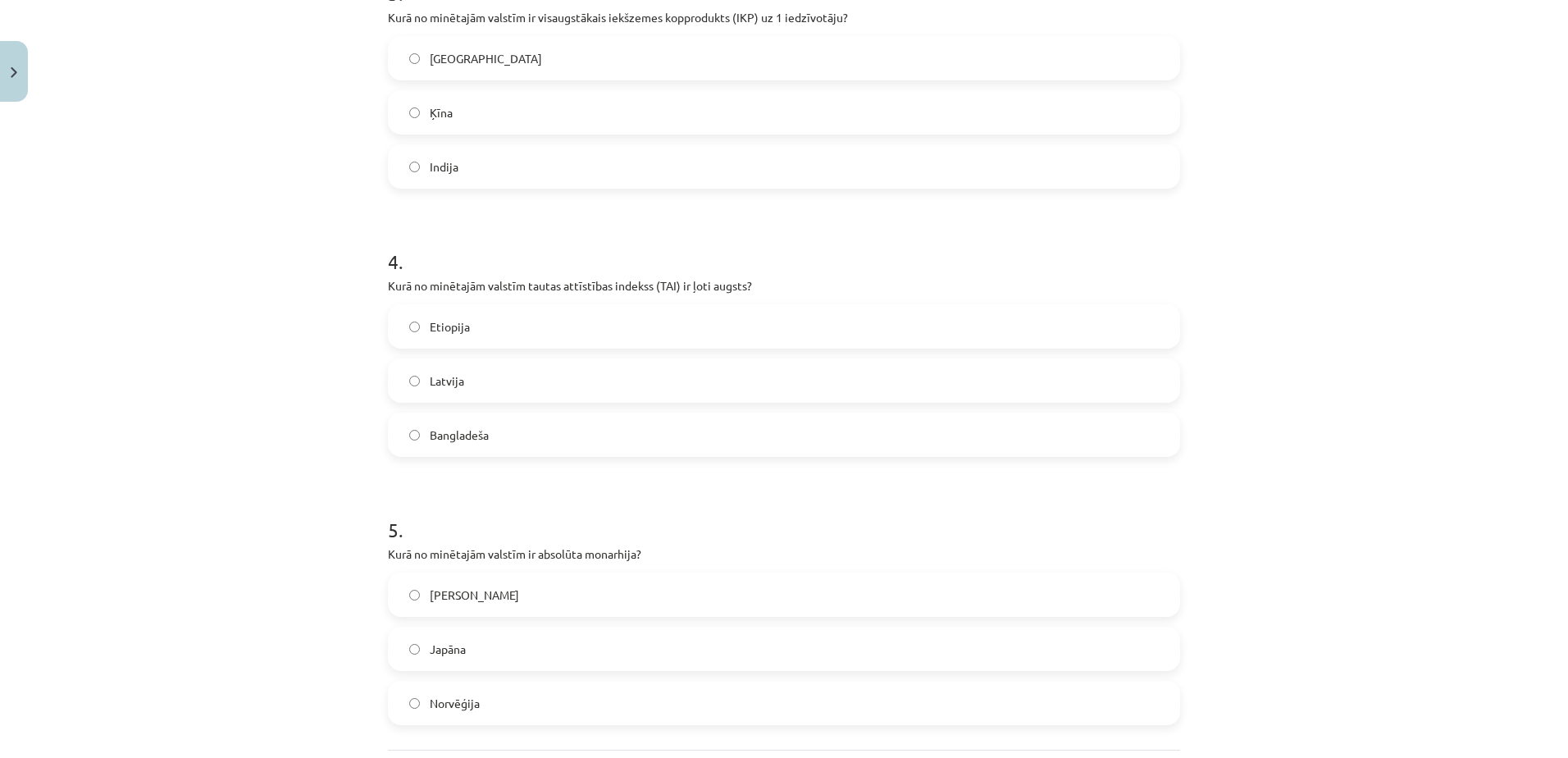
scroll to position [911, 0]
click at [529, 375] on label "Latvija" at bounding box center [784, 379] width 789 height 41
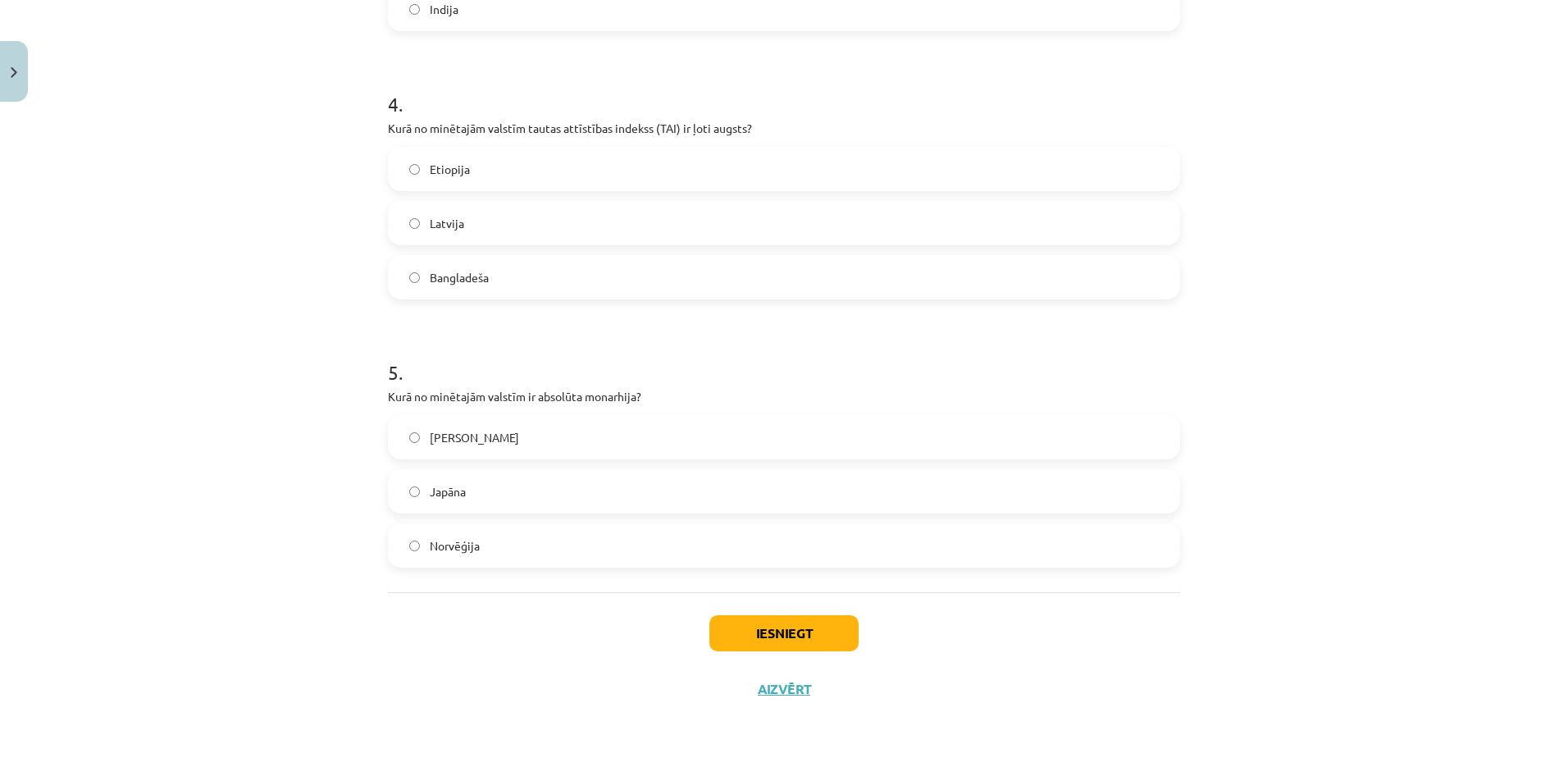
click at [549, 428] on label "Saūda Arābija" at bounding box center [784, 437] width 789 height 41
click at [784, 637] on button "Iesniegt" at bounding box center [784, 633] width 149 height 36
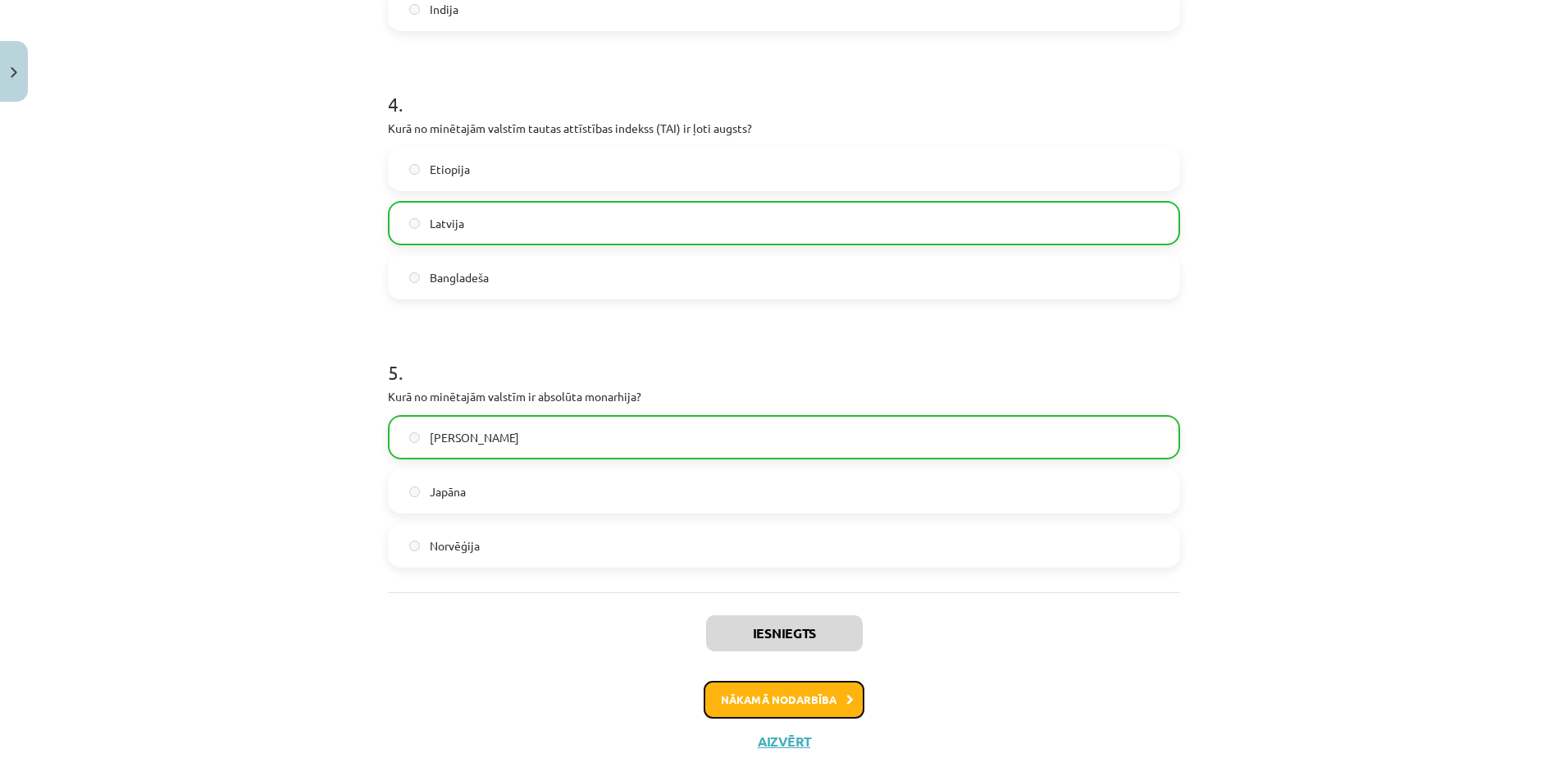
click at [784, 698] on button "Nākamā nodarbība" at bounding box center [784, 700] width 161 height 38
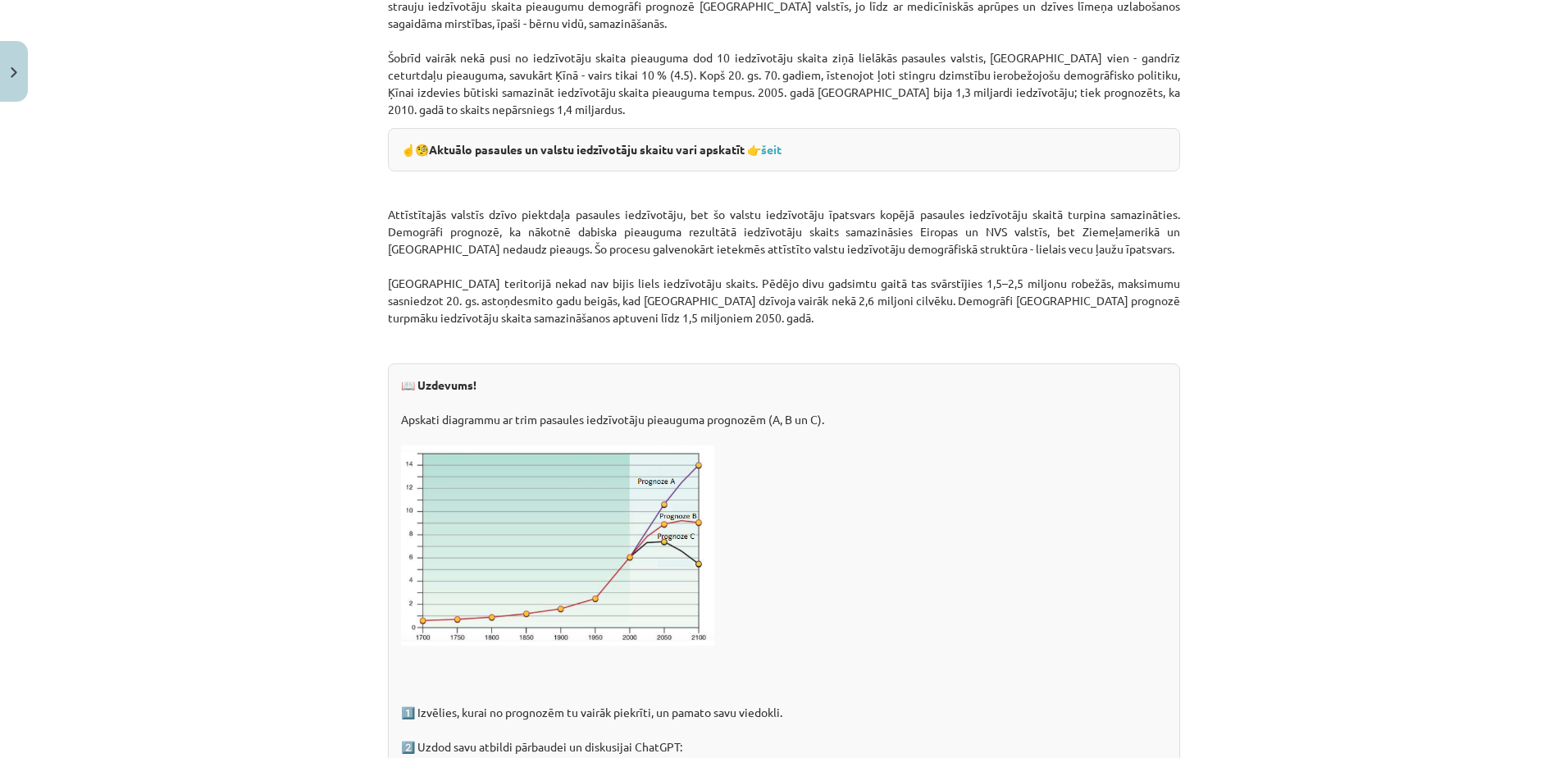
scroll to position [2464, 0]
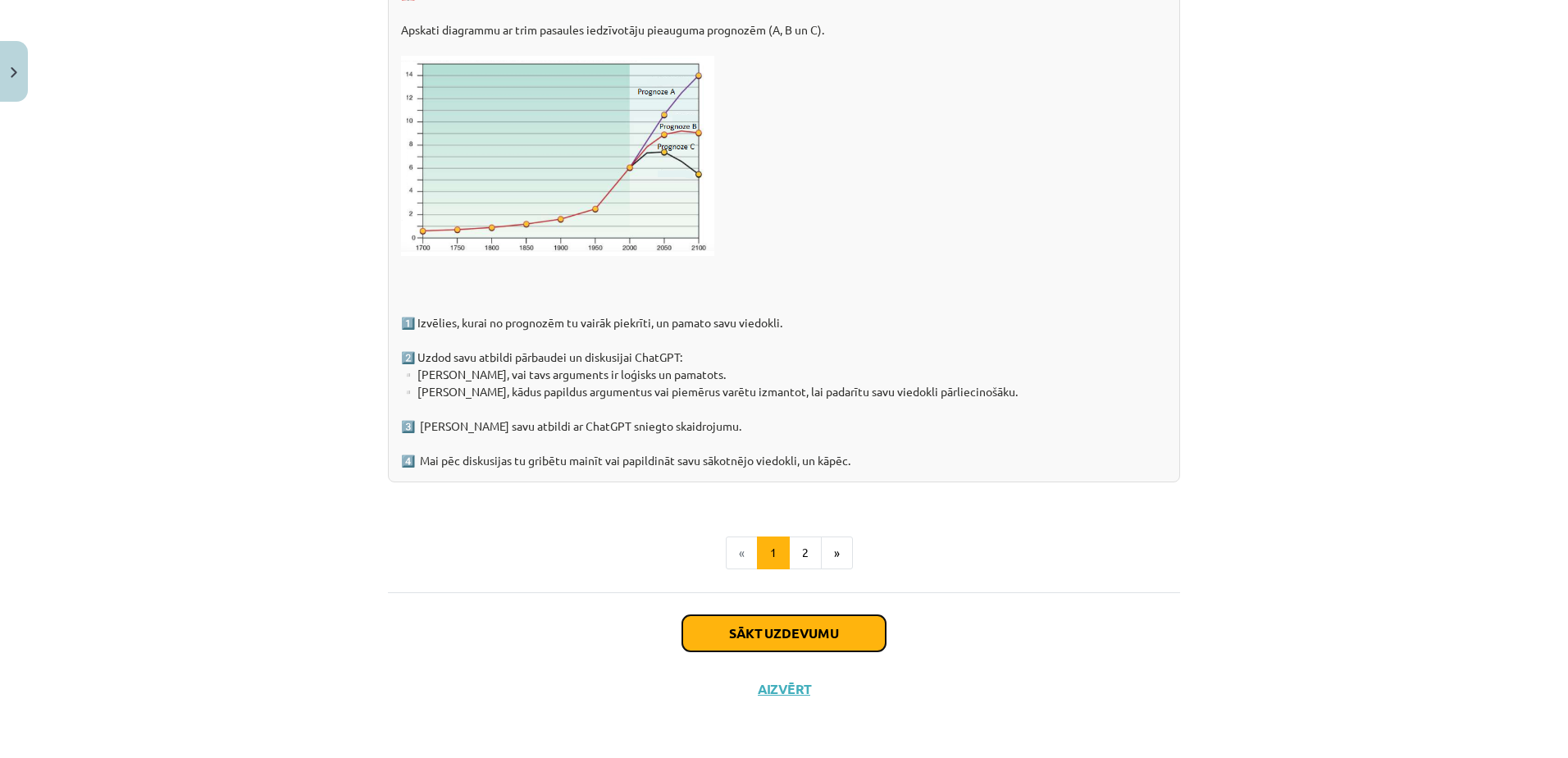
click at [775, 648] on button "Sākt uzdevumu" at bounding box center [784, 633] width 204 height 36
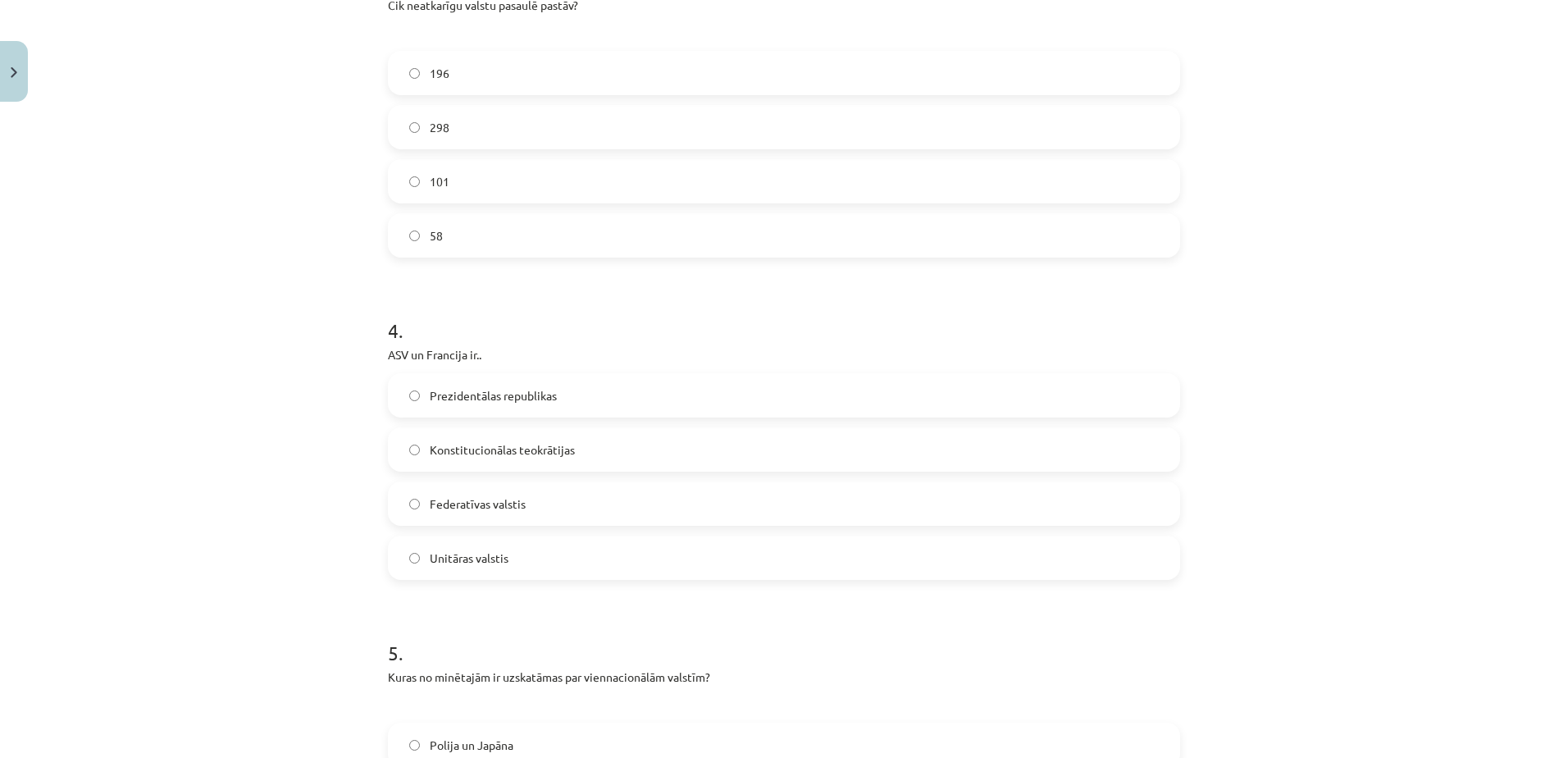
scroll to position [1364, 0]
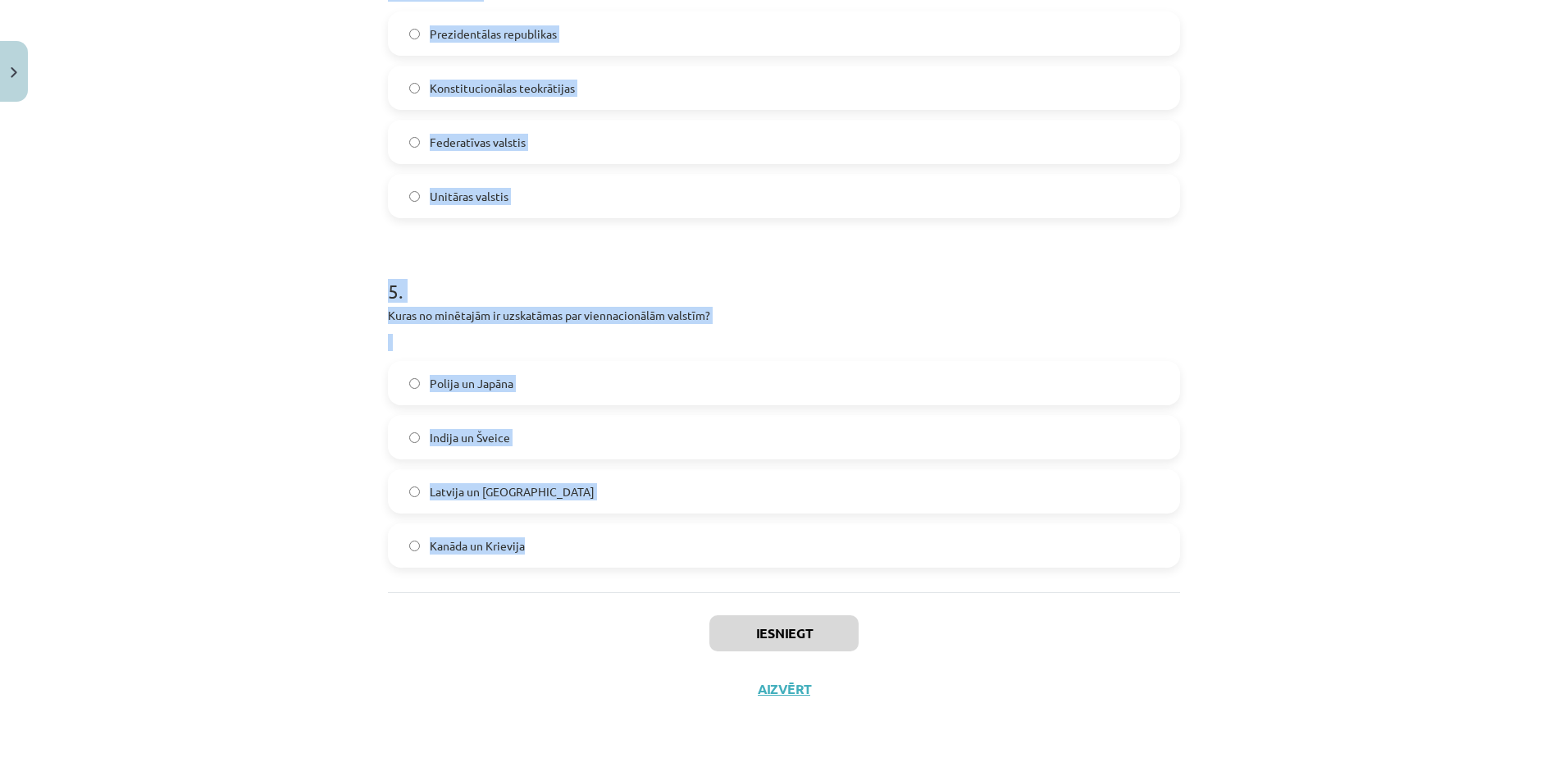
drag, startPoint x: 362, startPoint y: 297, endPoint x: 625, endPoint y: 592, distance: 395.2
click at [625, 592] on div "Mācību tēma: Ģeogrāfijas i - 10. klases 1.ieskaites mācību materiāls #6 4. tēma…" at bounding box center [784, 379] width 1568 height 758
copy form "1 . “Lēto karogu” valstīs ir.. zemas kuģniecības nodevas pieejams lēts darbaspē…"
click at [281, 195] on div "Mācību tēma: Ģeogrāfijas i - 10. klases 1.ieskaites mācību materiāls #6 4. tēma…" at bounding box center [784, 379] width 1568 height 758
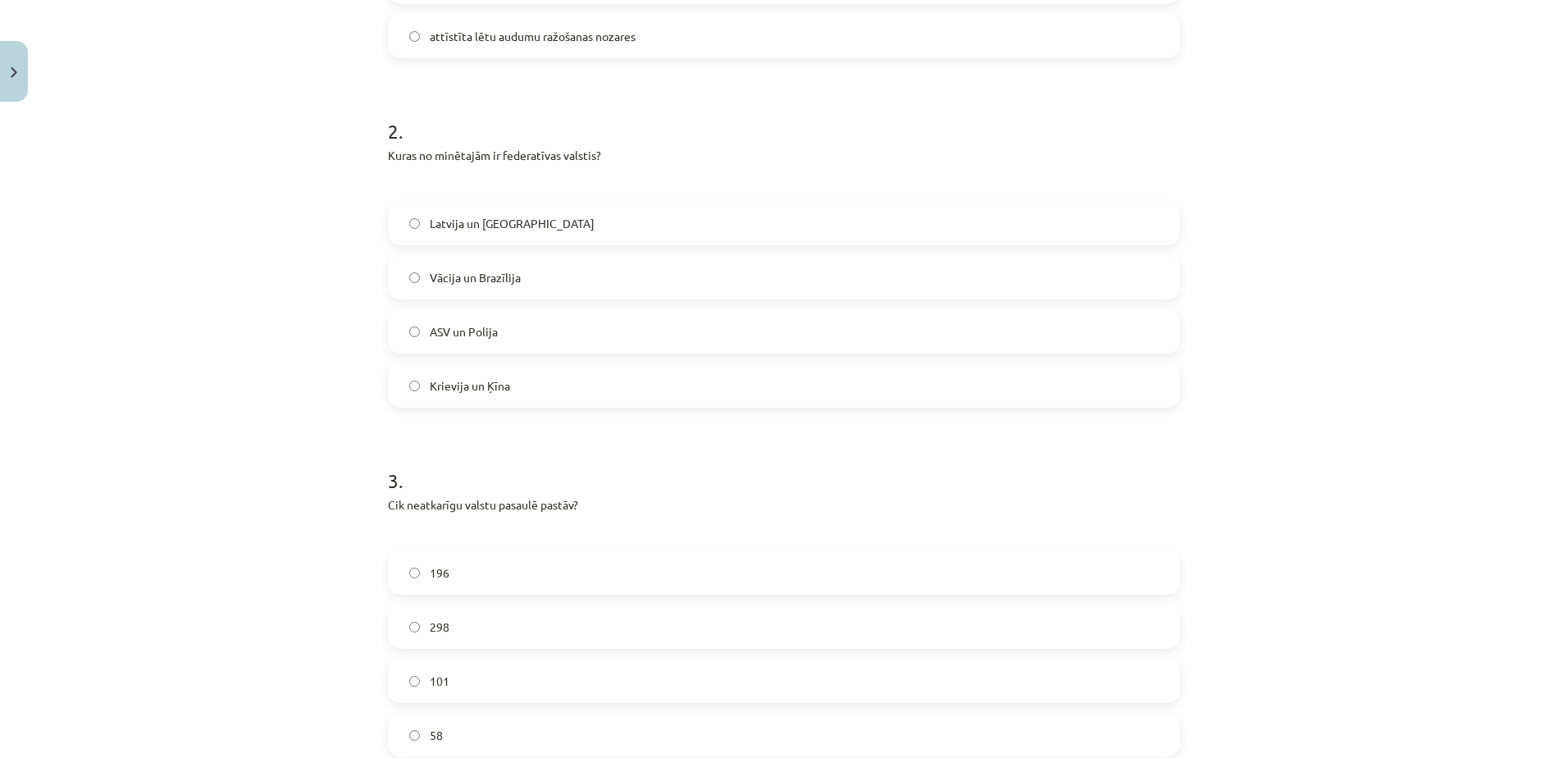
scroll to position [0, 0]
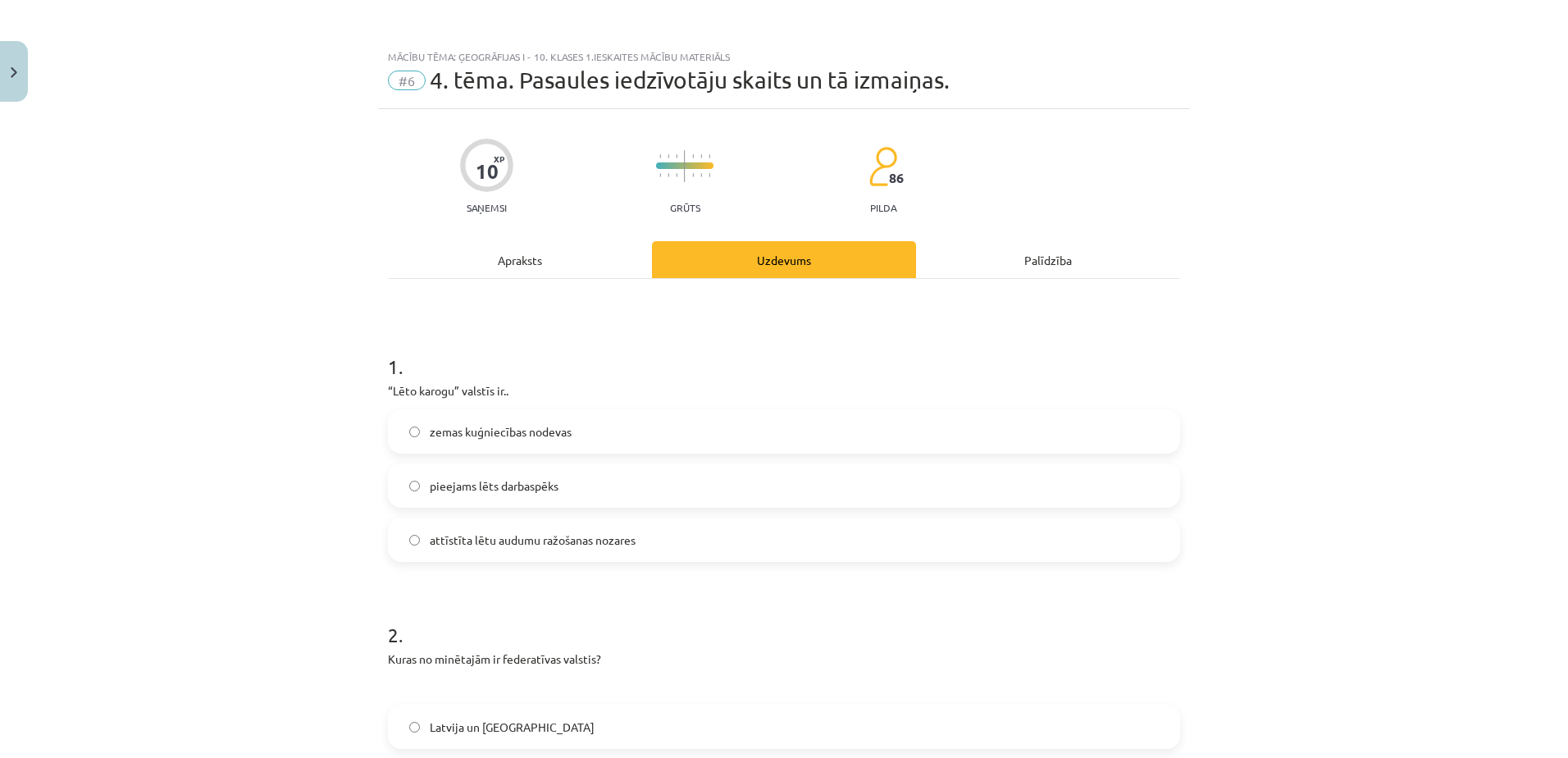
click at [549, 442] on label "zemas kuģniecības nodevas" at bounding box center [784, 432] width 789 height 41
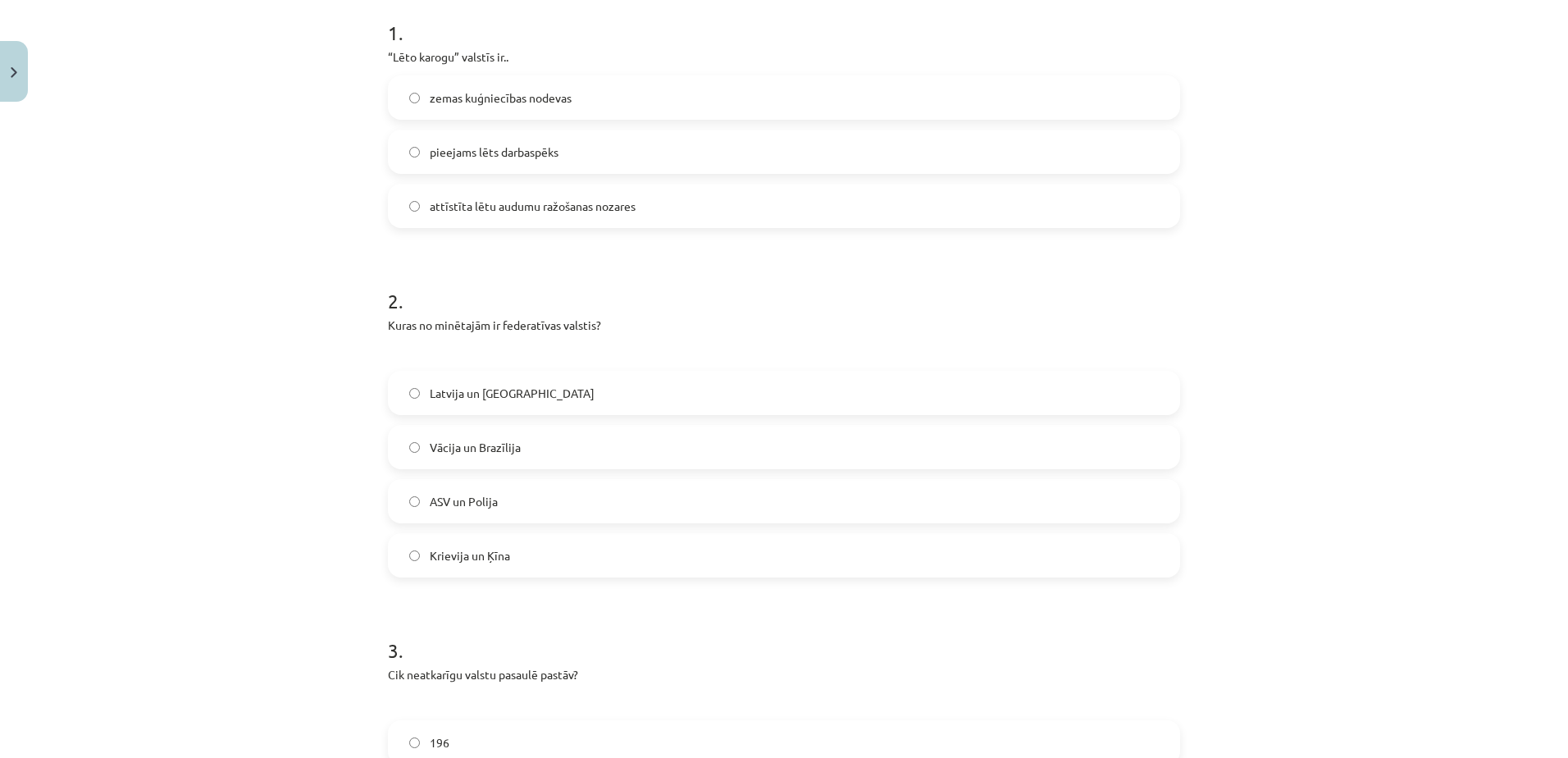
click at [549, 442] on label "Vācija un Brazīlija" at bounding box center [784, 447] width 789 height 41
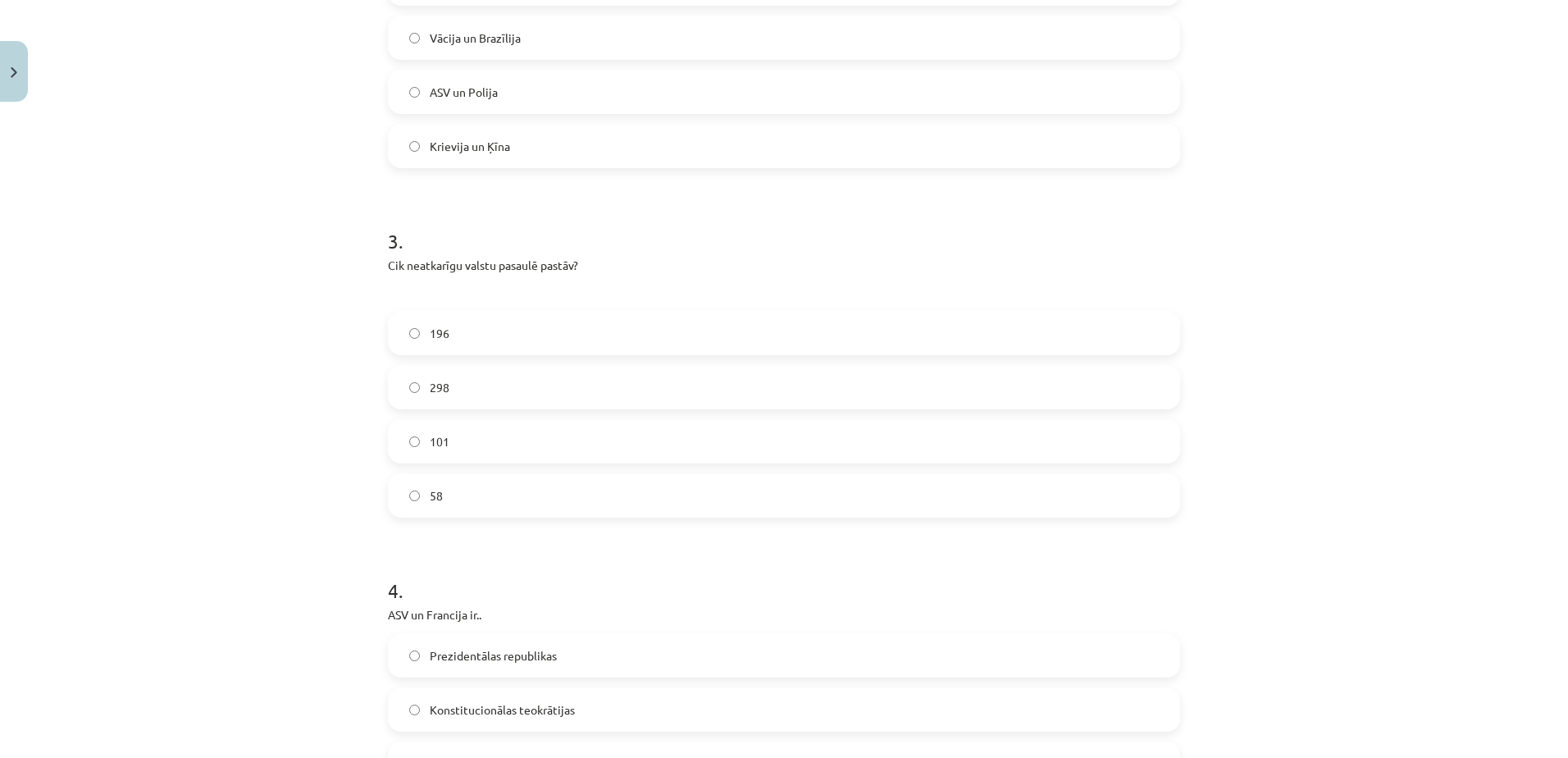
scroll to position [744, 0]
click at [531, 329] on label "196" at bounding box center [784, 332] width 789 height 41
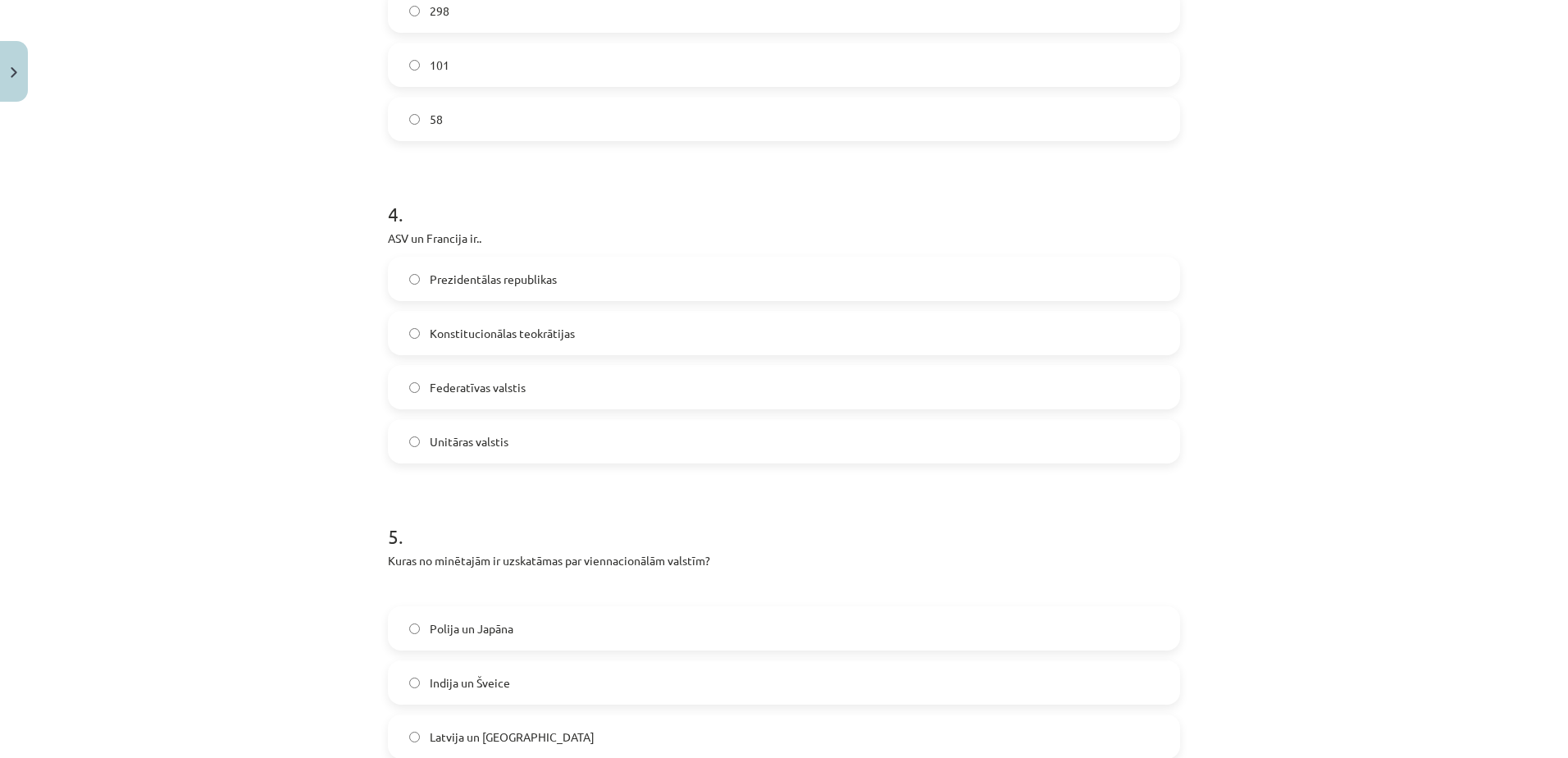
scroll to position [1126, 0]
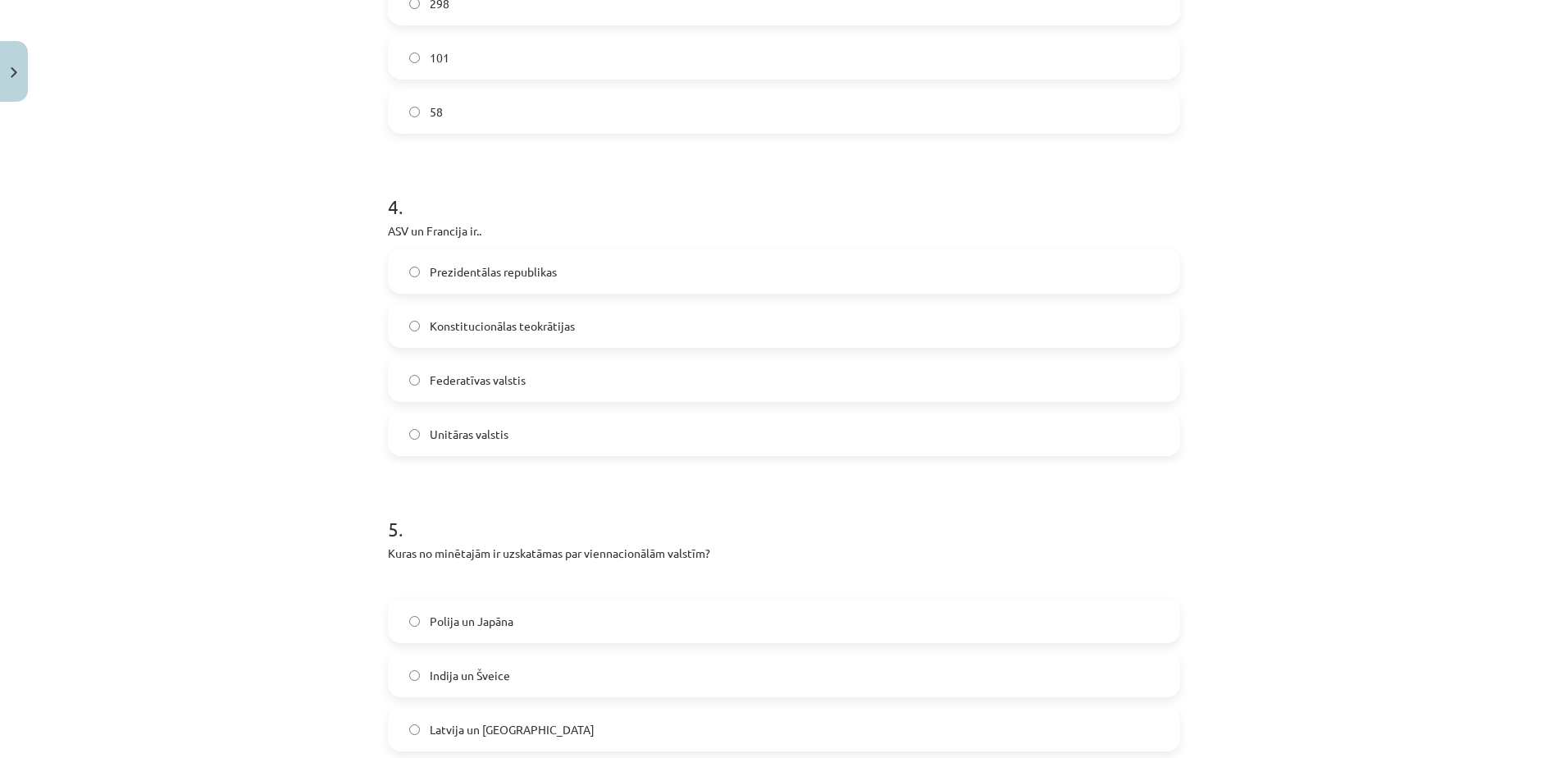
click at [528, 264] on span "Prezidentālas republikas" at bounding box center [493, 271] width 127 height 17
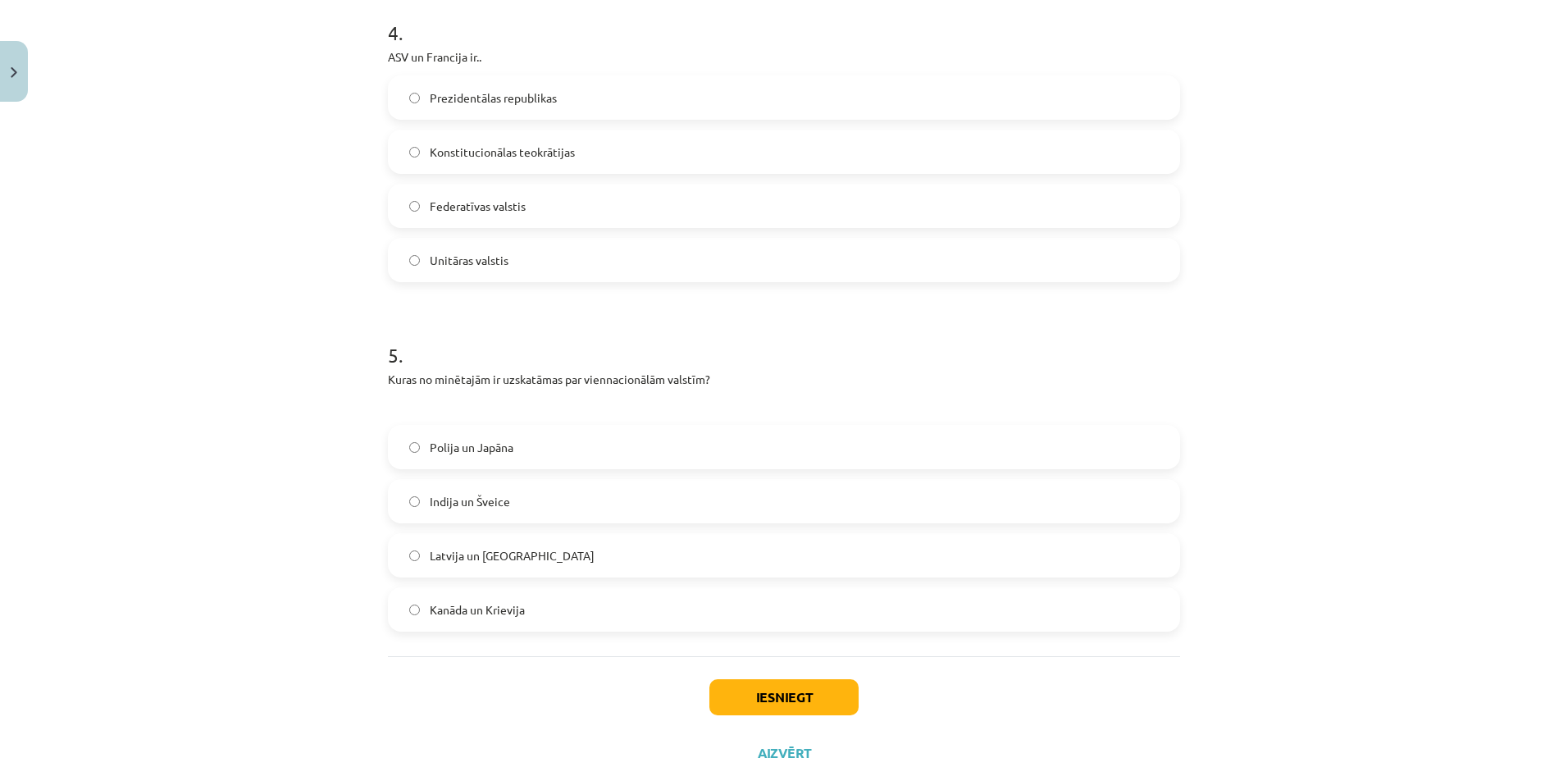
scroll to position [1364, 0]
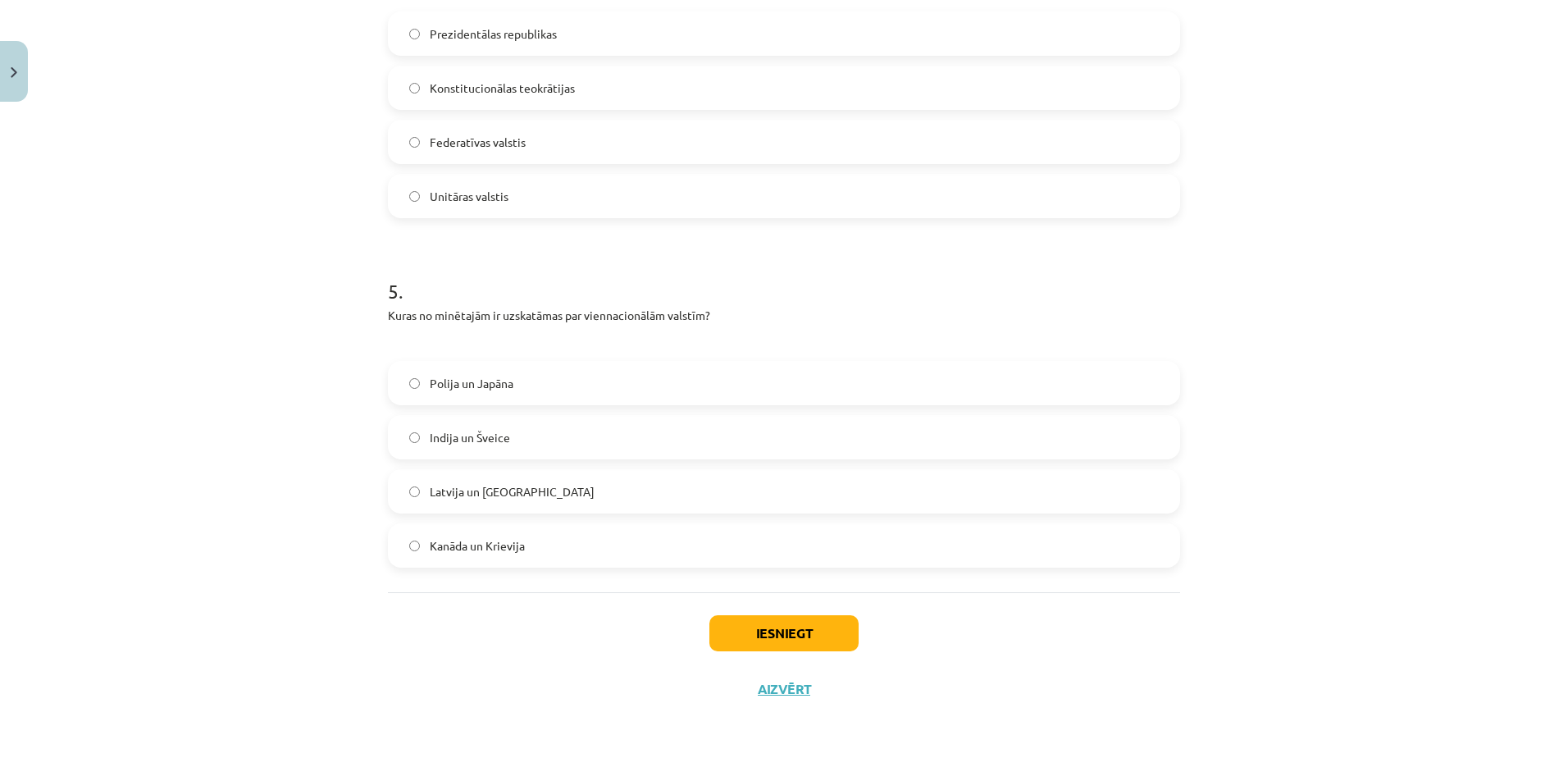
click at [544, 376] on label "Polija un Japāna" at bounding box center [784, 383] width 789 height 41
click at [760, 622] on button "Iesniegt" at bounding box center [784, 633] width 149 height 36
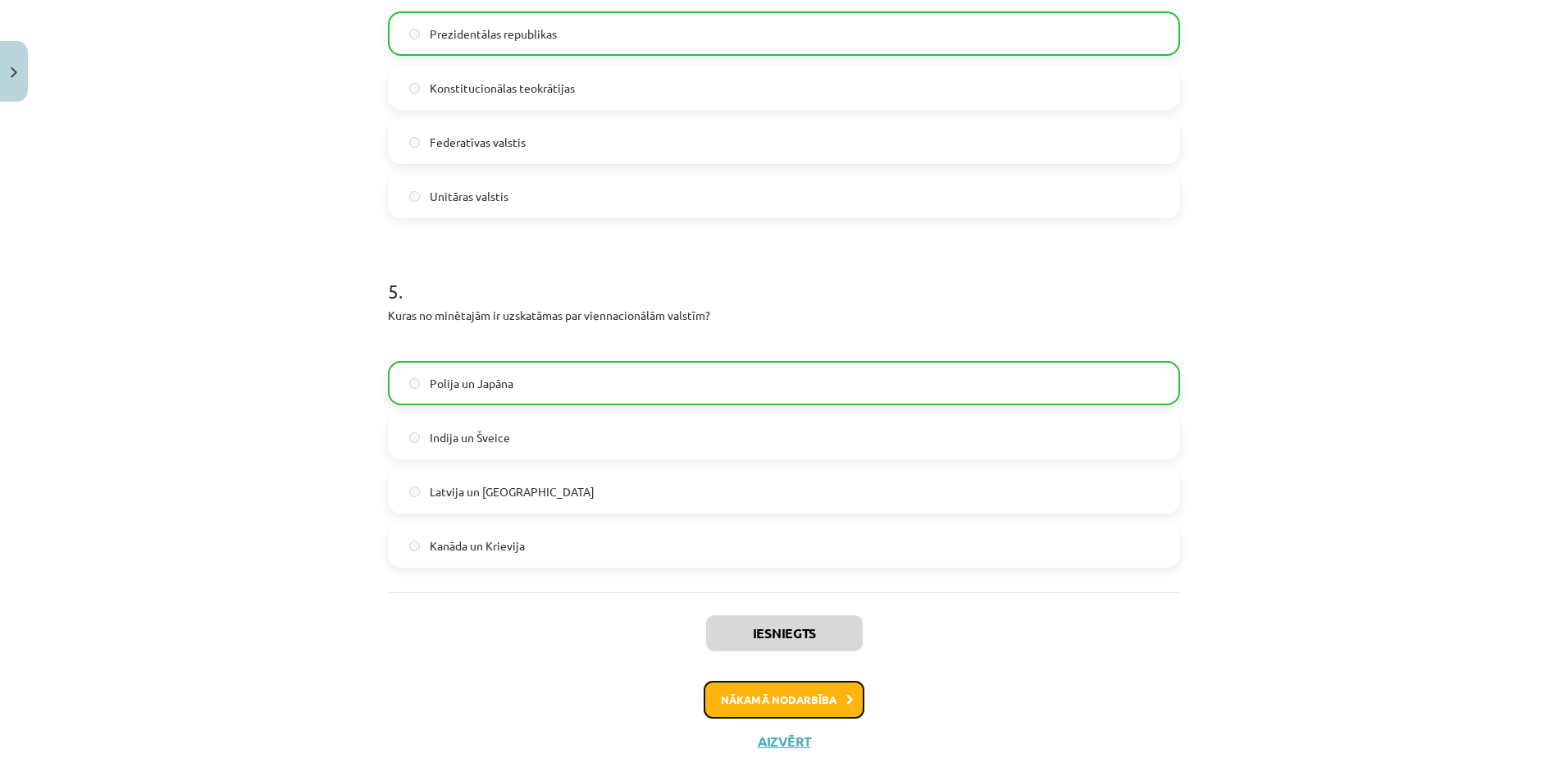
click at [799, 706] on button "Nākamā nodarbība" at bounding box center [784, 700] width 161 height 38
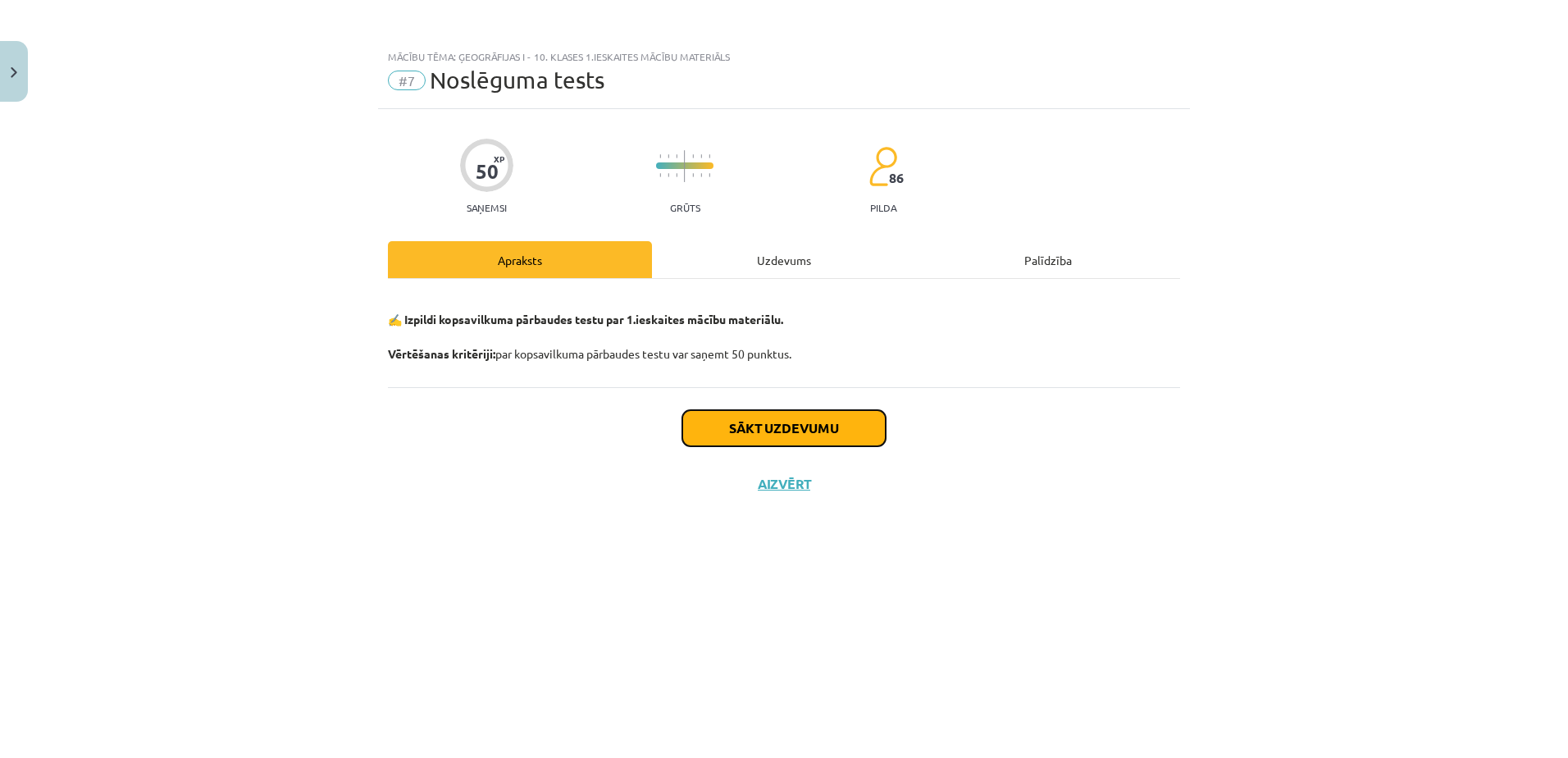
click at [758, 423] on button "Sākt uzdevumu" at bounding box center [784, 428] width 204 height 36
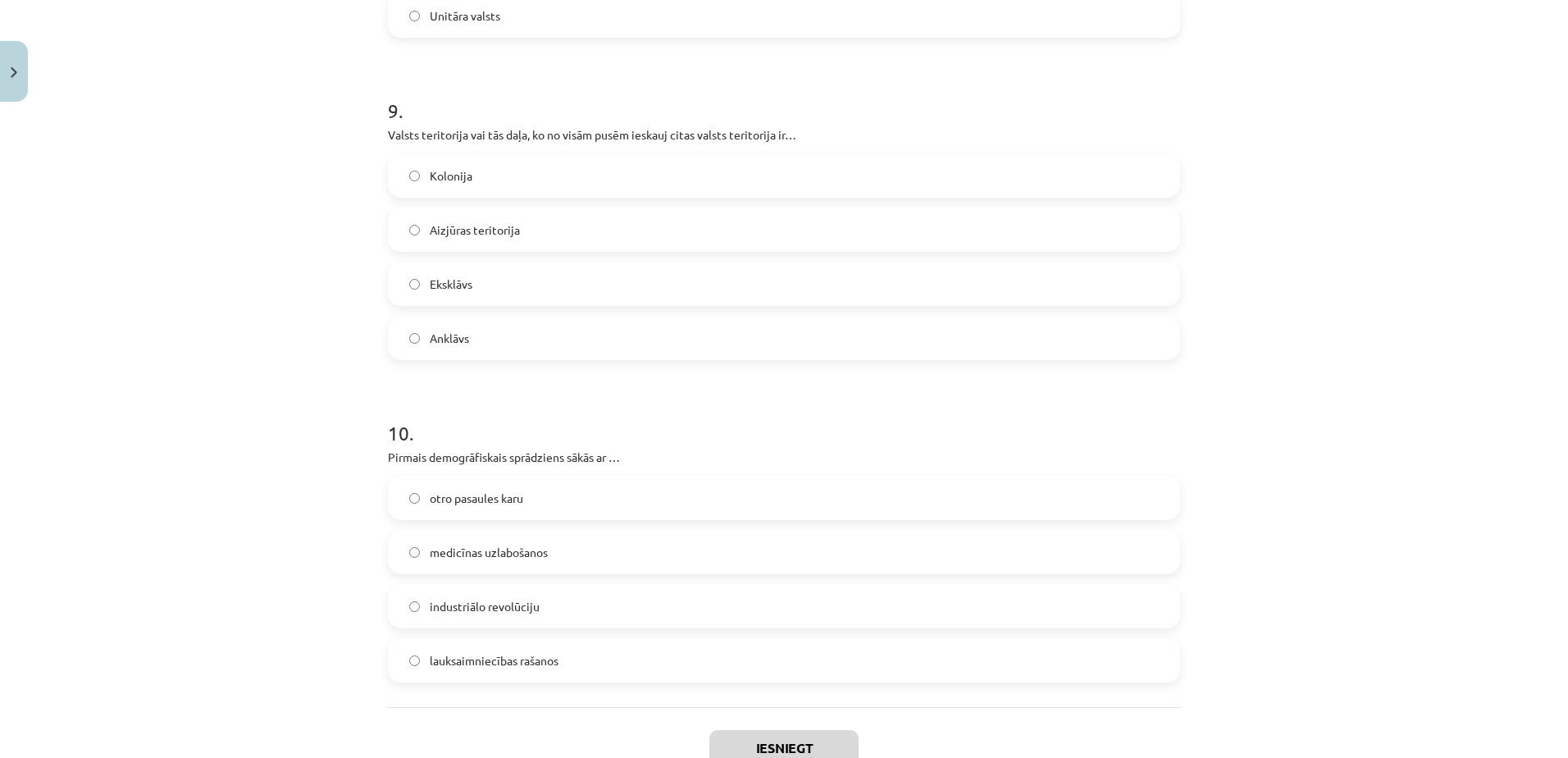
scroll to position [3323, 0]
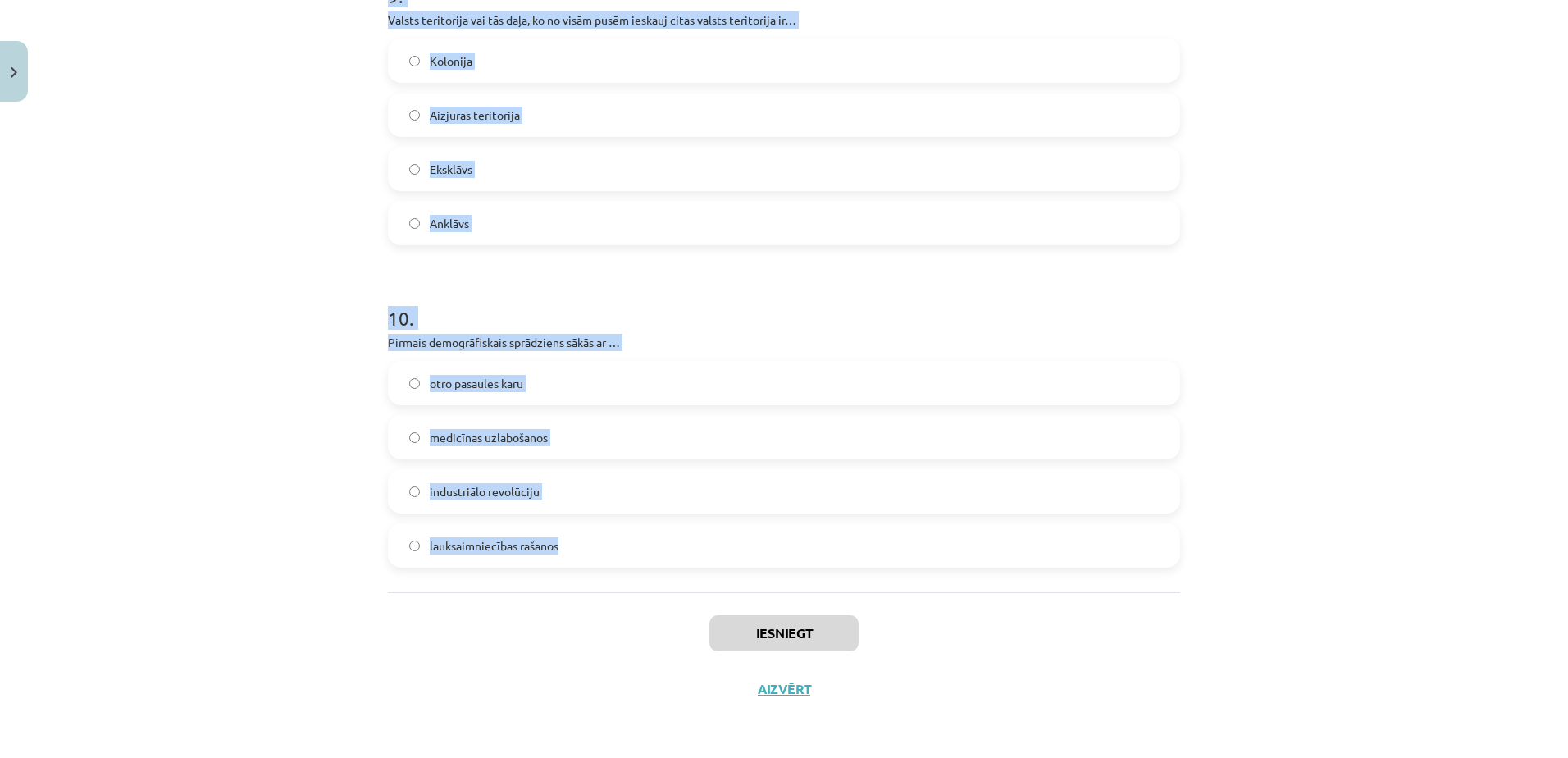
drag, startPoint x: 377, startPoint y: 350, endPoint x: 589, endPoint y: 568, distance: 304.1
copy form "1 . Tiek prognozēts, ka iedzīvotāju skaits līdz 2100. gadam sasniegs 10-12 milj…"
click at [208, 116] on div "Mācību tēma: Ģeogrāfijas i - 10. klases 1.ieskaites mācību materiāls #7 Noslēgu…" at bounding box center [784, 379] width 1568 height 758
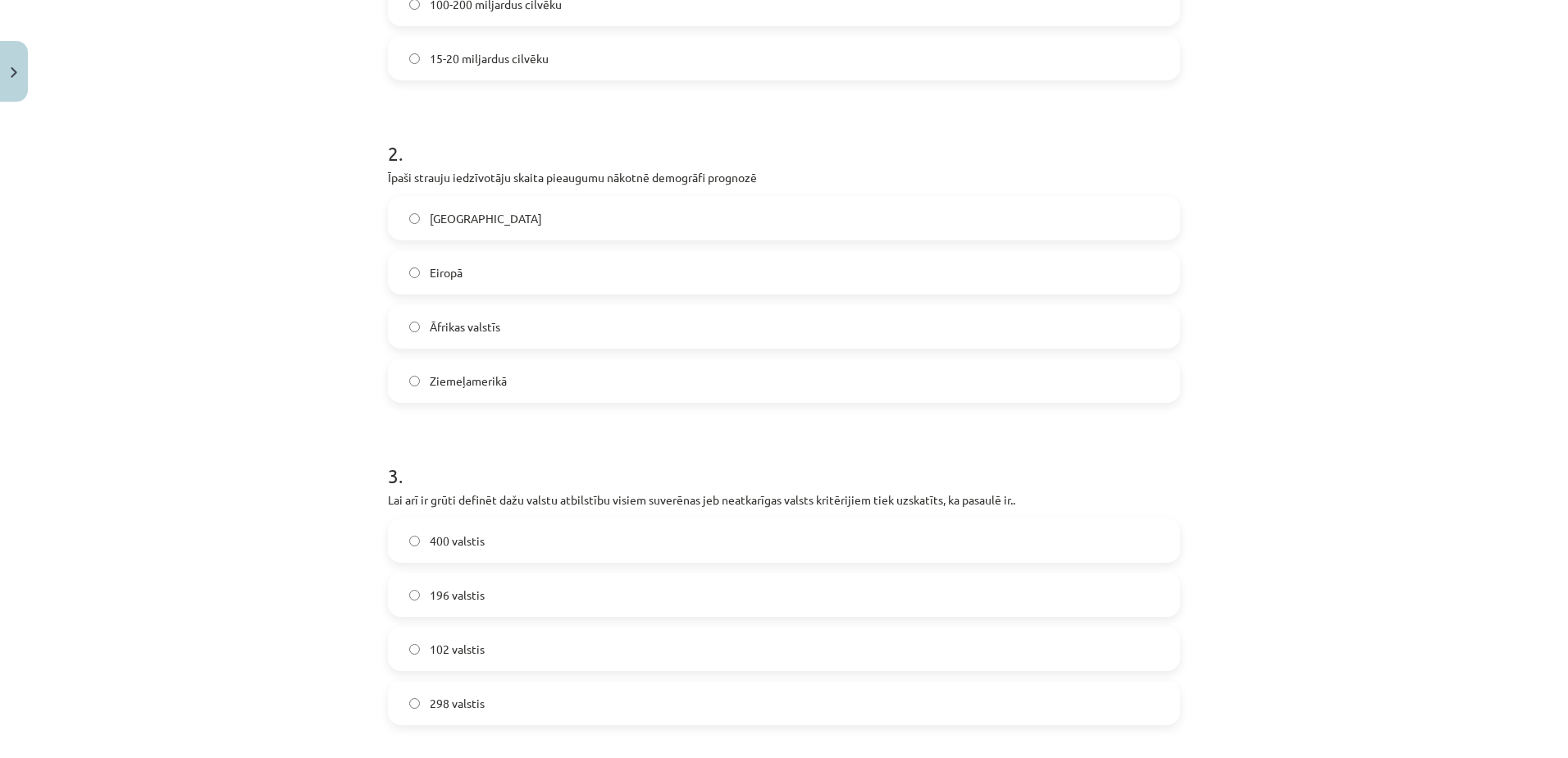
scroll to position [0, 0]
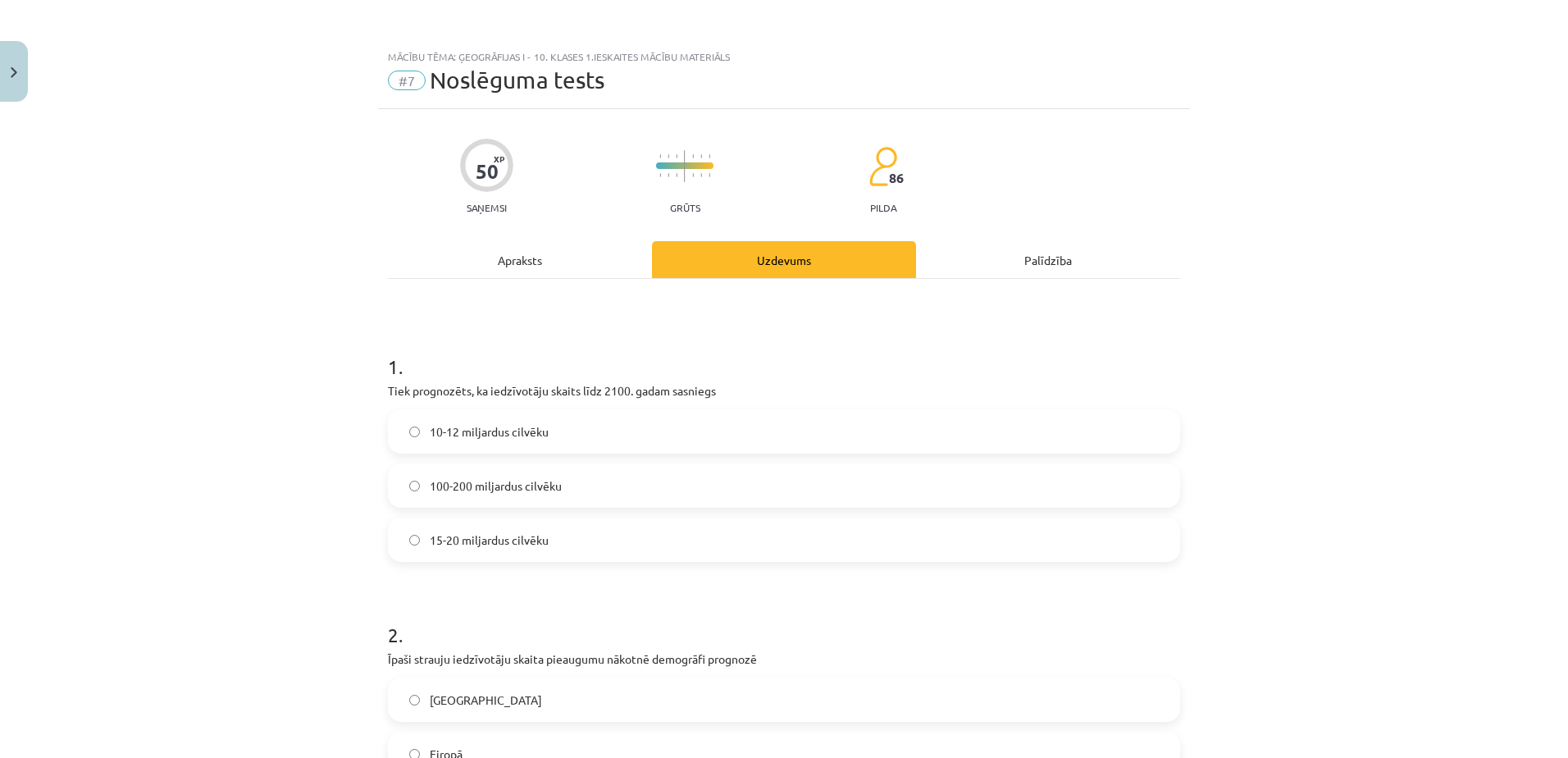
click at [480, 425] on span "10-12 miljardus cilvēku" at bounding box center [489, 432] width 119 height 17
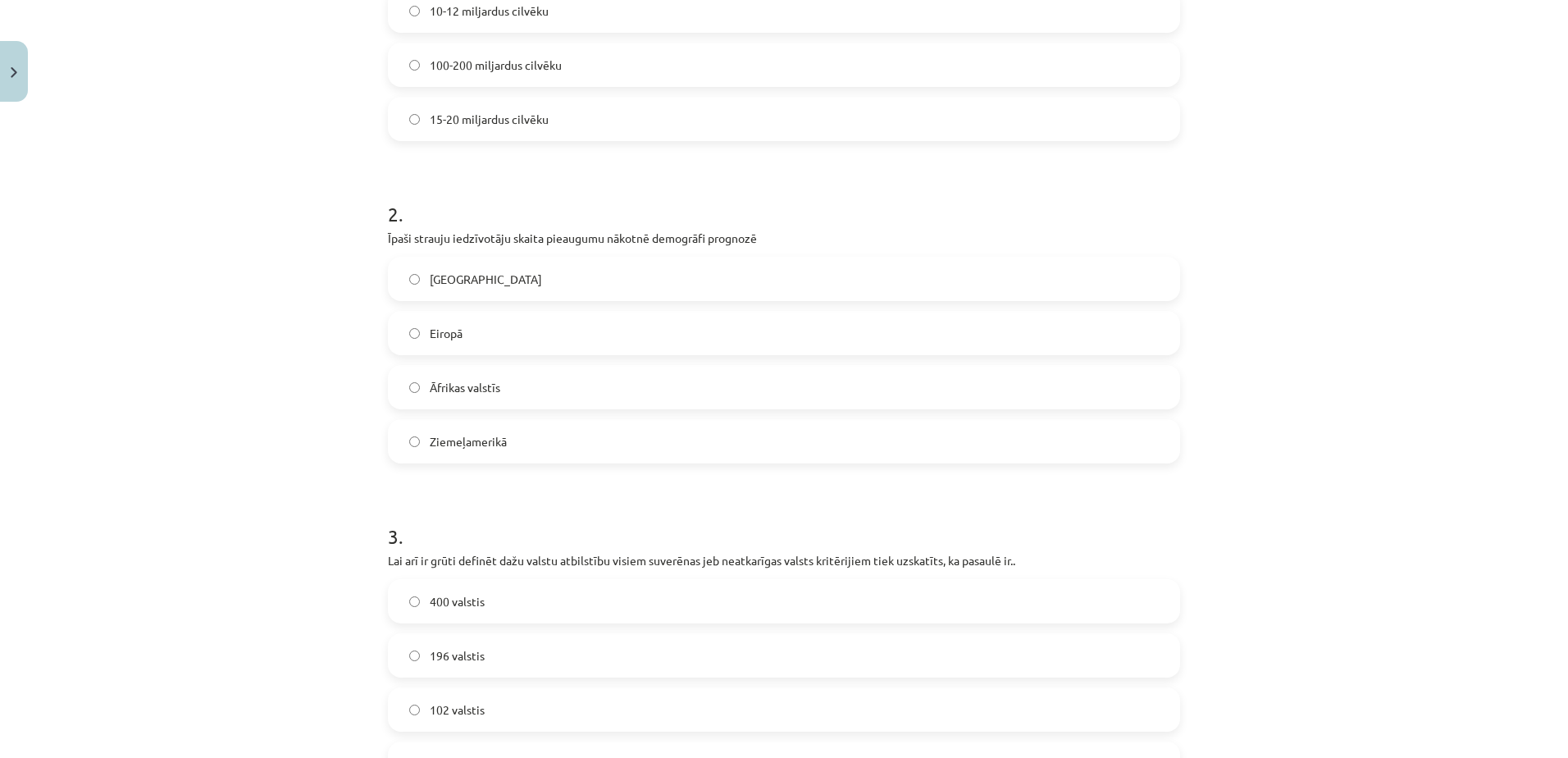
scroll to position [552, 0]
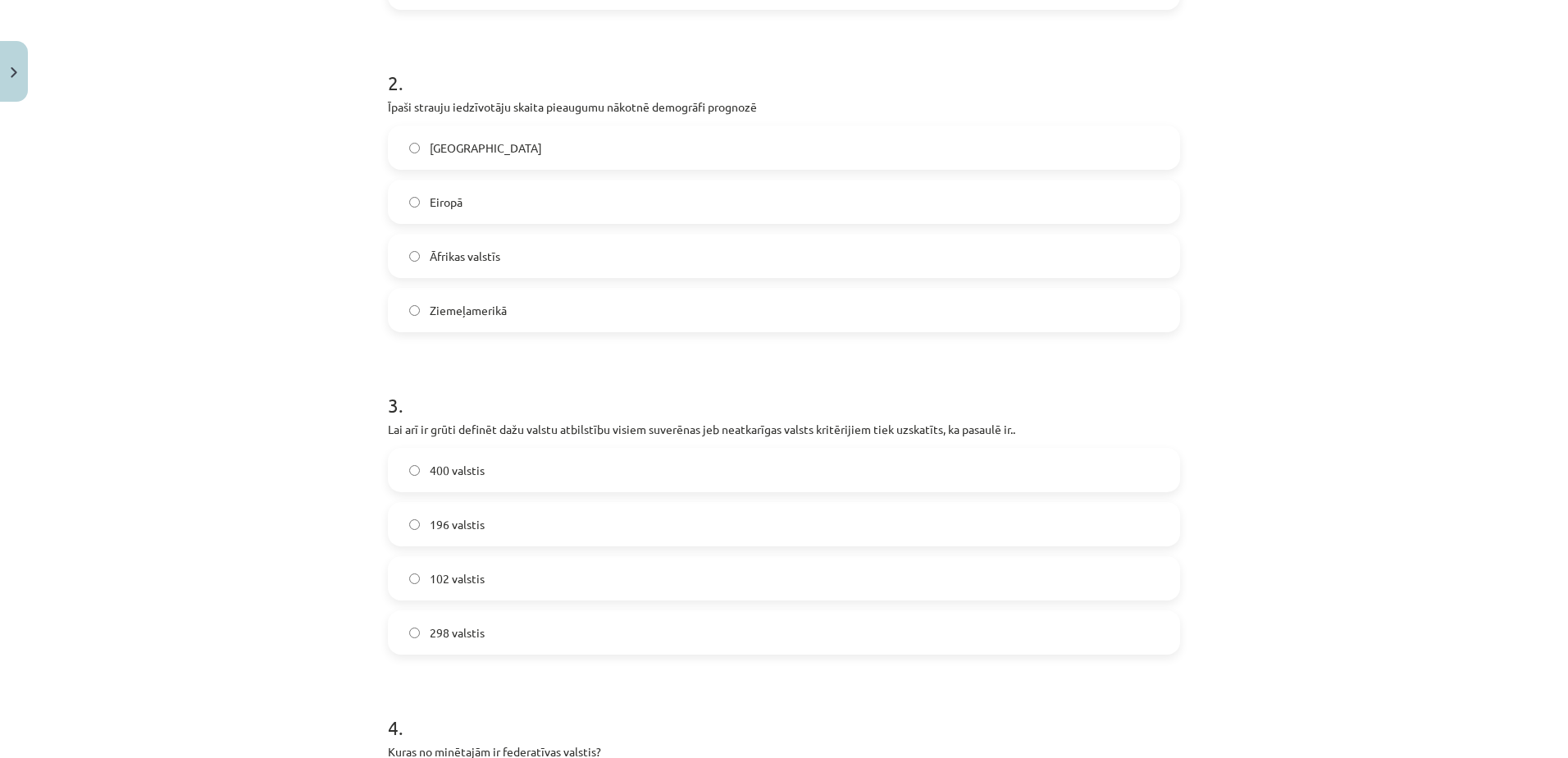
click at [503, 255] on label "Āfrikas valstīs" at bounding box center [784, 256] width 789 height 41
click at [515, 503] on label "196 valstis" at bounding box center [784, 524] width 789 height 41
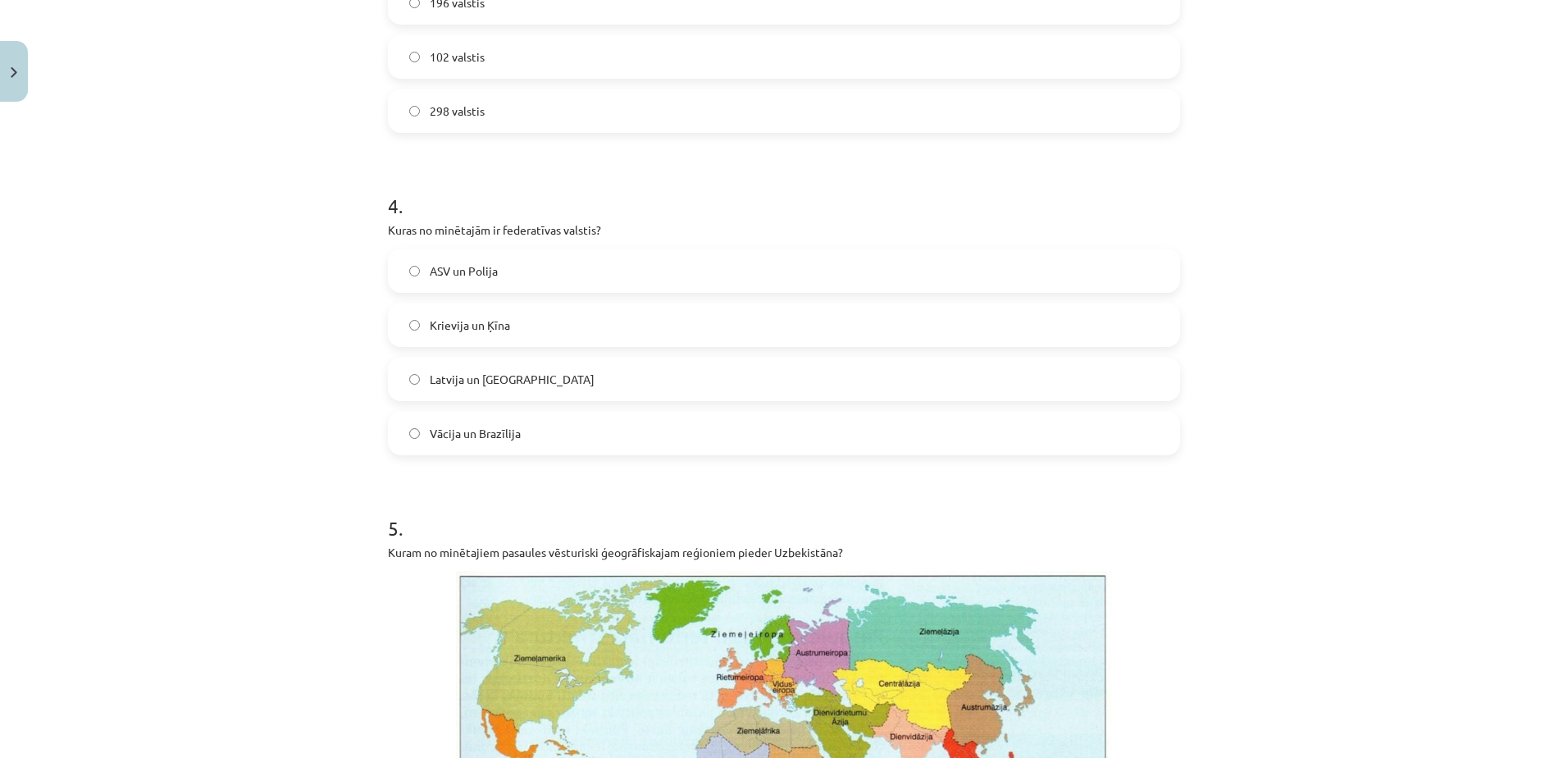
scroll to position [1083, 0]
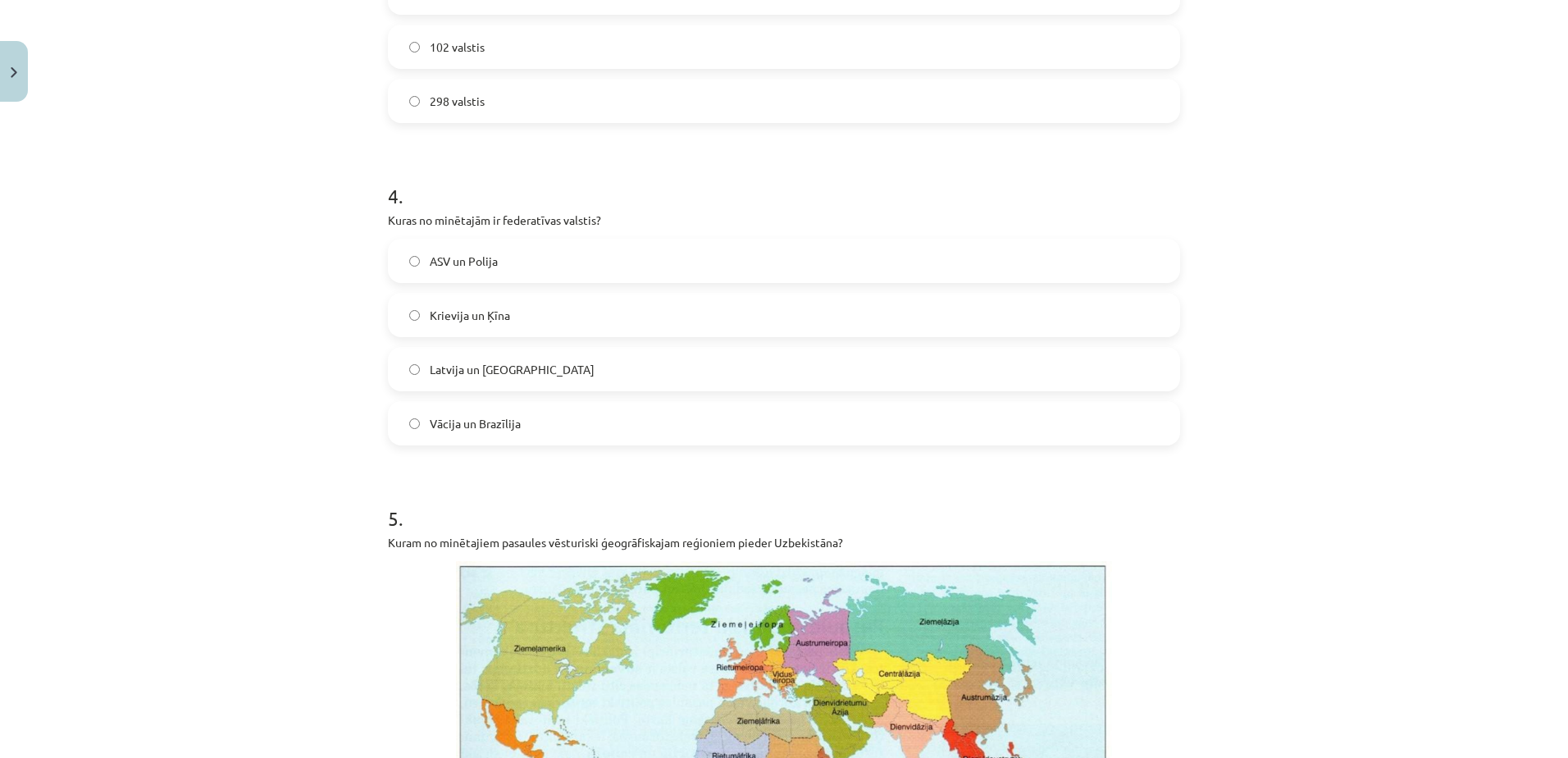
click at [517, 412] on label "Vācija un Brazīlija" at bounding box center [784, 423] width 789 height 41
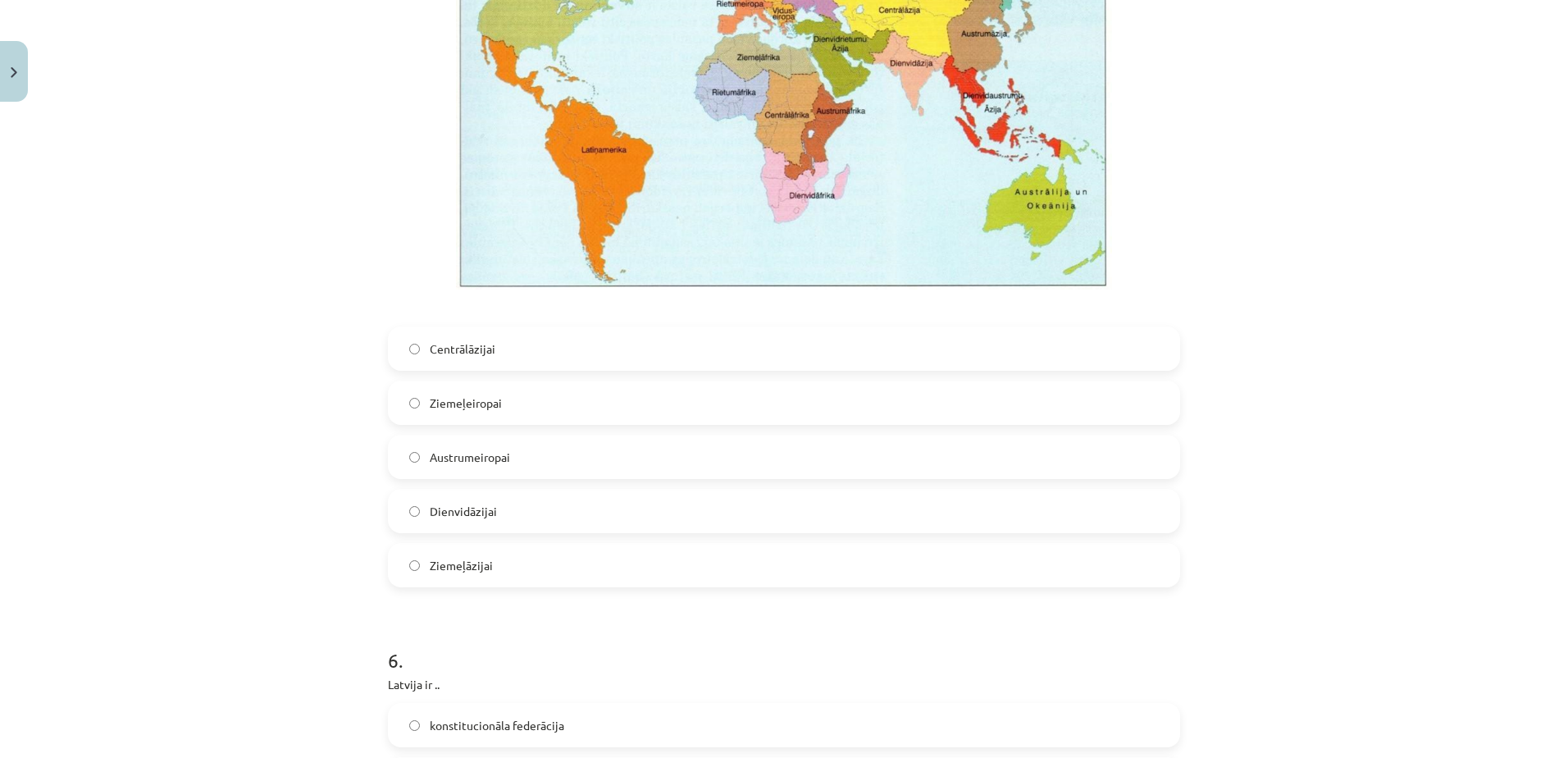
scroll to position [1753, 0]
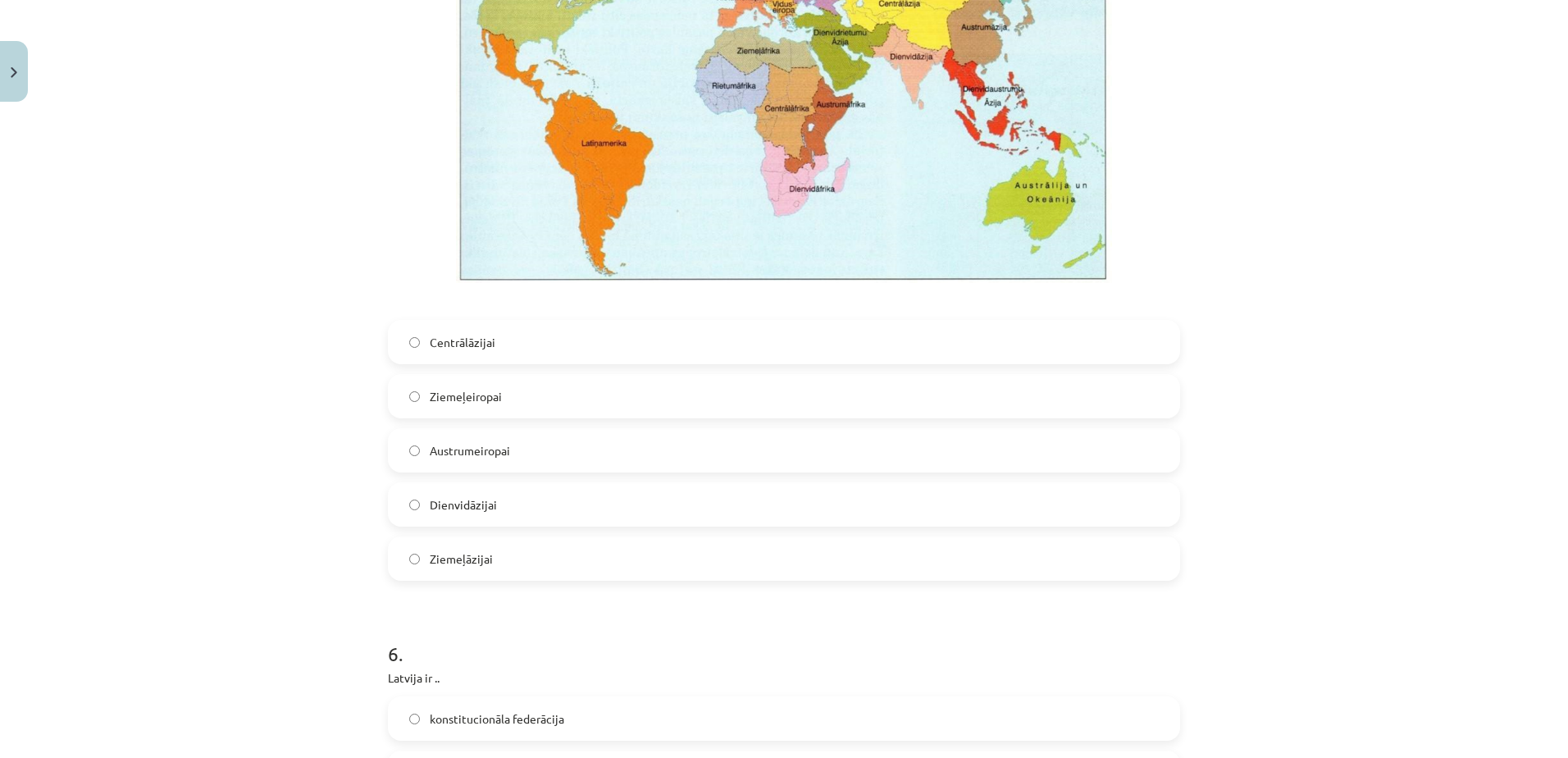
click at [553, 336] on label "Centrālāzijai" at bounding box center [784, 342] width 789 height 41
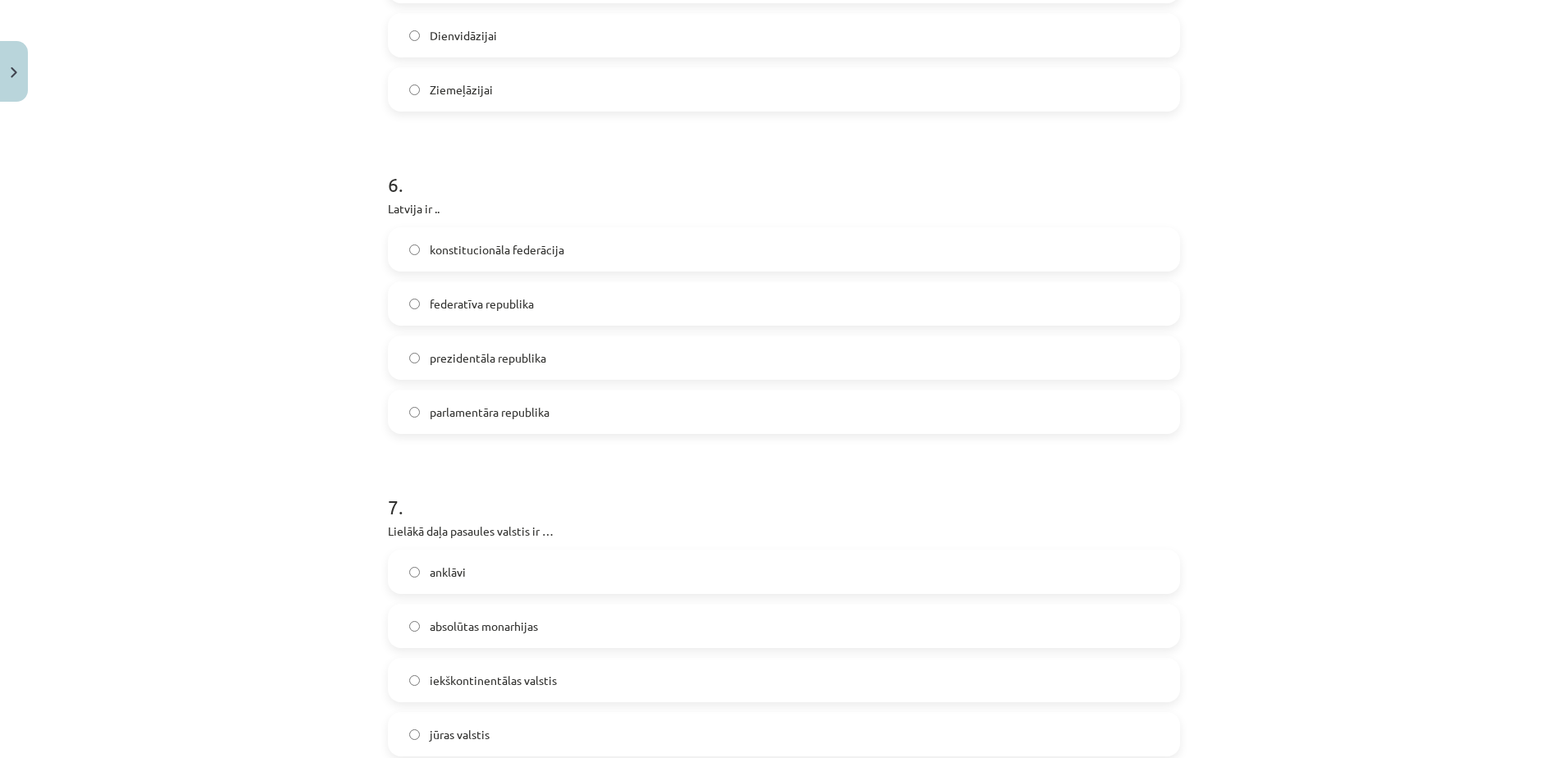
scroll to position [2223, 0]
click at [540, 411] on span "parlamentāra republika" at bounding box center [489, 411] width 119 height 17
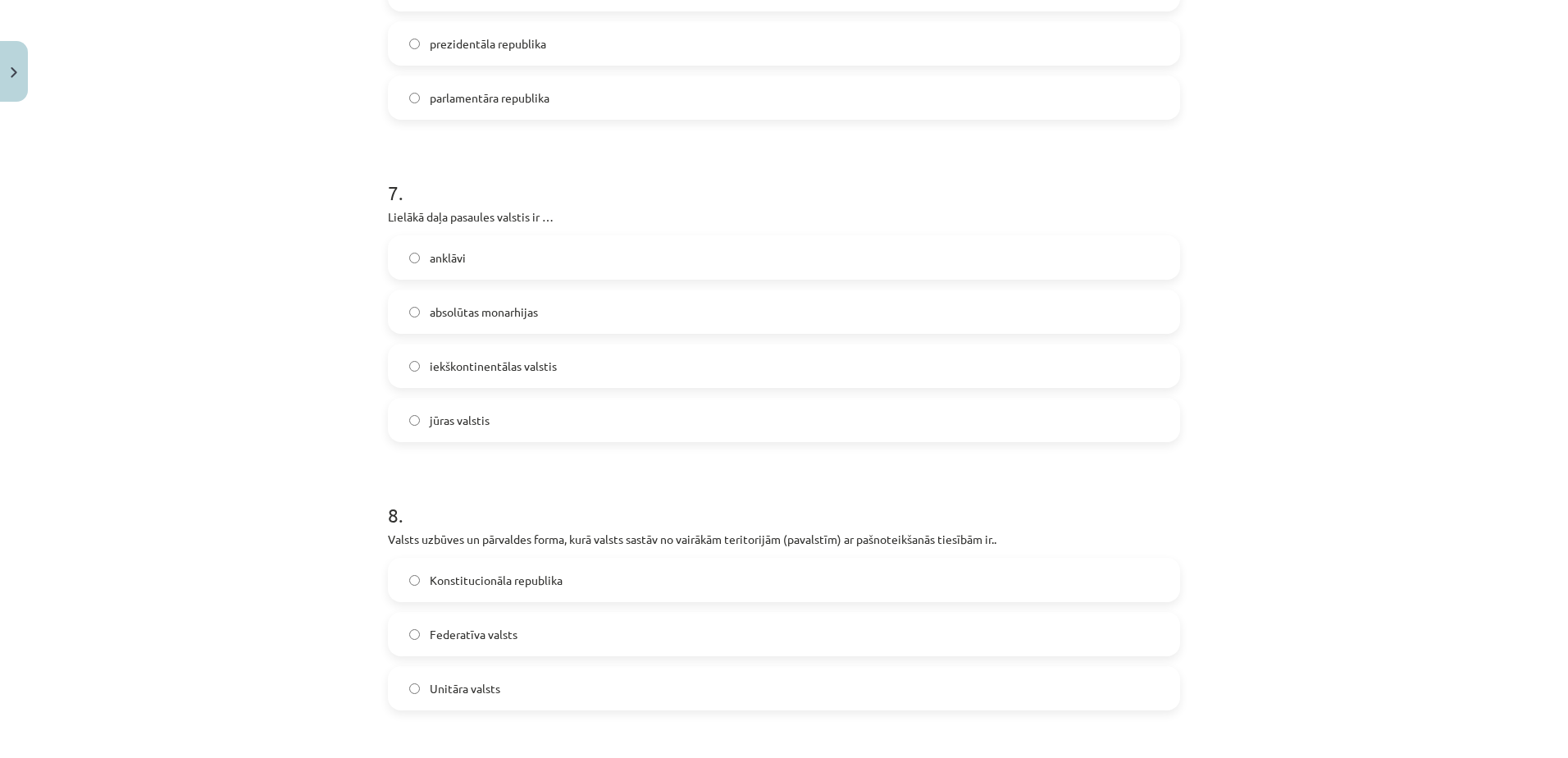
scroll to position [2537, 0]
click at [503, 357] on span "iekškontinentālas valstis" at bounding box center [493, 365] width 127 height 17
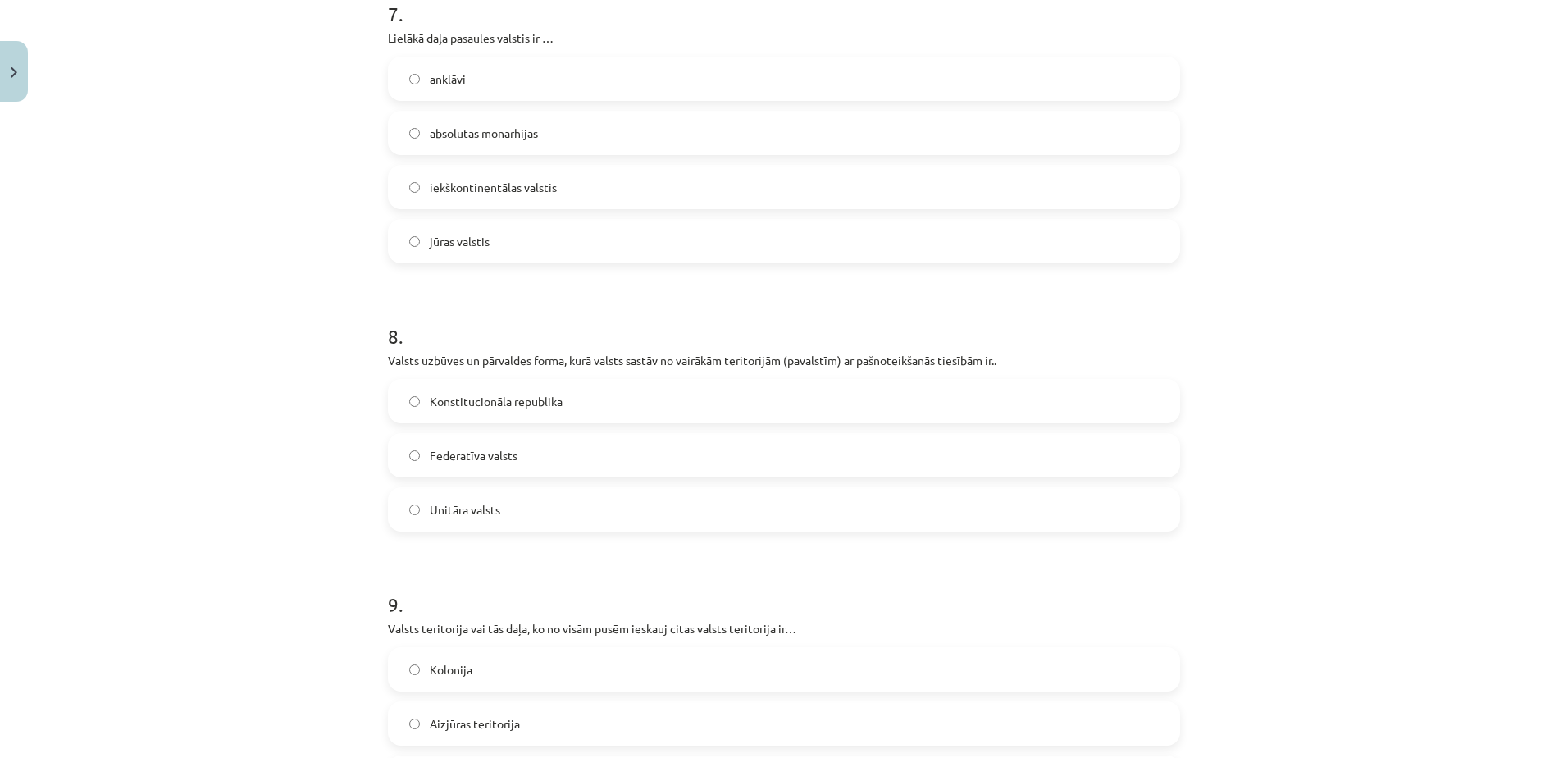
click at [470, 452] on span "Federatīva valsts" at bounding box center [473, 455] width 87 height 17
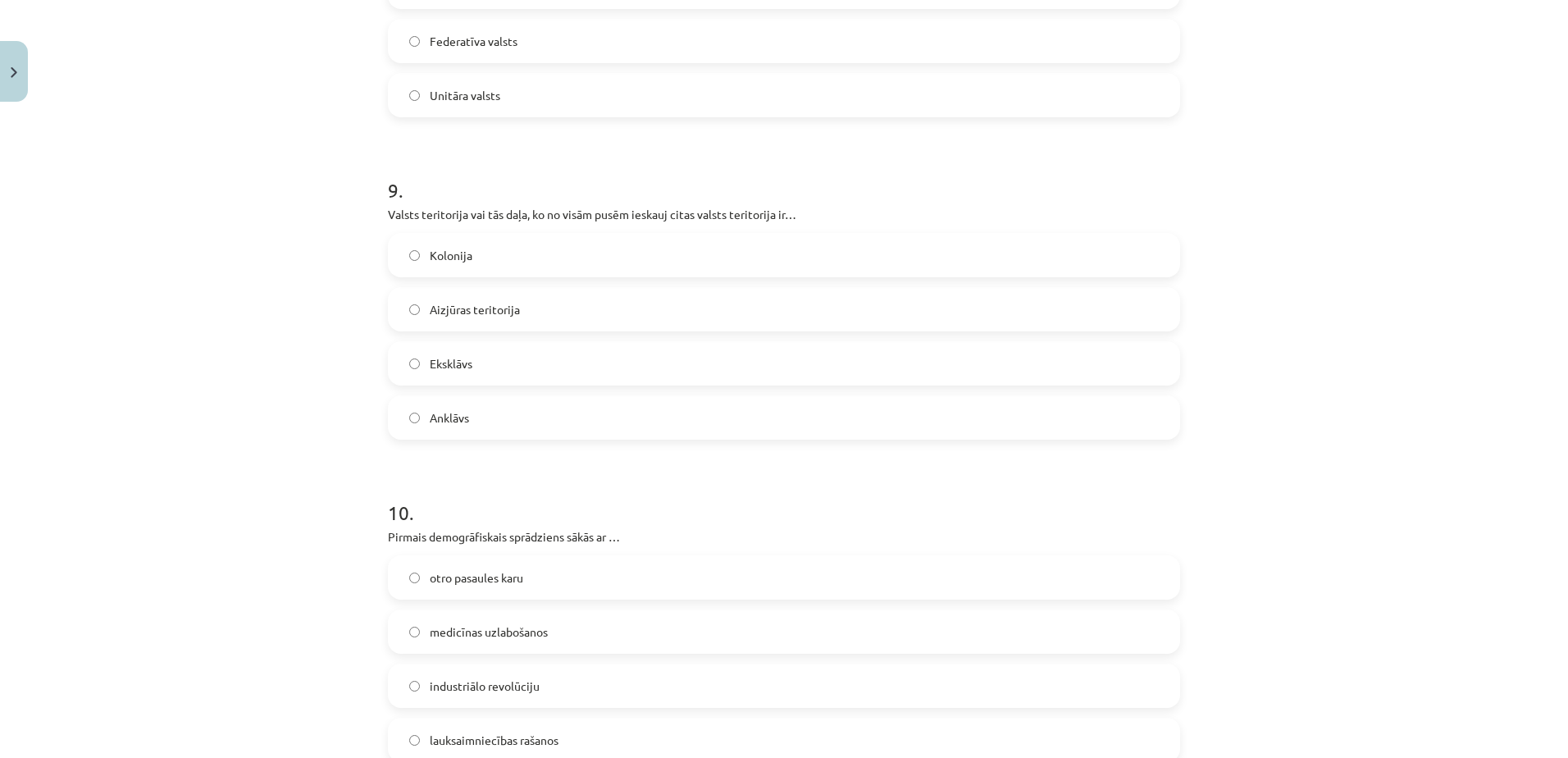
scroll to position [3130, 0]
click at [571, 397] on label "Anklāvs" at bounding box center [784, 417] width 789 height 41
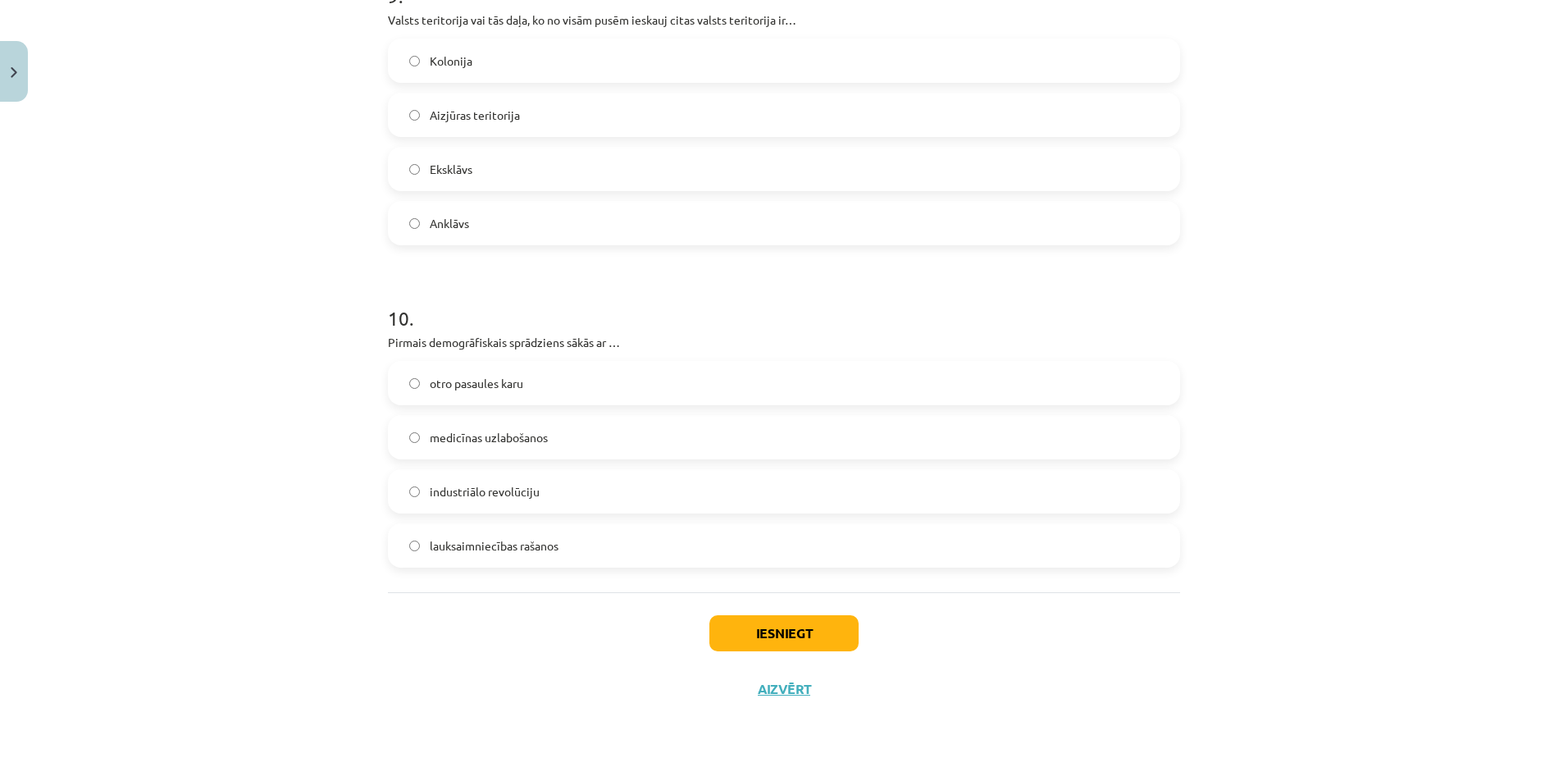
click at [588, 545] on label "lauksaimniecības rašanos" at bounding box center [784, 545] width 789 height 41
click at [799, 630] on button "Iesniegt" at bounding box center [784, 633] width 149 height 36
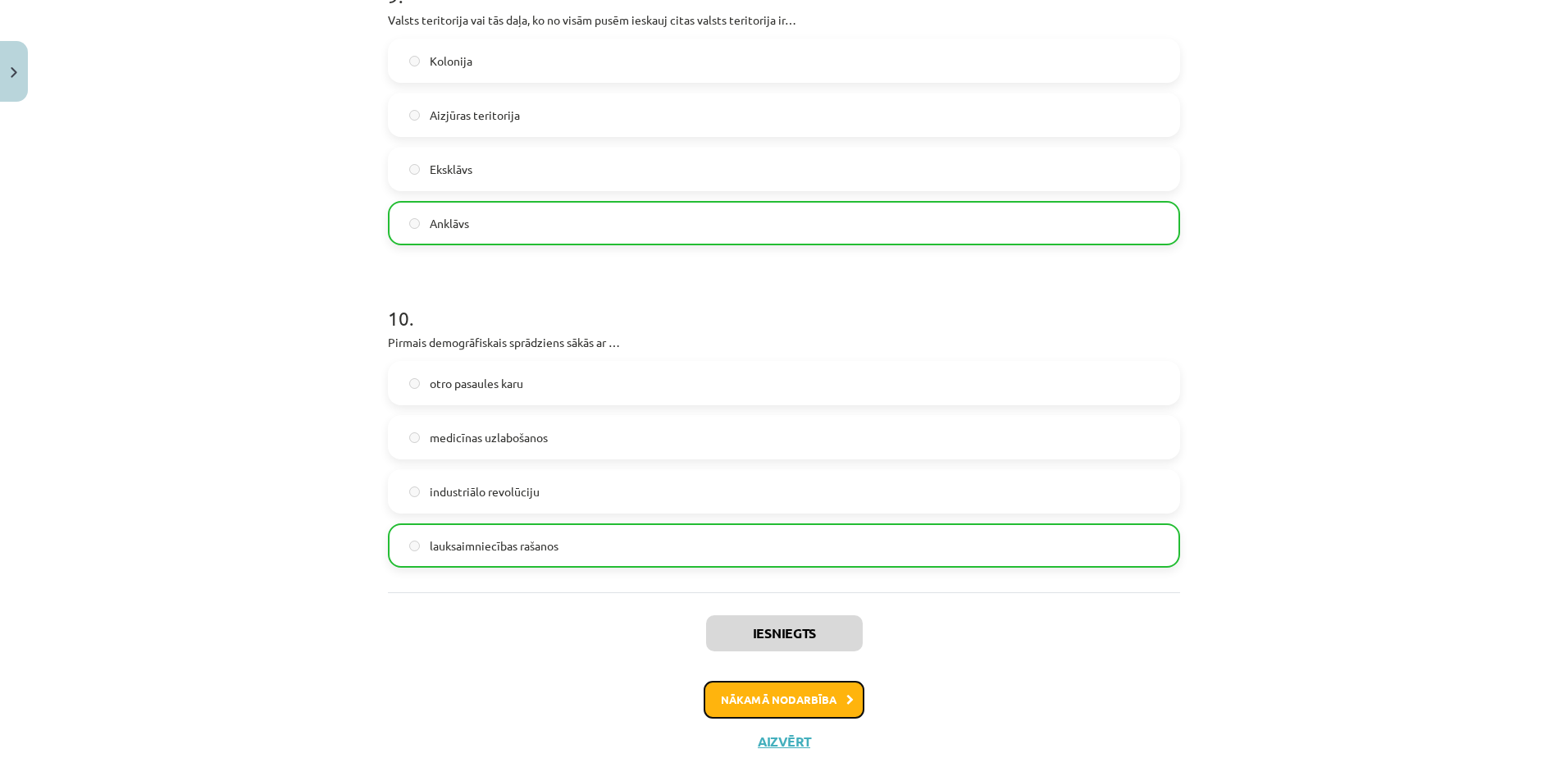
click at [826, 694] on button "Nākamā nodarbība" at bounding box center [784, 700] width 161 height 38
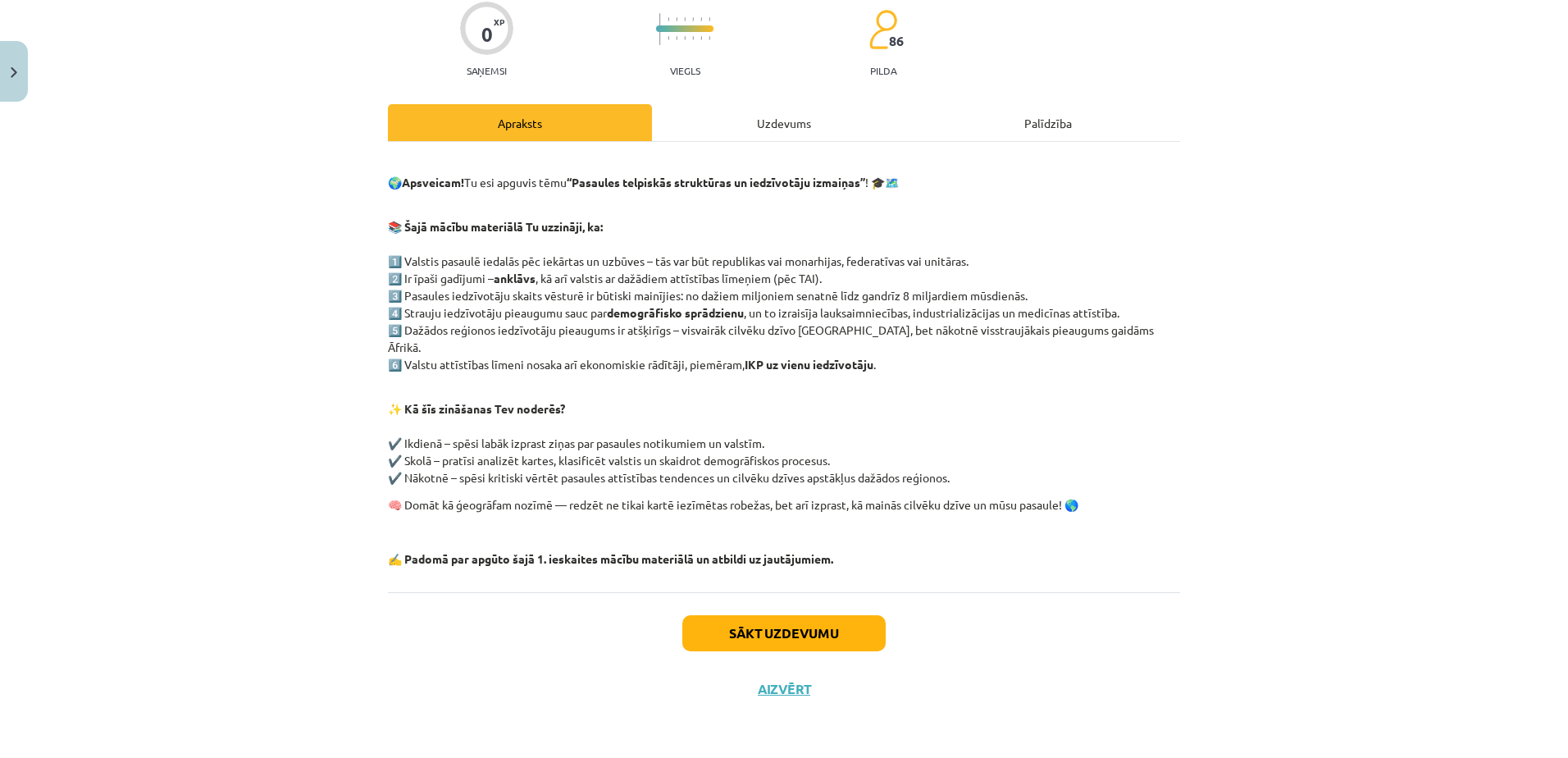
scroll to position [41, 0]
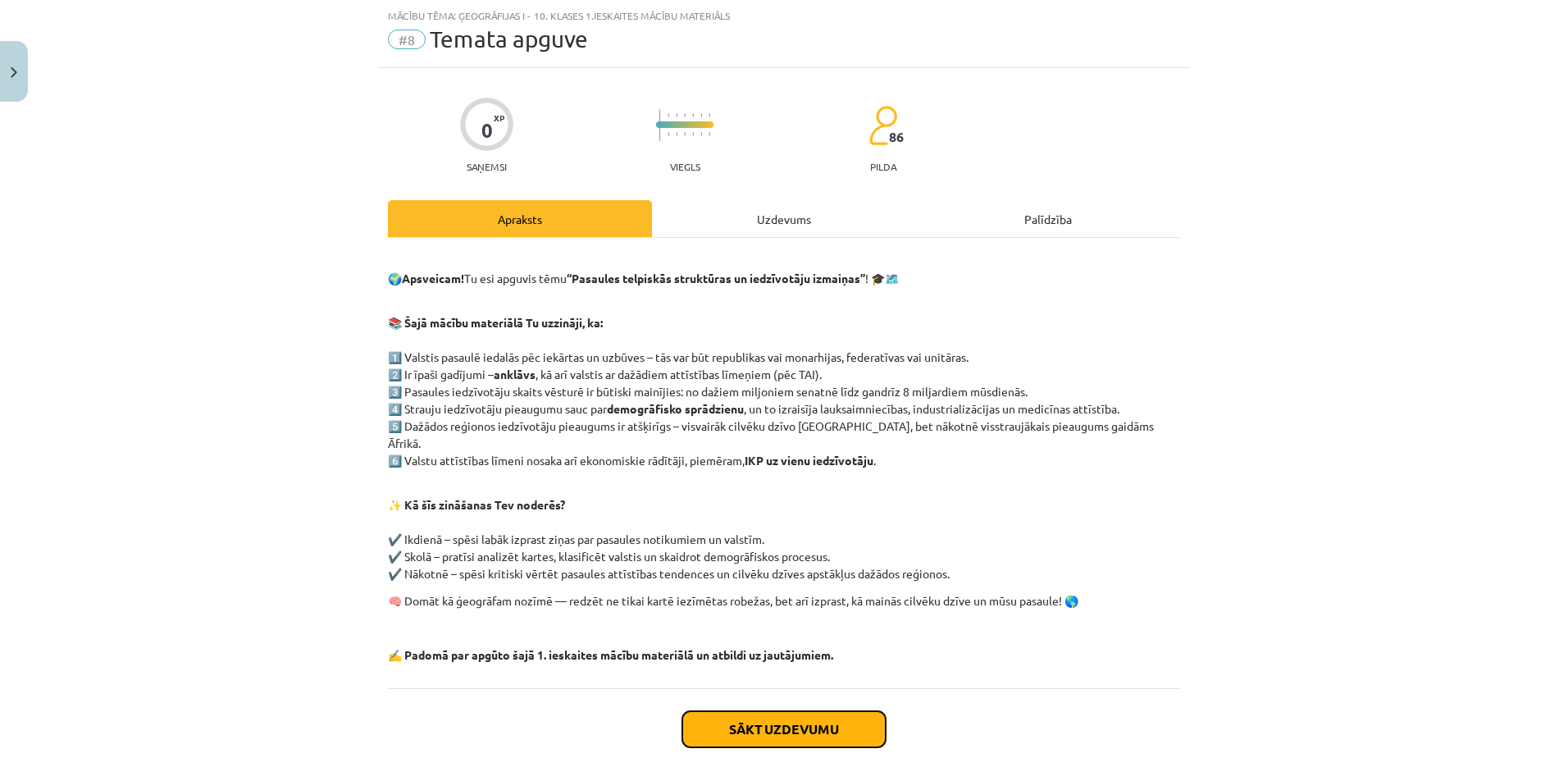
click at [818, 711] on button "Sākt uzdevumu" at bounding box center [784, 729] width 204 height 36
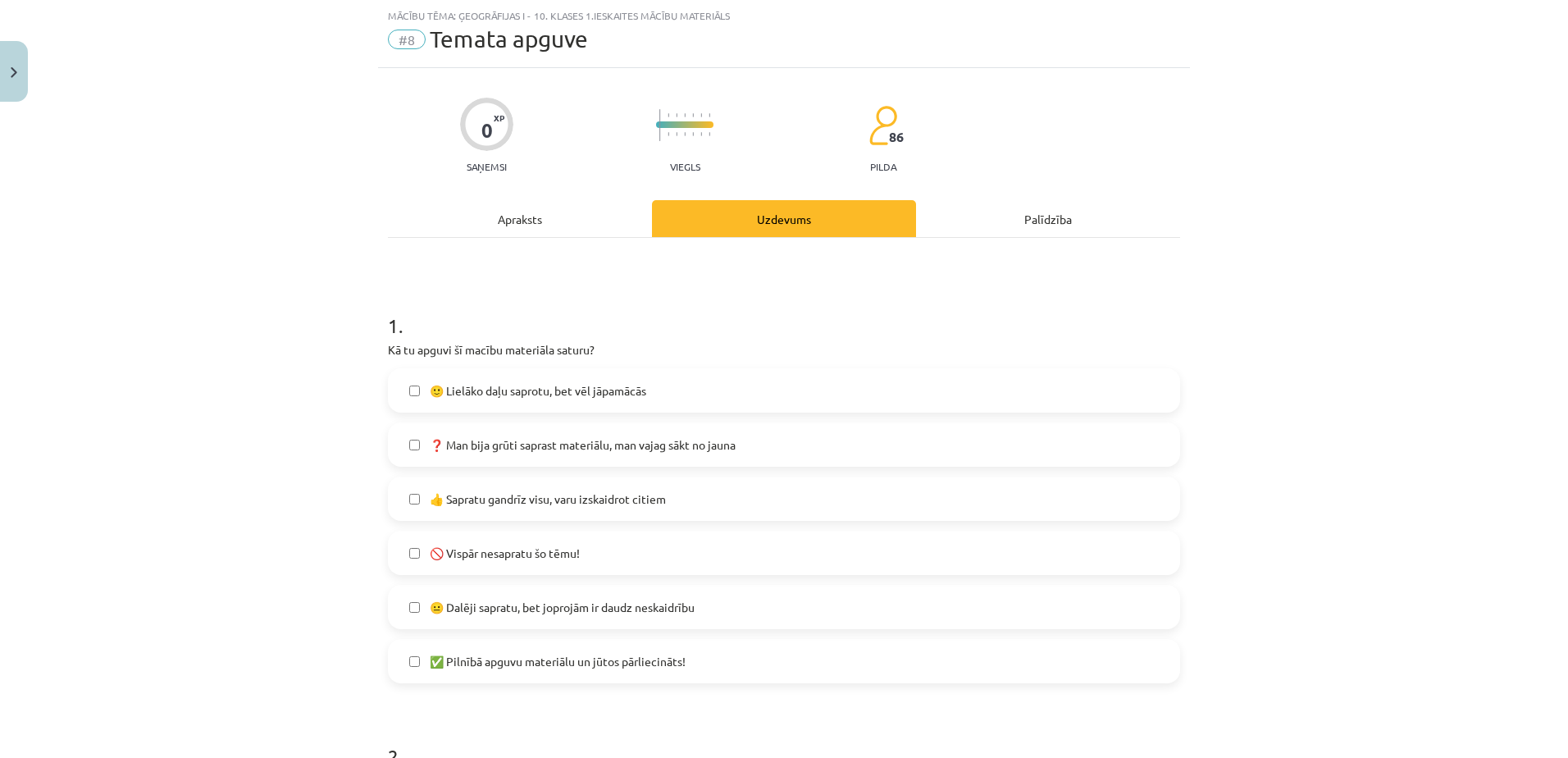
click at [661, 662] on span "✅ Pilnībā apguvu materiālu un jūtos pārliecināts!" at bounding box center [557, 661] width 255 height 17
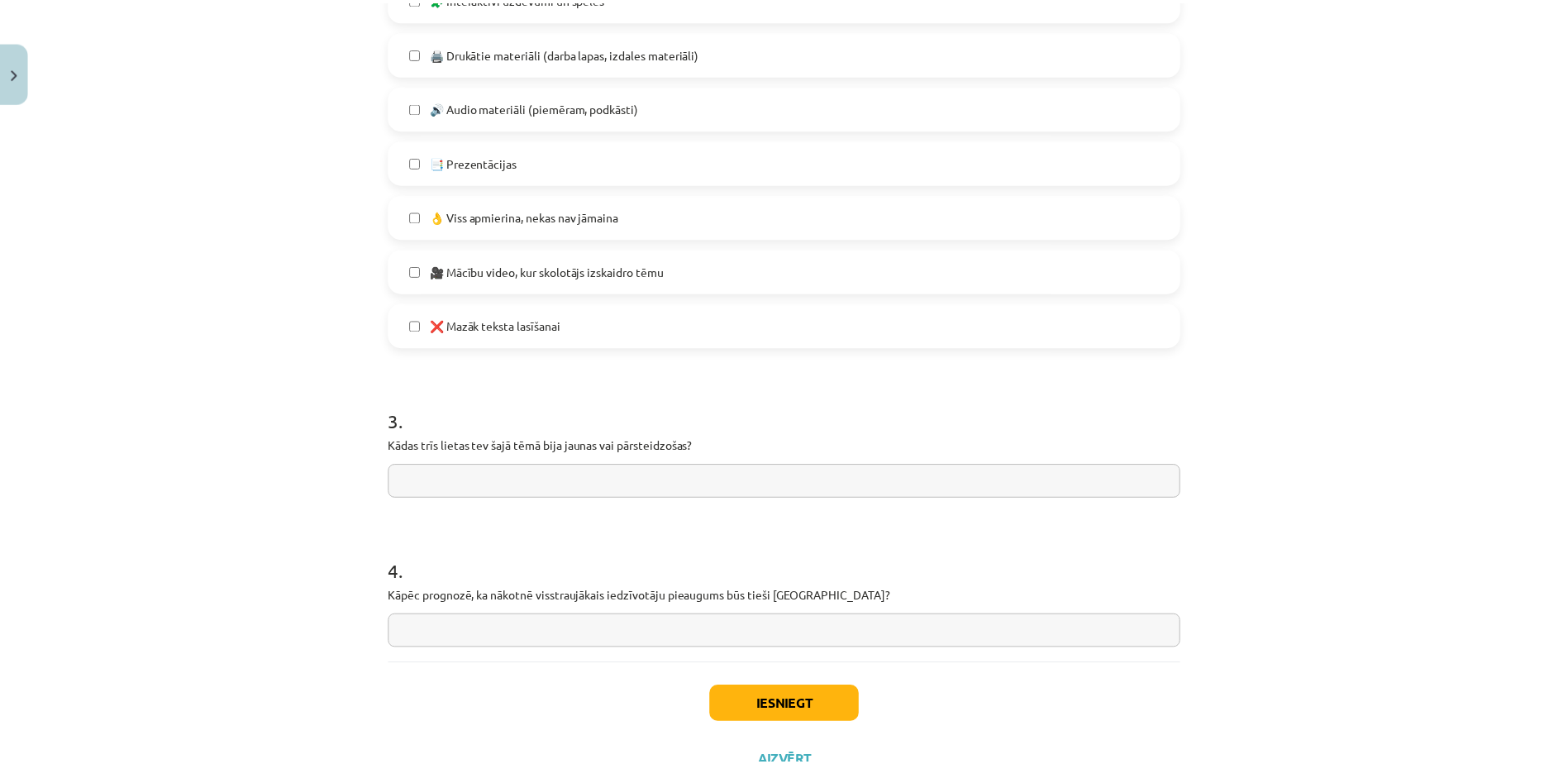
scroll to position [1107, 0]
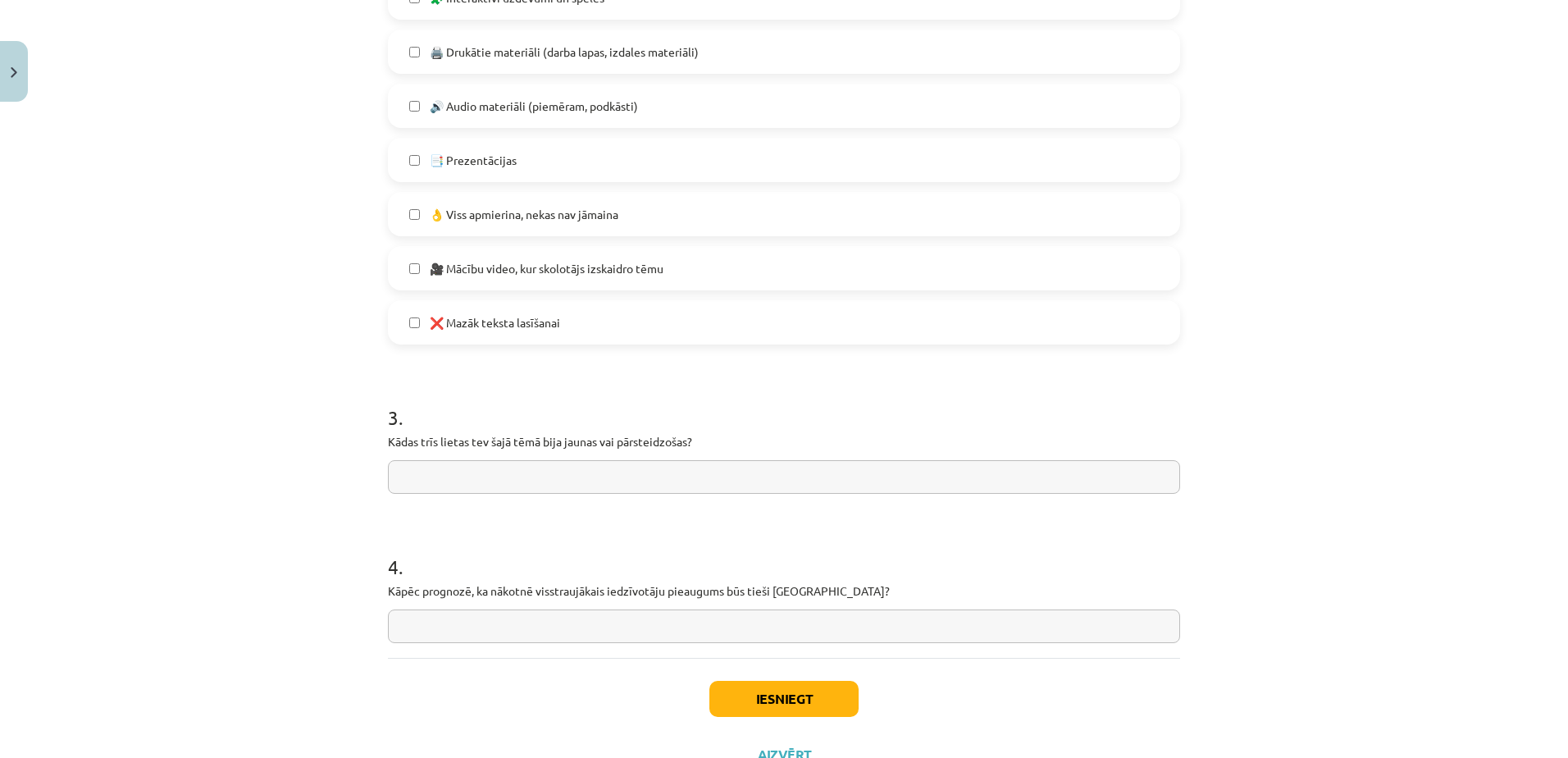
click at [747, 332] on label "❌ Mazāk teksta lasīšanai" at bounding box center [784, 322] width 789 height 41
click at [753, 698] on button "Iesniegt" at bounding box center [784, 699] width 149 height 36
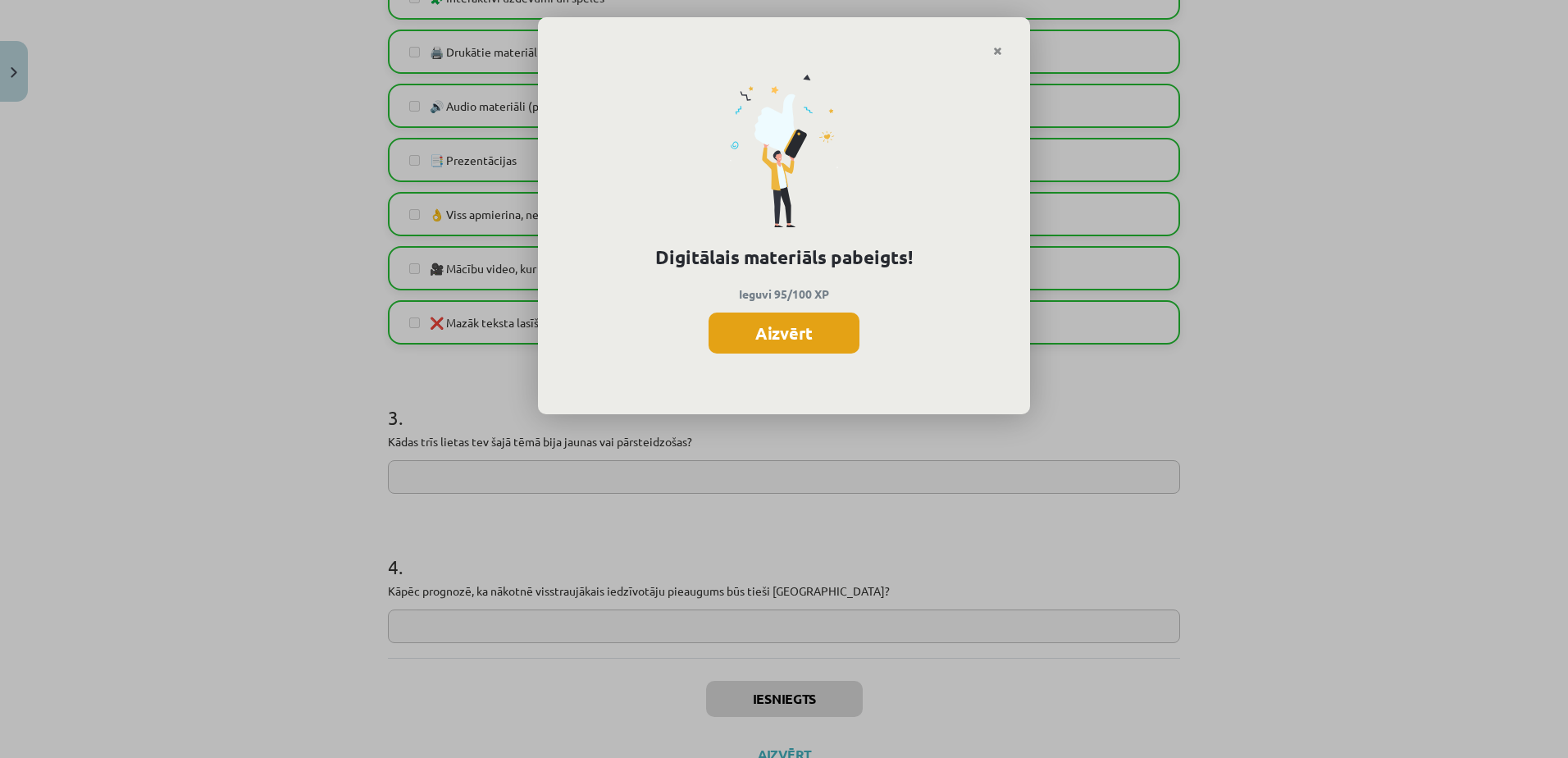
click at [825, 335] on button "Aizvērt" at bounding box center [784, 333] width 151 height 41
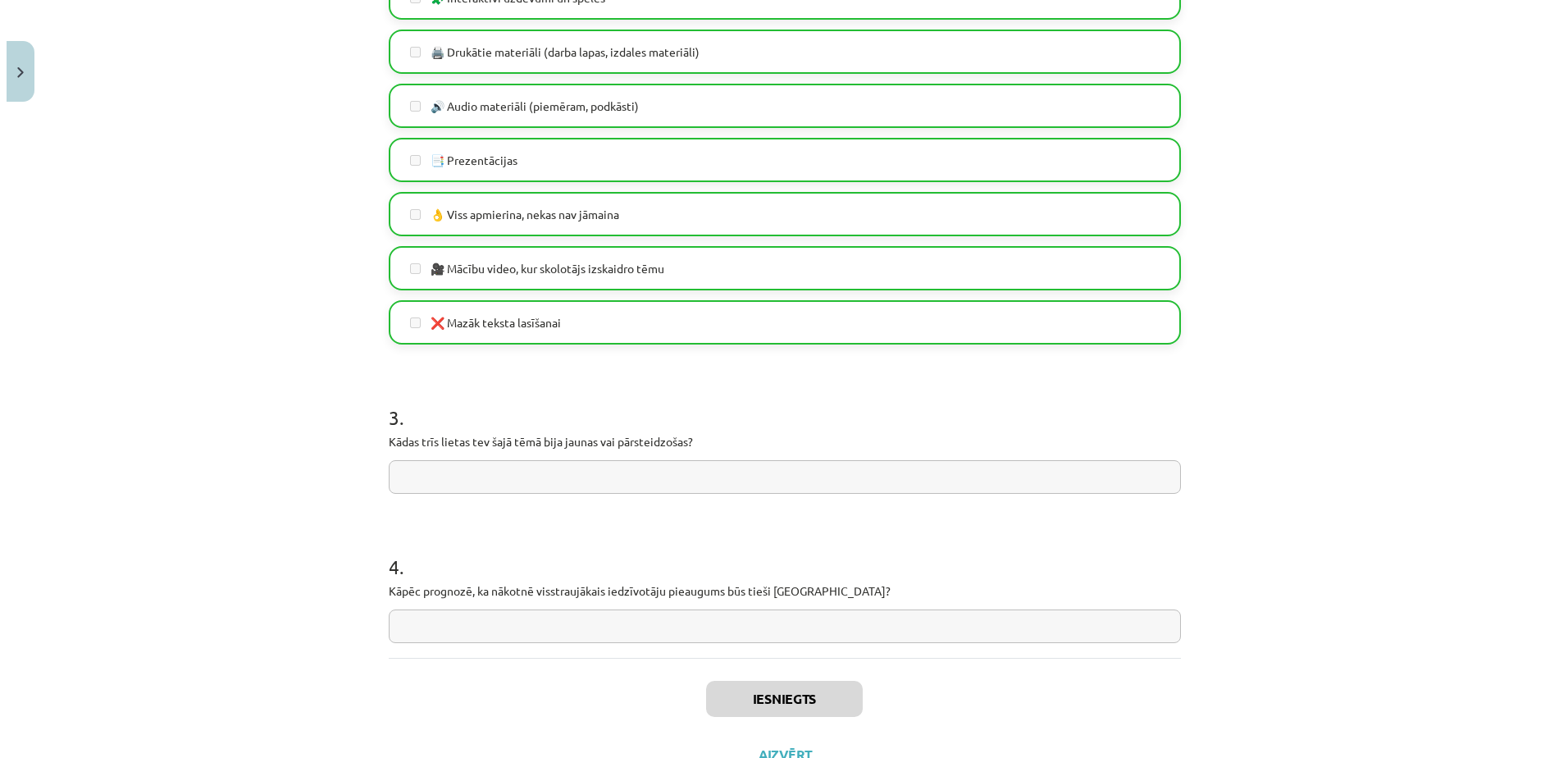
scroll to position [0, 0]
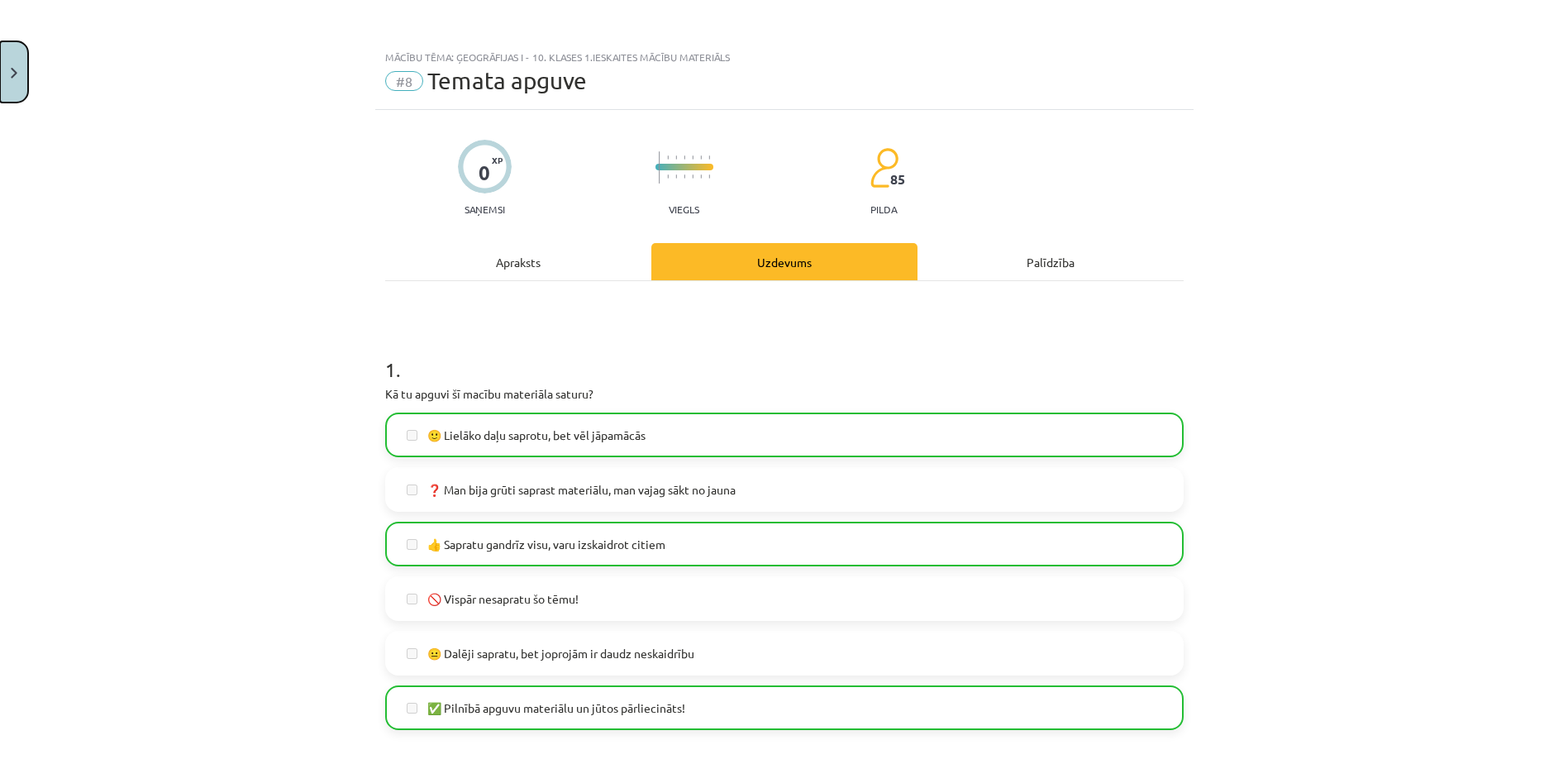
click at [12, 63] on button "Close" at bounding box center [14, 72] width 28 height 61
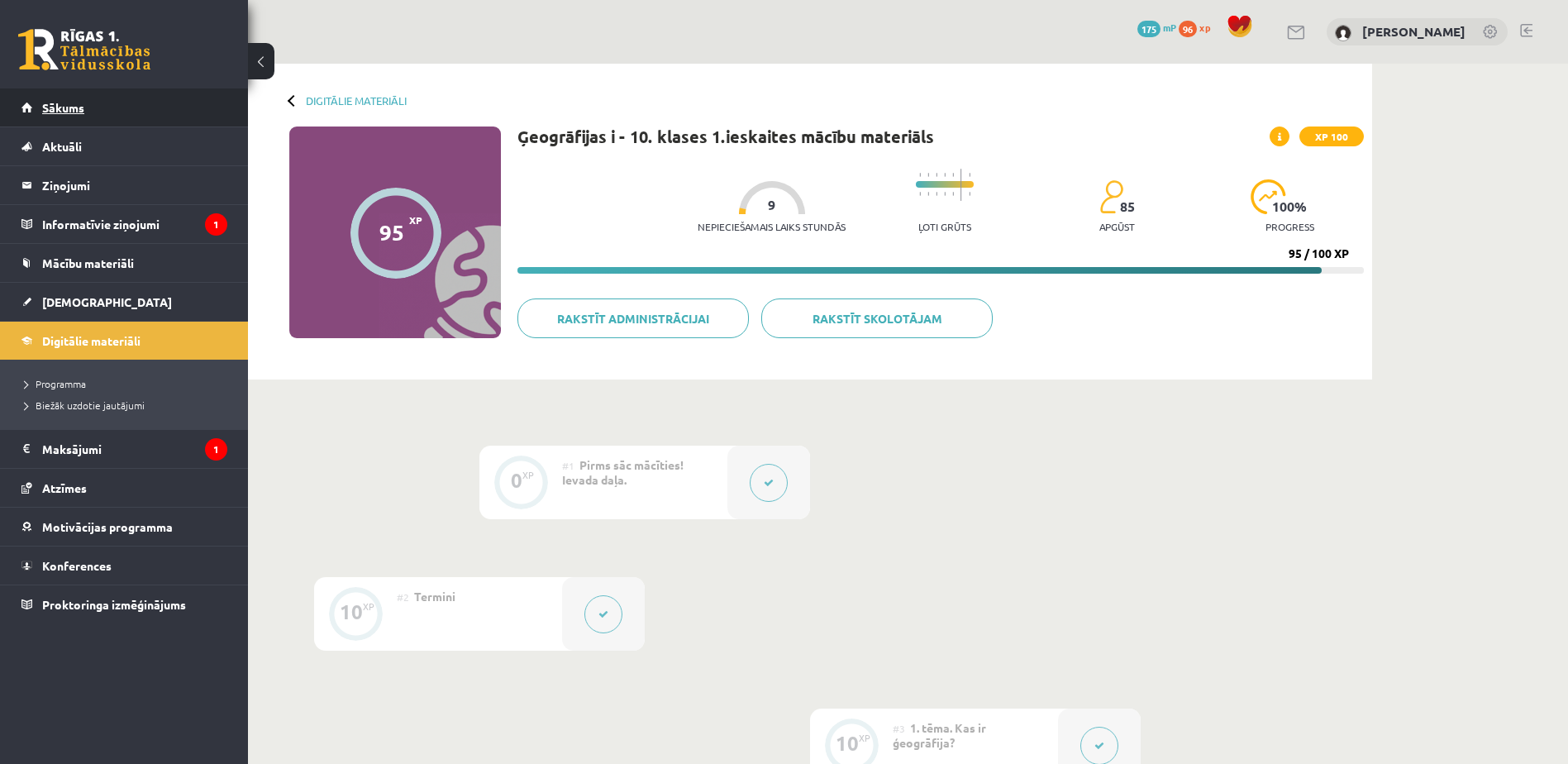
click at [108, 116] on link "Sākums" at bounding box center [125, 107] width 206 height 38
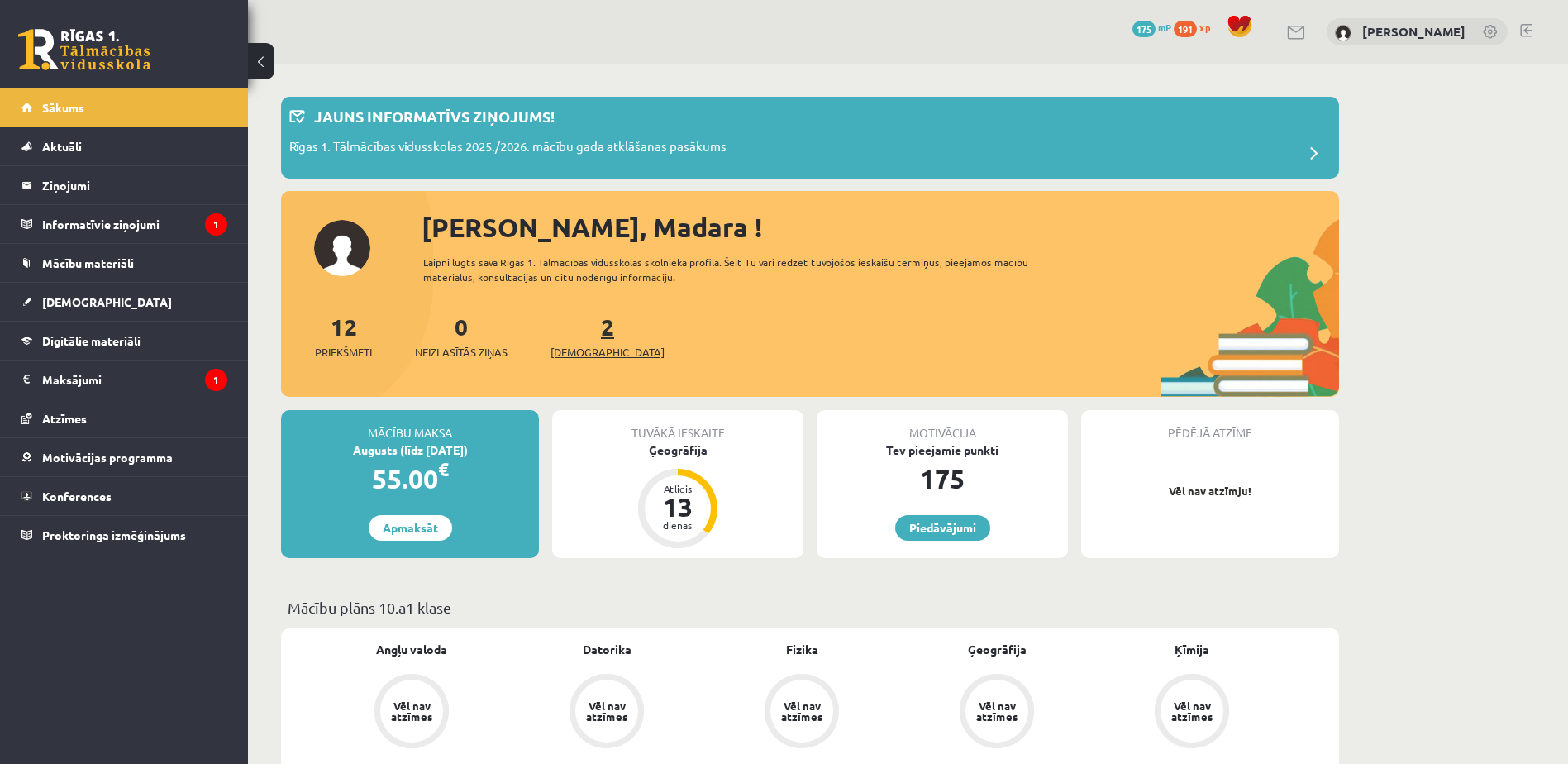
click at [595, 355] on span "[DEMOGRAPHIC_DATA]" at bounding box center [607, 352] width 114 height 17
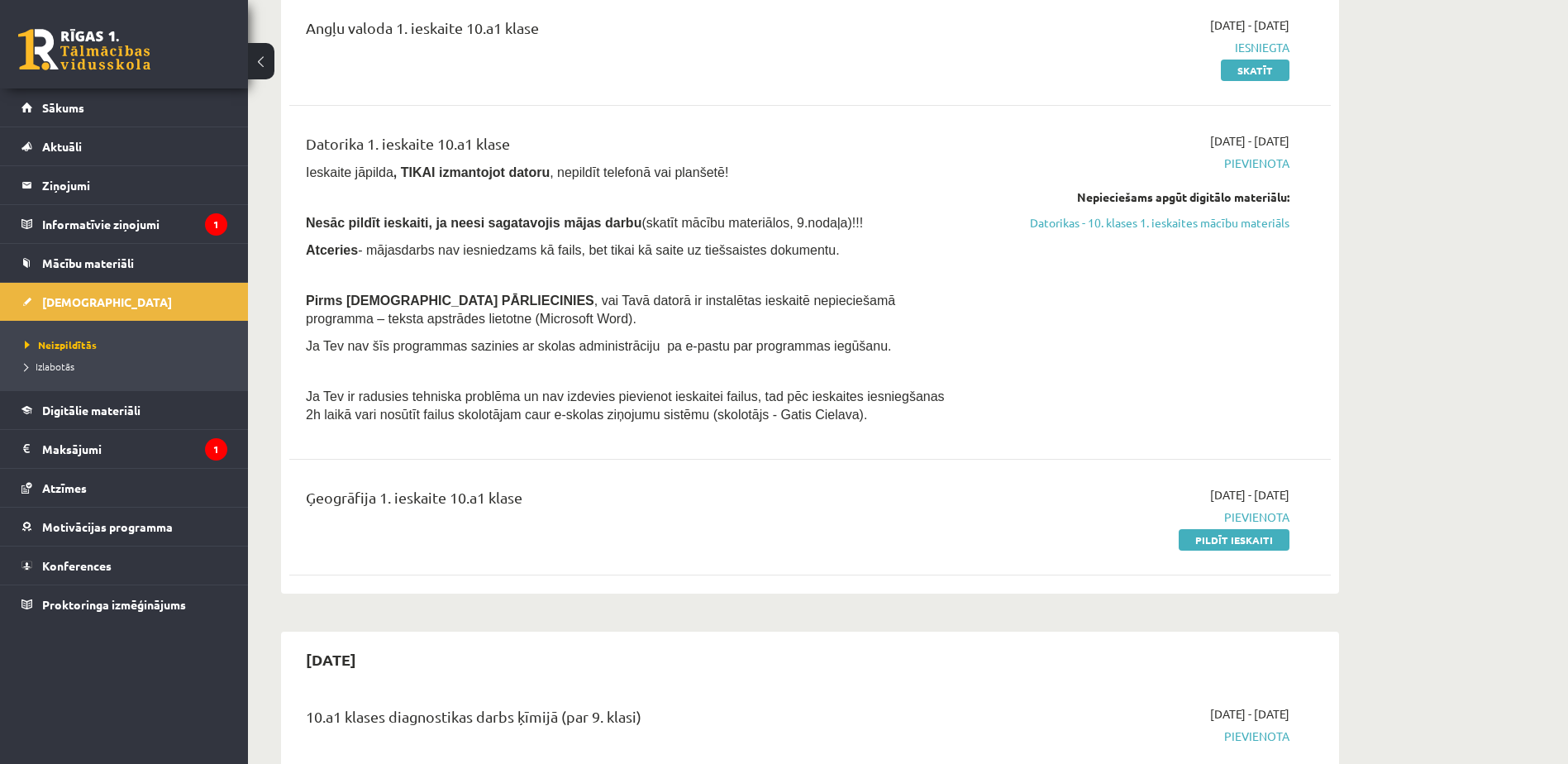
scroll to position [224, 0]
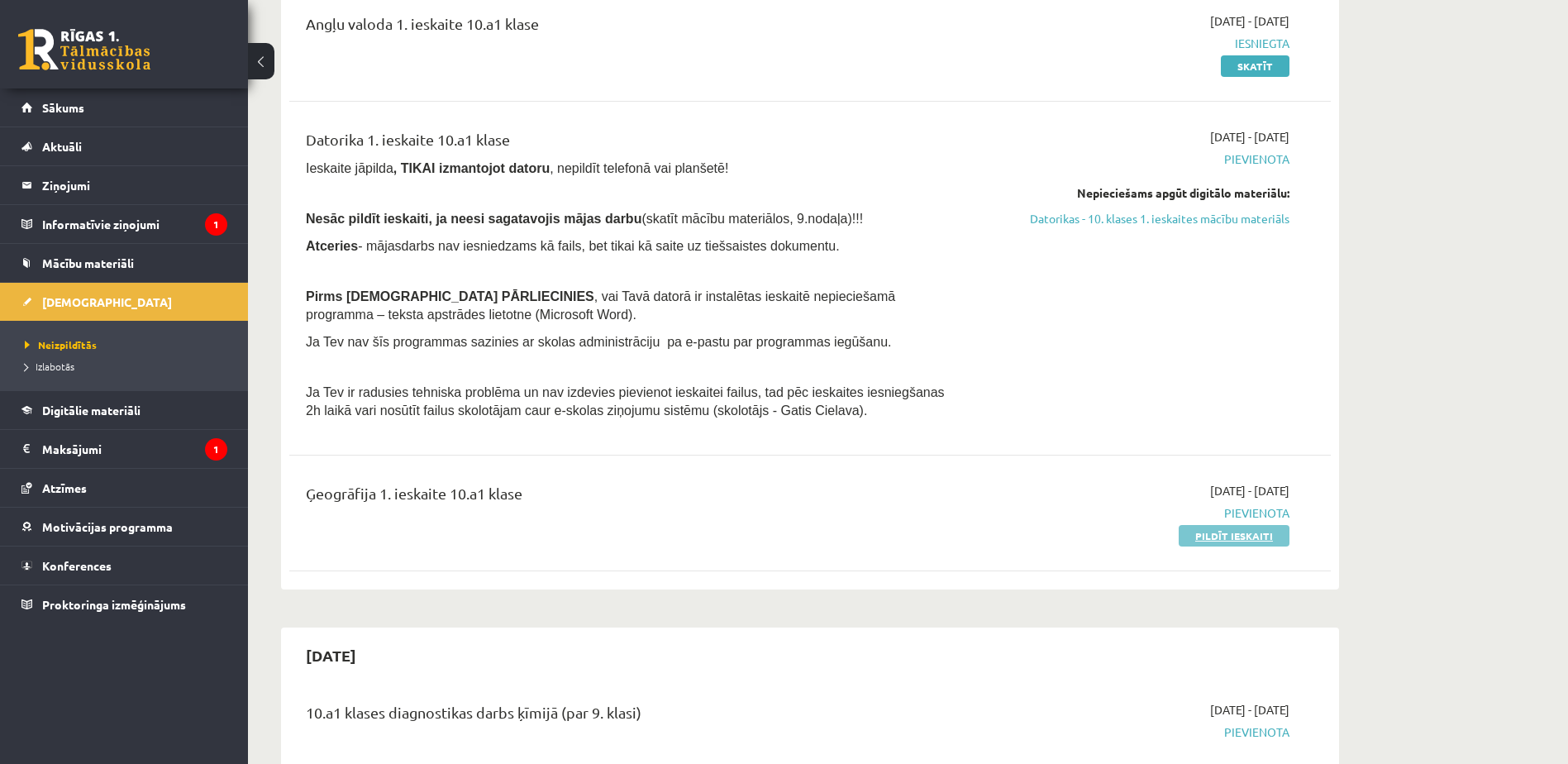
click at [1208, 533] on link "Pildīt ieskaiti" at bounding box center [1233, 536] width 110 height 22
click at [875, 59] on div "Angļu valoda 1. ieskaite 10.a1 klase" at bounding box center [629, 43] width 672 height 62
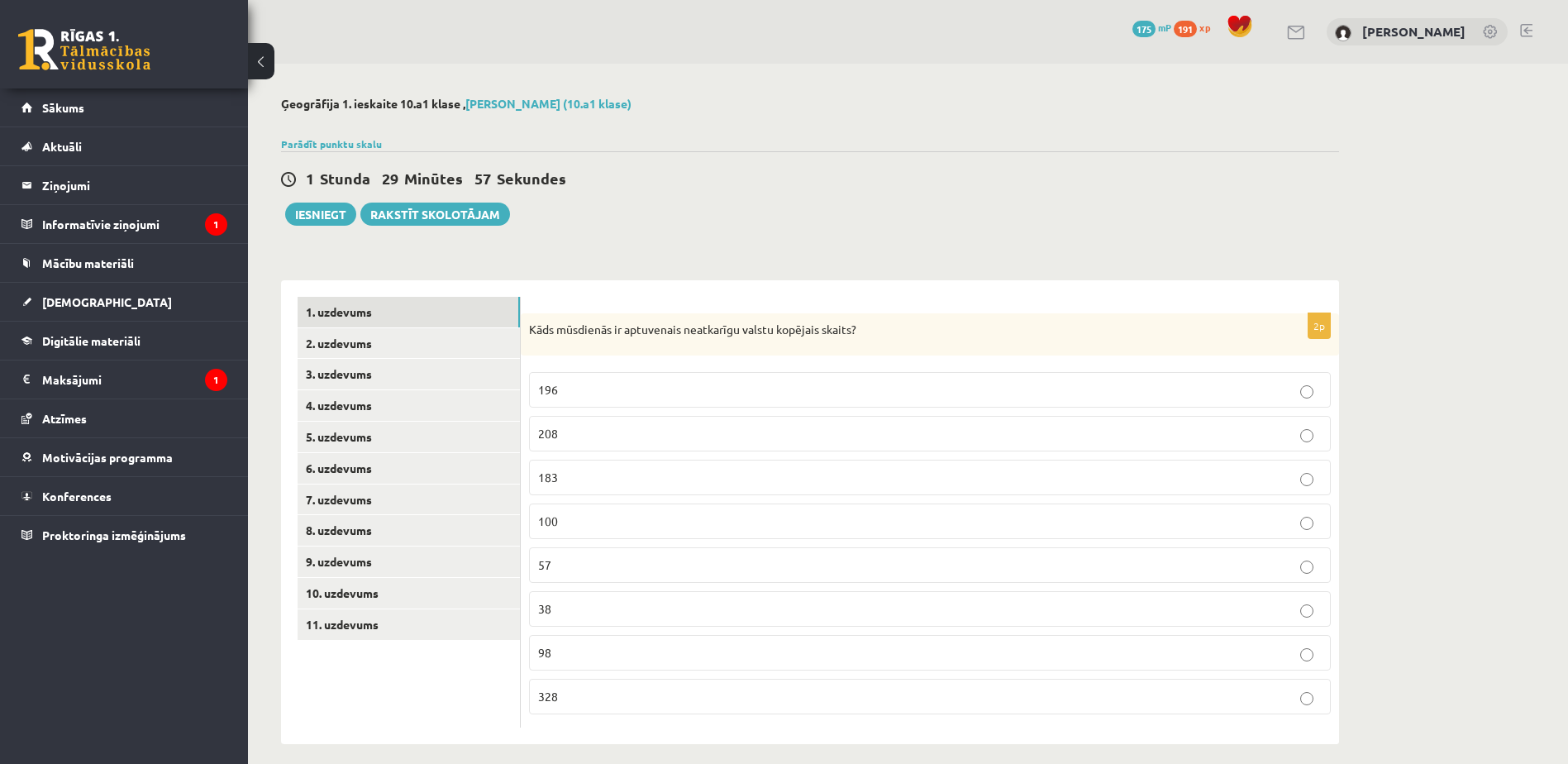
click at [841, 378] on label "196" at bounding box center [929, 389] width 801 height 36
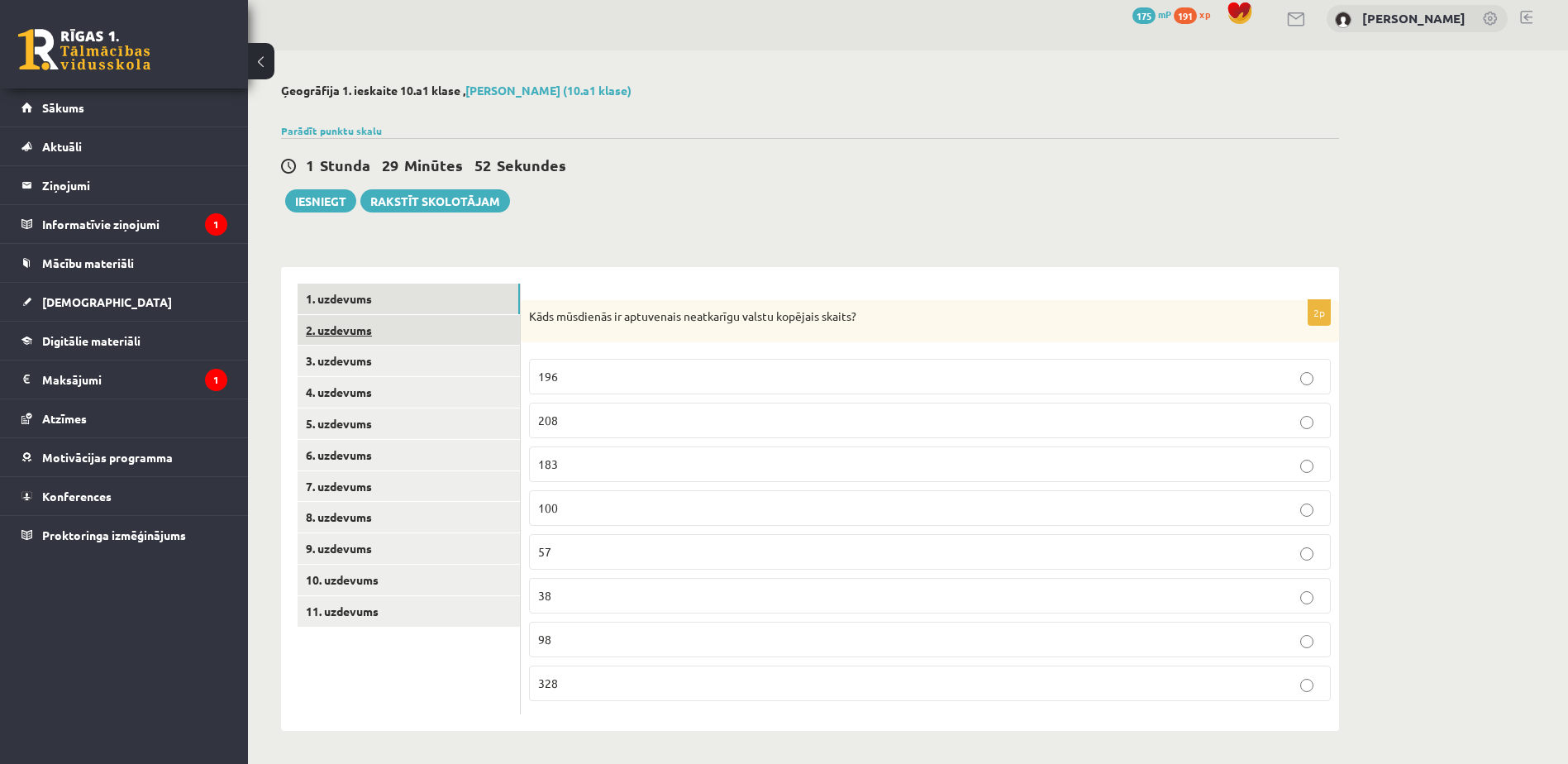
click at [373, 321] on link "2. uzdevums" at bounding box center [409, 330] width 223 height 31
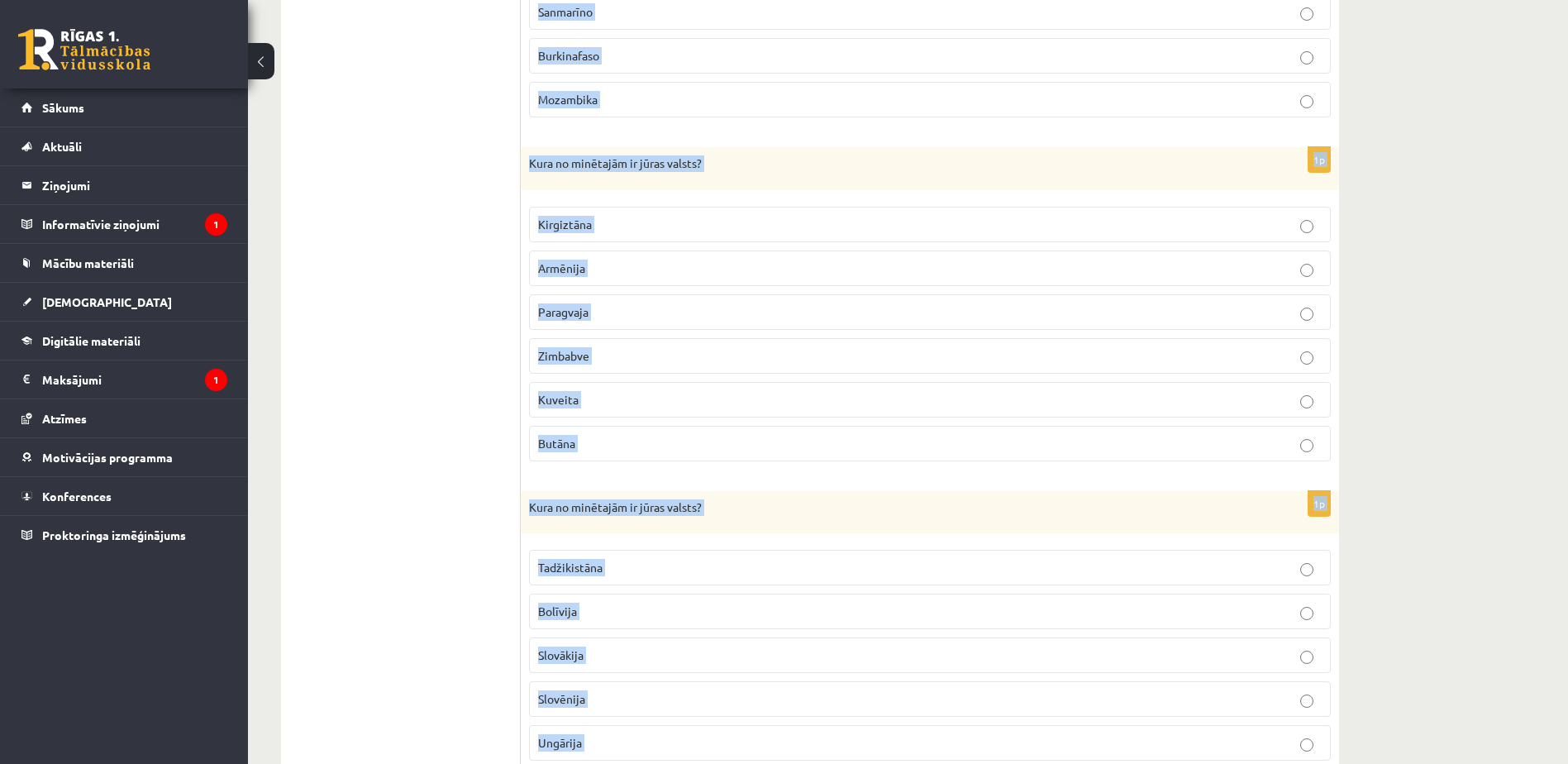
scroll to position [1643, 0]
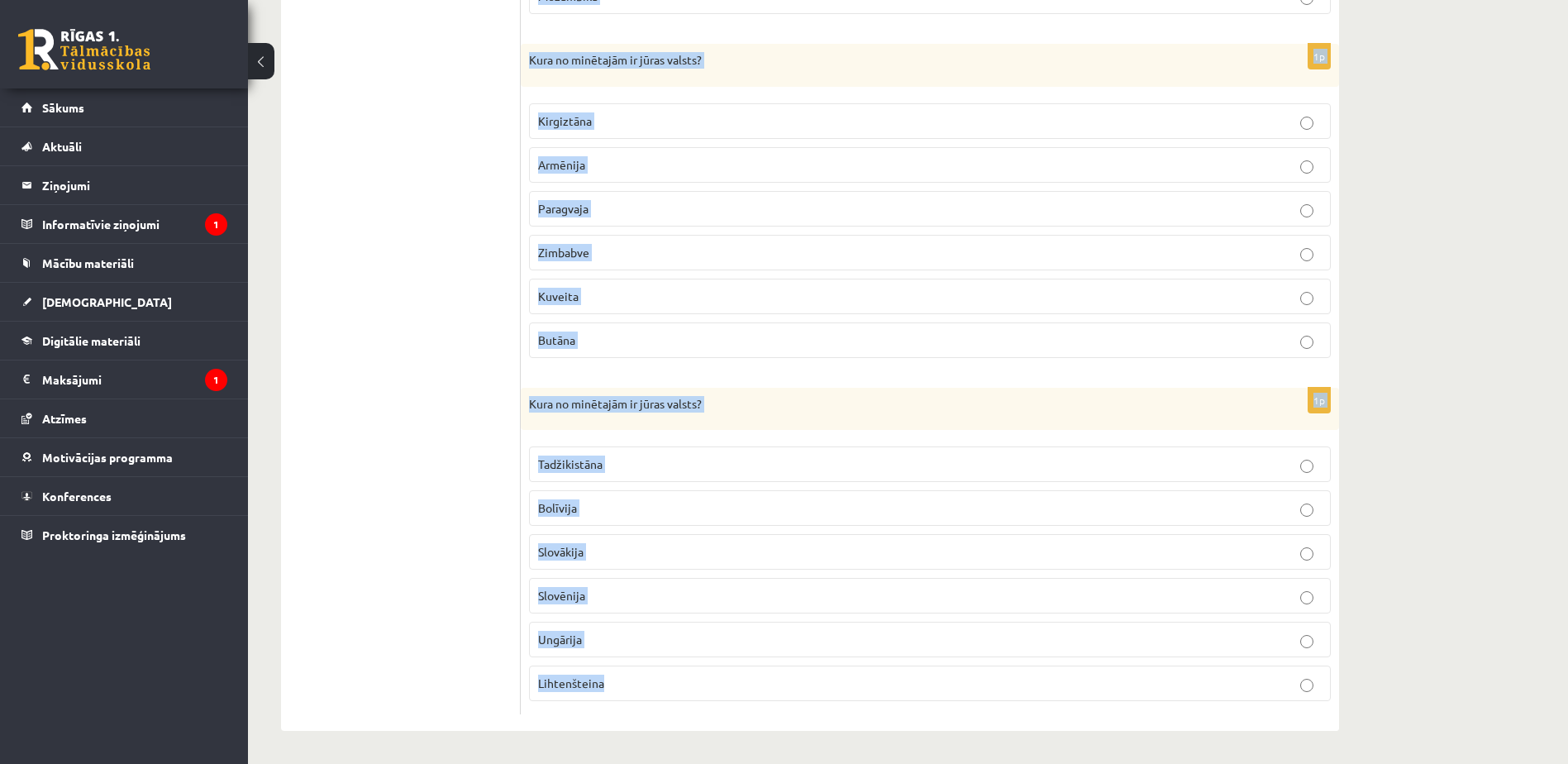
drag, startPoint x: 527, startPoint y: 328, endPoint x: 866, endPoint y: 804, distance: 584.4
copy form "Lore ip dolorsita co adipiscingelitse doeius? Temp Inci Utlabo Etdo Magnaa Enim…"
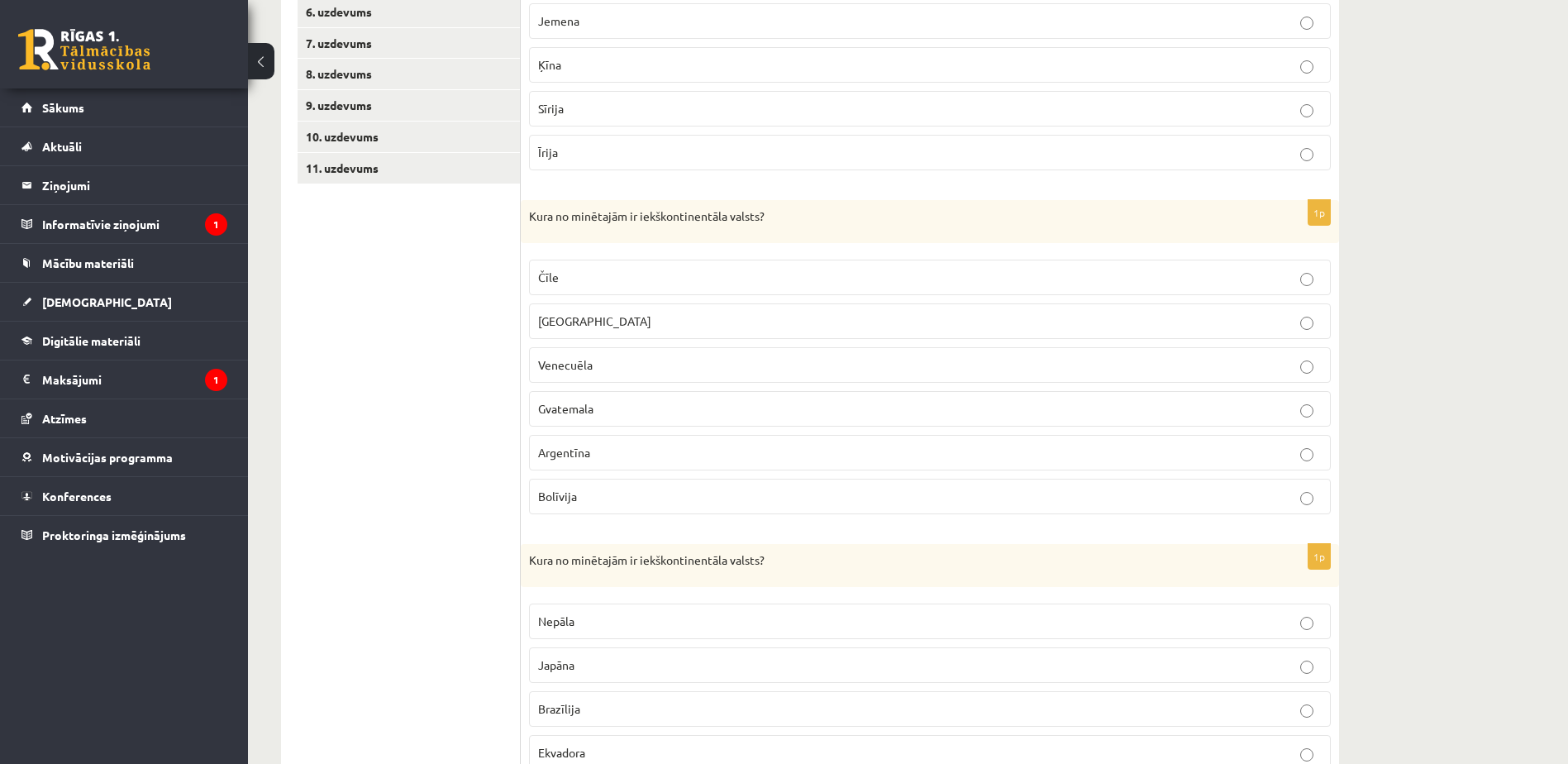
scroll to position [0, 0]
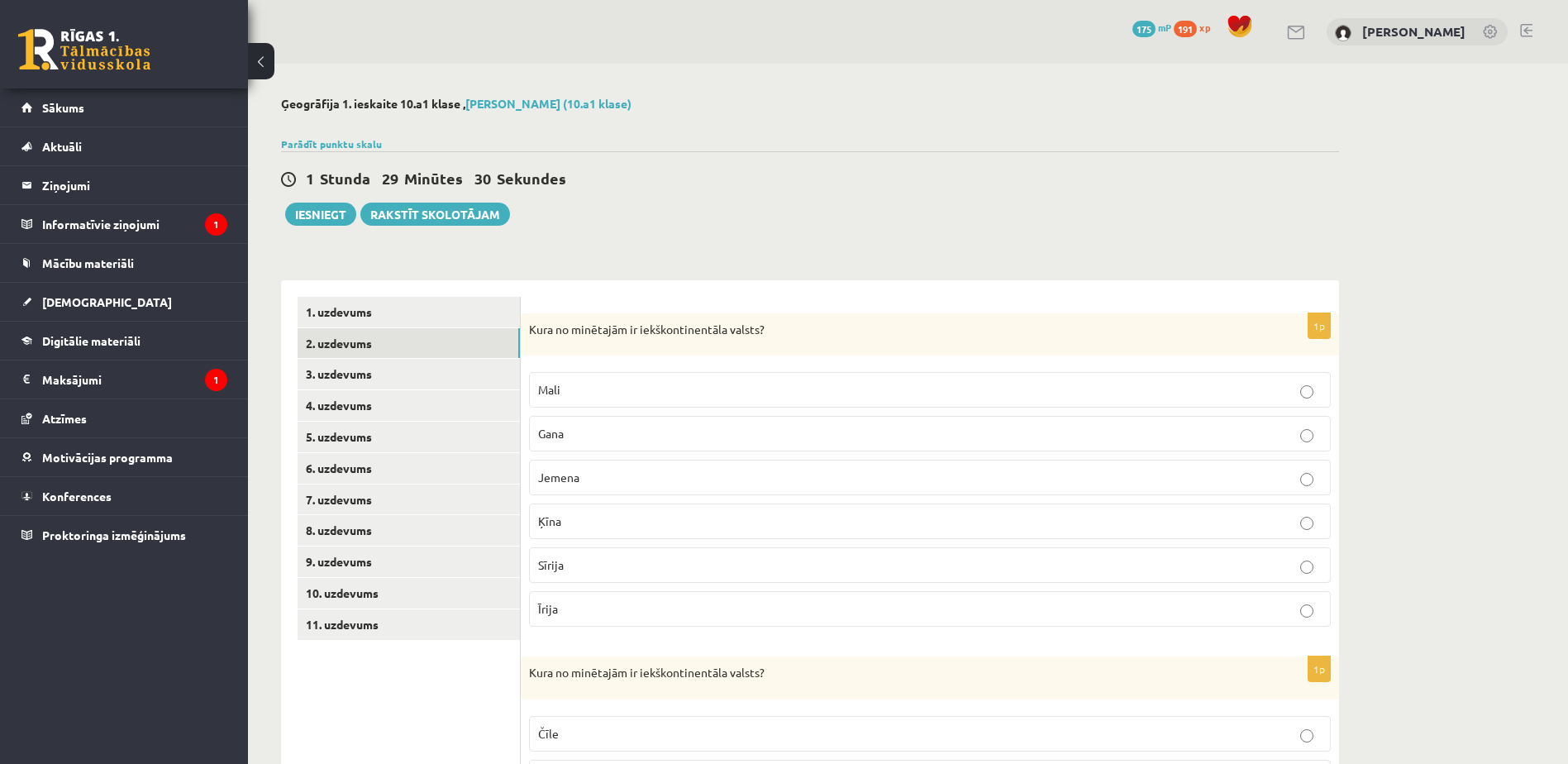
click at [598, 405] on label "Mali" at bounding box center [929, 389] width 801 height 36
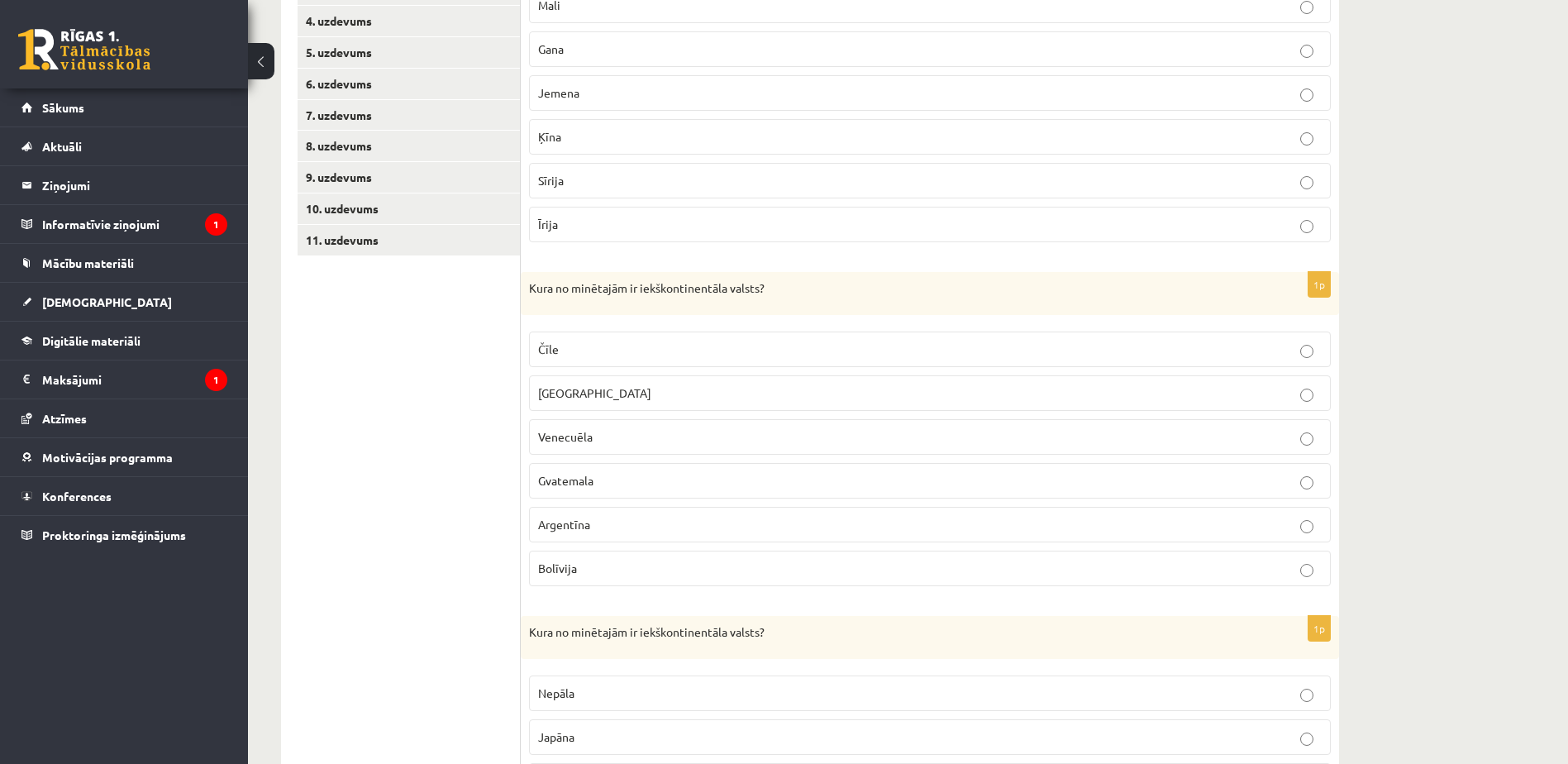
scroll to position [389, 0]
click at [604, 551] on label "Bolīvija" at bounding box center [929, 564] width 801 height 36
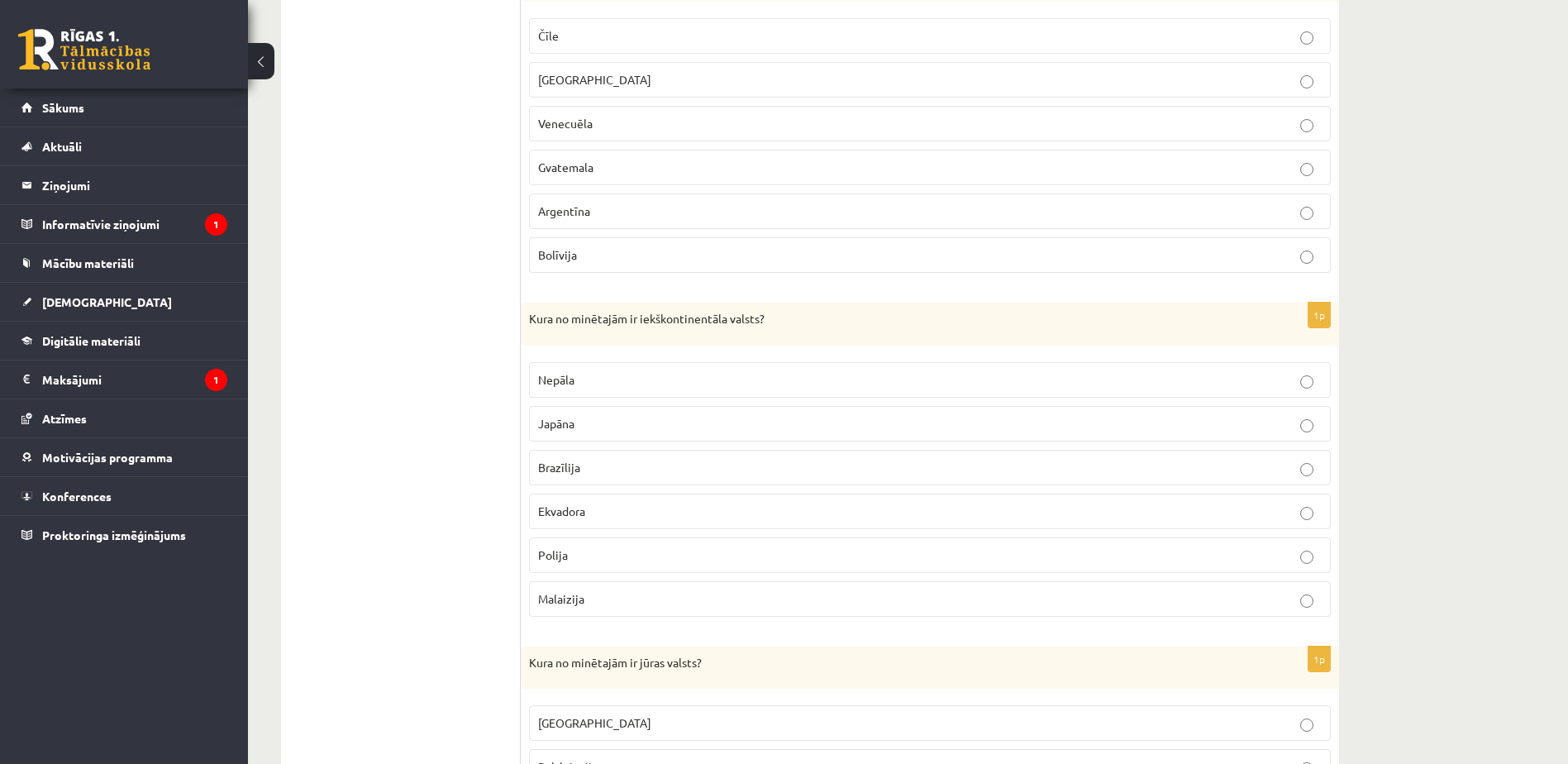
scroll to position [722, 0]
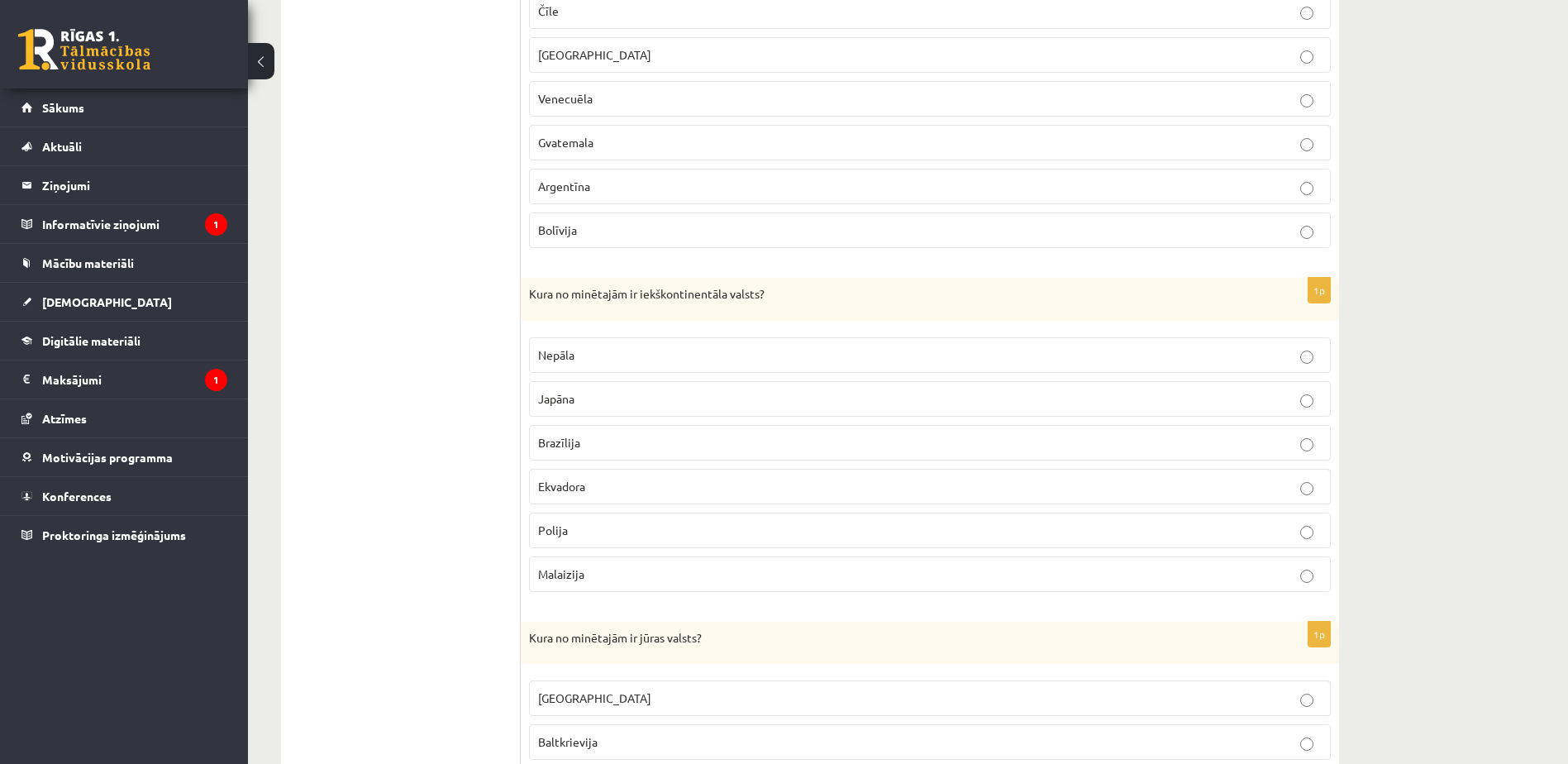
click at [625, 367] on label "Nepāla" at bounding box center [929, 355] width 801 height 36
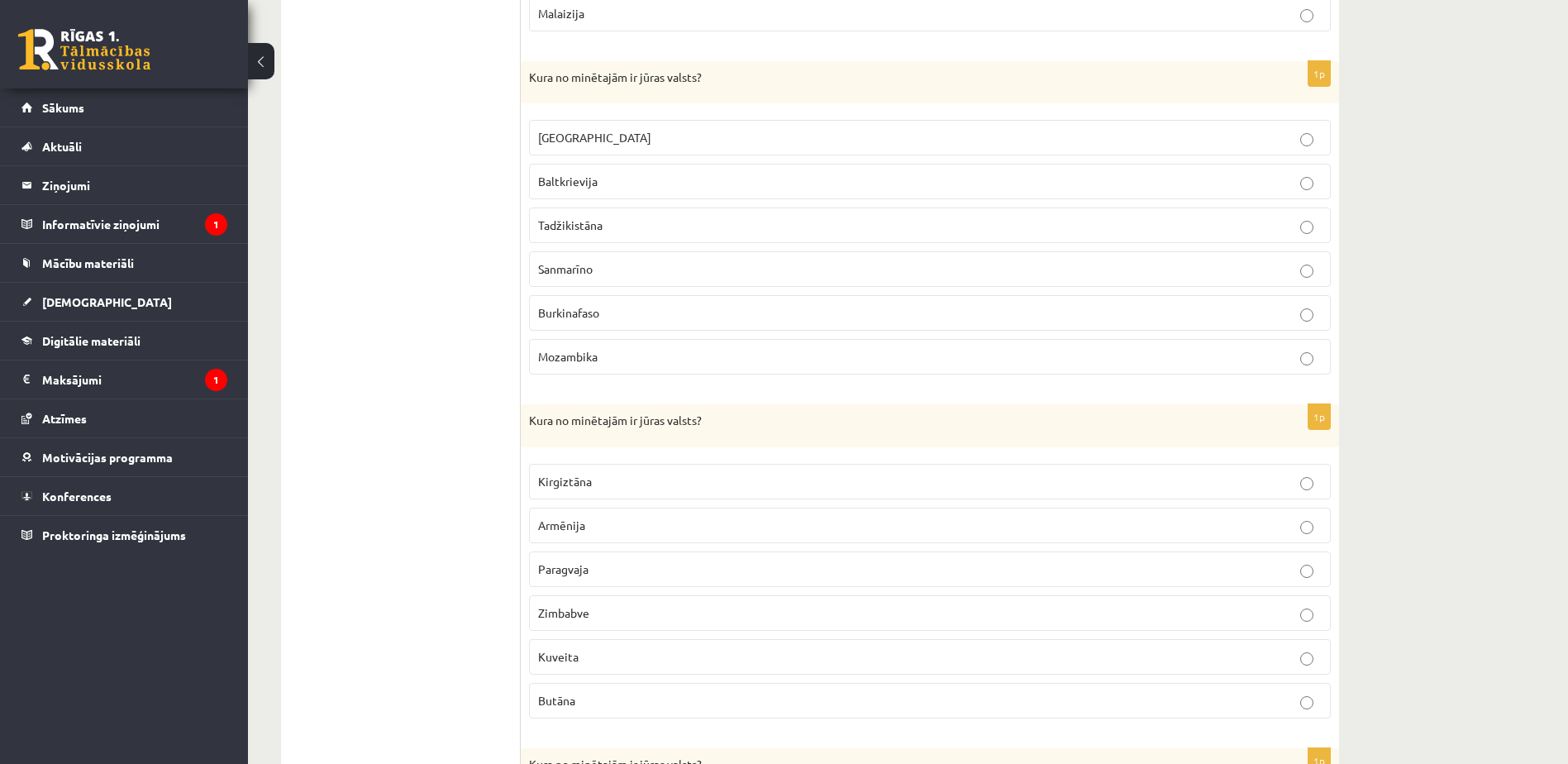
scroll to position [1283, 0]
click at [625, 355] on p "Mozambika" at bounding box center [929, 355] width 783 height 17
click at [622, 647] on p "Kuveita" at bounding box center [929, 655] width 783 height 17
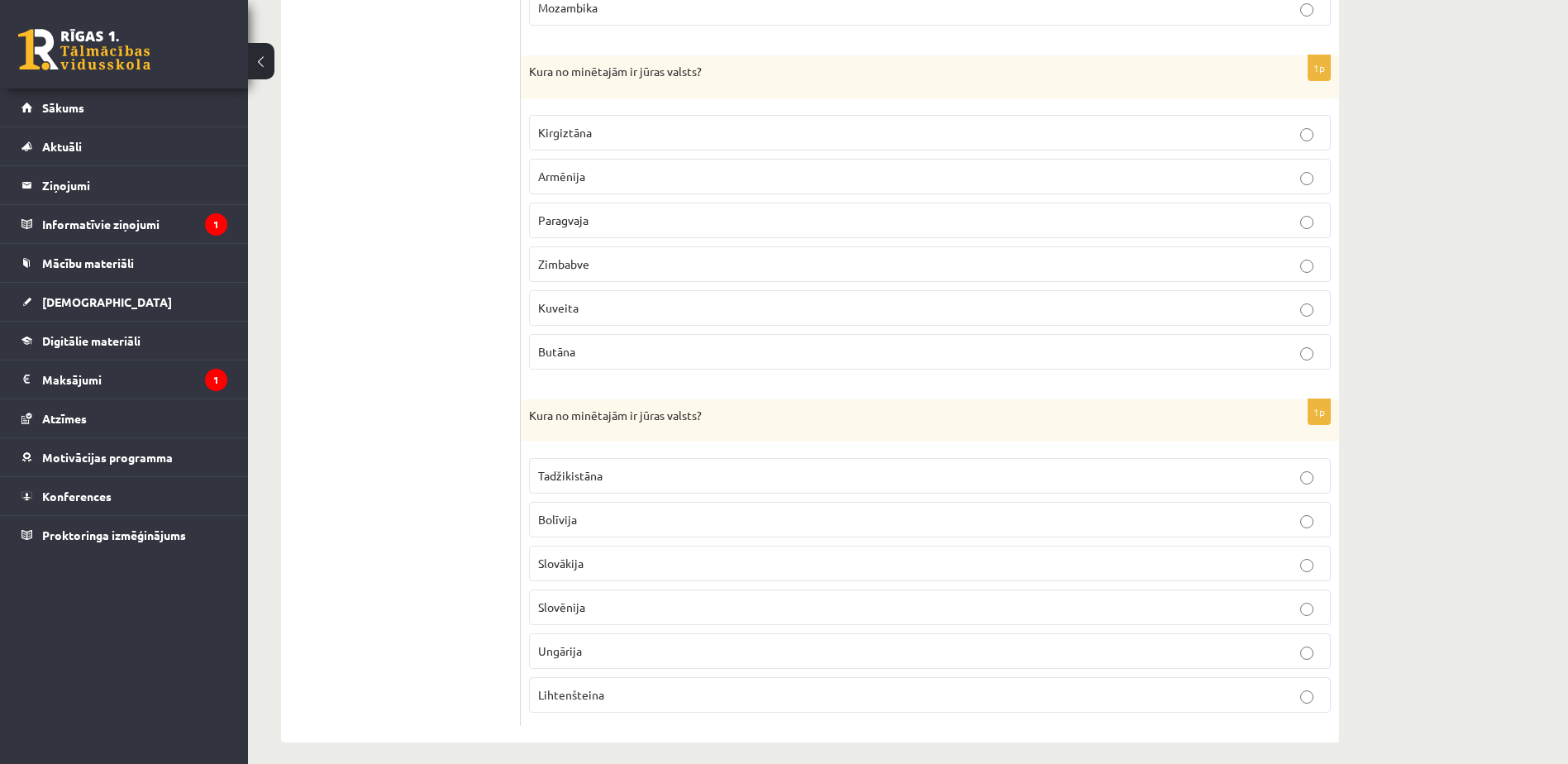
scroll to position [1632, 0]
click at [630, 610] on p "Slovēnija" at bounding box center [929, 606] width 783 height 17
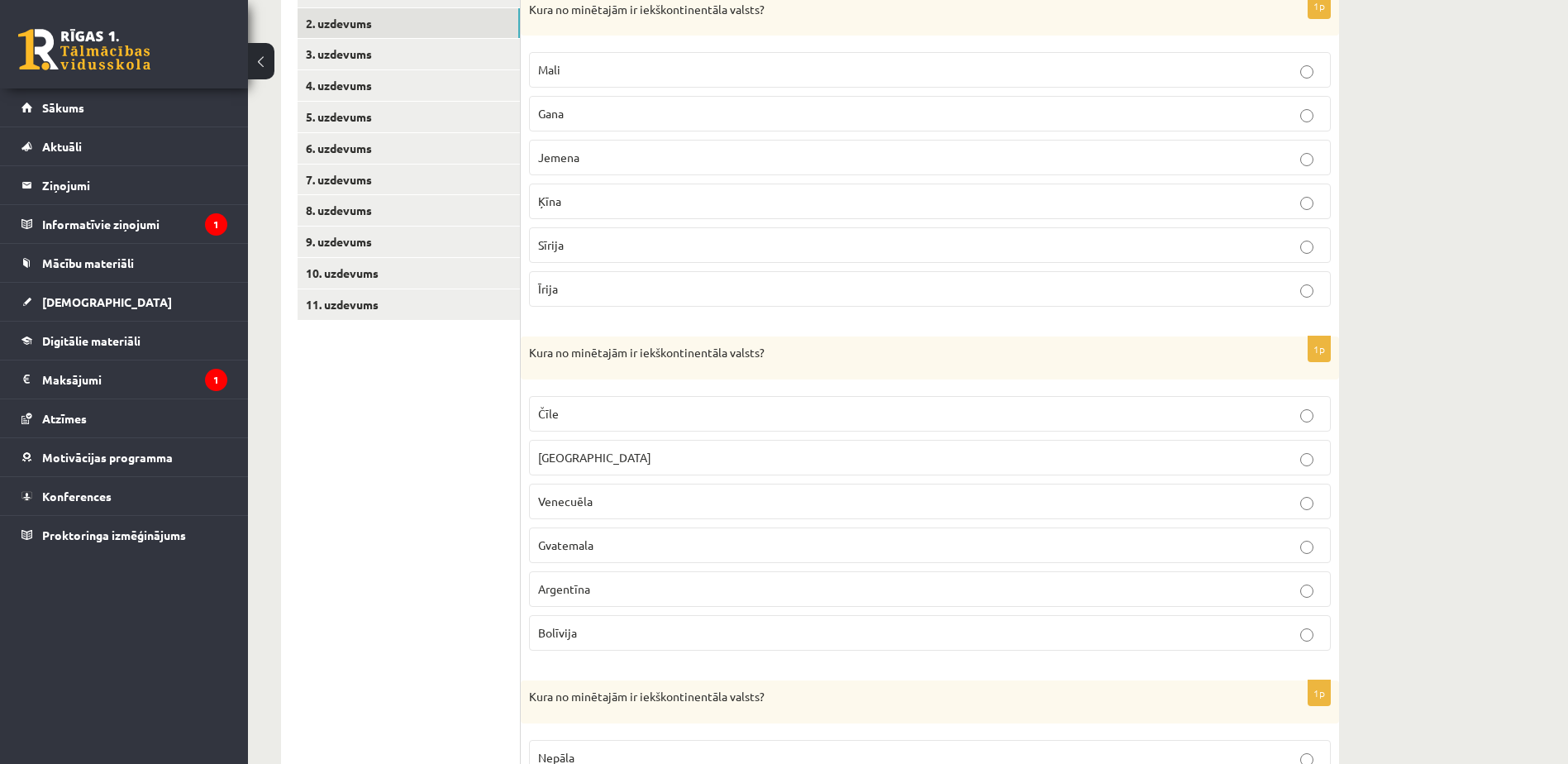
scroll to position [0, 0]
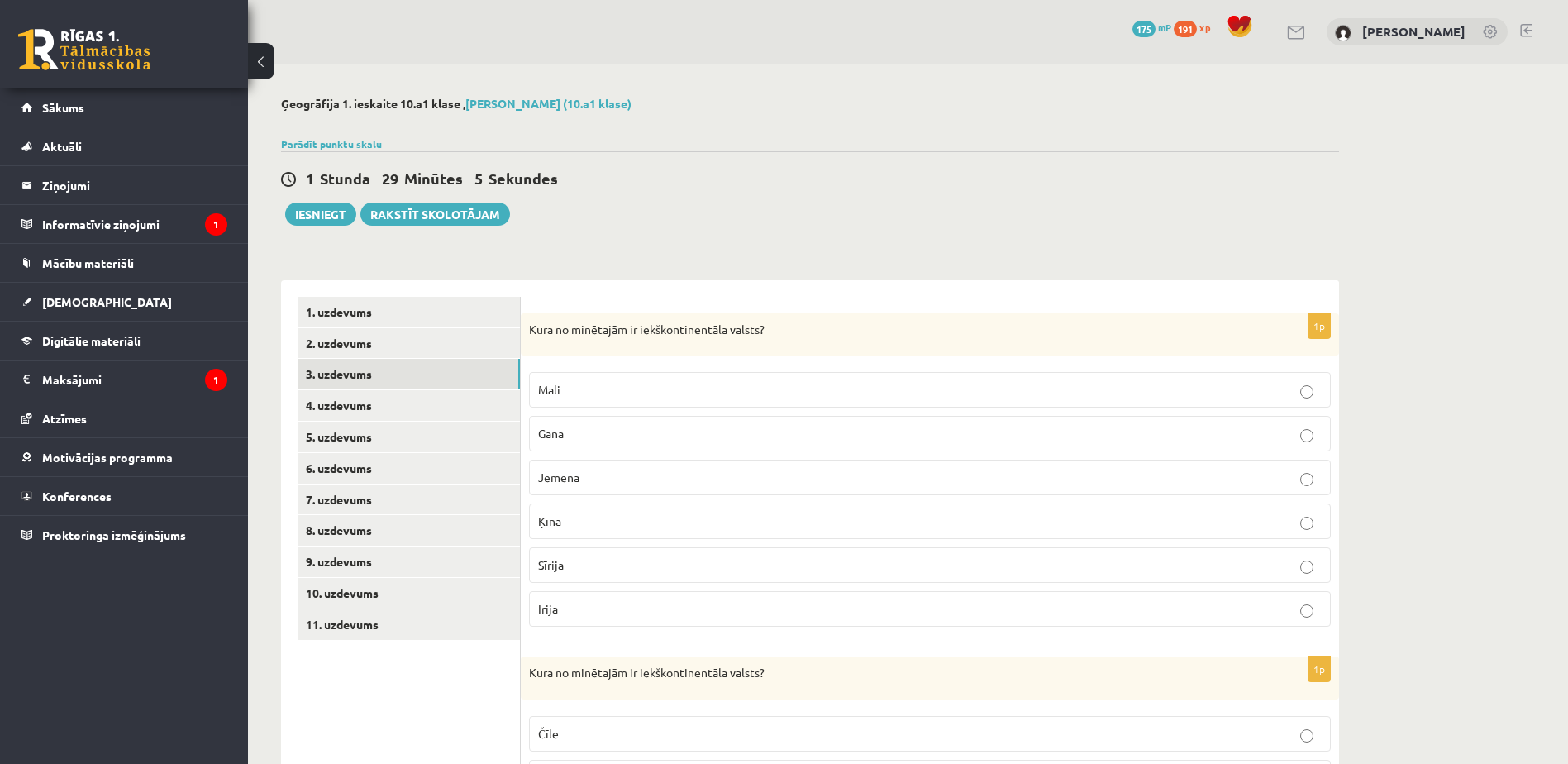
click at [365, 377] on link "3. uzdevums" at bounding box center [409, 374] width 223 height 31
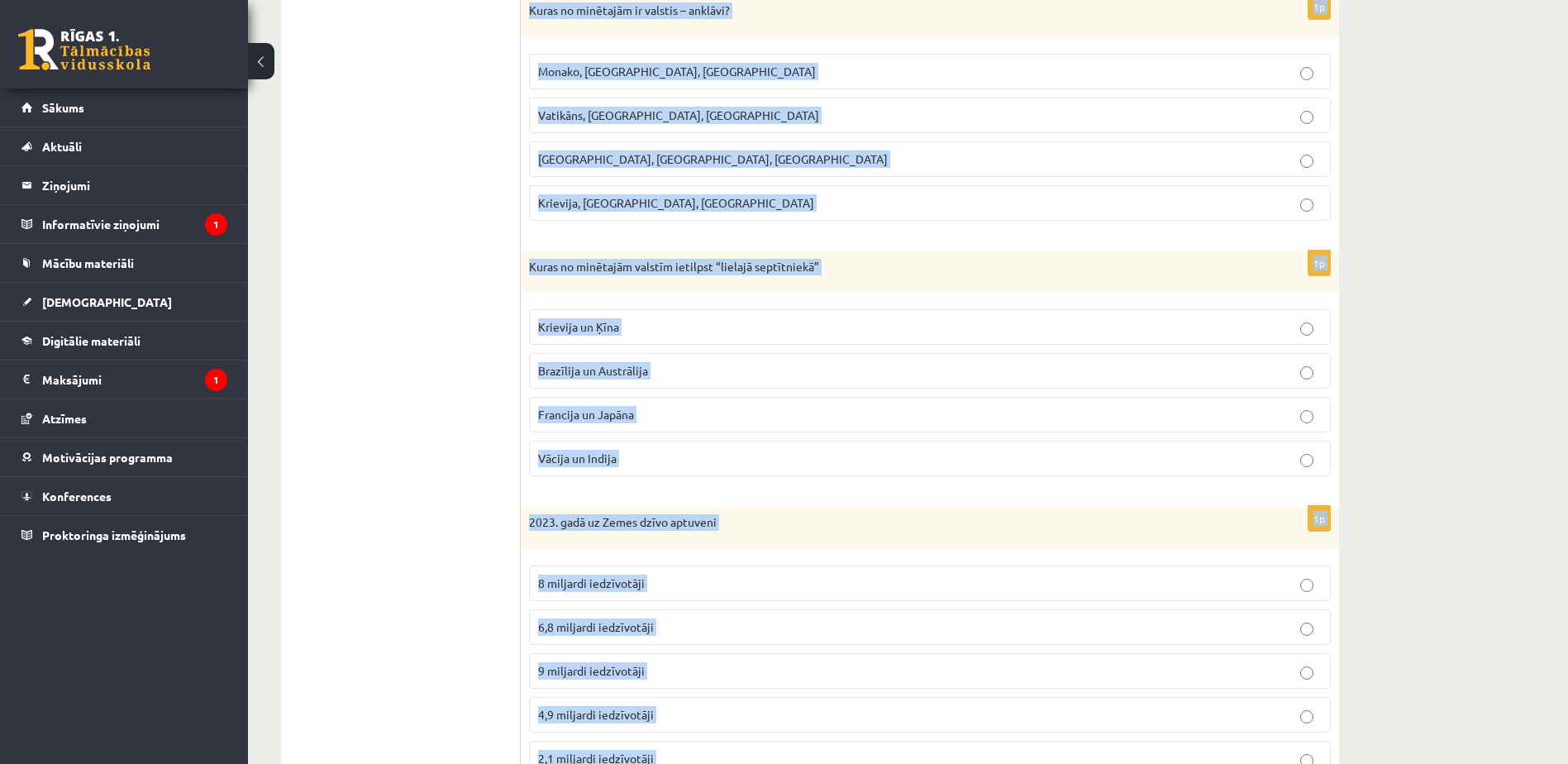
scroll to position [950, 0]
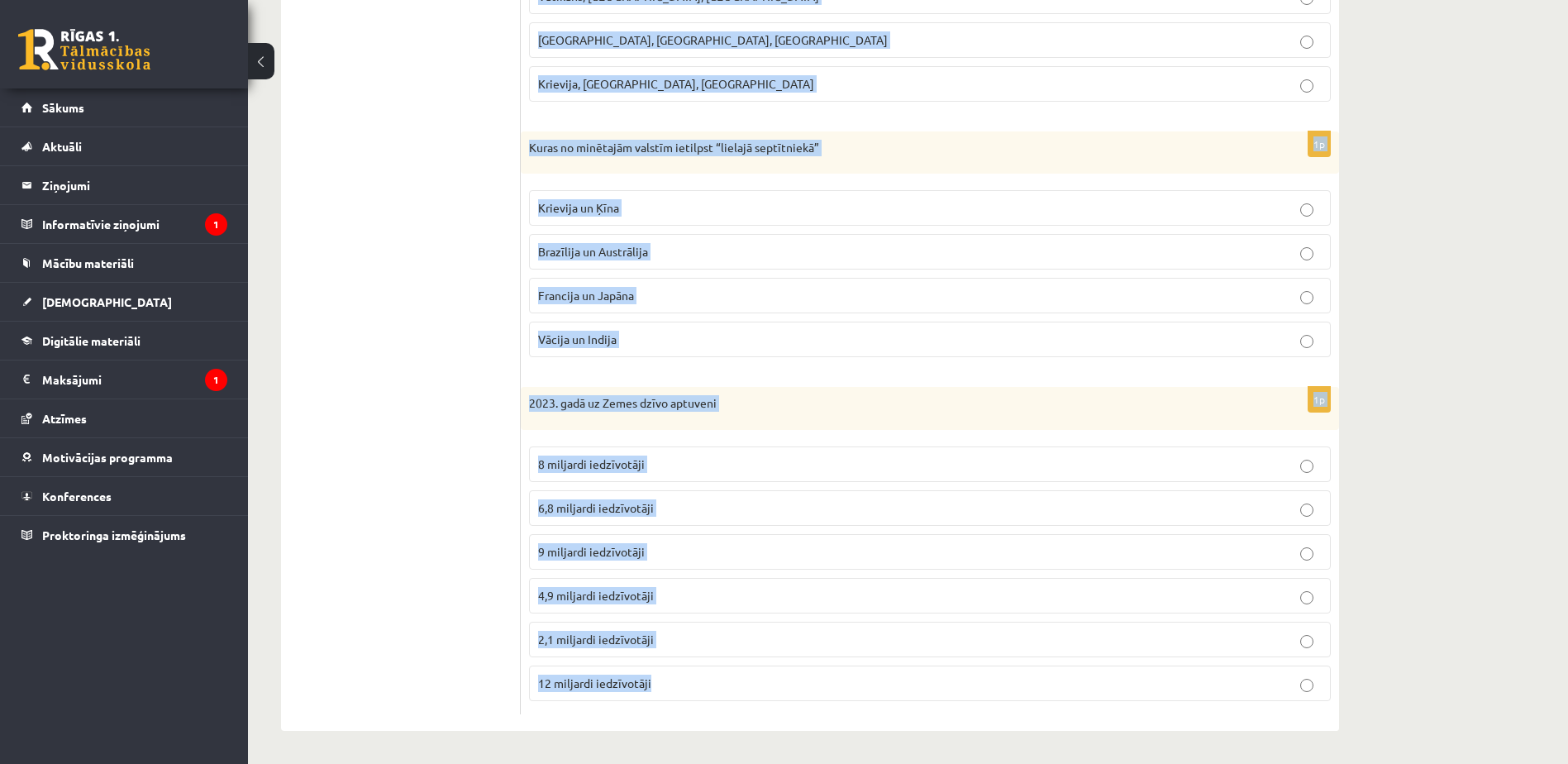
drag, startPoint x: 528, startPoint y: 320, endPoint x: 864, endPoint y: 727, distance: 527.8
click at [864, 727] on div "1p Latvijas Tautas attīstības indekss atbilst ļoti augstam augstam vidējam [GEO…" at bounding box center [929, 31] width 818 height 1400
copy form "Loremips Dolors ametconsec adipisc elitsed doei tempori utlabor etdolor magna 1…"
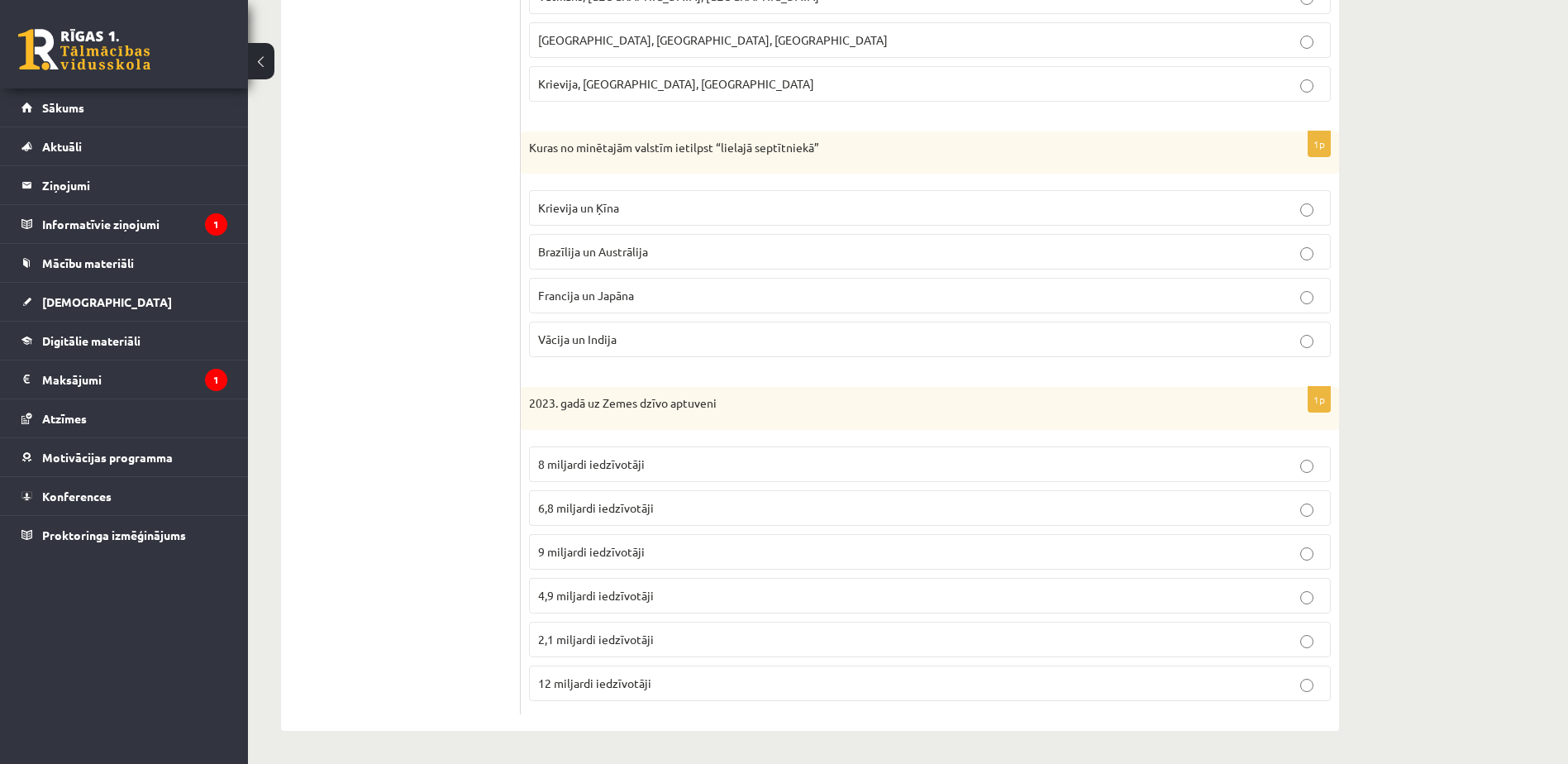
click at [429, 209] on ul "1. uzdevums 2. uzdevums 3. uzdevums 4. uzdevums 5. uzdevums 6. uzdevums 7. uzde…" at bounding box center [409, 31] width 223 height 1367
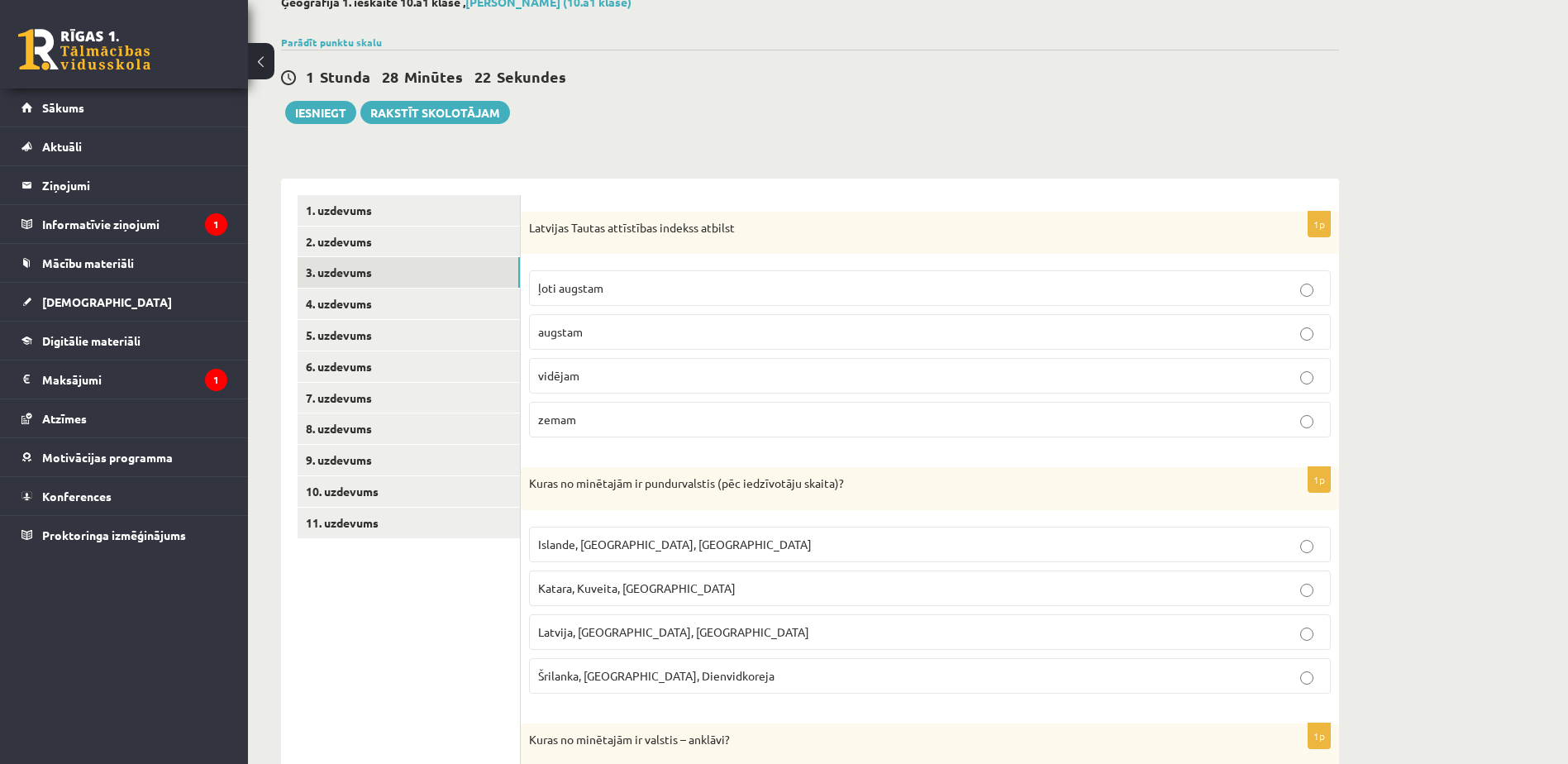
scroll to position [0, 0]
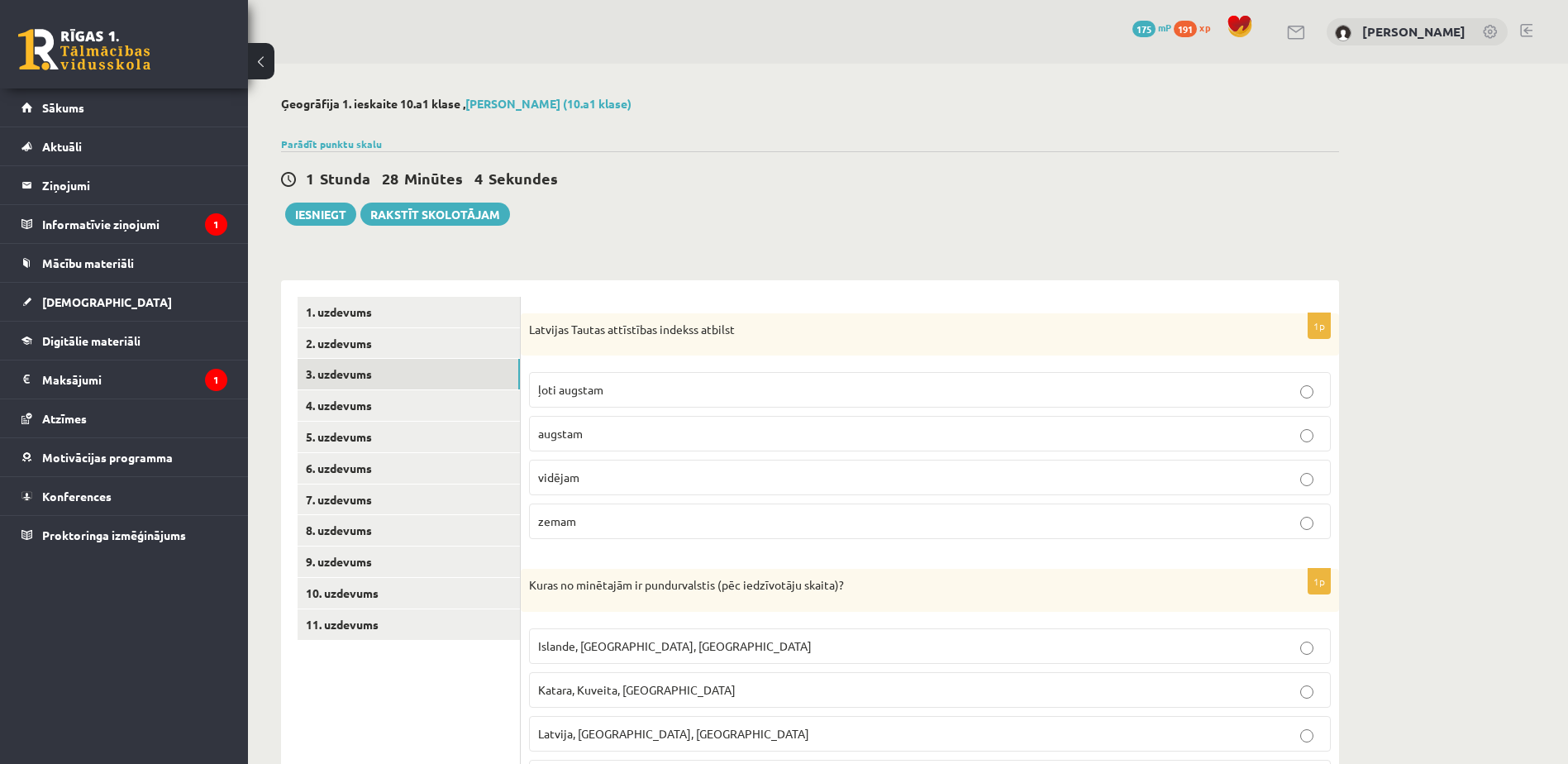
click at [831, 371] on fieldset "ļoti augstam augstam vidējam [GEOGRAPHIC_DATA]" at bounding box center [929, 453] width 801 height 180
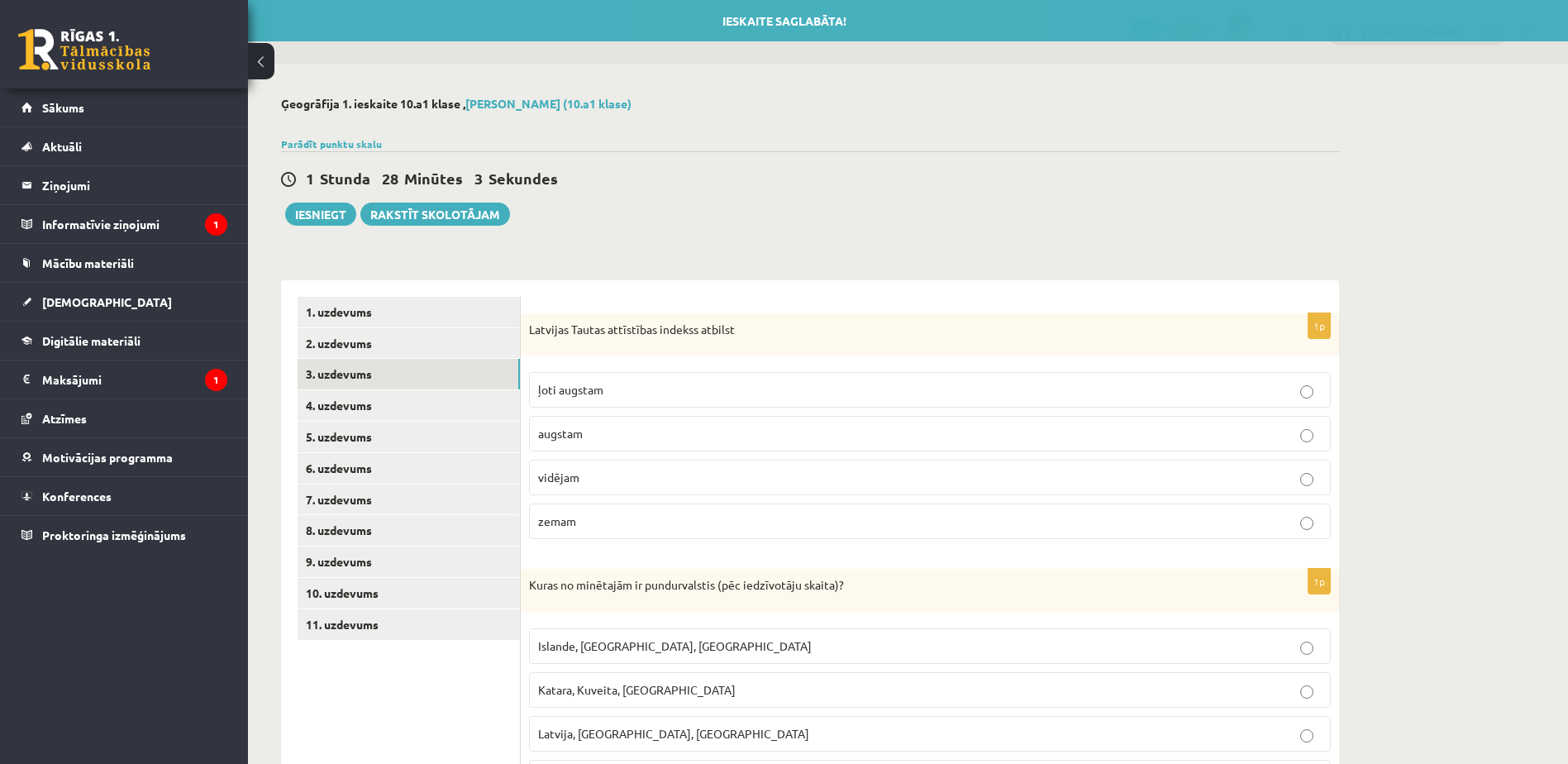
click at [833, 389] on p "ļoti augstam" at bounding box center [929, 389] width 783 height 17
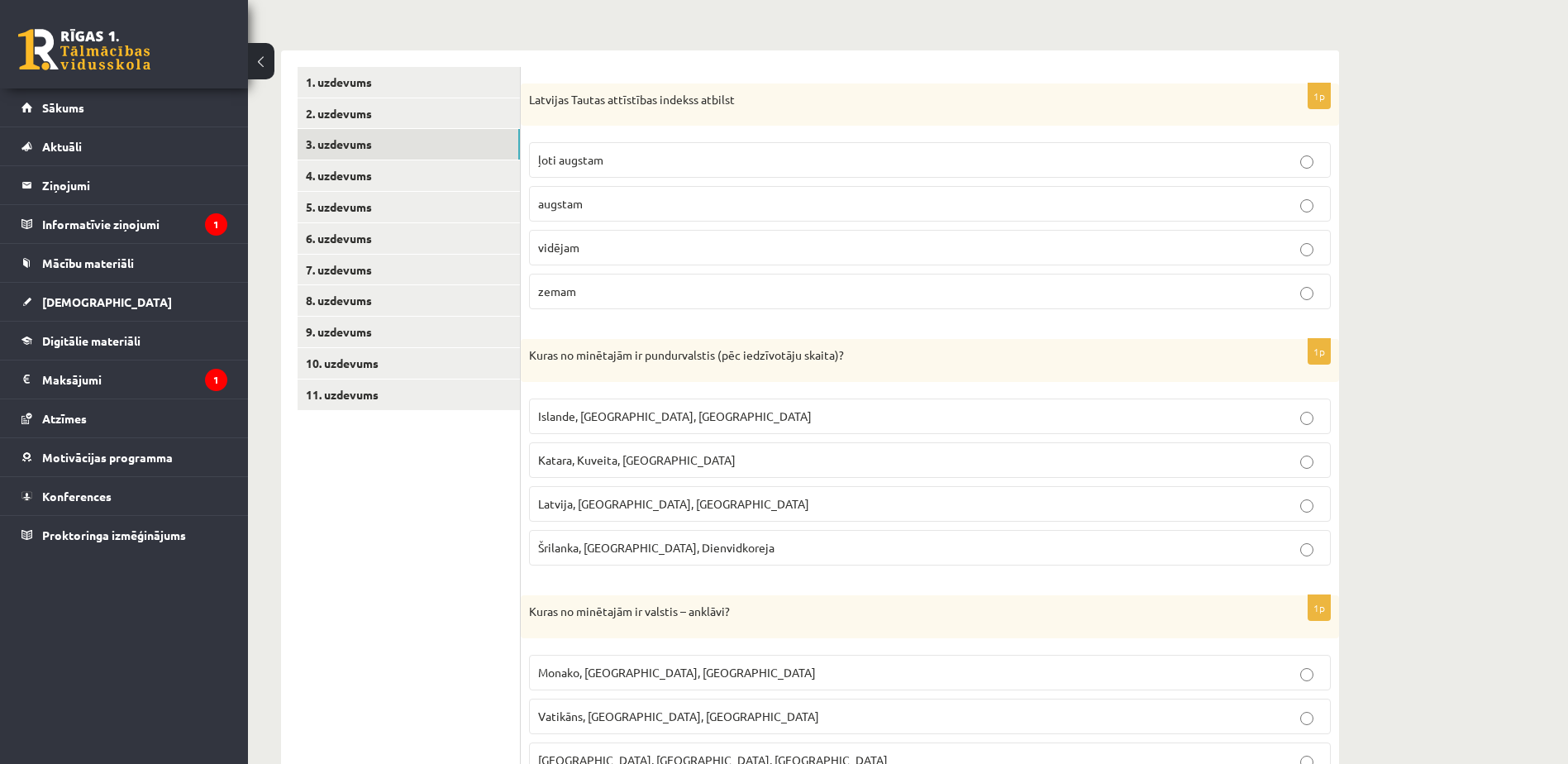
scroll to position [233, 0]
click at [795, 427] on label "Islande, [GEOGRAPHIC_DATA], [GEOGRAPHIC_DATA]" at bounding box center [929, 414] width 801 height 36
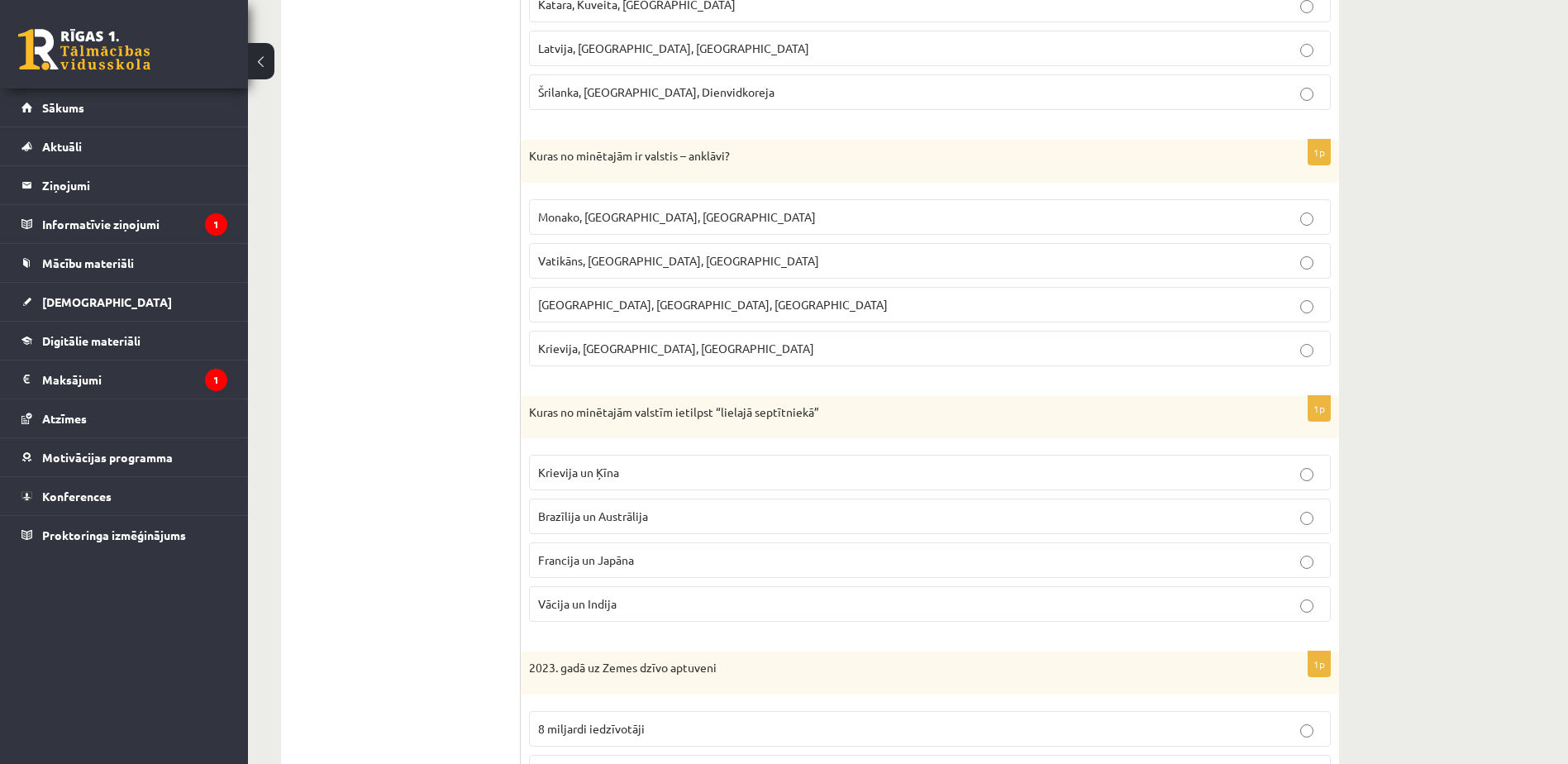
scroll to position [686, 0]
click at [664, 268] on p "Vatikāns, [GEOGRAPHIC_DATA], [GEOGRAPHIC_DATA]" at bounding box center [929, 260] width 783 height 17
click at [612, 560] on span "Francija un Japāna" at bounding box center [586, 559] width 96 height 15
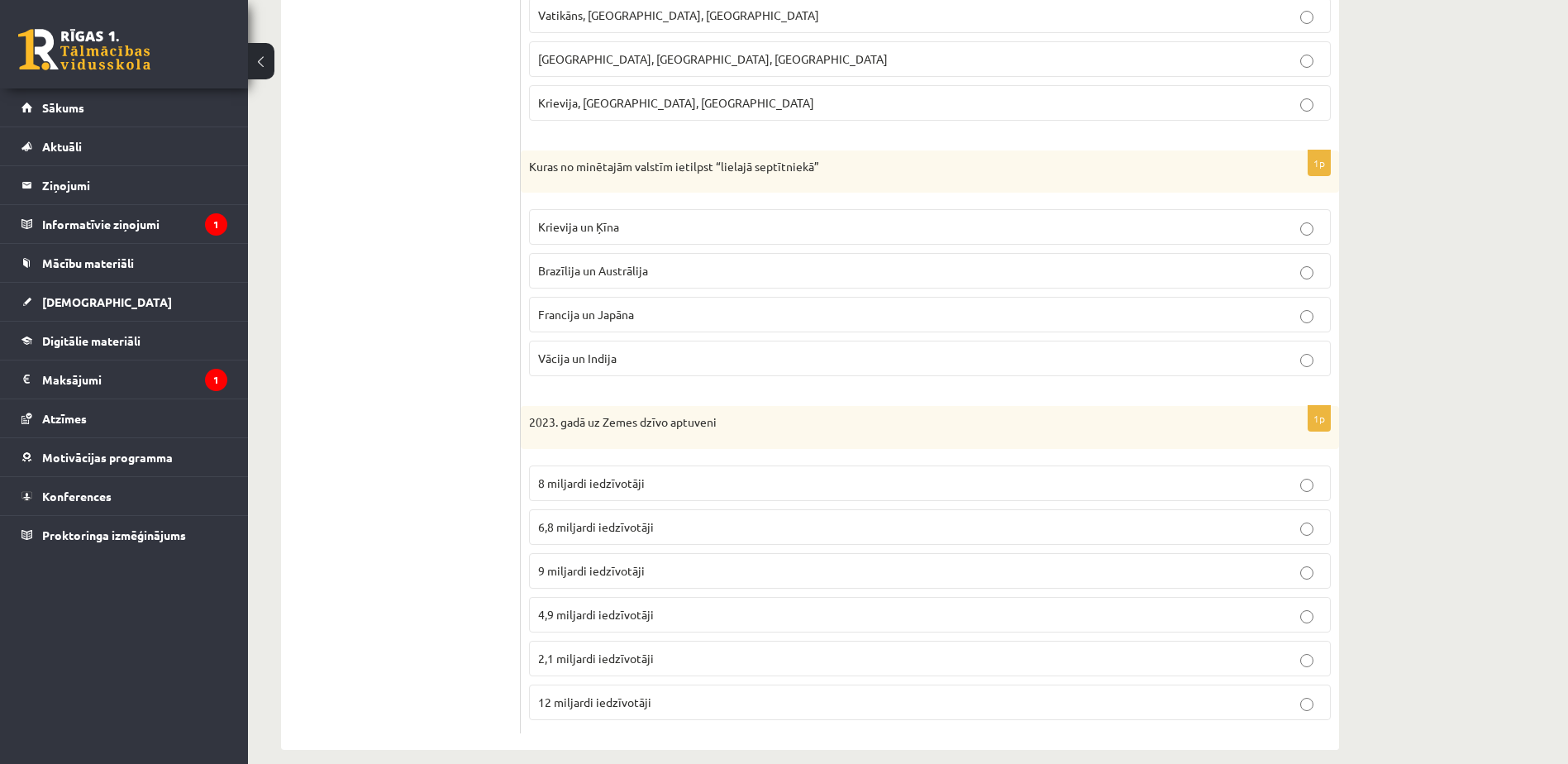
scroll to position [950, 0]
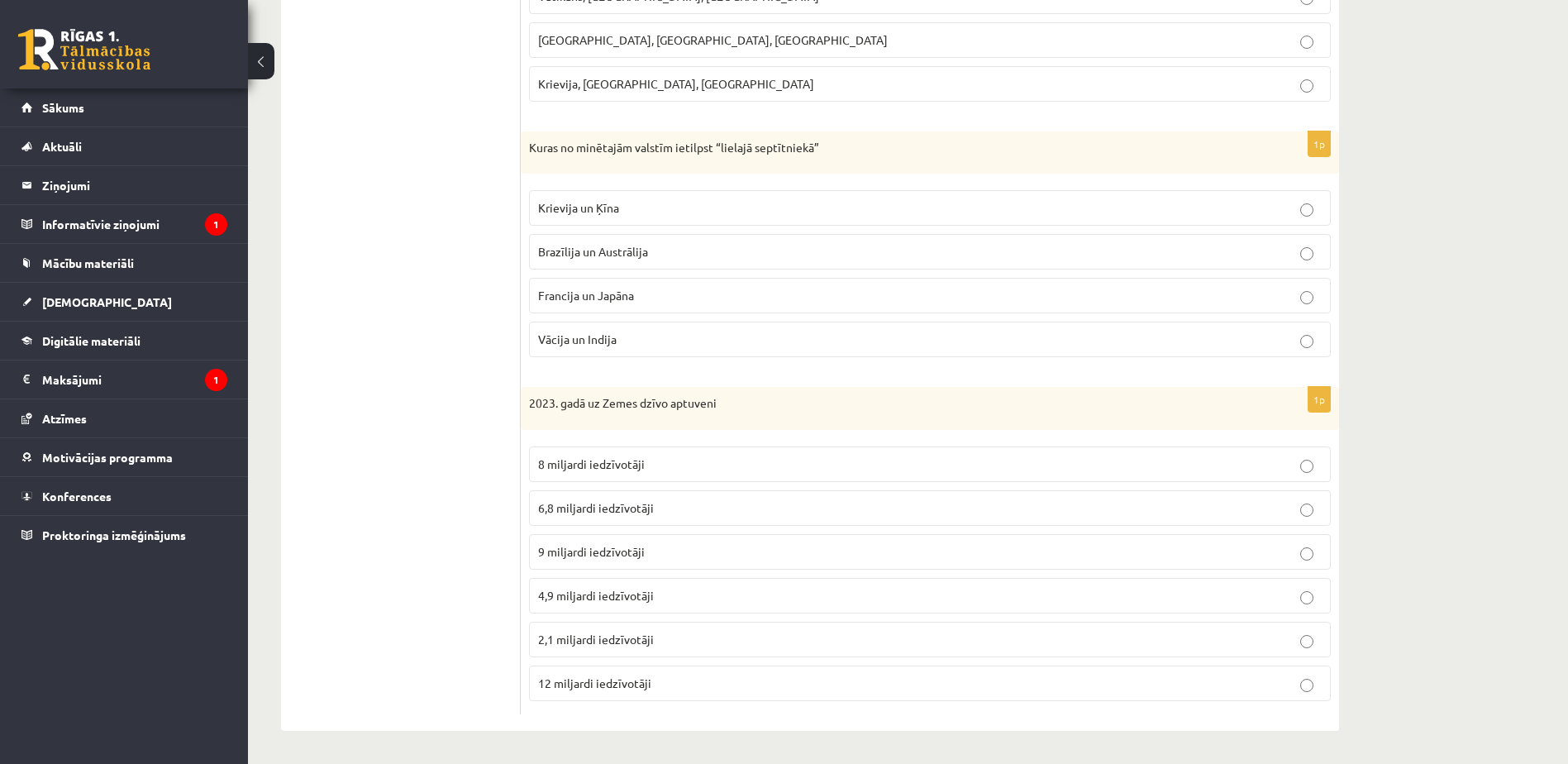
click at [631, 455] on p "8 miljardi iedzīvotāji" at bounding box center [929, 463] width 783 height 17
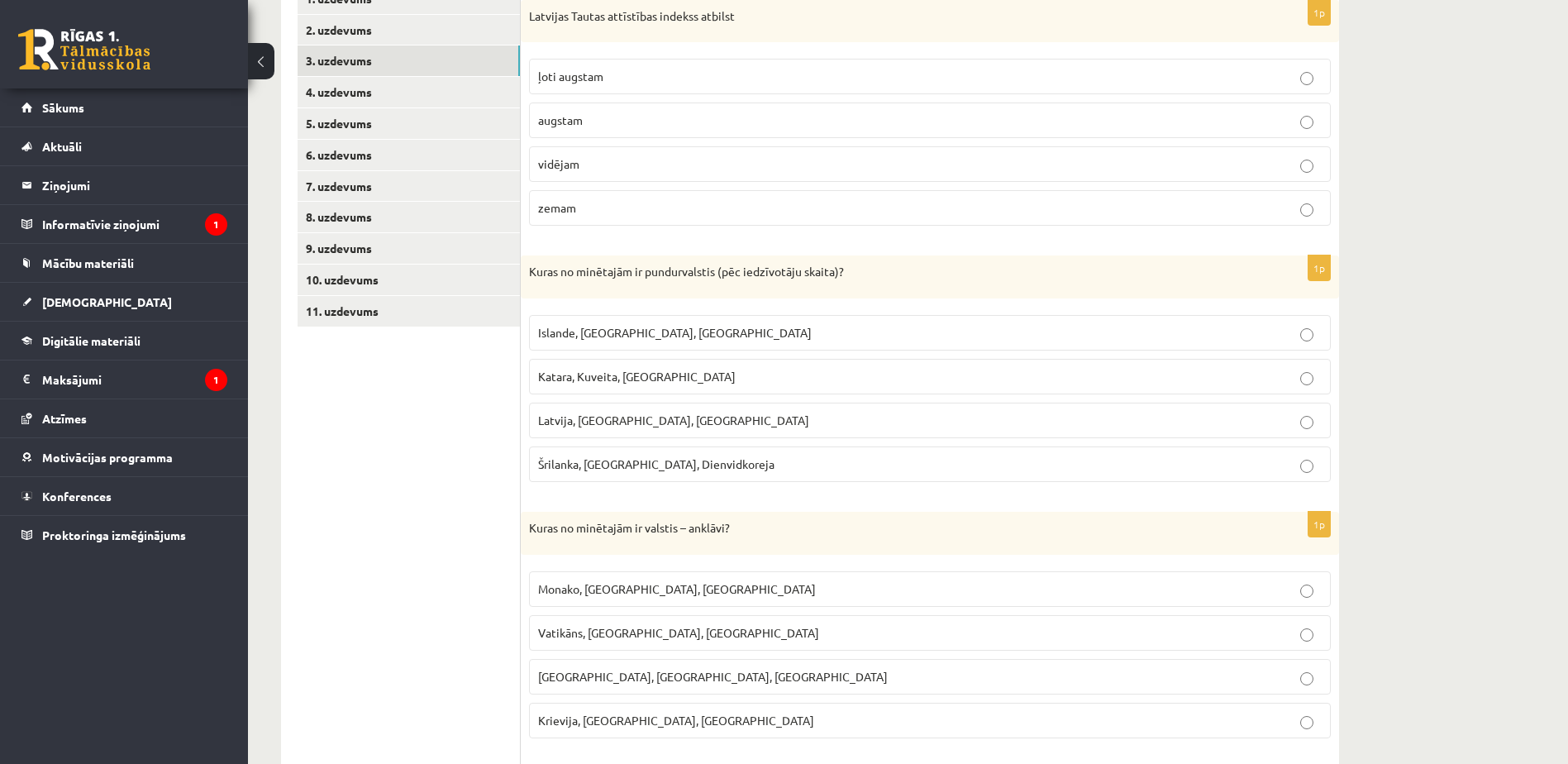
scroll to position [187, 0]
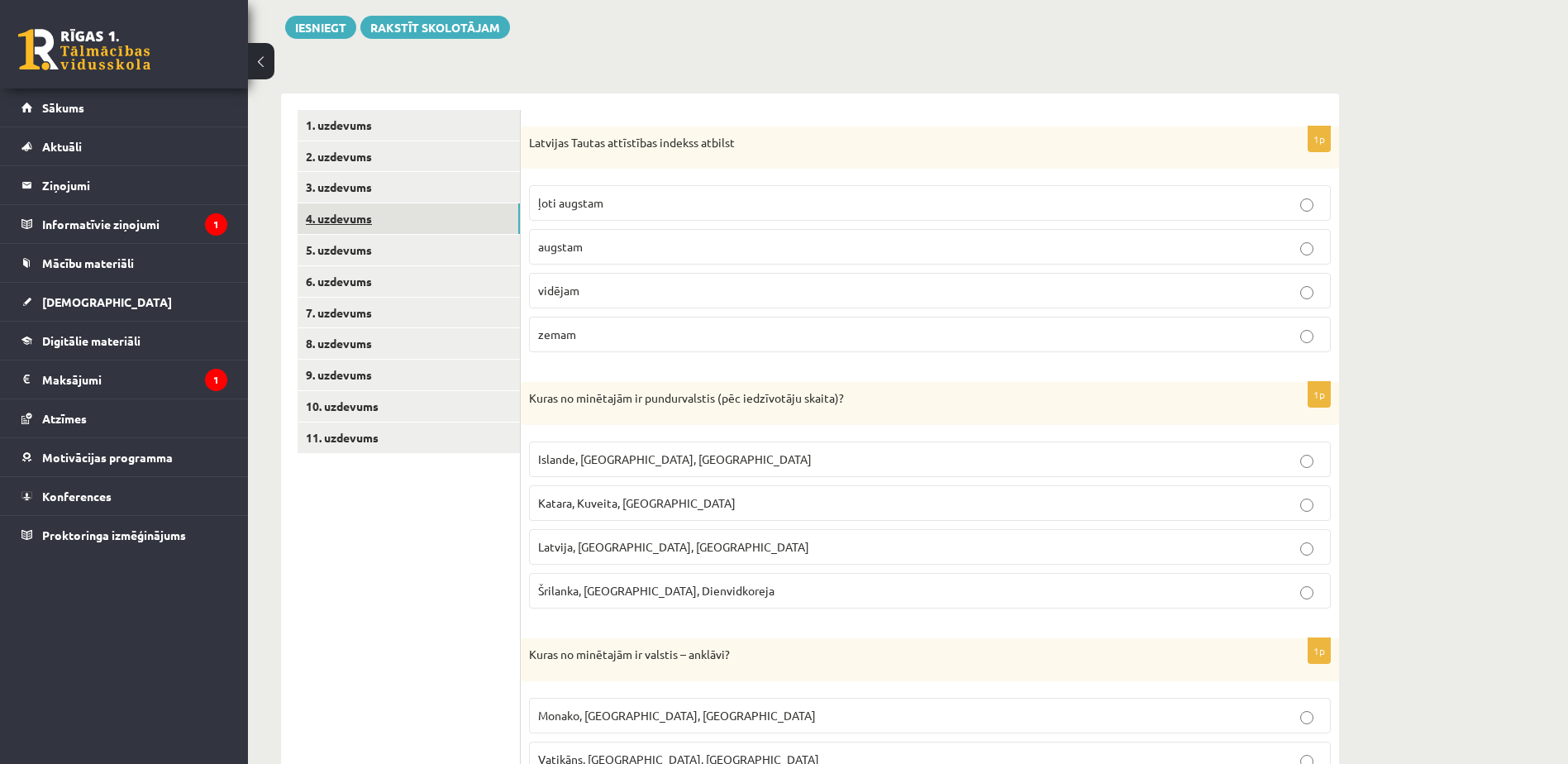
click at [375, 215] on link "4. uzdevums" at bounding box center [409, 218] width 223 height 31
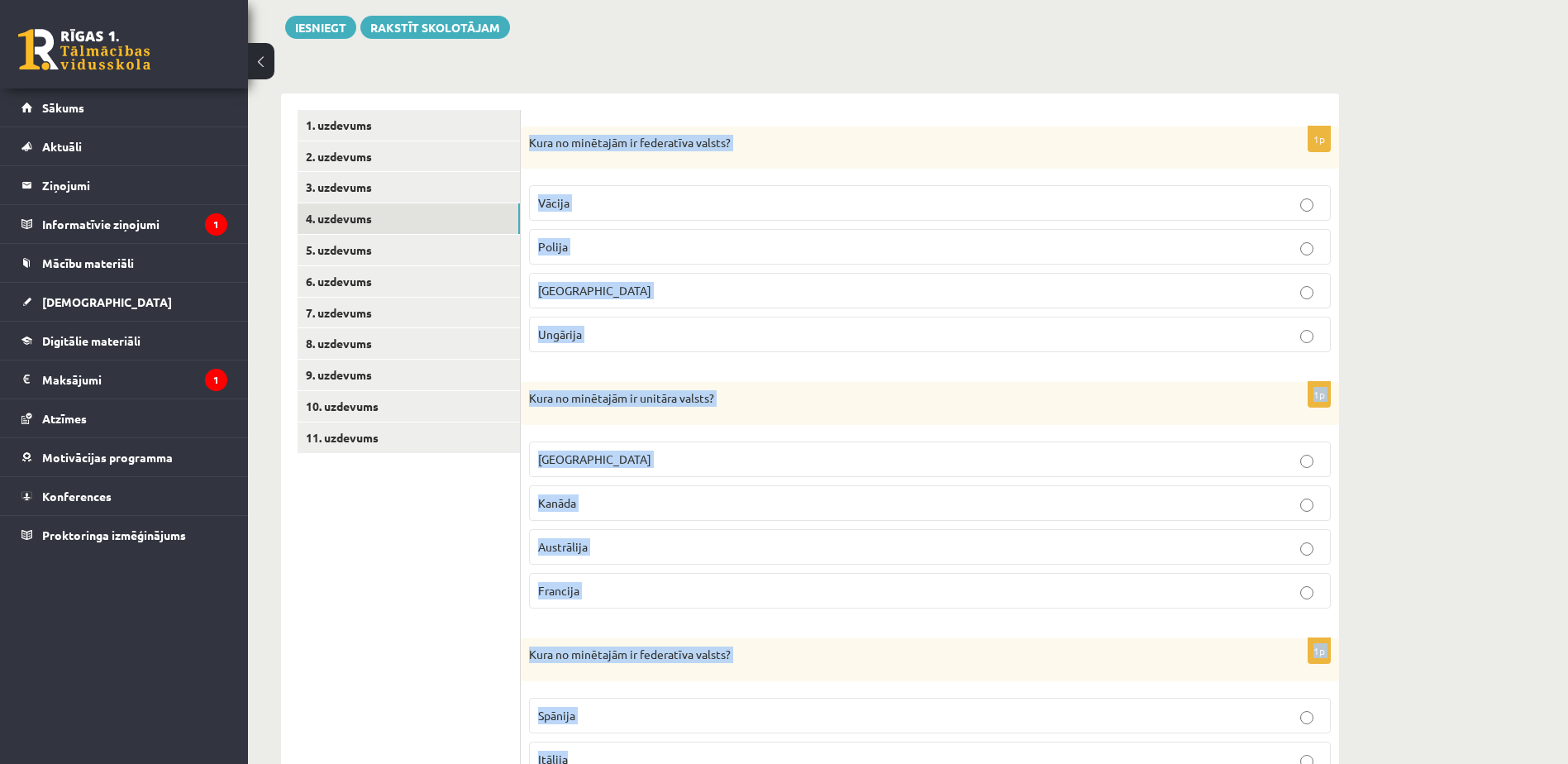
scroll to position [606, 0]
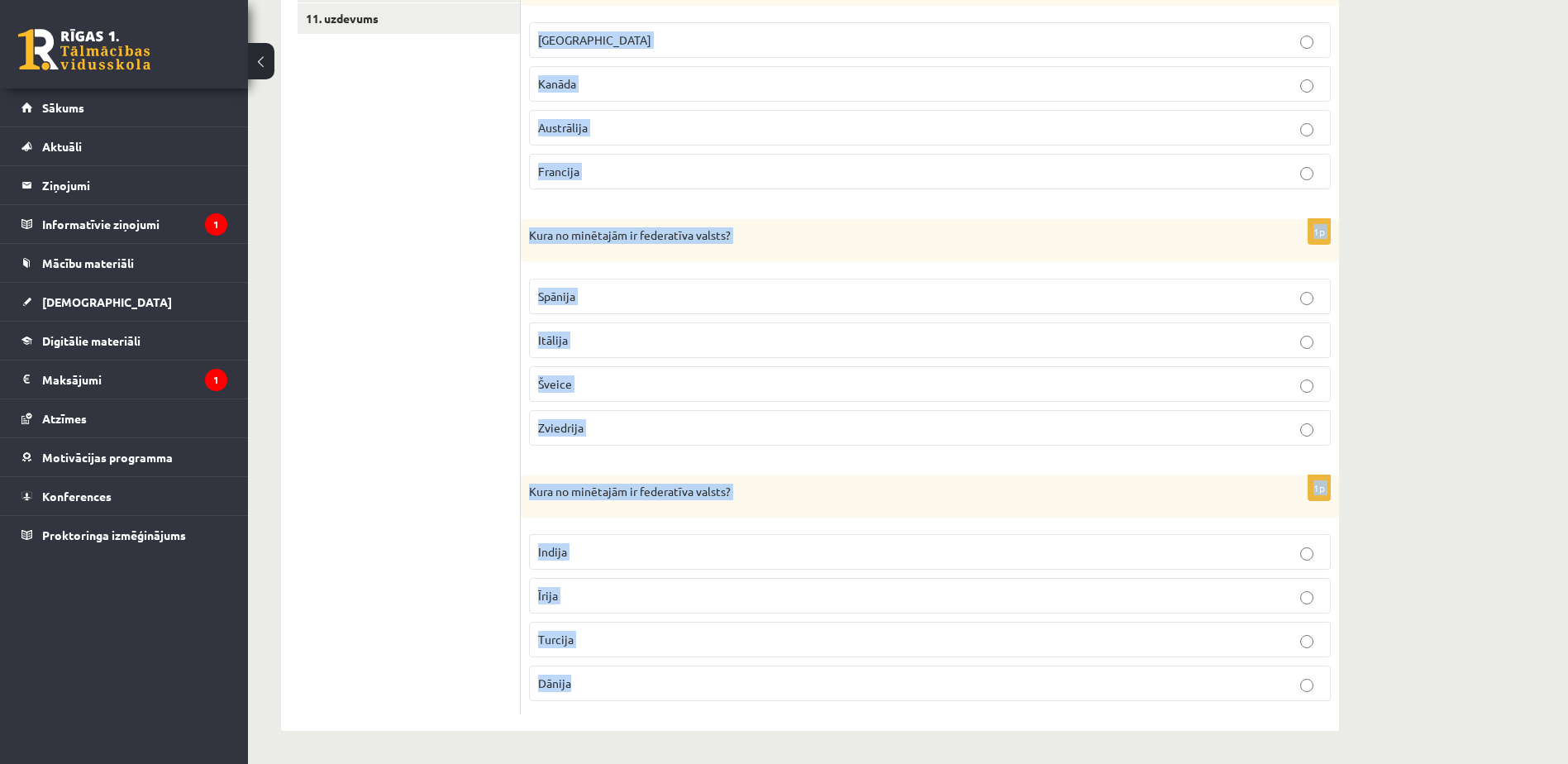
drag, startPoint x: 531, startPoint y: 140, endPoint x: 819, endPoint y: 713, distance: 641.3
click at [819, 713] on form "1p Kura no minētajām ir federatīva valsts? Vācija [GEOGRAPHIC_DATA] [GEOGRAPHIC…" at bounding box center [929, 203] width 785 height 1023
copy form "Kura no minētajām ir federatīva valsts? Vācija [GEOGRAPHIC_DATA] [GEOGRAPHIC_DA…"
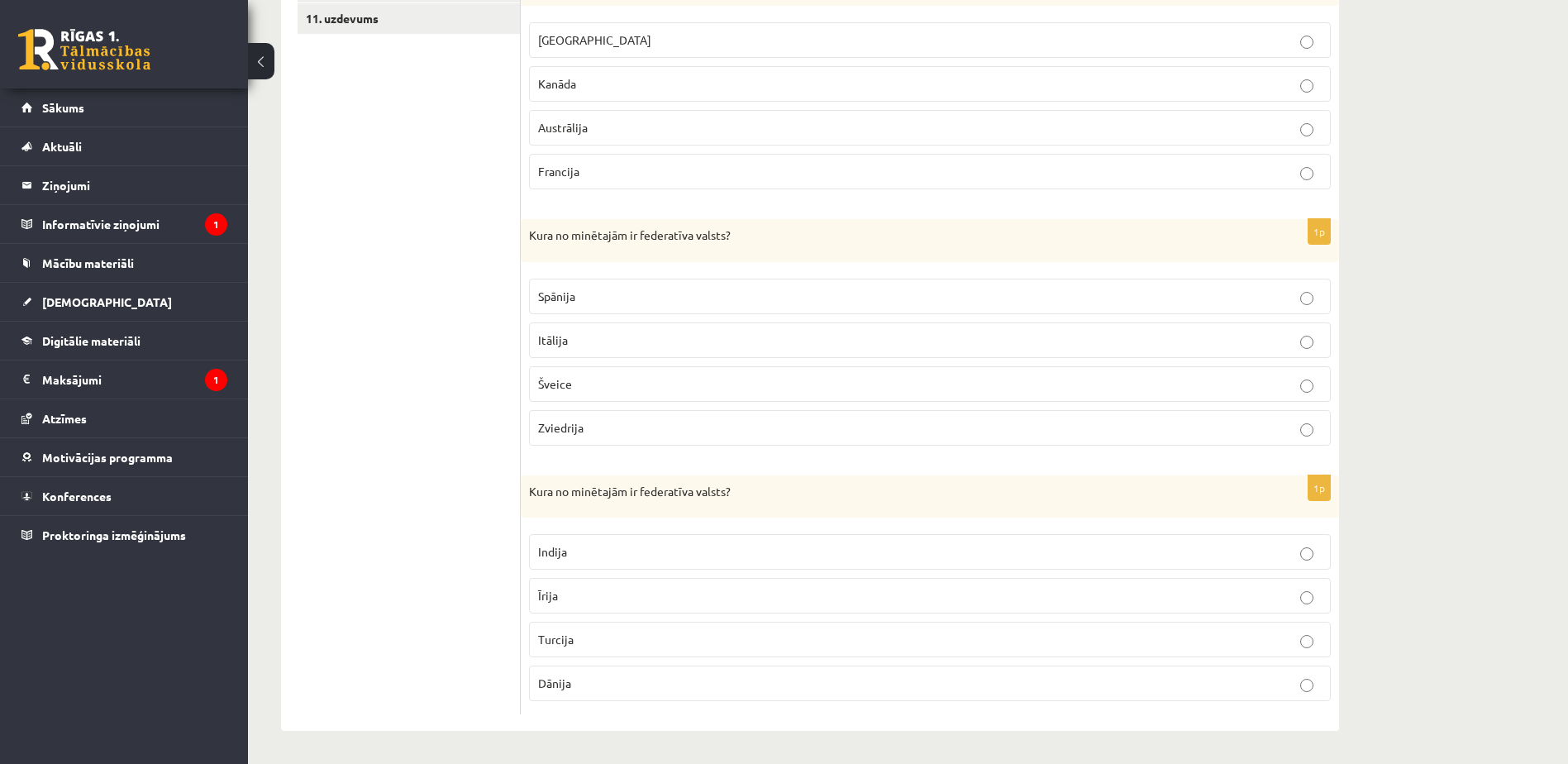
click at [416, 308] on ul "1. uzdevums 2. uzdevums 3. uzdevums 4. uzdevums 5. uzdevums 6. uzdevums 7. uzde…" at bounding box center [409, 203] width 223 height 1023
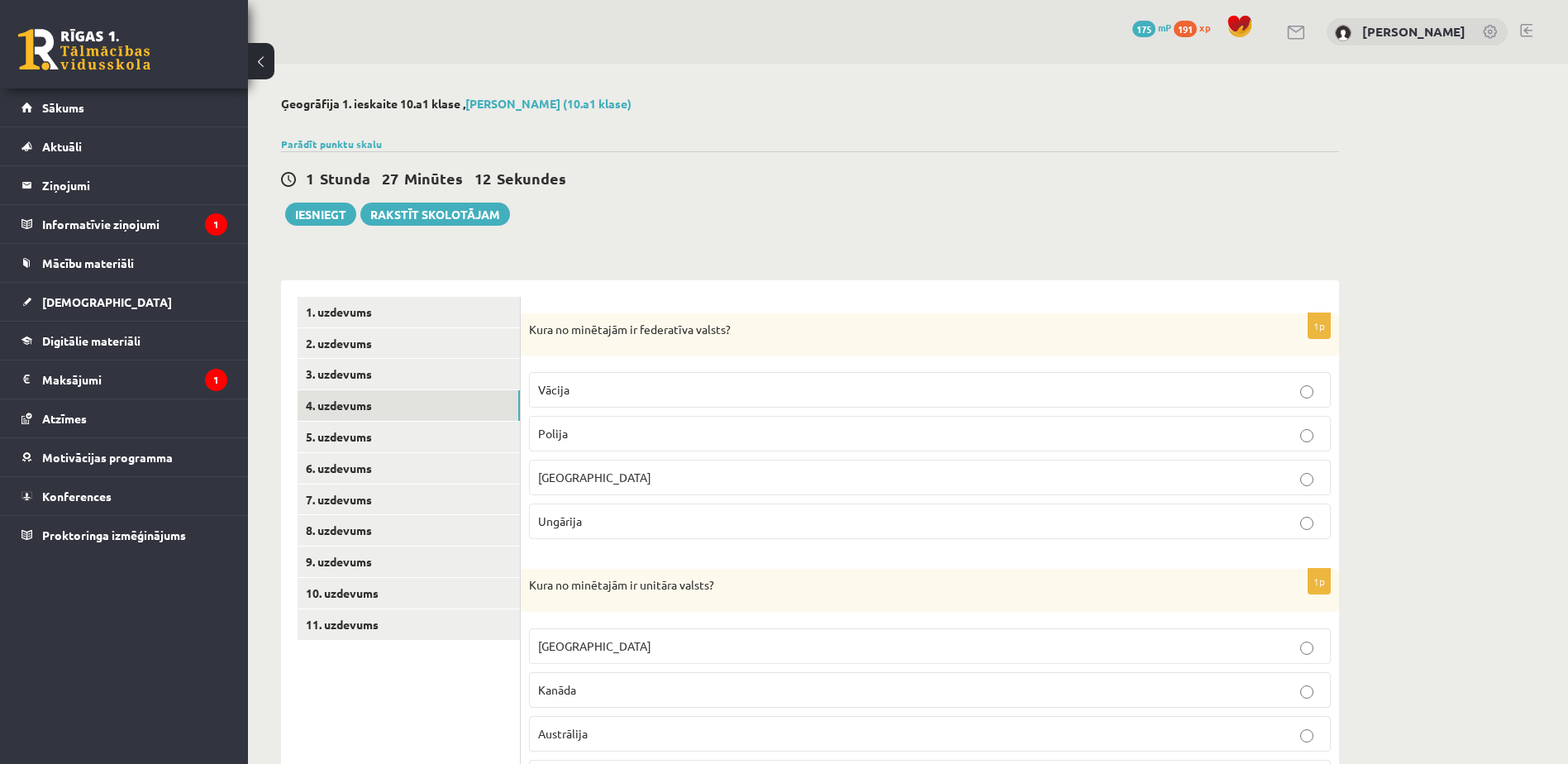
click at [552, 406] on label "Vācija" at bounding box center [929, 389] width 801 height 36
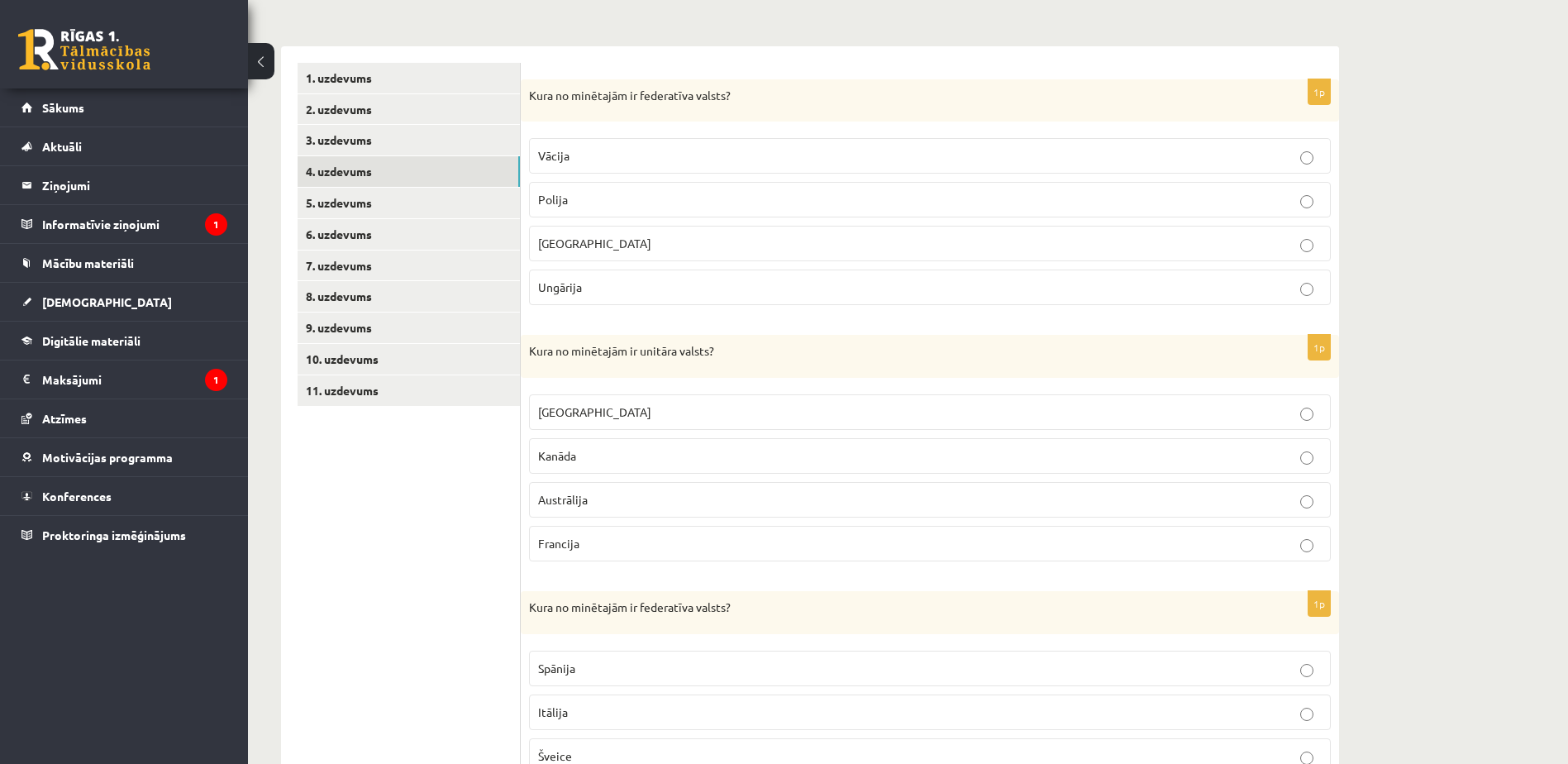
scroll to position [235, 0]
click at [600, 536] on p "Francija" at bounding box center [929, 542] width 783 height 17
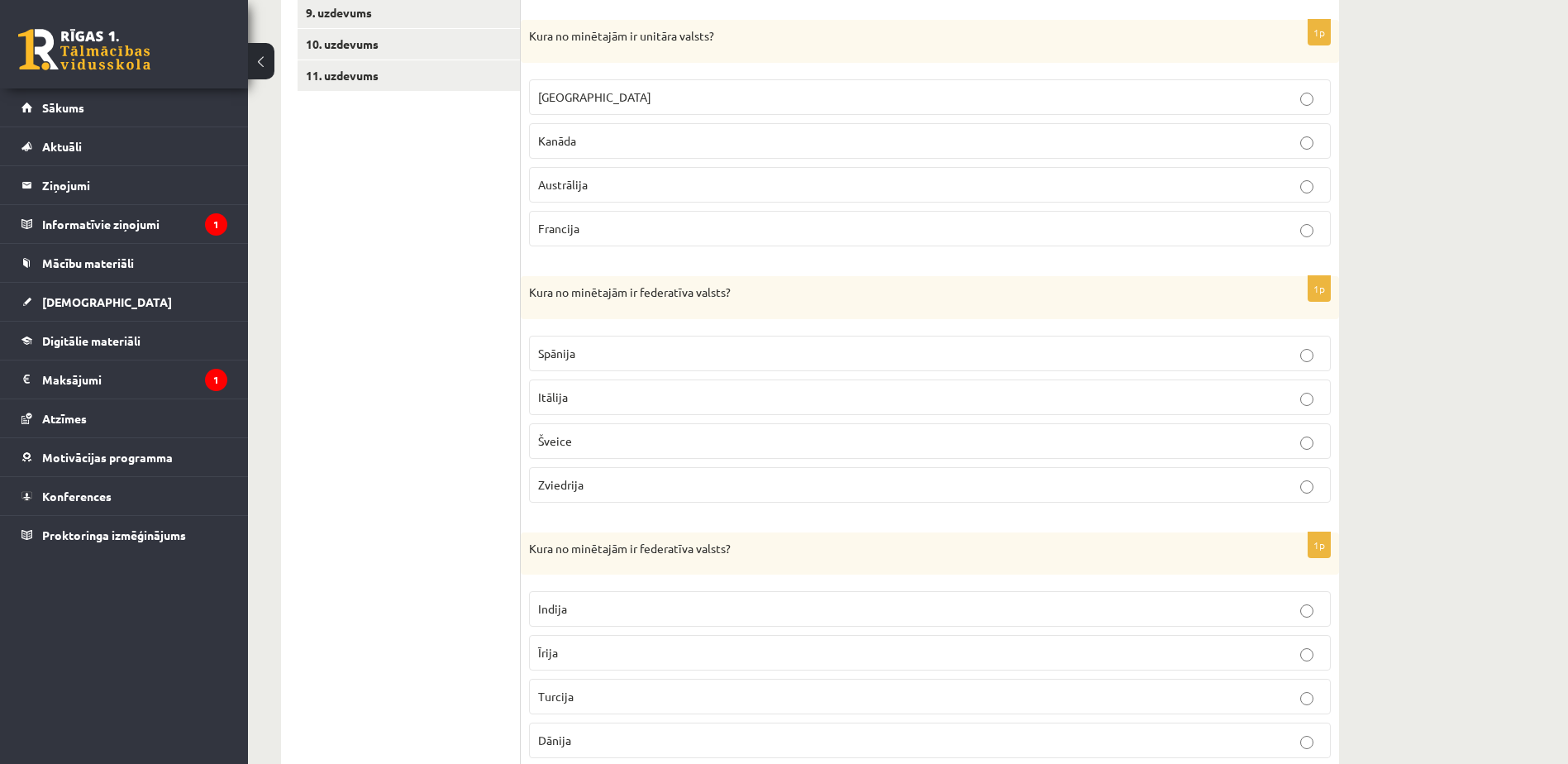
scroll to position [606, 0]
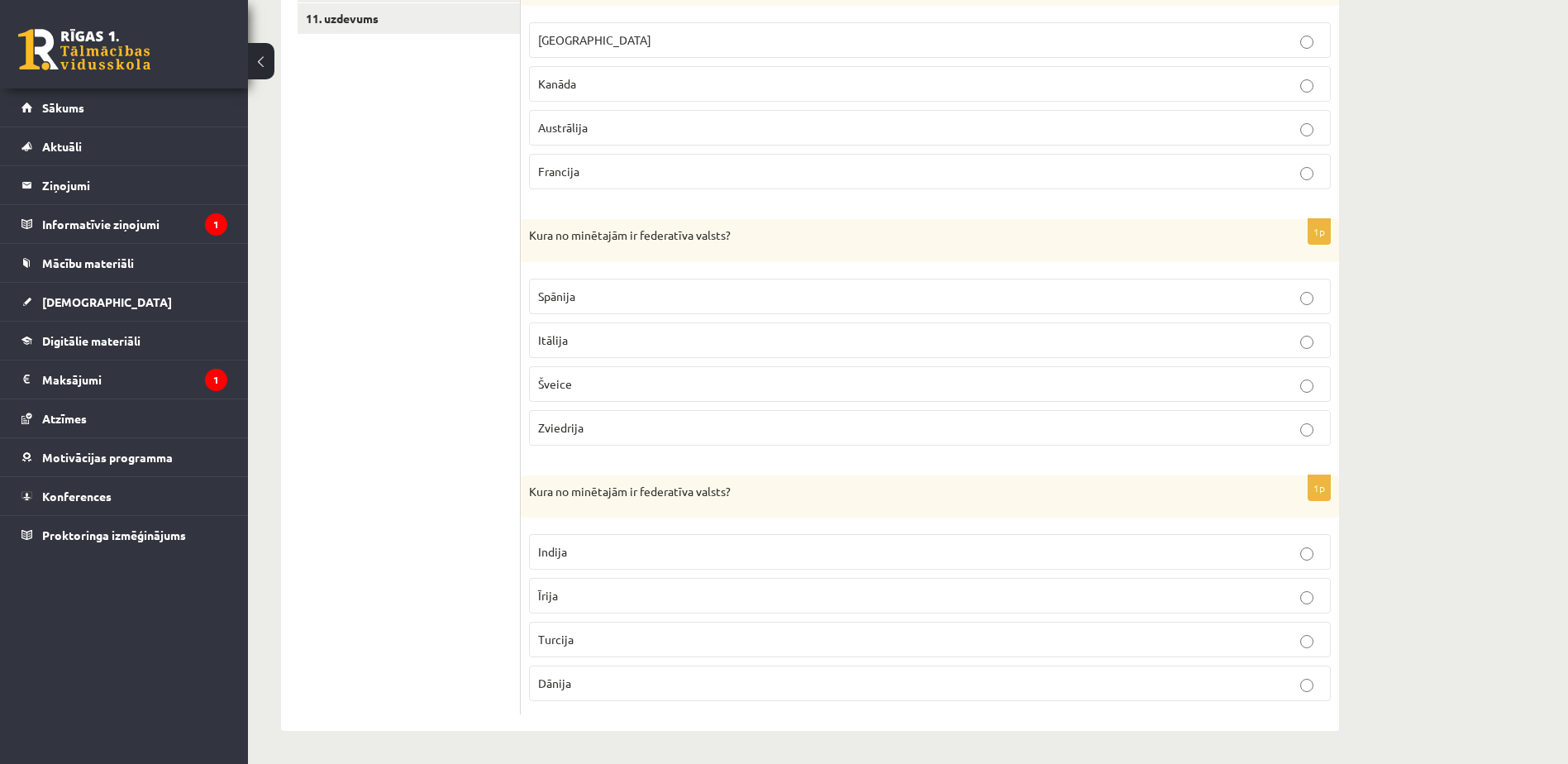
click at [616, 384] on p "Šveice" at bounding box center [929, 384] width 783 height 17
click at [622, 550] on p "Indija" at bounding box center [929, 551] width 783 height 17
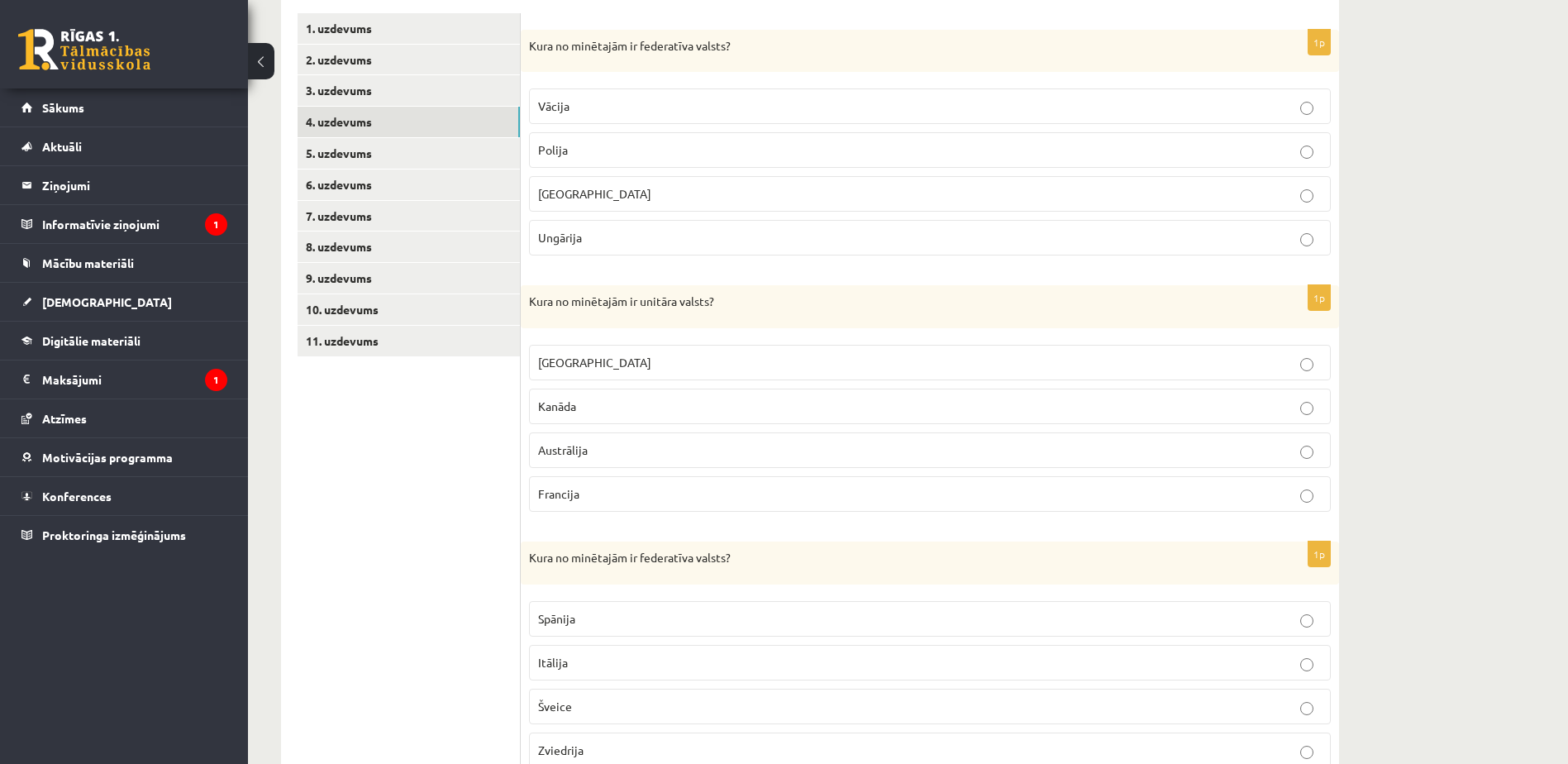
scroll to position [262, 0]
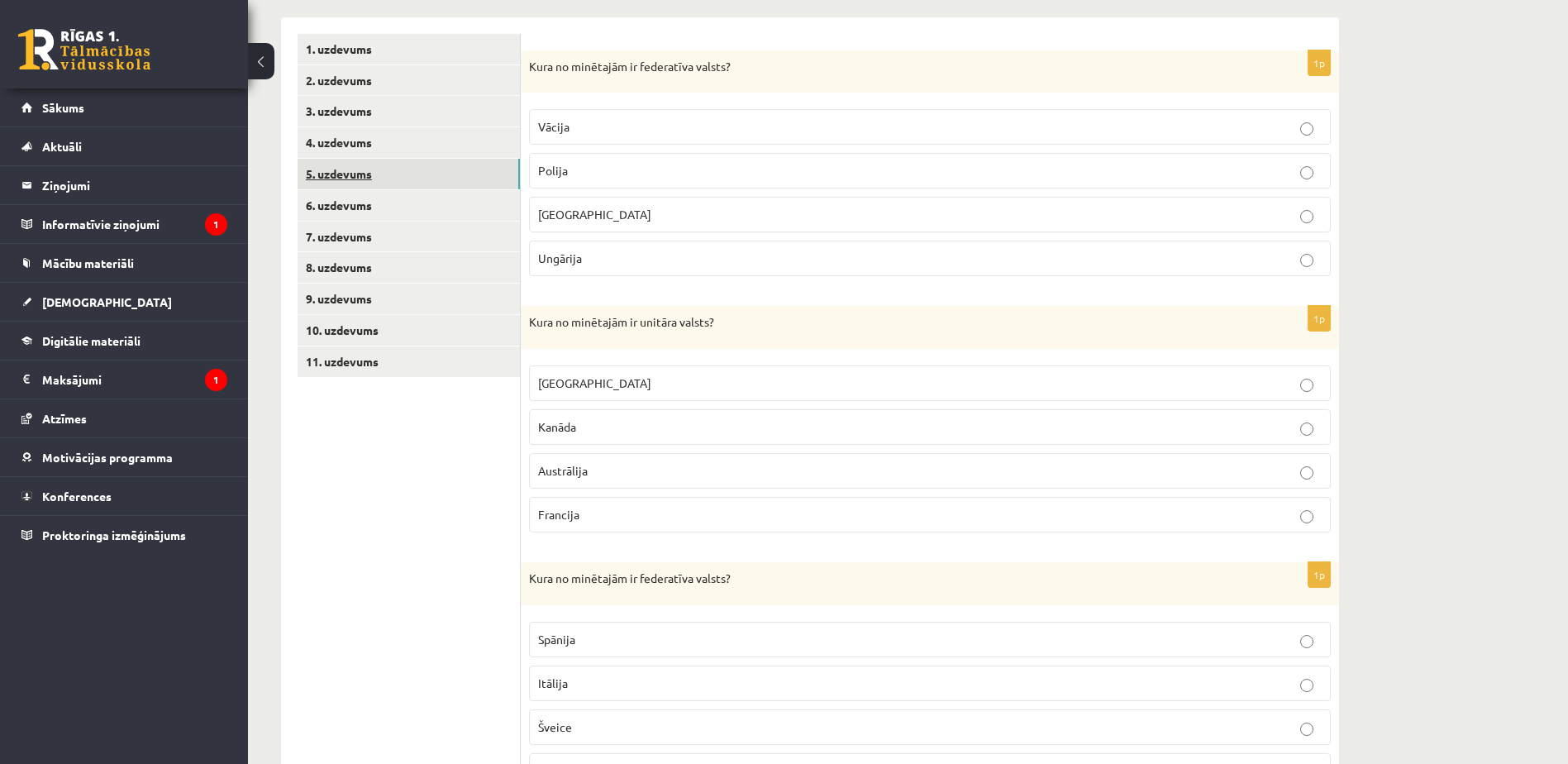
click at [361, 174] on link "5. uzdevums" at bounding box center [409, 174] width 223 height 31
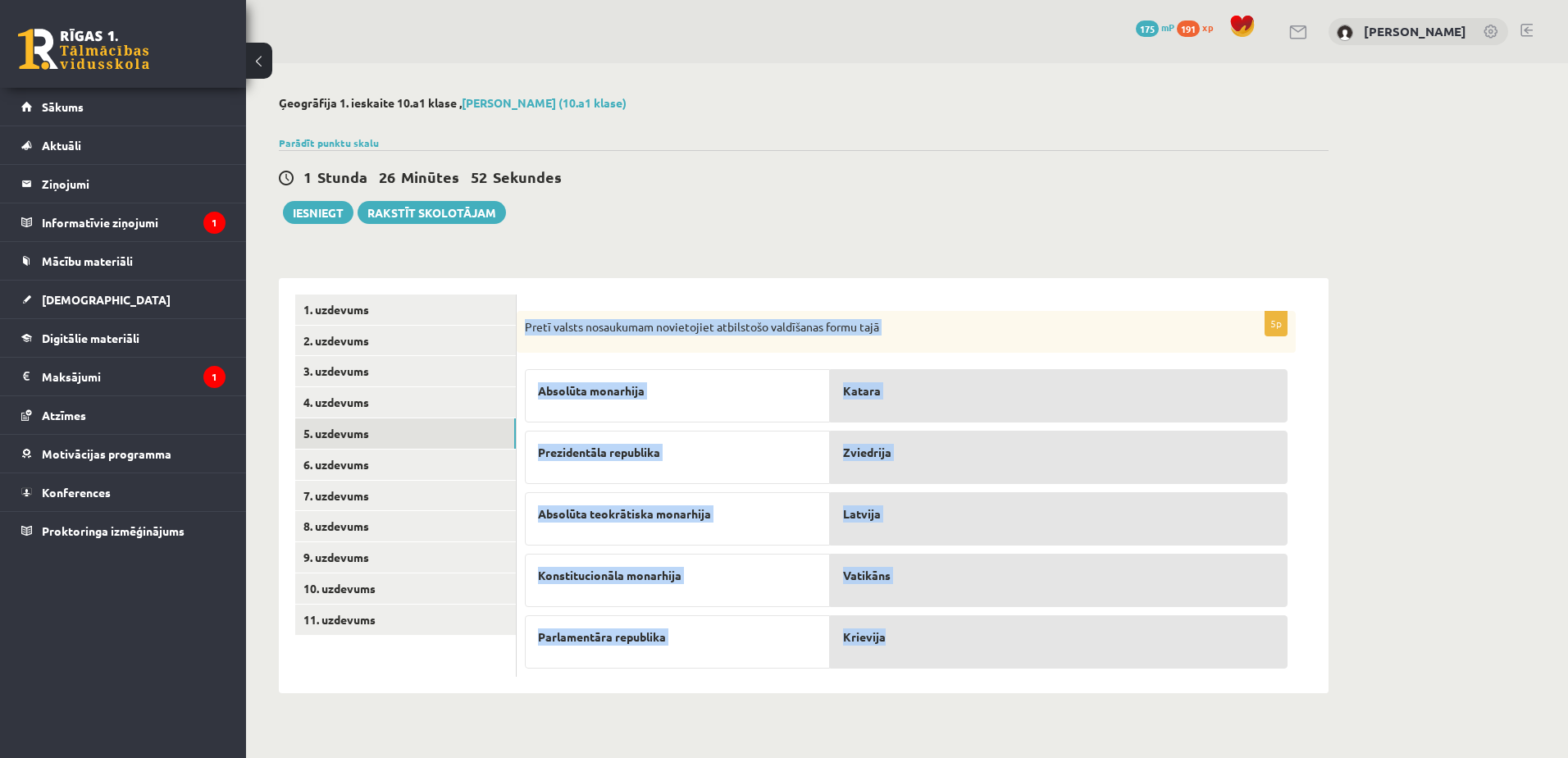
drag, startPoint x: 527, startPoint y: 316, endPoint x: 995, endPoint y: 668, distance: 585.6
click at [995, 668] on div "5p Pretī valsts nosaukumam novietojiet atbilstošo valdīšanas formu tajā Absolūt…" at bounding box center [906, 494] width 779 height 367
copy div "Pretī valsts nosaukumam novietojiet atbilstošo valdīšanas formu tajā Absolūta m…"
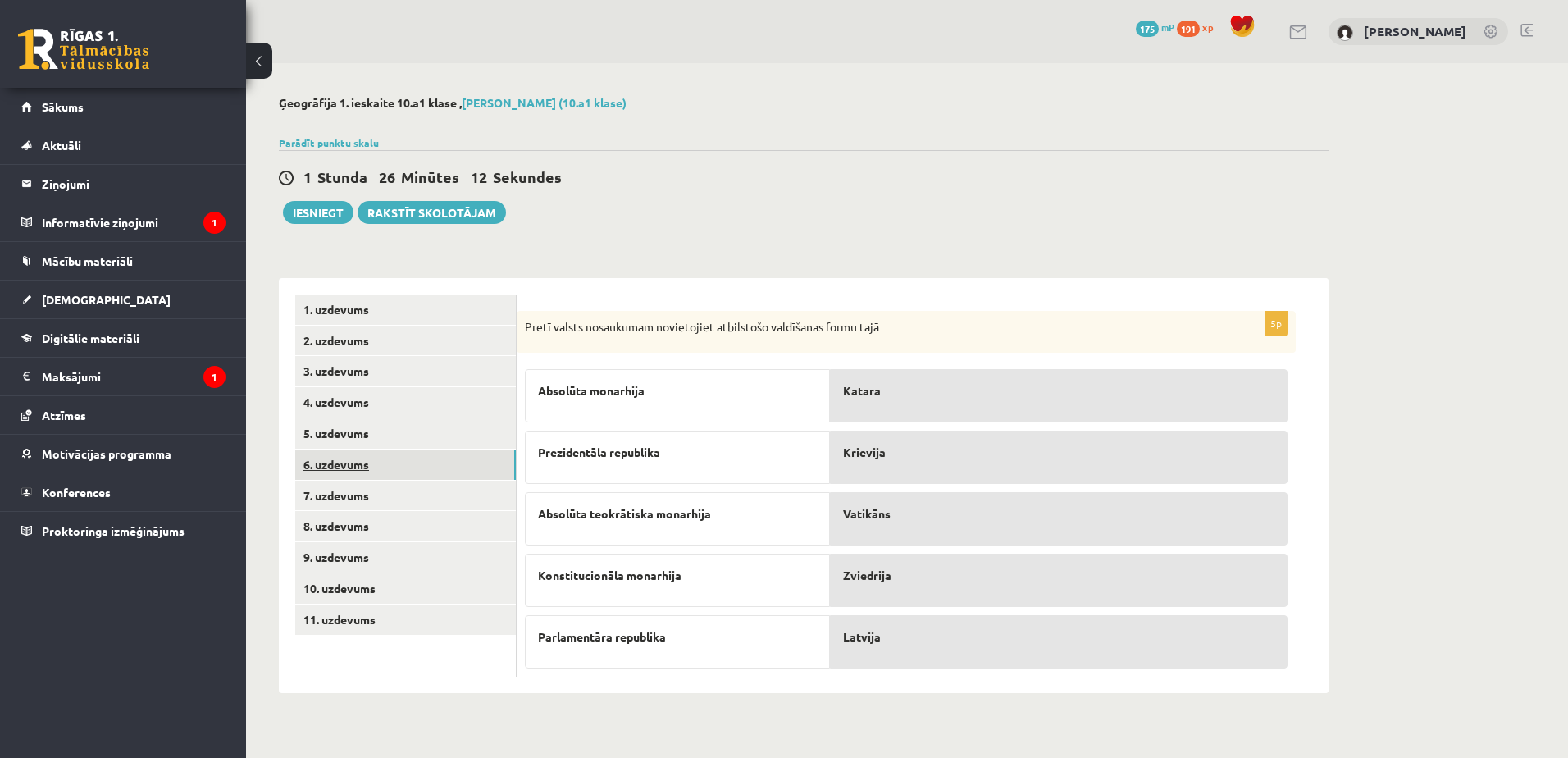
click at [358, 466] on link "6. uzdevums" at bounding box center [405, 464] width 221 height 30
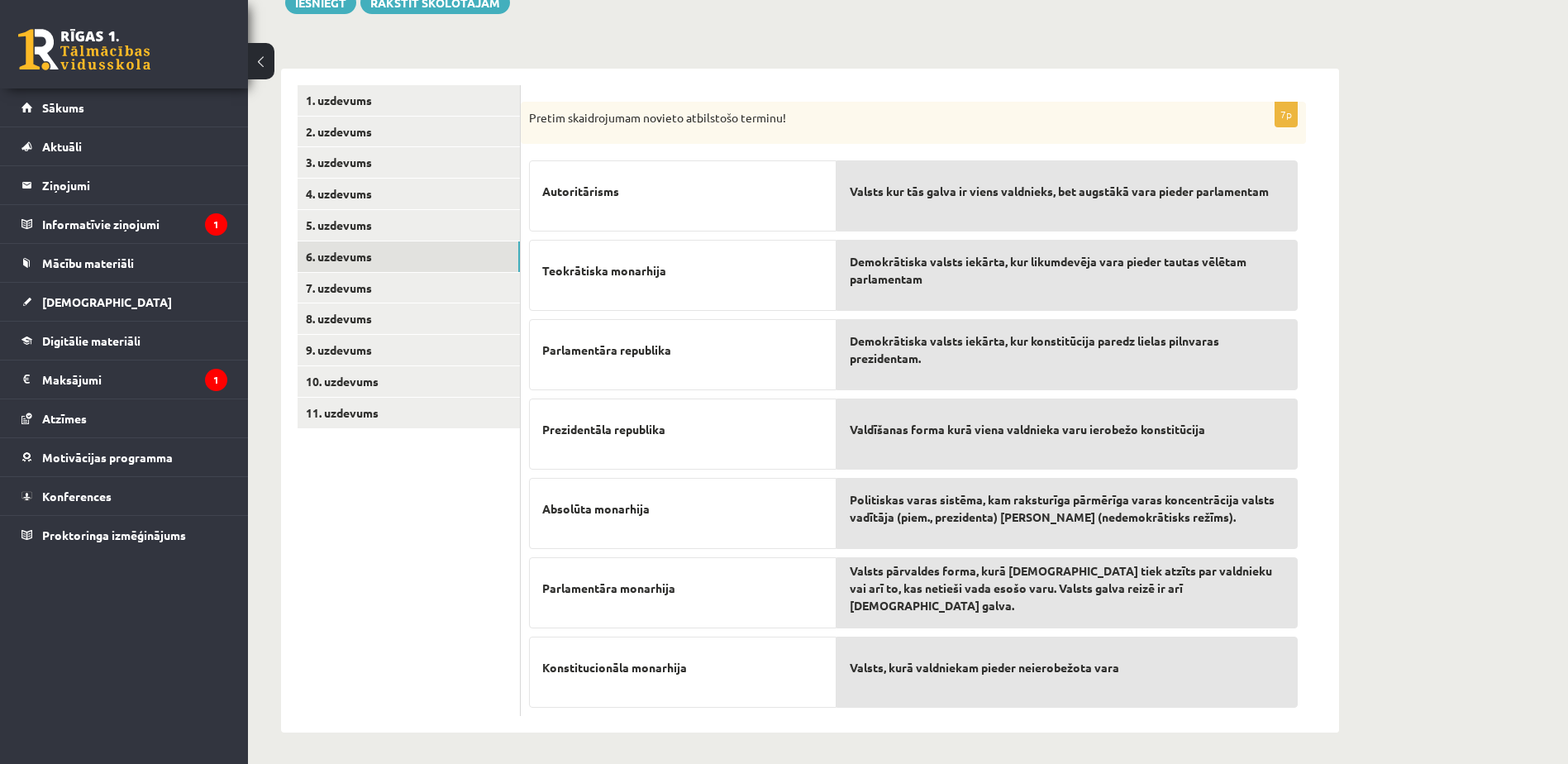
scroll to position [214, 0]
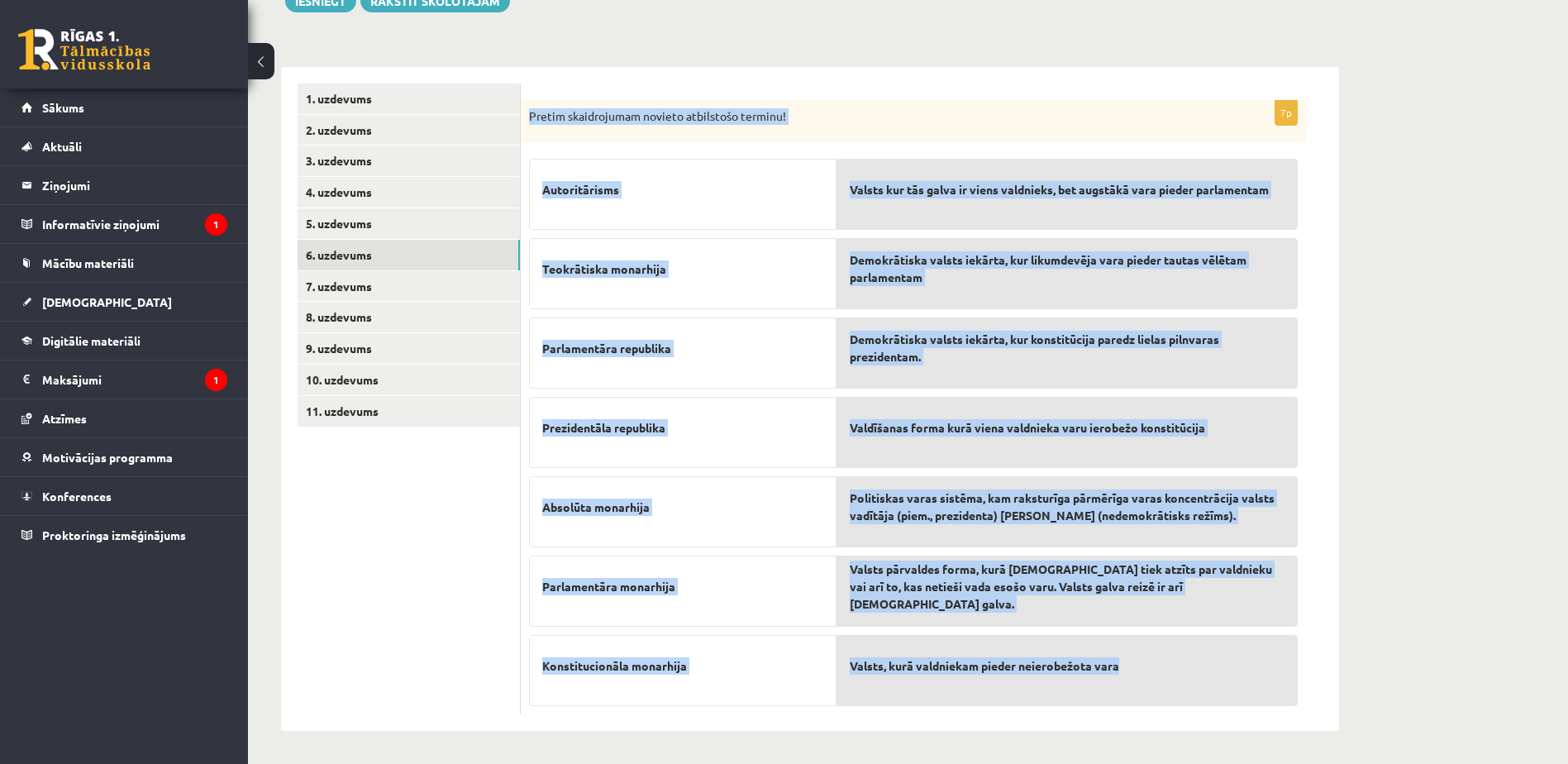
drag, startPoint x: 524, startPoint y: 106, endPoint x: 1159, endPoint y: 688, distance: 861.4
click at [1159, 688] on div "7p Pretim skaidrojumam novieto atbilstošo terminu! Autoritārisms Teokrātiska mo…" at bounding box center [913, 407] width 785 height 615
copy div "Loremi dolorsitamet consect adipiscing elitsed! Doeiusmodtemp Incididuntu labor…"
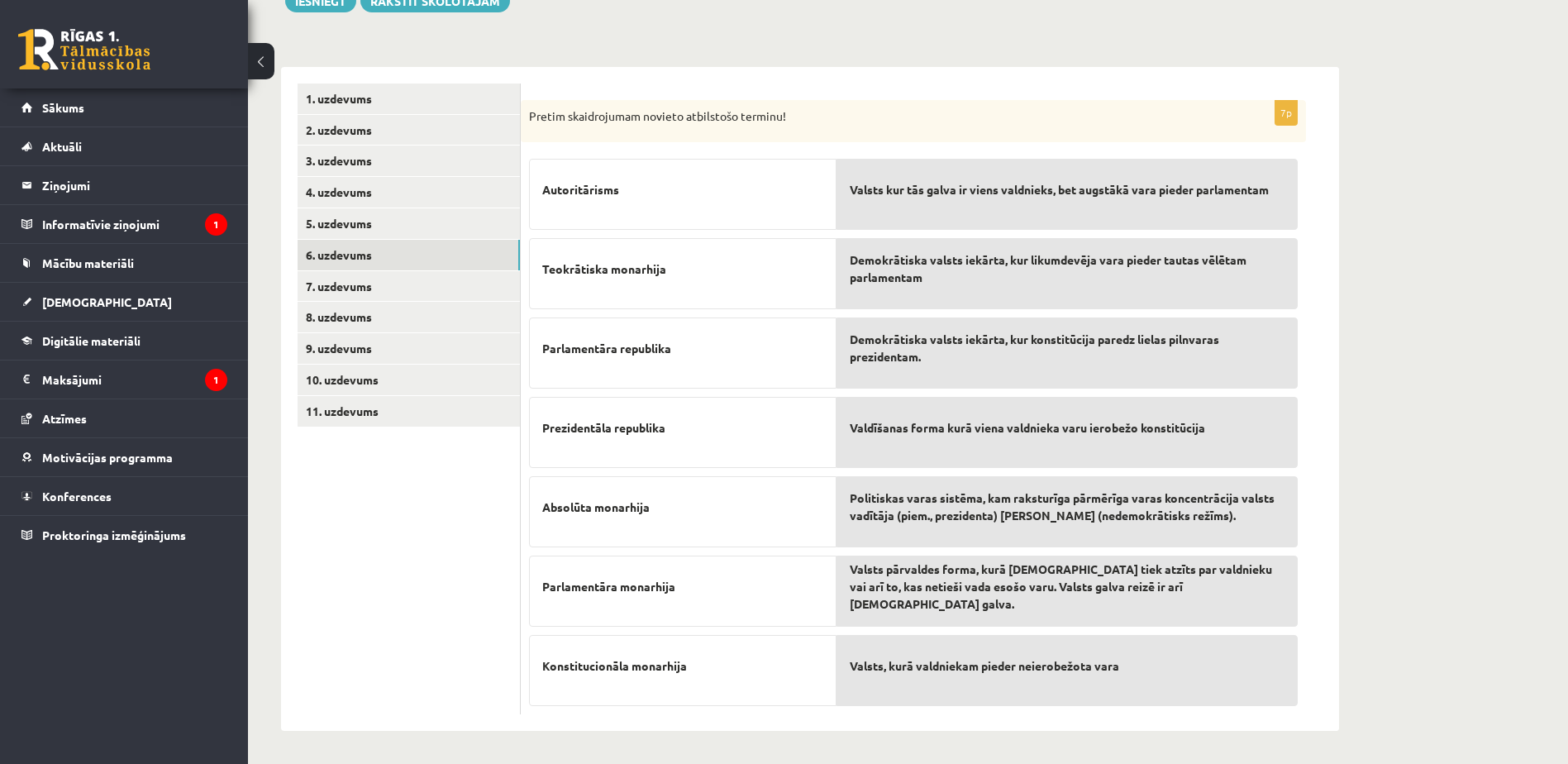
click at [357, 526] on ul "1. uzdevums 2. uzdevums 3. uzdevums 4. uzdevums 5. uzdevums 6. uzdevums 7. uzde…" at bounding box center [409, 399] width 223 height 631
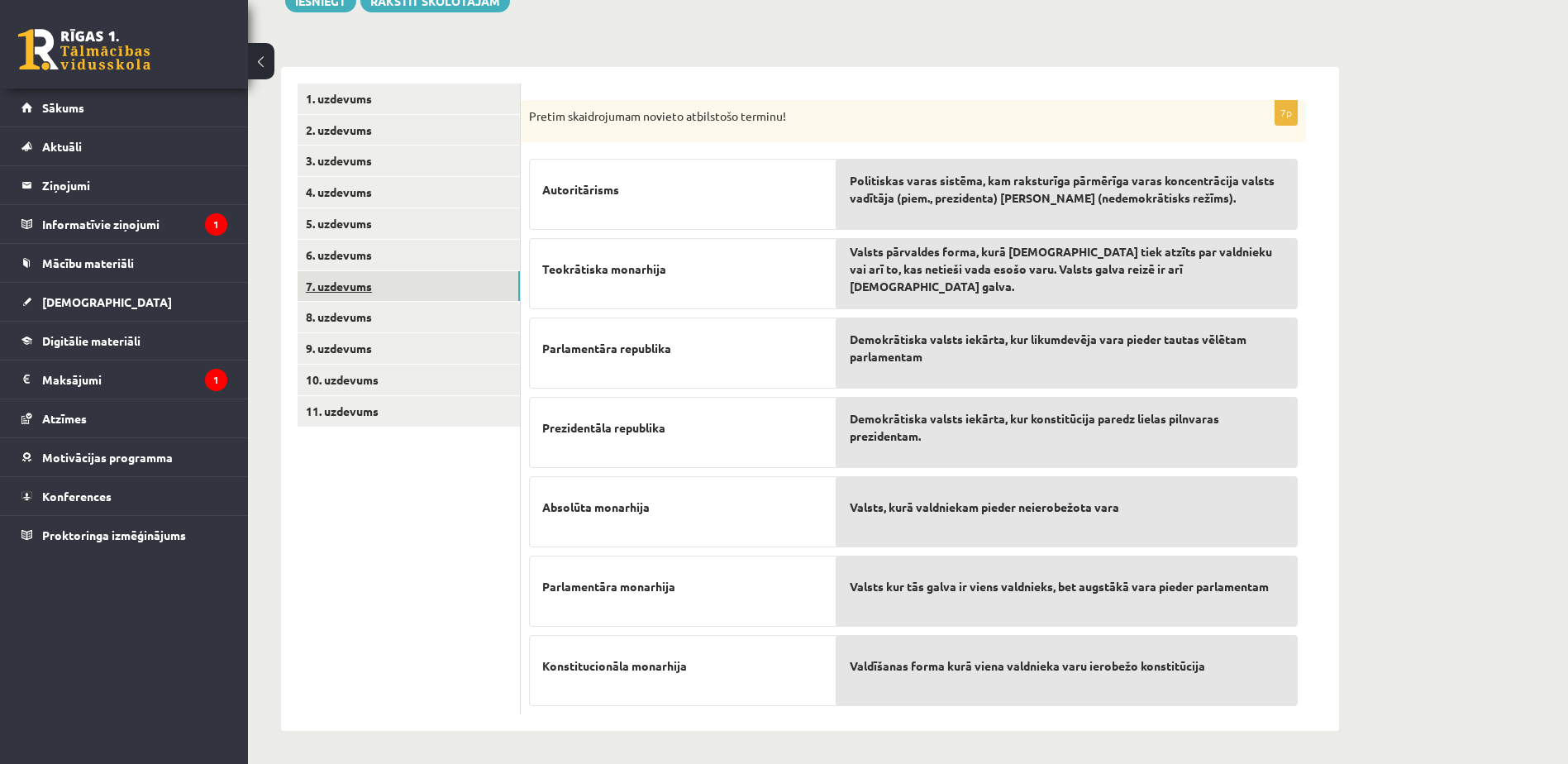
click at [396, 277] on link "7. uzdevums" at bounding box center [409, 286] width 223 height 31
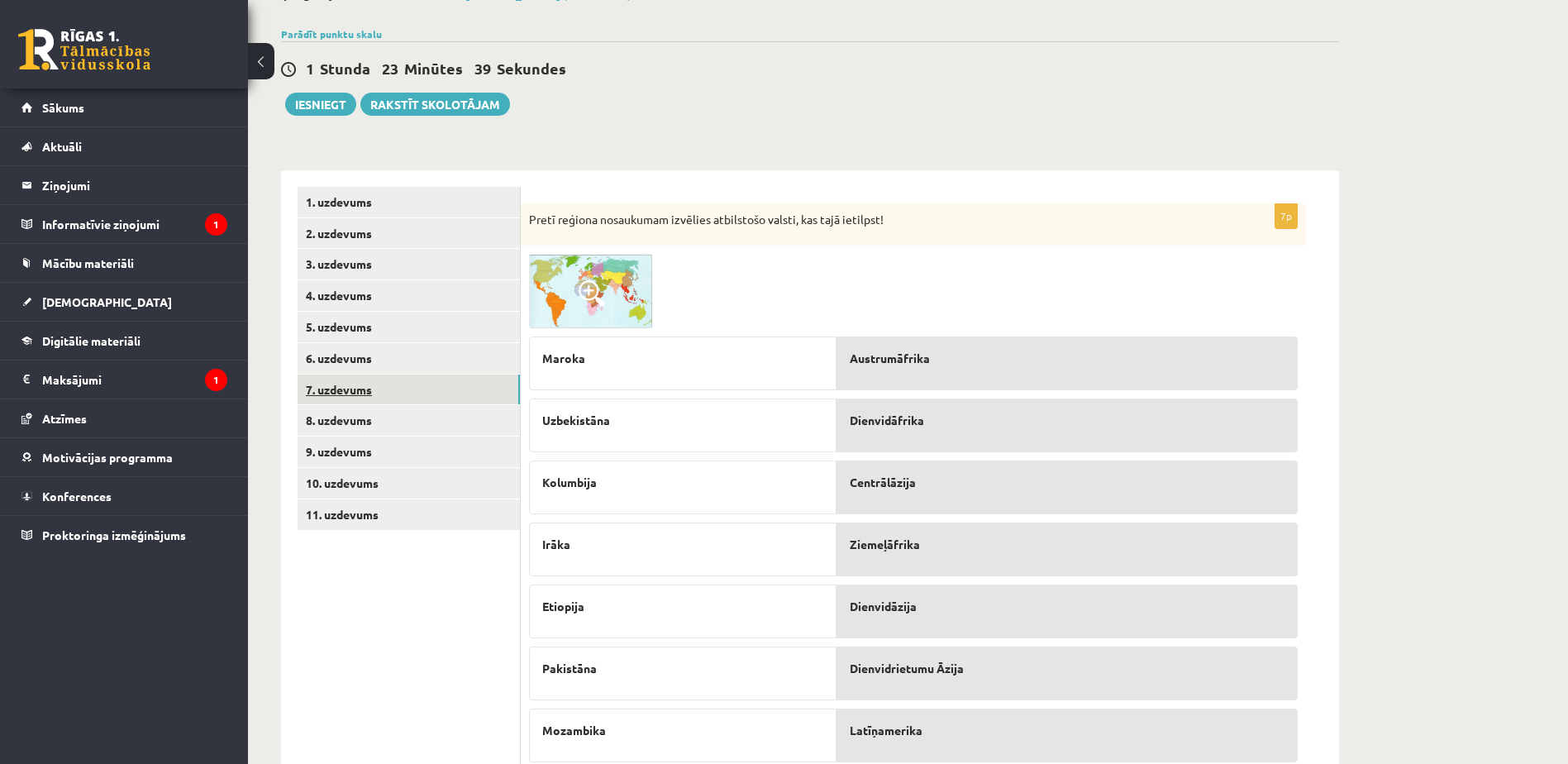
scroll to position [167, 0]
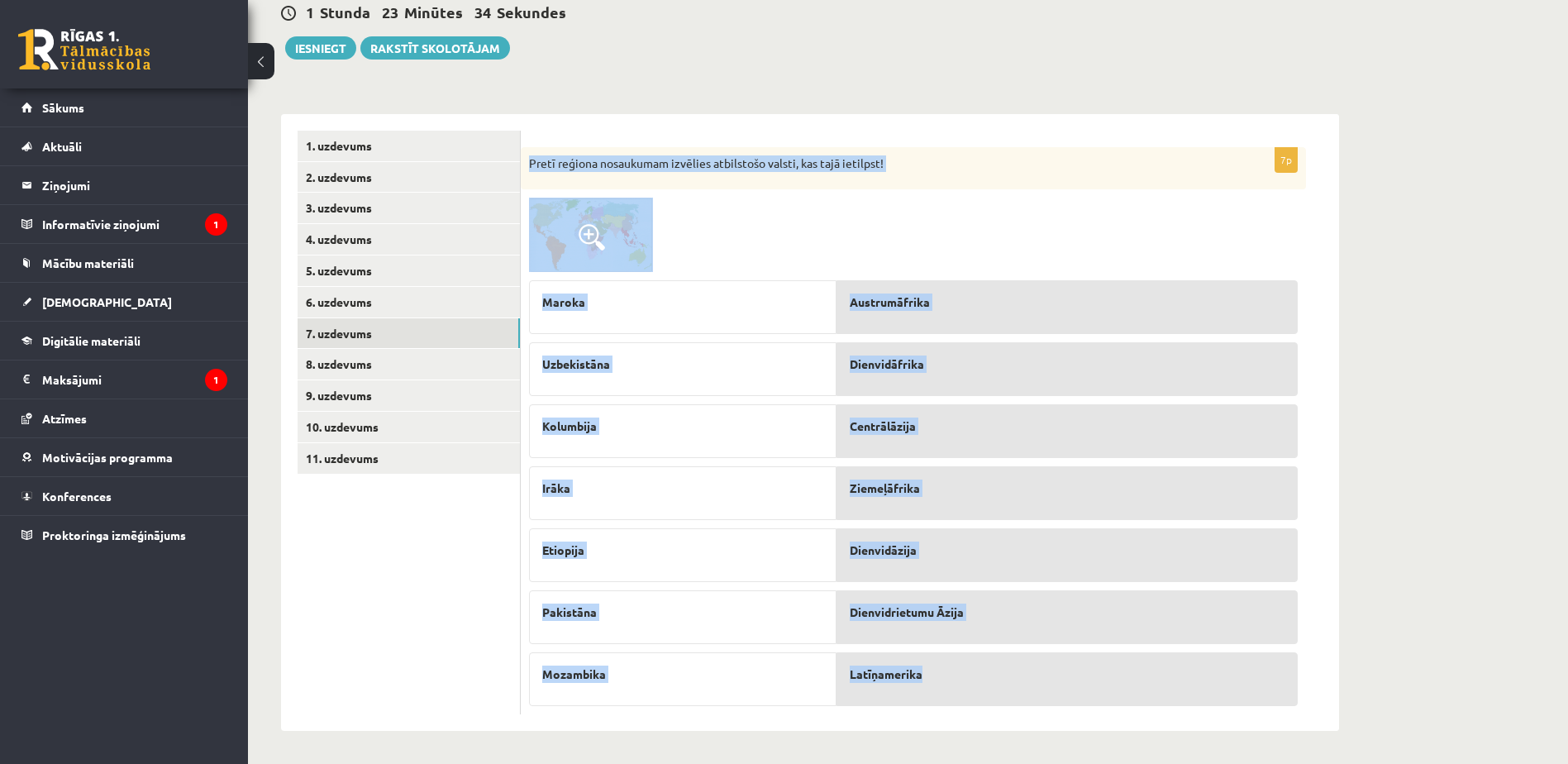
drag, startPoint x: 521, startPoint y: 154, endPoint x: 1149, endPoint y: 683, distance: 821.1
click at [1149, 683] on div "7p Pretī reģiona nosaukumam izvēlies atbilstošo valsti, kas tajā ietilpst! [GEO…" at bounding box center [913, 430] width 785 height 567
copy div "Pretī reģiona nosaukumam izvēlies atbilstošo valsti, kas tajā ietilpst! Maroka …"
click at [850, 227] on div at bounding box center [914, 235] width 769 height 75
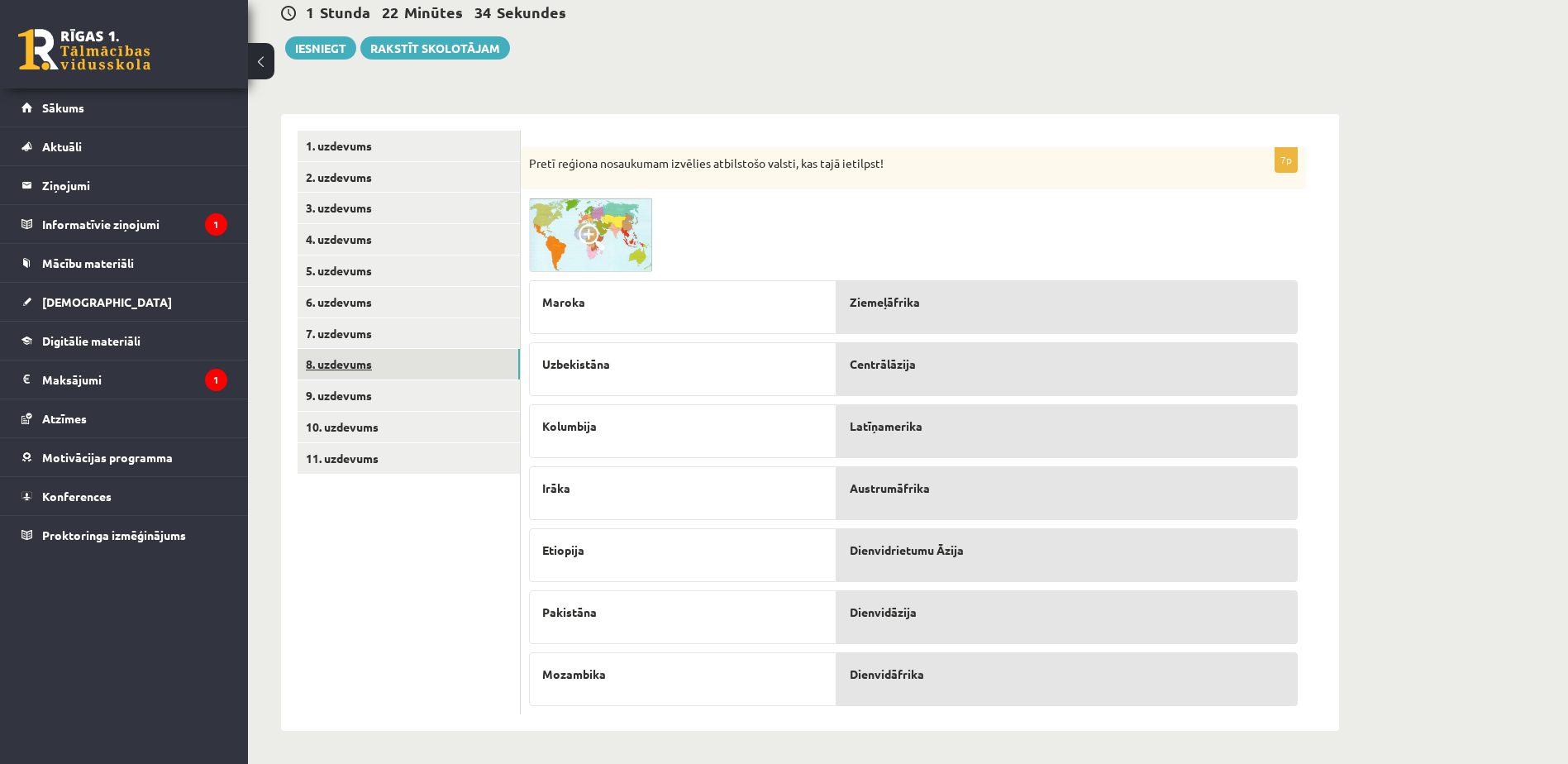
click at [347, 375] on link "8. uzdevums" at bounding box center [409, 364] width 223 height 31
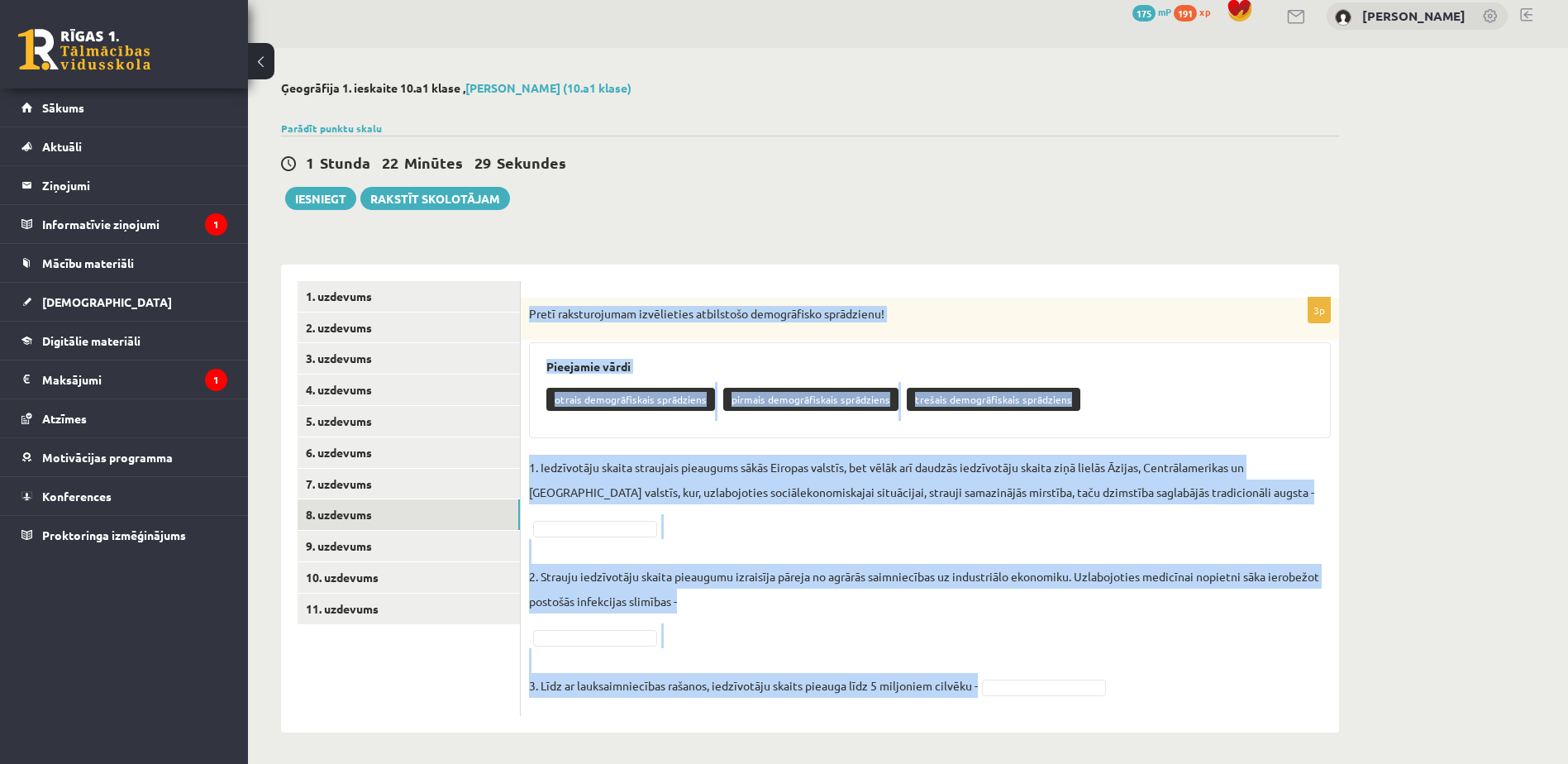
scroll to position [18, 0]
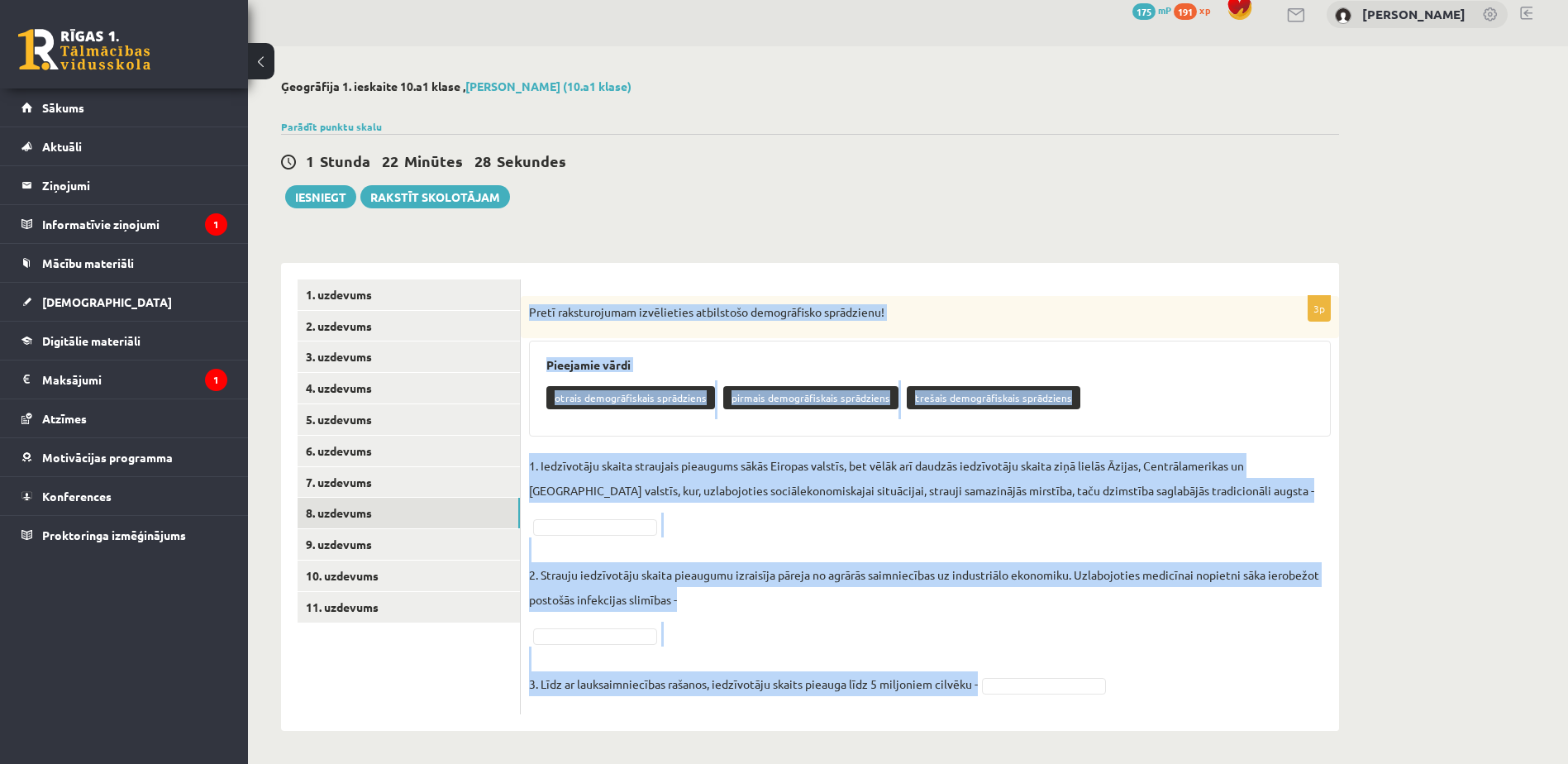
drag, startPoint x: 530, startPoint y: 318, endPoint x: 1052, endPoint y: 715, distance: 655.8
click at [1052, 715] on div "3p Pretī raksturojumam izvēlieties atbilstošo demogrāfisko sprādzienu! Pieejami…" at bounding box center [929, 496] width 818 height 468
copy div "Pretī raksturojumam izvēlieties atbilstošo demogrāfisko sprādzienu! Pieejamie v…"
click at [759, 338] on div "Pretī raksturojumam izvēlieties atbilstošo demogrāfisko sprādzienu!" at bounding box center [929, 317] width 818 height 43
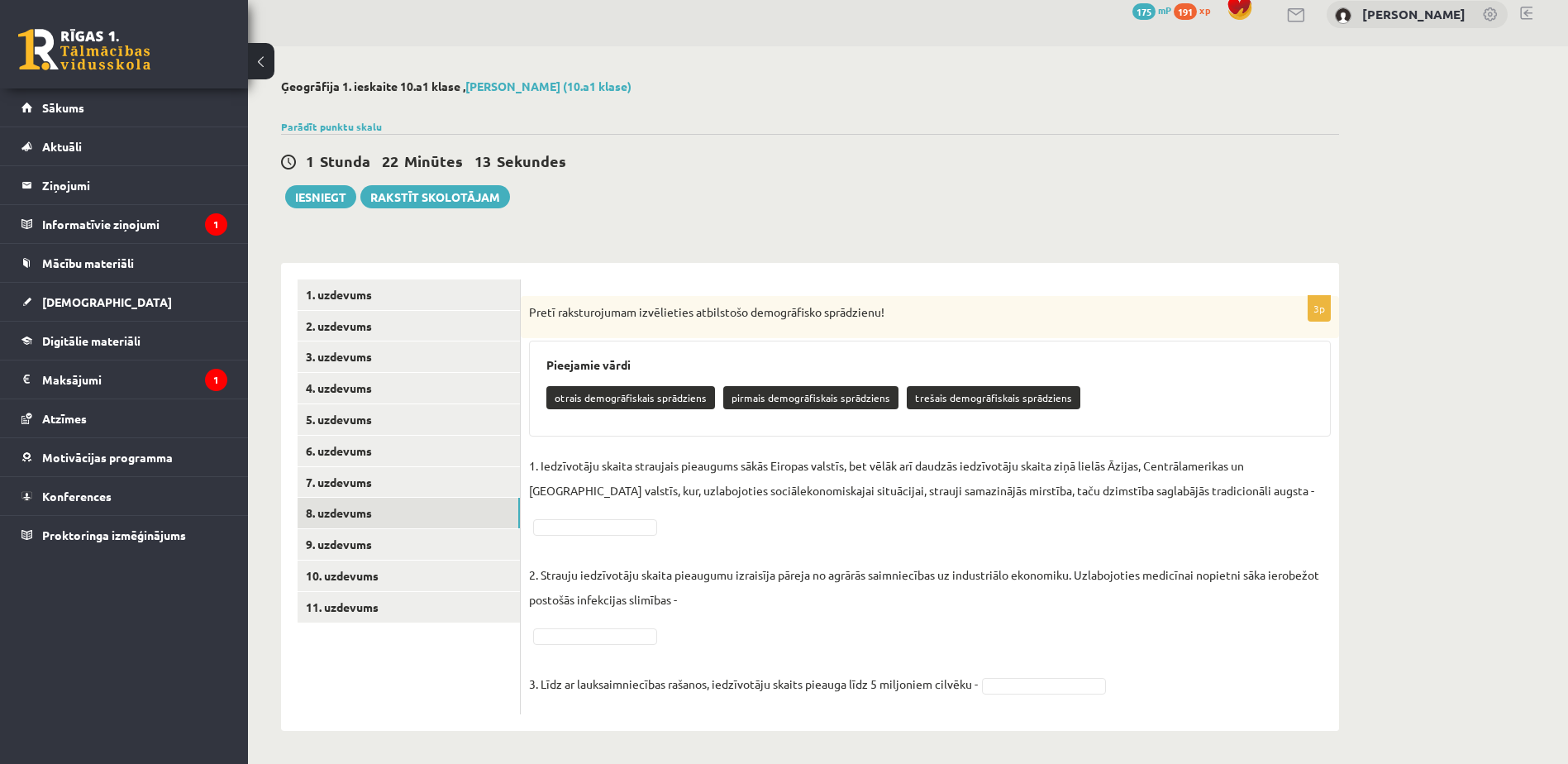
click at [653, 386] on p "otrais demogrāfiskais sprādziens" at bounding box center [630, 398] width 169 height 23
click at [654, 392] on p "otrais demogrāfiskais sprādziens" at bounding box center [630, 398] width 169 height 23
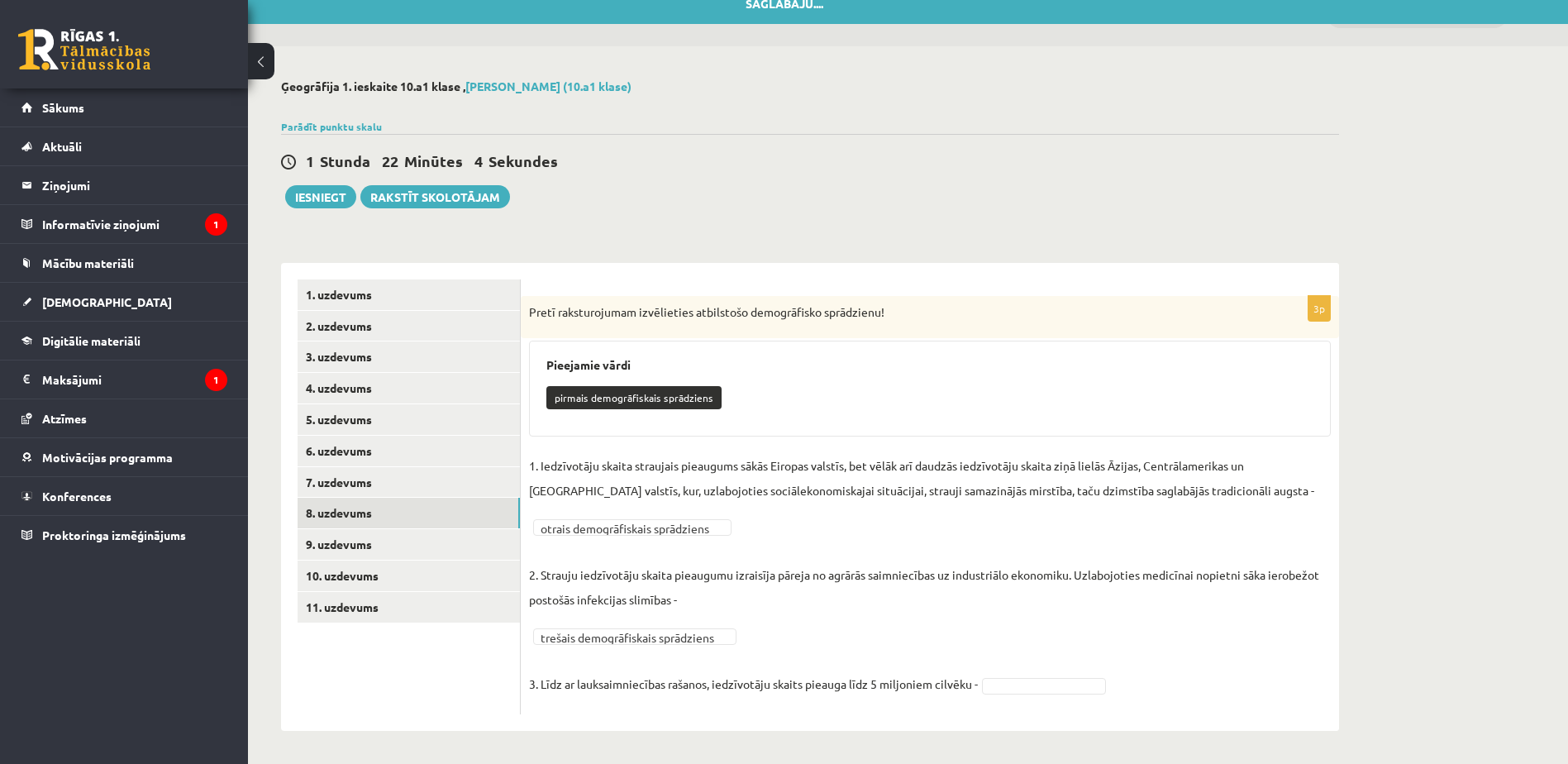
click at [1017, 683] on fieldset "**********" at bounding box center [929, 579] width 801 height 253
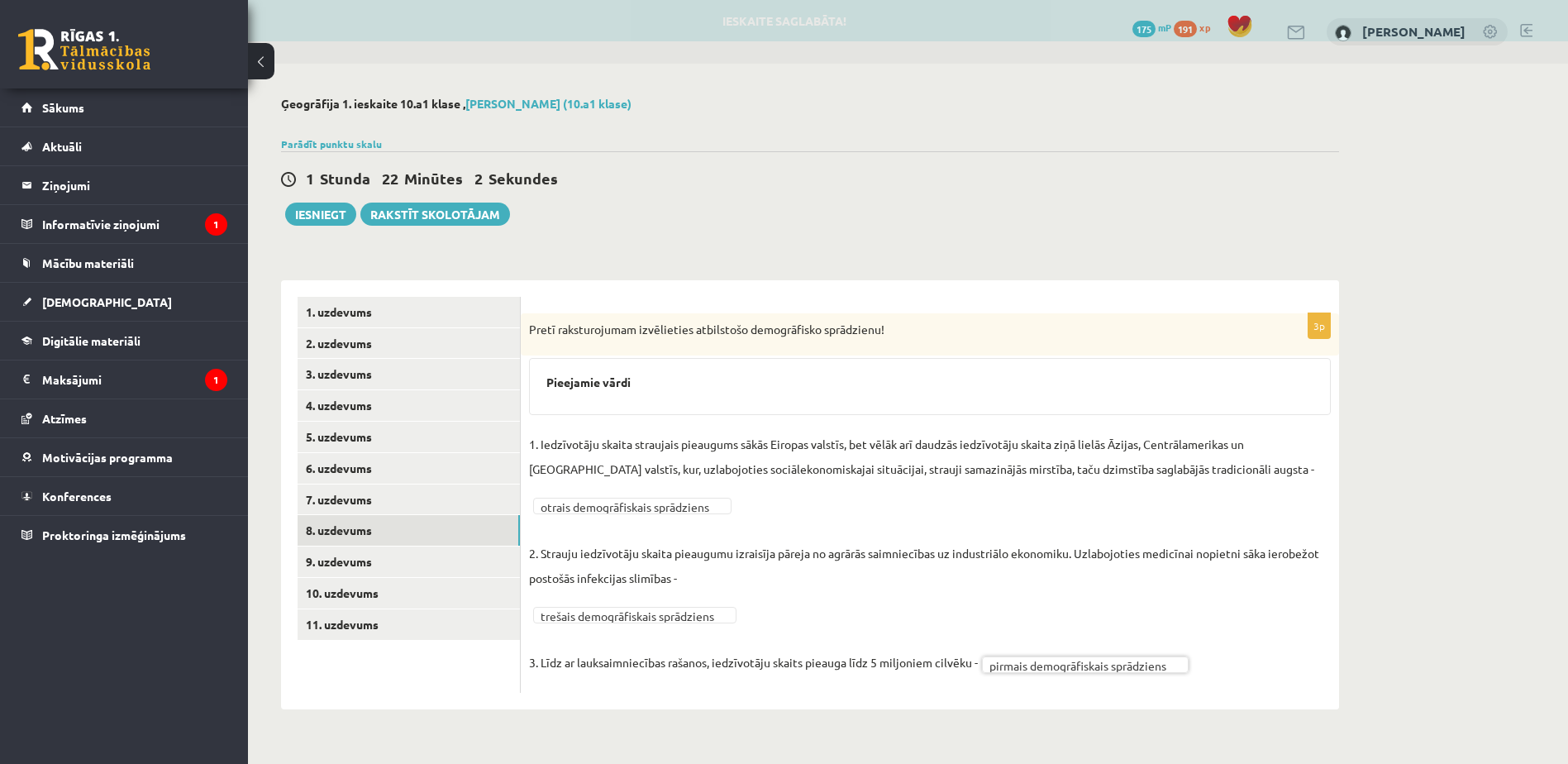
scroll to position [0, 0]
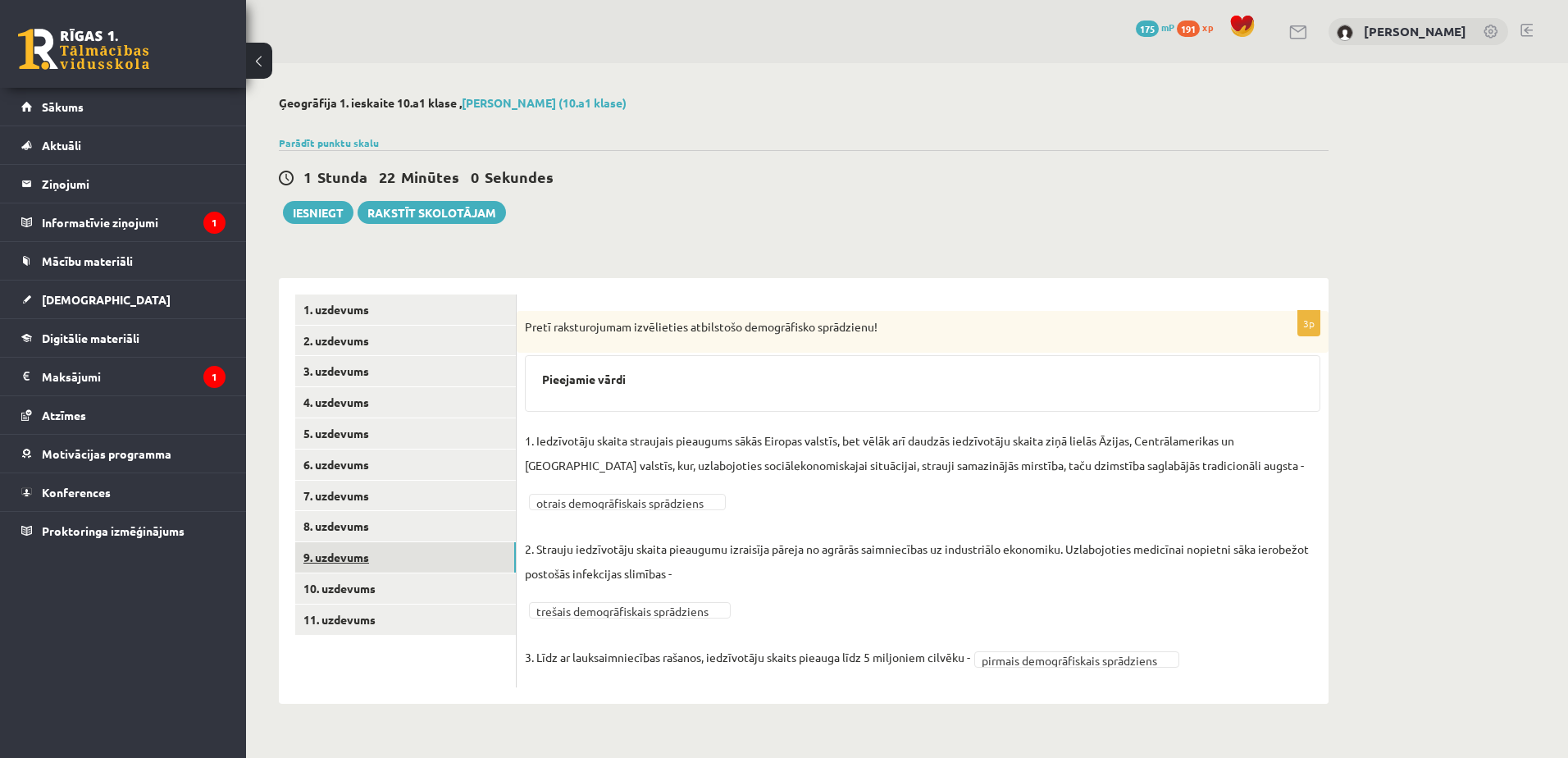
click at [364, 556] on link "9. uzdevums" at bounding box center [405, 557] width 221 height 30
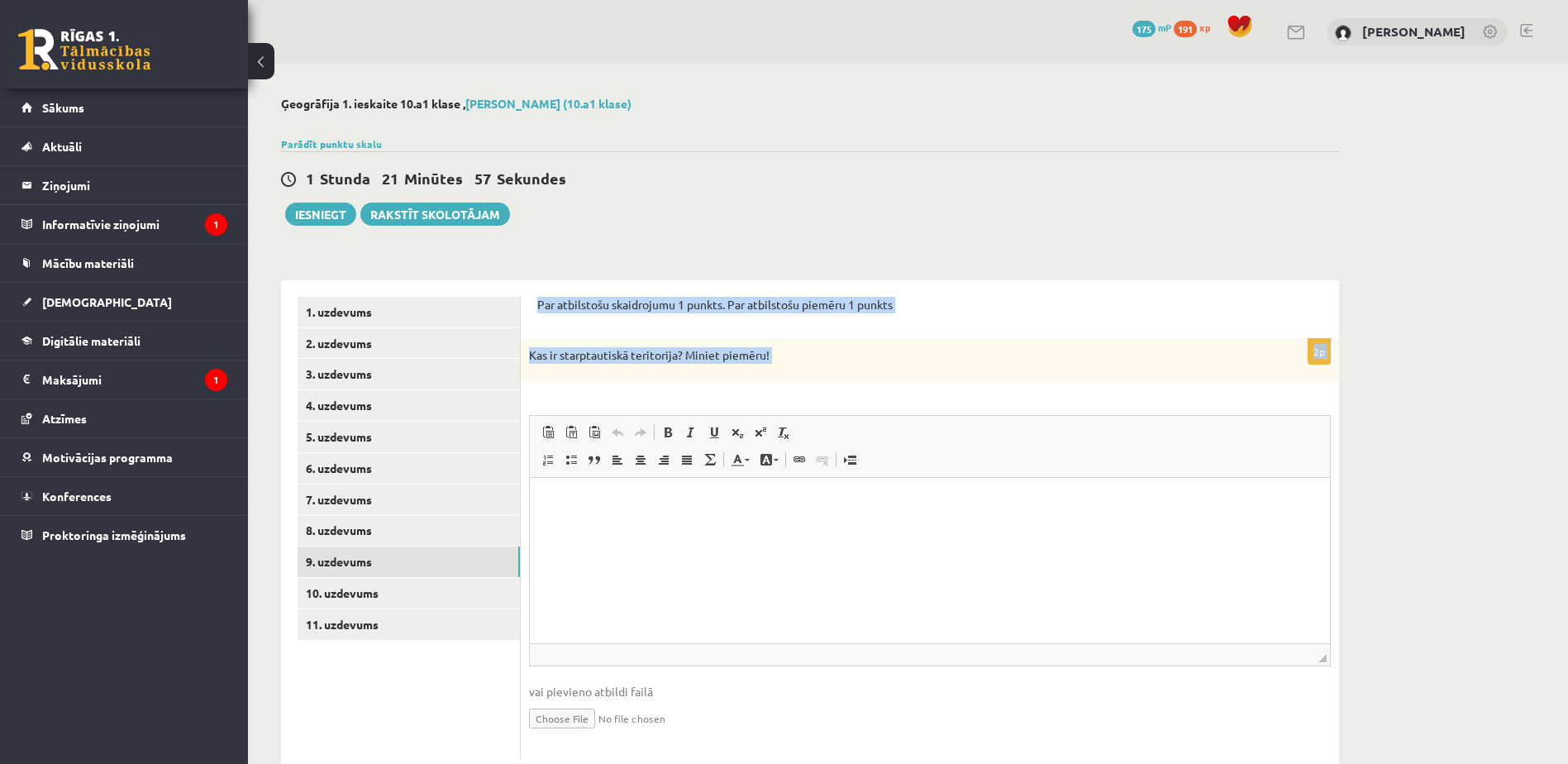
drag, startPoint x: 533, startPoint y: 302, endPoint x: 771, endPoint y: 404, distance: 258.9
click at [771, 404] on div "Par atbilstošu skaidrojumu 1 punkts. Par atbilstošu piemēru 1 punkts 2p Kas ir …" at bounding box center [929, 527] width 818 height 495
copy form "Par atbilstošu skaidrojumu 1 punkts. Par atbilstošu piemēru 1 punkts 2p Kas ir …"
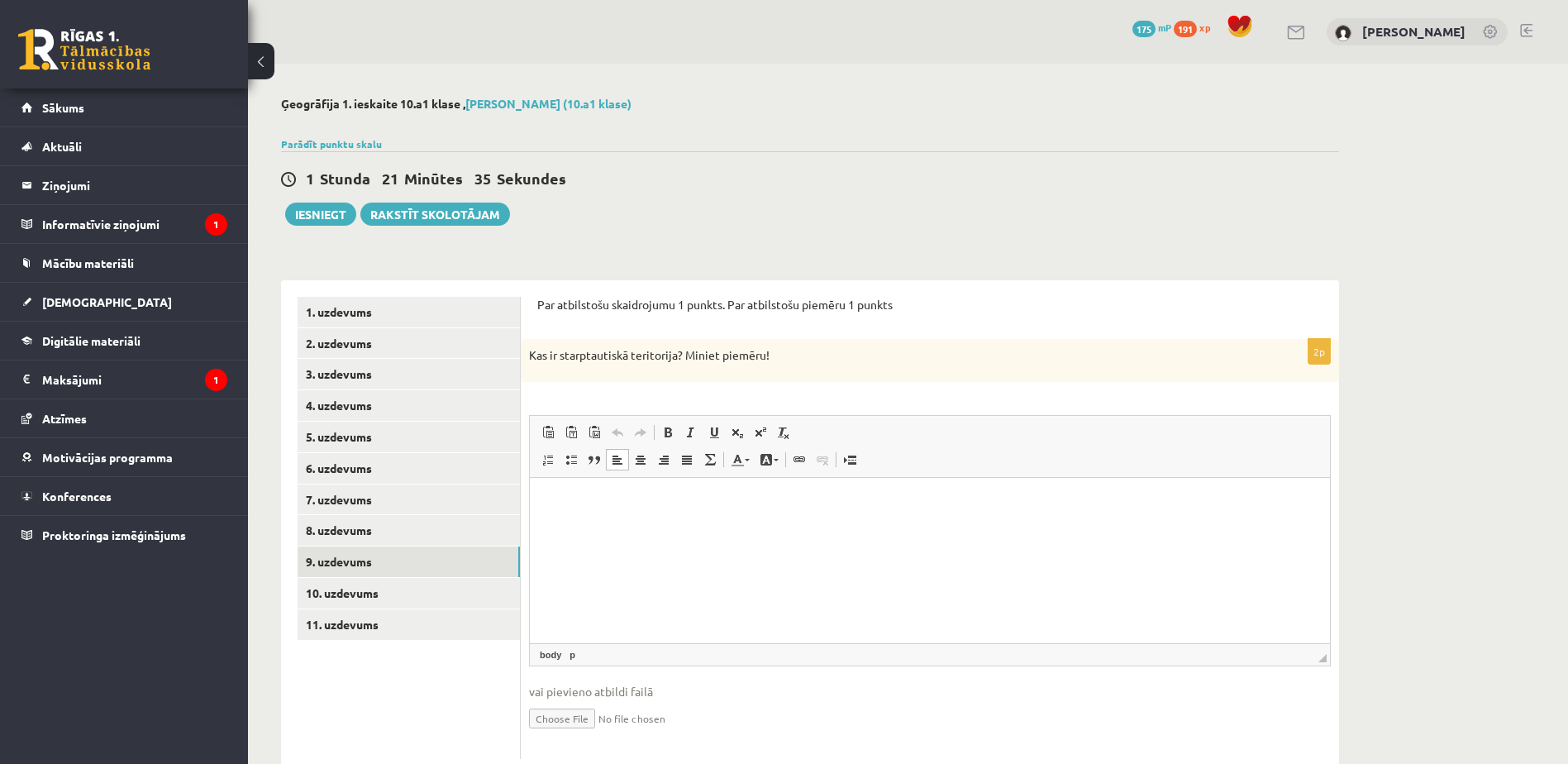
click at [719, 512] on html at bounding box center [929, 502] width 800 height 51
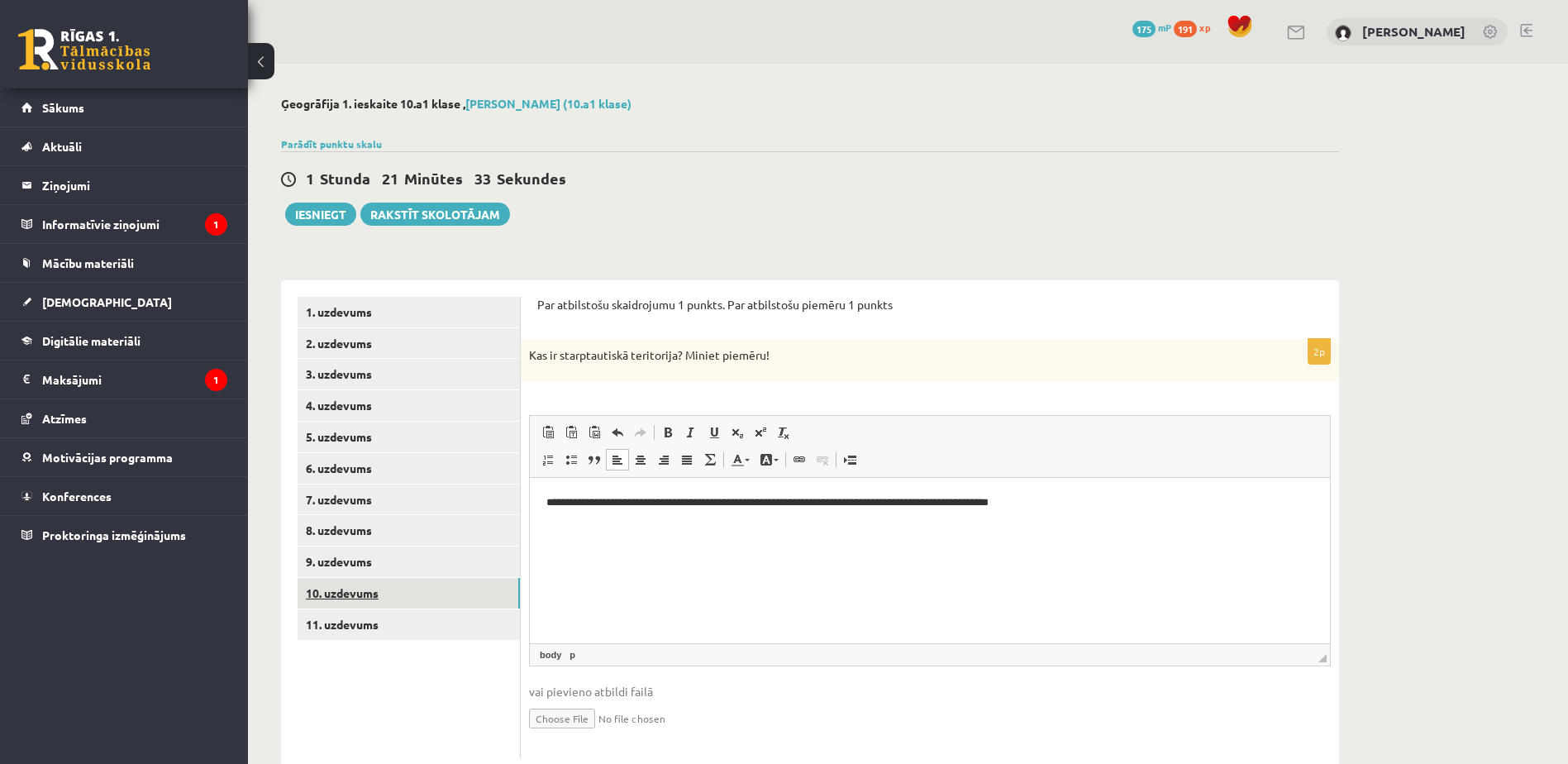
click at [375, 597] on link "10. uzdevums" at bounding box center [409, 593] width 223 height 31
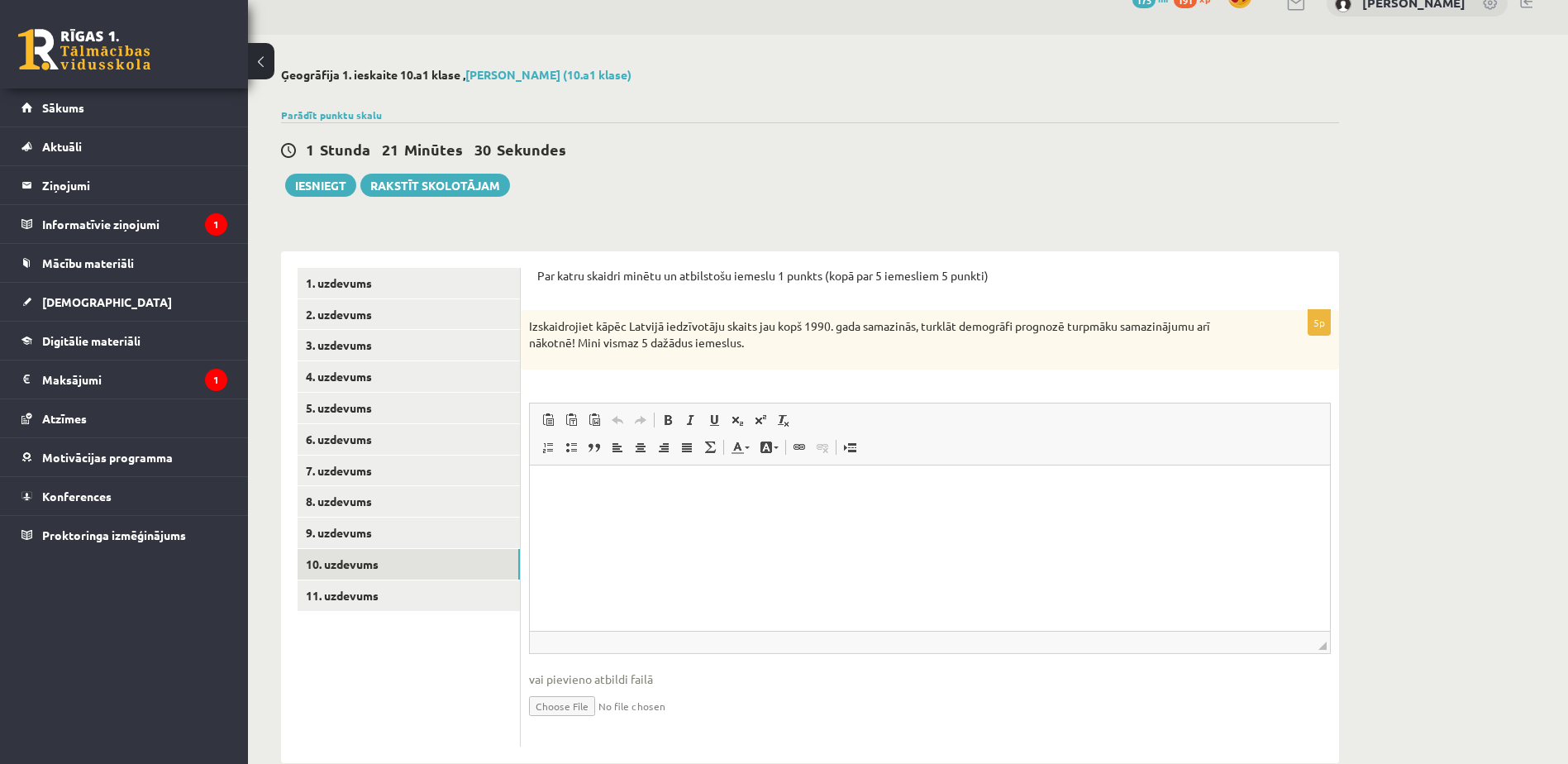
scroll to position [30, 0]
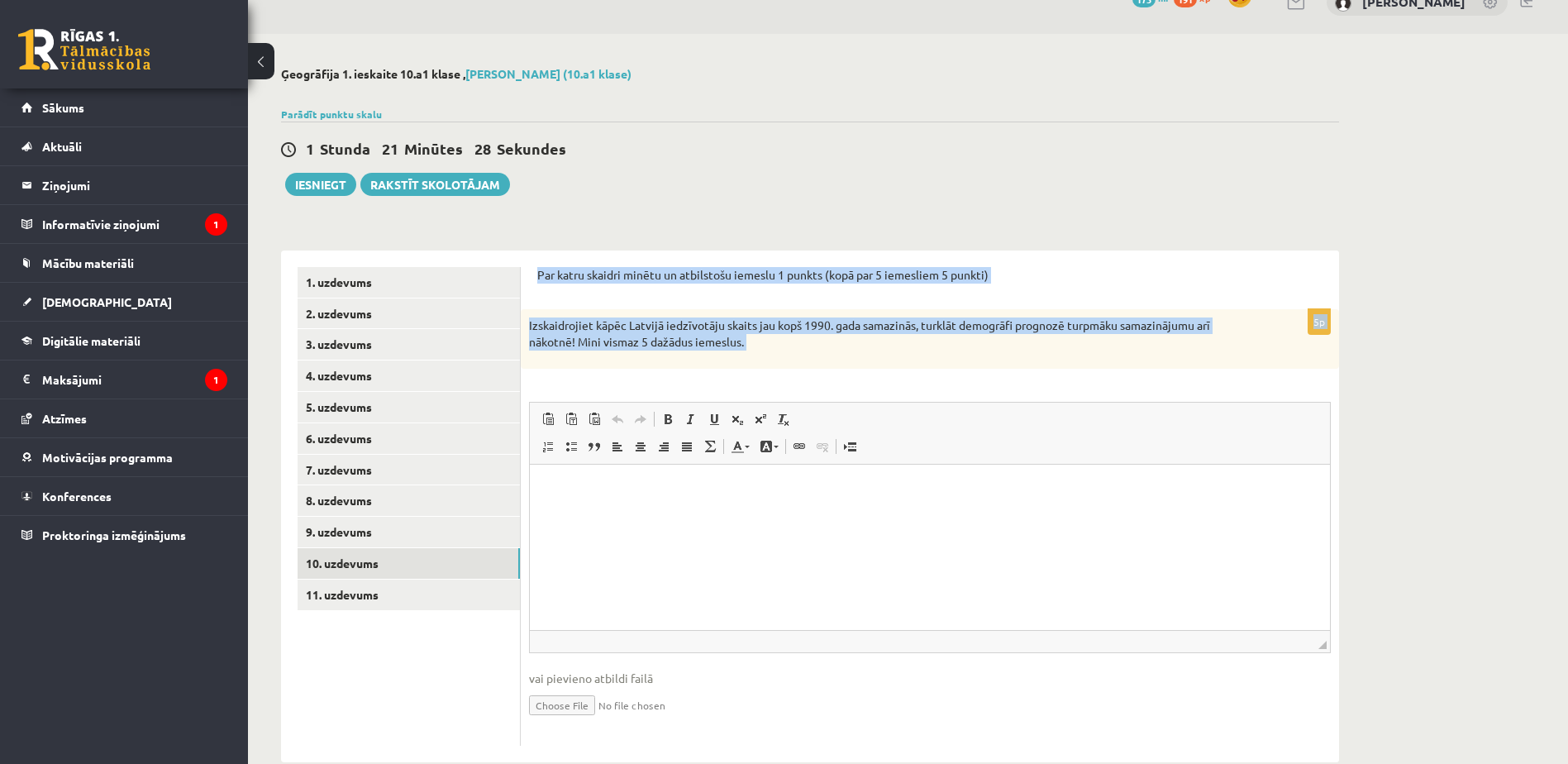
drag, startPoint x: 538, startPoint y: 268, endPoint x: 808, endPoint y: 385, distance: 294.3
click at [808, 385] on form "Par katru skaidri minētu un atbilstošu iemeslu 1 punkts (kopā par 5 iemesliem 5…" at bounding box center [929, 506] width 785 height 478
copy form "Par katru skaidri minētu un atbilstošu iemeslu 1 punkts (kopā par 5 iemesliem 5…"
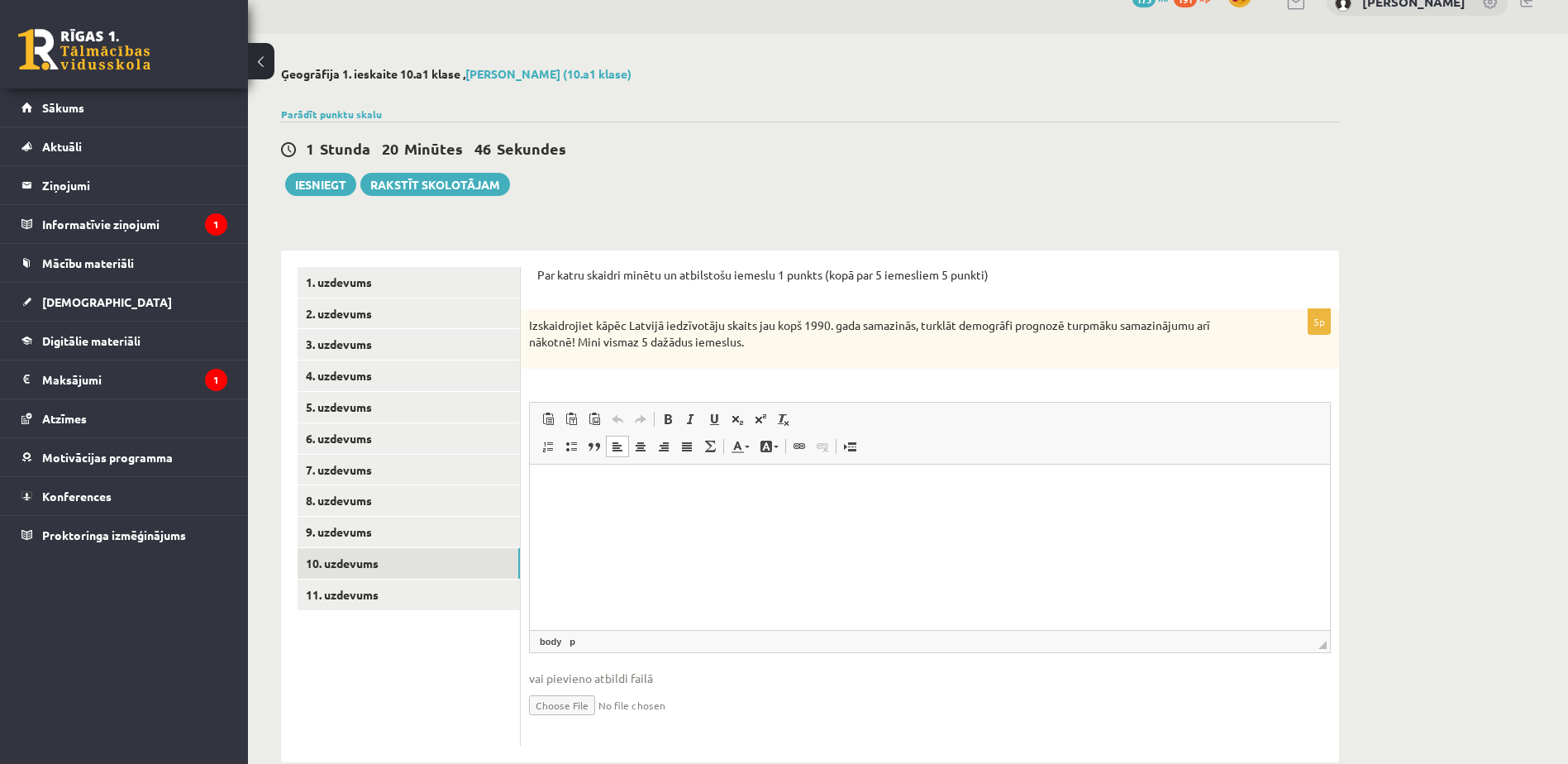
click at [679, 507] on html at bounding box center [929, 488] width 800 height 51
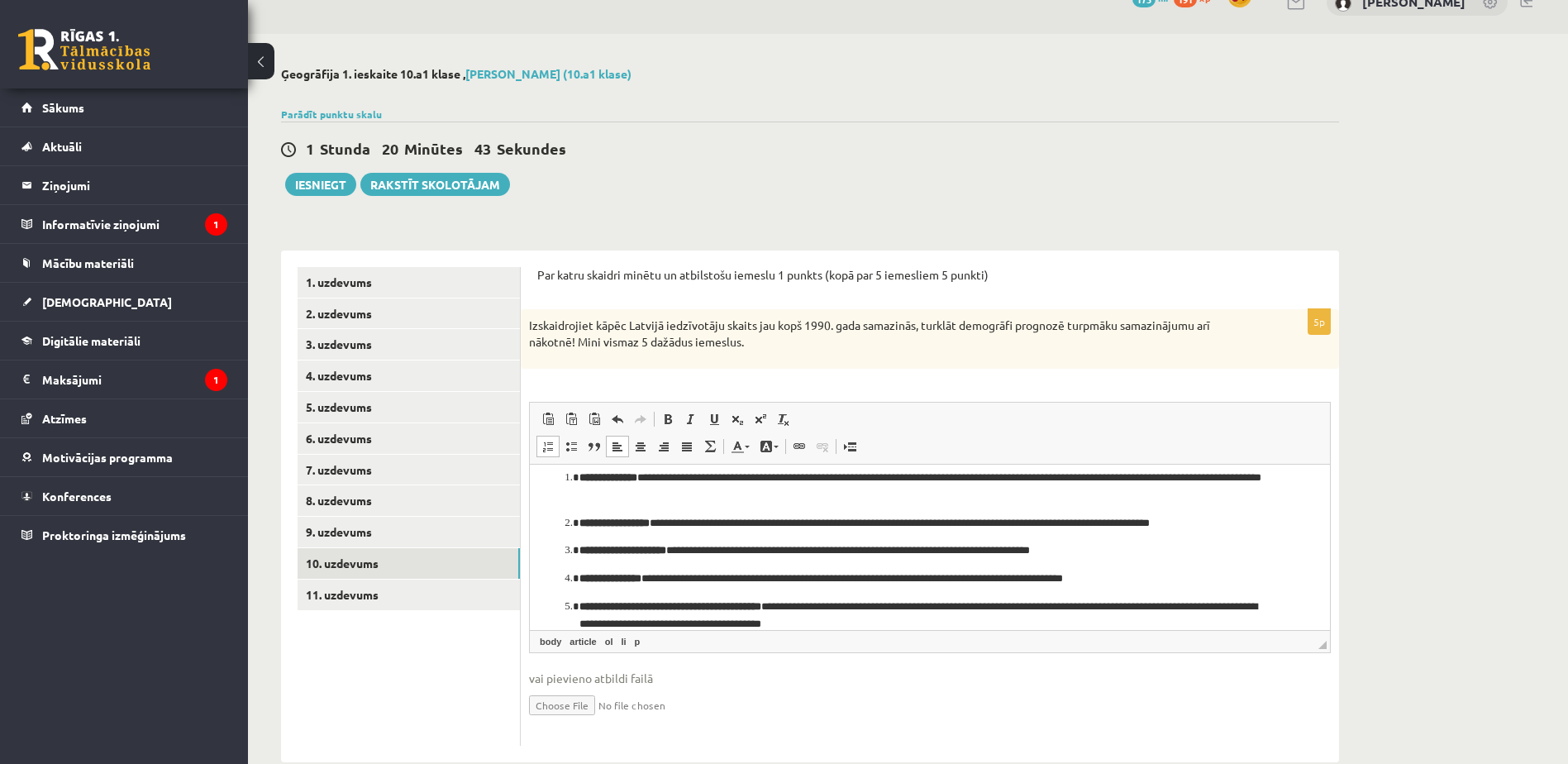
scroll to position [32, 0]
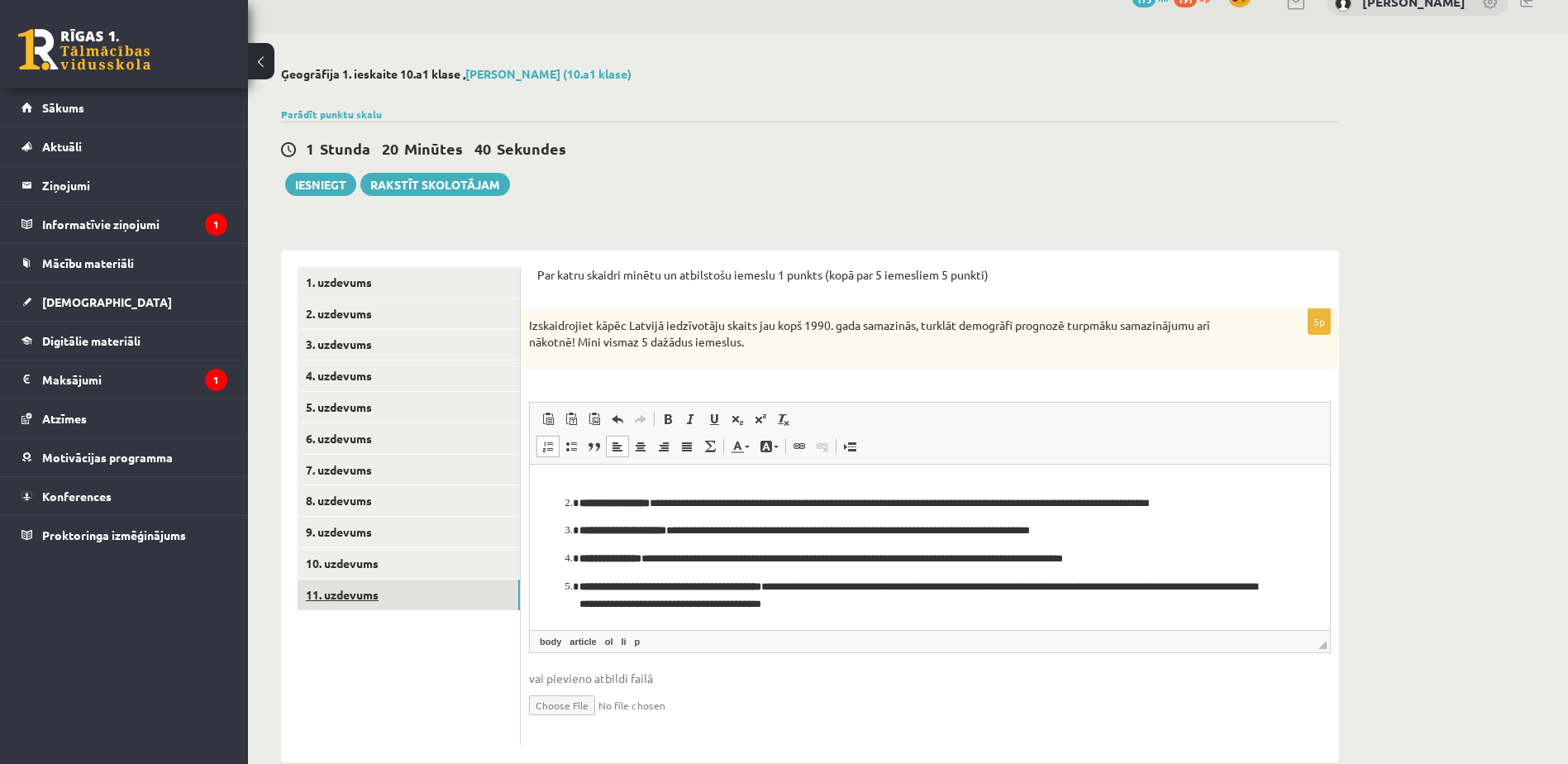
click at [414, 596] on link "11. uzdevums" at bounding box center [409, 595] width 223 height 31
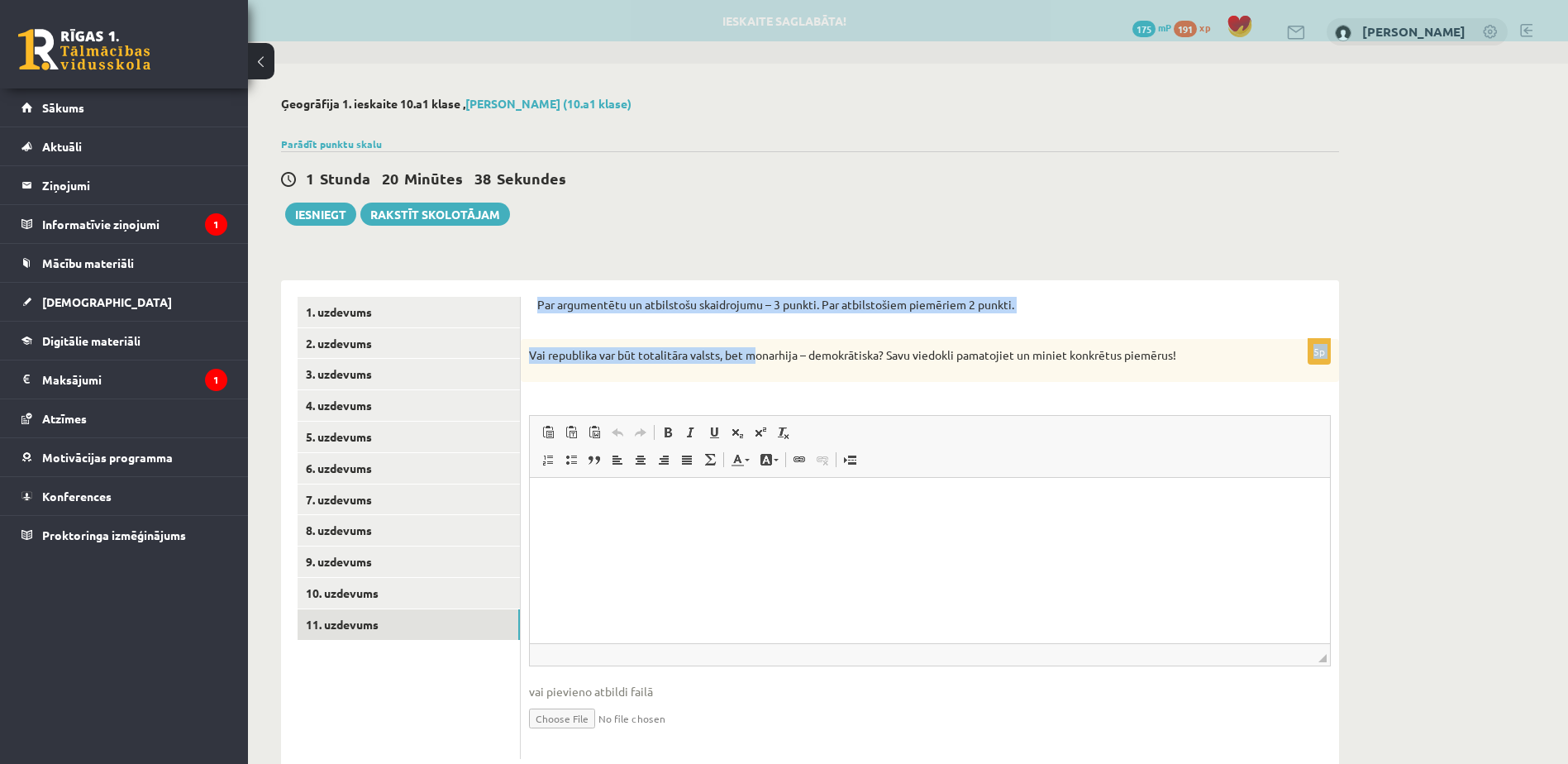
scroll to position [0, 0]
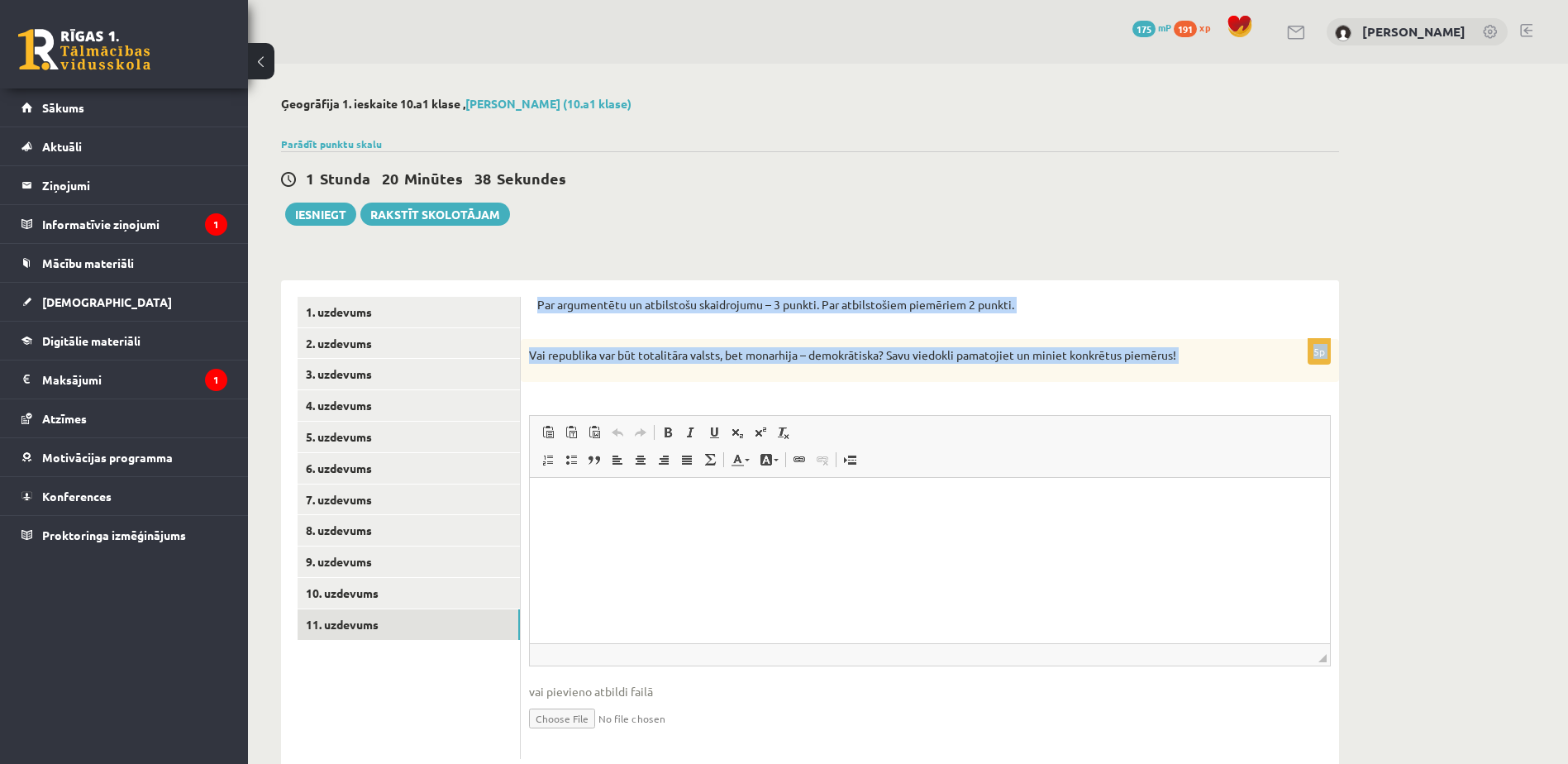
drag, startPoint x: 540, startPoint y: 288, endPoint x: 987, endPoint y: 411, distance: 463.6
click at [987, 411] on div "Par argumentētu un atbilstošu skaidrojumu – 3 punkti. Par atbilstošiem piemērie…" at bounding box center [929, 527] width 818 height 495
copy form "Par argumentētu un atbilstošu skaidrojumu – 3 punkti. Par atbilstošiem piemērie…"
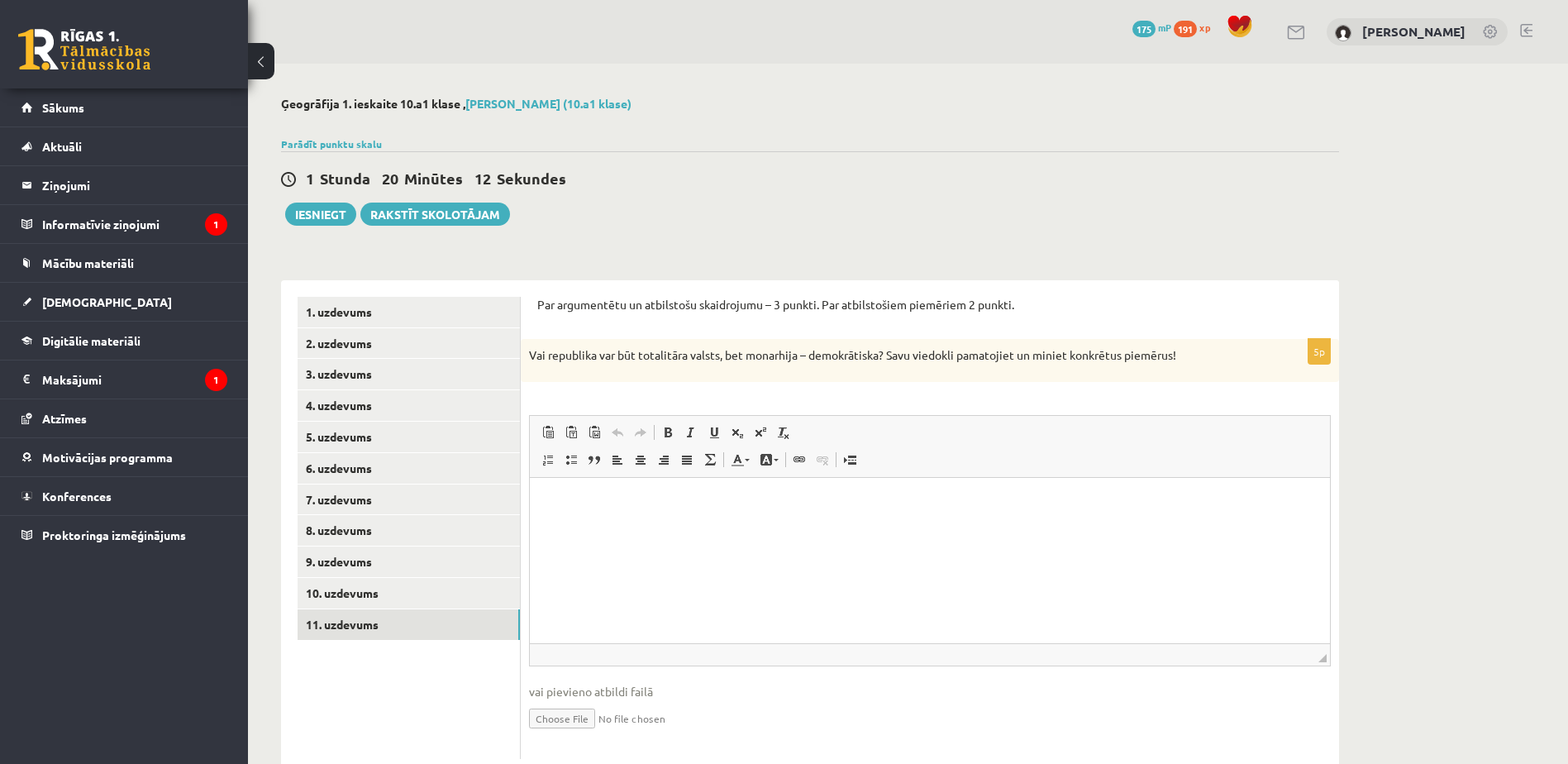
click at [581, 527] on html at bounding box center [929, 502] width 800 height 51
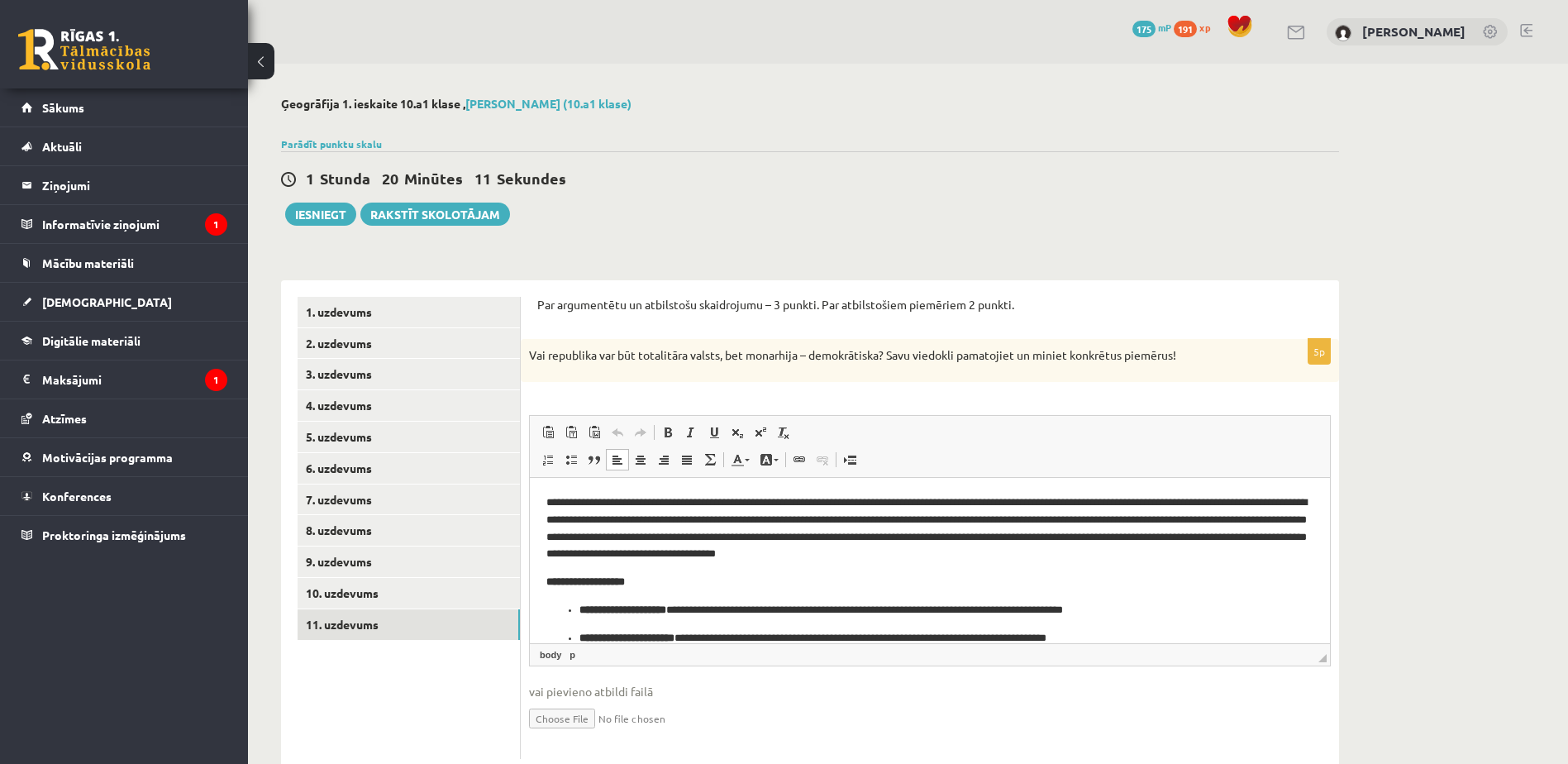
scroll to position [1, 0]
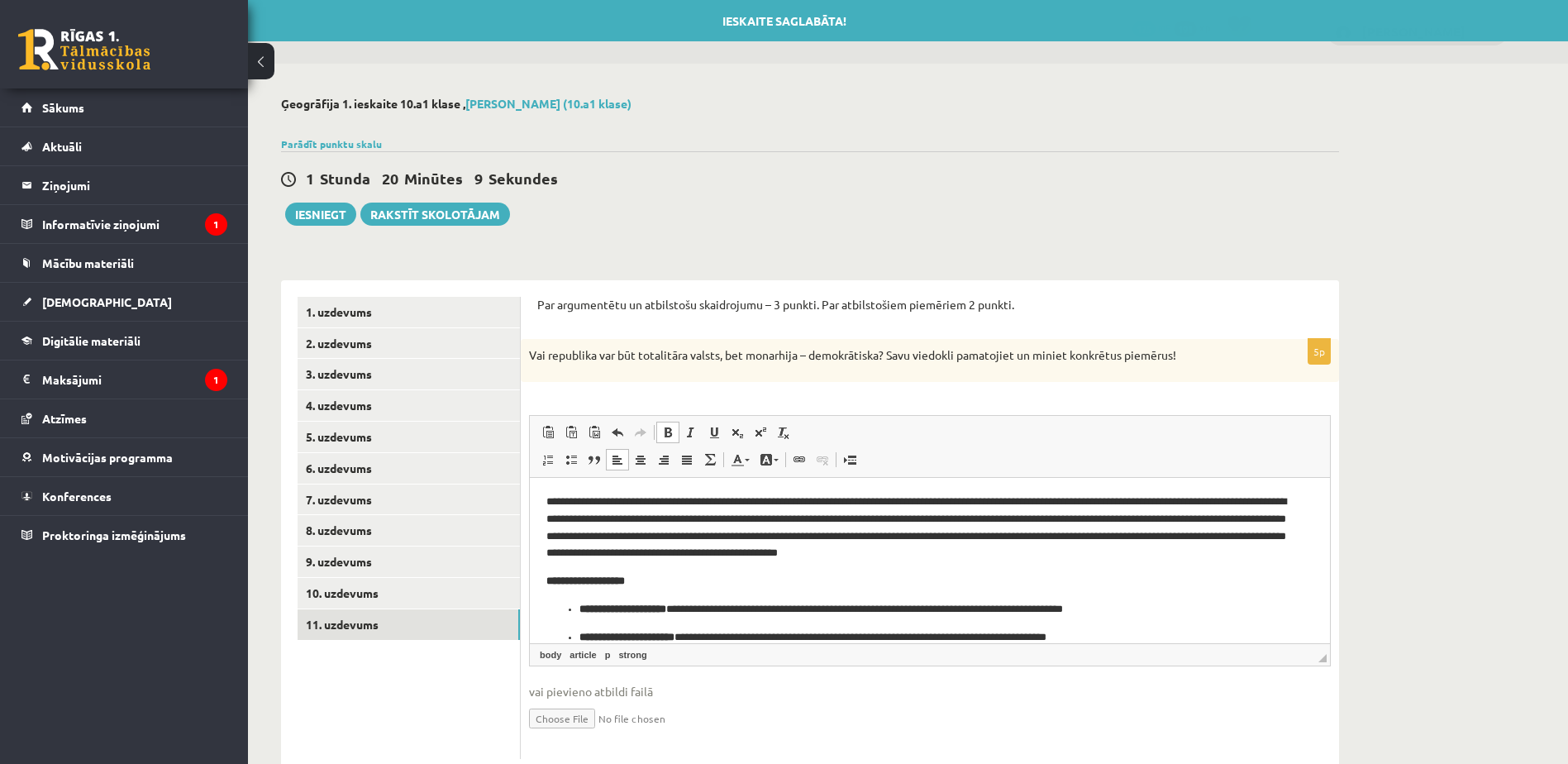
click at [642, 584] on p "**********" at bounding box center [930, 580] width 767 height 17
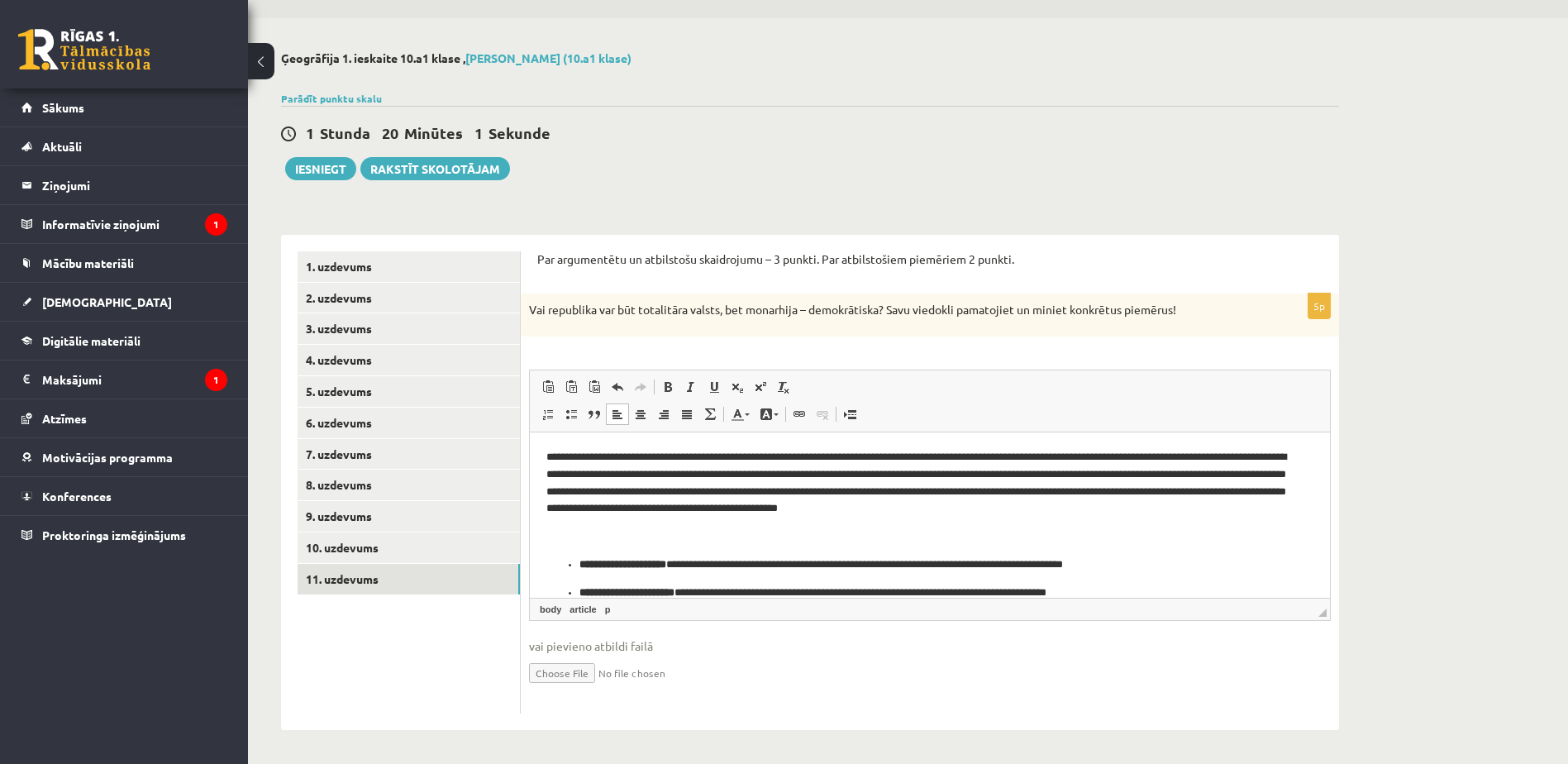
scroll to position [21, 0]
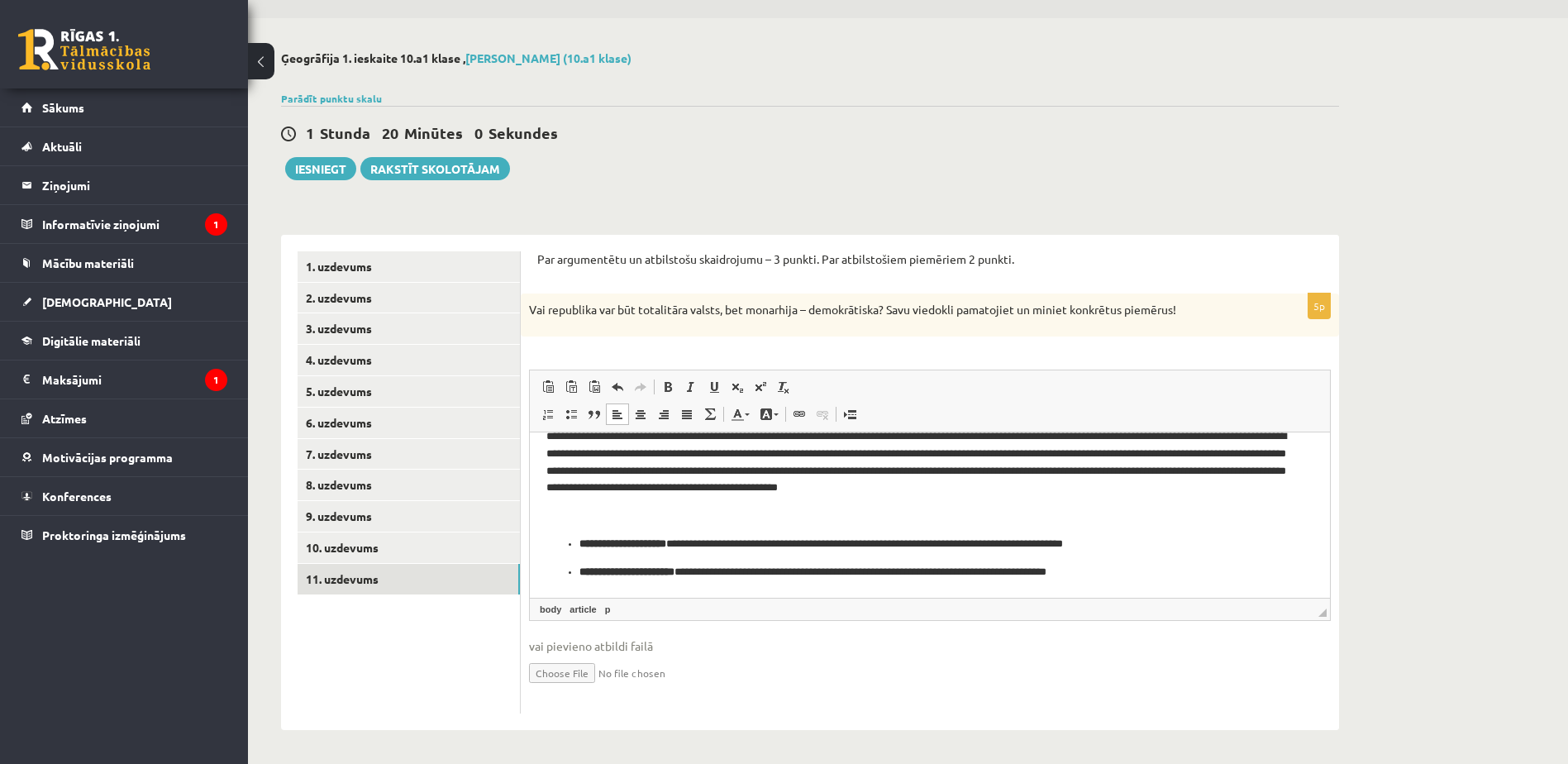
drag, startPoint x: 1328, startPoint y: 505, endPoint x: 1860, endPoint y: 1016, distance: 737.7
click at [301, 157] on button "Iesniegt" at bounding box center [321, 169] width 71 height 23
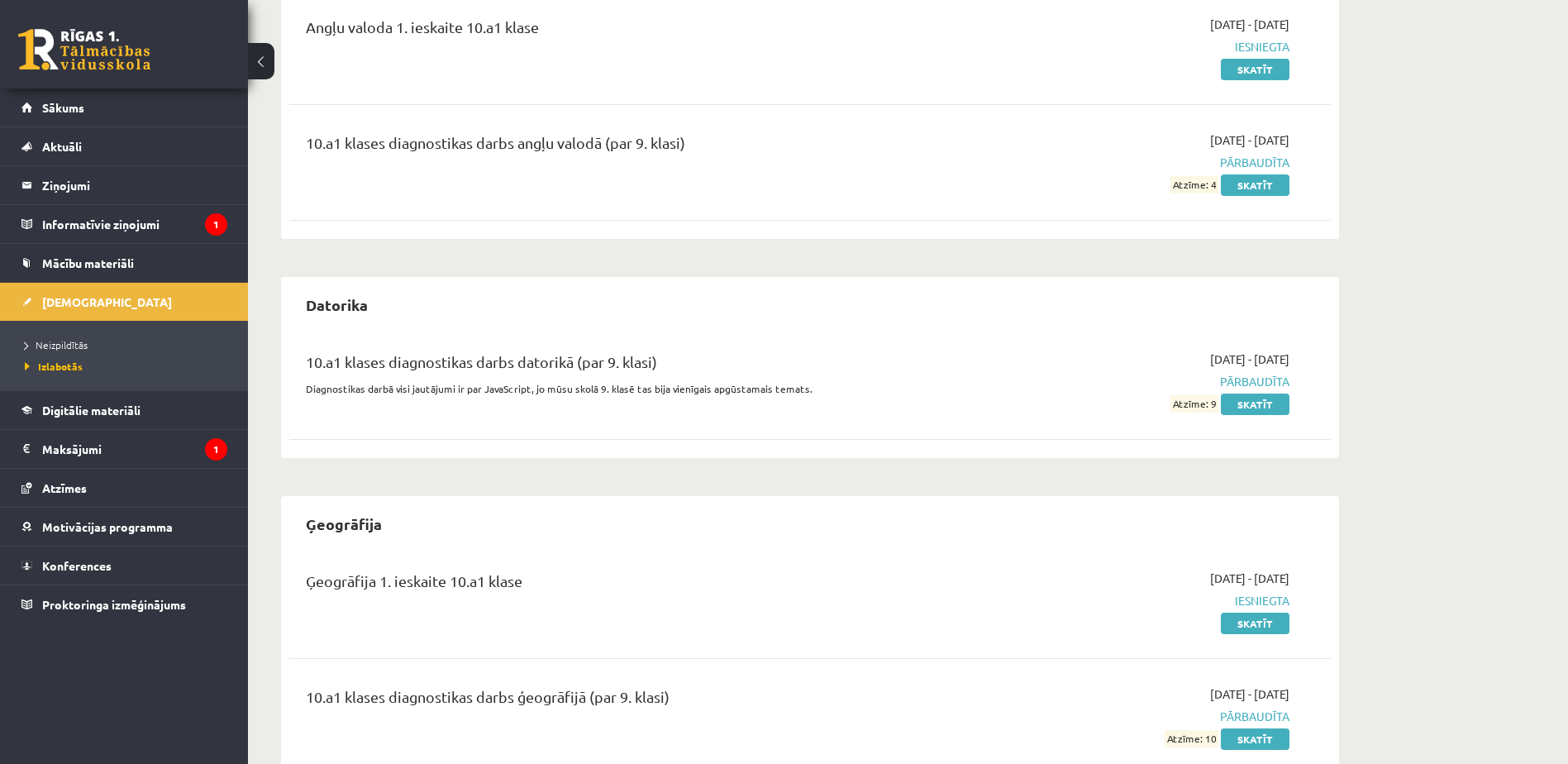
scroll to position [282, 0]
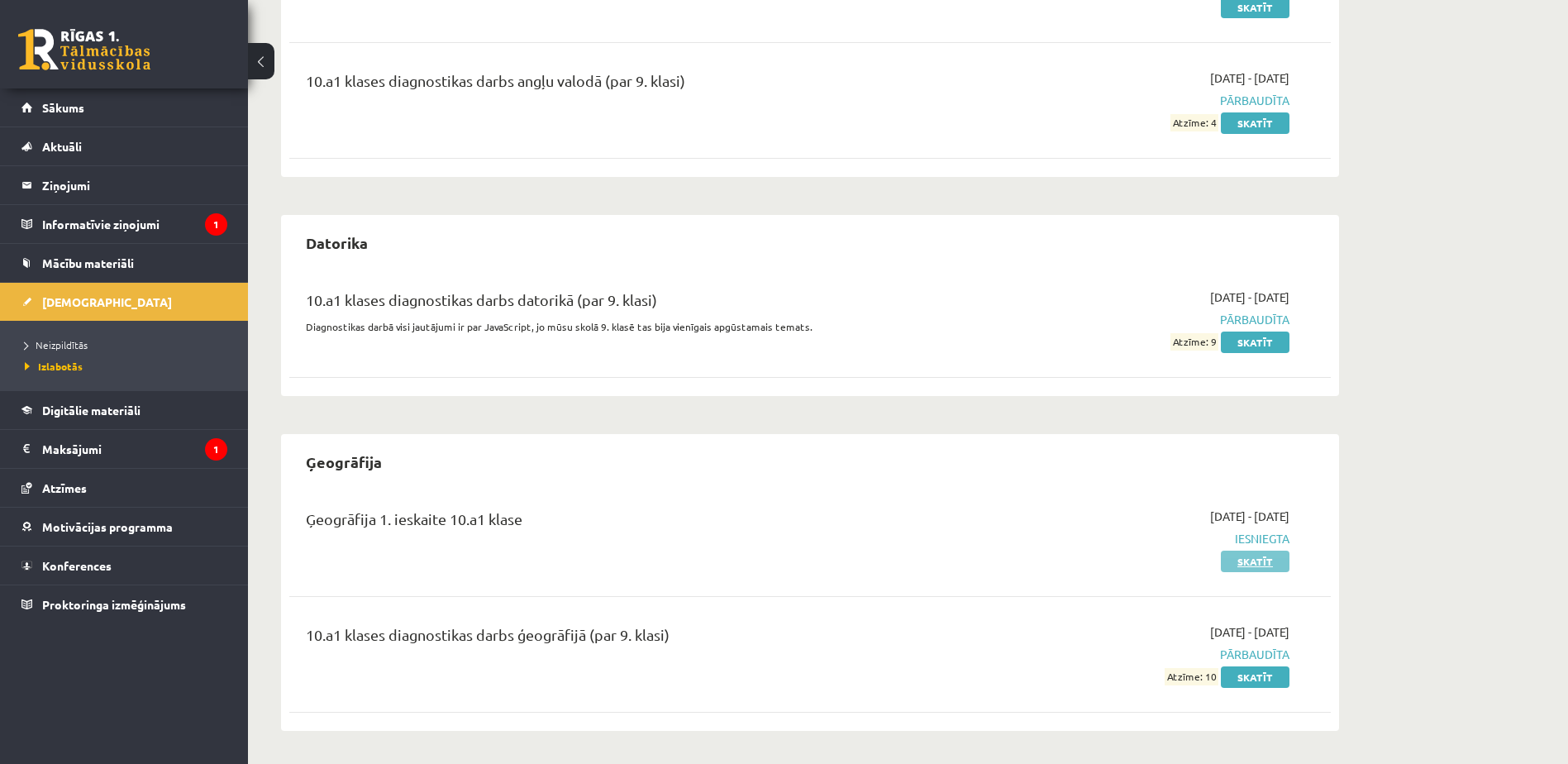
click at [1251, 562] on link "Skatīt" at bounding box center [1255, 561] width 69 height 22
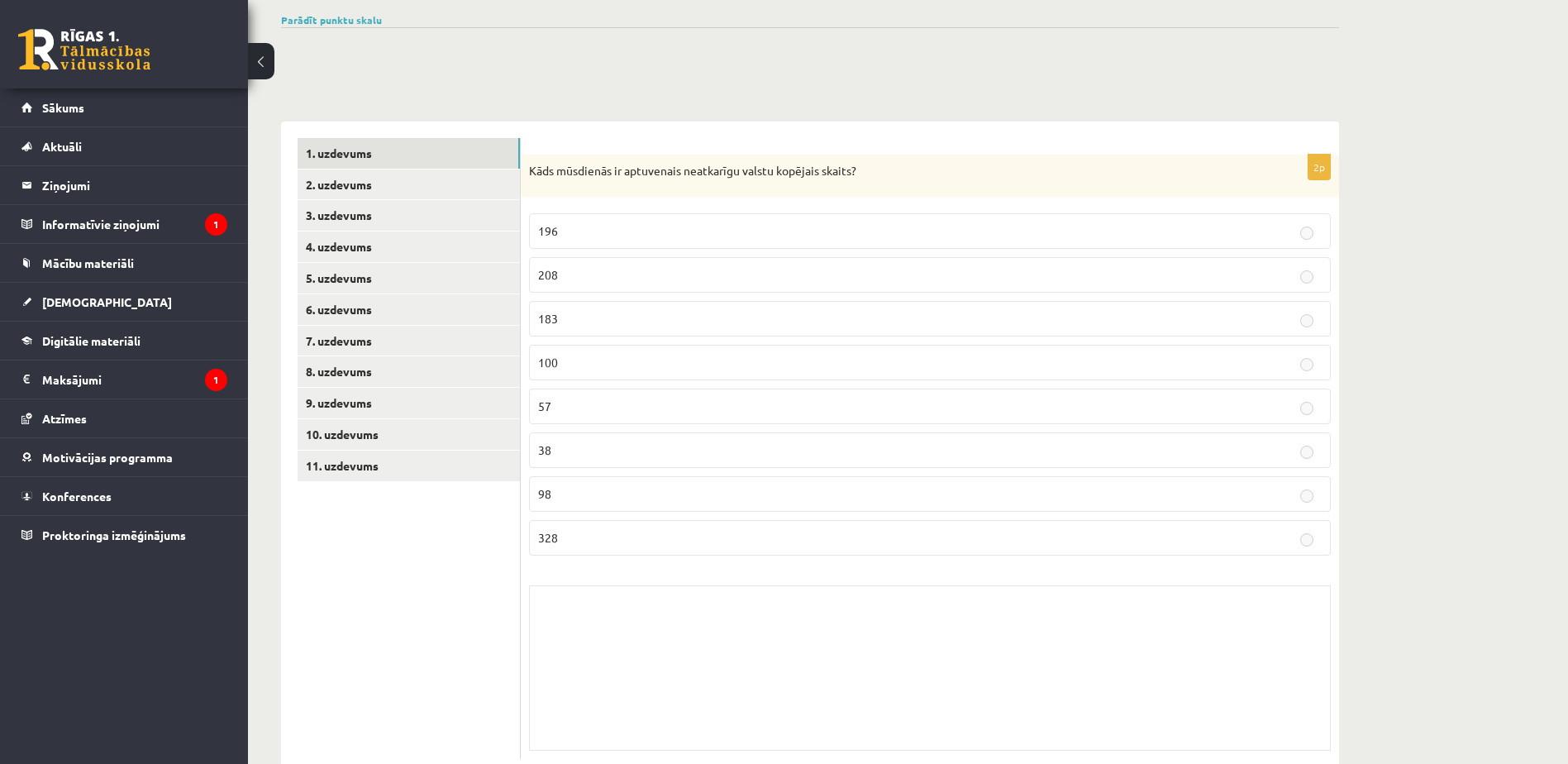
scroll to position [169, 0]
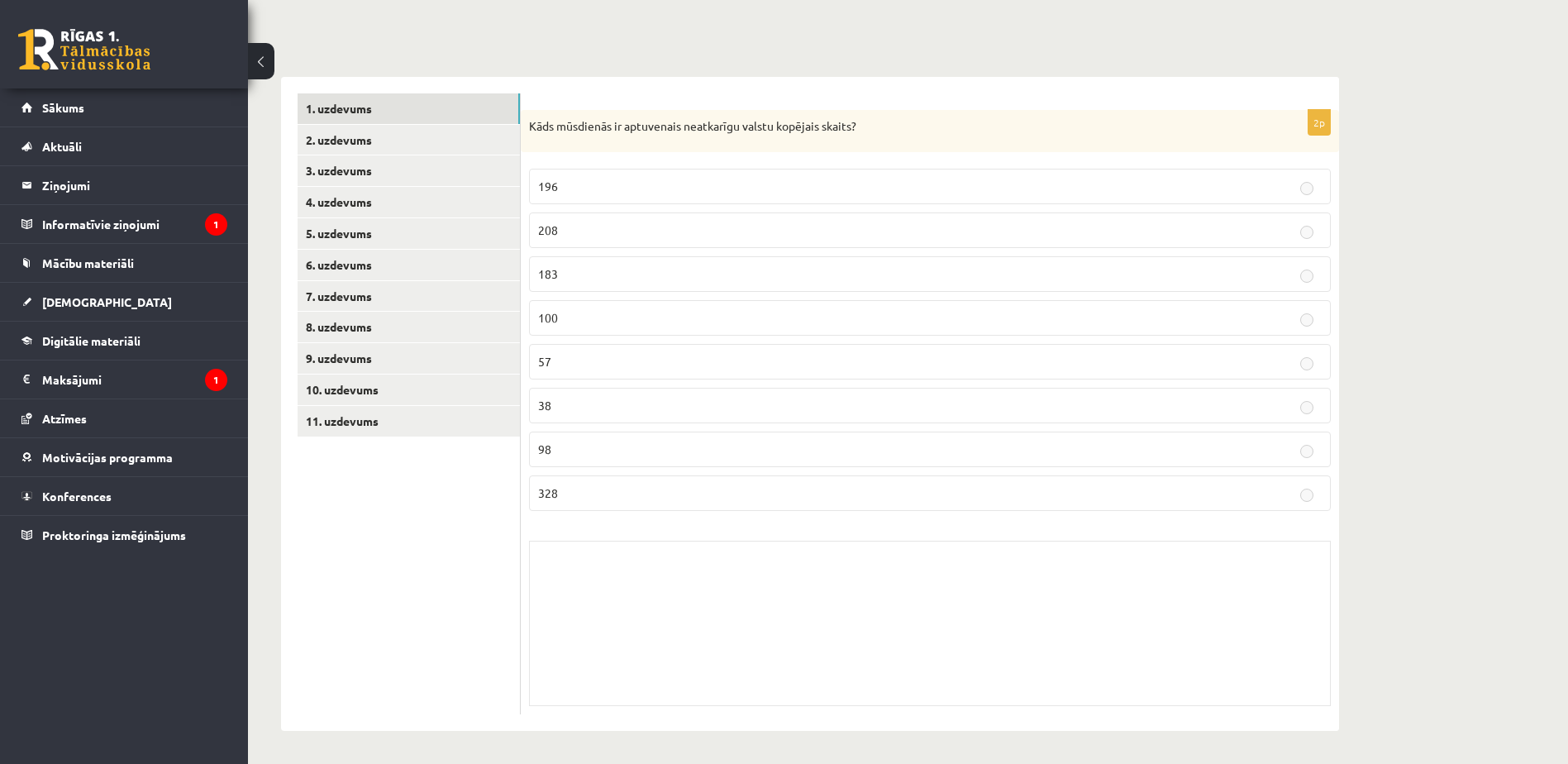
click at [1158, 189] on p "196" at bounding box center [929, 186] width 783 height 17
click at [1164, 226] on p "208" at bounding box center [929, 230] width 783 height 17
click at [517, 154] on link "2. uzdevums" at bounding box center [409, 140] width 223 height 31
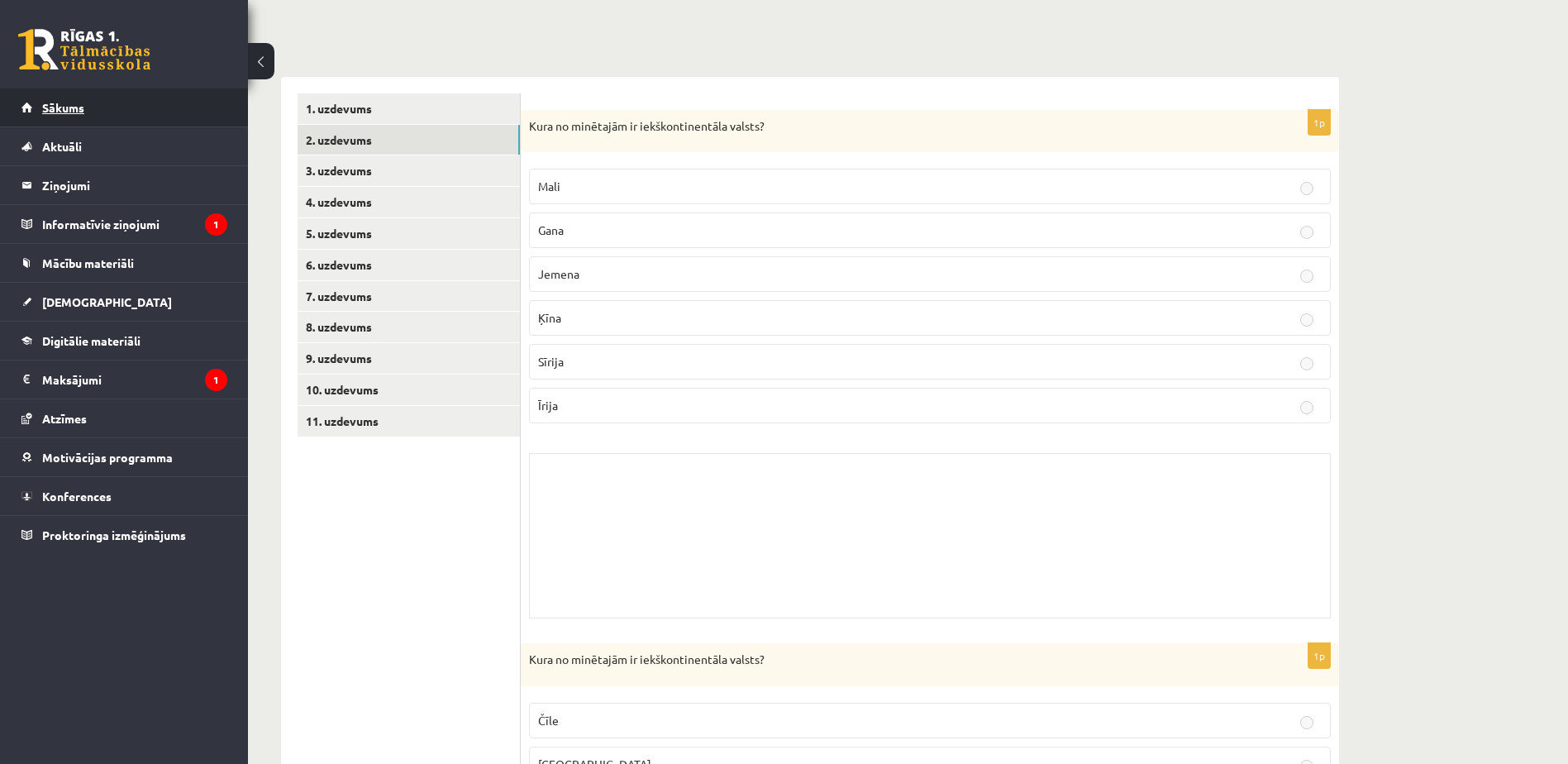
click at [188, 96] on link "Sākums" at bounding box center [125, 107] width 206 height 38
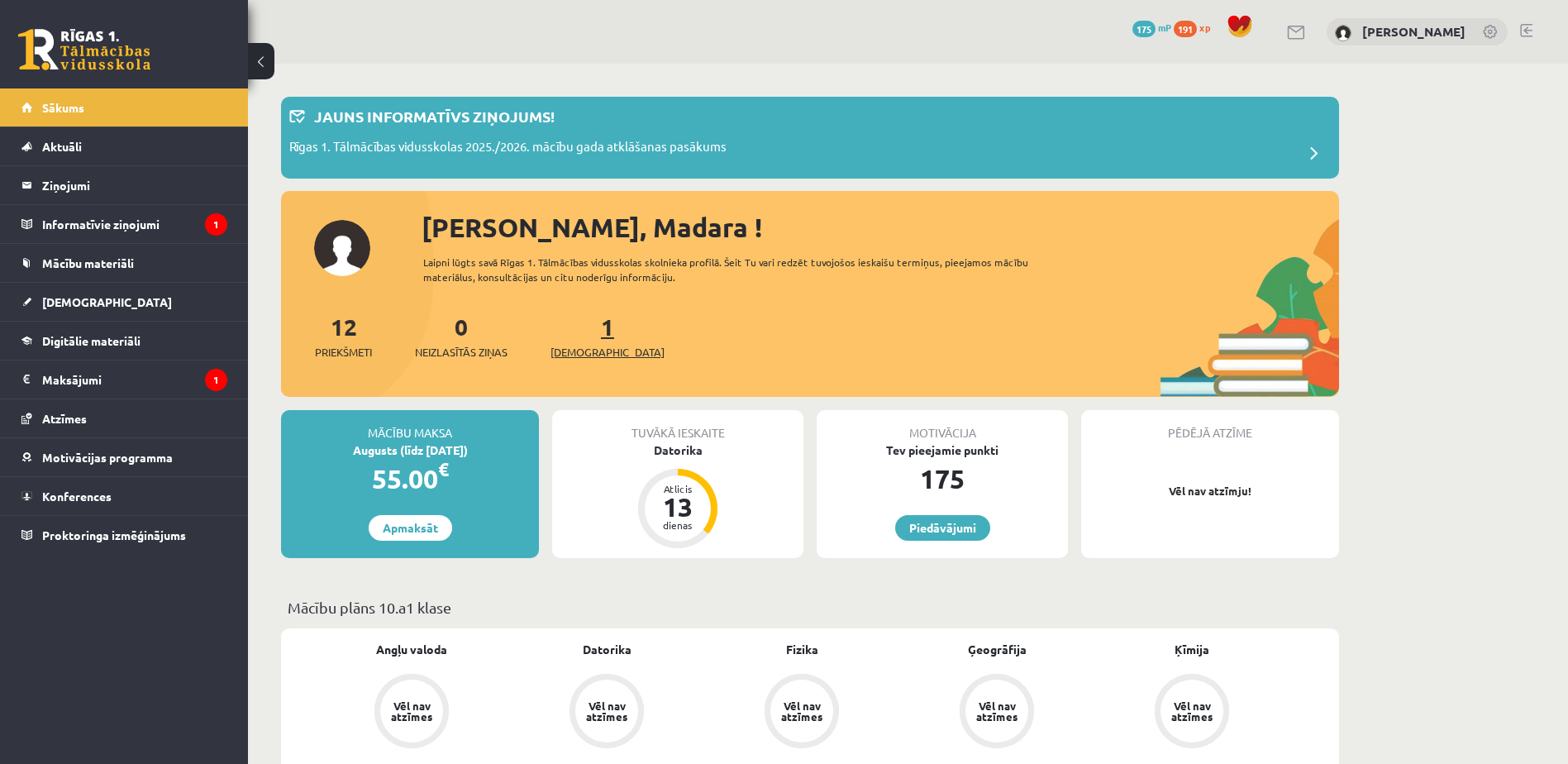
click at [588, 354] on span "[DEMOGRAPHIC_DATA]" at bounding box center [607, 352] width 114 height 17
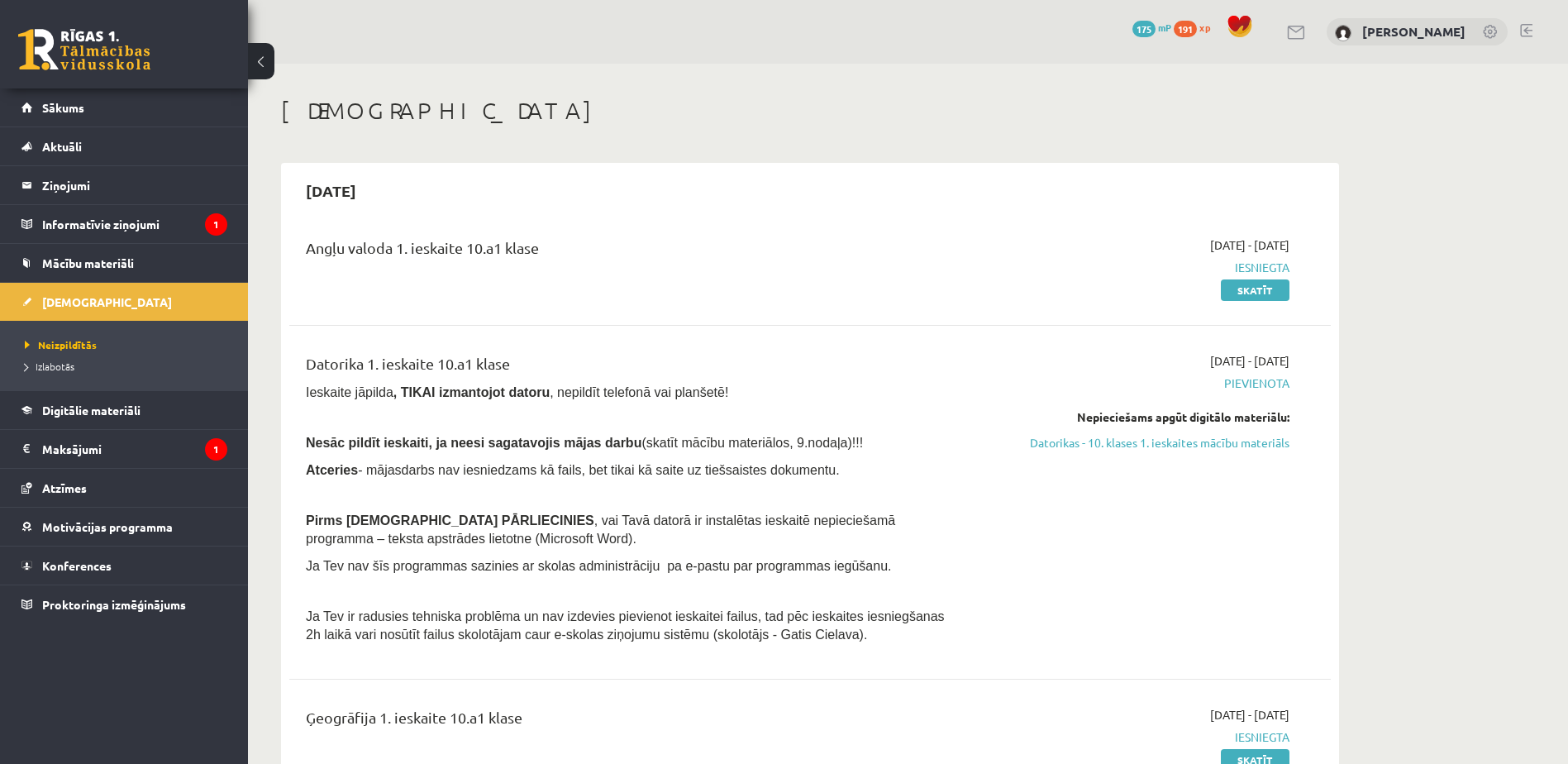
click at [61, 49] on link at bounding box center [84, 50] width 132 height 42
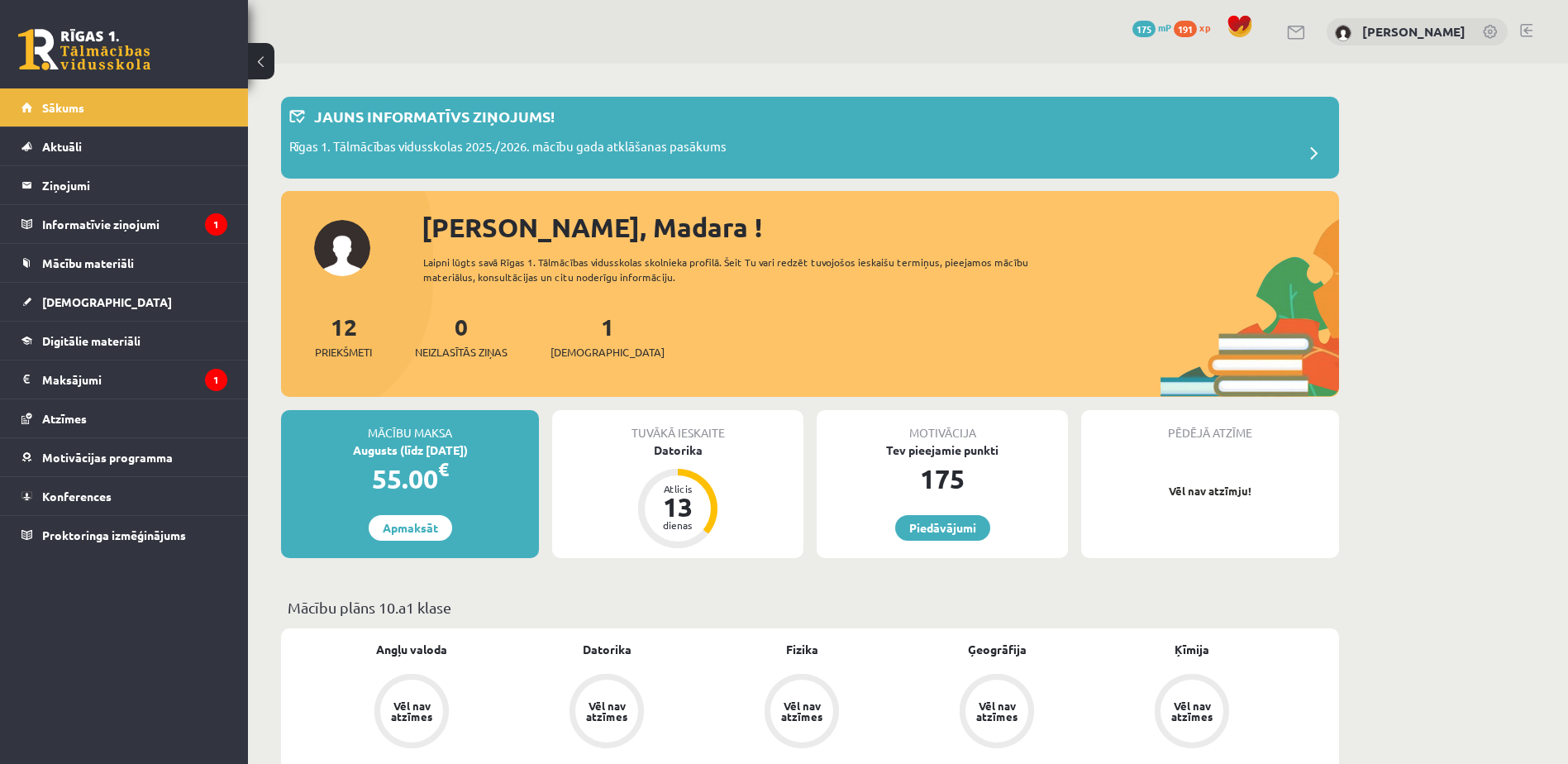
click at [1521, 28] on link at bounding box center [1526, 31] width 12 height 13
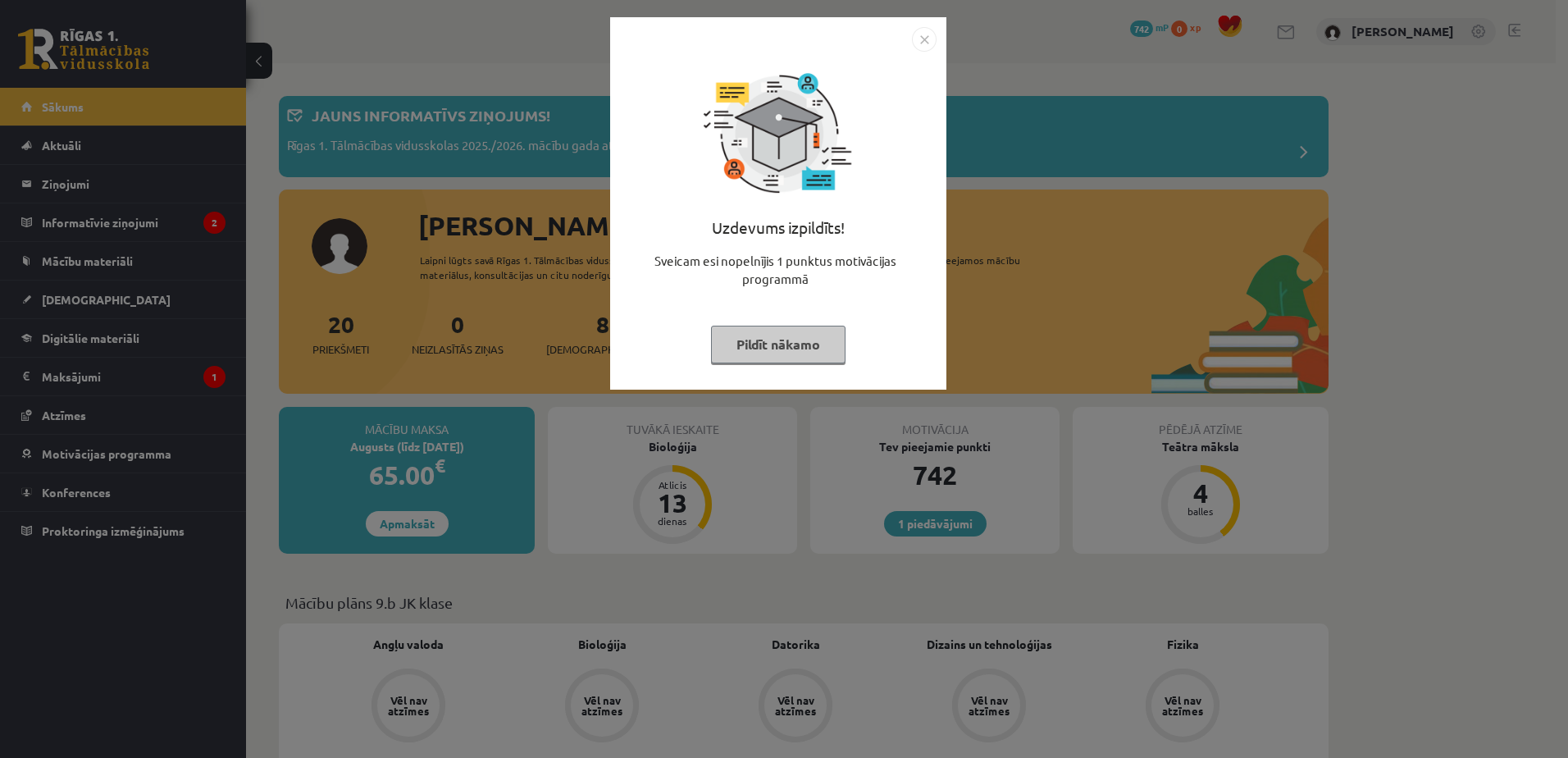
click at [817, 357] on button "Pildīt nākamo" at bounding box center [778, 344] width 134 height 38
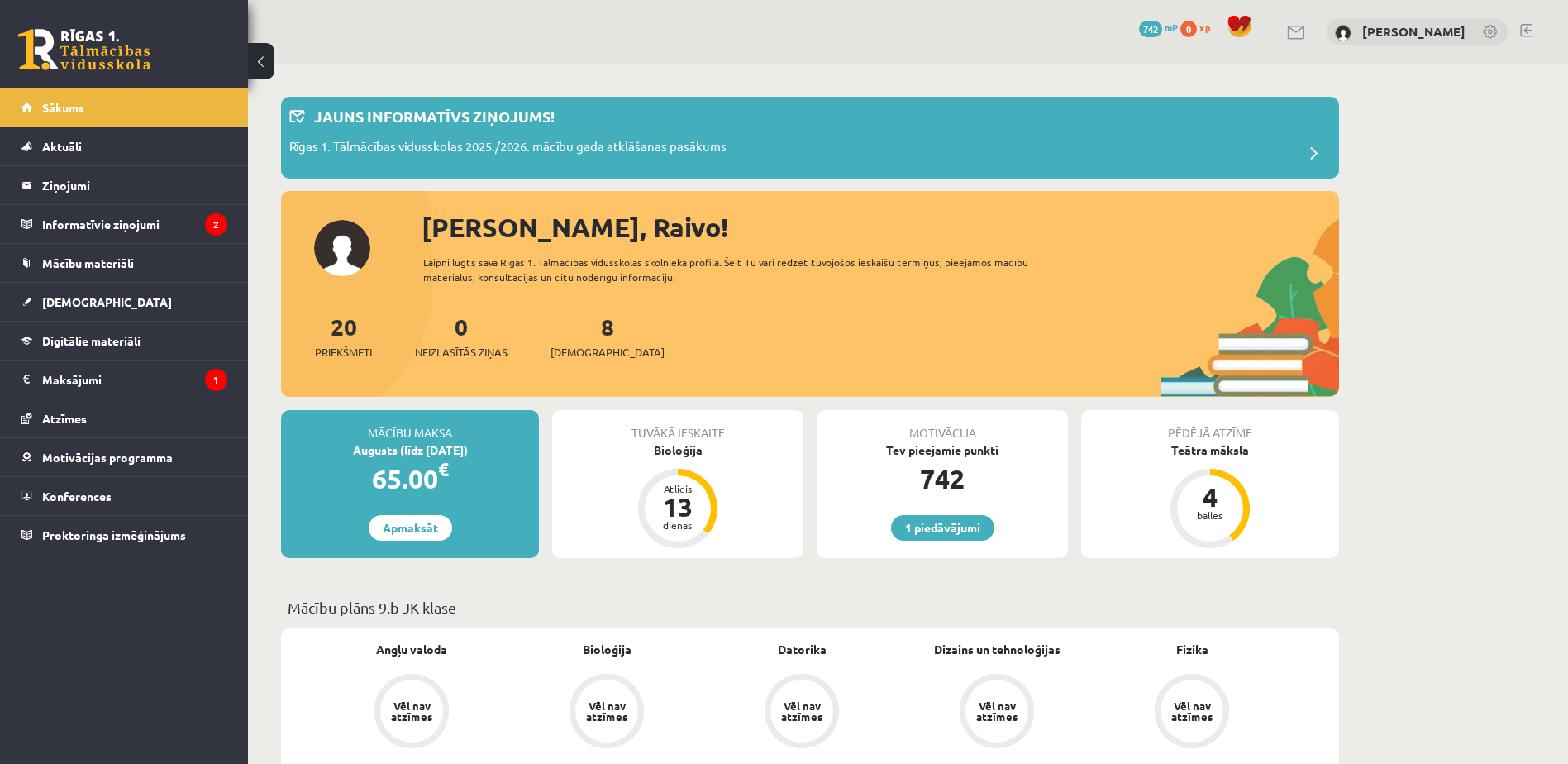
click at [1533, 28] on div "1 Dāvanas 742 mP 0 xp [PERSON_NAME]" at bounding box center [908, 32] width 1320 height 64
click at [1520, 26] on link at bounding box center [1526, 31] width 12 height 13
